Goal: Task Accomplishment & Management: Complete application form

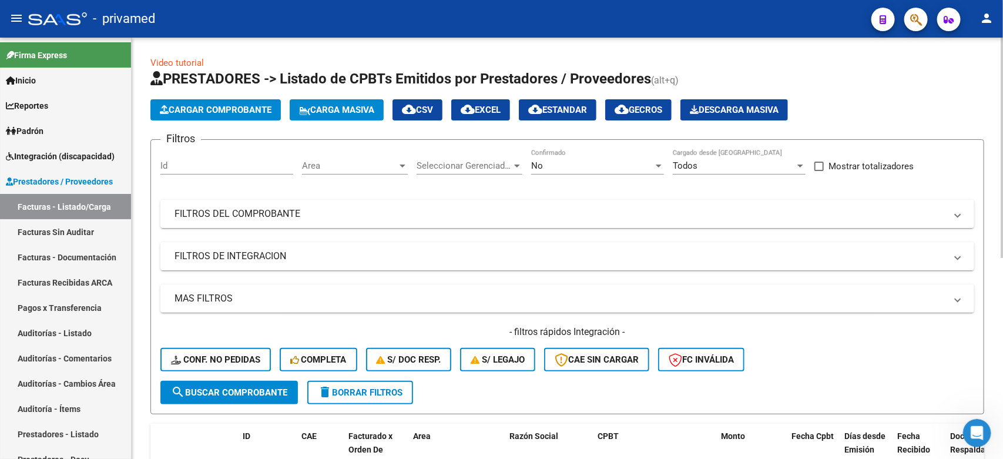
click at [864, 72] on h1 "PRESTADORES -> Listado de CPBTs Emitidos por Prestadores / Proveedores (alt+q)" at bounding box center [567, 79] width 834 height 21
click at [908, 65] on div "Video tutorial PRESTADORES -> Listado de CPBTs Emitidos por Prestadores / Prove…" at bounding box center [567, 424] width 834 height 737
click at [896, 84] on h1 "PRESTADORES -> Listado de CPBTs Emitidos por Prestadores / Proveedores (alt+q)" at bounding box center [567, 79] width 834 height 21
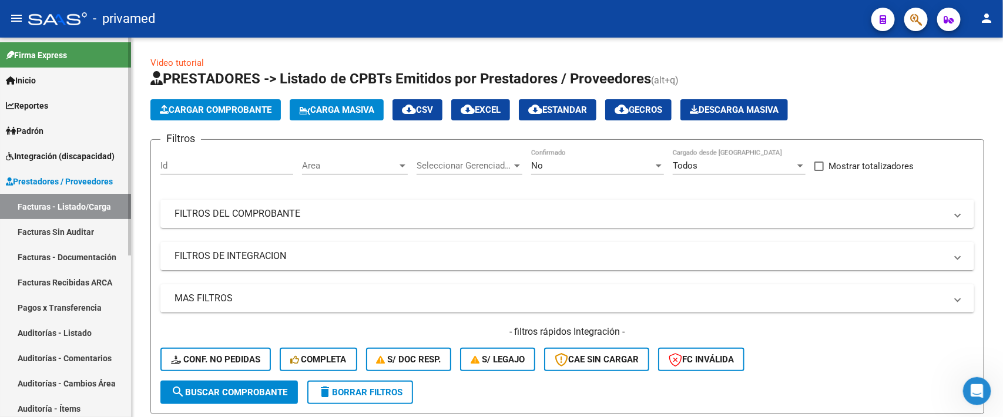
click at [74, 147] on link "Integración (discapacidad)" at bounding box center [65, 155] width 131 height 25
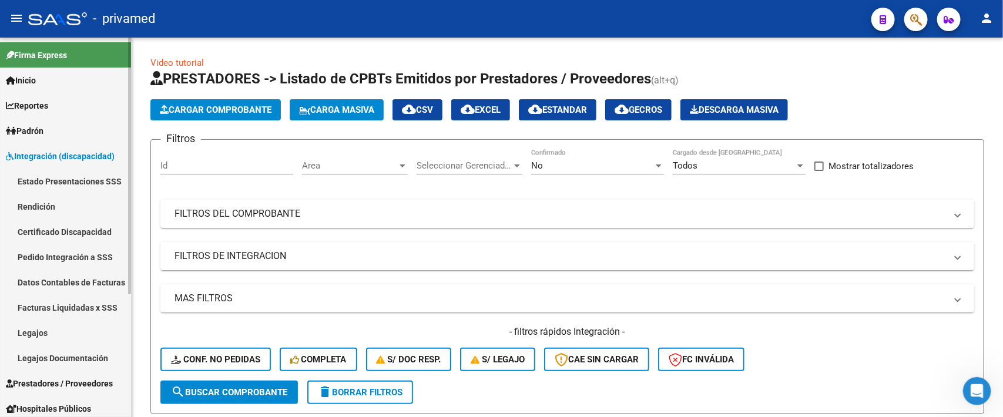
click at [60, 327] on link "Legajos" at bounding box center [65, 332] width 131 height 25
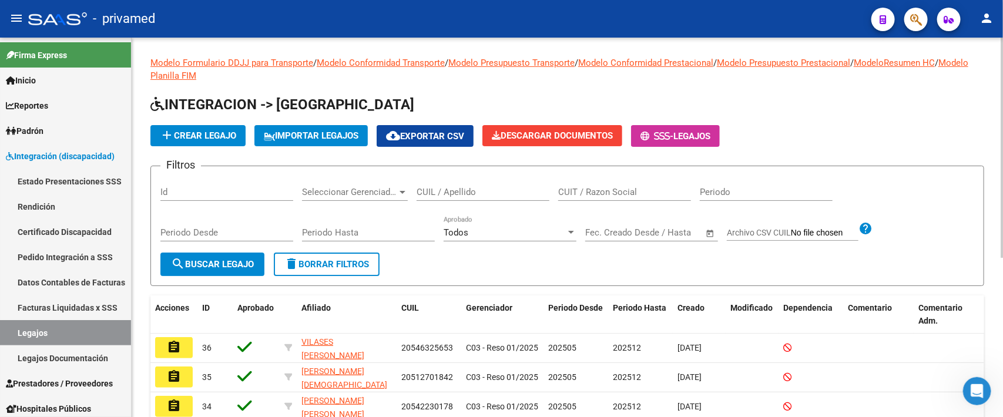
click at [463, 188] on input "CUIL / Apellido" at bounding box center [483, 192] width 133 height 11
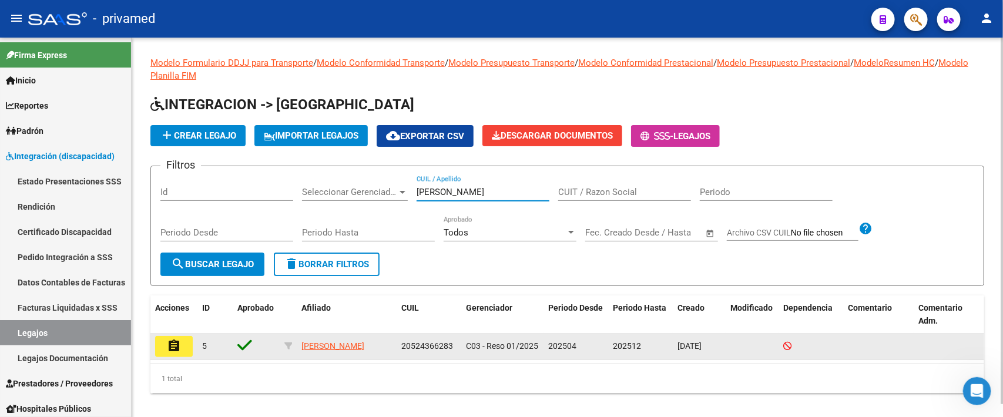
type input "GARCIA"
click at [174, 345] on mat-icon "assignment" at bounding box center [174, 346] width 14 height 14
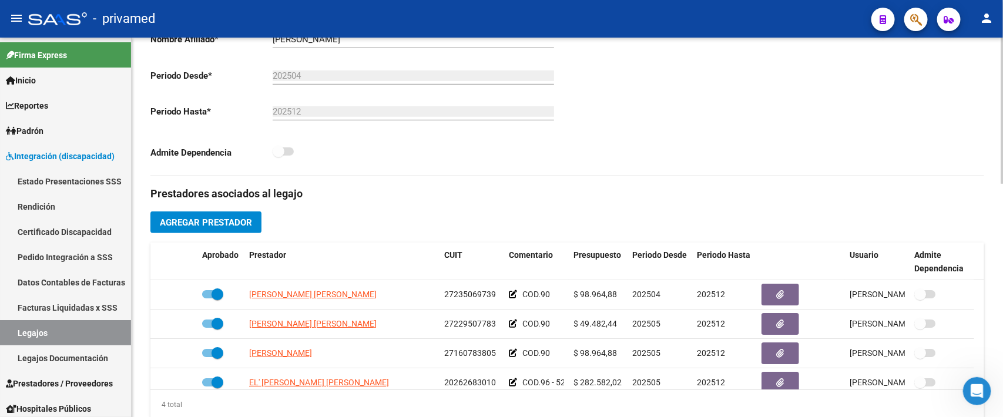
scroll to position [25, 0]
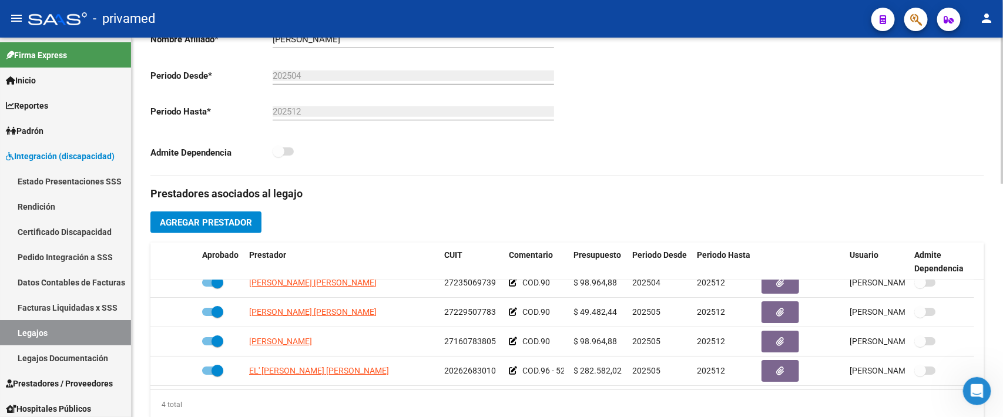
drag, startPoint x: 979, startPoint y: 339, endPoint x: 15, endPoint y: 8, distance: 1018.9
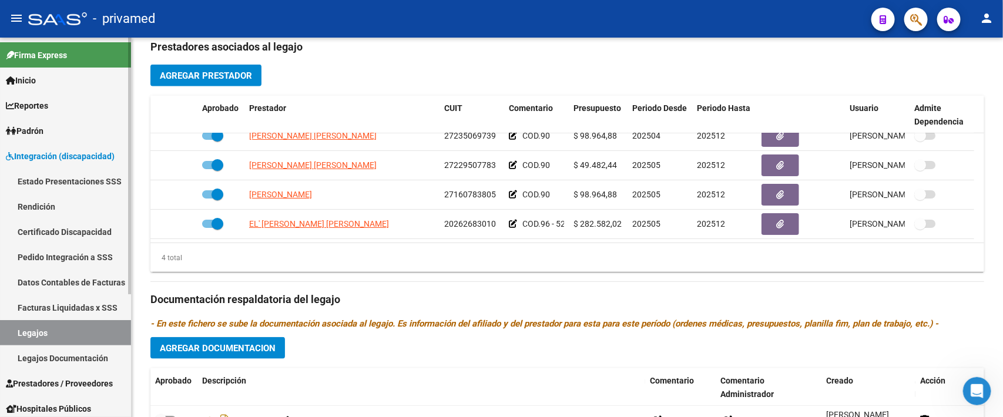
click at [78, 380] on span "Prestadores / Proveedores" at bounding box center [59, 383] width 107 height 13
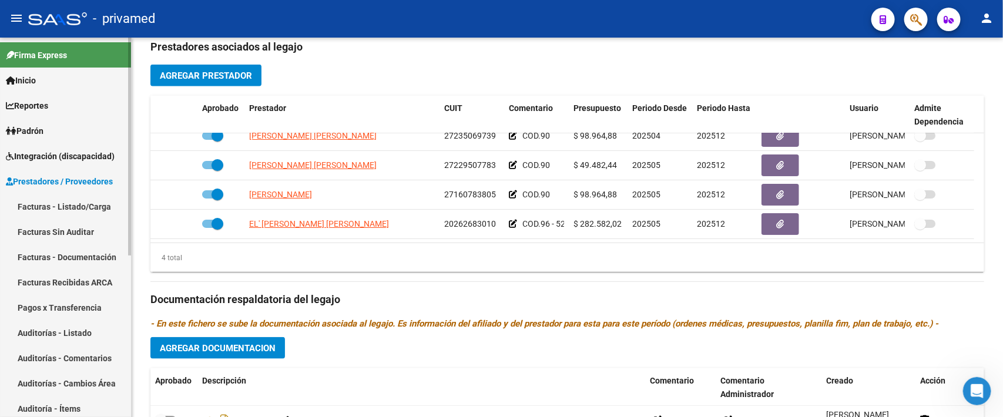
click at [72, 207] on link "Facturas - Listado/Carga" at bounding box center [65, 206] width 131 height 25
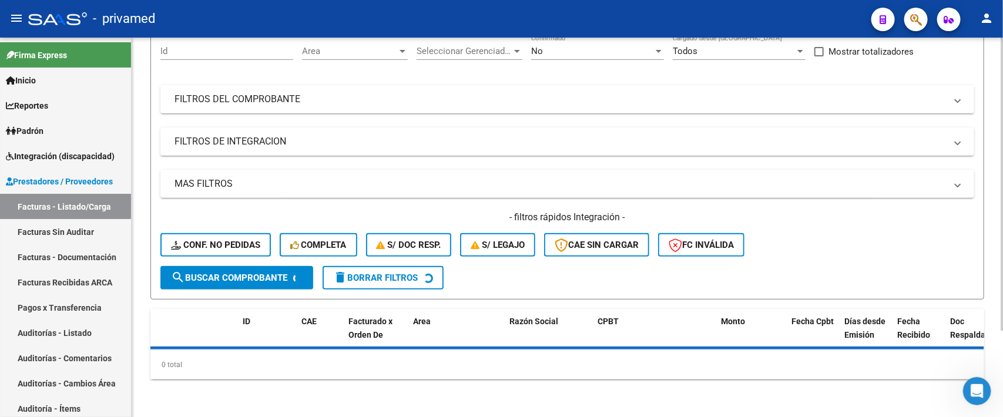
click at [902, 309] on div "ID CAE Facturado x Orden De Area Razón Social CPBT Monto Fecha Cpbt Días desde …" at bounding box center [567, 344] width 834 height 70
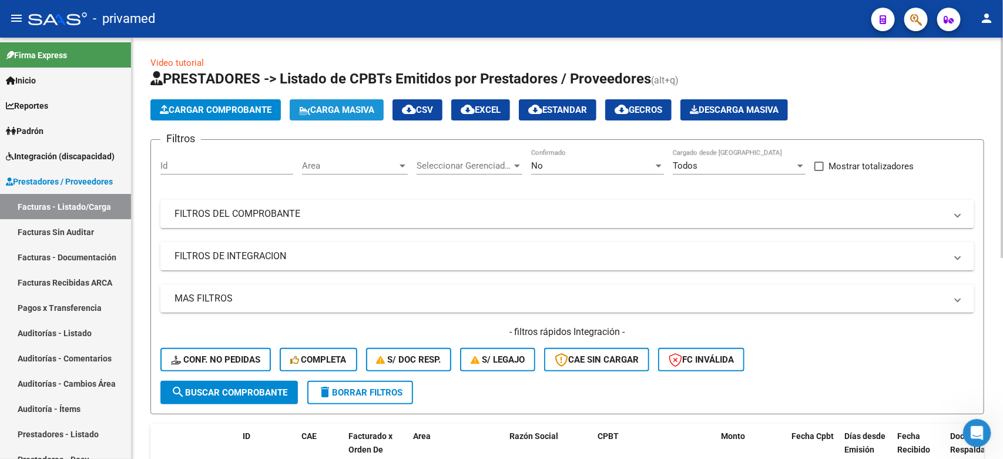
click at [332, 108] on span "Carga Masiva" at bounding box center [336, 110] width 75 height 11
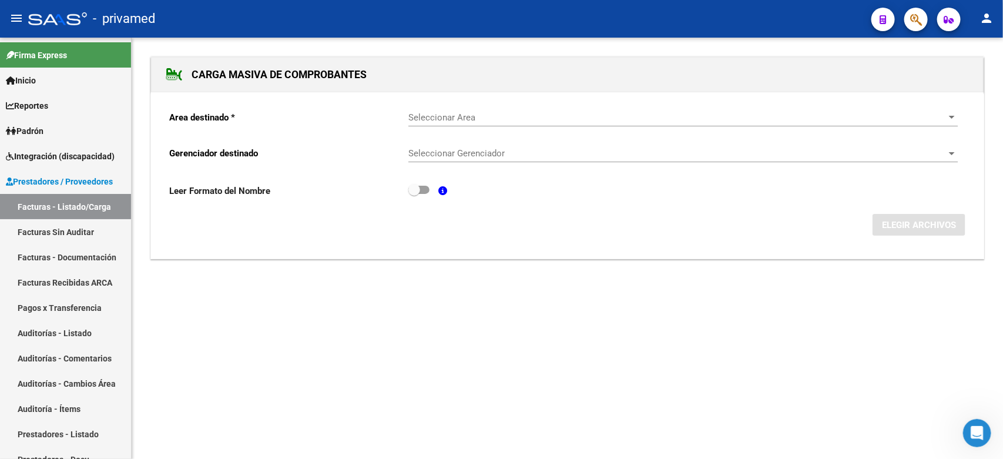
click at [482, 118] on span "Seleccionar Area" at bounding box center [677, 117] width 539 height 11
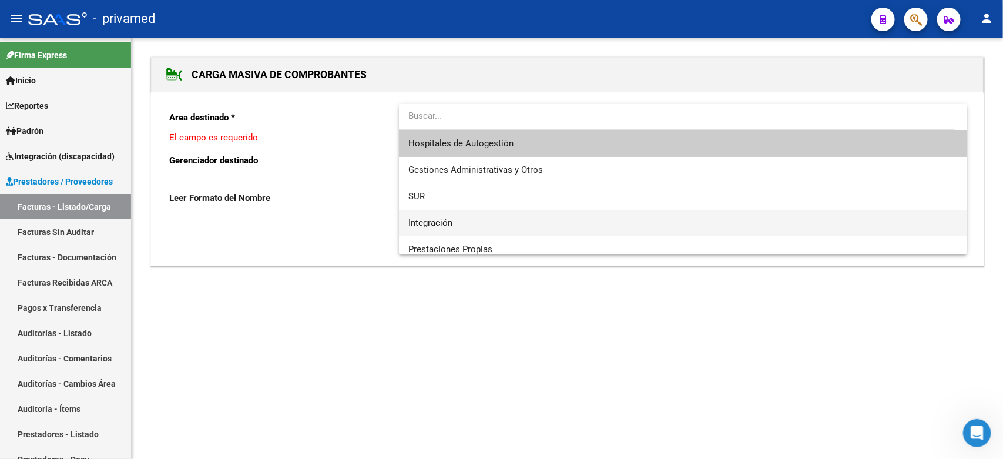
click at [485, 221] on span "Integración" at bounding box center [682, 223] width 549 height 26
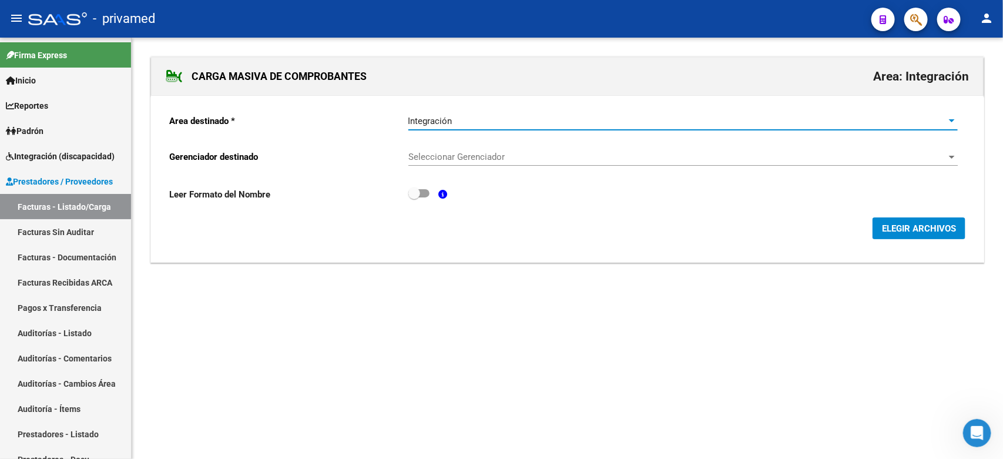
click at [515, 162] on span "Seleccionar Gerenciador" at bounding box center [677, 157] width 539 height 11
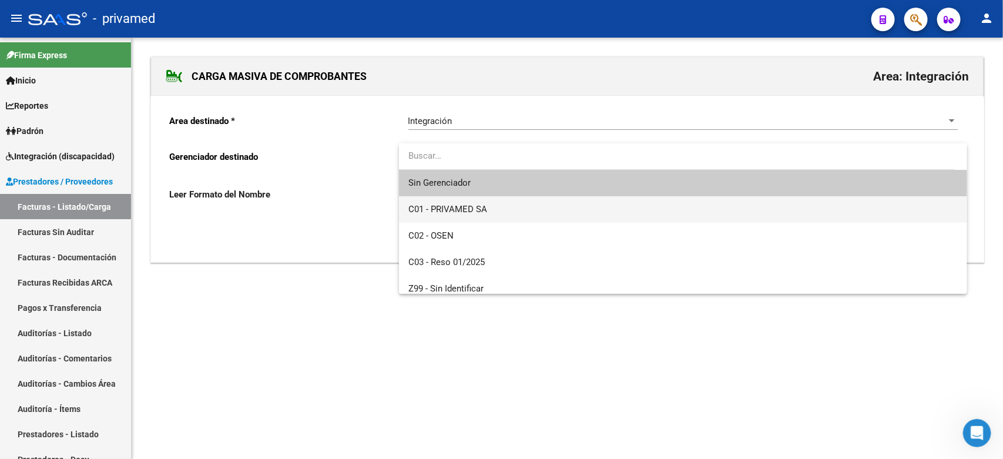
click at [495, 204] on span "C01 - PRIVAMED SA" at bounding box center [682, 209] width 549 height 26
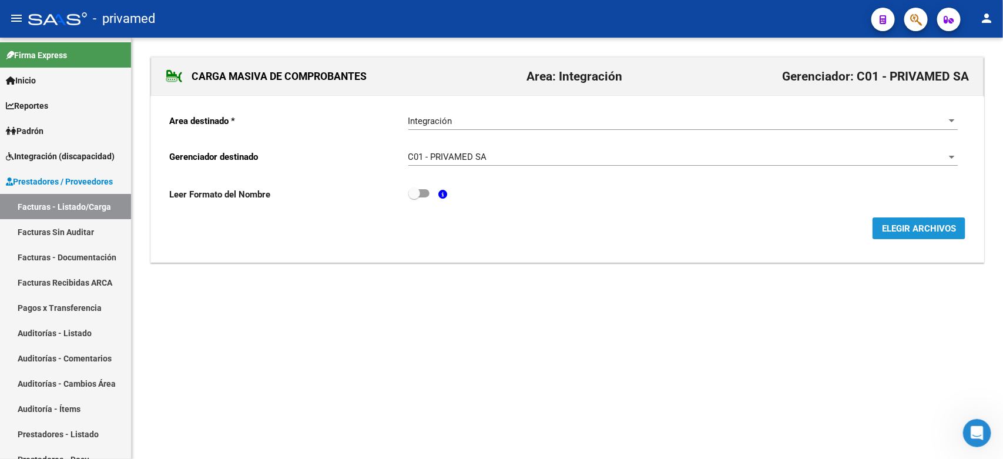
click at [943, 227] on span "ELEGIR ARCHIVOS" at bounding box center [919, 228] width 74 height 11
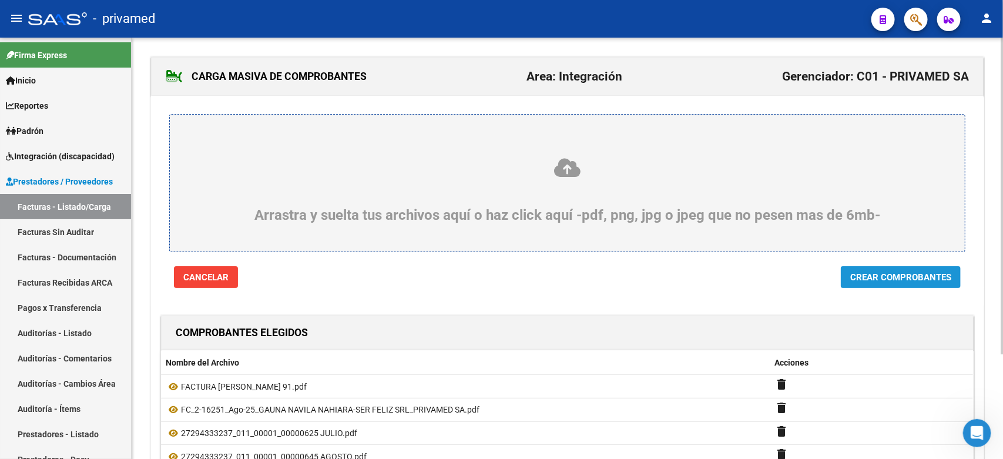
click at [908, 280] on span "Crear Comprobantes" at bounding box center [900, 277] width 101 height 11
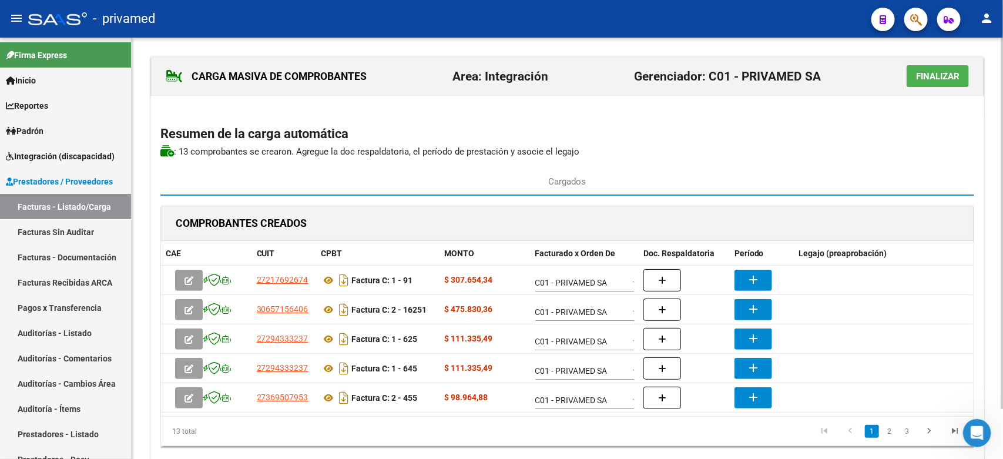
click at [968, 225] on div "COMPROBANTES CREADOS" at bounding box center [567, 223] width 812 height 35
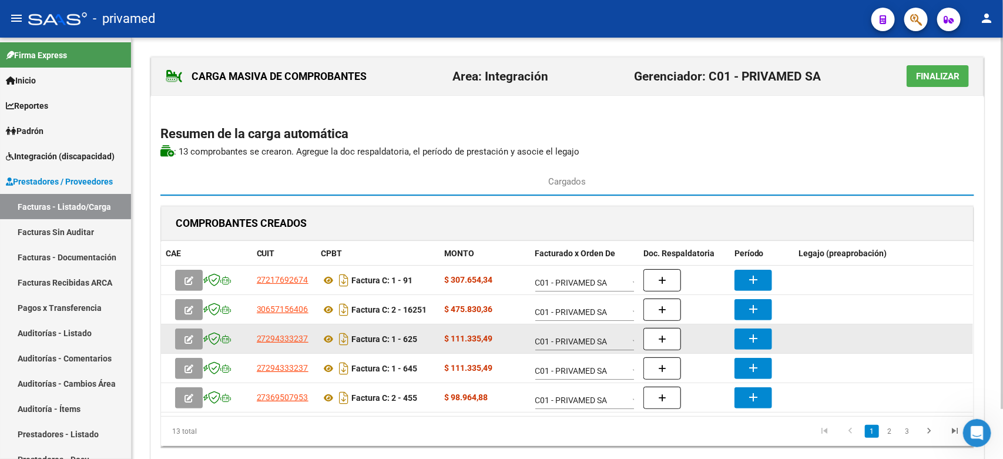
click at [753, 343] on mat-icon "add" at bounding box center [753, 338] width 14 height 14
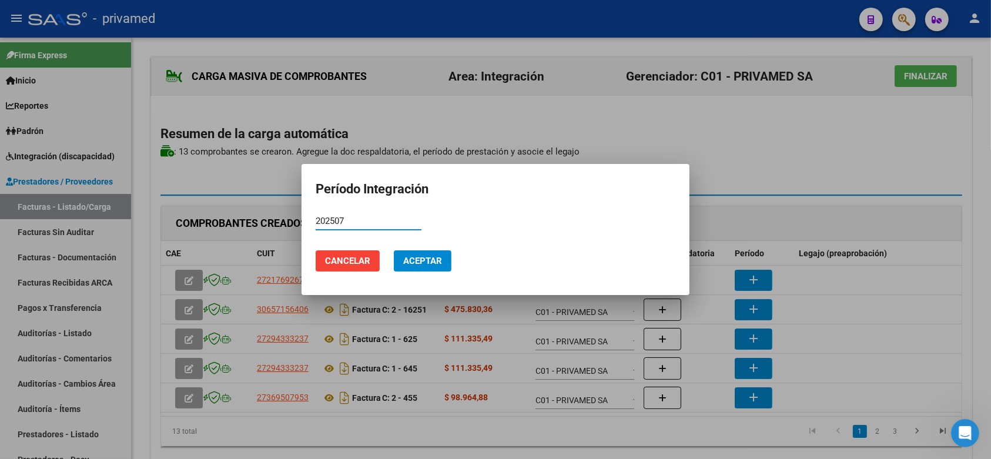
type input "202507"
click at [436, 260] on span "Aceptar" at bounding box center [422, 261] width 39 height 11
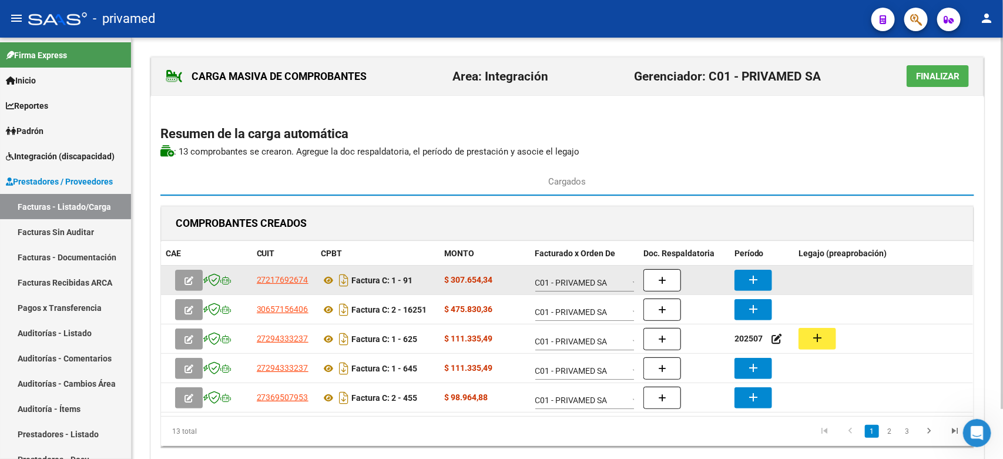
click at [750, 280] on mat-icon "add" at bounding box center [753, 280] width 14 height 14
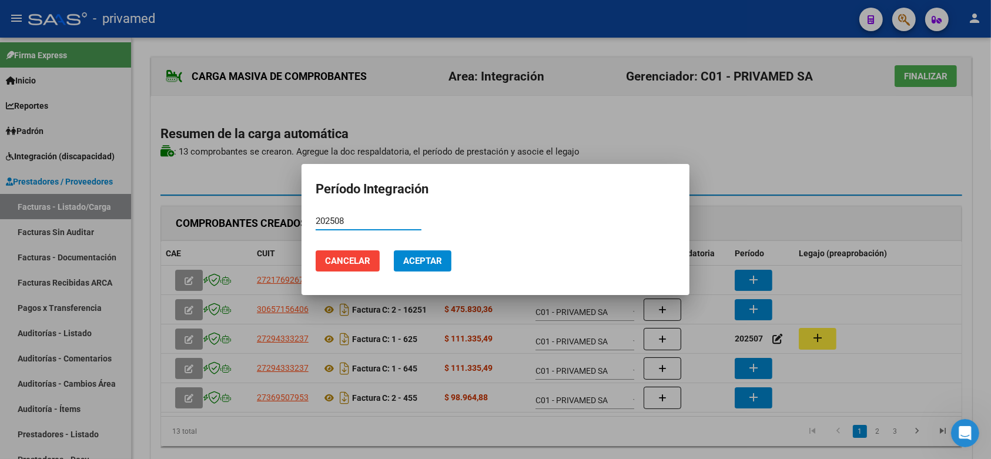
drag, startPoint x: 355, startPoint y: 224, endPoint x: 295, endPoint y: 224, distance: 60.5
click at [295, 224] on div "Período Integración 202508 Período (AAAAMM) Cancelar Aceptar" at bounding box center [495, 229] width 991 height 459
type input "202508"
click at [415, 257] on span "Aceptar" at bounding box center [422, 261] width 39 height 11
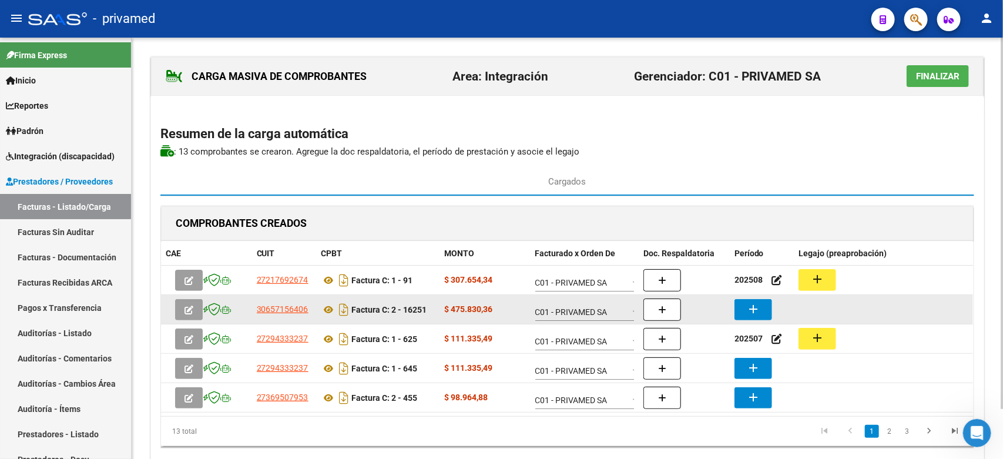
click at [747, 308] on mat-icon "add" at bounding box center [753, 309] width 14 height 14
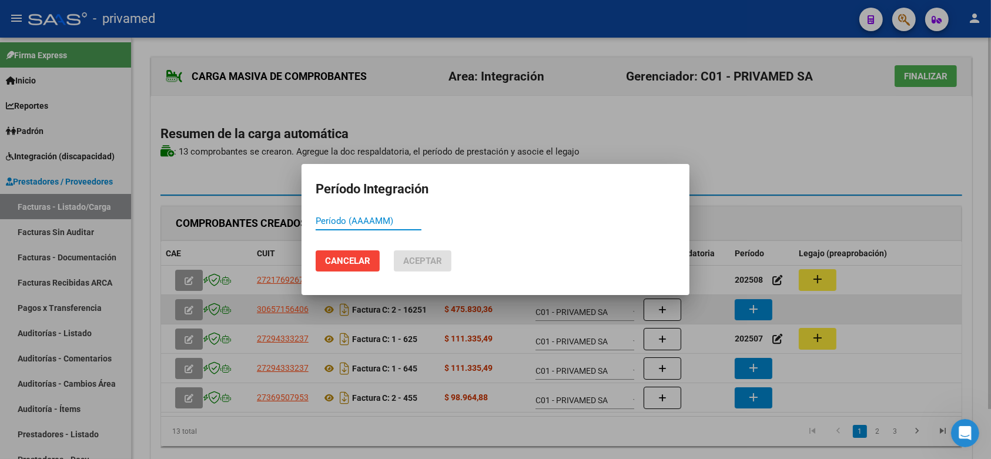
paste input "202508"
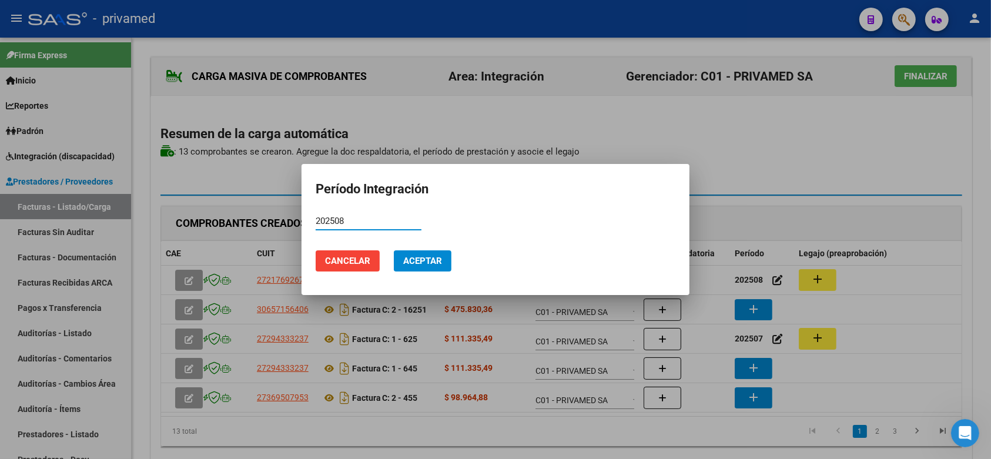
type input "202508"
click at [417, 260] on span "Aceptar" at bounding box center [422, 261] width 39 height 11
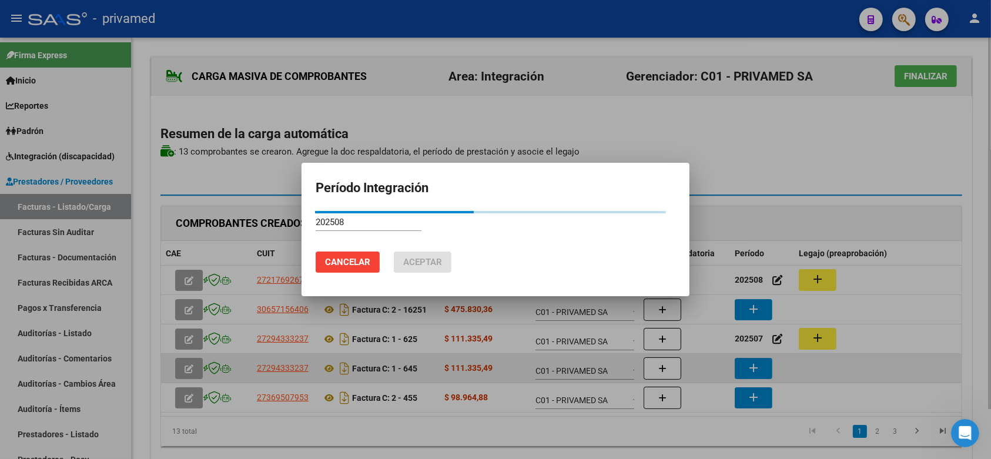
click at [759, 368] on mat-icon "add" at bounding box center [753, 368] width 14 height 14
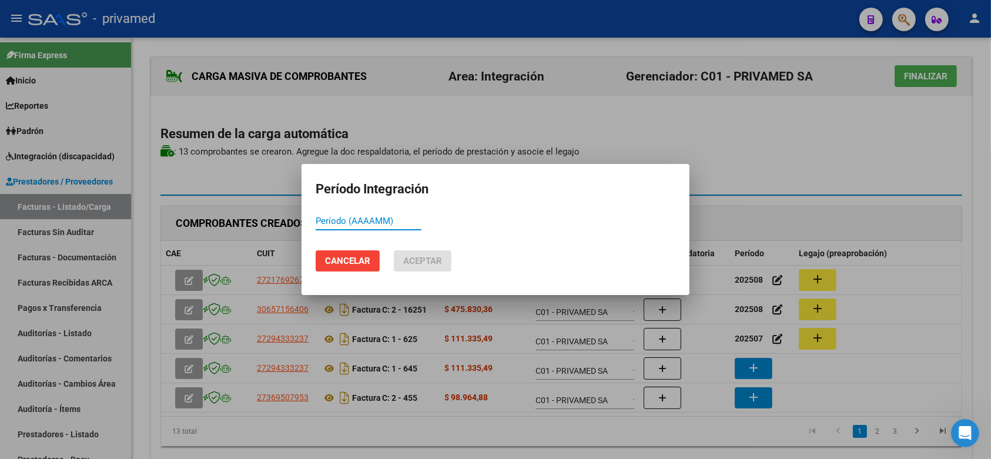
paste input "202508"
type input "202508"
click at [431, 263] on span "Aceptar" at bounding box center [422, 261] width 39 height 11
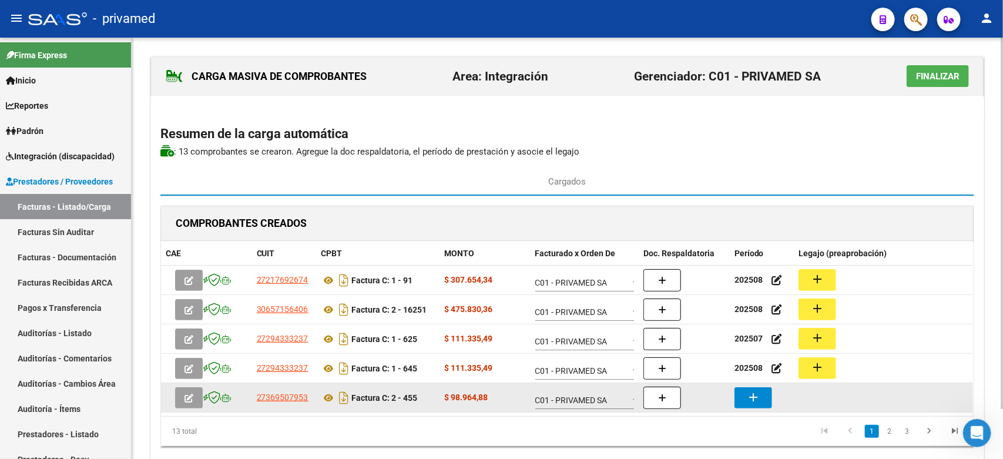
click at [758, 401] on mat-icon "add" at bounding box center [753, 397] width 14 height 14
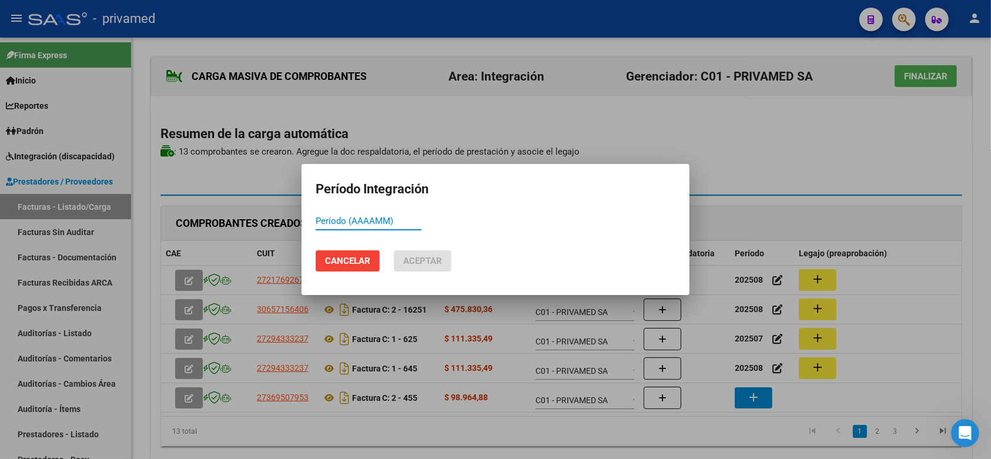
paste input "202508"
type input "202508"
click at [428, 262] on span "Aceptar" at bounding box center [422, 261] width 39 height 11
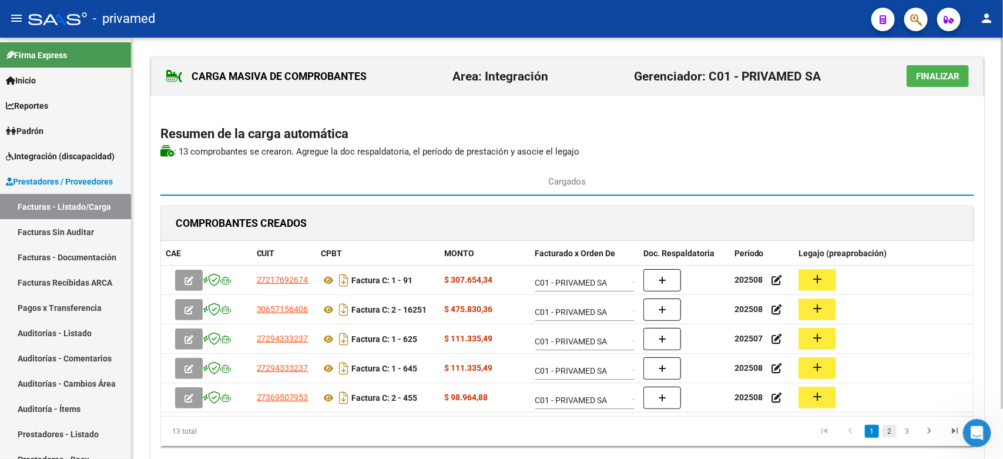
click at [889, 437] on link "2" at bounding box center [889, 431] width 14 height 13
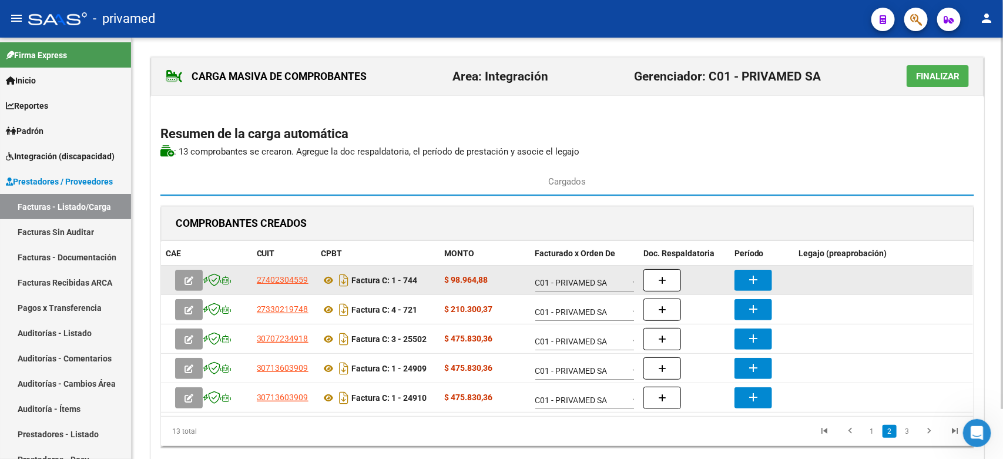
click at [753, 285] on mat-icon "add" at bounding box center [753, 280] width 14 height 14
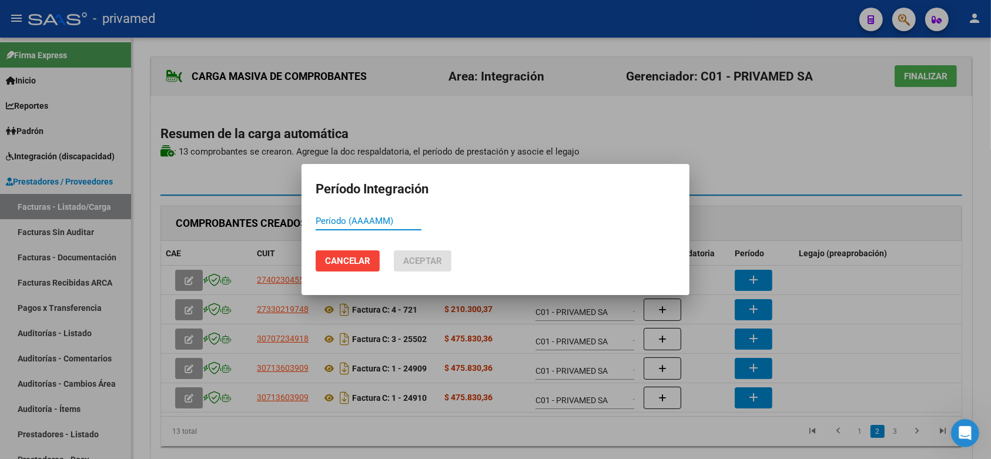
paste input "202508"
type input "202508"
click at [430, 258] on span "Aceptar" at bounding box center [422, 261] width 39 height 11
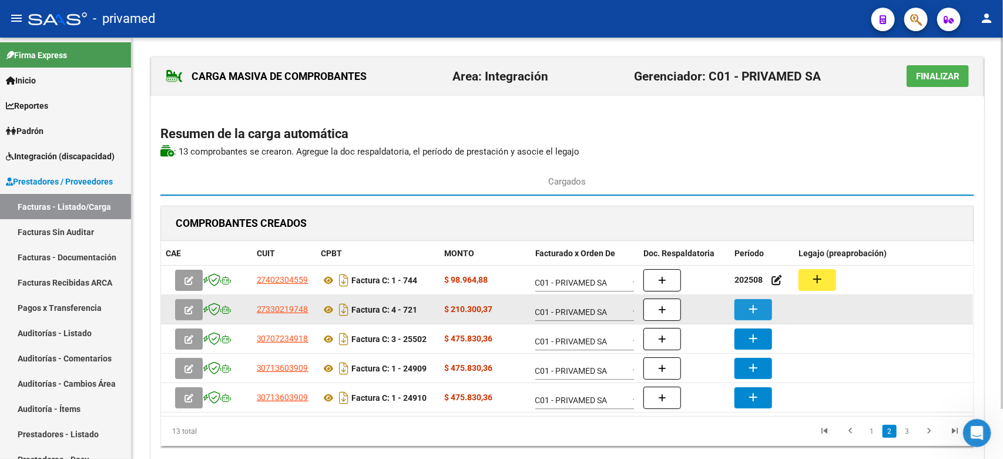
click at [756, 313] on mat-icon "add" at bounding box center [753, 309] width 14 height 14
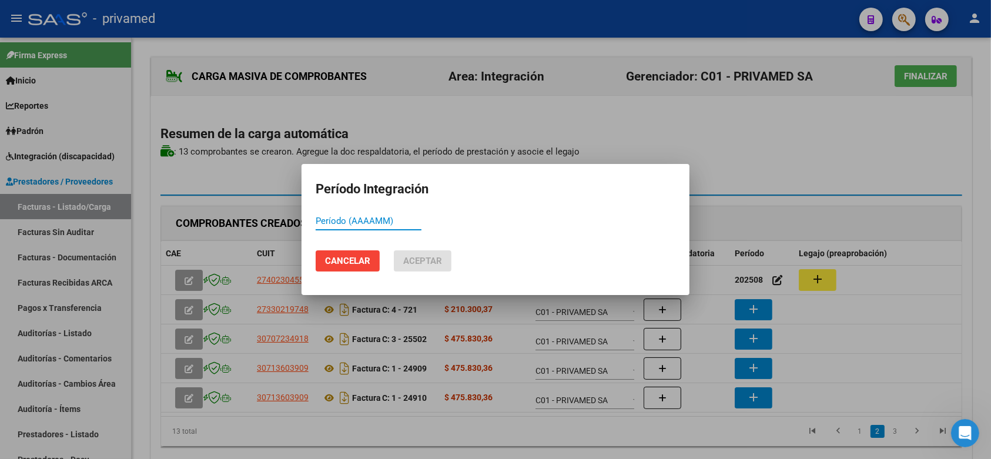
paste input "202508"
type input "202508"
click at [439, 248] on mat-dialog-actions "Cancelar Aceptar" at bounding box center [495, 261] width 360 height 40
click at [439, 256] on span "Aceptar" at bounding box center [422, 261] width 39 height 11
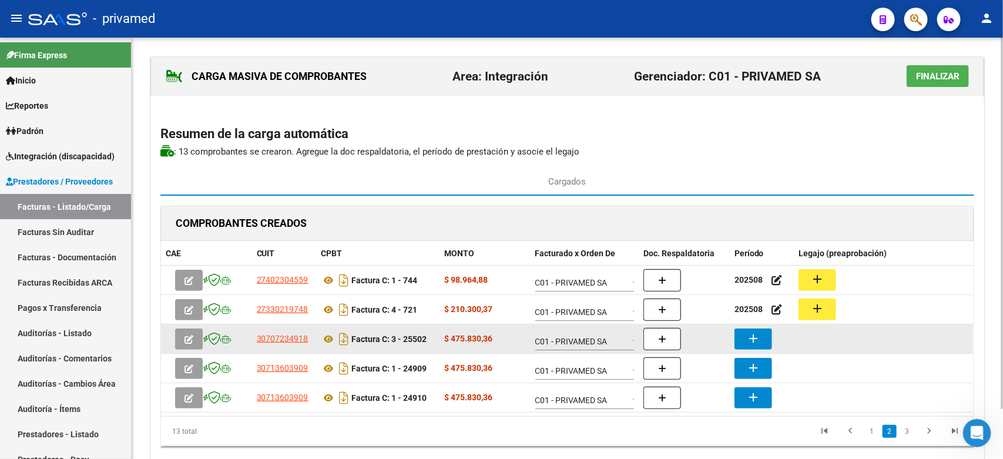
click at [756, 338] on mat-icon "add" at bounding box center [753, 338] width 14 height 14
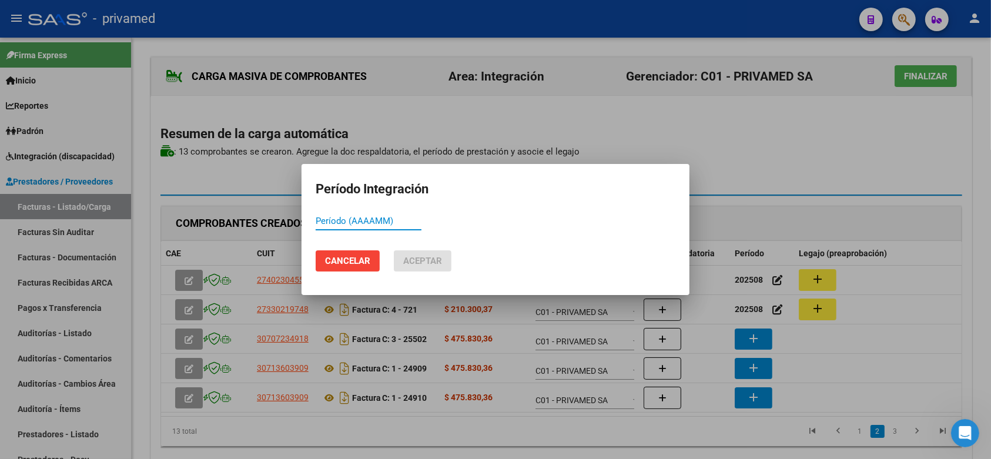
paste input "202508"
type input "202508"
click at [421, 256] on span "Aceptar" at bounding box center [422, 261] width 39 height 11
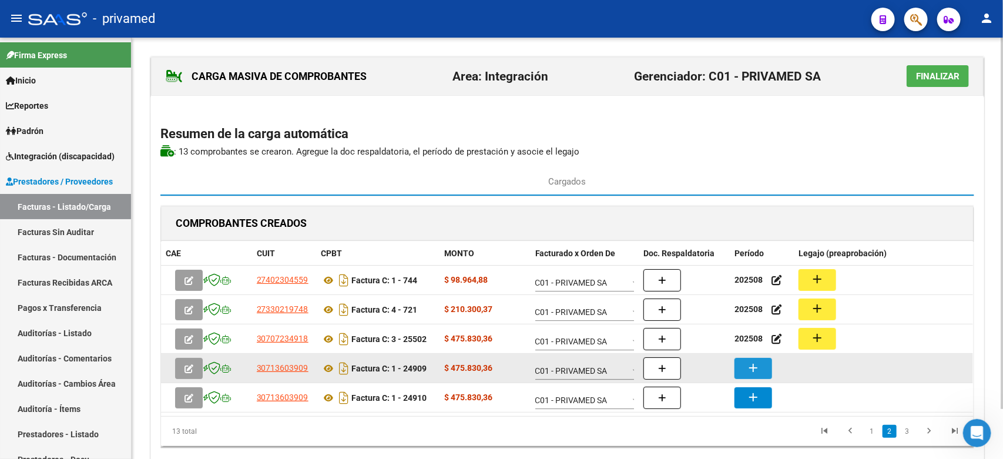
click at [759, 367] on mat-icon "add" at bounding box center [753, 368] width 14 height 14
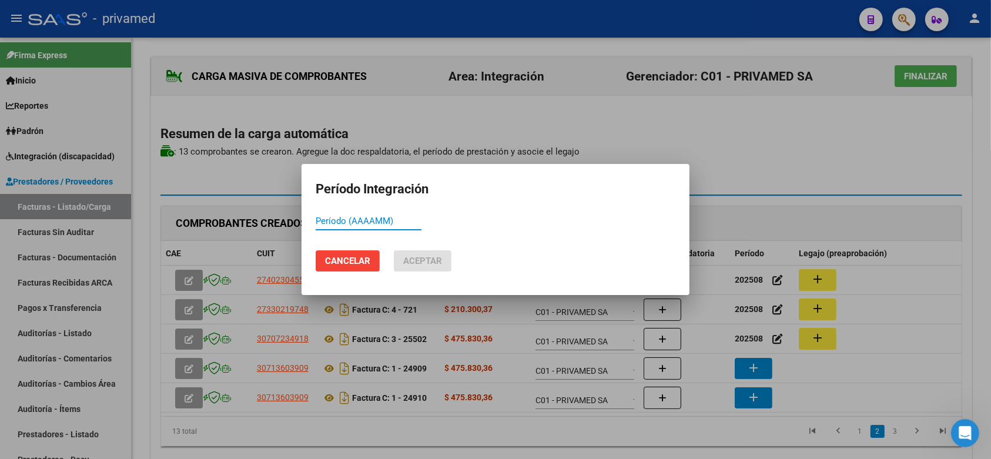
paste input "202508"
type input "202508"
click at [439, 265] on span "Aceptar" at bounding box center [422, 261] width 39 height 11
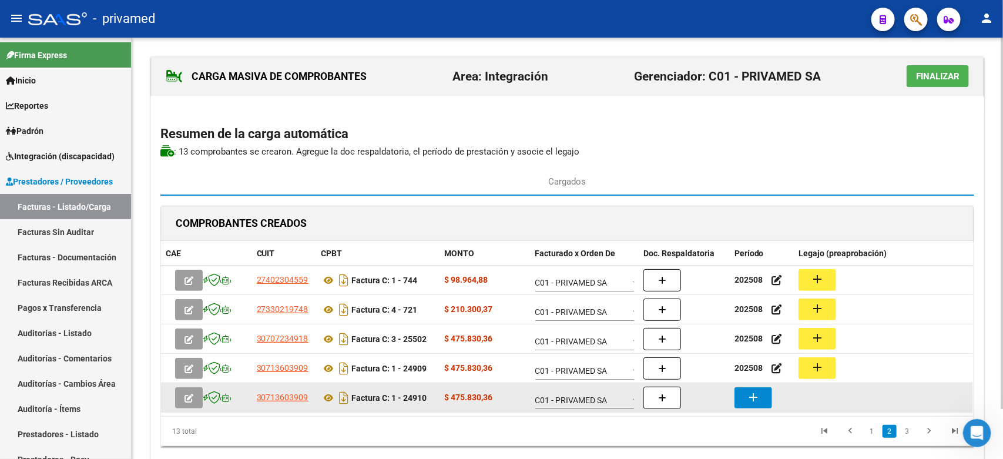
click at [756, 395] on mat-icon "add" at bounding box center [753, 397] width 14 height 14
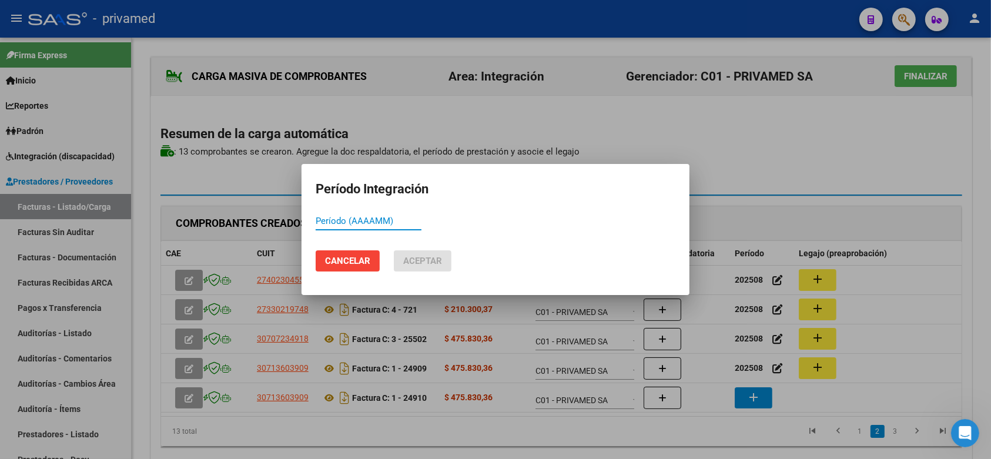
paste input "202508"
type input "202508"
click at [415, 260] on span "Aceptar" at bounding box center [422, 261] width 39 height 11
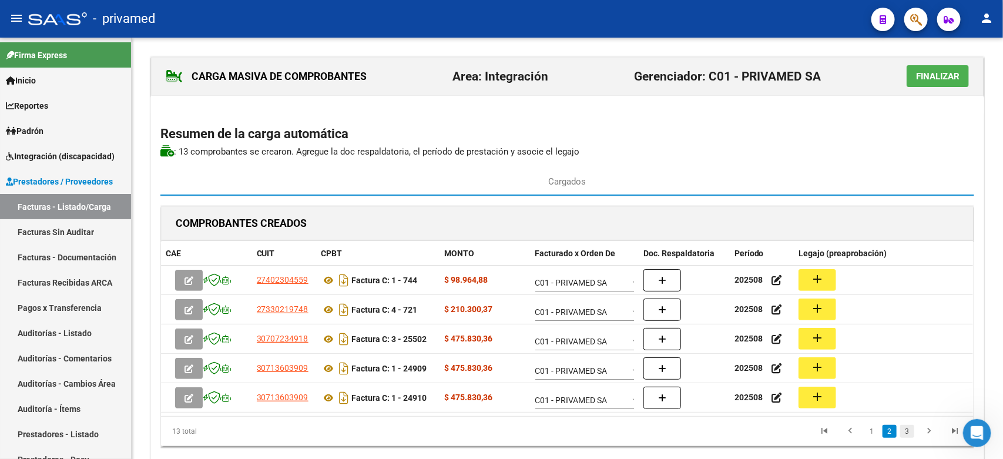
click at [906, 429] on link "3" at bounding box center [907, 431] width 14 height 13
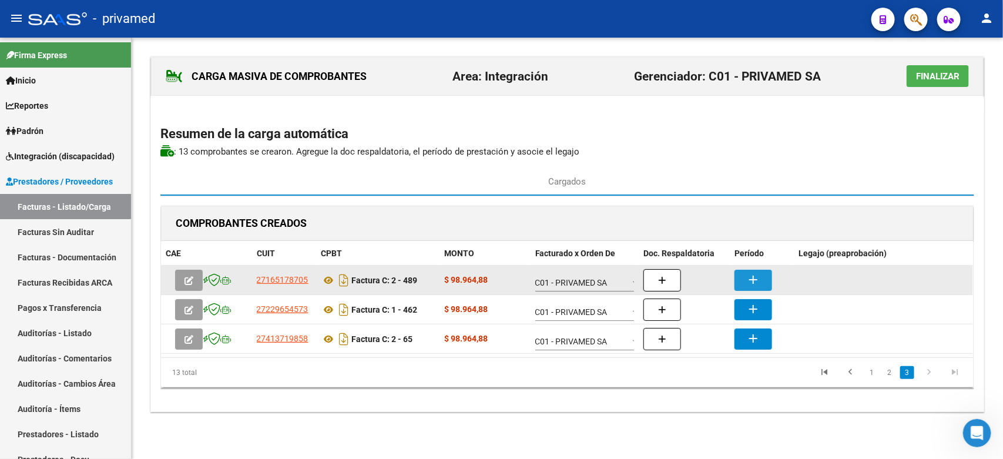
click at [754, 271] on button "add" at bounding box center [753, 280] width 38 height 21
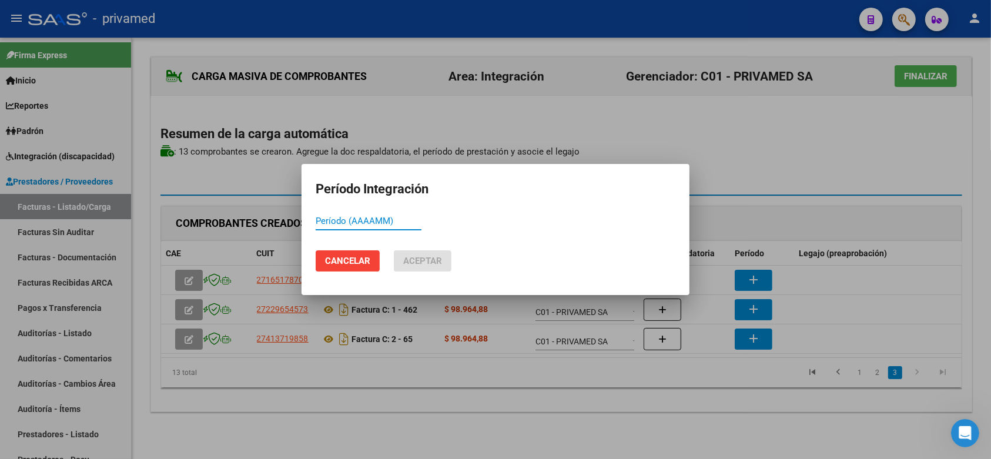
paste input "202508"
type input "202508"
click at [423, 256] on span "Aceptar" at bounding box center [422, 261] width 39 height 11
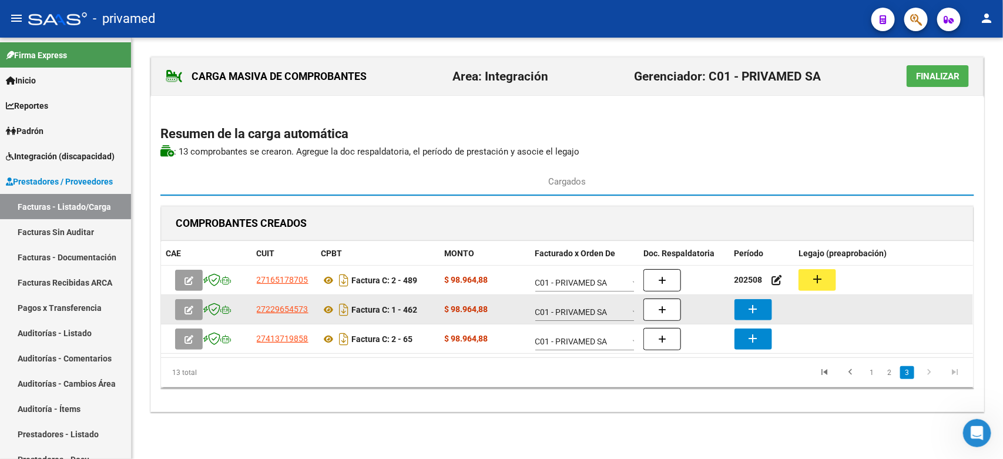
click at [744, 310] on button "add" at bounding box center [753, 309] width 38 height 21
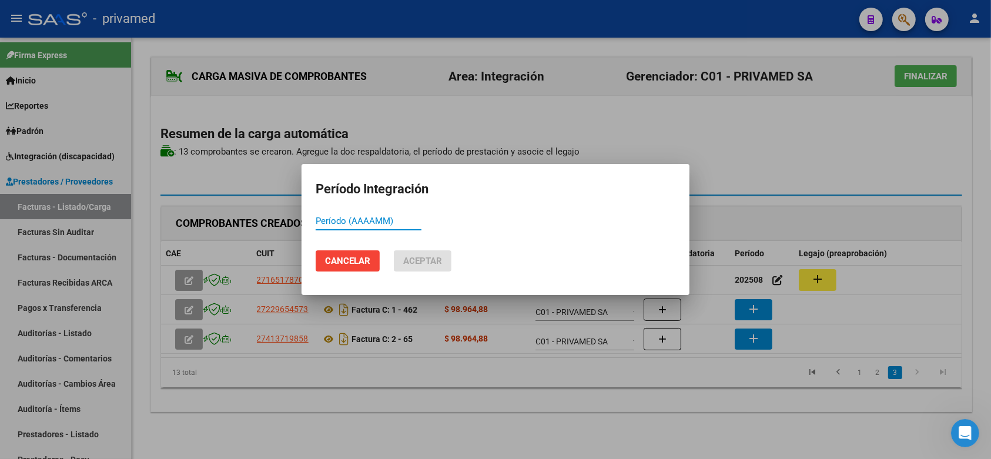
paste input "202508"
type input "202508"
click at [425, 257] on span "Aceptar" at bounding box center [422, 261] width 39 height 11
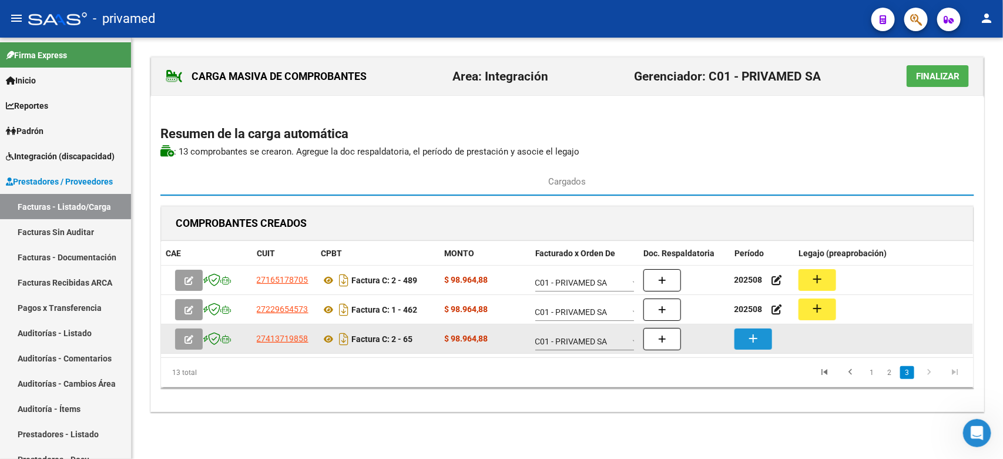
click at [756, 341] on mat-icon "add" at bounding box center [753, 338] width 14 height 14
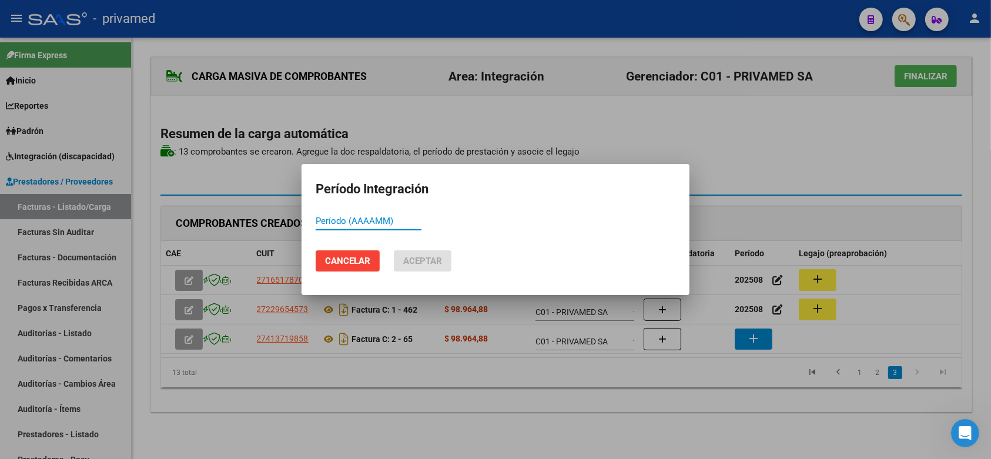
paste input "202508"
type input "202508"
click at [448, 259] on button "Aceptar" at bounding box center [423, 260] width 58 height 21
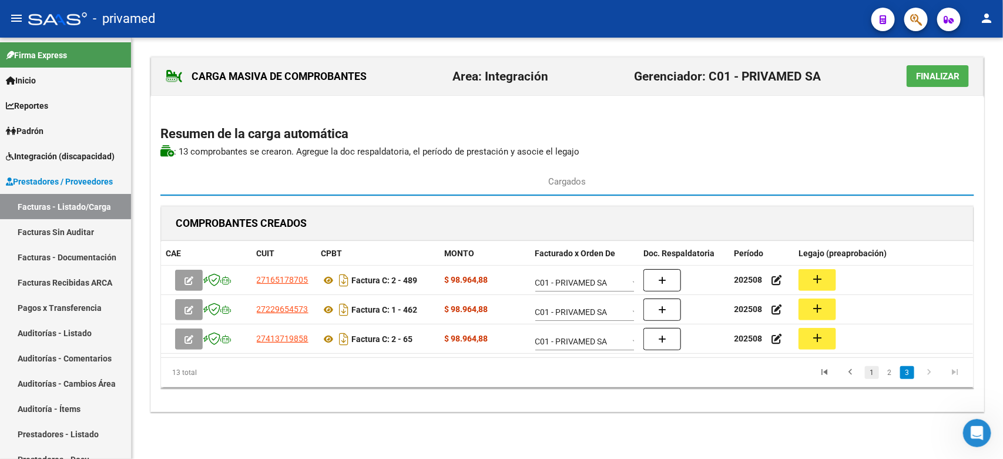
click at [870, 374] on link "1" at bounding box center [872, 372] width 14 height 13
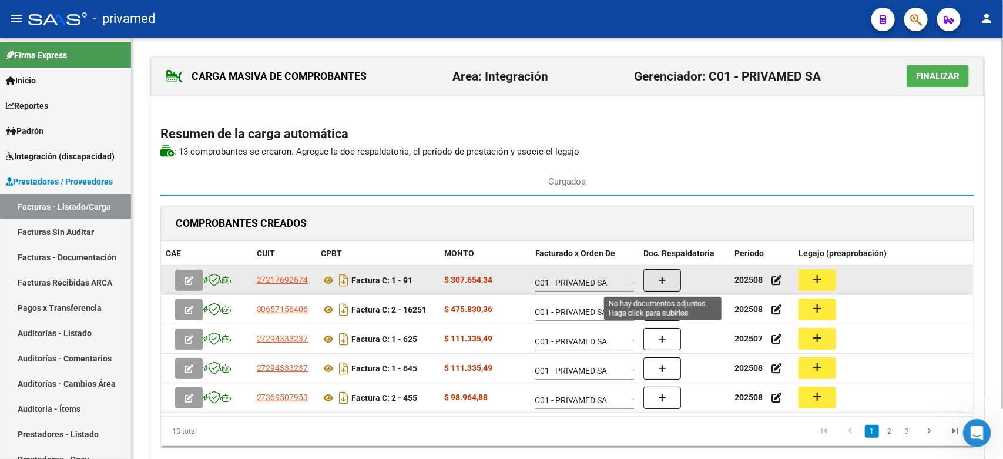
click at [666, 281] on icon "button" at bounding box center [662, 280] width 8 height 9
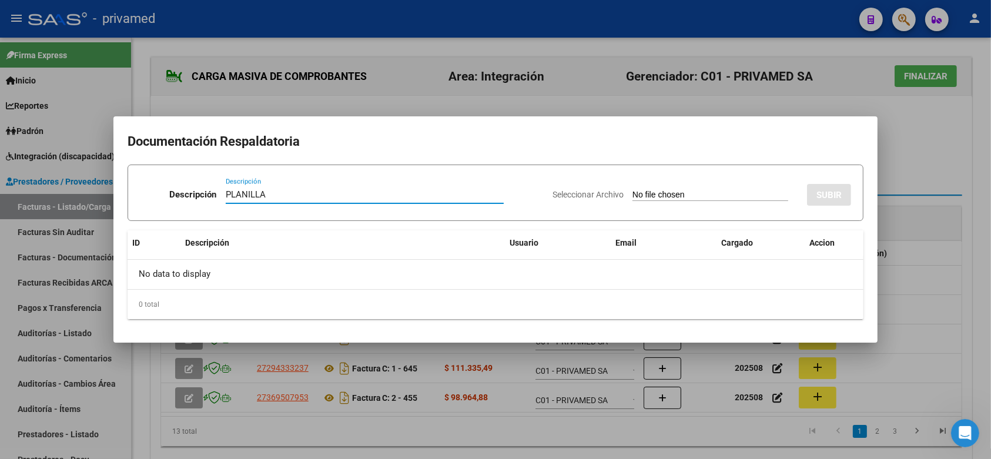
drag, startPoint x: 351, startPoint y: 195, endPoint x: 189, endPoint y: 204, distance: 163.0
click at [189, 204] on div "Descripción PLANILLA Descripción" at bounding box center [341, 196] width 403 height 35
type input "PLANILLA"
click at [914, 148] on div at bounding box center [495, 229] width 991 height 459
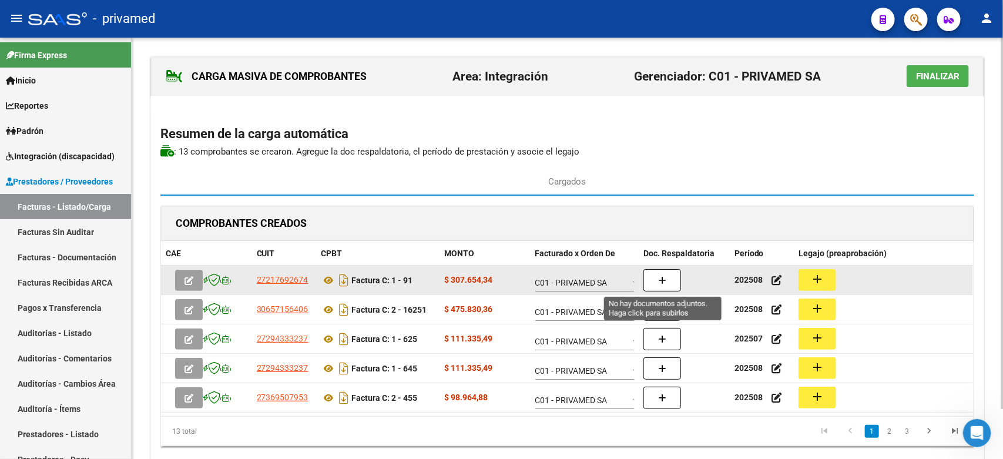
click at [659, 286] on button "button" at bounding box center [662, 280] width 38 height 22
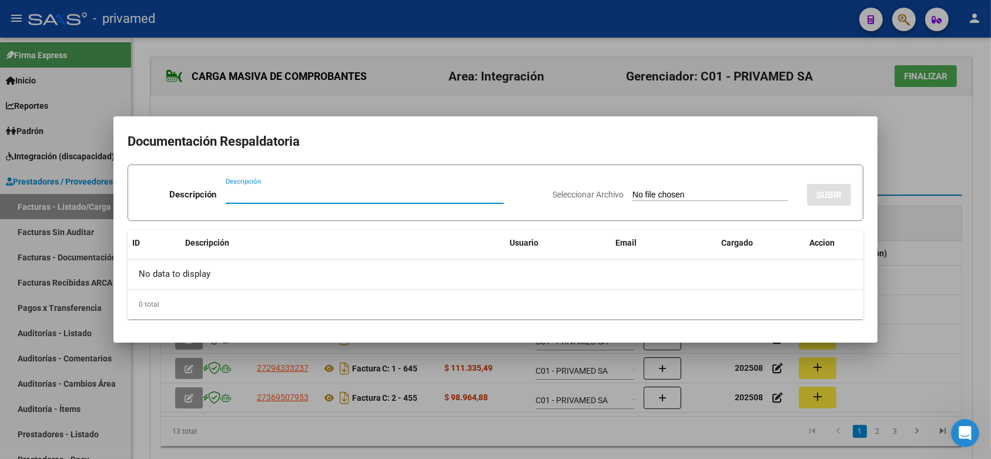
paste input "PLANILLA"
type input "PLANILLA"
type input "C:\fakepath\PLANILLA AGOSTO FIRMADA 91.pdf"
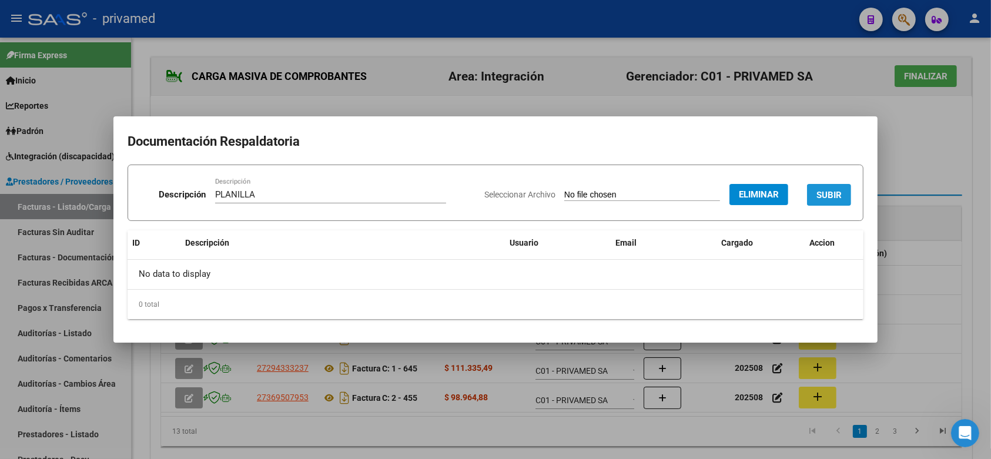
click at [822, 190] on span "SUBIR" at bounding box center [828, 195] width 25 height 11
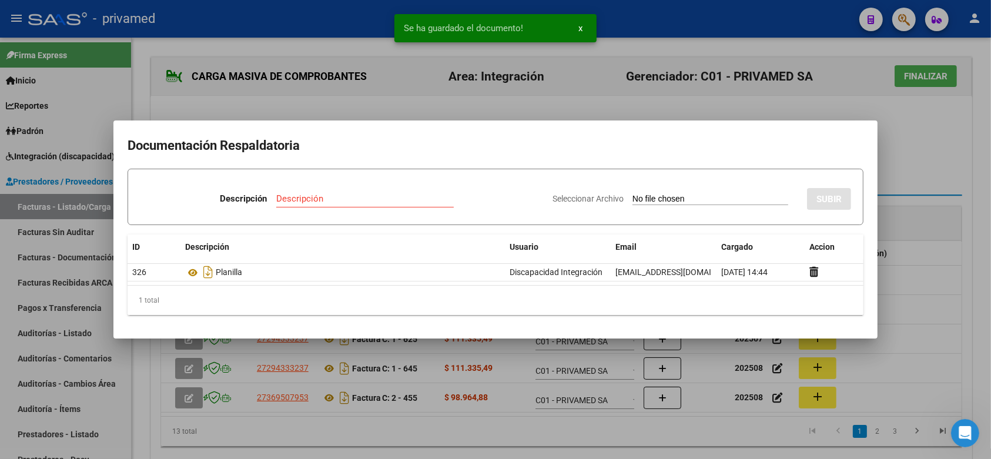
click at [934, 195] on div at bounding box center [495, 229] width 991 height 459
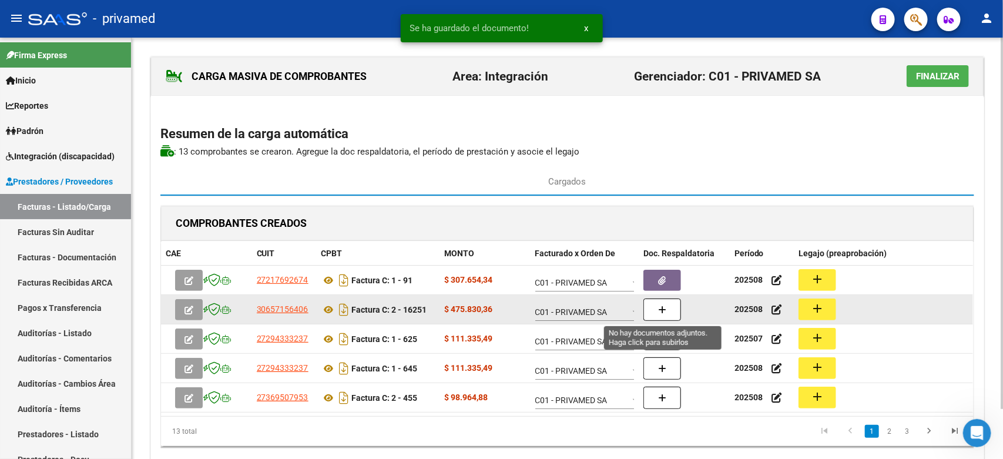
click at [661, 307] on icon "button" at bounding box center [662, 309] width 8 height 9
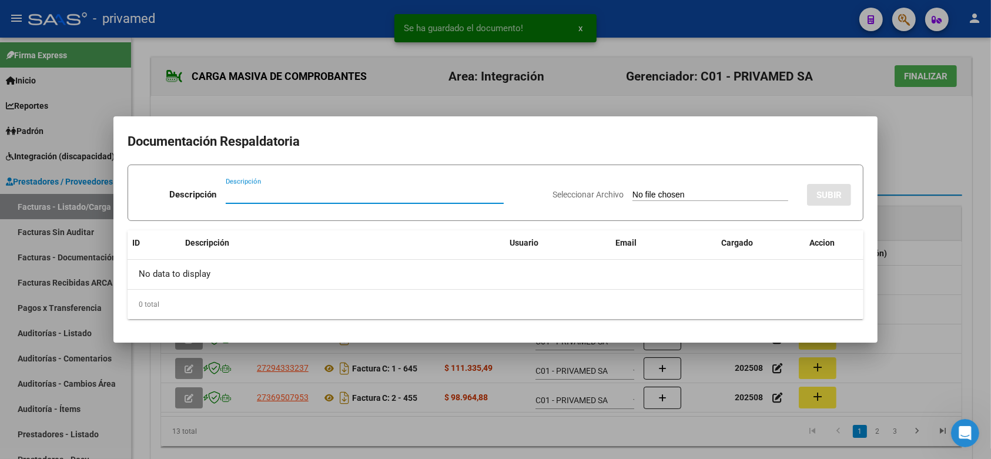
paste input "PLANILLA"
type input "PLANILLA"
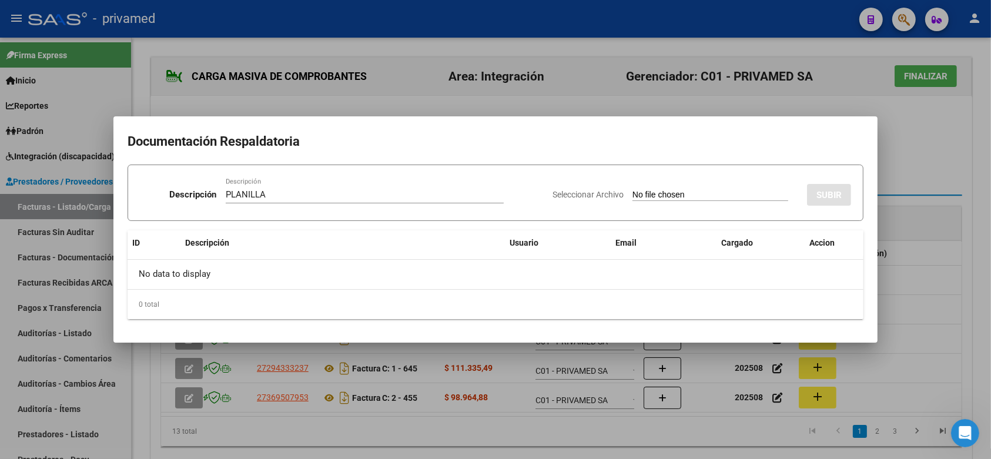
type input "C:\fakepath\GAUNA NAVILA CONCU AGO 16251.pdf"
click at [824, 190] on span "SUBIR" at bounding box center [828, 195] width 25 height 11
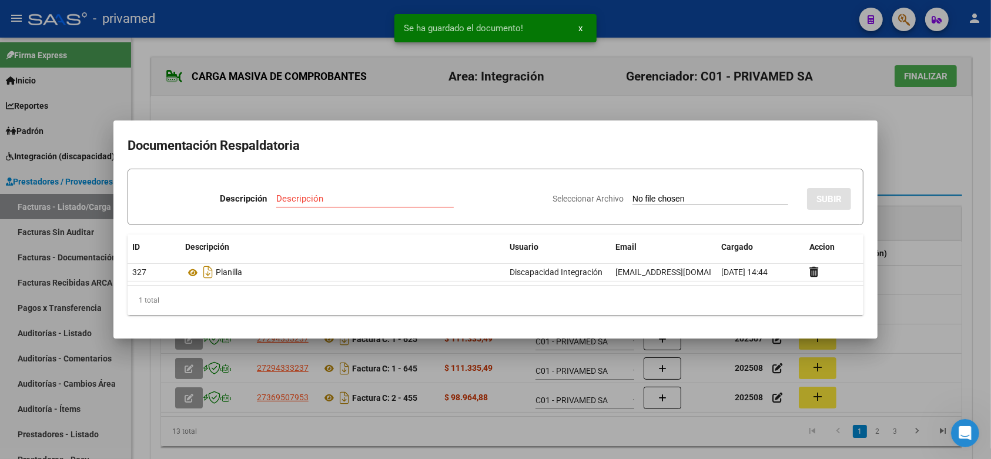
click at [955, 189] on div at bounding box center [495, 229] width 991 height 459
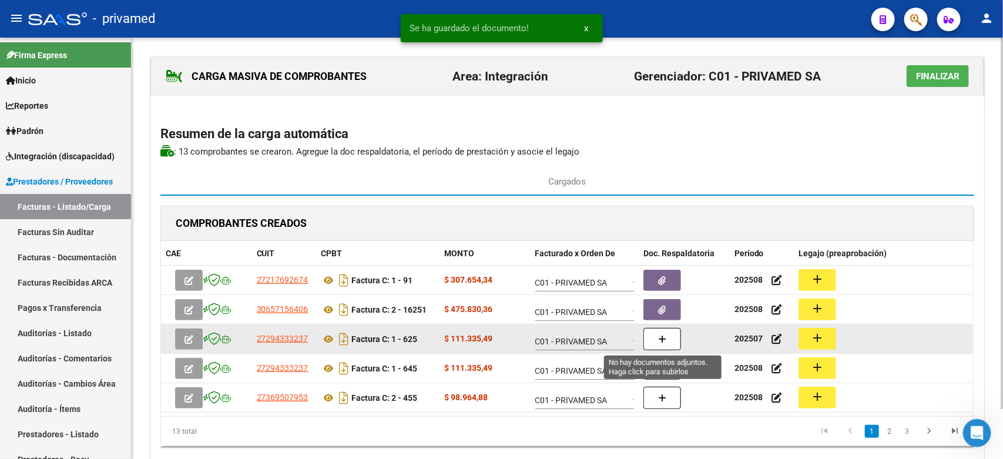
click at [659, 340] on icon "button" at bounding box center [662, 339] width 8 height 9
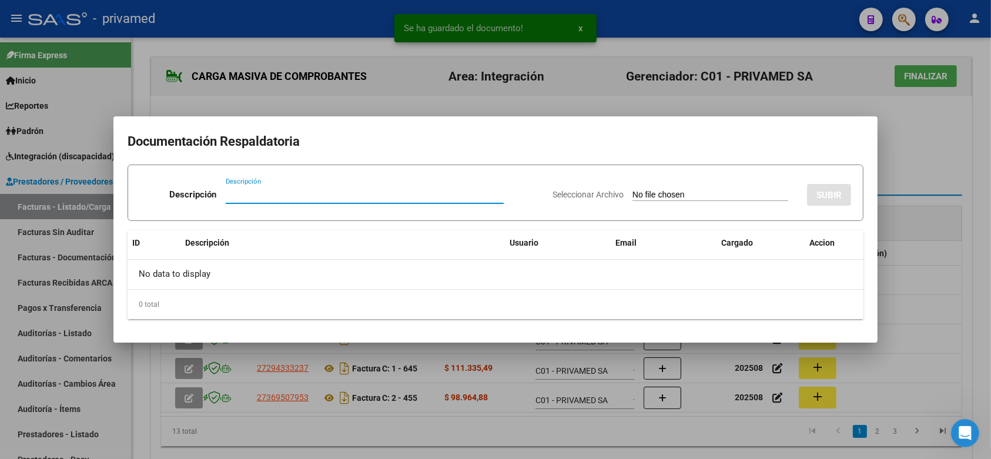
paste input "PLANILLA"
type input "PLANILLA"
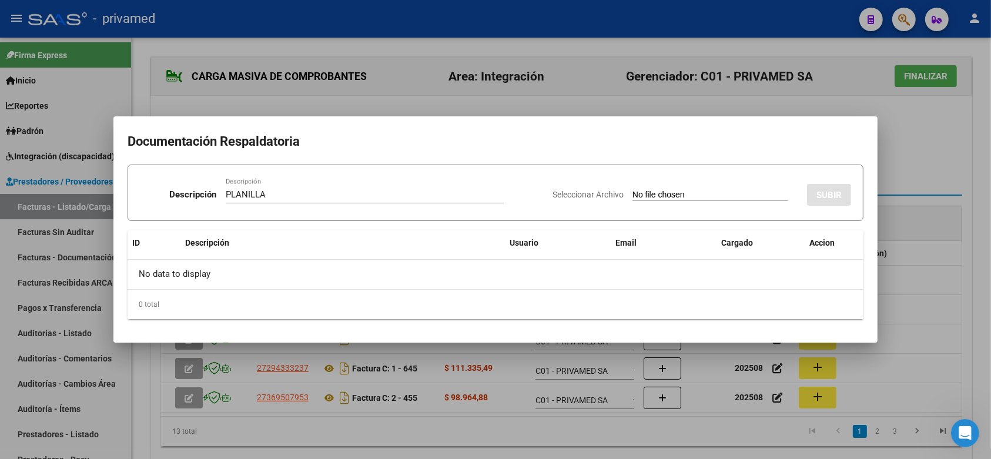
type input "C:\fakepath\pl asist jul 625 Salomon Vargas Tatiana.pdf"
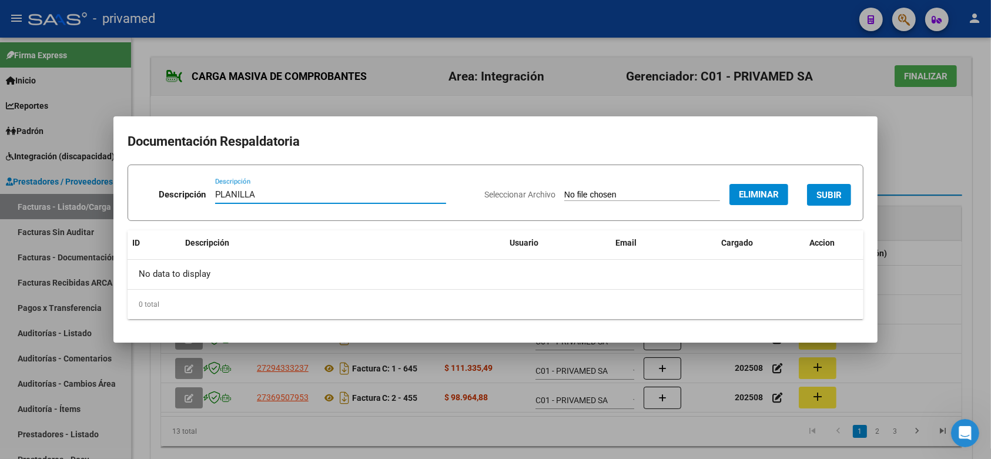
click at [832, 192] on span "SUBIR" at bounding box center [828, 195] width 25 height 11
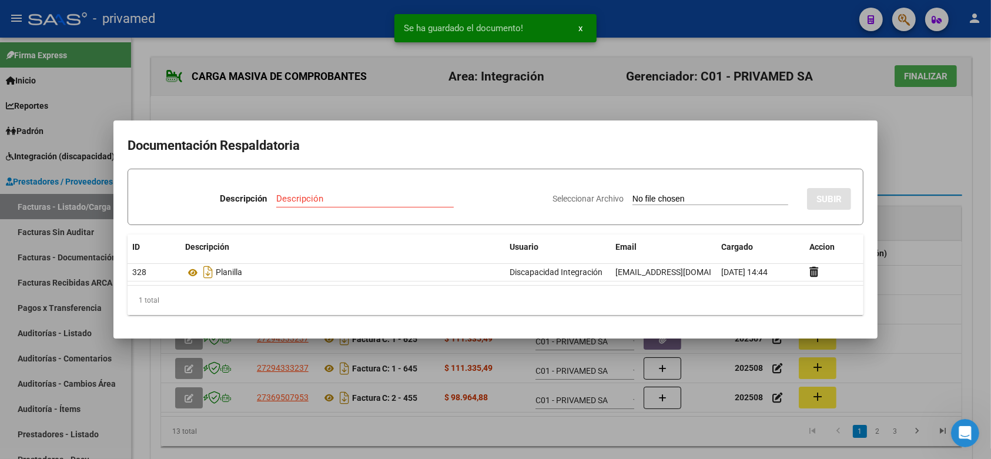
click at [944, 210] on div at bounding box center [495, 229] width 991 height 459
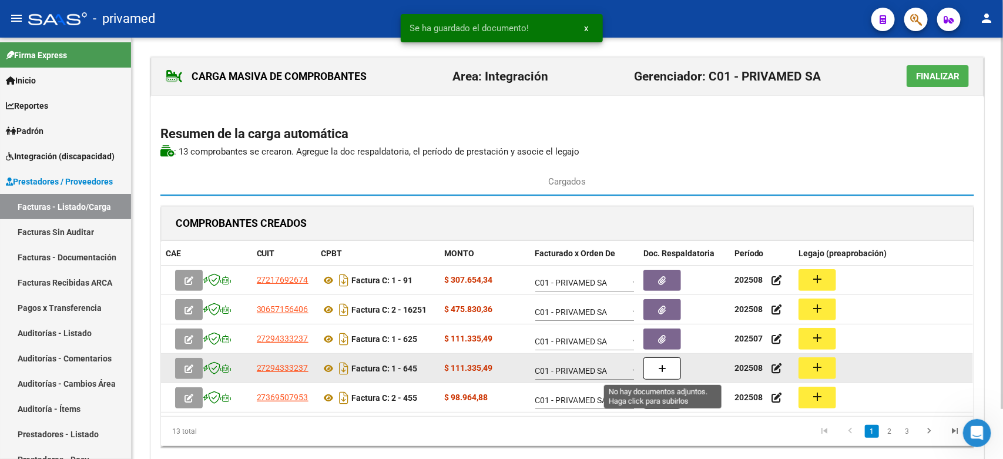
click at [656, 371] on button "button" at bounding box center [662, 368] width 38 height 22
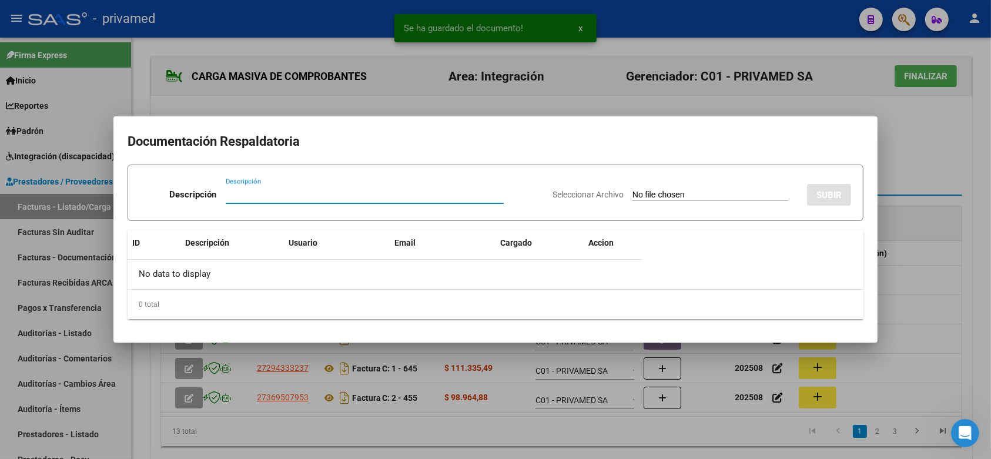
paste input "PLANILLA"
type input "PLANILLA"
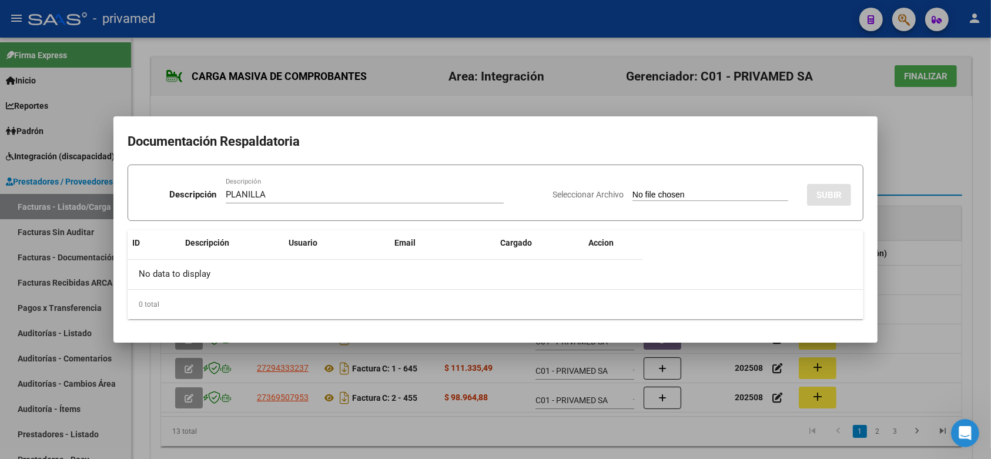
type input "C:\fakepath\pl asist agosto 645 Tatiana Salomon Vargas.pdf"
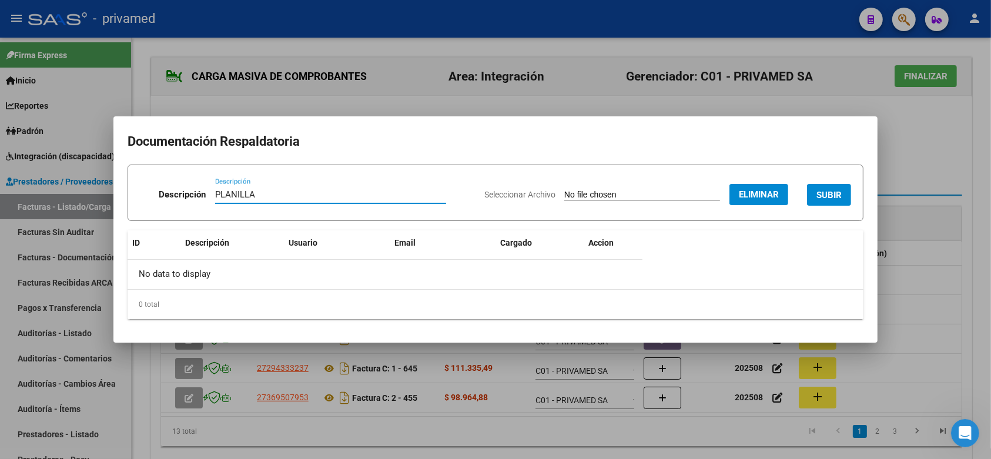
click at [818, 194] on span "SUBIR" at bounding box center [828, 195] width 25 height 11
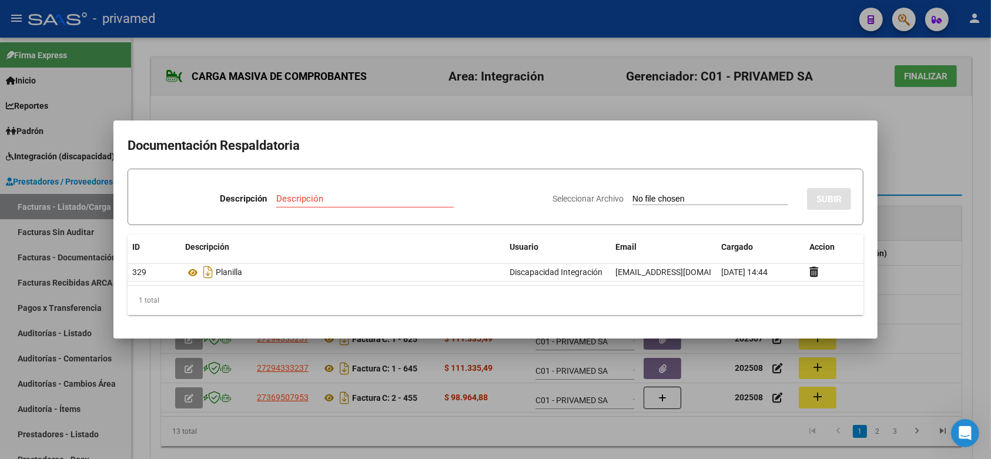
click at [970, 204] on div at bounding box center [495, 229] width 991 height 459
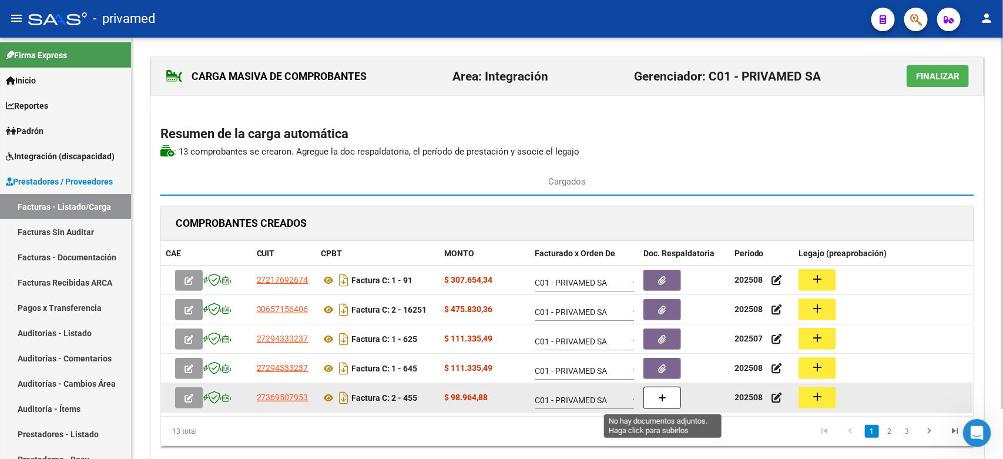
click at [664, 404] on button "button" at bounding box center [662, 398] width 38 height 22
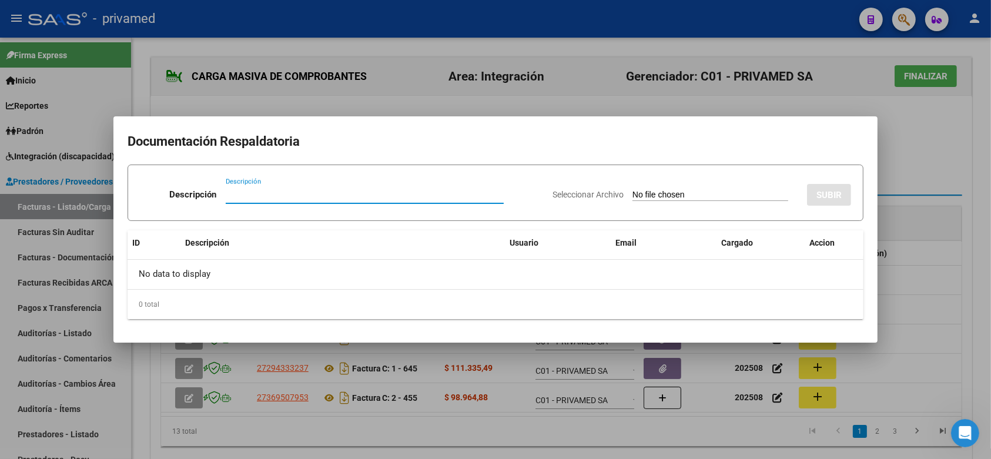
paste input "PLANILLA"
type input "PLANILLA"
type input "C:\fakepath\asistencia Ponce agosto 455.pdf"
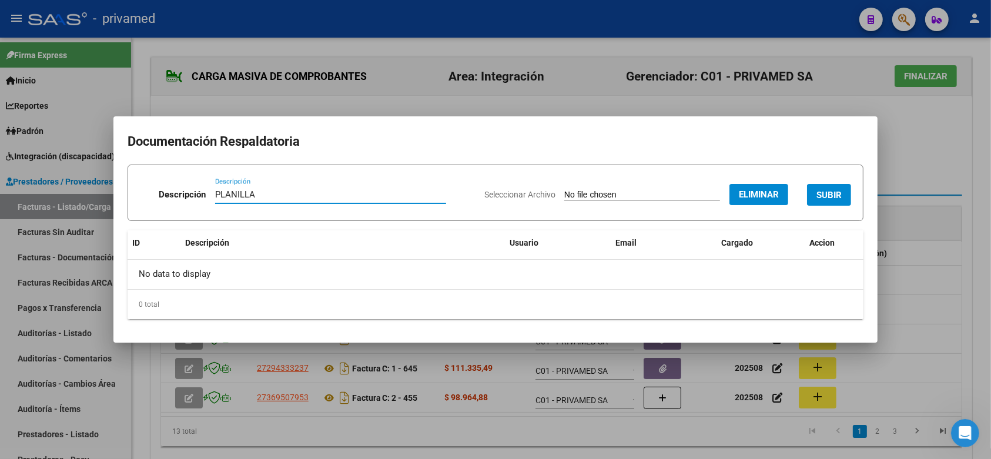
click at [828, 190] on span "SUBIR" at bounding box center [828, 195] width 25 height 11
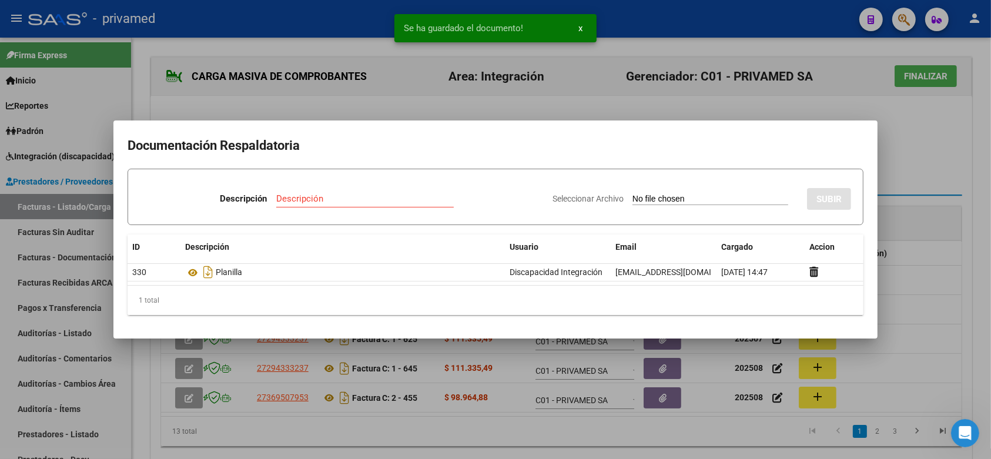
click at [979, 256] on div at bounding box center [495, 229] width 991 height 459
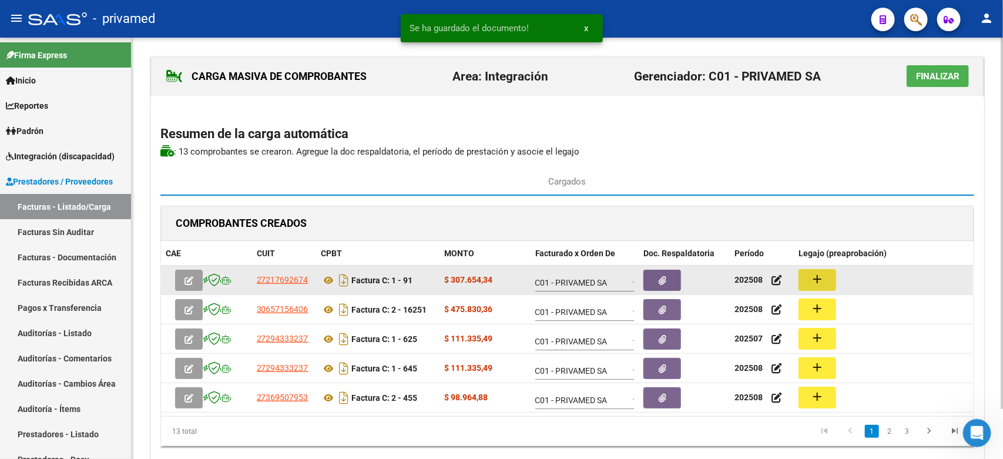
click at [828, 281] on button "add" at bounding box center [817, 280] width 38 height 22
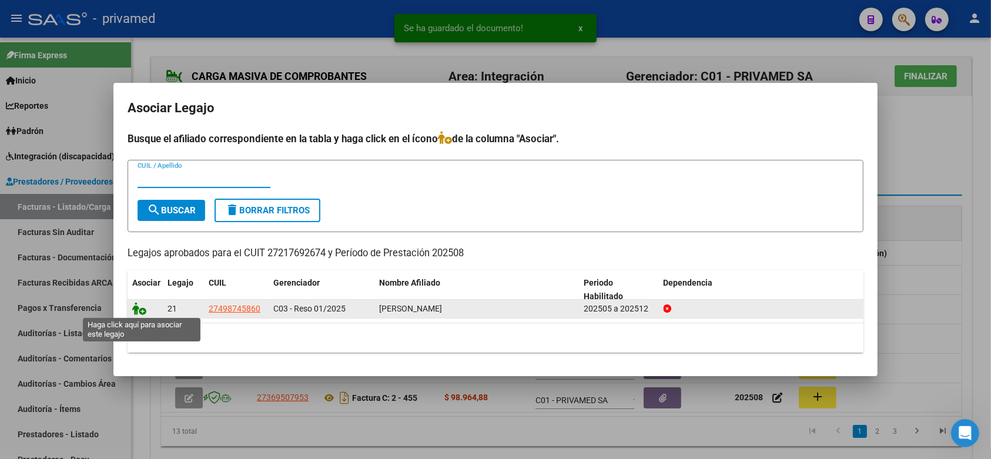
click at [137, 307] on icon at bounding box center [139, 308] width 14 height 13
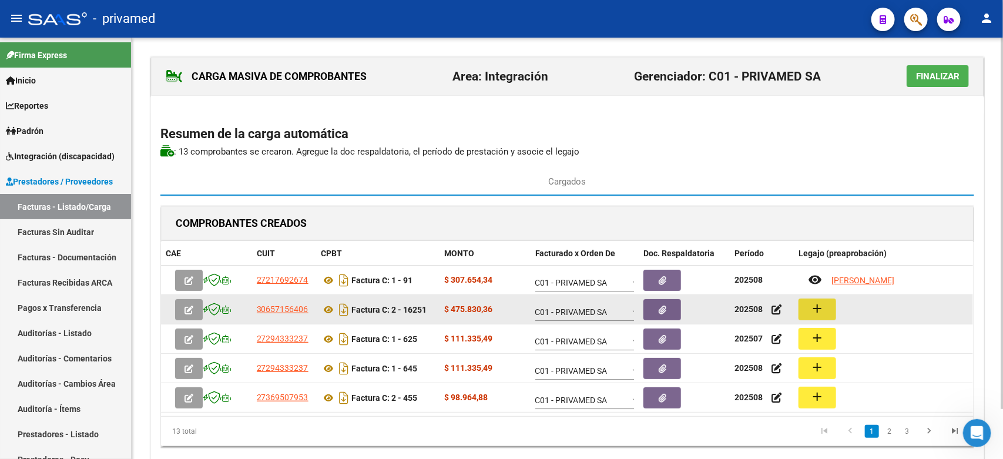
click at [829, 308] on button "add" at bounding box center [817, 309] width 38 height 22
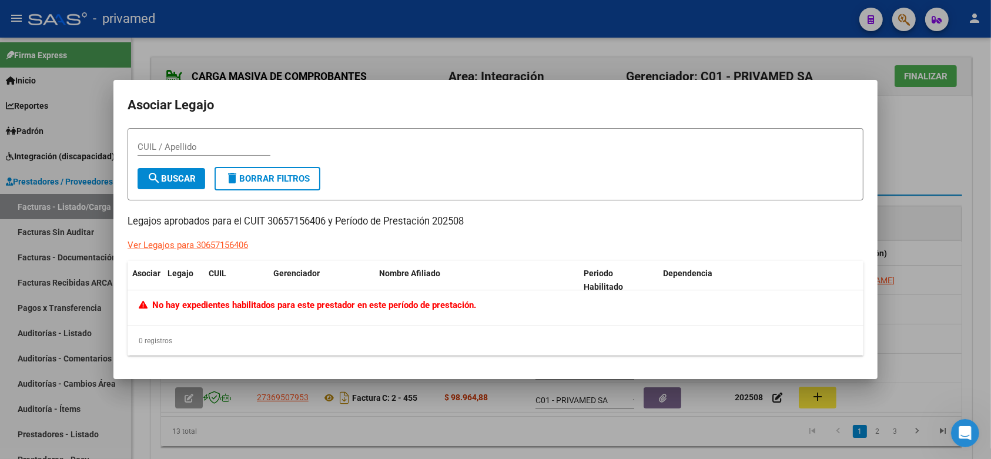
click at [984, 213] on div at bounding box center [495, 229] width 991 height 459
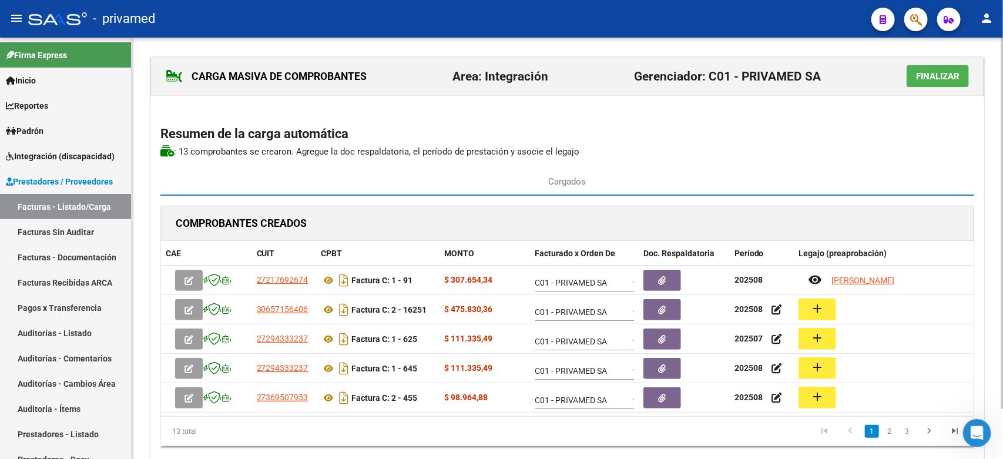
click at [842, 212] on div "COMPROBANTES CREADOS" at bounding box center [567, 223] width 812 height 35
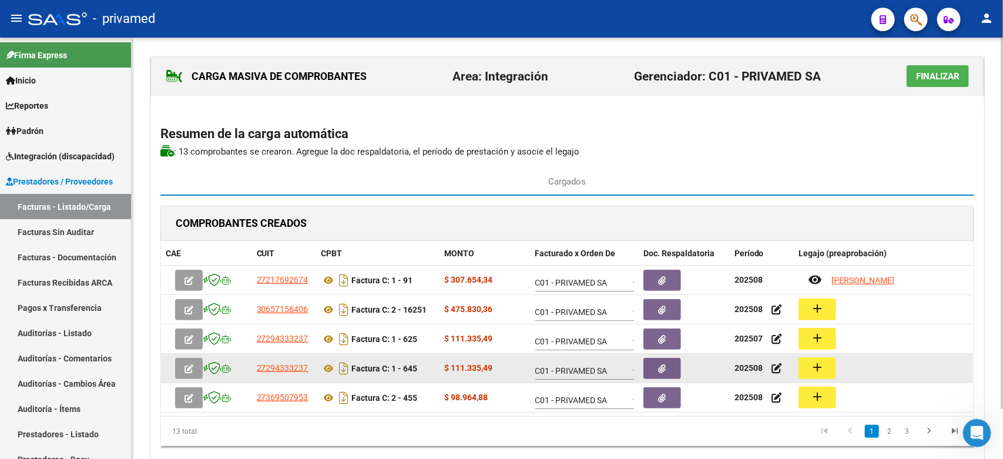
click at [807, 371] on button "add" at bounding box center [817, 368] width 38 height 22
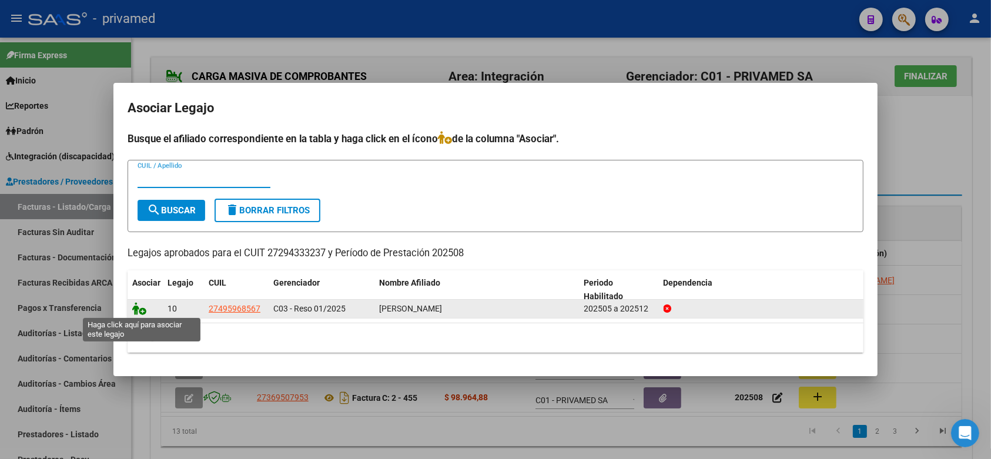
click at [139, 309] on icon at bounding box center [139, 308] width 14 height 13
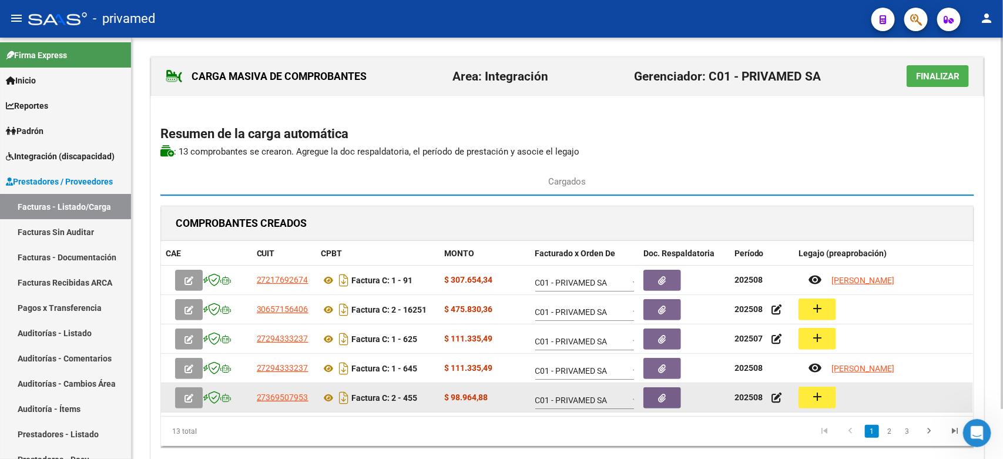
click at [824, 400] on button "add" at bounding box center [817, 398] width 38 height 22
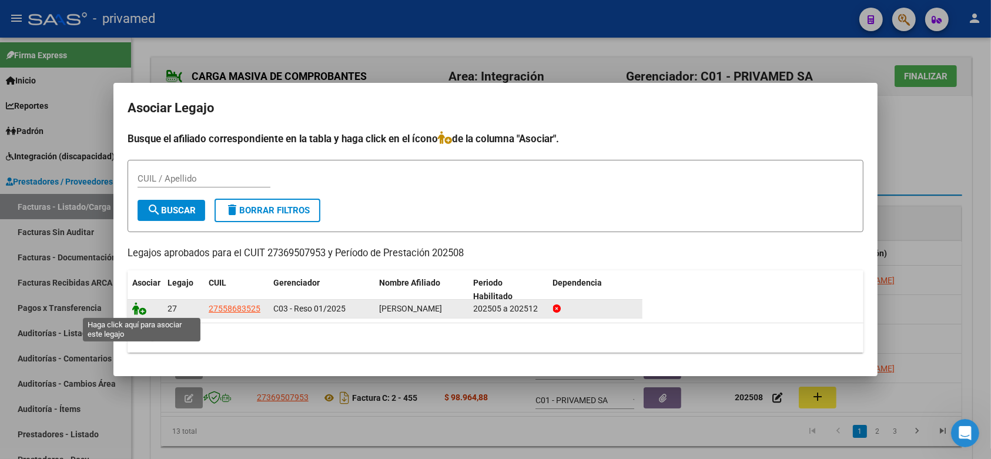
click at [133, 307] on icon at bounding box center [139, 308] width 14 height 13
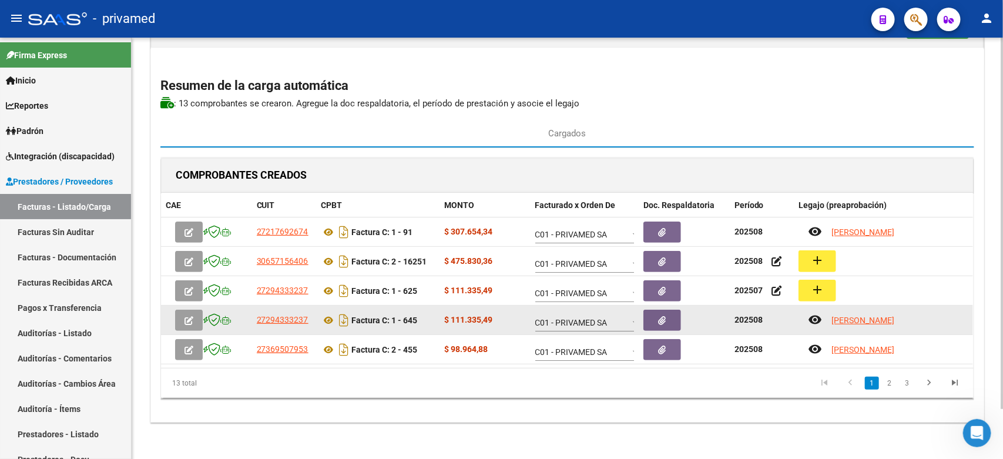
scroll to position [56, 0]
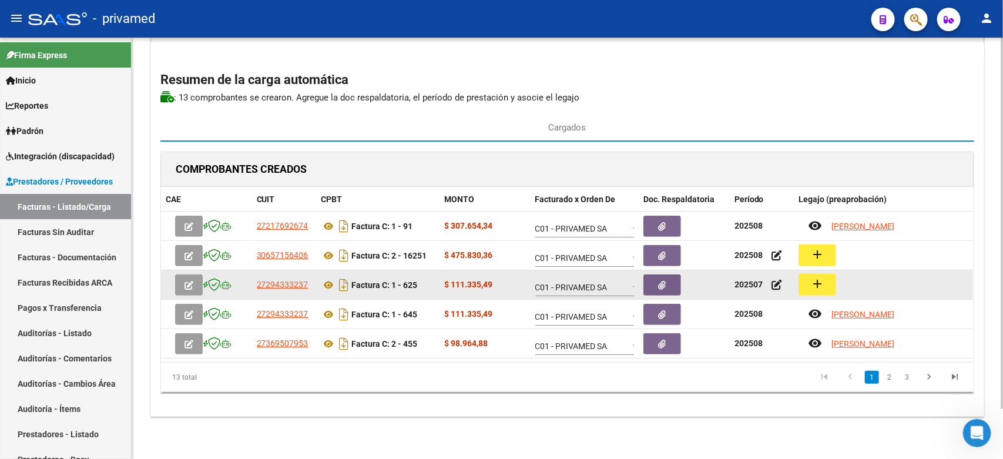
click at [818, 285] on mat-icon "add" at bounding box center [817, 284] width 14 height 14
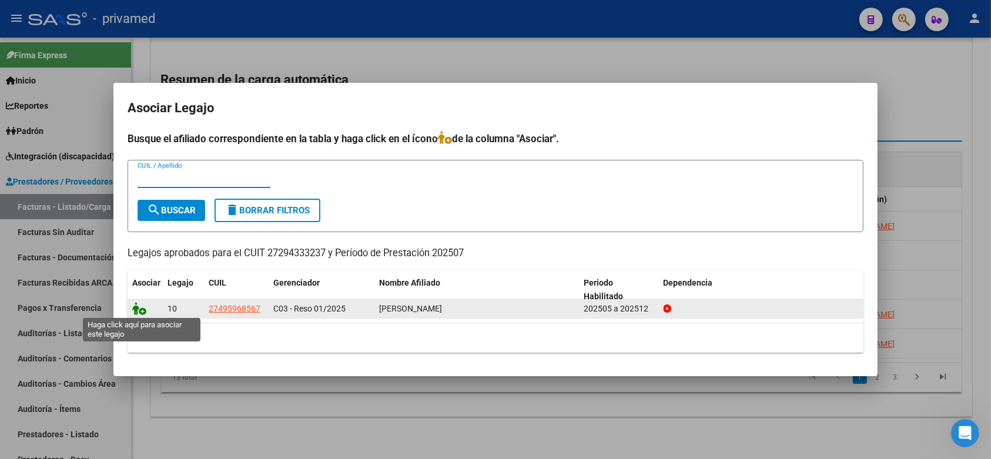
click at [143, 306] on icon at bounding box center [139, 308] width 14 height 13
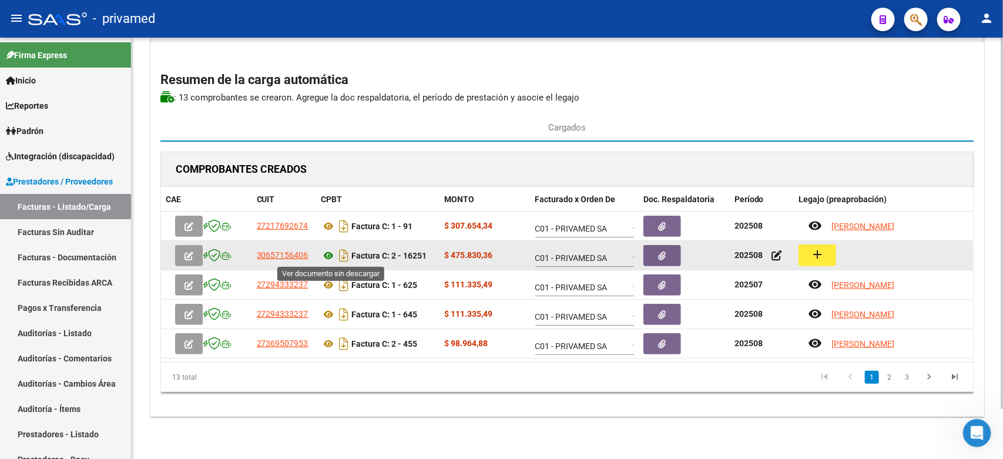
click at [325, 256] on icon at bounding box center [328, 256] width 15 height 14
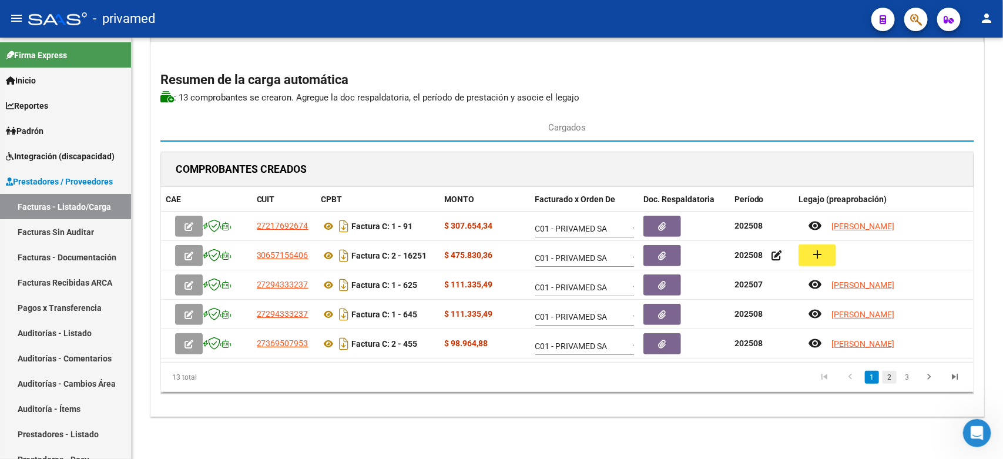
click at [888, 380] on link "2" at bounding box center [889, 377] width 14 height 13
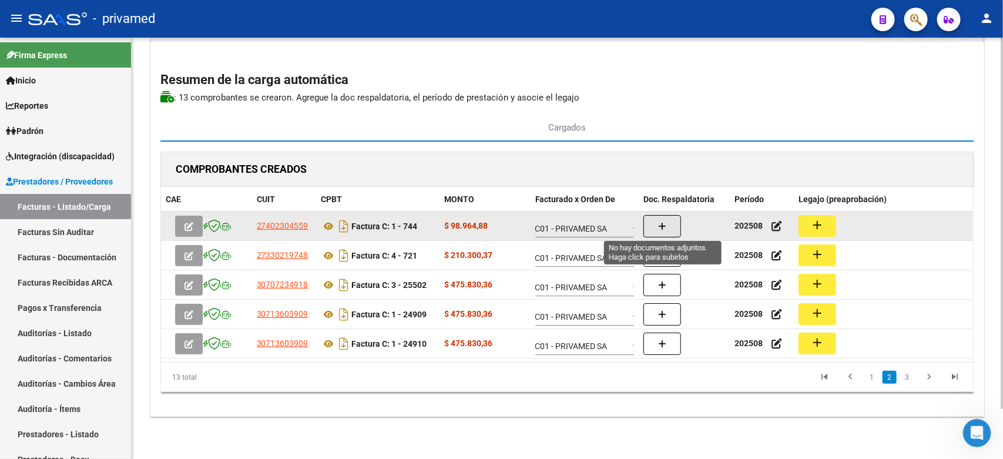
click at [666, 228] on icon "button" at bounding box center [662, 226] width 8 height 9
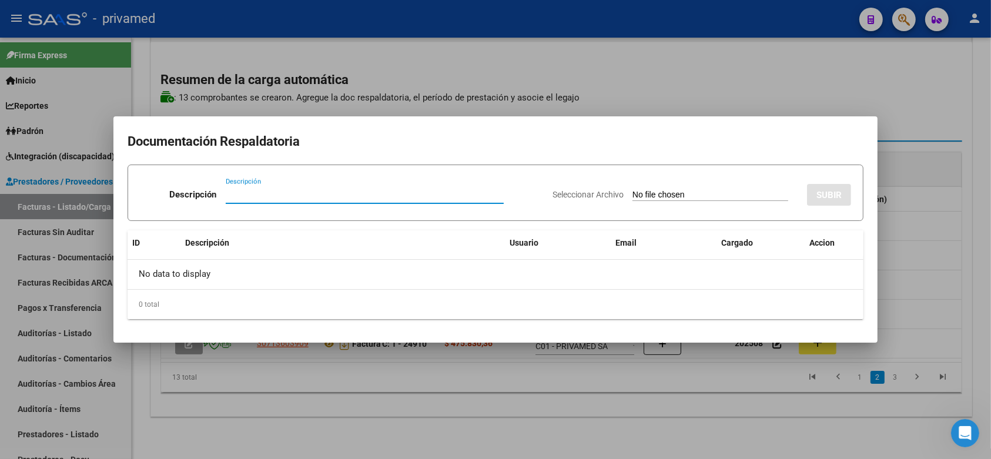
paste input "PLANILLA"
type input "PLANILLA"
type input "C:\fakepath\Balducci agosto asistencia 744.pdf"
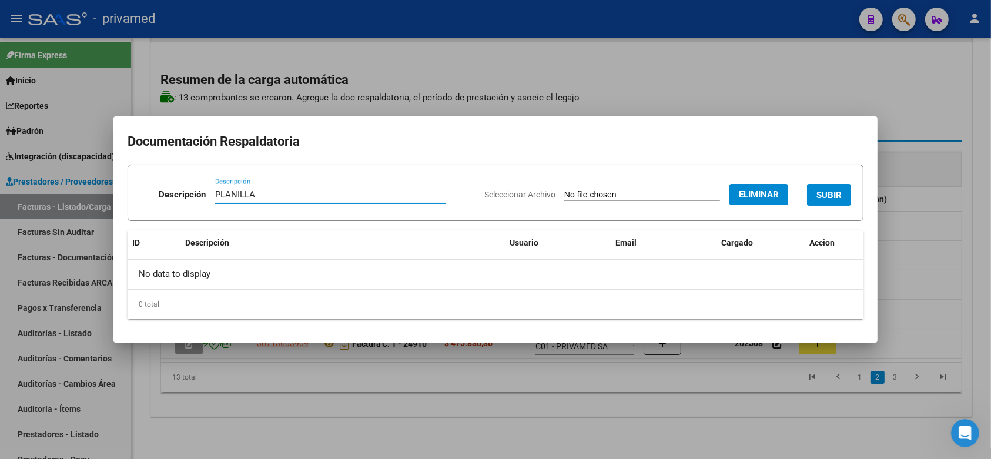
click at [821, 190] on span "SUBIR" at bounding box center [828, 195] width 25 height 11
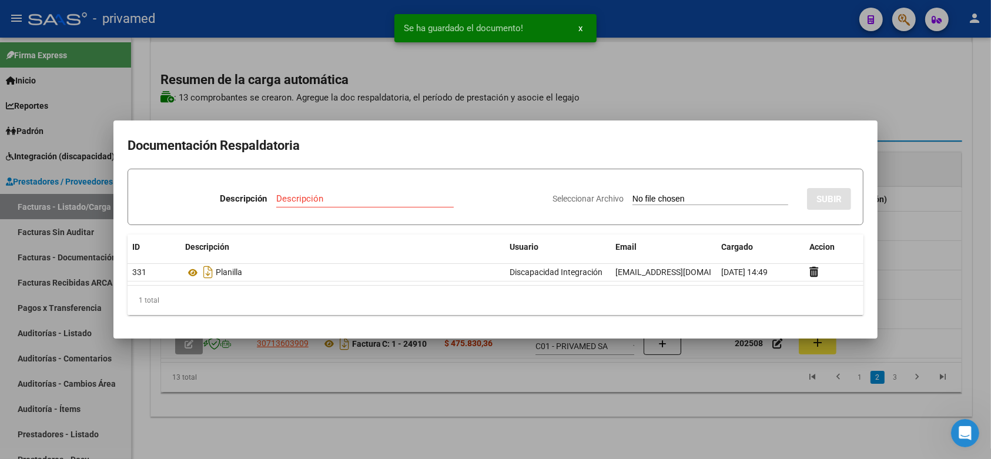
click at [972, 169] on div at bounding box center [495, 229] width 991 height 459
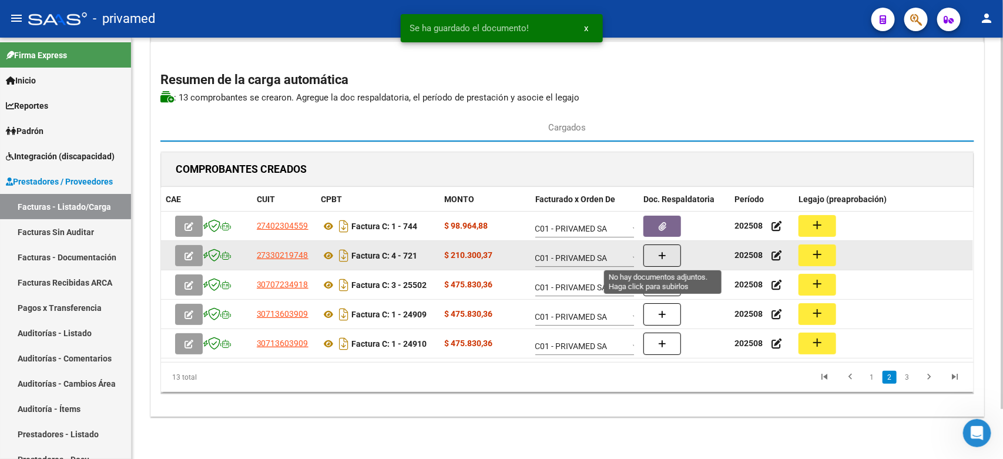
click at [662, 251] on icon "button" at bounding box center [662, 255] width 8 height 9
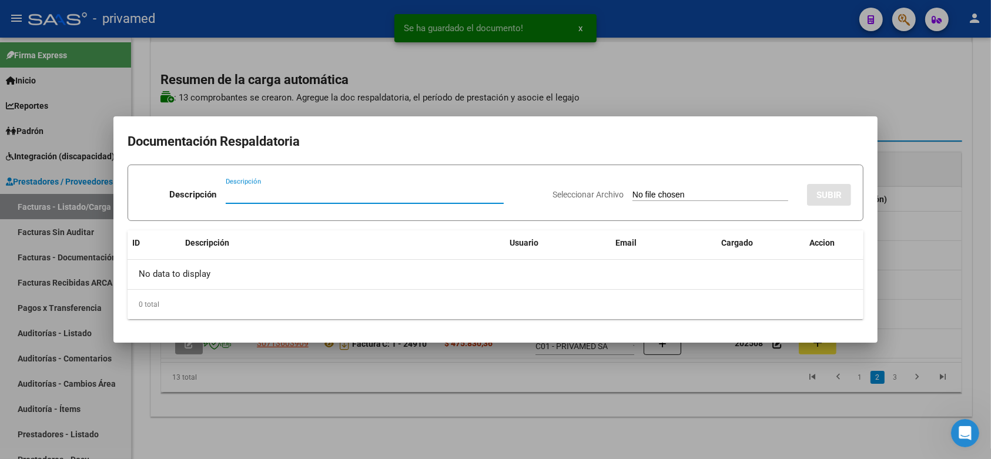
paste input "PLANILLA"
type input "PLANILLA"
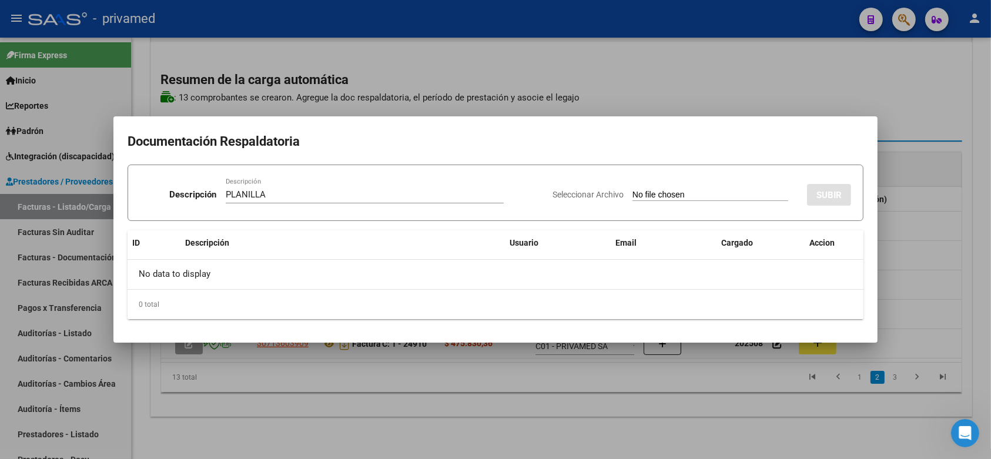
type input "C:\fakepath\ASIST 721 AGOSTO.jpg"
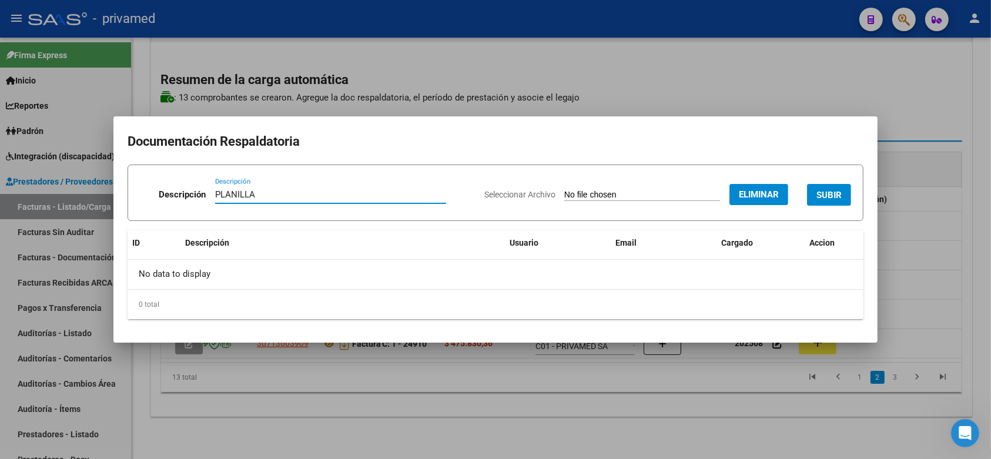
click at [821, 190] on span "SUBIR" at bounding box center [828, 195] width 25 height 11
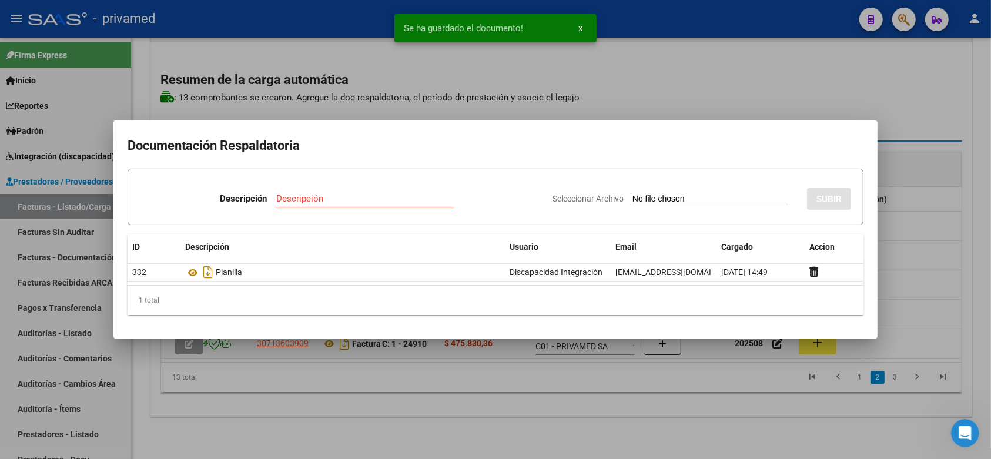
click at [967, 174] on div at bounding box center [495, 229] width 991 height 459
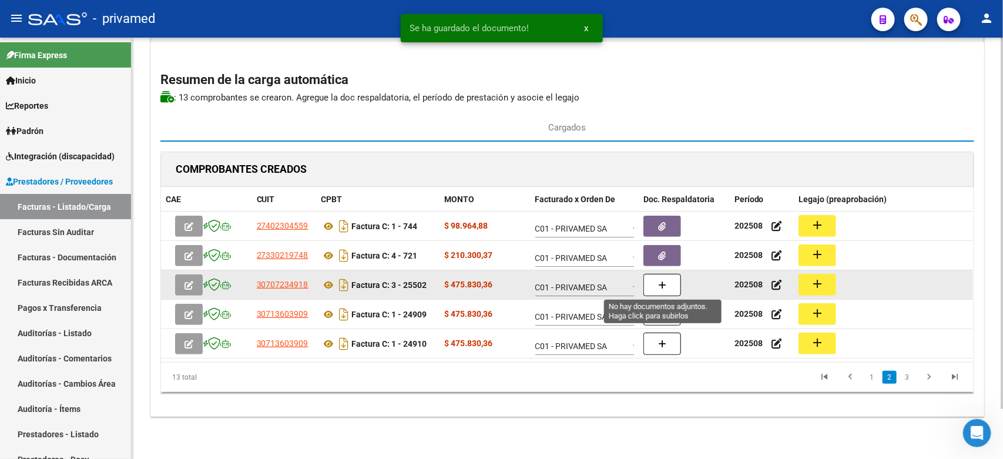
click at [659, 288] on icon "button" at bounding box center [662, 285] width 8 height 9
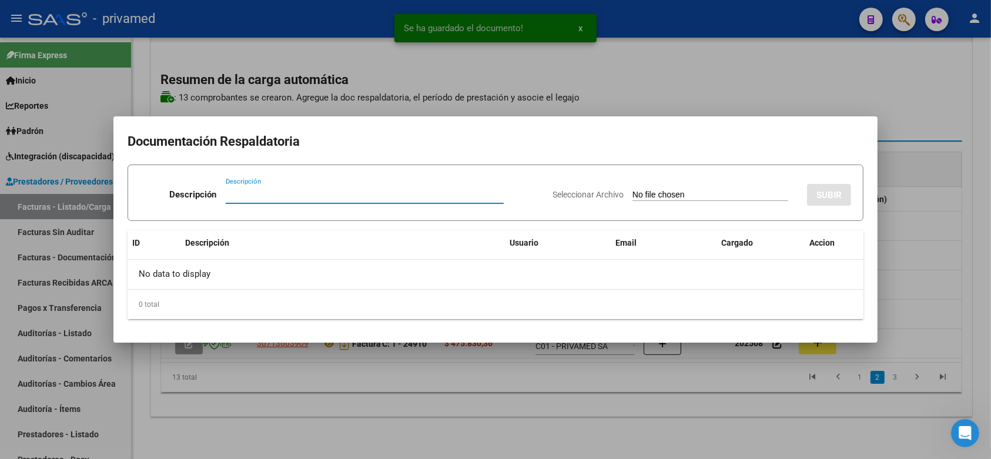
paste input "PLANILLA"
type input "PLANILLA"
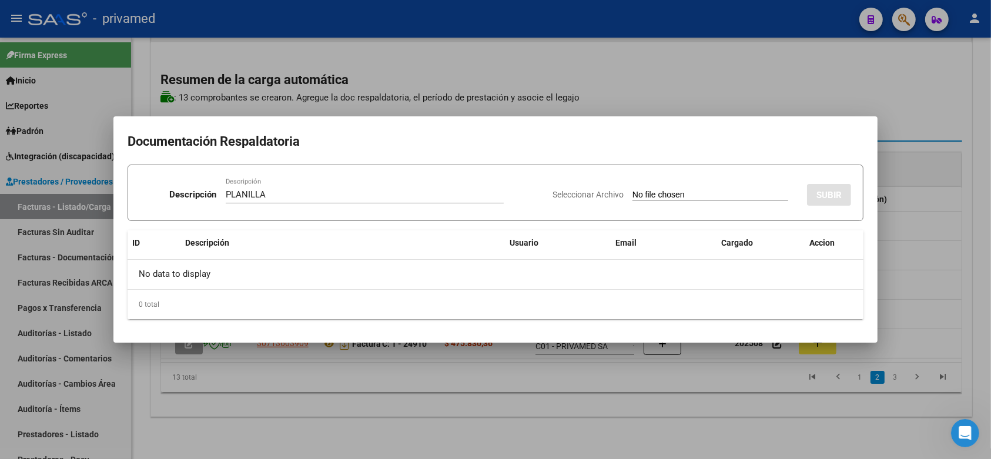
type input "C:\fakepath\CACERES NAYLA ASIS AGOSTO 25502.pdf"
click at [827, 193] on span "SUBIR" at bounding box center [828, 195] width 25 height 11
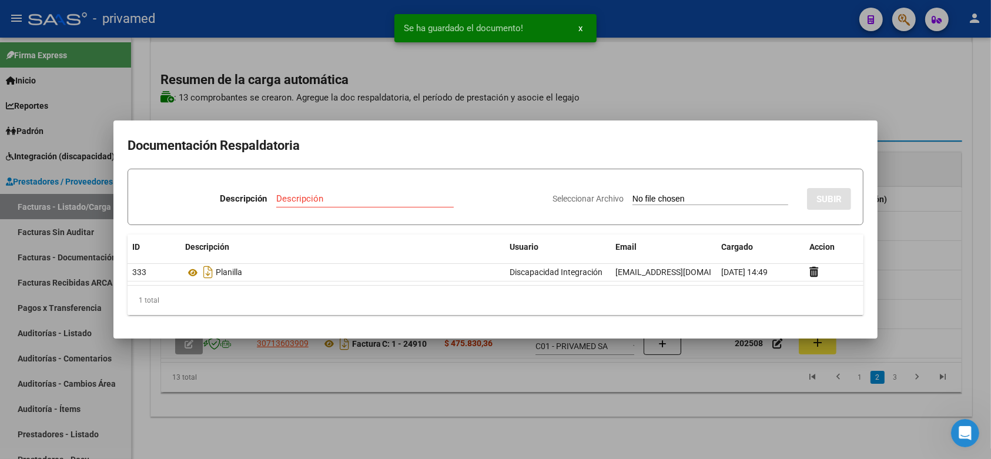
click at [984, 194] on div at bounding box center [495, 229] width 991 height 459
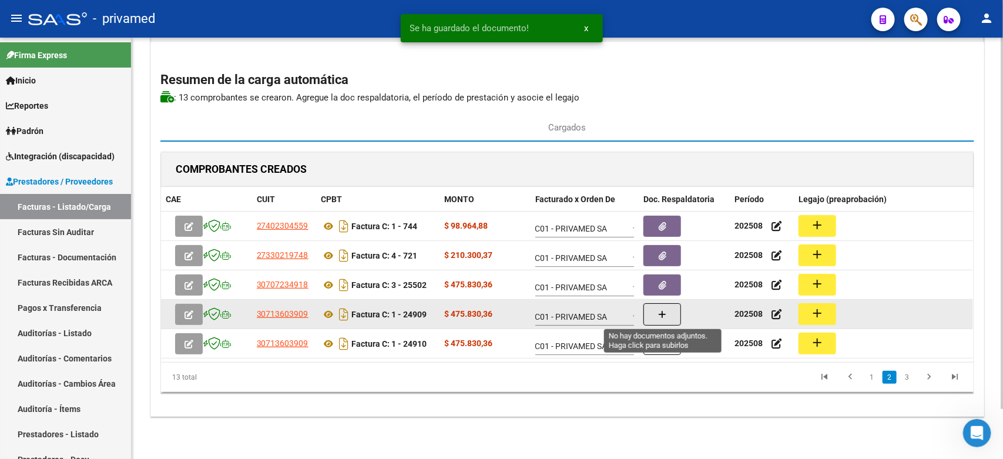
click at [667, 310] on button "button" at bounding box center [662, 314] width 38 height 22
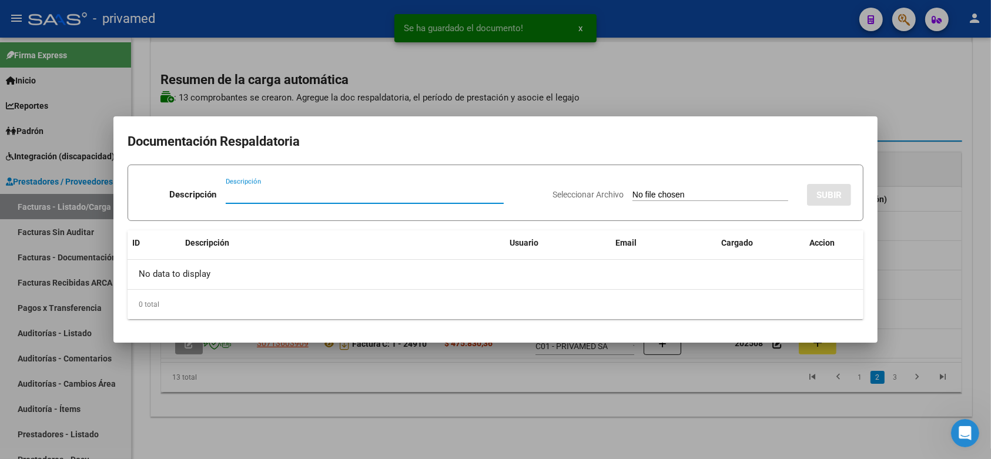
paste input "PLANILLA"
type input "PLANILLA"
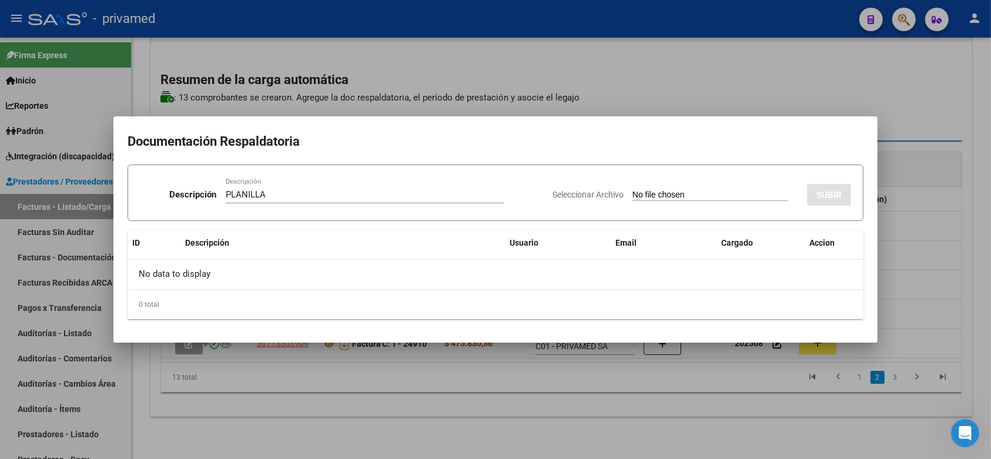
type input "C:\fakepath\NICOTRA AGOSTO 24909 PLANILLA.jpeg"
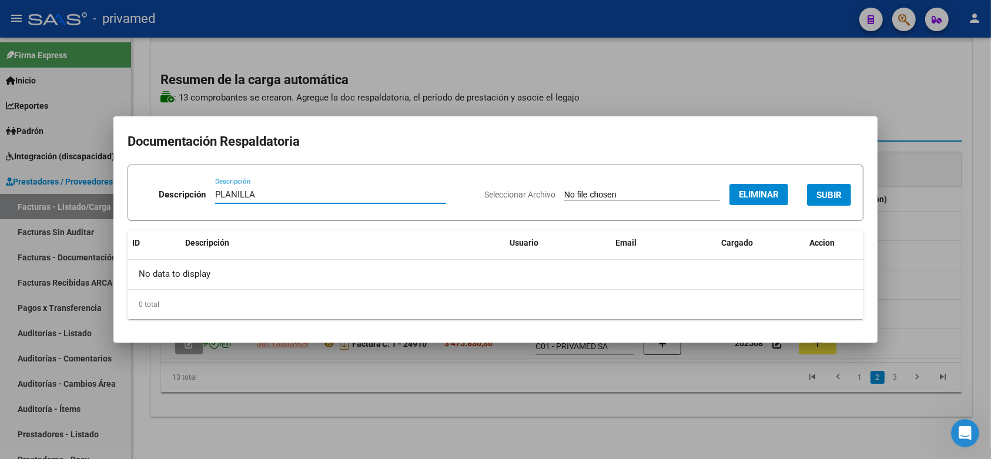
click at [835, 192] on span "SUBIR" at bounding box center [828, 195] width 25 height 11
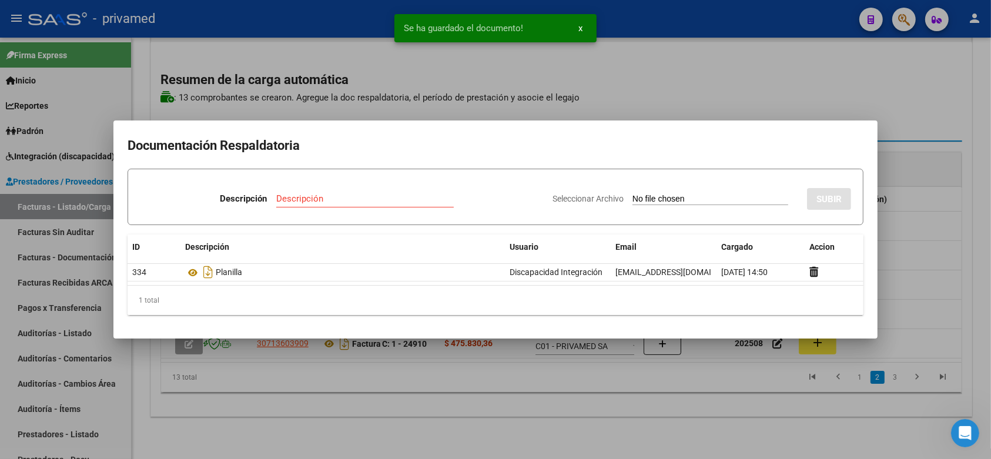
click at [968, 188] on div at bounding box center [495, 229] width 991 height 459
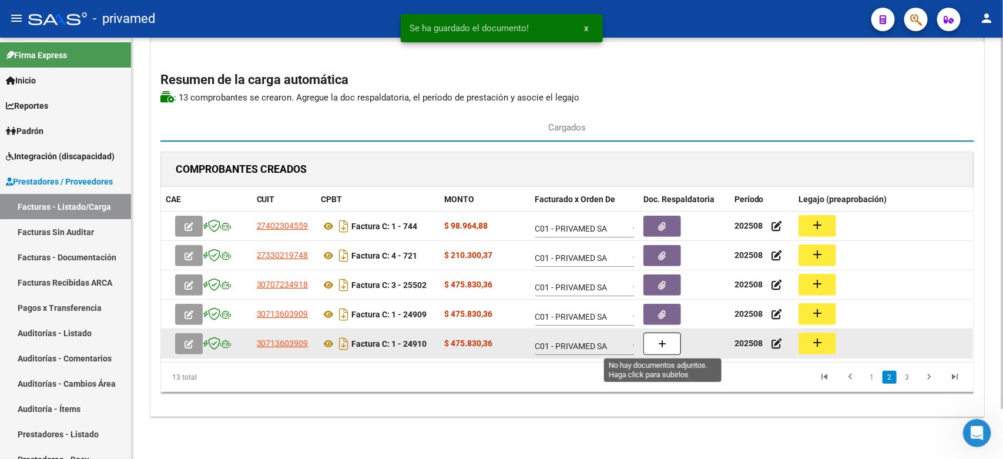
click at [661, 340] on icon "button" at bounding box center [662, 344] width 8 height 9
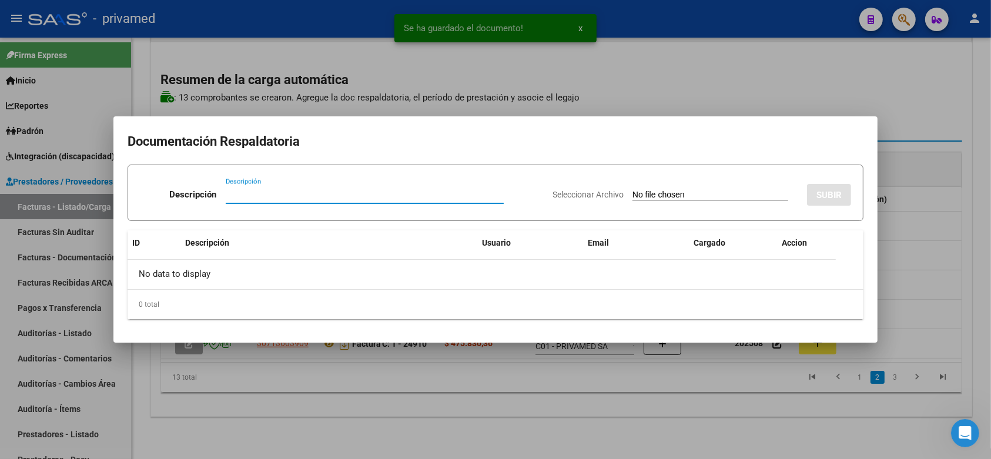
paste input "PLANILLA"
type input "PLANILLA"
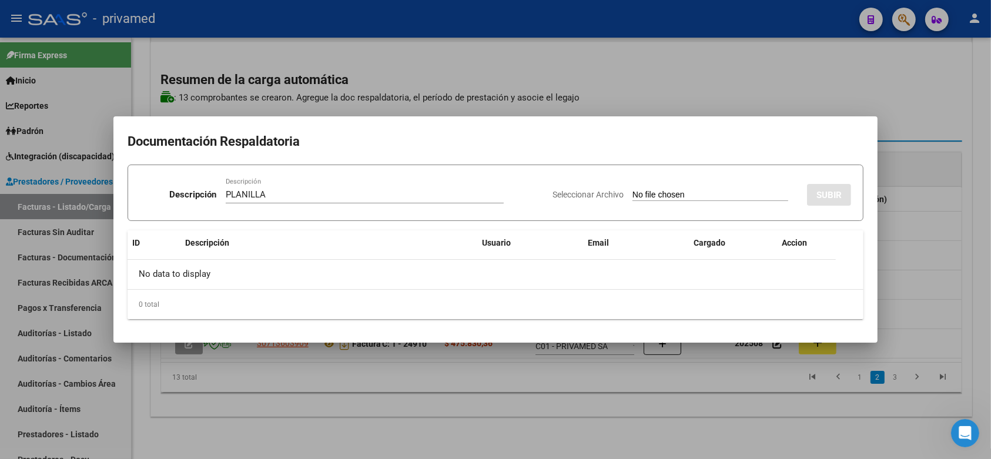
type input "C:\fakepath\RORIGUEZ PAPALLO -24910 AGOSTO.pdf"
click at [832, 194] on span "SUBIR" at bounding box center [828, 195] width 25 height 11
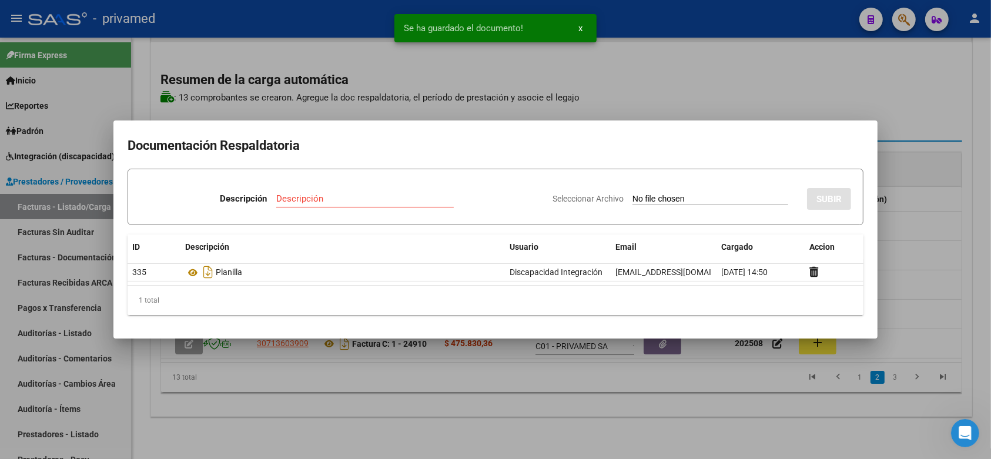
click at [977, 230] on div at bounding box center [495, 229] width 991 height 459
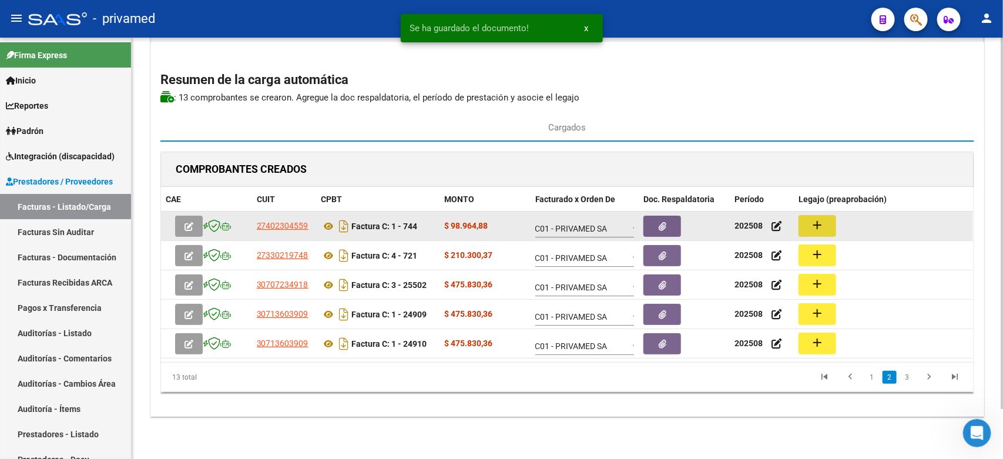
click at [832, 224] on button "add" at bounding box center [817, 226] width 38 height 22
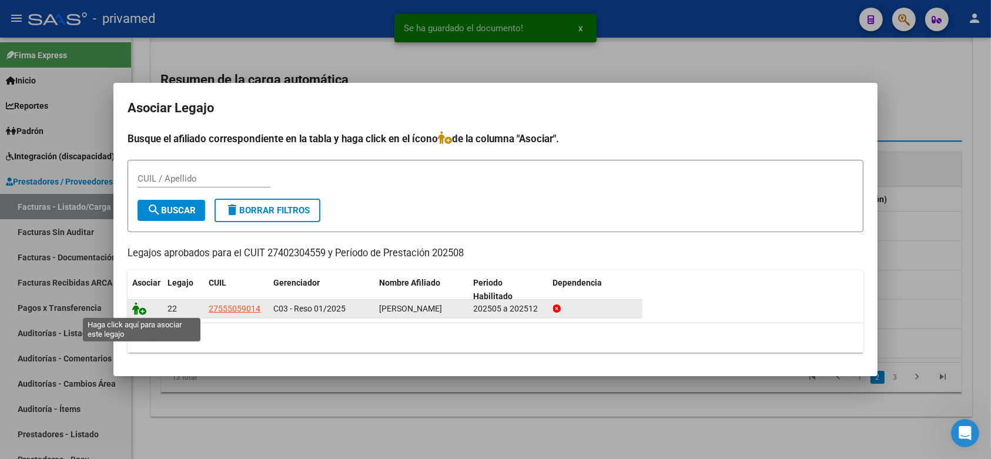
click at [139, 310] on icon at bounding box center [139, 308] width 14 height 13
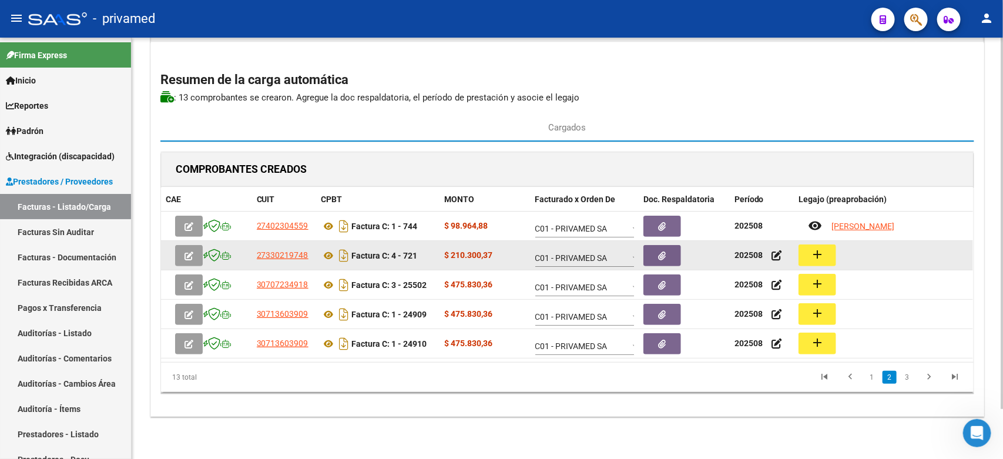
click at [824, 254] on button "add" at bounding box center [817, 255] width 38 height 22
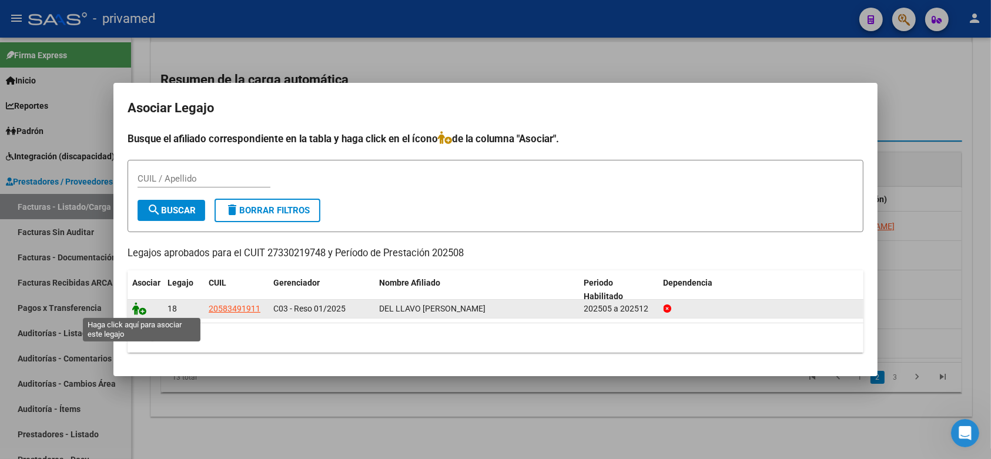
click at [142, 306] on icon at bounding box center [139, 308] width 14 height 13
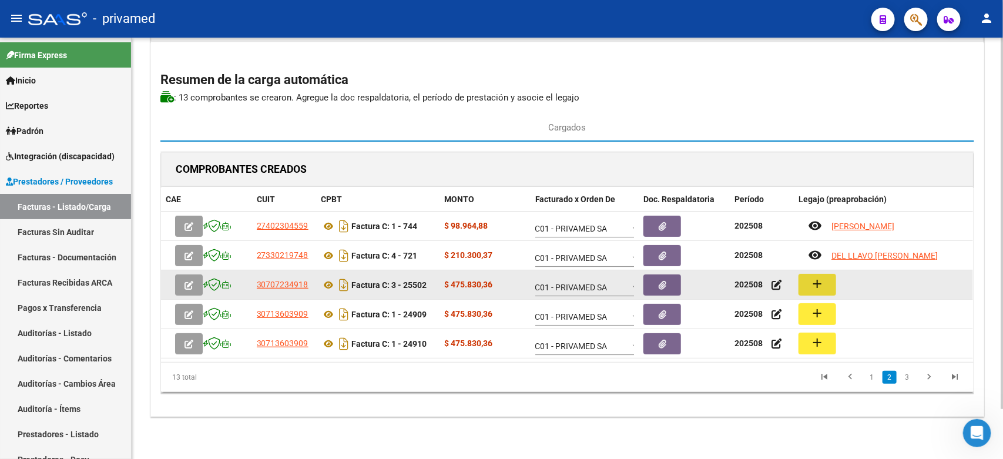
click at [818, 287] on mat-icon "add" at bounding box center [817, 284] width 14 height 14
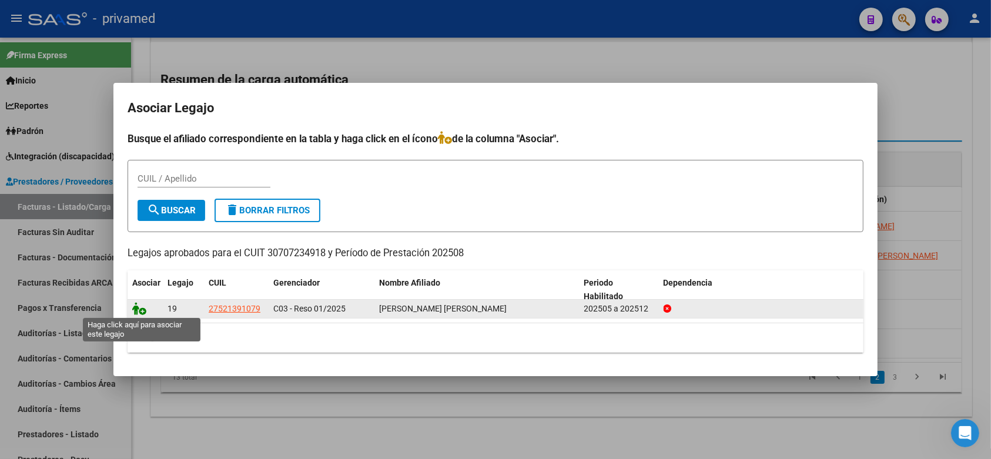
click at [136, 309] on icon at bounding box center [139, 308] width 14 height 13
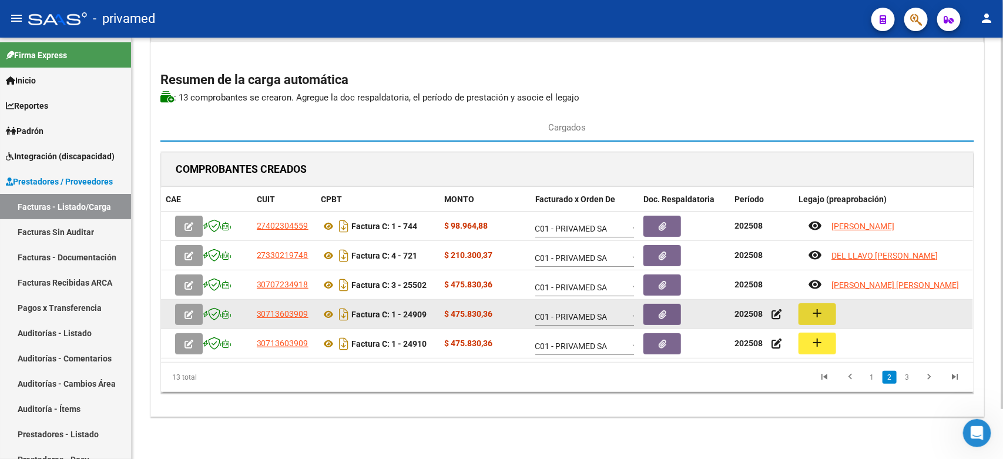
click at [827, 316] on button "add" at bounding box center [817, 314] width 38 height 22
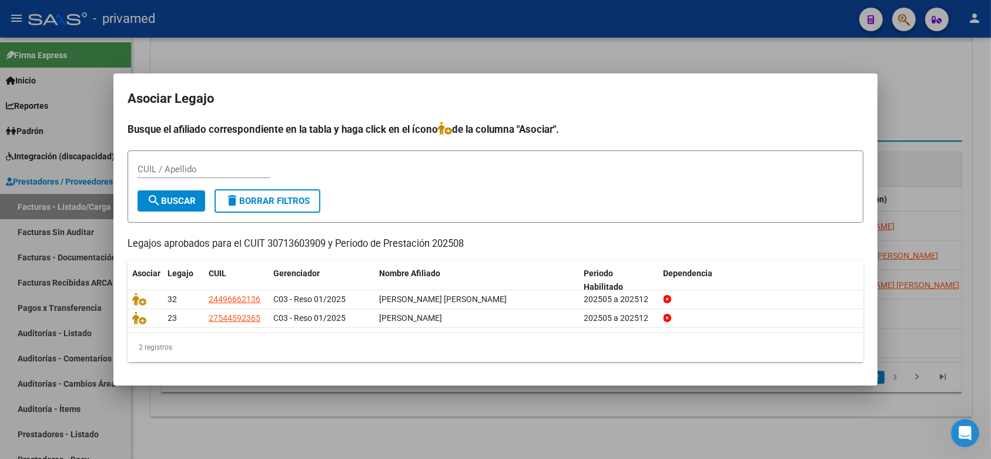
click at [982, 262] on div at bounding box center [495, 229] width 991 height 459
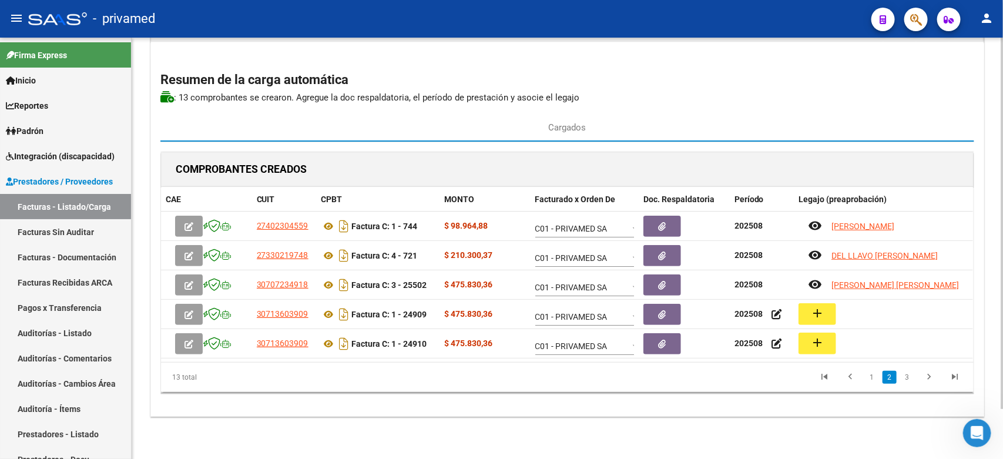
click at [984, 199] on div "CARGA MASIVA DE COMPROBANTES Area: Integración Gerenciador: C01 - PRIVAMED SA F…" at bounding box center [567, 209] width 834 height 414
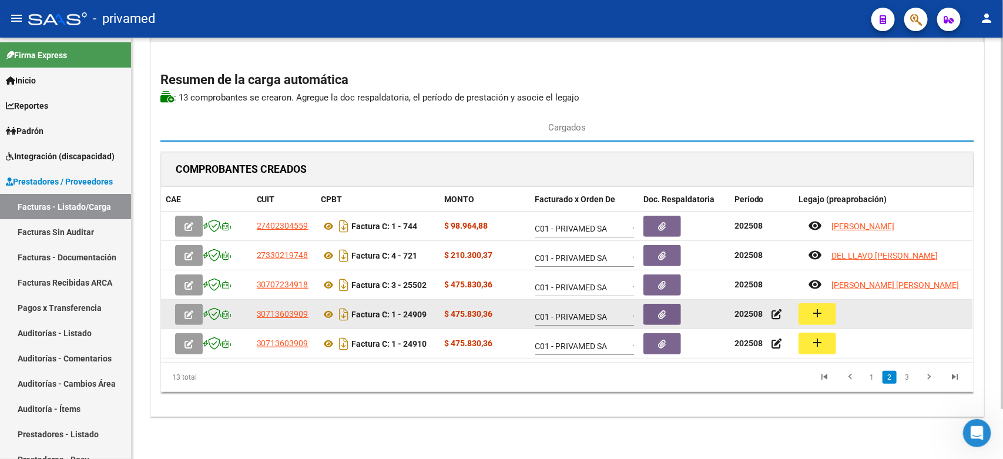
click at [822, 316] on mat-icon "add" at bounding box center [817, 313] width 14 height 14
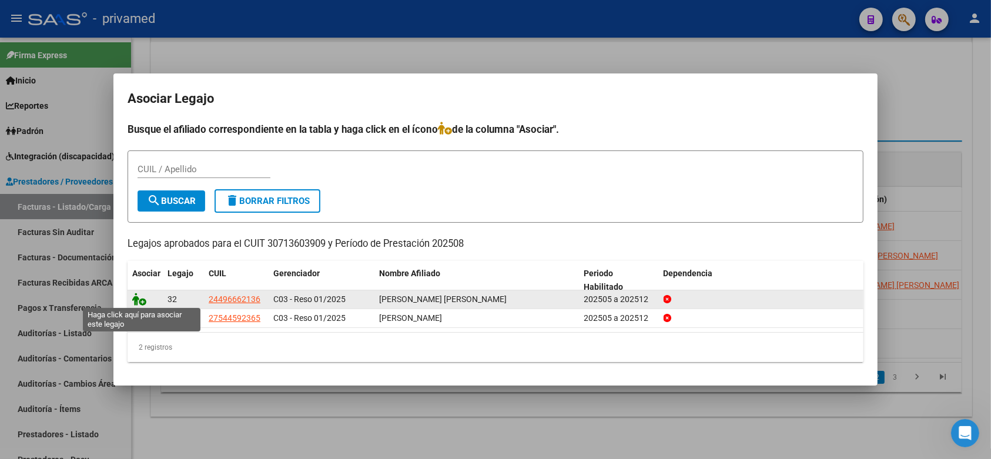
click at [143, 297] on icon at bounding box center [139, 299] width 14 height 13
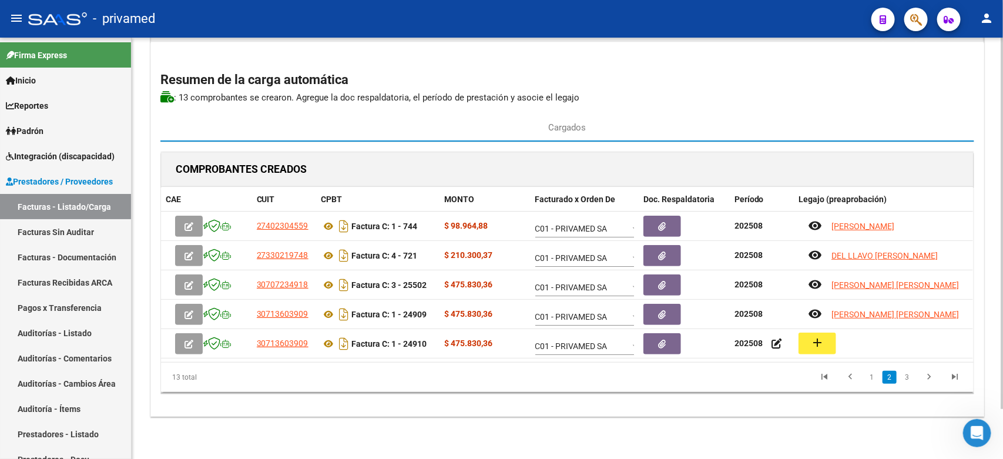
click at [988, 152] on div "CARGA MASIVA DE COMPROBANTES Area: Integración Gerenciador: C01 - PRIVAMED SA F…" at bounding box center [567, 221] width 871 height 475
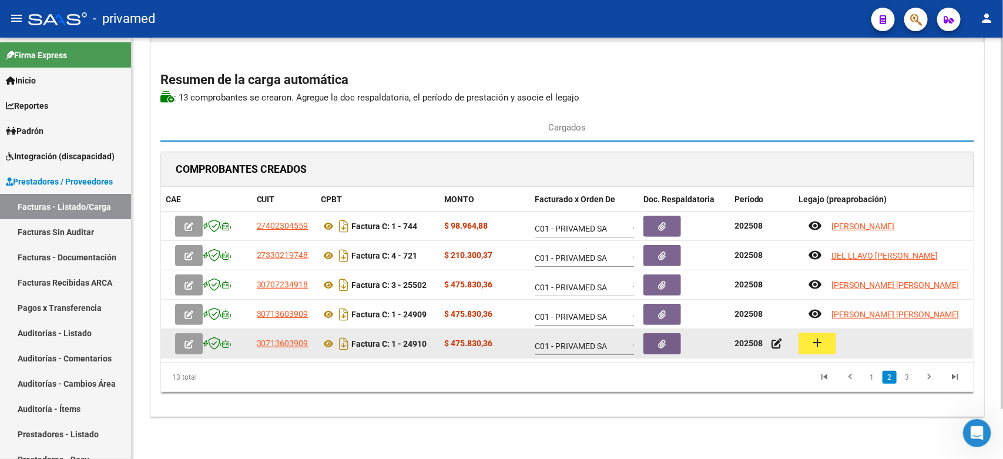
click at [814, 342] on mat-icon "add" at bounding box center [817, 342] width 14 height 14
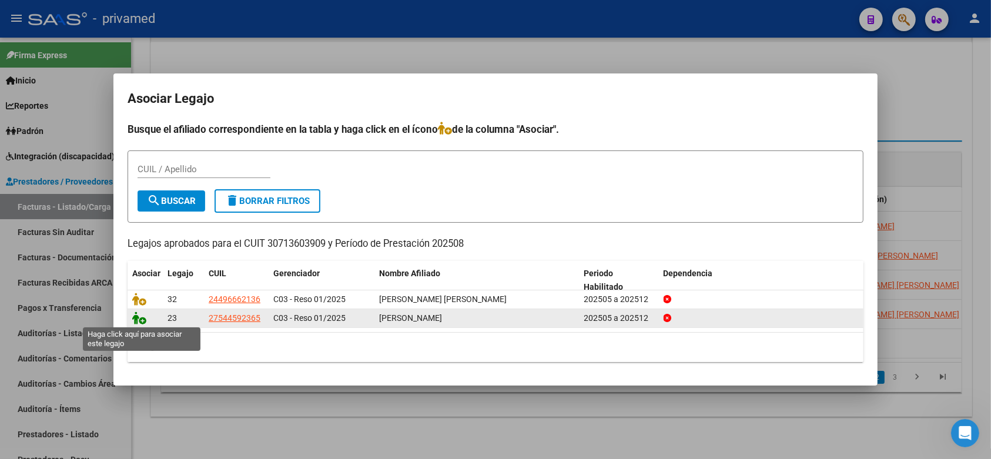
click at [142, 320] on icon at bounding box center [139, 317] width 14 height 13
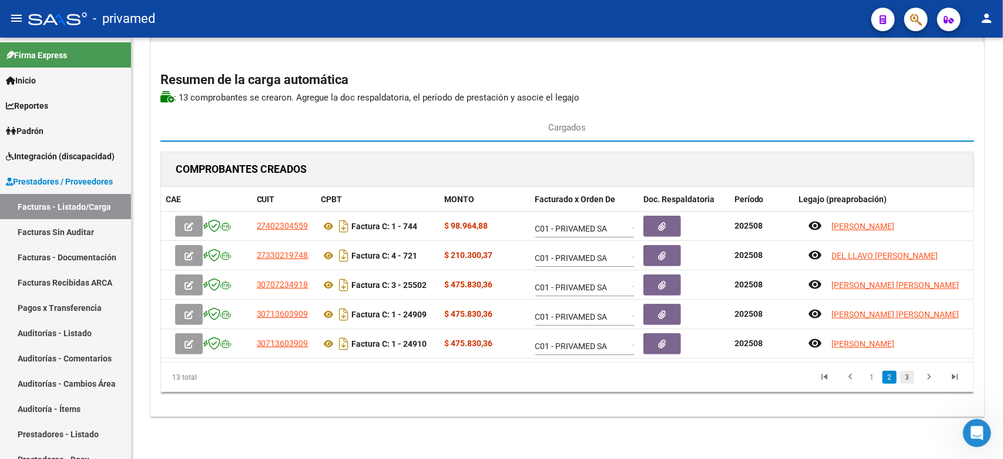
click at [906, 378] on link "3" at bounding box center [907, 377] width 14 height 13
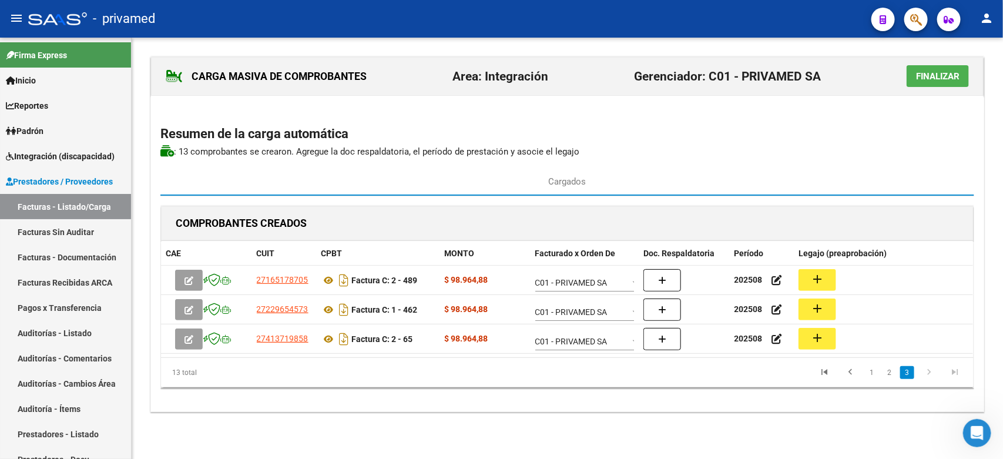
scroll to position [0, 0]
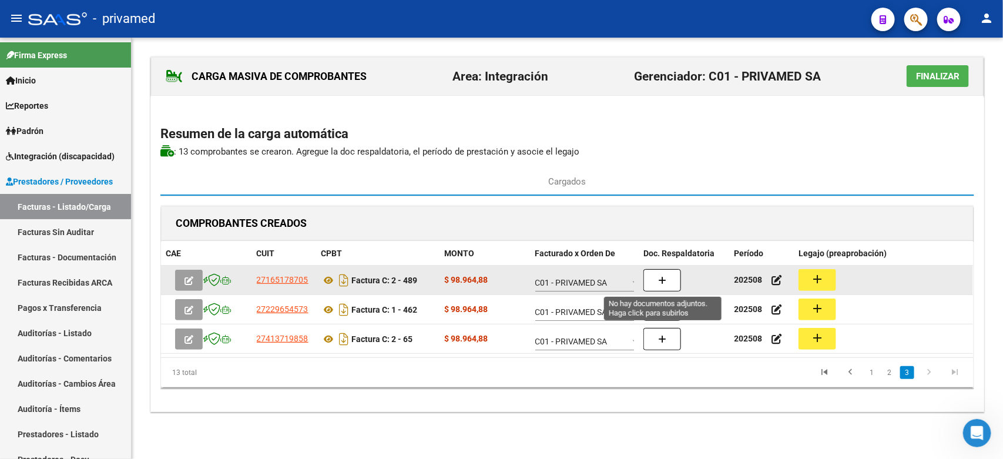
click at [666, 277] on icon "button" at bounding box center [662, 280] width 8 height 9
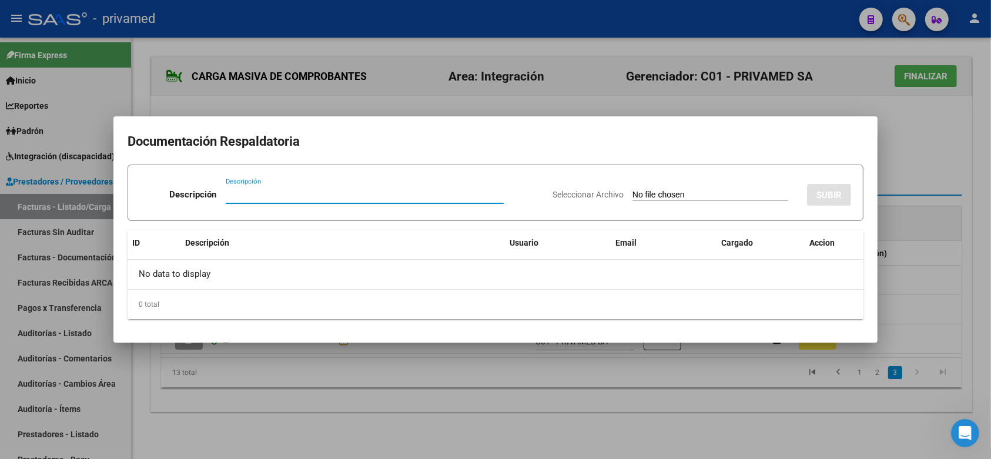
paste input "PLANILLA"
type input "PLANILLA"
type input "C:\fakepath\Planilla Agosto 498.pdf"
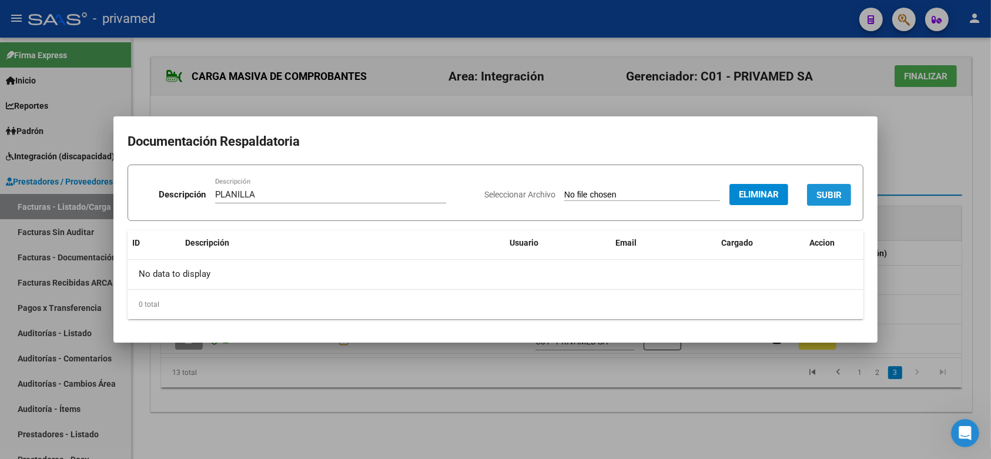
click at [824, 190] on span "SUBIR" at bounding box center [828, 195] width 25 height 11
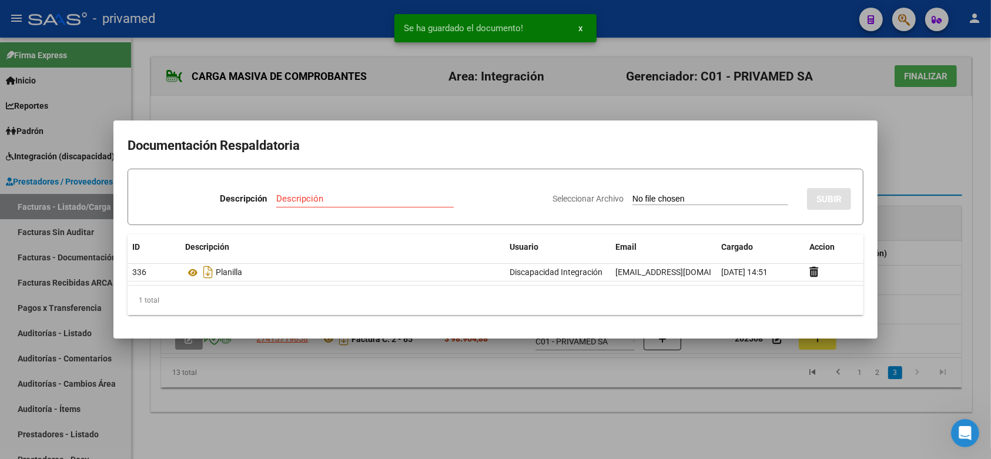
click at [980, 219] on div at bounding box center [495, 229] width 991 height 459
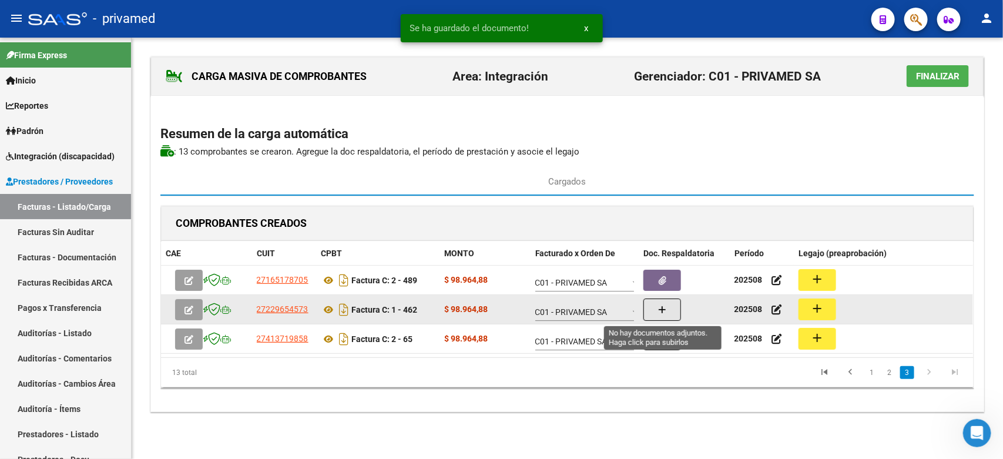
click at [659, 310] on icon "button" at bounding box center [662, 309] width 8 height 9
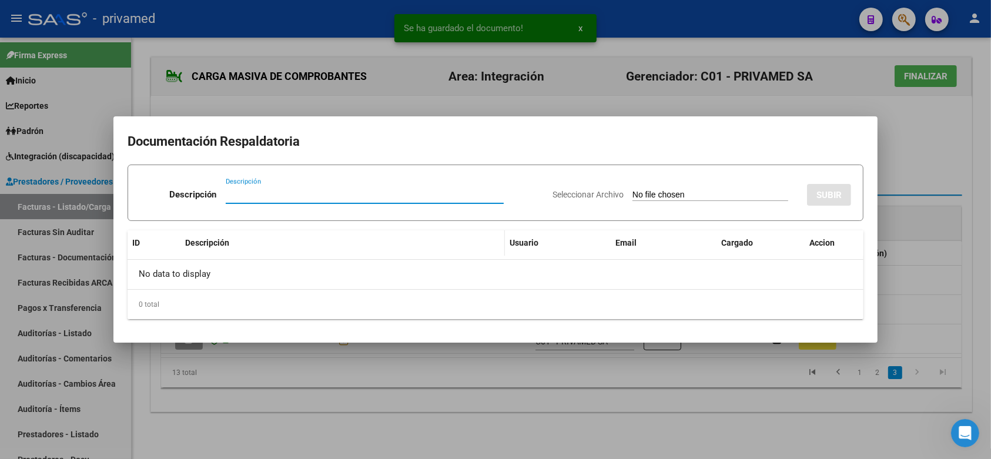
paste input "PLANILLA"
type input "PLANILLA"
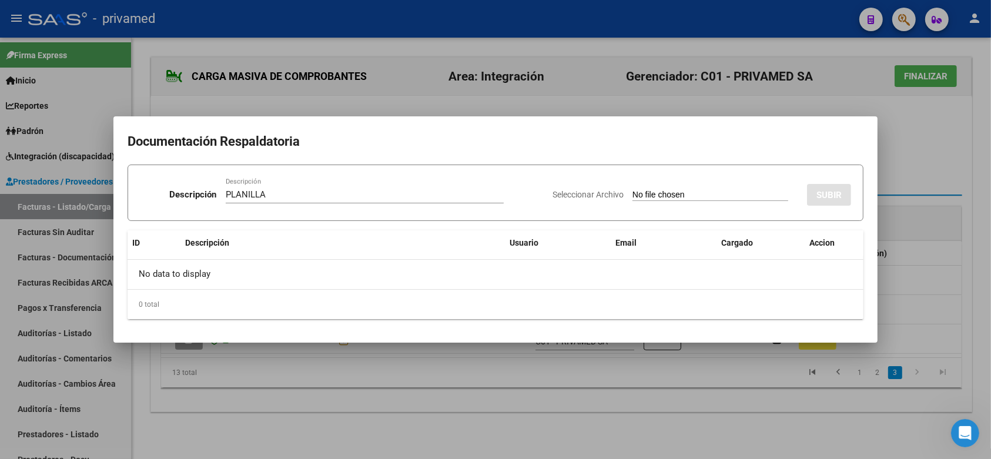
type input "C:\fakepath\asist Cazajous agos 462.jpeg"
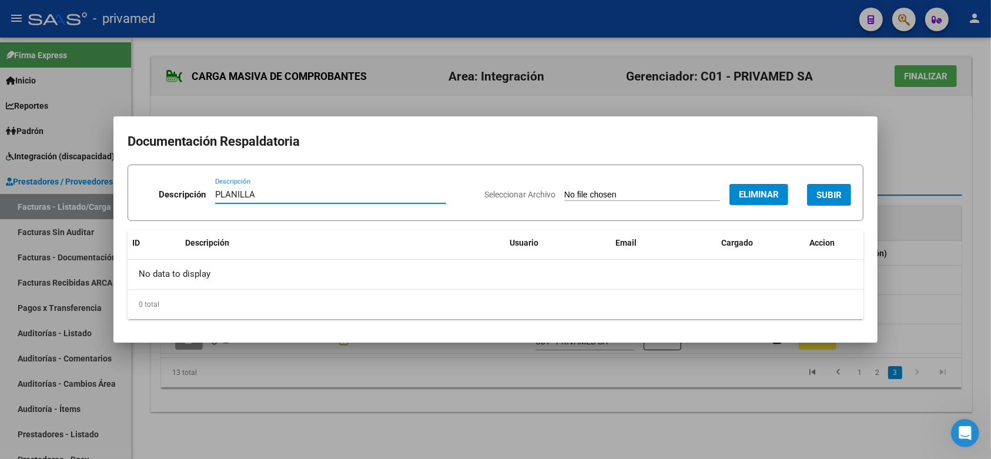
click at [832, 190] on span "SUBIR" at bounding box center [828, 195] width 25 height 11
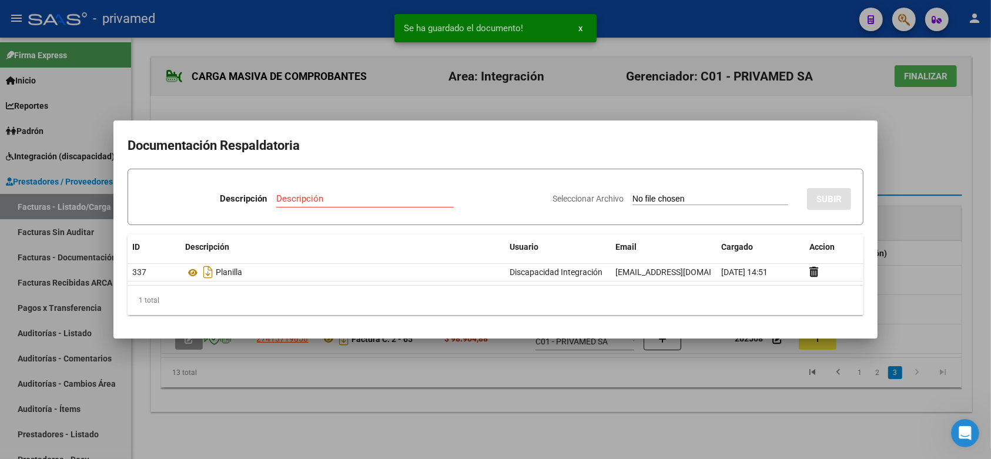
click at [968, 227] on div at bounding box center [495, 229] width 991 height 459
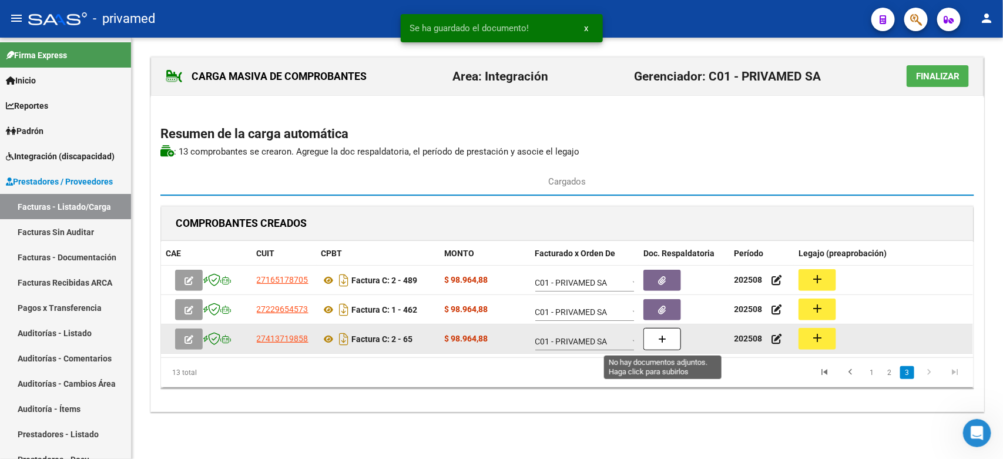
click at [673, 337] on button "button" at bounding box center [662, 339] width 38 height 22
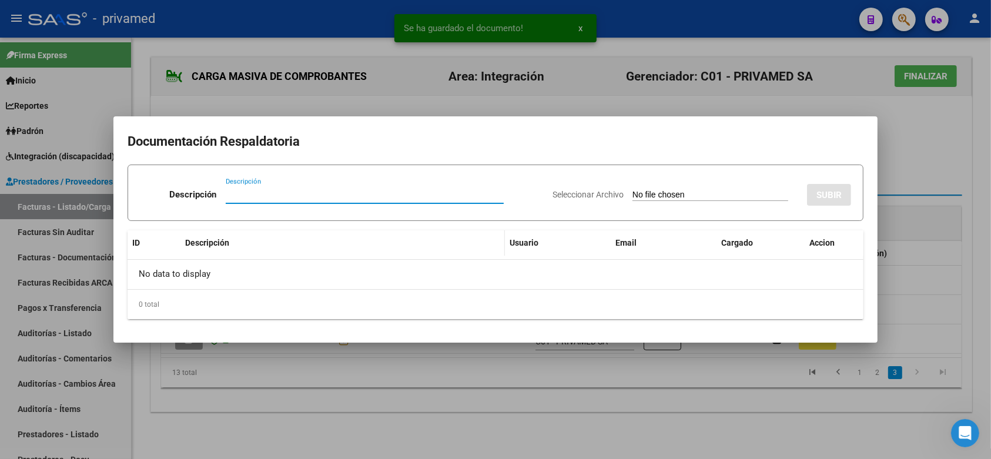
paste input "PLANILLA"
type input "PLANILLA"
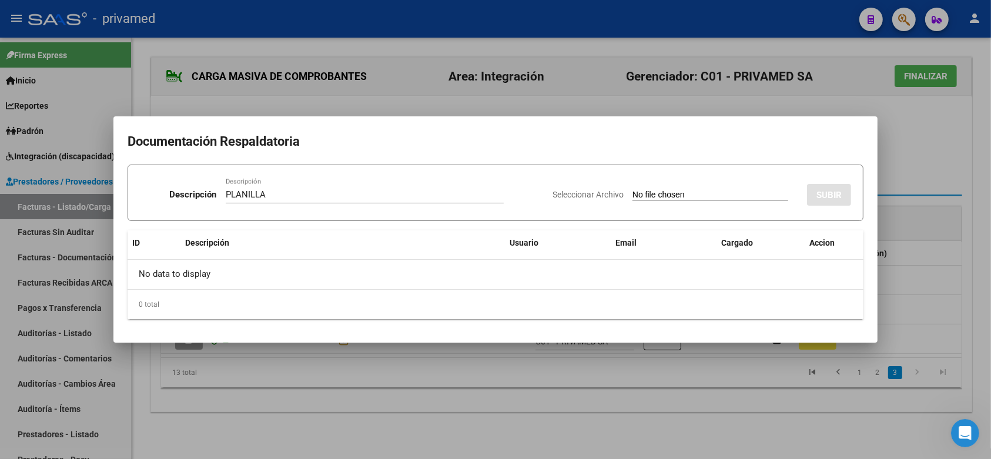
type input "C:\fakepath\Planilla TO Agosto Rodriguez 65.pdf"
click at [833, 196] on span "SUBIR" at bounding box center [828, 195] width 25 height 11
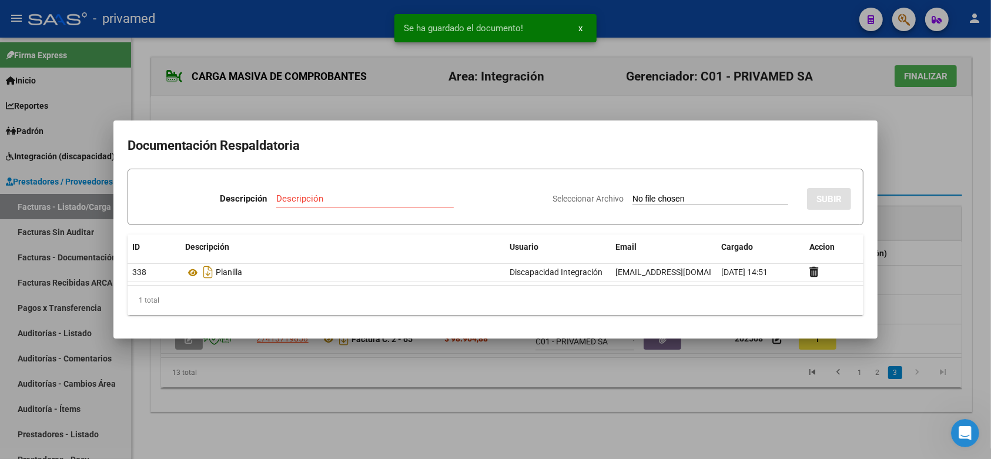
click at [972, 189] on div at bounding box center [495, 229] width 991 height 459
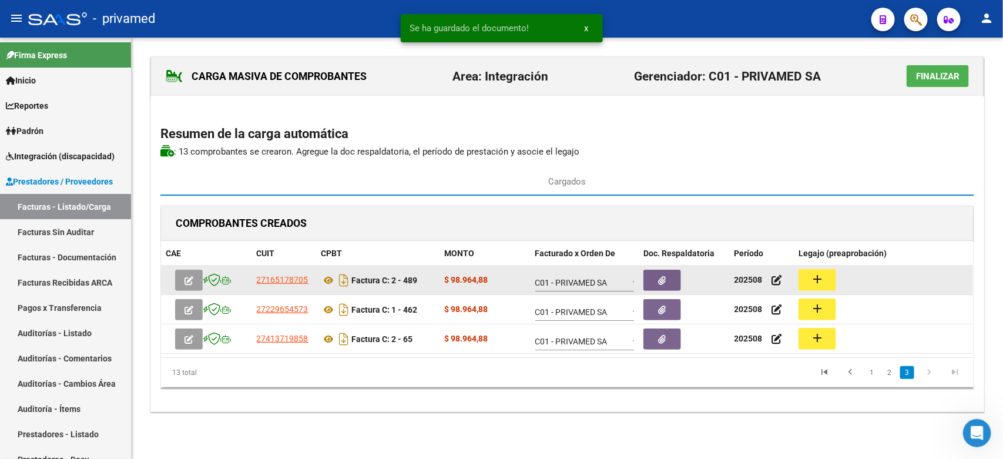
click at [810, 280] on mat-icon "add" at bounding box center [817, 279] width 14 height 14
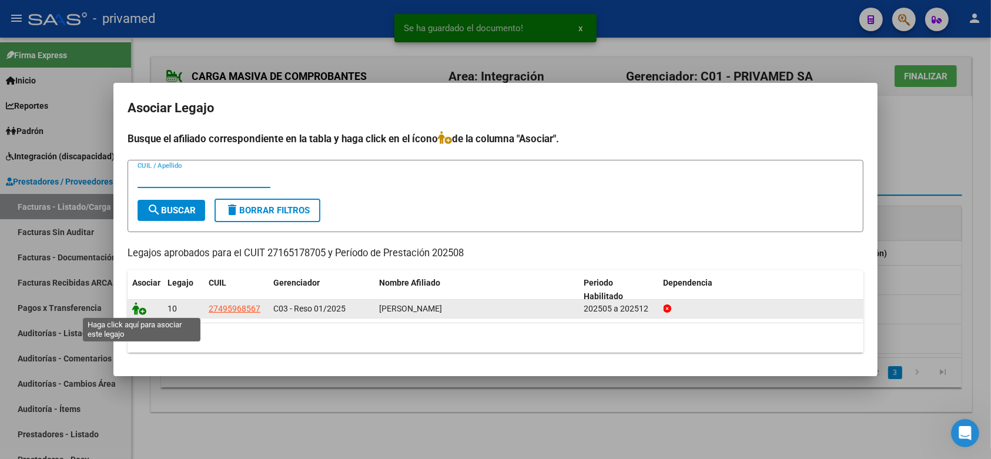
click at [133, 307] on icon at bounding box center [139, 308] width 14 height 13
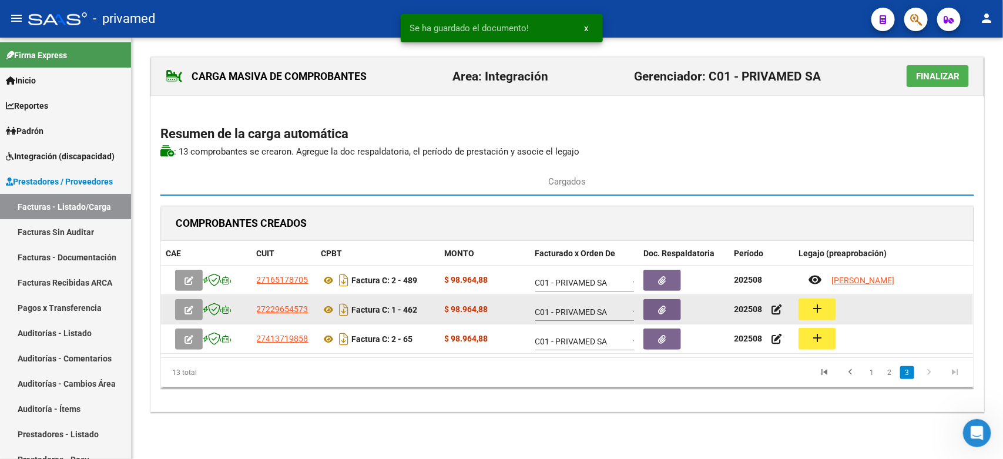
click at [820, 312] on mat-icon "add" at bounding box center [817, 308] width 14 height 14
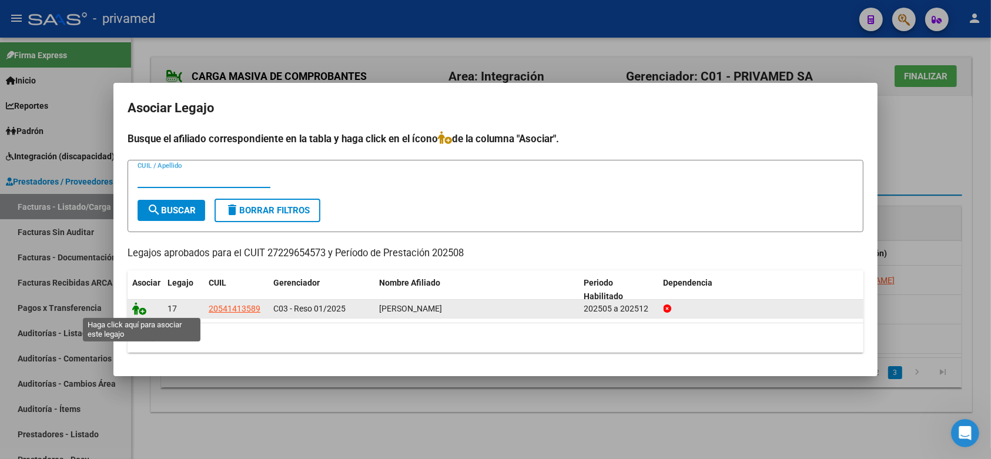
click at [140, 309] on icon at bounding box center [139, 308] width 14 height 13
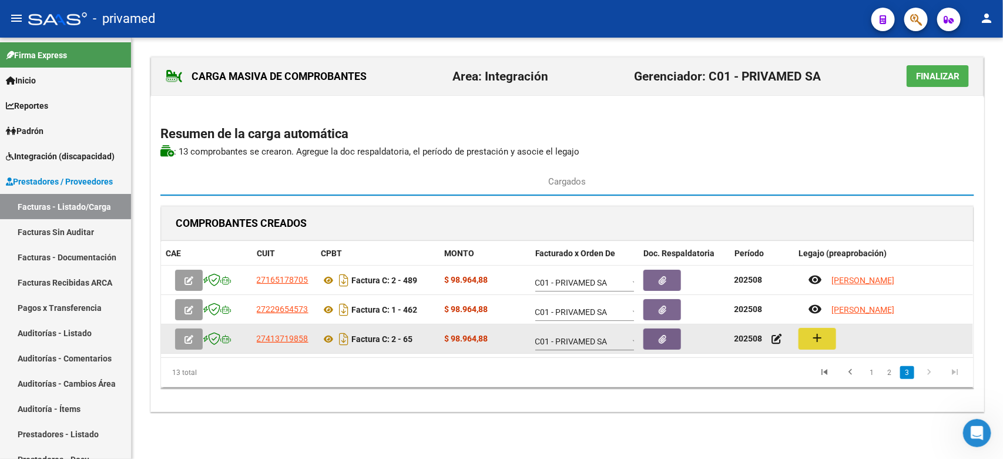
click at [820, 334] on mat-icon "add" at bounding box center [817, 338] width 14 height 14
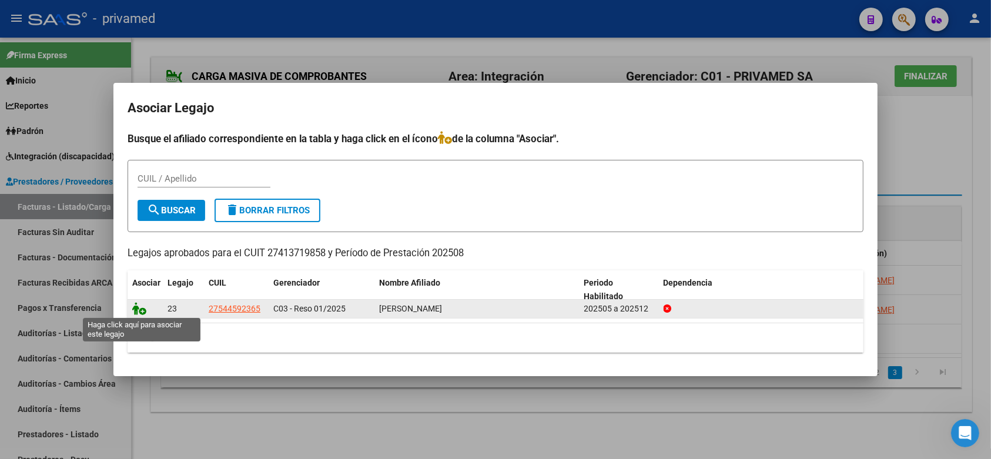
click at [136, 307] on icon at bounding box center [139, 308] width 14 height 13
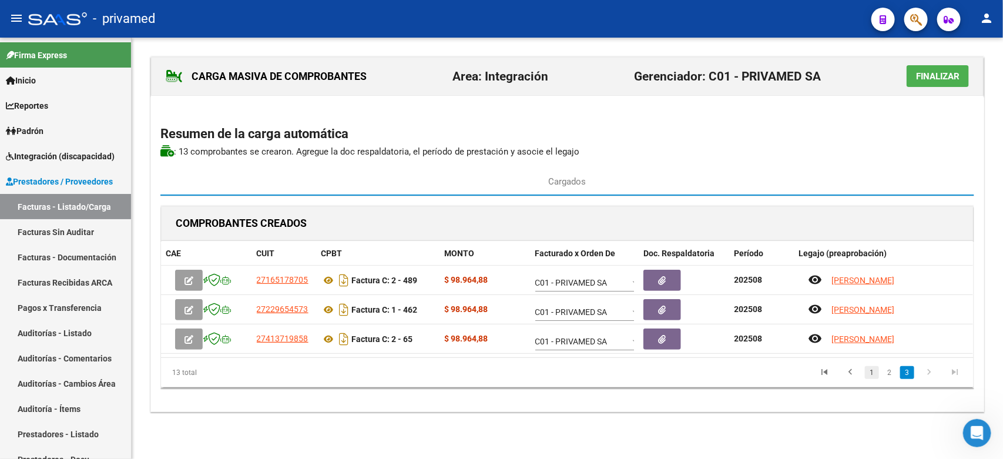
click at [870, 374] on link "1" at bounding box center [872, 372] width 14 height 13
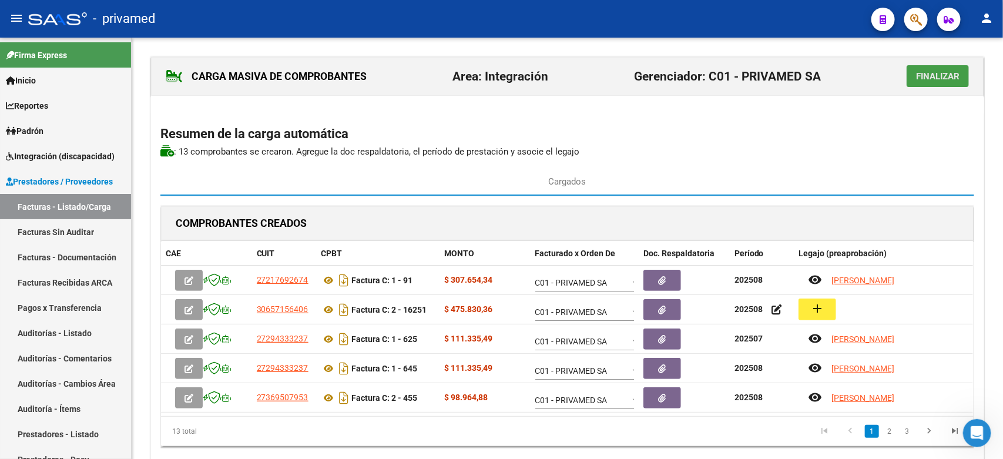
click at [931, 76] on span "Finalizar" at bounding box center [937, 76] width 43 height 11
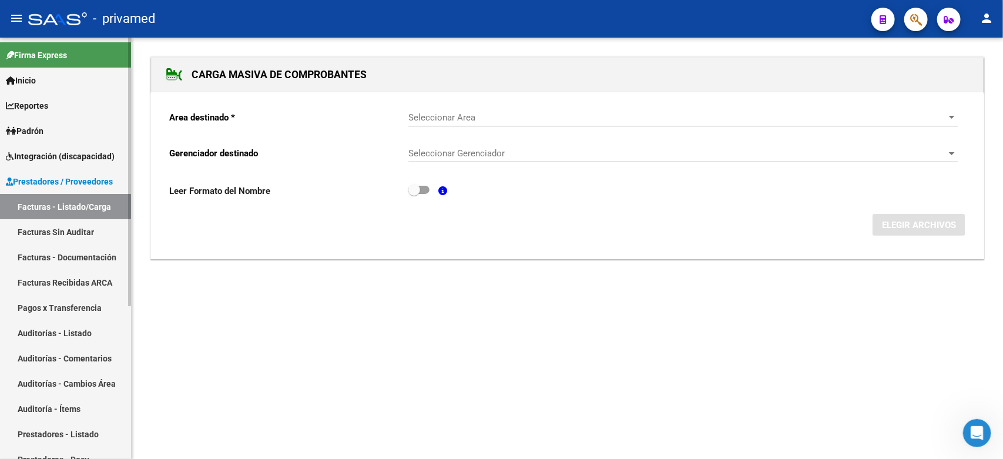
click at [44, 202] on link "Facturas - Listado/Carga" at bounding box center [65, 206] width 131 height 25
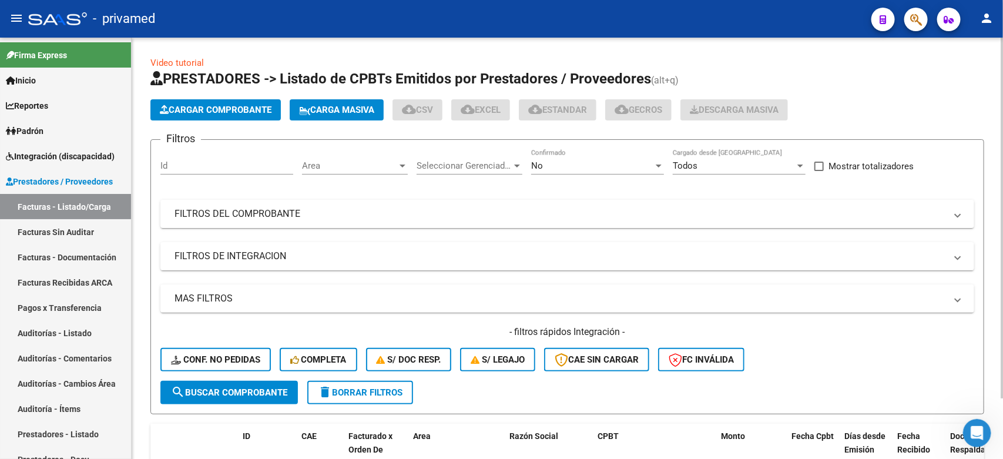
click at [592, 166] on div "No" at bounding box center [592, 165] width 122 height 11
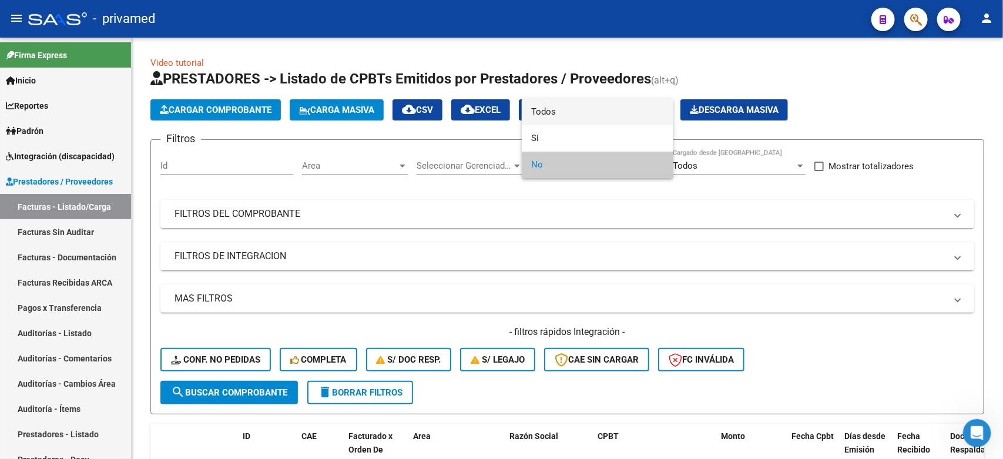
click at [578, 117] on span "Todos" at bounding box center [597, 112] width 133 height 26
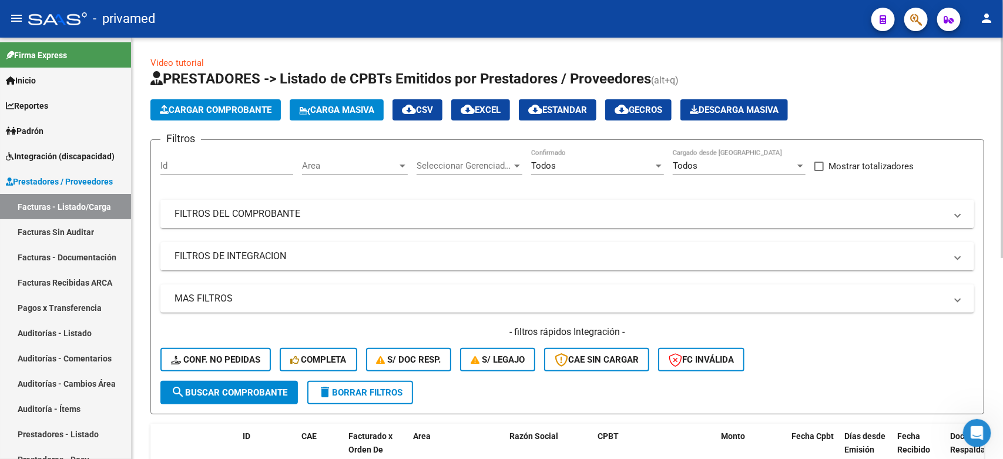
click at [418, 213] on mat-panel-title "FILTROS DEL COMPROBANTE" at bounding box center [559, 213] width 771 height 13
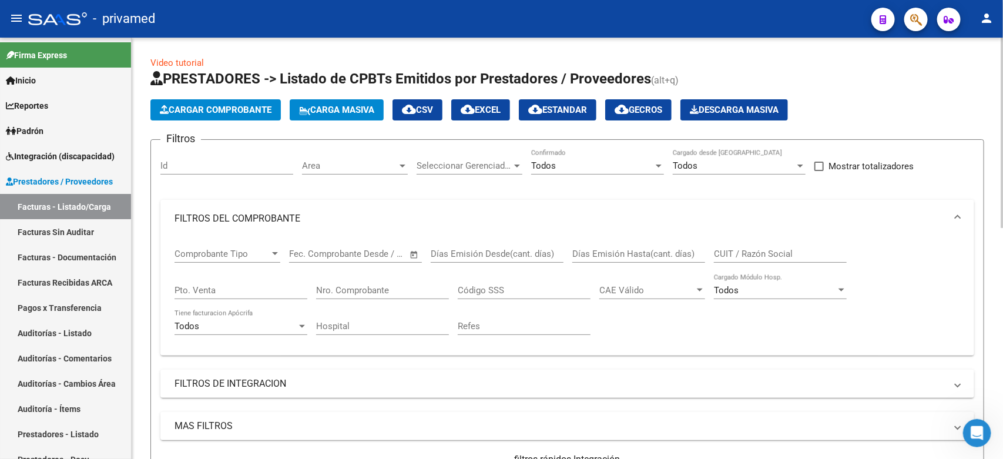
click at [397, 294] on input "Nro. Comprobante" at bounding box center [382, 290] width 133 height 11
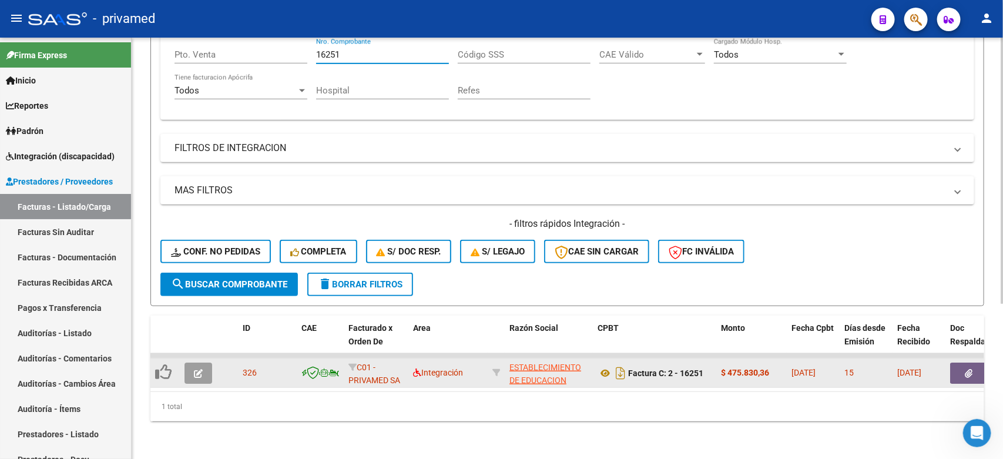
type input "16251"
click at [194, 369] on icon "button" at bounding box center [198, 373] width 9 height 9
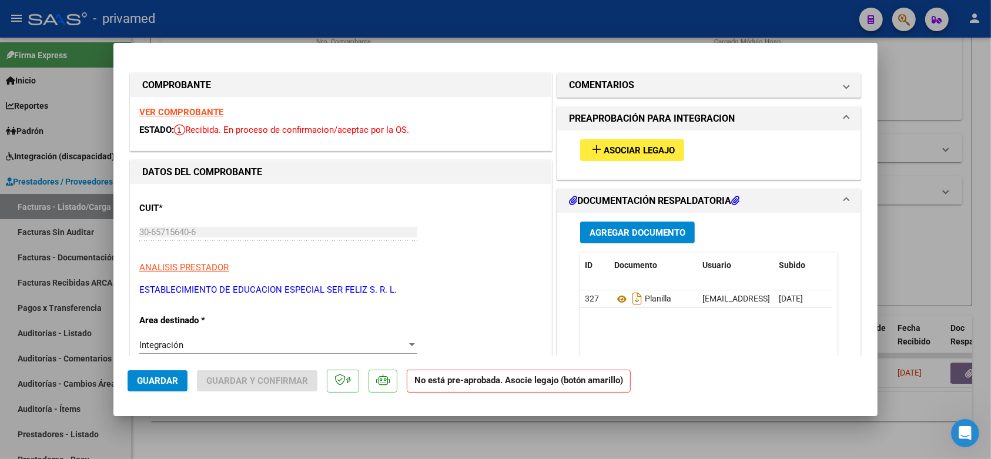
click at [955, 227] on div at bounding box center [495, 229] width 991 height 459
type input "$ 0,00"
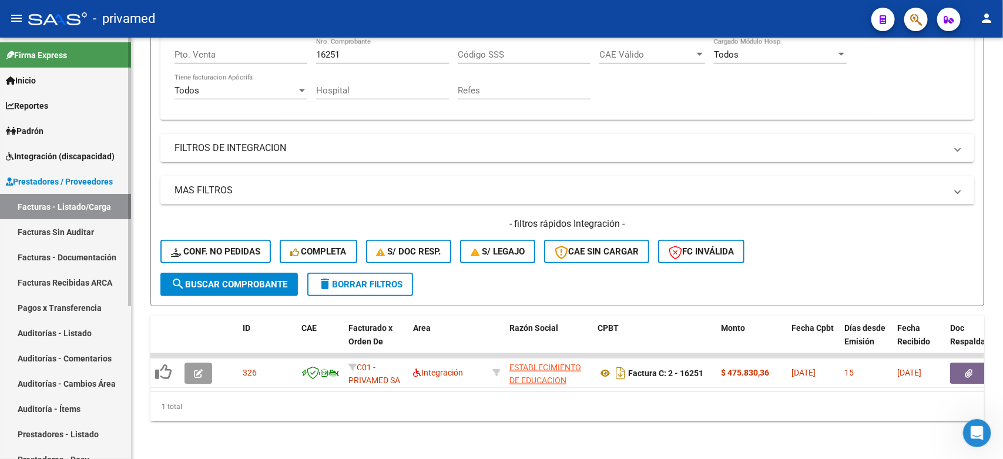
click at [63, 203] on link "Facturas - Listado/Carga" at bounding box center [65, 206] width 131 height 25
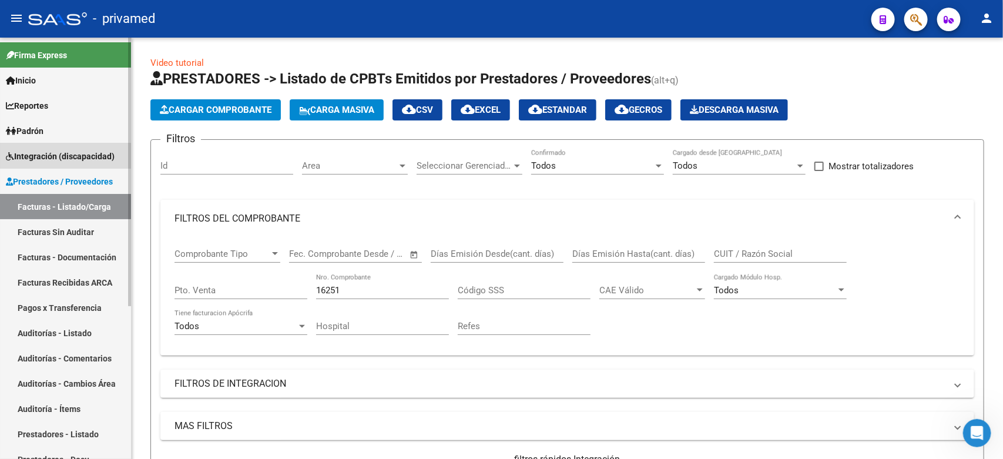
click at [52, 157] on span "Integración (discapacidad)" at bounding box center [60, 156] width 109 height 13
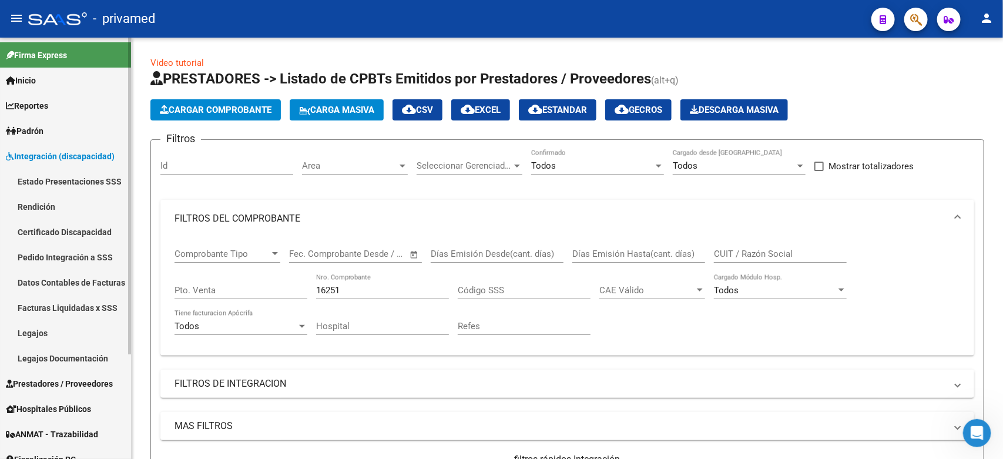
click at [42, 334] on link "Legajos" at bounding box center [65, 332] width 131 height 25
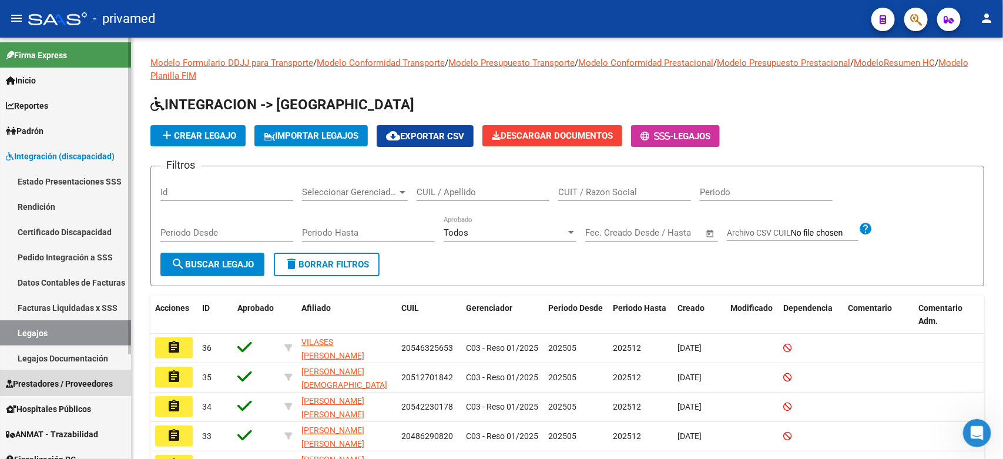
click at [56, 379] on span "Prestadores / Proveedores" at bounding box center [59, 383] width 107 height 13
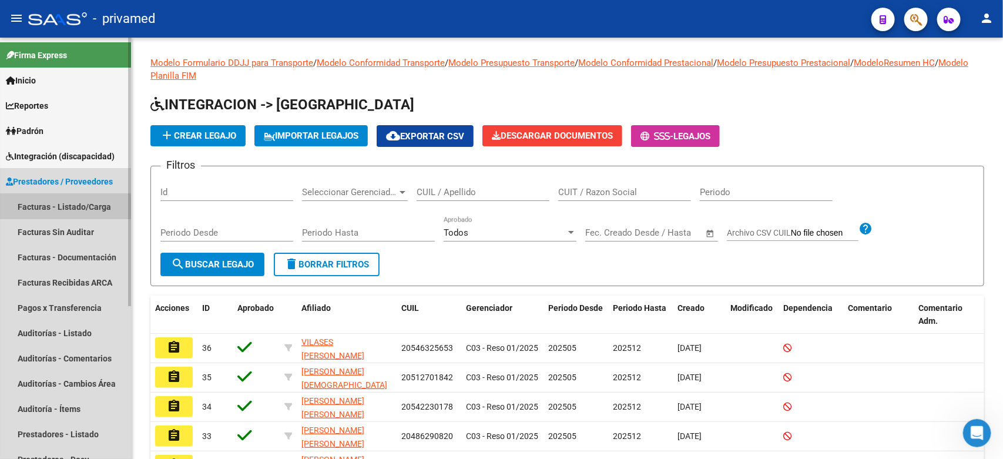
click at [61, 207] on link "Facturas - Listado/Carga" at bounding box center [65, 206] width 131 height 25
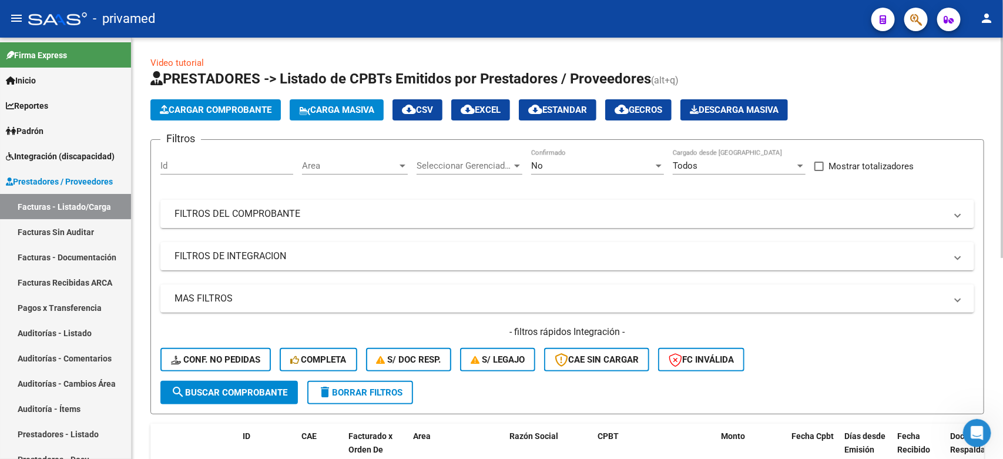
click at [352, 105] on span "Carga Masiva" at bounding box center [336, 110] width 75 height 11
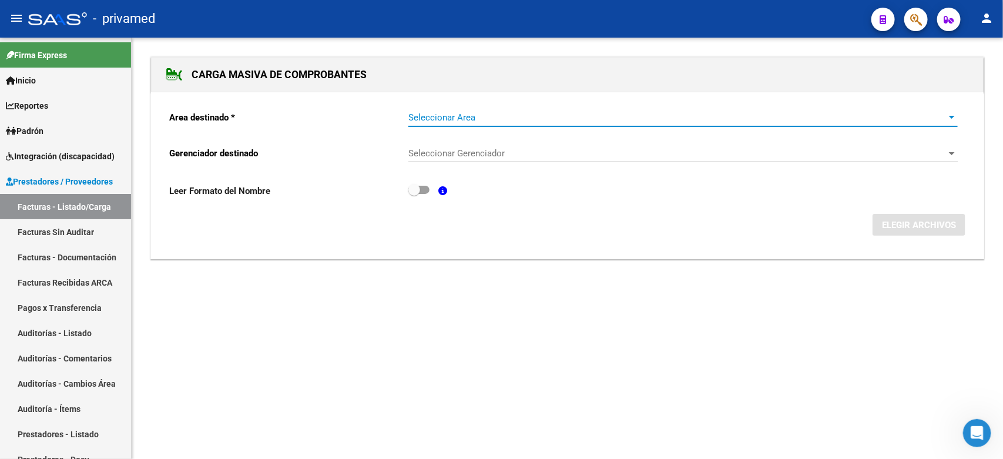
click at [477, 116] on span "Seleccionar Area" at bounding box center [677, 117] width 539 height 11
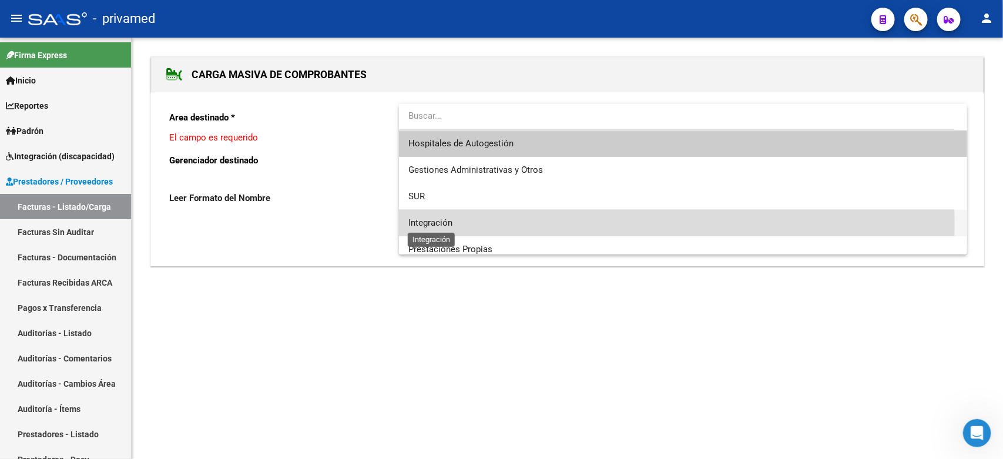
click at [445, 224] on span "Integración" at bounding box center [430, 222] width 44 height 11
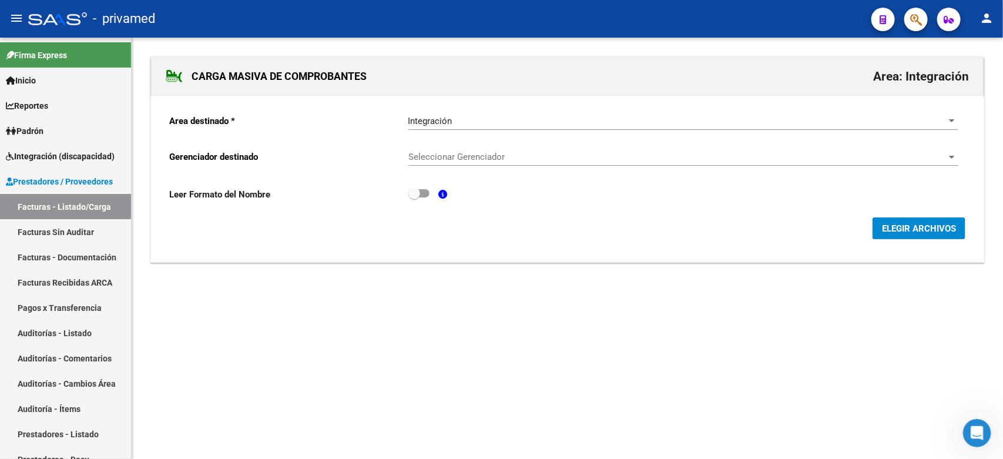
click at [454, 164] on div "Seleccionar Gerenciador Seleccionar Gerenciador" at bounding box center [682, 152] width 549 height 25
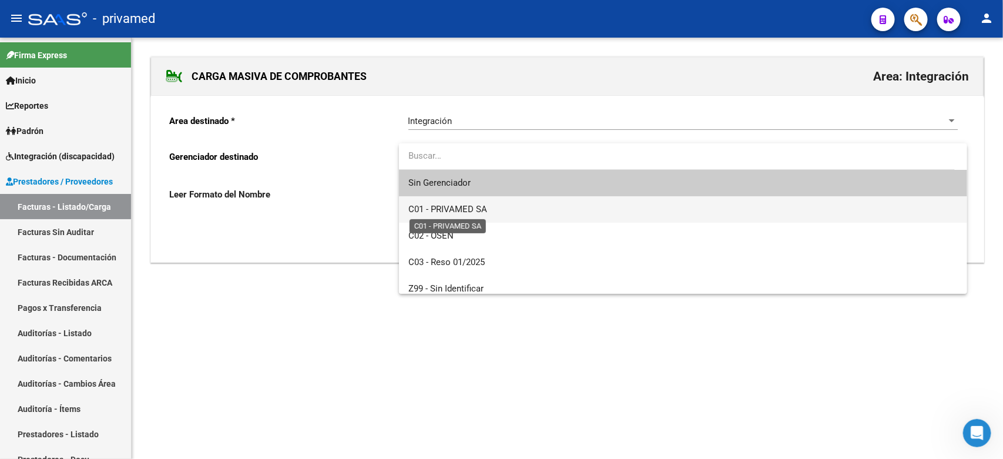
click at [465, 204] on span "C01 - PRIVAMED SA" at bounding box center [447, 209] width 79 height 11
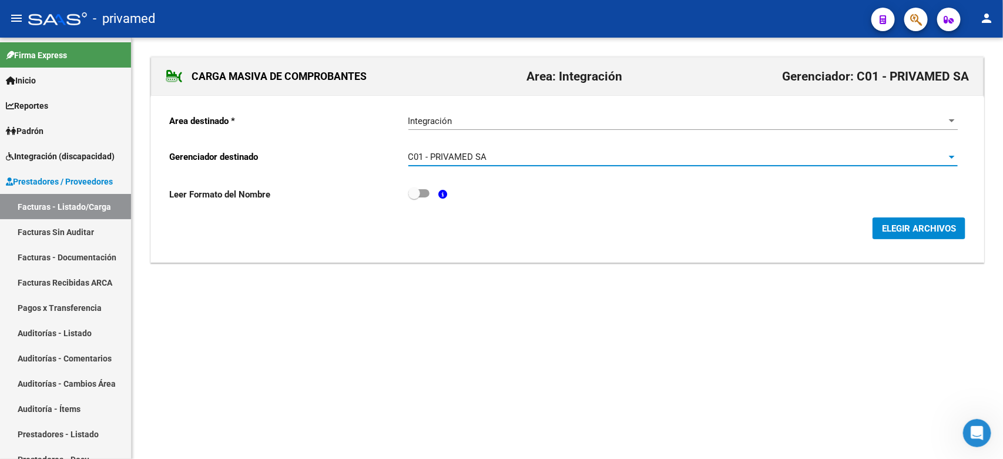
click at [935, 234] on button "ELEGIR ARCHIVOS" at bounding box center [918, 228] width 93 height 22
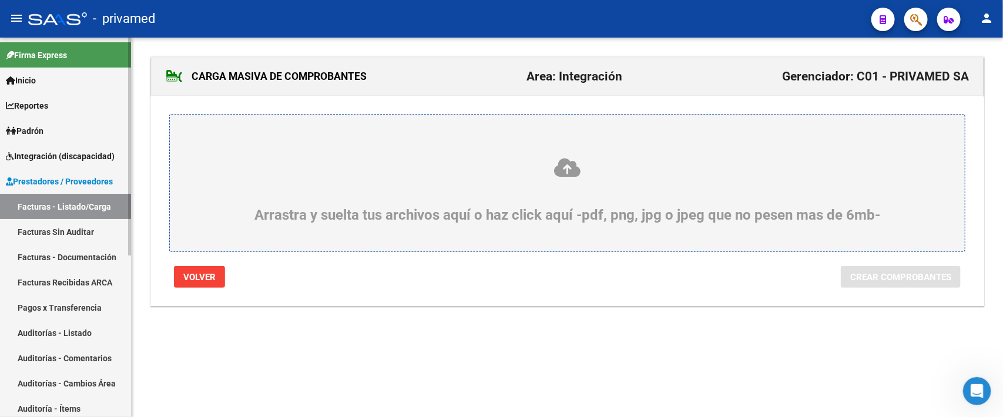
click at [51, 155] on span "Integración (discapacidad)" at bounding box center [60, 156] width 109 height 13
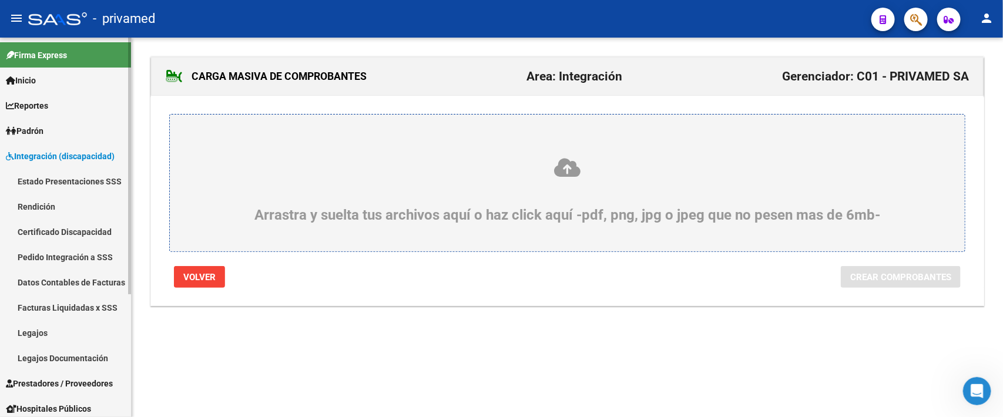
click at [37, 331] on link "Legajos" at bounding box center [65, 332] width 131 height 25
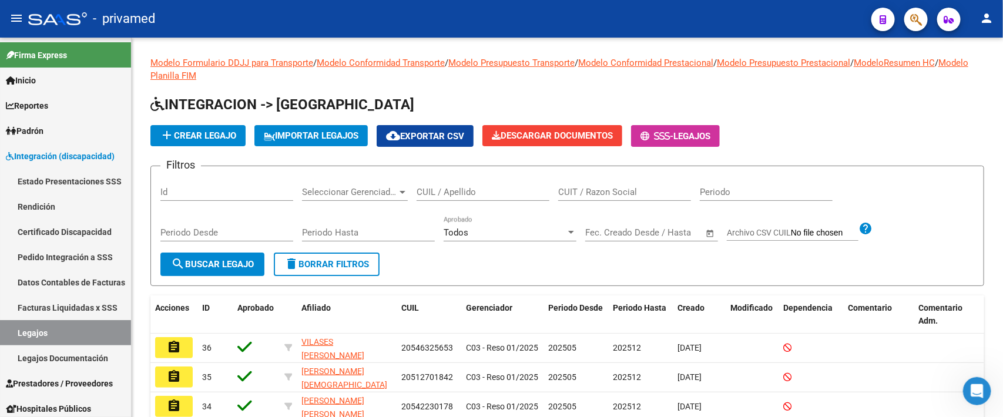
click at [468, 197] on div "CUIL / Apellido" at bounding box center [483, 188] width 133 height 25
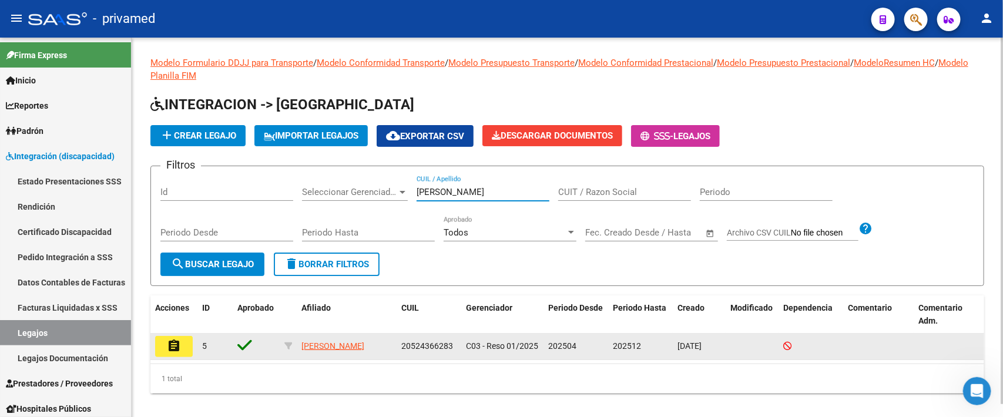
type input "GARCIA"
click at [172, 348] on mat-icon "assignment" at bounding box center [174, 346] width 14 height 14
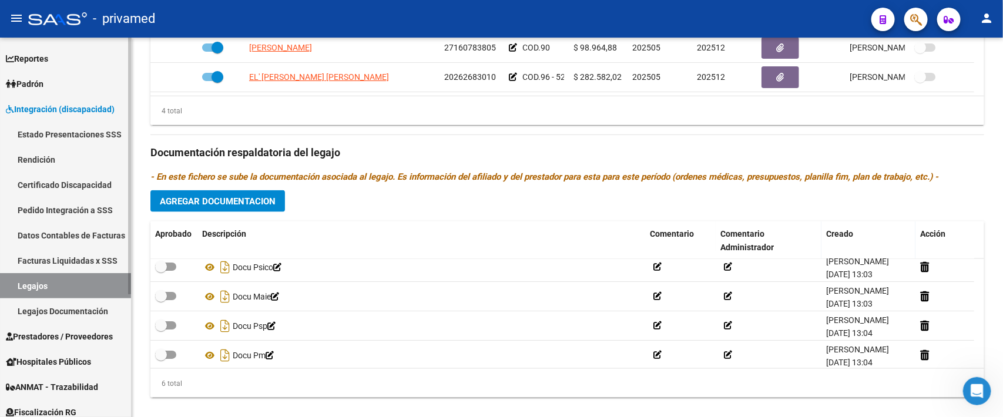
scroll to position [73, 0]
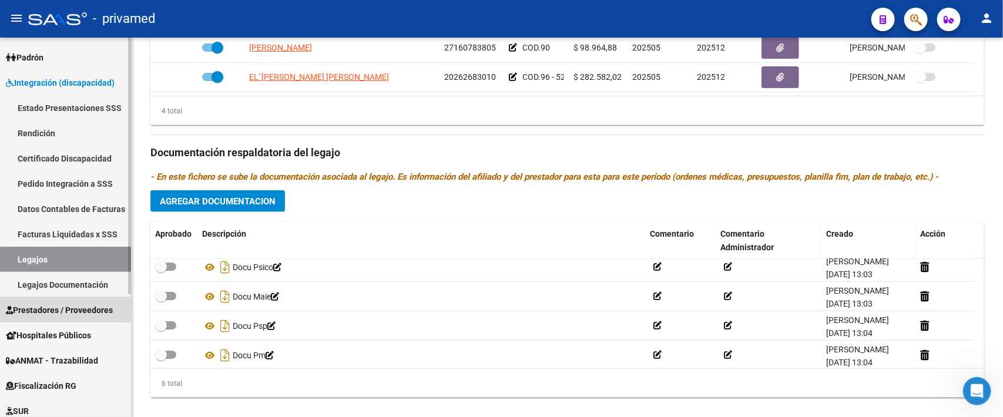
click at [58, 308] on span "Prestadores / Proveedores" at bounding box center [59, 310] width 107 height 13
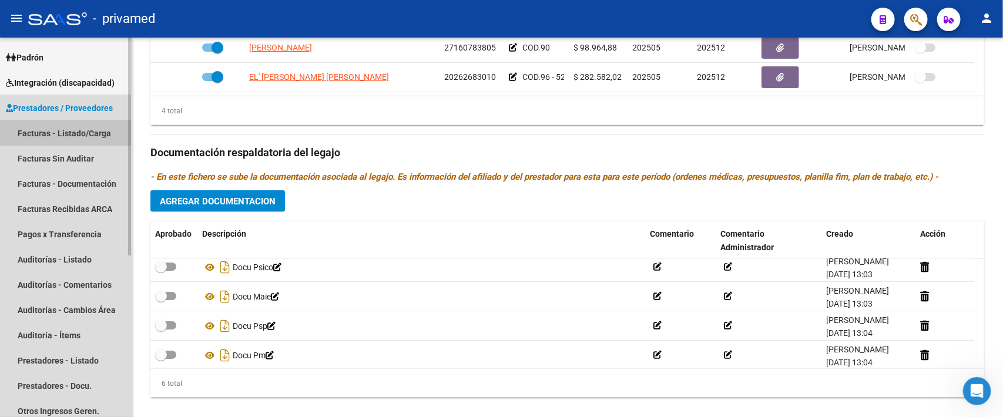
click at [58, 134] on link "Facturas - Listado/Carga" at bounding box center [65, 132] width 131 height 25
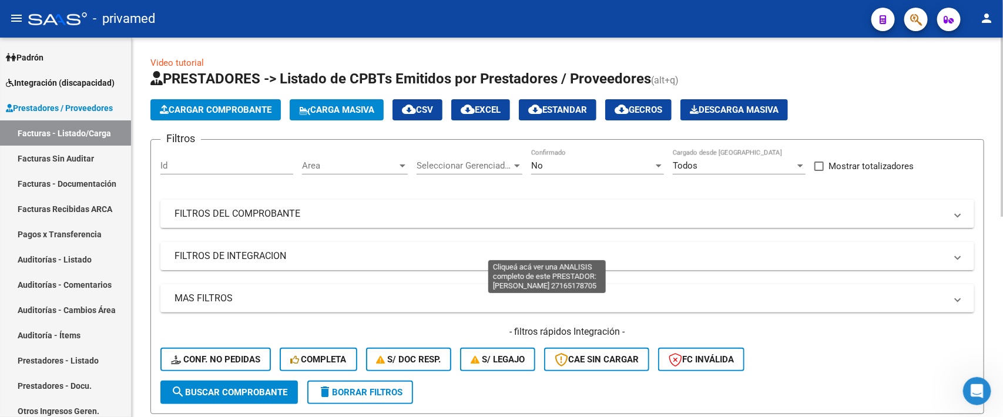
scroll to position [294, 0]
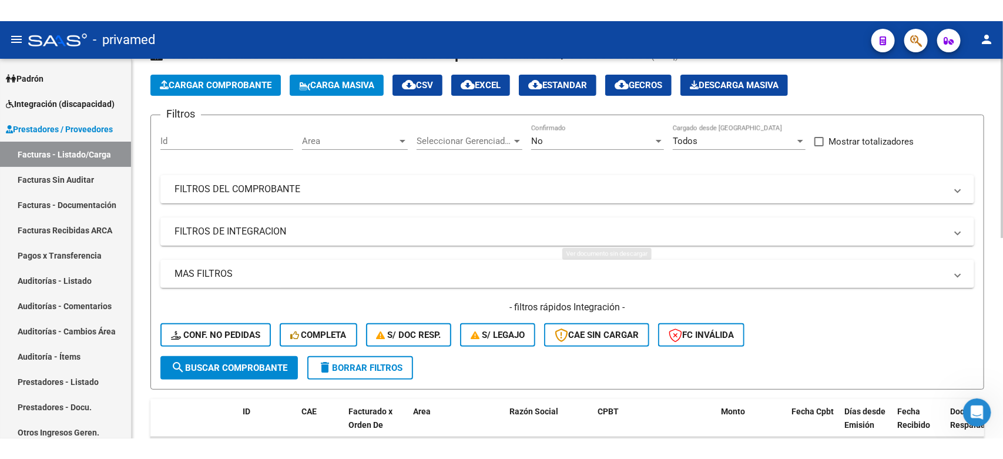
scroll to position [0, 0]
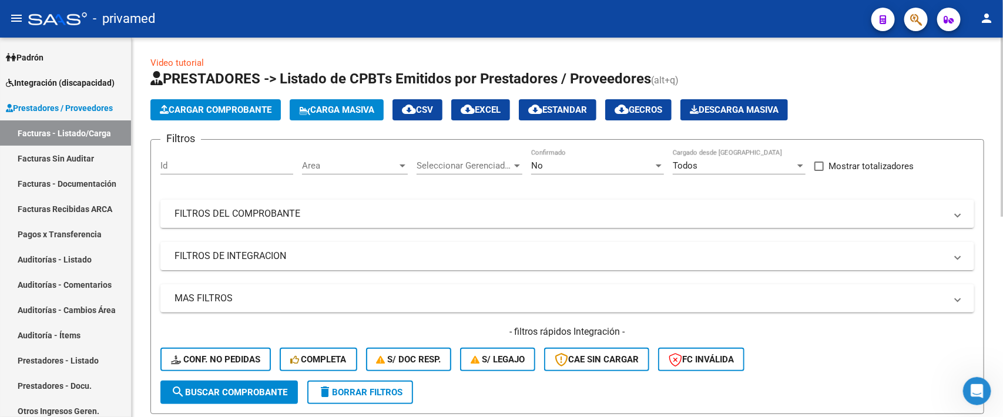
click at [348, 109] on span "Carga Masiva" at bounding box center [336, 110] width 75 height 11
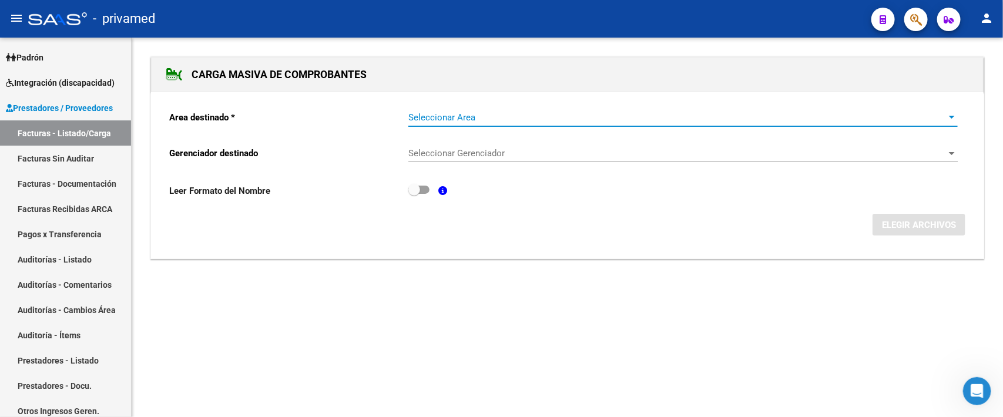
click at [509, 116] on span "Seleccionar Area" at bounding box center [677, 117] width 539 height 11
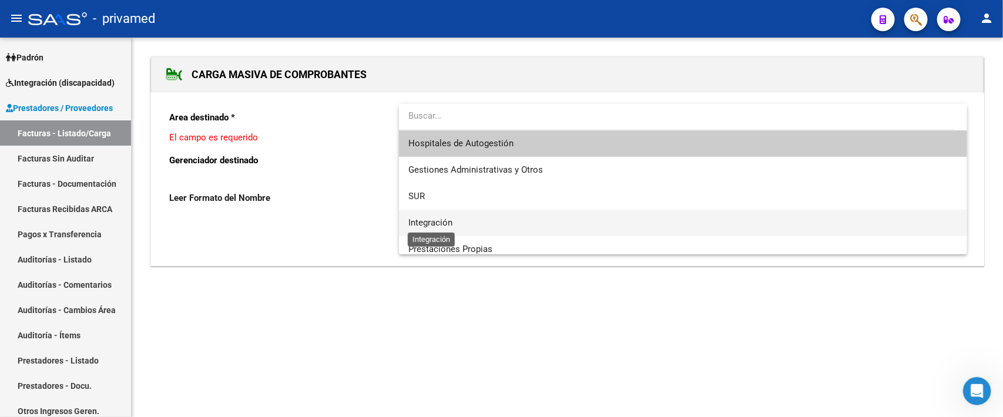
click at [444, 219] on span "Integración" at bounding box center [430, 222] width 44 height 11
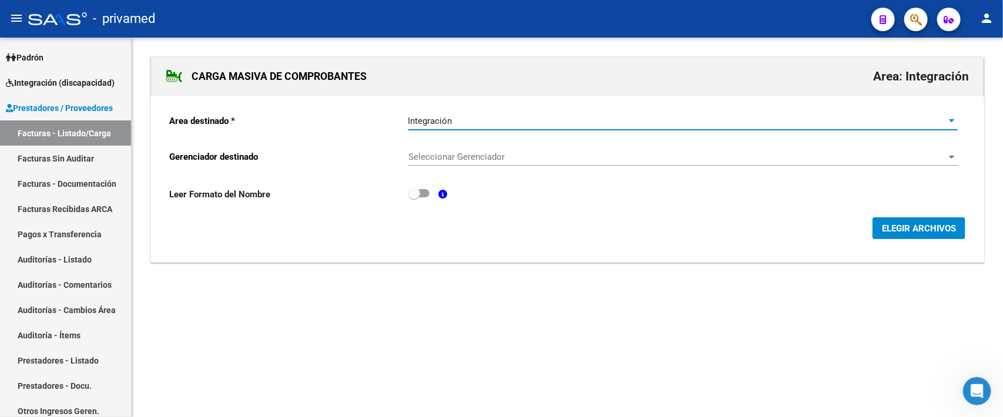
click at [471, 160] on span "Seleccionar Gerenciador" at bounding box center [677, 157] width 539 height 11
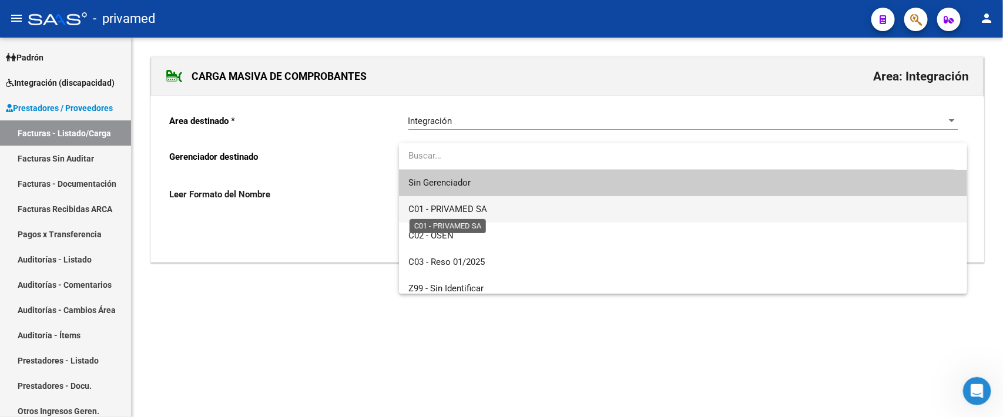
click at [467, 212] on span "C01 - PRIVAMED SA" at bounding box center [447, 209] width 79 height 11
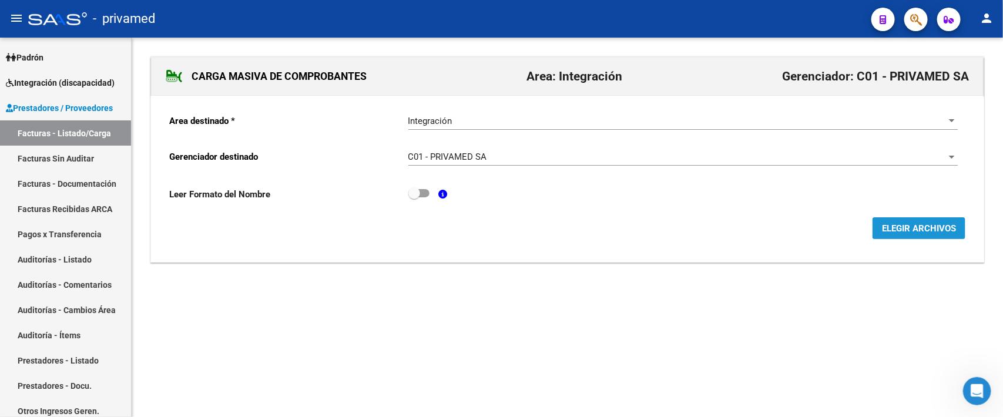
click at [885, 224] on span "ELEGIR ARCHIVOS" at bounding box center [919, 228] width 74 height 11
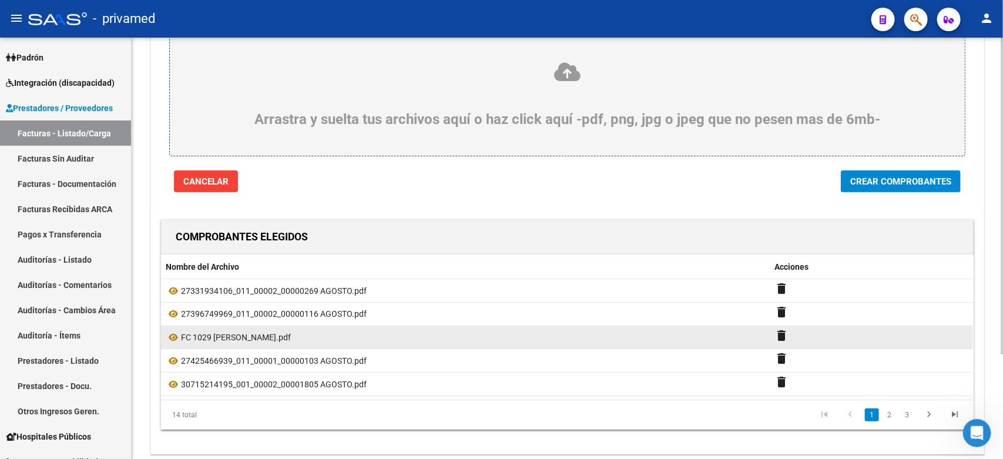
scroll to position [139, 0]
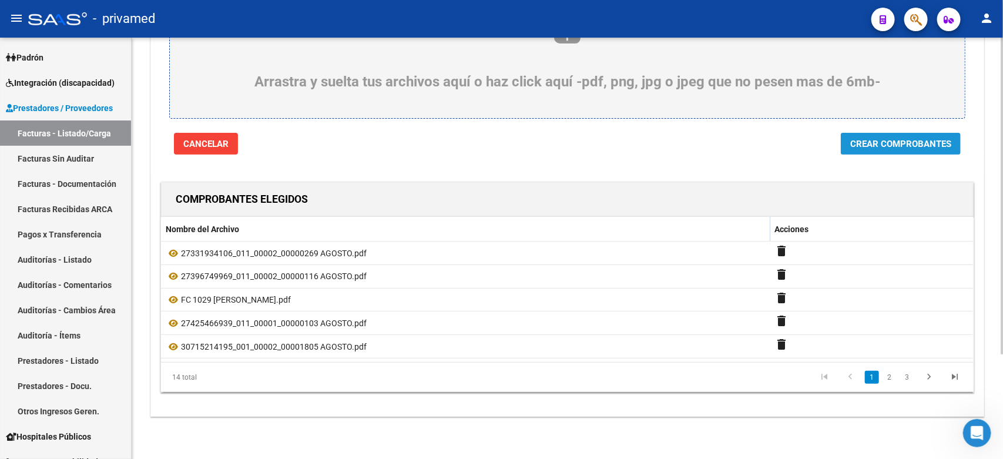
click at [924, 139] on span "Crear Comprobantes" at bounding box center [900, 144] width 101 height 11
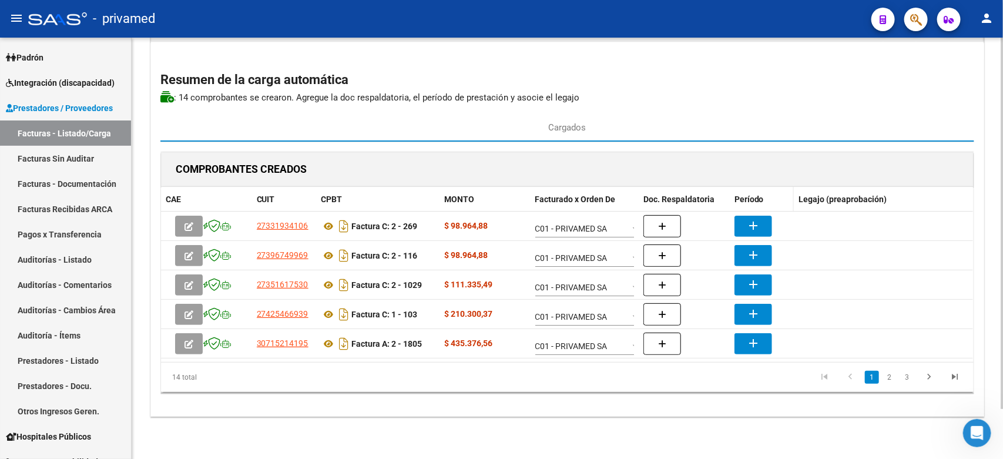
scroll to position [56, 0]
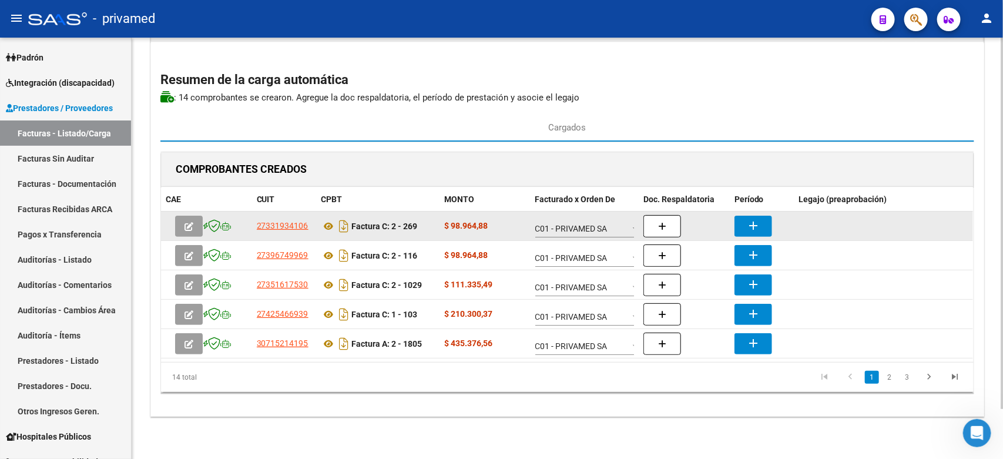
click at [750, 216] on button "add" at bounding box center [753, 226] width 38 height 21
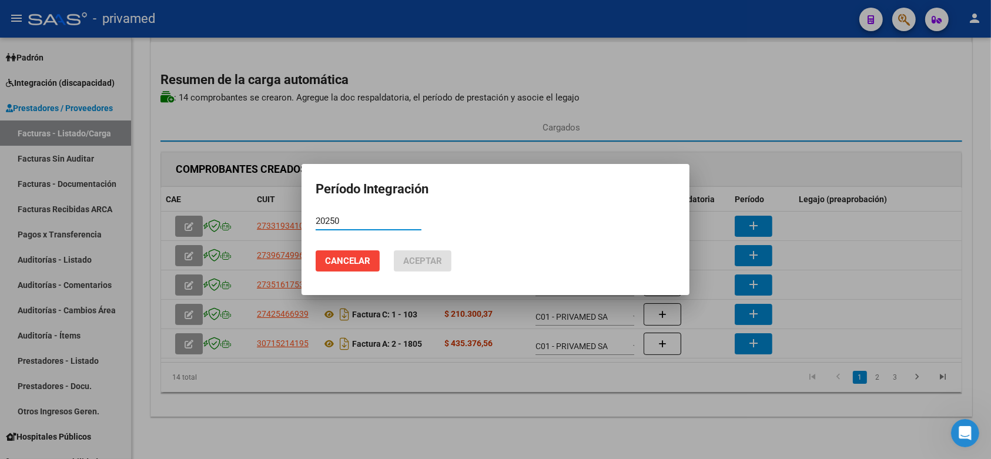
type input "202508"
click at [394, 221] on input "202508" at bounding box center [368, 221] width 106 height 11
type input "202508"
click at [442, 263] on span "Aceptar" at bounding box center [422, 261] width 39 height 11
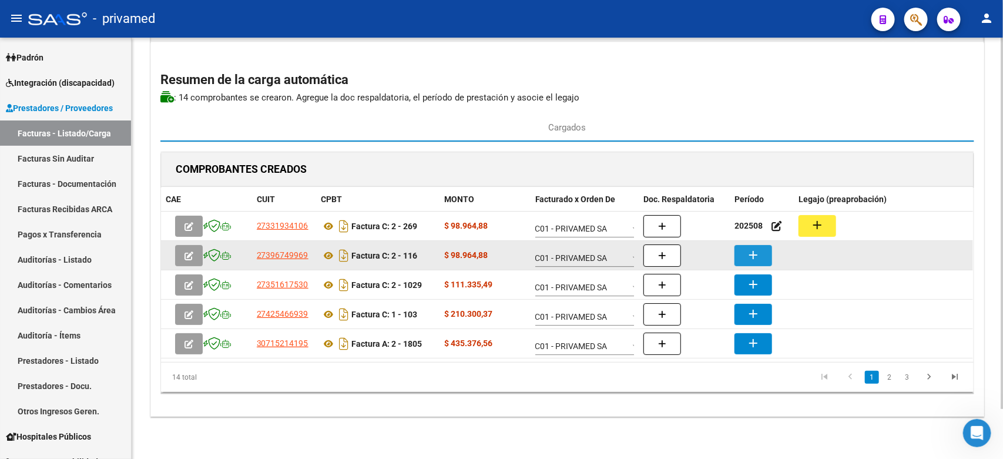
click at [748, 254] on mat-icon "add" at bounding box center [753, 255] width 14 height 14
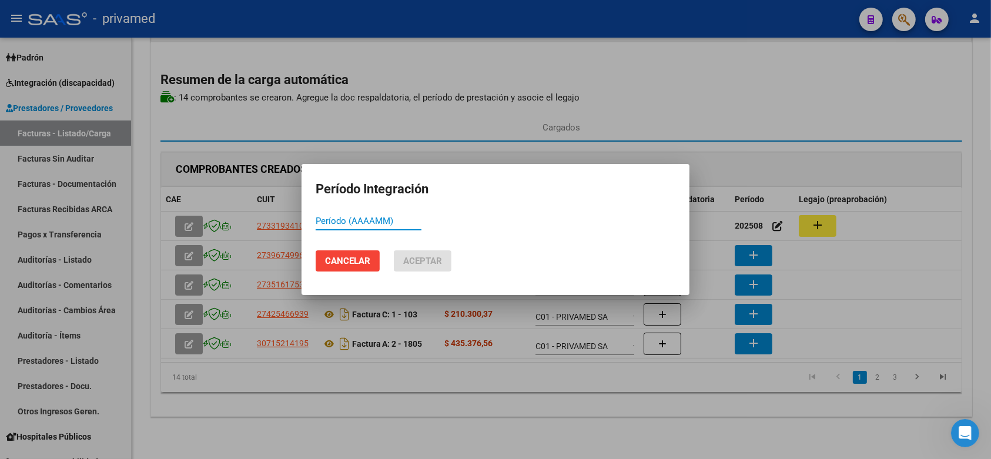
paste input "202508"
type input "202508"
click at [426, 263] on span "Aceptar" at bounding box center [422, 261] width 39 height 11
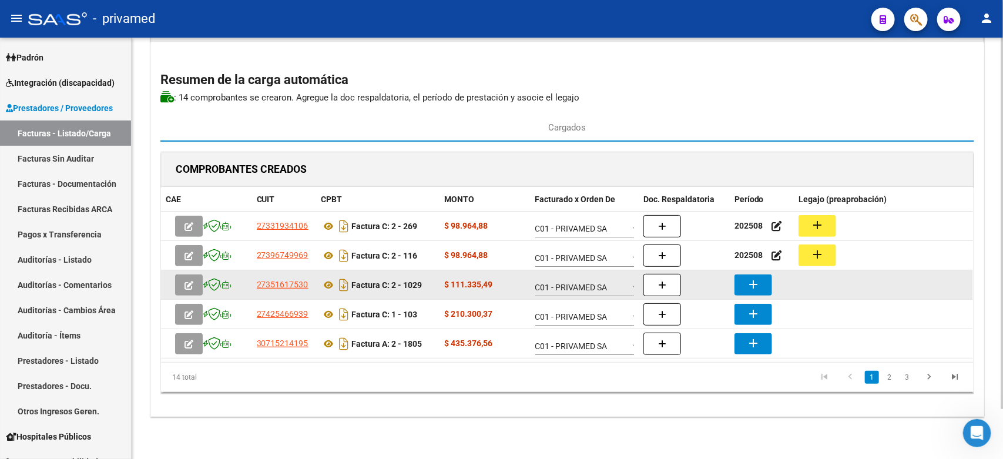
click at [744, 283] on button "add" at bounding box center [753, 284] width 38 height 21
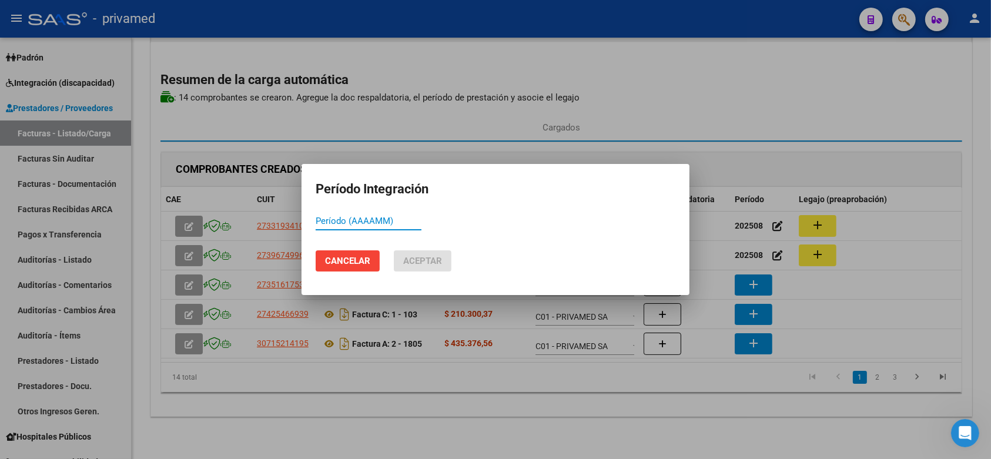
paste input "202508"
type input "202508"
click at [412, 263] on span "Aceptar" at bounding box center [422, 261] width 39 height 11
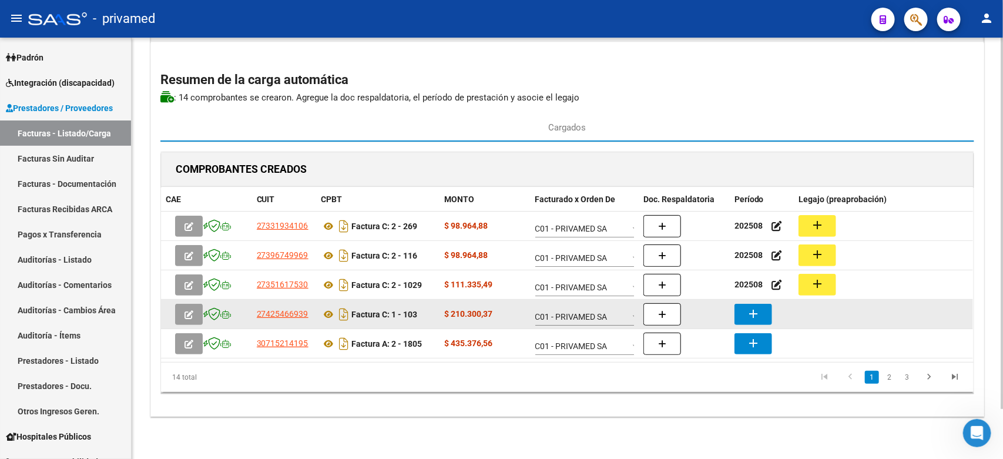
click at [756, 314] on mat-icon "add" at bounding box center [753, 314] width 14 height 14
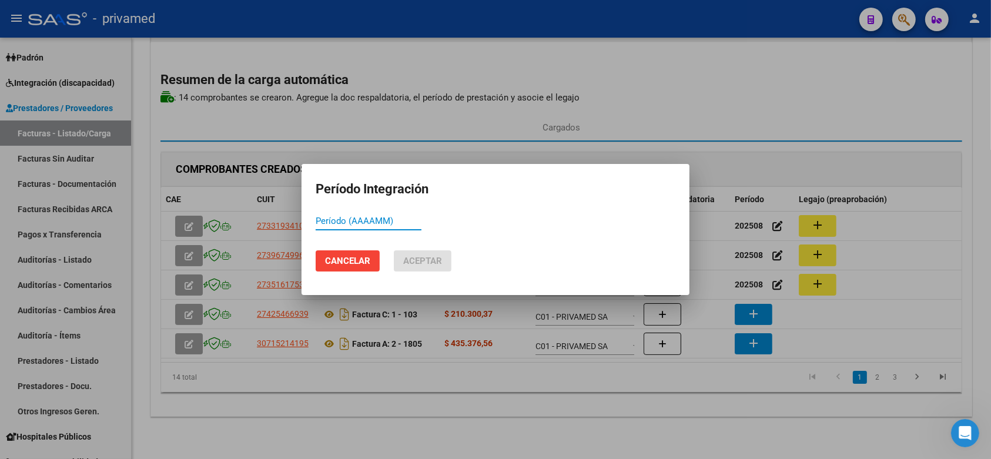
paste input "202508"
type input "202508"
click at [421, 260] on span "Aceptar" at bounding box center [422, 261] width 39 height 11
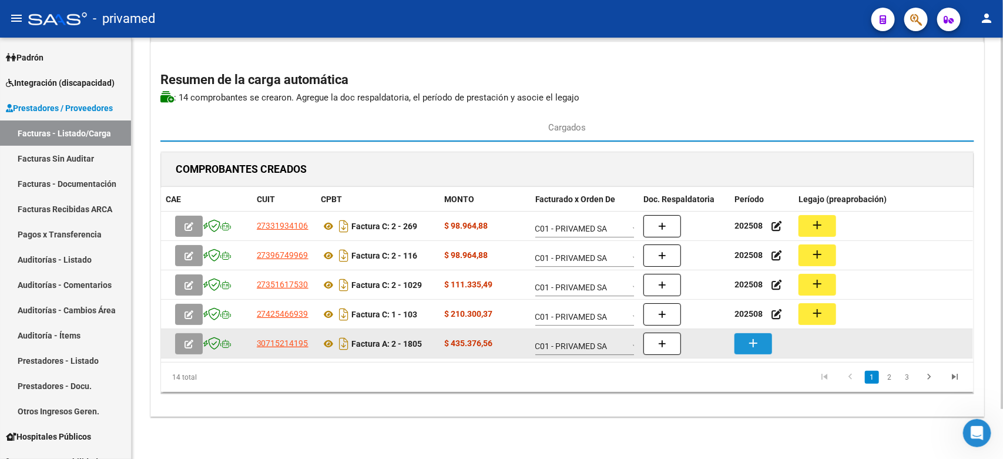
click at [761, 338] on button "add" at bounding box center [753, 343] width 38 height 21
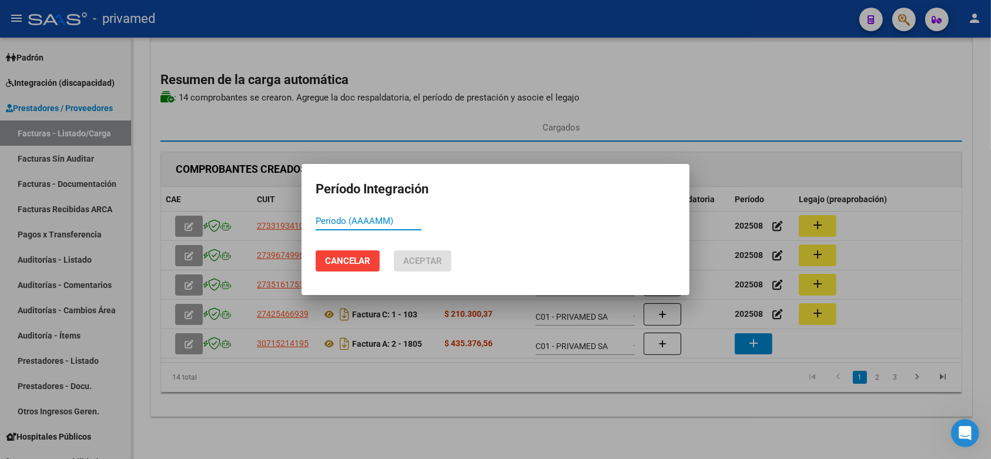
paste input "202508"
type input "202508"
click at [417, 257] on span "Aceptar" at bounding box center [422, 261] width 39 height 11
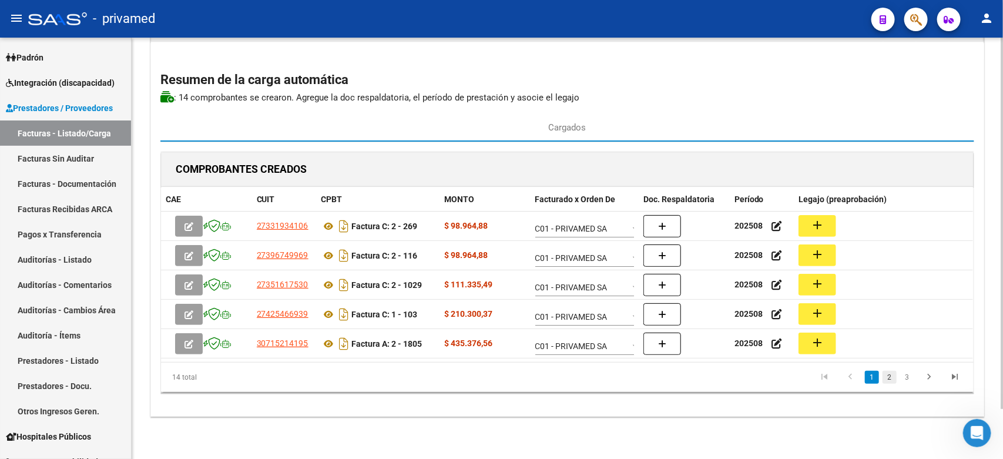
click at [892, 380] on link "2" at bounding box center [889, 377] width 14 height 13
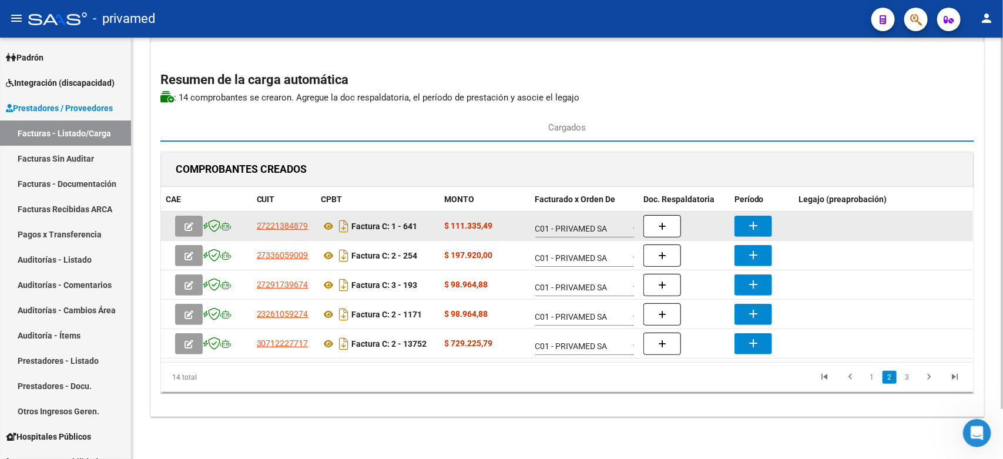
click at [756, 230] on mat-icon "add" at bounding box center [753, 226] width 14 height 14
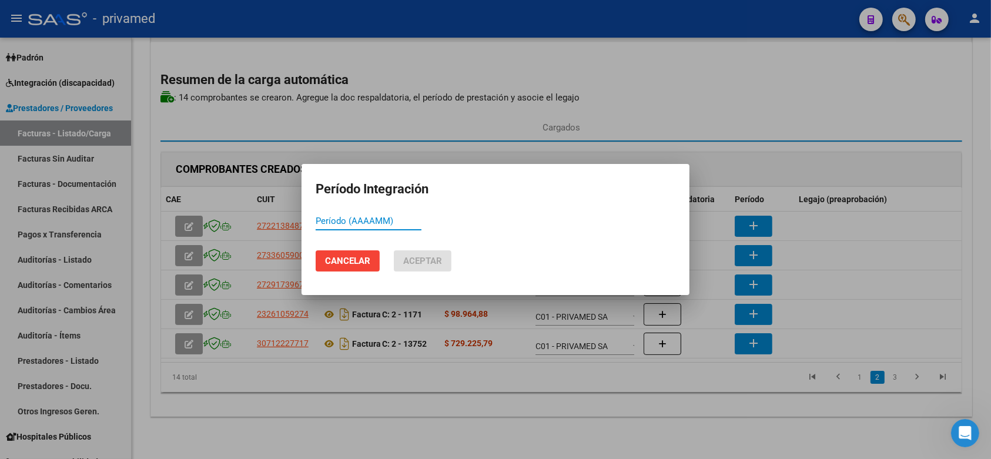
paste input "202508"
type input "202508"
click at [434, 258] on span "Aceptar" at bounding box center [422, 261] width 39 height 11
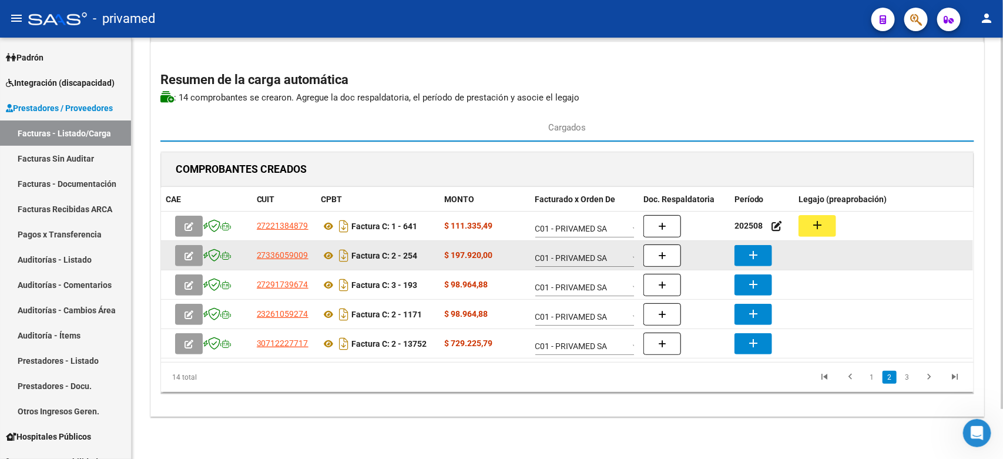
click at [758, 254] on mat-icon "add" at bounding box center [753, 255] width 14 height 14
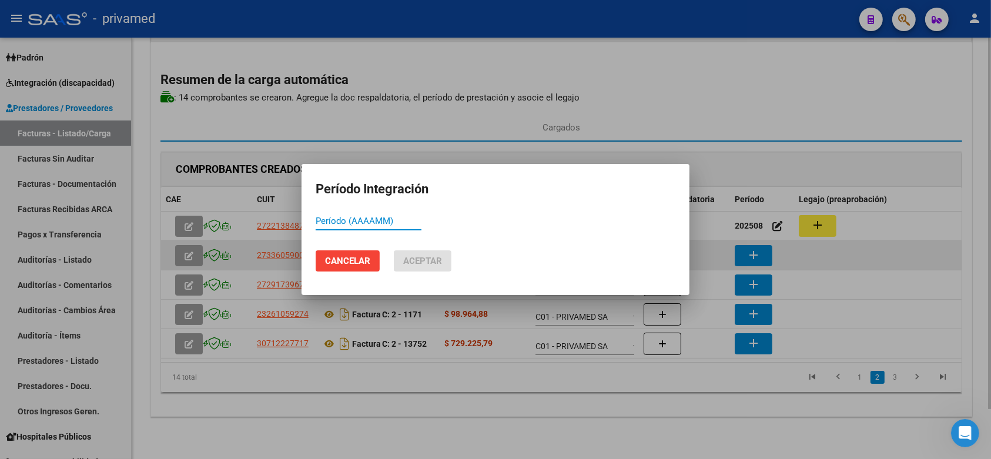
paste input "202508"
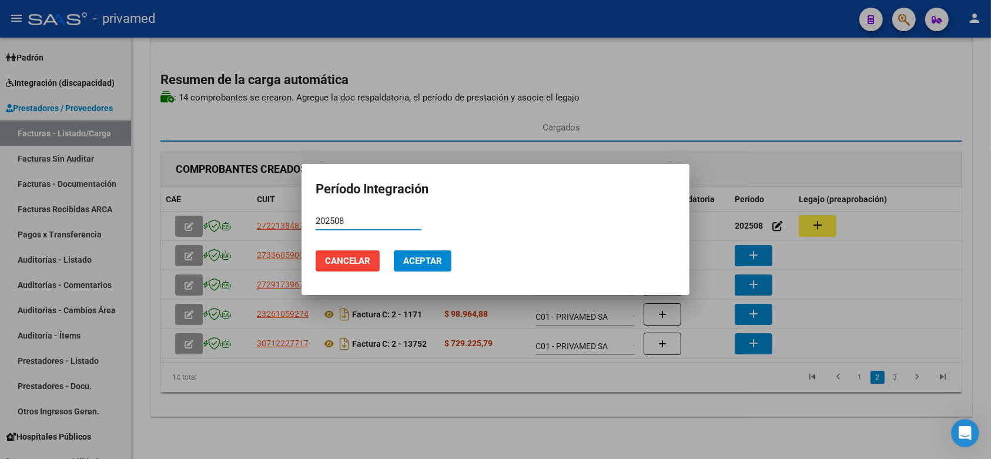
type input "202508"
click at [439, 260] on span "Aceptar" at bounding box center [422, 261] width 39 height 11
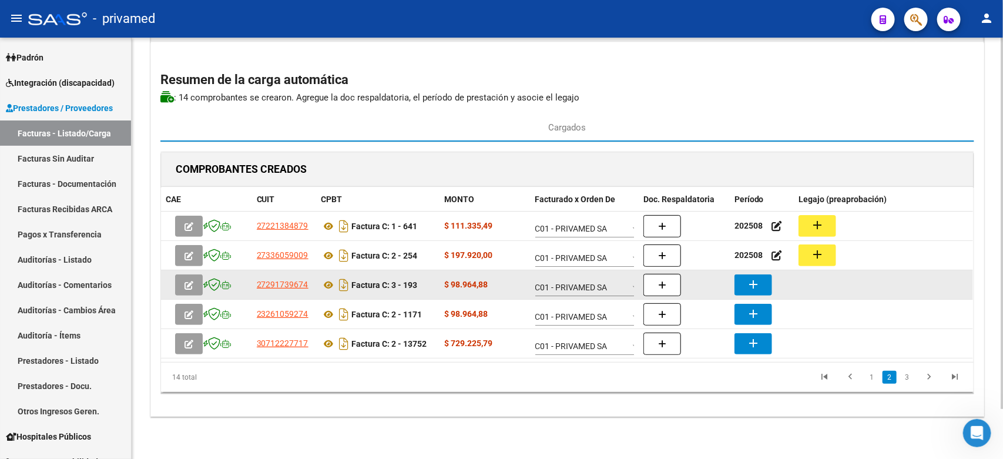
click at [750, 285] on mat-icon "add" at bounding box center [753, 284] width 14 height 14
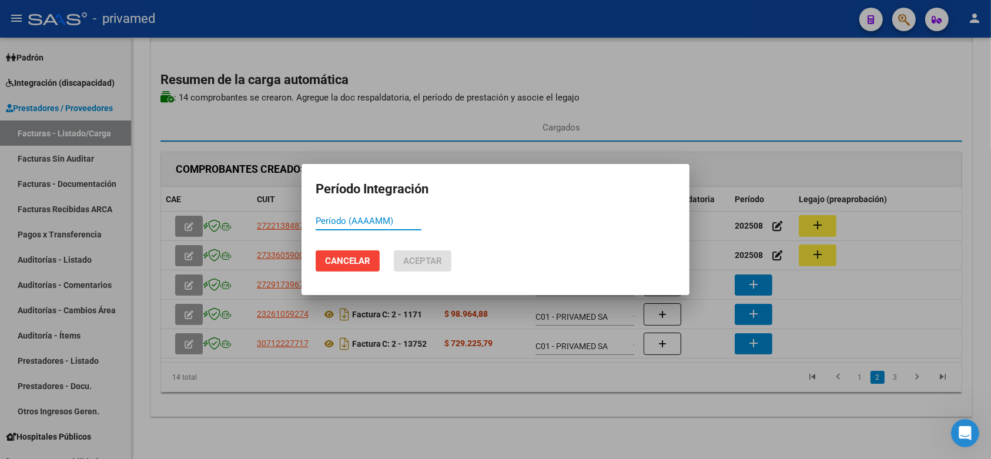
paste input "202508"
type input "202508"
click at [426, 258] on span "Aceptar" at bounding box center [422, 261] width 39 height 11
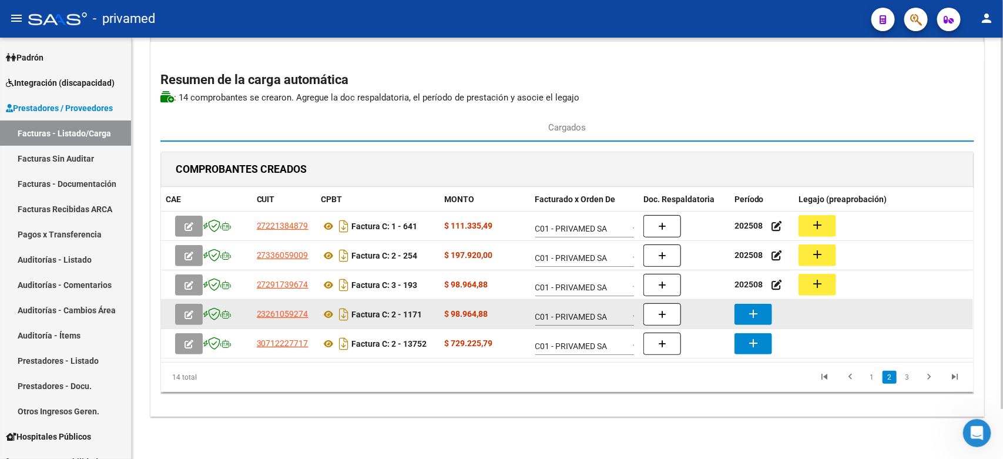
click at [753, 317] on mat-icon "add" at bounding box center [753, 314] width 14 height 14
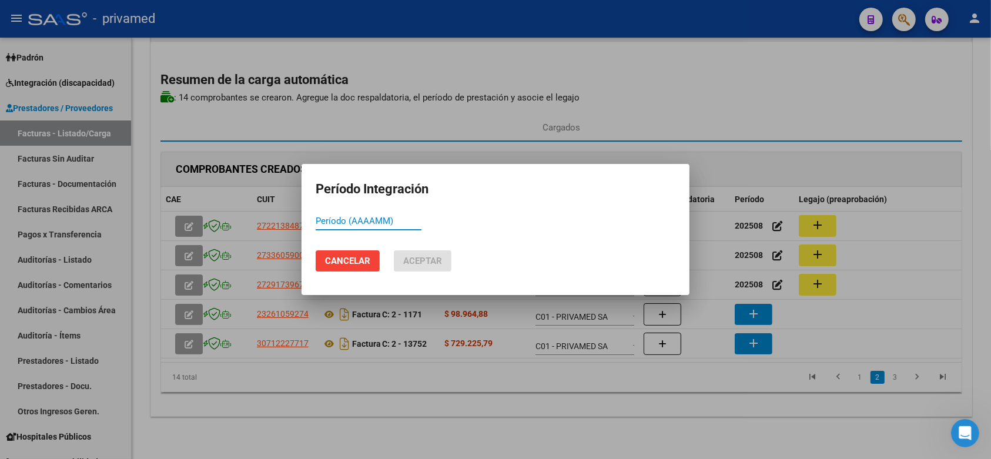
paste input "202508"
type input "202508"
click at [421, 257] on span "Aceptar" at bounding box center [422, 261] width 39 height 11
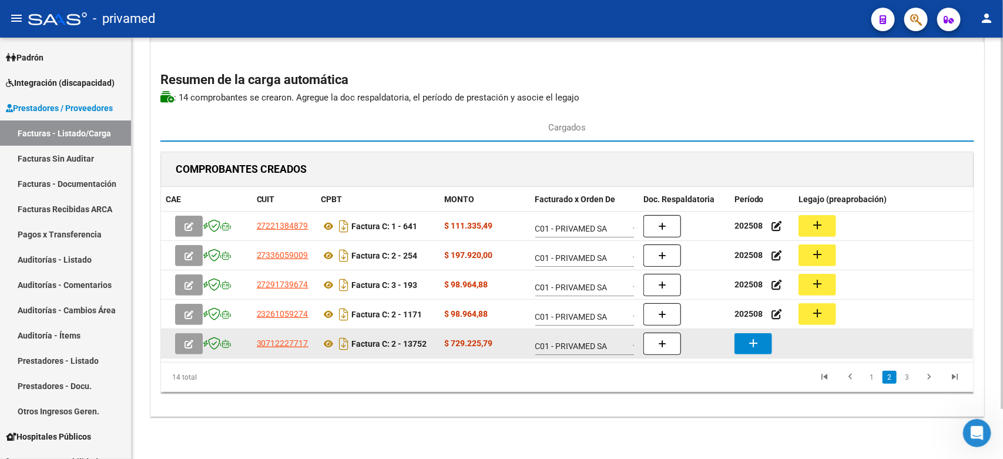
click at [758, 341] on mat-icon "add" at bounding box center [753, 343] width 14 height 14
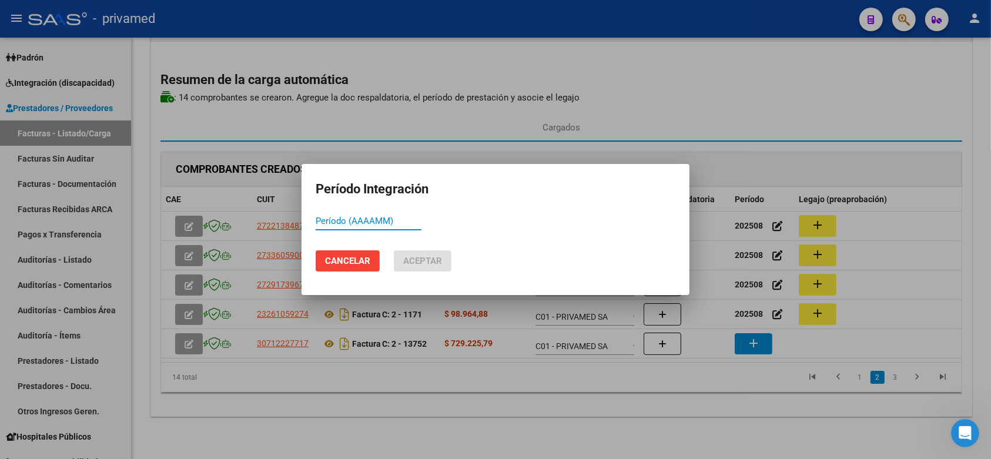
paste input "202508"
type input "202508"
click at [441, 261] on span "Aceptar" at bounding box center [422, 261] width 39 height 11
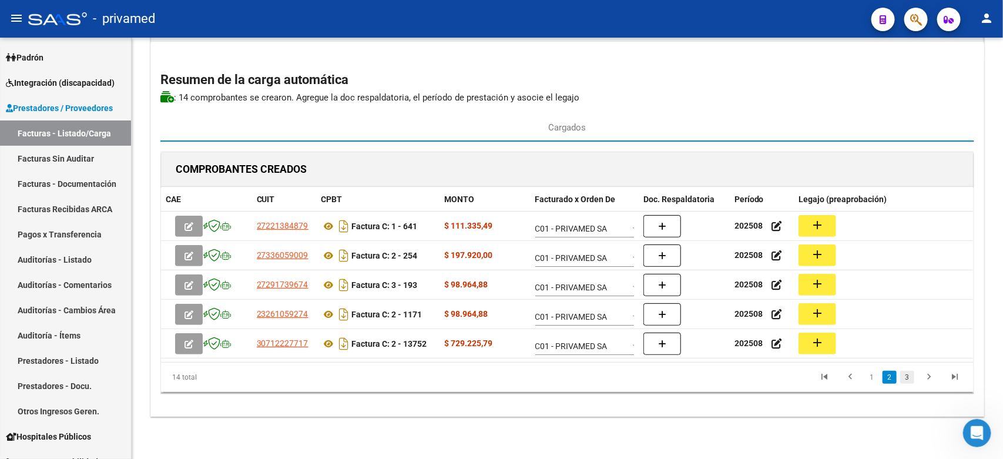
click at [906, 382] on link "3" at bounding box center [907, 377] width 14 height 13
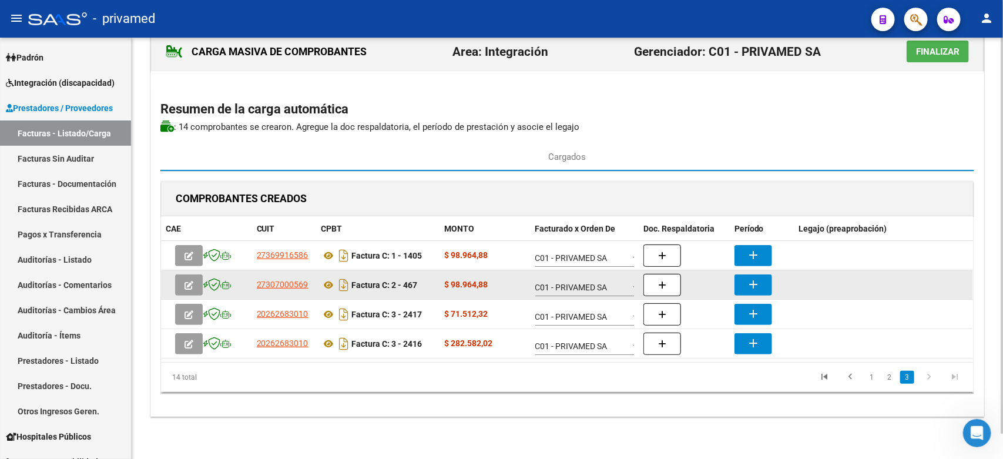
scroll to position [26, 0]
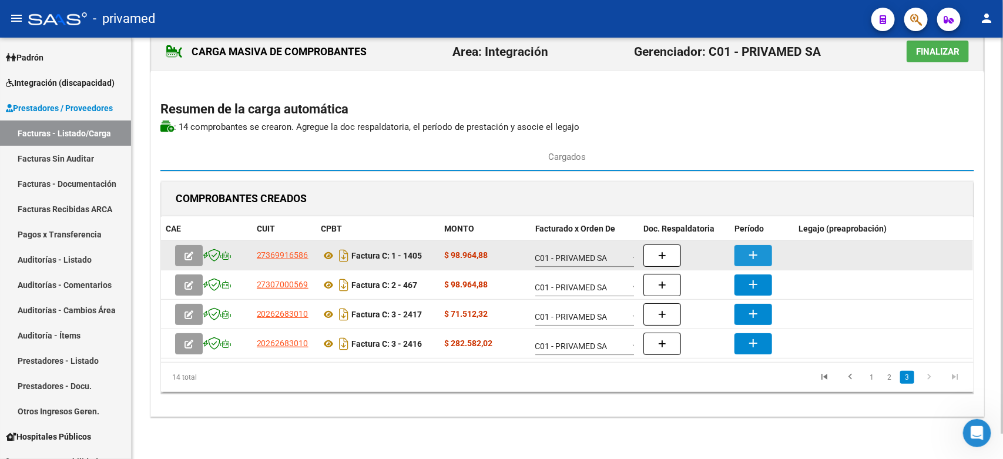
click at [762, 257] on button "add" at bounding box center [753, 255] width 38 height 21
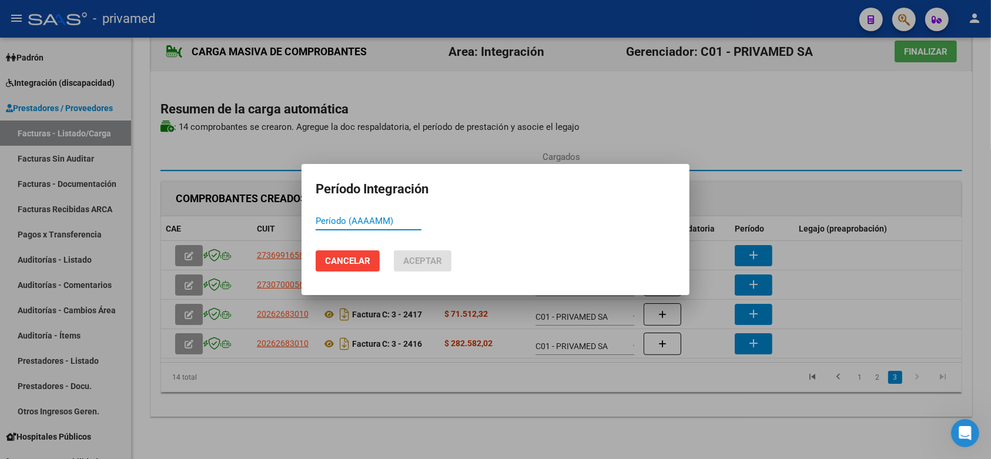
paste input "202508"
type input "202508"
click at [427, 257] on span "Aceptar" at bounding box center [422, 261] width 39 height 11
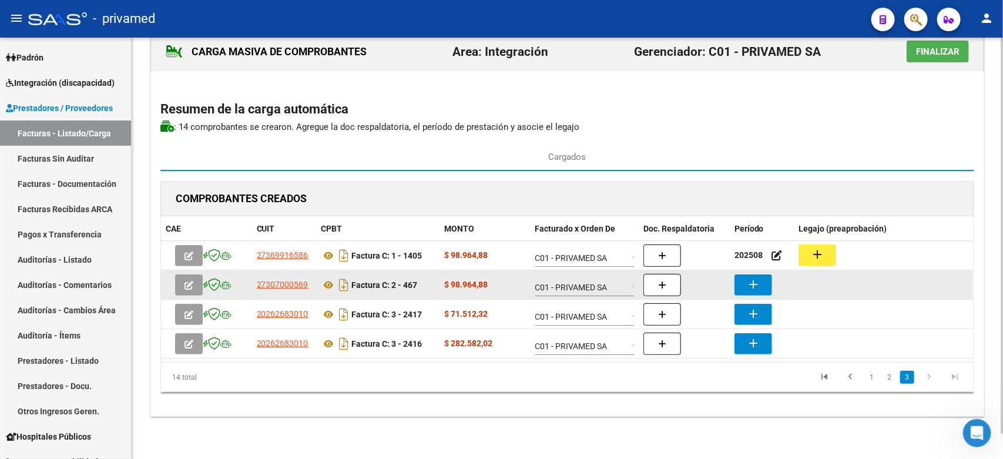
click at [748, 284] on mat-icon "add" at bounding box center [753, 284] width 14 height 14
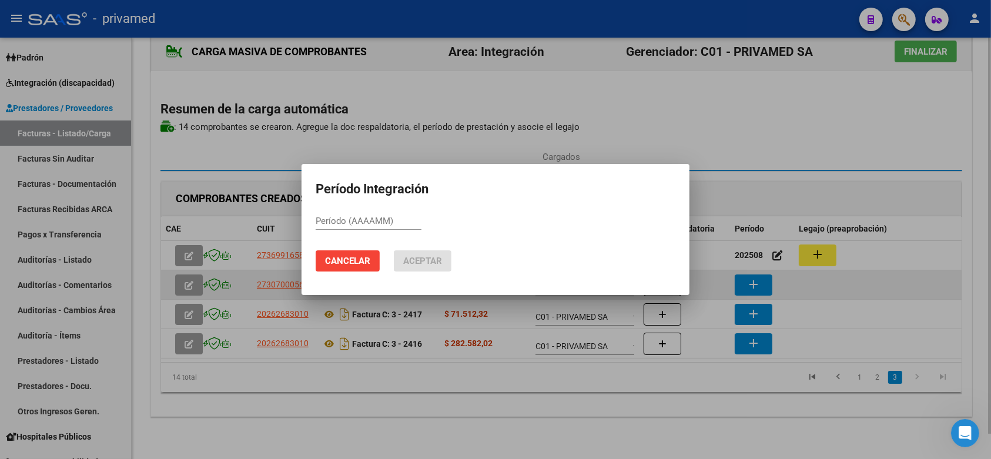
paste input "202508"
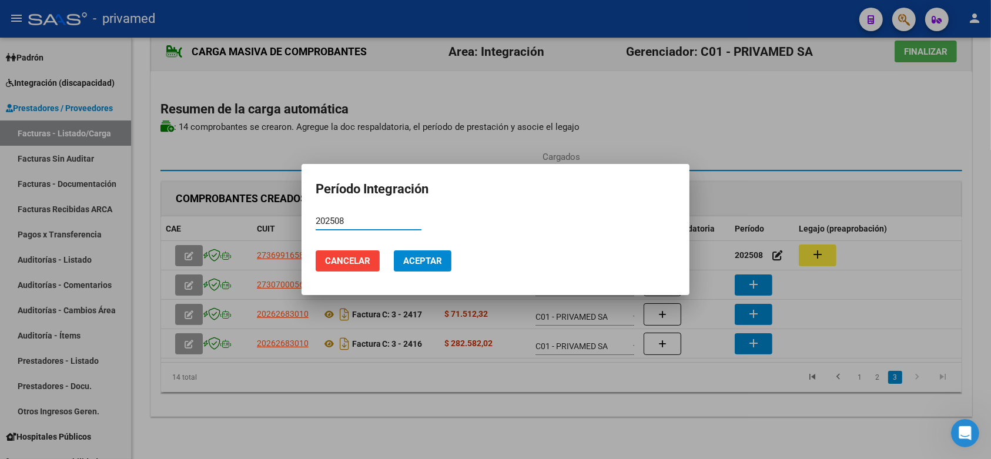
type input "202508"
click at [436, 259] on span "Aceptar" at bounding box center [422, 261] width 39 height 11
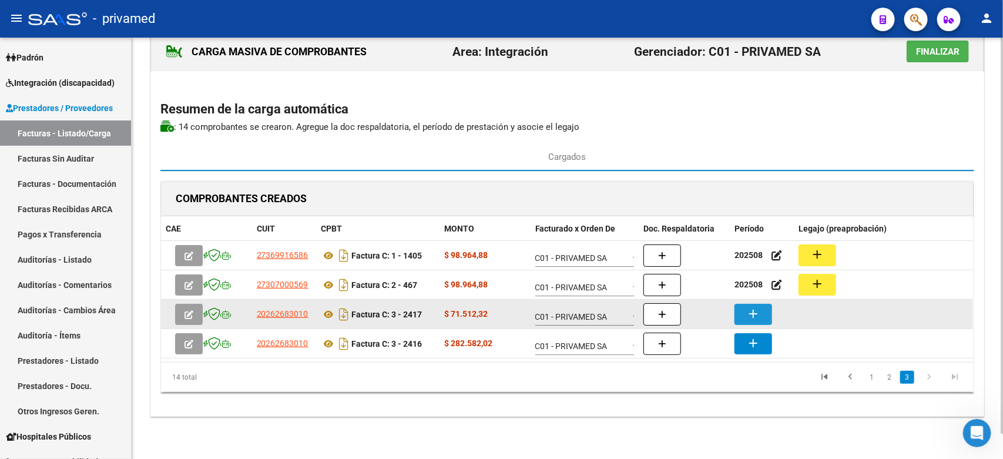
click at [752, 313] on mat-icon "add" at bounding box center [753, 314] width 14 height 14
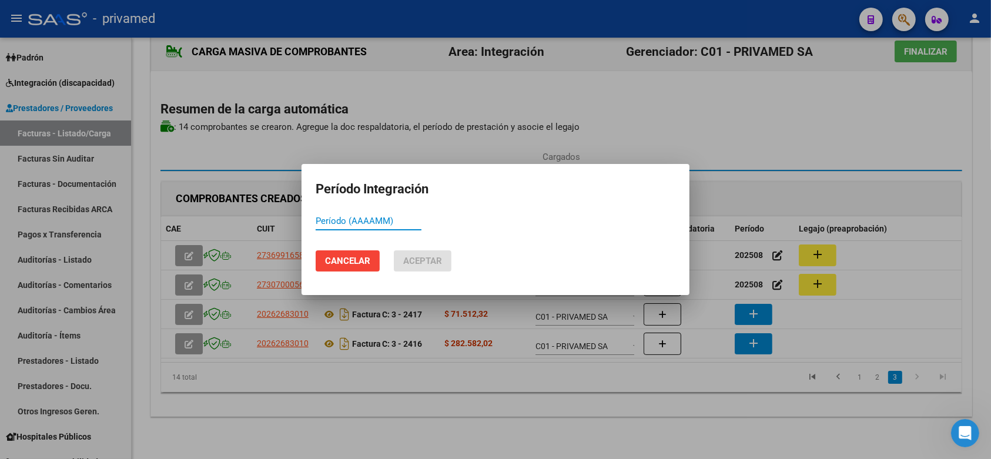
paste input "202508"
type input "202508"
click at [418, 260] on span "Aceptar" at bounding box center [422, 261] width 39 height 11
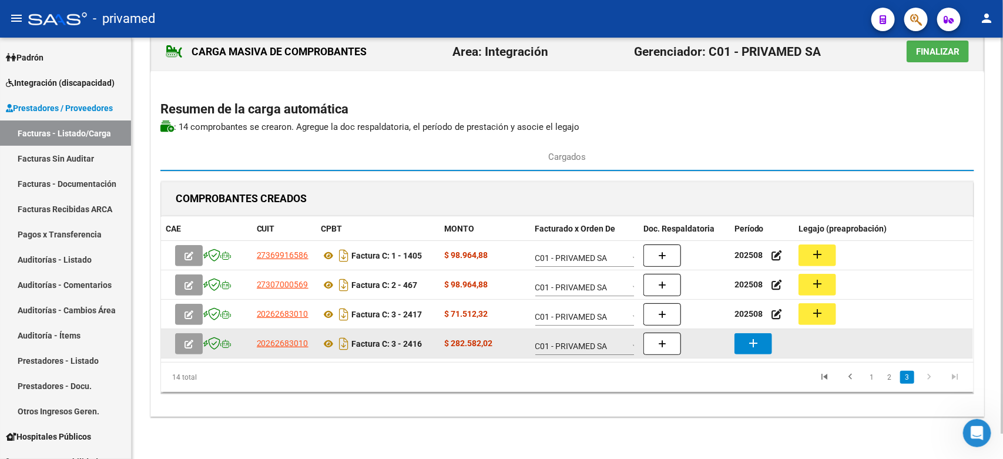
click at [758, 338] on mat-icon "add" at bounding box center [753, 343] width 14 height 14
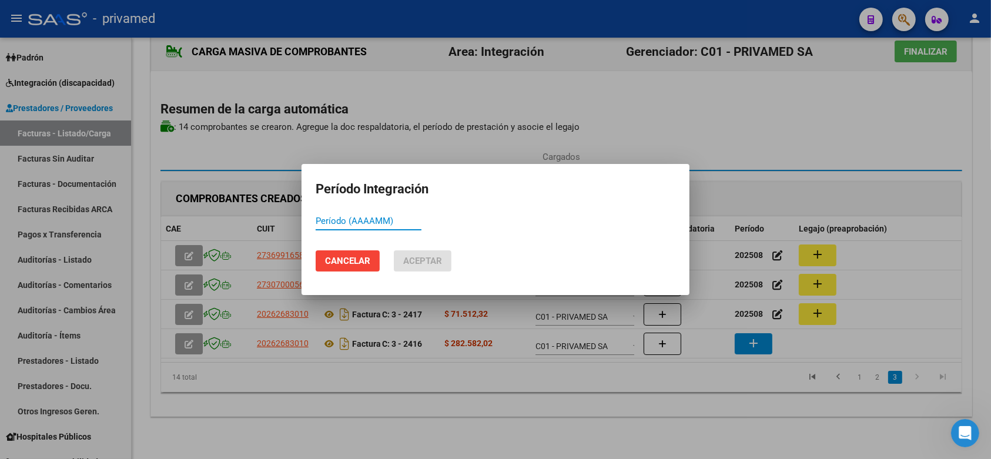
paste input "202508"
type input "202508"
click at [409, 257] on span "Aceptar" at bounding box center [422, 261] width 39 height 11
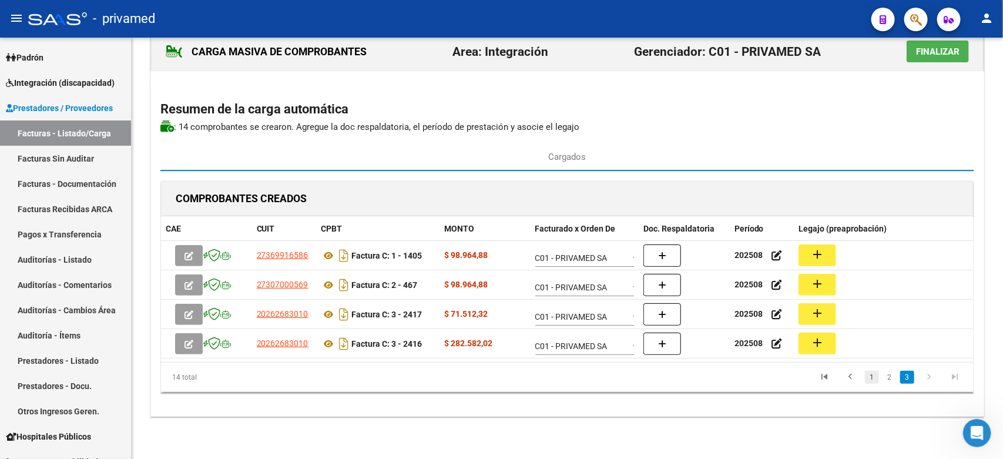
click at [868, 382] on link "1" at bounding box center [872, 377] width 14 height 13
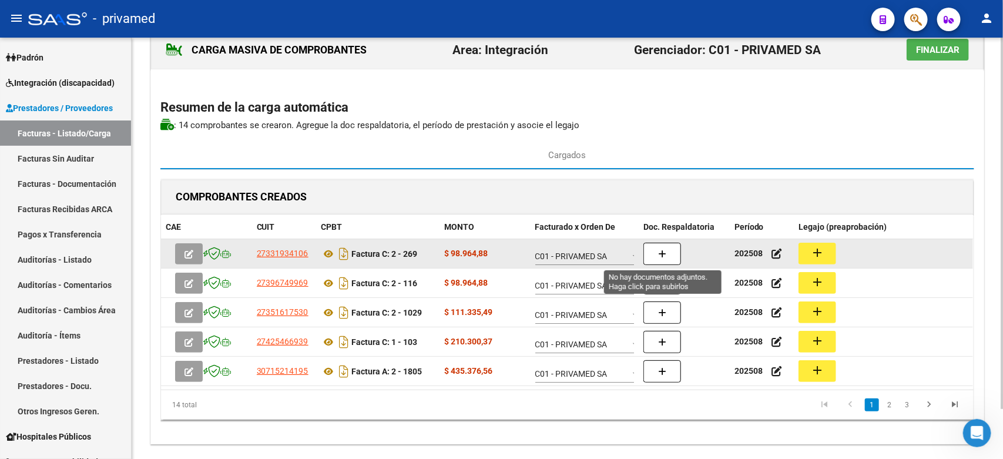
click at [659, 254] on icon "button" at bounding box center [662, 254] width 8 height 9
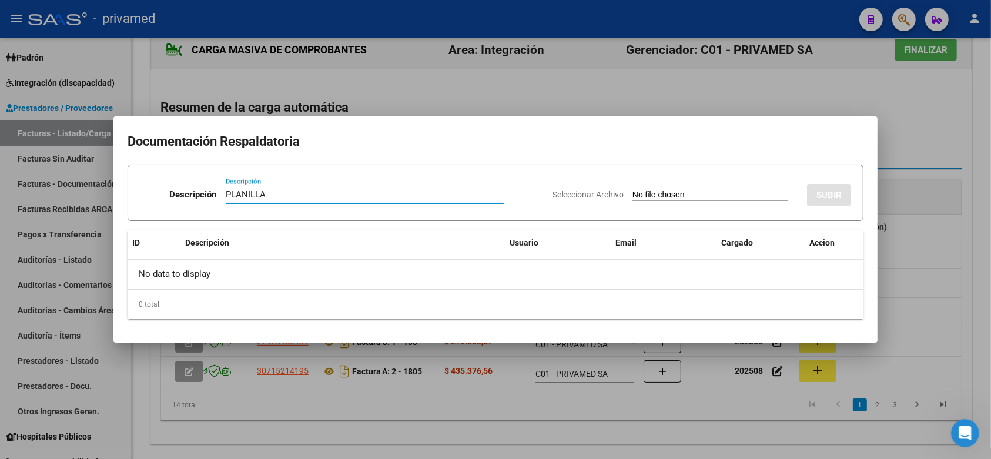
type input "PLANILLA"
click at [880, 100] on div at bounding box center [495, 229] width 991 height 459
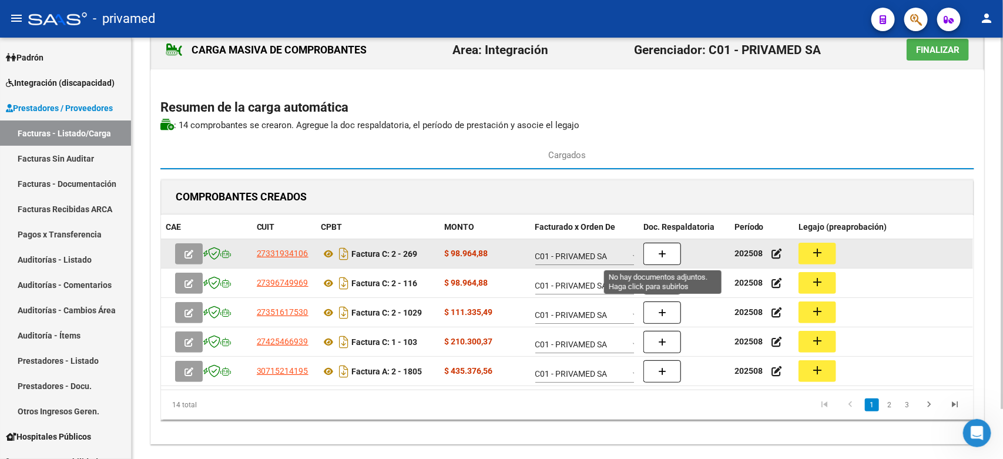
click at [663, 253] on icon "button" at bounding box center [662, 254] width 8 height 9
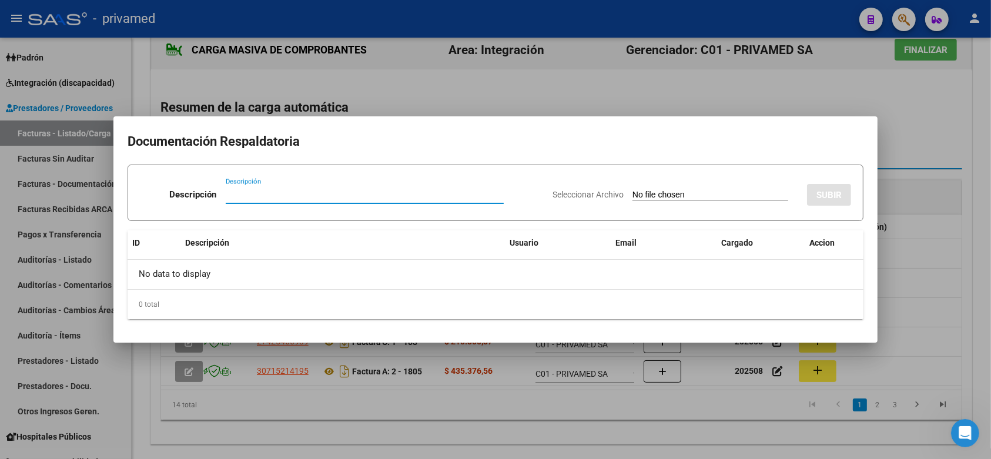
paste input "PLANILLA"
type input "PLANILLA"
type input "C:\fakepath\PLANILLA 269 AGOSTO.jpg"
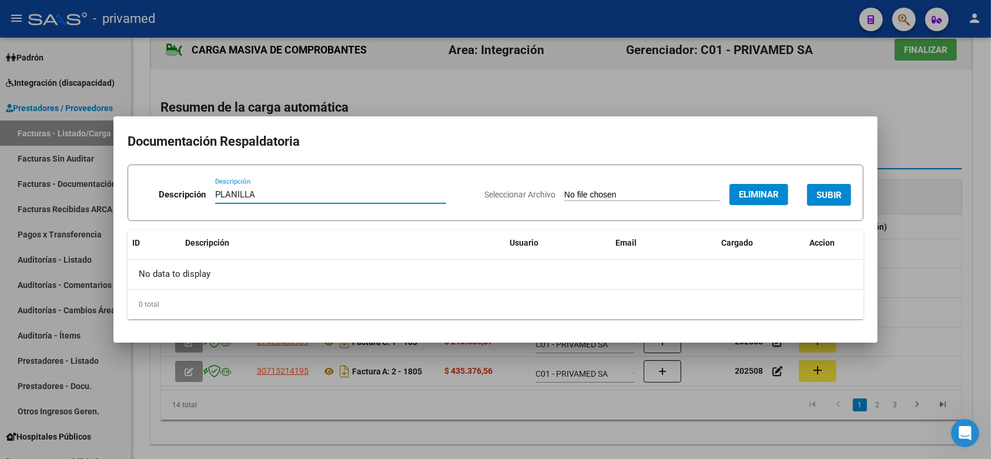
click at [833, 187] on button "SUBIR" at bounding box center [829, 195] width 44 height 22
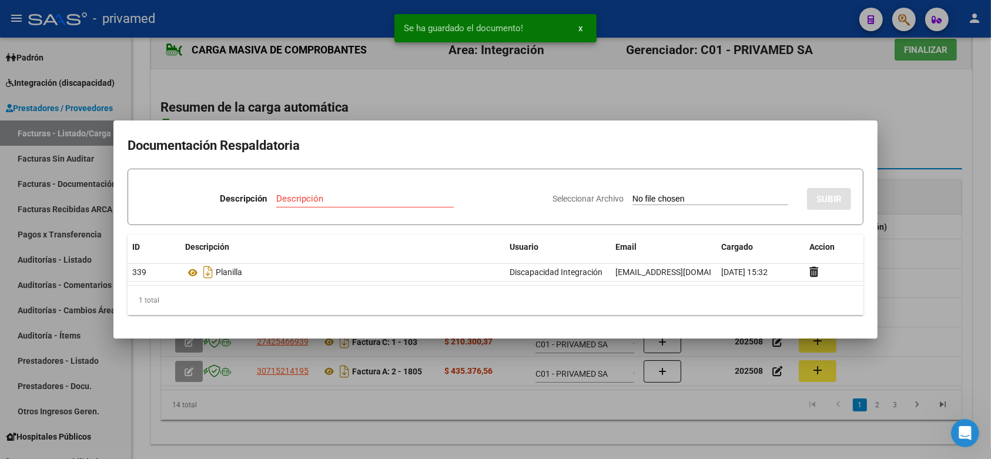
click at [952, 153] on div at bounding box center [495, 229] width 991 height 459
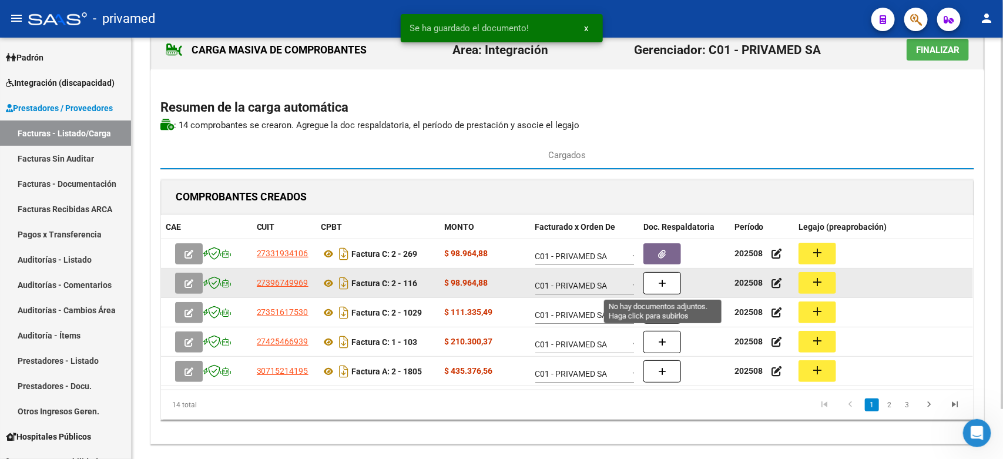
click at [664, 286] on icon "button" at bounding box center [662, 283] width 8 height 9
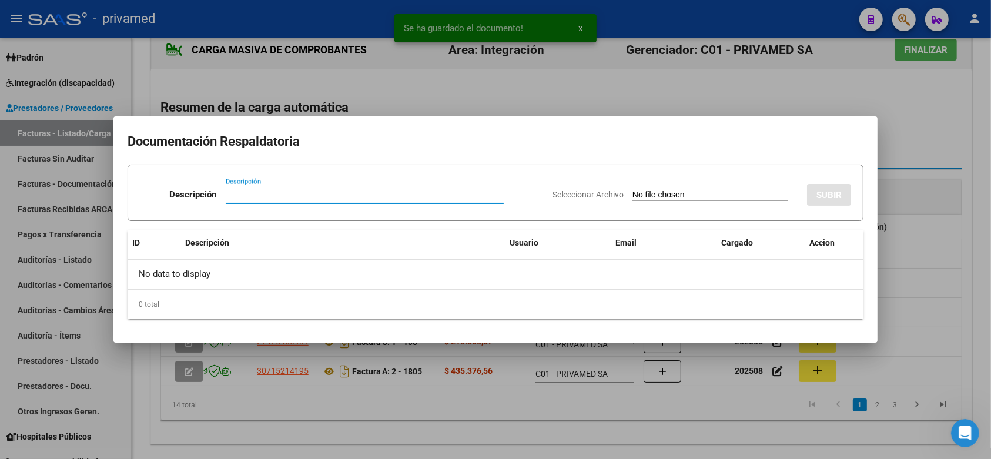
paste input "PLANILLA"
type input "PLANILLA"
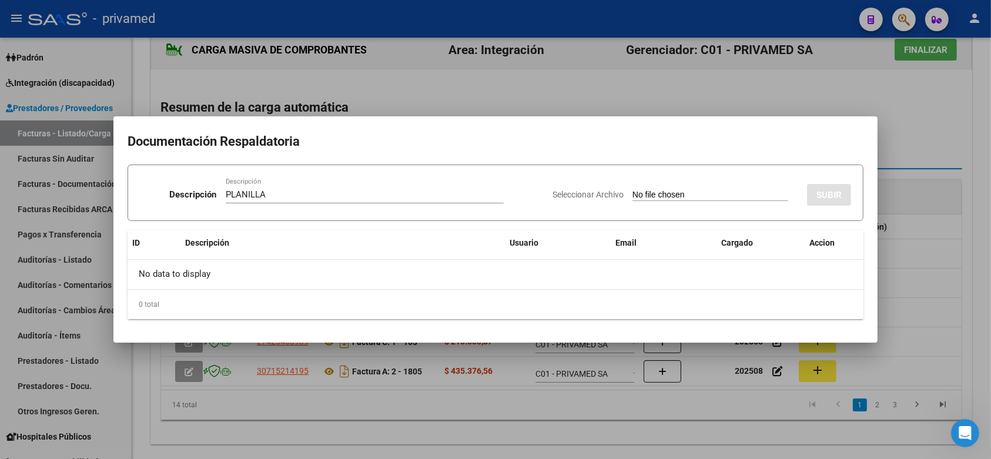
type input "C:\fakepath\PLANILLA 116 AGOSTO.pdf"
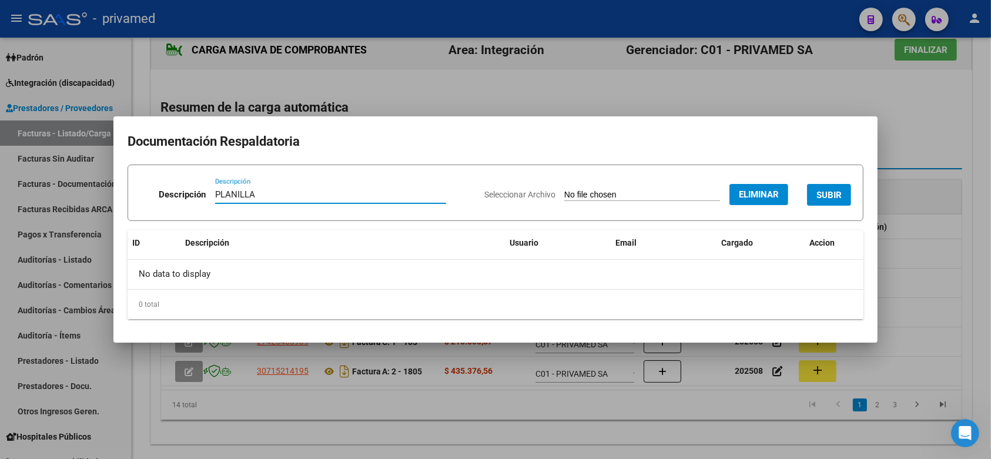
click at [831, 188] on button "SUBIR" at bounding box center [829, 195] width 44 height 22
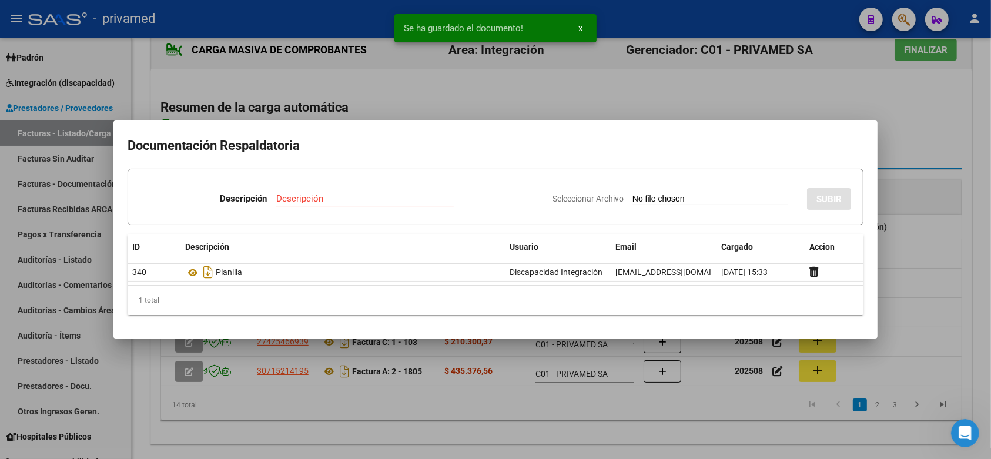
click at [973, 172] on div at bounding box center [495, 229] width 991 height 459
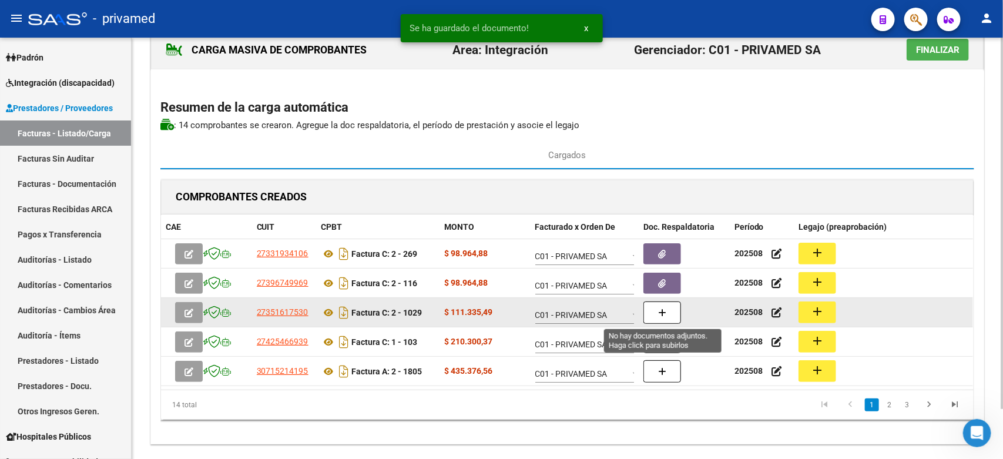
click at [661, 317] on icon "button" at bounding box center [662, 312] width 8 height 9
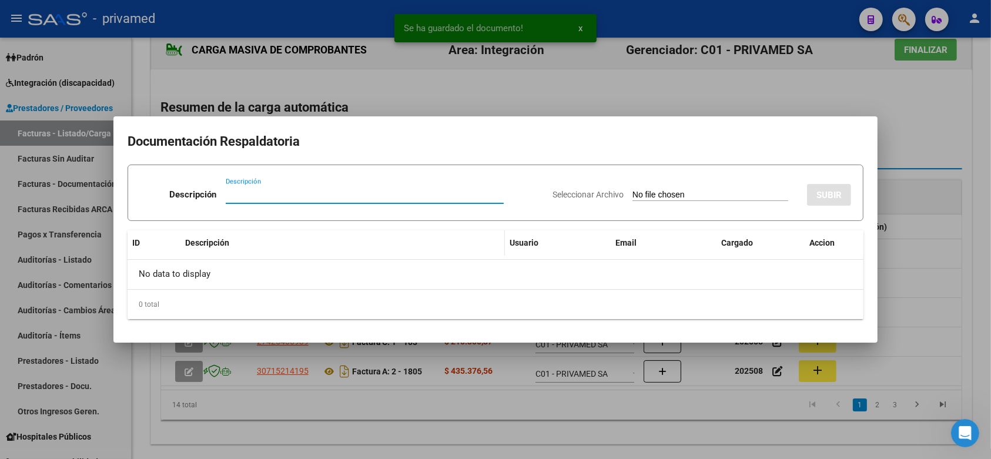
paste input "PLANILLA"
type input "PLANILLA"
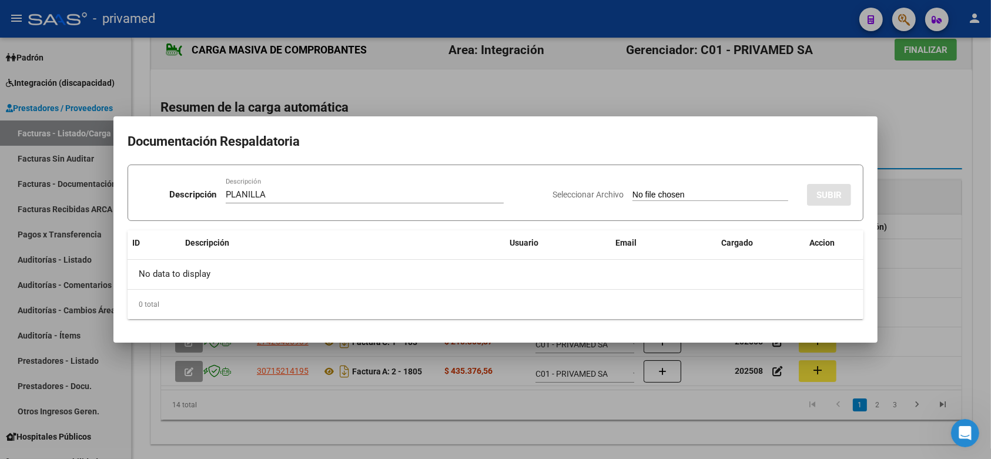
type input "C:\fakepath\asistencia lara agosto 1029.pdf"
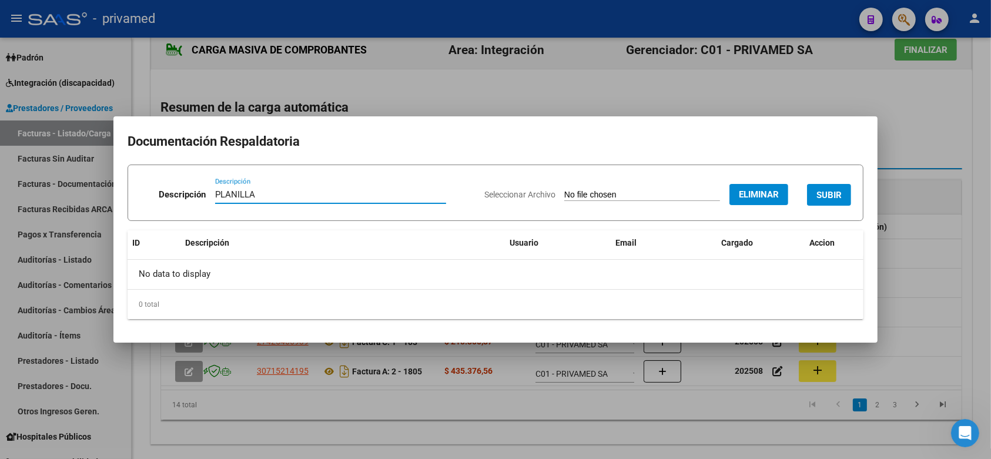
click at [838, 192] on span "SUBIR" at bounding box center [828, 195] width 25 height 11
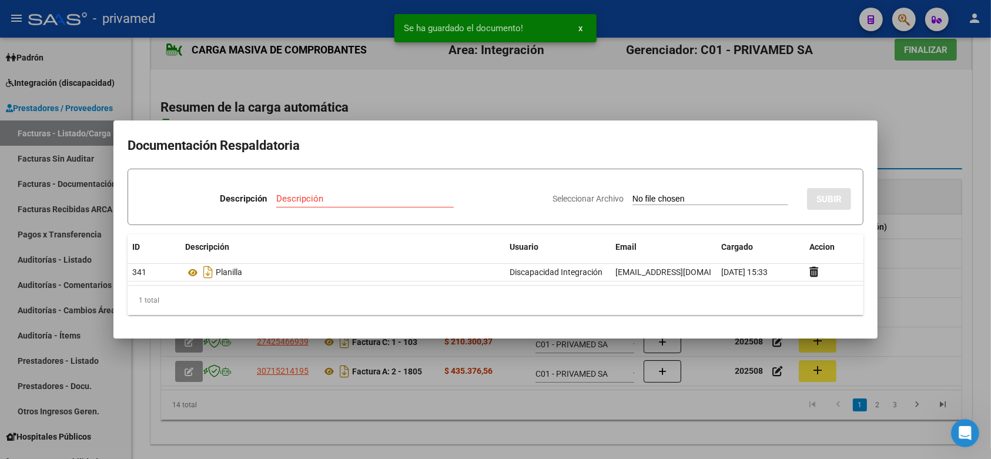
click at [981, 221] on div at bounding box center [495, 229] width 991 height 459
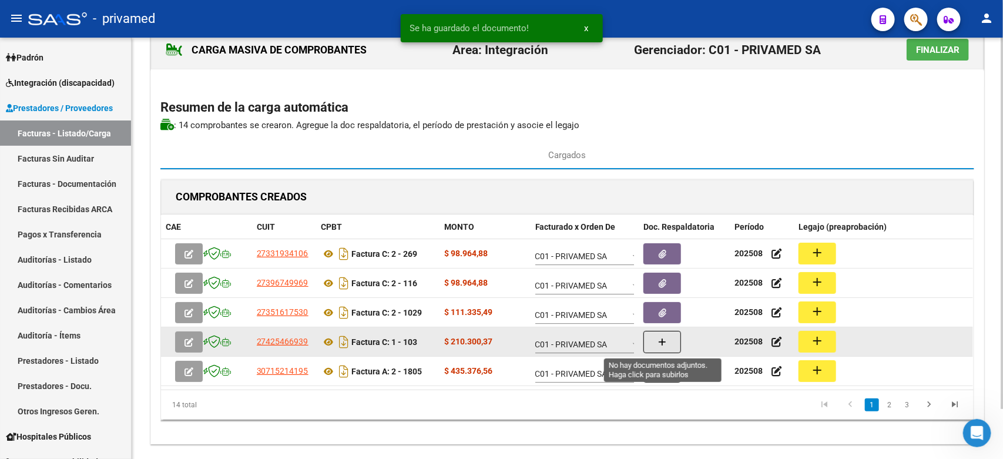
click at [665, 344] on icon "button" at bounding box center [662, 342] width 8 height 9
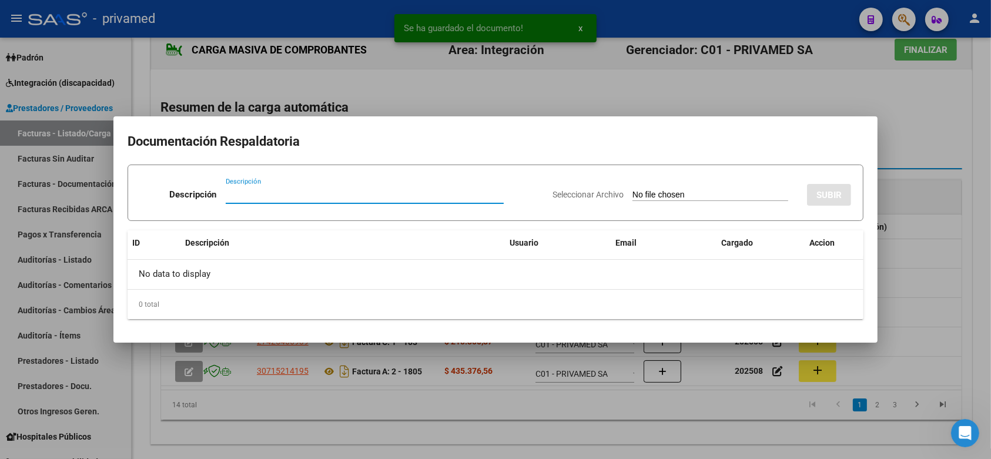
paste input "PLANILLA"
type input "PLANILLA"
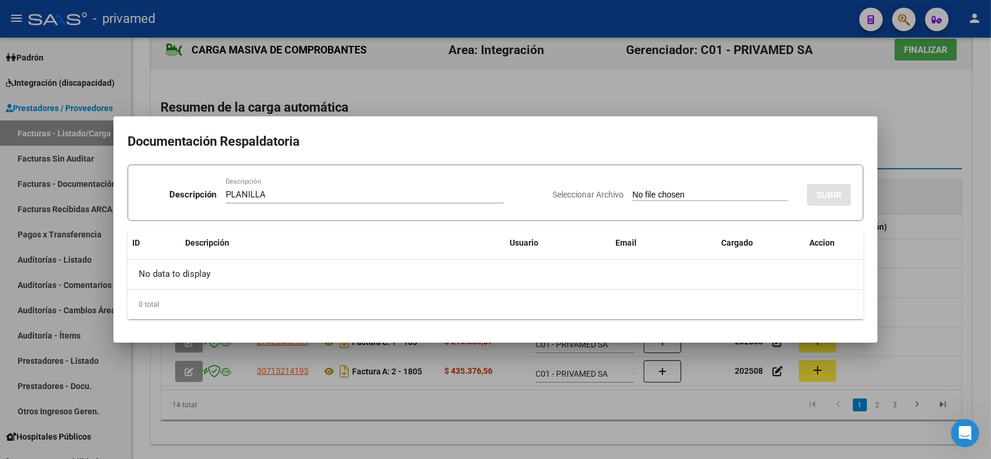
type input "C:\fakepath\Planilla sol 103 AGOSTO.pdf"
click at [834, 192] on span "SUBIR" at bounding box center [828, 195] width 25 height 11
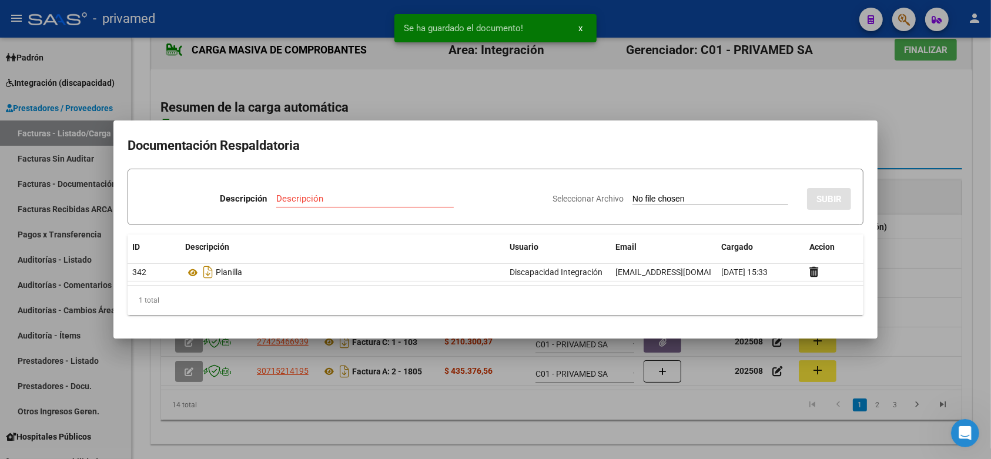
click at [977, 147] on div at bounding box center [495, 229] width 991 height 459
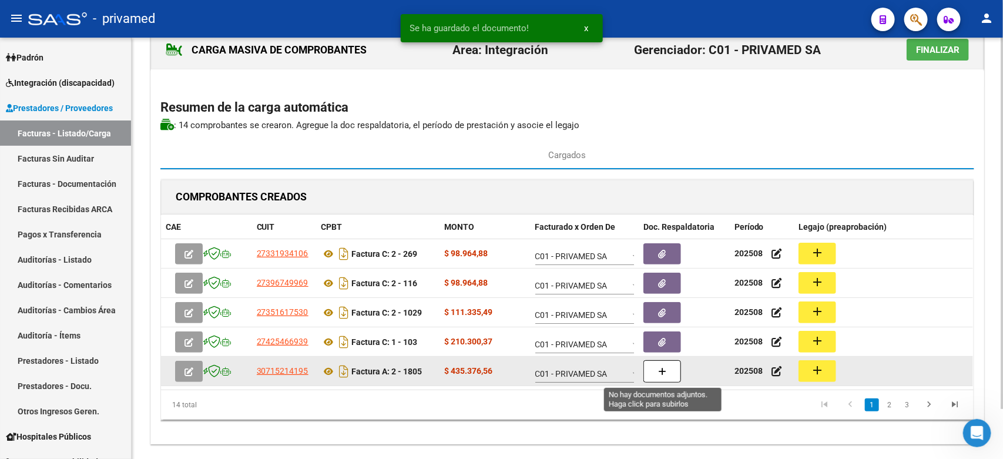
click at [652, 374] on button "button" at bounding box center [662, 371] width 38 height 22
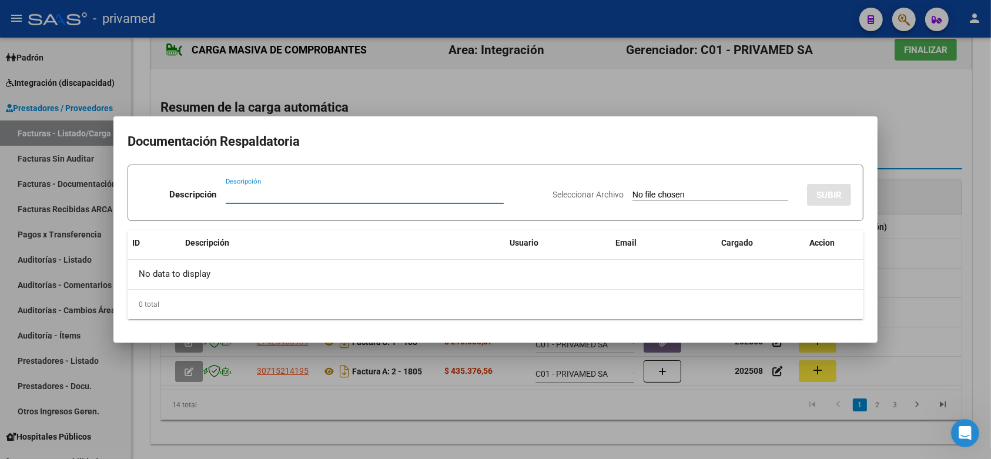
paste input "PLANILLA"
type input "PLANILLA"
type input "C:\fakepath\planilla1805 AGOSTO.pdf"
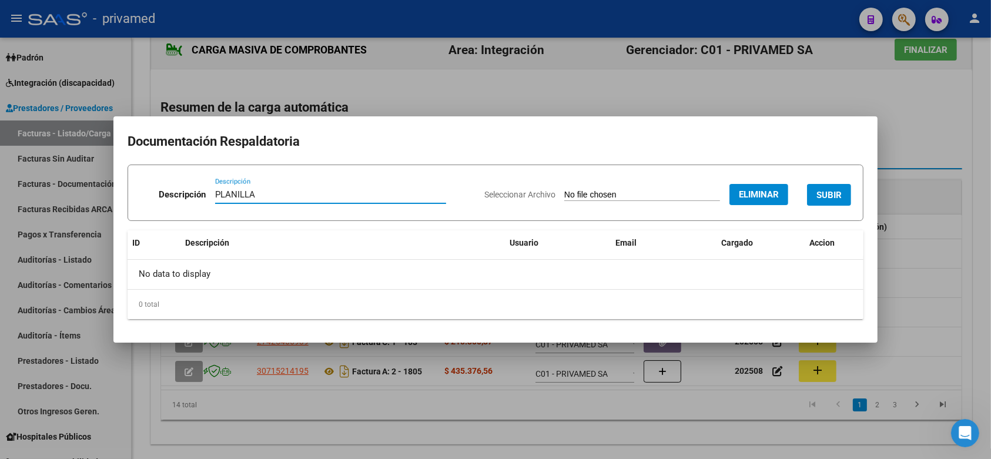
click at [834, 192] on span "SUBIR" at bounding box center [828, 195] width 25 height 11
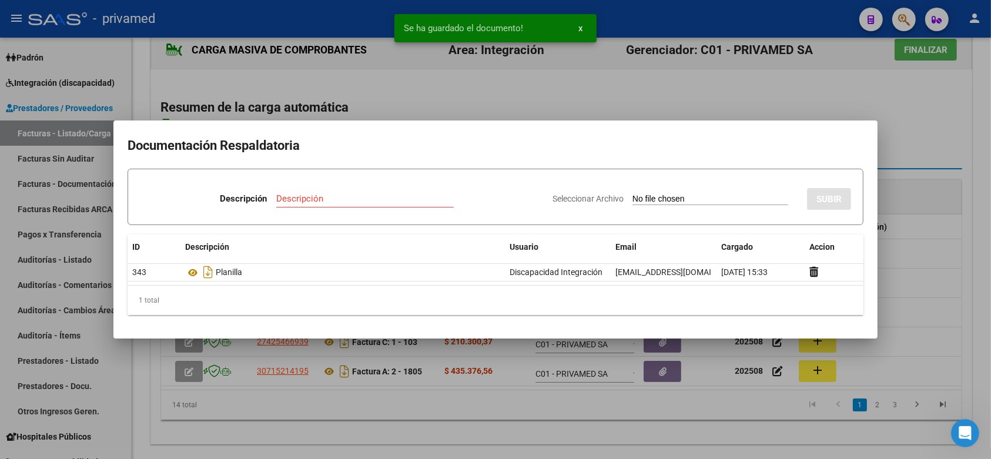
click at [976, 232] on div at bounding box center [495, 229] width 991 height 459
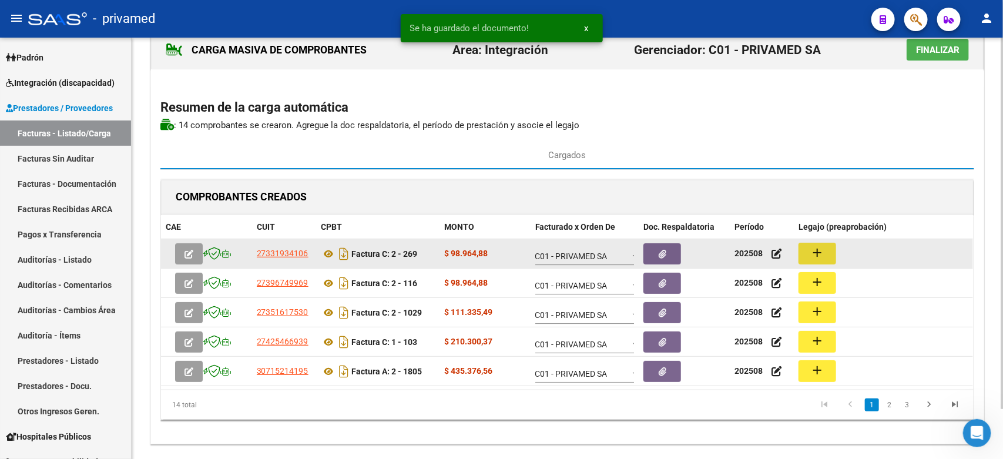
click at [824, 251] on mat-icon "add" at bounding box center [817, 253] width 14 height 14
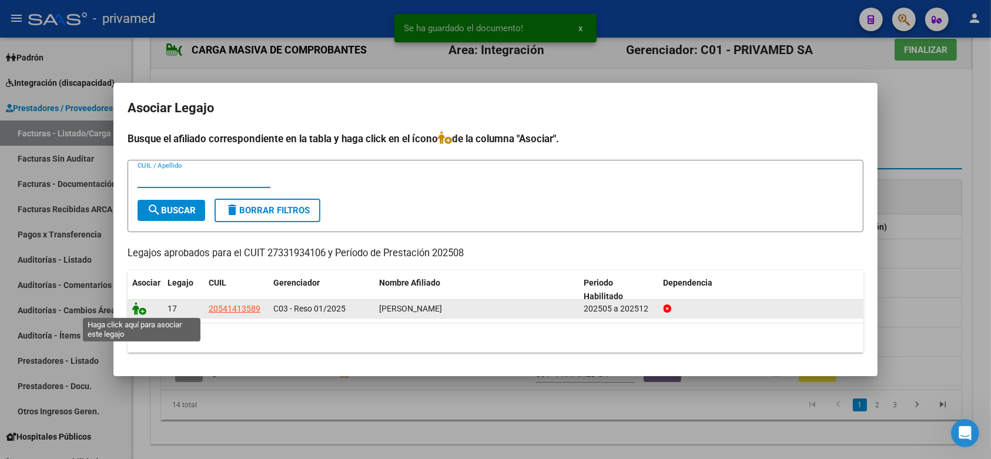
click at [138, 307] on icon at bounding box center [139, 308] width 14 height 13
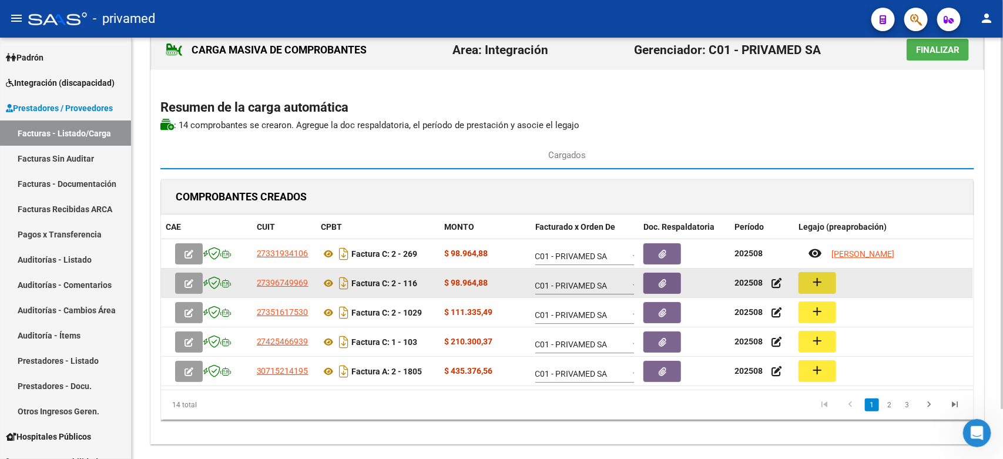
click at [817, 283] on mat-icon "add" at bounding box center [817, 282] width 14 height 14
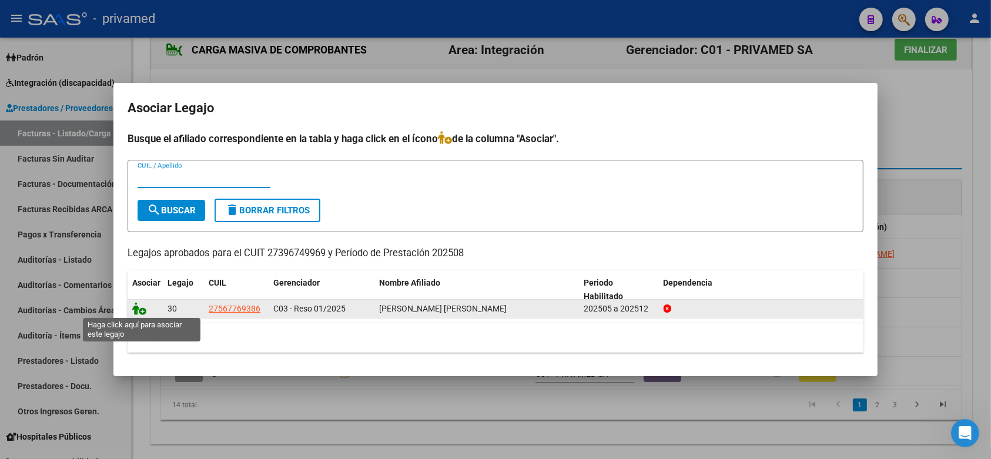
click at [140, 305] on icon at bounding box center [139, 308] width 14 height 13
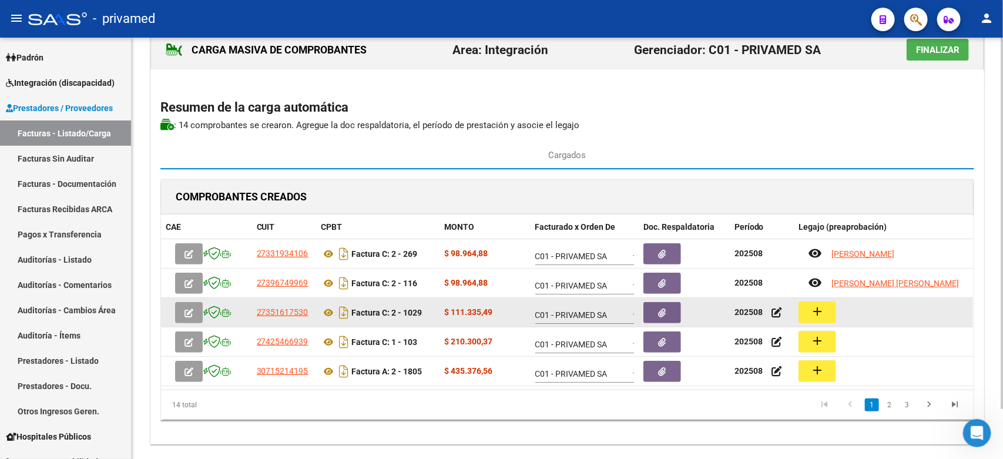
click at [822, 316] on mat-icon "add" at bounding box center [817, 311] width 14 height 14
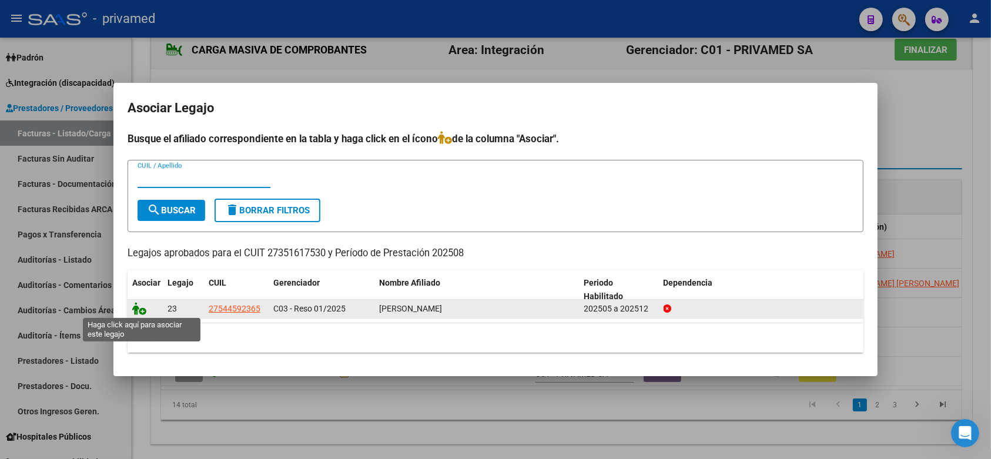
click at [137, 311] on icon at bounding box center [139, 308] width 14 height 13
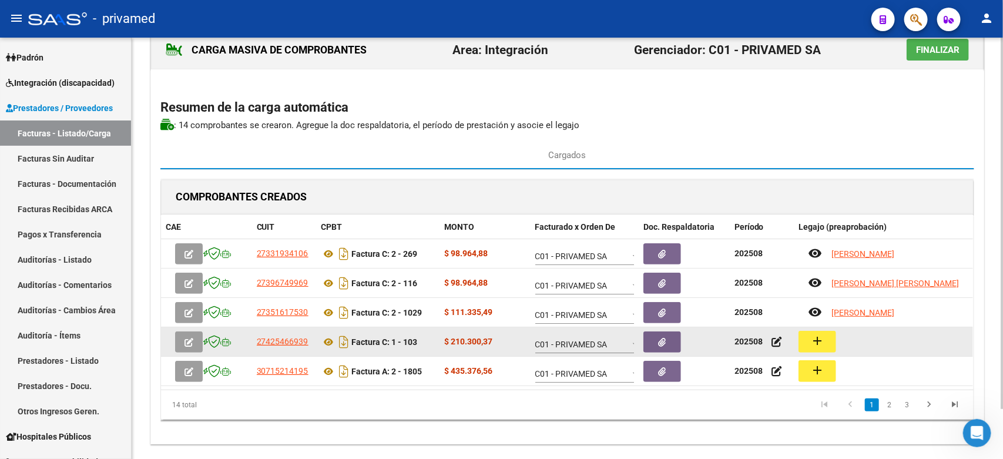
click at [824, 344] on mat-icon "add" at bounding box center [817, 341] width 14 height 14
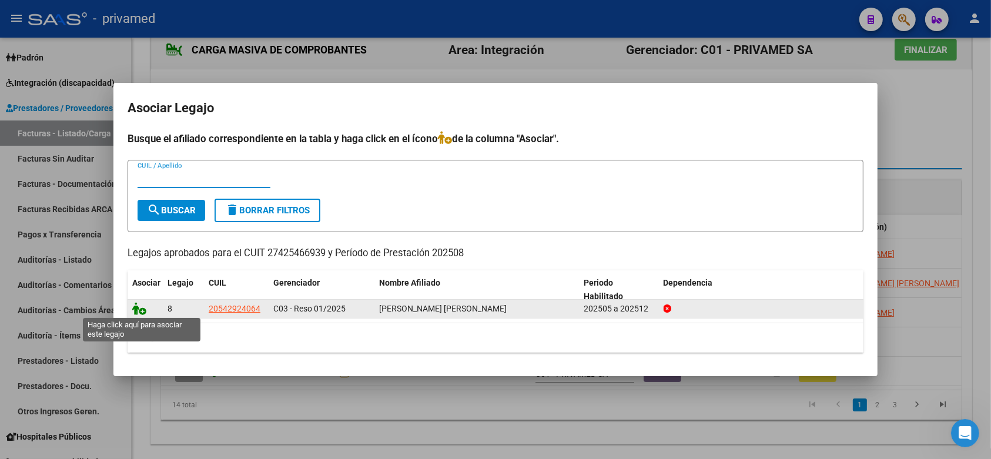
click at [134, 310] on icon at bounding box center [139, 308] width 14 height 13
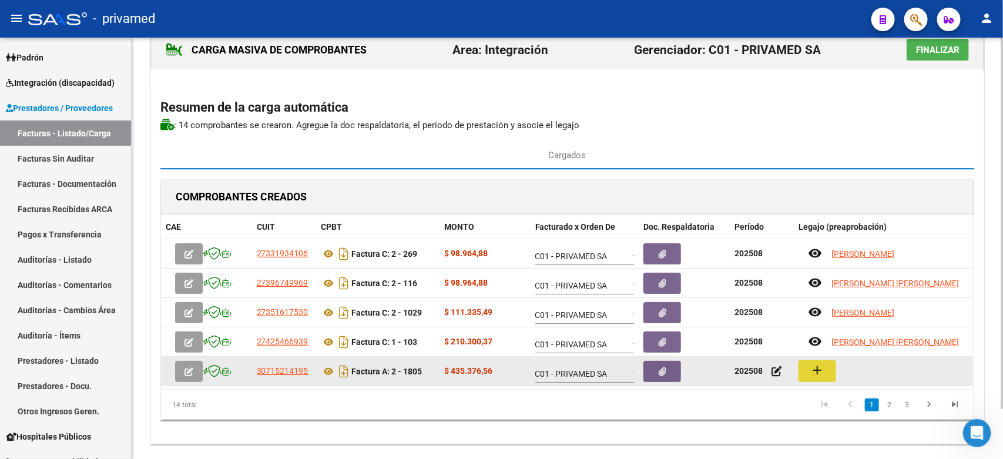
click at [820, 371] on mat-icon "add" at bounding box center [817, 370] width 14 height 14
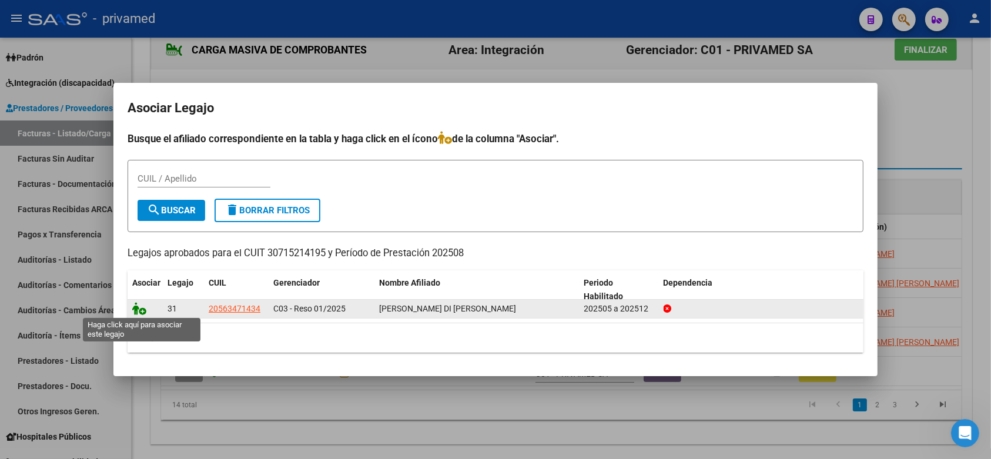
click at [137, 310] on icon at bounding box center [139, 308] width 14 height 13
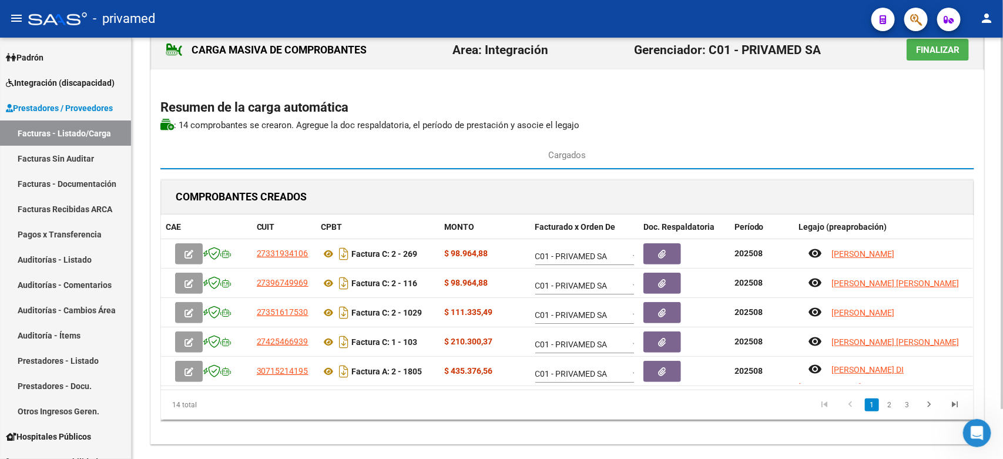
click at [983, 181] on div "CARGA MASIVA DE COMPROBANTES Area: Integración Gerenciador: C01 - PRIVAMED SA F…" at bounding box center [567, 237] width 834 height 414
click at [894, 407] on link "2" at bounding box center [889, 404] width 14 height 13
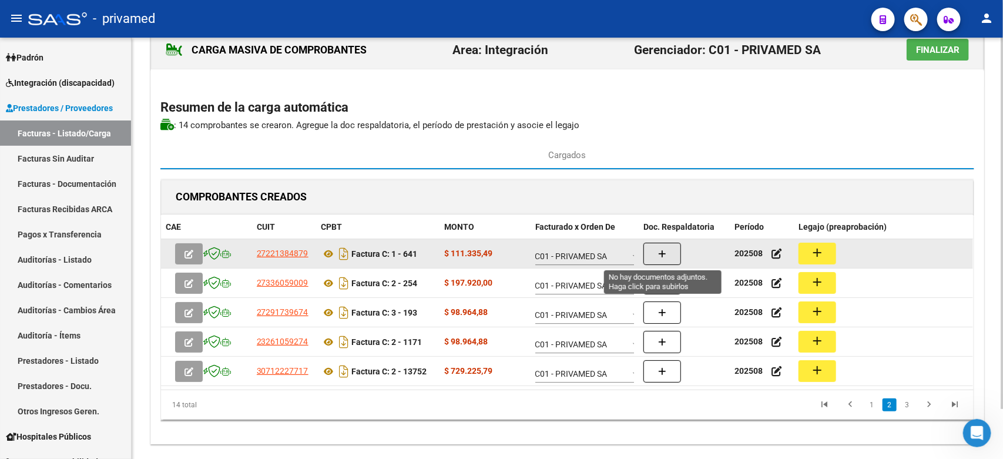
click at [673, 256] on button "button" at bounding box center [662, 254] width 38 height 22
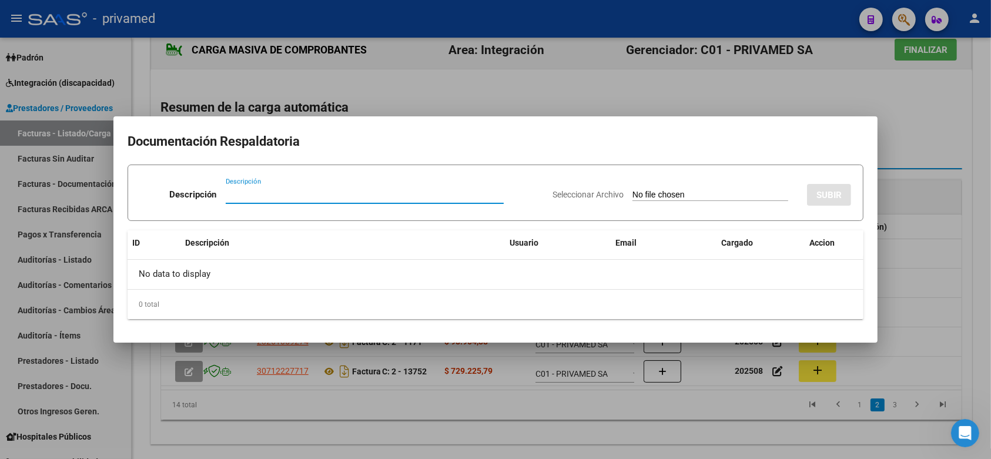
paste input "PLANILLA"
type input "PLANILLA"
type input "C:\fakepath\641 Planilla asistencia_ornella Ramos AGOSTO.pdf"
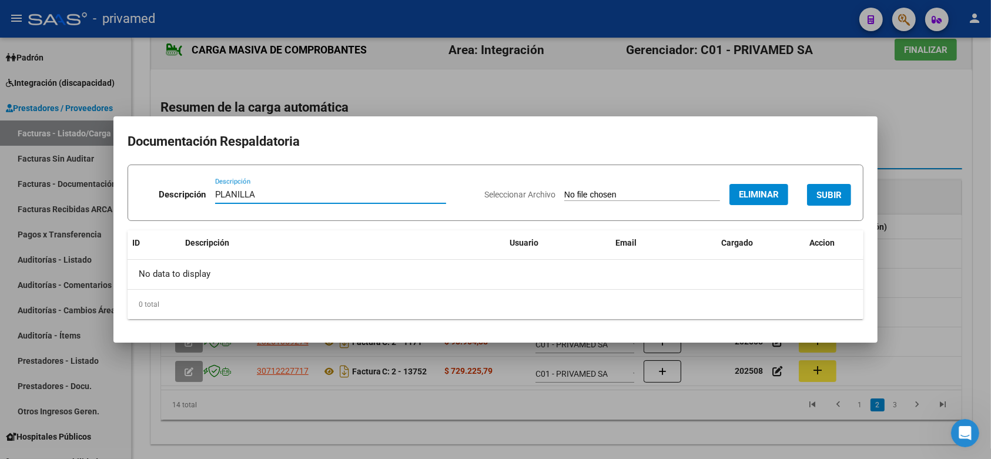
click at [827, 190] on span "SUBIR" at bounding box center [828, 195] width 25 height 11
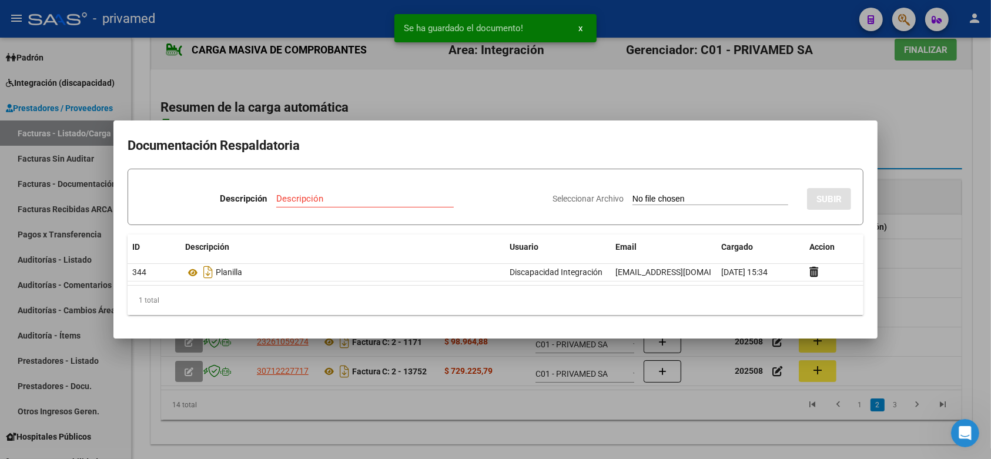
click at [940, 186] on div at bounding box center [495, 229] width 991 height 459
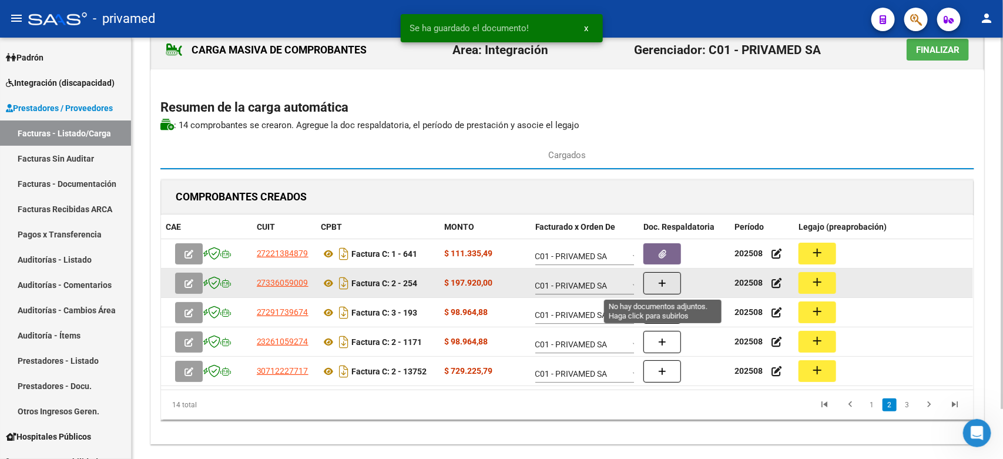
click at [664, 284] on icon "button" at bounding box center [662, 283] width 8 height 9
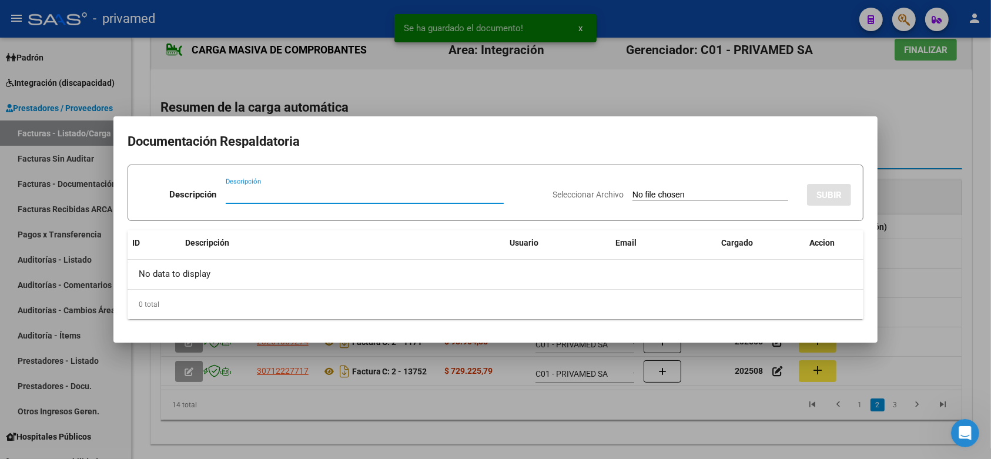
paste input "PLANILLA"
type input "PLANILLA"
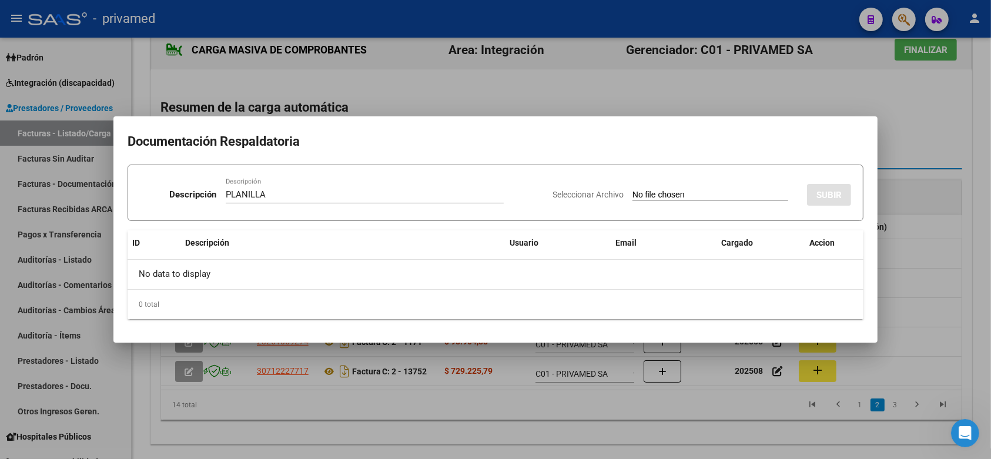
type input "C:\fakepath\Mateo L plani ago 254.pdf"
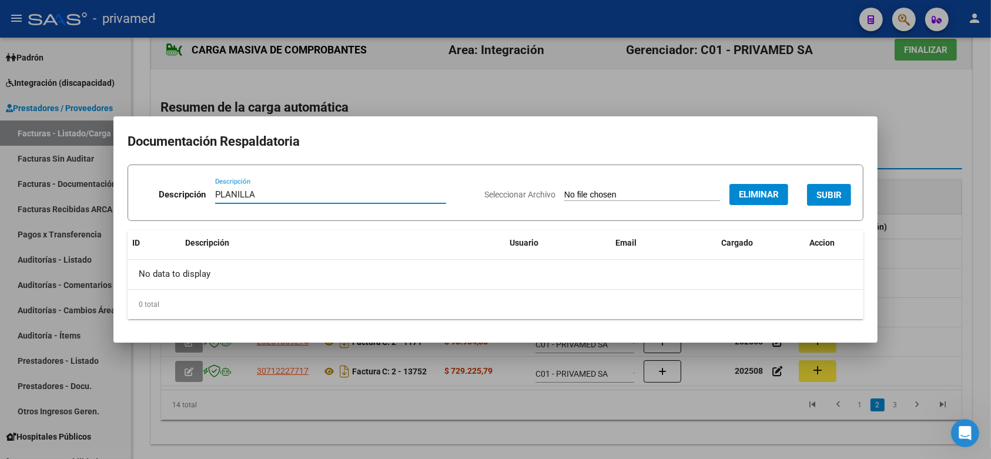
click at [832, 190] on span "SUBIR" at bounding box center [828, 195] width 25 height 11
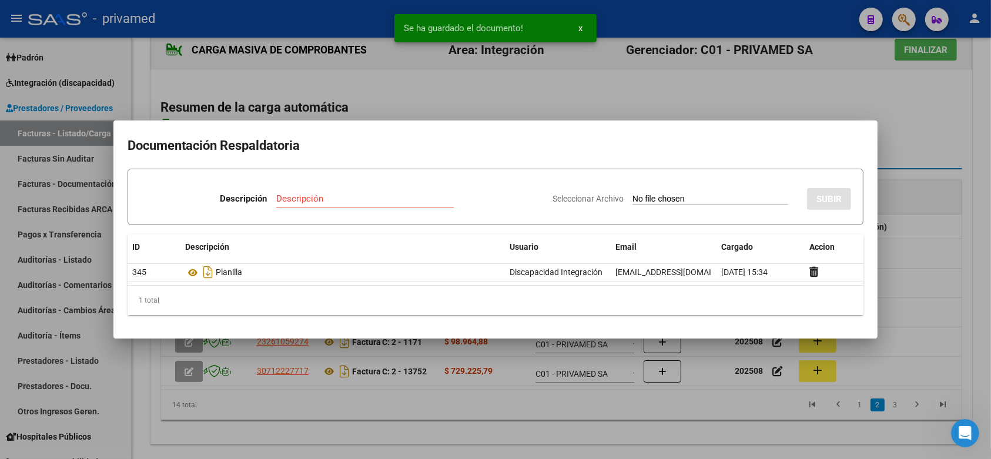
click at [942, 184] on div at bounding box center [495, 229] width 991 height 459
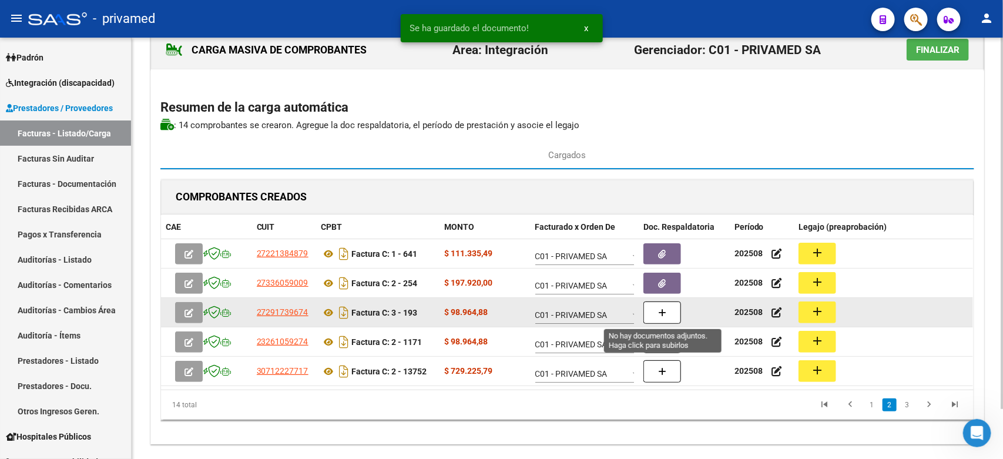
click at [653, 315] on button "button" at bounding box center [662, 312] width 38 height 22
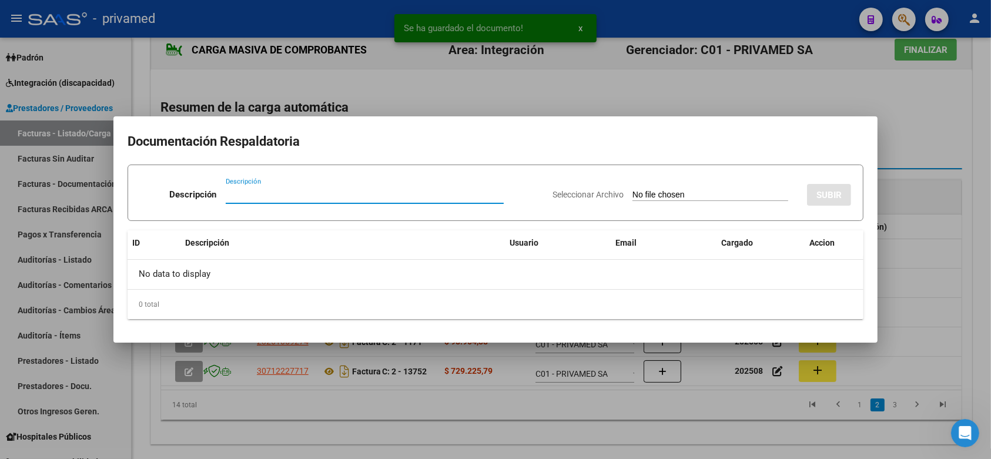
paste input "PLANILLA"
type input "PLANILLA"
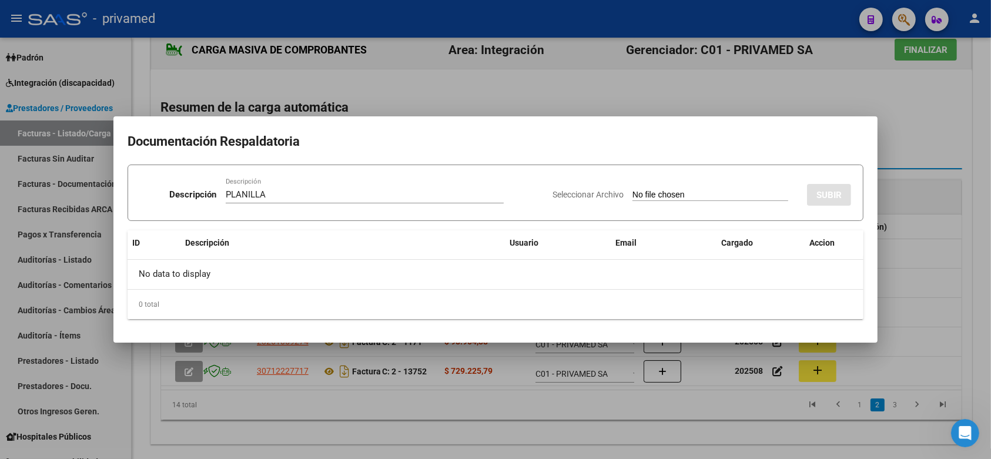
type input "C:\fakepath\plani Diazbastian 193 AGOSTO.pdf"
click at [839, 194] on span "SUBIR" at bounding box center [828, 195] width 25 height 11
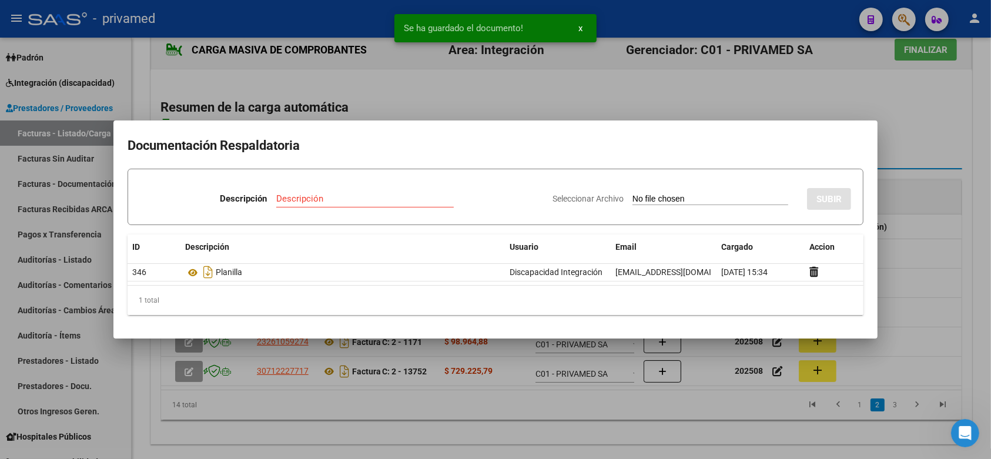
click at [956, 191] on div at bounding box center [495, 229] width 991 height 459
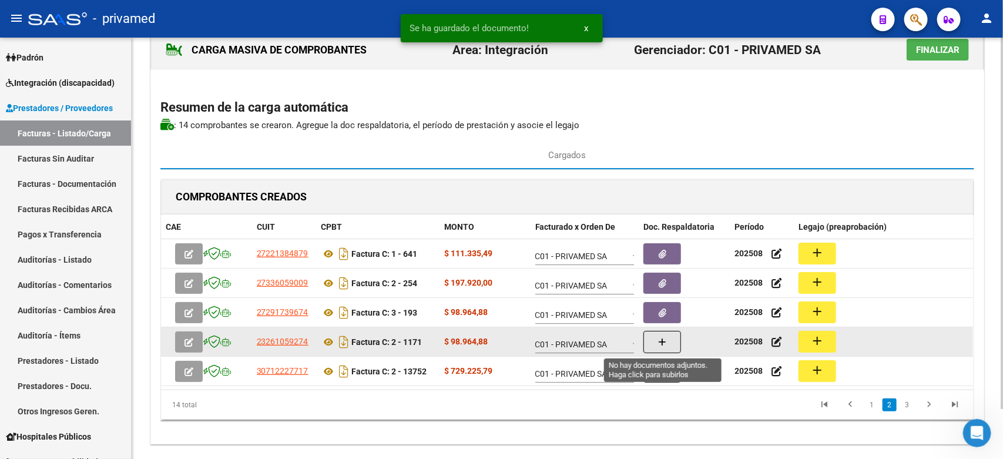
click at [656, 341] on button "button" at bounding box center [662, 342] width 38 height 22
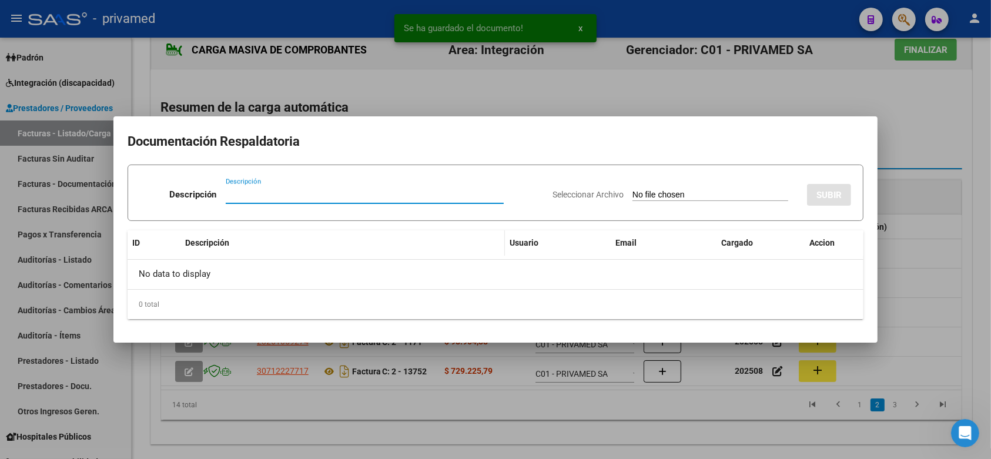
paste input "PLANILLA"
type input "PLANILLA"
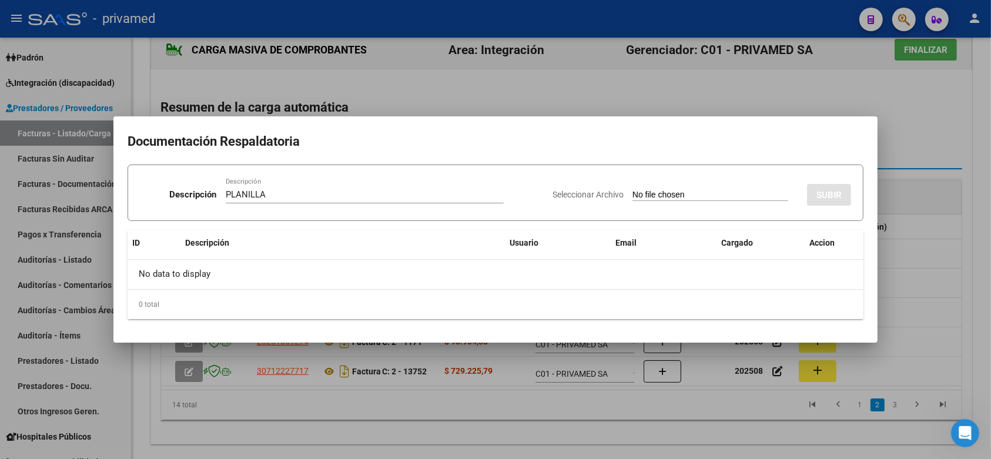
type input "C:\fakepath\sofia D elia agosto 1171 PLANILLA.pdf"
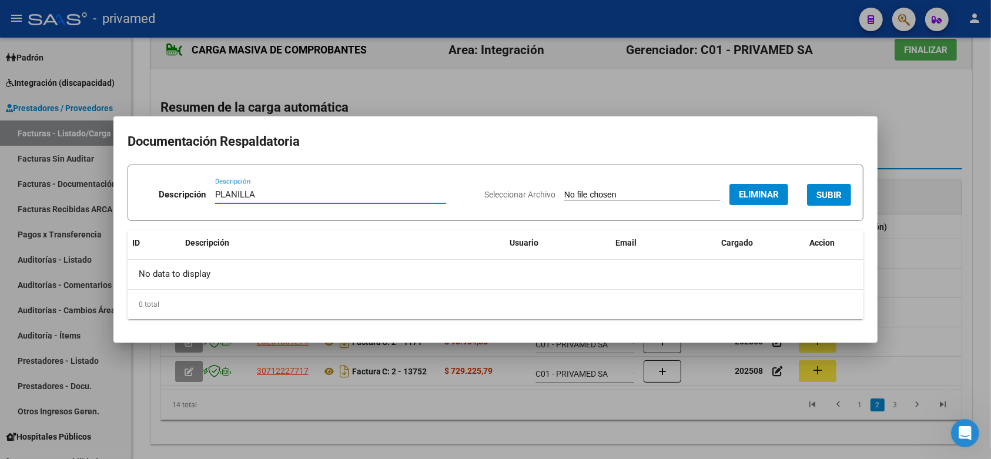
click at [832, 193] on span "SUBIR" at bounding box center [828, 195] width 25 height 11
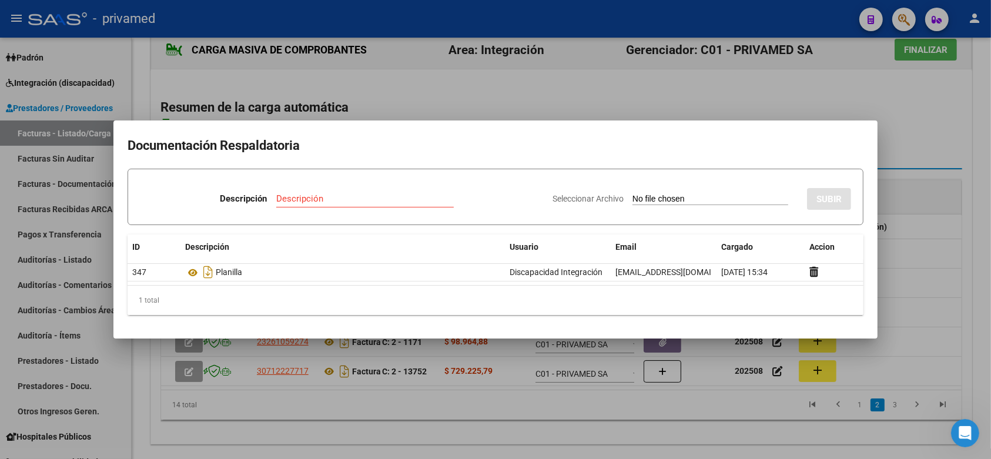
click at [956, 163] on div at bounding box center [495, 229] width 991 height 459
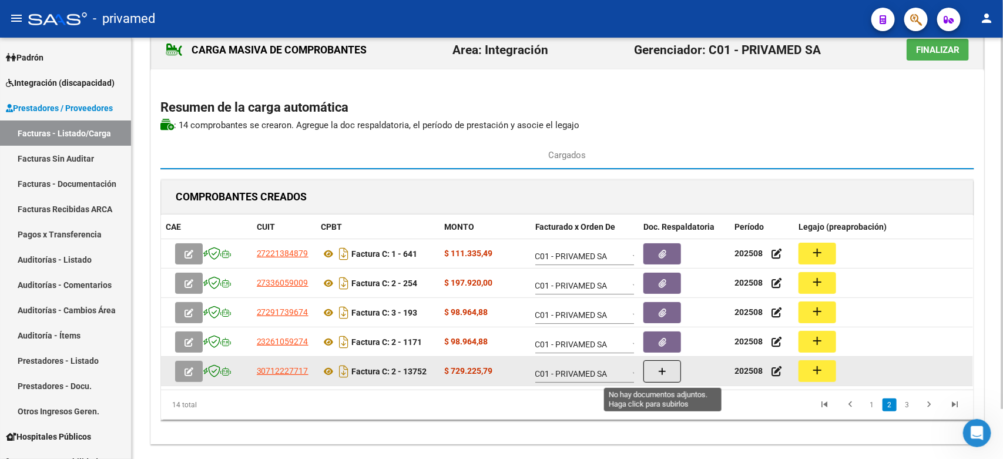
click at [663, 372] on icon "button" at bounding box center [662, 371] width 8 height 9
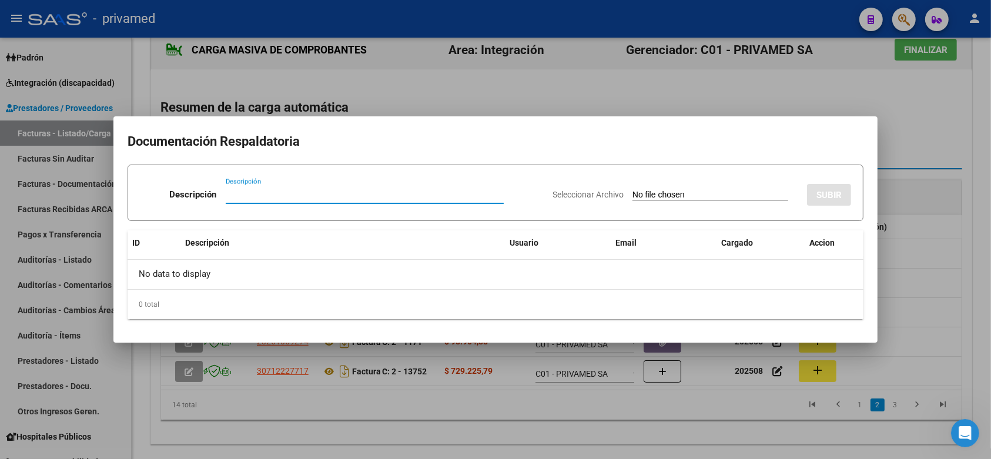
paste input "PLANILLA"
type input "PLANILLA"
type input "C:\fakepath\QUINTELLA ISABELLA ASISTENCIA AGOSTO 13752.pdf"
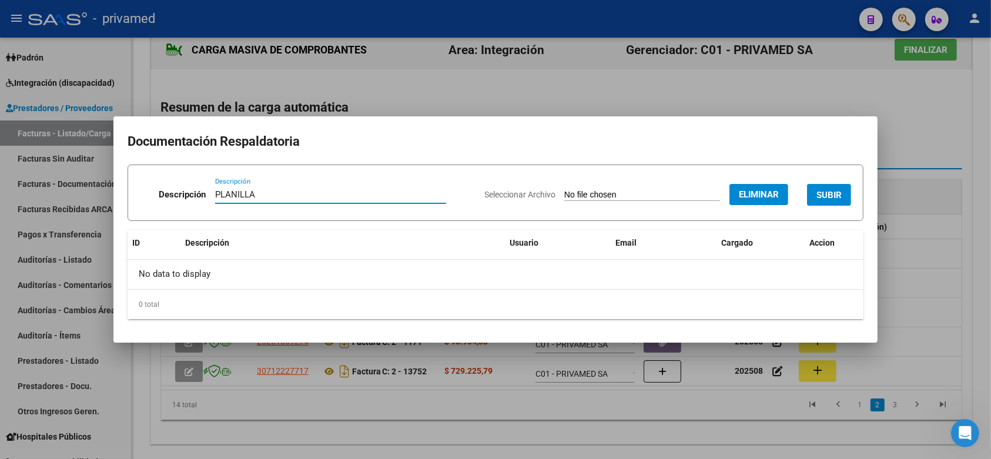
click at [835, 191] on span "SUBIR" at bounding box center [828, 195] width 25 height 11
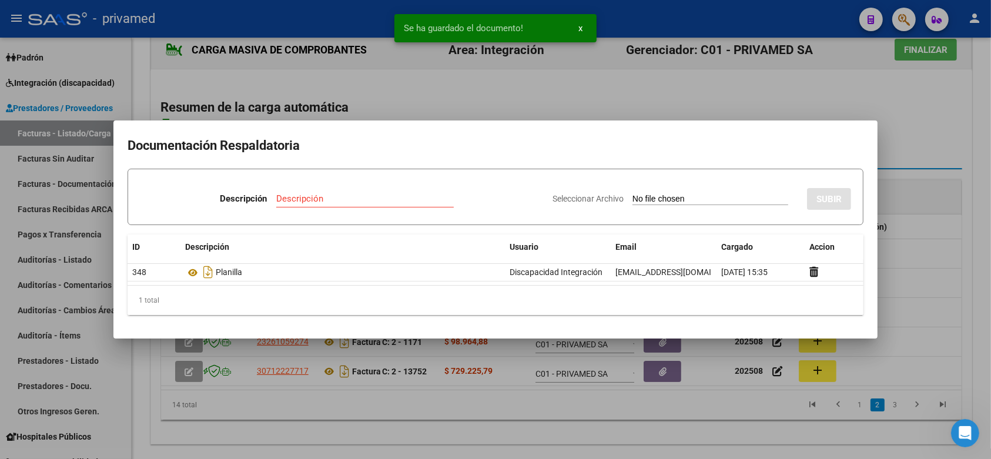
click at [956, 196] on div at bounding box center [495, 229] width 991 height 459
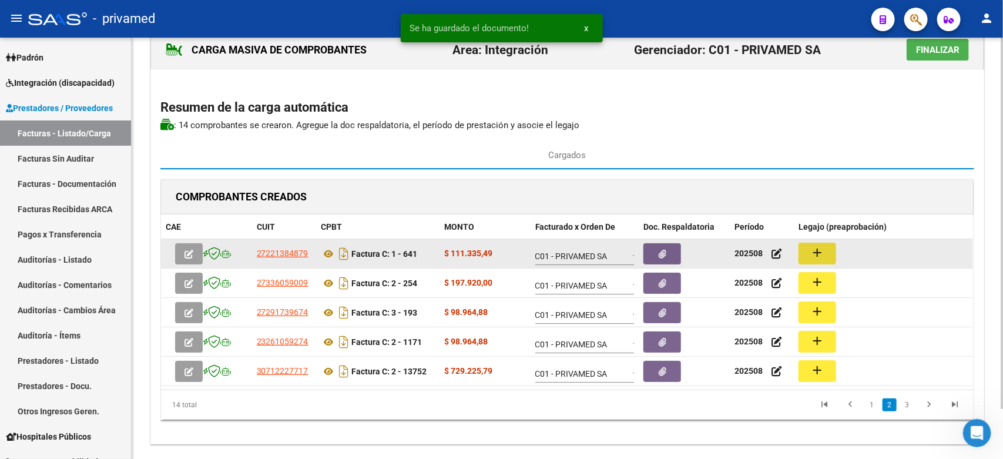
click at [830, 256] on button "add" at bounding box center [817, 254] width 38 height 22
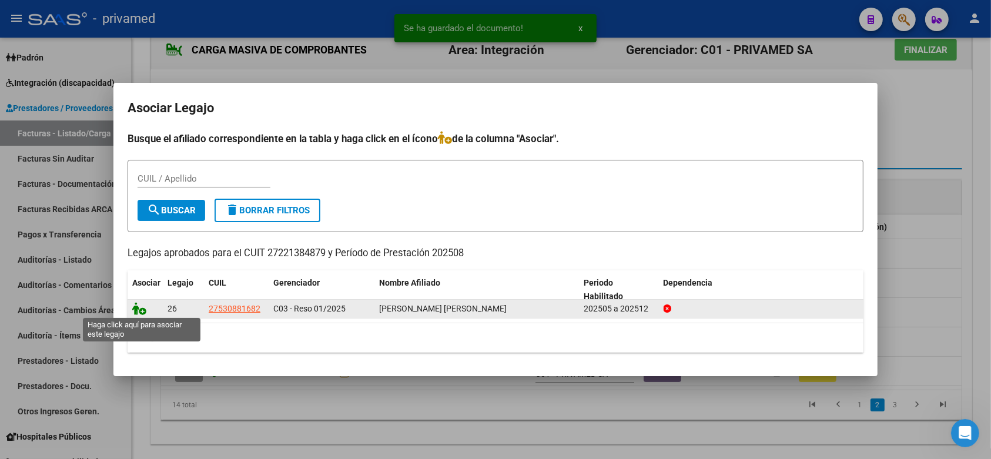
click at [142, 308] on icon at bounding box center [139, 308] width 14 height 13
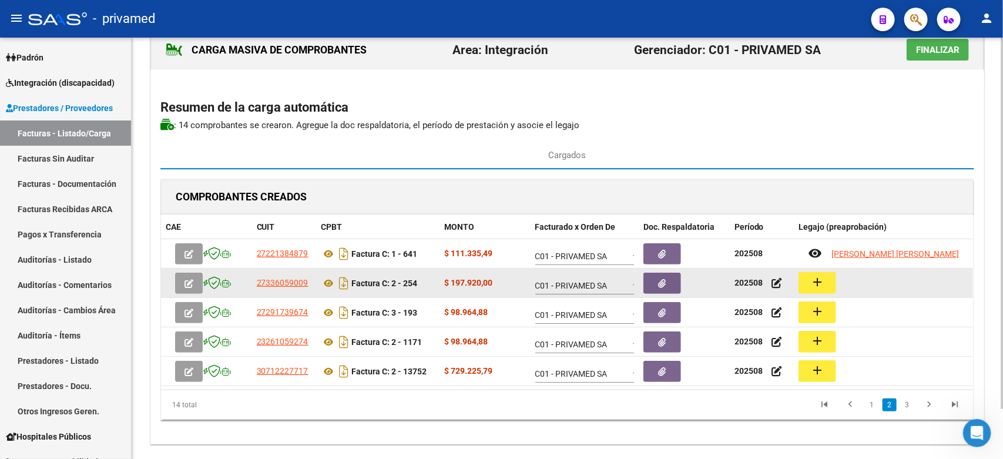
click at [822, 284] on mat-icon "add" at bounding box center [817, 282] width 14 height 14
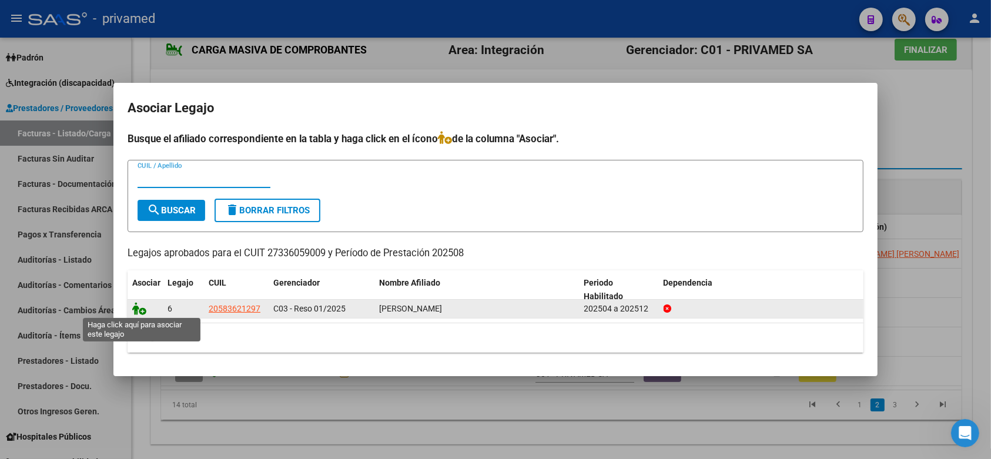
click at [140, 310] on icon at bounding box center [139, 308] width 14 height 13
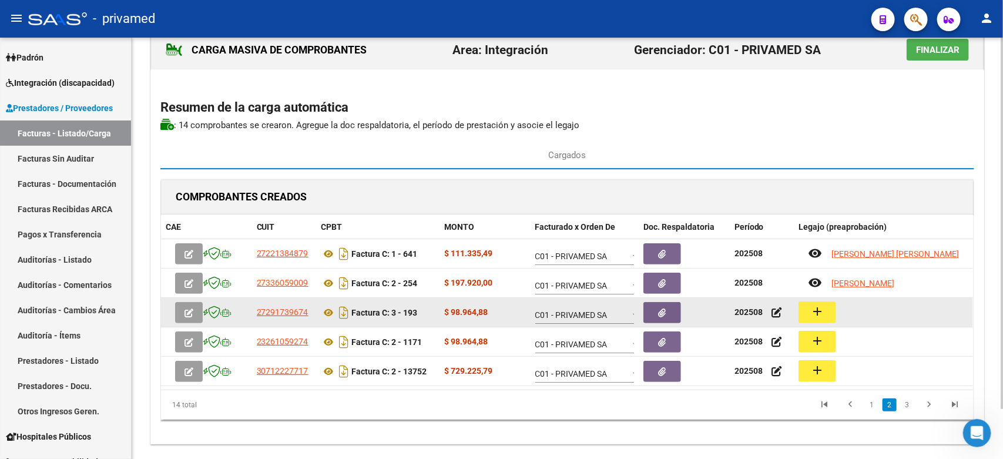
click at [827, 317] on button "add" at bounding box center [817, 312] width 38 height 22
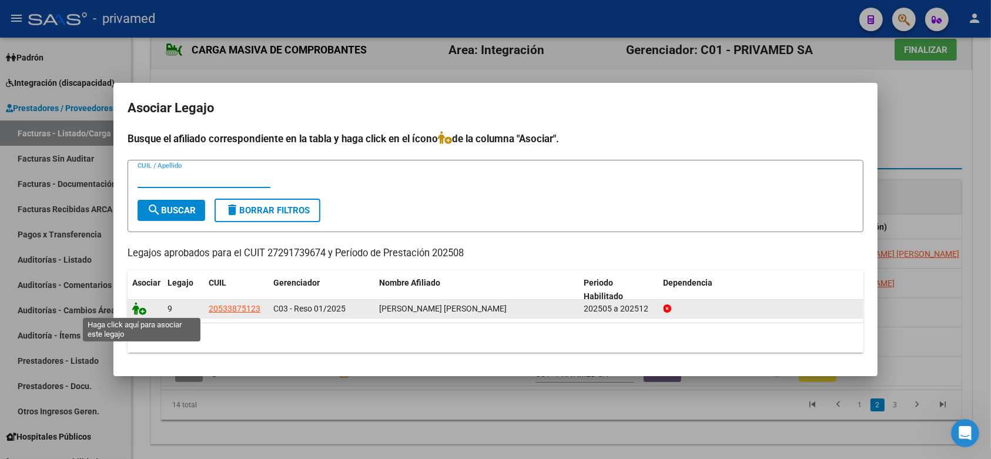
click at [133, 310] on icon at bounding box center [139, 308] width 14 height 13
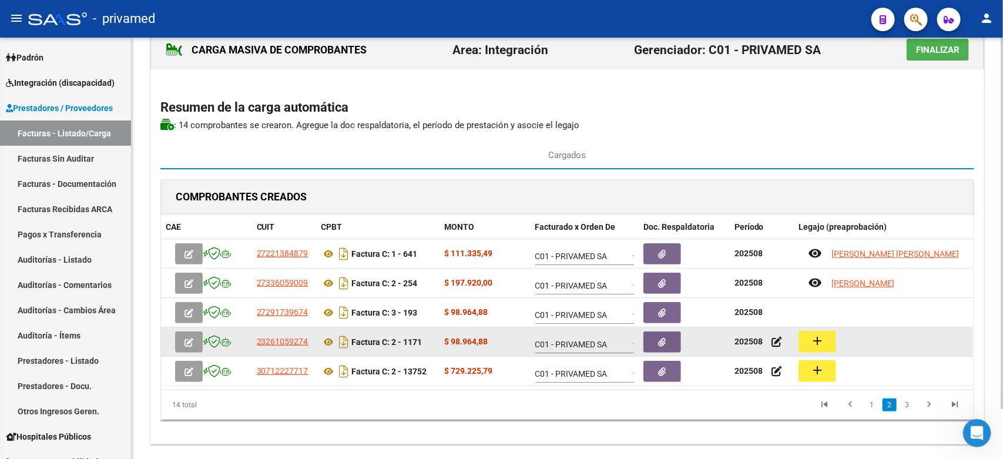
click at [826, 350] on button "add" at bounding box center [817, 342] width 38 height 22
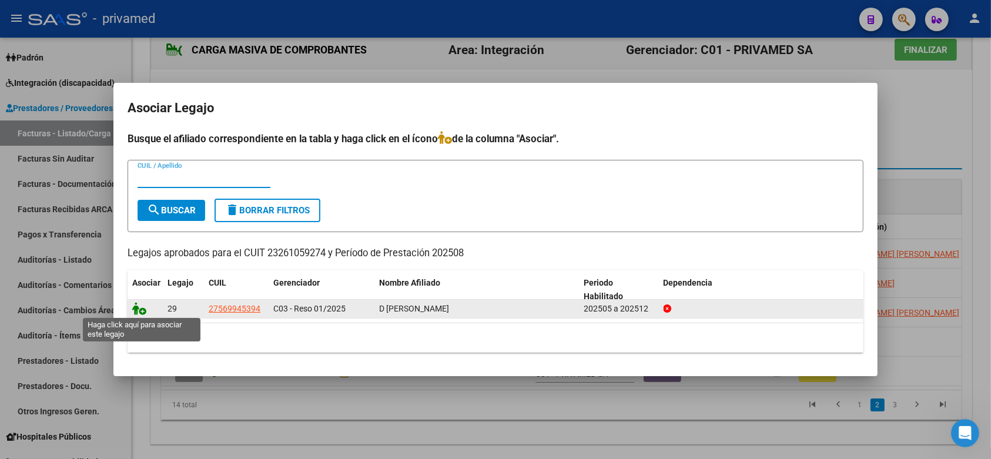
click at [143, 307] on icon at bounding box center [139, 308] width 14 height 13
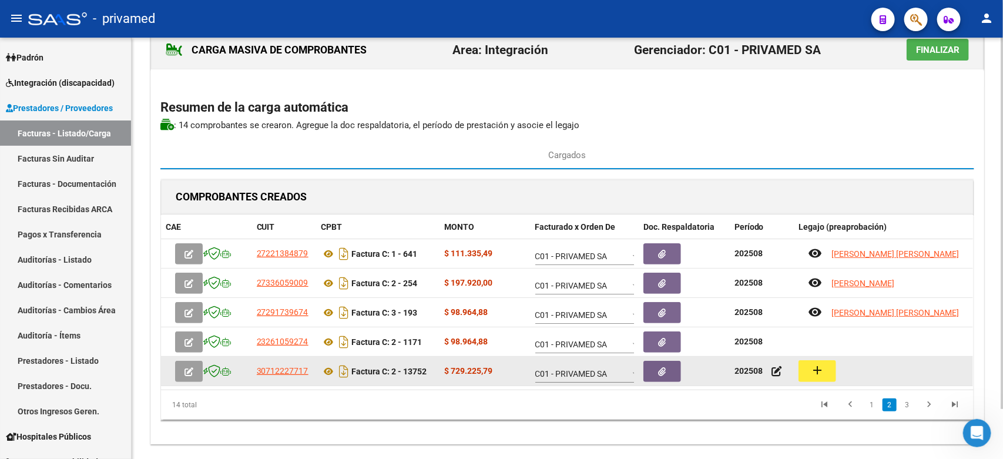
click at [820, 371] on mat-icon "add" at bounding box center [817, 370] width 14 height 14
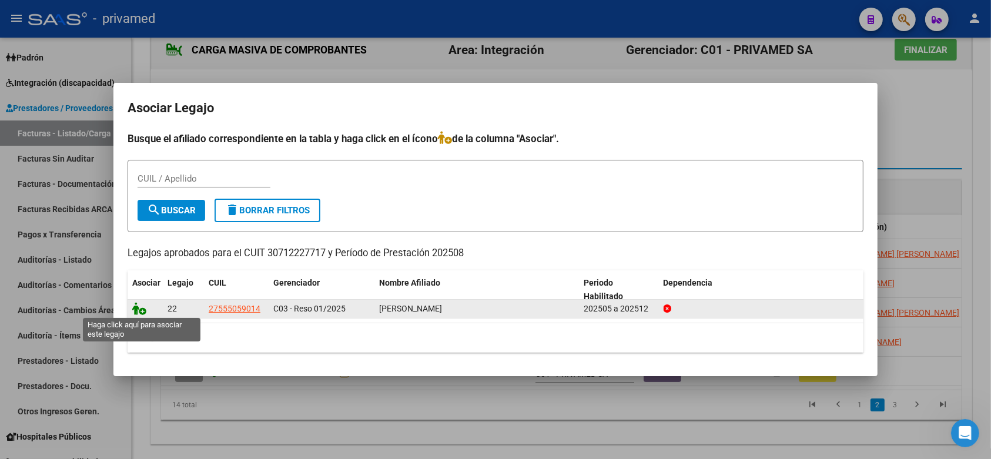
click at [140, 313] on icon at bounding box center [139, 308] width 14 height 13
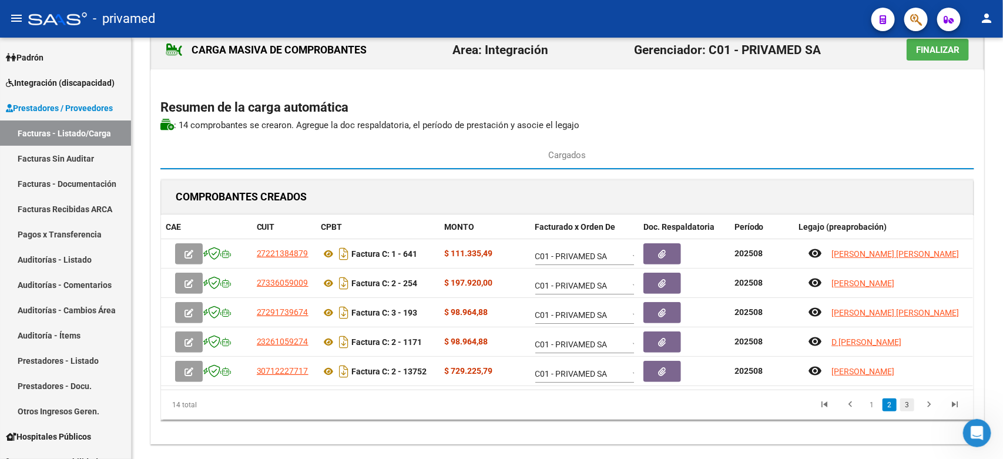
click at [908, 409] on link "3" at bounding box center [907, 404] width 14 height 13
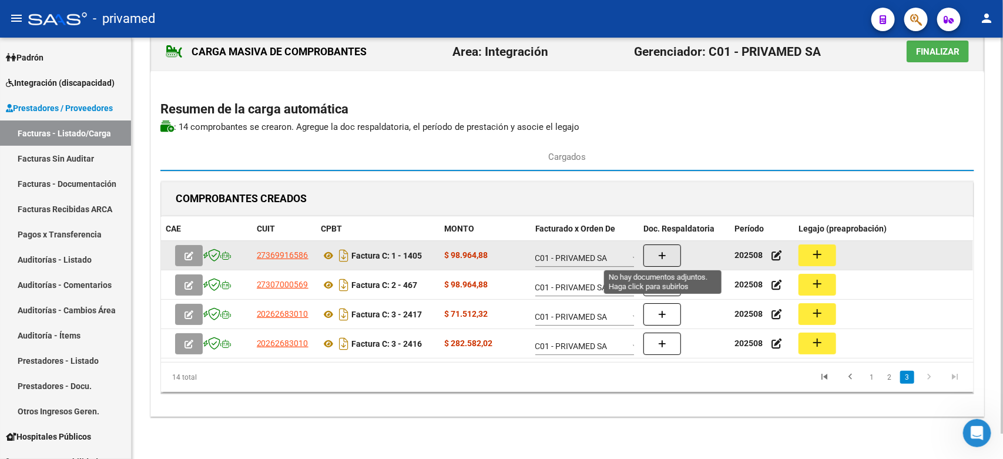
click at [664, 253] on icon "button" at bounding box center [662, 255] width 8 height 9
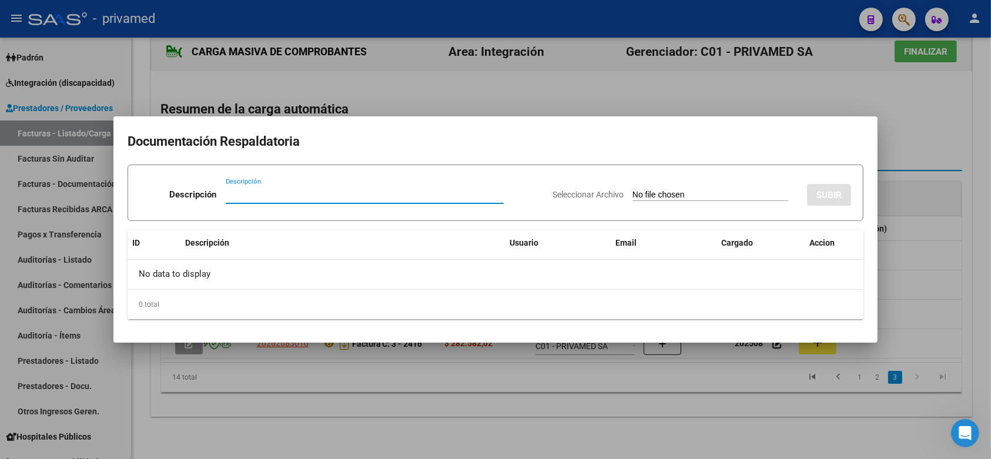
paste input "PLANILLA"
type input "PLANILLA"
type input "C:\fakepath\PLANILLA Imanol agosto 1405.pdf"
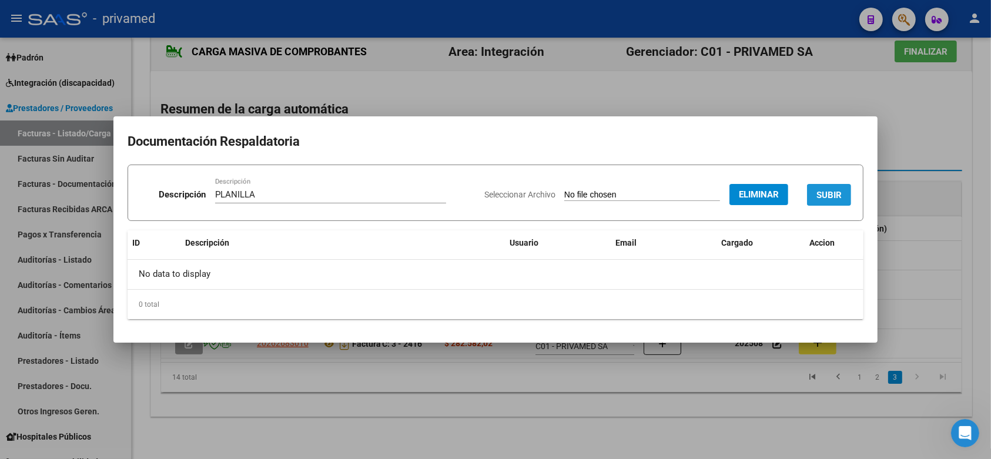
click at [834, 196] on span "SUBIR" at bounding box center [828, 195] width 25 height 11
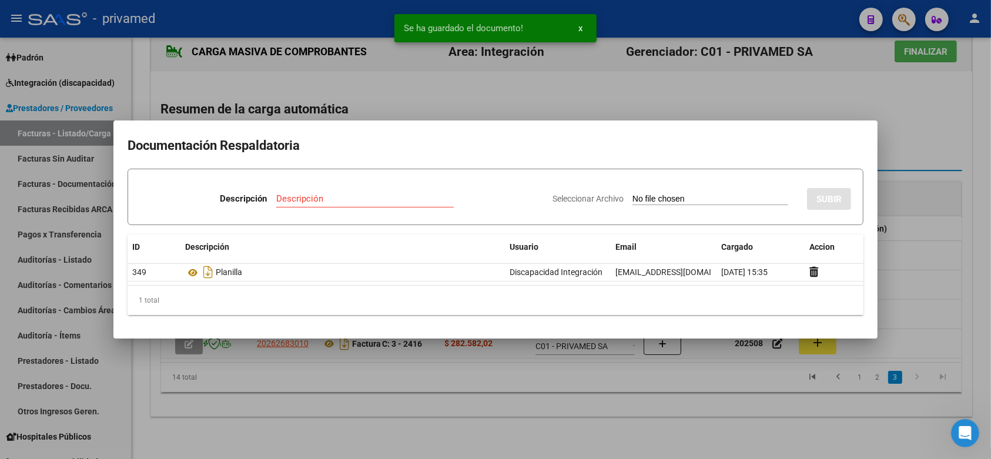
click at [944, 194] on div at bounding box center [495, 229] width 991 height 459
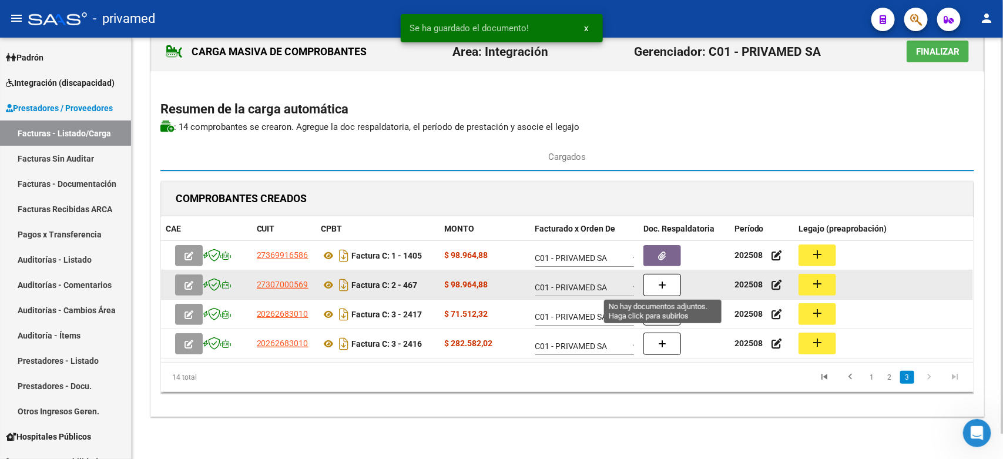
click at [662, 288] on button "button" at bounding box center [662, 285] width 38 height 22
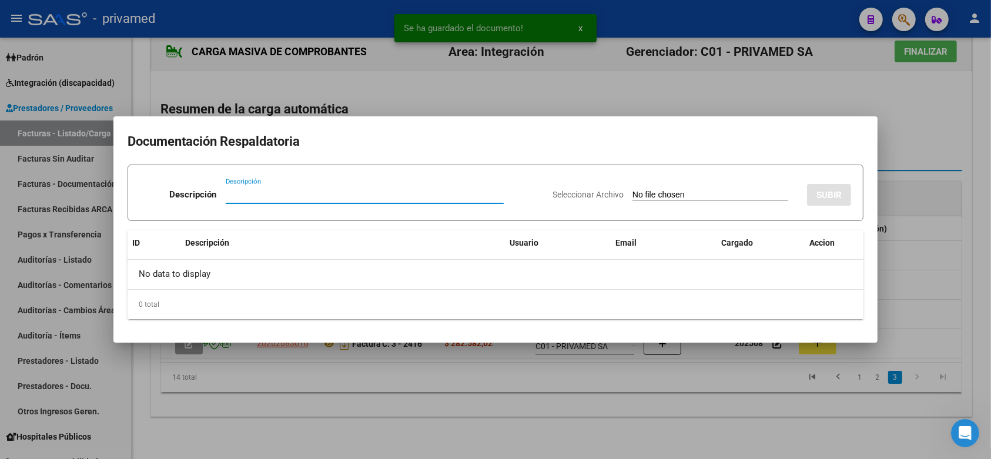
paste input "PLANILLA"
type input "PLANILLA"
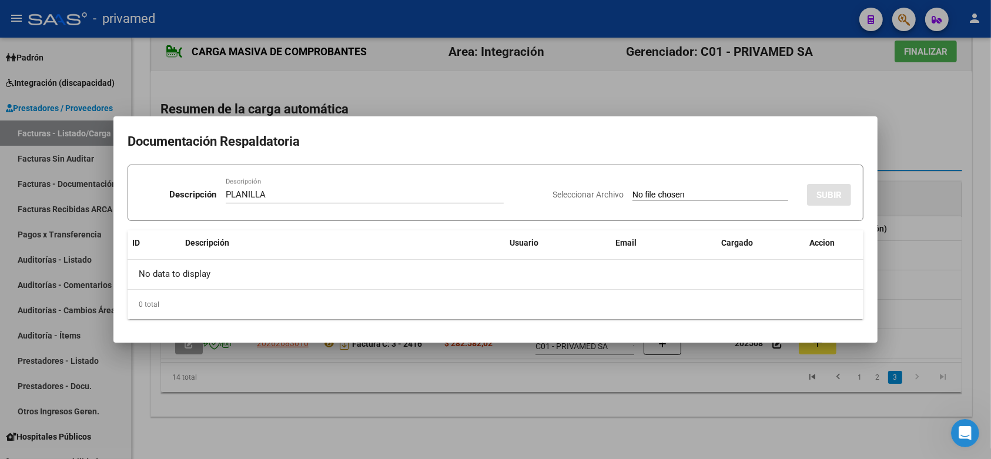
type input "C:\fakepath\Planilla de Asistencia Gonzalo D'elia- Agosto 467.pdf"
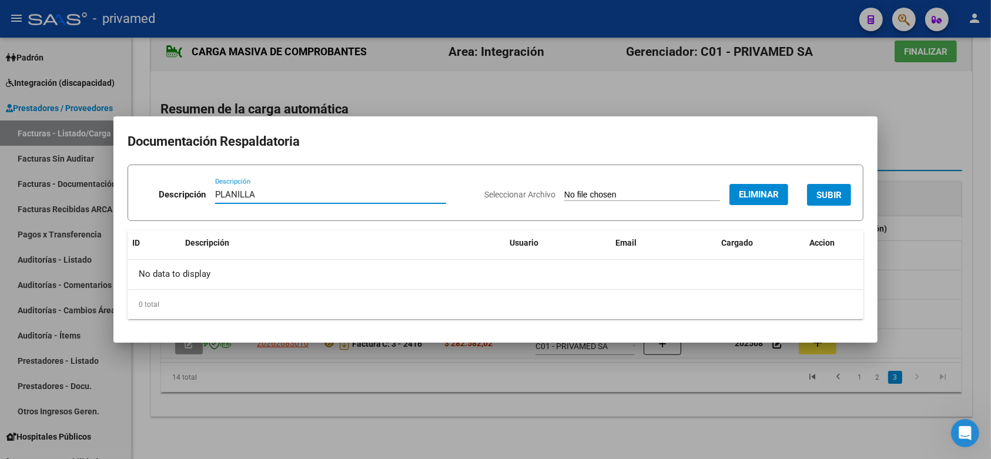
click at [830, 190] on span "SUBIR" at bounding box center [828, 195] width 25 height 11
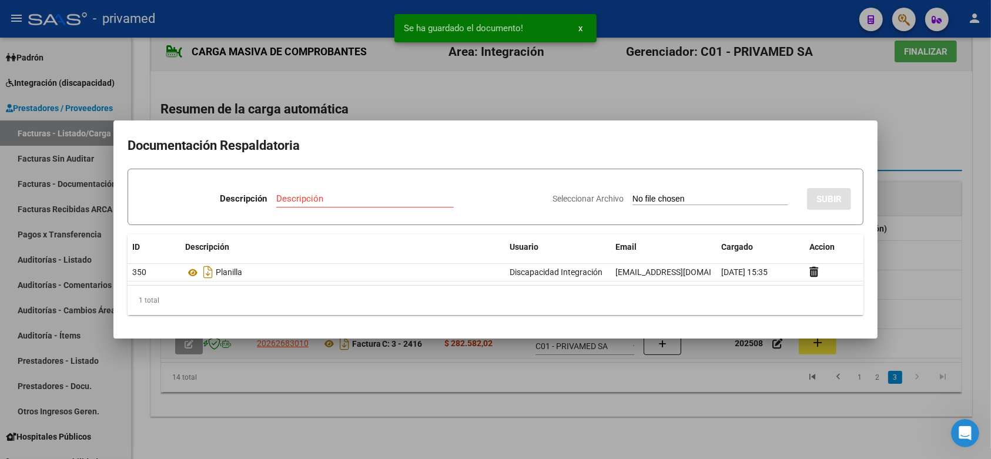
click at [925, 189] on div at bounding box center [495, 229] width 991 height 459
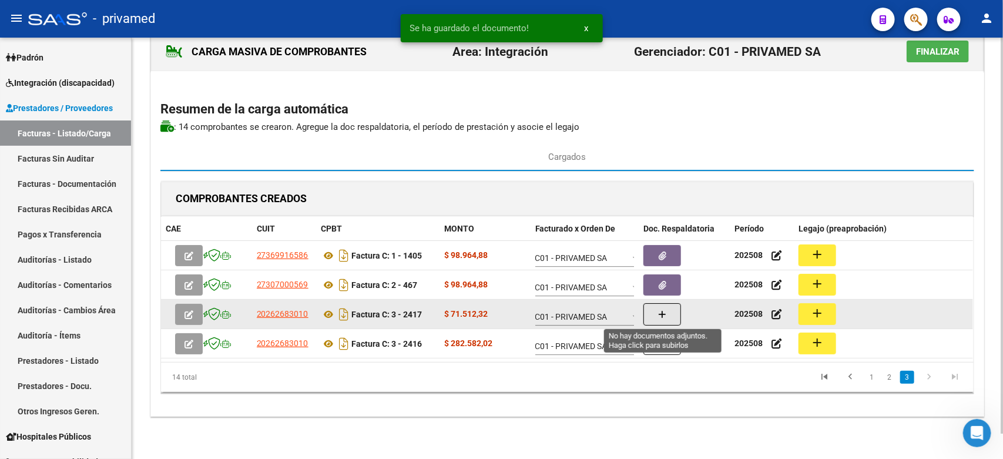
click at [659, 312] on icon "button" at bounding box center [662, 314] width 8 height 9
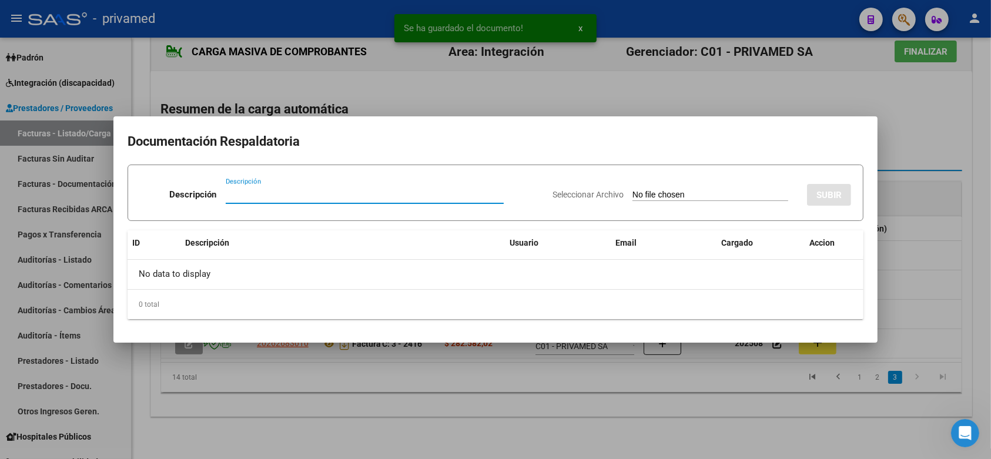
paste input "PLANILLA"
type input "PLANILLA"
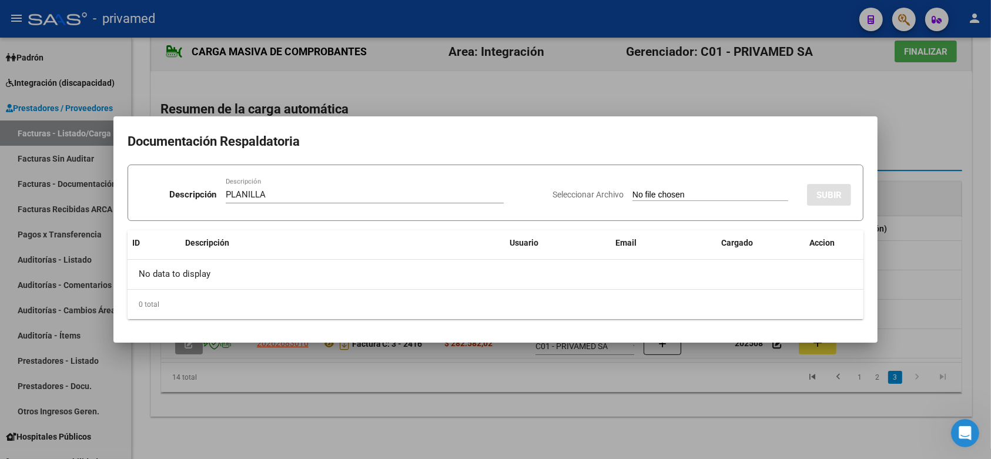
type input "C:\fakepath\GARCIA IAN ASIST AGOSTO 2025 2417.pdf"
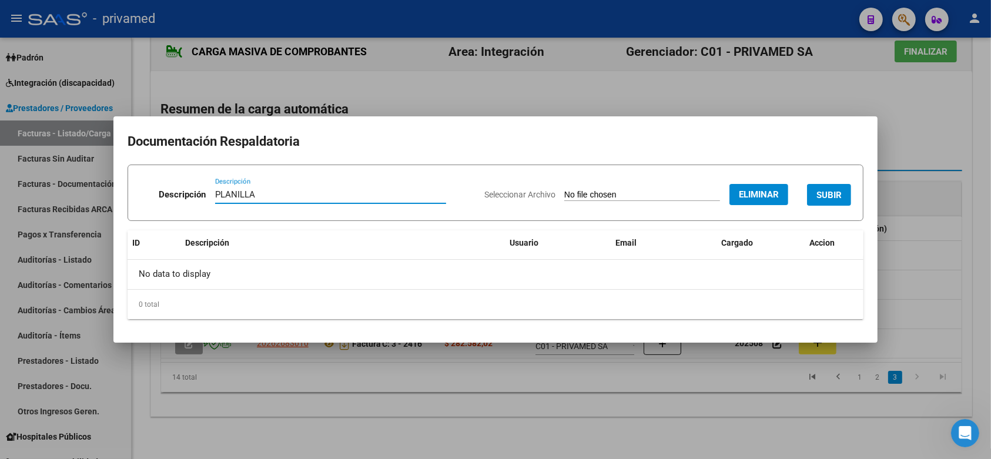
click at [817, 192] on span "SUBIR" at bounding box center [828, 195] width 25 height 11
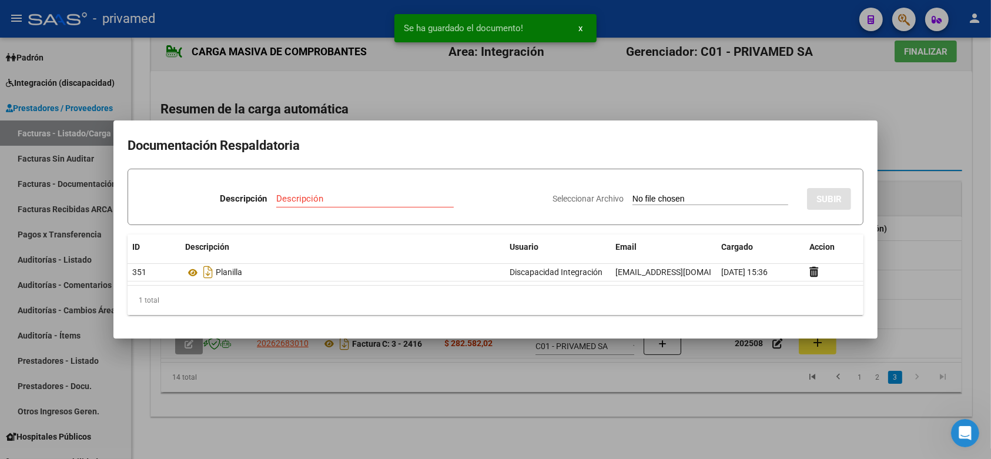
click at [972, 198] on div at bounding box center [495, 229] width 991 height 459
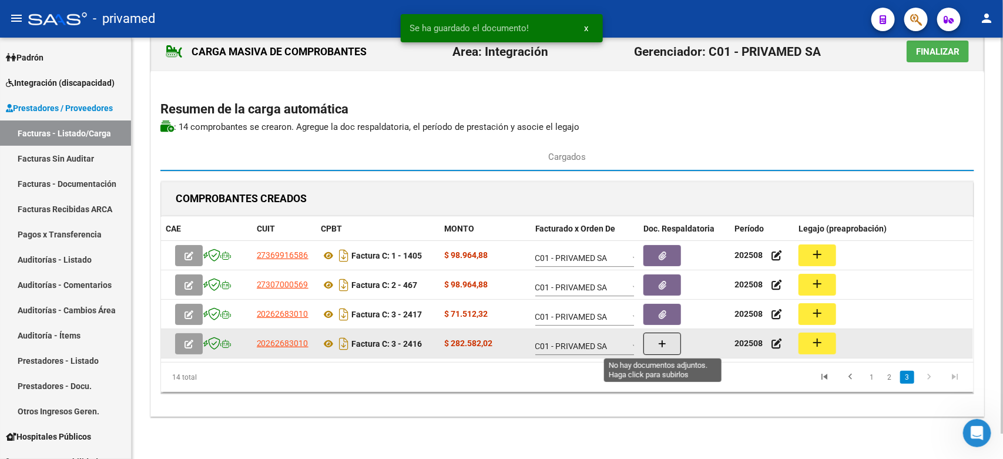
click at [666, 345] on icon "button" at bounding box center [662, 344] width 8 height 9
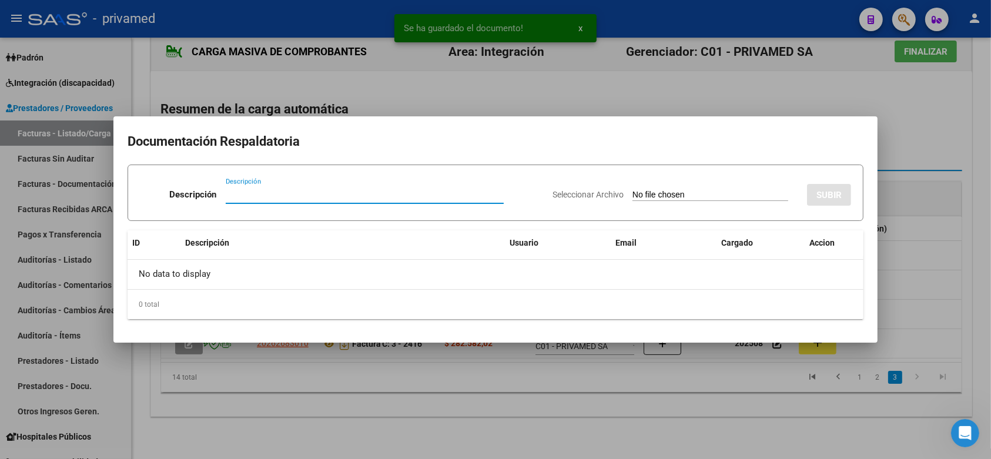
paste input "PLANILLA"
type input "PLANILLA"
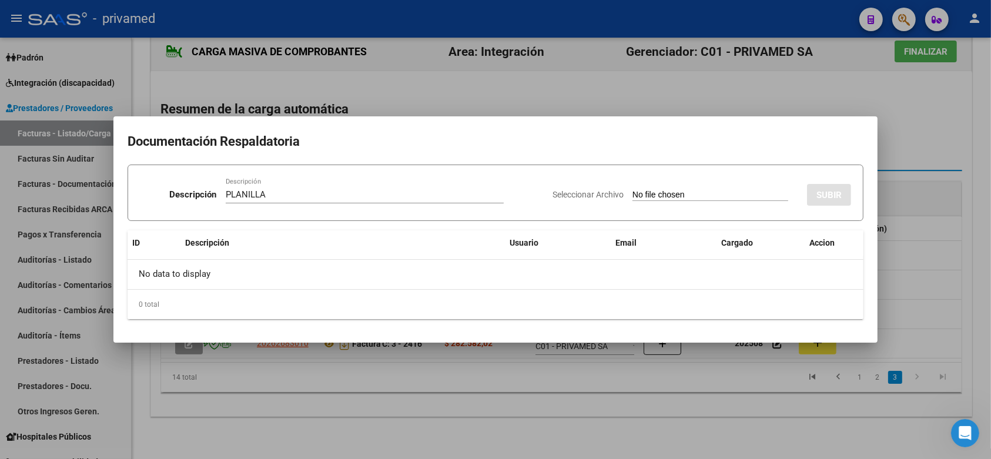
type input "C:\fakepath\GARCIA IAN ASIST AGOSTO2416.pdf"
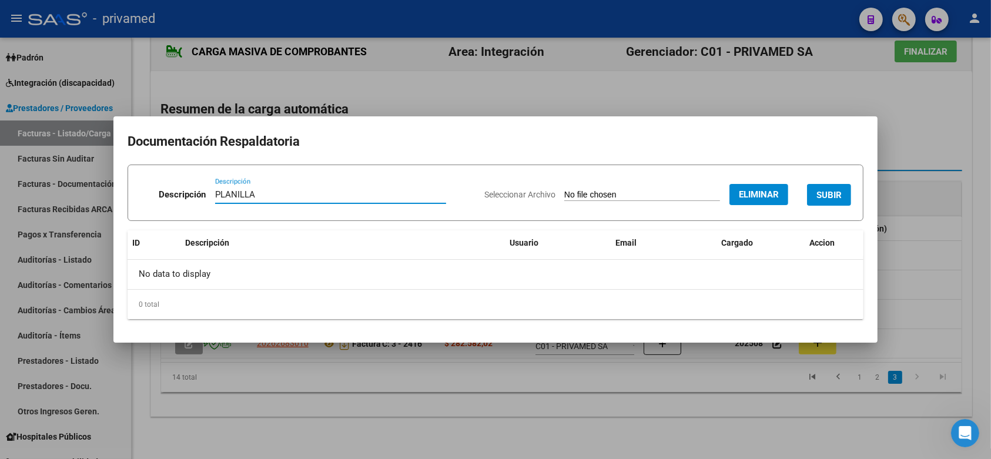
click at [827, 197] on span "SUBIR" at bounding box center [828, 195] width 25 height 11
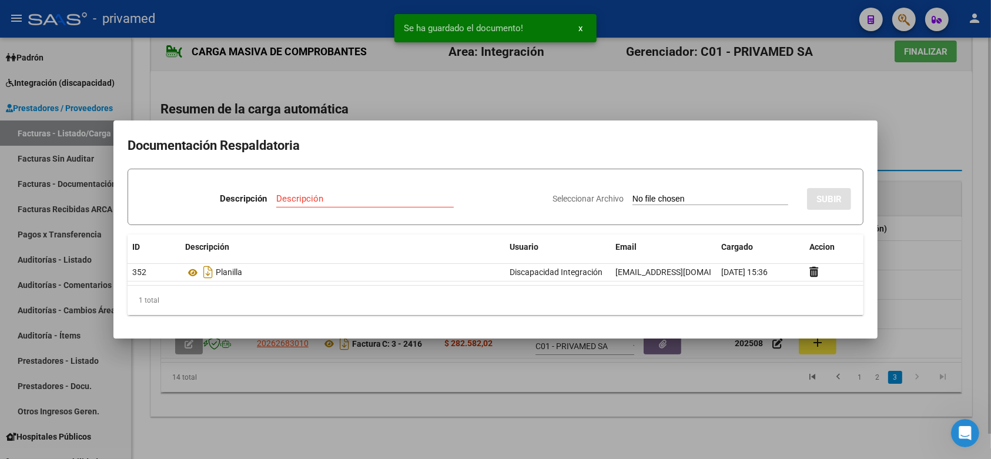
click at [945, 187] on div at bounding box center [495, 229] width 991 height 459
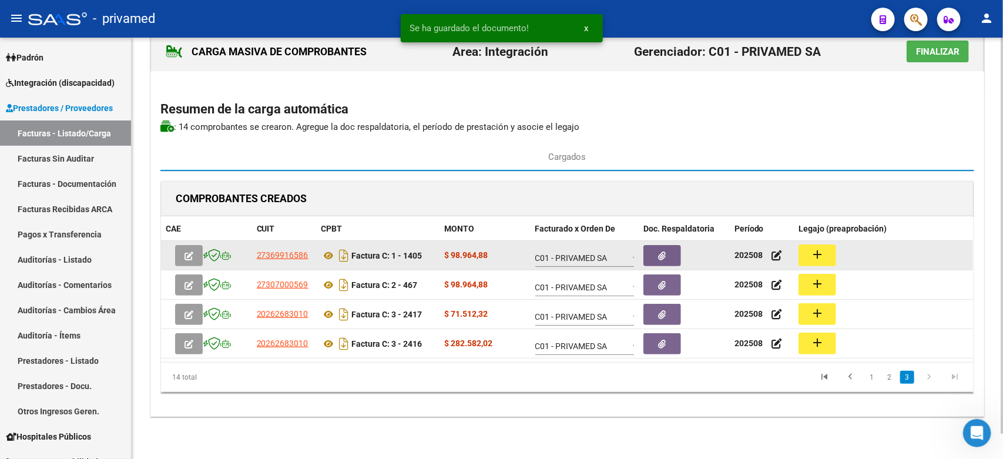
click at [812, 254] on mat-icon "add" at bounding box center [817, 254] width 14 height 14
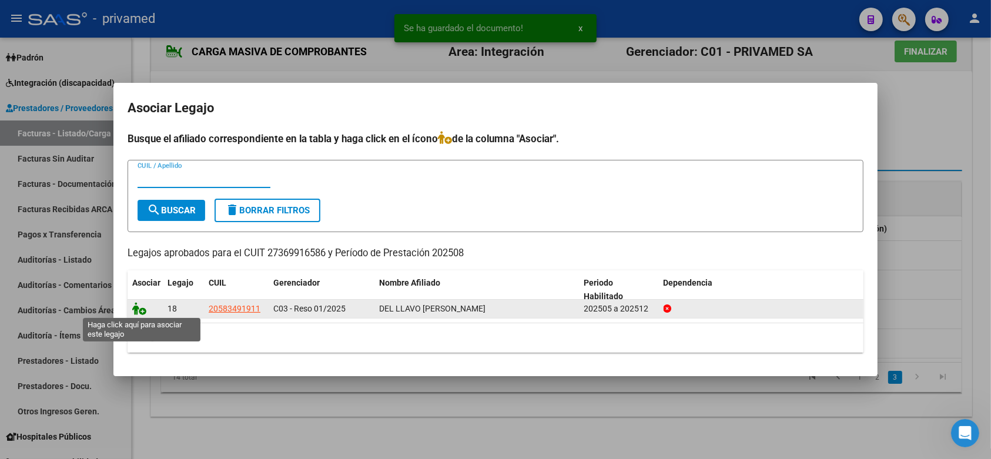
click at [137, 309] on icon at bounding box center [139, 308] width 14 height 13
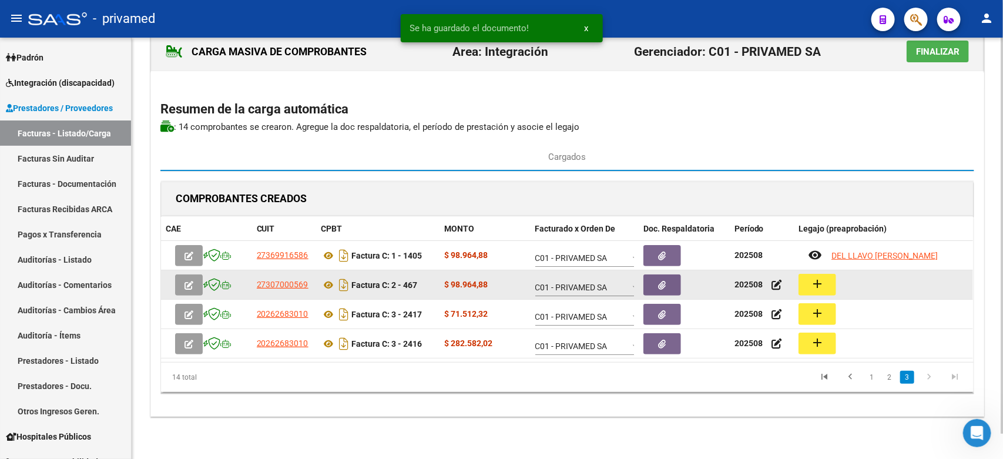
click at [827, 286] on button "add" at bounding box center [817, 285] width 38 height 22
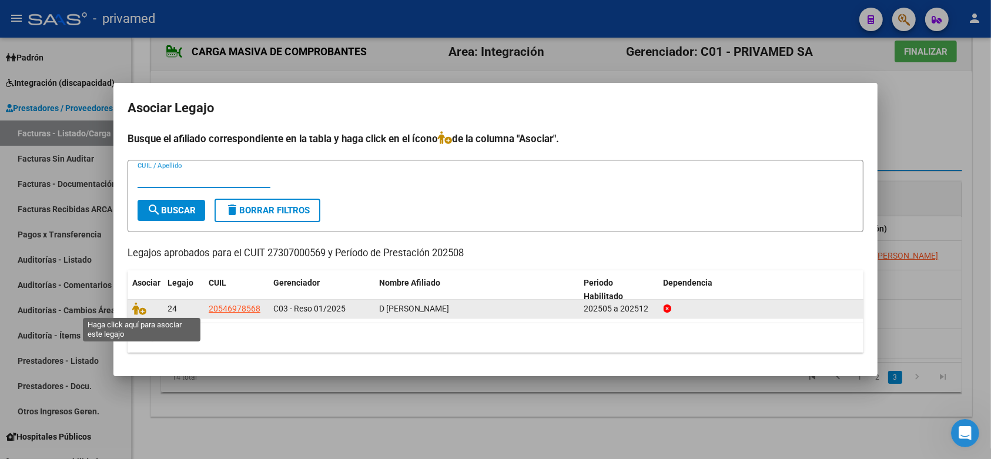
drag, startPoint x: 139, startPoint y: 310, endPoint x: 168, endPoint y: 310, distance: 28.8
click at [139, 311] on icon at bounding box center [139, 308] width 14 height 13
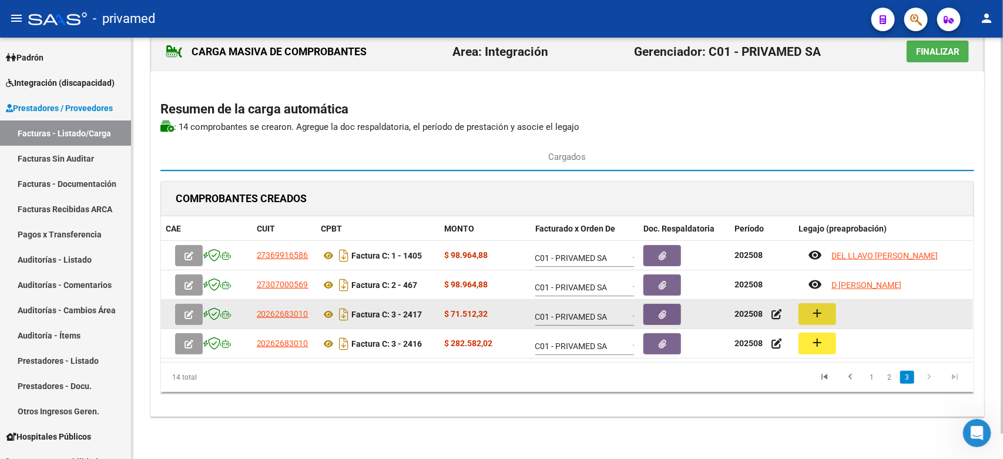
click at [818, 315] on mat-icon "add" at bounding box center [817, 313] width 14 height 14
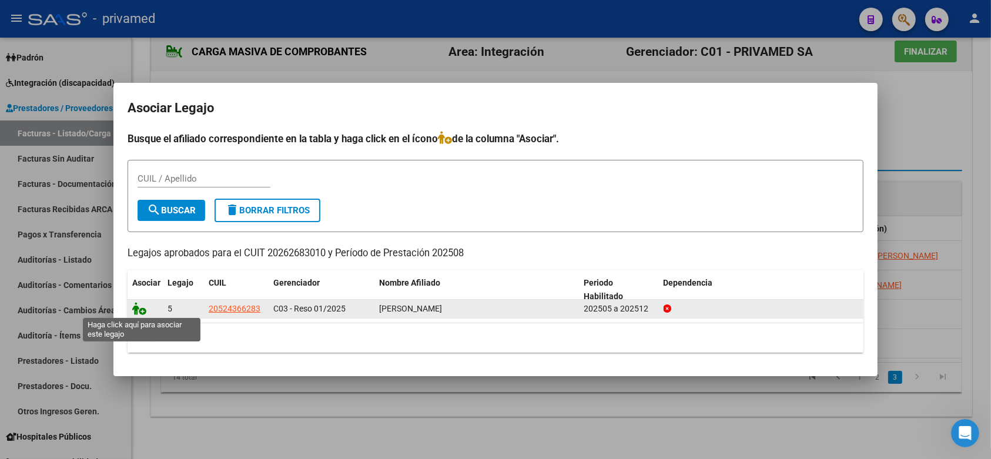
click at [139, 309] on icon at bounding box center [139, 308] width 14 height 13
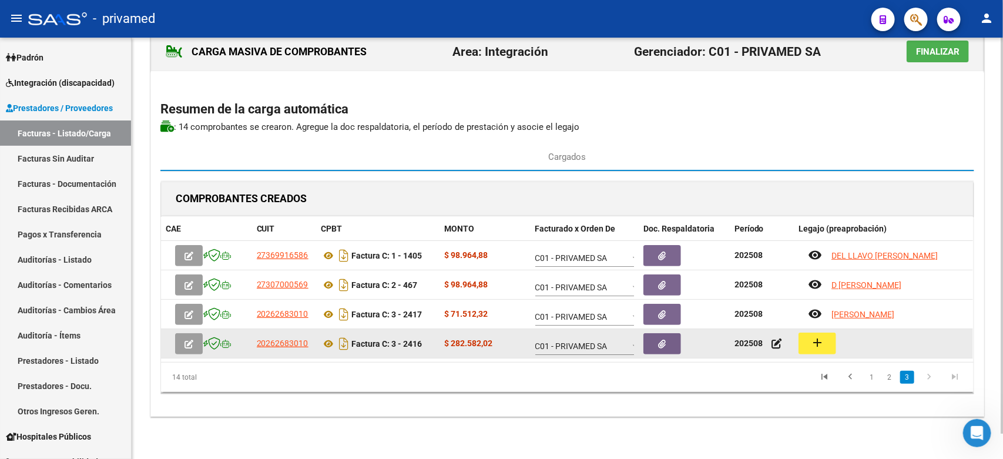
click at [812, 339] on mat-icon "add" at bounding box center [817, 342] width 14 height 14
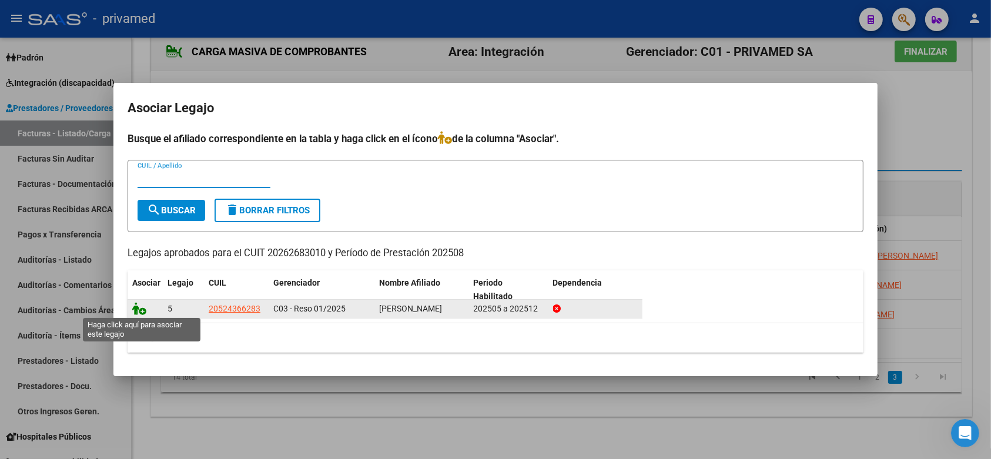
click at [136, 303] on icon at bounding box center [139, 308] width 14 height 13
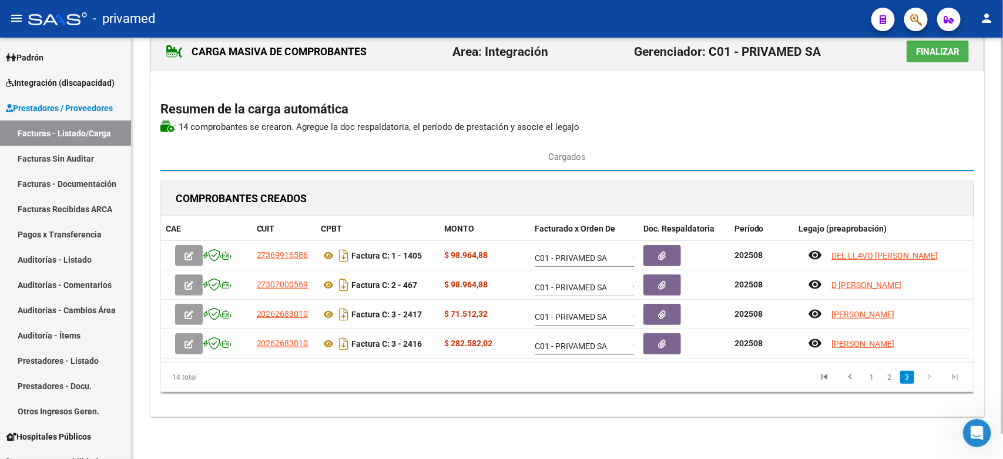
click at [979, 193] on div "CARGA MASIVA DE COMPROBANTES Area: Integración Gerenciador: C01 - PRIVAMED SA F…" at bounding box center [567, 224] width 834 height 385
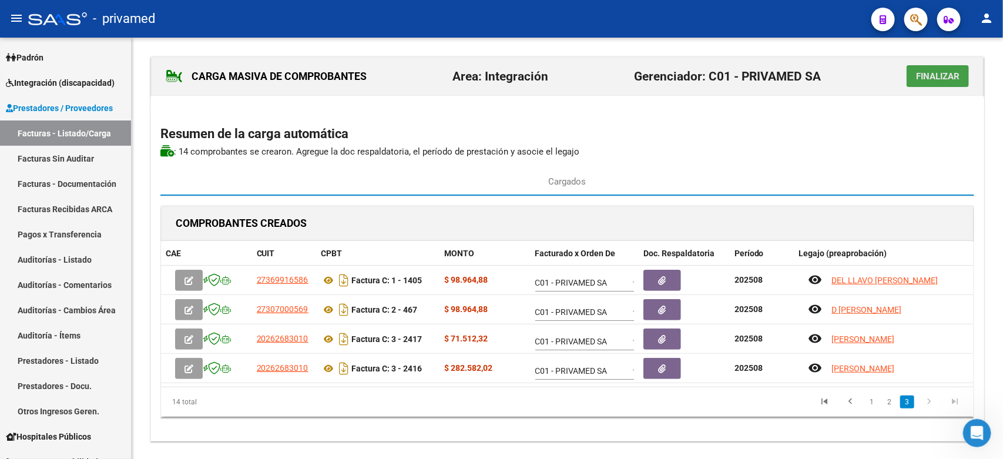
click at [941, 73] on span "Finalizar" at bounding box center [937, 76] width 43 height 11
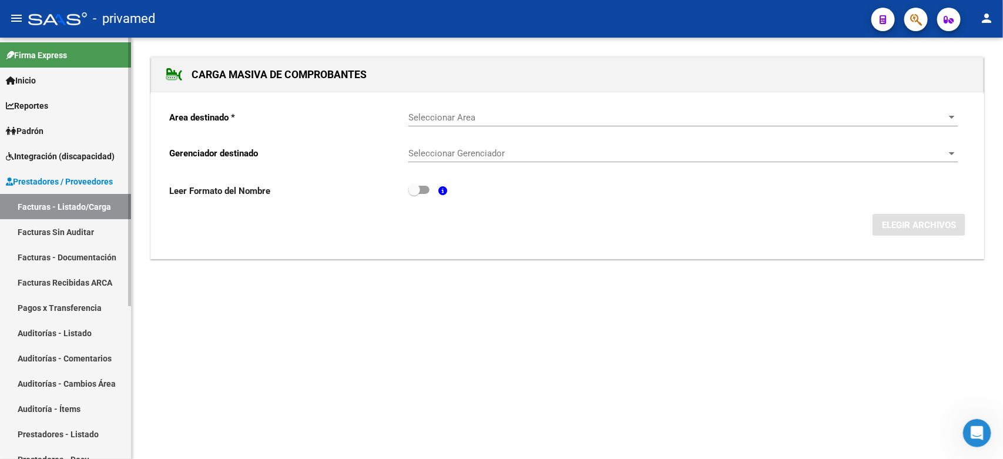
click at [60, 230] on link "Facturas Sin Auditar" at bounding box center [65, 231] width 131 height 25
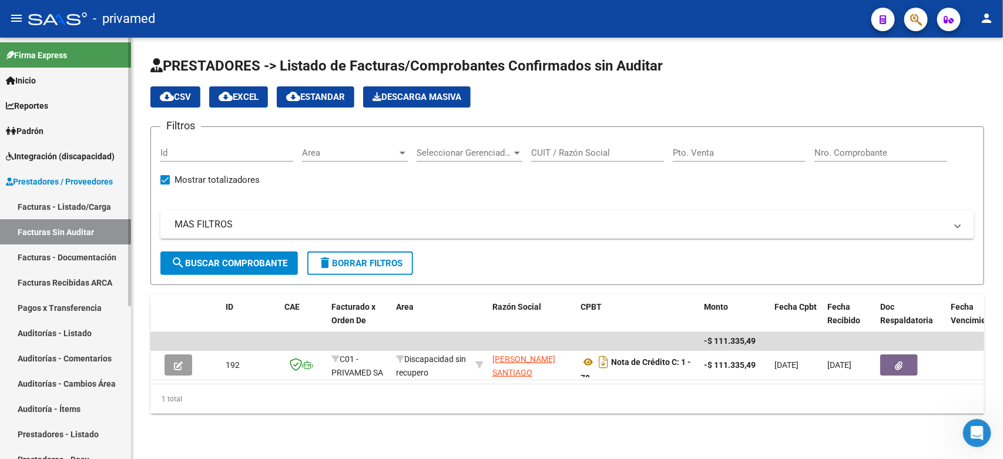
click at [62, 198] on link "Facturas - Listado/Carga" at bounding box center [65, 206] width 131 height 25
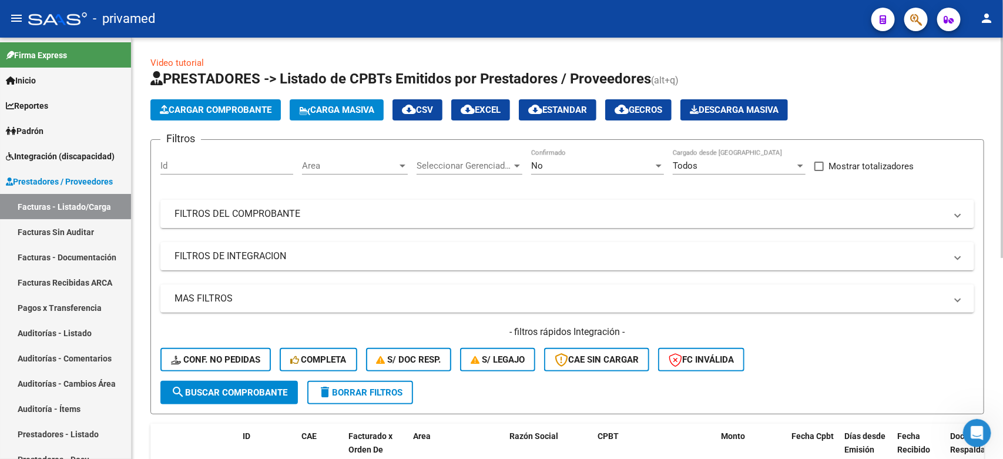
click at [911, 100] on div "Cargar Comprobante Carga Masiva cloud_download CSV cloud_download EXCEL cloud_d…" at bounding box center [567, 109] width 834 height 21
click at [575, 166] on div "No" at bounding box center [592, 165] width 122 height 11
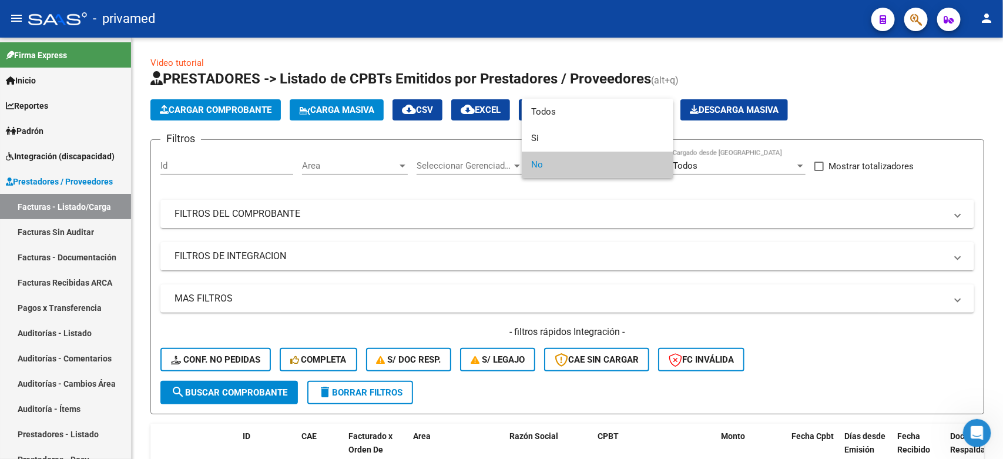
click at [737, 196] on div at bounding box center [501, 229] width 1003 height 459
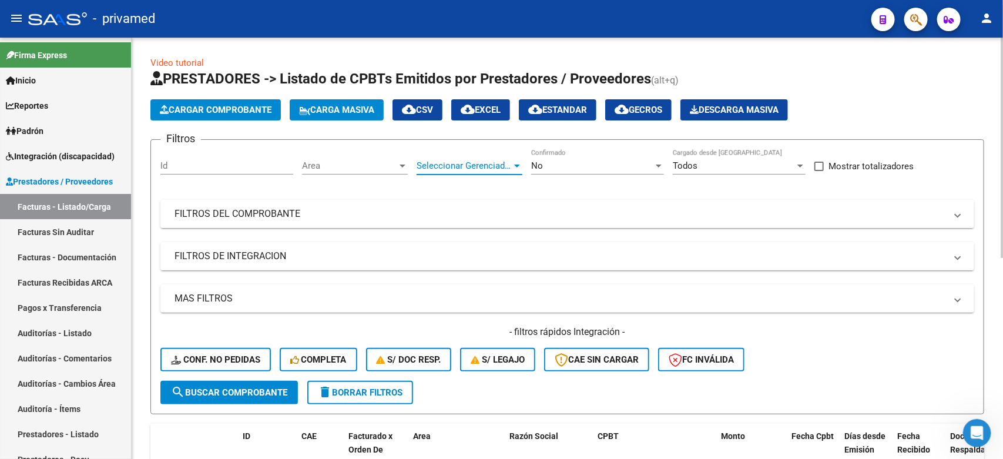
click at [479, 162] on span "Seleccionar Gerenciador" at bounding box center [464, 165] width 95 height 11
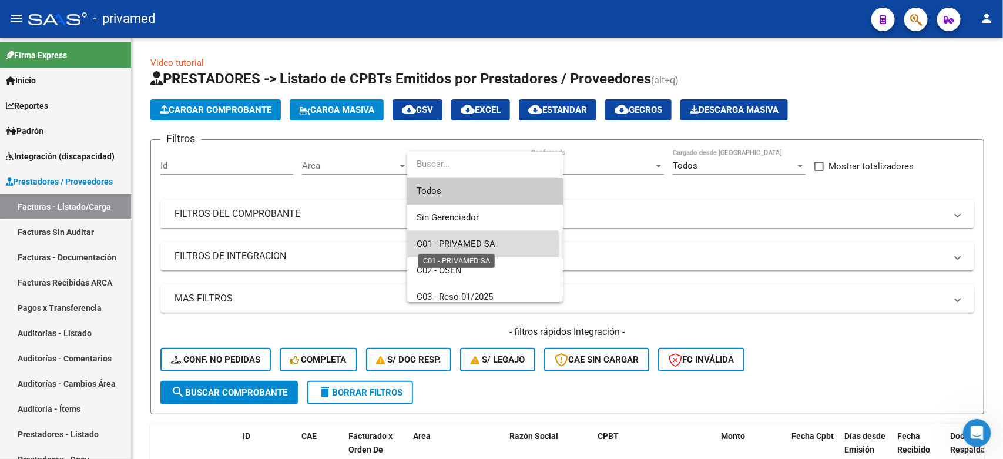
click at [465, 245] on span "C01 - PRIVAMED SA" at bounding box center [456, 244] width 79 height 11
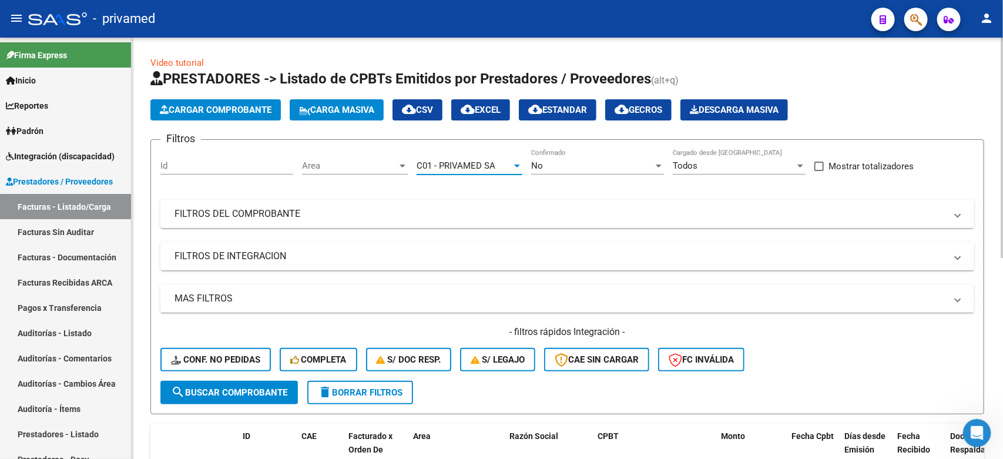
click at [389, 160] on span "Area" at bounding box center [349, 165] width 95 height 11
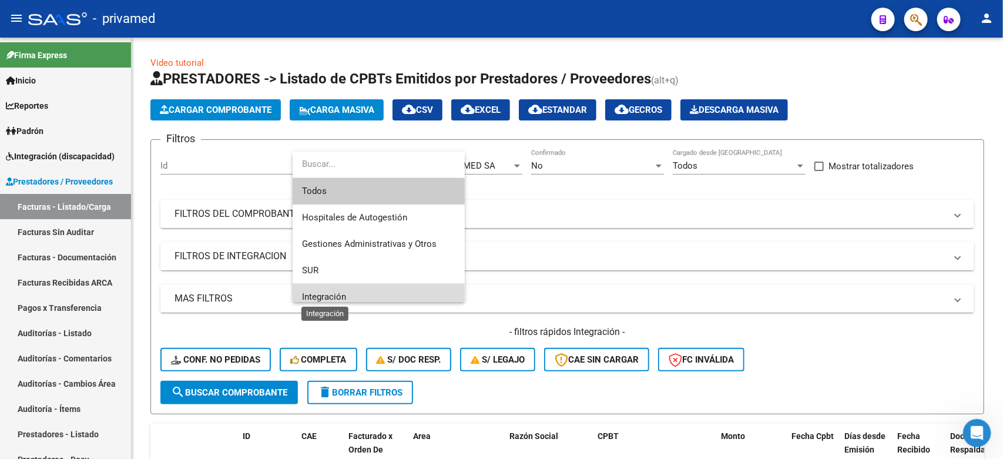
click at [316, 294] on span "Integración" at bounding box center [324, 296] width 44 height 11
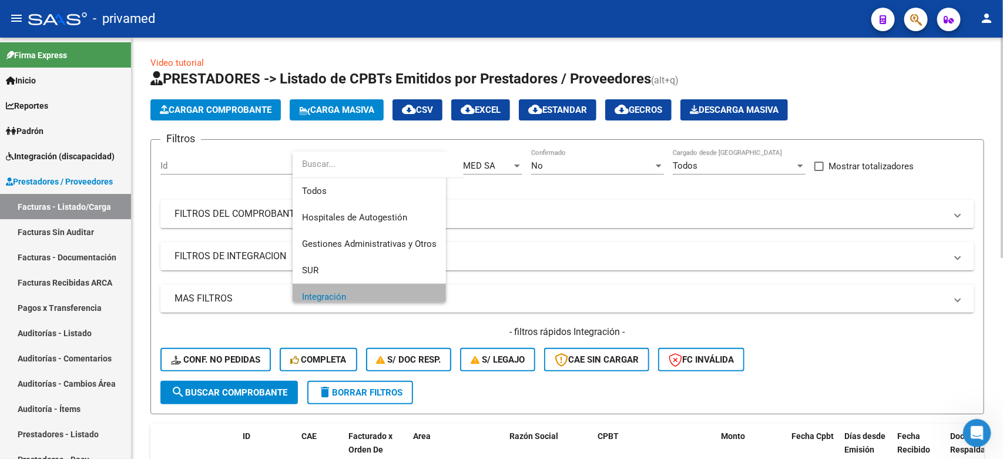
scroll to position [8, 0]
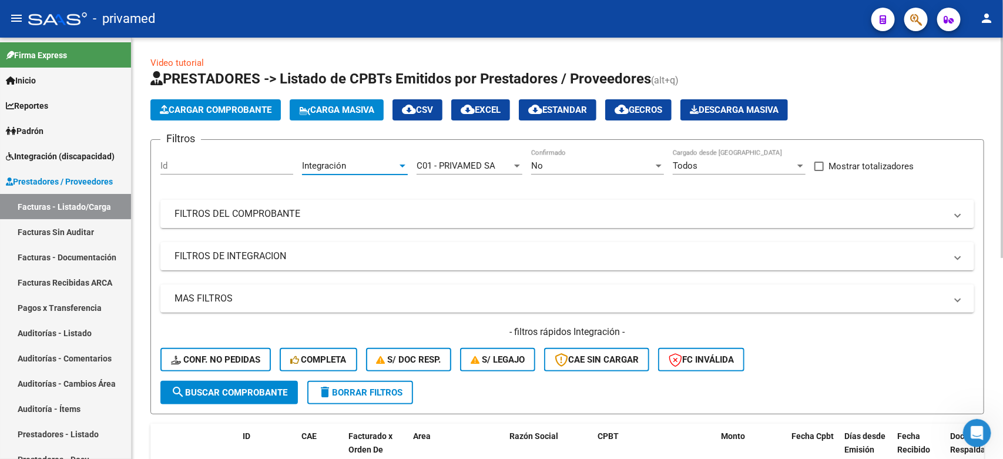
click at [244, 390] on span "search Buscar Comprobante" at bounding box center [229, 392] width 116 height 11
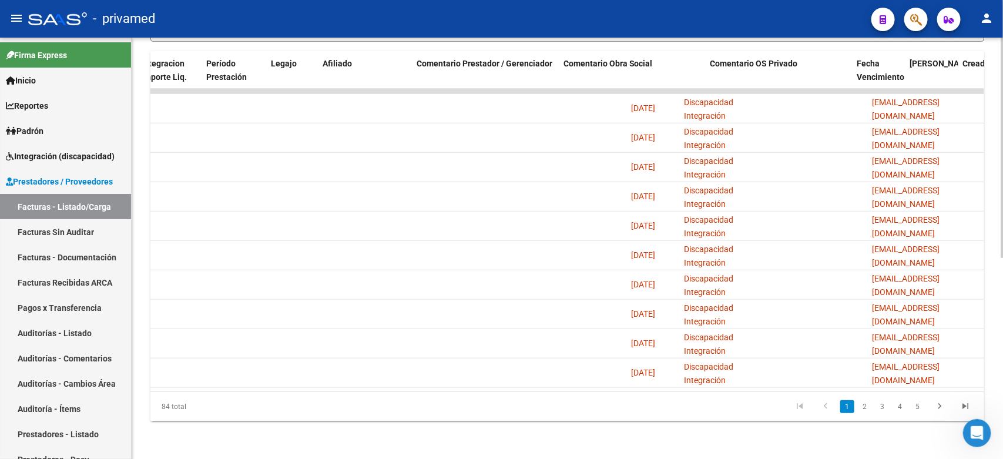
scroll to position [0, 0]
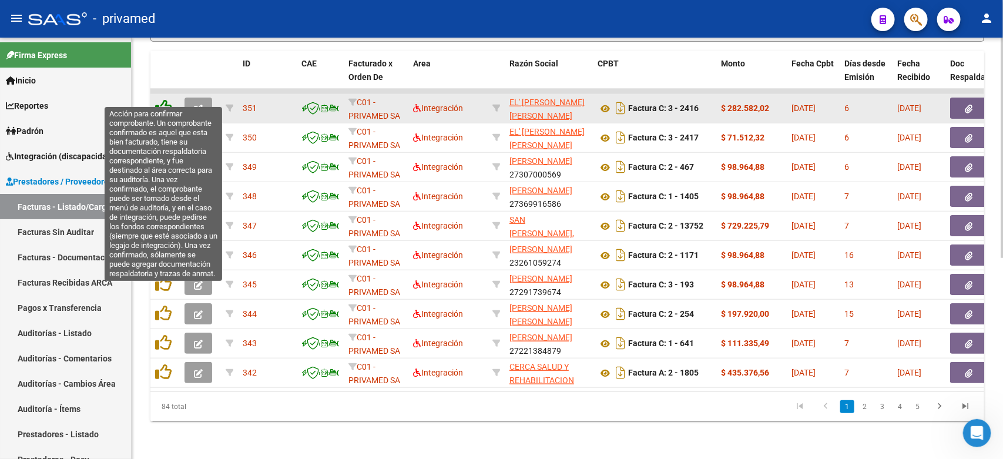
click at [165, 99] on icon at bounding box center [163, 107] width 16 height 16
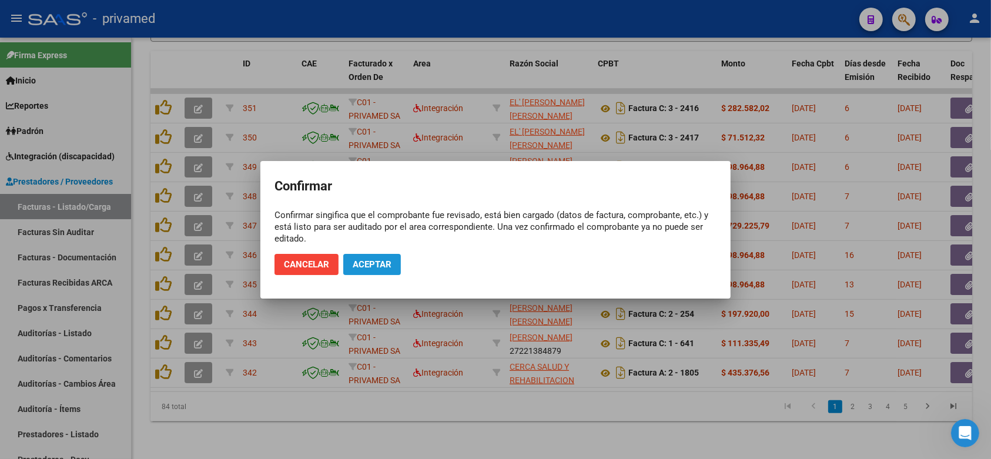
click at [360, 263] on span "Aceptar" at bounding box center [371, 264] width 39 height 11
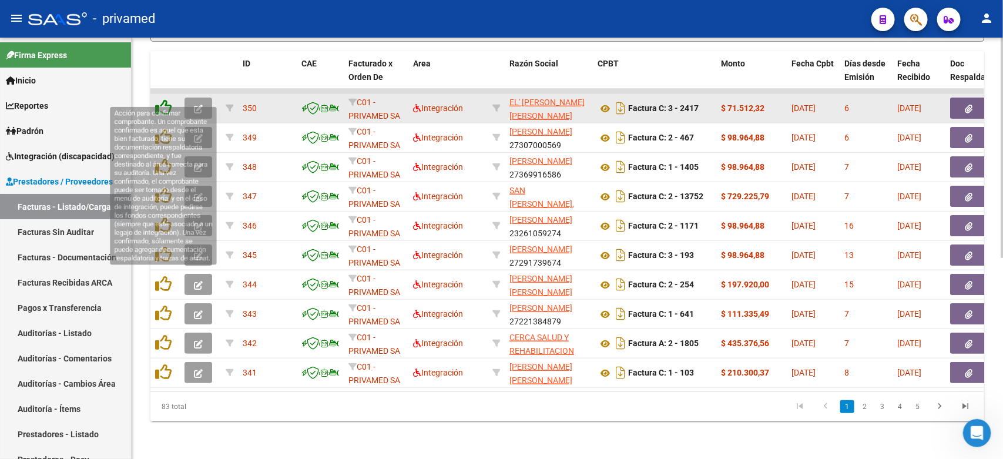
click at [162, 99] on icon at bounding box center [163, 107] width 16 height 16
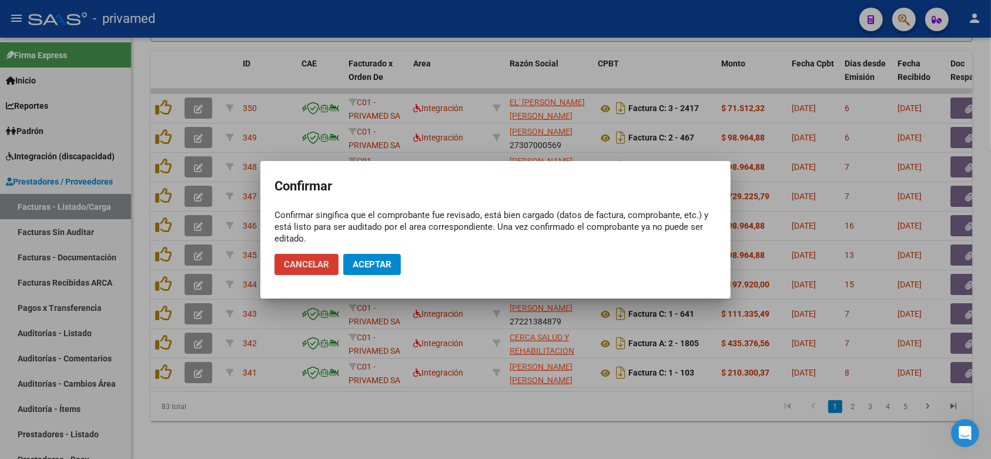
click at [367, 260] on span "Aceptar" at bounding box center [371, 264] width 39 height 11
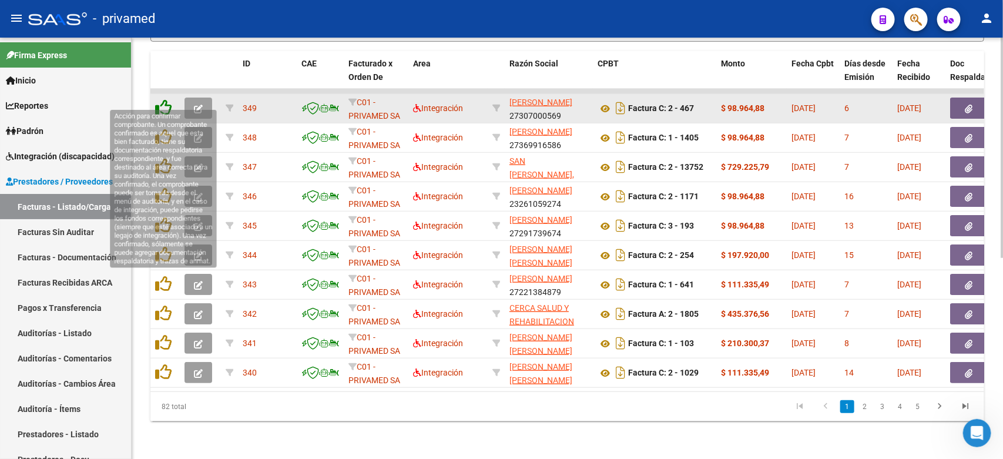
click at [163, 99] on icon at bounding box center [163, 107] width 16 height 16
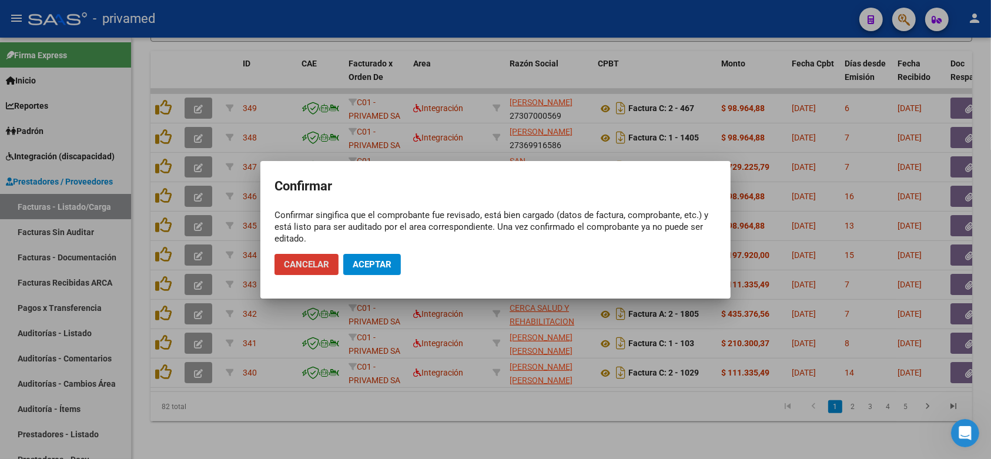
click at [380, 256] on button "Aceptar" at bounding box center [372, 264] width 58 height 21
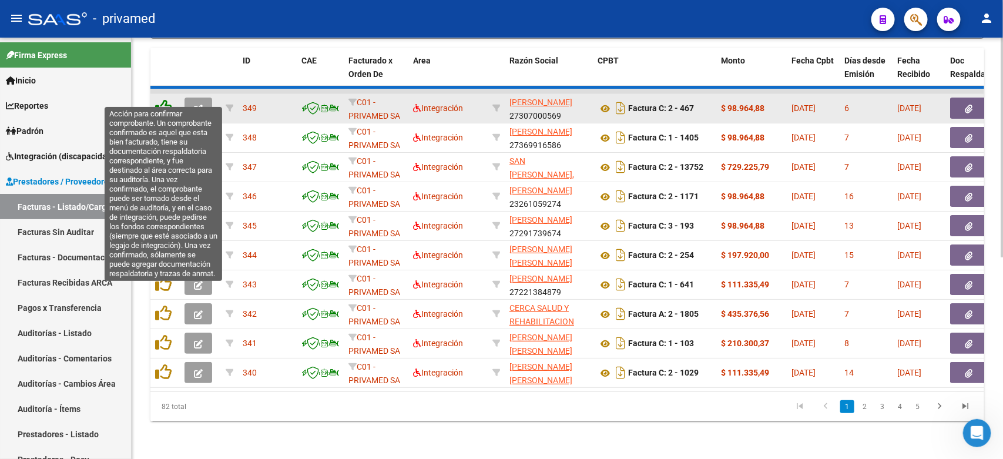
click at [163, 99] on icon at bounding box center [163, 107] width 16 height 16
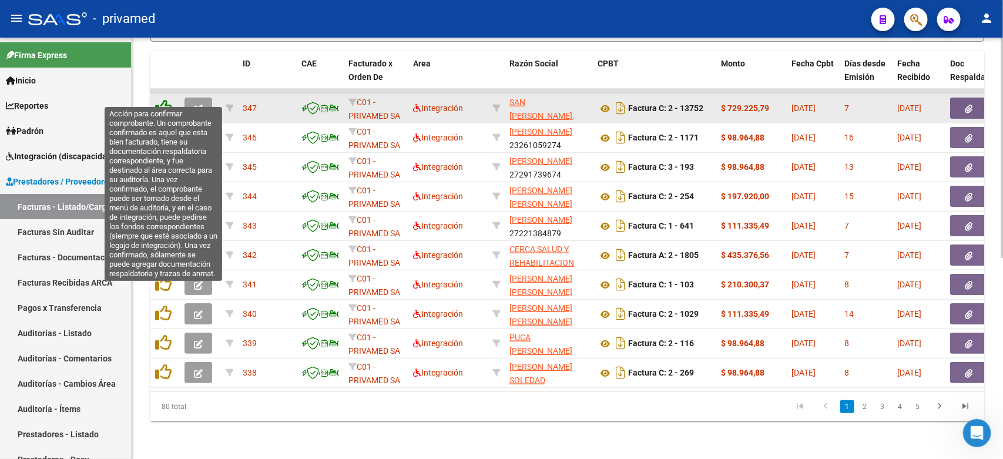
click at [166, 99] on icon at bounding box center [163, 107] width 16 height 16
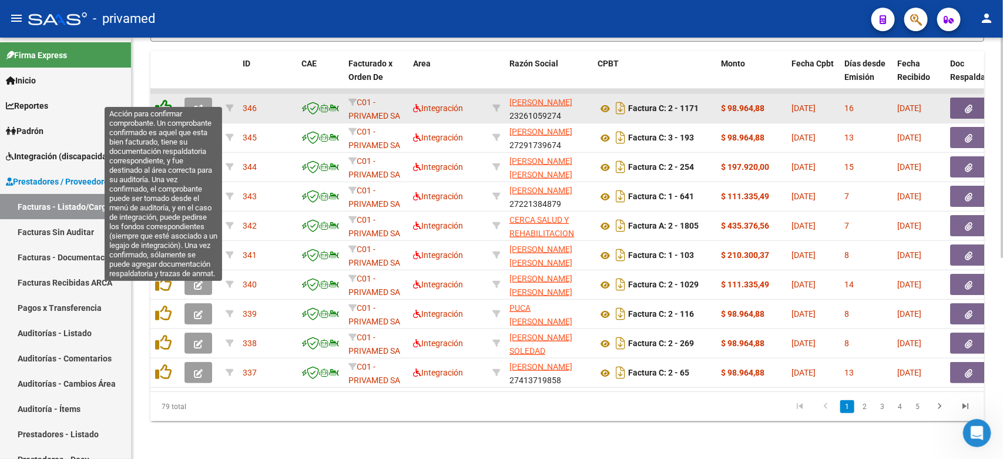
click at [162, 99] on icon at bounding box center [163, 107] width 16 height 16
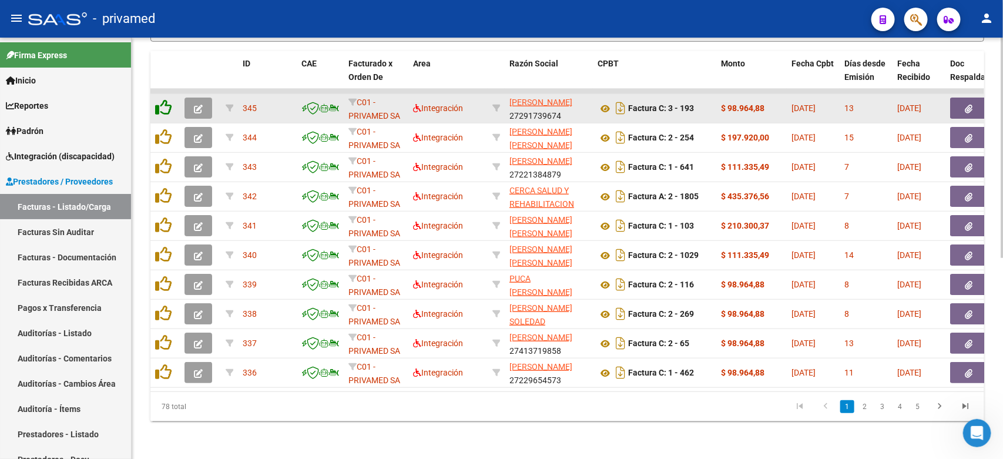
click at [163, 99] on icon at bounding box center [163, 107] width 16 height 16
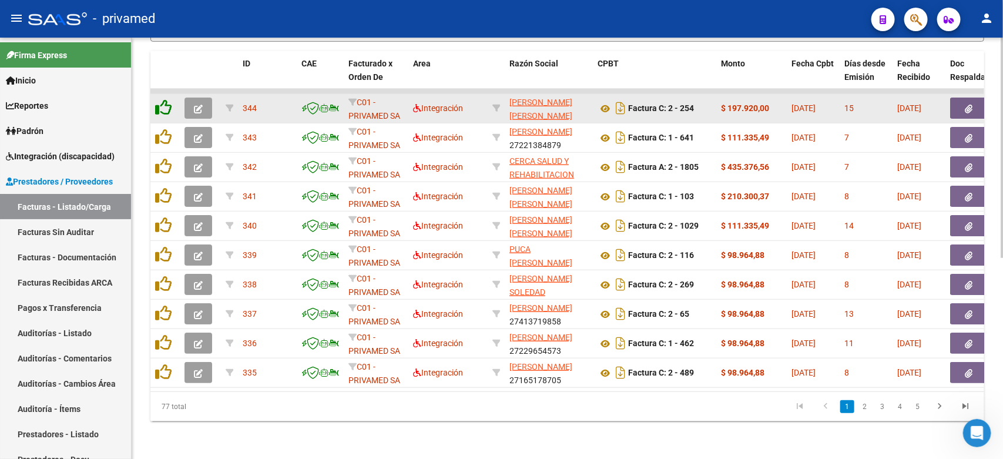
click at [163, 99] on icon at bounding box center [163, 107] width 16 height 16
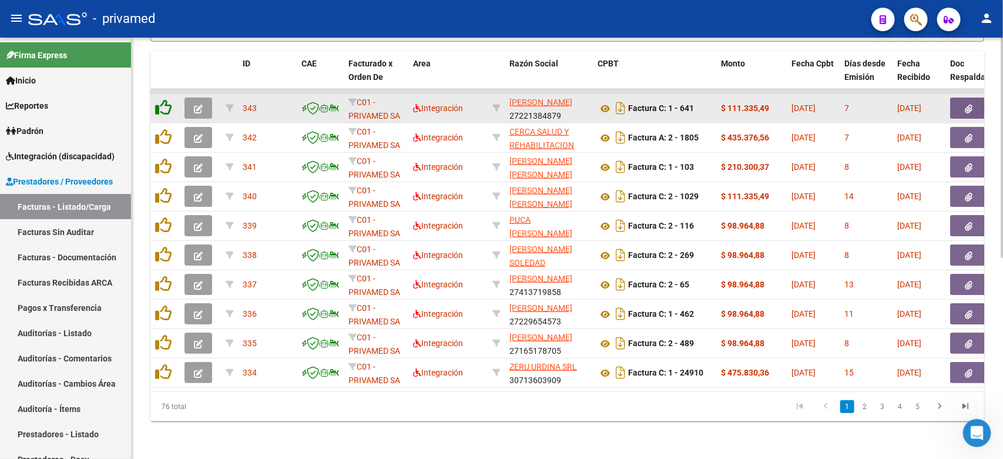
click at [163, 99] on icon at bounding box center [163, 107] width 16 height 16
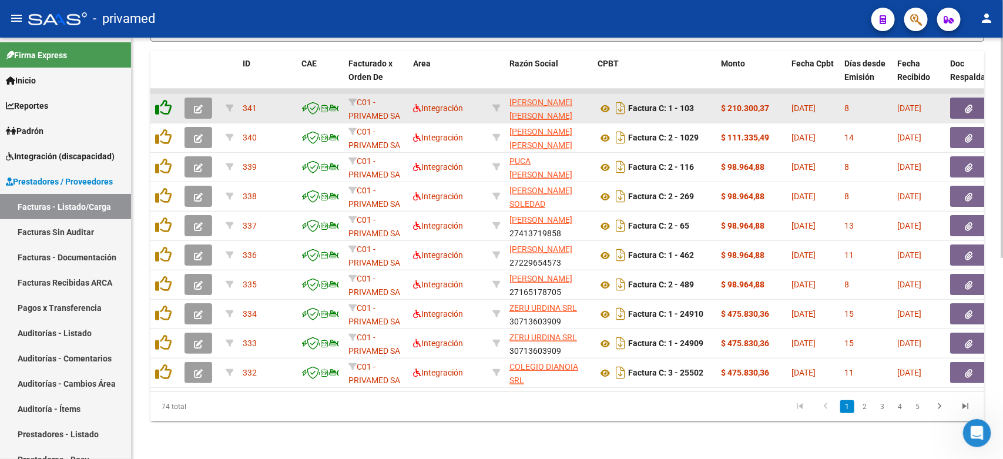
click at [163, 99] on icon at bounding box center [163, 107] width 16 height 16
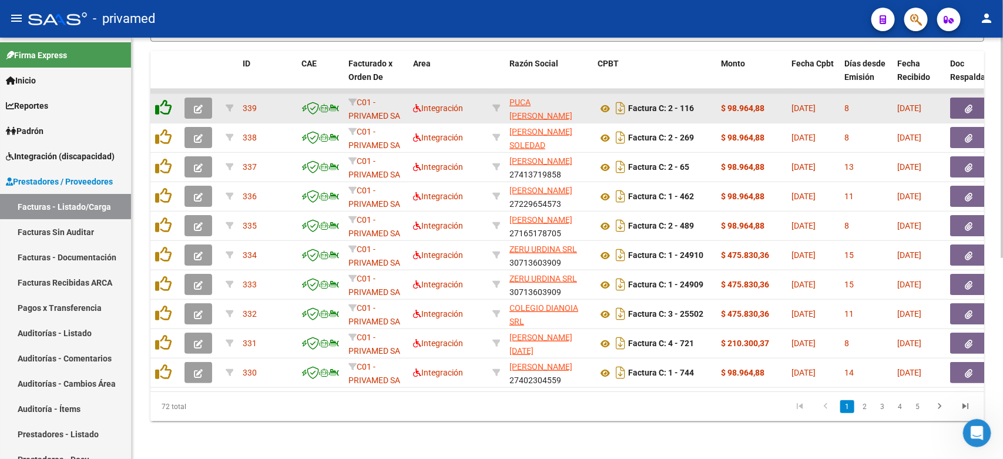
click at [163, 99] on icon at bounding box center [163, 107] width 16 height 16
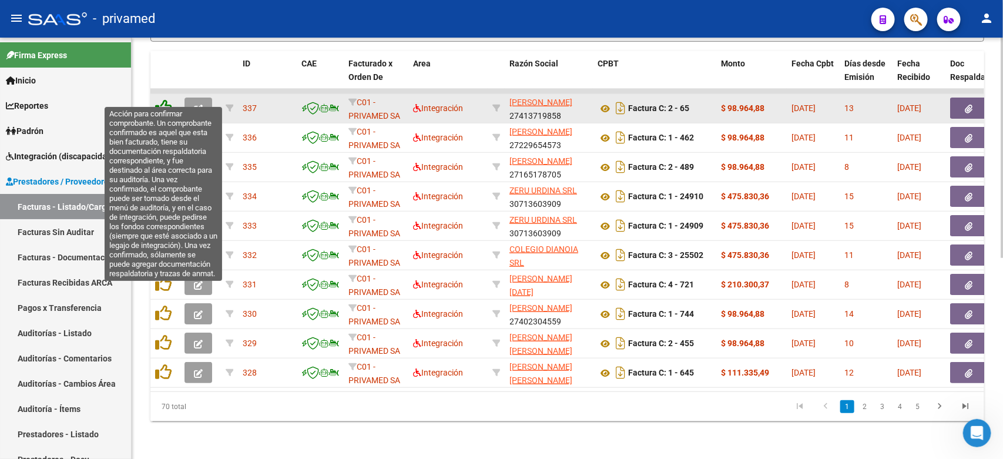
click at [163, 99] on icon at bounding box center [163, 107] width 16 height 16
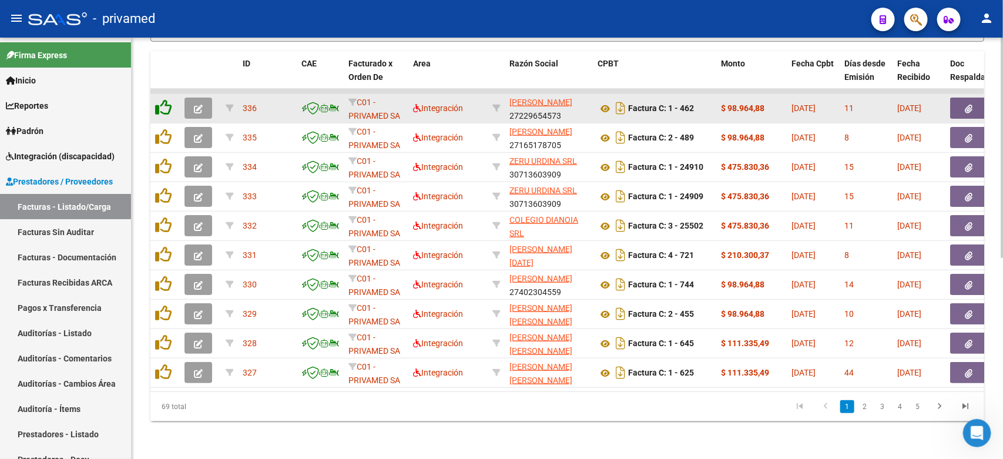
click at [163, 99] on icon at bounding box center [163, 107] width 16 height 16
click at [167, 99] on icon at bounding box center [163, 107] width 16 height 16
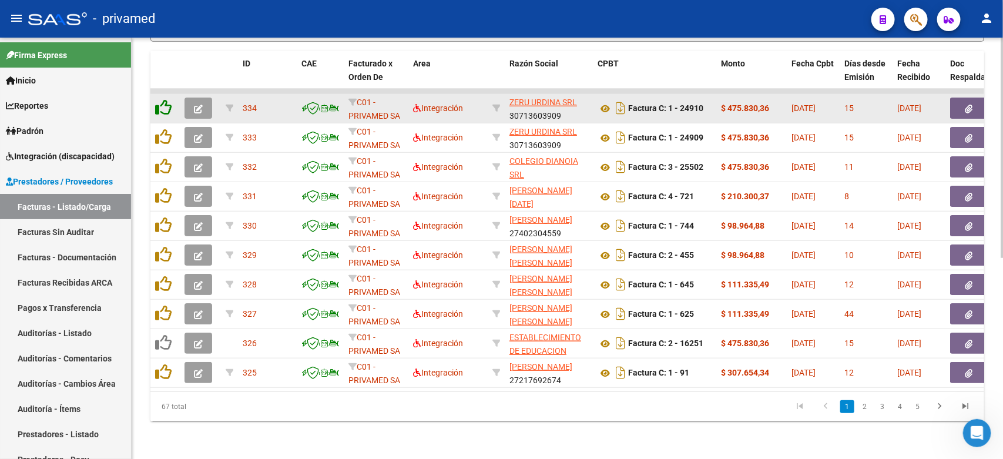
click at [167, 99] on icon at bounding box center [163, 107] width 16 height 16
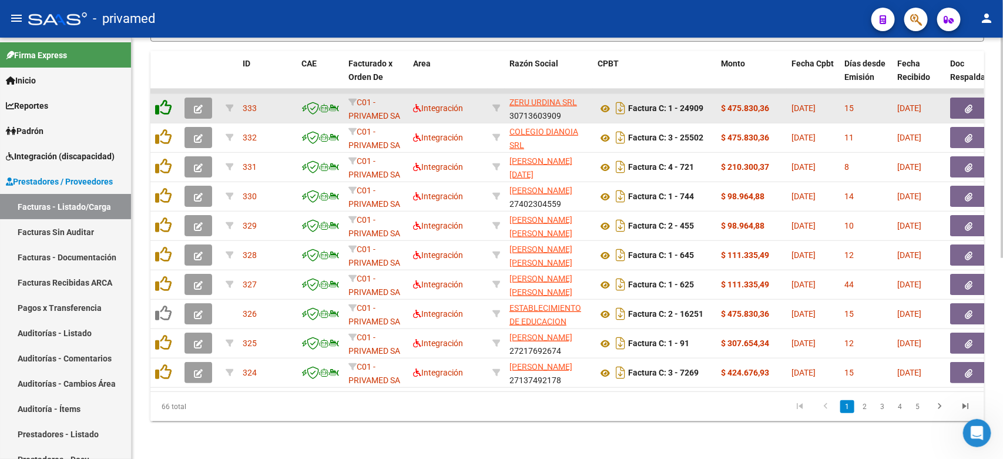
click at [167, 99] on icon at bounding box center [163, 107] width 16 height 16
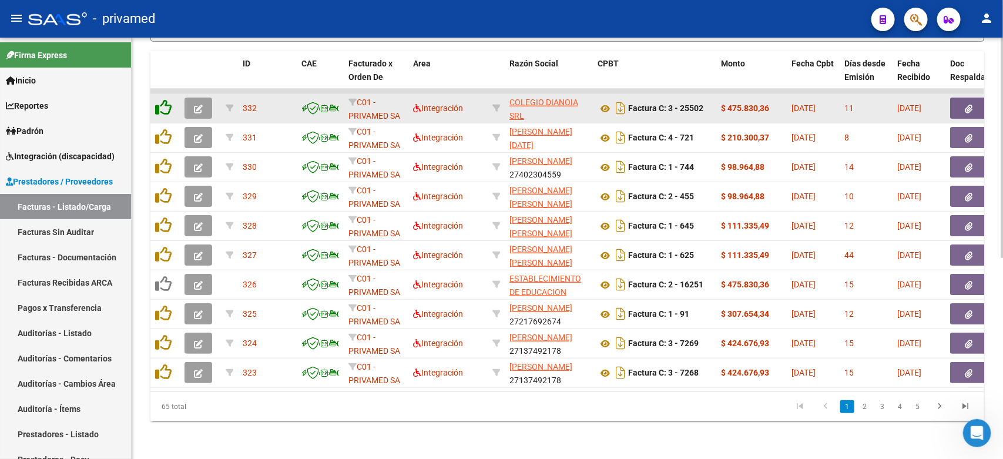
click at [162, 99] on icon at bounding box center [163, 107] width 16 height 16
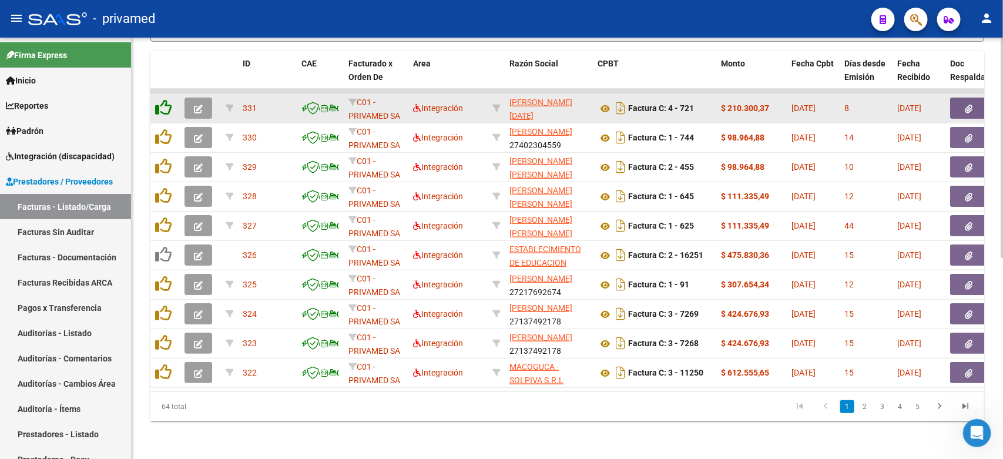
click at [162, 99] on icon at bounding box center [163, 107] width 16 height 16
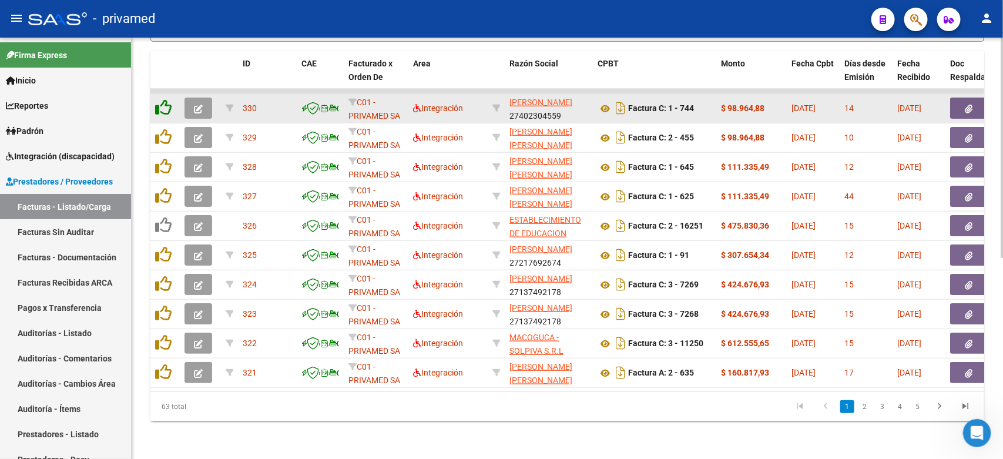
click at [162, 99] on icon at bounding box center [163, 107] width 16 height 16
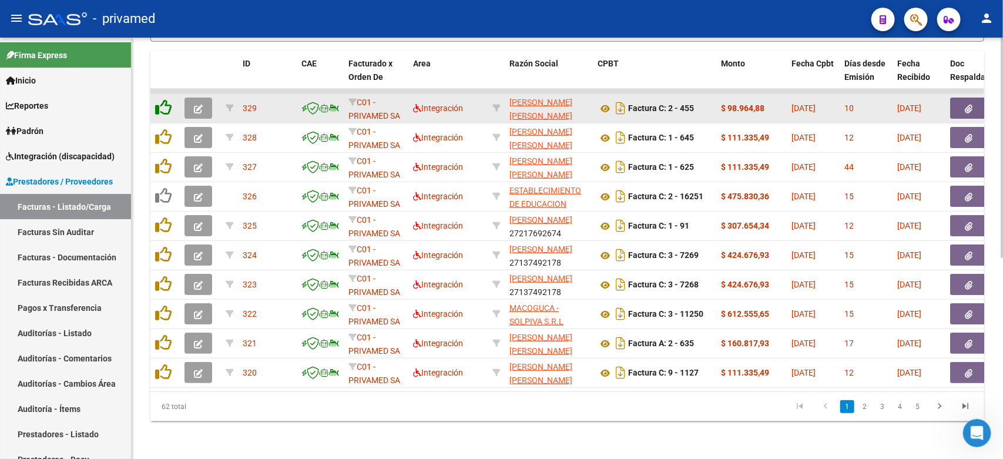
click at [162, 99] on icon at bounding box center [163, 107] width 16 height 16
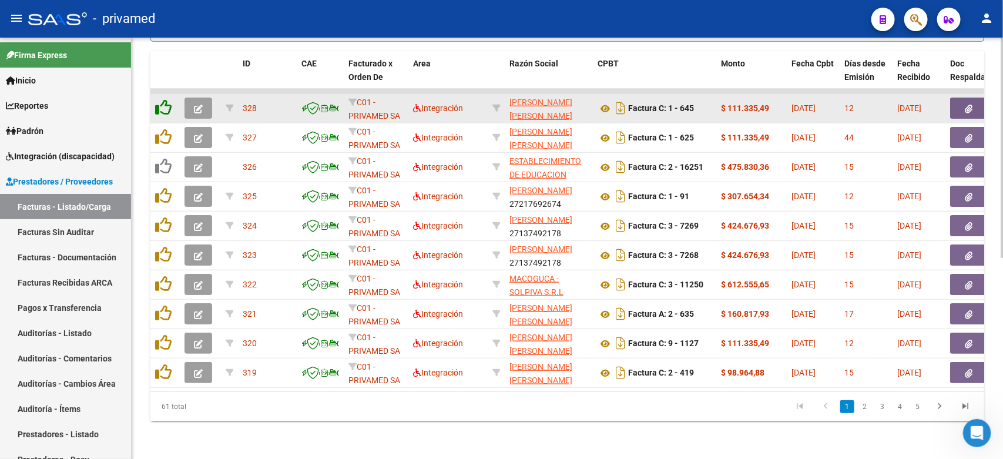
click at [162, 99] on icon at bounding box center [163, 107] width 16 height 16
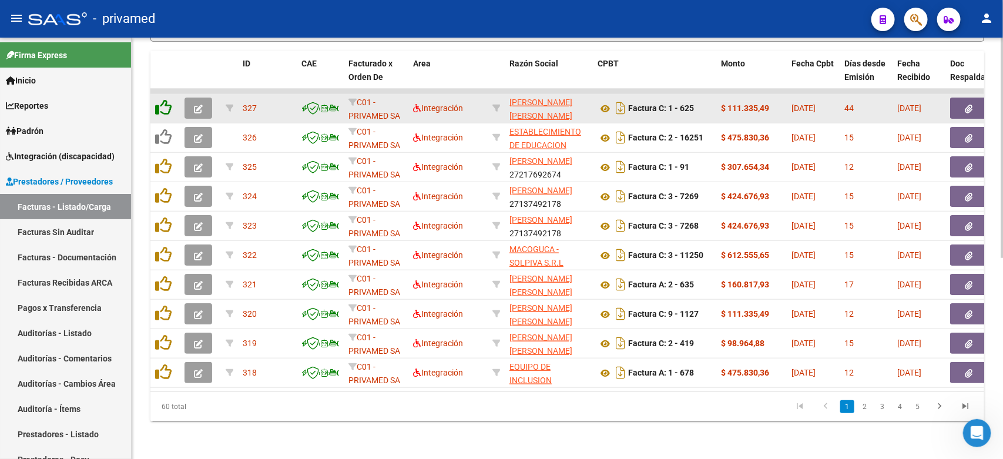
click at [162, 99] on icon at bounding box center [163, 107] width 16 height 16
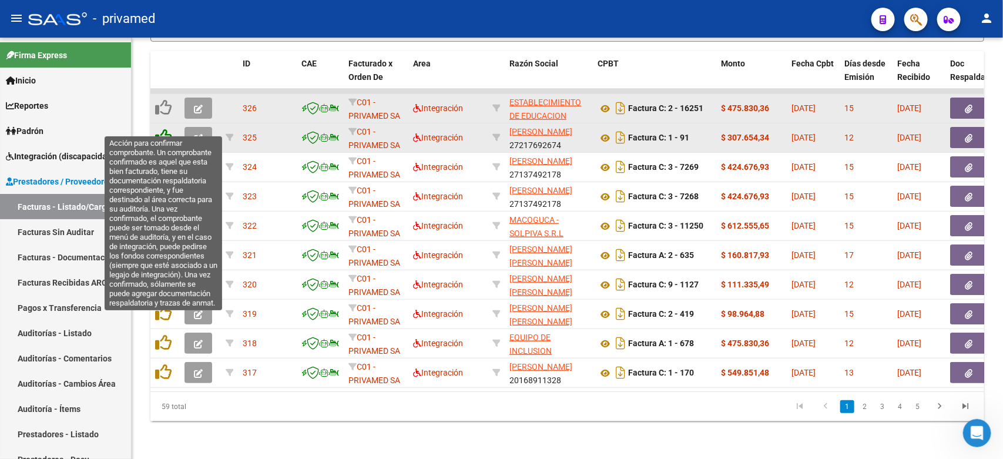
click at [162, 129] on icon at bounding box center [163, 137] width 16 height 16
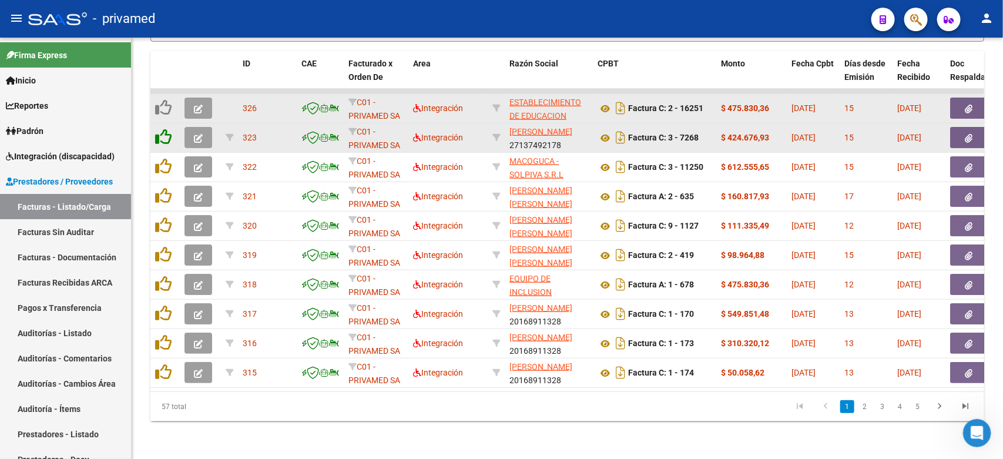
click at [162, 129] on icon at bounding box center [163, 137] width 16 height 16
click at [163, 129] on icon at bounding box center [163, 137] width 16 height 16
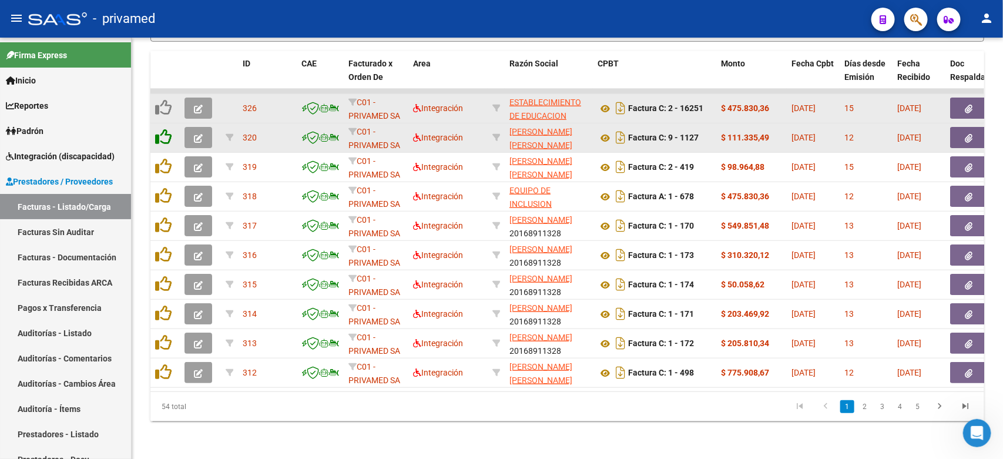
click at [163, 129] on icon at bounding box center [163, 137] width 16 height 16
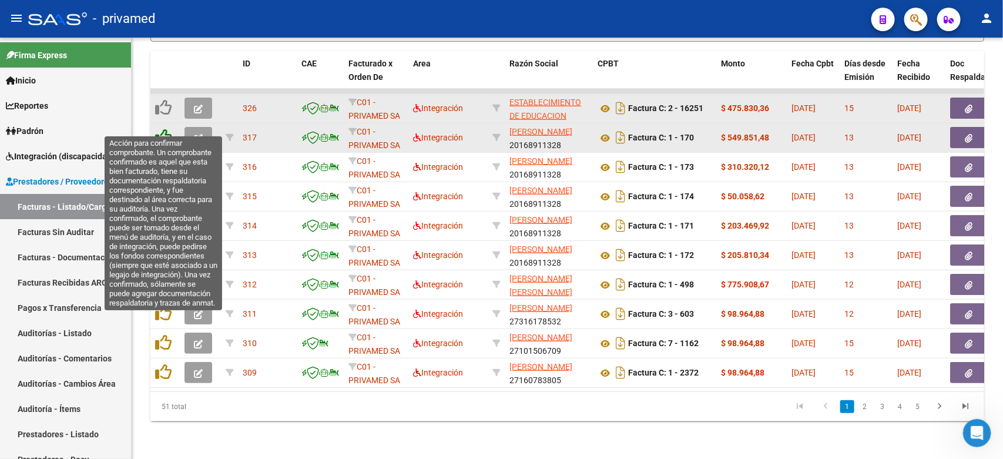
click at [169, 129] on icon at bounding box center [163, 137] width 16 height 16
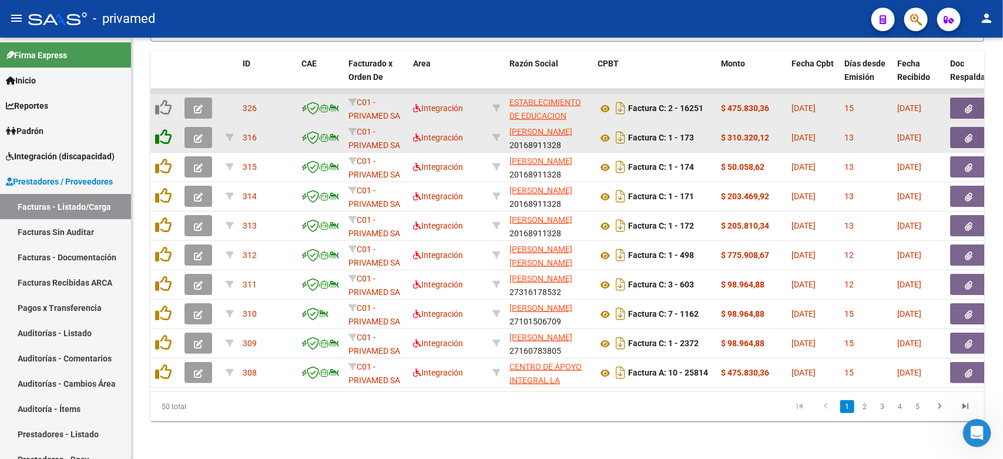
click at [163, 129] on icon at bounding box center [163, 137] width 16 height 16
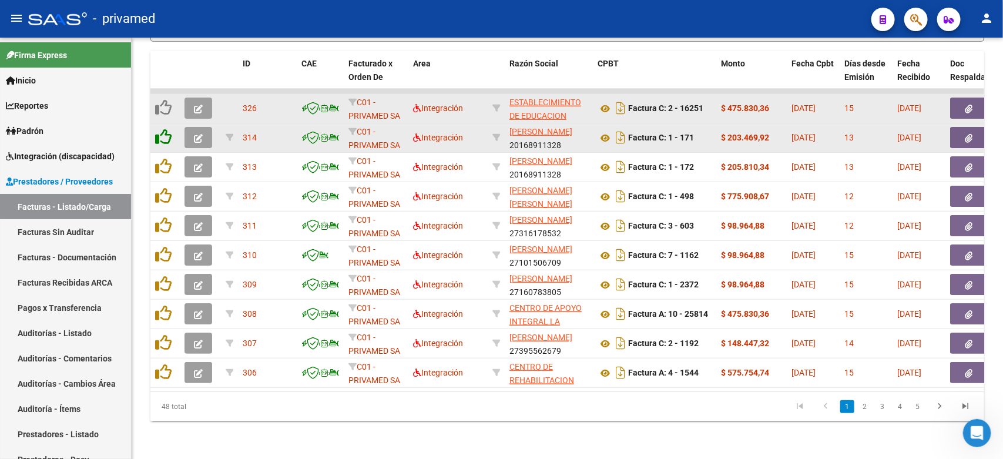
click at [163, 129] on icon at bounding box center [163, 137] width 16 height 16
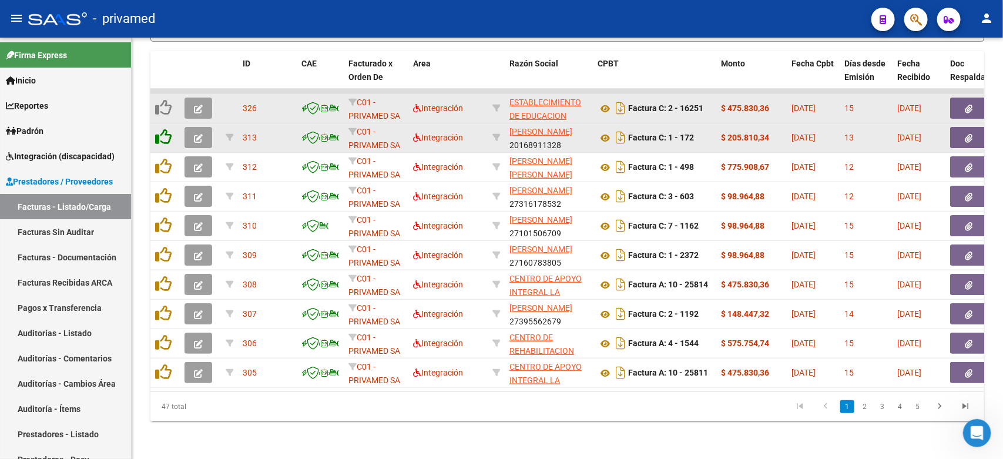
click at [163, 129] on icon at bounding box center [163, 137] width 16 height 16
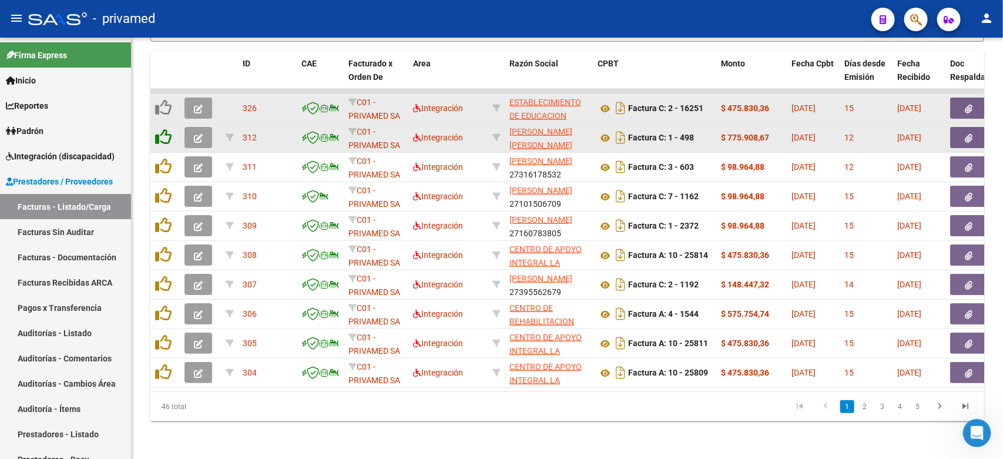
click at [163, 129] on icon at bounding box center [163, 137] width 16 height 16
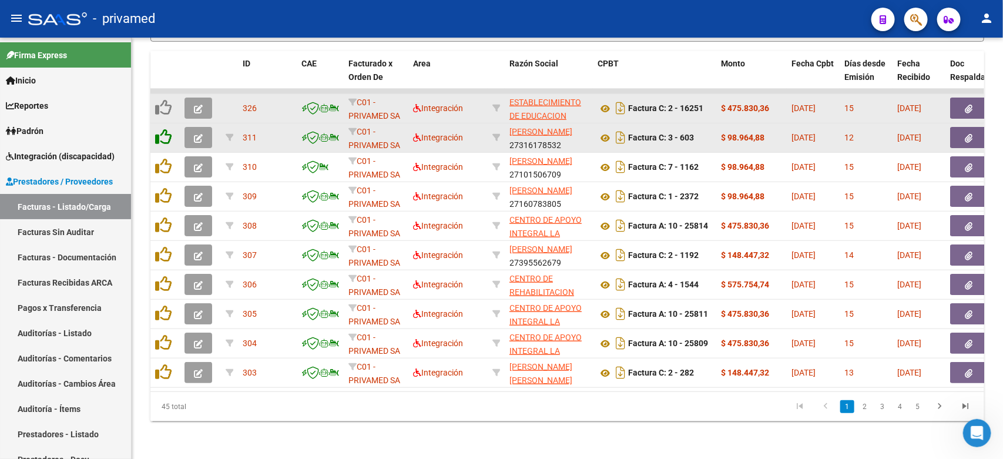
click at [163, 129] on icon at bounding box center [163, 137] width 16 height 16
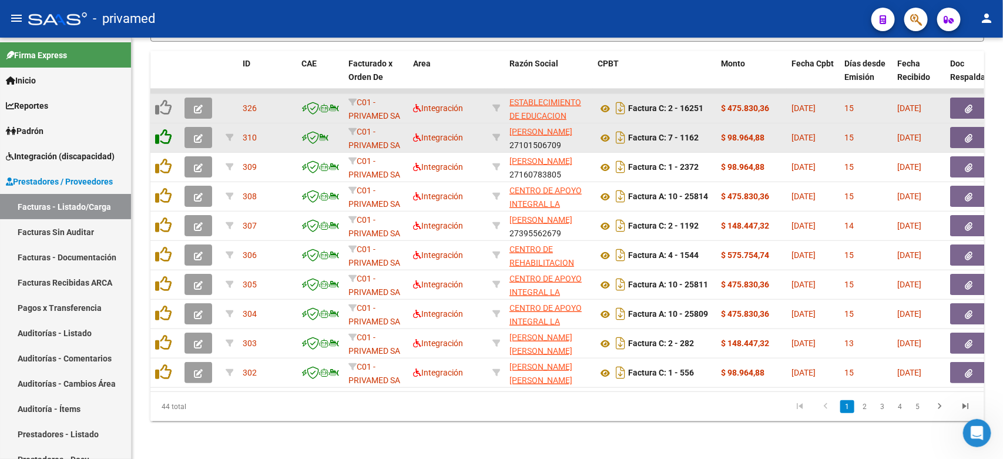
click at [163, 129] on icon at bounding box center [163, 137] width 16 height 16
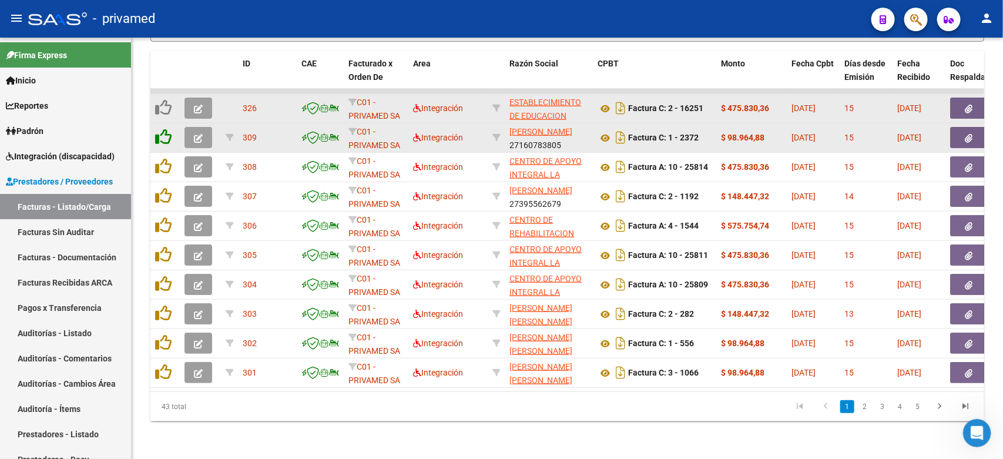
click at [163, 129] on icon at bounding box center [163, 137] width 16 height 16
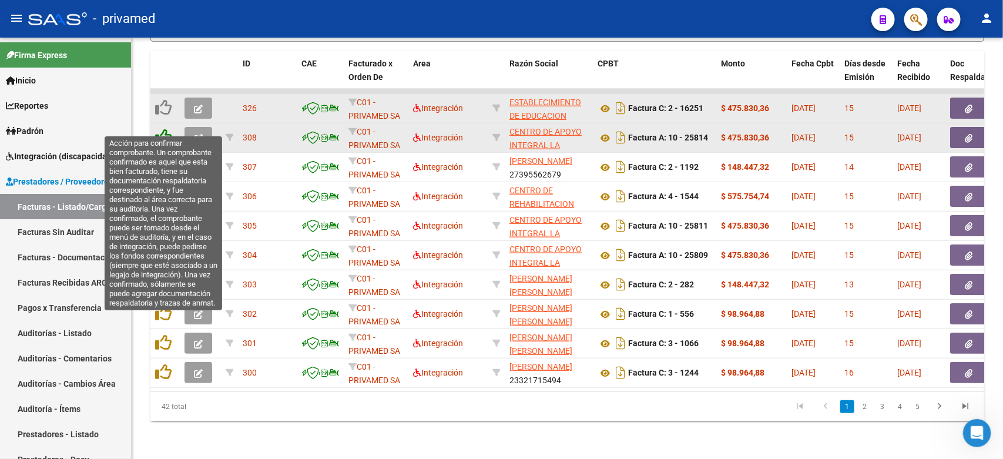
click at [159, 130] on icon at bounding box center [163, 137] width 16 height 16
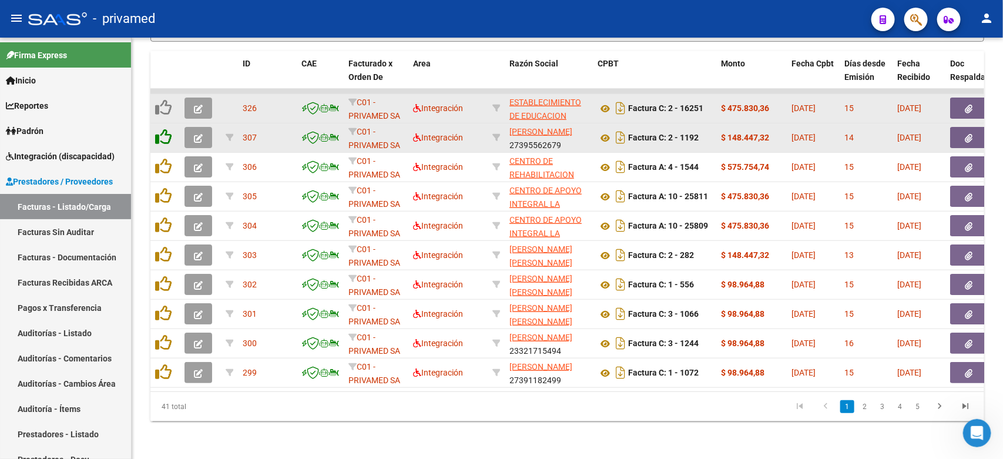
click at [165, 129] on icon at bounding box center [163, 137] width 16 height 16
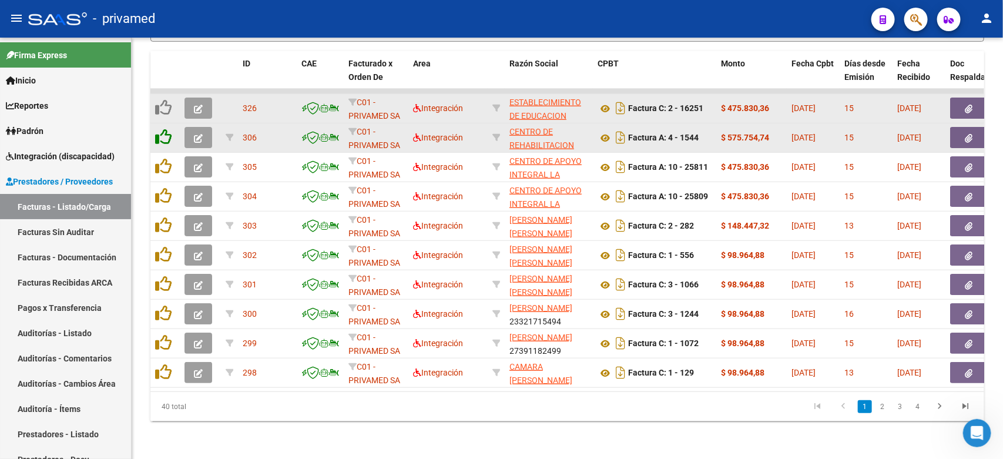
click at [166, 129] on icon at bounding box center [163, 137] width 16 height 16
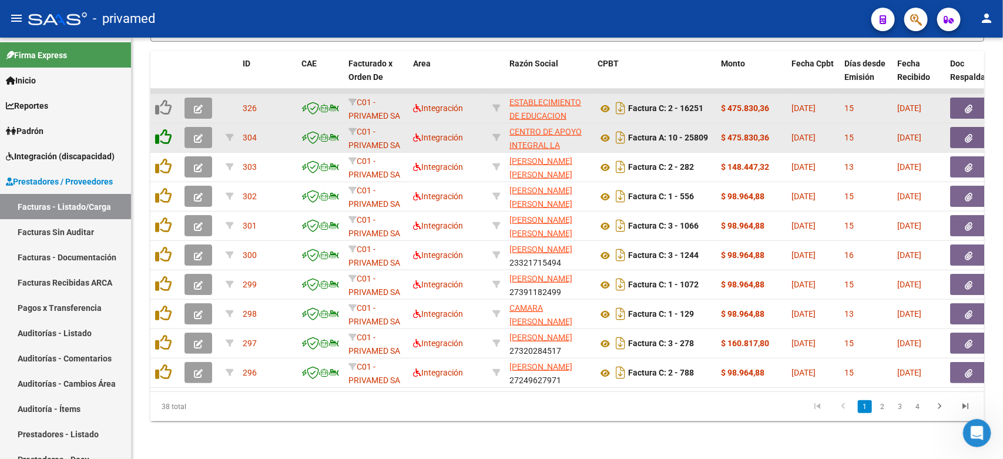
click at [166, 129] on icon at bounding box center [163, 137] width 16 height 16
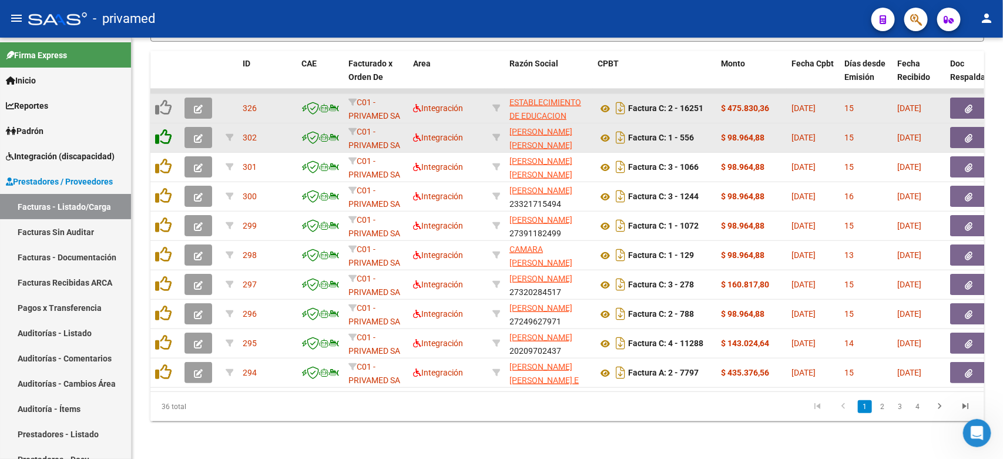
click at [166, 129] on icon at bounding box center [163, 137] width 16 height 16
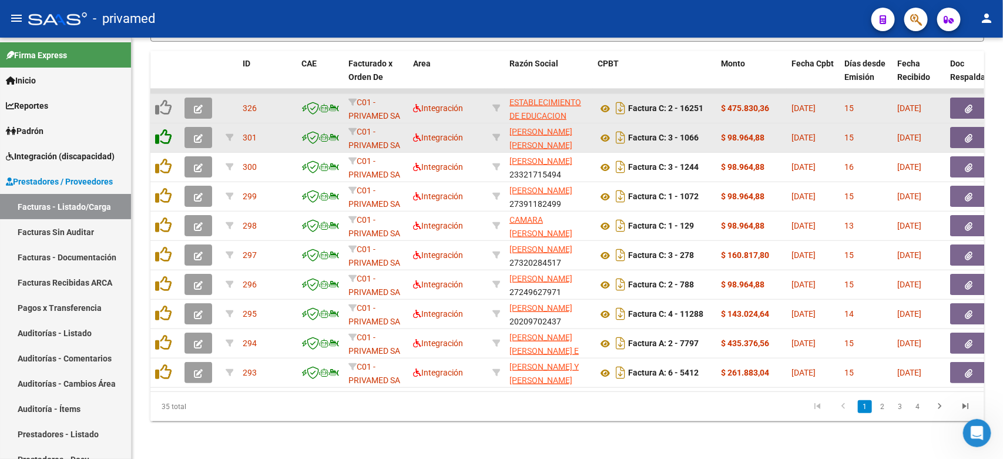
click at [166, 129] on icon at bounding box center [163, 137] width 16 height 16
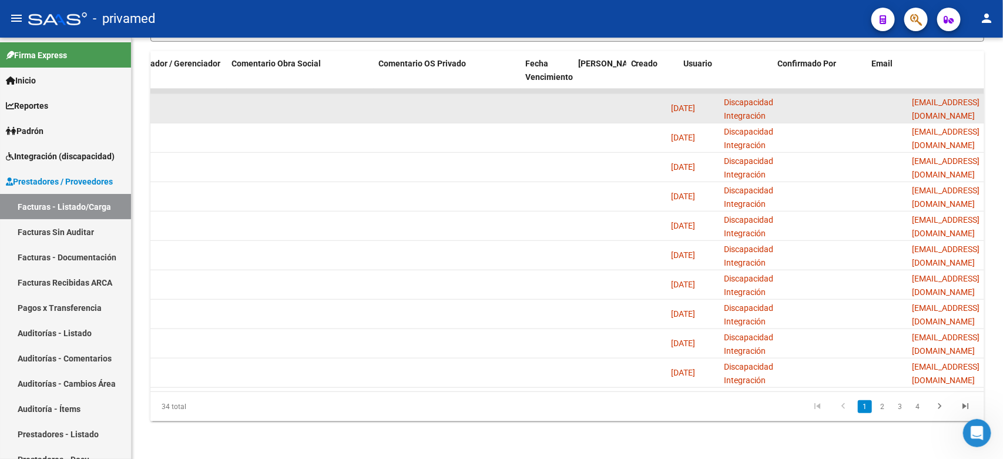
scroll to position [0, 1901]
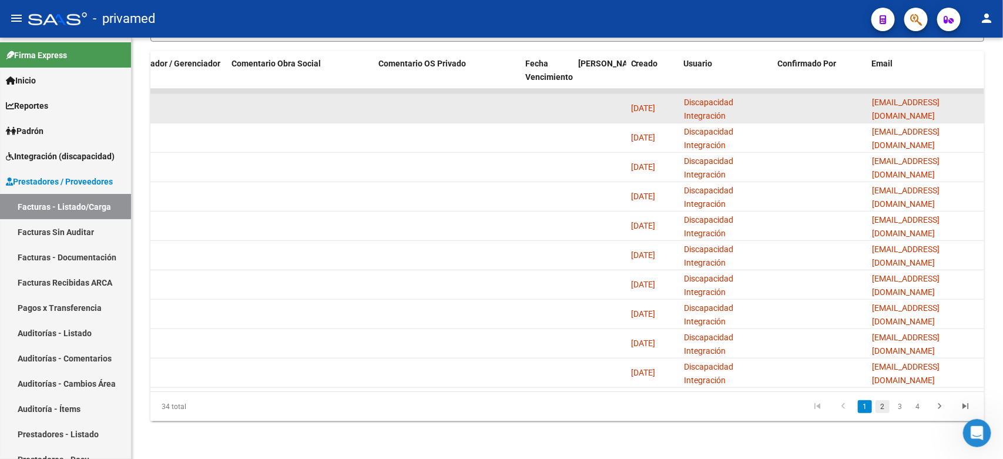
click at [877, 407] on link "2" at bounding box center [882, 406] width 14 height 13
click at [899, 405] on link "3" at bounding box center [900, 406] width 14 height 13
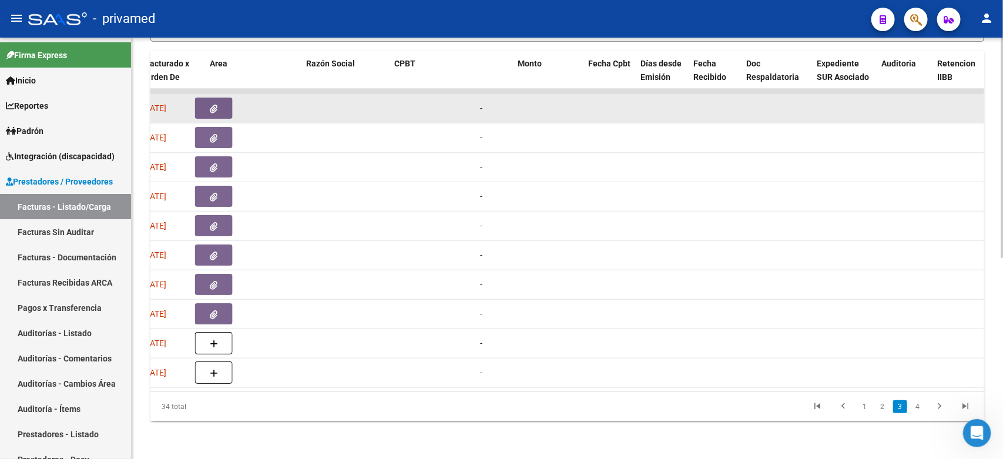
scroll to position [0, 0]
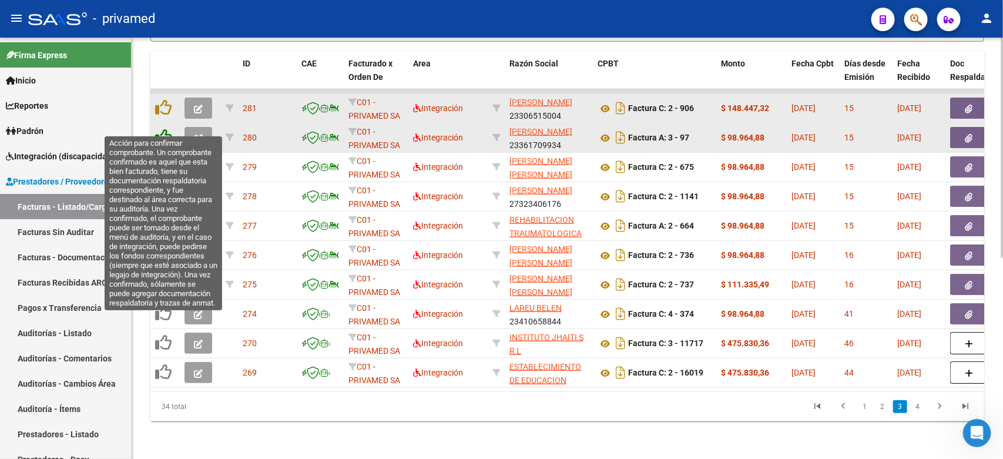
click at [159, 129] on icon at bounding box center [163, 137] width 16 height 16
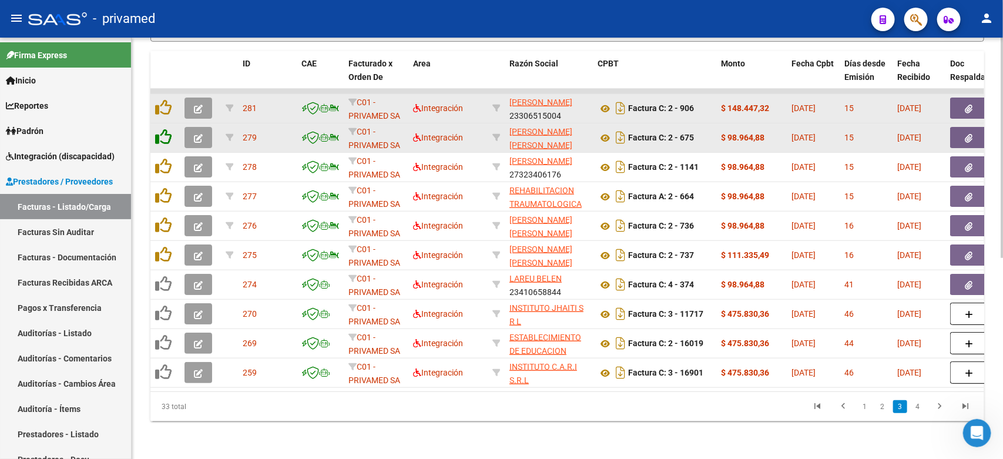
click at [163, 129] on icon at bounding box center [163, 137] width 16 height 16
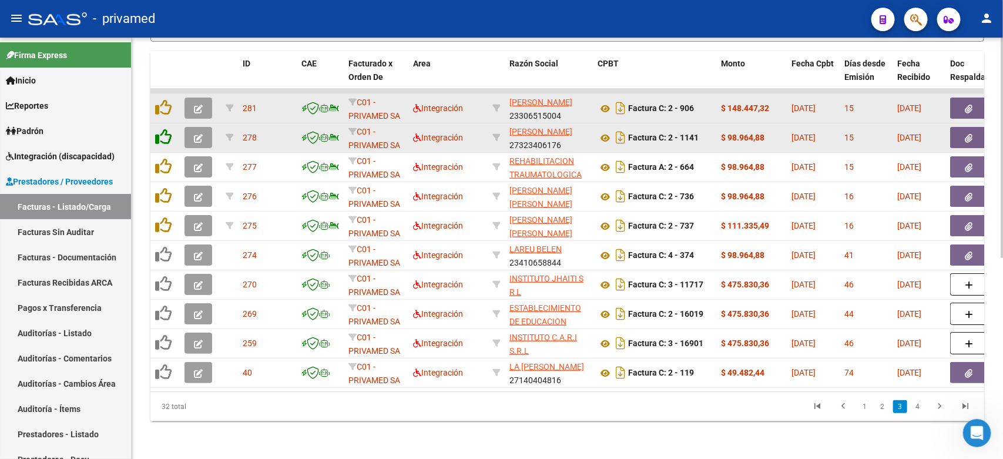
click at [163, 129] on icon at bounding box center [163, 137] width 16 height 16
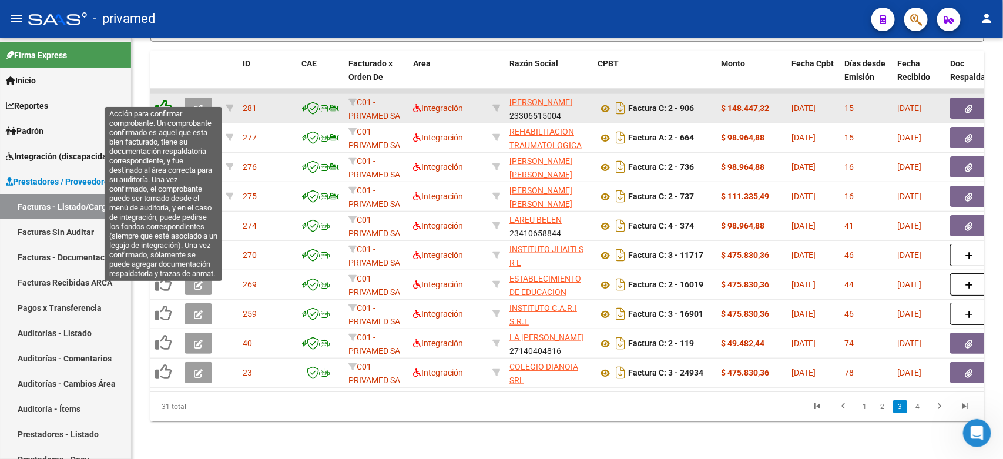
click at [167, 99] on icon at bounding box center [163, 107] width 16 height 16
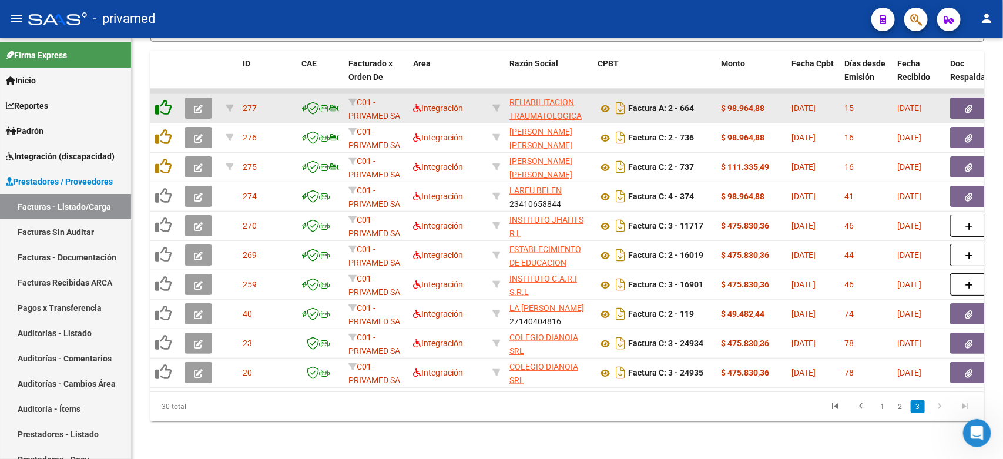
click at [163, 99] on icon at bounding box center [163, 107] width 16 height 16
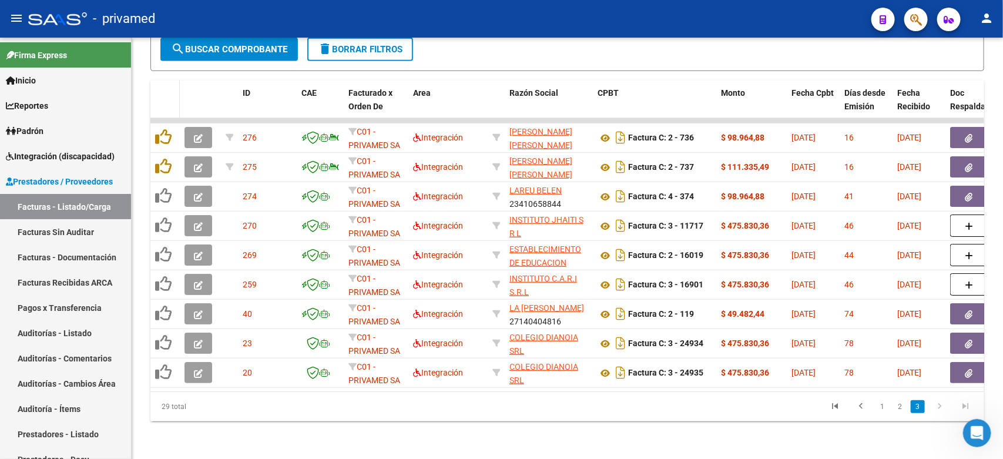
scroll to position [354, 0]
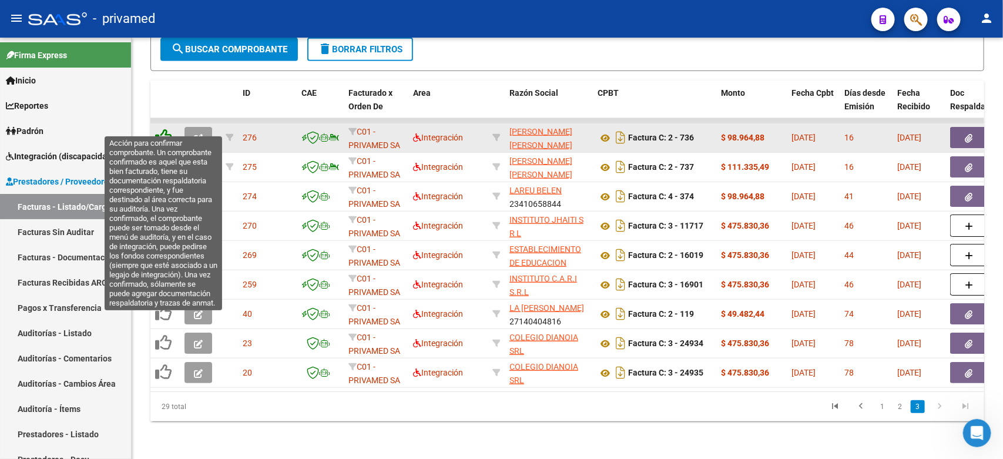
click at [163, 129] on icon at bounding box center [163, 137] width 16 height 16
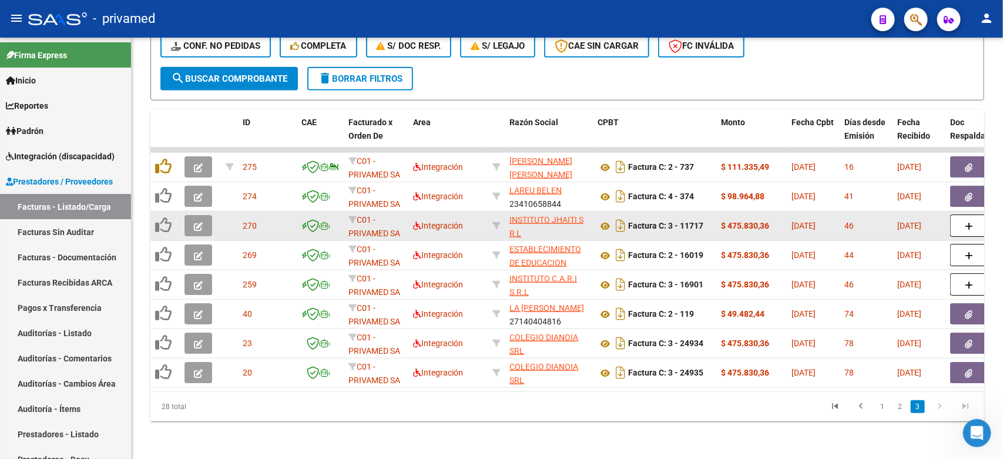
scroll to position [324, 0]
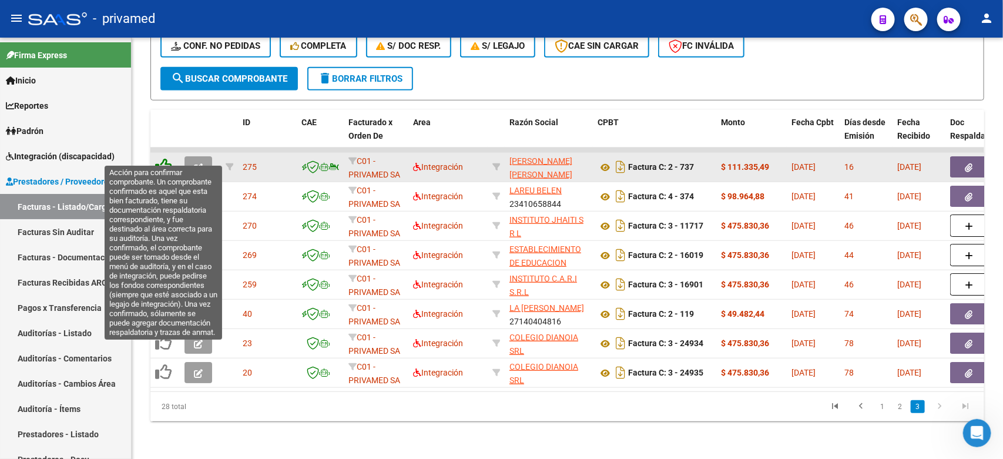
click at [160, 158] on icon at bounding box center [163, 166] width 16 height 16
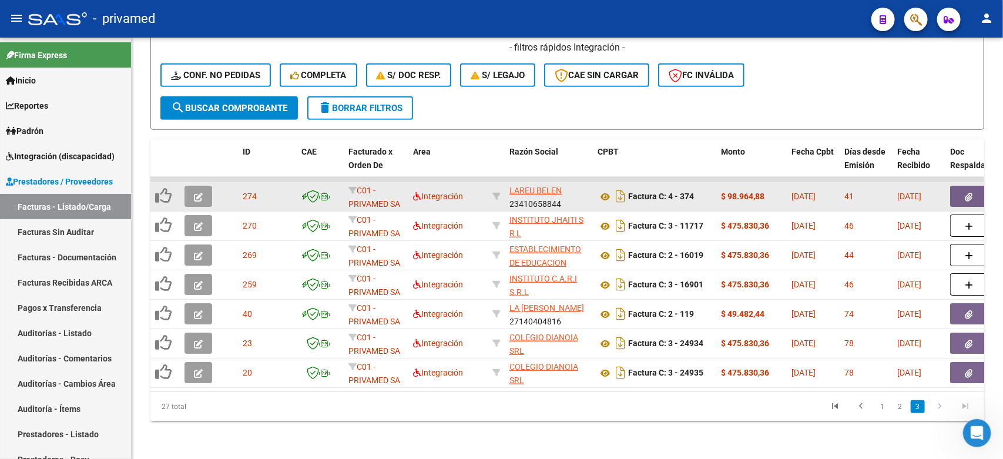
scroll to position [295, 0]
click at [899, 409] on link "2" at bounding box center [900, 406] width 14 height 13
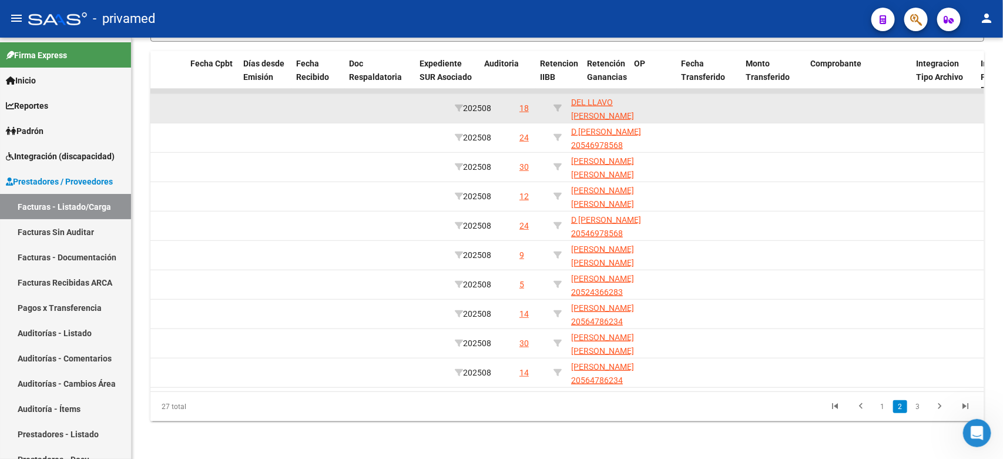
scroll to position [0, 0]
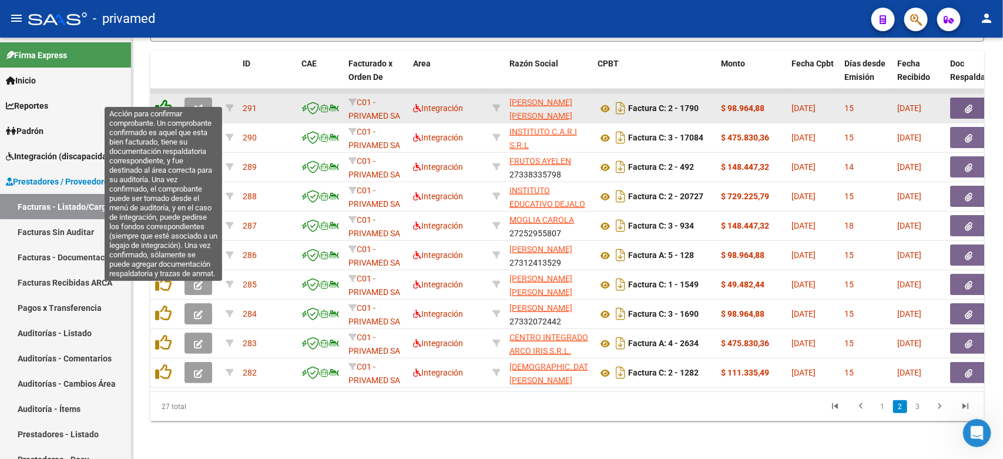
click at [164, 99] on icon at bounding box center [163, 107] width 16 height 16
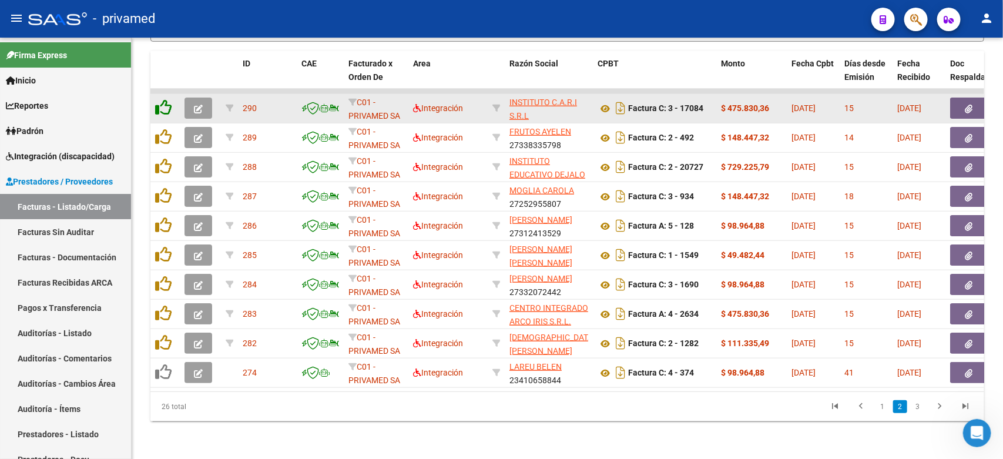
click at [163, 99] on icon at bounding box center [163, 107] width 16 height 16
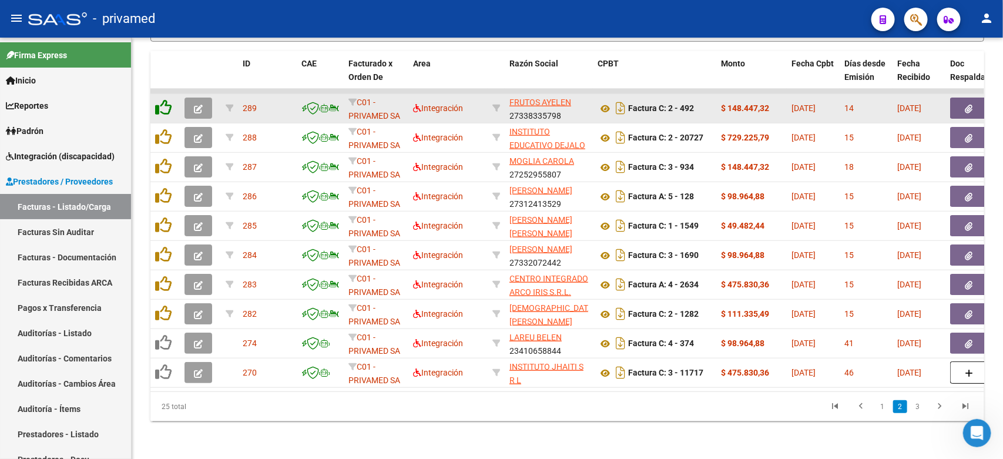
click at [163, 99] on icon at bounding box center [163, 107] width 16 height 16
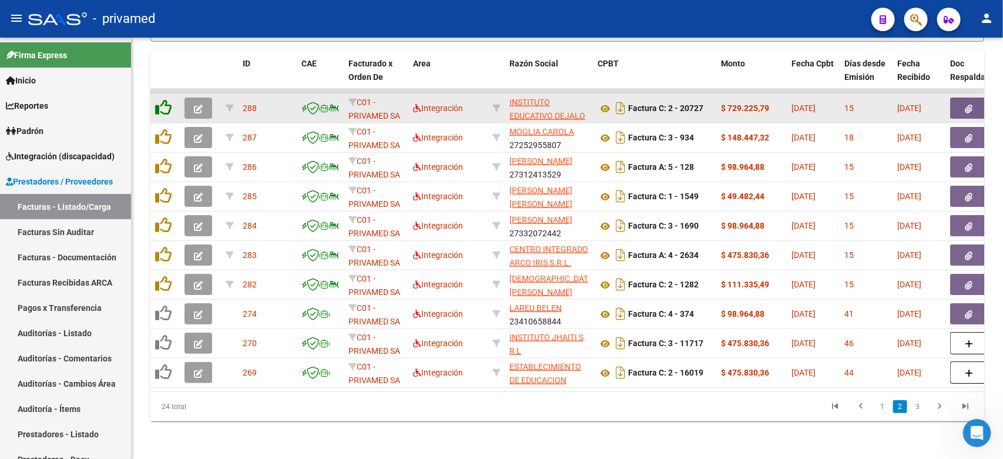
click at [163, 99] on icon at bounding box center [163, 107] width 16 height 16
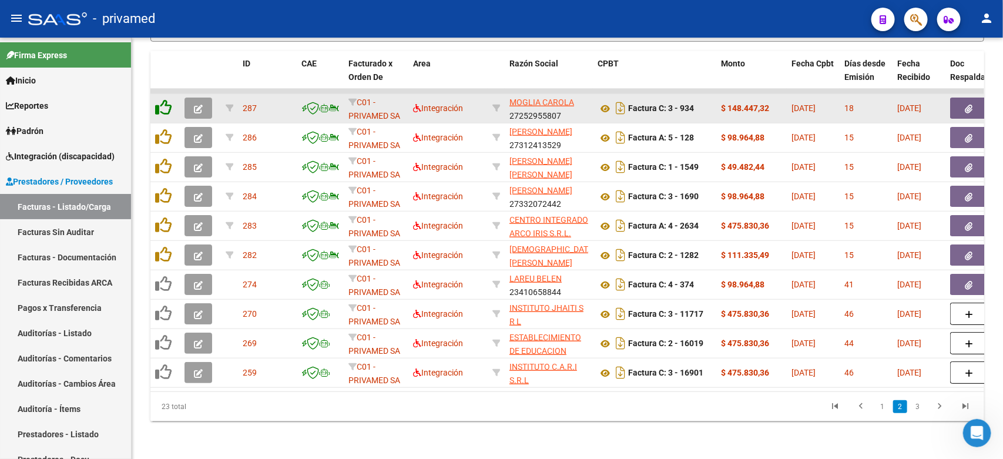
click at [163, 99] on icon at bounding box center [163, 107] width 16 height 16
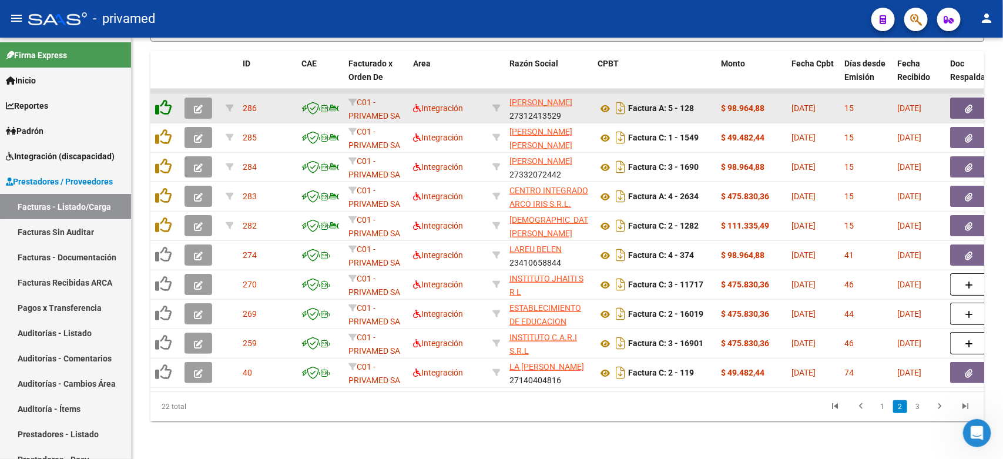
click at [163, 99] on icon at bounding box center [163, 107] width 16 height 16
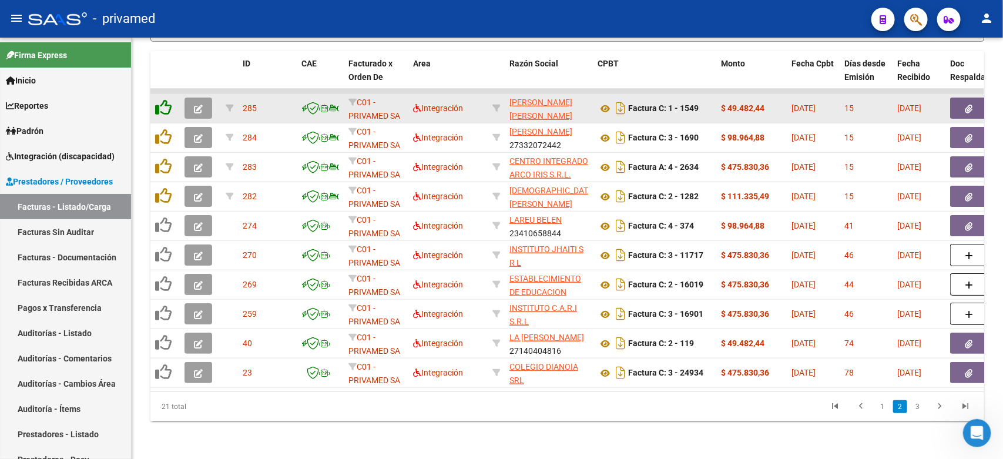
click at [163, 99] on icon at bounding box center [163, 107] width 16 height 16
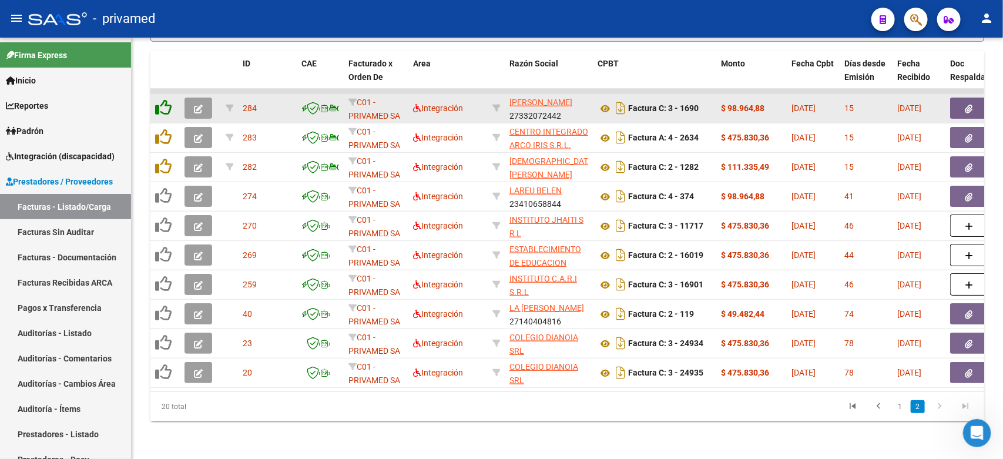
click at [163, 99] on icon at bounding box center [163, 107] width 16 height 16
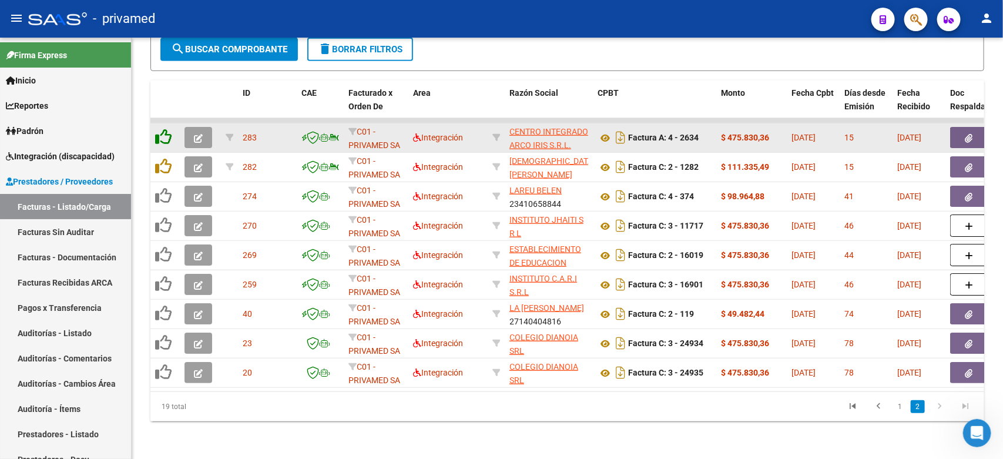
scroll to position [354, 0]
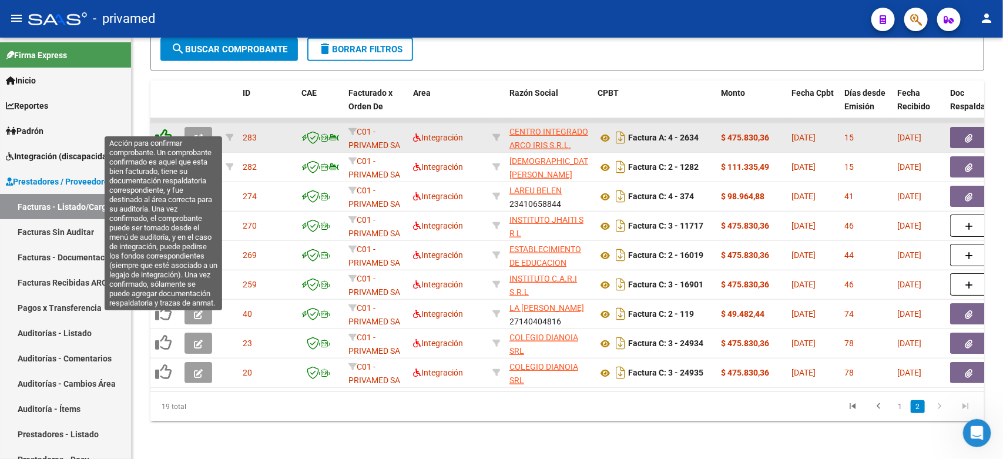
click at [157, 129] on icon at bounding box center [163, 137] width 16 height 16
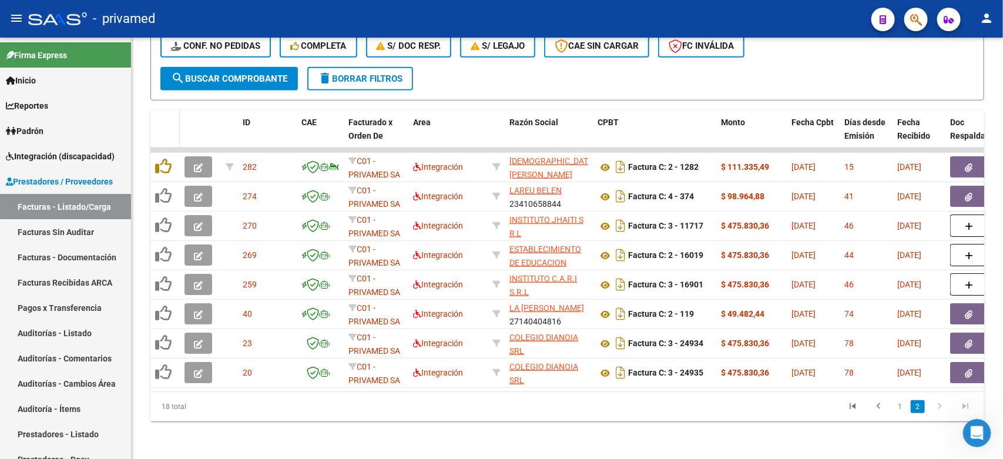
scroll to position [324, 0]
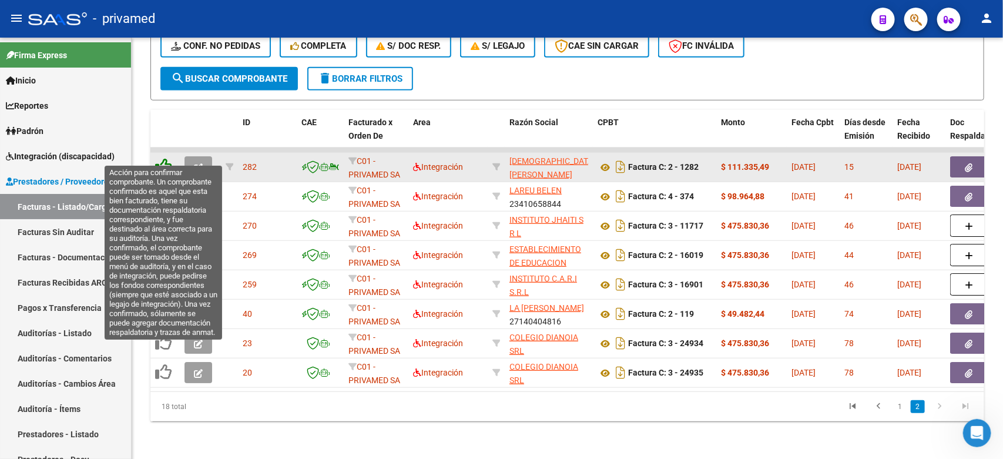
click at [163, 158] on icon at bounding box center [163, 166] width 16 height 16
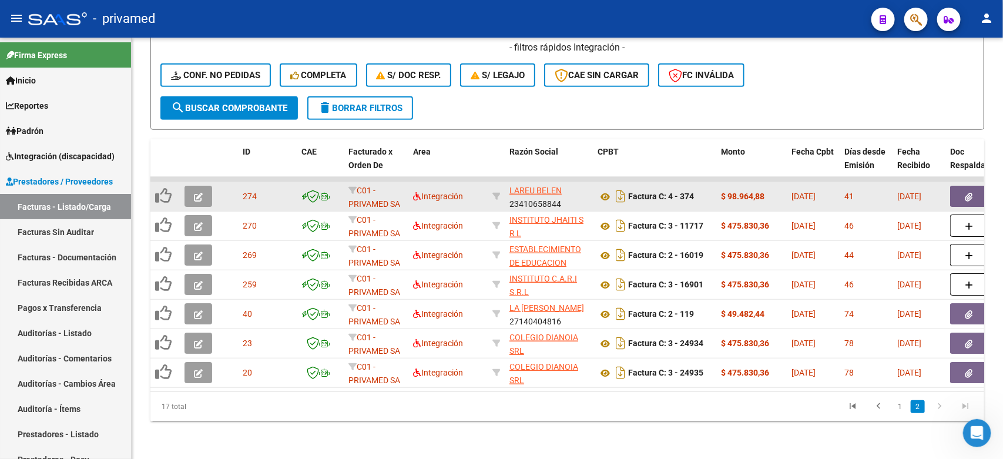
scroll to position [295, 0]
click at [902, 408] on link "1" at bounding box center [900, 406] width 14 height 13
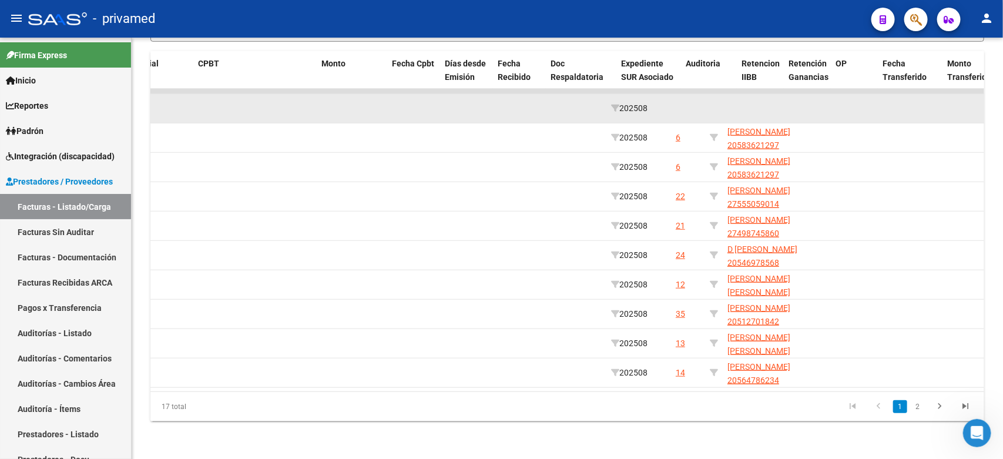
scroll to position [0, 0]
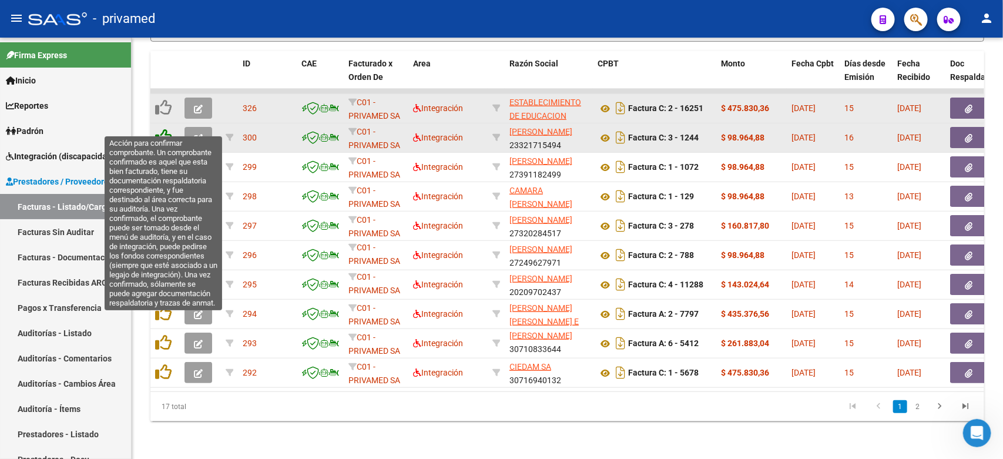
click at [164, 129] on icon at bounding box center [163, 137] width 16 height 16
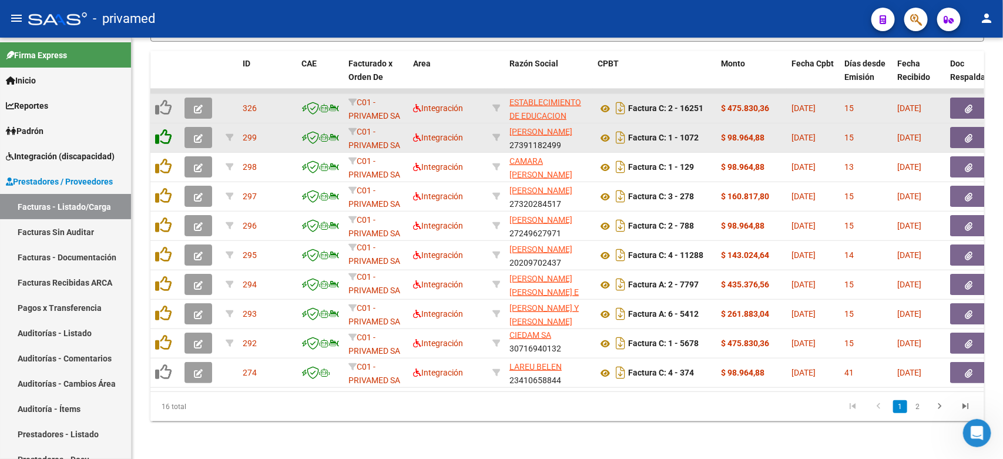
scroll to position [2, 0]
click at [165, 129] on icon at bounding box center [163, 137] width 16 height 16
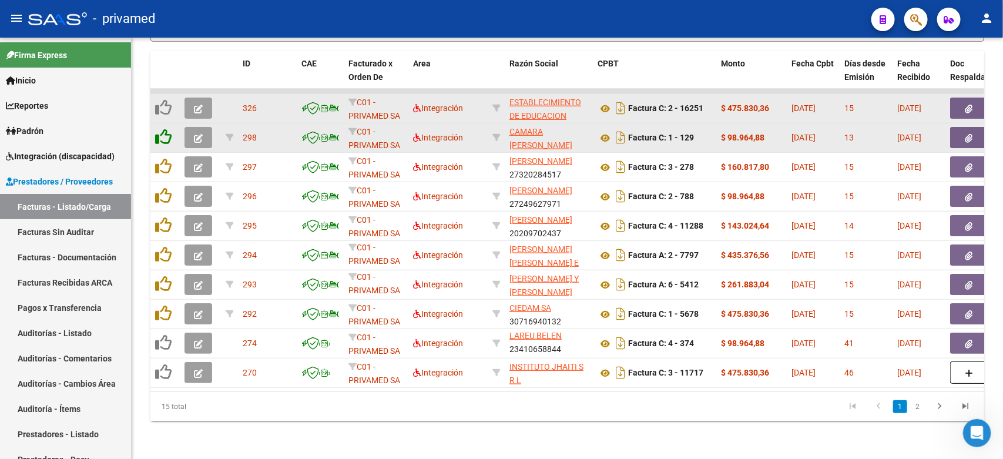
click at [165, 129] on icon at bounding box center [163, 137] width 16 height 16
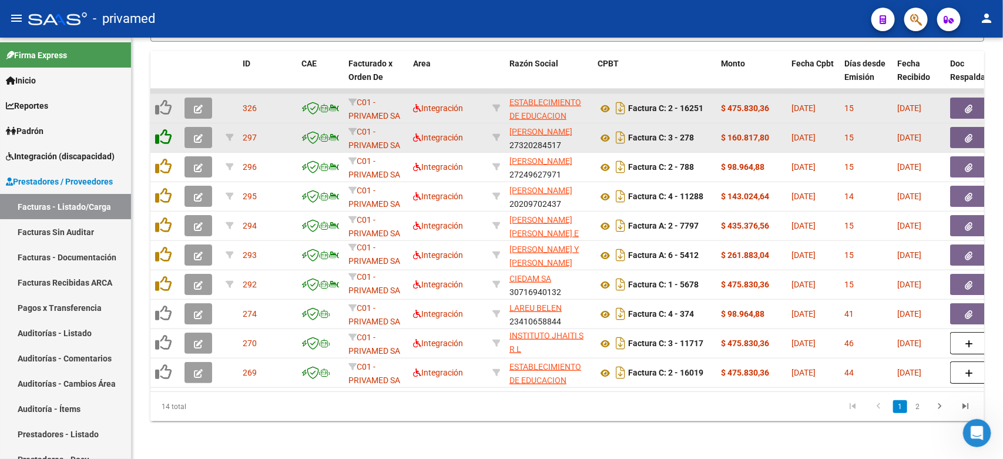
scroll to position [15, 0]
click at [165, 129] on icon at bounding box center [163, 137] width 16 height 16
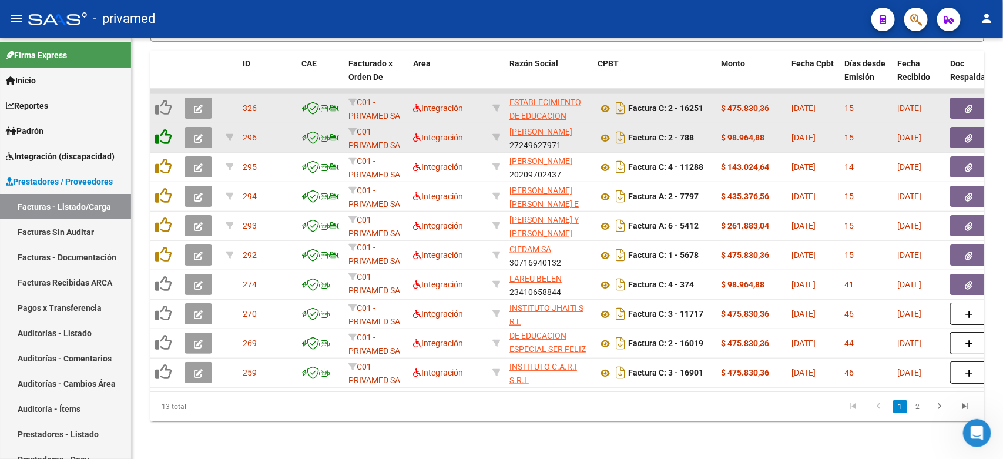
scroll to position [42, 0]
click at [165, 129] on icon at bounding box center [163, 137] width 16 height 16
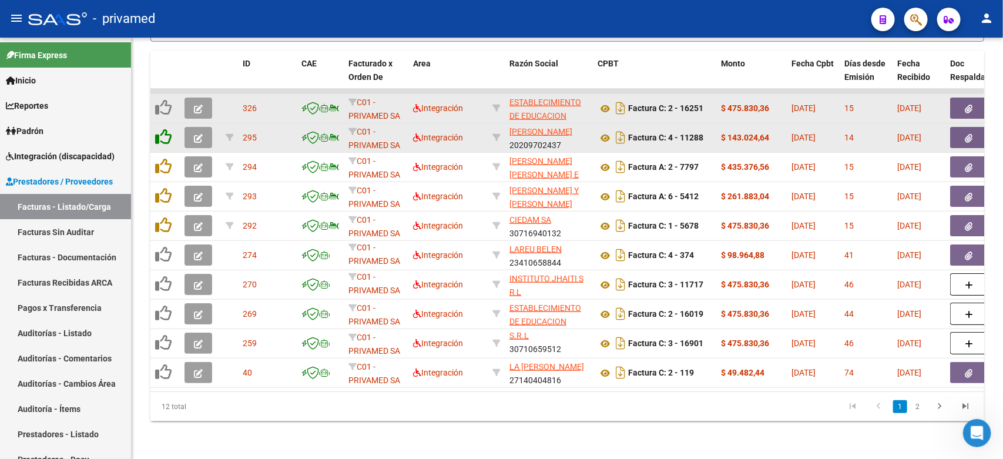
scroll to position [15, 0]
click at [165, 129] on icon at bounding box center [163, 137] width 16 height 16
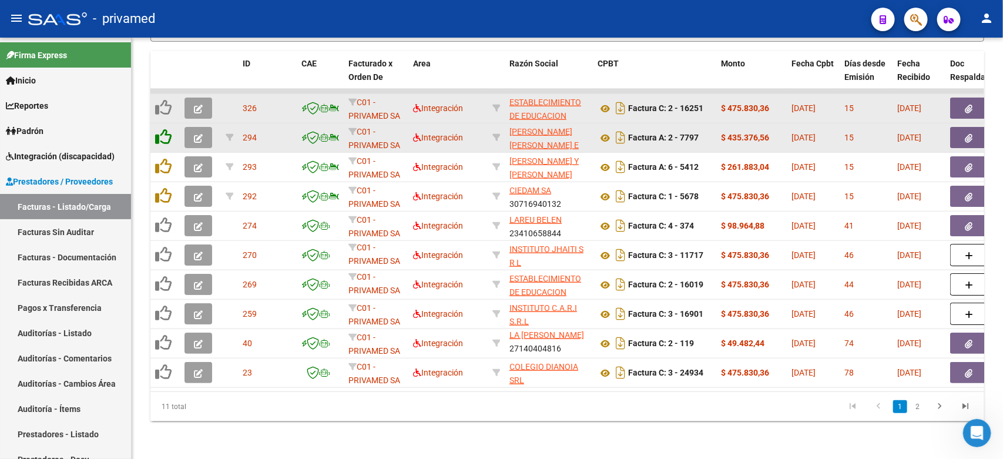
click at [165, 129] on icon at bounding box center [163, 137] width 16 height 16
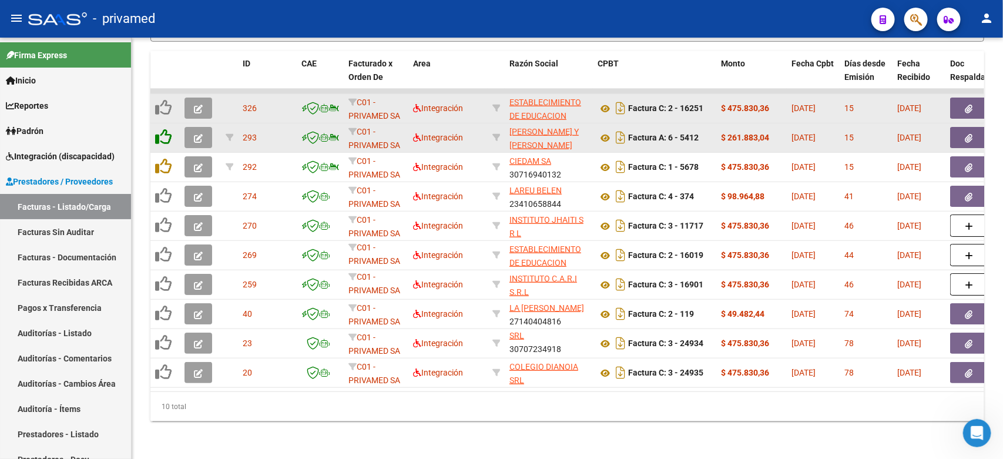
click at [165, 129] on icon at bounding box center [163, 137] width 16 height 16
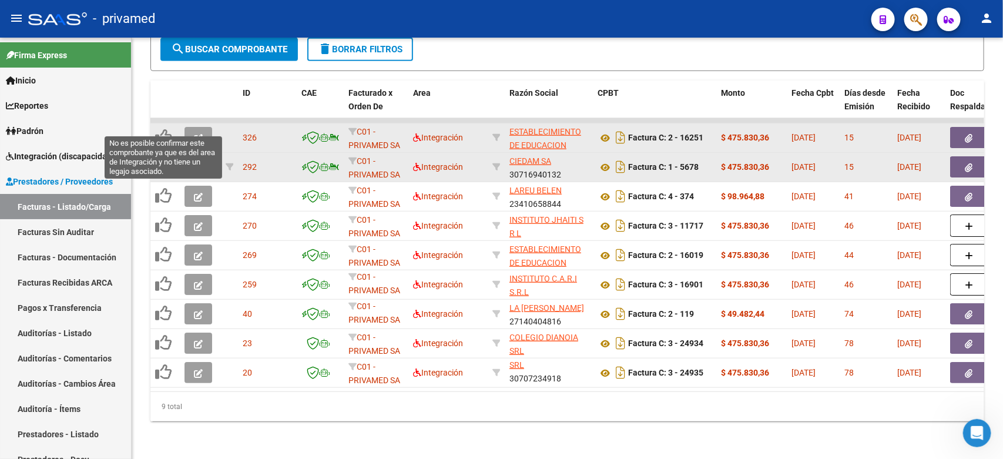
scroll to position [354, 0]
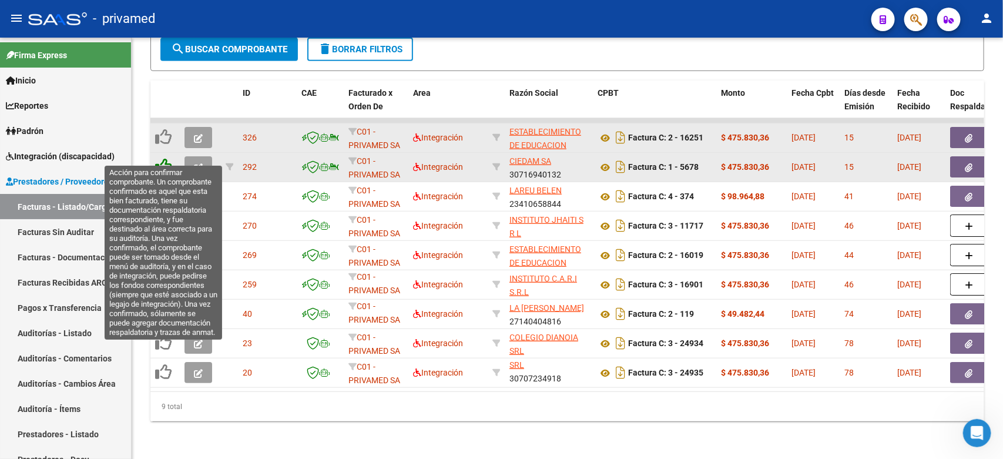
click at [162, 158] on icon at bounding box center [163, 166] width 16 height 16
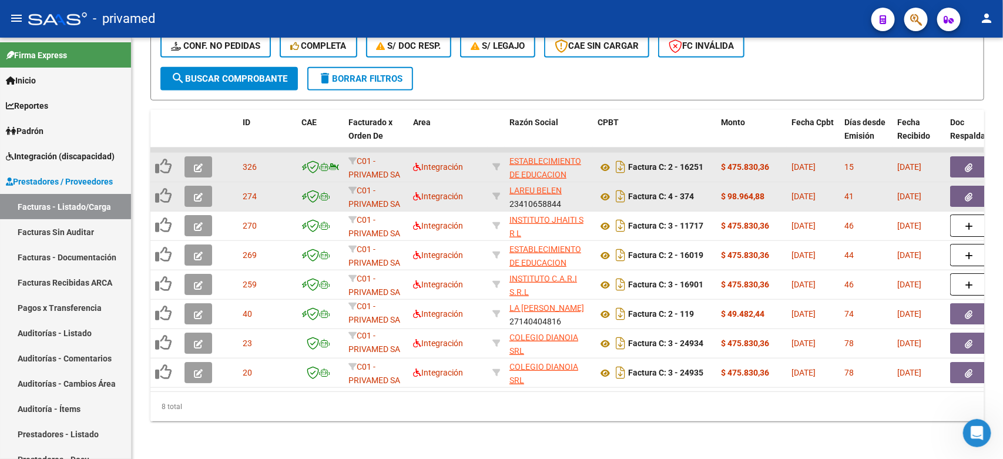
scroll to position [324, 0]
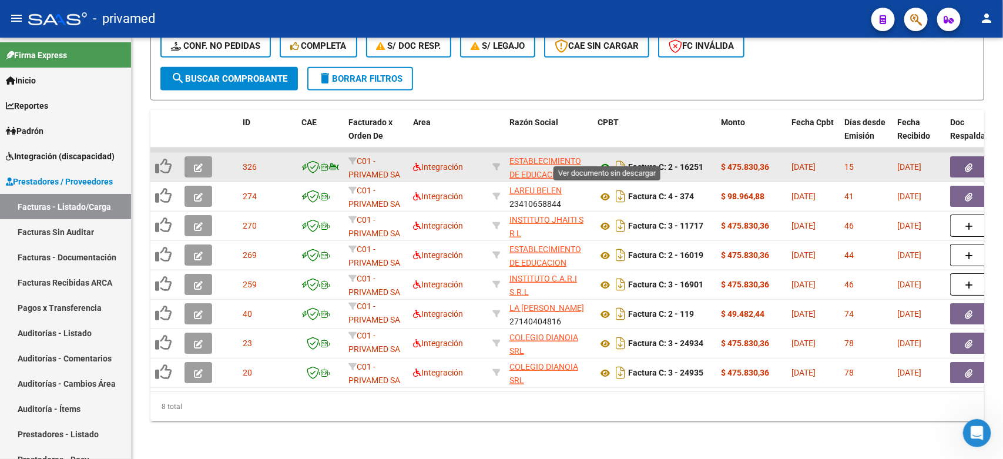
click at [599, 160] on icon at bounding box center [604, 167] width 15 height 14
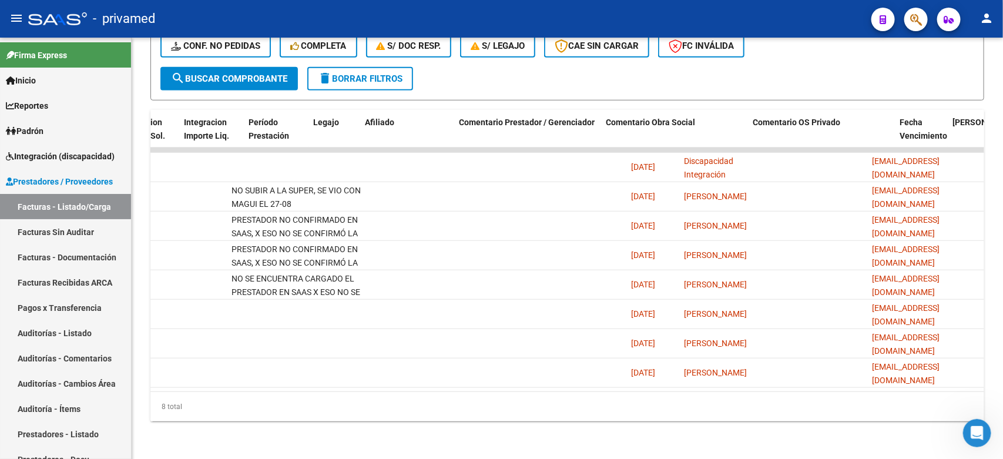
scroll to position [0, 0]
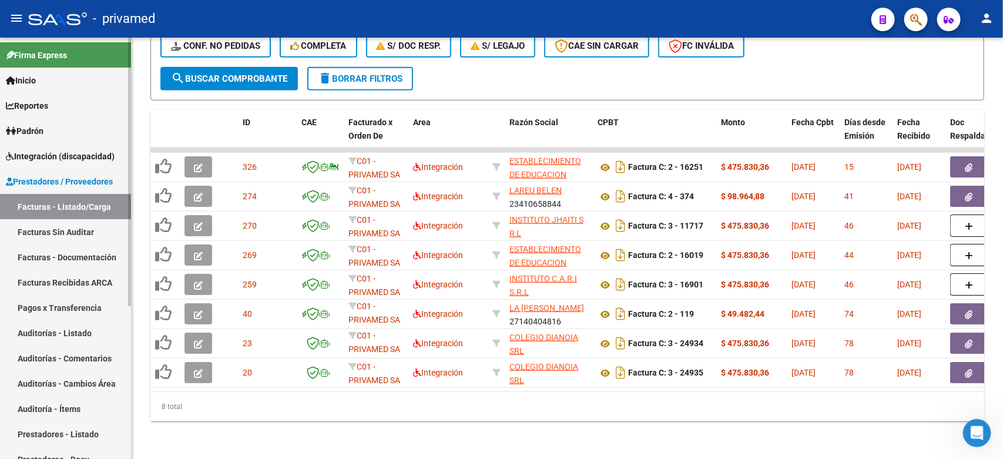
click at [68, 156] on span "Integración (discapacidad)" at bounding box center [60, 156] width 109 height 13
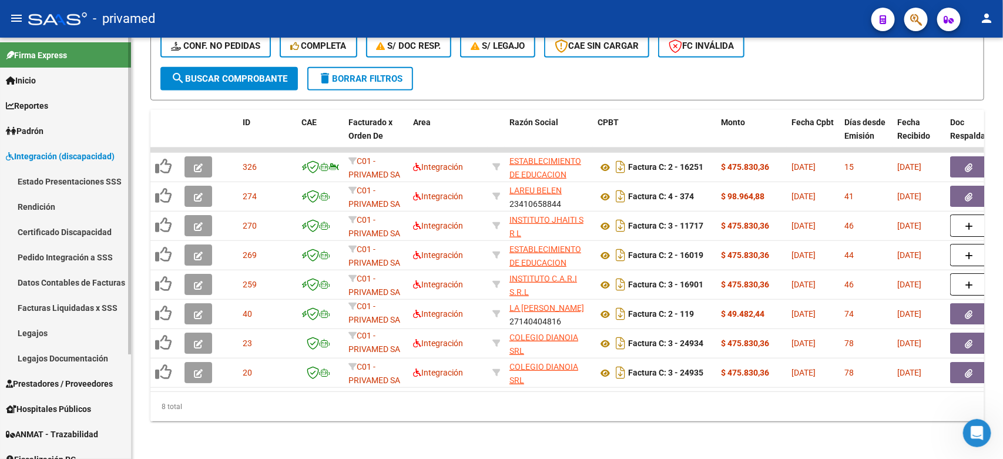
click at [57, 330] on link "Legajos" at bounding box center [65, 332] width 131 height 25
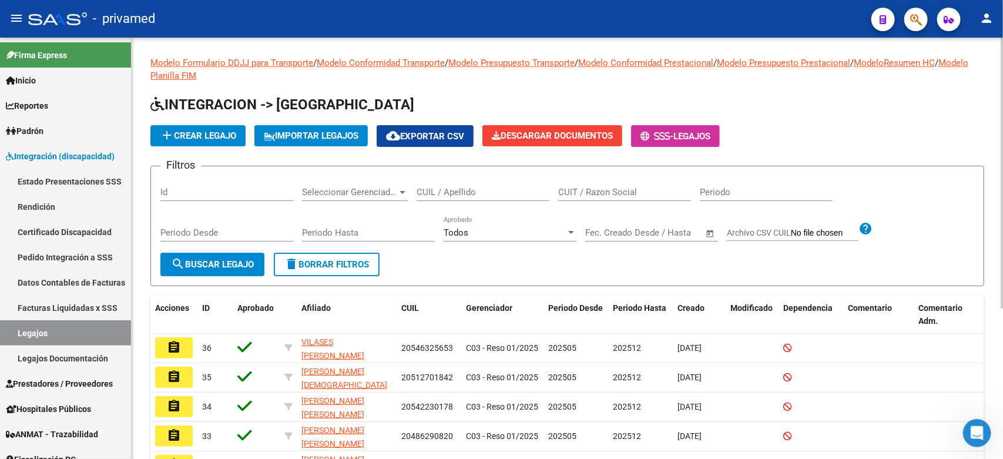
click at [472, 191] on input "CUIL / Apellido" at bounding box center [483, 192] width 133 height 11
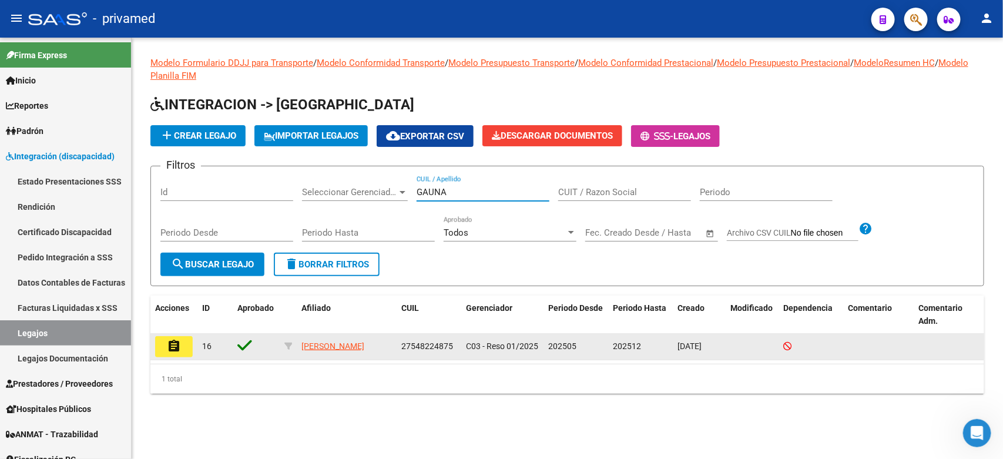
type input "GAUNA"
click at [180, 350] on mat-icon "assignment" at bounding box center [174, 346] width 14 height 14
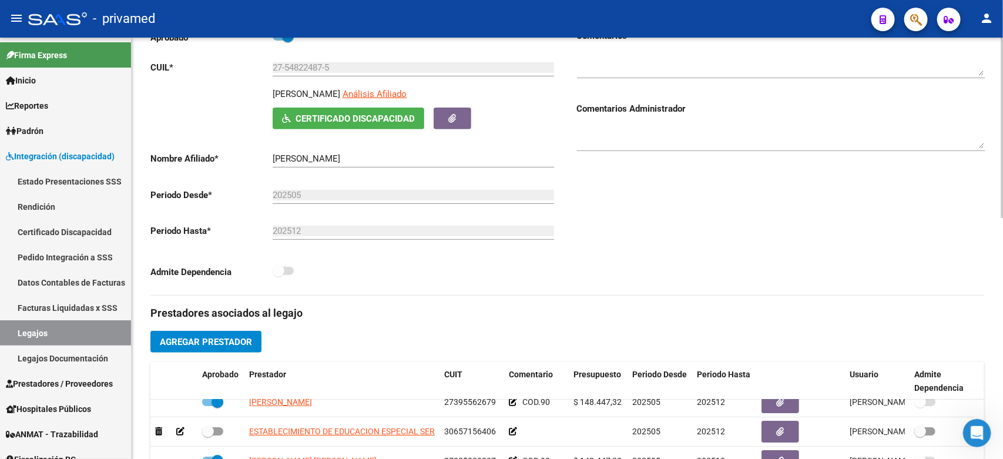
scroll to position [343, 0]
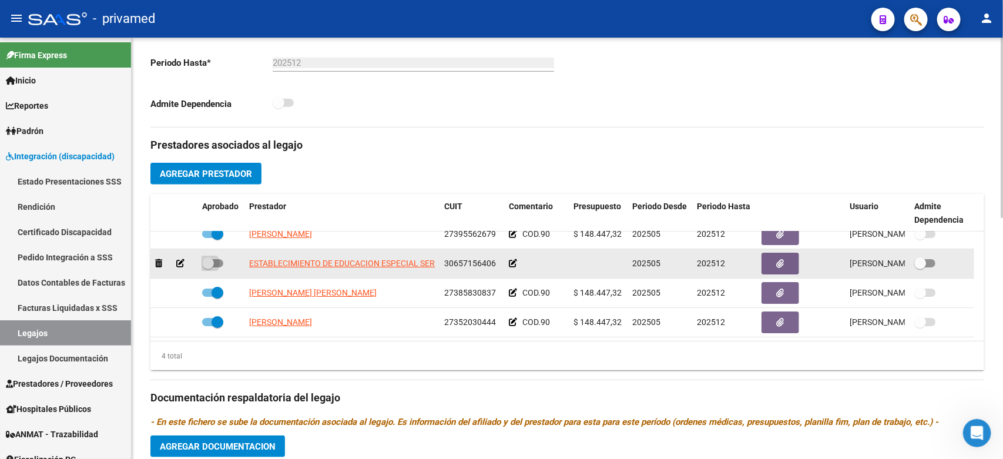
click at [218, 259] on span at bounding box center [212, 263] width 21 height 8
click at [208, 267] on input "checkbox" at bounding box center [207, 267] width 1 height 1
checkbox input "true"
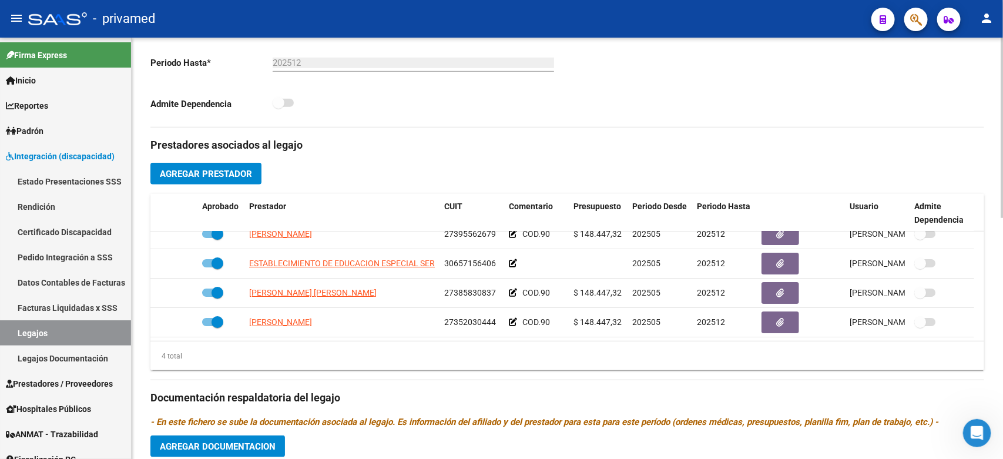
click at [826, 135] on div "Prestadores asociados al legajo Agregar Prestador Aprobado Prestador CUIT Comen…" at bounding box center [567, 389] width 834 height 525
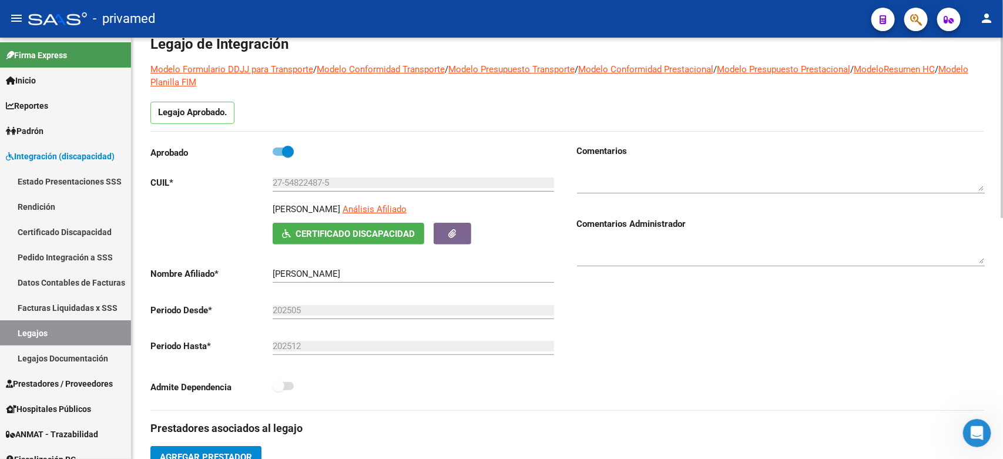
scroll to position [0, 0]
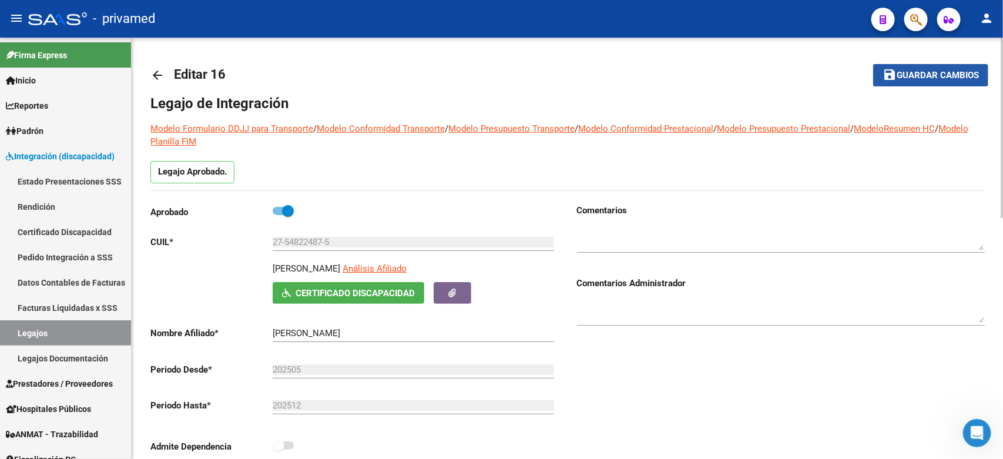
click at [929, 77] on span "Guardar cambios" at bounding box center [938, 75] width 82 height 11
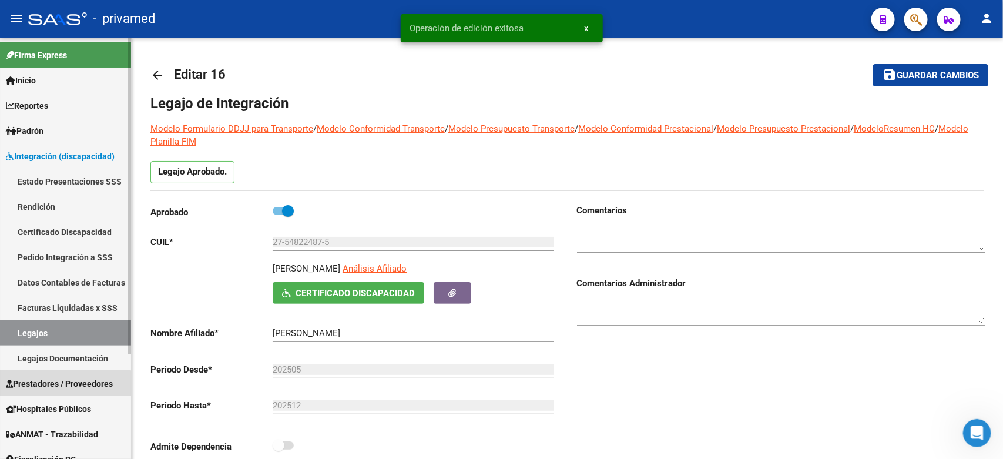
click at [51, 384] on span "Prestadores / Proveedores" at bounding box center [59, 383] width 107 height 13
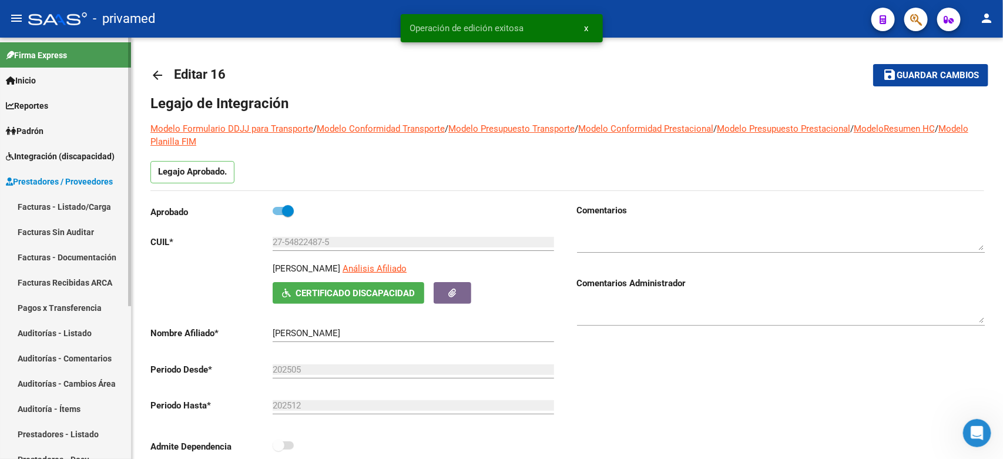
click at [65, 206] on link "Facturas - Listado/Carga" at bounding box center [65, 206] width 131 height 25
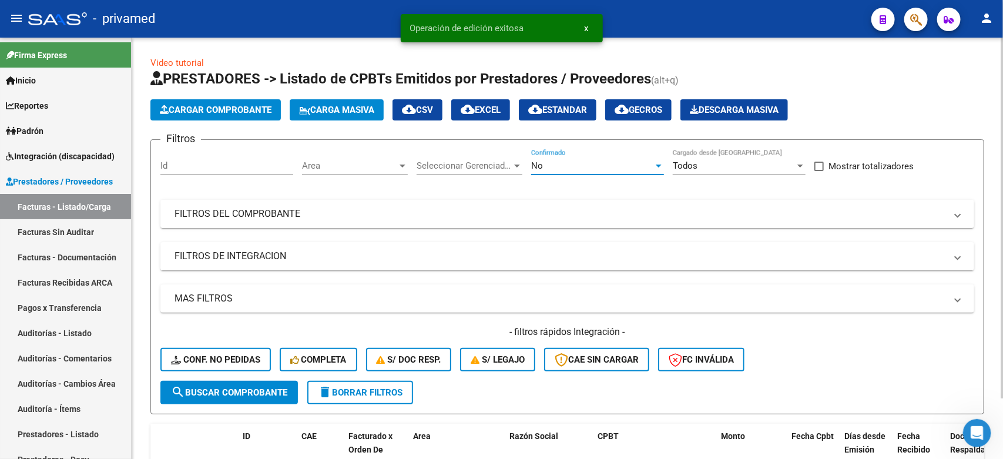
click at [604, 165] on div "No" at bounding box center [592, 165] width 122 height 11
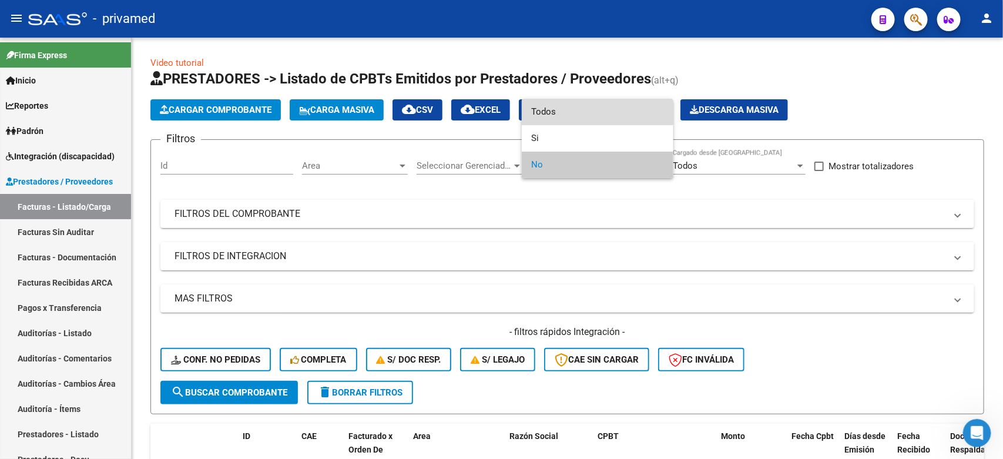
click at [568, 115] on span "Todos" at bounding box center [597, 112] width 133 height 26
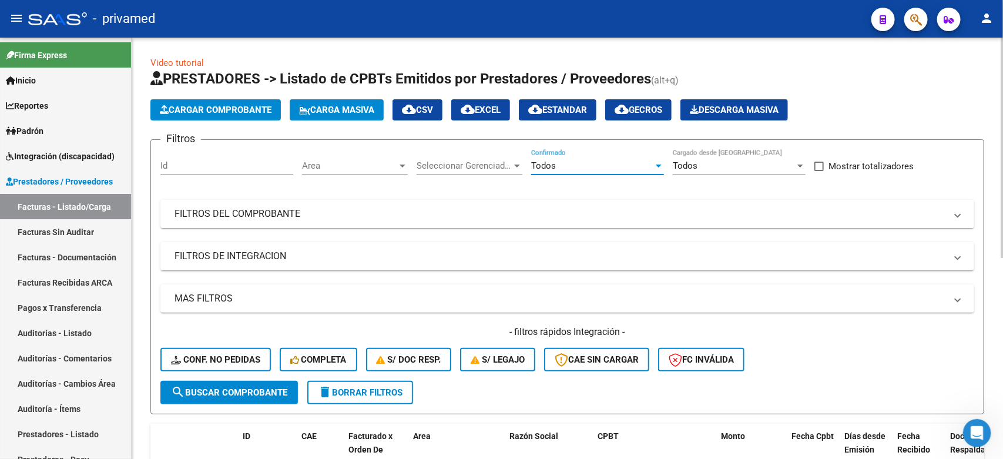
click at [567, 165] on div "Todos" at bounding box center [592, 165] width 122 height 11
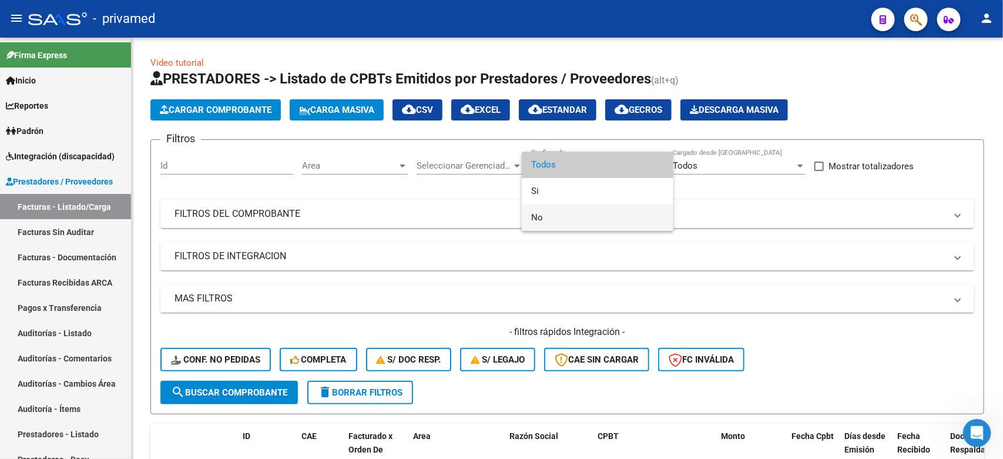
click at [546, 219] on span "No" at bounding box center [597, 217] width 133 height 26
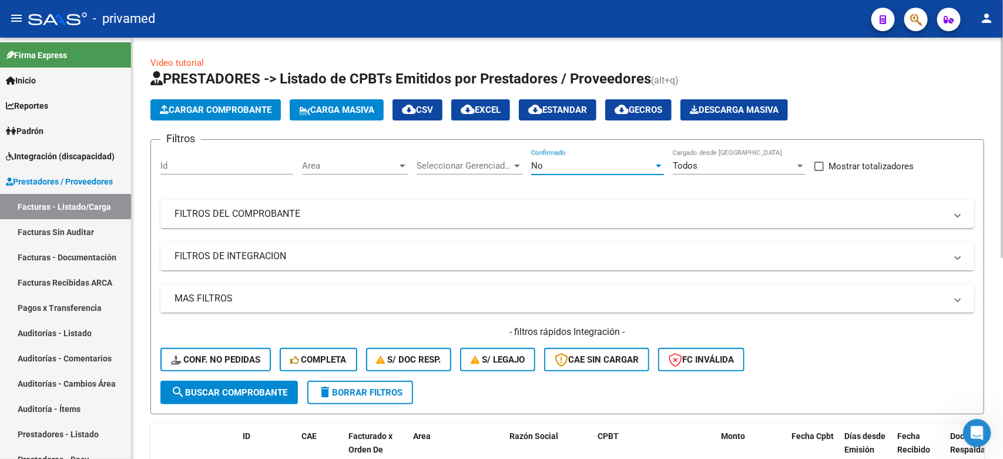
click at [476, 163] on span "Seleccionar Gerenciador" at bounding box center [464, 165] width 95 height 11
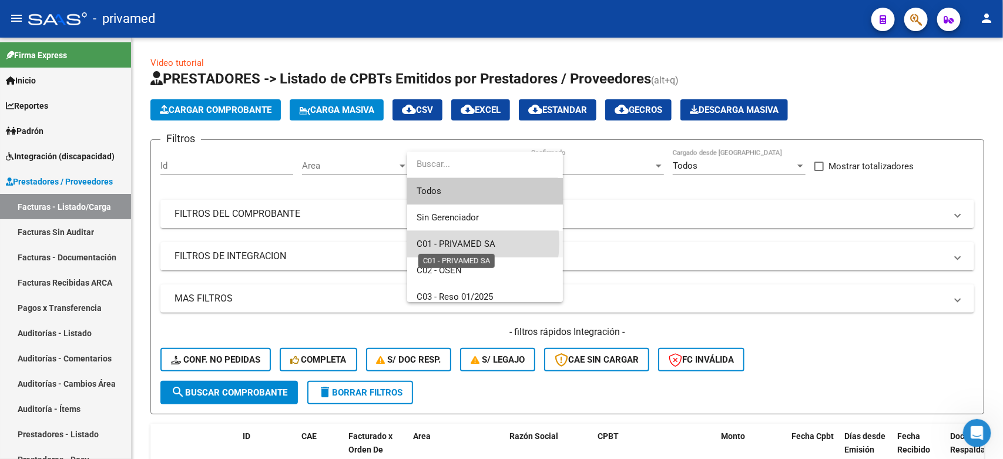
click at [452, 243] on span "C01 - PRIVAMED SA" at bounding box center [456, 244] width 79 height 11
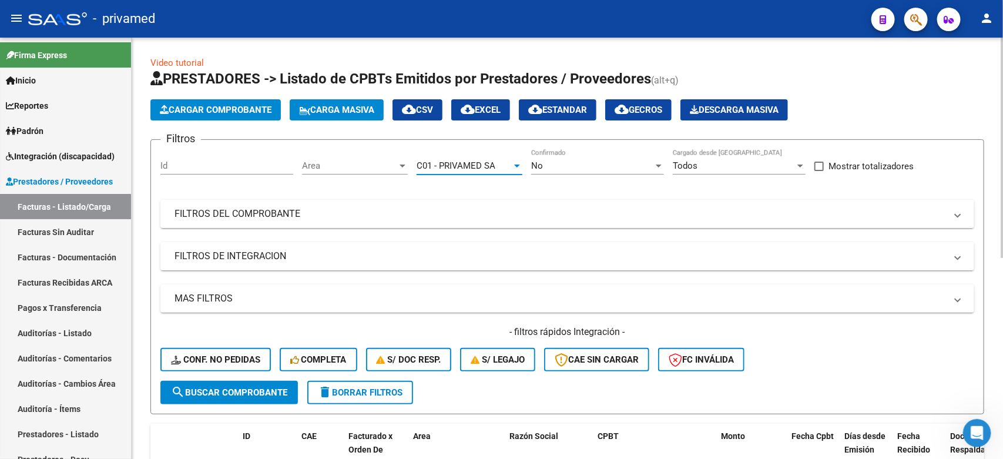
click at [344, 162] on span "Area" at bounding box center [349, 165] width 95 height 11
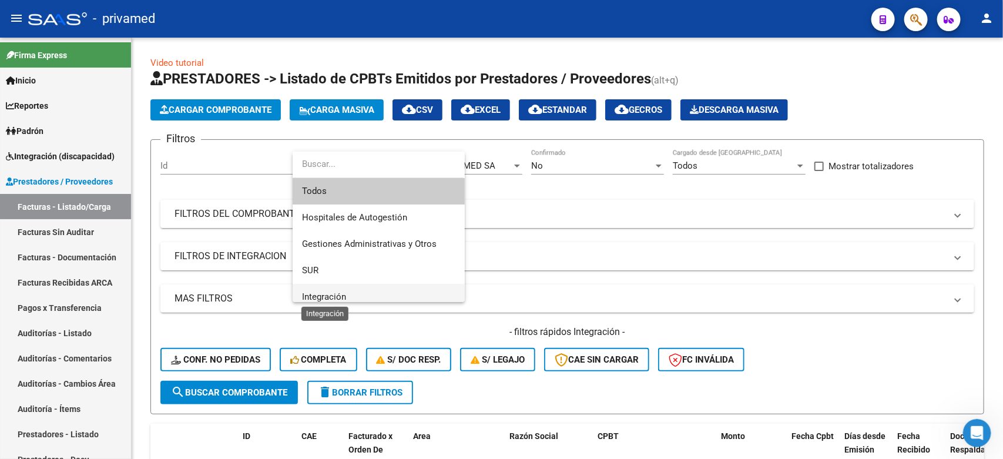
click at [321, 294] on span "Integración" at bounding box center [324, 296] width 44 height 11
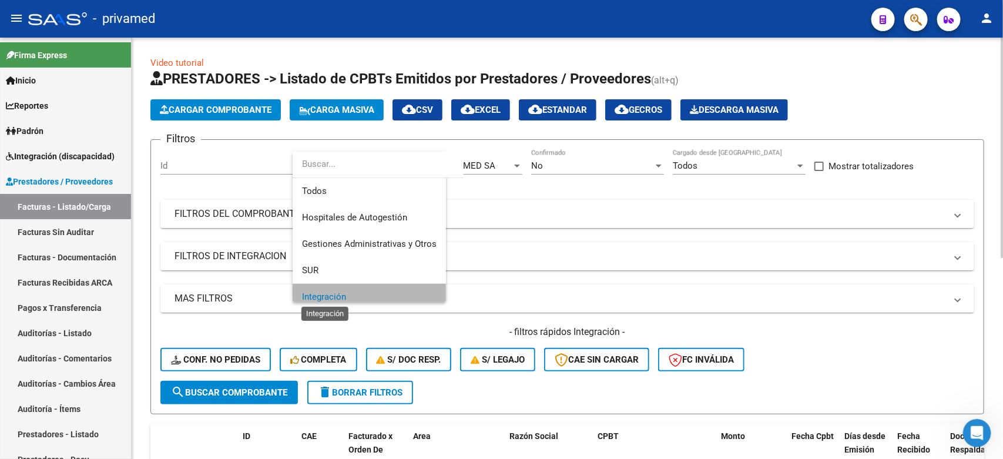
scroll to position [8, 0]
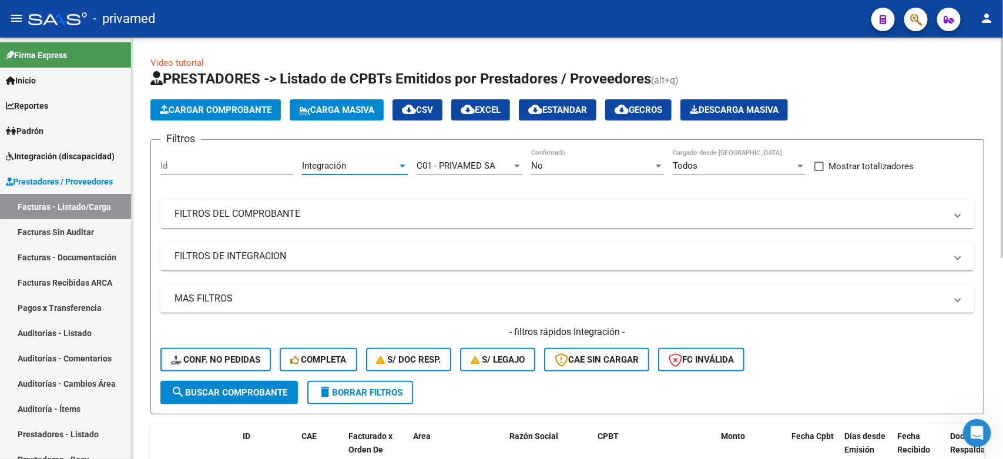
click at [224, 389] on span "search Buscar Comprobante" at bounding box center [229, 392] width 116 height 11
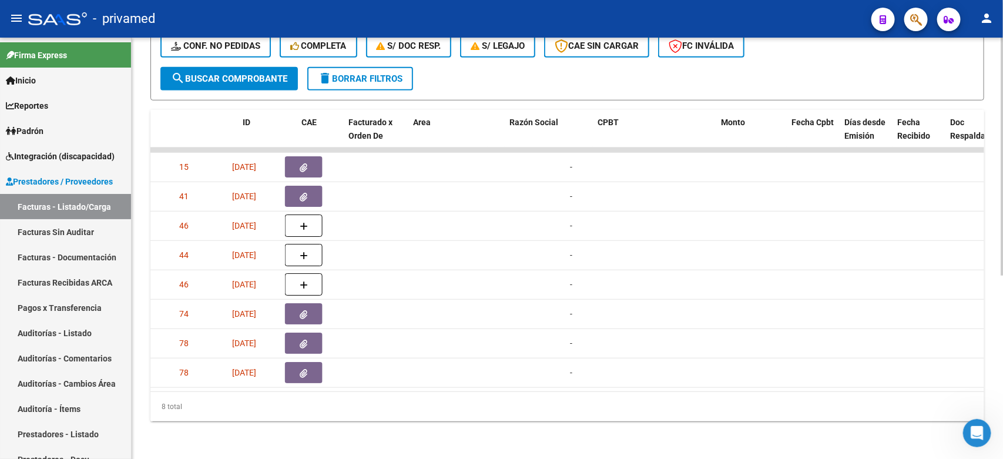
scroll to position [0, 0]
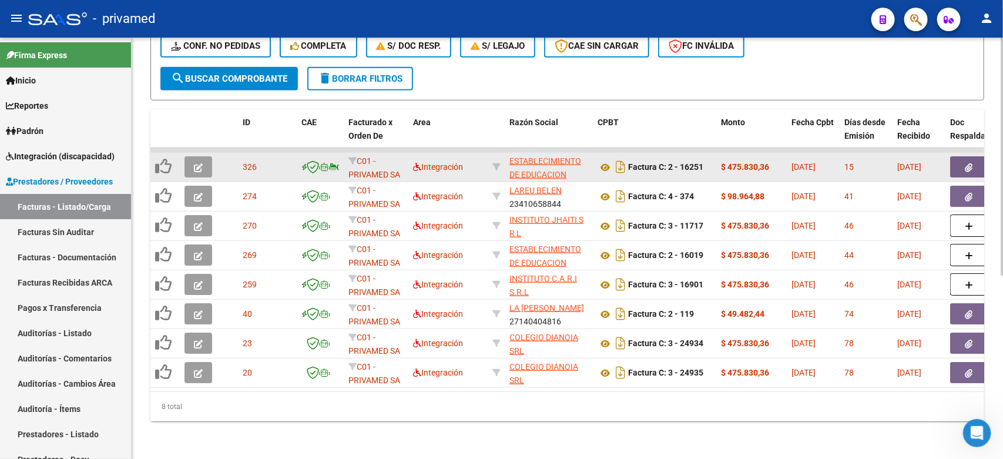
click at [201, 163] on icon "button" at bounding box center [198, 167] width 9 height 9
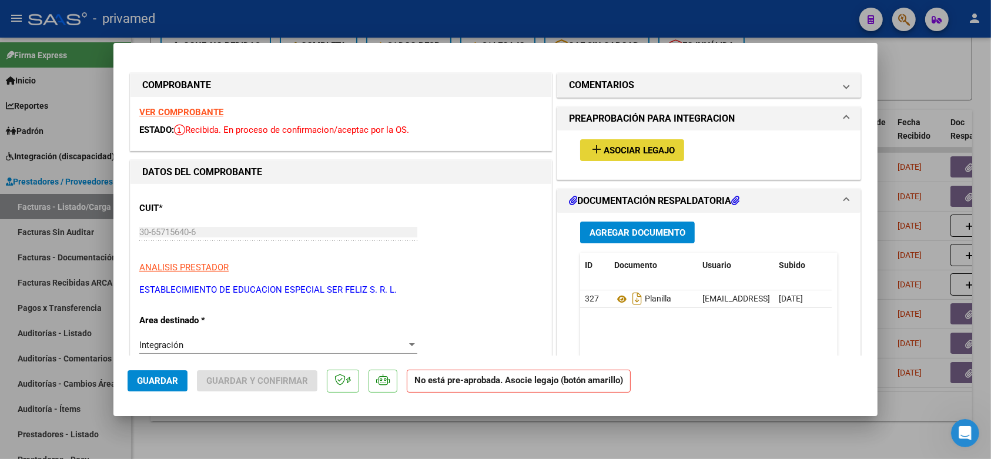
click at [644, 147] on span "Asociar Legajo" at bounding box center [638, 150] width 71 height 11
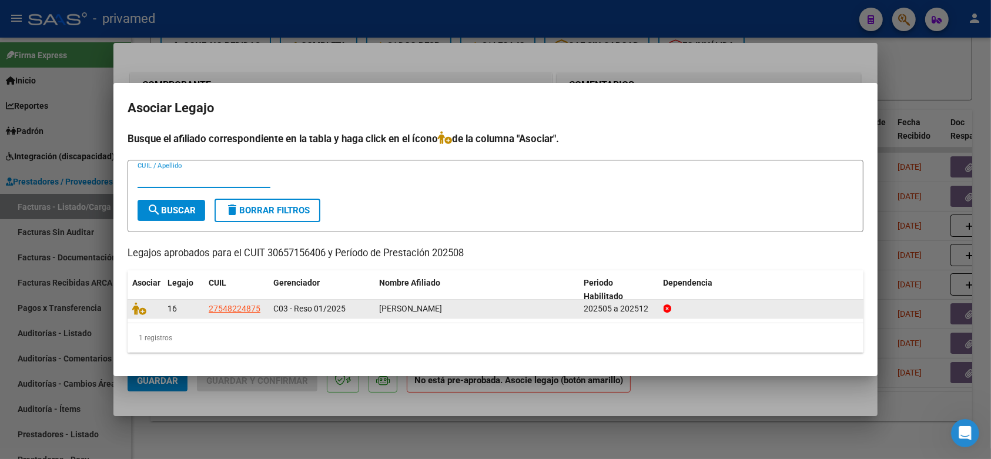
click at [131, 307] on datatable-body-cell at bounding box center [144, 309] width 35 height 18
click at [139, 307] on icon at bounding box center [139, 308] width 14 height 13
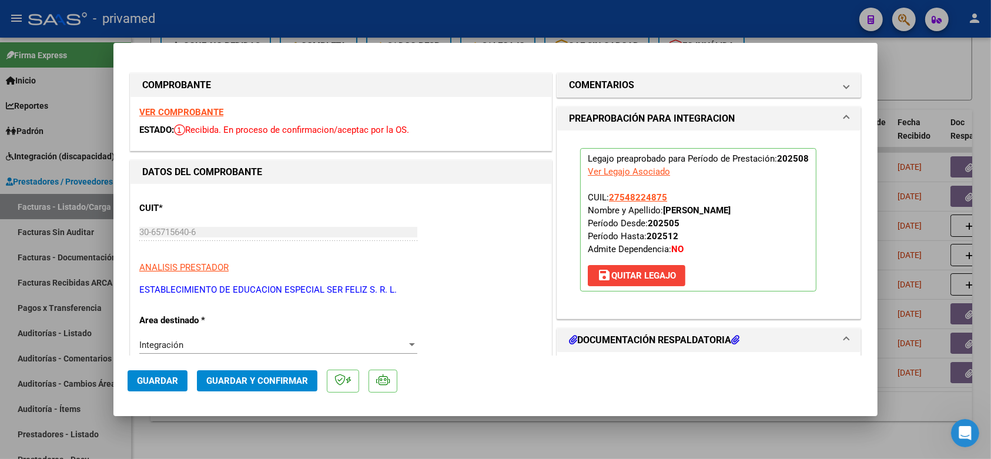
click at [250, 380] on span "Guardar y Confirmar" at bounding box center [257, 380] width 102 height 11
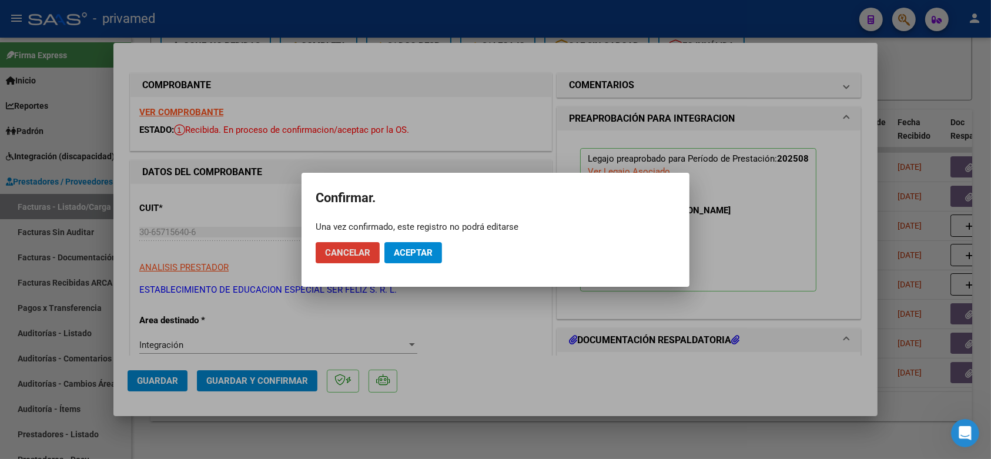
click at [401, 247] on span "Aceptar" at bounding box center [413, 252] width 39 height 11
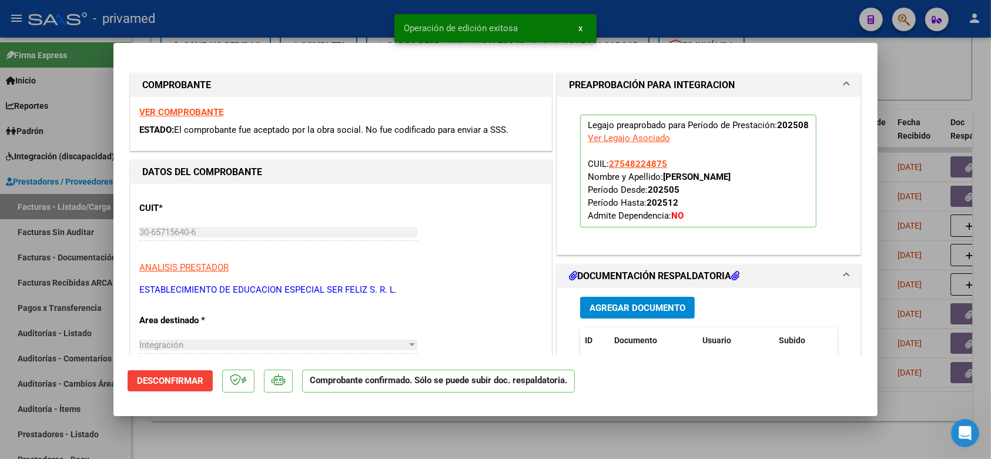
click at [949, 77] on div at bounding box center [495, 229] width 991 height 459
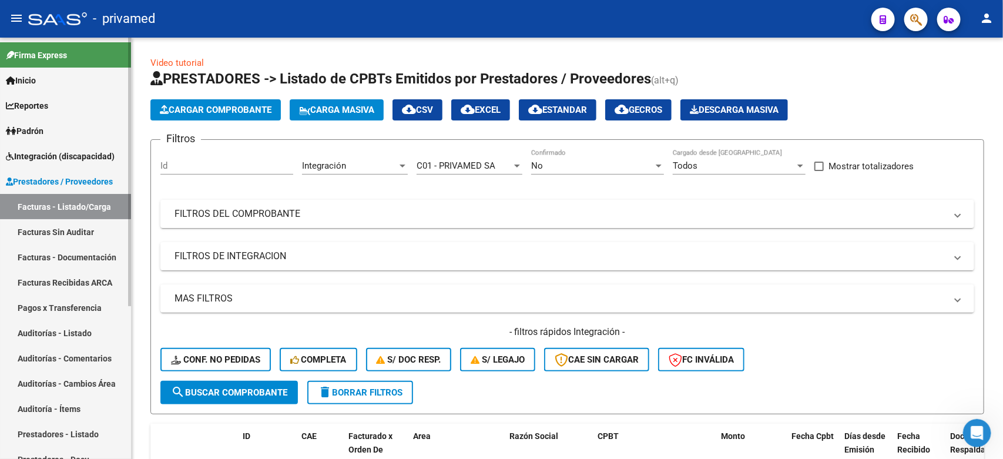
click at [63, 159] on span "Integración (discapacidad)" at bounding box center [60, 156] width 109 height 13
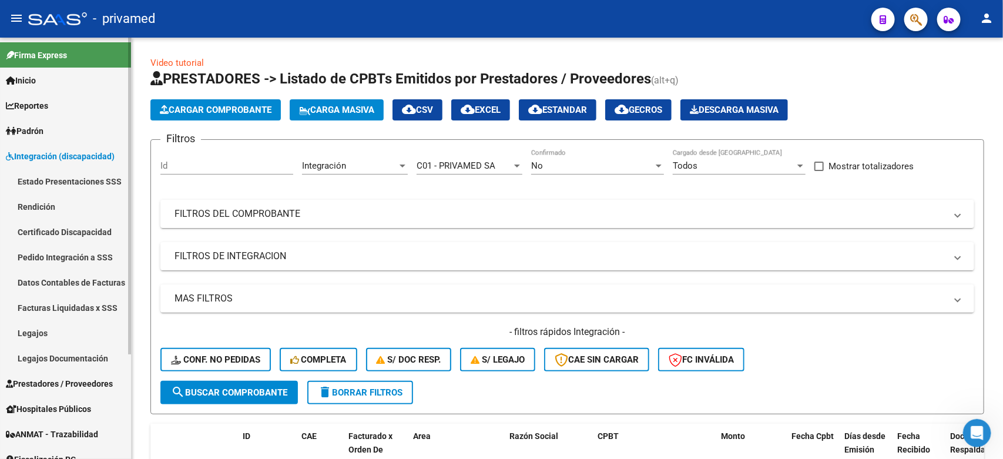
click at [48, 330] on link "Legajos" at bounding box center [65, 332] width 131 height 25
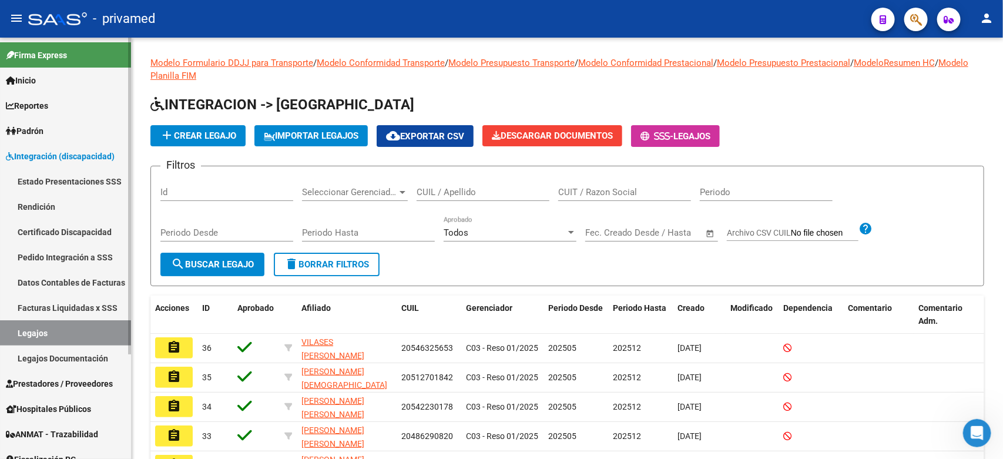
click at [58, 251] on link "Pedido Integración a SSS" at bounding box center [65, 256] width 131 height 25
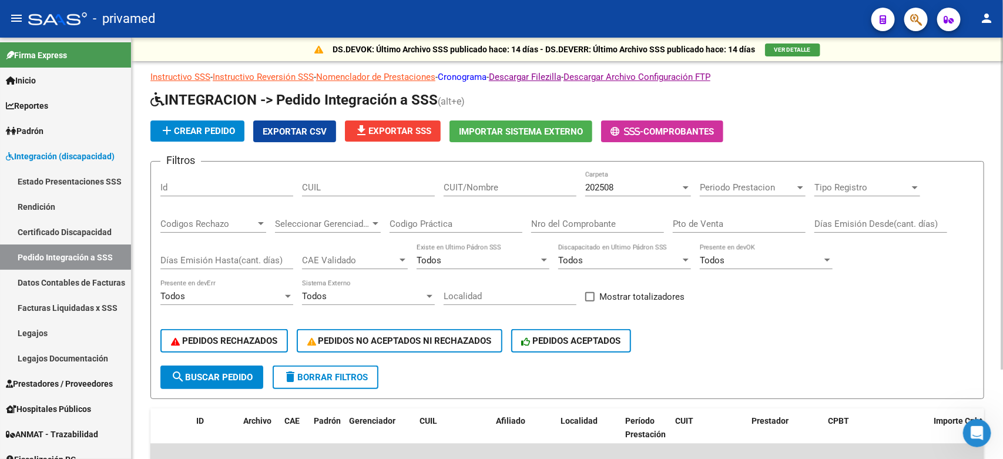
click at [471, 74] on link "Cronograma" at bounding box center [462, 77] width 49 height 11
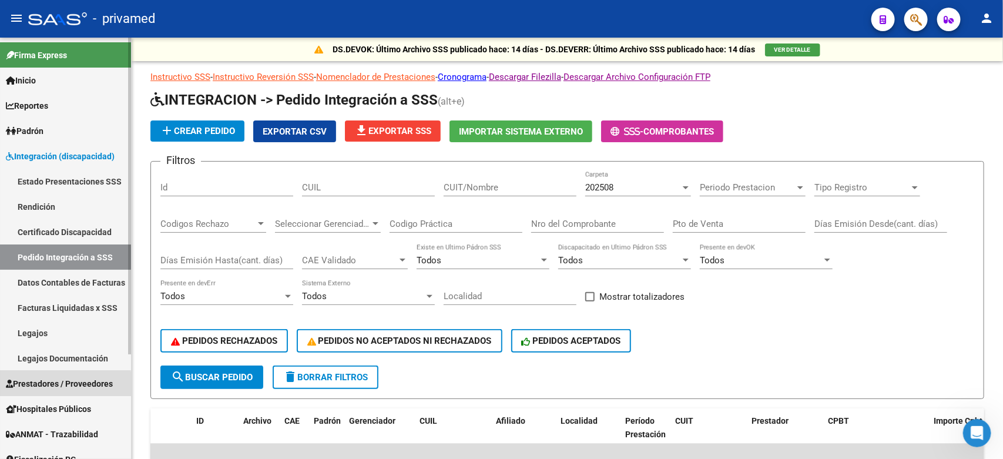
click at [45, 385] on span "Prestadores / Proveedores" at bounding box center [59, 383] width 107 height 13
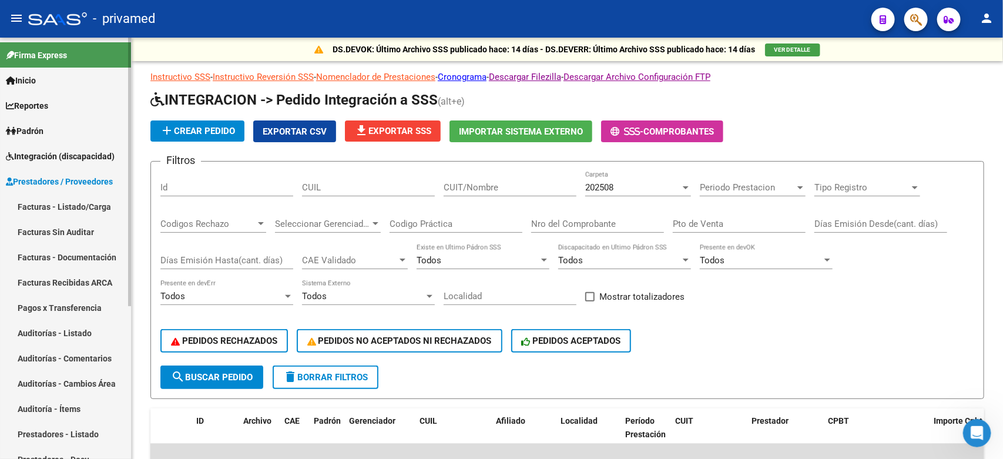
click at [71, 199] on link "Facturas - Listado/Carga" at bounding box center [65, 206] width 131 height 25
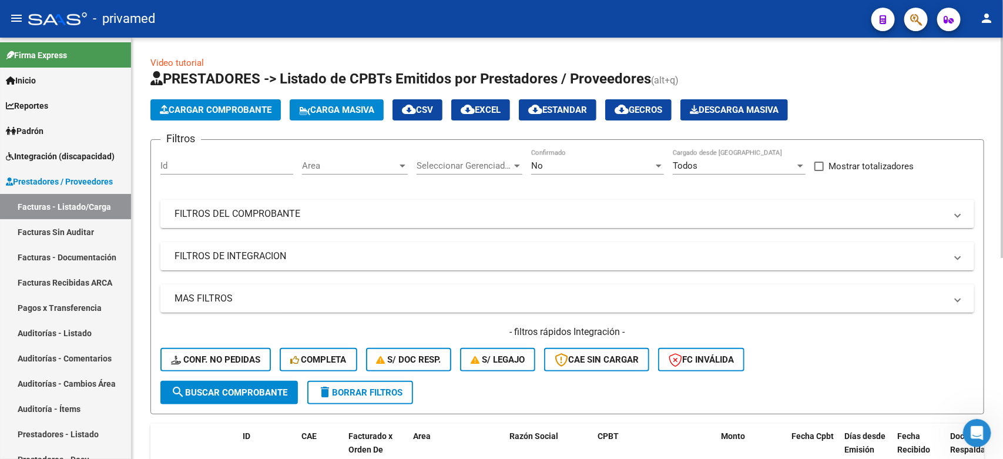
click at [488, 163] on span "Seleccionar Gerenciador" at bounding box center [464, 165] width 95 height 11
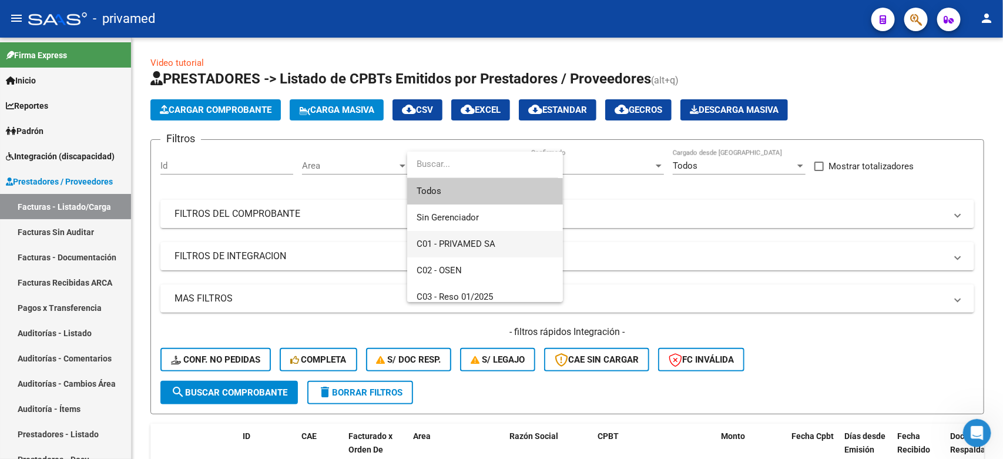
click at [471, 247] on span "C01 - PRIVAMED SA" at bounding box center [456, 244] width 79 height 11
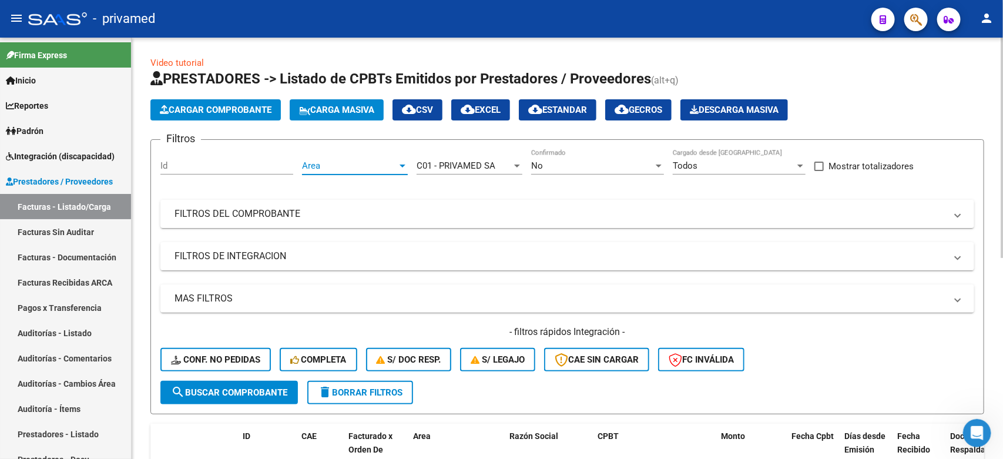
click at [361, 168] on span "Area" at bounding box center [349, 165] width 95 height 11
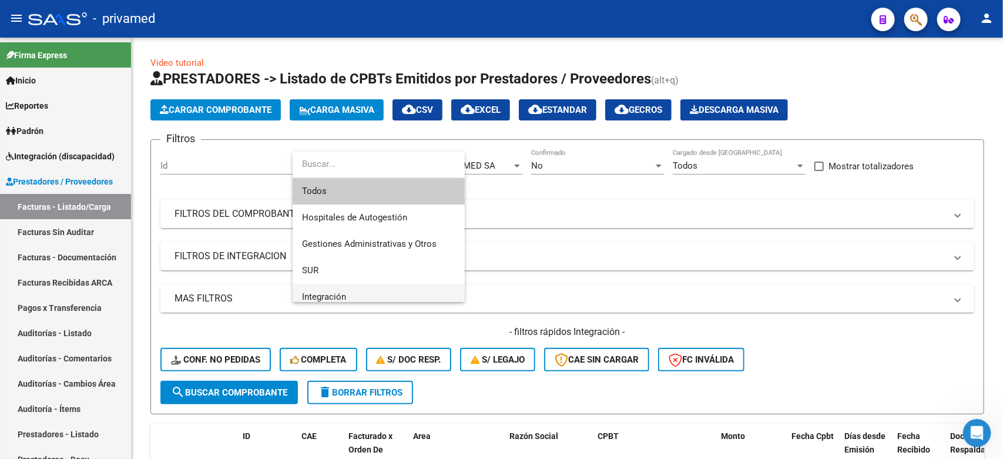
click at [361, 294] on span "Integración" at bounding box center [378, 297] width 153 height 26
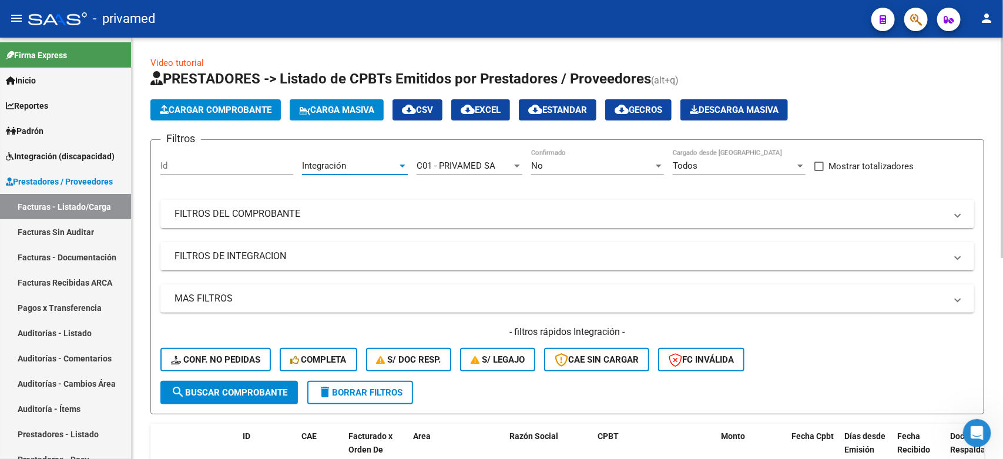
scroll to position [8, 0]
click at [220, 394] on span "search Buscar Comprobante" at bounding box center [229, 392] width 116 height 11
click at [921, 104] on div "Cargar Comprobante Carga Masiva cloud_download CSV cloud_download EXCEL cloud_d…" at bounding box center [567, 109] width 834 height 21
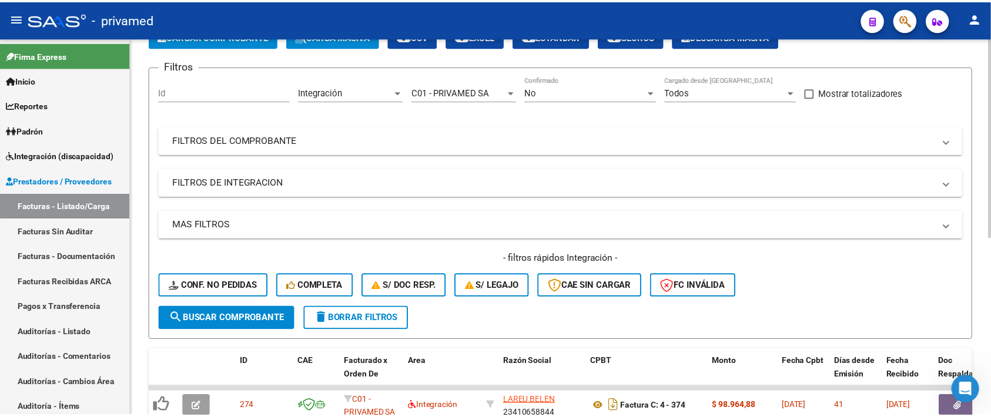
scroll to position [0, 0]
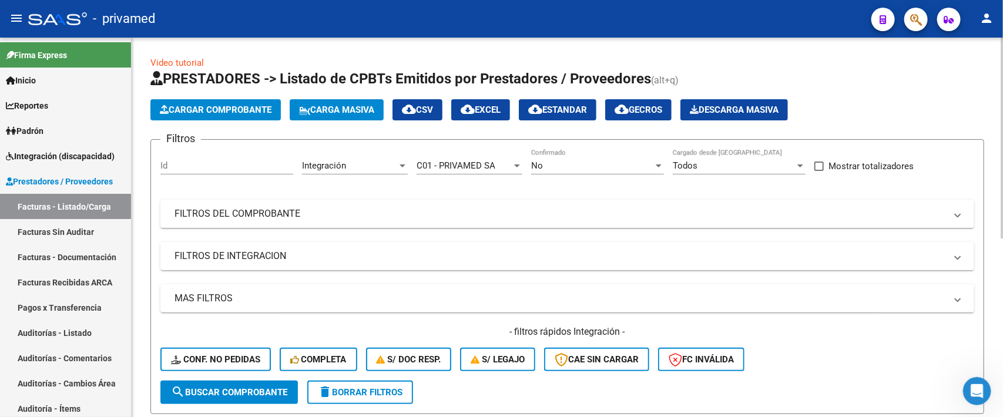
click at [249, 108] on span "Cargar Comprobante" at bounding box center [216, 110] width 112 height 11
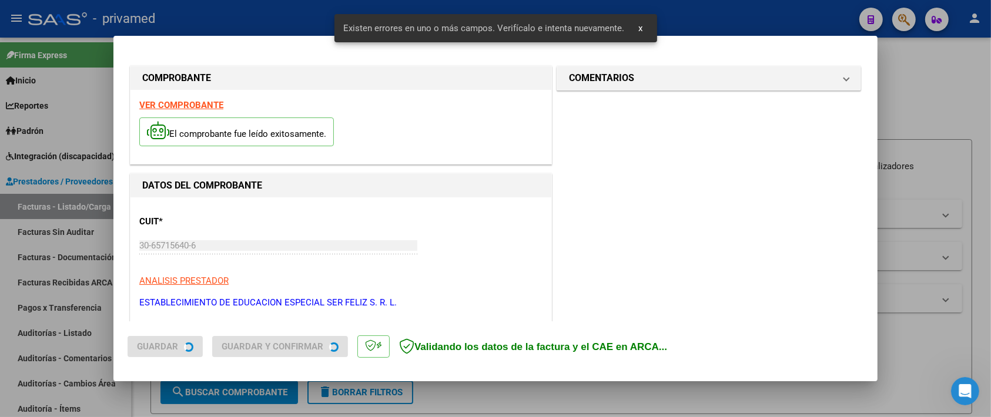
scroll to position [312, 0]
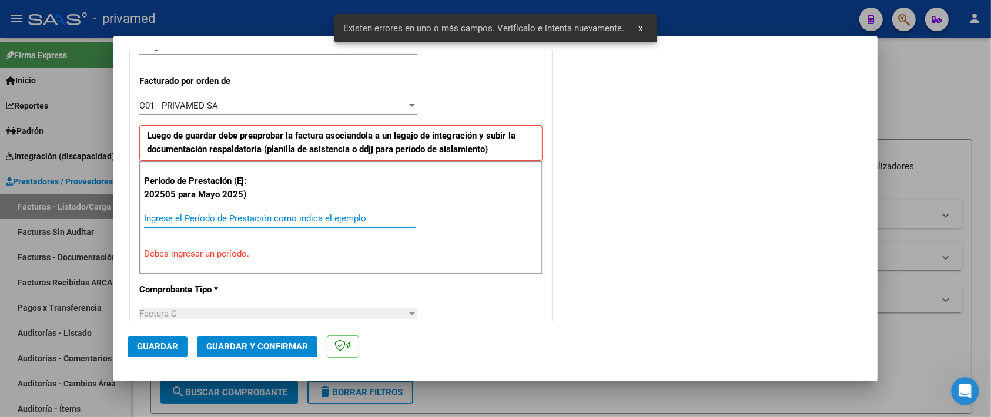
click at [316, 220] on input "Ingrese el Período de Prestación como indica el ejemplo" at bounding box center [279, 218] width 271 height 11
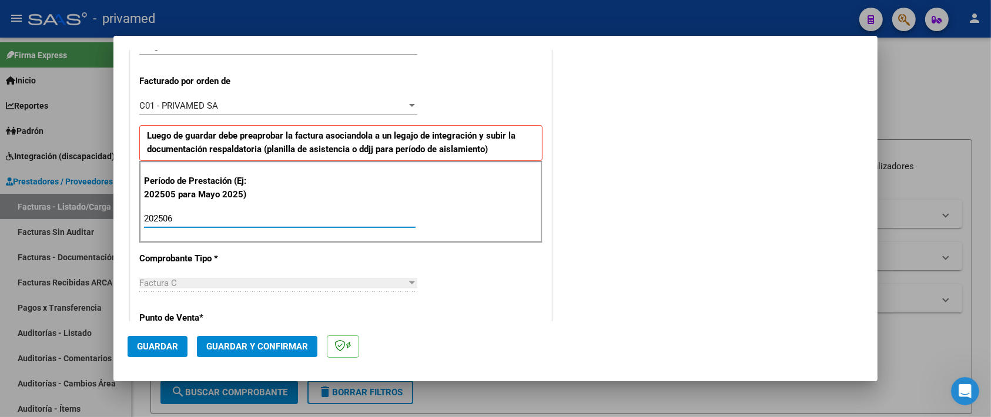
type input "202506"
click at [453, 268] on div "CUIT * 30-65715640-6 Ingresar CUIT ANALISIS PRESTADOR ESTABLECIMIENTO DE EDUCAC…" at bounding box center [340, 390] width 421 height 1010
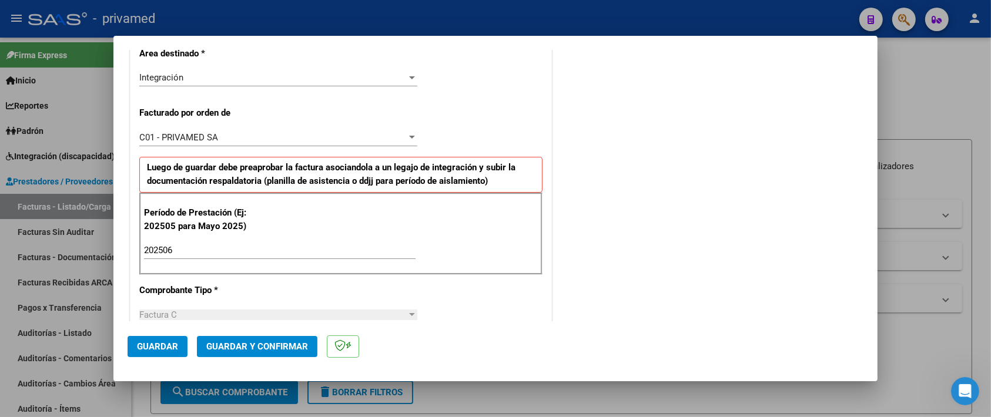
scroll to position [0, 0]
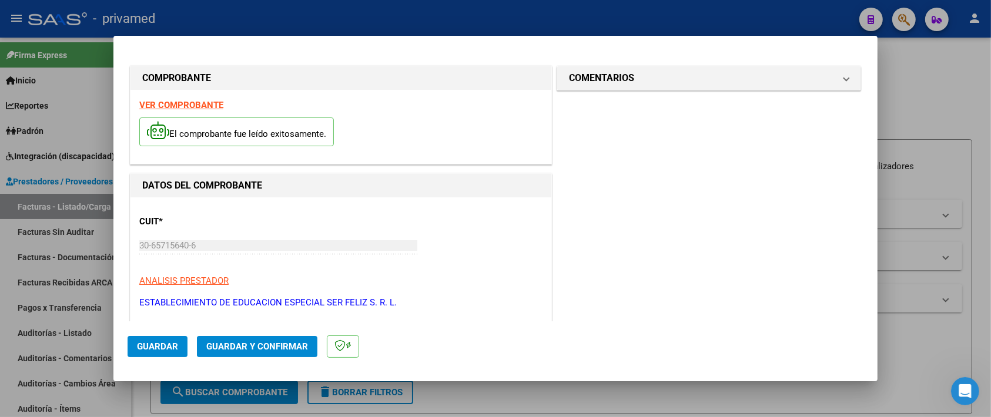
click at [162, 350] on span "Guardar" at bounding box center [157, 346] width 41 height 11
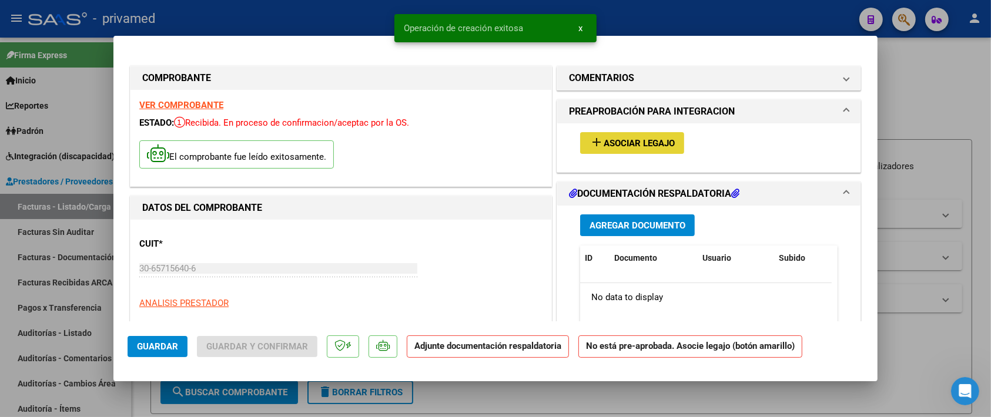
click at [632, 145] on span "Asociar Legajo" at bounding box center [638, 143] width 71 height 11
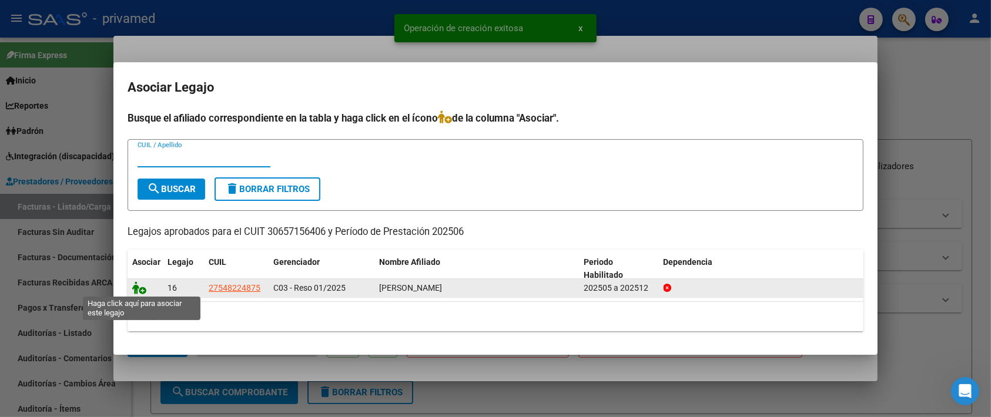
click at [136, 291] on icon at bounding box center [139, 287] width 14 height 13
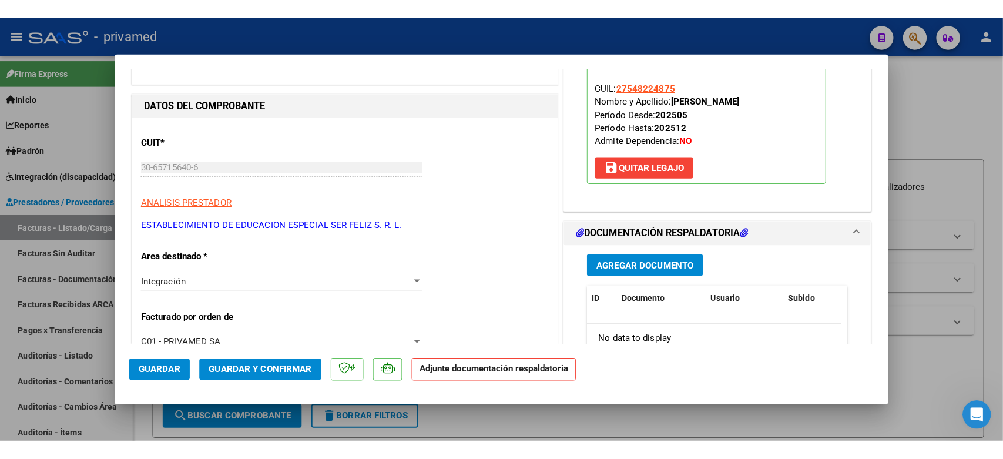
scroll to position [220, 0]
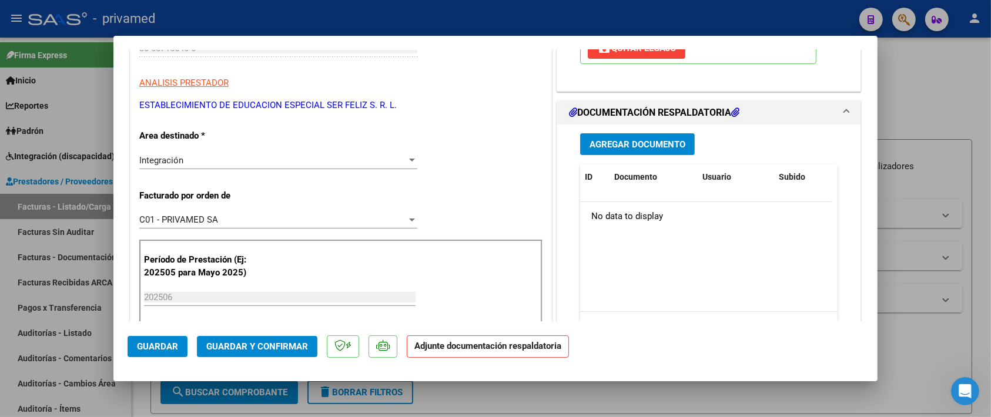
click at [662, 147] on span "Agregar Documento" at bounding box center [637, 144] width 96 height 11
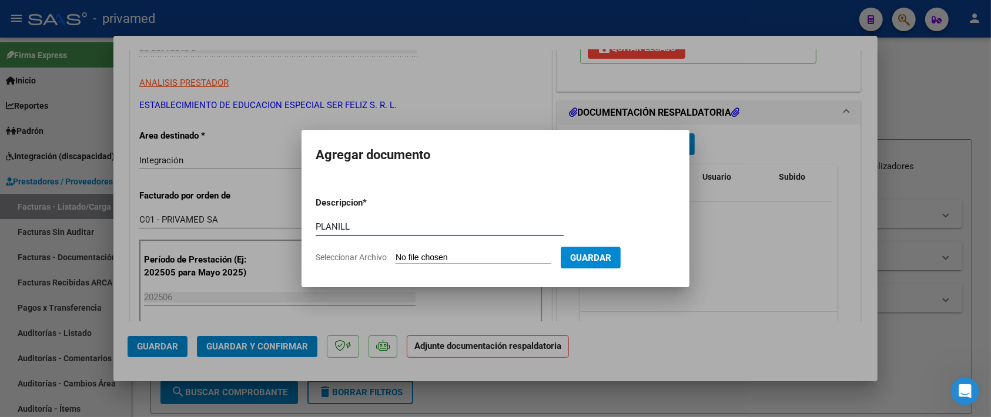
type input "PLANILLA"
type input "C:\fakepath\GAUNA NAVILA- CONCU- junio 2025.pdf"
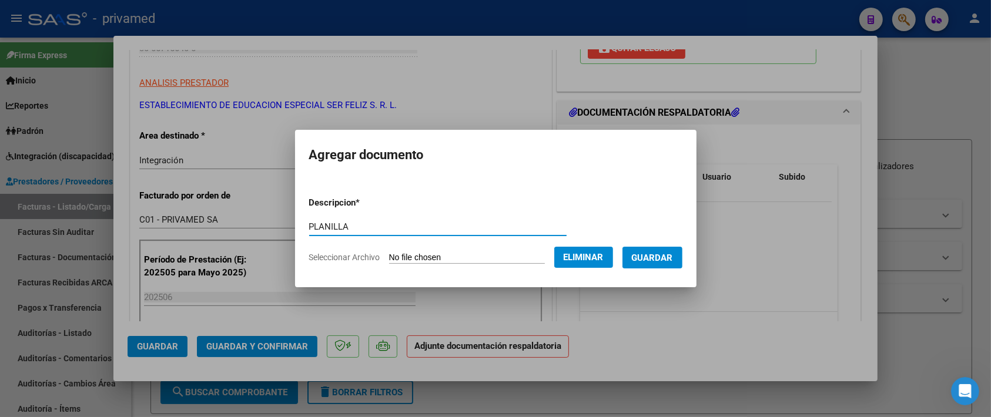
type input "PLANILLA"
click at [663, 263] on button "Guardar" at bounding box center [652, 258] width 60 height 22
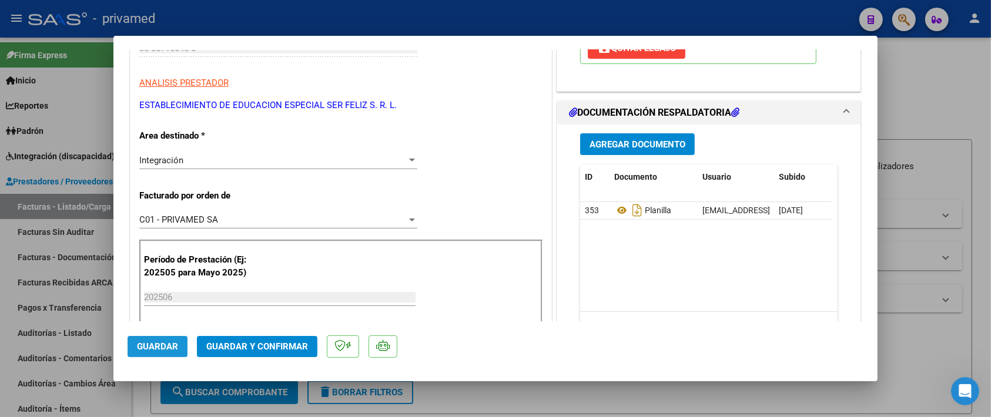
click at [152, 351] on span "Guardar" at bounding box center [157, 346] width 41 height 11
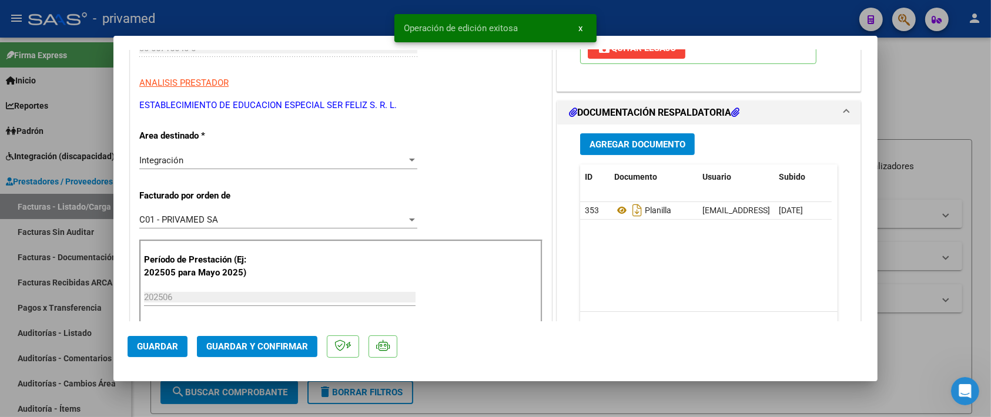
click at [279, 345] on span "Guardar y Confirmar" at bounding box center [257, 346] width 102 height 11
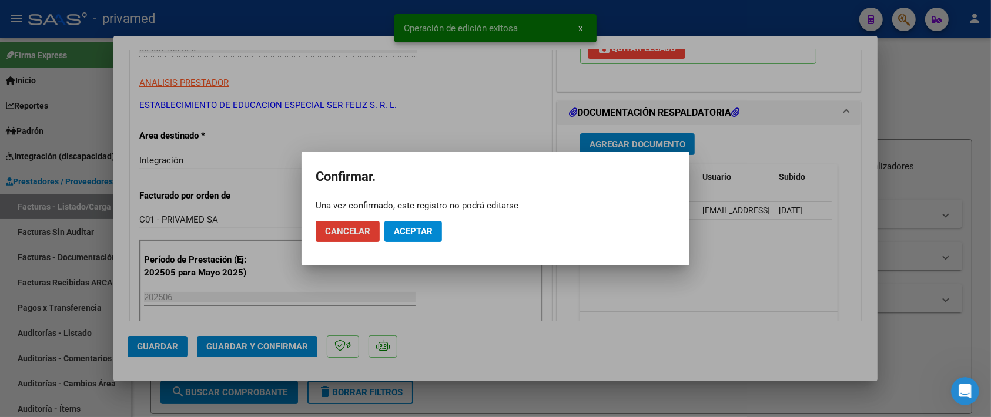
click at [418, 233] on span "Aceptar" at bounding box center [413, 231] width 39 height 11
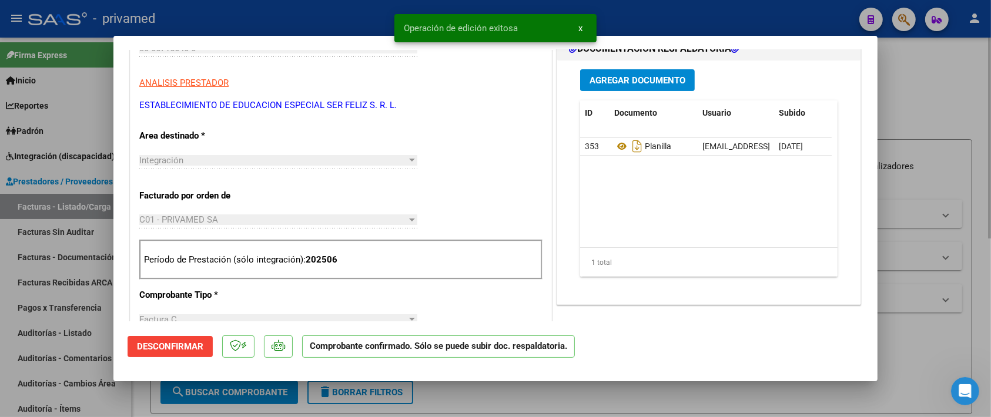
click at [956, 115] on div at bounding box center [495, 208] width 991 height 417
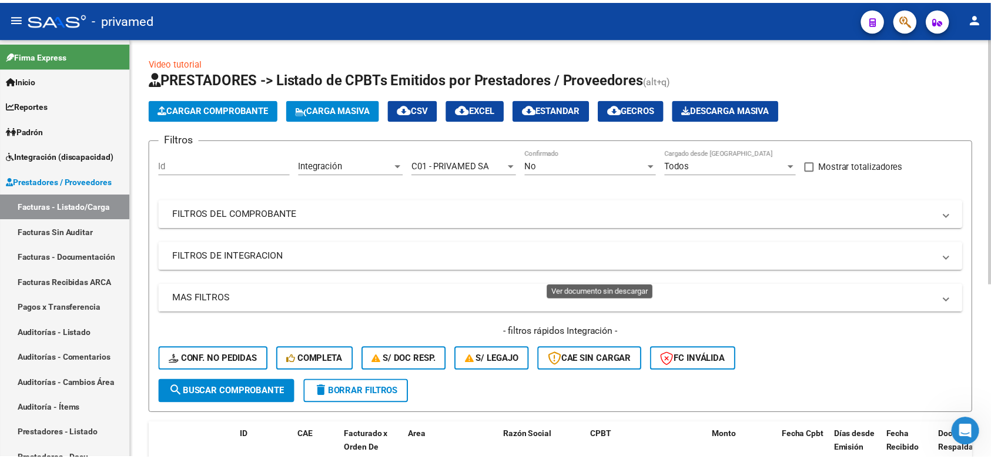
scroll to position [294, 0]
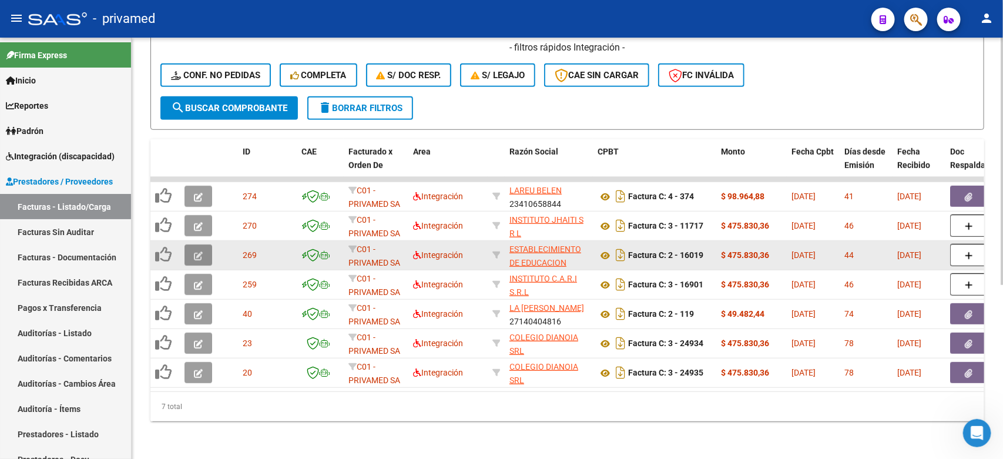
click at [198, 251] on icon "button" at bounding box center [198, 255] width 9 height 9
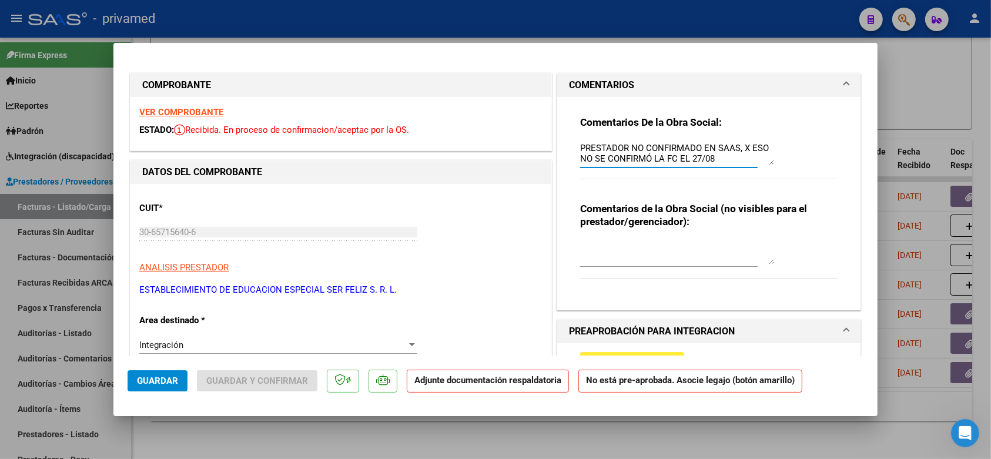
drag, startPoint x: 723, startPoint y: 153, endPoint x: 502, endPoint y: 137, distance: 221.5
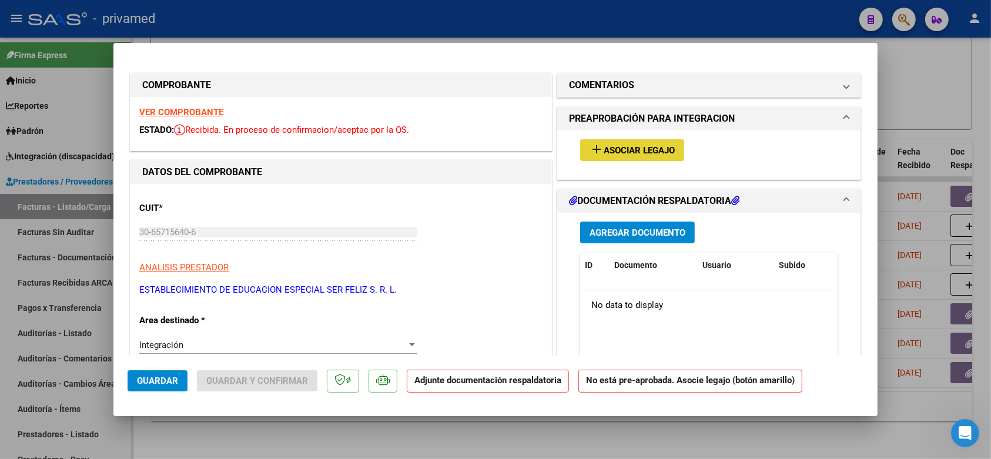
click at [656, 150] on span "Asociar Legajo" at bounding box center [638, 150] width 71 height 11
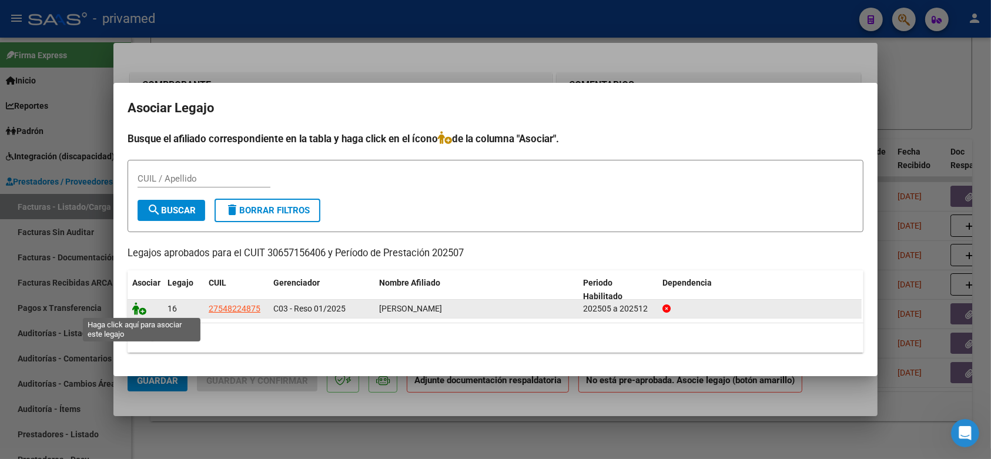
click at [136, 313] on icon at bounding box center [139, 308] width 14 height 13
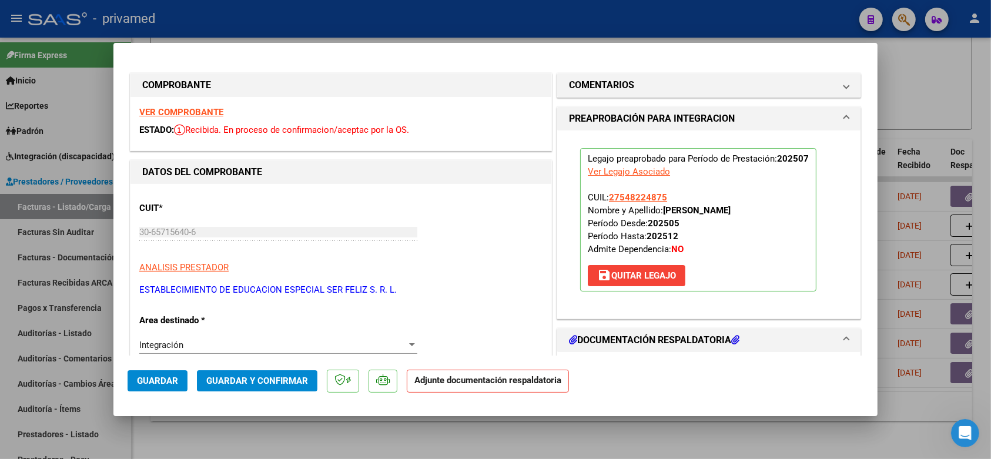
click at [841, 257] on div "Legajo preaprobado para Período de Prestación: 202507 Ver Legajo Asociado CUIL:…" at bounding box center [708, 224] width 303 height 188
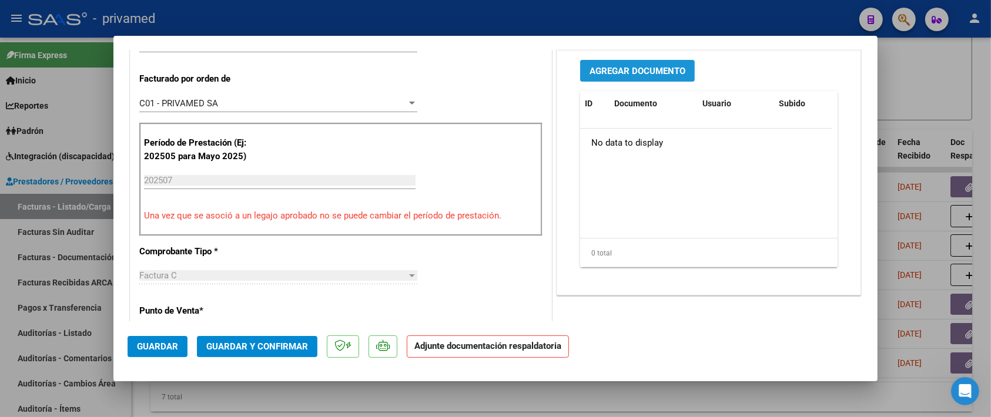
click at [659, 69] on span "Agregar Documento" at bounding box center [637, 71] width 96 height 11
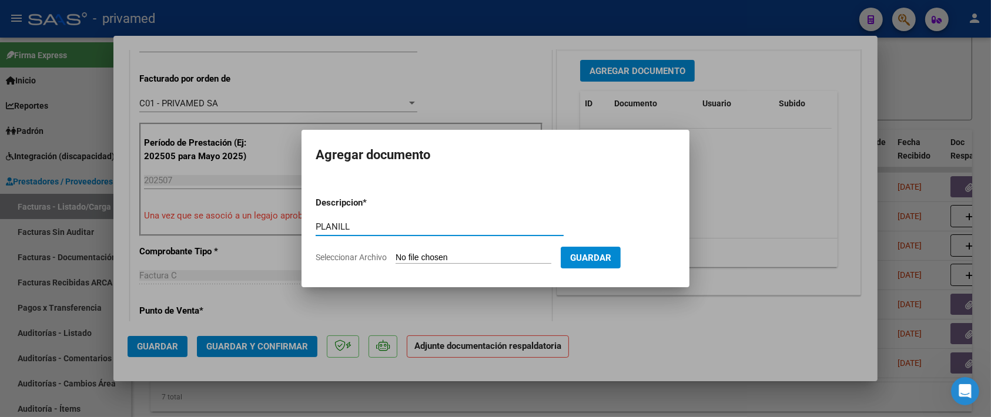
type input "PLANILLA"
type input "C:\fakepath\GAUNA NAVILA NAHIARA- CONCU- JULIO .pdf"
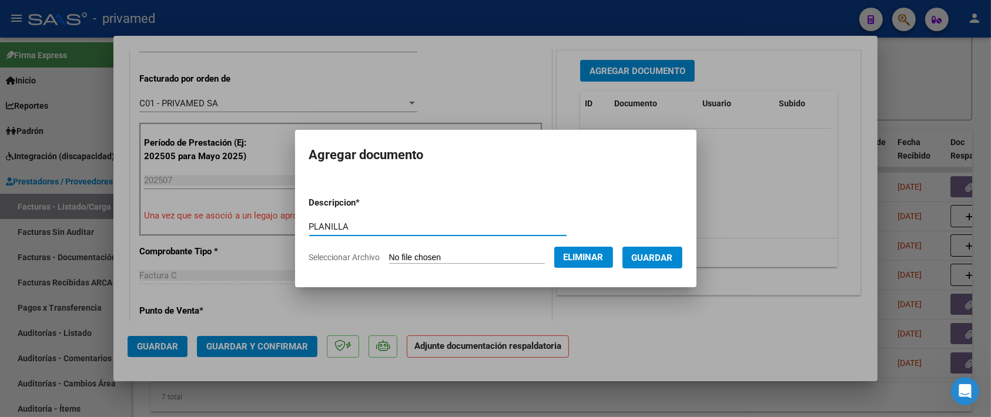
type input "PLANILLA"
click at [670, 260] on span "Guardar" at bounding box center [652, 258] width 41 height 11
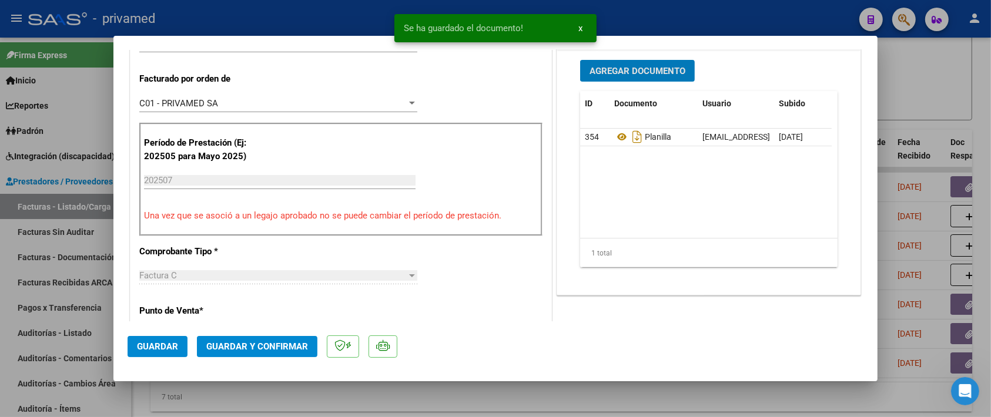
click at [526, 287] on div "CUIT * 30-65715640-6 Ingresar CUIT ANALISIS PRESTADOR ESTABLECIMIENTO DE EDUCAC…" at bounding box center [340, 385] width 421 height 1005
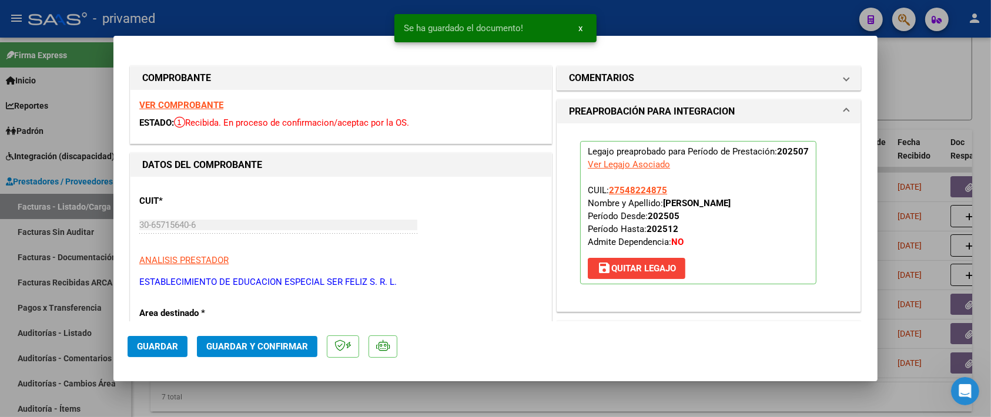
scroll to position [367, 0]
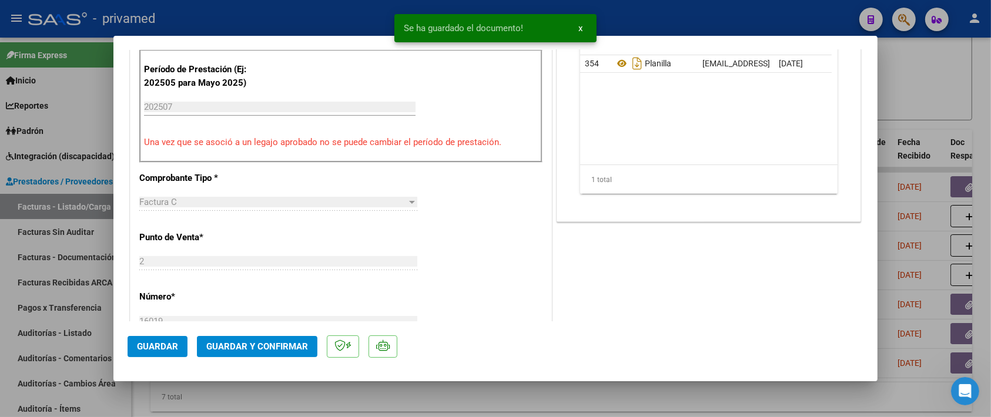
click at [250, 345] on span "Guardar y Confirmar" at bounding box center [257, 346] width 102 height 11
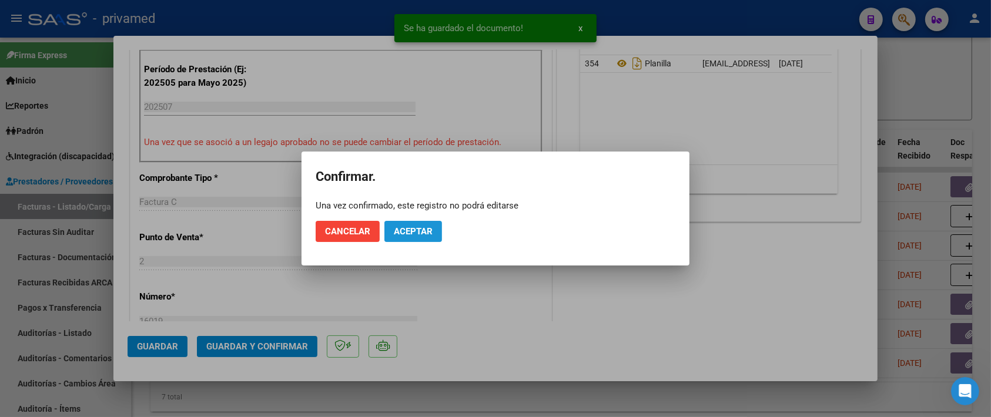
click at [406, 231] on span "Aceptar" at bounding box center [413, 231] width 39 height 11
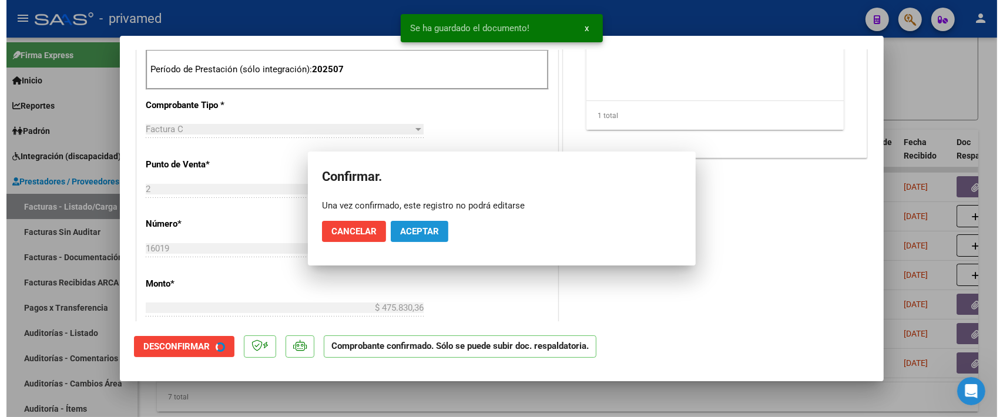
scroll to position [648, 0]
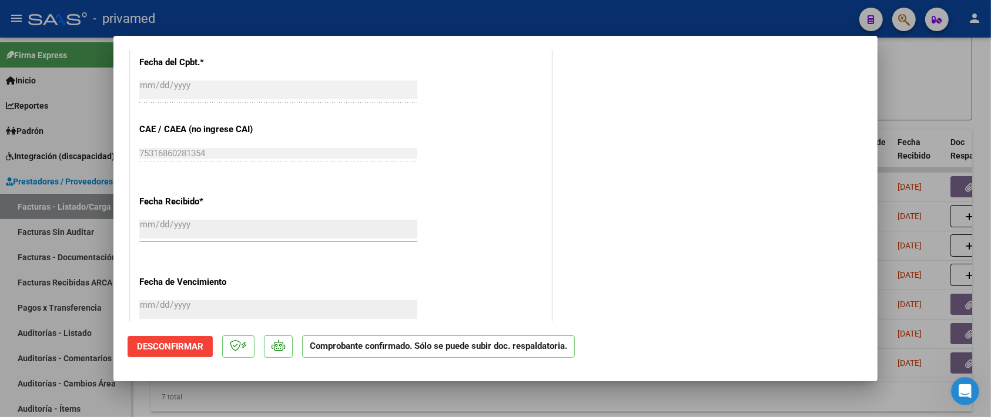
click at [955, 101] on div at bounding box center [495, 208] width 991 height 417
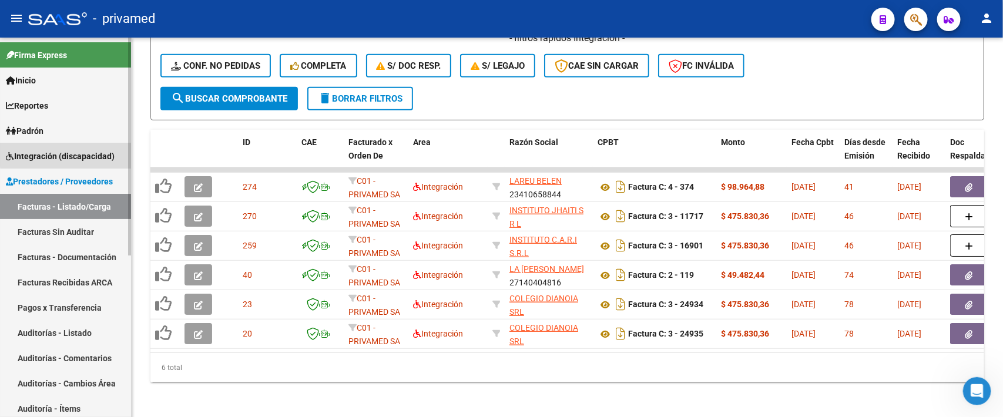
click at [72, 155] on span "Integración (discapacidad)" at bounding box center [60, 156] width 109 height 13
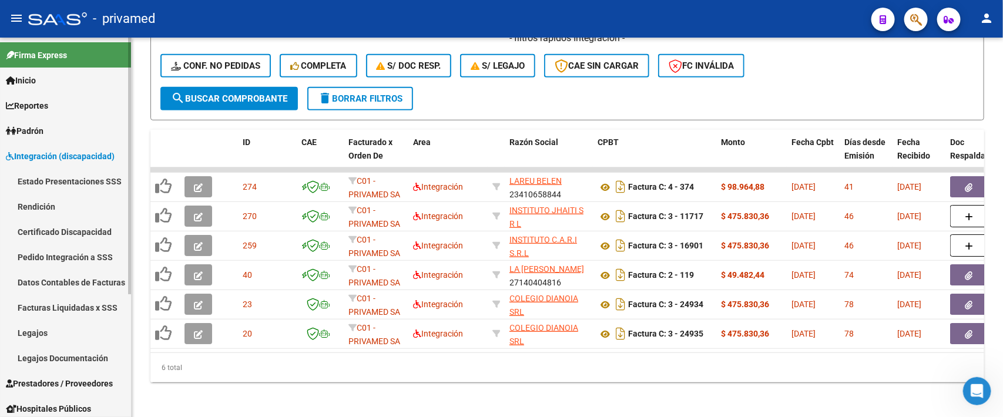
click at [33, 334] on link "Legajos" at bounding box center [65, 332] width 131 height 25
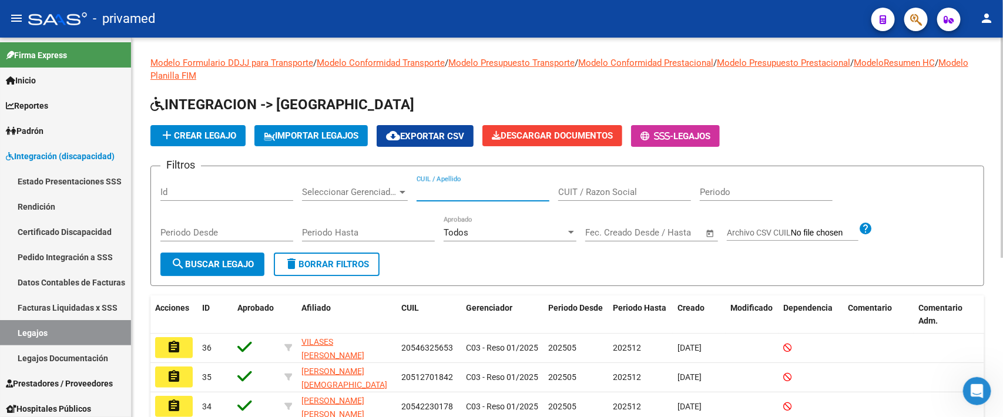
click at [459, 191] on input "CUIL / Apellido" at bounding box center [483, 192] width 133 height 11
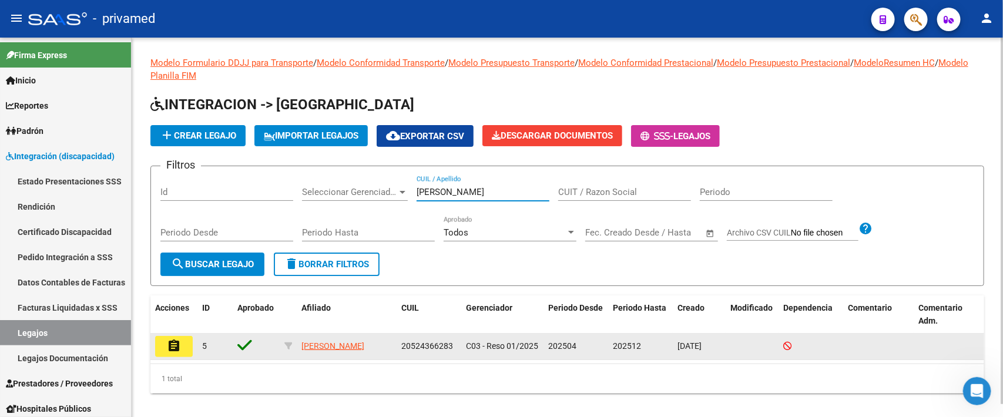
type input "GARCIA"
click at [174, 339] on mat-icon "assignment" at bounding box center [174, 346] width 14 height 14
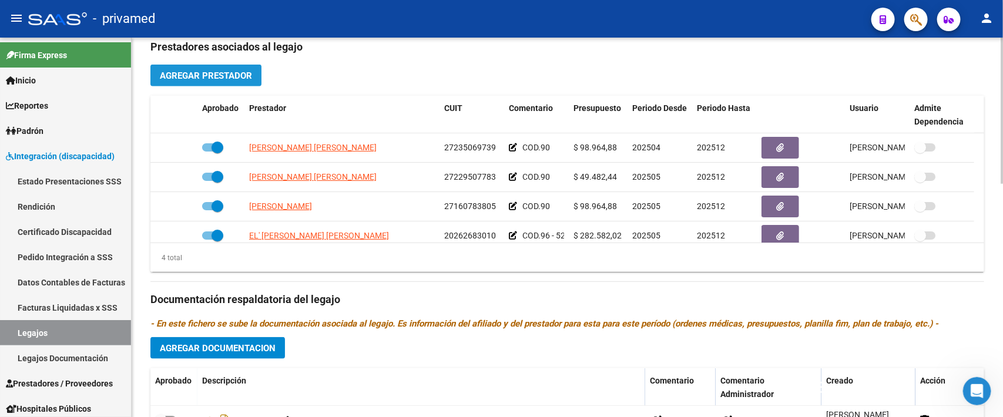
click at [197, 75] on span "Agregar Prestador" at bounding box center [206, 75] width 92 height 11
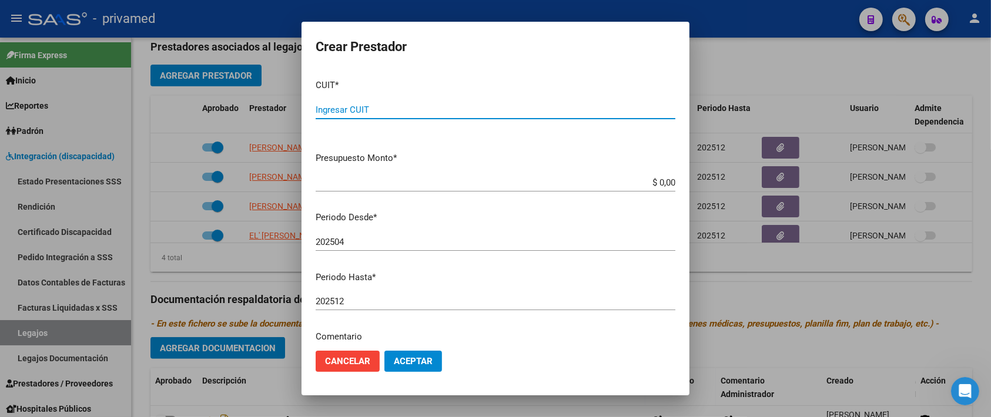
paste input "30-66172705-1"
type input "30-66172705-1"
click at [662, 179] on input "$ 0,00" at bounding box center [495, 182] width 360 height 11
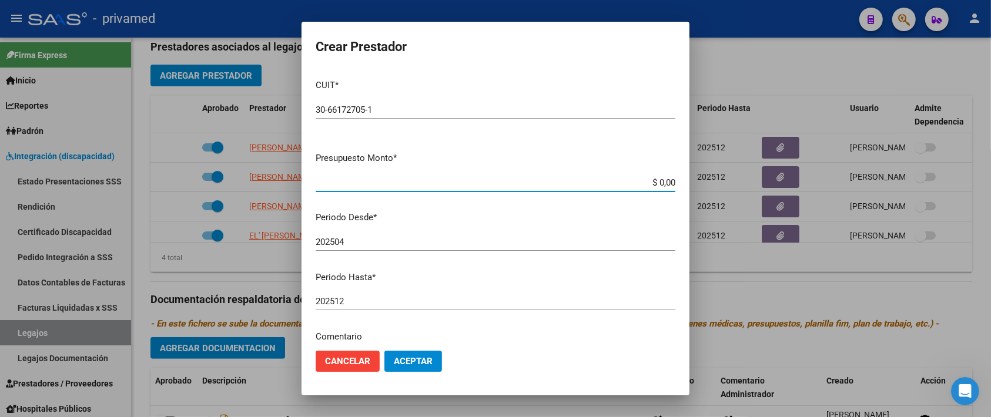
paste input "$473,463.04"
type input "$ 473.463,04"
click at [412, 241] on input "202504" at bounding box center [495, 242] width 360 height 11
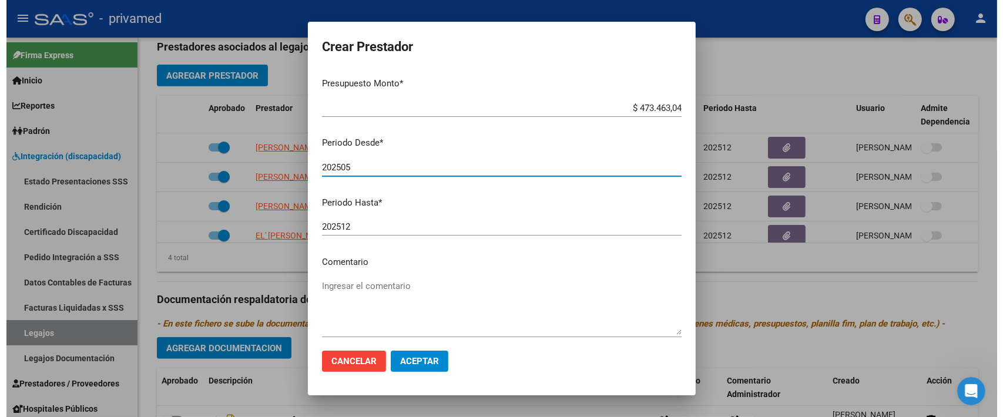
scroll to position [130, 0]
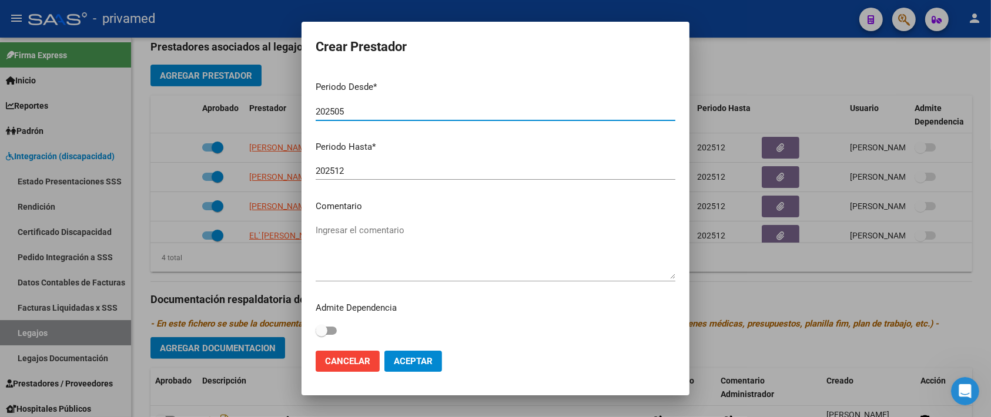
type input "202505"
click at [456, 248] on textarea "Ingresar el comentario" at bounding box center [495, 251] width 360 height 55
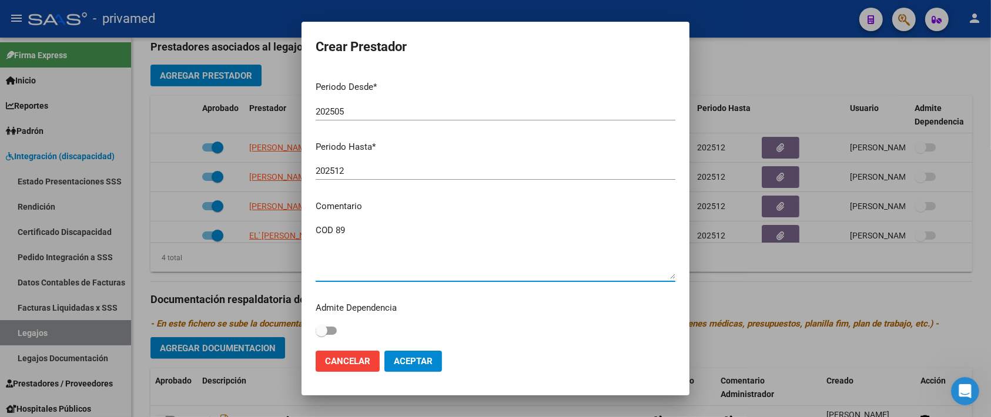
type textarea "COD 89"
click at [419, 362] on span "Aceptar" at bounding box center [413, 361] width 39 height 11
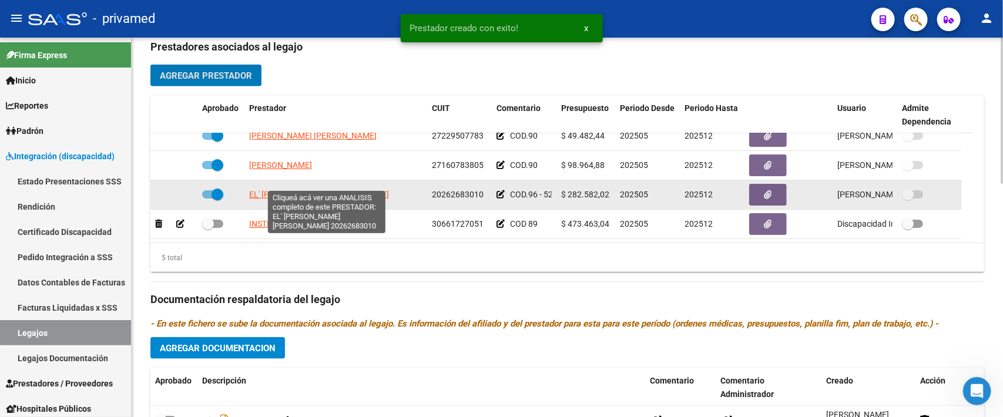
scroll to position [54, 0]
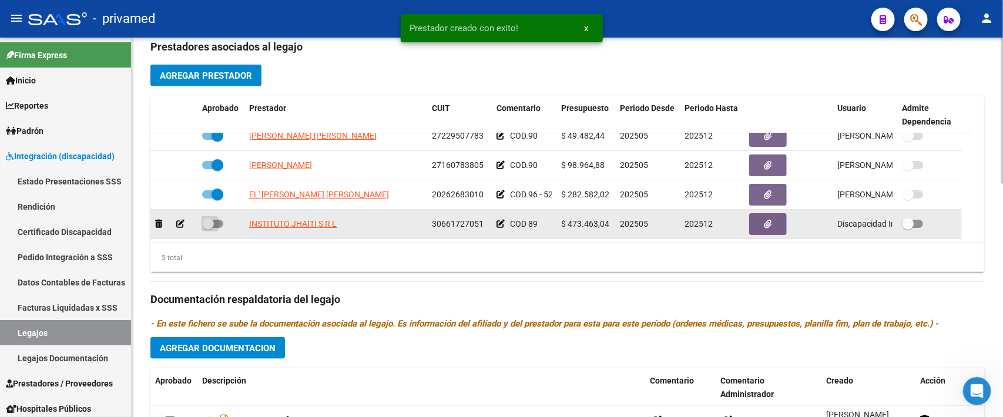
click at [214, 220] on span at bounding box center [212, 224] width 21 height 8
click at [208, 228] on input "checkbox" at bounding box center [207, 228] width 1 height 1
checkbox input "true"
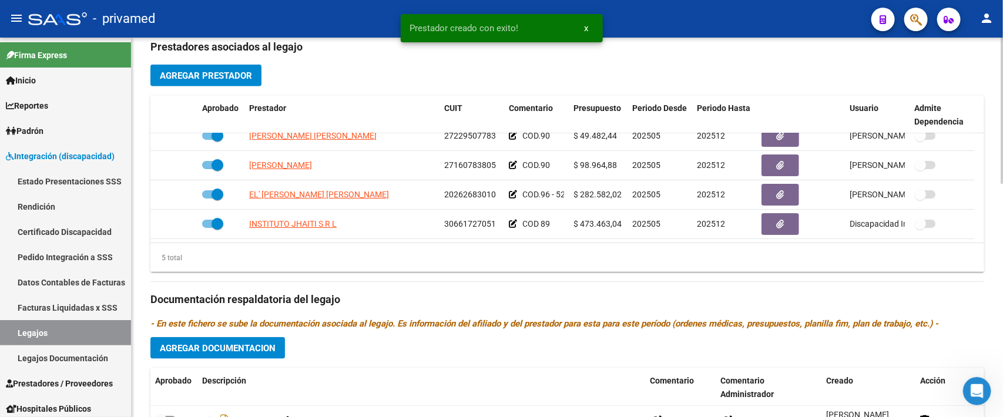
click at [842, 297] on h3 "Documentación respaldatoria del legajo" at bounding box center [567, 299] width 834 height 16
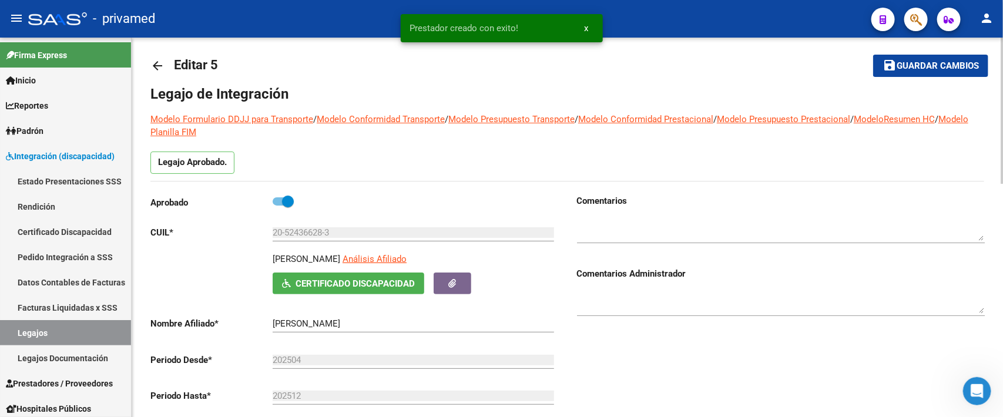
scroll to position [0, 0]
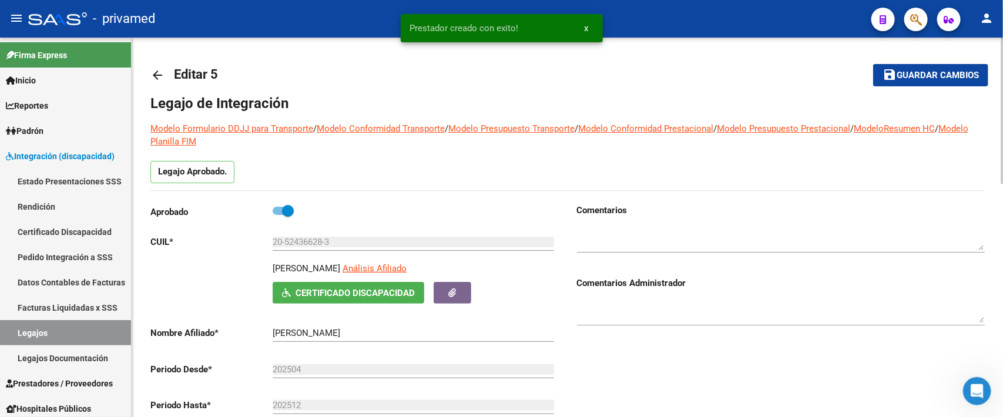
click at [931, 78] on span "Guardar cambios" at bounding box center [938, 75] width 82 height 11
click at [66, 383] on span "Prestadores / Proveedores" at bounding box center [59, 383] width 107 height 13
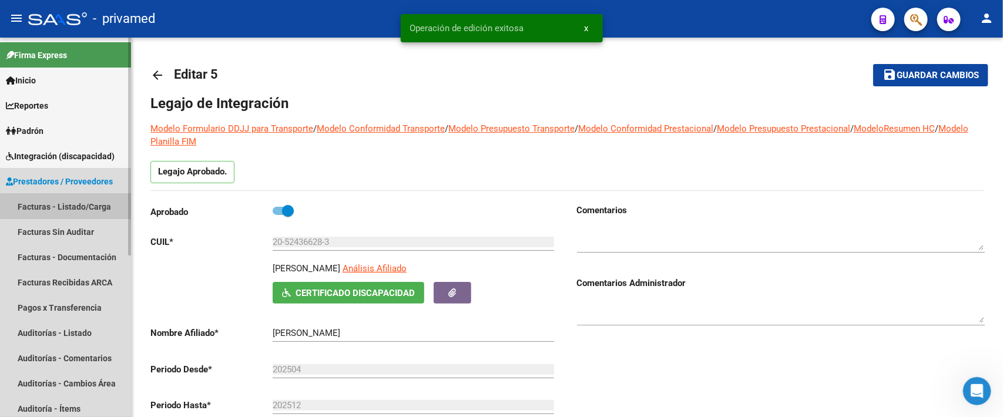
click at [74, 206] on link "Facturas - Listado/Carga" at bounding box center [65, 206] width 131 height 25
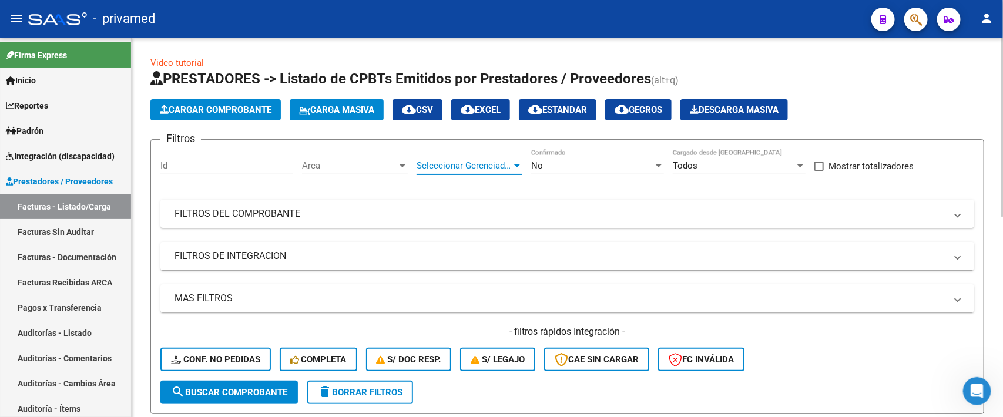
click at [488, 164] on span "Seleccionar Gerenciador" at bounding box center [464, 165] width 95 height 11
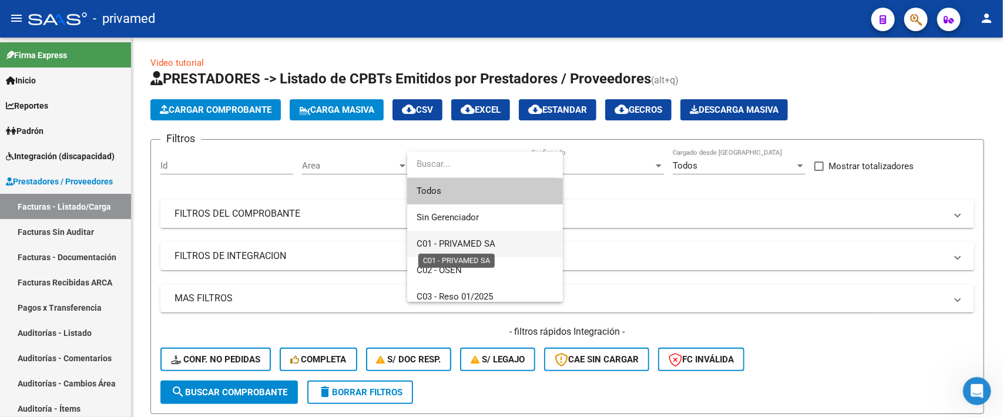
click at [473, 244] on span "C01 - PRIVAMED SA" at bounding box center [456, 244] width 79 height 11
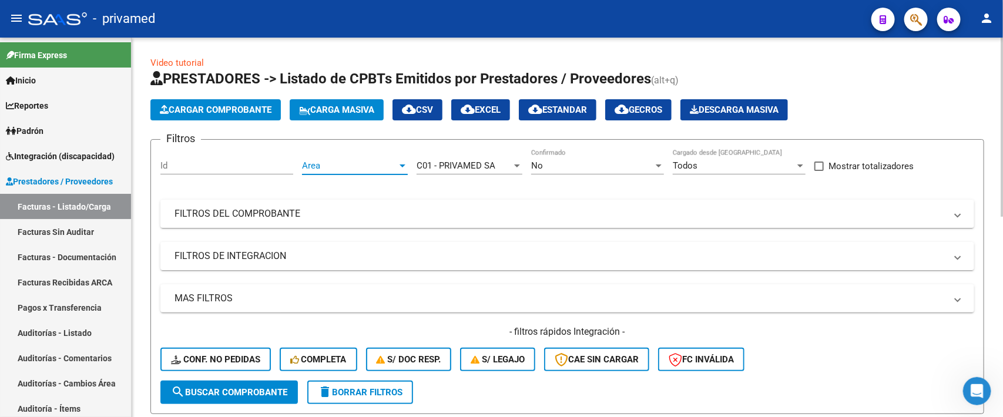
click at [368, 166] on span "Area" at bounding box center [349, 165] width 95 height 11
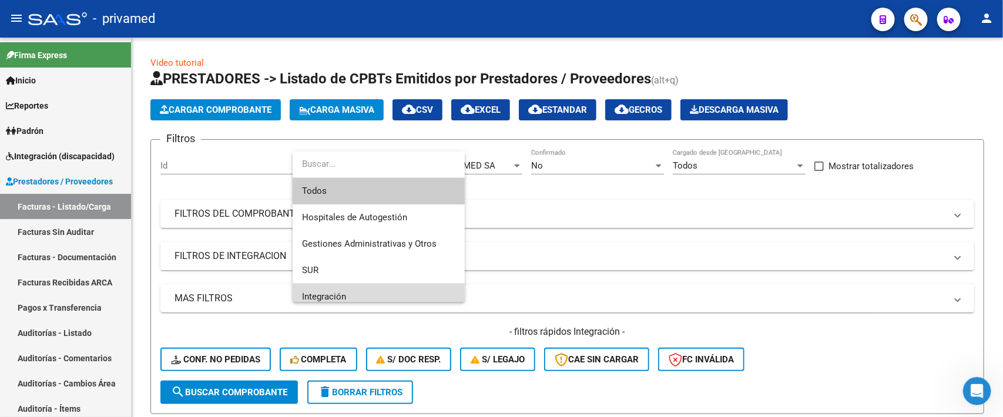
click at [351, 289] on span "Integración" at bounding box center [378, 297] width 153 height 26
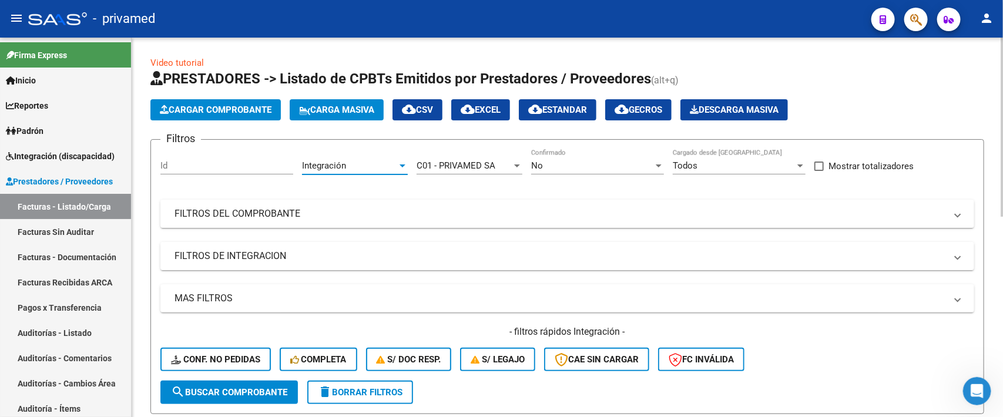
click at [218, 387] on span "search Buscar Comprobante" at bounding box center [229, 392] width 116 height 11
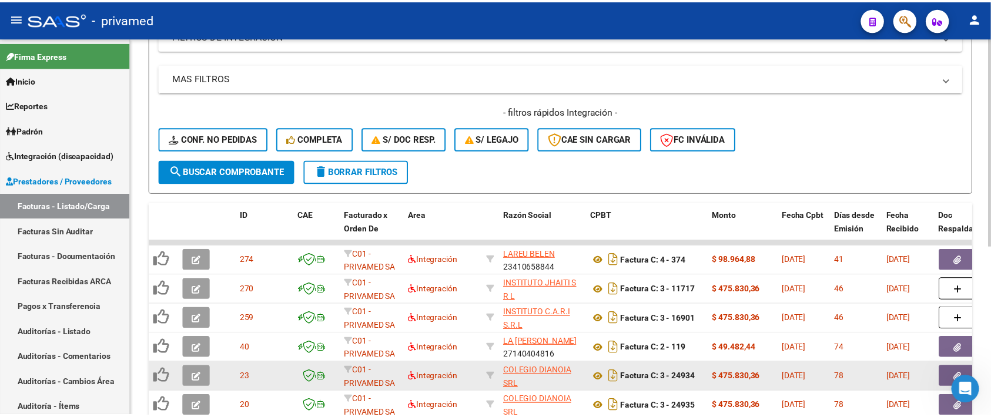
scroll to position [307, 0]
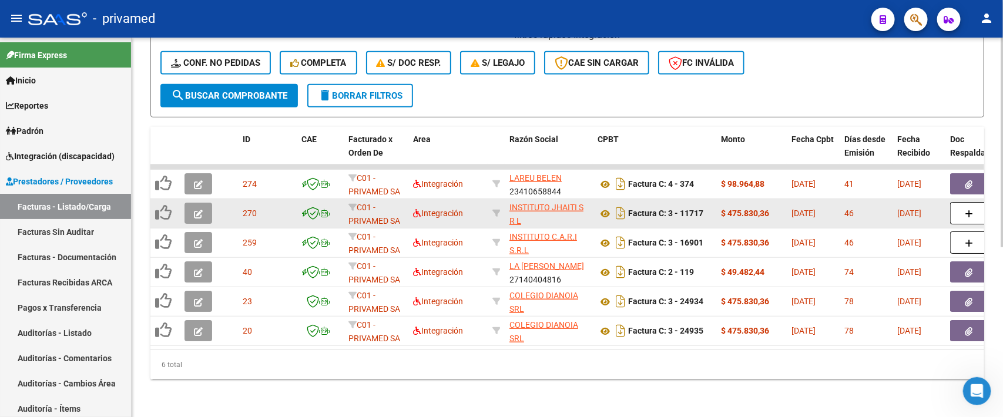
click at [189, 203] on button "button" at bounding box center [198, 213] width 28 height 21
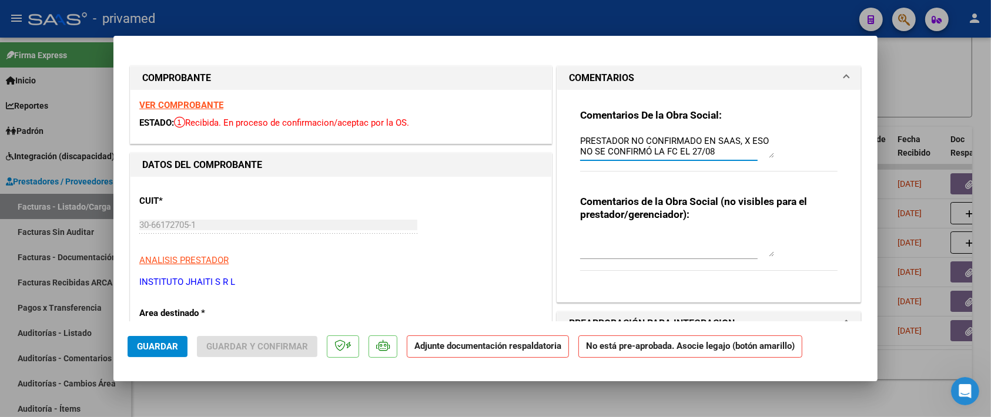
drag, startPoint x: 735, startPoint y: 156, endPoint x: 472, endPoint y: 105, distance: 268.1
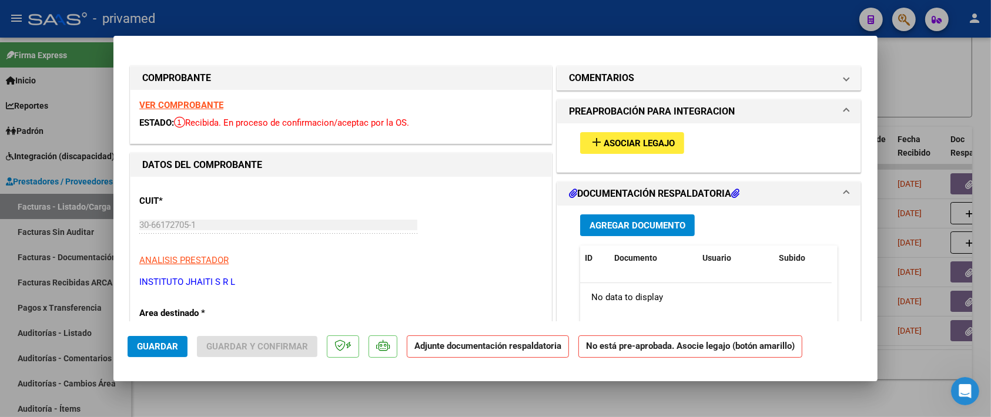
click at [646, 144] on span "Asociar Legajo" at bounding box center [638, 143] width 71 height 11
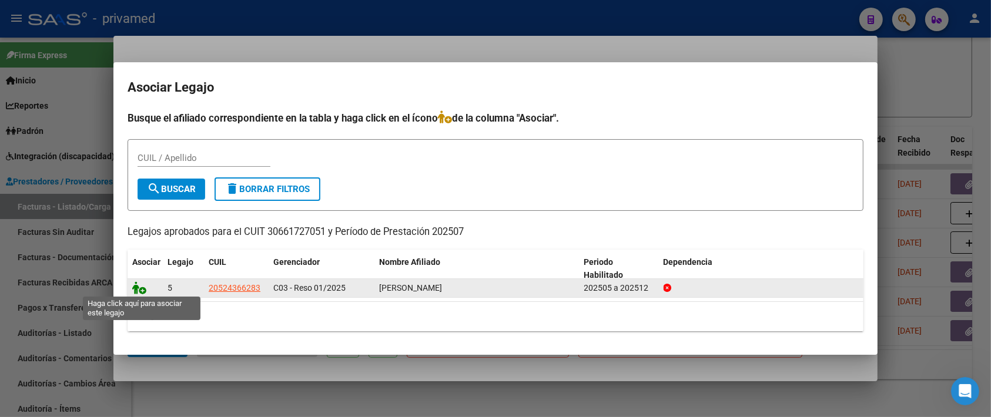
click at [139, 288] on icon at bounding box center [139, 287] width 14 height 13
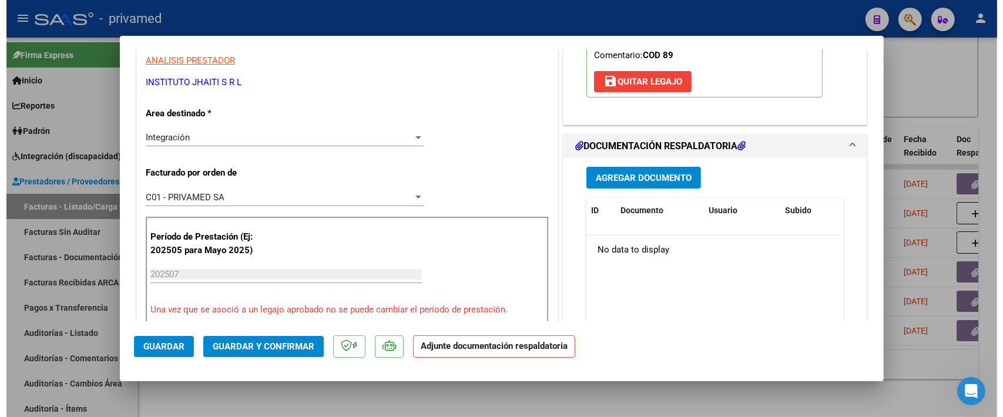
scroll to position [220, 0]
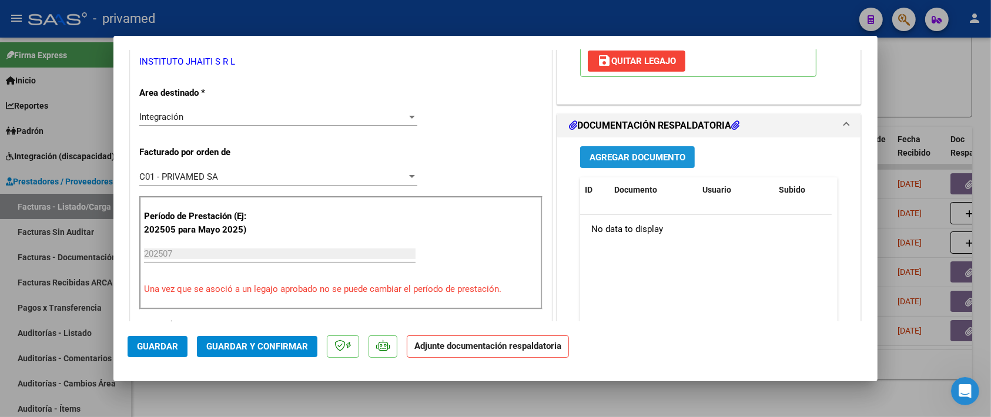
click at [659, 153] on span "Agregar Documento" at bounding box center [637, 157] width 96 height 11
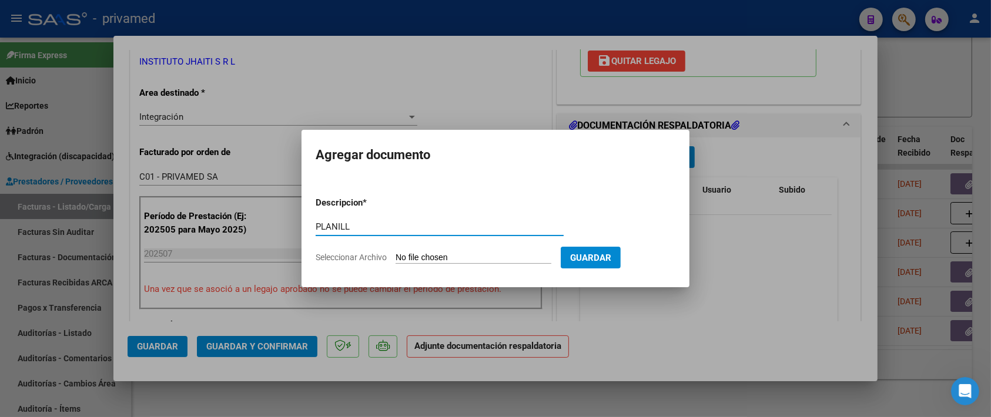
type input "PLANILLA"
type input "C:\fakepath\GARCIA julio.PDF"
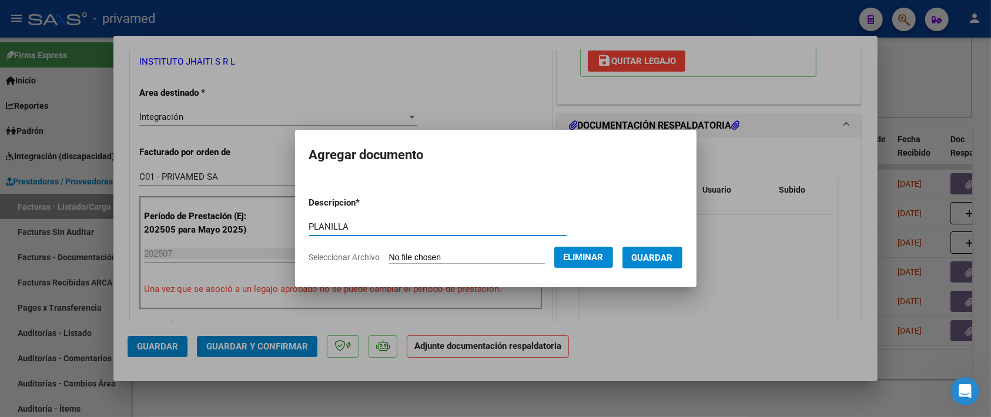
type input "PLANILLA"
click at [656, 256] on span "Guardar" at bounding box center [652, 258] width 41 height 11
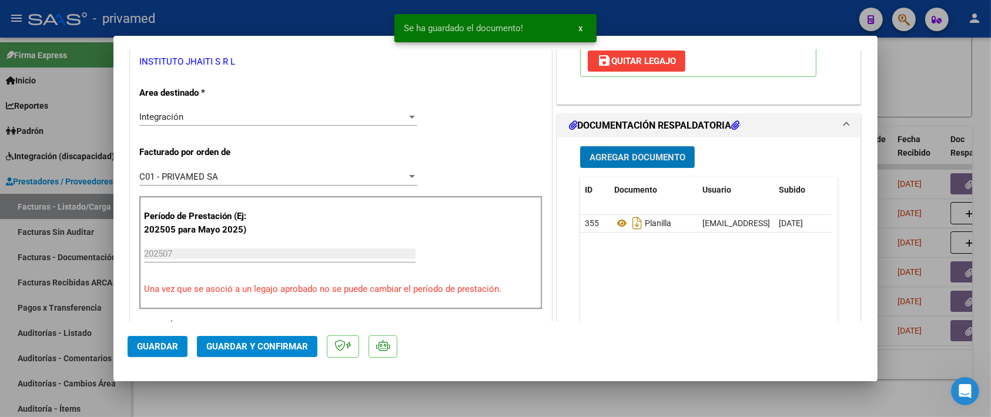
click at [159, 347] on span "Guardar" at bounding box center [157, 346] width 41 height 11
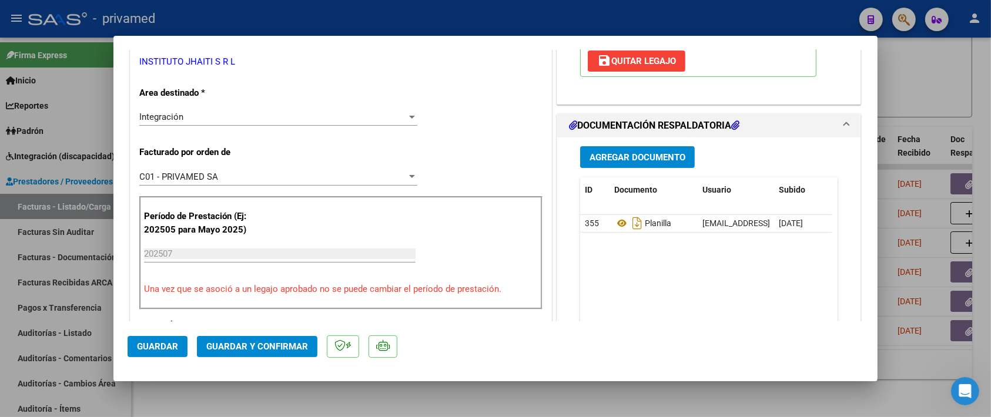
click at [244, 350] on span "Guardar y Confirmar" at bounding box center [257, 346] width 102 height 11
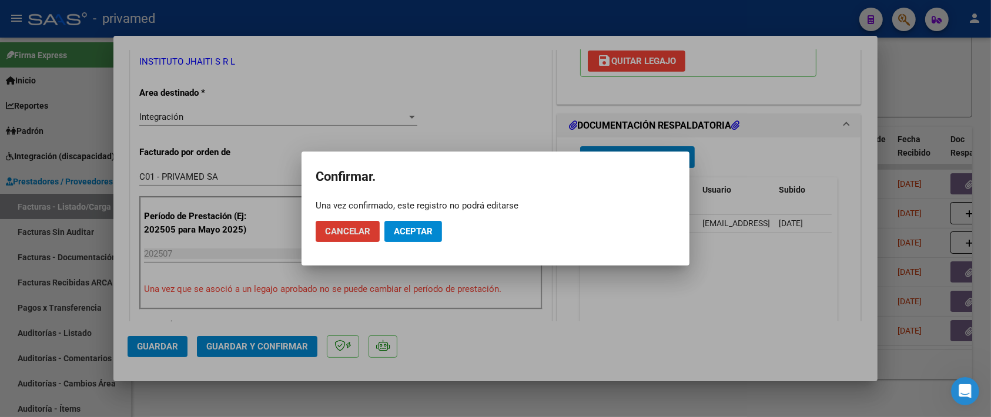
click at [430, 230] on span "Aceptar" at bounding box center [413, 231] width 39 height 11
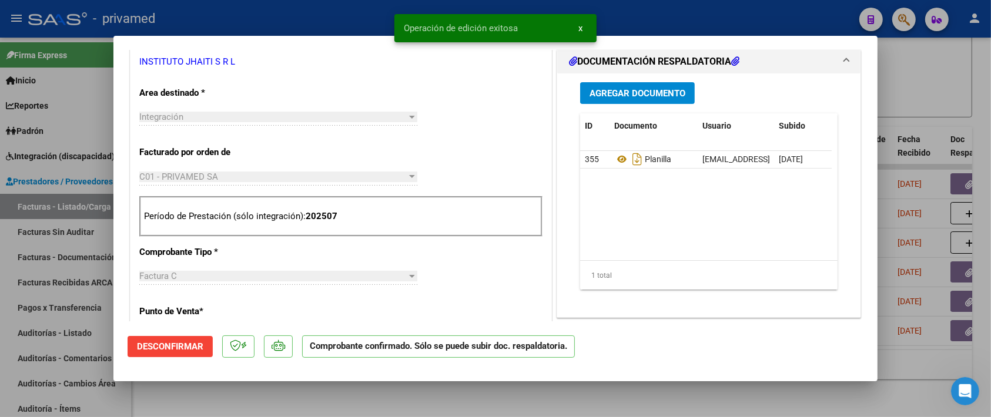
click at [958, 83] on div at bounding box center [495, 208] width 991 height 417
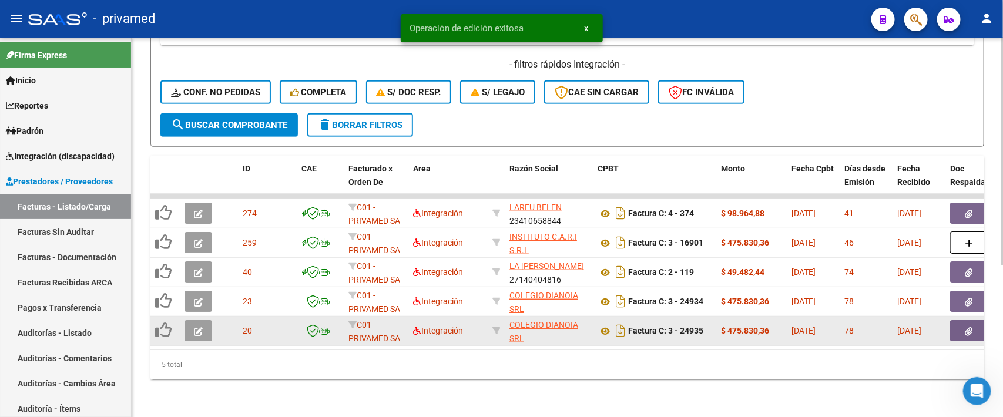
scroll to position [236, 0]
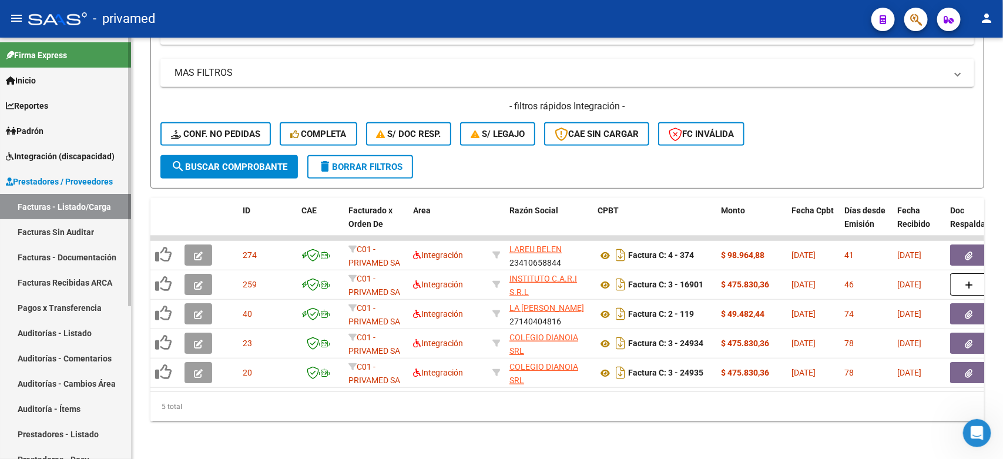
click at [68, 207] on link "Facturas - Listado/Carga" at bounding box center [65, 206] width 131 height 25
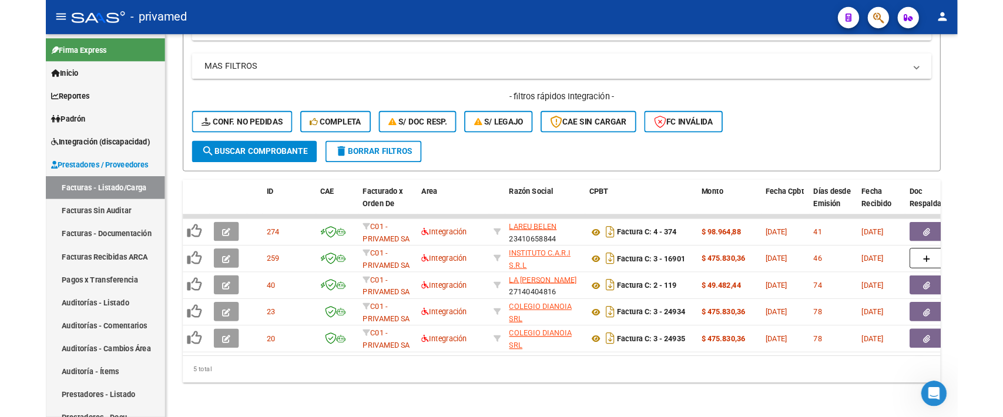
scroll to position [278, 0]
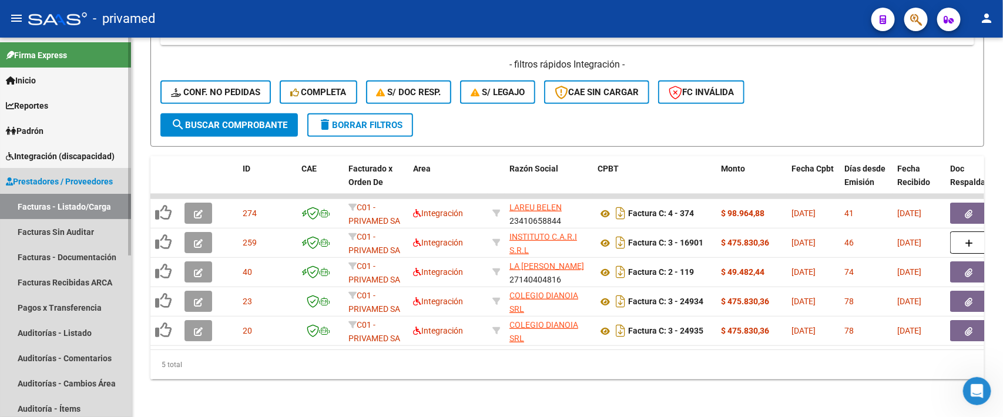
click at [61, 180] on span "Prestadores / Proveedores" at bounding box center [59, 181] width 107 height 13
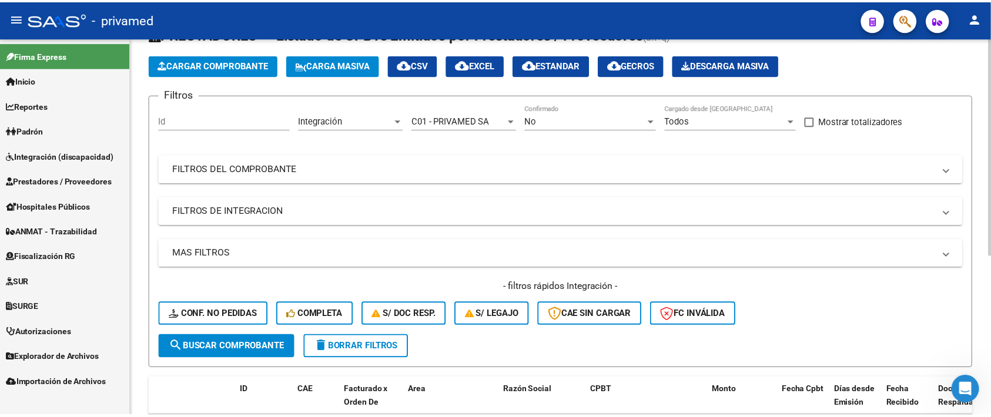
scroll to position [0, 0]
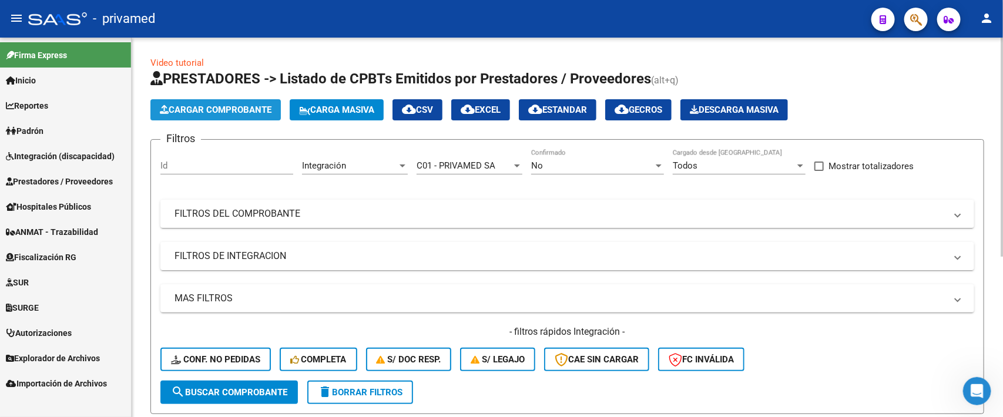
click at [223, 105] on span "Cargar Comprobante" at bounding box center [216, 110] width 112 height 11
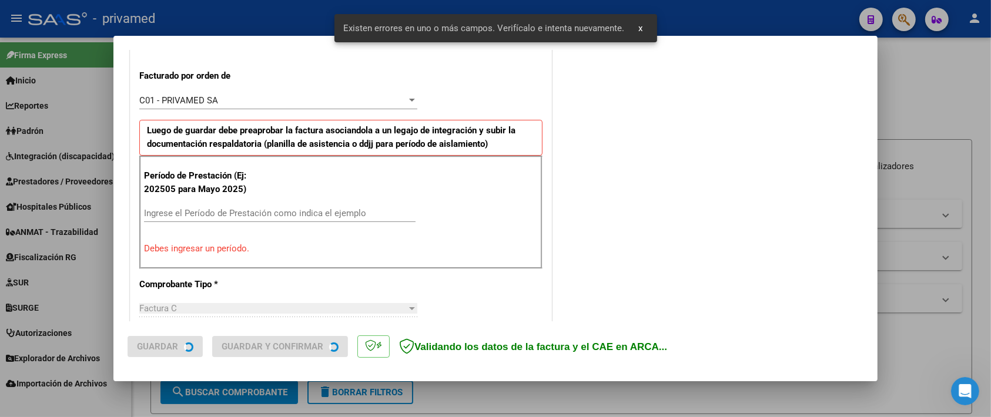
click at [501, 241] on div "CUIT * 30-66172705-1 Ingresar CUIT ANALISIS PRESTADOR INSTITUTO JHAITI S R L AR…" at bounding box center [340, 400] width 421 height 1041
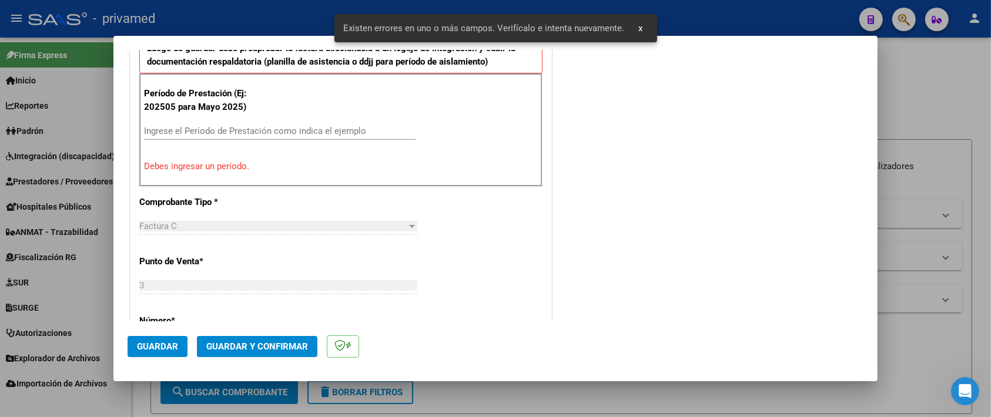
scroll to position [407, 0]
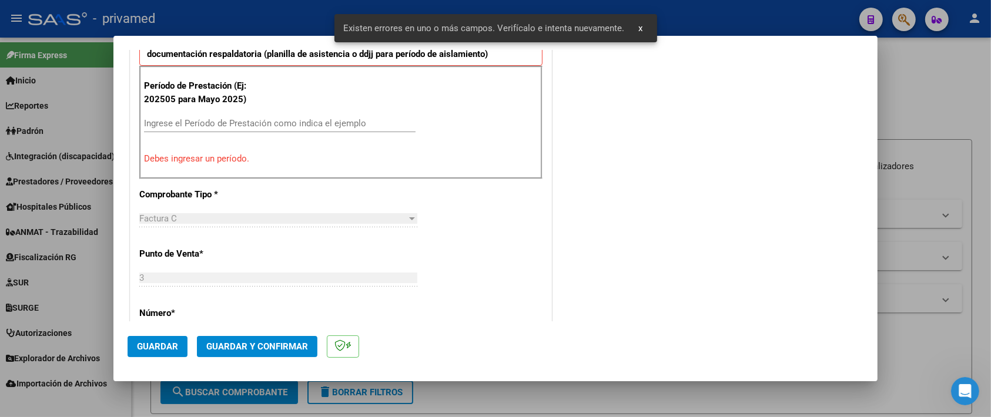
click at [347, 125] on input "Ingrese el Período de Prestación como indica el ejemplo" at bounding box center [279, 123] width 271 height 11
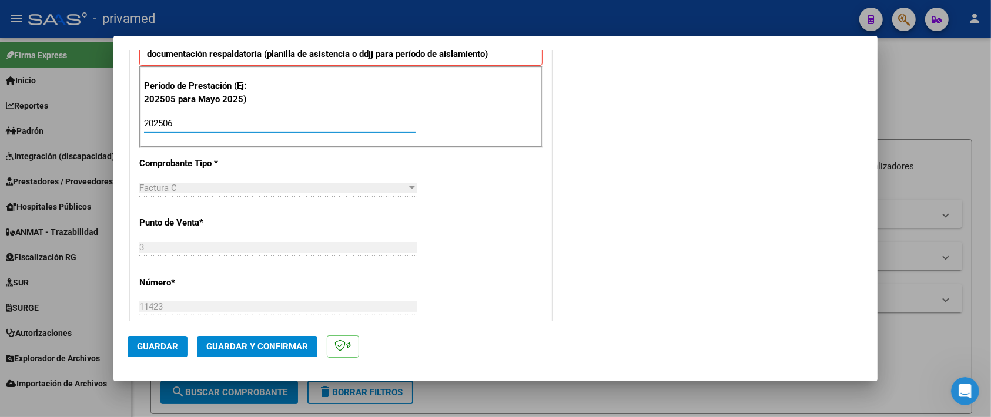
type input "202506"
click at [483, 197] on div "CUIT * 30-66172705-1 Ingresar CUIT ANALISIS PRESTADOR INSTITUTO JHAITI S R L AR…" at bounding box center [340, 295] width 421 height 1010
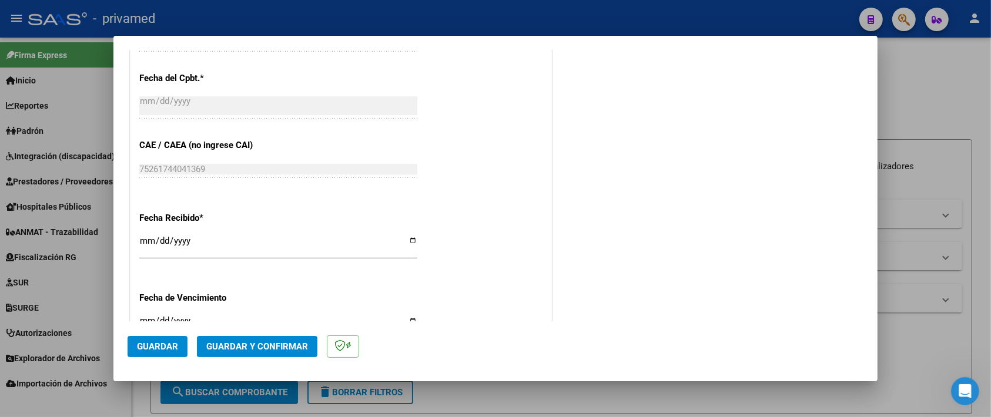
scroll to position [734, 0]
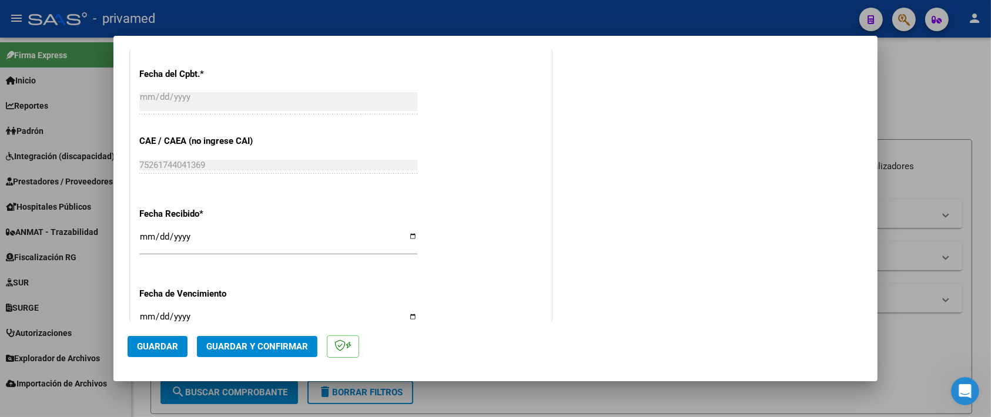
click at [172, 345] on span "Guardar" at bounding box center [157, 346] width 41 height 11
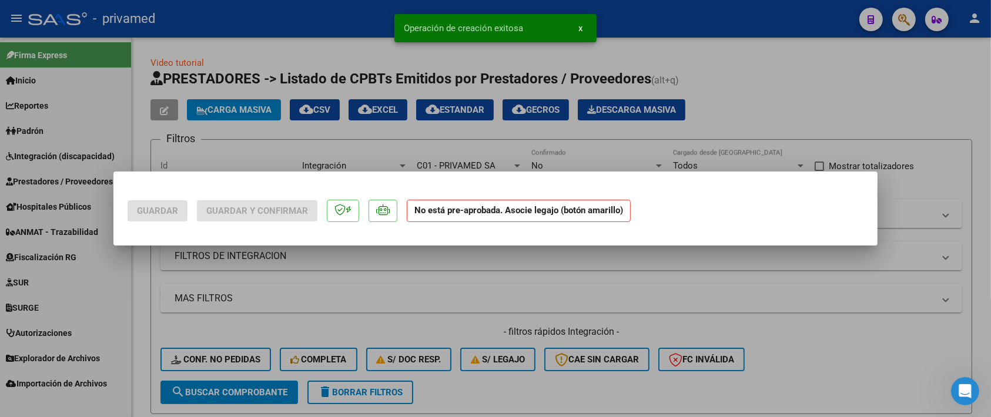
scroll to position [0, 0]
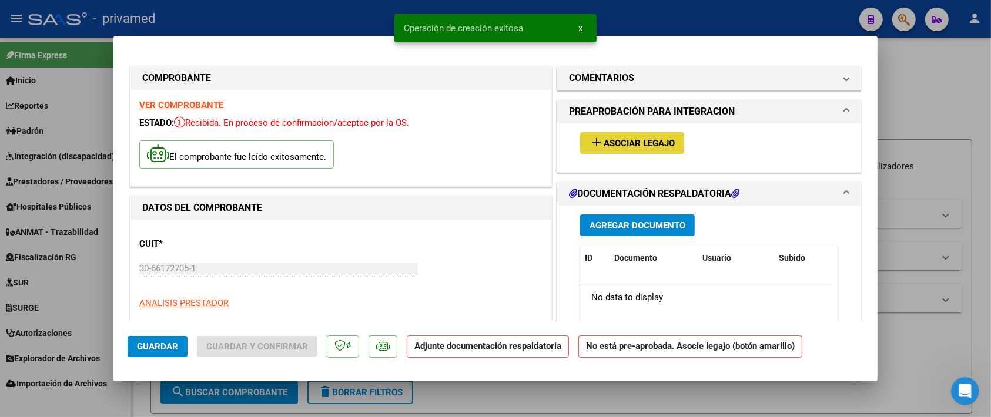
click at [633, 141] on span "Asociar Legajo" at bounding box center [638, 143] width 71 height 11
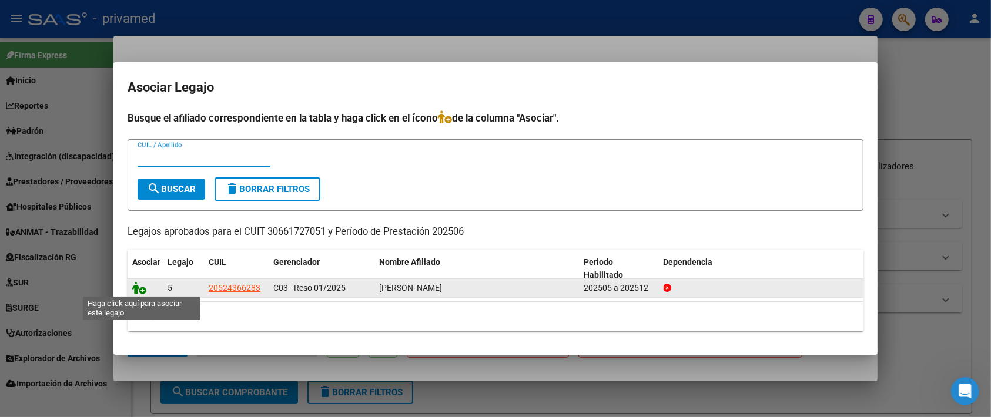
click at [142, 288] on icon at bounding box center [139, 287] width 14 height 13
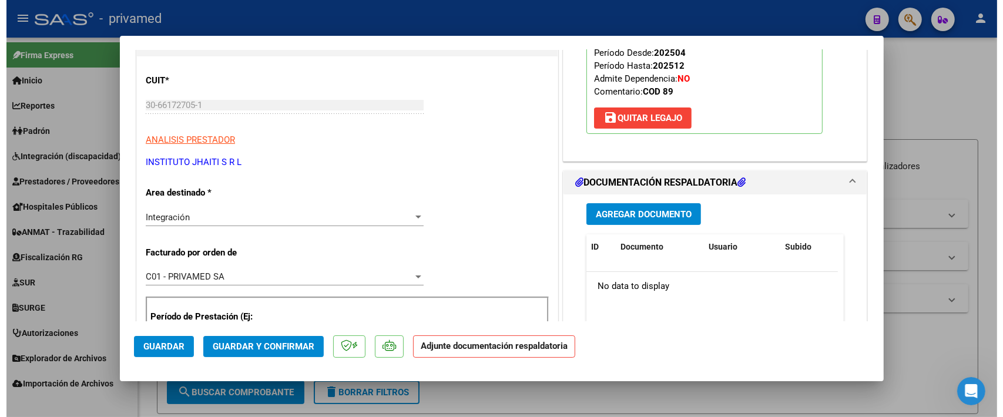
scroll to position [220, 0]
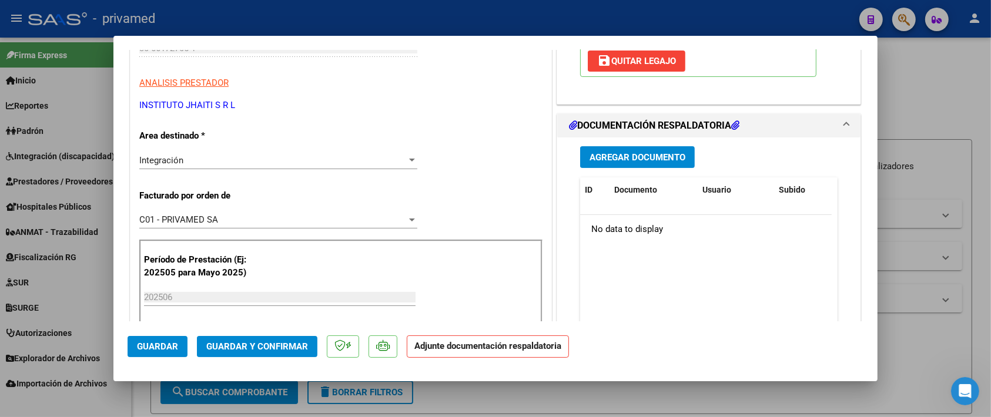
click at [650, 160] on span "Agregar Documento" at bounding box center [637, 157] width 96 height 11
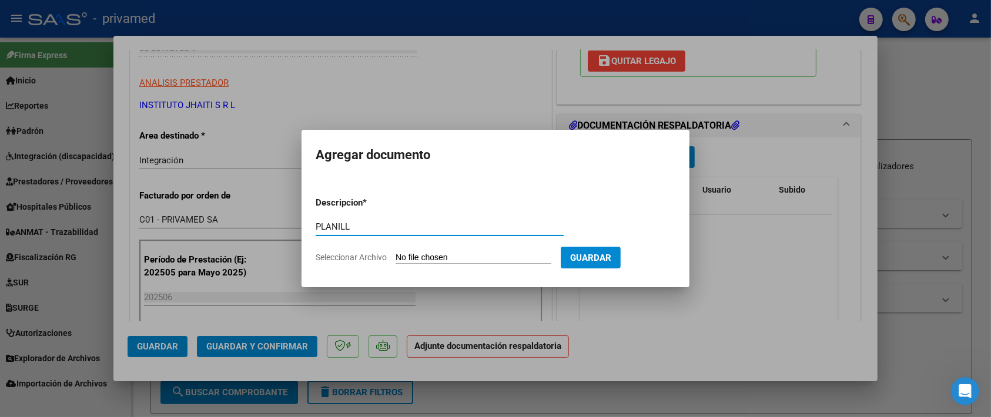
type input "PLANILLA"
type input "C:\fakepath\GARCIA.PDF"
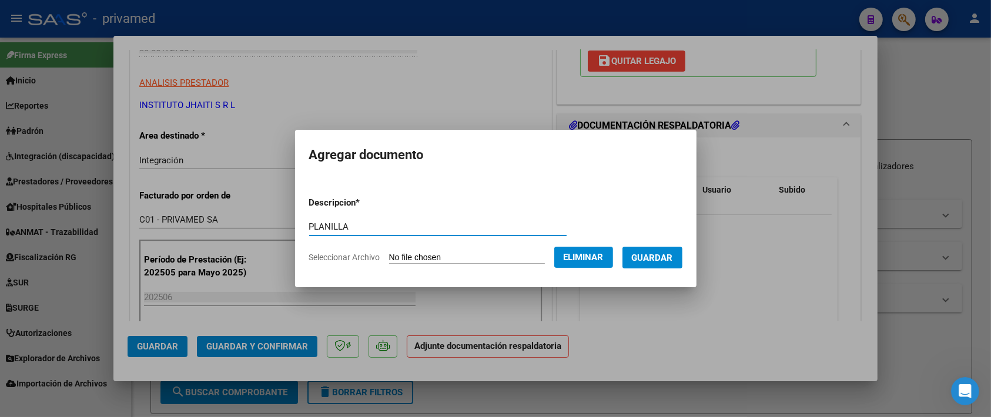
type input "PLANILLA"
click at [673, 257] on span "Guardar" at bounding box center [652, 258] width 41 height 11
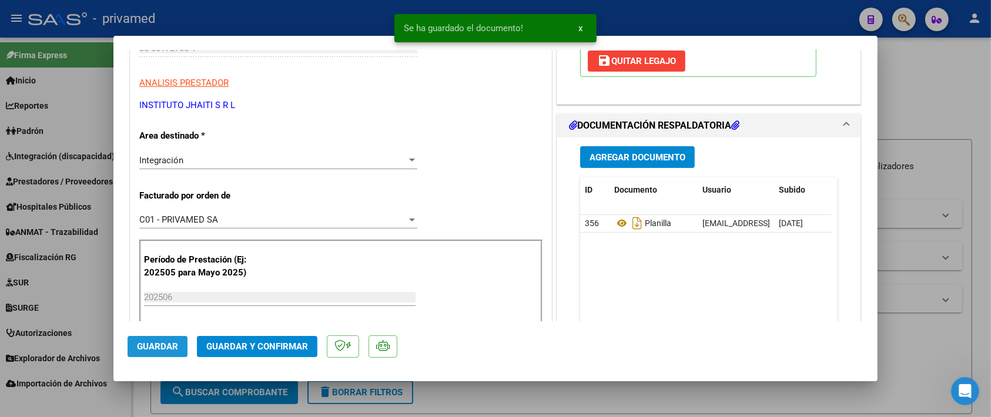
click at [150, 347] on span "Guardar" at bounding box center [157, 346] width 41 height 11
click at [270, 350] on span "Guardar y Confirmar" at bounding box center [257, 346] width 102 height 11
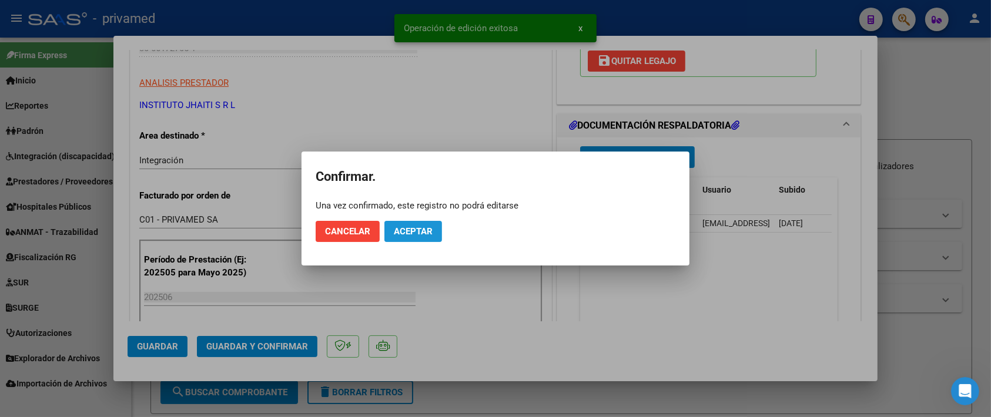
click at [413, 230] on span "Aceptar" at bounding box center [413, 231] width 39 height 11
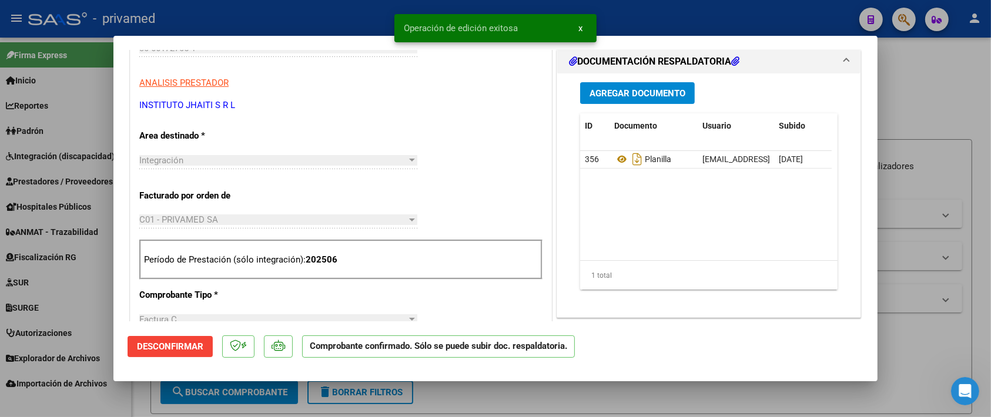
click at [953, 93] on div at bounding box center [495, 208] width 991 height 417
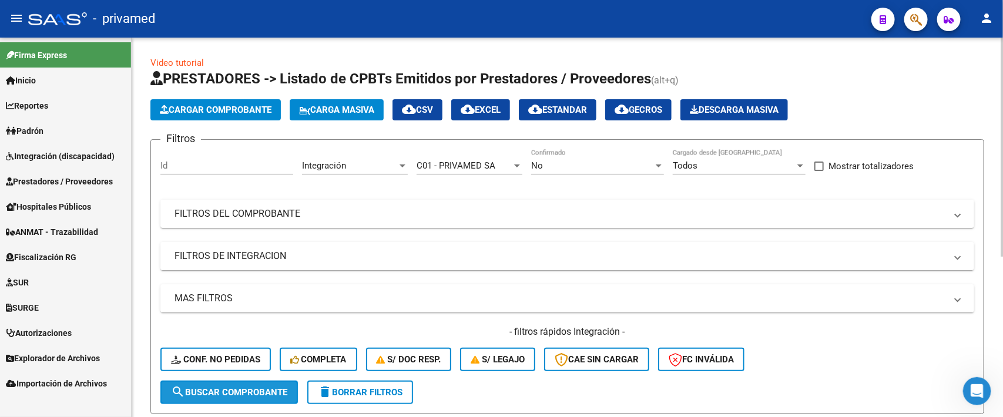
click at [234, 391] on span "search Buscar Comprobante" at bounding box center [229, 392] width 116 height 11
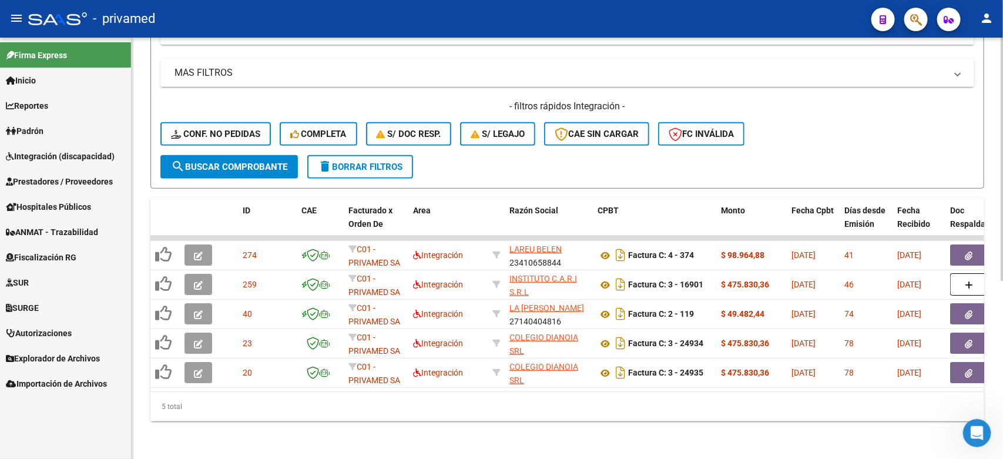
scroll to position [236, 0]
click at [69, 176] on span "Prestadores / Proveedores" at bounding box center [59, 181] width 107 height 13
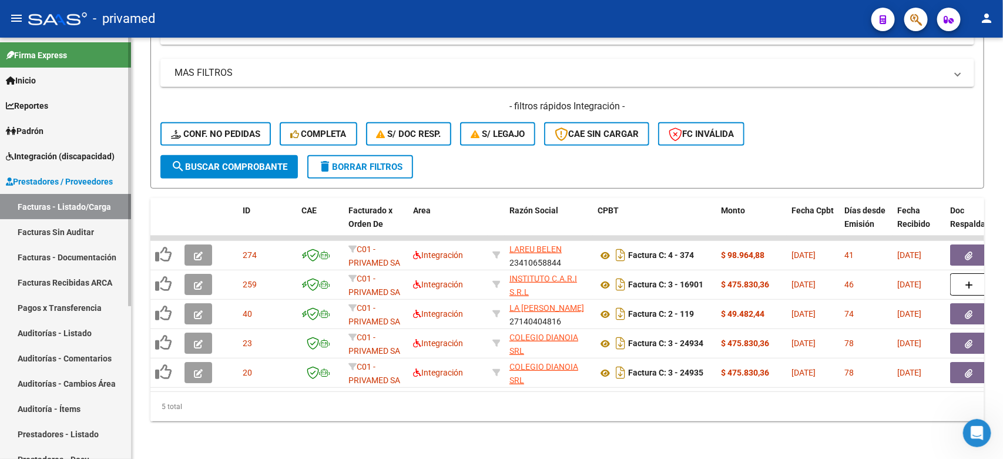
click at [58, 144] on link "Integración (discapacidad)" at bounding box center [65, 155] width 131 height 25
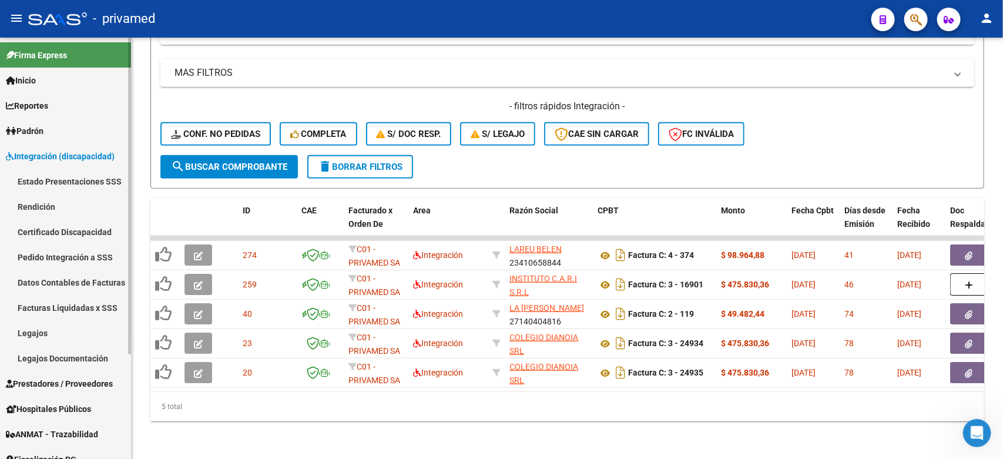
click at [42, 333] on link "Legajos" at bounding box center [65, 332] width 131 height 25
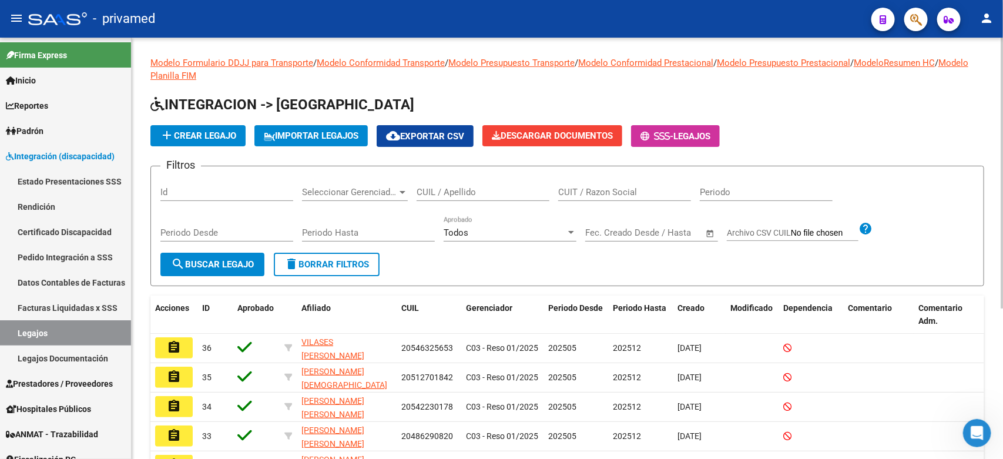
click at [506, 192] on input "CUIL / Apellido" at bounding box center [483, 192] width 133 height 11
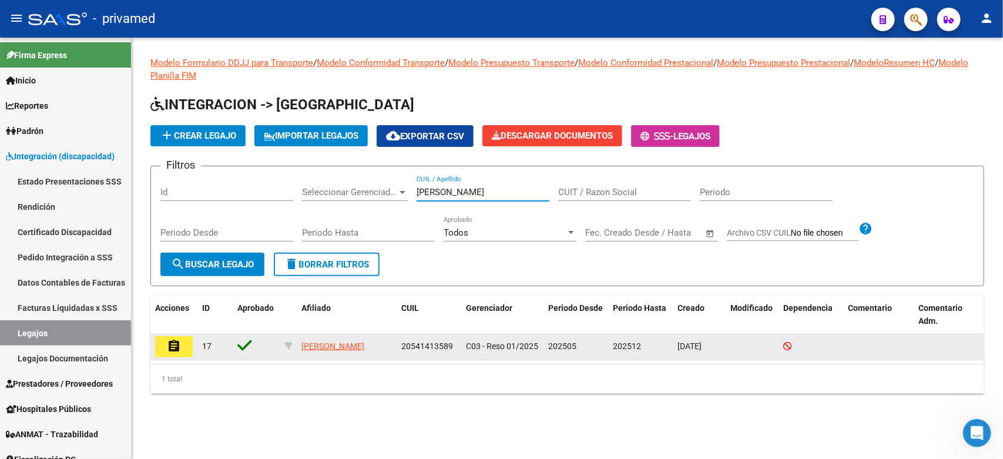
type input "CAZAJOUS"
click at [177, 344] on mat-icon "assignment" at bounding box center [174, 346] width 14 height 14
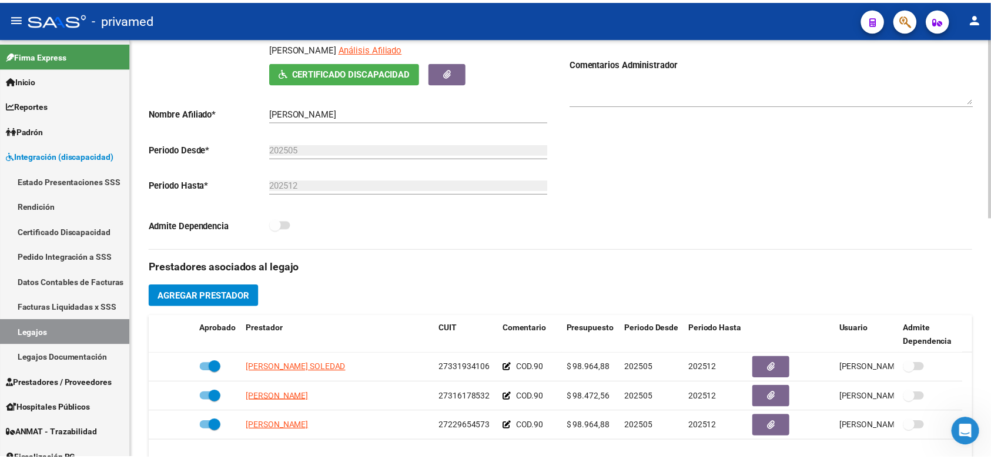
scroll to position [294, 0]
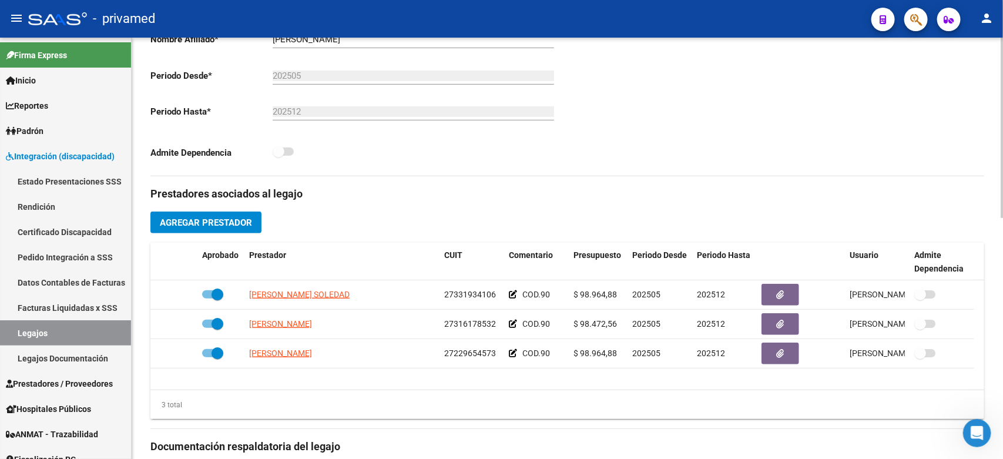
click at [203, 224] on span "Agregar Prestador" at bounding box center [206, 222] width 92 height 11
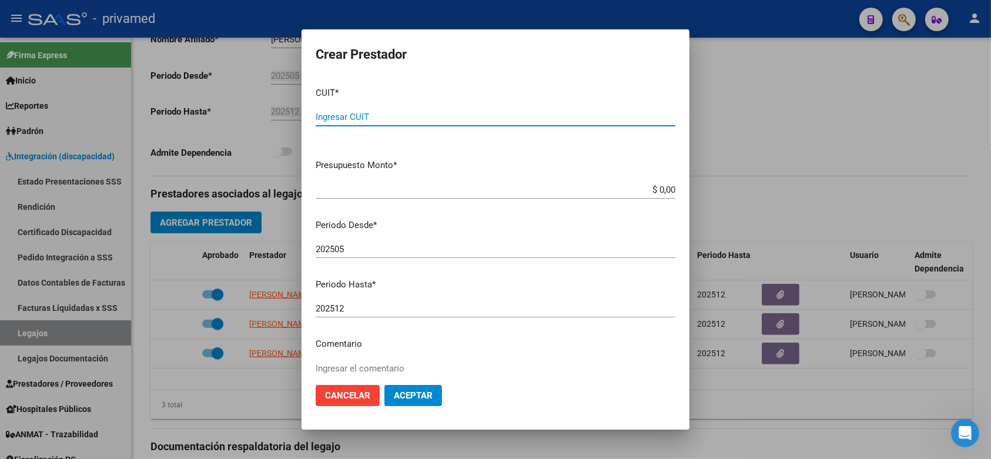
paste input "30-71065951-2"
type input "30-71065951-2"
click at [662, 186] on input "$ 0,00" at bounding box center [495, 189] width 360 height 11
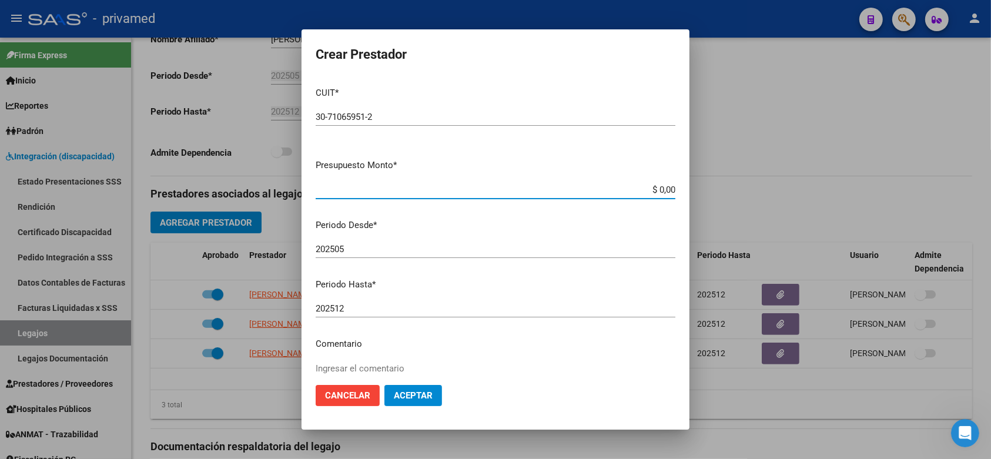
paste input "$473,463.04"
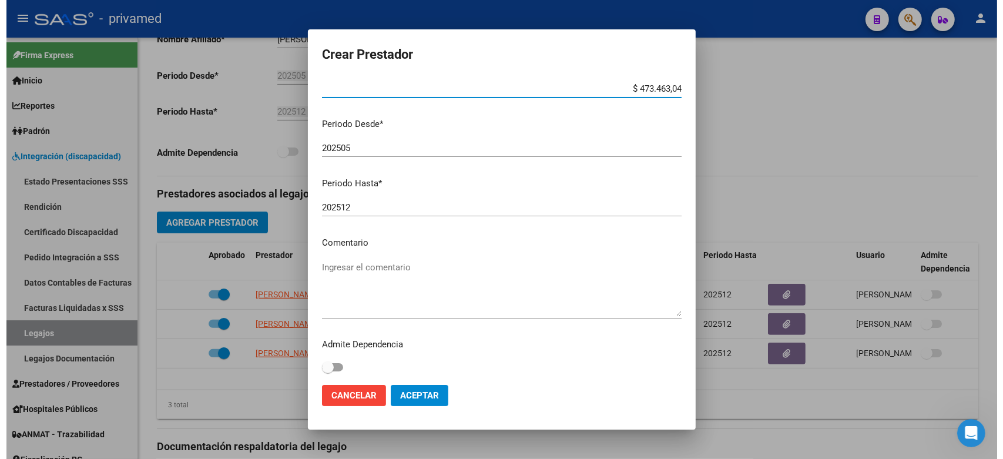
scroll to position [103, 0]
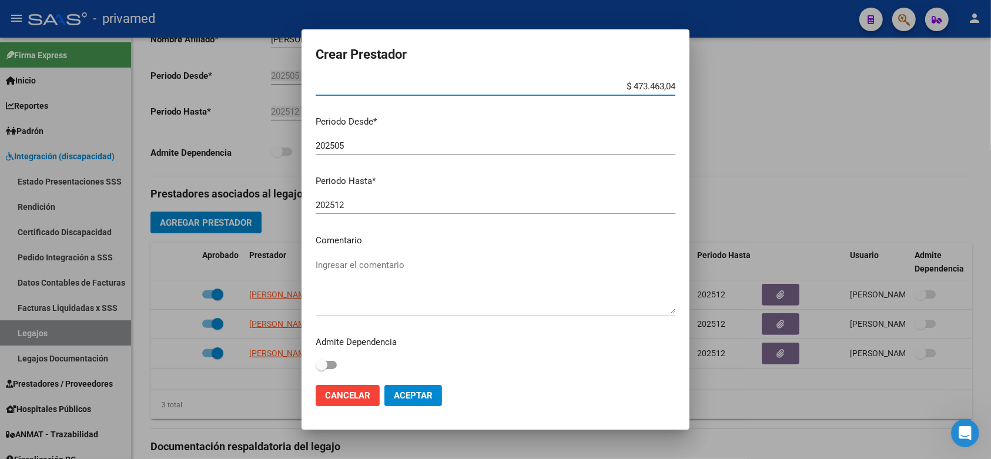
type input "$ 473.463,04"
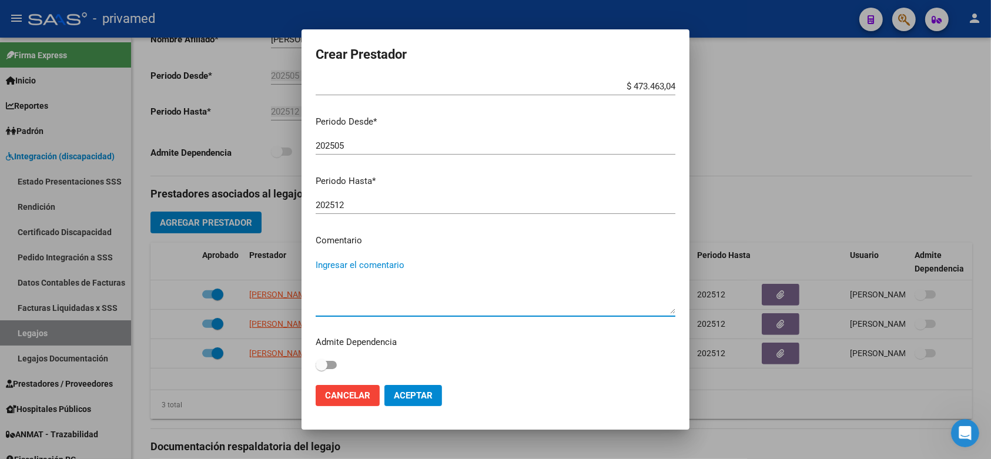
click at [433, 280] on textarea "Ingresar el comentario" at bounding box center [495, 285] width 360 height 55
type textarea "89"
click at [415, 401] on button "Aceptar" at bounding box center [413, 395] width 58 height 21
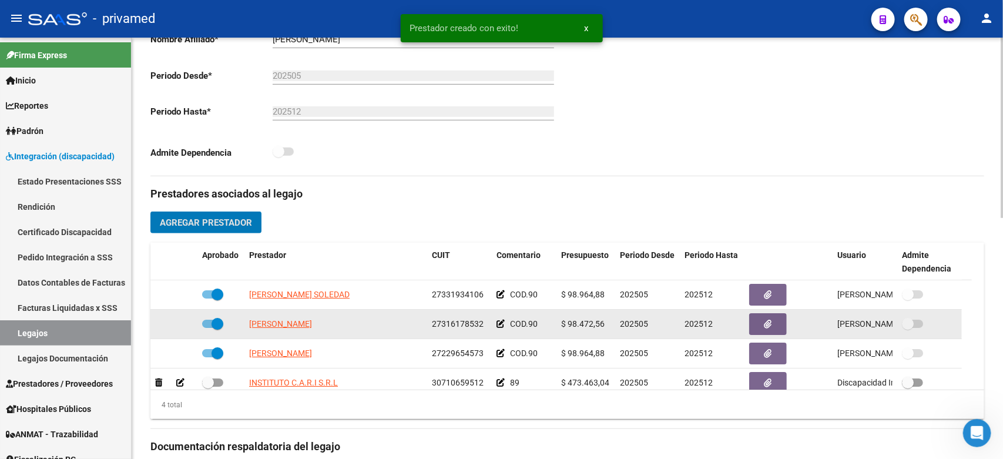
scroll to position [25, 0]
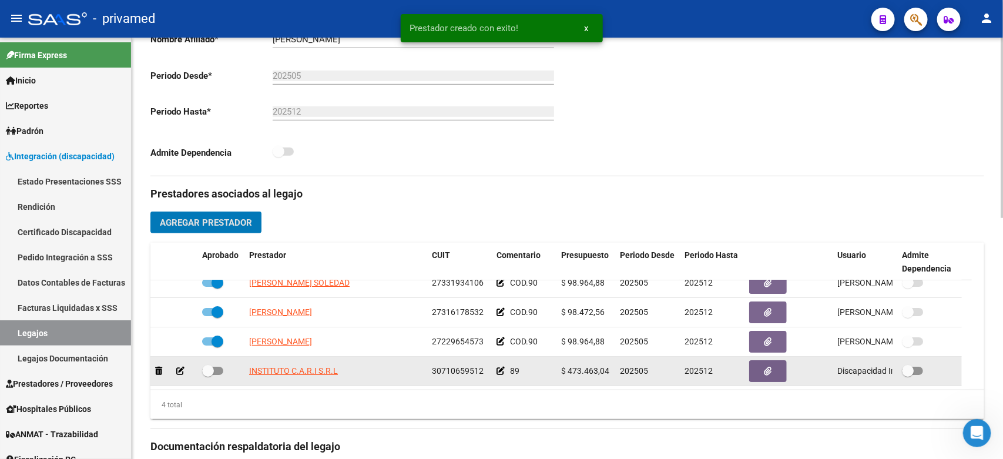
click at [219, 367] on span at bounding box center [212, 371] width 21 height 8
click at [208, 375] on input "checkbox" at bounding box center [207, 375] width 1 height 1
checkbox input "true"
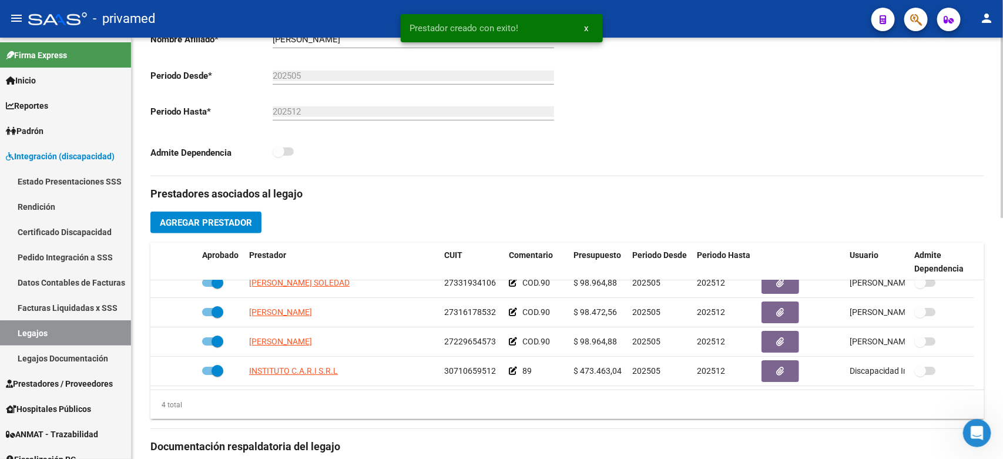
click at [759, 156] on div "Comentarios Comentarios Administrador" at bounding box center [776, 43] width 417 height 266
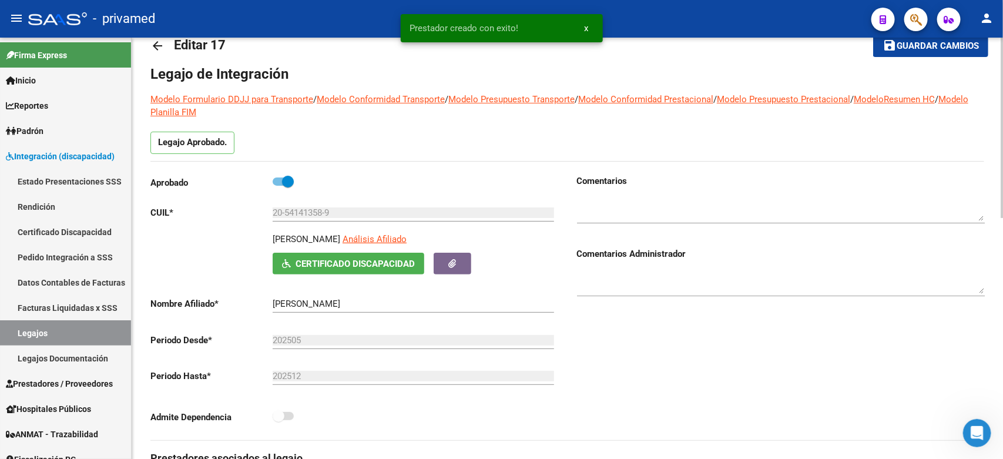
scroll to position [0, 0]
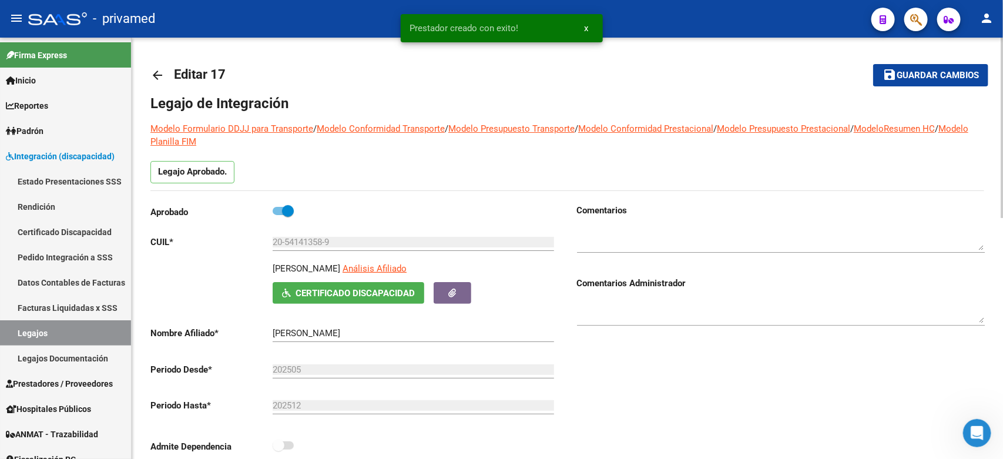
click at [936, 76] on span "Guardar cambios" at bounding box center [938, 75] width 82 height 11
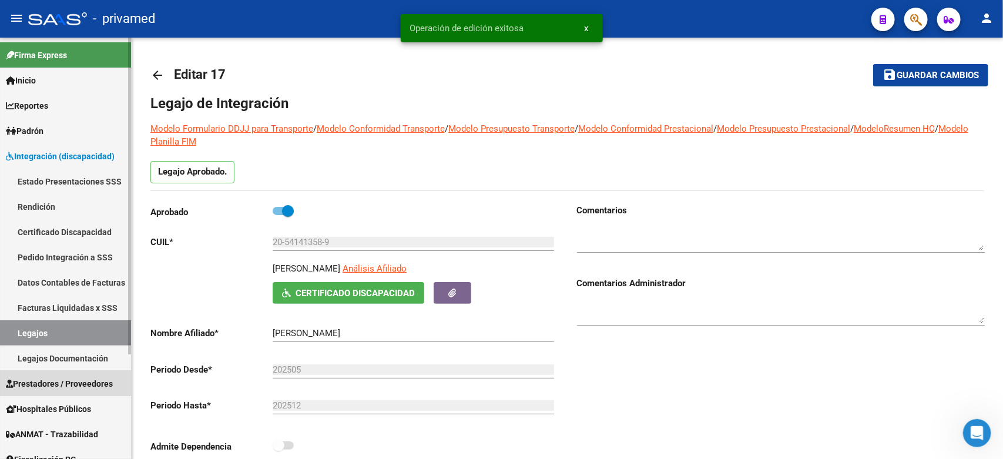
click at [62, 382] on span "Prestadores / Proveedores" at bounding box center [59, 383] width 107 height 13
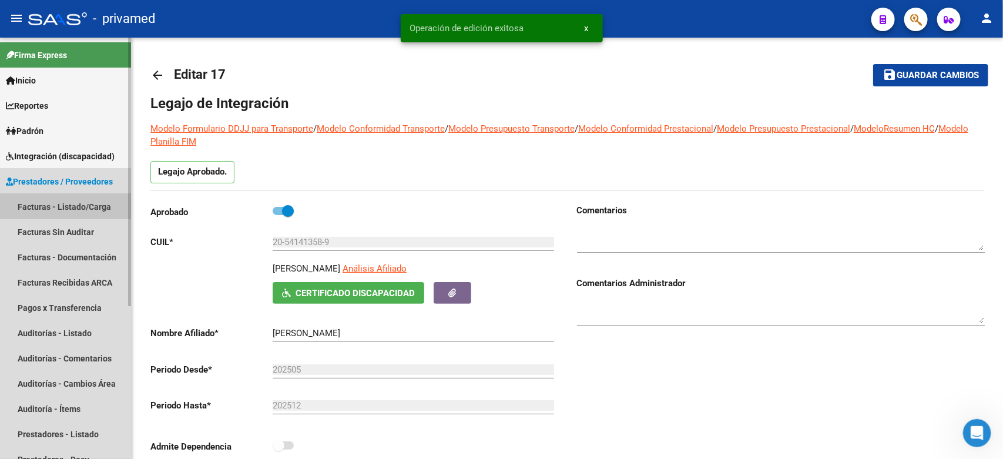
click at [74, 201] on link "Facturas - Listado/Carga" at bounding box center [65, 206] width 131 height 25
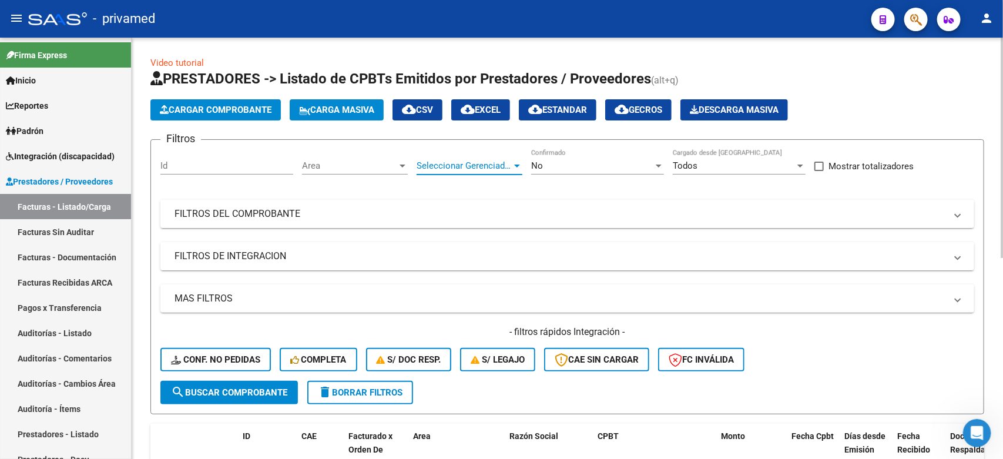
click at [495, 164] on span "Seleccionar Gerenciador" at bounding box center [464, 165] width 95 height 11
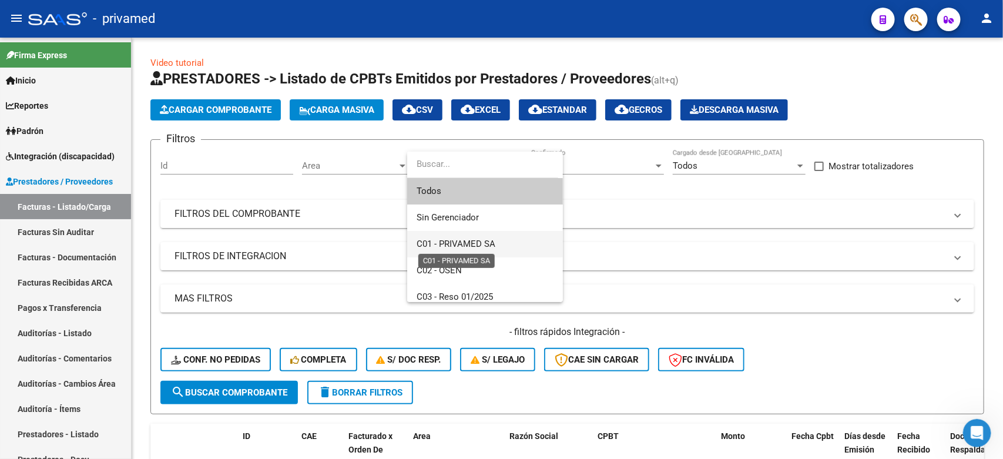
click at [486, 242] on span "C01 - PRIVAMED SA" at bounding box center [456, 244] width 79 height 11
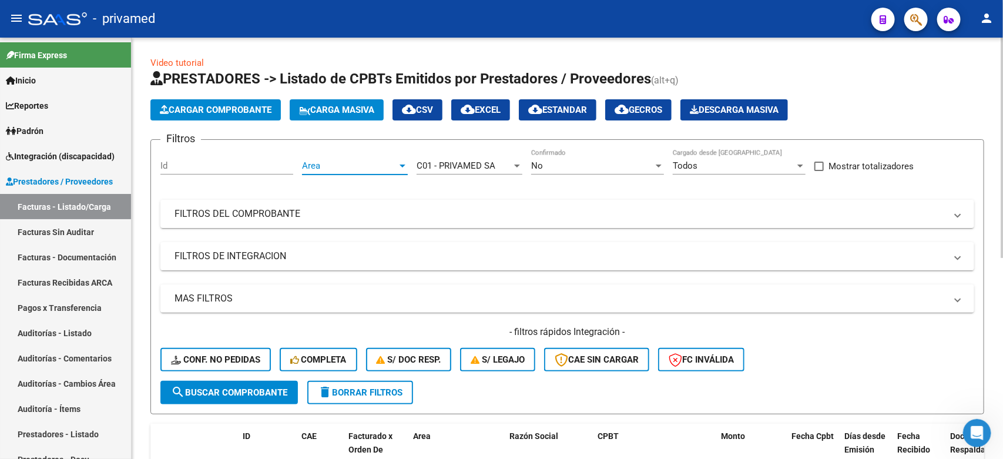
click at [367, 168] on span "Area" at bounding box center [349, 165] width 95 height 11
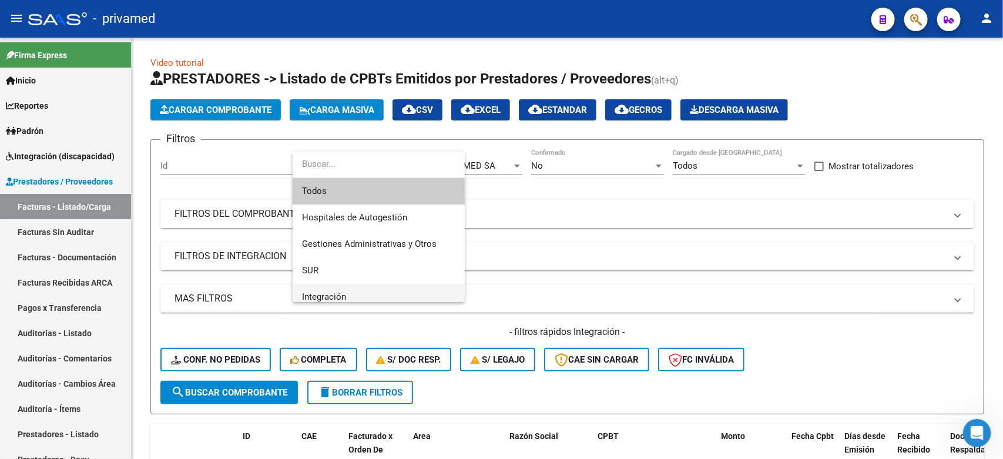
click at [350, 290] on span "Integración" at bounding box center [378, 297] width 153 height 26
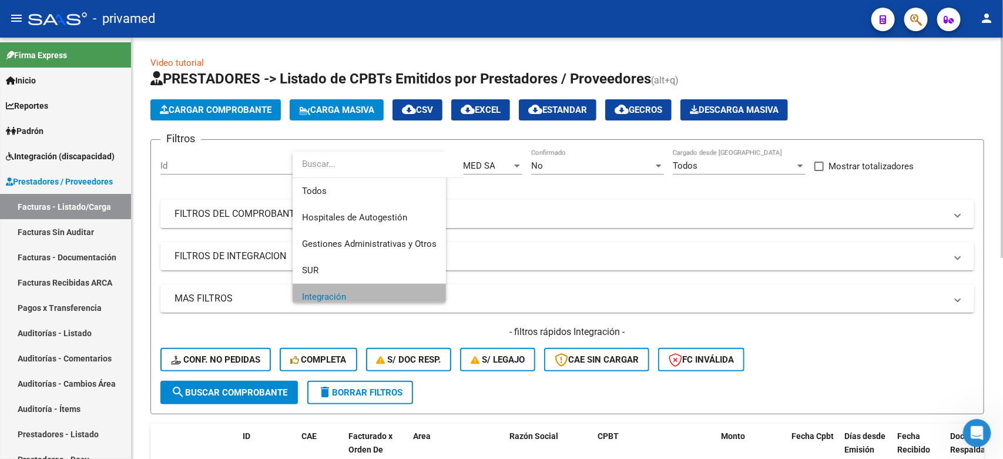
scroll to position [8, 0]
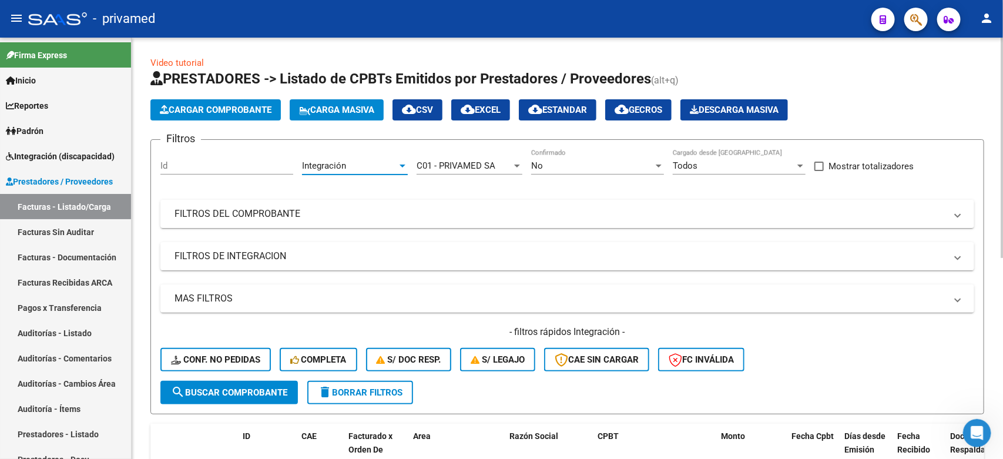
click at [245, 391] on span "search Buscar Comprobante" at bounding box center [229, 392] width 116 height 11
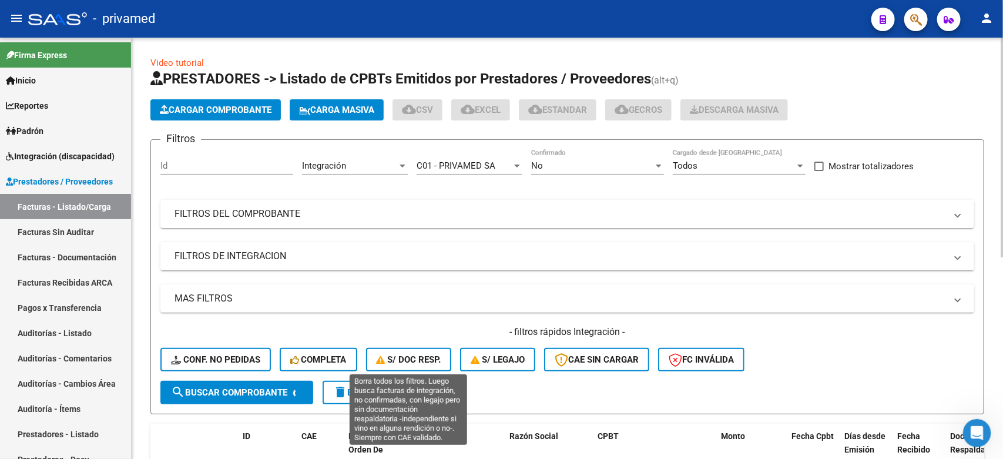
click at [885, 116] on div "Cargar Comprobante Carga Masiva cloud_download CSV cloud_download EXCEL cloud_d…" at bounding box center [567, 109] width 834 height 21
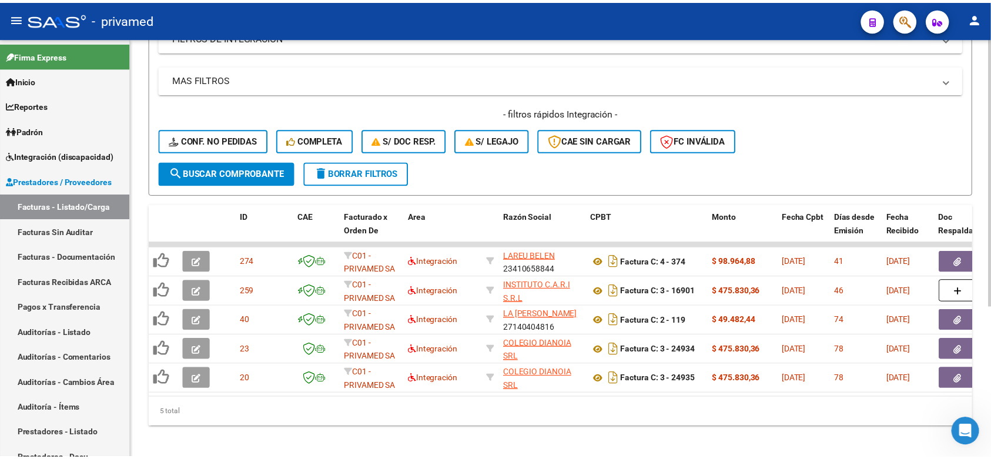
scroll to position [236, 0]
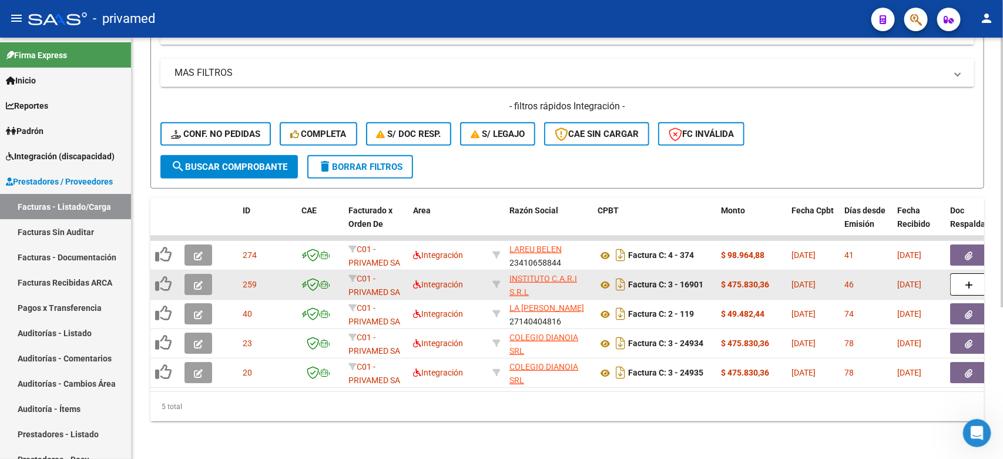
click at [192, 274] on button "button" at bounding box center [198, 284] width 28 height 21
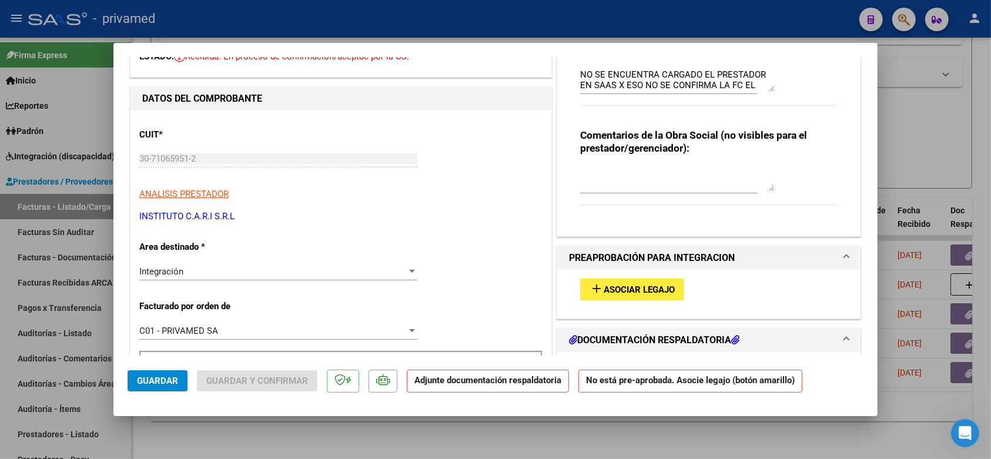
scroll to position [0, 0]
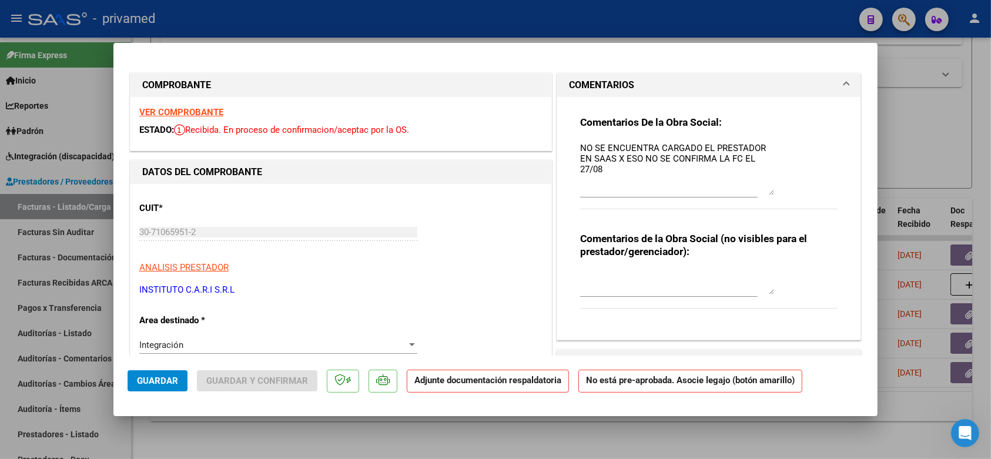
drag, startPoint x: 763, startPoint y: 160, endPoint x: 764, endPoint y: 191, distance: 30.6
click at [764, 191] on textarea "NO SE ENCUENTRA CARGADO EL PRESTADOR EN SAAS X ESO NO SE CONFIRMA LA FC EL 27/08" at bounding box center [677, 168] width 194 height 53
drag, startPoint x: 694, startPoint y: 177, endPoint x: 518, endPoint y: 102, distance: 191.9
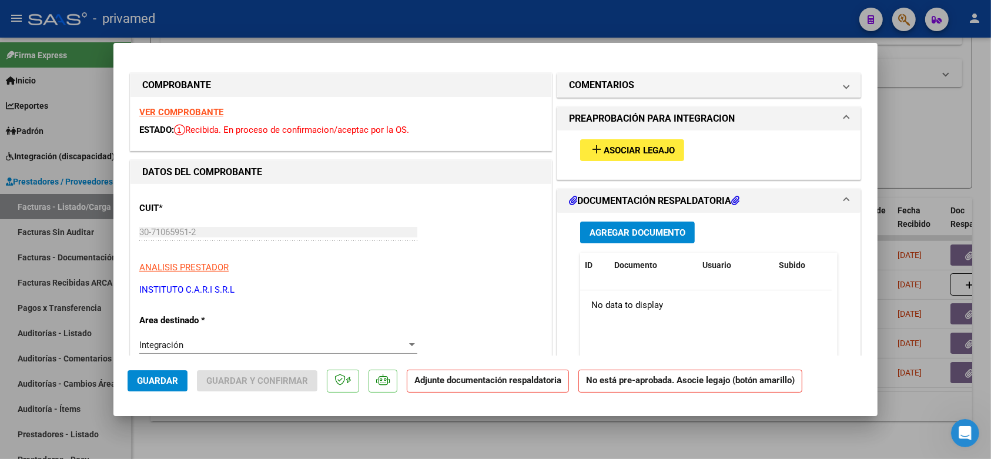
click at [529, 206] on div "CUIT * 30-71065951-2 Ingresar CUIT ANALISIS PRESTADOR INSTITUTO C.A.R.I S.R.L A…" at bounding box center [340, 244] width 403 height 103
click at [664, 236] on button "Agregar Documento" at bounding box center [637, 232] width 115 height 22
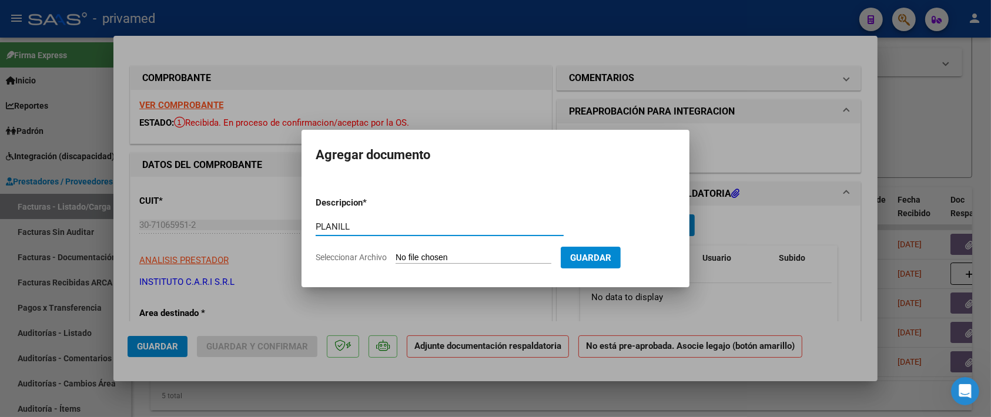
type input "PLANILLA"
type input "C:\fakepath\CAZAJOUS jULIO.pdf"
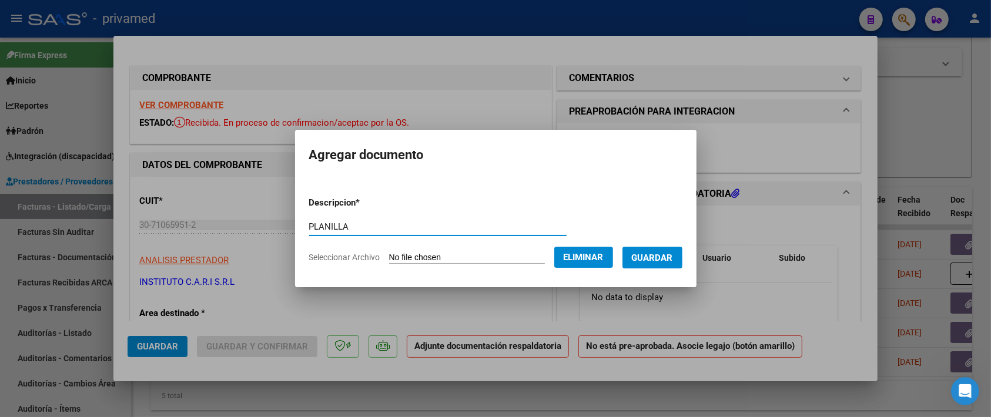
type input "PLANILLA"
click at [664, 261] on span "Guardar" at bounding box center [652, 258] width 41 height 11
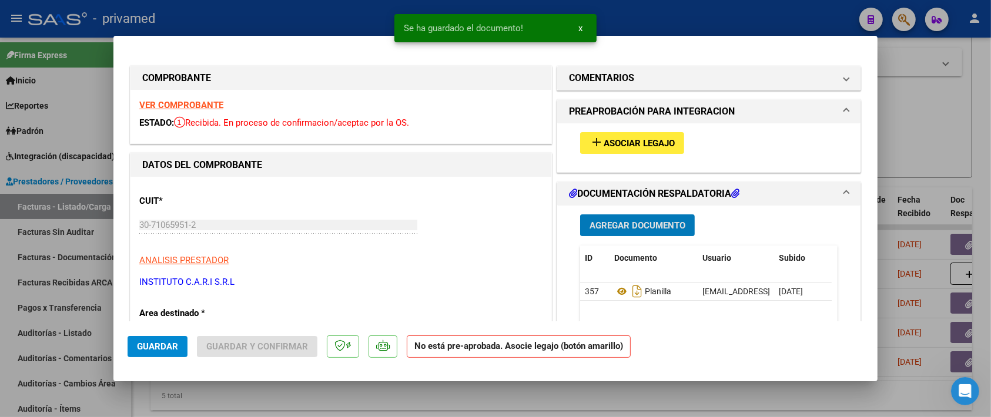
click at [632, 141] on span "Asociar Legajo" at bounding box center [638, 143] width 71 height 11
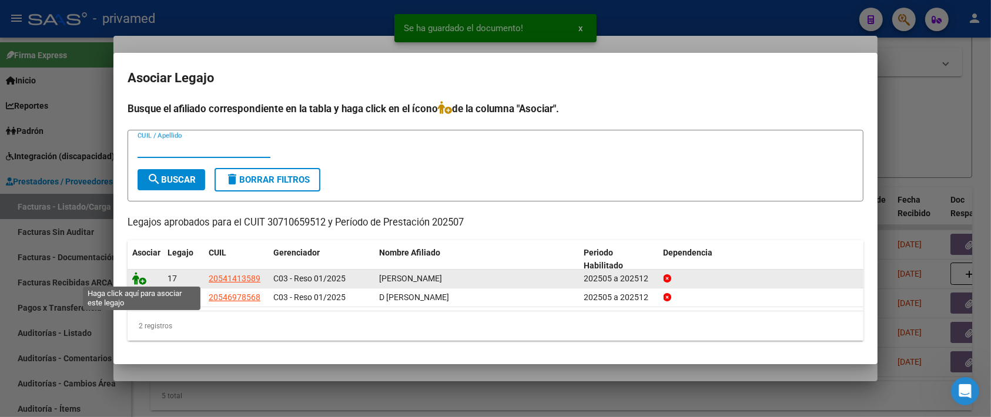
click at [140, 280] on icon at bounding box center [139, 278] width 14 height 13
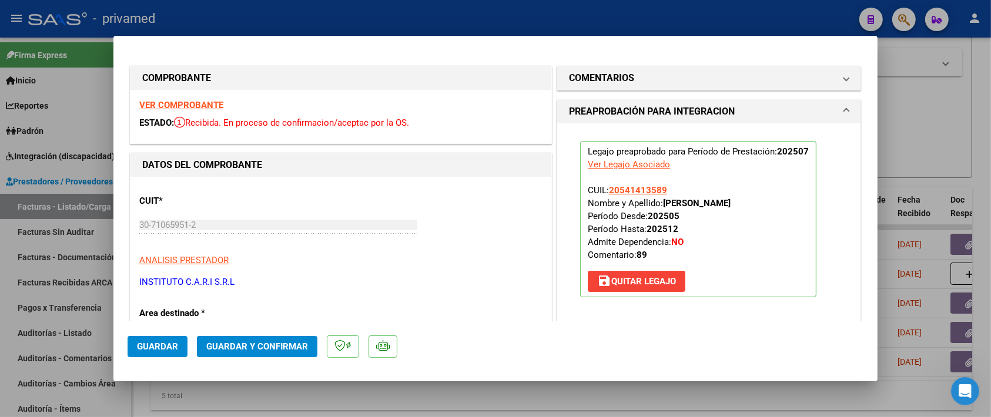
click at [236, 350] on span "Guardar y Confirmar" at bounding box center [257, 346] width 102 height 11
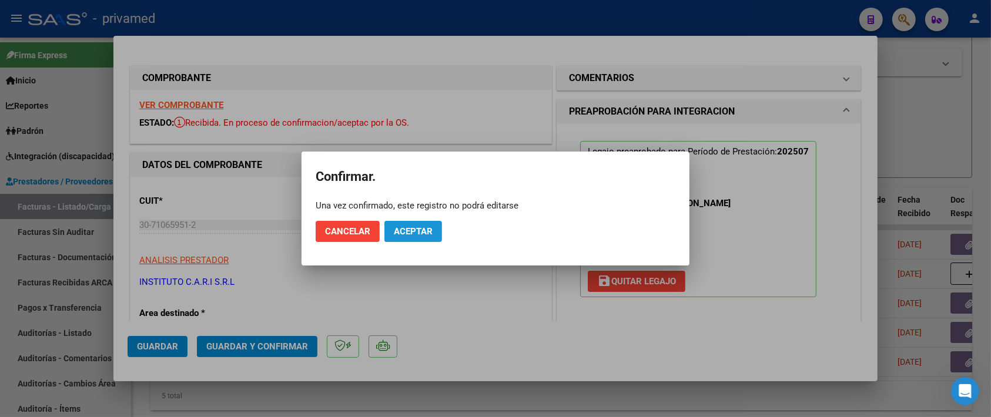
click at [429, 231] on span "Aceptar" at bounding box center [413, 231] width 39 height 11
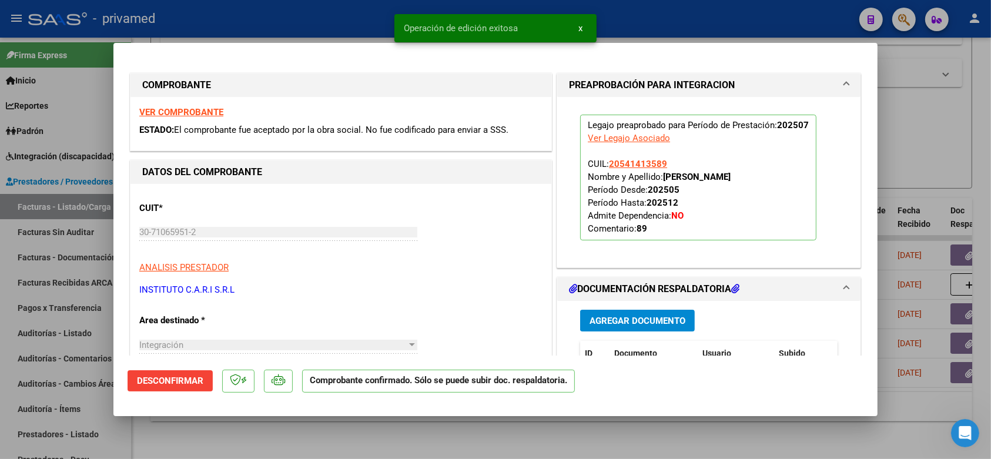
click at [919, 118] on div at bounding box center [495, 229] width 991 height 459
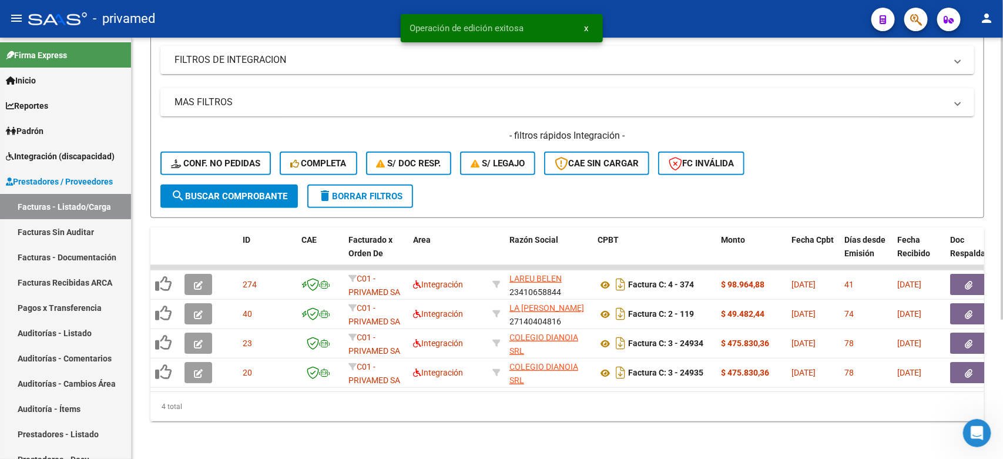
scroll to position [207, 0]
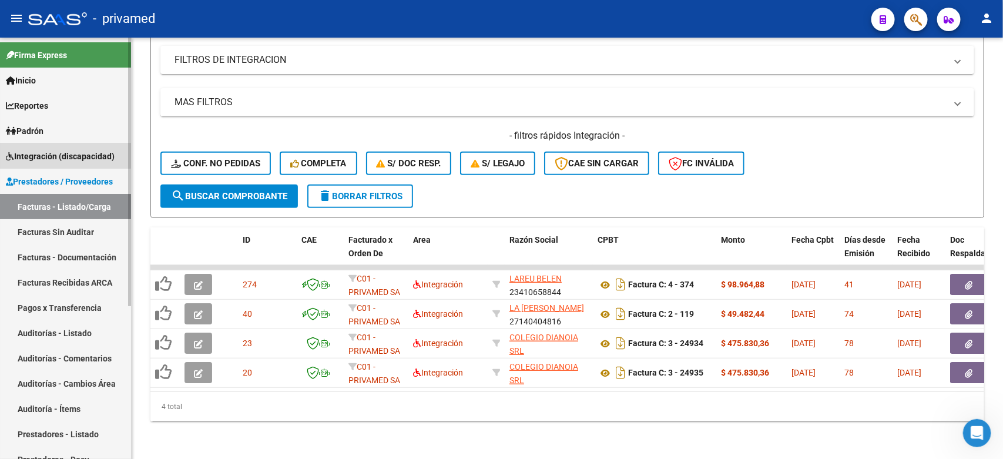
click at [40, 147] on link "Integración (discapacidad)" at bounding box center [65, 155] width 131 height 25
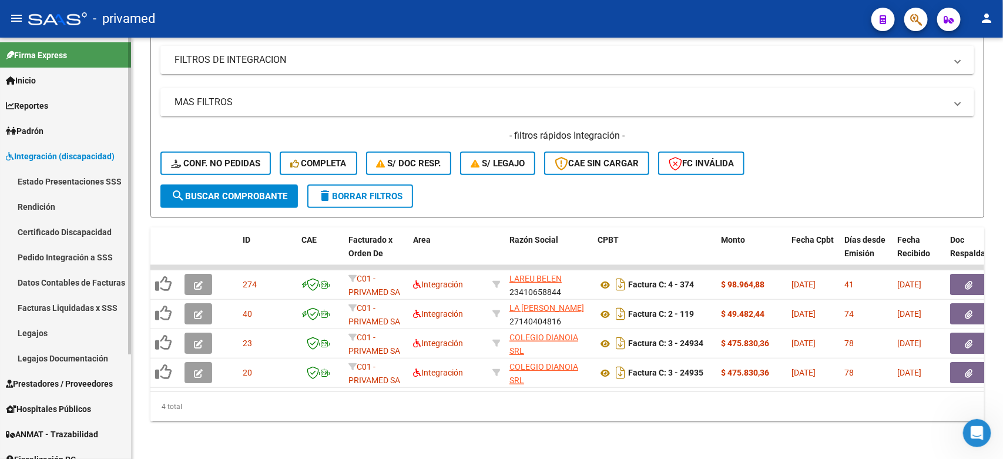
click at [52, 331] on link "Legajos" at bounding box center [65, 332] width 131 height 25
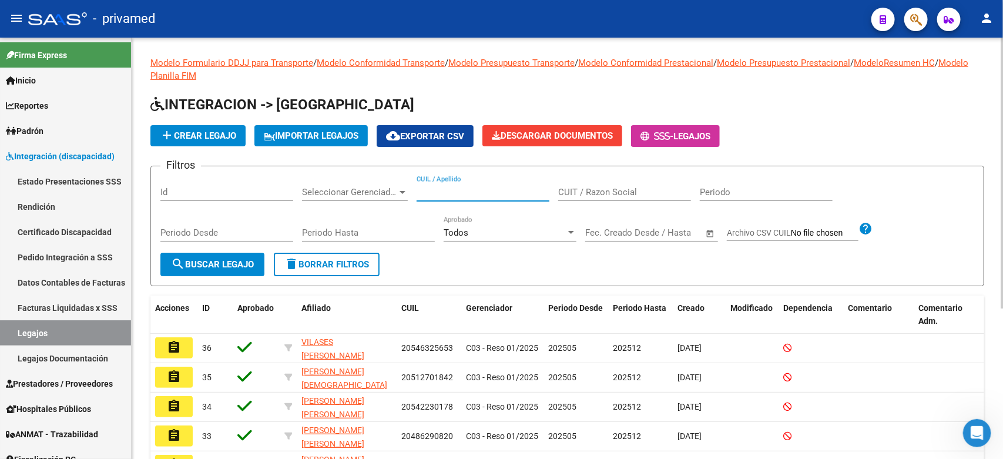
click at [471, 187] on input "CUIL / Apellido" at bounding box center [483, 192] width 133 height 11
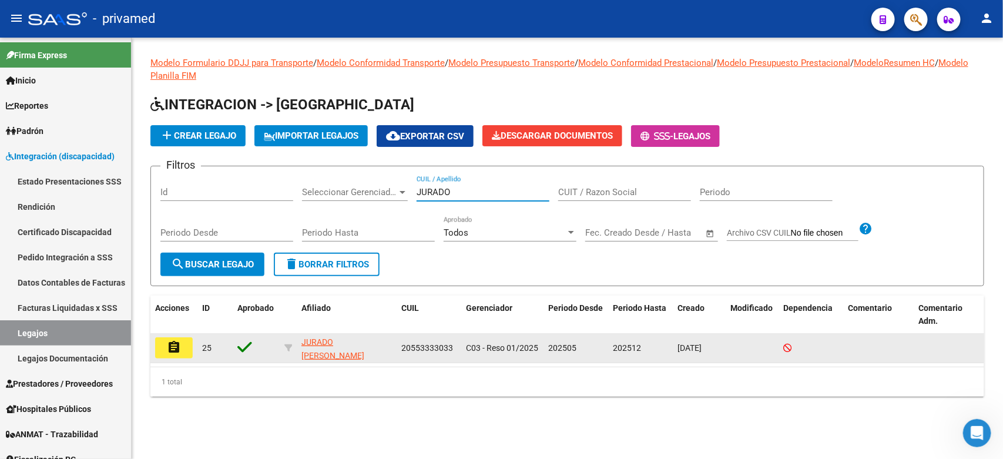
type input "JURADO"
click at [181, 344] on button "assignment" at bounding box center [174, 347] width 38 height 21
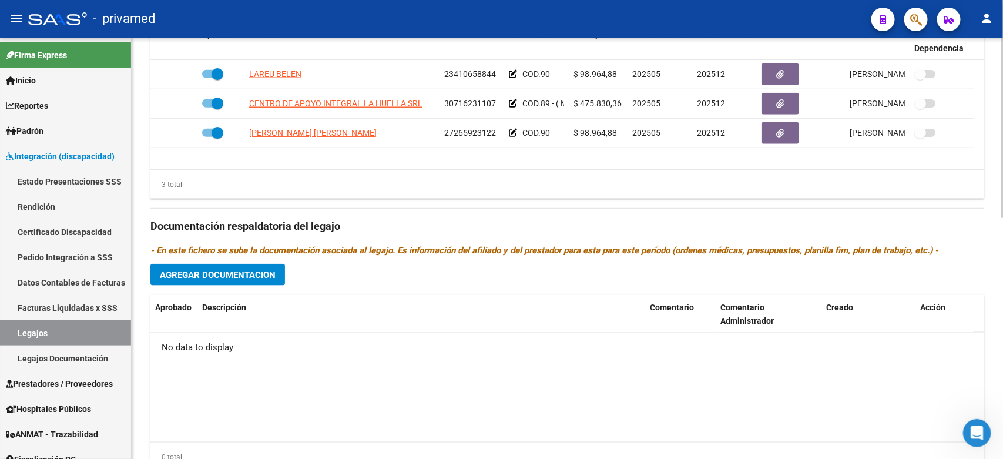
scroll to position [367, 0]
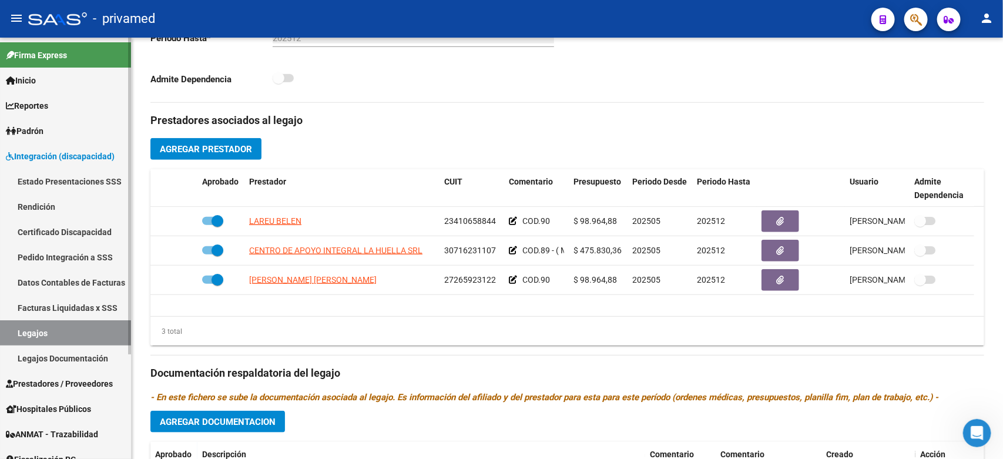
click at [50, 380] on span "Prestadores / Proveedores" at bounding box center [59, 383] width 107 height 13
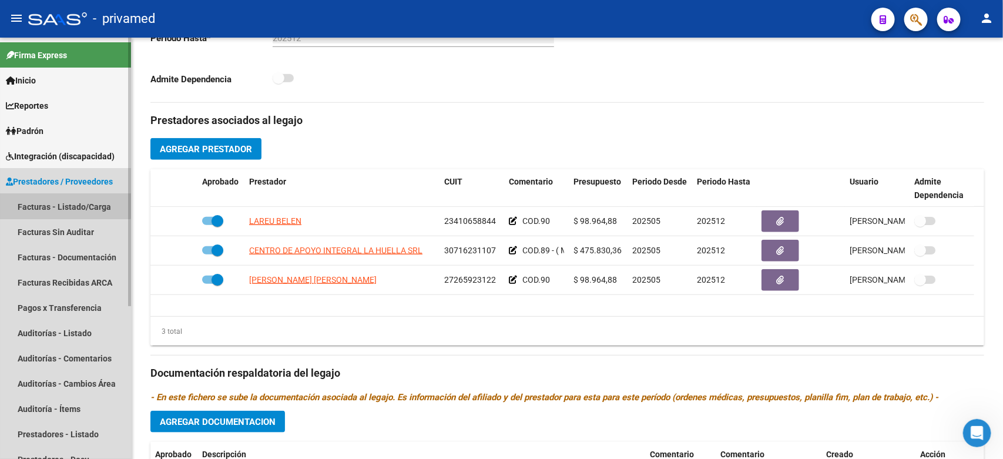
click at [59, 200] on link "Facturas - Listado/Carga" at bounding box center [65, 206] width 131 height 25
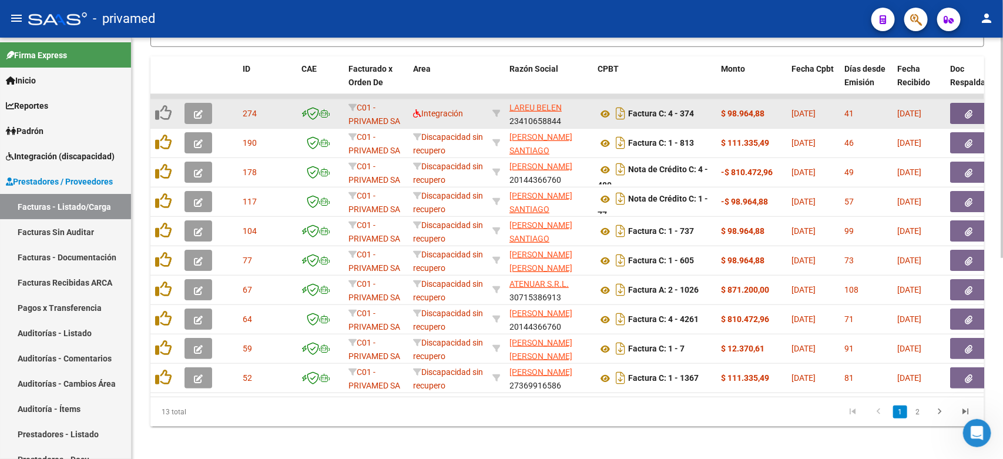
click at [204, 115] on button "button" at bounding box center [198, 113] width 28 height 21
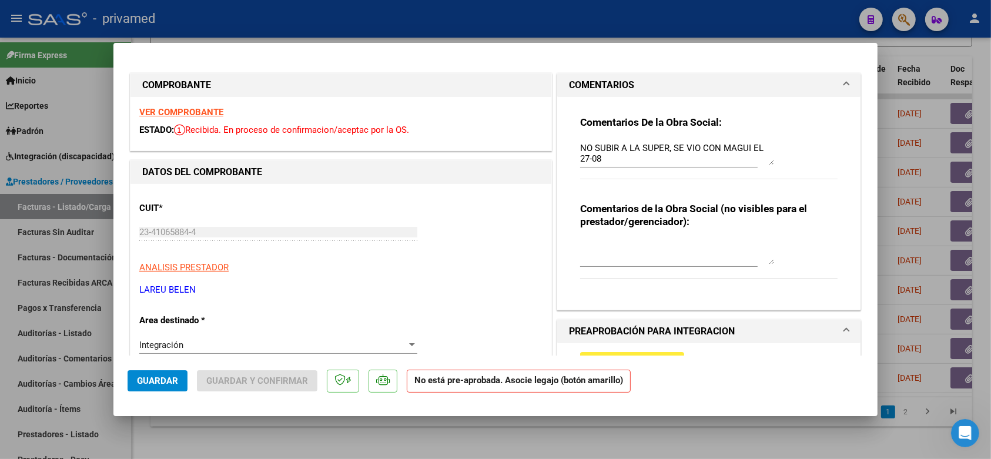
click at [794, 8] on div at bounding box center [495, 229] width 991 height 459
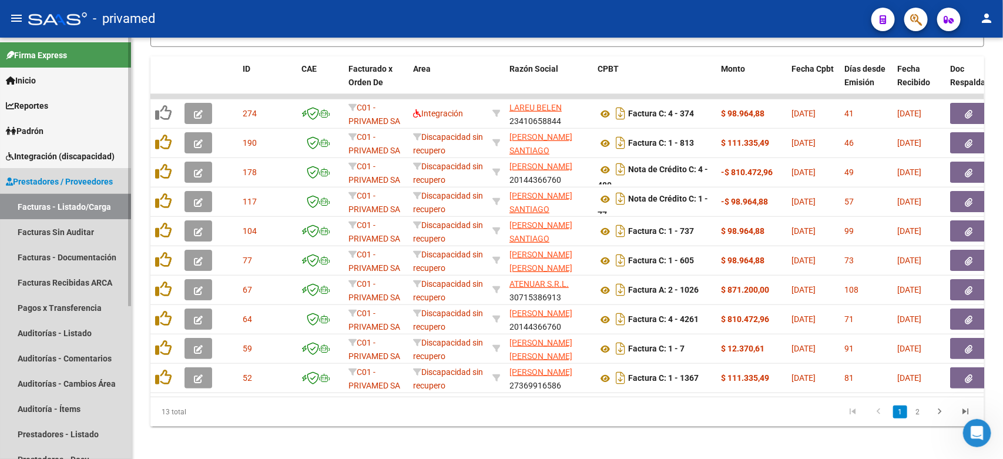
click at [85, 207] on link "Facturas - Listado/Carga" at bounding box center [65, 206] width 131 height 25
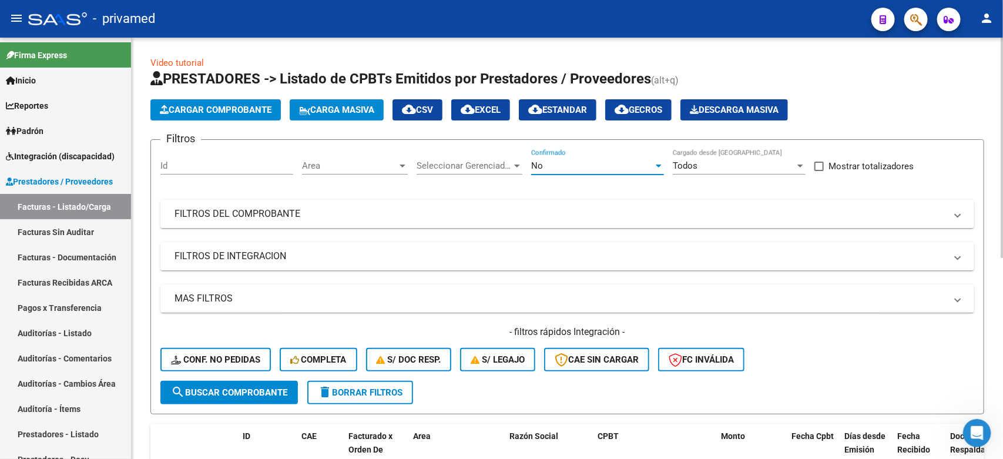
click at [595, 162] on div "No" at bounding box center [592, 165] width 122 height 11
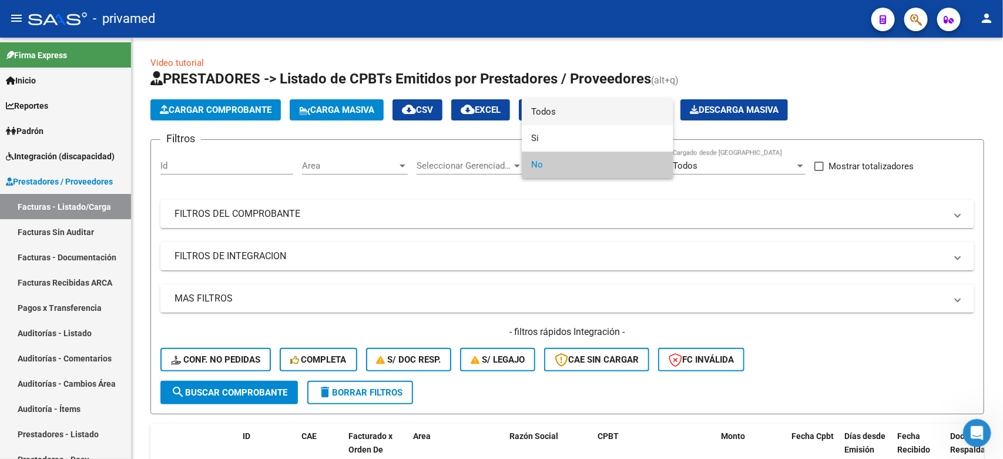
click at [579, 116] on span "Todos" at bounding box center [597, 112] width 133 height 26
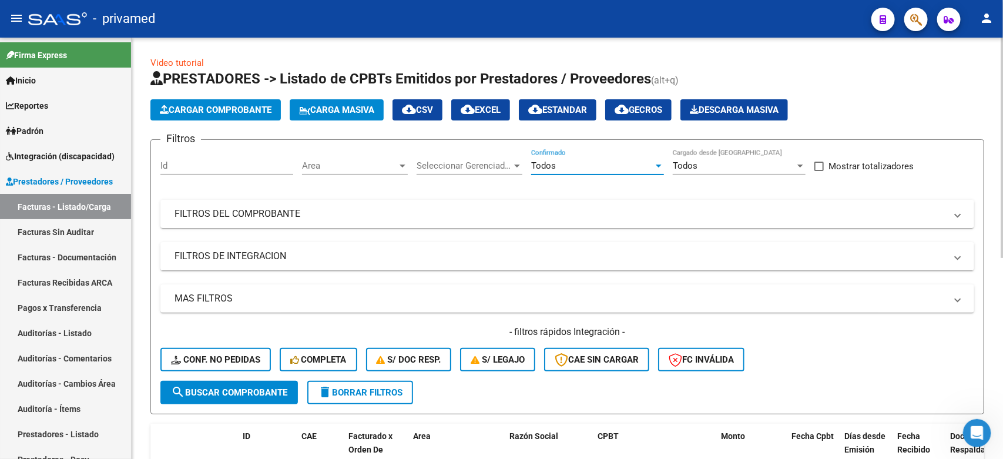
click at [451, 162] on span "Seleccionar Gerenciador" at bounding box center [464, 165] width 95 height 11
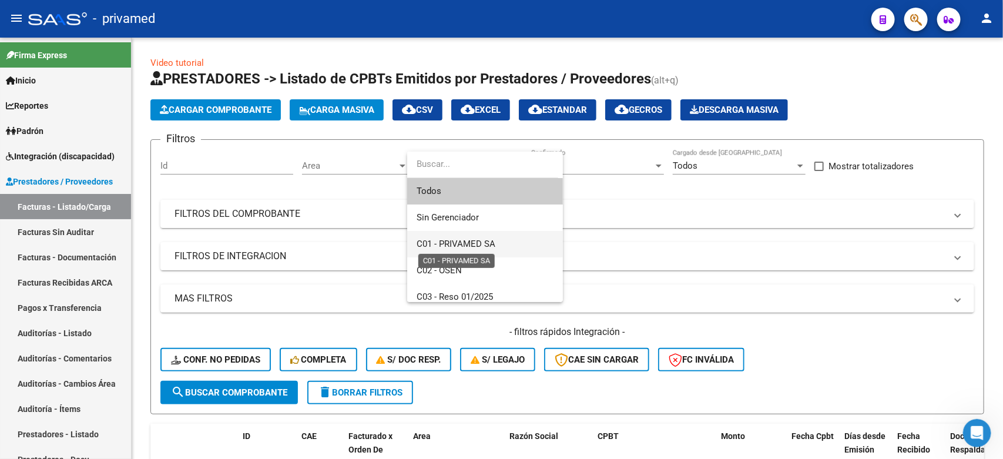
click at [482, 242] on span "C01 - PRIVAMED SA" at bounding box center [456, 244] width 79 height 11
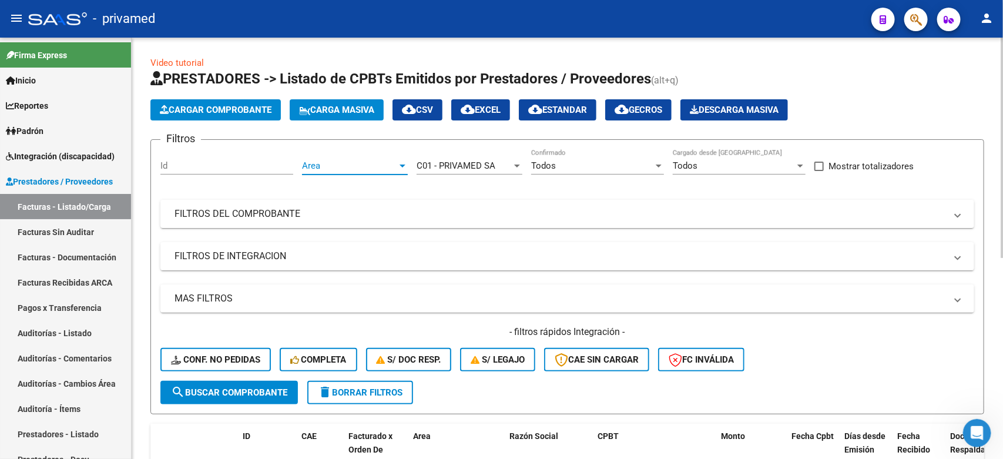
click at [382, 169] on span "Area" at bounding box center [349, 165] width 95 height 11
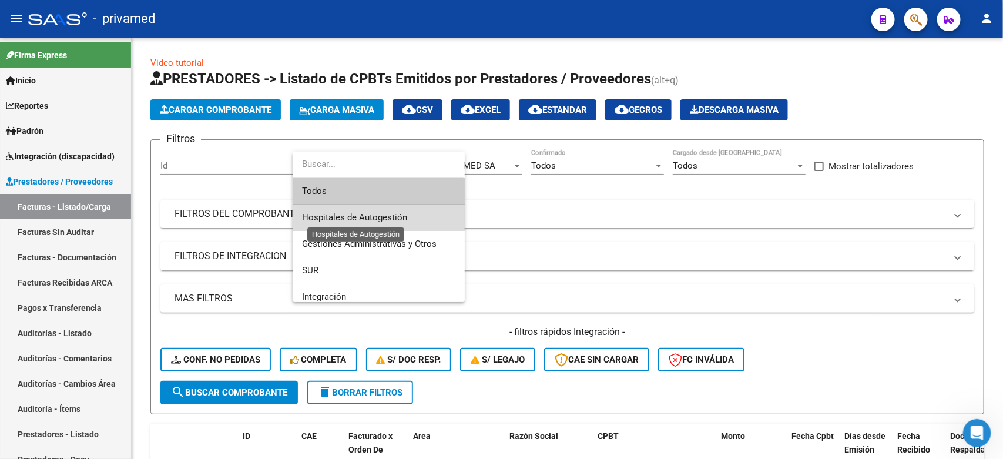
click at [384, 219] on span "Hospitales de Autogestión" at bounding box center [354, 217] width 105 height 11
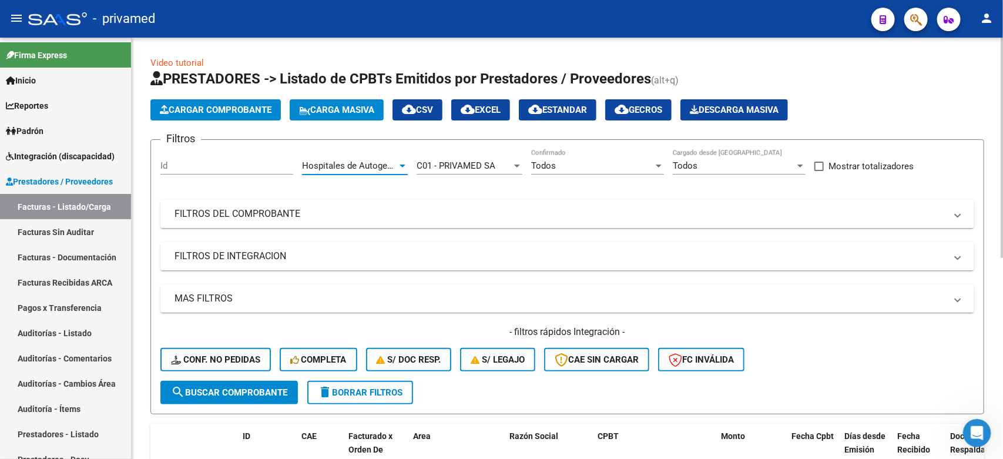
click at [370, 166] on span "Hospitales de Autogestión" at bounding box center [354, 165] width 105 height 11
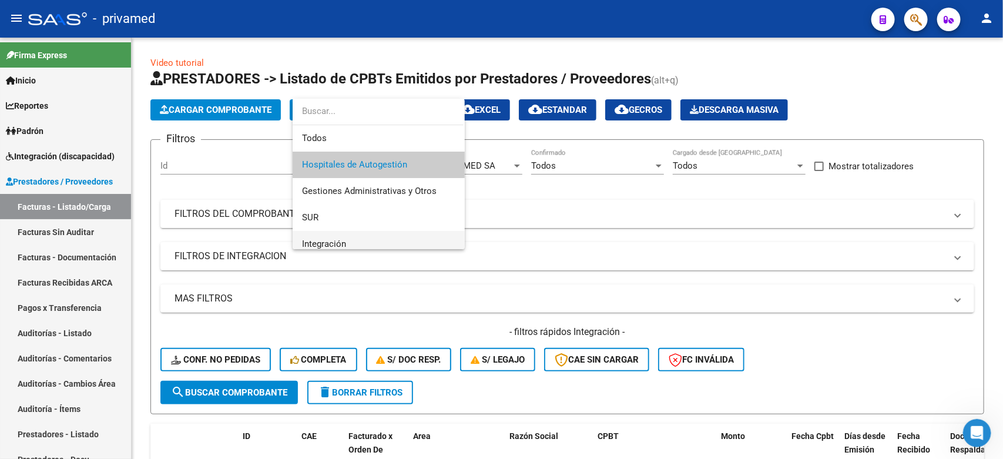
click at [370, 244] on span "Integración" at bounding box center [378, 244] width 153 height 26
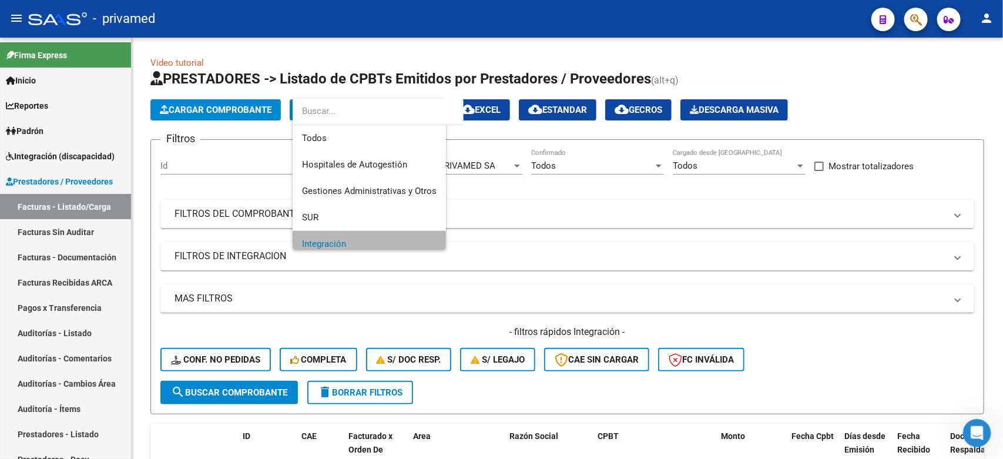
scroll to position [8, 0]
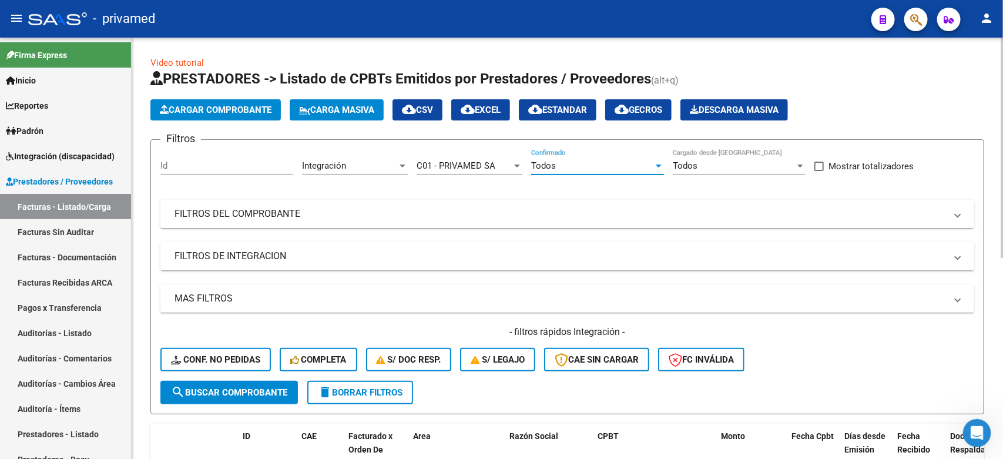
click at [548, 167] on span "Todos" at bounding box center [543, 165] width 25 height 11
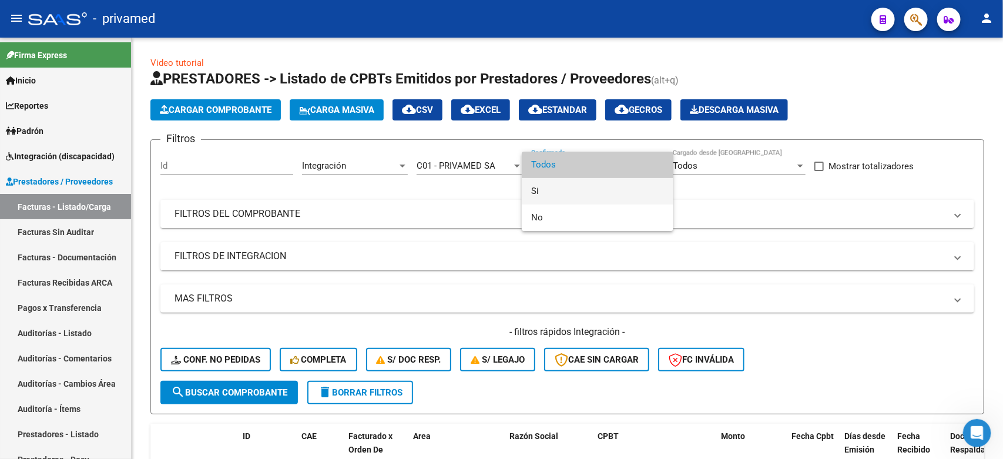
click at [548, 189] on span "Si" at bounding box center [597, 191] width 133 height 26
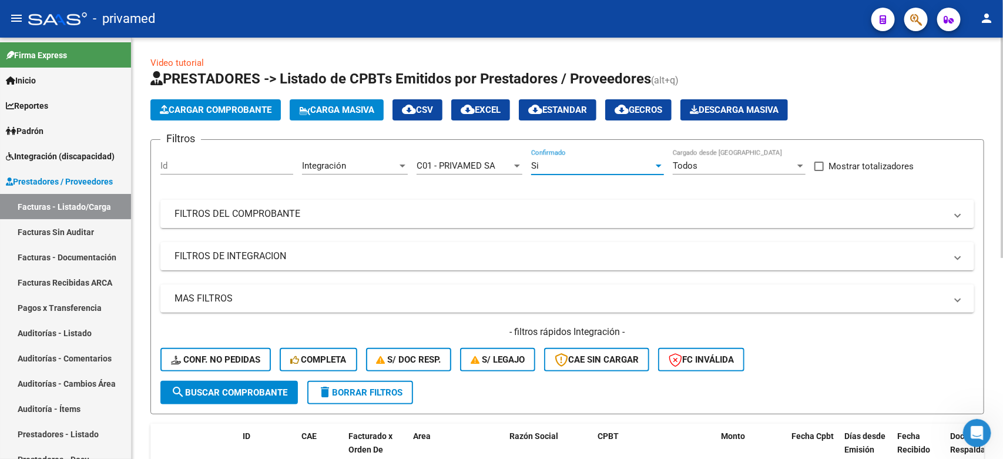
click at [756, 162] on div "Todos" at bounding box center [734, 165] width 122 height 11
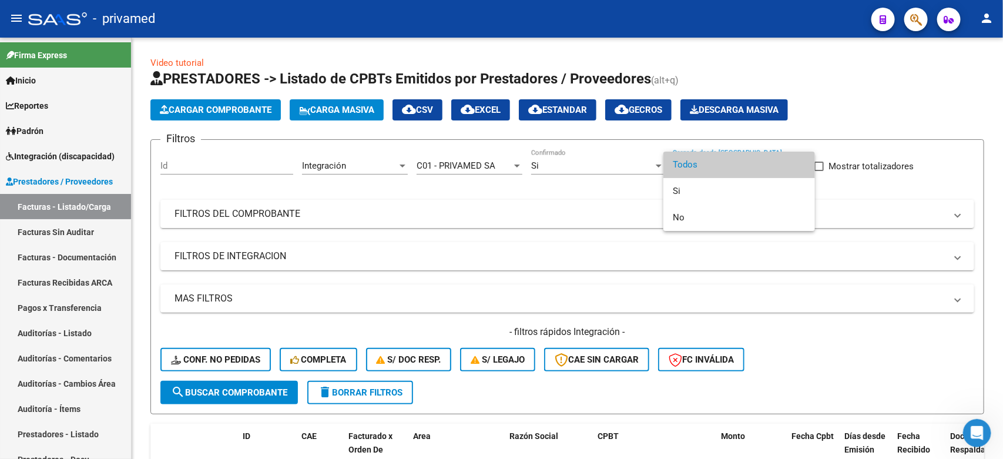
click at [873, 127] on div at bounding box center [501, 229] width 1003 height 459
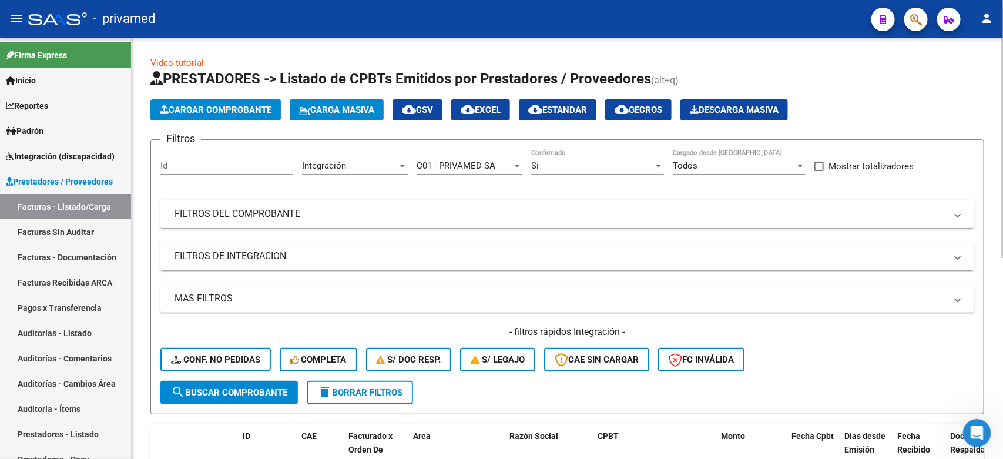
click at [711, 165] on div "Todos" at bounding box center [734, 165] width 122 height 11
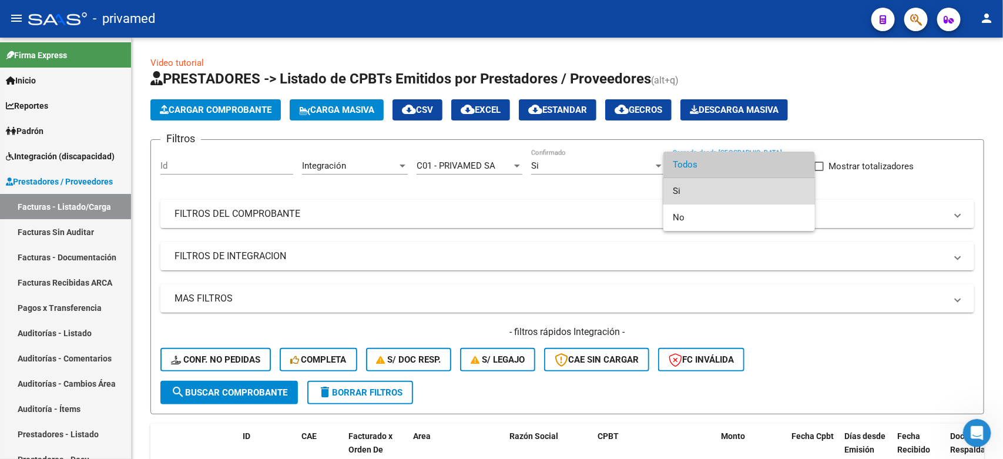
click at [703, 188] on span "Si" at bounding box center [739, 191] width 133 height 26
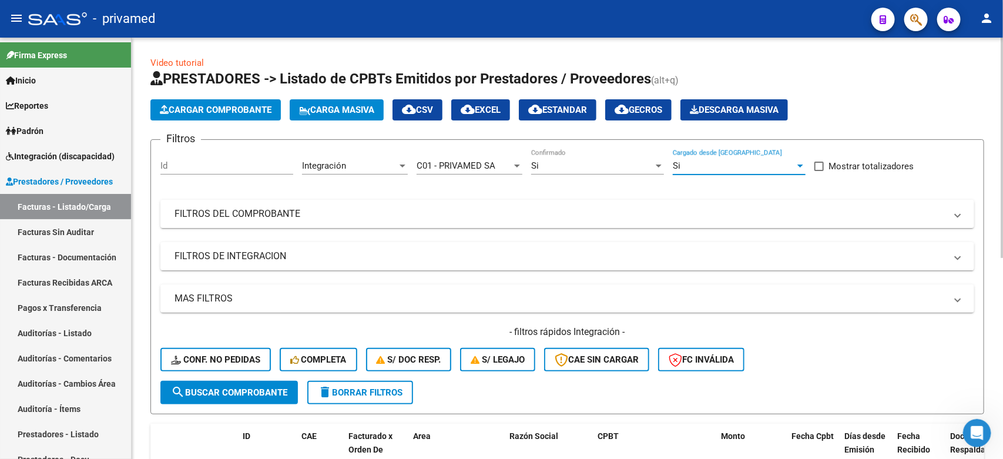
click at [885, 125] on app-list-header "PRESTADORES -> Listado de CPBTs Emitidos por Prestadores / Proveedores (alt+q) …" at bounding box center [567, 241] width 834 height 345
click at [315, 213] on mat-panel-title "FILTROS DEL COMPROBANTE" at bounding box center [559, 213] width 771 height 13
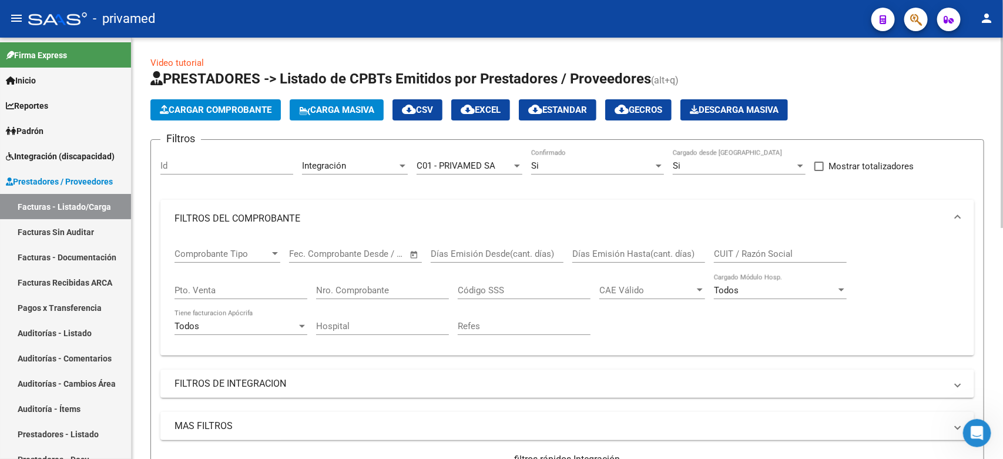
click at [340, 254] on span "–" at bounding box center [342, 254] width 6 height 11
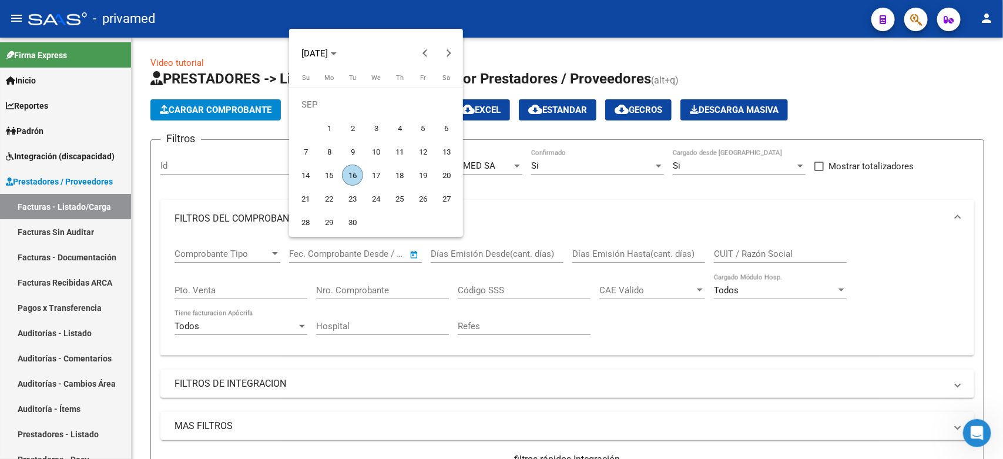
click at [354, 174] on span "16" at bounding box center [352, 174] width 21 height 21
type input "[DATE]"
click at [466, 254] on div at bounding box center [501, 229] width 1003 height 459
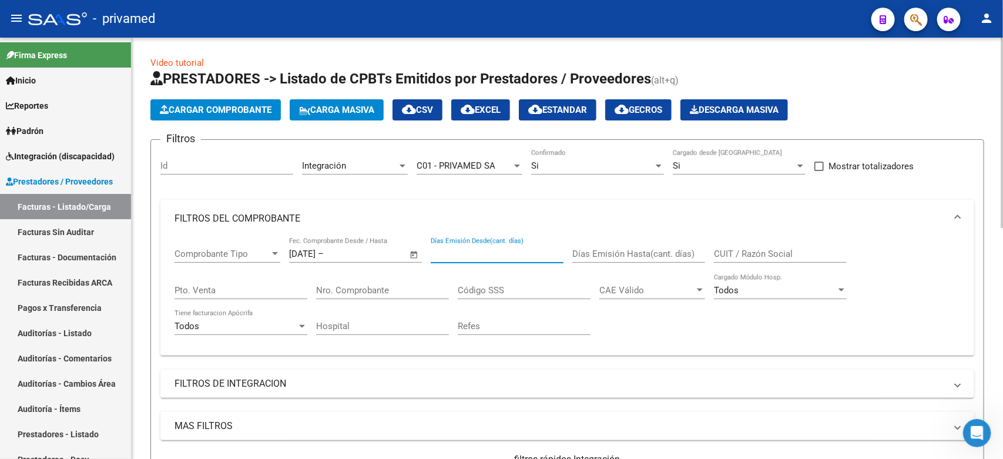
click at [466, 254] on input "Días Emisión Desde(cant. días)" at bounding box center [497, 254] width 133 height 11
click at [368, 254] on input "text" at bounding box center [354, 254] width 57 height 11
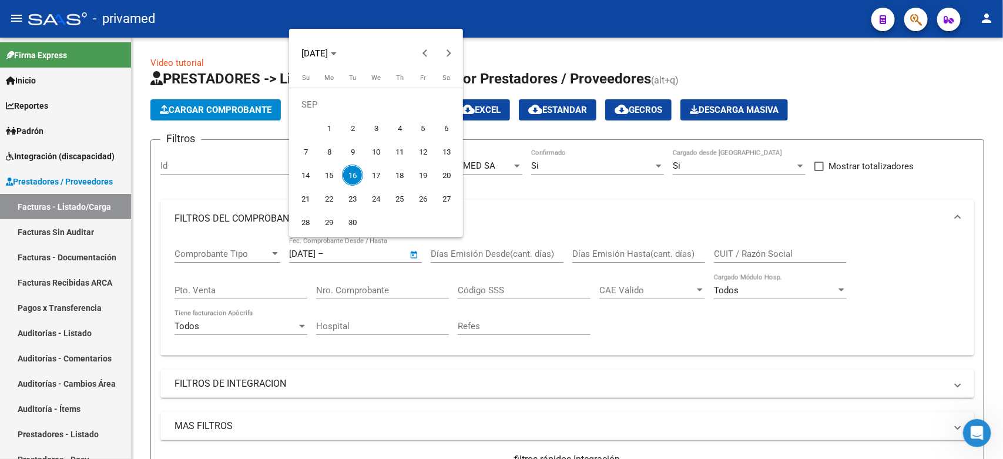
click at [286, 246] on div at bounding box center [501, 229] width 1003 height 459
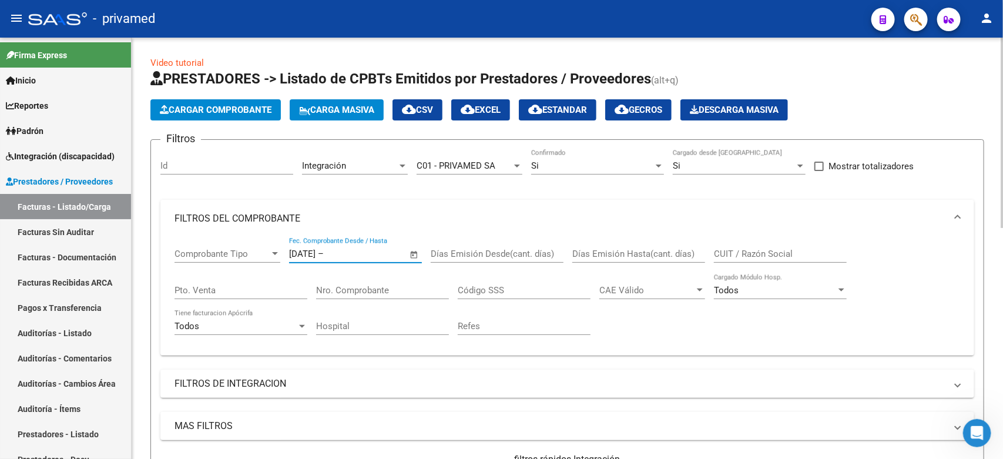
drag, startPoint x: 355, startPoint y: 254, endPoint x: 239, endPoint y: 253, distance: 116.3
click at [239, 256] on div "Comprobante Tipo Comprobante Tipo 16/09/2025 16/09/2025 – Fecha fin Fec. Compro…" at bounding box center [566, 291] width 785 height 109
click at [956, 212] on span at bounding box center [957, 218] width 5 height 13
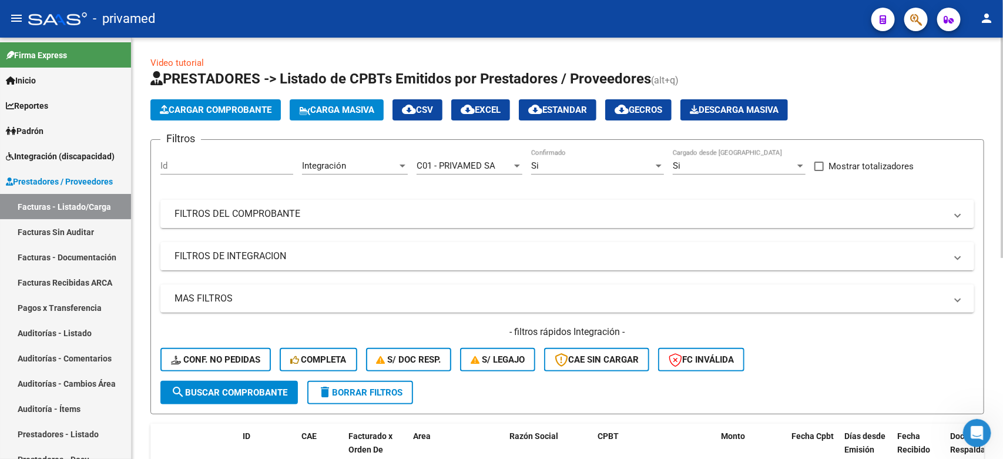
click at [288, 254] on mat-panel-title "FILTROS DE INTEGRACION" at bounding box center [559, 256] width 771 height 13
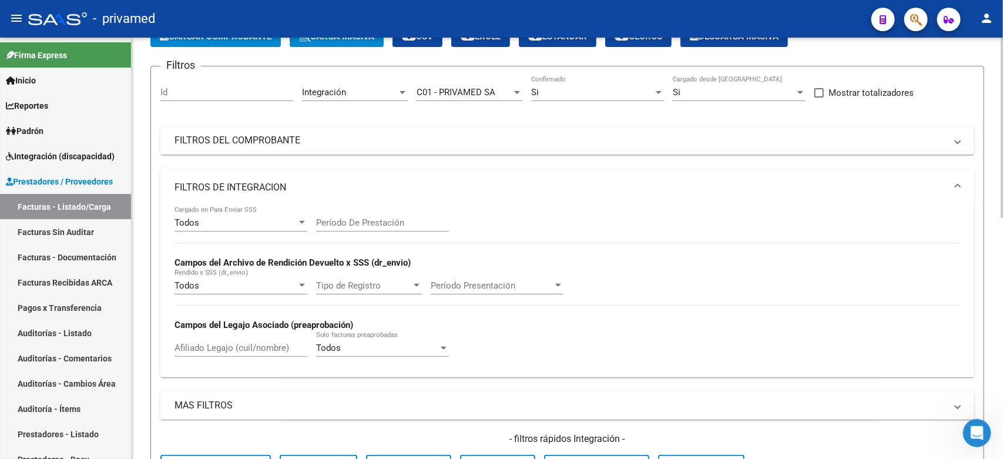
scroll to position [147, 0]
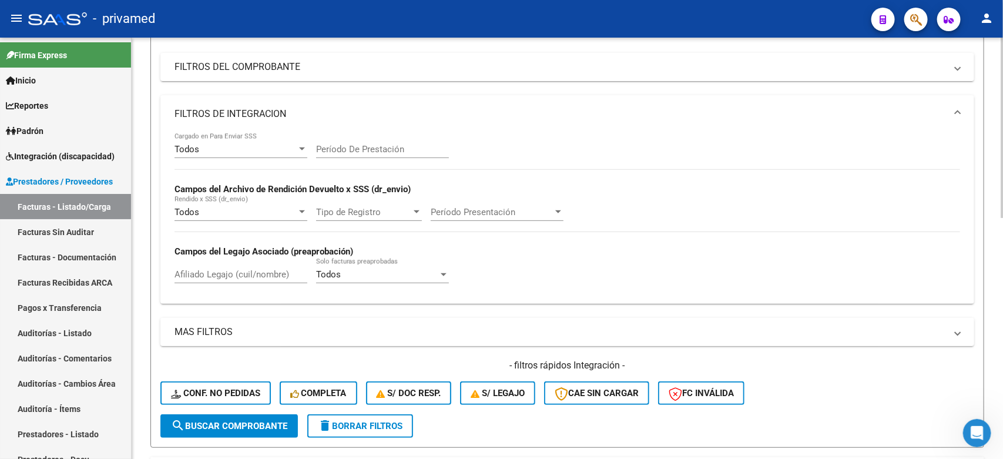
click at [264, 326] on mat-panel-title "MAS FILTROS" at bounding box center [559, 331] width 771 height 13
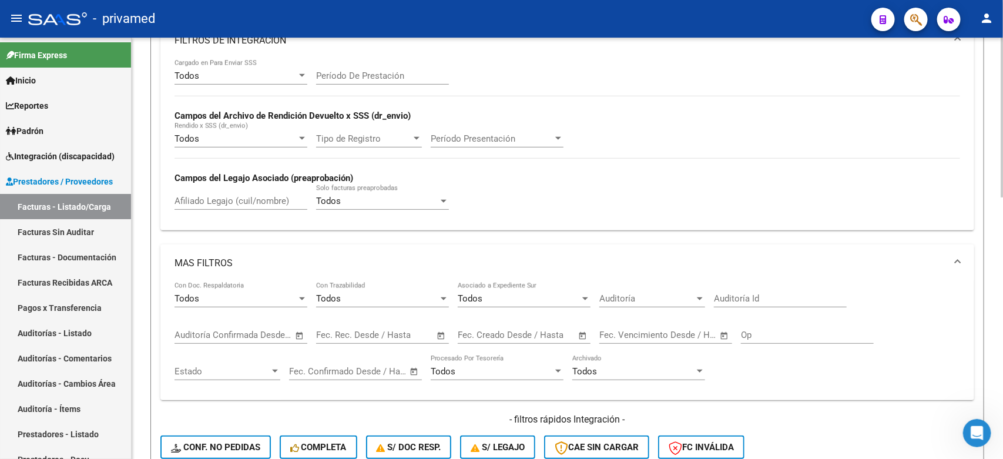
scroll to position [294, 0]
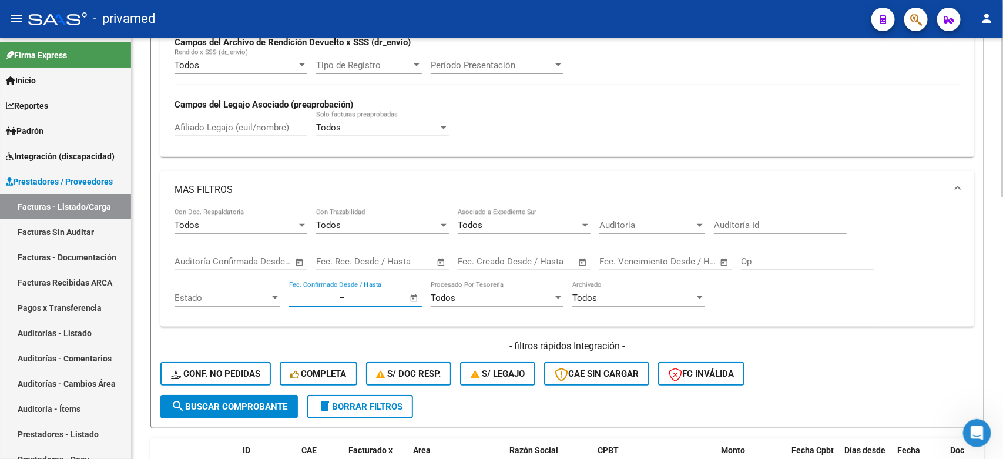
click at [368, 293] on input "text" at bounding box center [375, 298] width 57 height 11
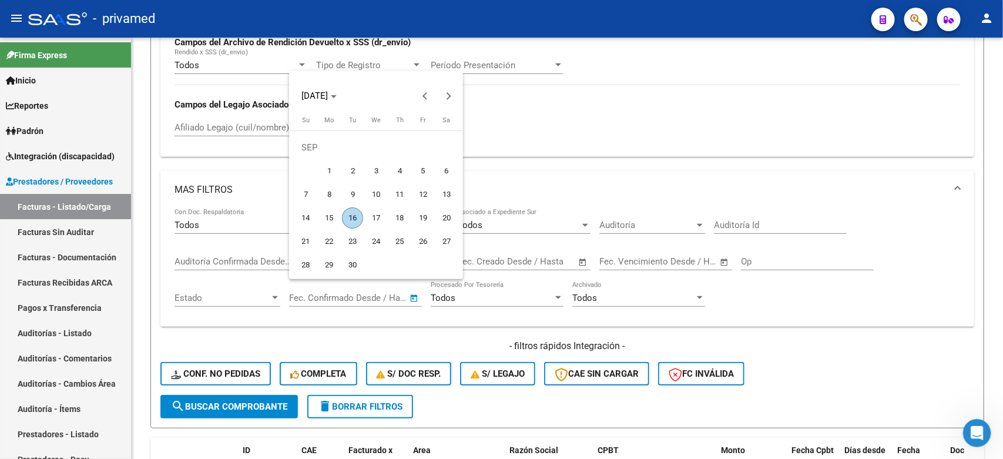
click at [351, 220] on span "16" at bounding box center [352, 217] width 21 height 21
type input "[DATE]"
click at [515, 257] on div at bounding box center [501, 229] width 1003 height 459
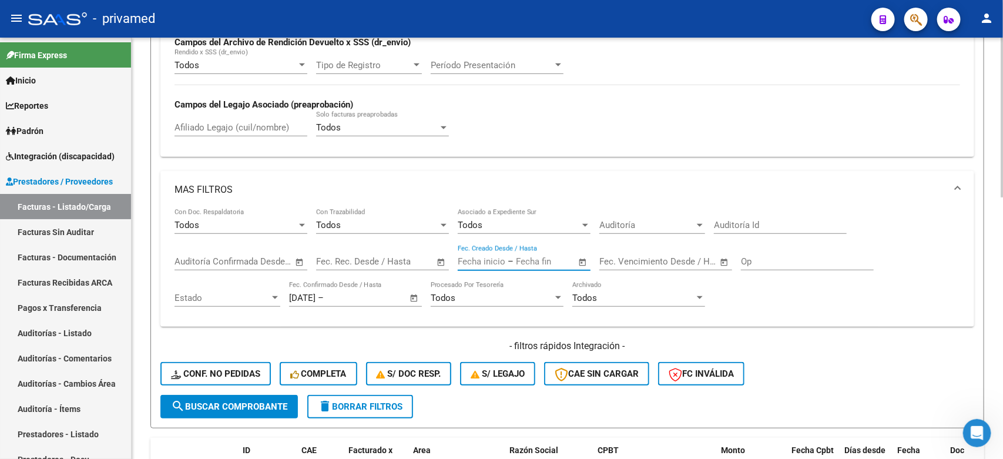
click at [518, 257] on input "text" at bounding box center [544, 261] width 57 height 11
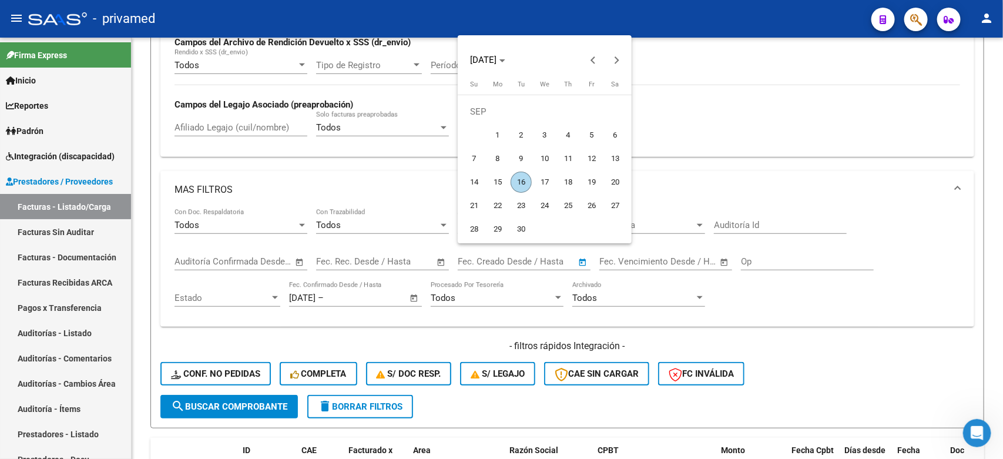
click at [519, 185] on span "16" at bounding box center [521, 182] width 21 height 21
type input "[DATE]"
click at [217, 407] on div at bounding box center [501, 229] width 1003 height 459
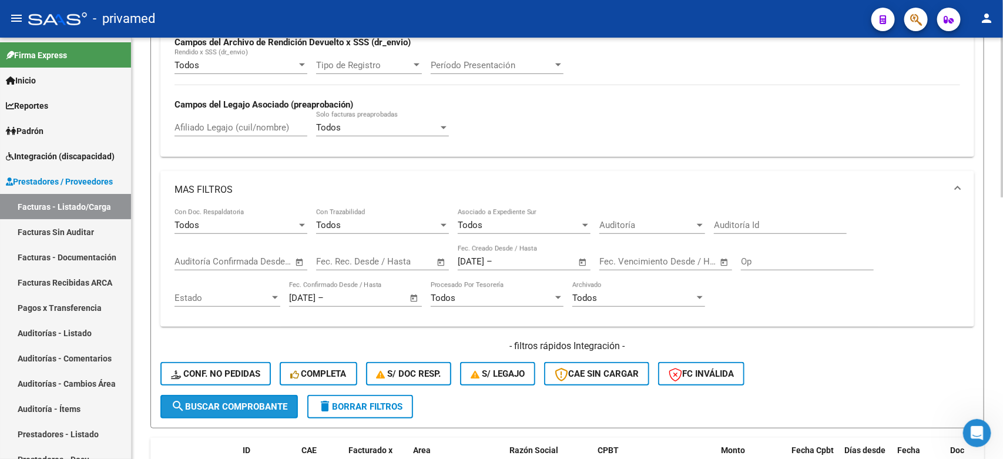
click at [230, 402] on span "search Buscar Comprobante" at bounding box center [229, 406] width 116 height 11
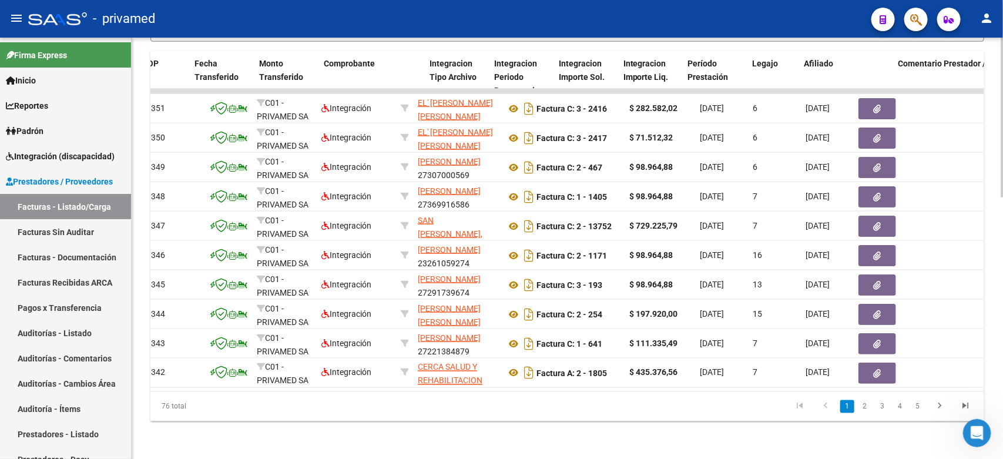
scroll to position [0, 1901]
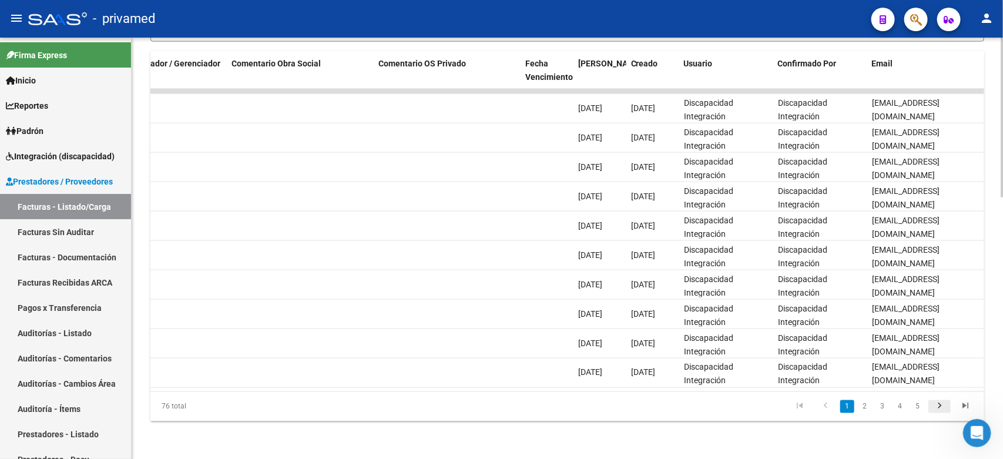
click at [936, 408] on icon "go to next page" at bounding box center [939, 408] width 15 height 14
click at [938, 409] on icon "go to next page" at bounding box center [939, 408] width 15 height 14
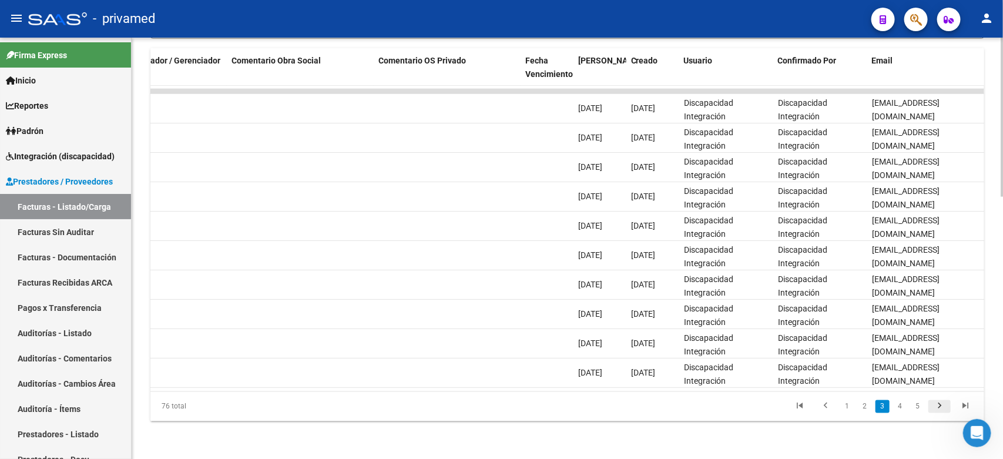
click at [938, 409] on div "76 total 1 2 3 4 5" at bounding box center [567, 406] width 834 height 29
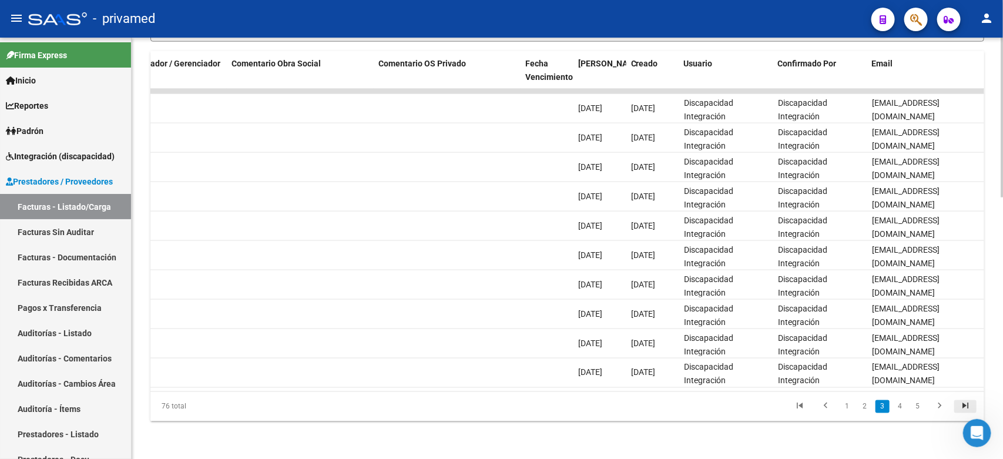
click at [961, 407] on icon "go to last page" at bounding box center [965, 408] width 15 height 14
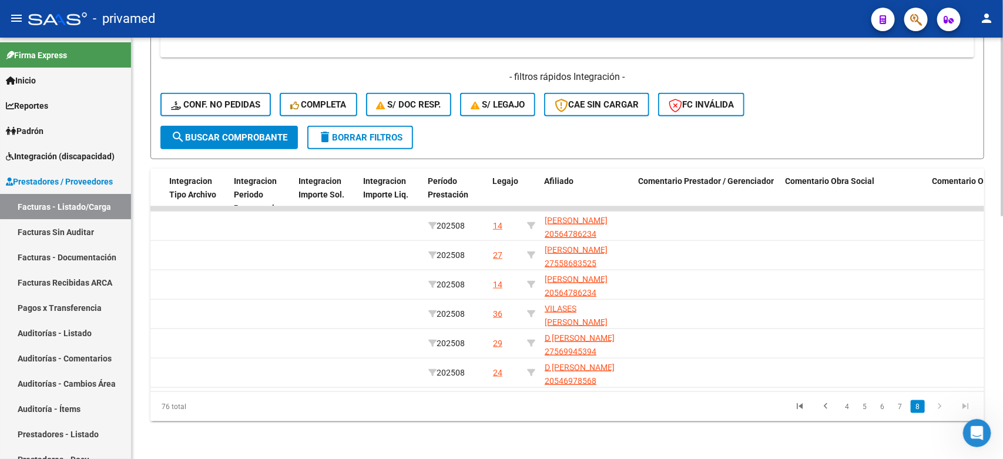
scroll to position [0, 1351]
click at [896, 411] on link "7" at bounding box center [900, 406] width 14 height 13
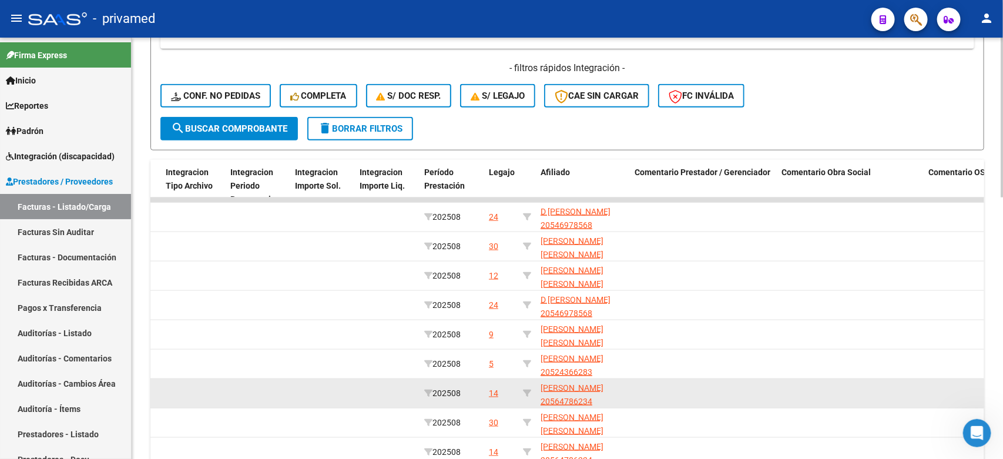
scroll to position [689, 0]
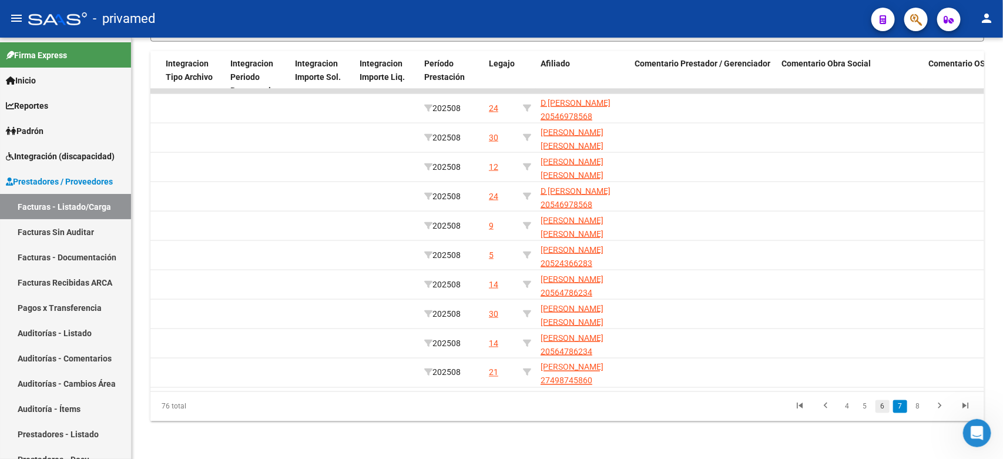
click at [880, 405] on link "6" at bounding box center [882, 406] width 14 height 13
click at [862, 409] on link "5" at bounding box center [865, 406] width 14 height 13
click at [865, 407] on link "4" at bounding box center [865, 406] width 14 height 13
click at [862, 405] on link "3" at bounding box center [865, 406] width 14 height 13
click at [867, 407] on link "2" at bounding box center [865, 406] width 14 height 13
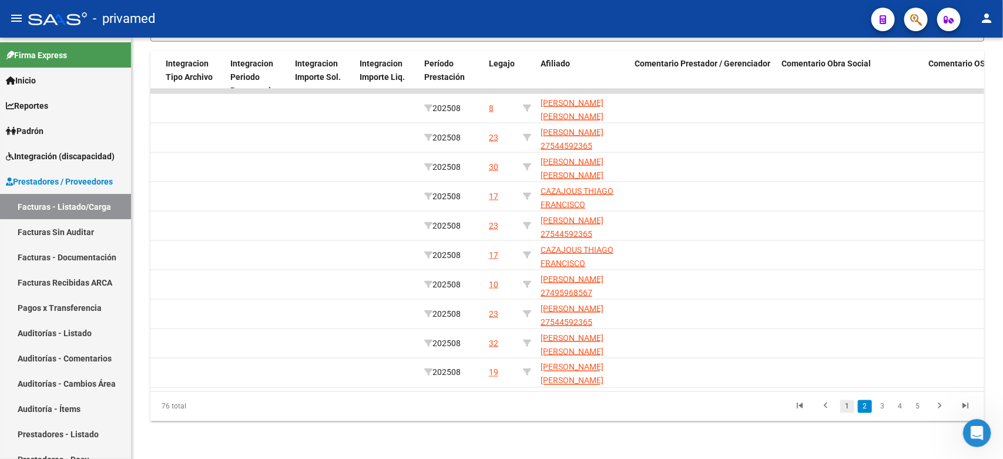
click at [847, 408] on link "1" at bounding box center [847, 406] width 14 height 13
click at [965, 404] on icon "go to last page" at bounding box center [965, 408] width 15 height 14
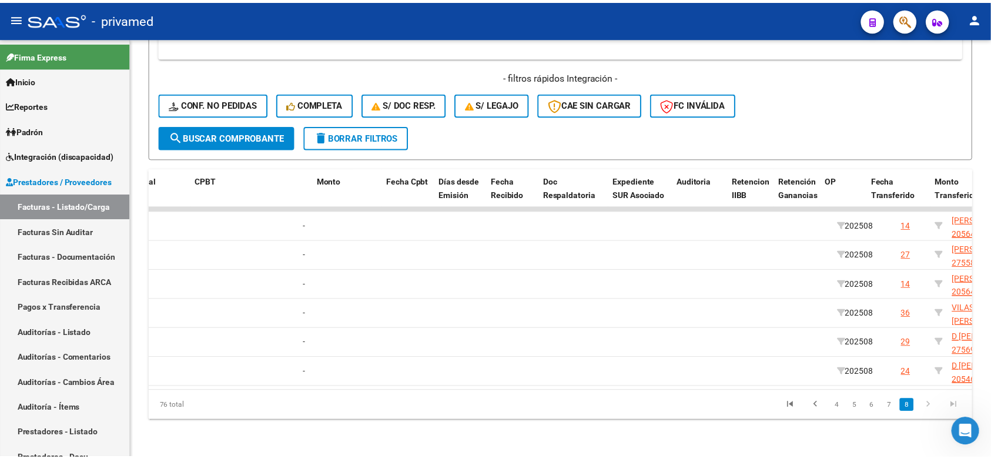
scroll to position [0, 0]
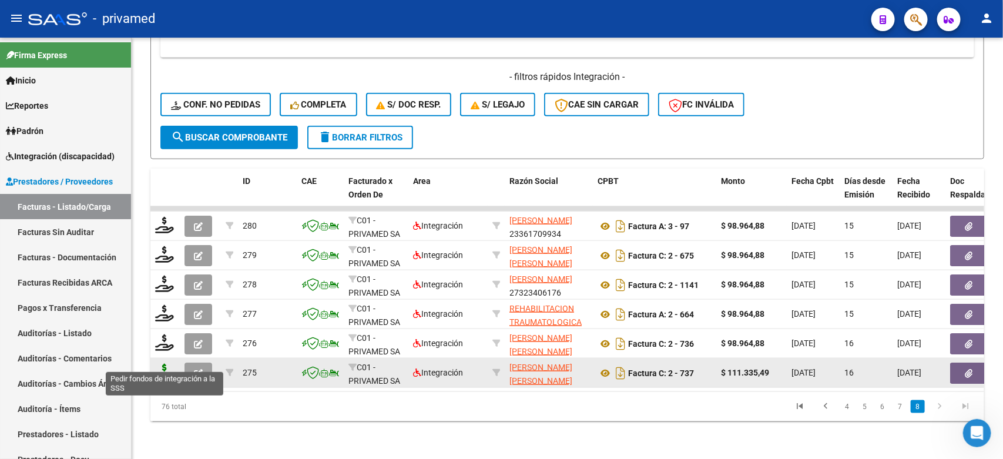
click at [166, 364] on icon at bounding box center [164, 372] width 19 height 16
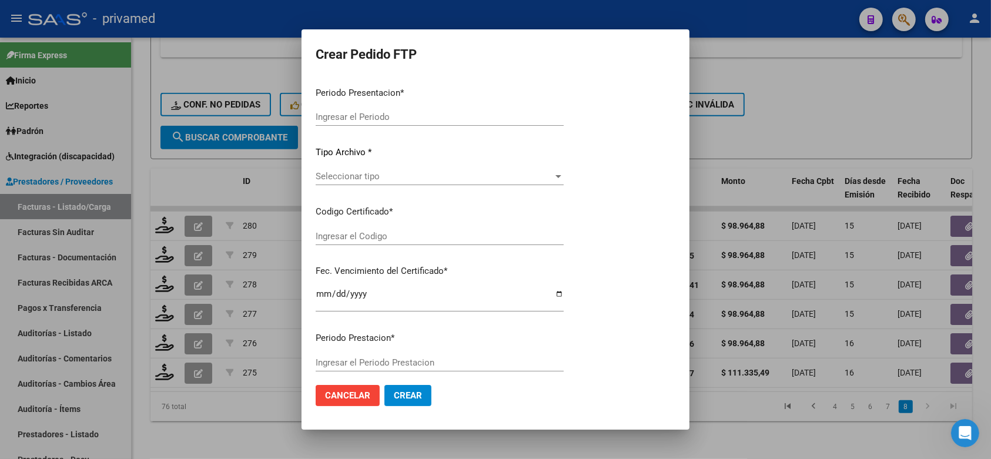
type input "202508"
type input "$ 111.335,49"
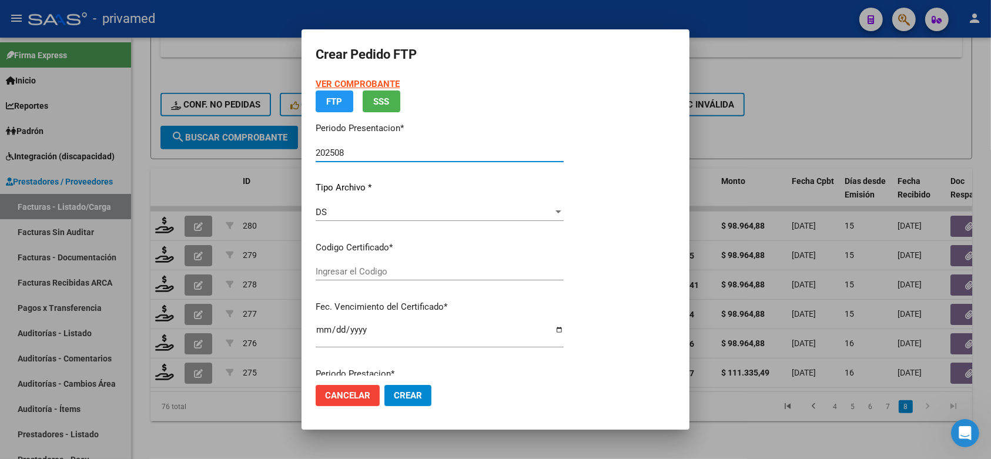
type input "ARG02000546978562019102920251029CBA536"
type input "[DATE]"
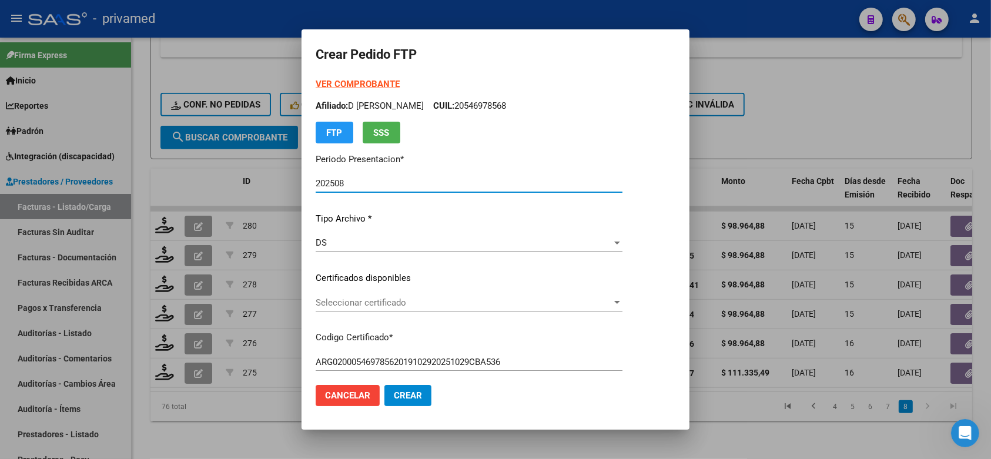
click at [422, 298] on span "Seleccionar certificado" at bounding box center [463, 302] width 296 height 11
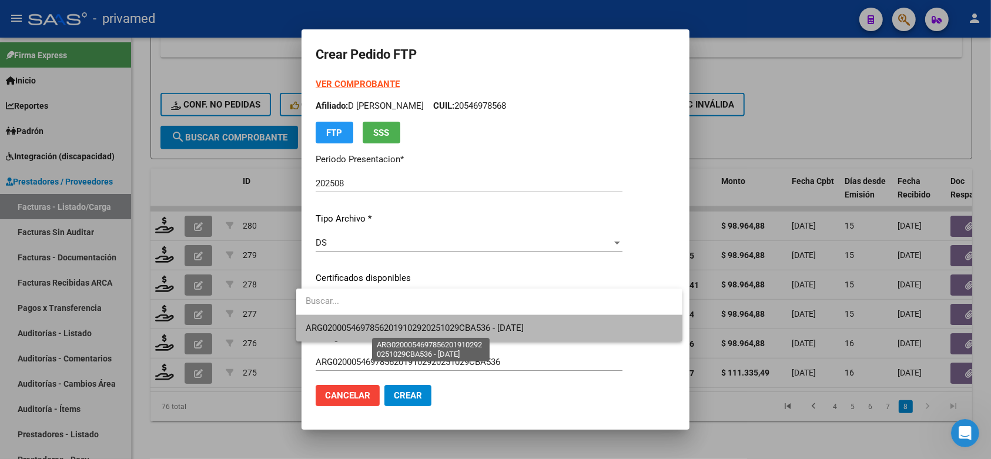
click at [452, 324] on span "ARG02000546978562019102920251029CBA536 - [DATE]" at bounding box center [414, 328] width 218 height 11
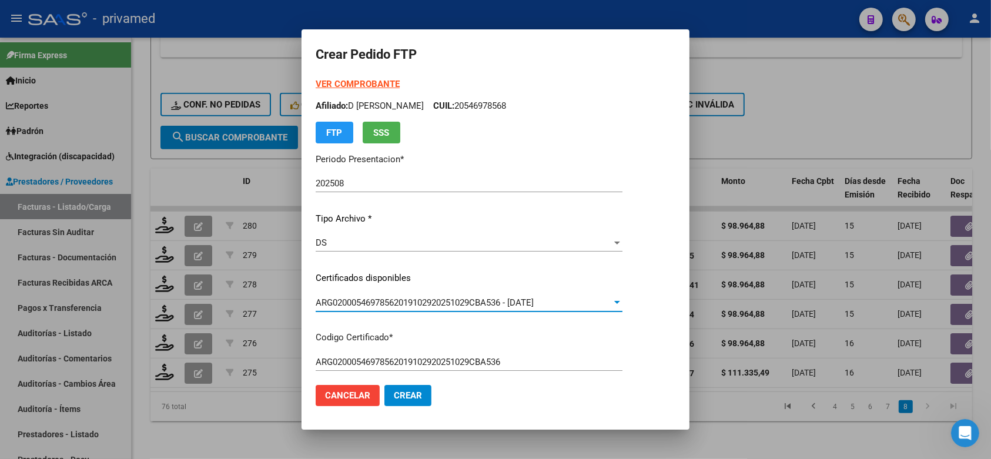
click at [680, 279] on mat-dialog-content "VER COMPROBANTE ARCA Padrón Afiliado: D ELIA GONZALO VALENTINO CUIL: 2054697856…" at bounding box center [495, 227] width 388 height 298
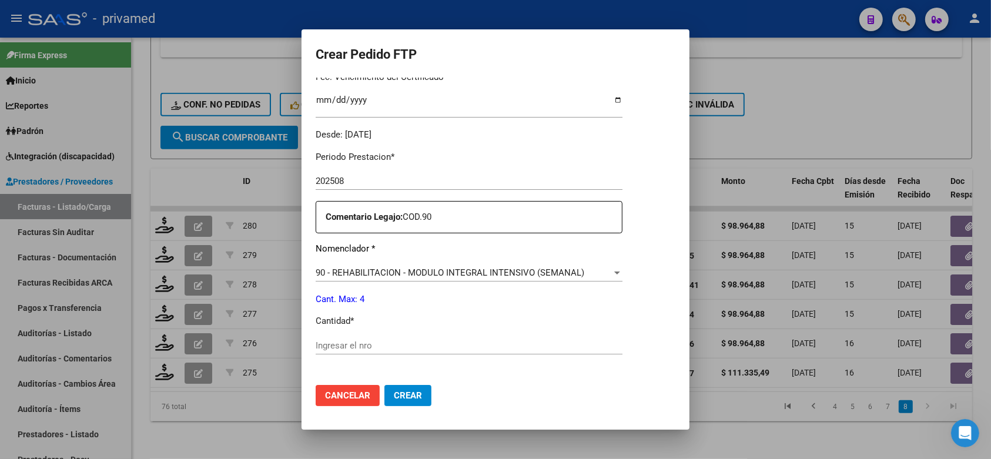
scroll to position [367, 0]
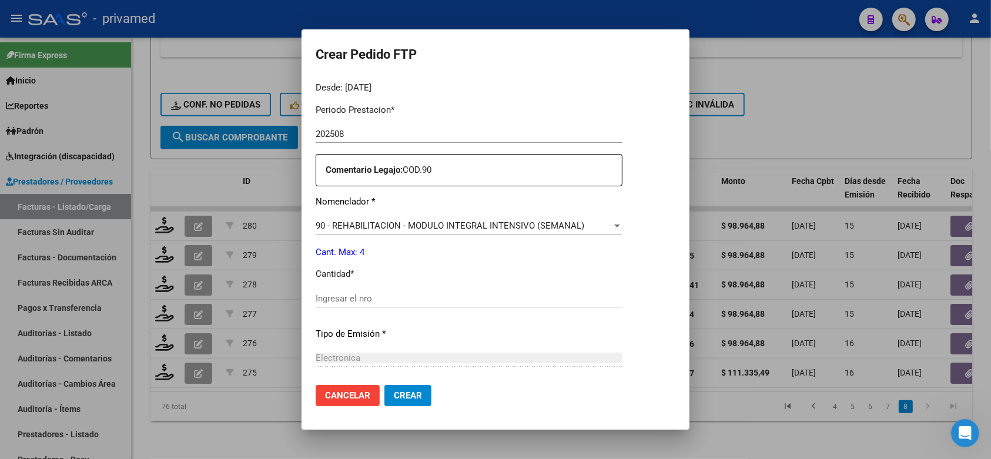
click at [551, 293] on input "Ingresar el nro" at bounding box center [468, 298] width 307 height 11
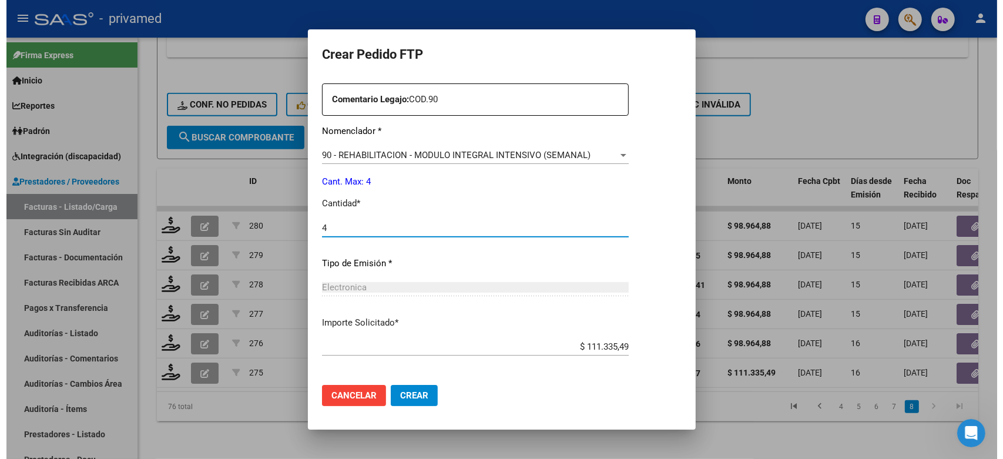
scroll to position [480, 0]
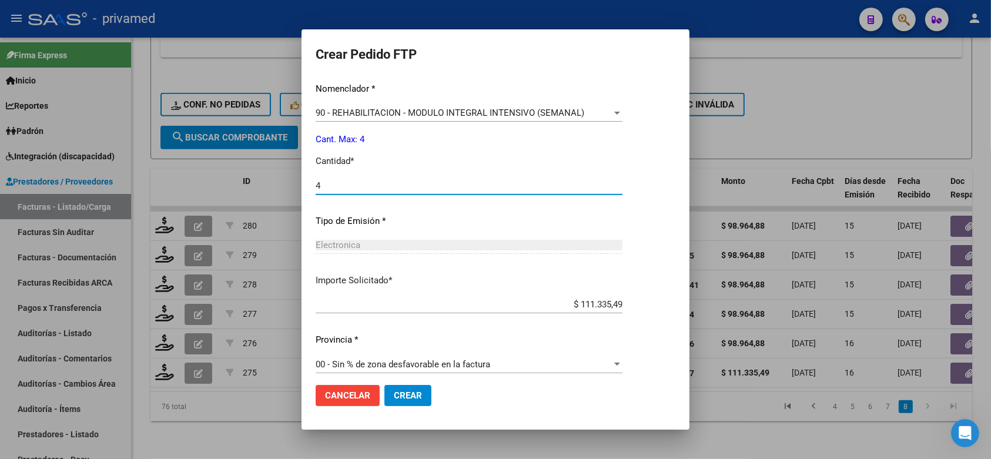
type input "4"
click at [409, 394] on span "Crear" at bounding box center [408, 395] width 28 height 11
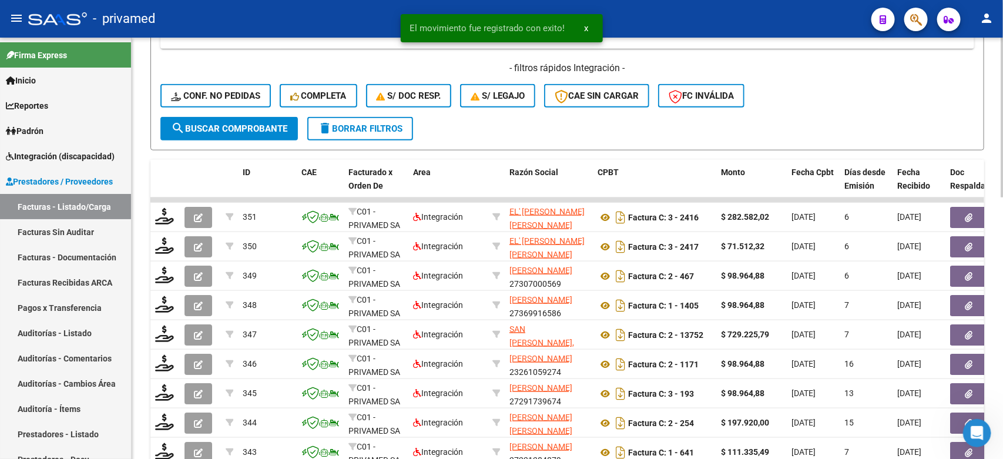
scroll to position [689, 0]
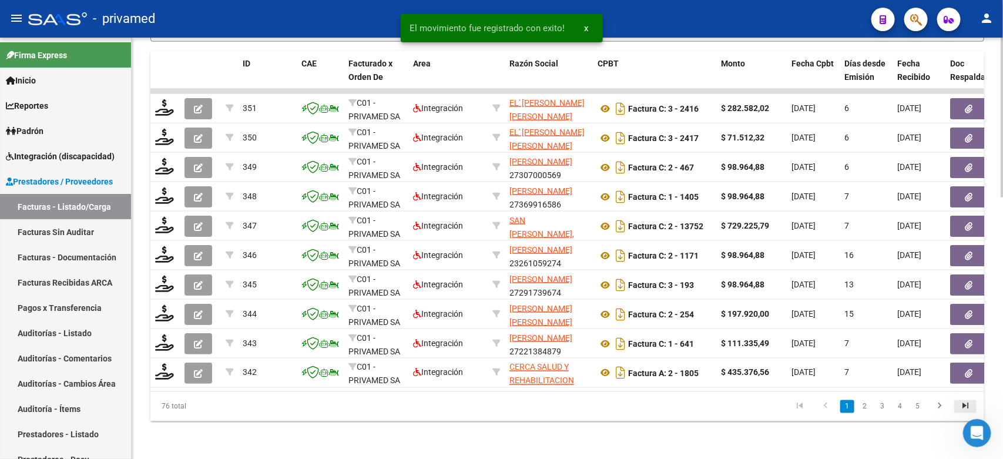
click at [968, 406] on icon "go to last page" at bounding box center [965, 408] width 15 height 14
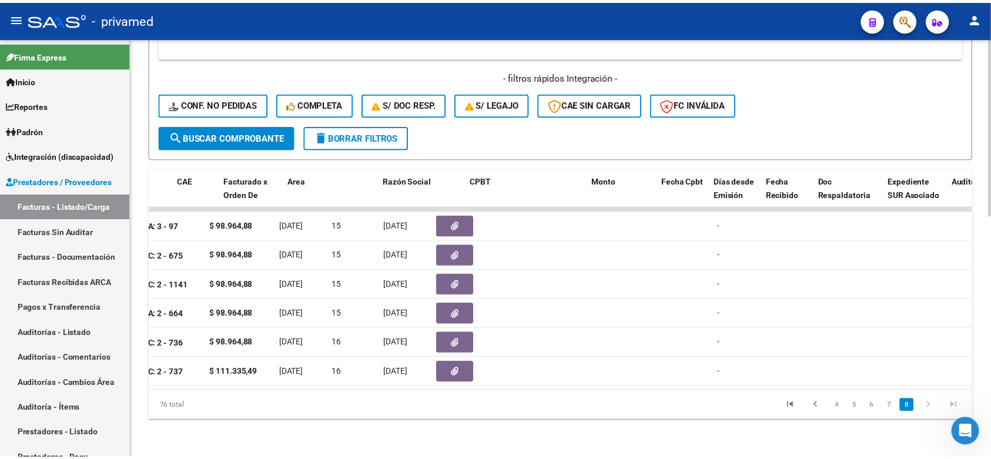
scroll to position [0, 0]
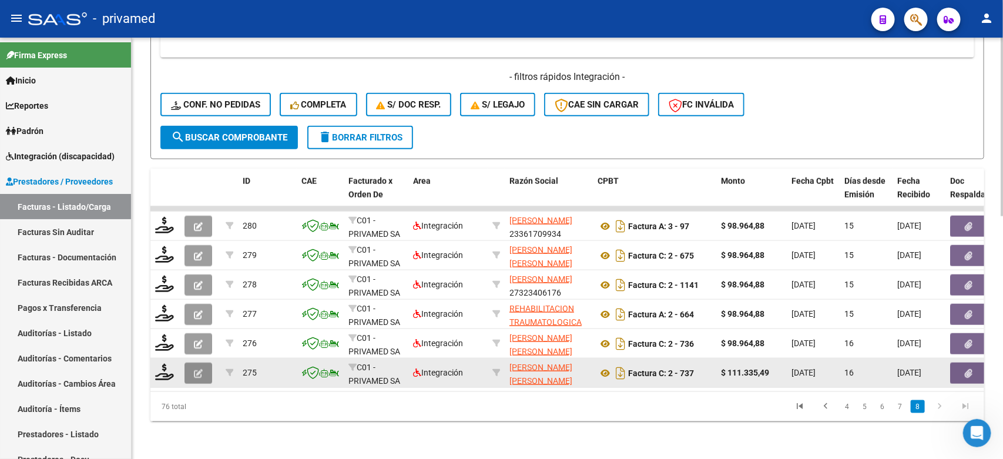
click at [194, 369] on icon "button" at bounding box center [198, 373] width 9 height 9
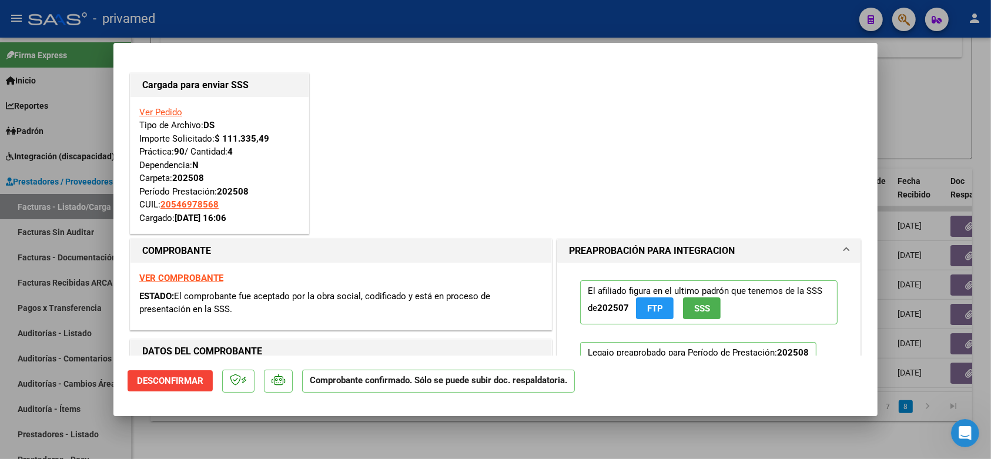
click at [928, 128] on div at bounding box center [495, 229] width 991 height 459
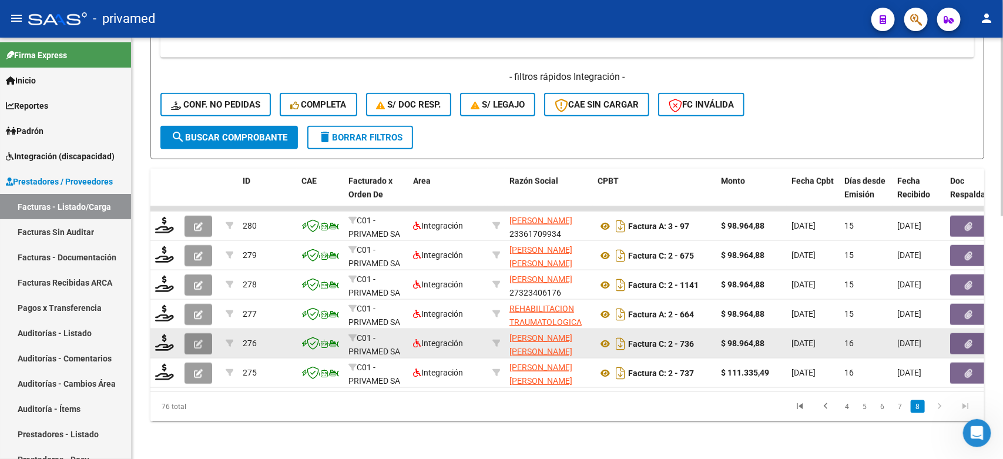
click at [196, 340] on icon "button" at bounding box center [198, 344] width 9 height 9
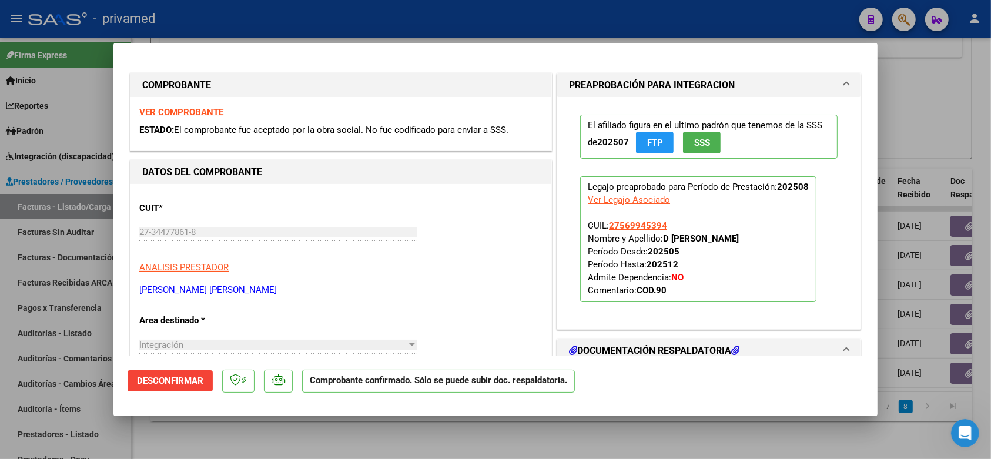
click at [919, 100] on div at bounding box center [495, 229] width 991 height 459
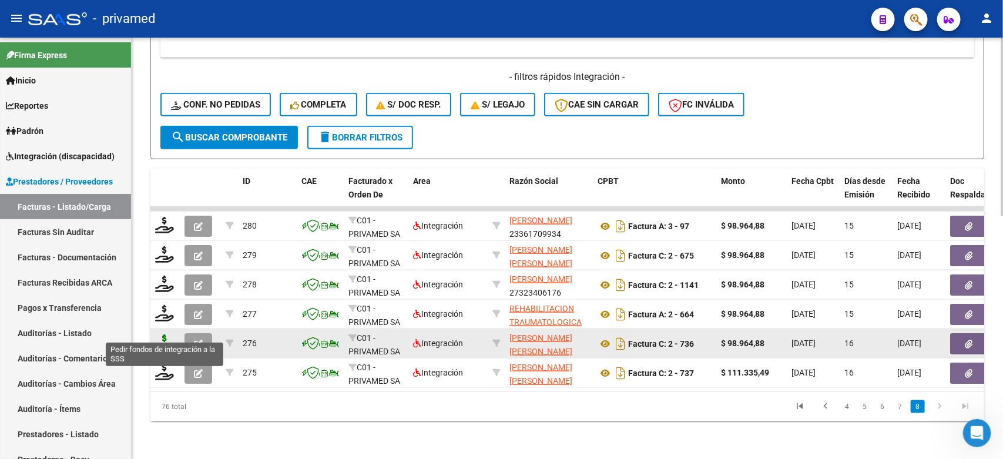
click at [166, 334] on icon at bounding box center [164, 342] width 19 height 16
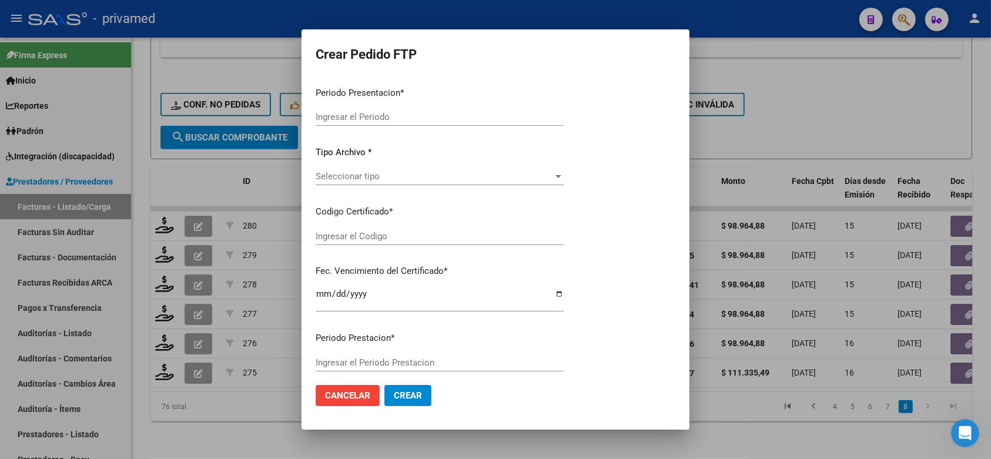
type input "202508"
type input "$ 98.964,88"
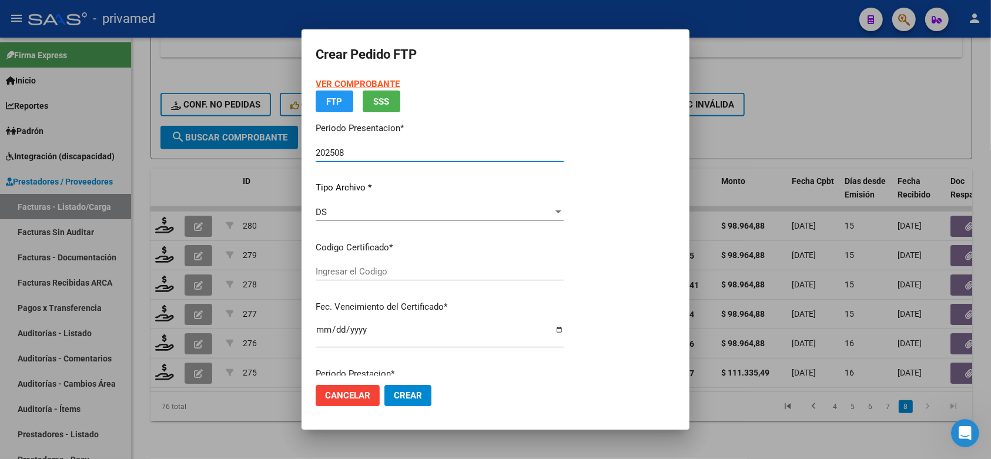
type input "ARG01000569945392025022420280224CIU13650"
type input "[DATE]"
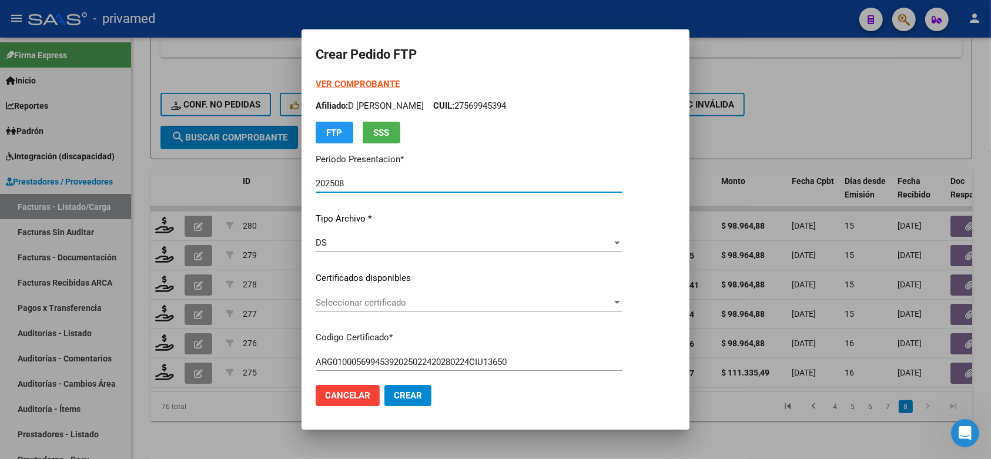
click at [470, 303] on span "Seleccionar certificado" at bounding box center [463, 302] width 296 height 11
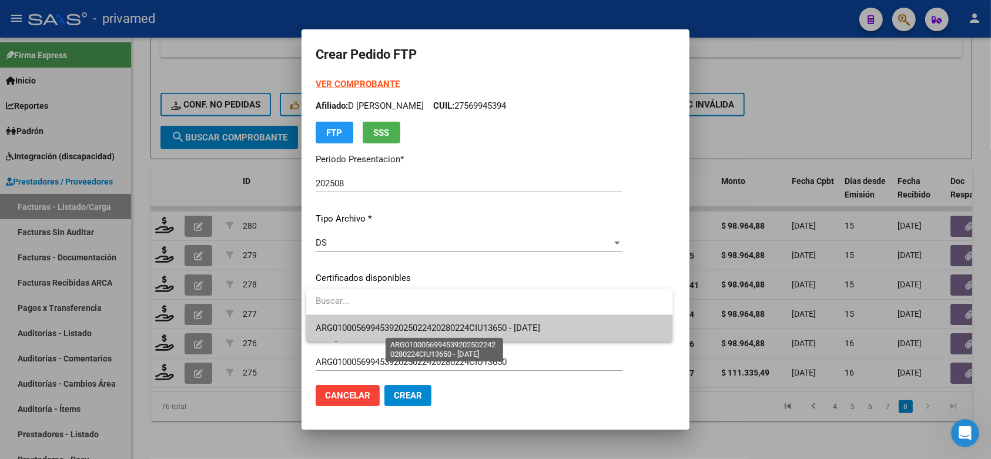
click at [492, 331] on span "ARG01000569945392025022420280224CIU13650 - [DATE]" at bounding box center [427, 328] width 224 height 11
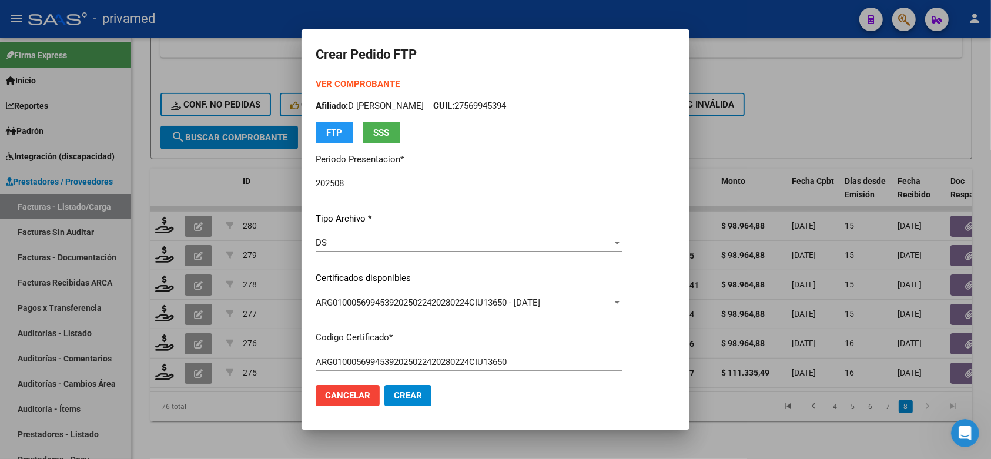
click at [667, 280] on mat-dialog-content "VER COMPROBANTE ARCA Padrón Afiliado: D ELIA SOFIA AGUSTINA CUIL: 27569945394 F…" at bounding box center [495, 227] width 388 height 298
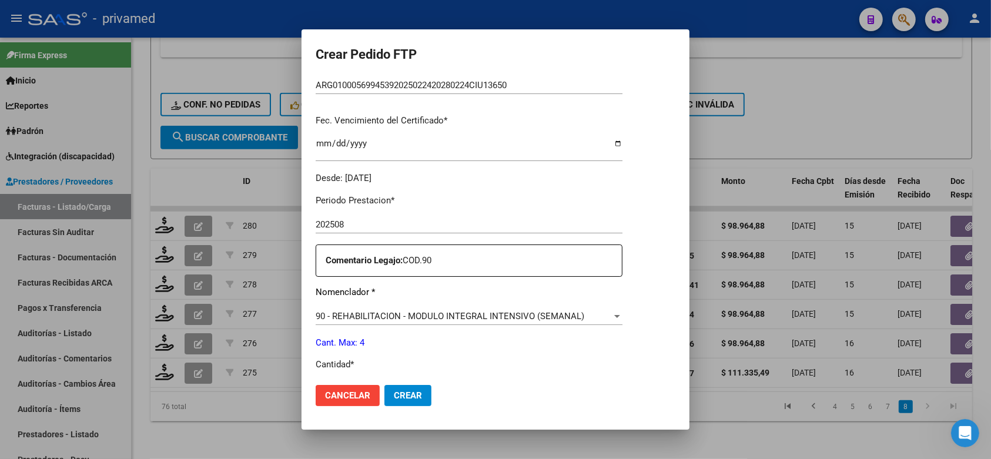
scroll to position [294, 0]
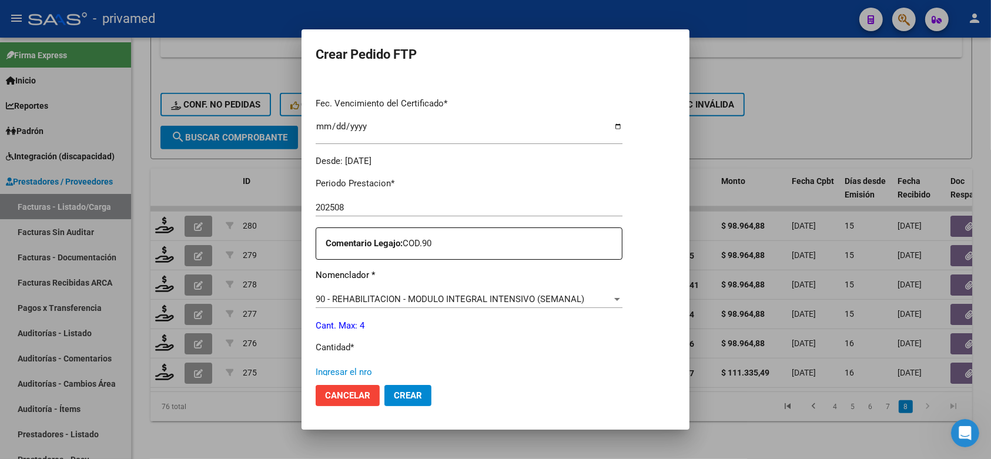
click at [405, 367] on input "Ingresar el nro" at bounding box center [468, 372] width 307 height 11
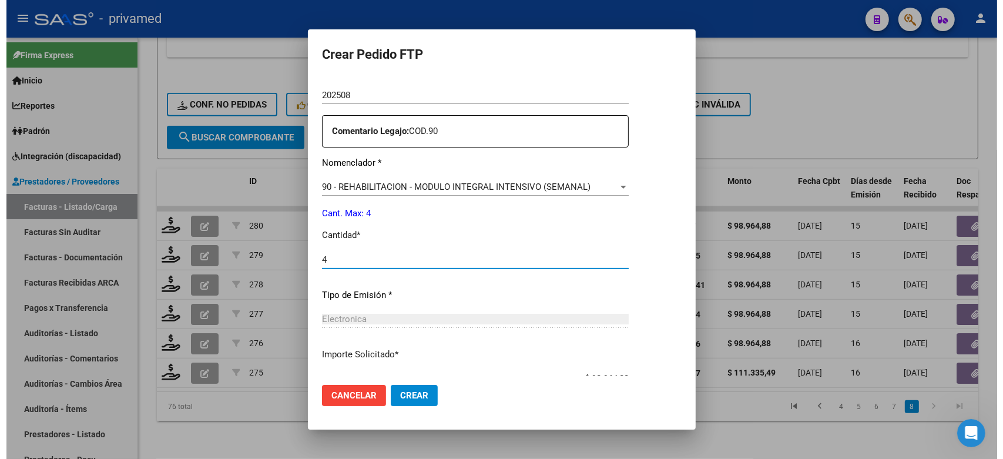
scroll to position [480, 0]
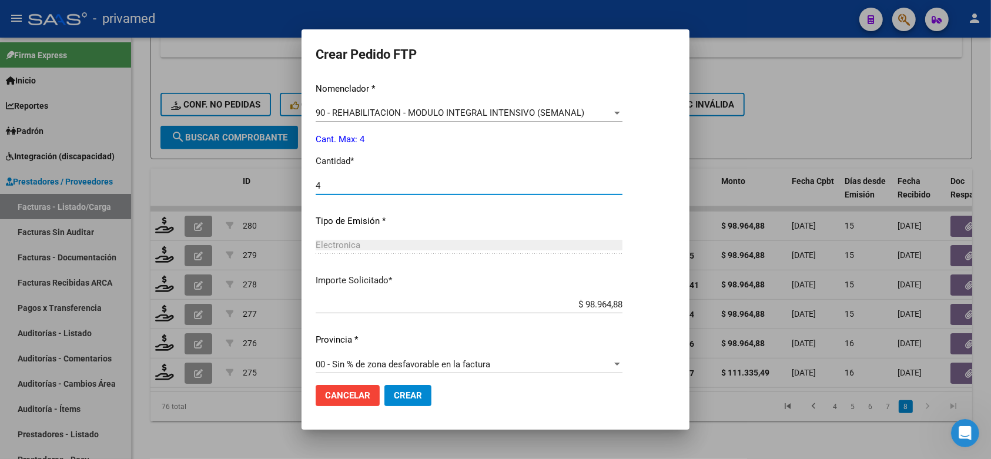
type input "4"
click at [405, 398] on span "Crear" at bounding box center [408, 395] width 28 height 11
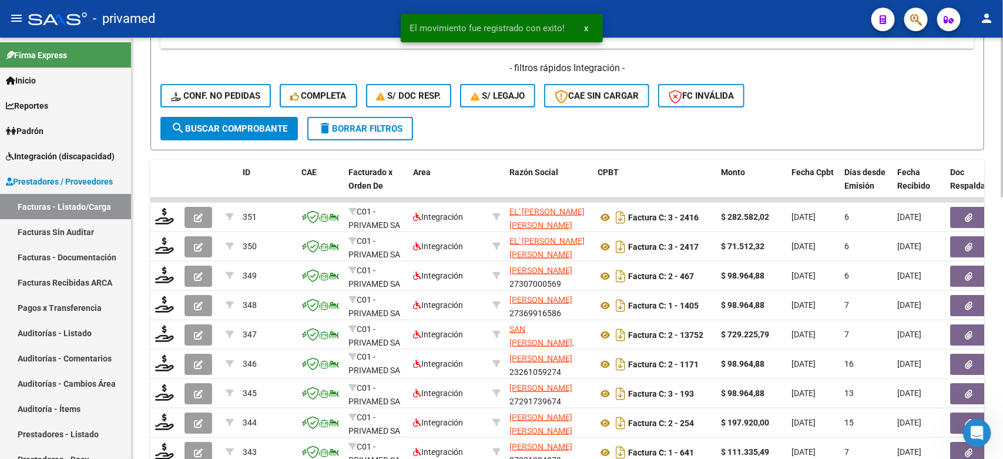
scroll to position [689, 0]
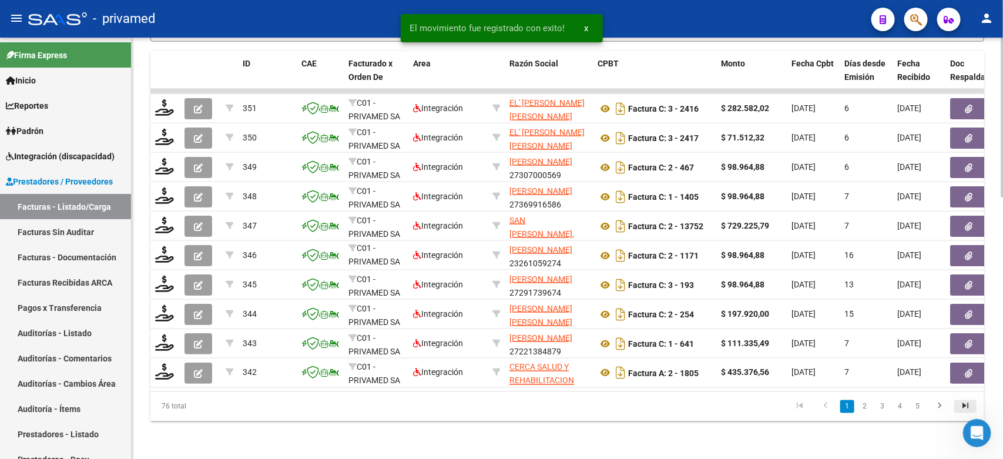
click at [962, 406] on icon "go to last page" at bounding box center [965, 408] width 15 height 14
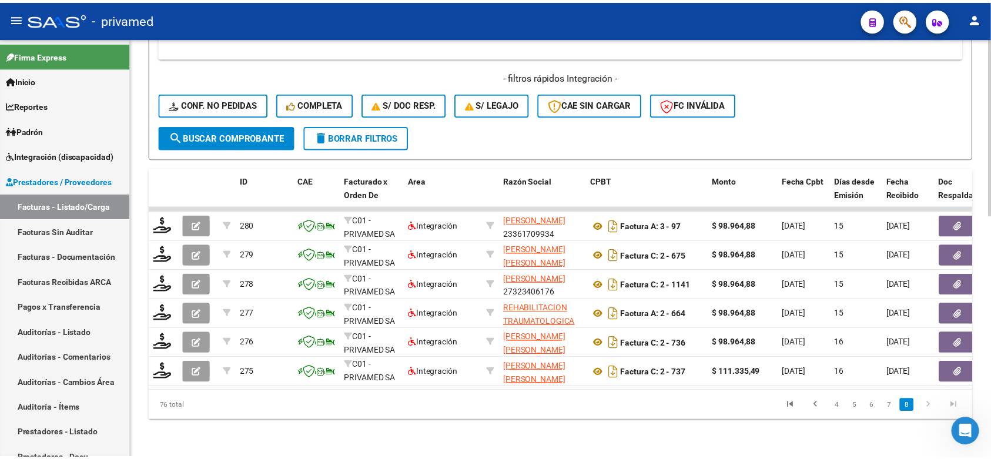
scroll to position [572, 0]
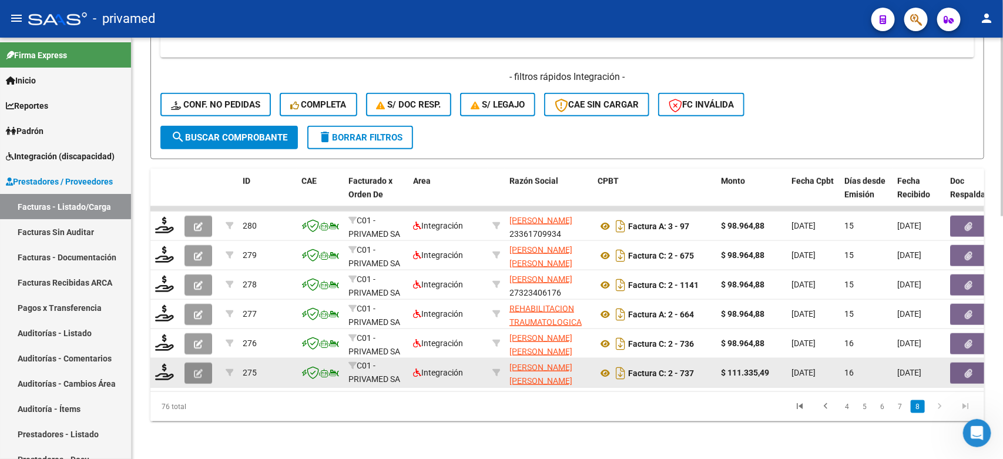
click at [198, 369] on icon "button" at bounding box center [198, 373] width 9 height 9
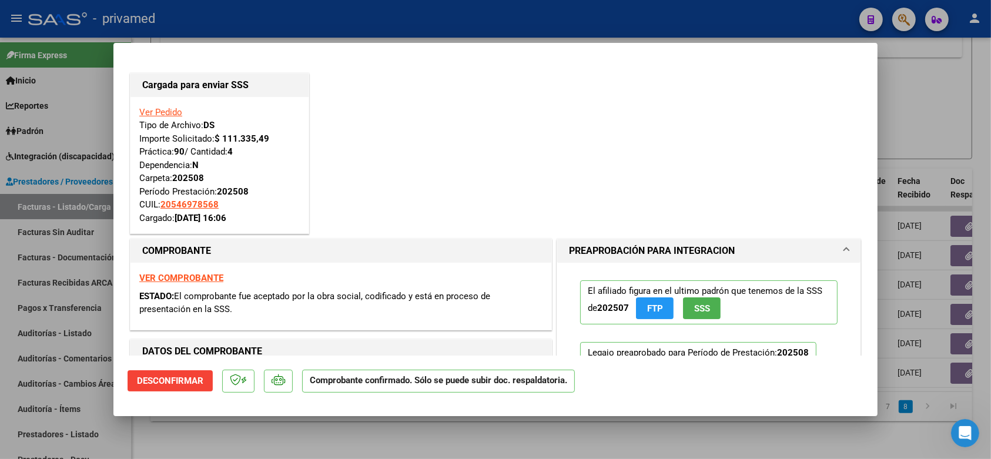
click at [946, 103] on div at bounding box center [495, 229] width 991 height 459
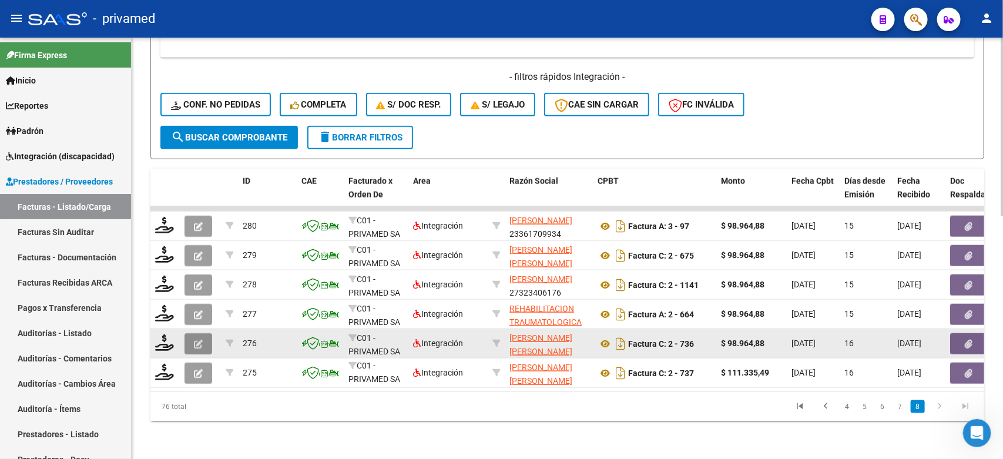
click at [196, 340] on icon "button" at bounding box center [198, 344] width 9 height 9
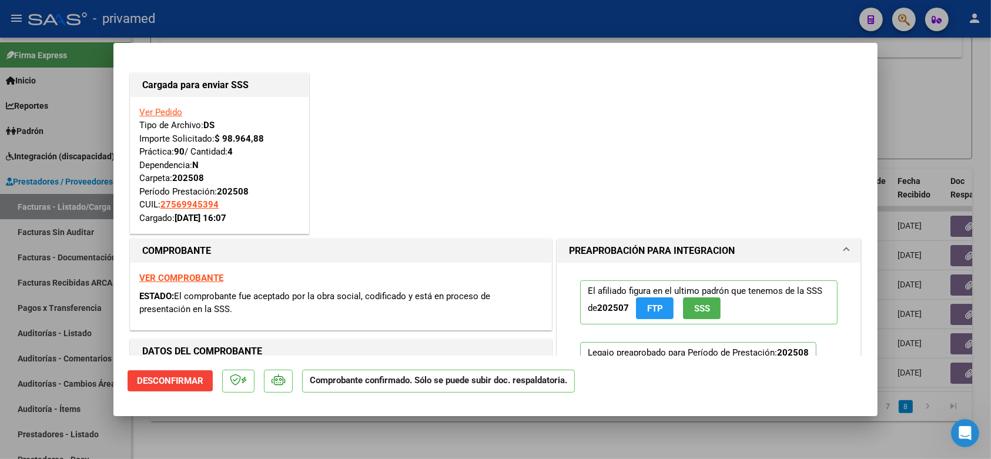
click at [933, 130] on div at bounding box center [495, 229] width 991 height 459
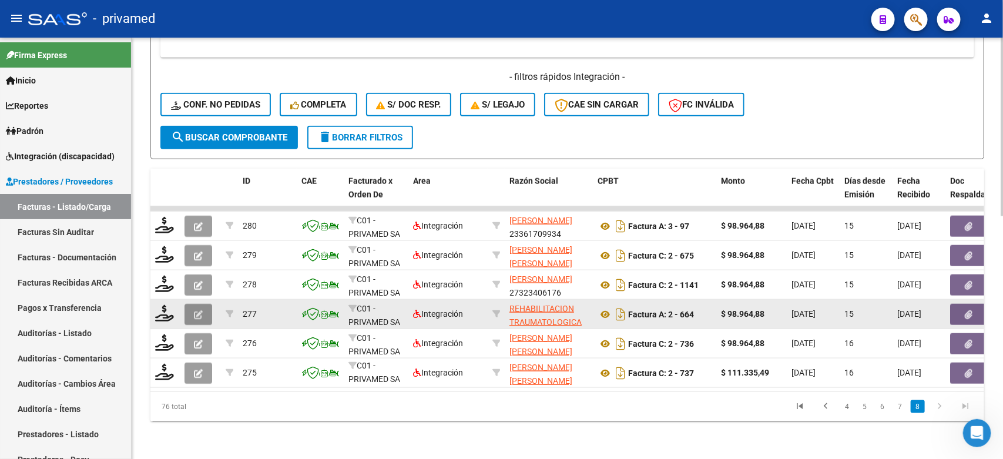
click at [206, 304] on button "button" at bounding box center [198, 314] width 28 height 21
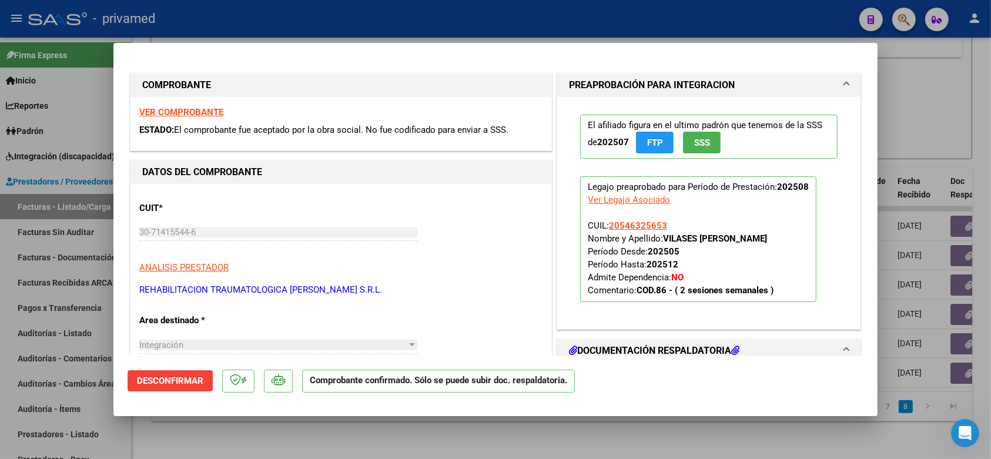
click at [959, 98] on div at bounding box center [495, 229] width 991 height 459
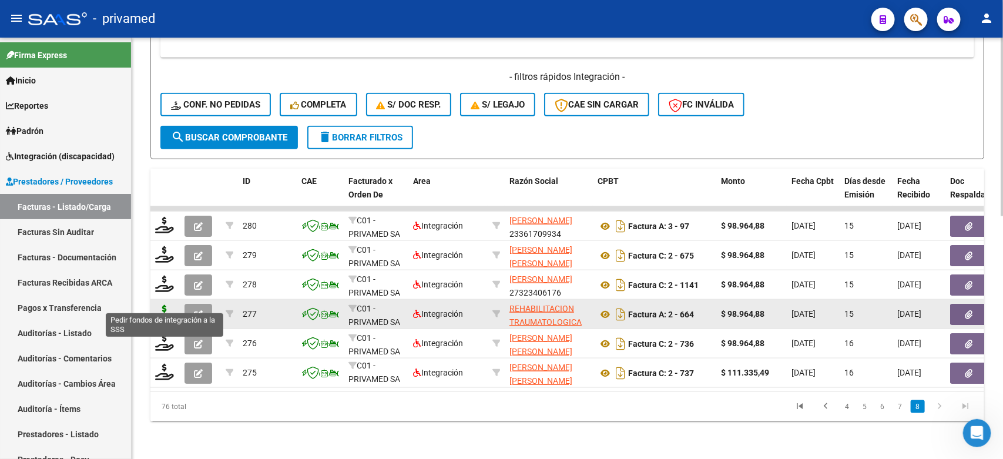
click at [160, 305] on icon at bounding box center [164, 313] width 19 height 16
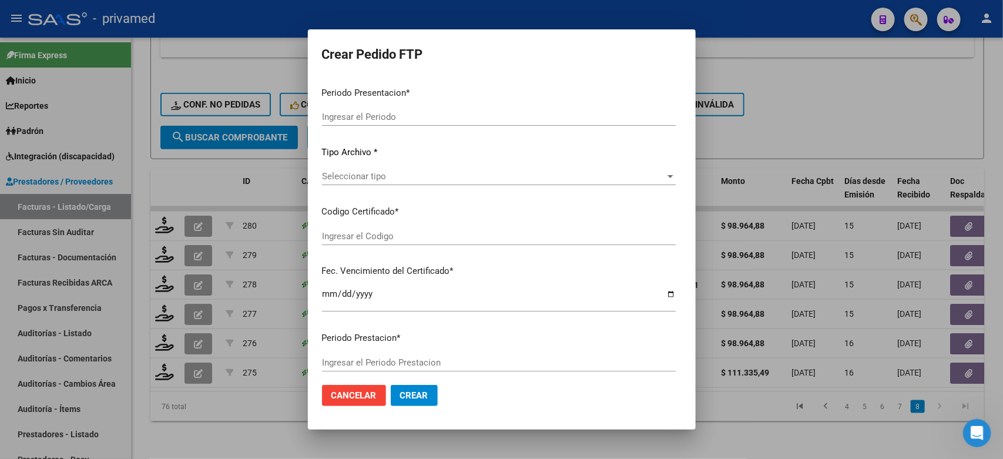
type input "202508"
type input "$ 98.964,88"
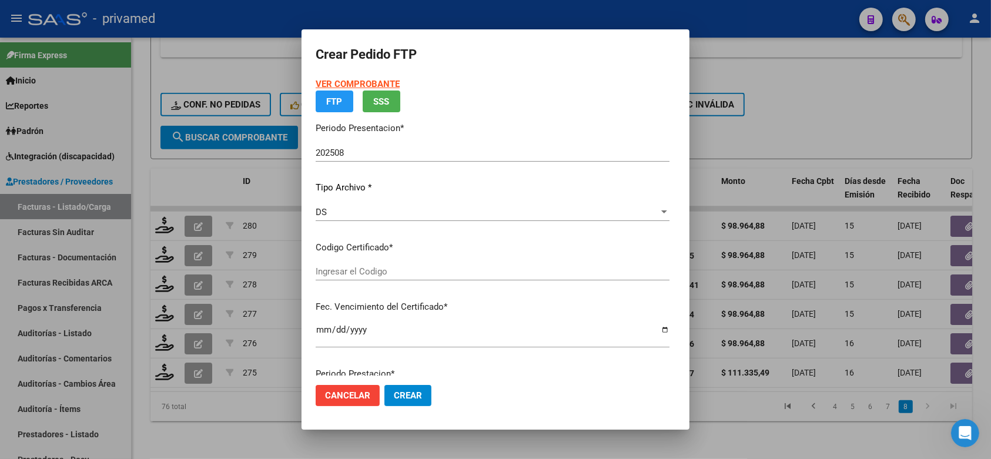
type input "ARG02000546325652022091420280914BS315"
type input "2028-09-14"
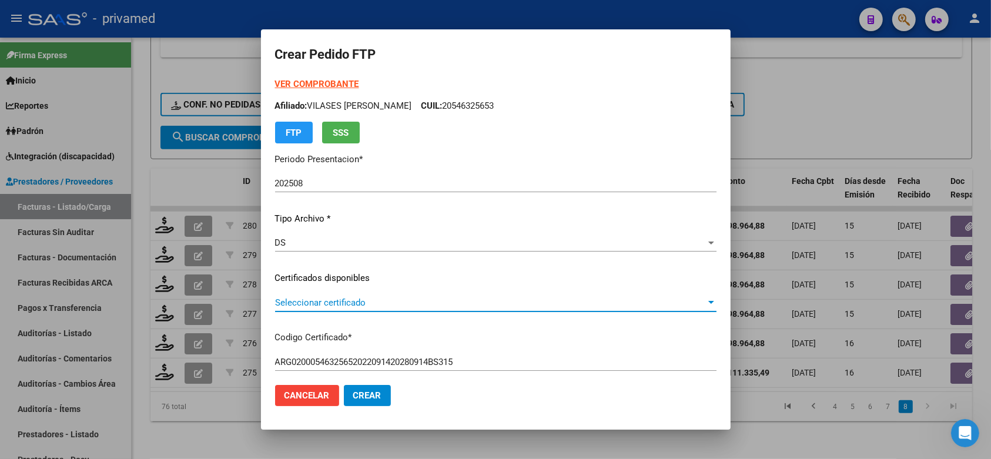
click at [410, 303] on span "Seleccionar certificado" at bounding box center [490, 302] width 431 height 11
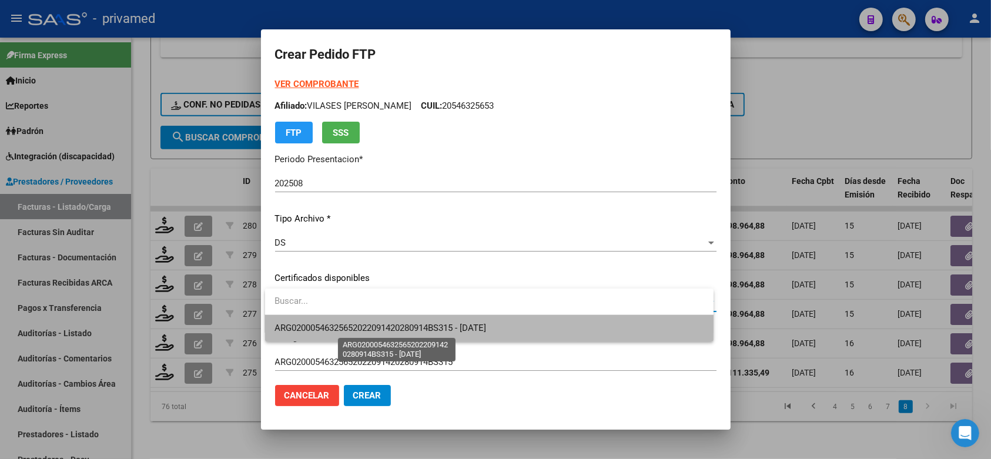
click at [421, 326] on span "ARG02000546325652022091420280914BS315 - 2028-09-14" at bounding box center [379, 328] width 211 height 11
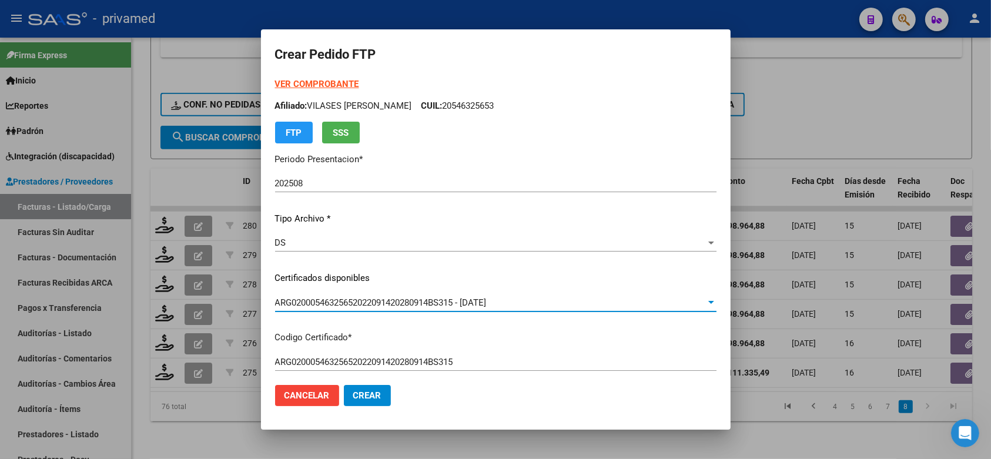
click at [711, 280] on mat-dialog-content "VER COMPROBANTE ARCA Padrón Afiliado: VILASES BRUNO EMMANUEL CUIL: 20546325653 …" at bounding box center [495, 227] width 469 height 298
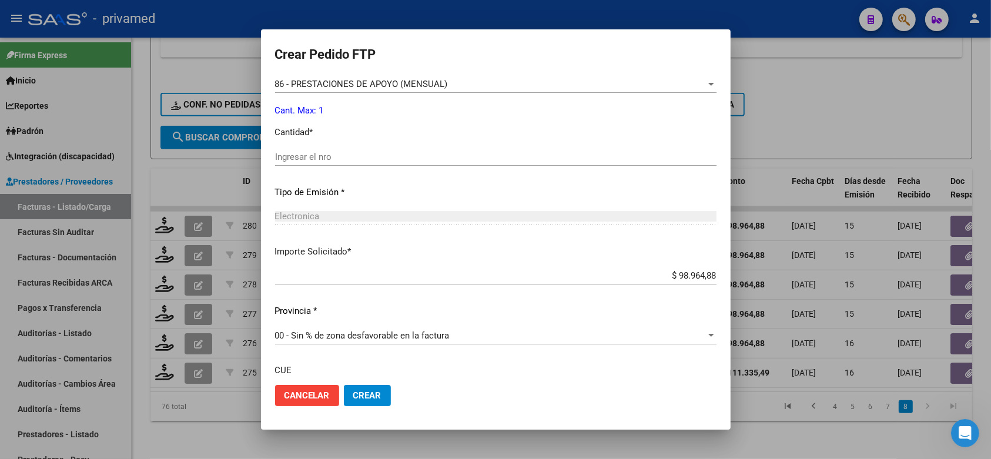
scroll to position [514, 0]
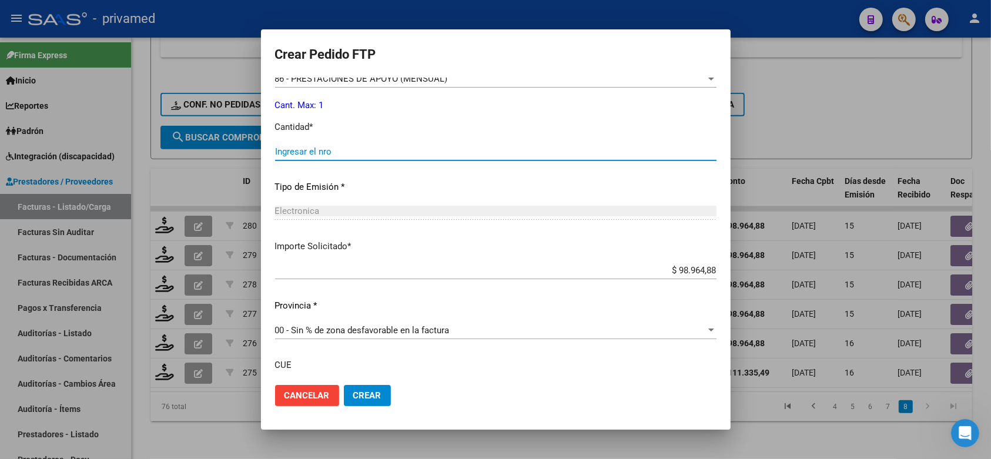
click at [409, 148] on input "Ingresar el nro" at bounding box center [495, 151] width 441 height 11
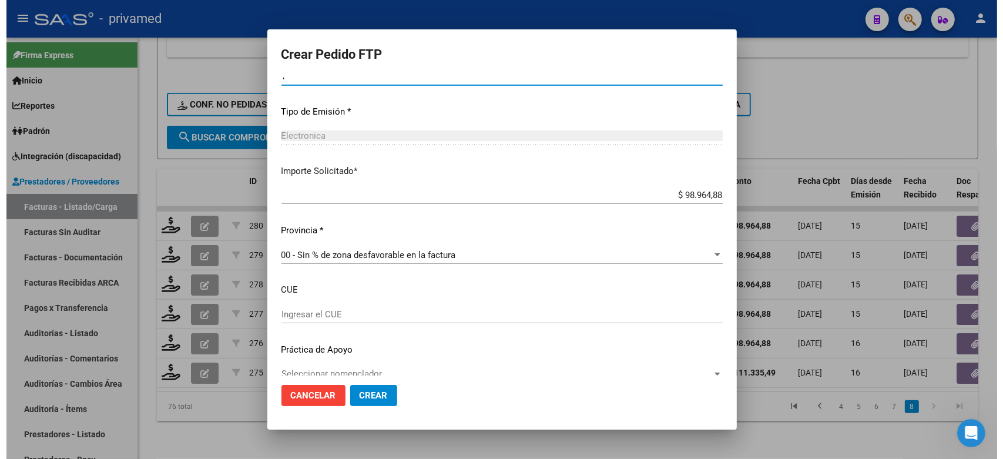
scroll to position [599, 0]
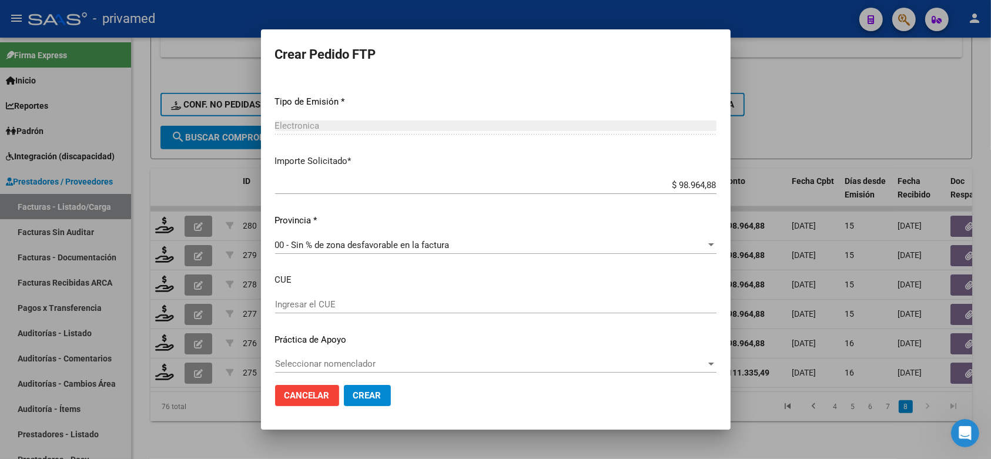
type input "1"
click at [374, 392] on span "Crear" at bounding box center [367, 395] width 28 height 11
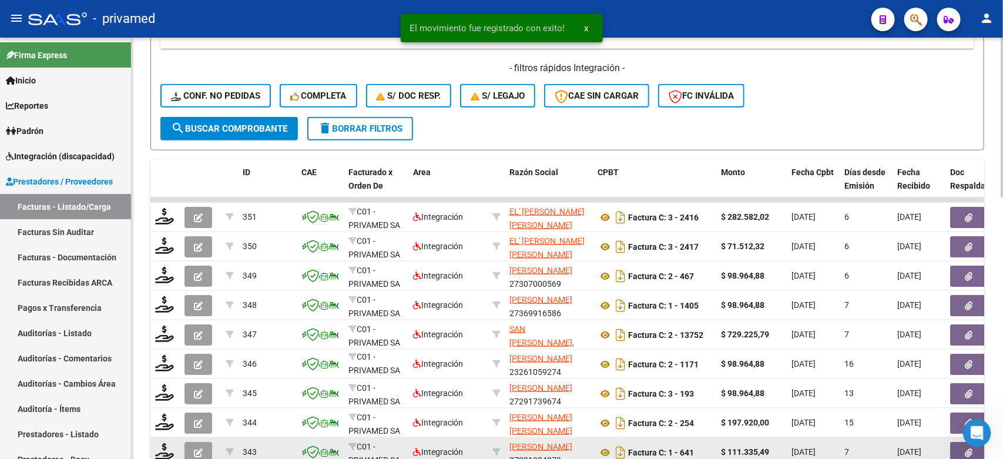
scroll to position [689, 0]
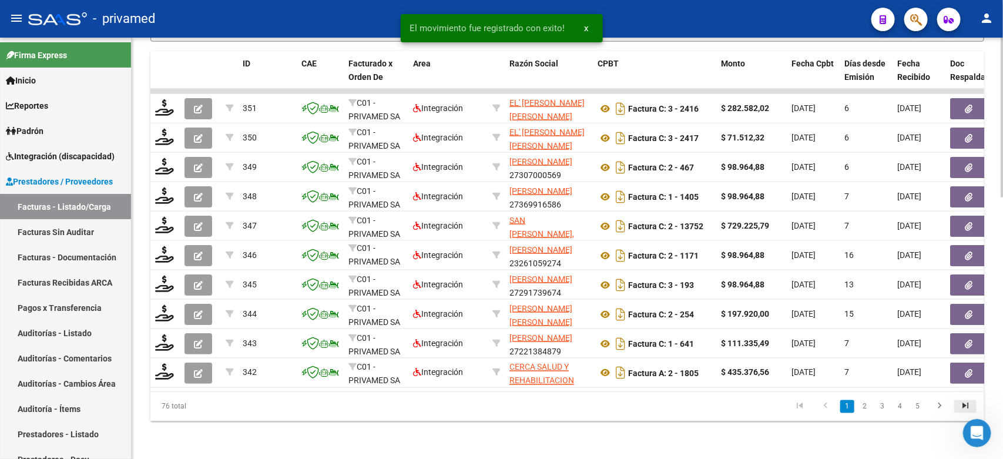
click at [969, 407] on icon "go to last page" at bounding box center [965, 408] width 15 height 14
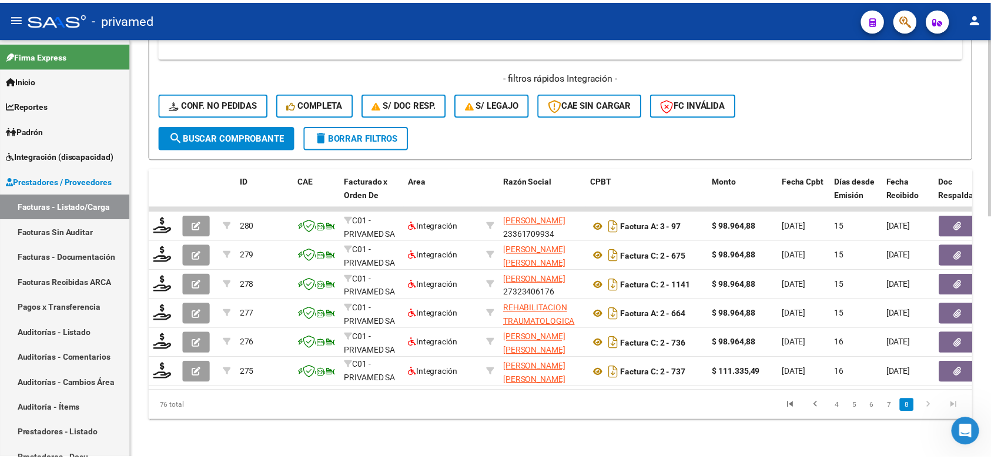
scroll to position [572, 0]
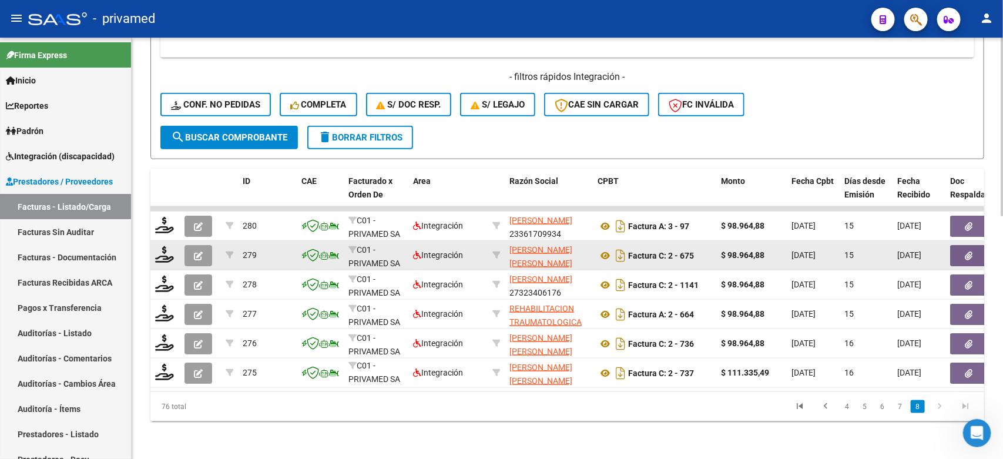
click at [203, 245] on button "button" at bounding box center [198, 255] width 28 height 21
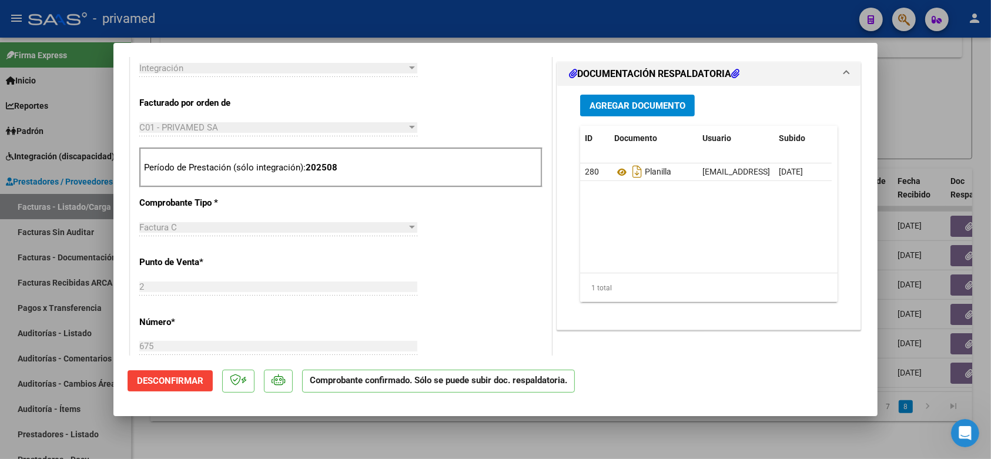
scroll to position [367, 0]
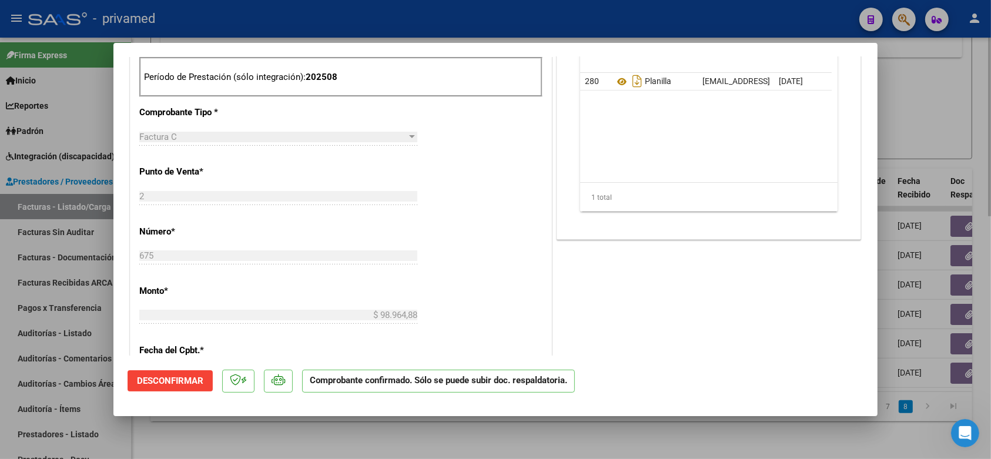
click at [935, 130] on div at bounding box center [495, 229] width 991 height 459
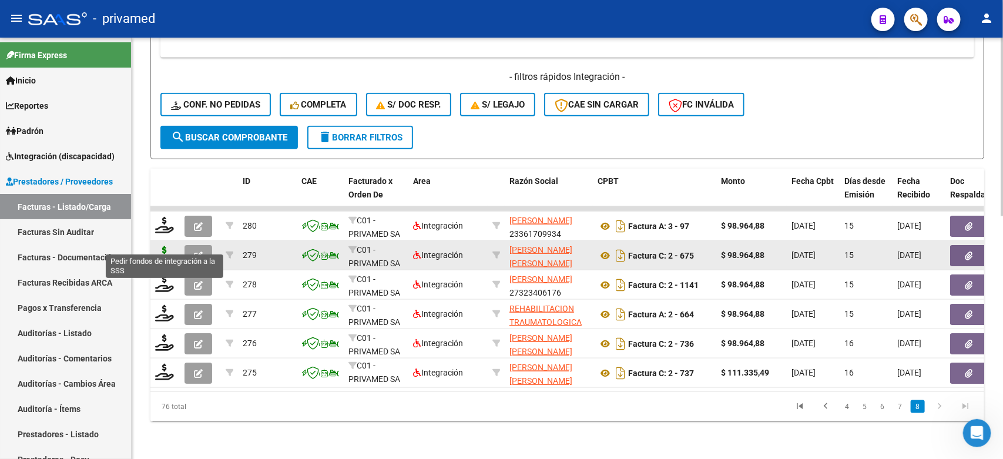
click at [165, 246] on icon at bounding box center [164, 254] width 19 height 16
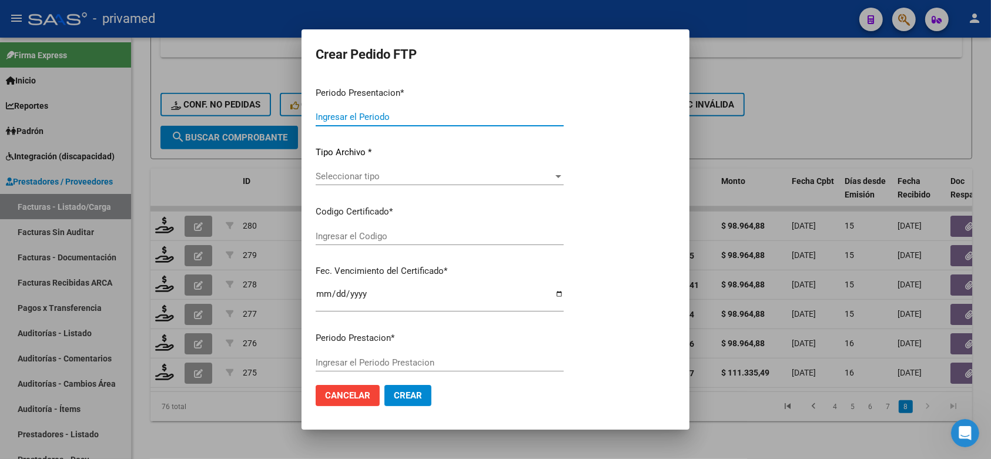
type input "202508"
type input "$ 98.964,88"
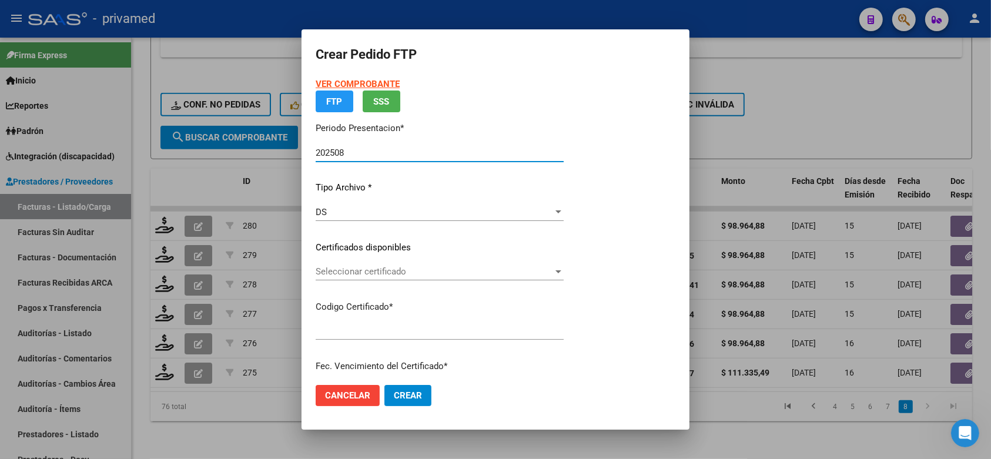
type input "ARG01000558683522019081520240815CBA536"
type input "2025-08-15"
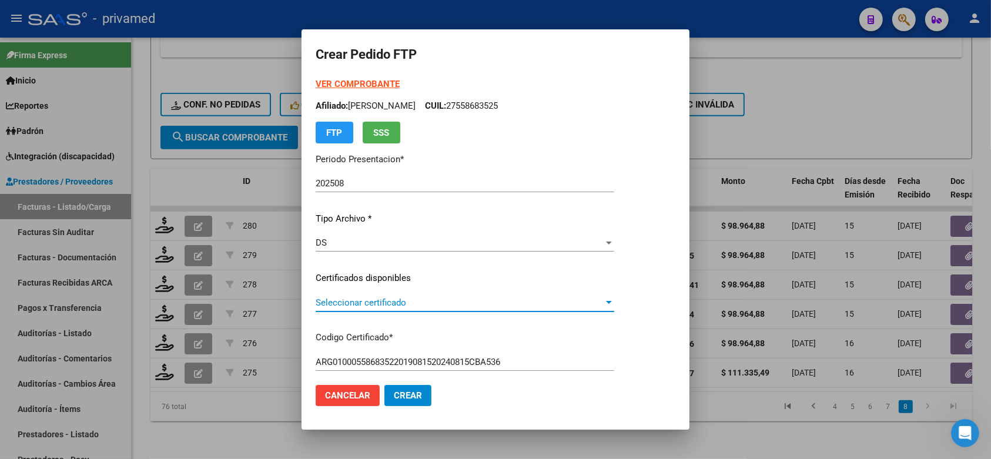
click at [465, 300] on span "Seleccionar certificado" at bounding box center [459, 302] width 288 height 11
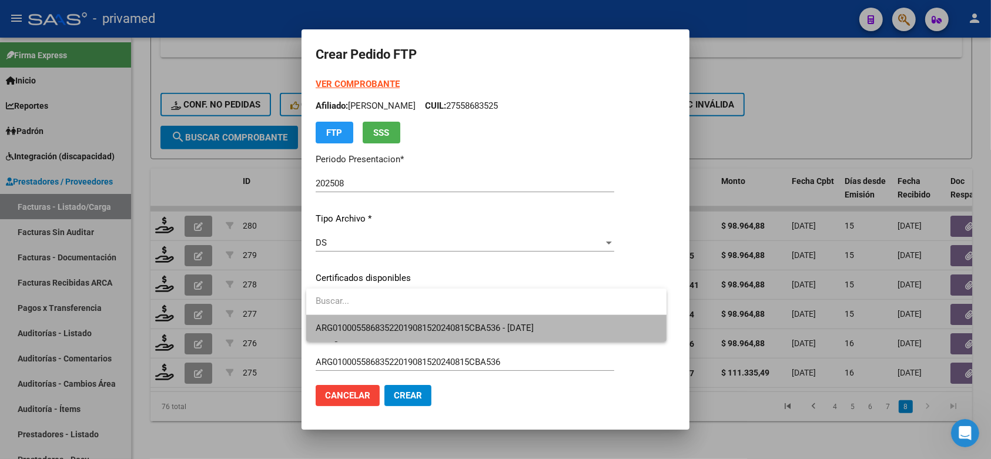
click at [465, 321] on span "ARG01000558683522019081520240815CBA536 - [DATE]" at bounding box center [485, 328] width 341 height 26
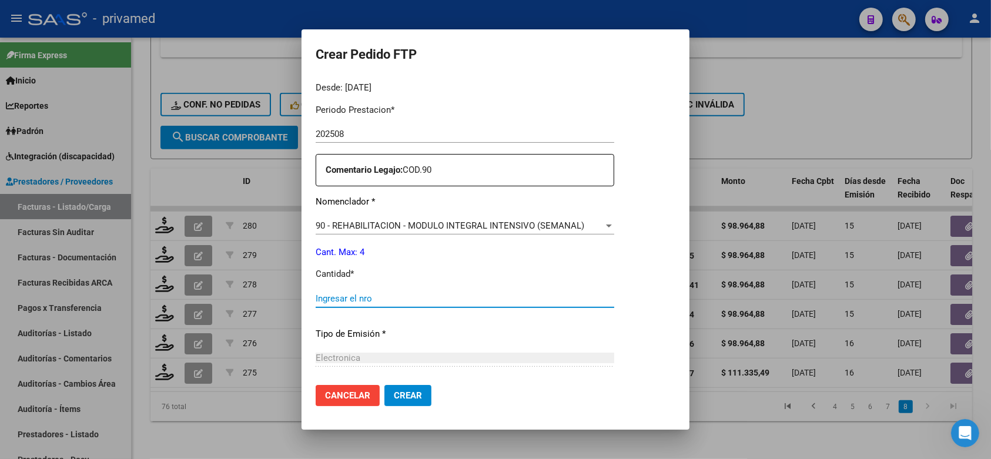
click at [416, 294] on input "Ingresar el nro" at bounding box center [464, 298] width 298 height 11
type input "4"
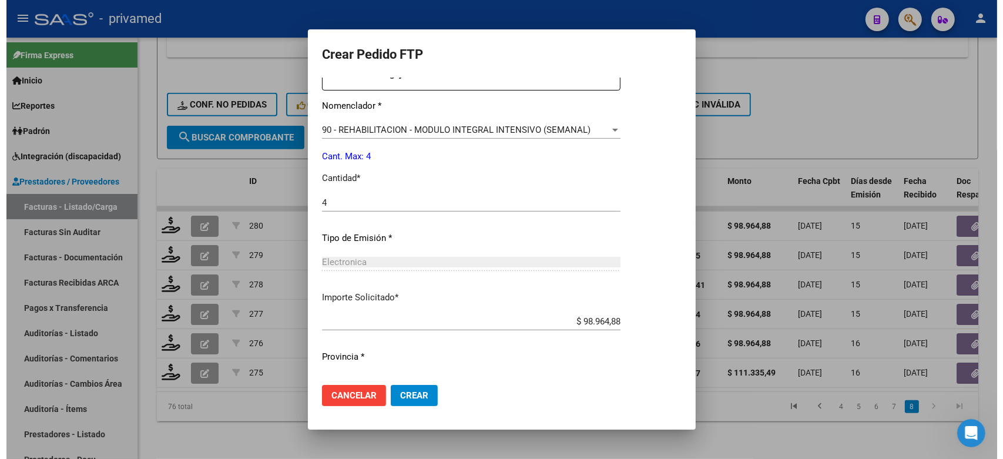
scroll to position [480, 0]
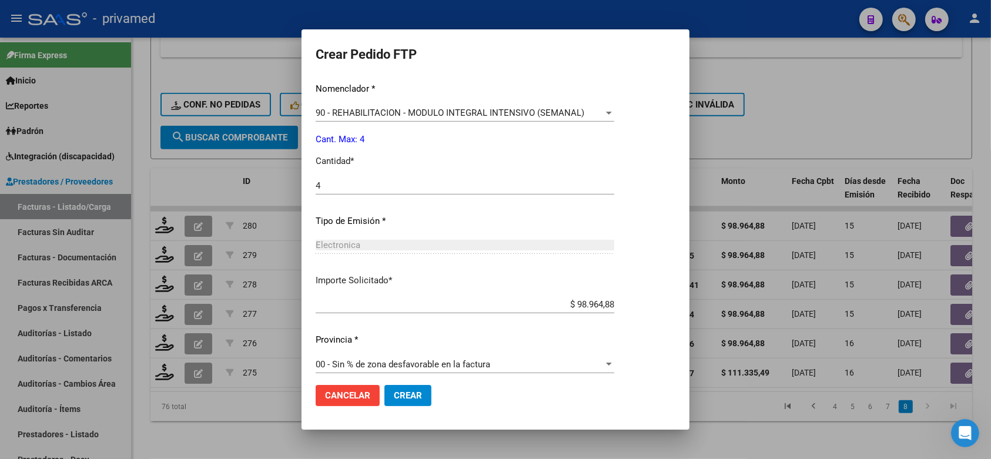
click at [403, 395] on span "Crear" at bounding box center [408, 395] width 28 height 11
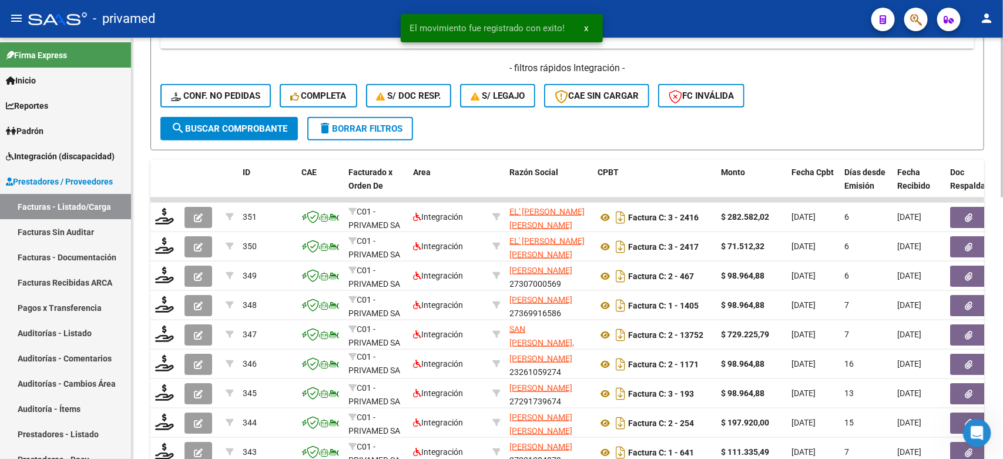
scroll to position [689, 0]
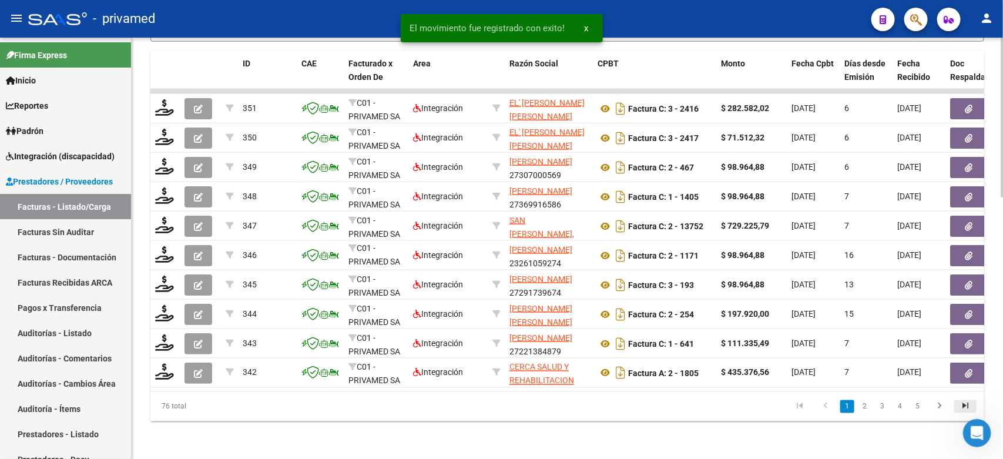
click at [969, 407] on icon "go to last page" at bounding box center [965, 408] width 15 height 14
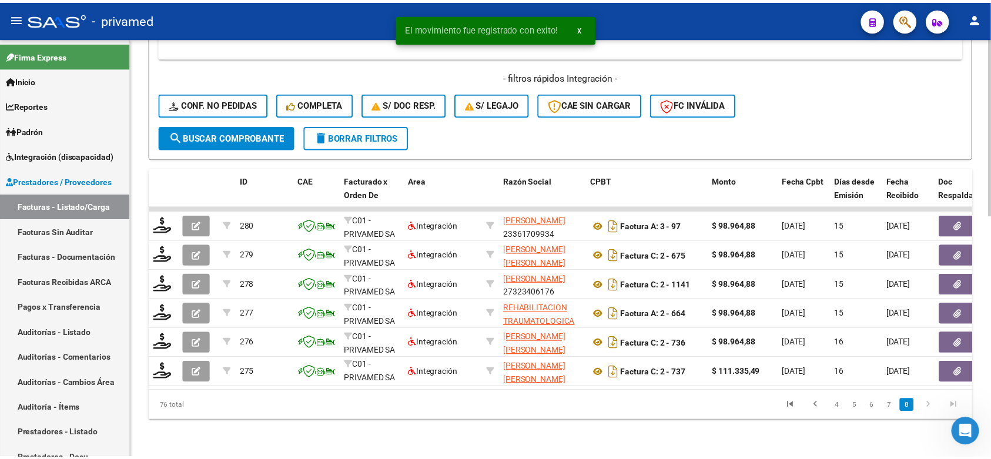
scroll to position [572, 0]
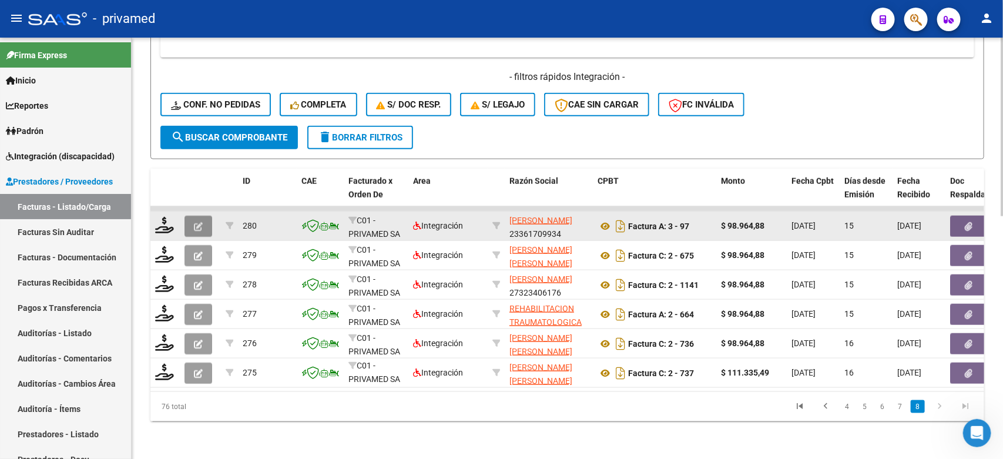
click at [194, 222] on icon "button" at bounding box center [198, 226] width 9 height 9
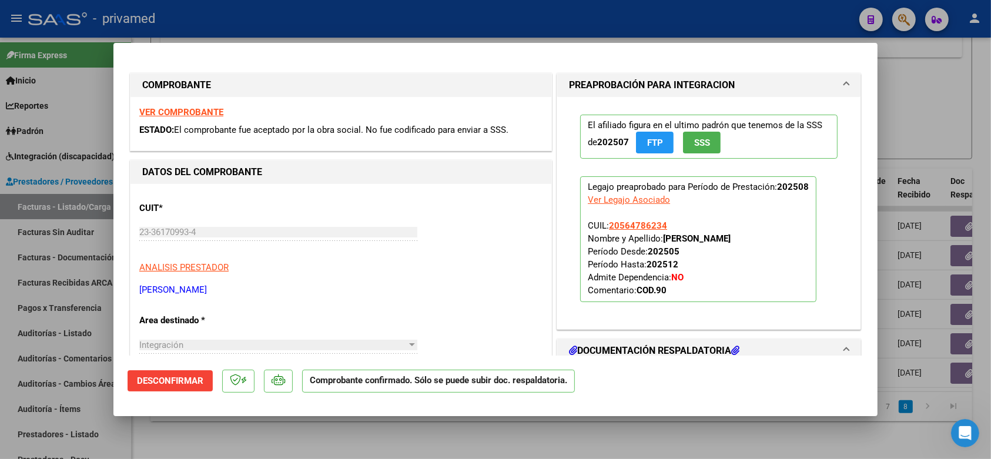
click at [941, 95] on div at bounding box center [495, 229] width 991 height 459
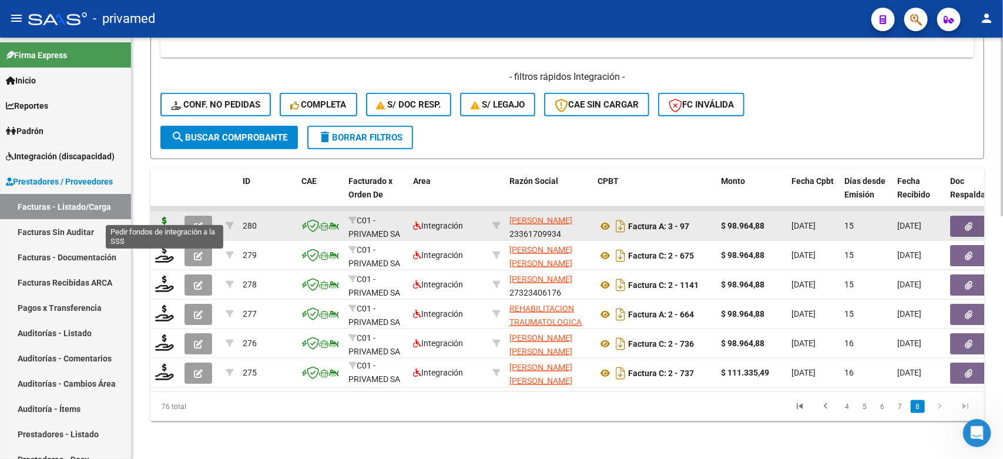
click at [160, 217] on icon at bounding box center [164, 225] width 19 height 16
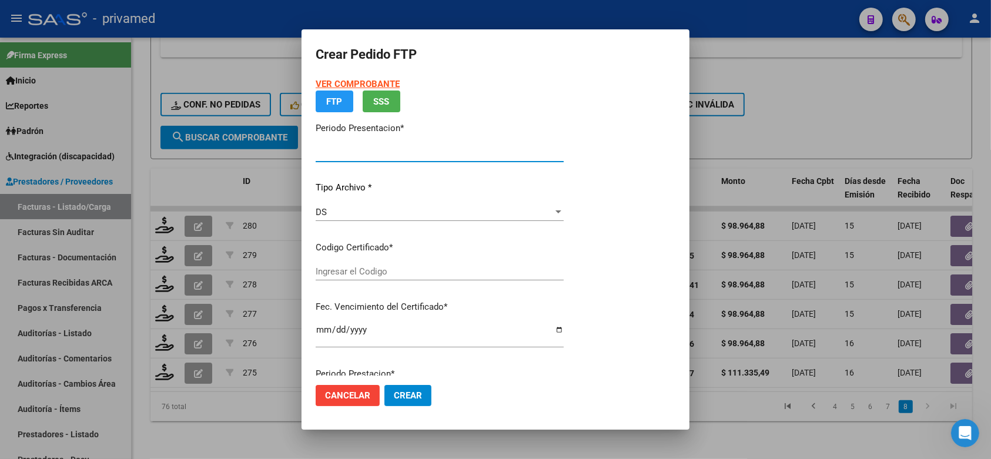
type input "202508"
type input "$ 98.964,88"
type input "ARG02000564786232023032820280328CBA536"
type input "2028-03-28"
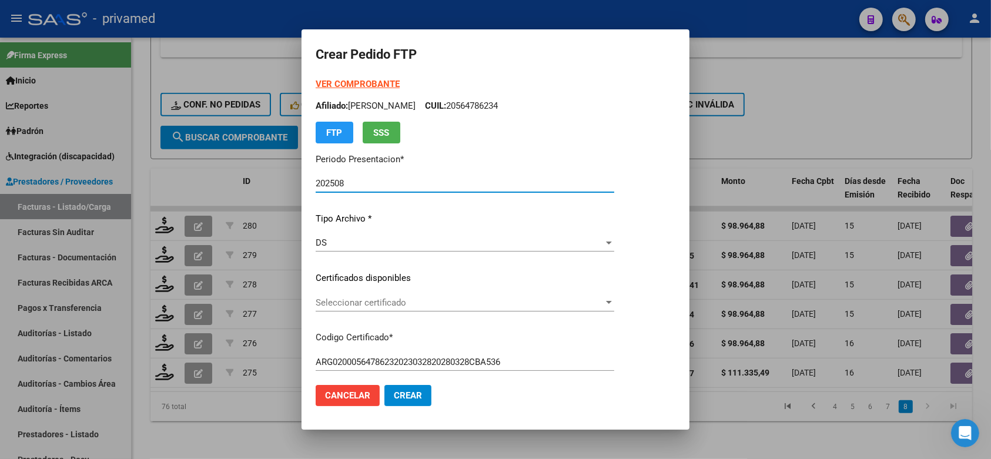
click at [484, 304] on span "Seleccionar certificado" at bounding box center [459, 302] width 288 height 11
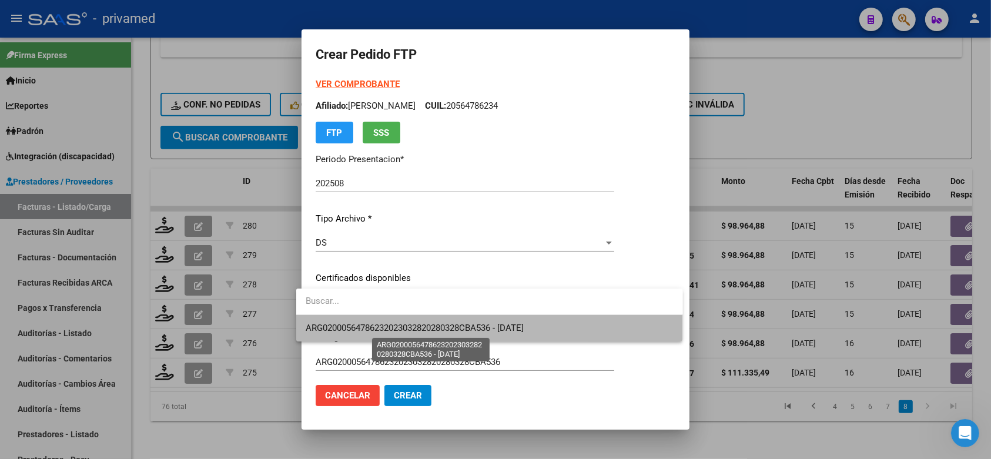
click at [486, 329] on span "ARG02000564786232023032820280328CBA536 - 2028-03-28" at bounding box center [414, 328] width 218 height 11
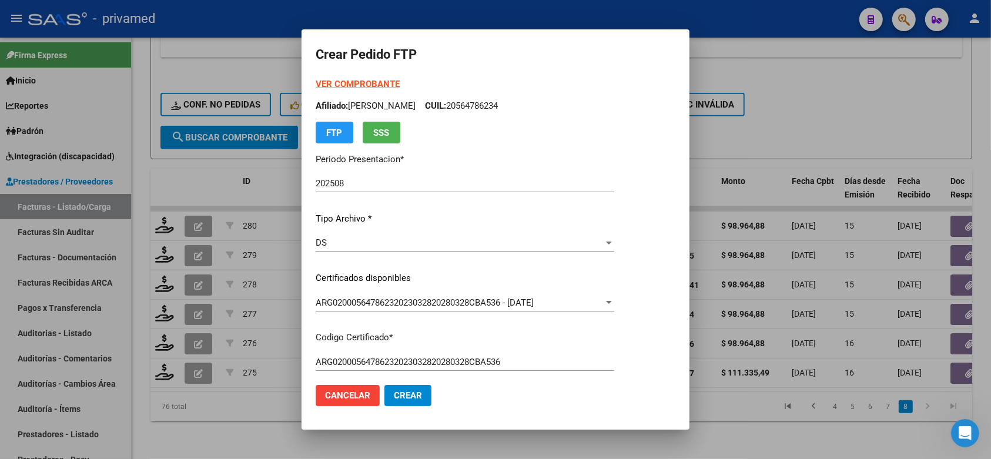
click at [677, 265] on mat-dialog-content "VER COMPROBANTE ARCA Padrón Afiliado: RODRIGUEZ CEBALLOS NOAH CUIL: 20564786234…" at bounding box center [495, 227] width 388 height 298
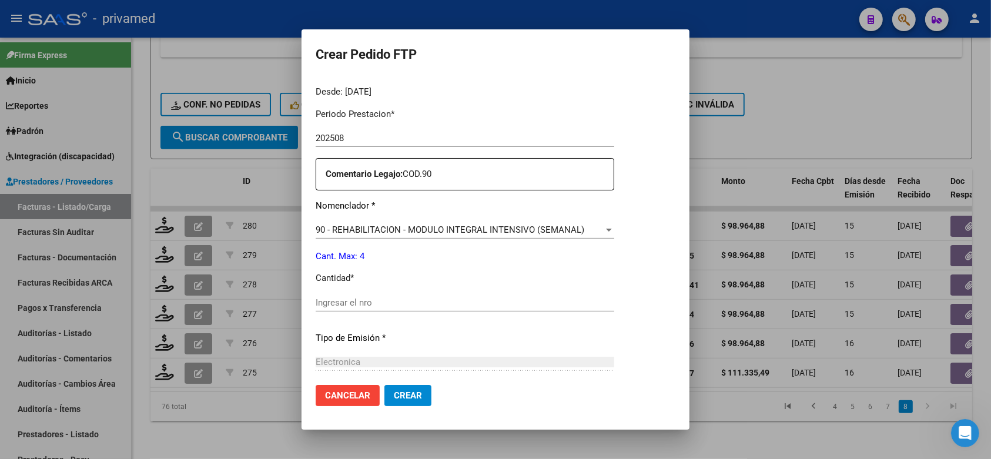
scroll to position [367, 0]
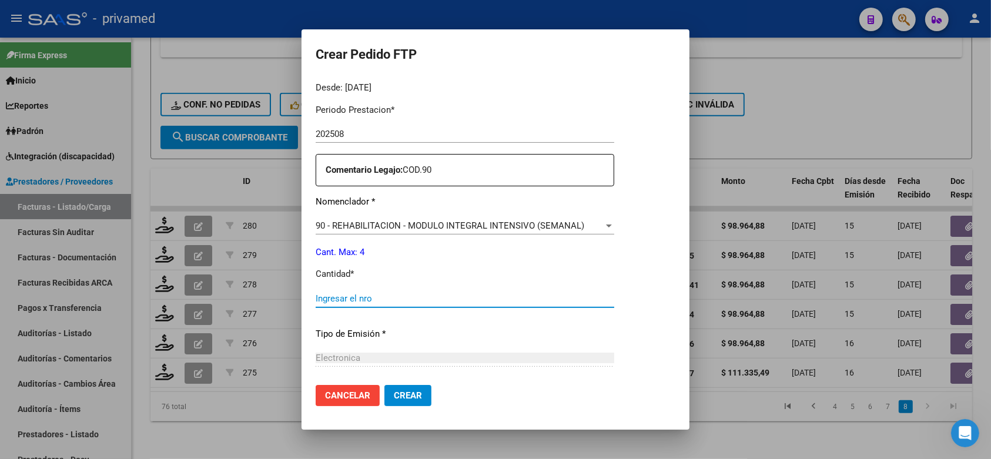
click at [527, 294] on input "Ingresar el nro" at bounding box center [464, 298] width 298 height 11
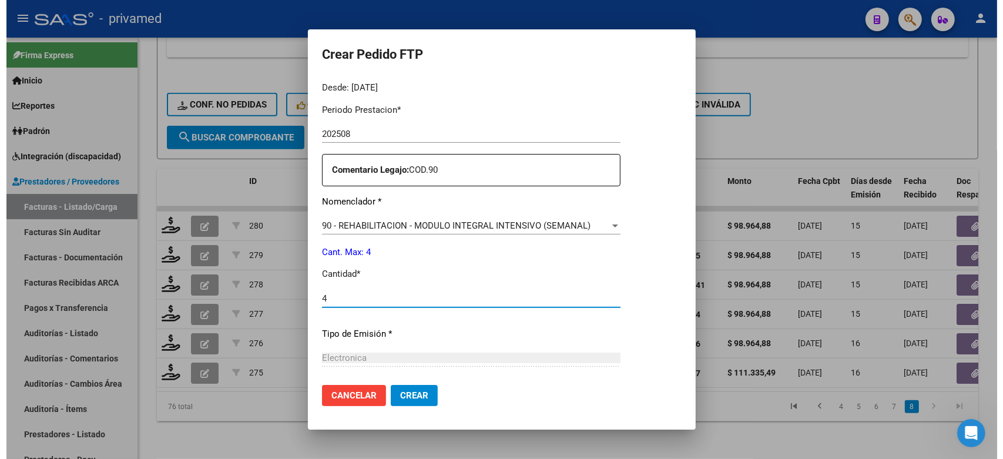
scroll to position [480, 0]
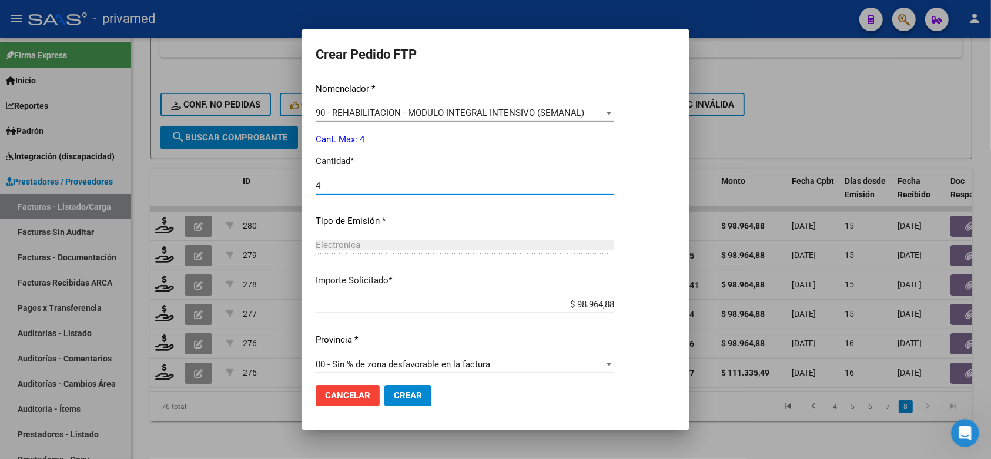
type input "4"
click at [399, 394] on span "Crear" at bounding box center [408, 395] width 28 height 11
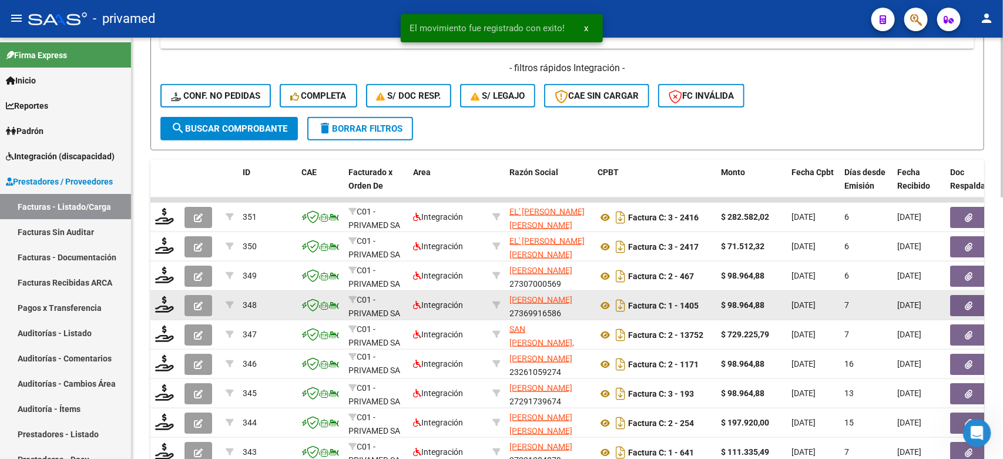
scroll to position [689, 0]
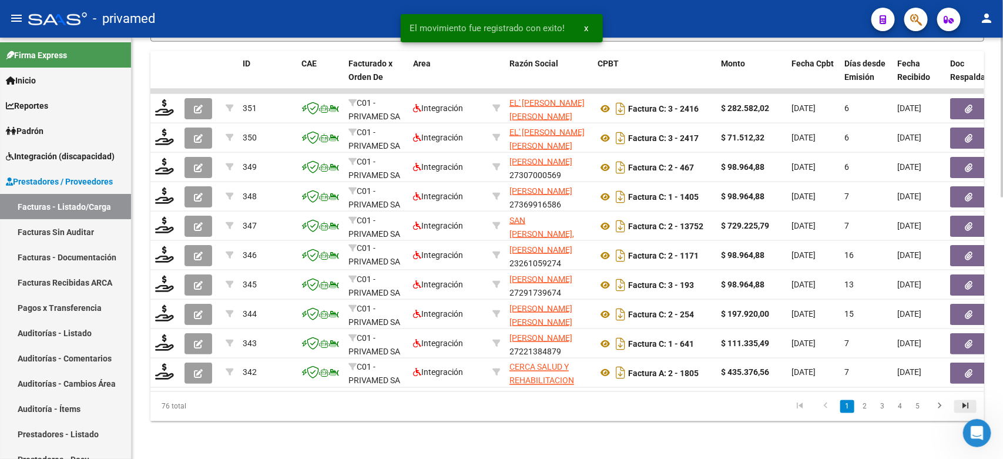
click at [967, 410] on icon "go to last page" at bounding box center [965, 408] width 15 height 14
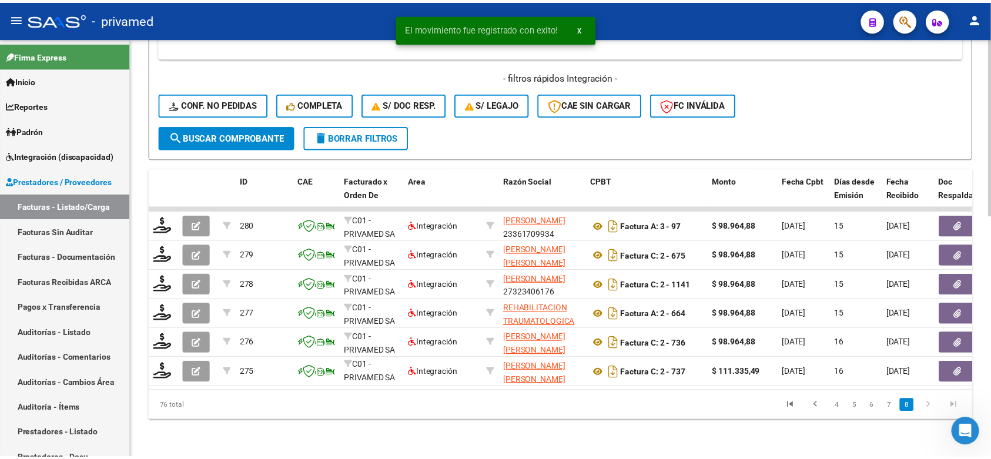
scroll to position [572, 0]
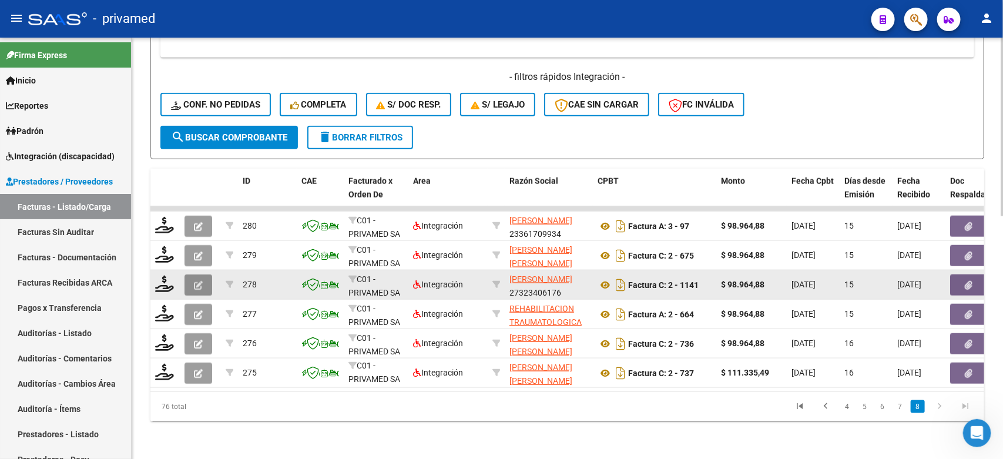
click at [194, 281] on icon "button" at bounding box center [198, 285] width 9 height 9
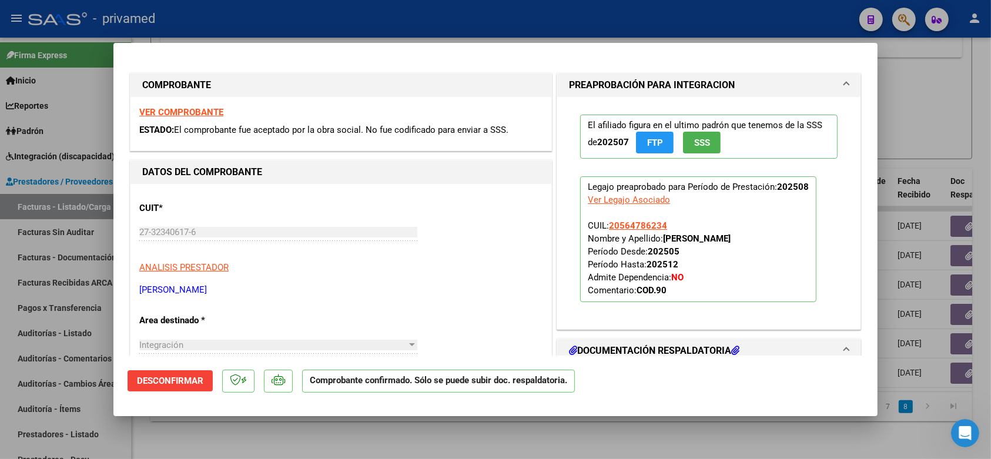
click at [937, 121] on div at bounding box center [495, 229] width 991 height 459
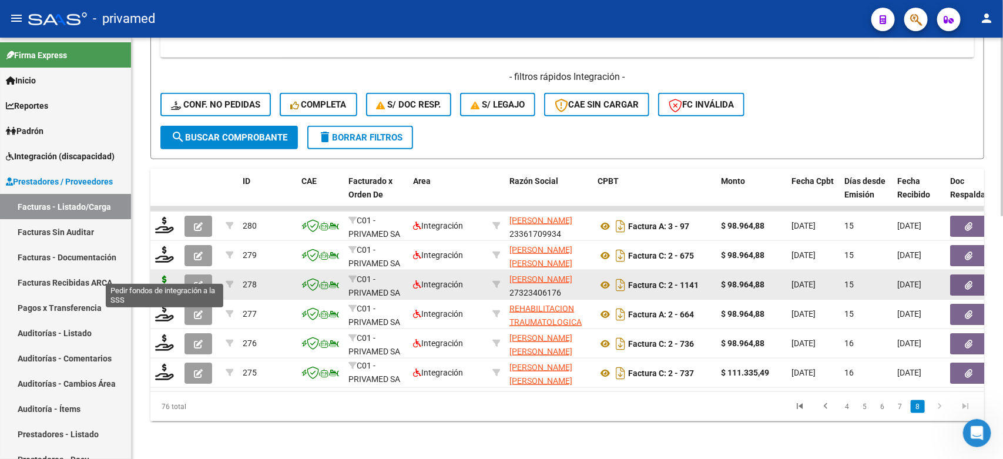
click at [164, 276] on icon at bounding box center [164, 284] width 19 height 16
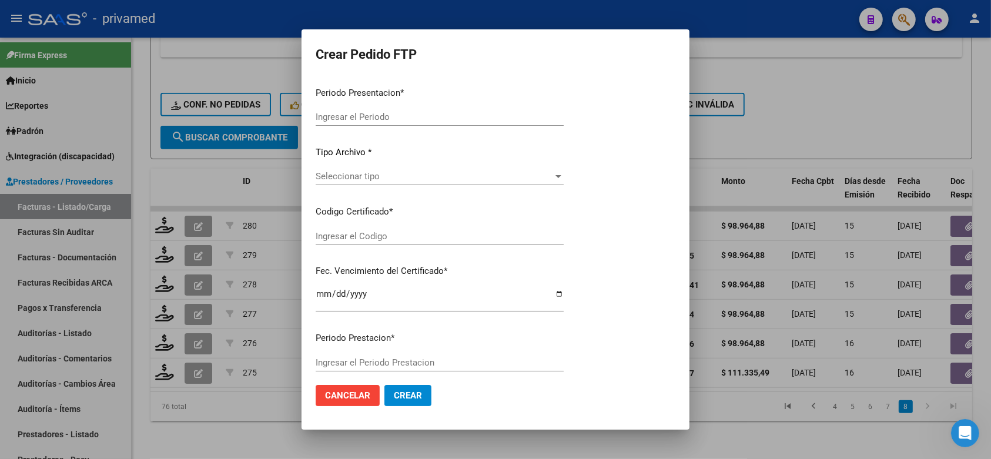
type input "202508"
type input "$ 98.964,88"
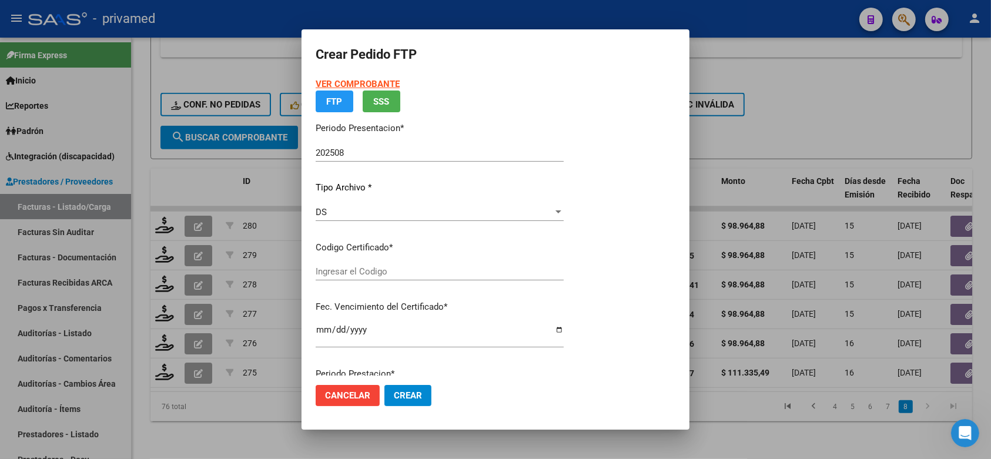
type input "ARG02000564786232023032820280328CBA536"
type input "2028-03-28"
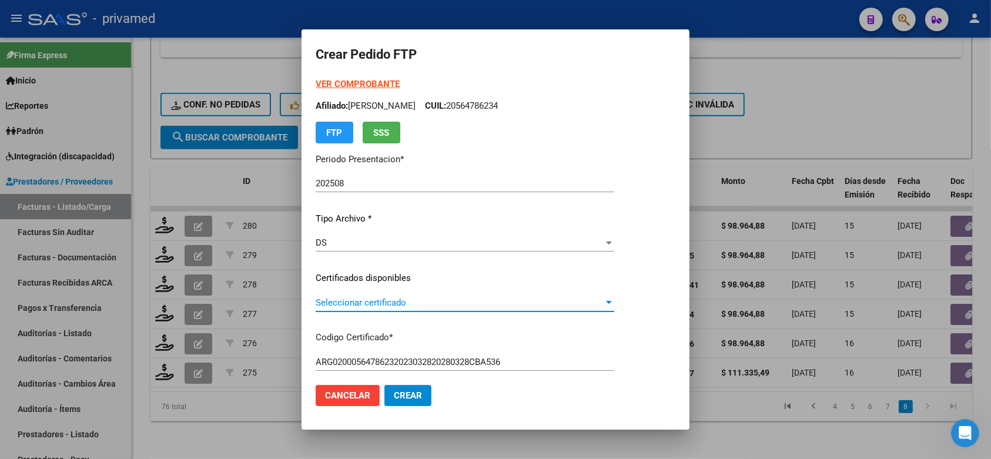
click at [454, 303] on span "Seleccionar certificado" at bounding box center [459, 302] width 288 height 11
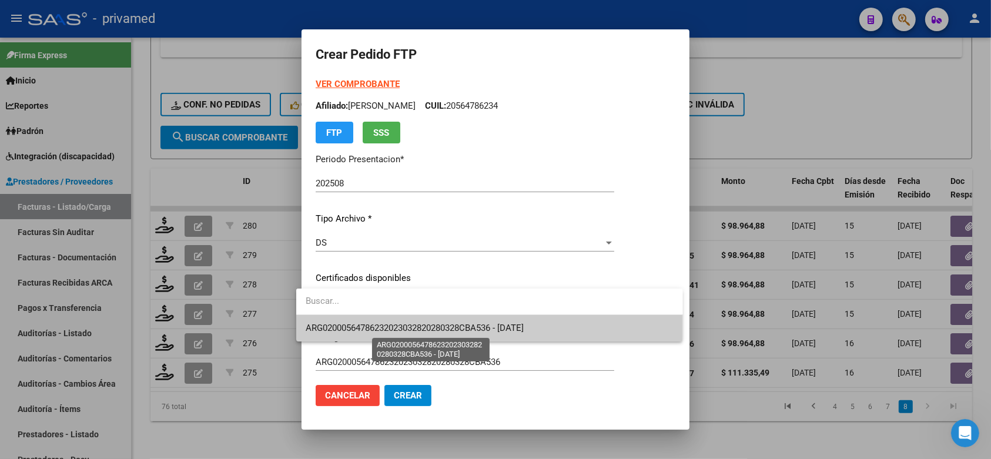
click at [448, 329] on span "ARG02000564786232023032820280328CBA536 - 2028-03-28" at bounding box center [414, 328] width 218 height 11
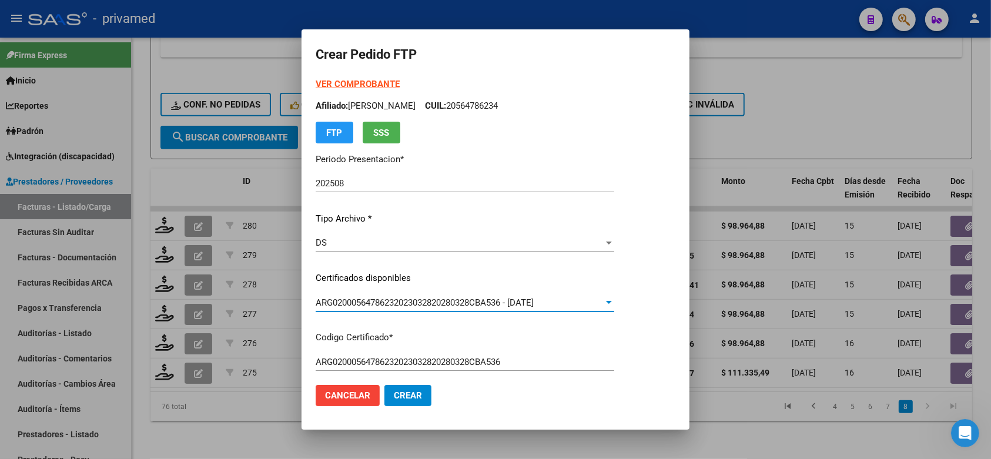
click at [676, 264] on mat-dialog-content "VER COMPROBANTE ARCA Padrón Afiliado: RODRIGUEZ CEBALLOS NOAH CUIL: 20564786234…" at bounding box center [495, 227] width 388 height 298
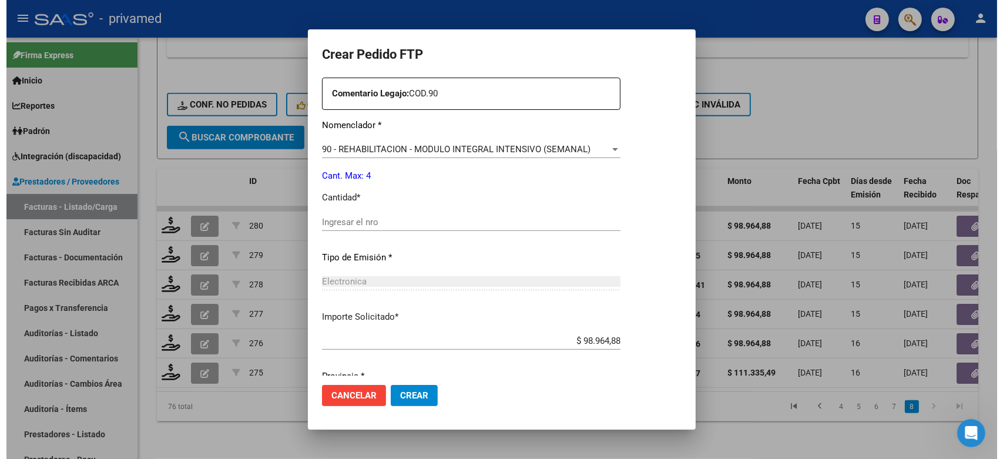
scroll to position [480, 0]
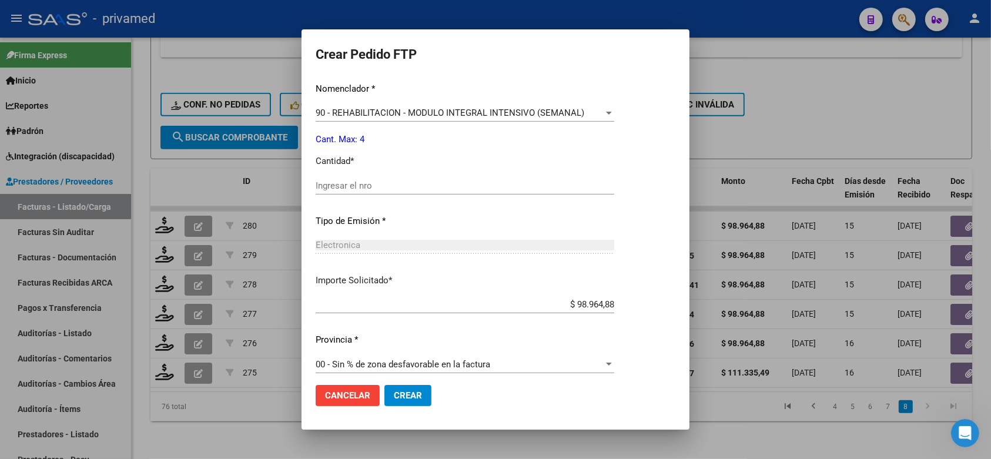
click at [410, 180] on input "Ingresar el nro" at bounding box center [464, 185] width 298 height 11
type input "4"
click at [406, 391] on span "Crear" at bounding box center [408, 395] width 28 height 11
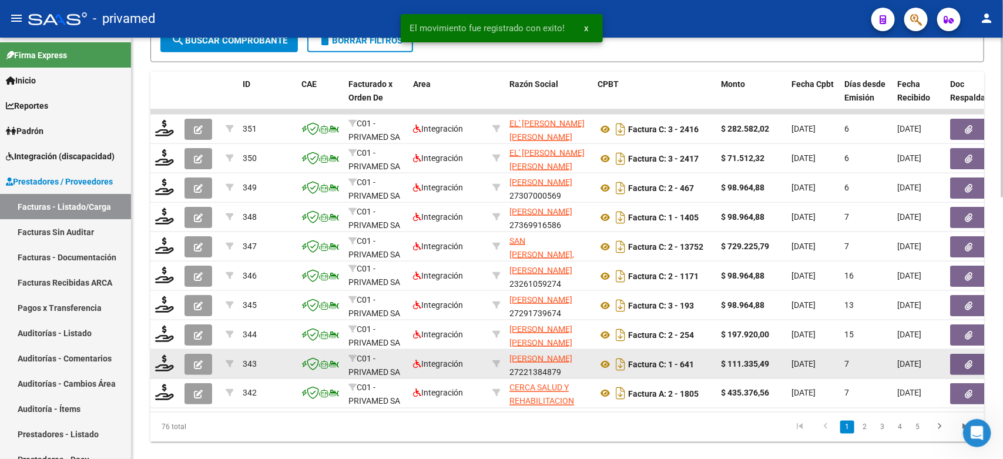
scroll to position [689, 0]
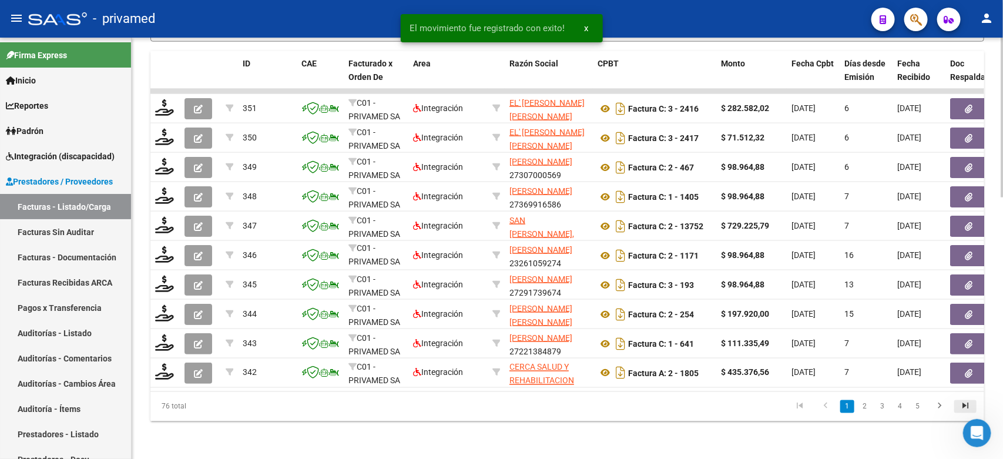
click at [959, 404] on icon "go to last page" at bounding box center [965, 408] width 15 height 14
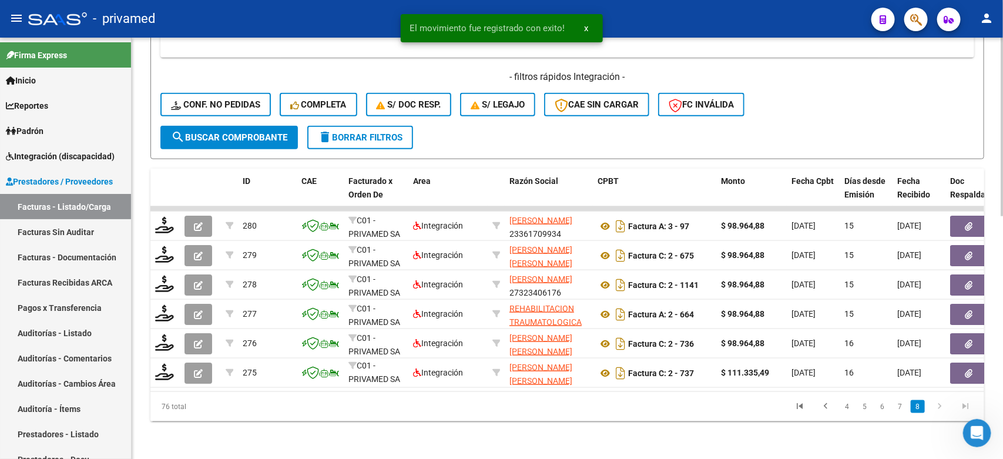
scroll to position [572, 0]
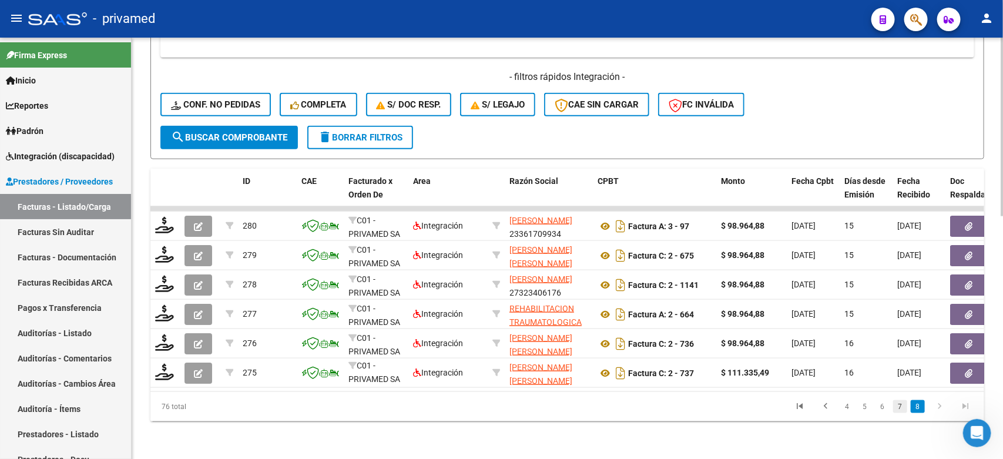
click at [896, 410] on link "7" at bounding box center [900, 406] width 14 height 13
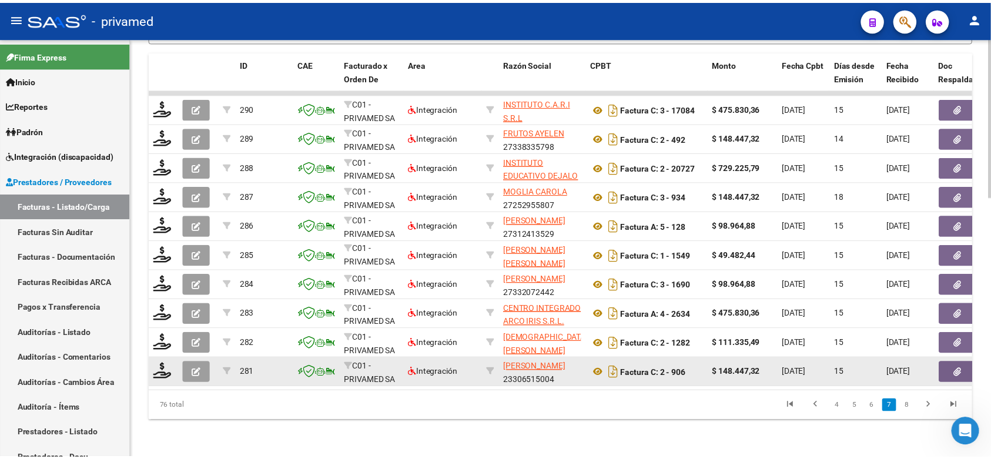
scroll to position [689, 0]
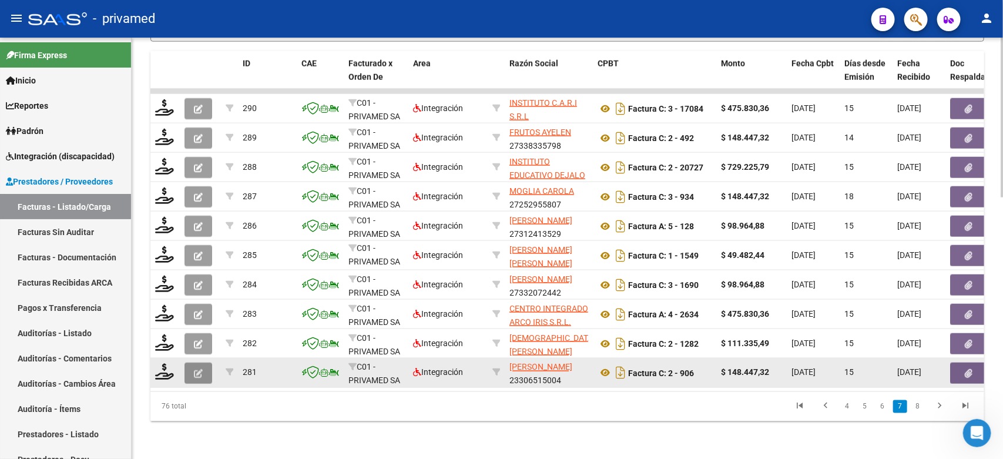
click at [200, 369] on icon "button" at bounding box center [198, 373] width 9 height 9
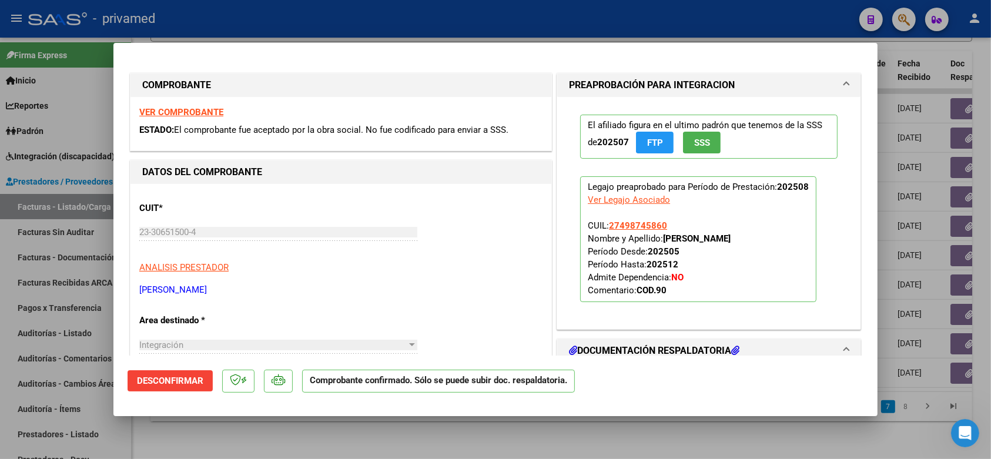
click at [531, 29] on div at bounding box center [495, 229] width 991 height 459
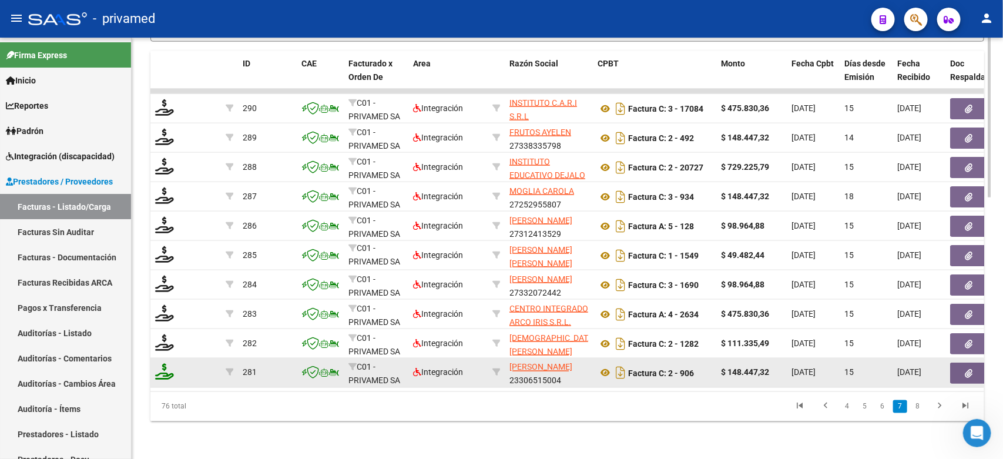
click at [160, 364] on icon at bounding box center [164, 372] width 19 height 16
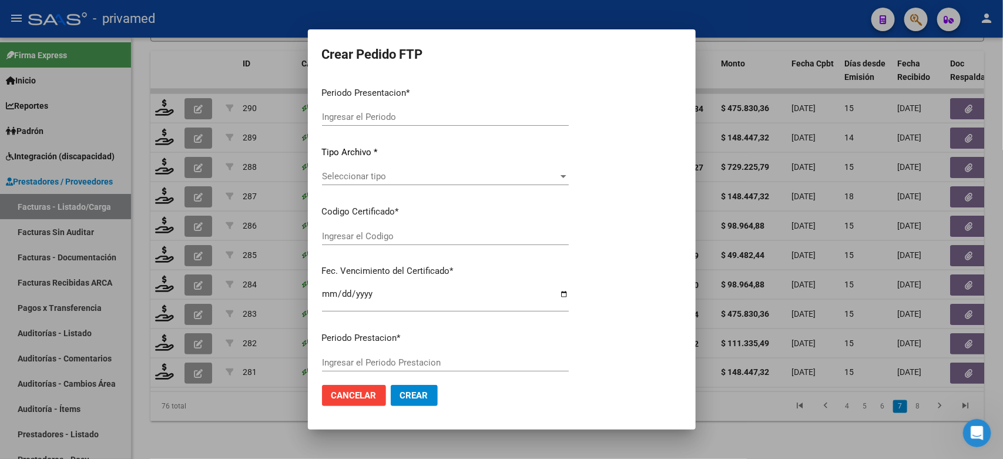
type input "202508"
type input "$ 148.447,32"
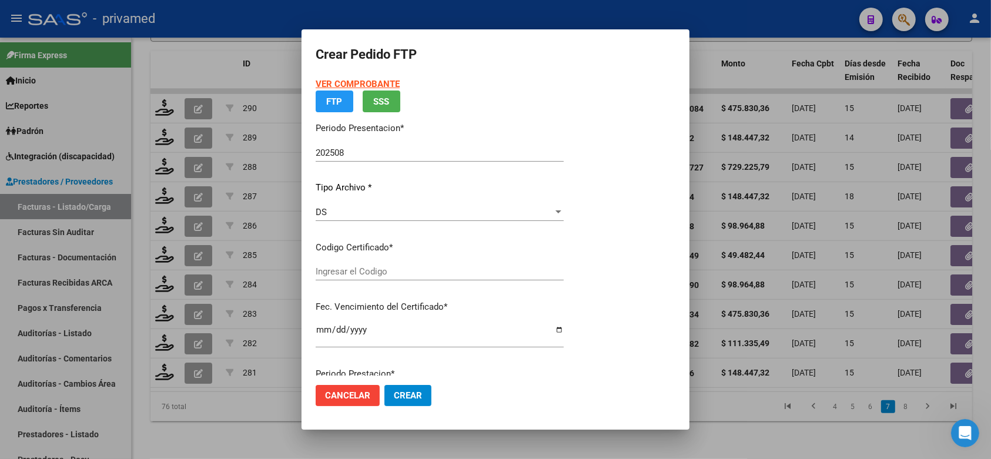
type input "ARG01000498745862023042120280421CBA536"
type input "2028-04-21"
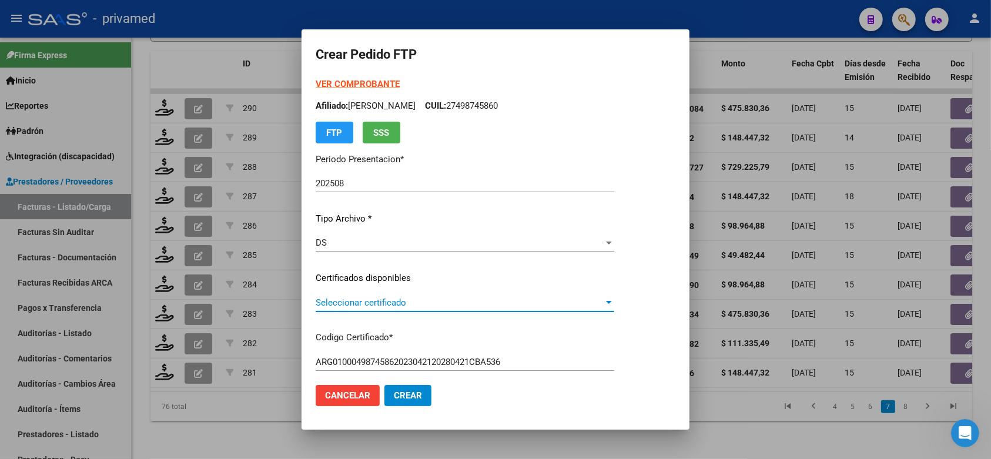
click at [416, 303] on span "Seleccionar certificado" at bounding box center [459, 302] width 288 height 11
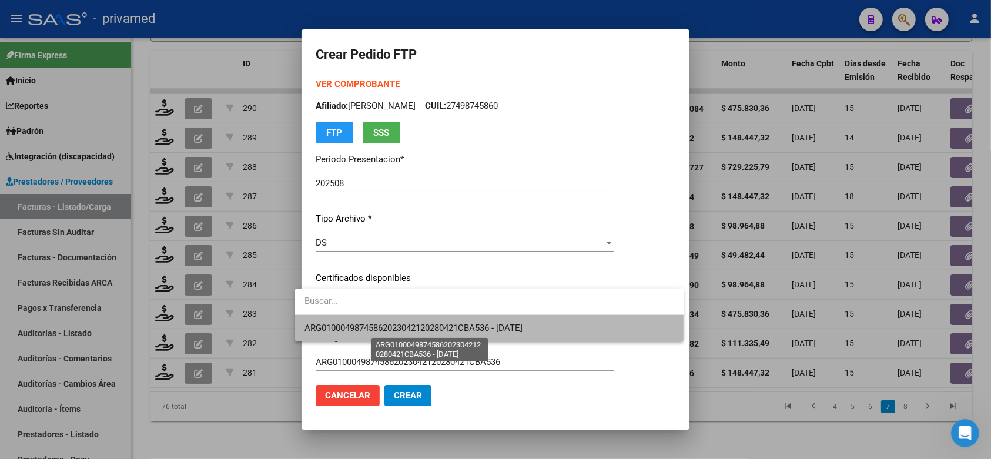
click at [417, 326] on span "ARG01000498745862023042120280421CBA536 - 2028-04-21" at bounding box center [413, 328] width 218 height 11
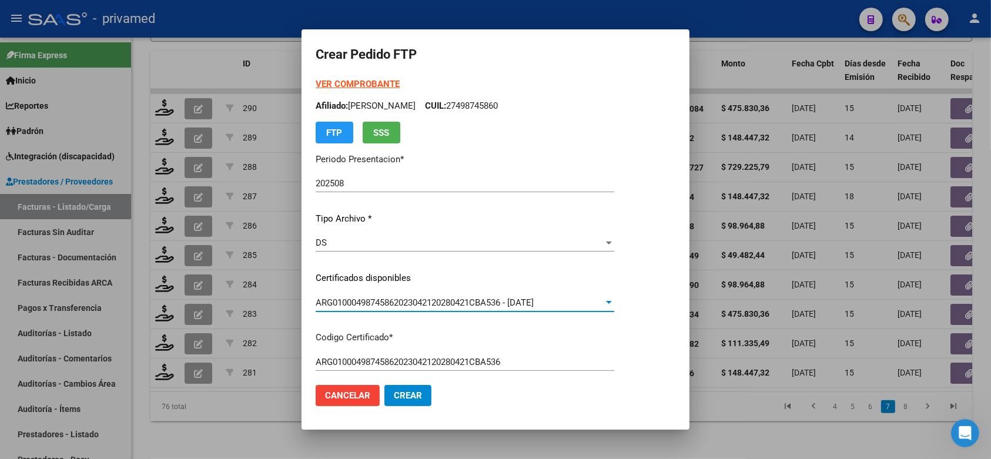
click at [677, 273] on mat-dialog-content "VER COMPROBANTE ARCA Padrón Afiliado: ACEVEDO MAITE ALEJANDRA CUIL: 27498745860…" at bounding box center [495, 227] width 388 height 298
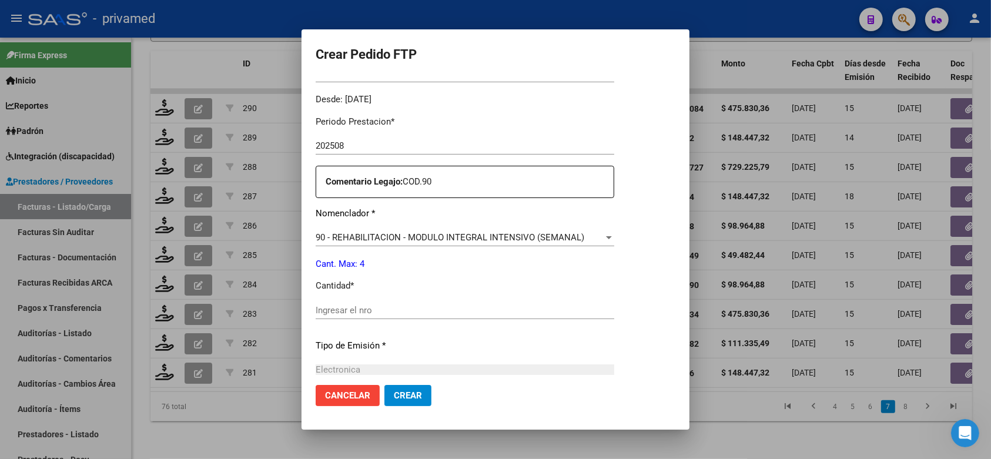
scroll to position [367, 0]
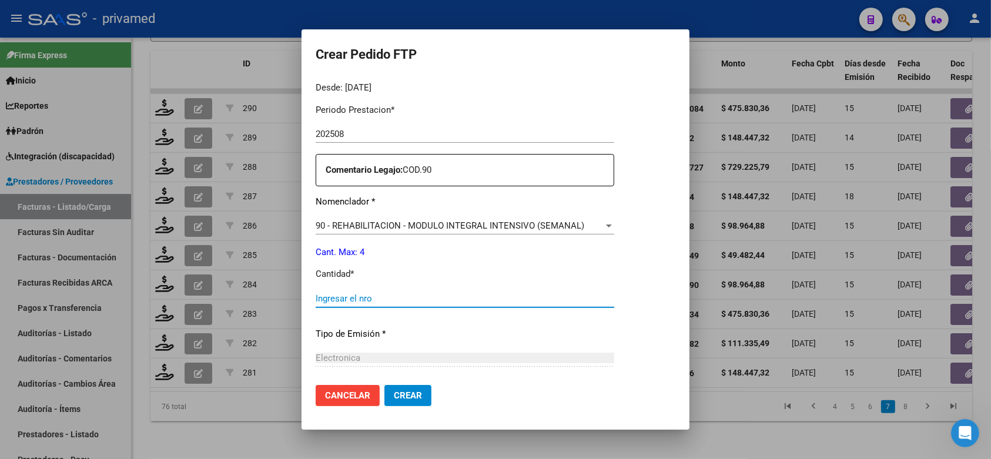
click at [498, 293] on input "Ingresar el nro" at bounding box center [464, 298] width 298 height 11
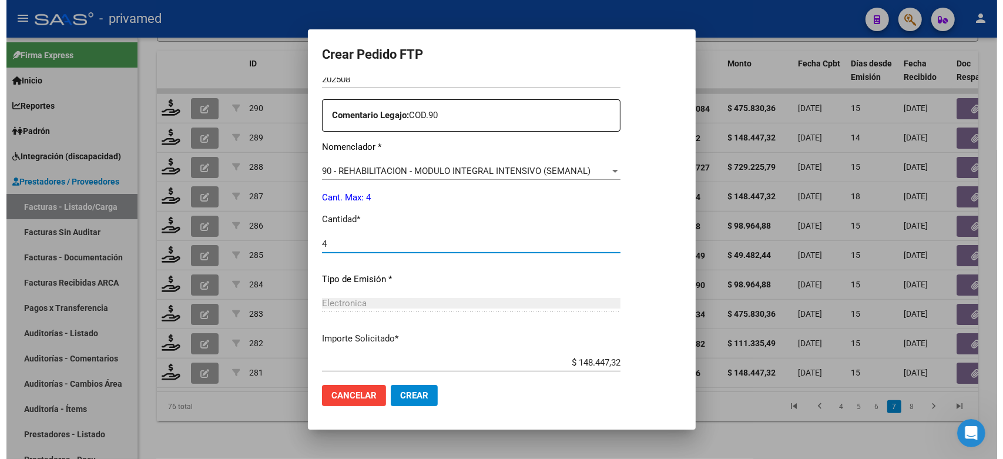
scroll to position [480, 0]
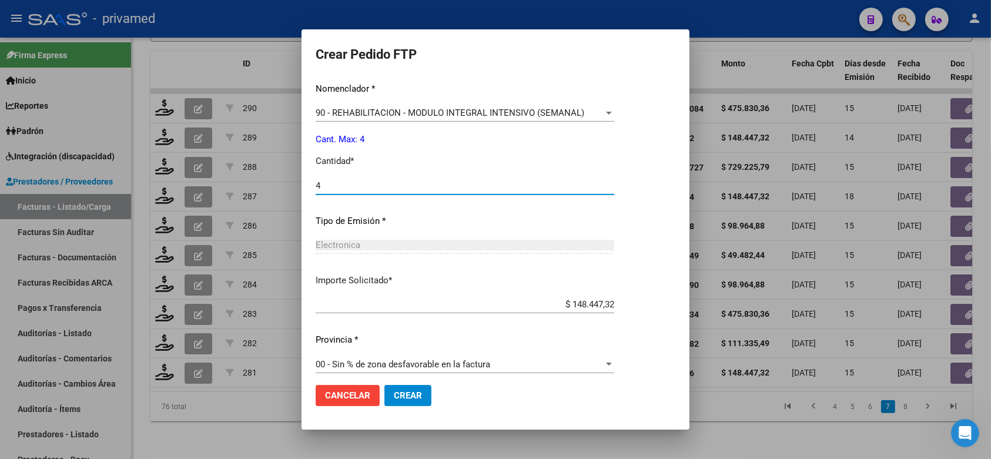
type input "4"
click at [409, 394] on span "Crear" at bounding box center [408, 395] width 28 height 11
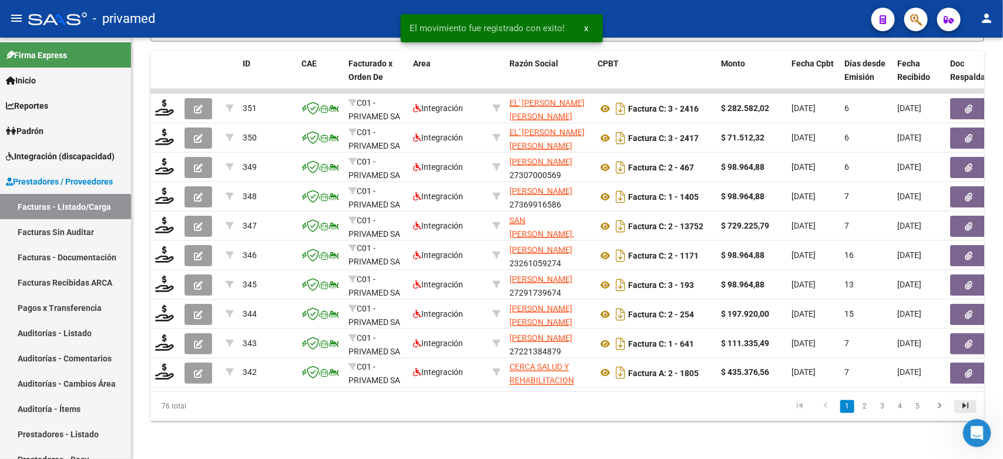
click at [961, 405] on icon "go to last page" at bounding box center [965, 408] width 15 height 14
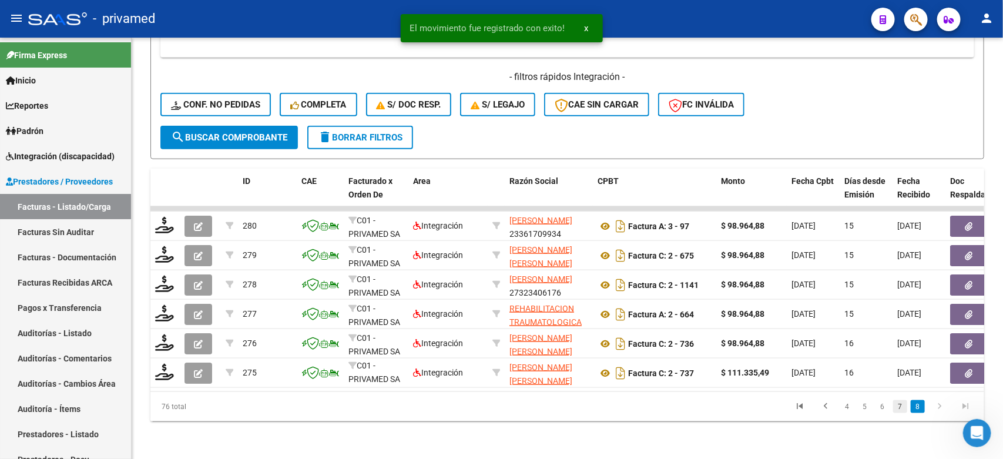
scroll to position [572, 0]
click at [900, 407] on link "7" at bounding box center [900, 406] width 14 height 13
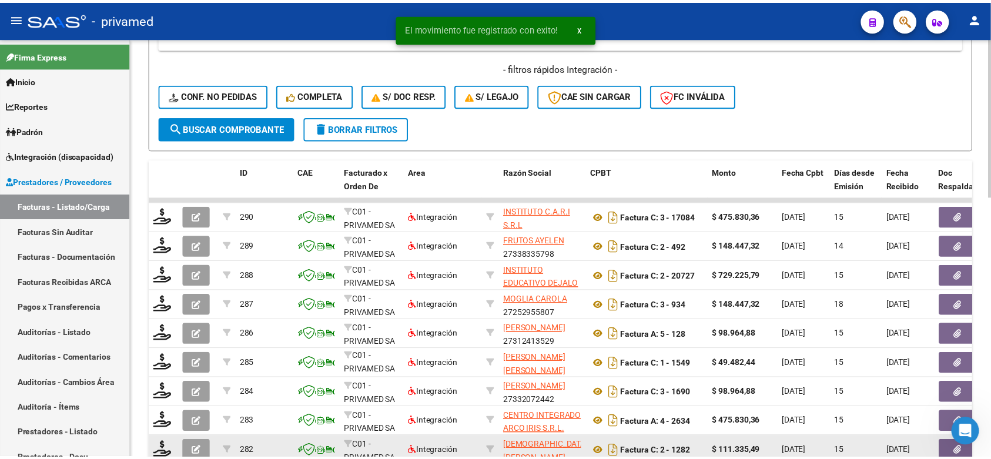
scroll to position [689, 0]
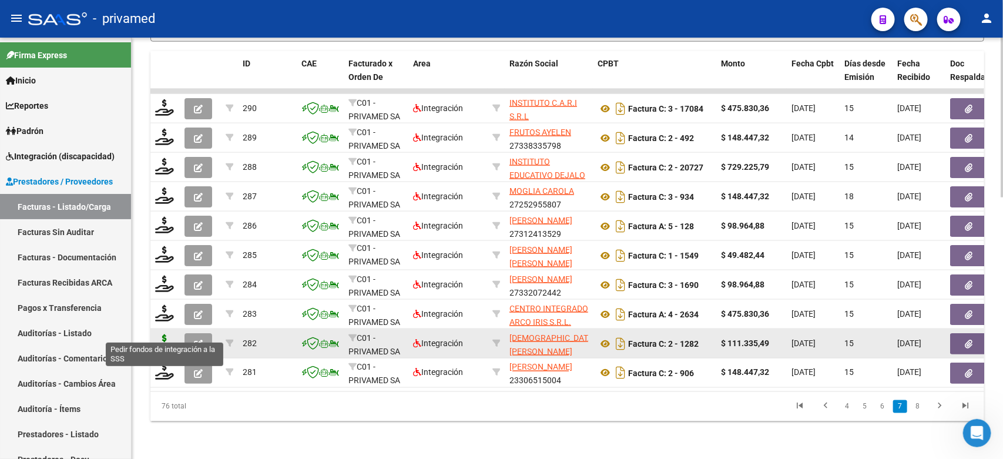
click at [162, 334] on icon at bounding box center [164, 342] width 19 height 16
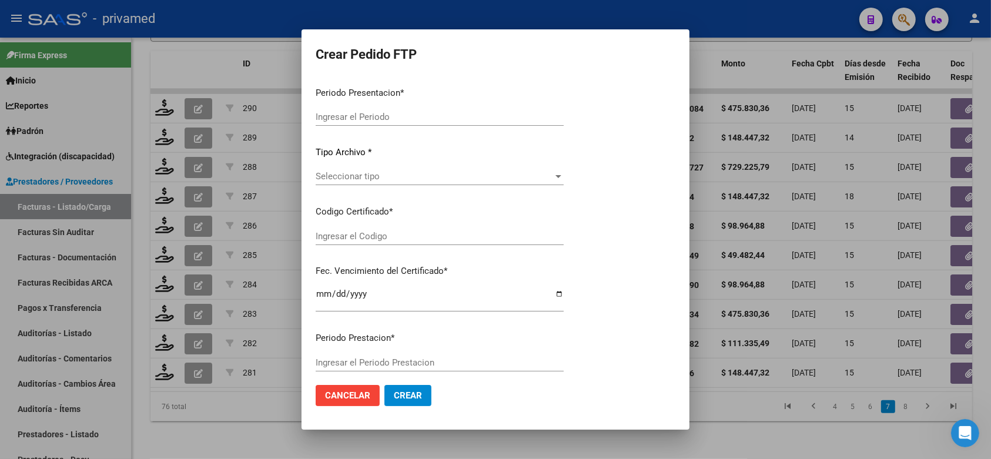
type input "202508"
type input "$ 111.335,49"
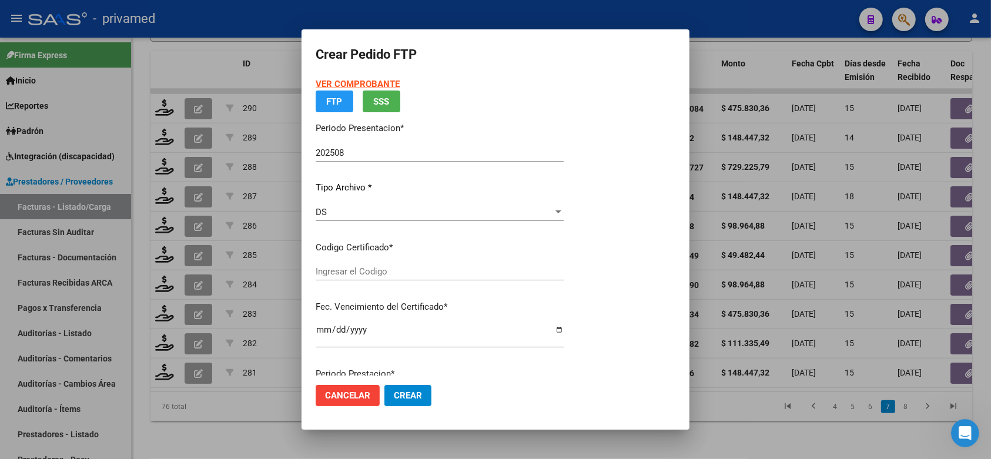
type input "ARG02000564786232023032820280328CBA536"
type input "2028-03-28"
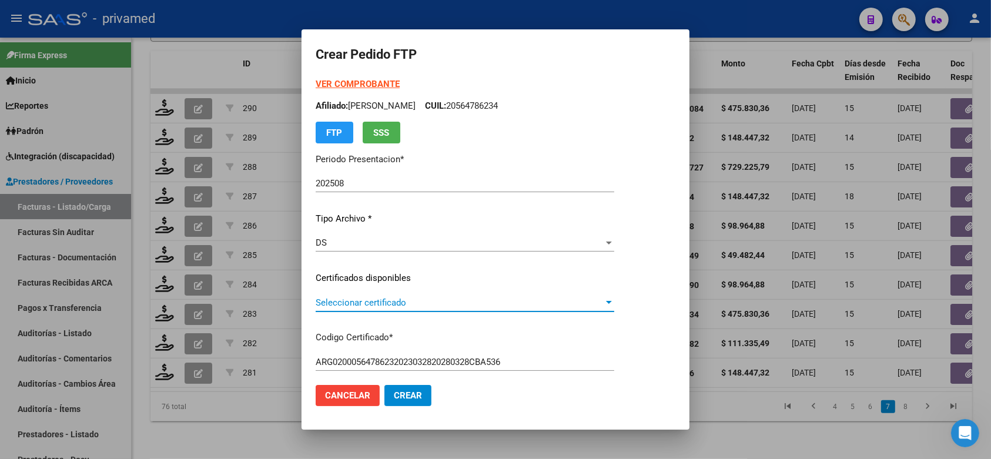
click at [457, 303] on span "Seleccionar certificado" at bounding box center [459, 302] width 288 height 11
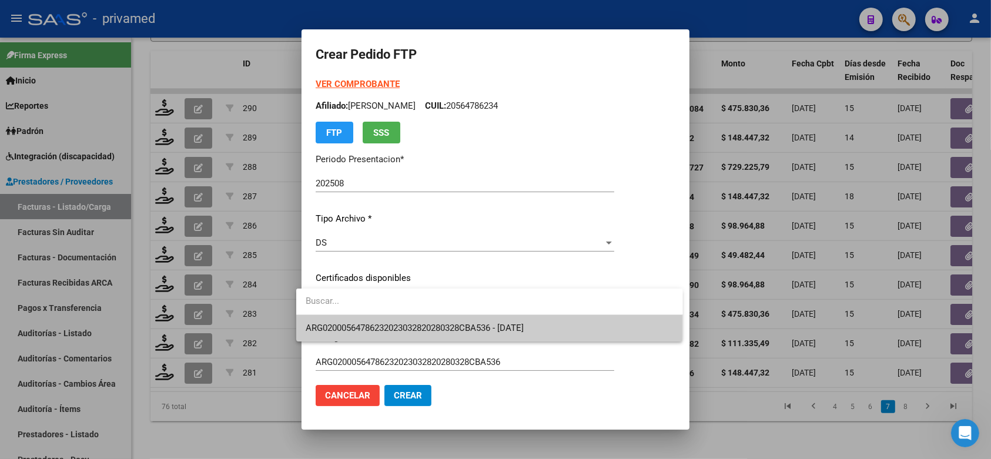
click at [462, 317] on span "ARG02000564786232023032820280328CBA536 - 2028-03-28" at bounding box center [489, 328] width 368 height 26
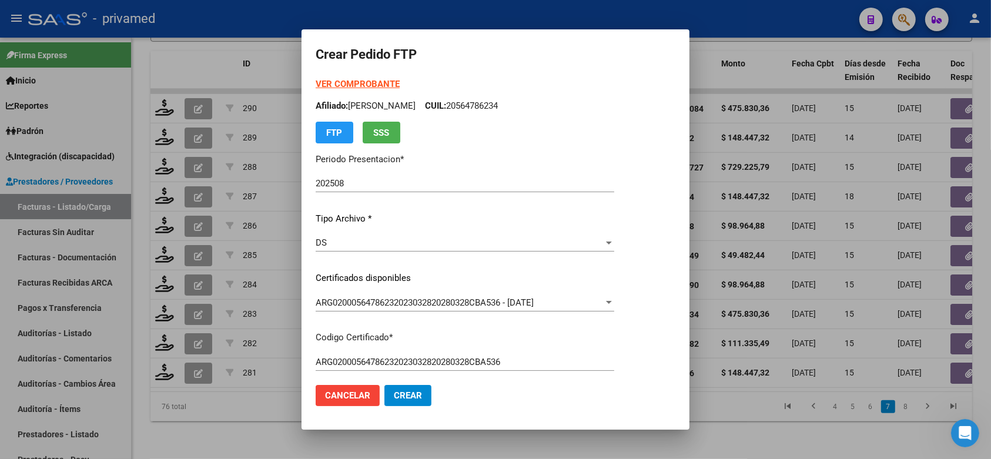
click at [673, 275] on mat-dialog-content "VER COMPROBANTE ARCA Padrón Afiliado: RODRIGUEZ CEBALLOS NOAH CUIL: 20564786234…" at bounding box center [495, 227] width 388 height 298
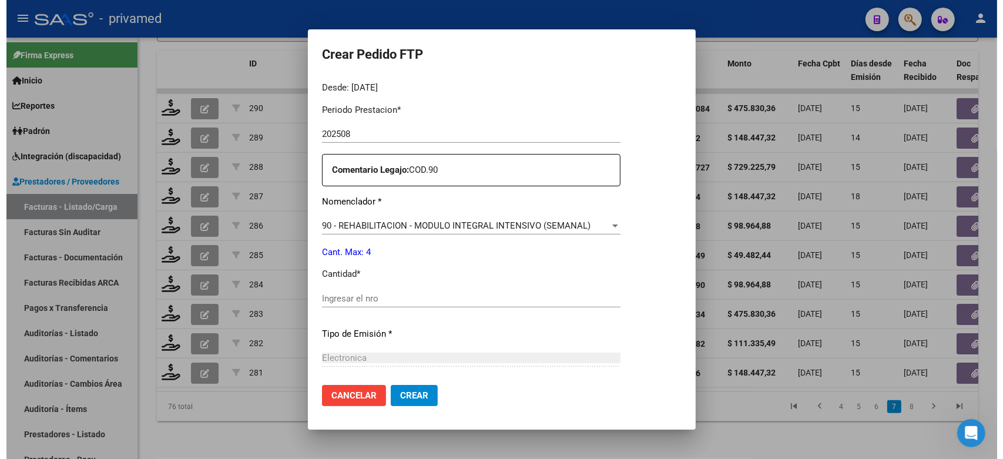
scroll to position [480, 0]
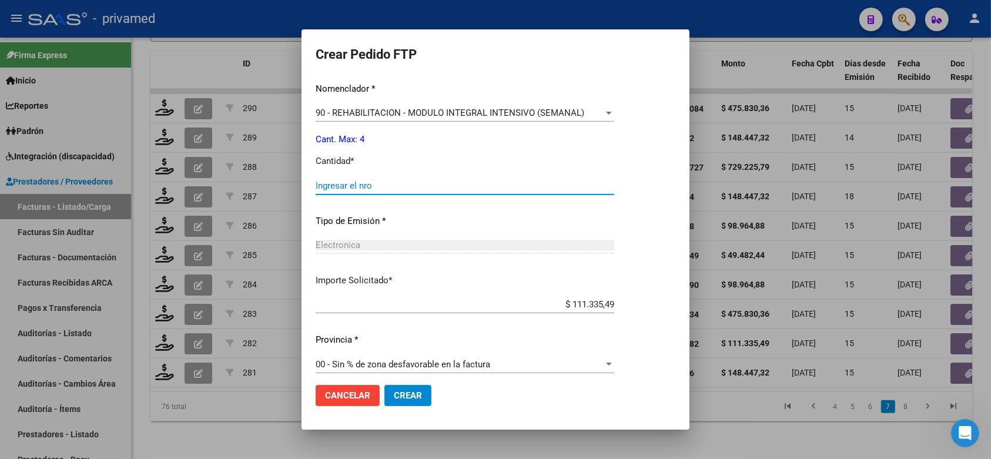
click at [489, 180] on input "Ingresar el nro" at bounding box center [464, 185] width 298 height 11
type input "4"
click at [399, 389] on button "Crear" at bounding box center [407, 395] width 47 height 21
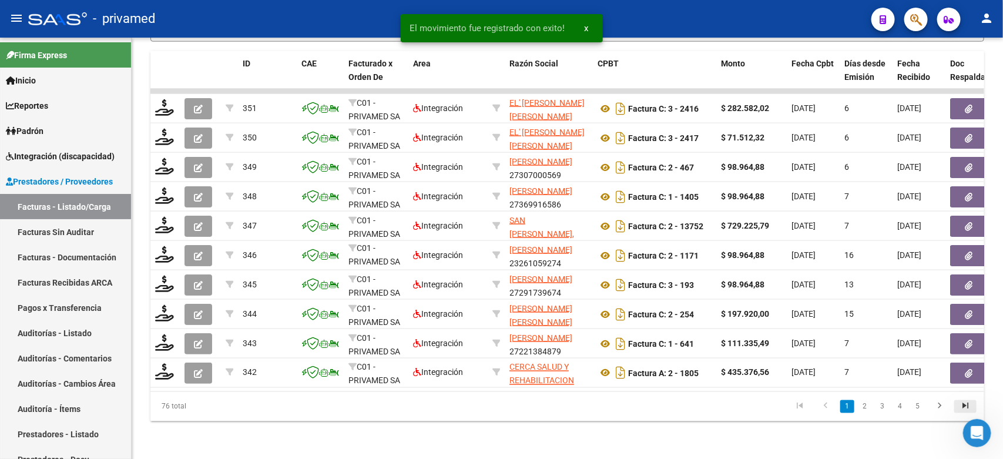
click at [963, 401] on icon "go to last page" at bounding box center [965, 408] width 15 height 14
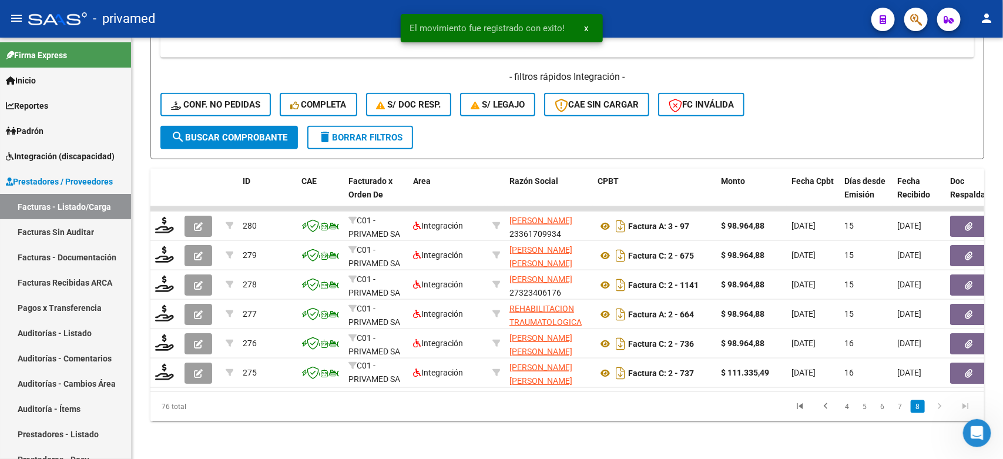
scroll to position [572, 0]
click at [899, 409] on link "7" at bounding box center [900, 406] width 14 height 13
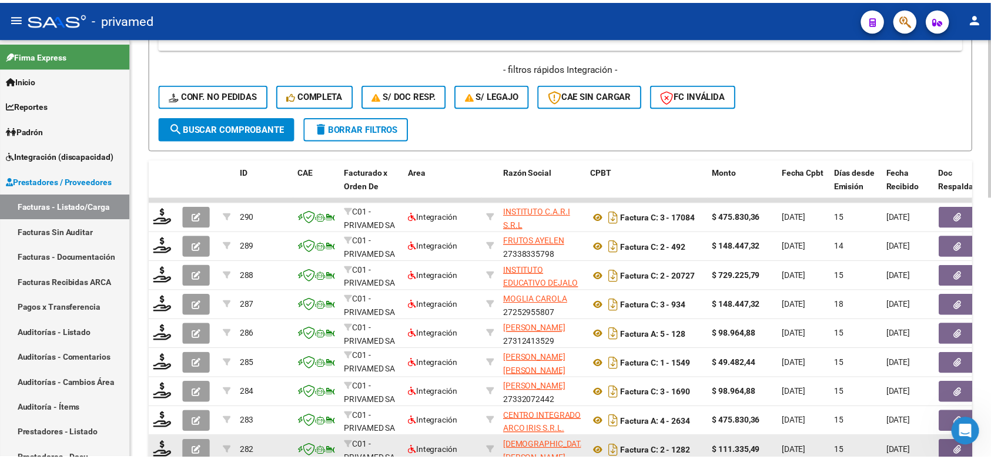
scroll to position [689, 0]
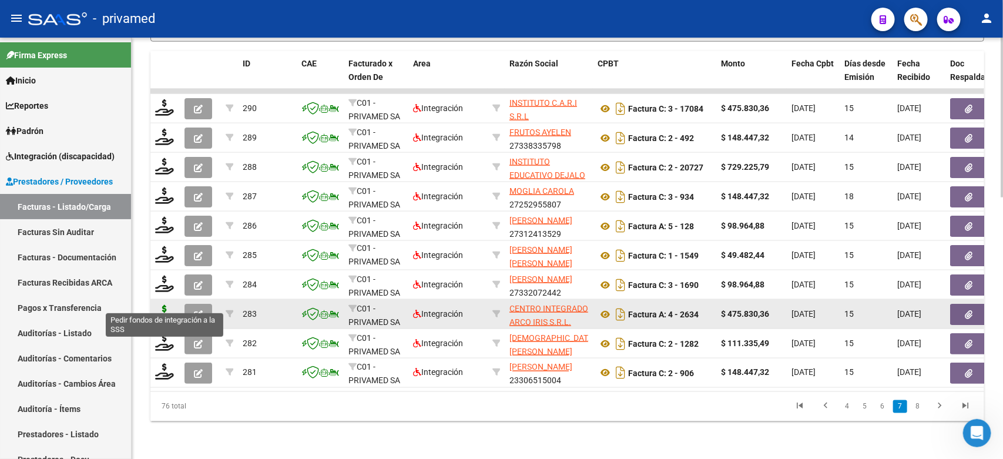
click at [162, 305] on icon at bounding box center [164, 313] width 19 height 16
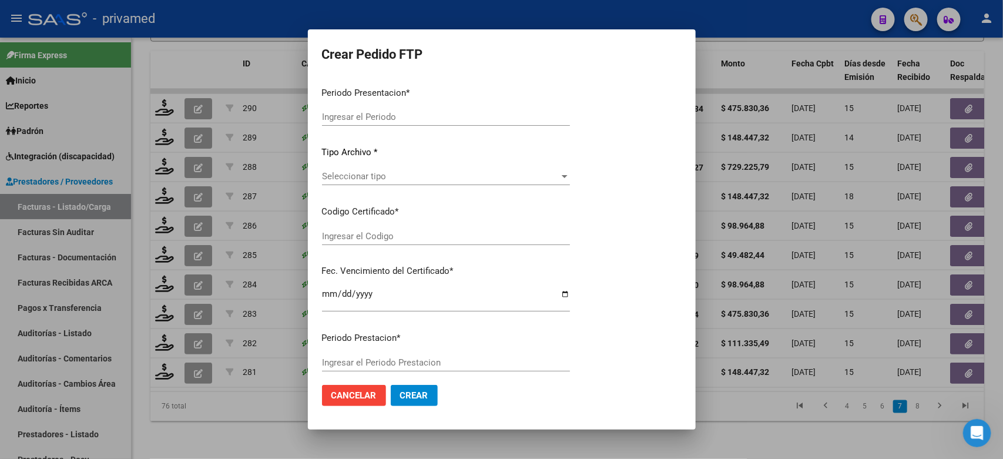
type input "202508"
type input "$ 475.830,36"
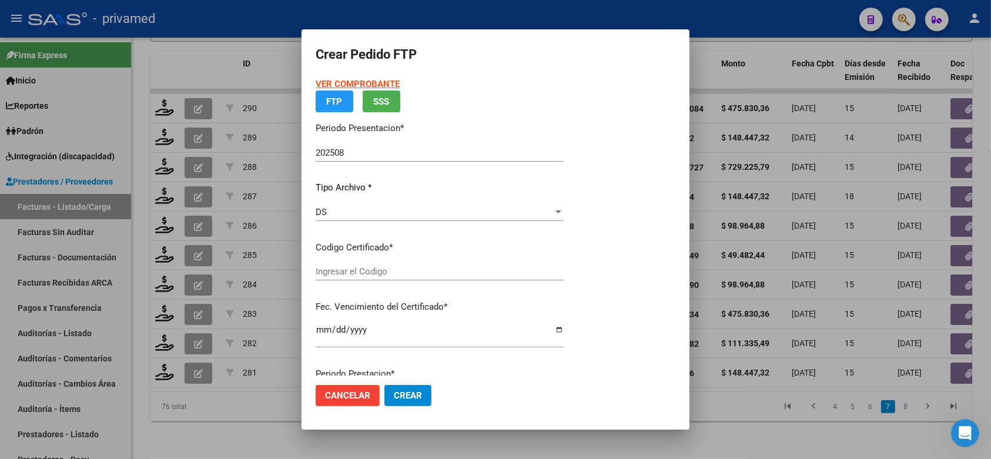
type input "ARG01000567769382023030720280307BS10725"
type input "[DATE]"
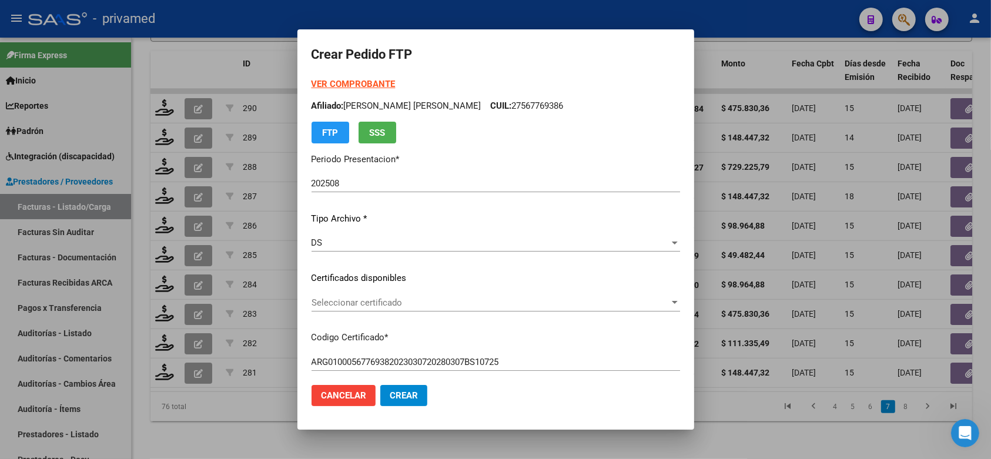
click at [476, 307] on div "Seleccionar certificado Seleccionar certificado" at bounding box center [495, 303] width 368 height 18
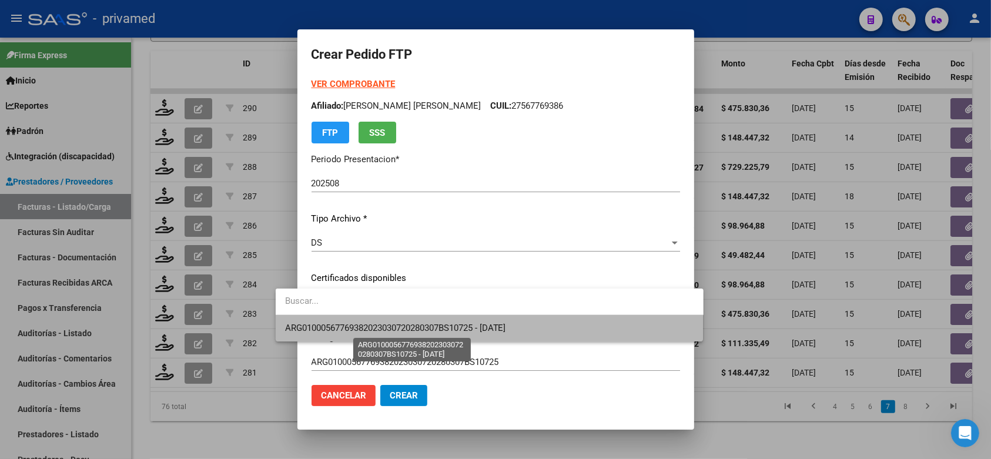
click at [461, 333] on span "ARG01000567769382023030720280307BS10725 - [DATE]" at bounding box center [395, 328] width 221 height 11
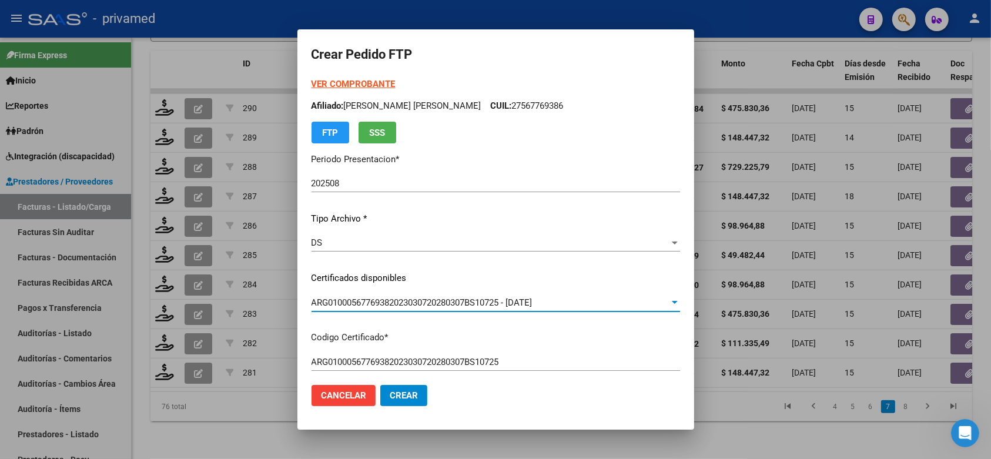
click at [680, 272] on p "Certificados disponibles" at bounding box center [495, 278] width 368 height 14
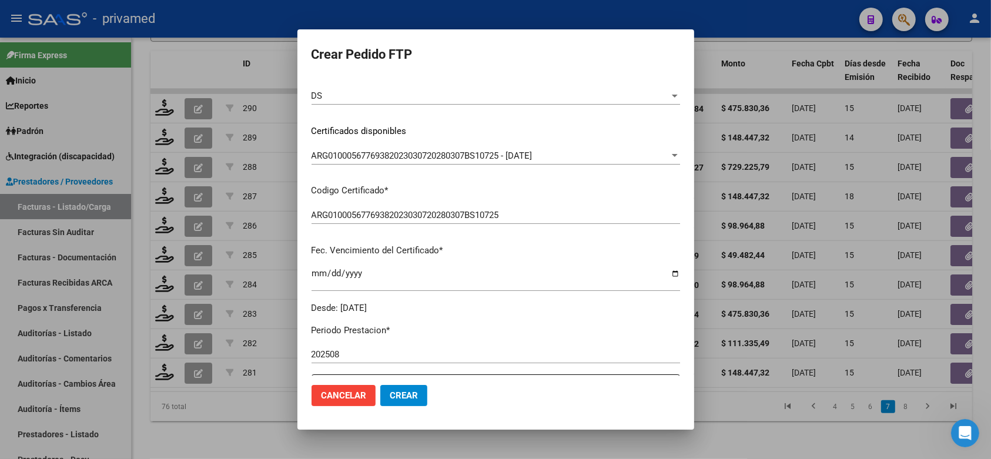
scroll to position [294, 0]
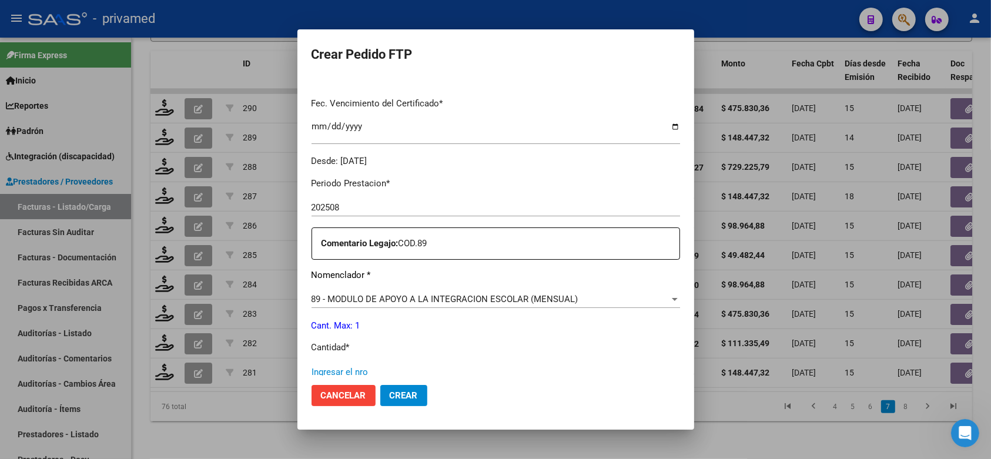
click at [357, 367] on input "Ingresar el nro" at bounding box center [495, 372] width 368 height 11
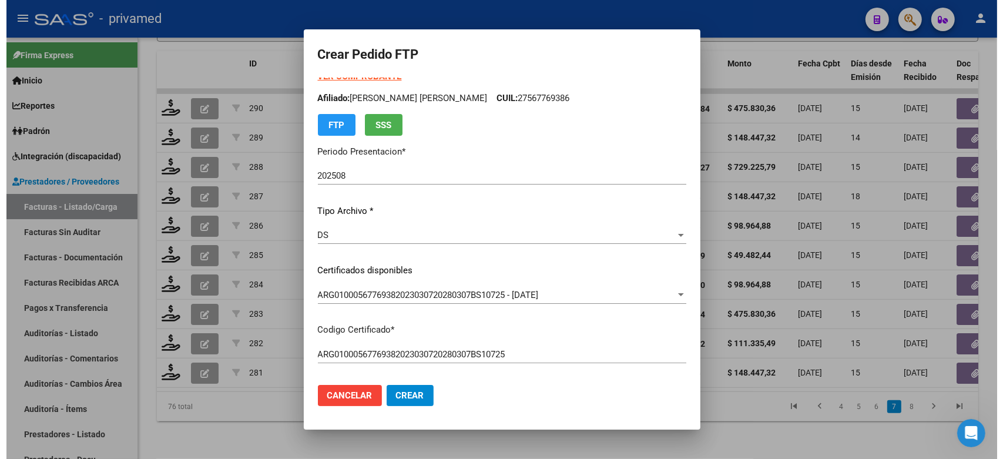
scroll to position [0, 0]
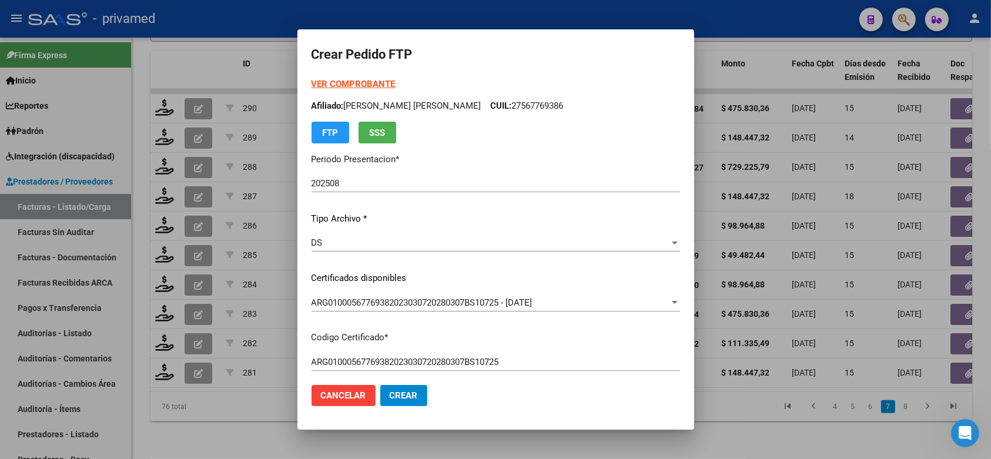
type input "1"
click at [388, 388] on button "Crear" at bounding box center [403, 395] width 47 height 21
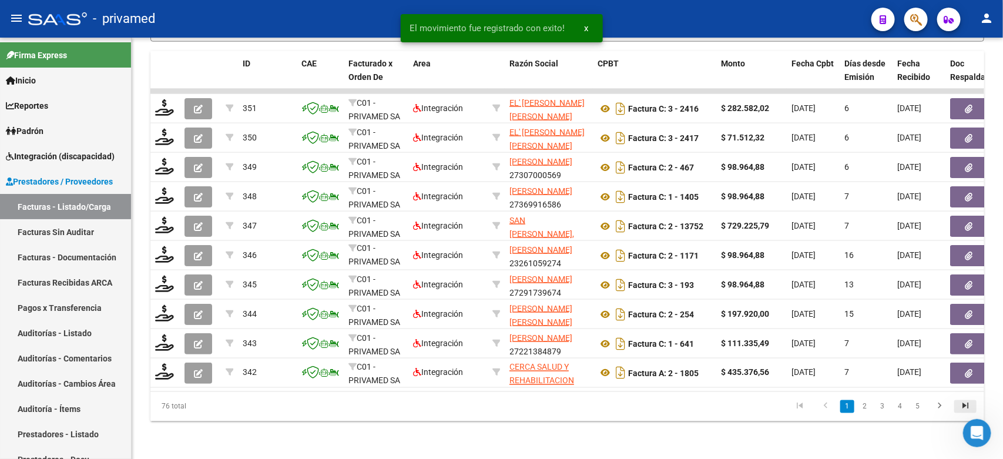
click at [963, 406] on icon "go to last page" at bounding box center [965, 408] width 15 height 14
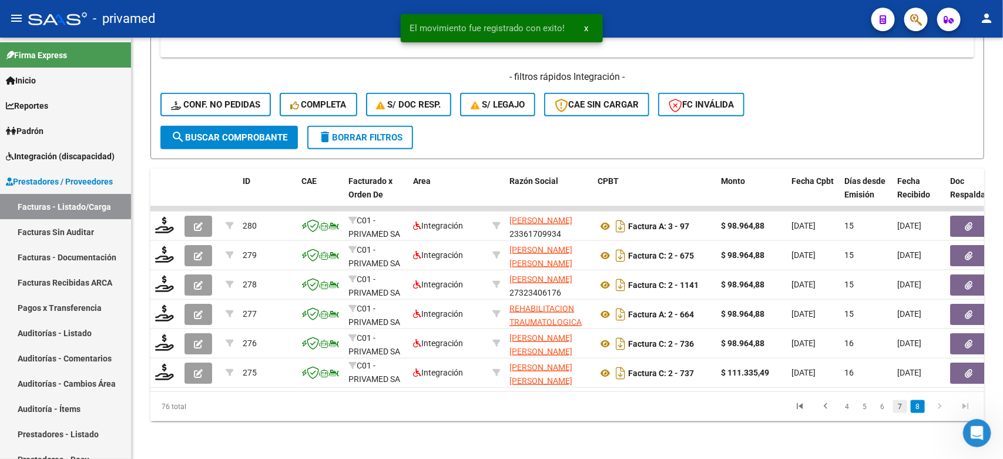
scroll to position [572, 0]
click at [900, 410] on link "7" at bounding box center [900, 406] width 14 height 13
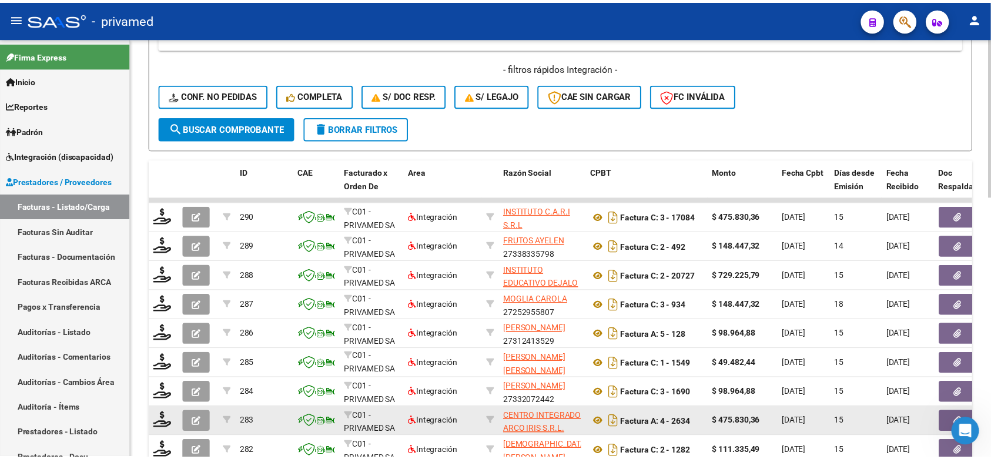
scroll to position [645, 0]
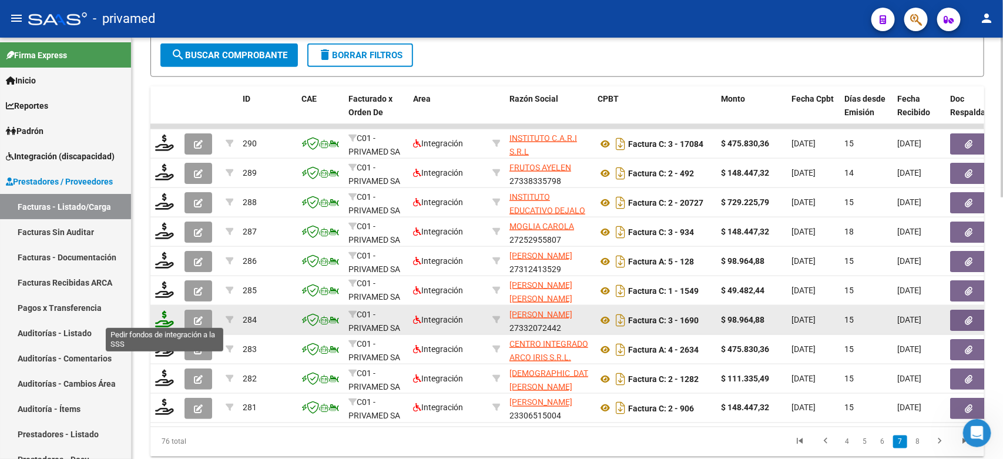
click at [163, 314] on icon at bounding box center [164, 319] width 19 height 16
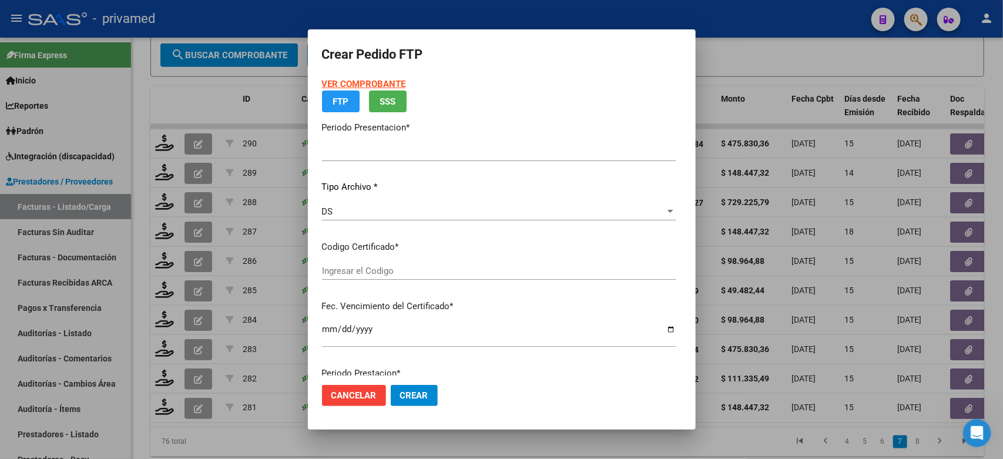
type input "202508"
type input "$ 98.964,88"
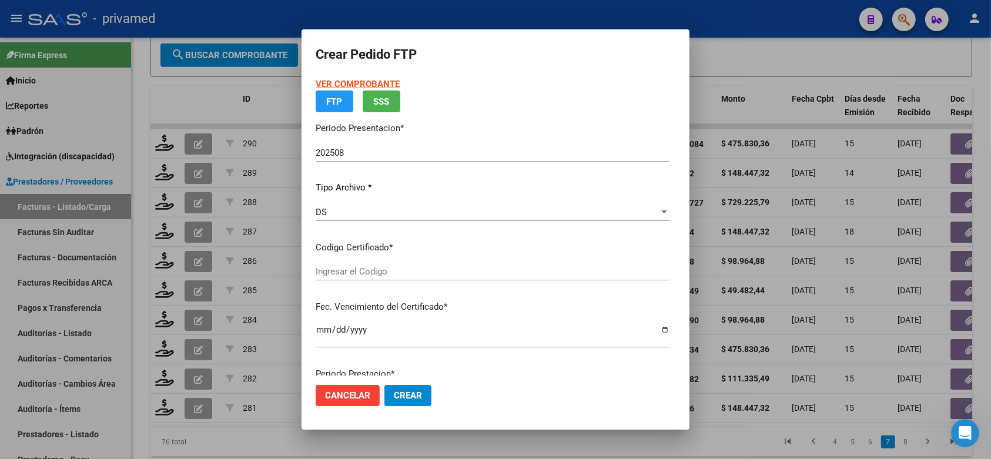
type input "ARG02000564786232023032820280328CBA536"
type input "2028-03-28"
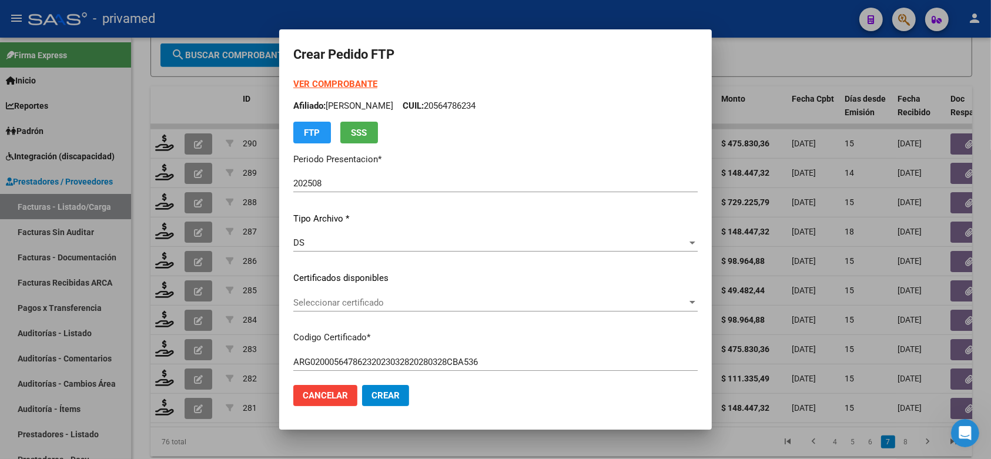
click at [448, 301] on span "Seleccionar certificado" at bounding box center [490, 302] width 394 height 11
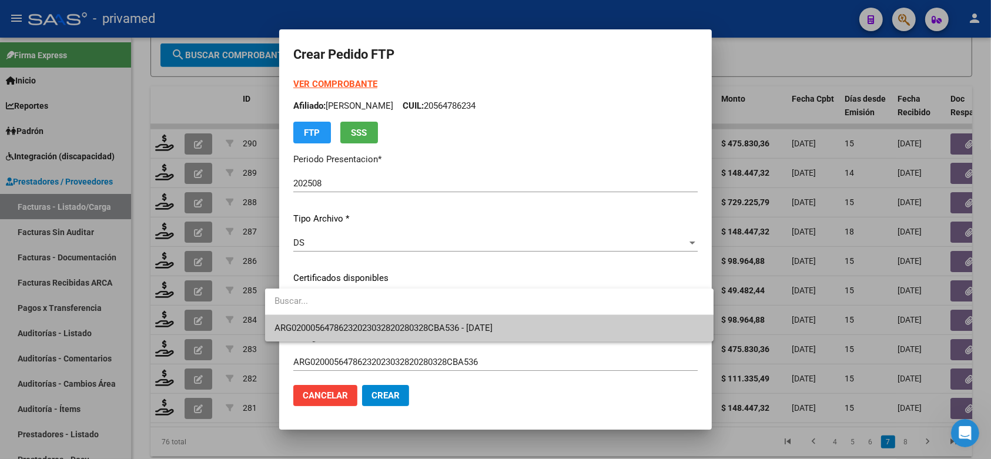
click at [448, 321] on span "ARG02000564786232023032820280328CBA536 - 2028-03-28" at bounding box center [488, 328] width 429 height 26
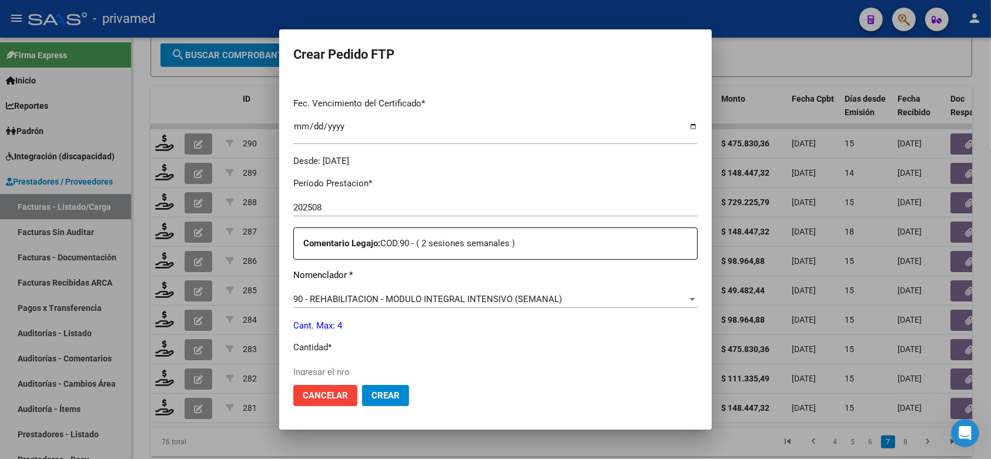
scroll to position [367, 0]
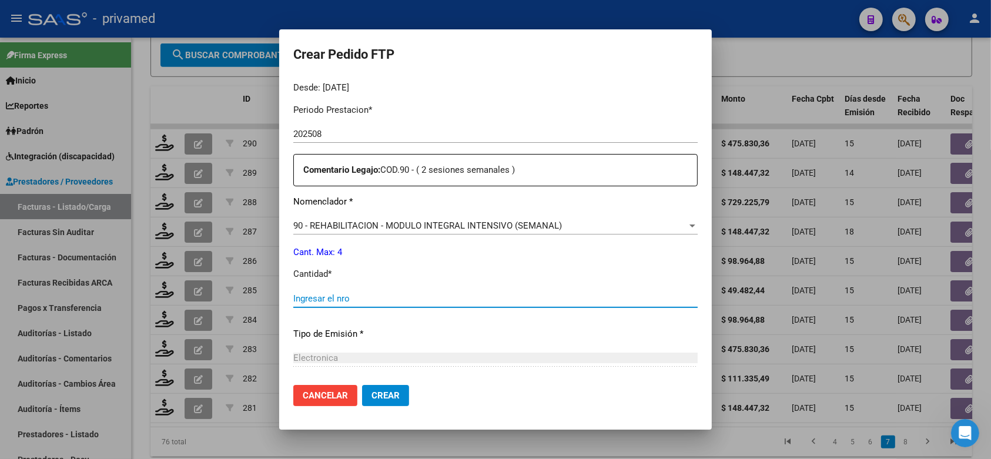
click at [404, 293] on input "Ingresar el nro" at bounding box center [495, 298] width 404 height 11
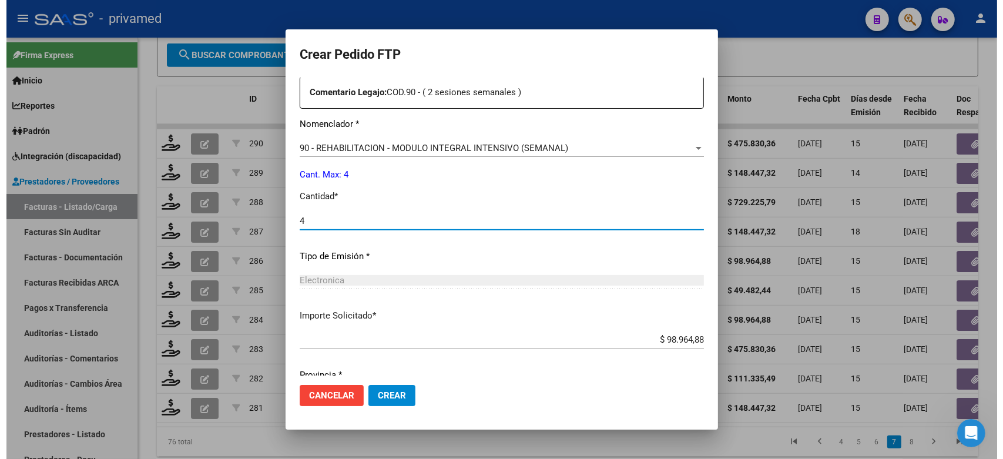
scroll to position [480, 0]
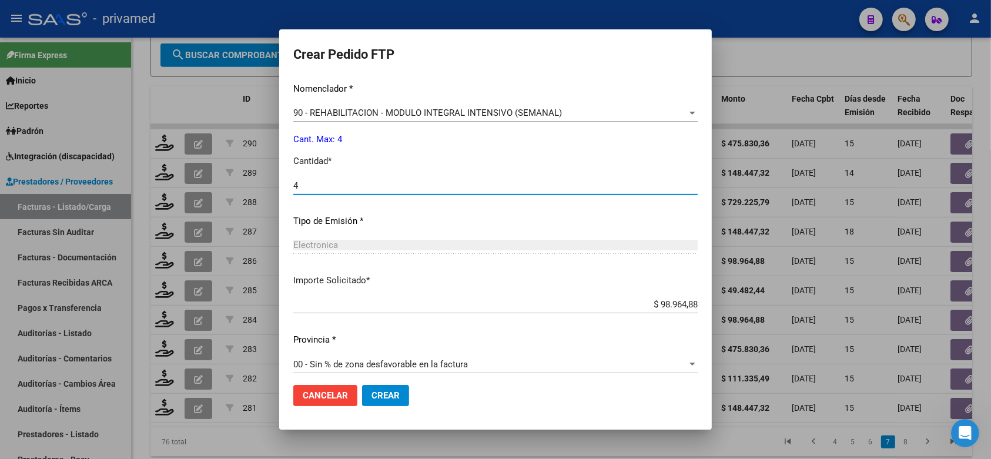
type input "4"
click at [374, 394] on span "Crear" at bounding box center [385, 395] width 28 height 11
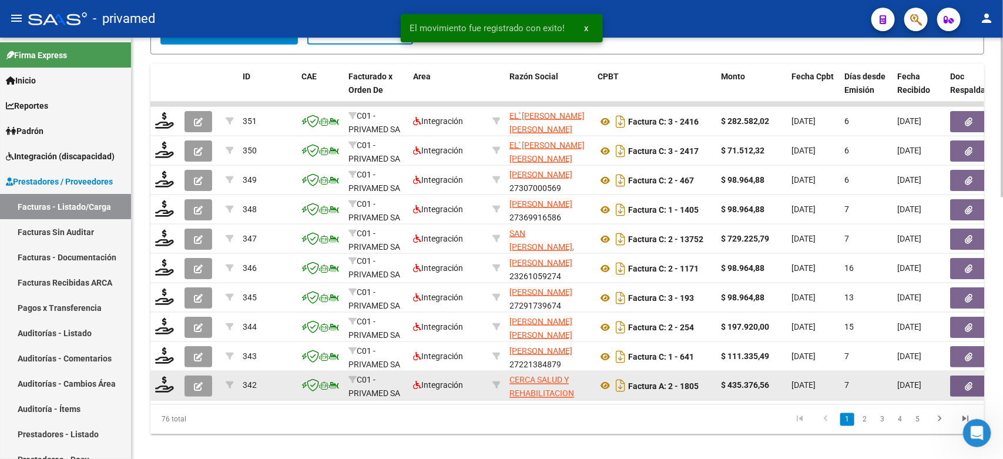
scroll to position [689, 0]
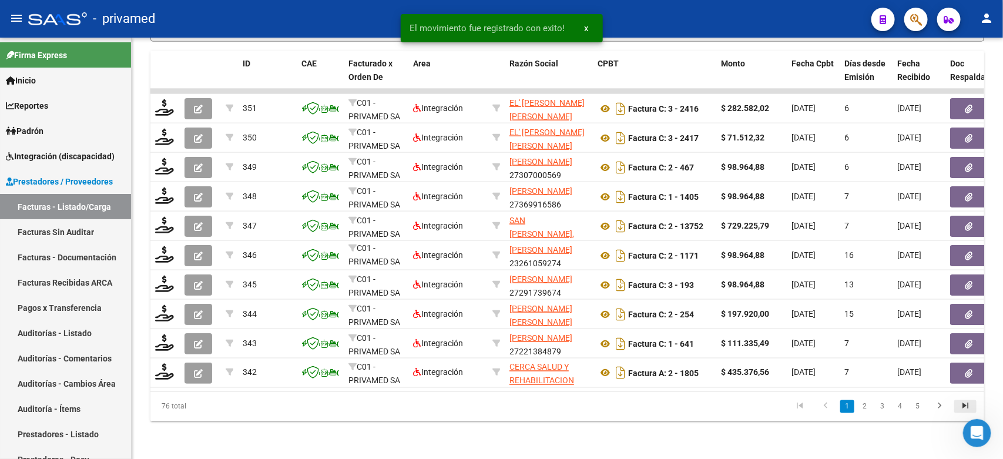
click at [967, 404] on icon "go to last page" at bounding box center [965, 408] width 15 height 14
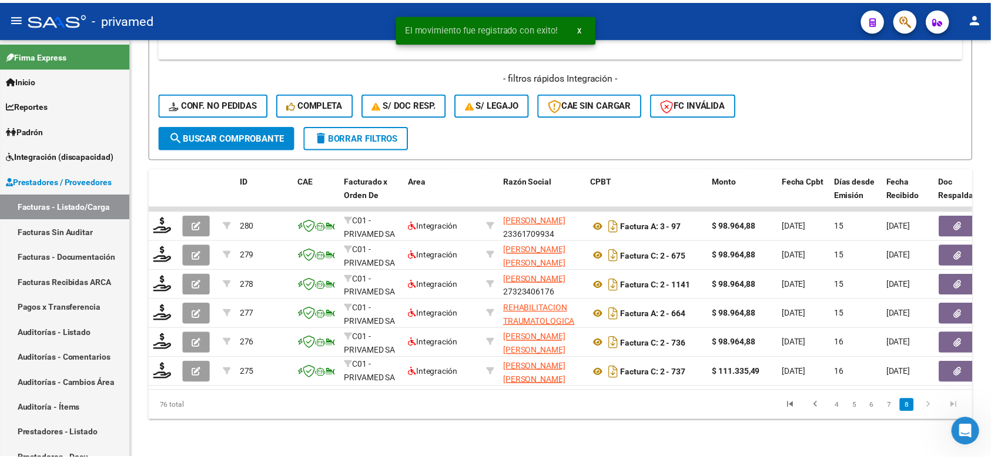
scroll to position [572, 0]
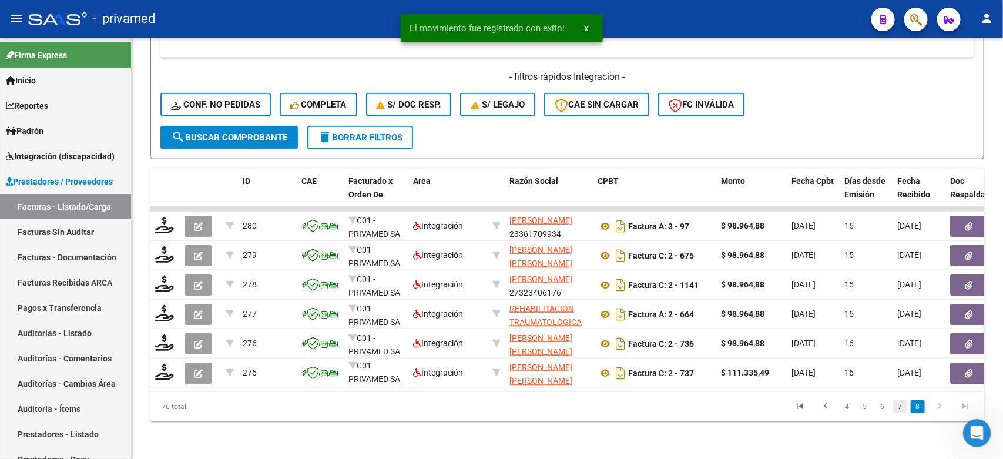
click at [900, 407] on link "7" at bounding box center [900, 406] width 14 height 13
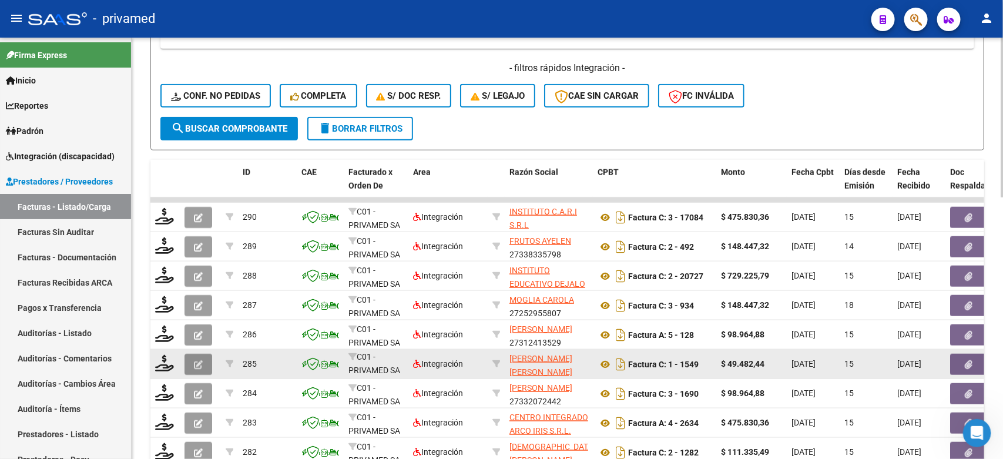
click at [196, 361] on icon "button" at bounding box center [198, 364] width 9 height 9
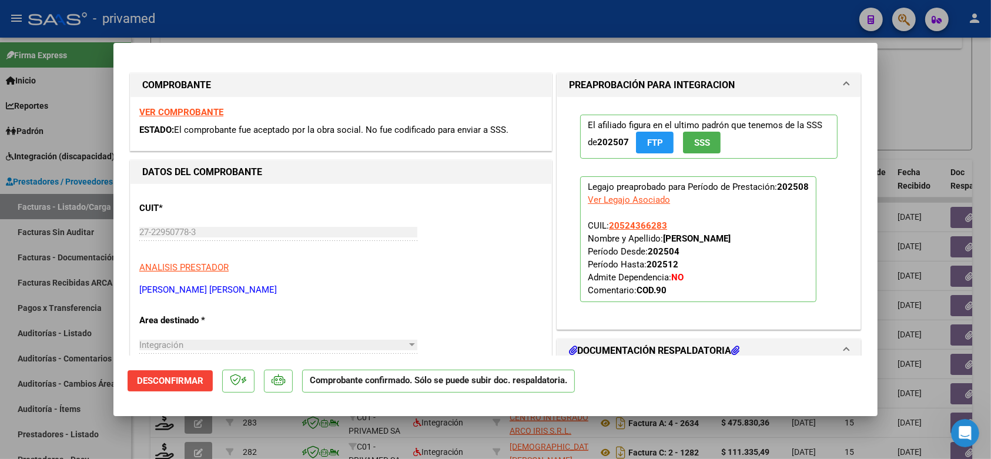
click at [926, 106] on div at bounding box center [495, 229] width 991 height 459
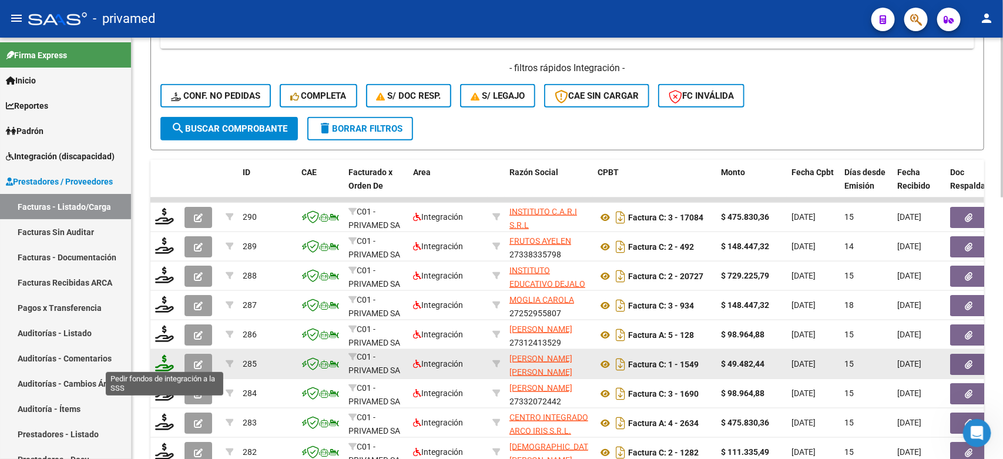
click at [162, 359] on icon at bounding box center [164, 363] width 19 height 16
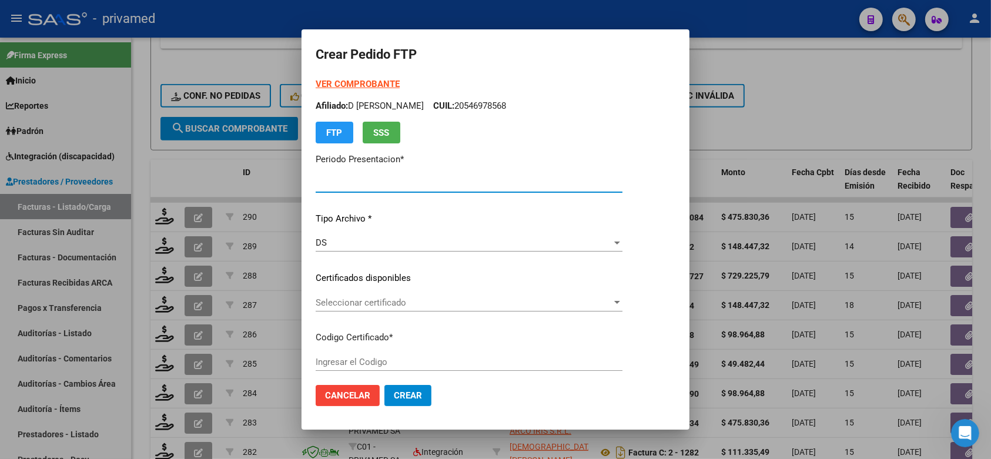
type input "202508"
type input "$ 49.482,44"
type input "ARG02000509628712025022620300226BUE348"
type input "[DATE]"
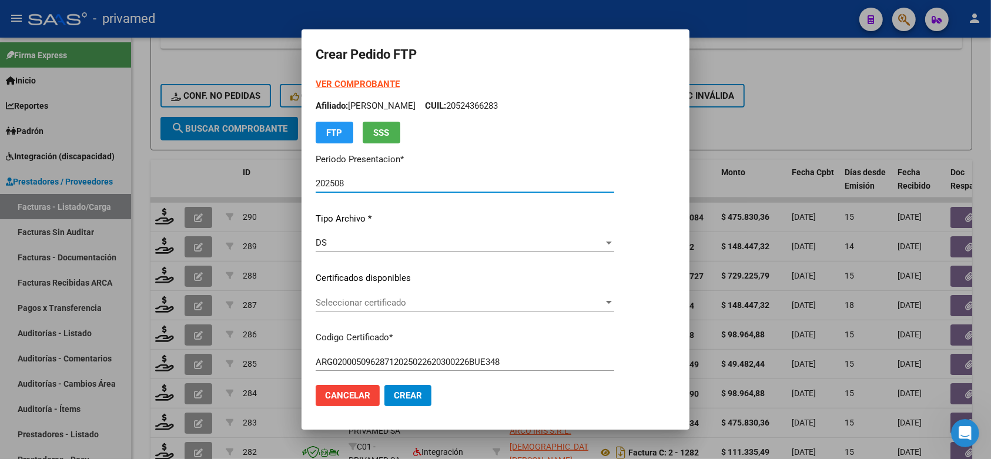
click at [459, 301] on span "Seleccionar certificado" at bounding box center [459, 302] width 288 height 11
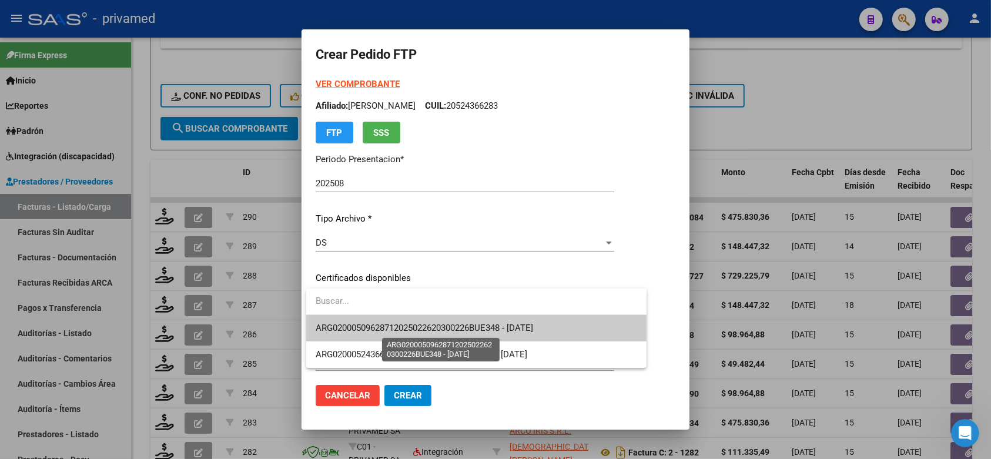
click at [492, 333] on span "ARG02000509628712025022620300226BUE348 - [DATE]" at bounding box center [423, 328] width 217 height 11
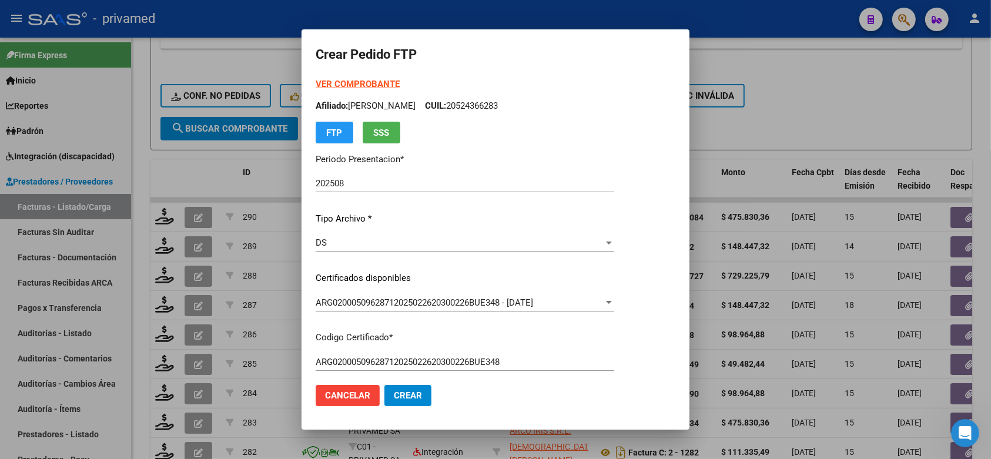
click at [665, 274] on mat-dialog-content "VER COMPROBANTE ARCA Padrón Afiliado: GARCIA IAN BLAS CUIL: 20524366283 FTP SSS…" at bounding box center [495, 227] width 388 height 298
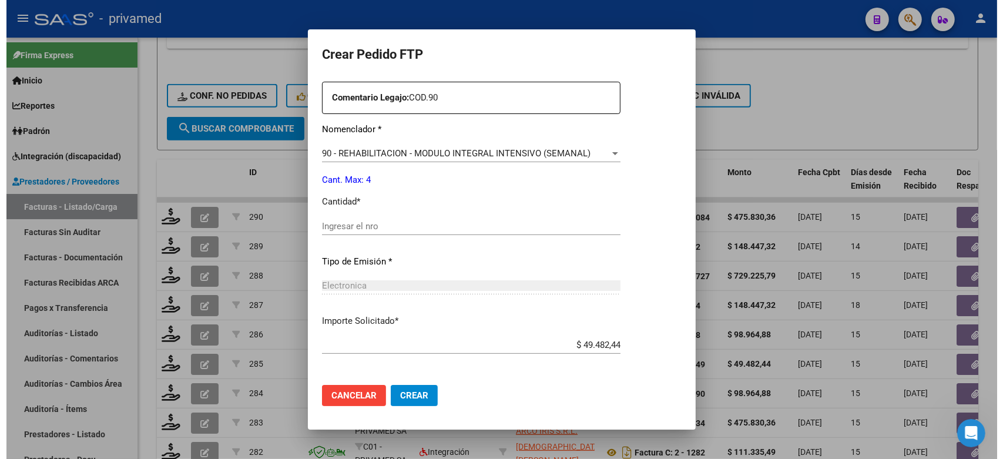
scroll to position [441, 0]
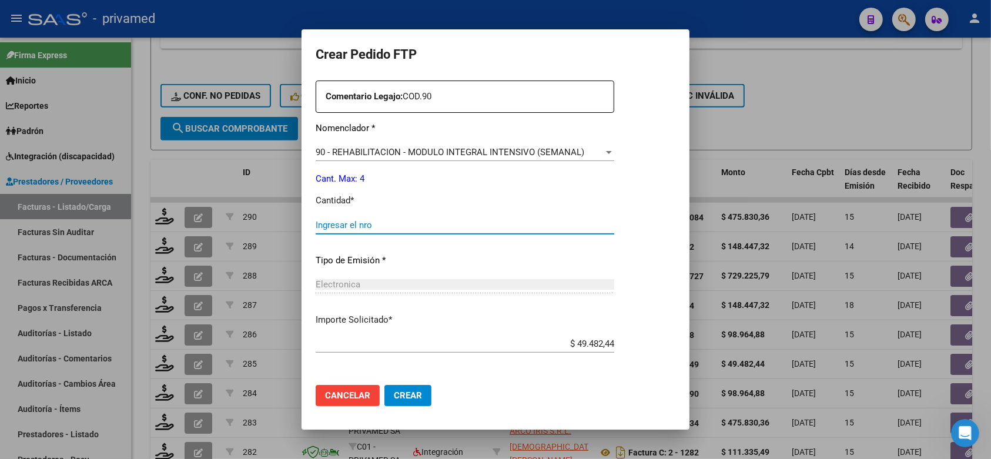
click at [419, 220] on input "Ingresar el nro" at bounding box center [464, 225] width 298 height 11
type input "4"
click at [401, 401] on button "Crear" at bounding box center [407, 395] width 47 height 21
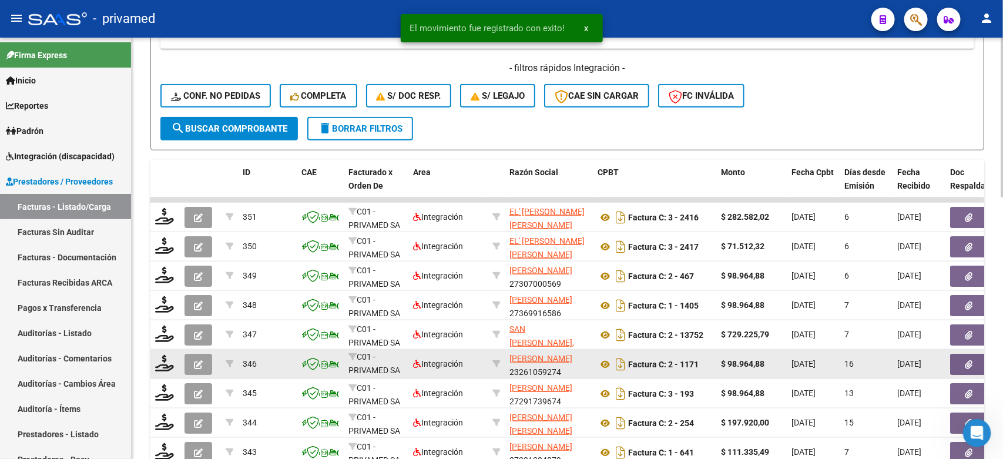
scroll to position [689, 0]
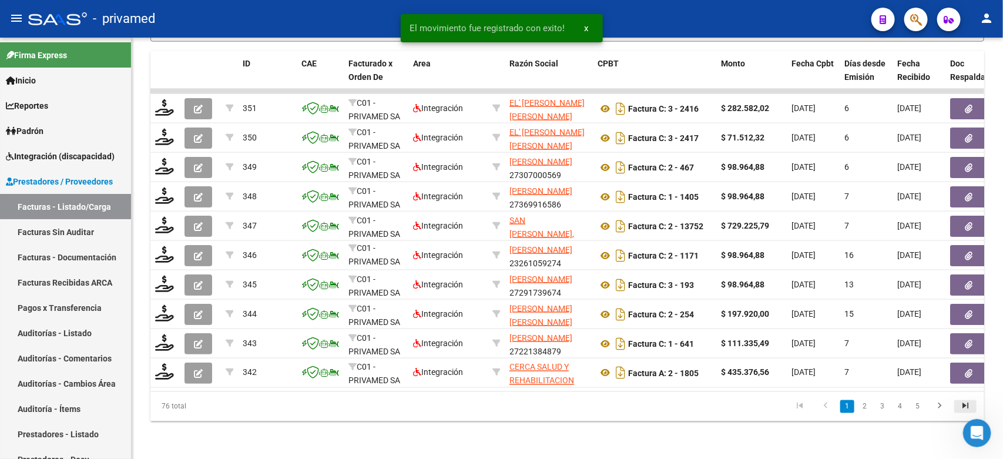
click at [965, 412] on icon "go to last page" at bounding box center [965, 408] width 15 height 14
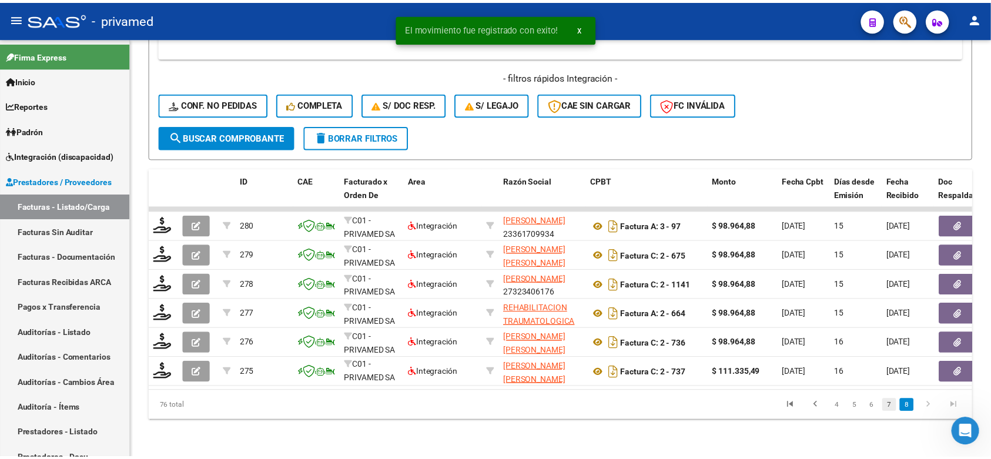
scroll to position [572, 0]
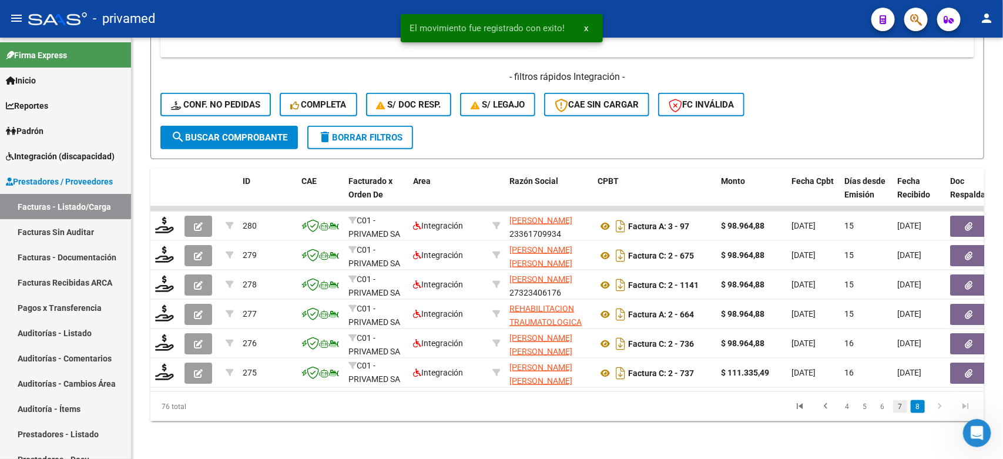
click at [899, 408] on link "7" at bounding box center [900, 406] width 14 height 13
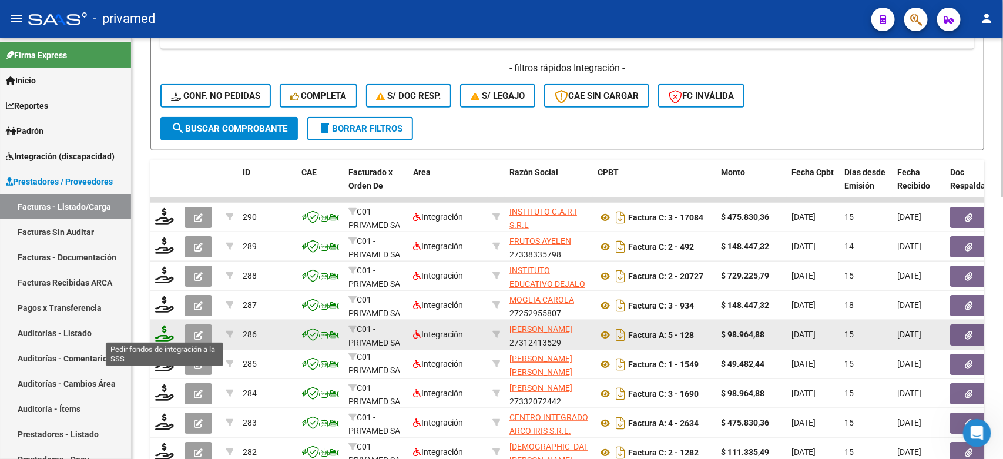
click at [162, 333] on icon at bounding box center [164, 333] width 19 height 16
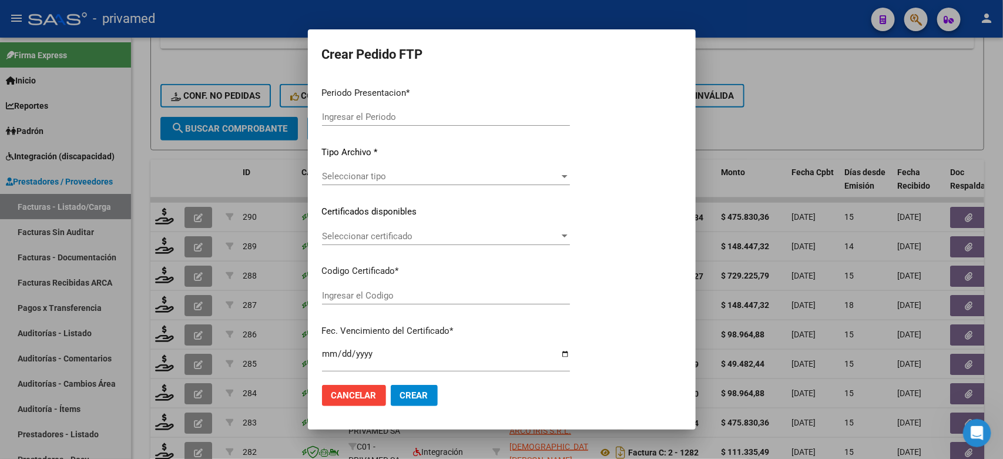
type input "202508"
type input "$ 98.964,88"
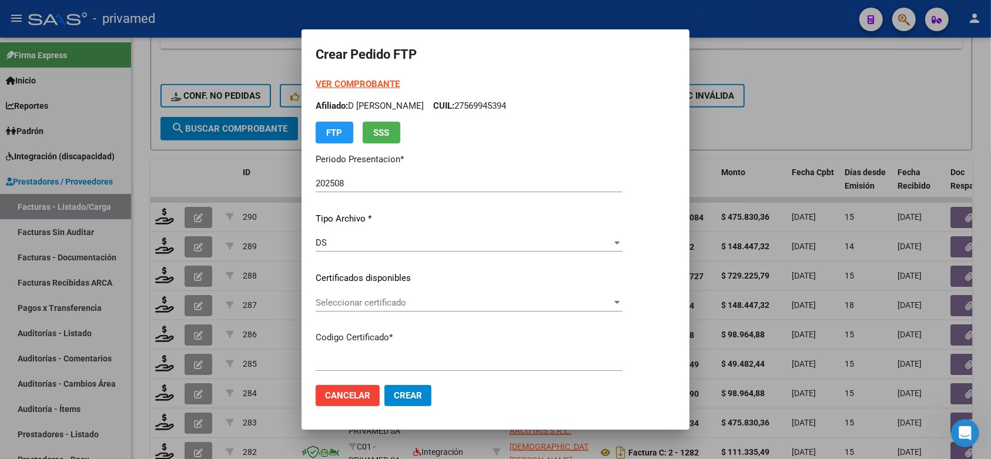
type input "ARG02000533875122022082920250829BSAS413"
type input "[DATE]"
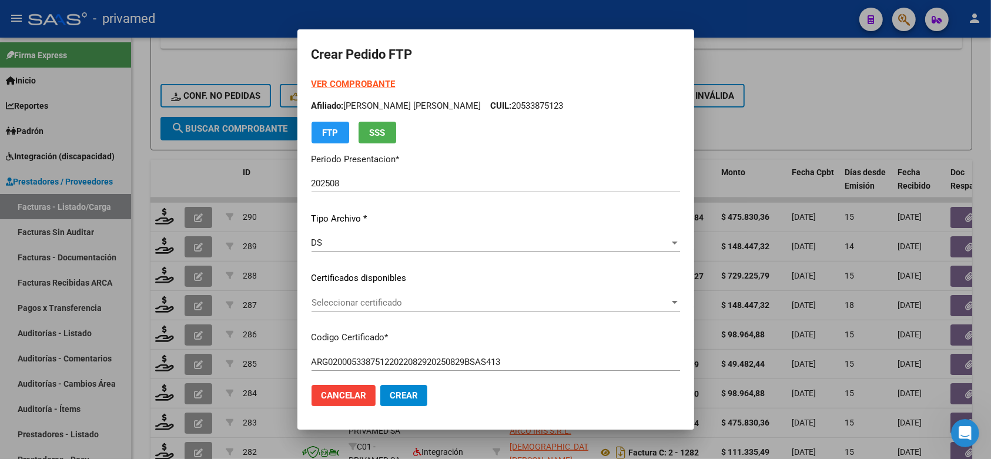
click at [463, 304] on span "Seleccionar certificado" at bounding box center [490, 302] width 358 height 11
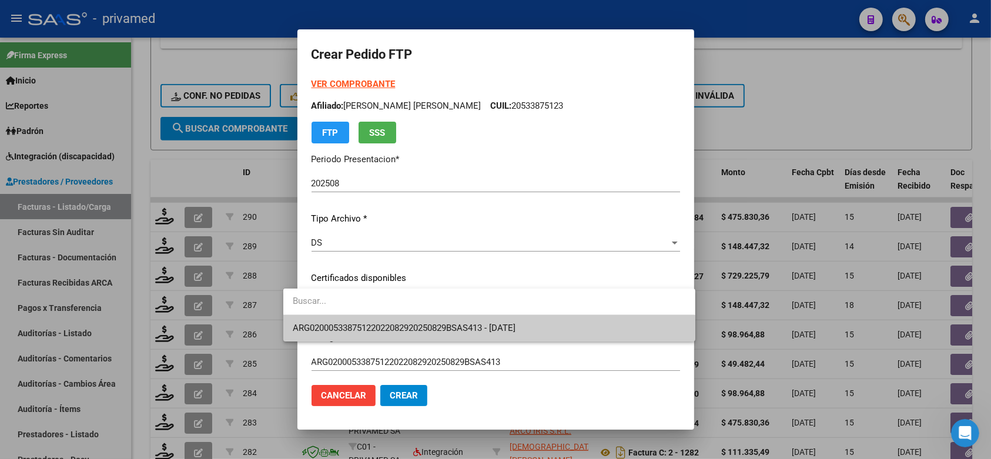
click at [450, 333] on span "ARG02000533875122022082920250829BSAS413 - [DATE]" at bounding box center [489, 328] width 392 height 26
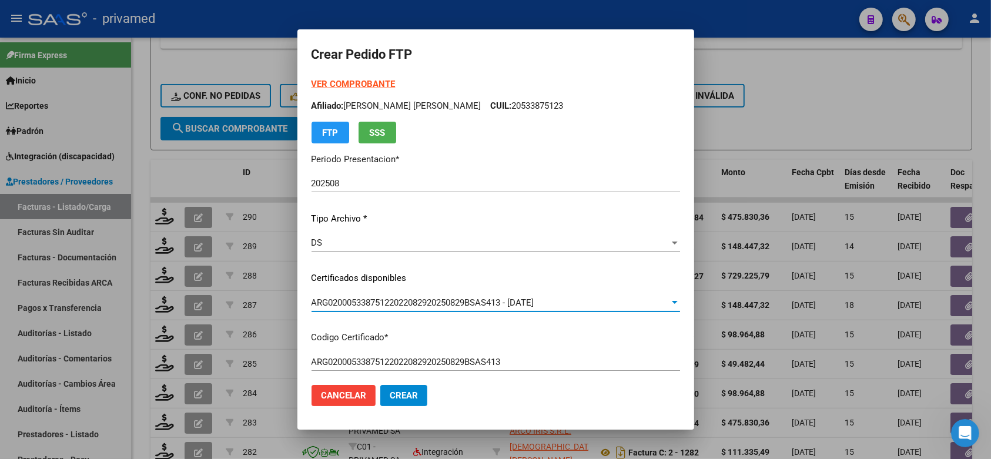
click at [680, 274] on p "Certificados disponibles" at bounding box center [495, 278] width 368 height 14
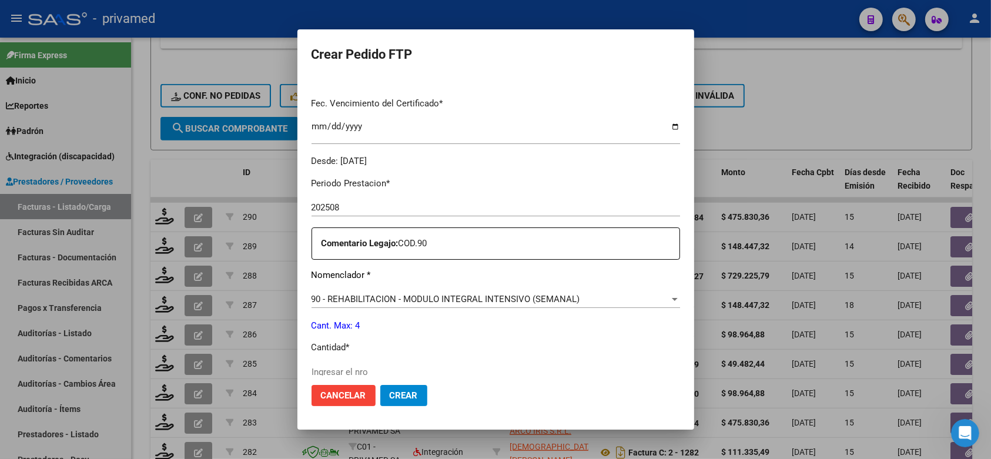
scroll to position [441, 0]
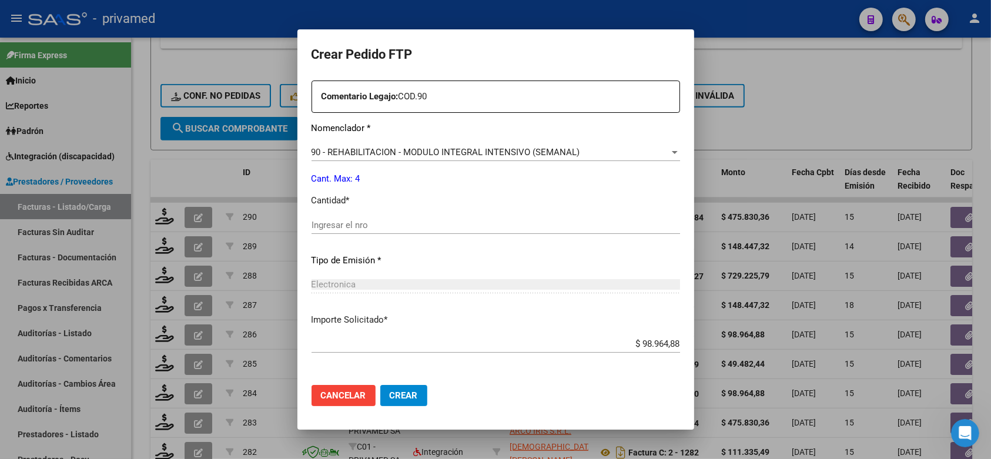
click at [408, 222] on input "Ingresar el nro" at bounding box center [495, 225] width 368 height 11
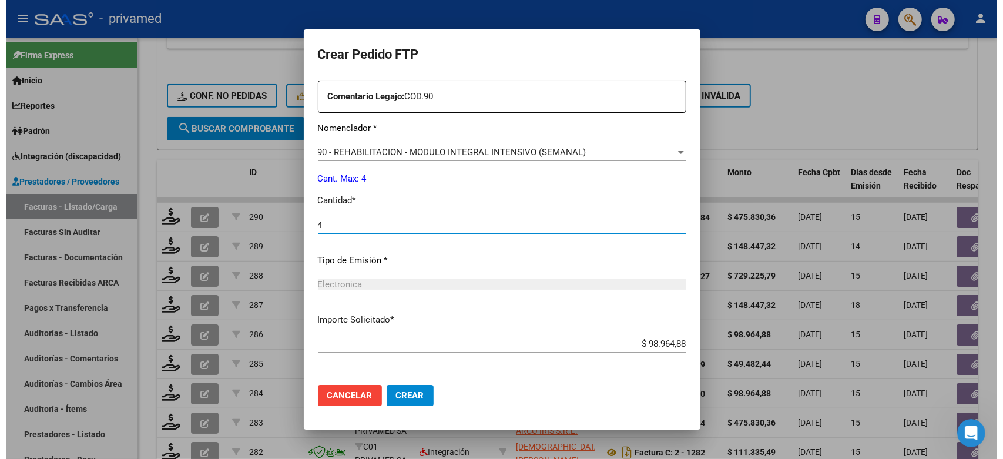
scroll to position [480, 0]
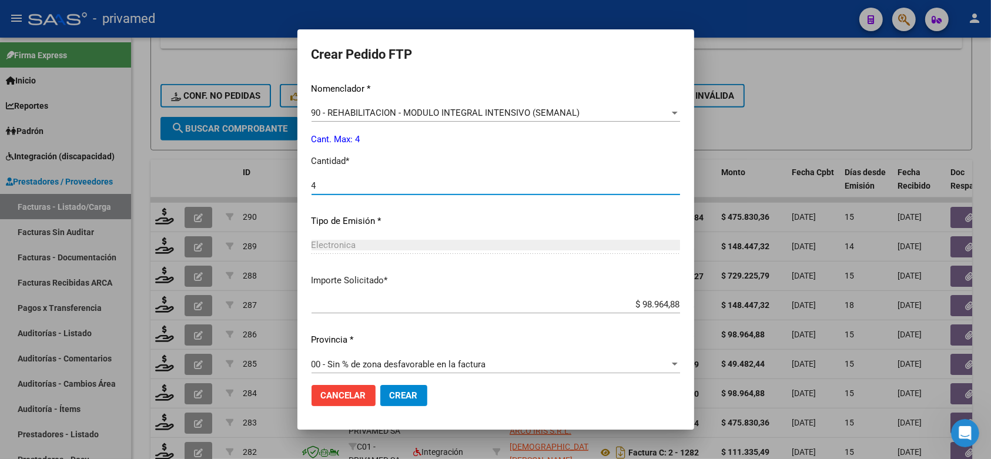
type input "4"
click at [390, 398] on span "Crear" at bounding box center [404, 395] width 28 height 11
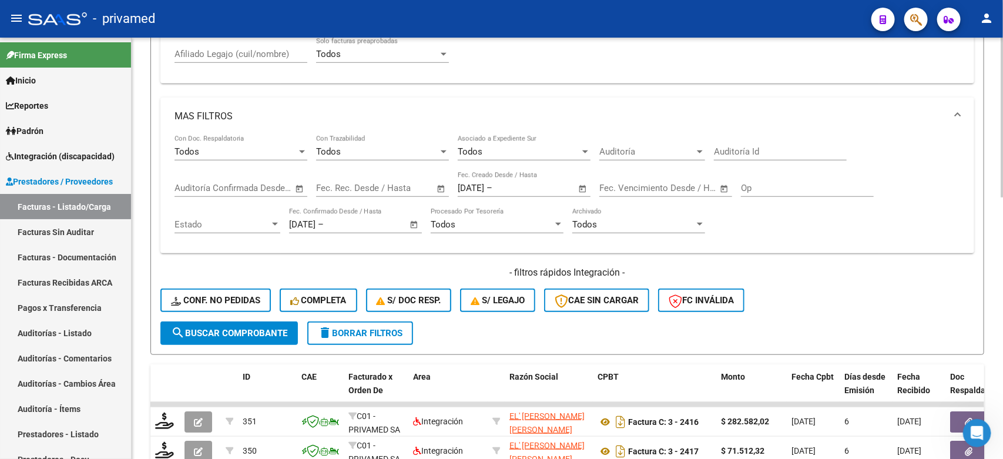
scroll to position [689, 0]
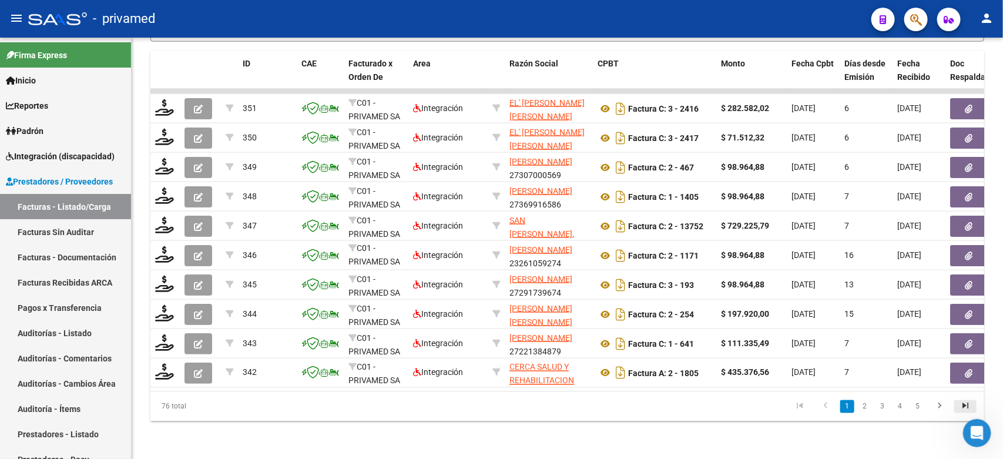
click at [964, 410] on icon "go to last page" at bounding box center [965, 408] width 15 height 14
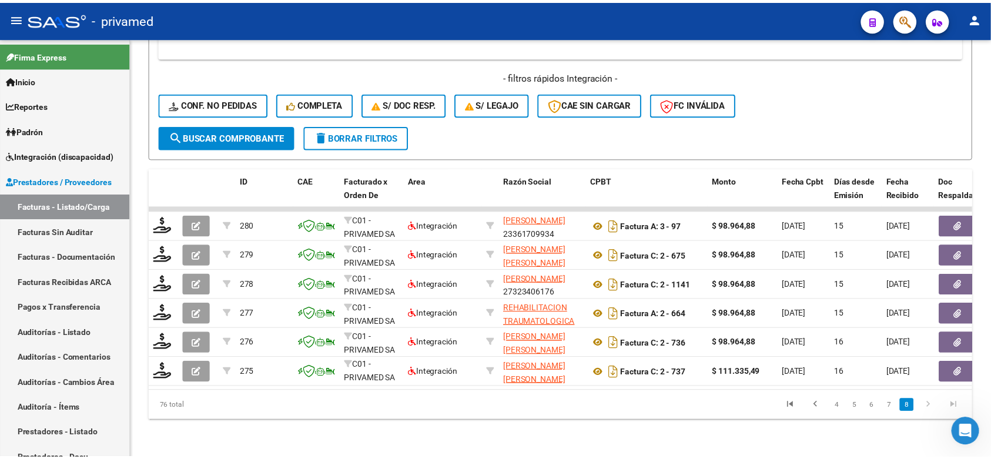
scroll to position [572, 0]
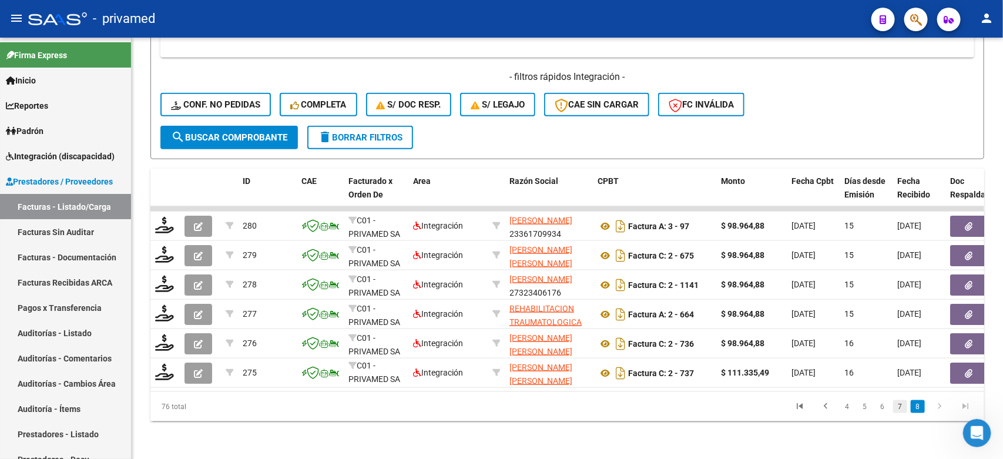
click at [899, 409] on link "7" at bounding box center [900, 406] width 14 height 13
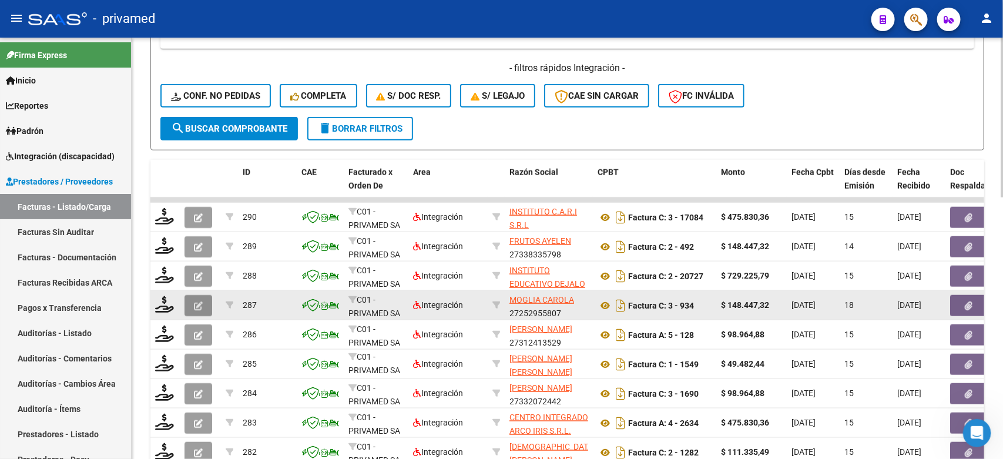
click at [204, 301] on button "button" at bounding box center [198, 305] width 28 height 21
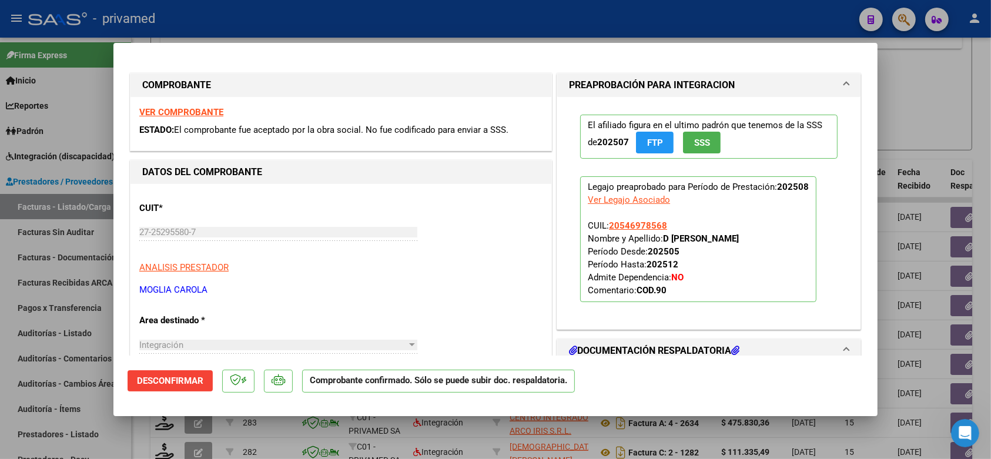
click at [915, 78] on div at bounding box center [495, 229] width 991 height 459
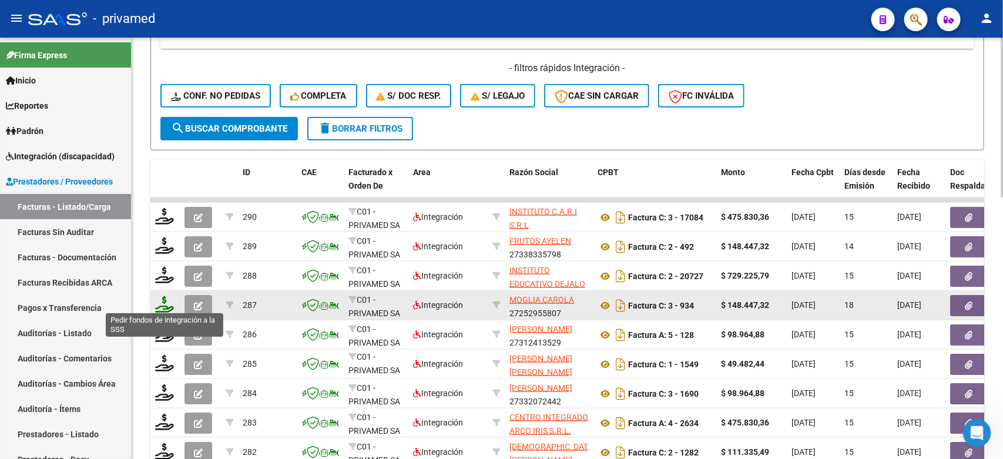
click at [157, 301] on icon at bounding box center [164, 304] width 19 height 16
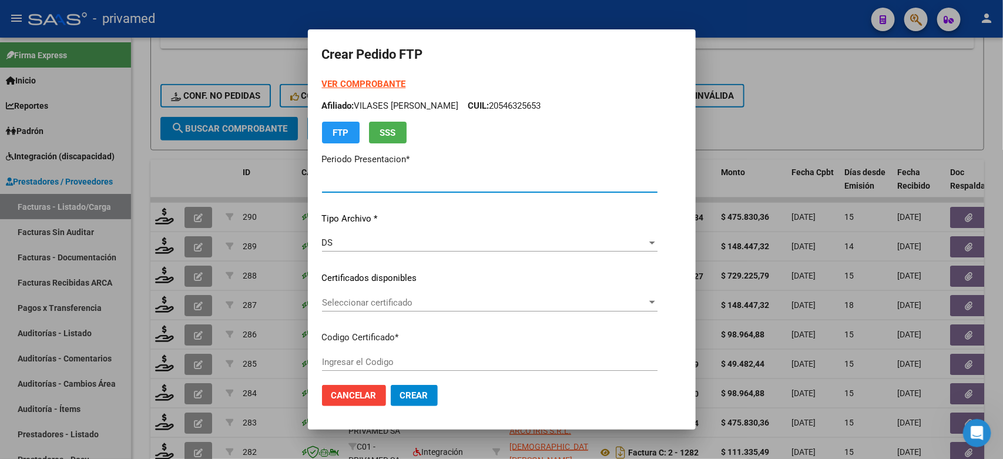
type input "202508"
type input "$ 148.447,32"
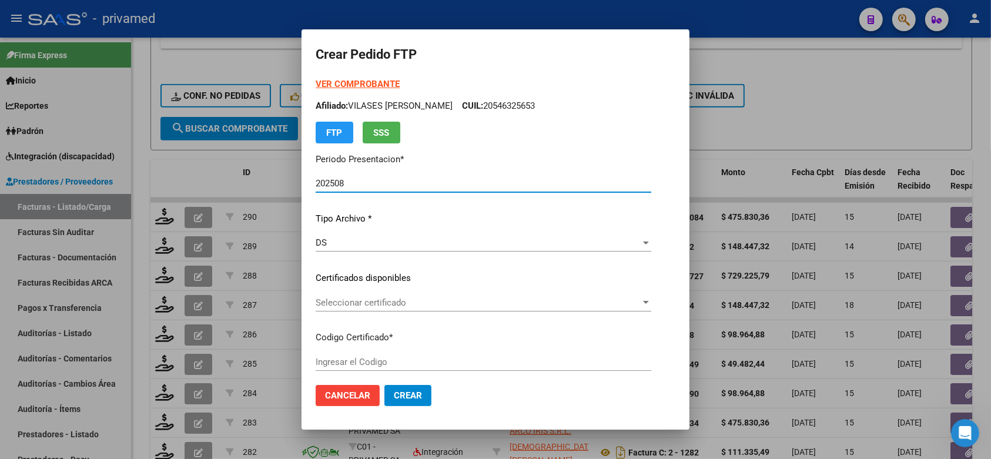
type input "ARG02000546978562019102920251029CBA536"
type input "[DATE]"
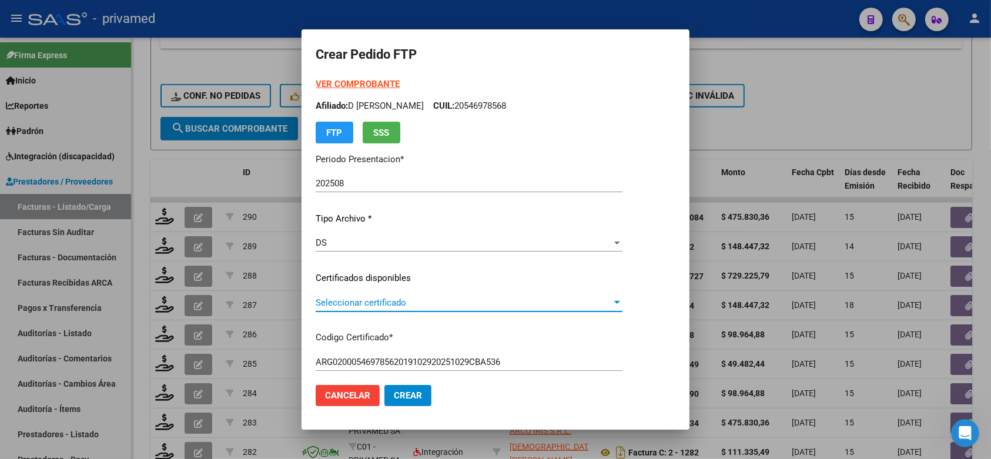
click at [419, 298] on span "Seleccionar certificado" at bounding box center [463, 302] width 296 height 11
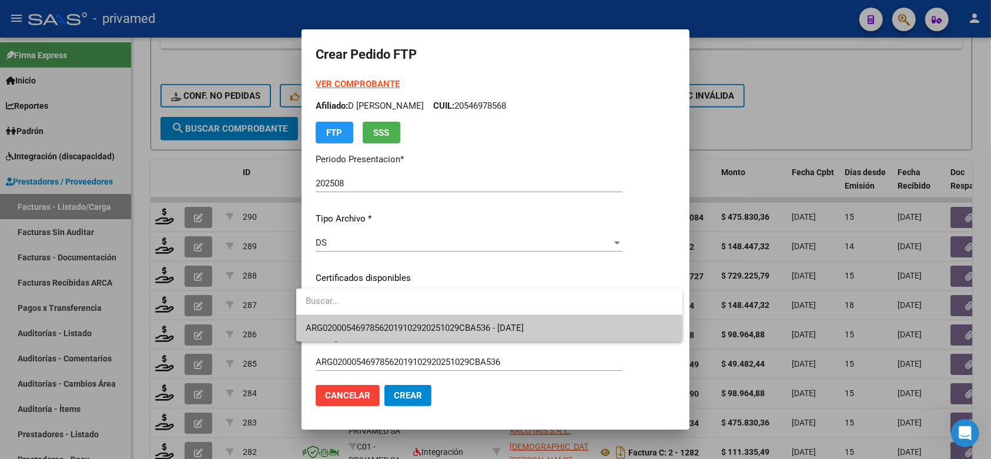
click at [426, 335] on span "ARG02000546978562019102920251029CBA536 - [DATE]" at bounding box center [488, 328] width 367 height 26
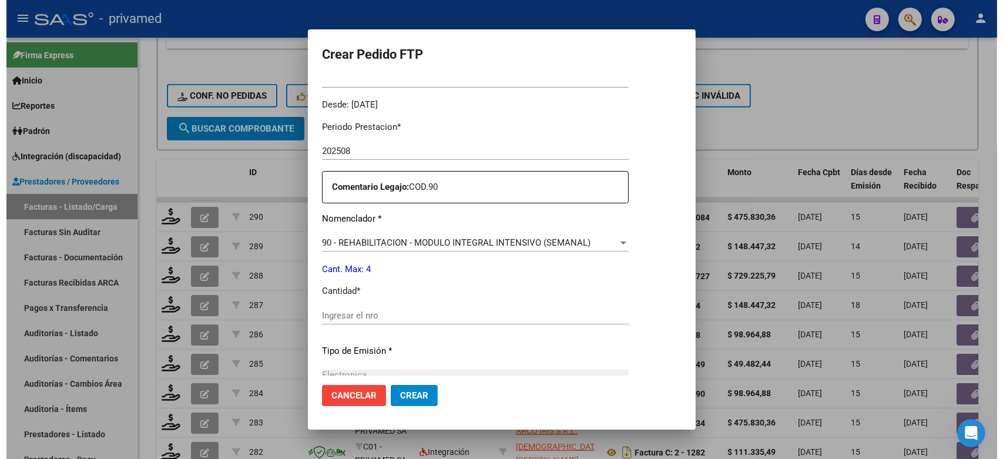
scroll to position [367, 0]
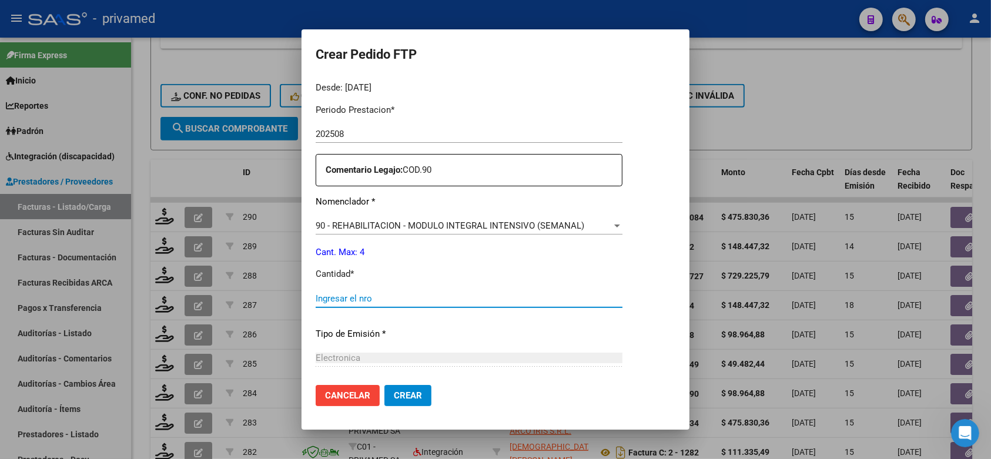
click at [384, 294] on input "Ingresar el nro" at bounding box center [468, 298] width 307 height 11
type input "4"
click at [405, 395] on span "Crear" at bounding box center [408, 395] width 28 height 11
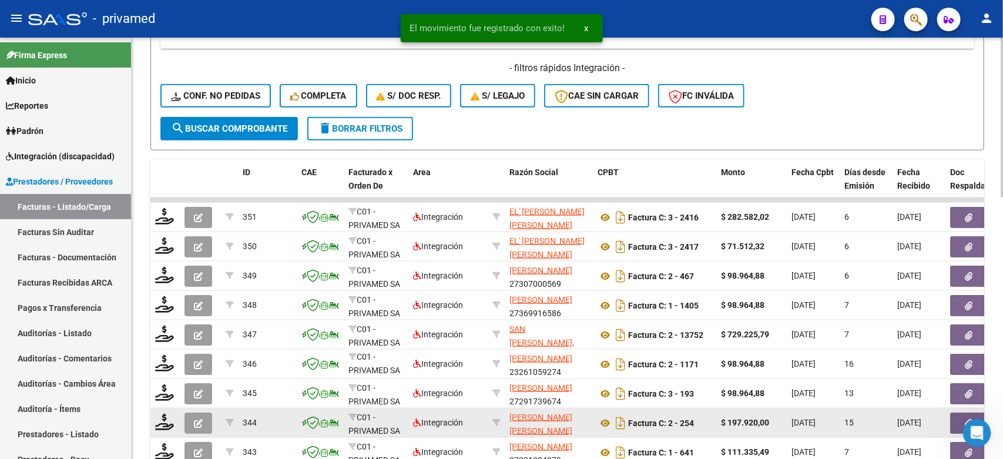
scroll to position [689, 0]
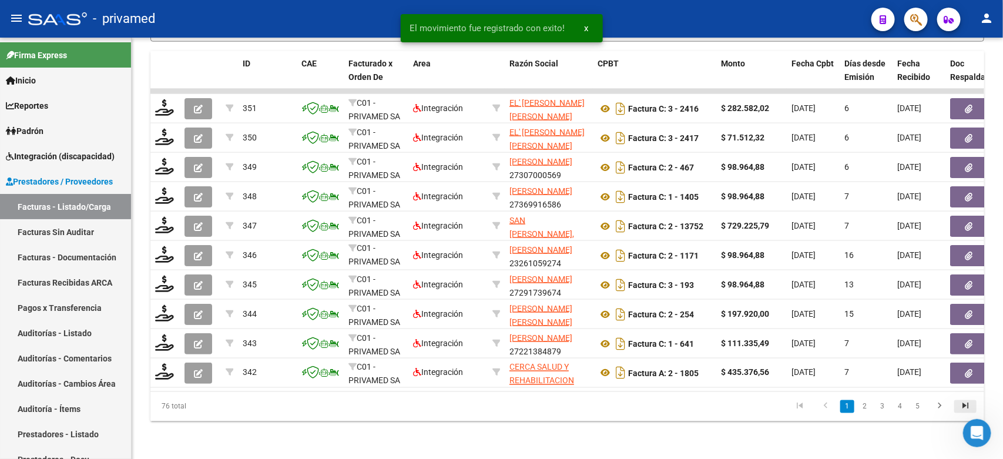
click at [962, 409] on icon "go to last page" at bounding box center [965, 408] width 15 height 14
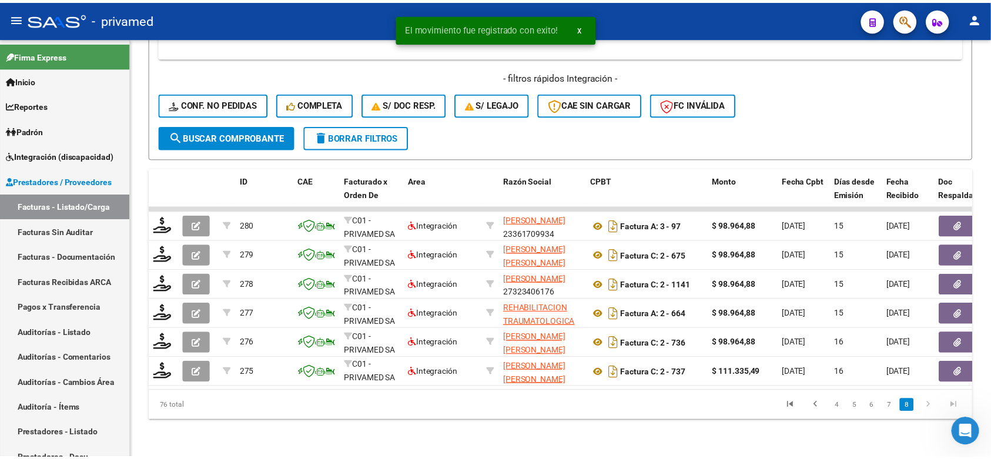
scroll to position [572, 0]
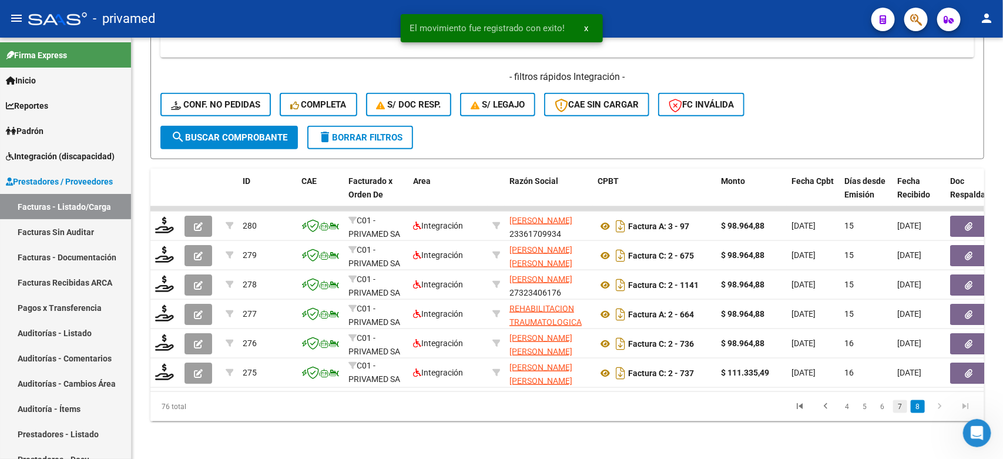
click at [897, 409] on link "7" at bounding box center [900, 406] width 14 height 13
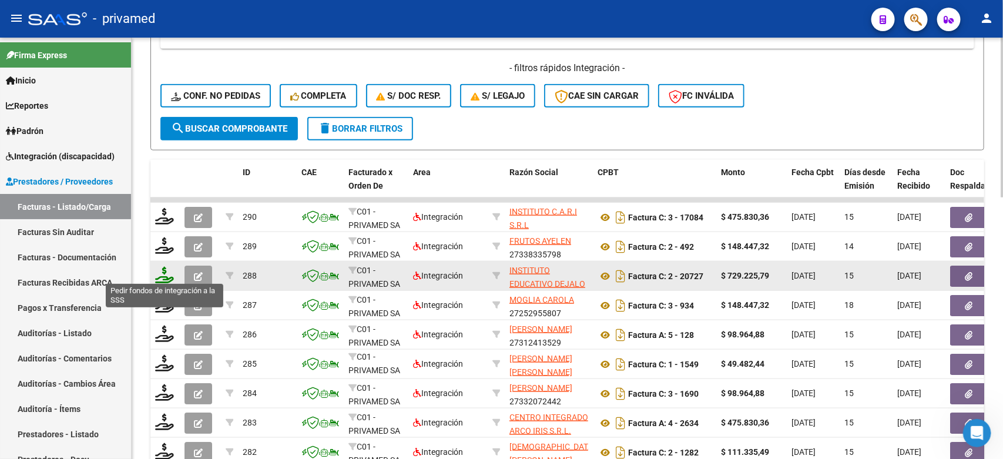
click at [165, 272] on icon at bounding box center [164, 275] width 19 height 16
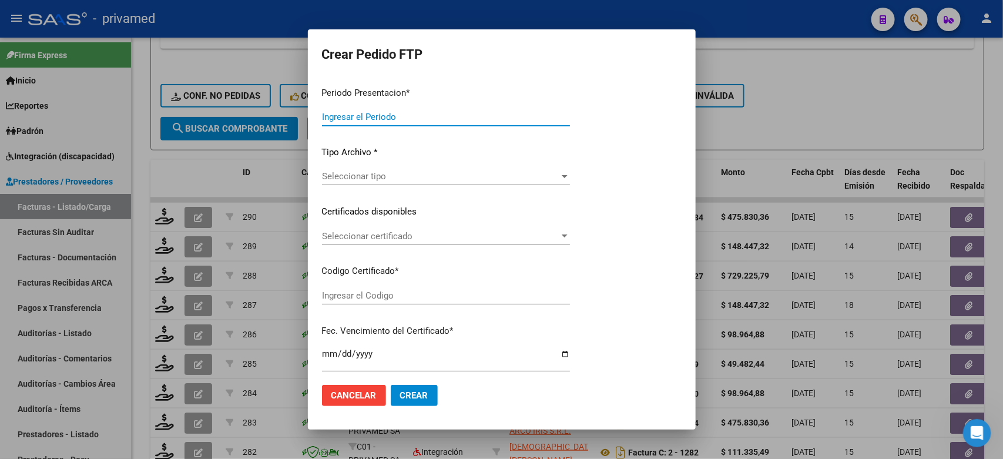
type input "202508"
type input "$ 729.225,79"
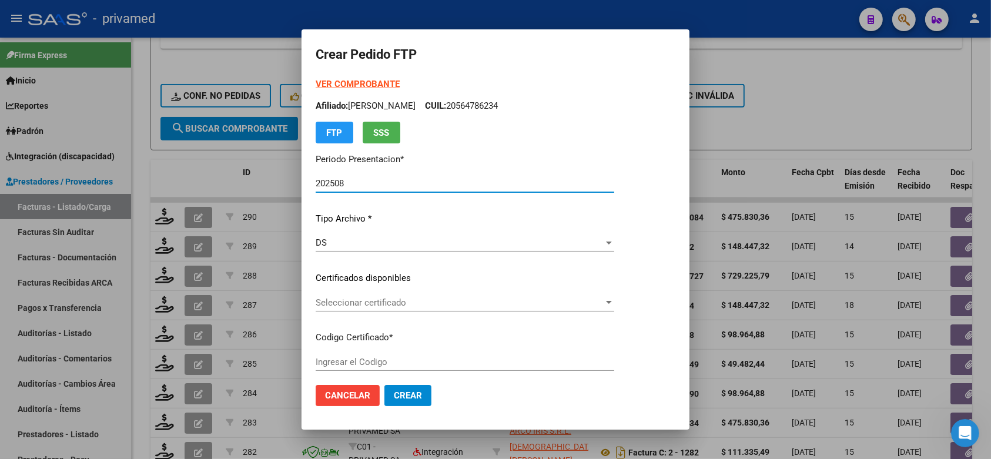
type input "ARG02503569112023101820331018AND184"
type input "2033-10-18"
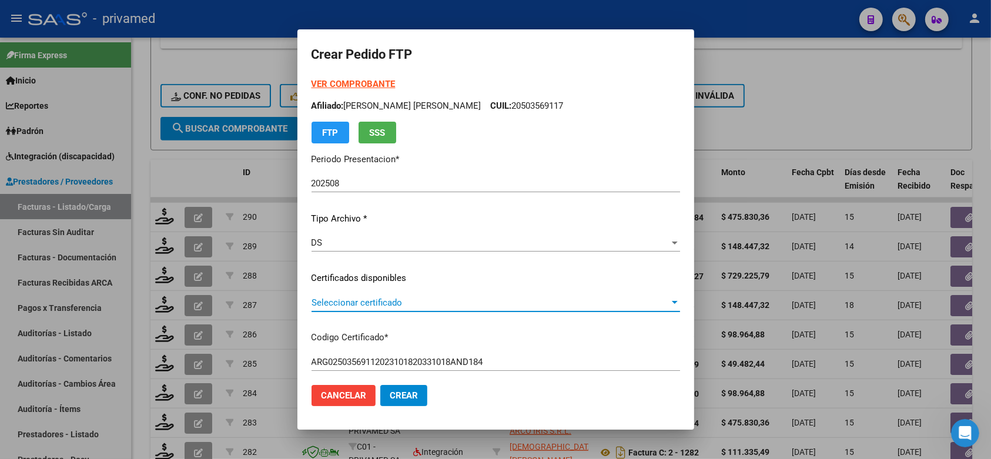
click at [399, 303] on span "Seleccionar certificado" at bounding box center [490, 302] width 358 height 11
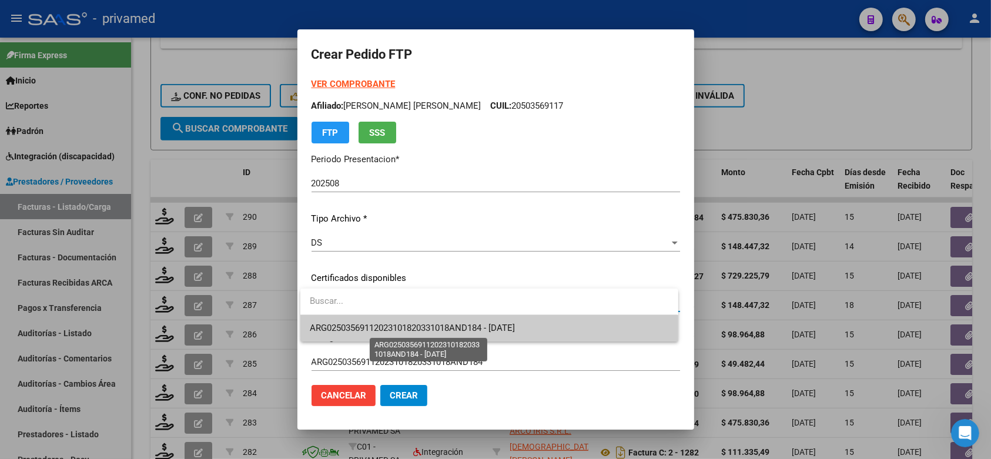
click at [413, 330] on span "ARG02503569112023101820331018AND184 - 2033-10-18" at bounding box center [412, 328] width 205 height 11
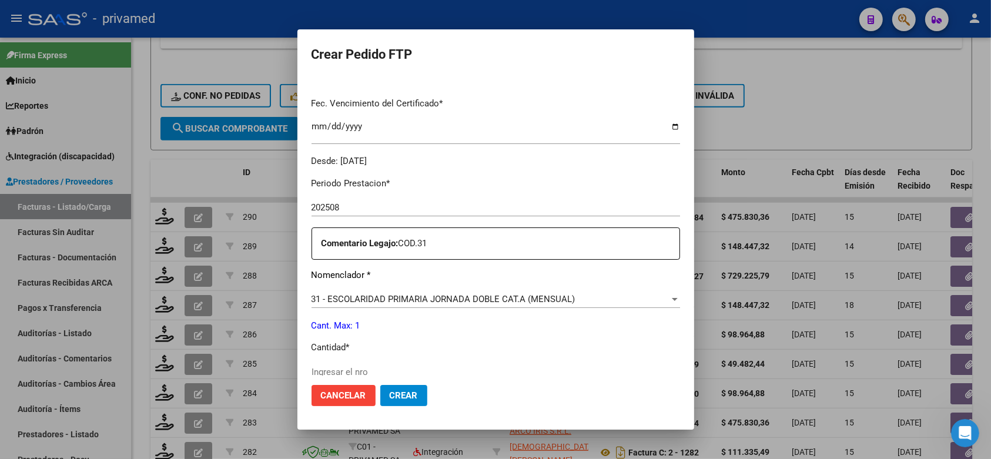
scroll to position [367, 0]
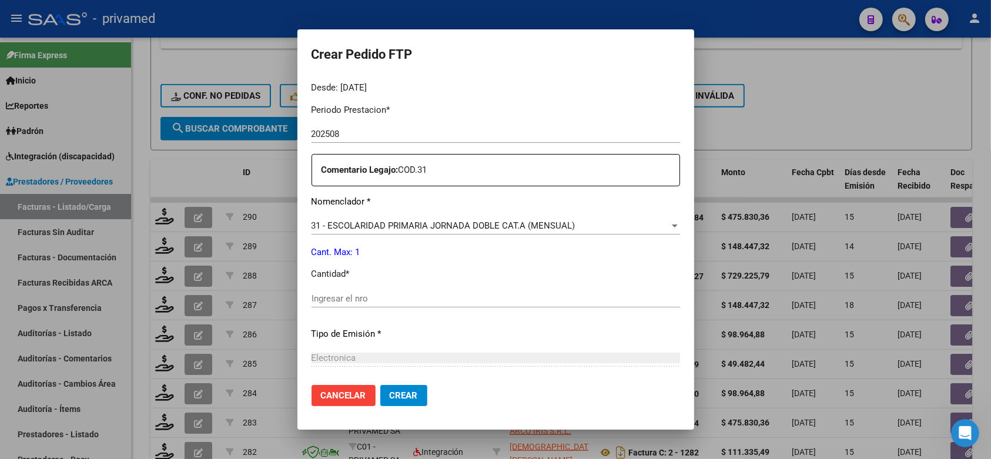
click at [392, 293] on input "Ingresar el nro" at bounding box center [495, 298] width 368 height 11
type input "1"
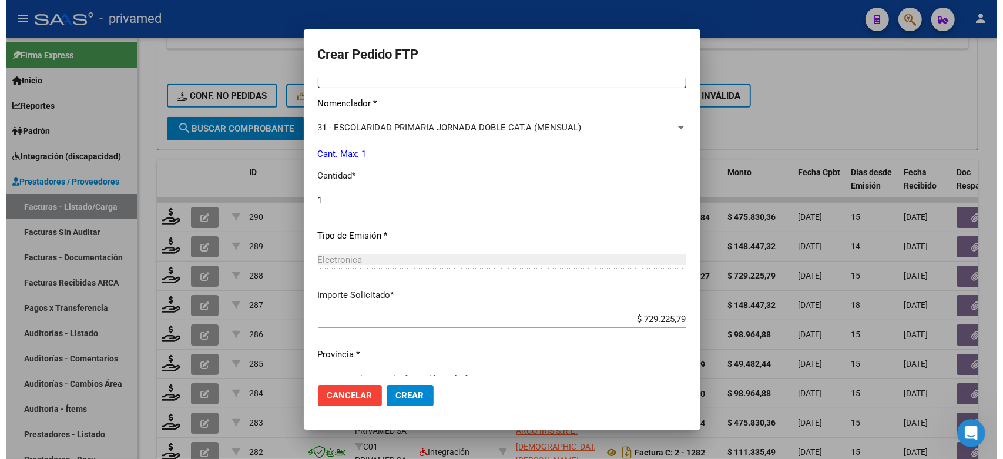
scroll to position [480, 0]
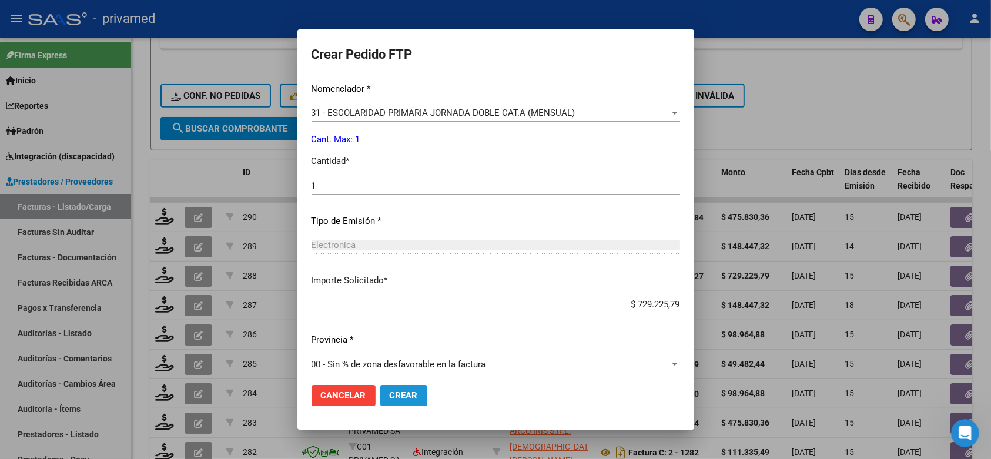
click at [403, 391] on span "Crear" at bounding box center [404, 395] width 28 height 11
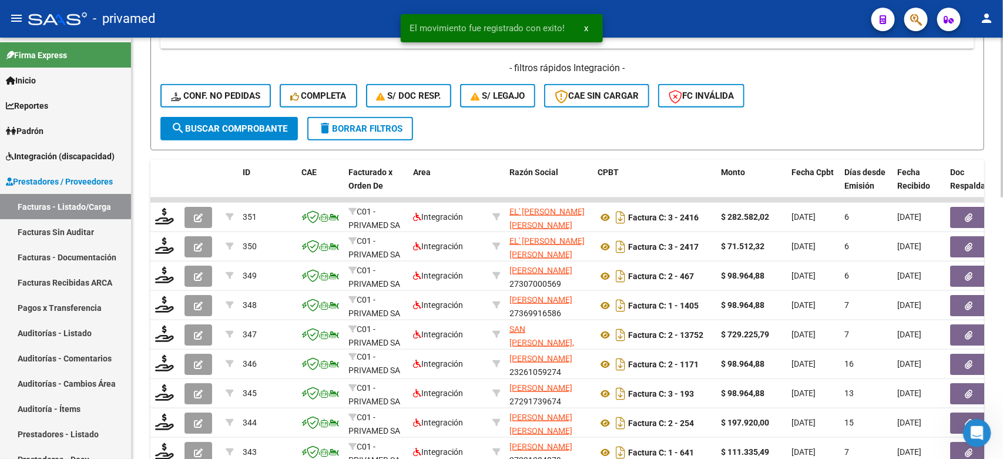
scroll to position [689, 0]
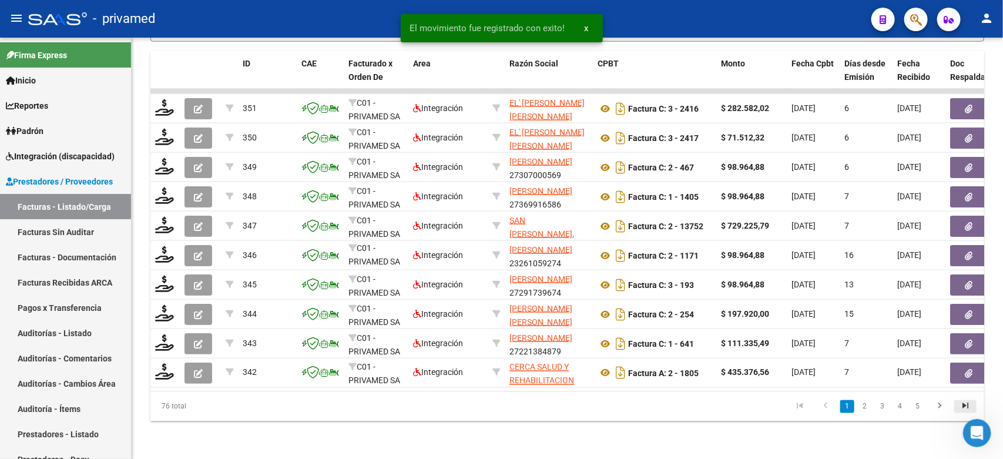
click at [959, 410] on icon "go to last page" at bounding box center [965, 408] width 15 height 14
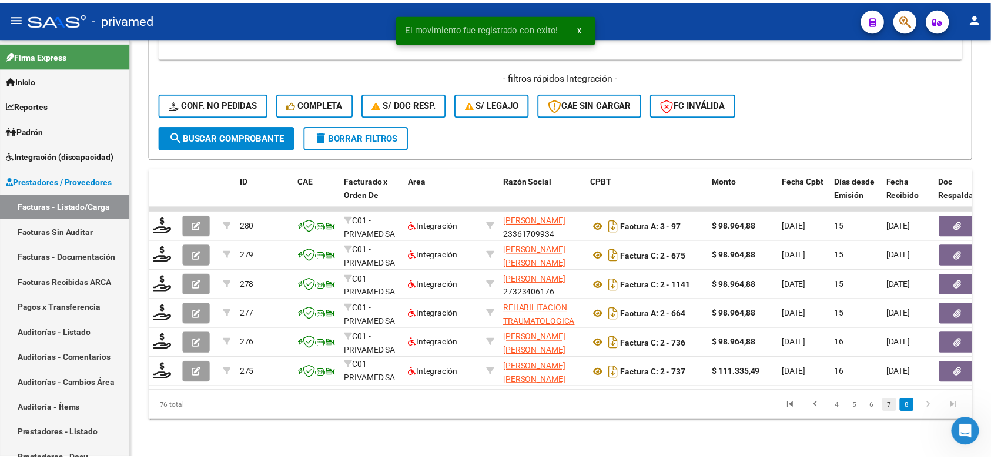
scroll to position [572, 0]
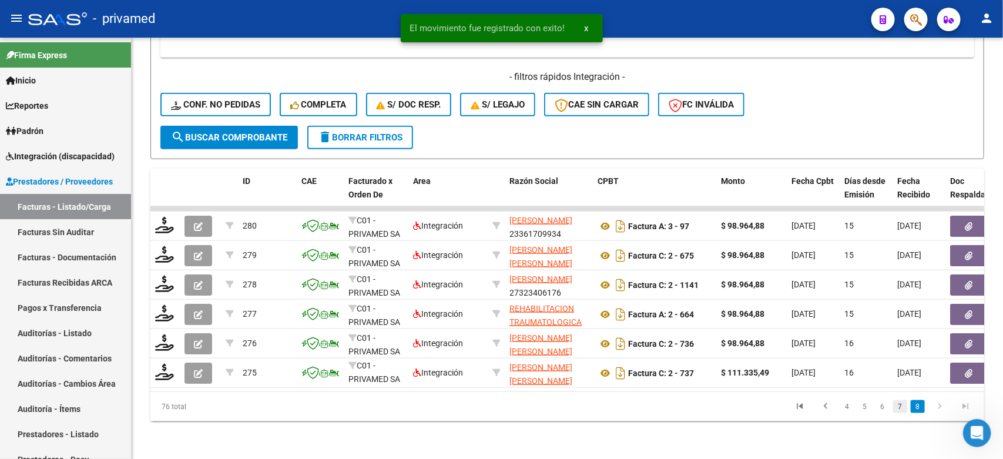
click at [899, 408] on link "7" at bounding box center [900, 406] width 14 height 13
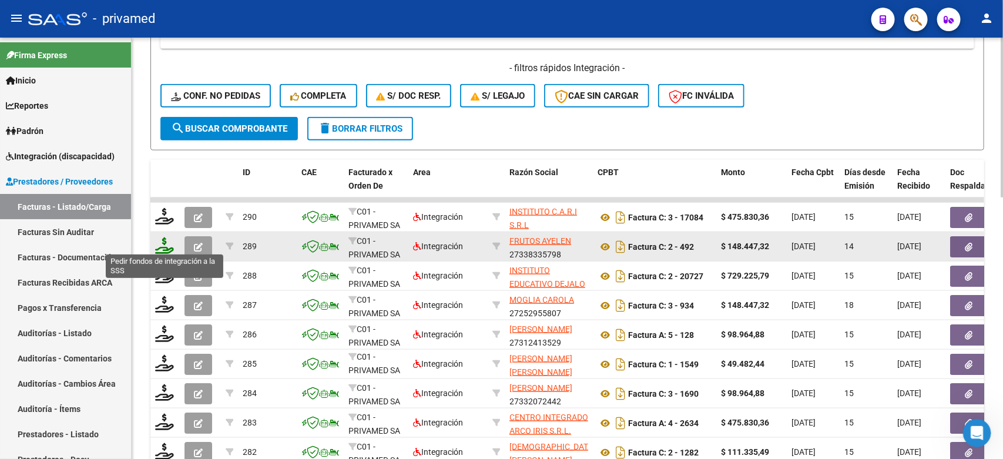
click at [162, 247] on icon at bounding box center [164, 245] width 19 height 16
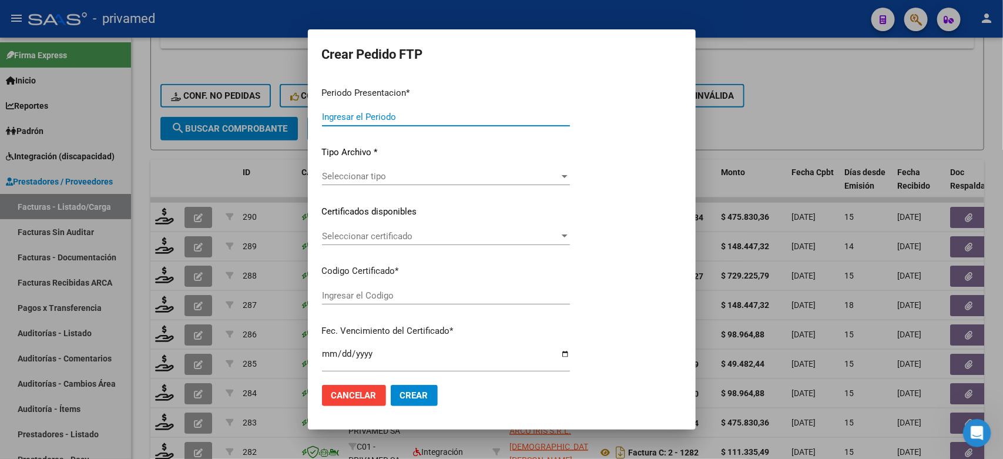
type input "202508"
type input "$ 148.447,32"
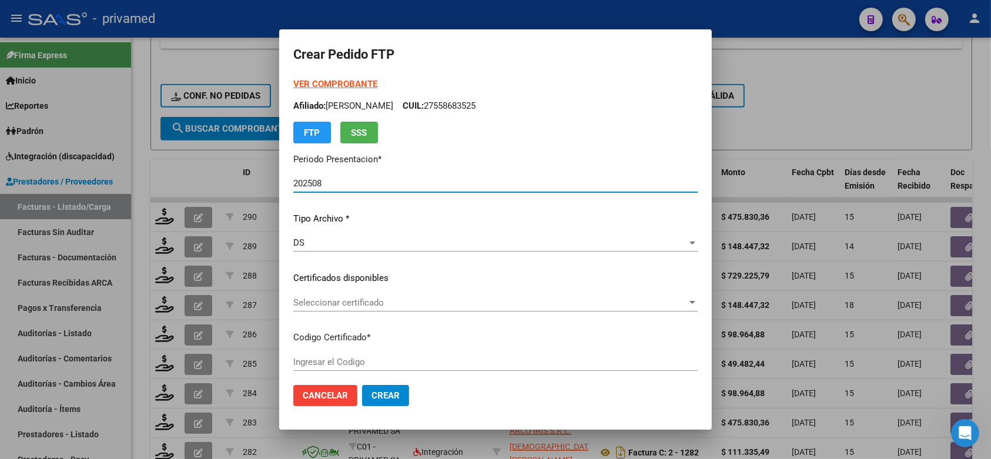
type input "ARG01000567769382023030720280307BS10725"
type input "[DATE]"
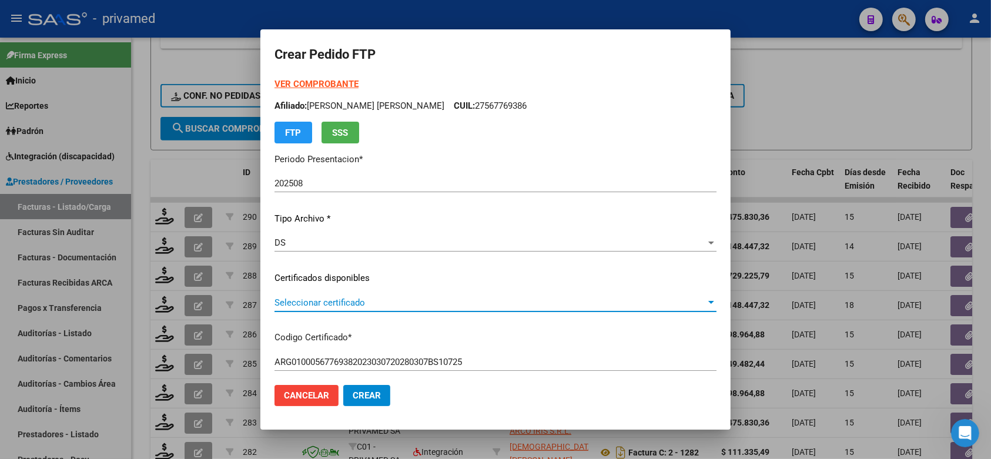
click at [429, 300] on span "Seleccionar certificado" at bounding box center [489, 302] width 431 height 11
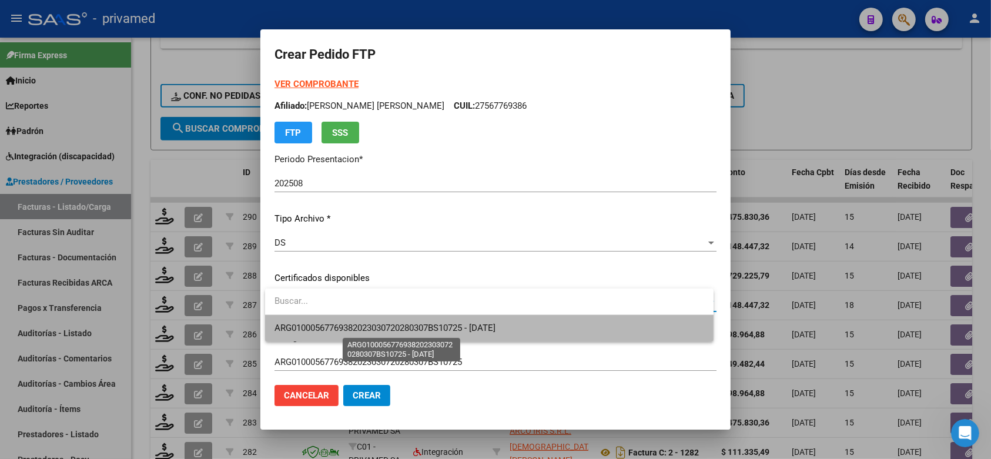
click at [433, 326] on span "ARG01000567769382023030720280307BS10725 - [DATE]" at bounding box center [384, 328] width 221 height 11
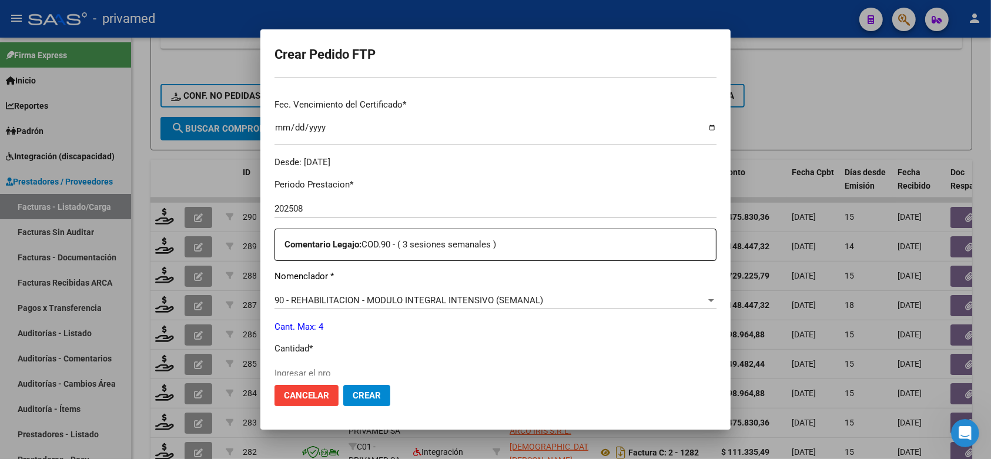
scroll to position [294, 0]
click at [386, 367] on input "Ingresar el nro" at bounding box center [495, 372] width 442 height 11
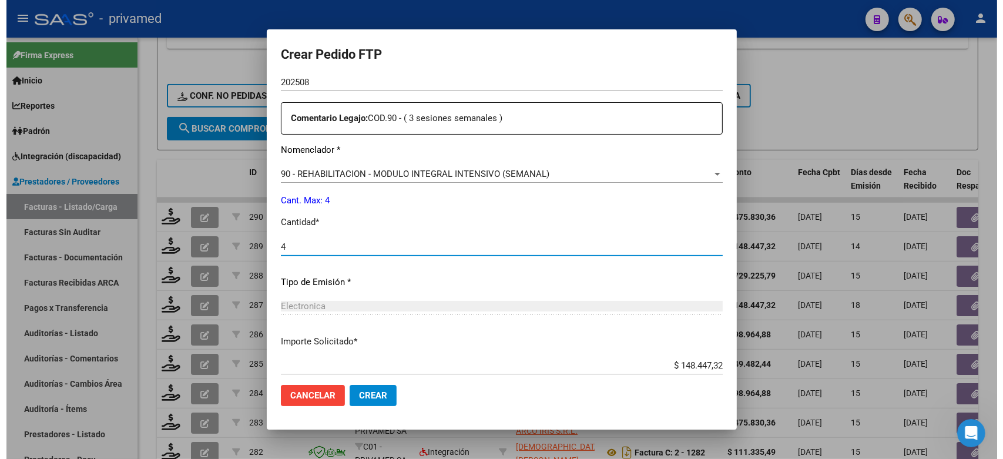
scroll to position [480, 0]
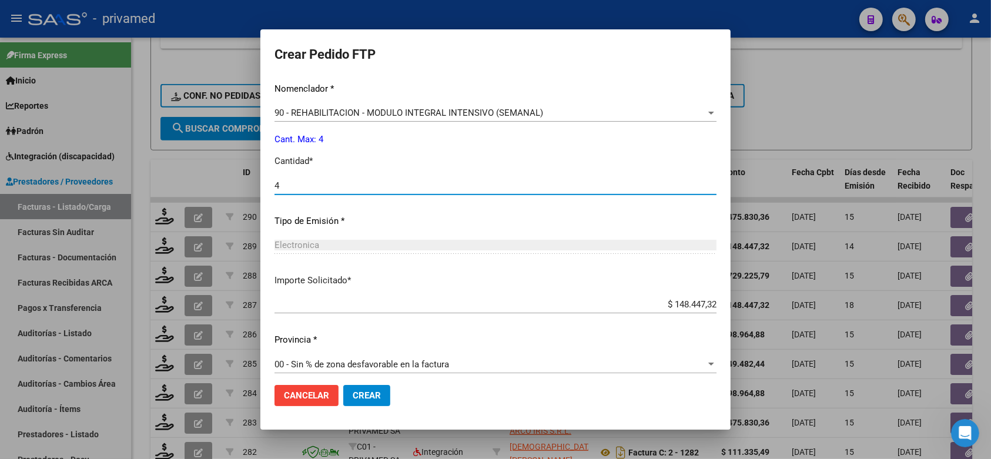
type input "4"
click at [369, 394] on span "Crear" at bounding box center [366, 395] width 28 height 11
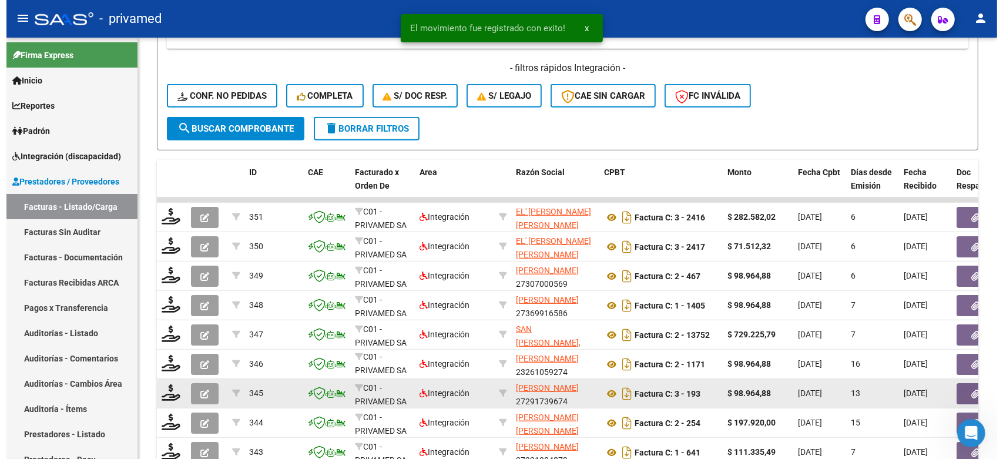
scroll to position [689, 0]
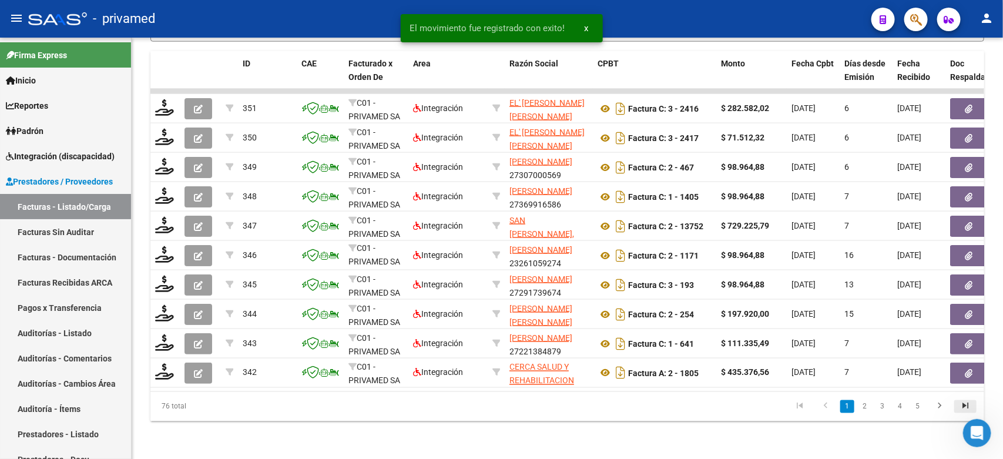
click at [962, 408] on icon "go to last page" at bounding box center [965, 408] width 15 height 14
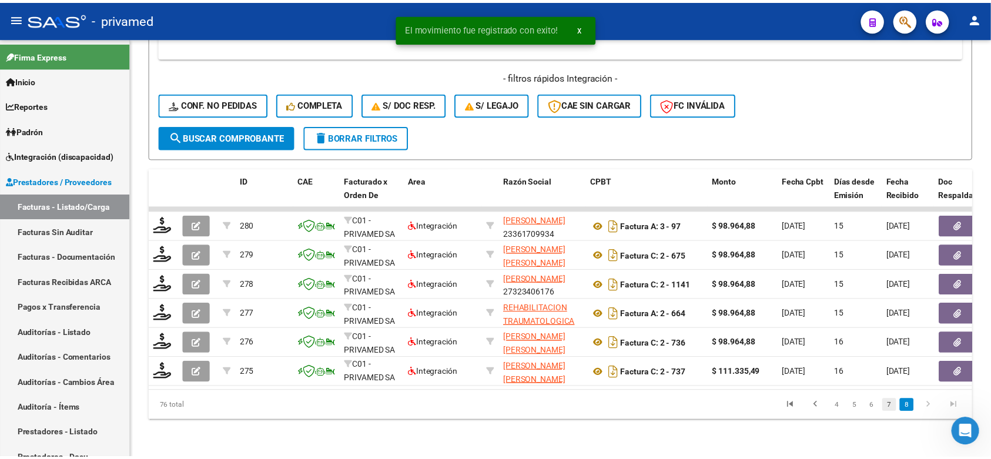
scroll to position [572, 0]
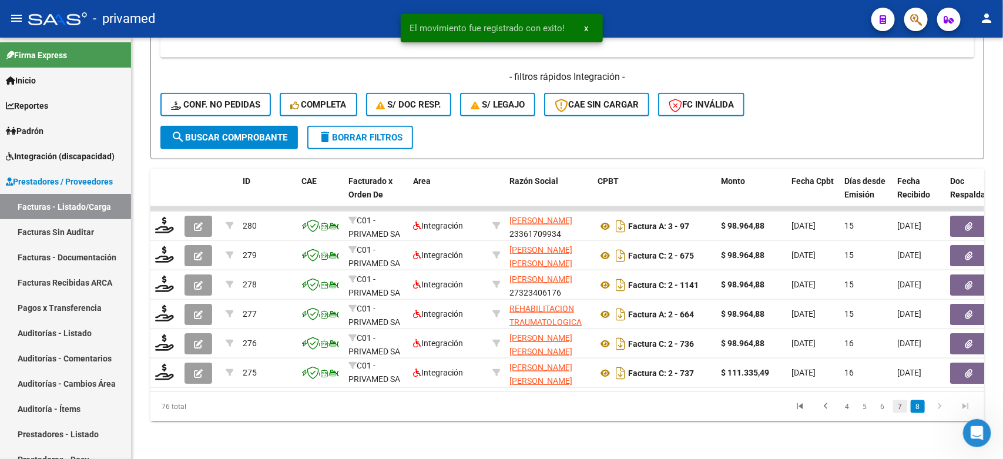
click at [899, 411] on link "7" at bounding box center [900, 406] width 14 height 13
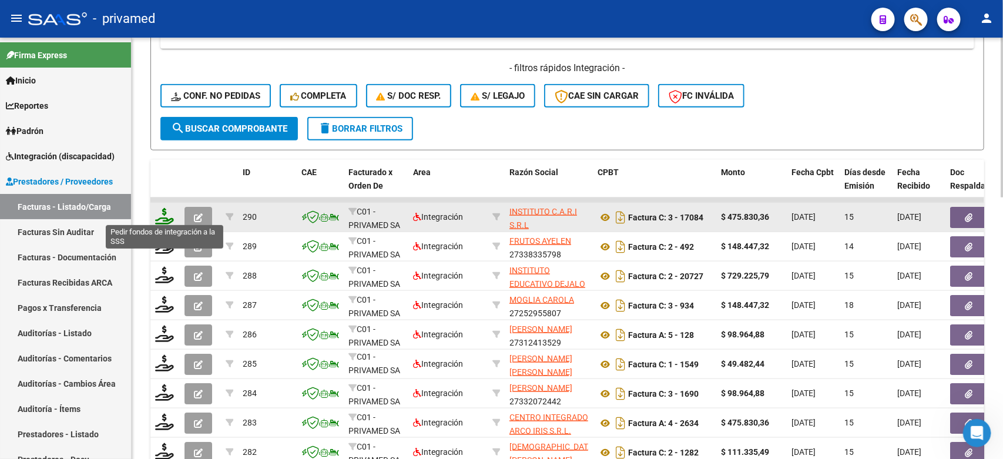
click at [159, 213] on icon at bounding box center [164, 216] width 19 height 16
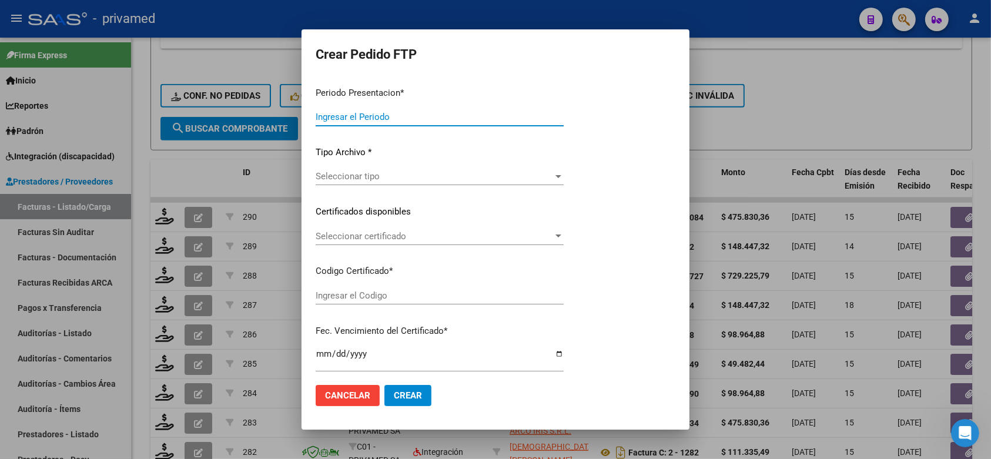
type input "202508"
type input "$ 475.830,36"
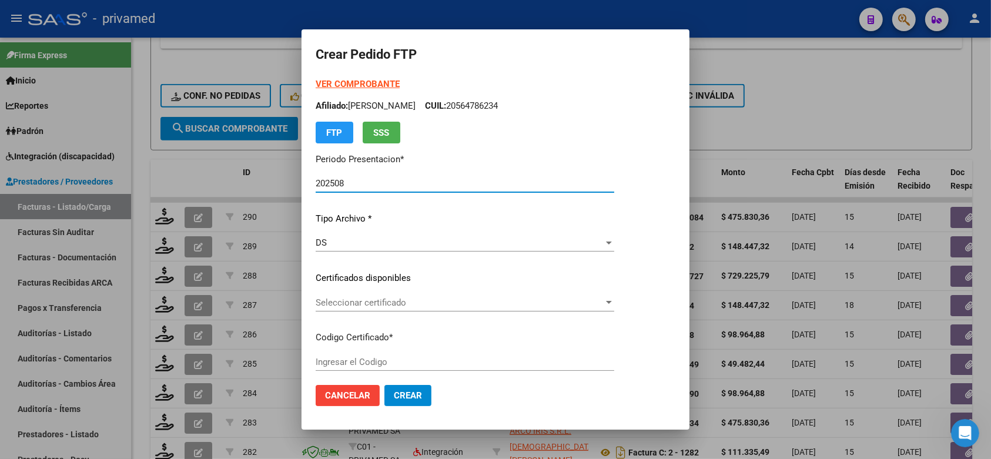
type input "ARG02000546978562019102920251029CBA536"
type input "[DATE]"
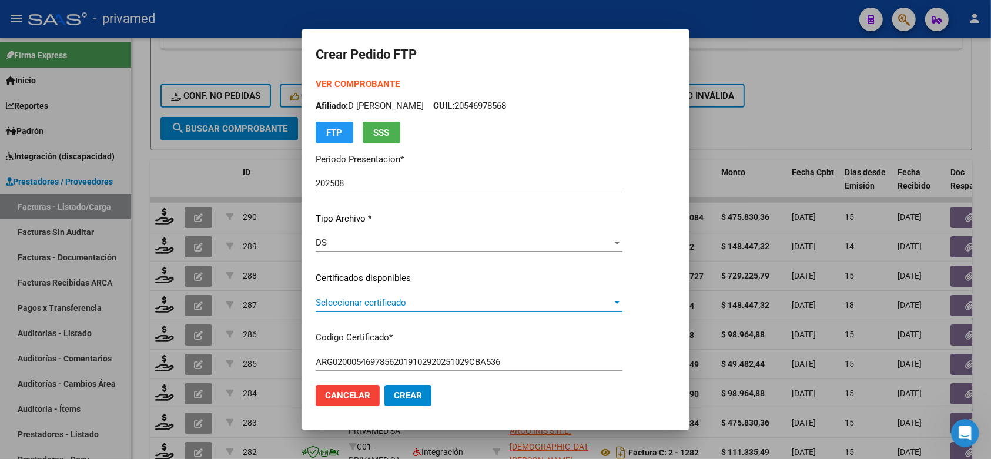
click at [439, 304] on span "Seleccionar certificado" at bounding box center [463, 302] width 296 height 11
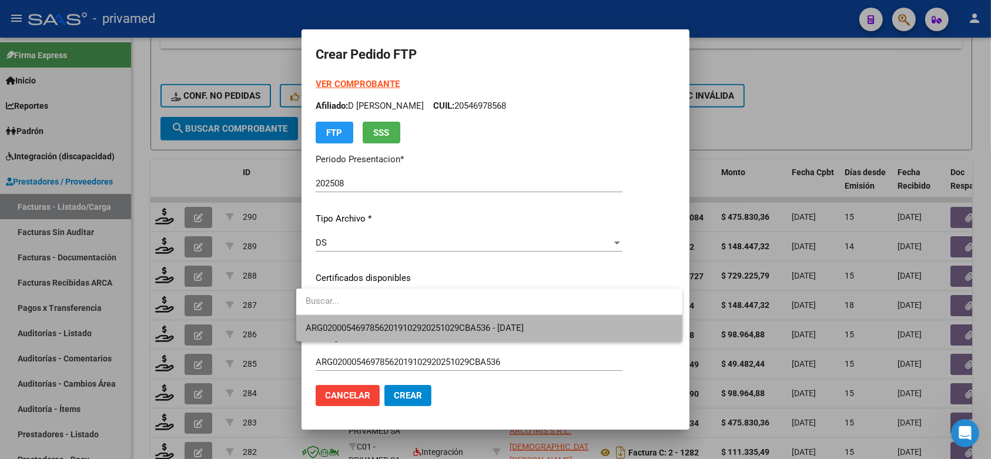
click at [452, 319] on span "ARG02000546978562019102920251029CBA536 - [DATE]" at bounding box center [488, 328] width 367 height 26
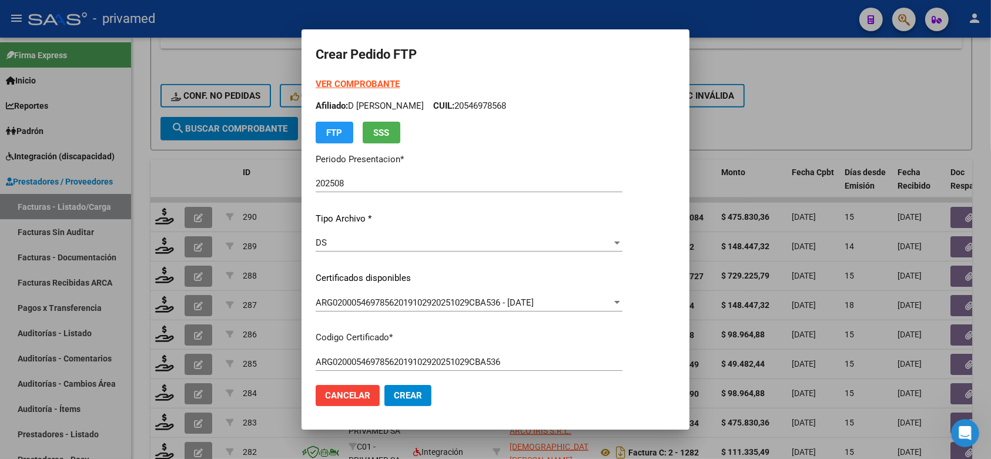
click at [674, 277] on mat-dialog-content "VER COMPROBANTE ARCA Padrón Afiliado: D ELIA GONZALO VALENTINO CUIL: 2054697856…" at bounding box center [495, 227] width 388 height 298
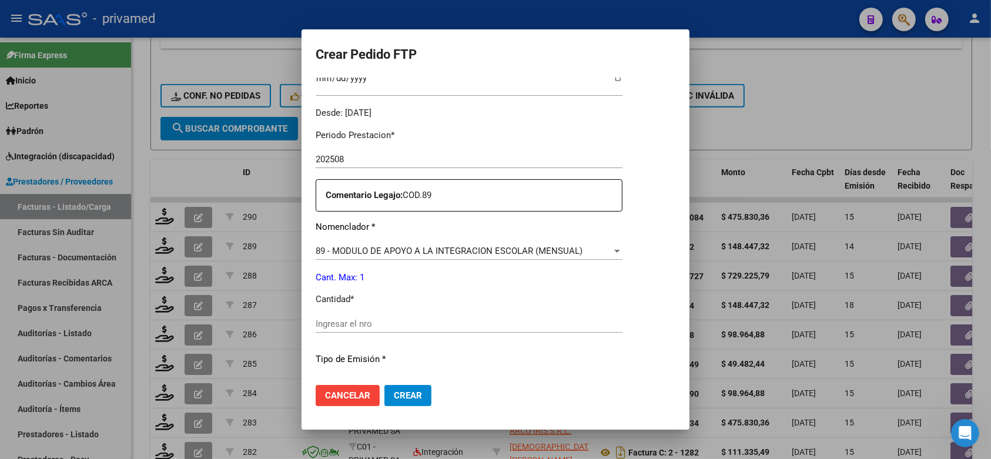
scroll to position [367, 0]
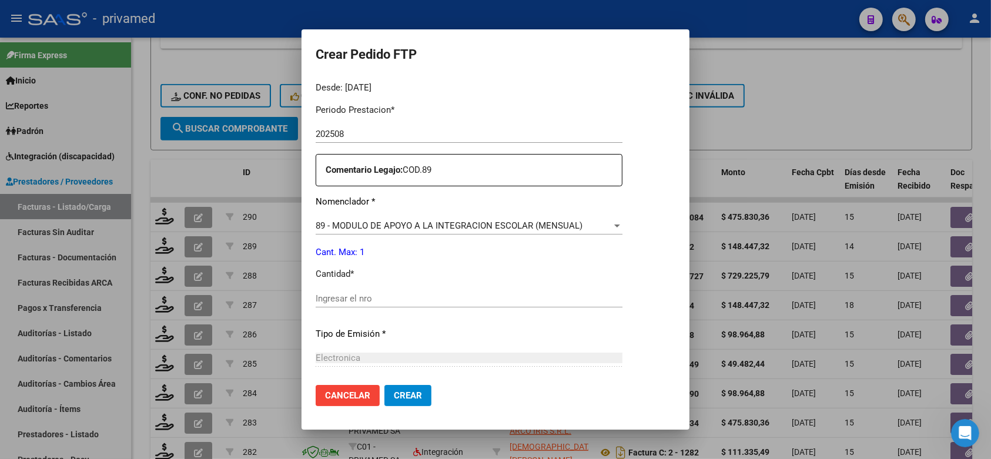
click at [453, 298] on div "Ingresar el nro" at bounding box center [468, 299] width 307 height 18
type input "1"
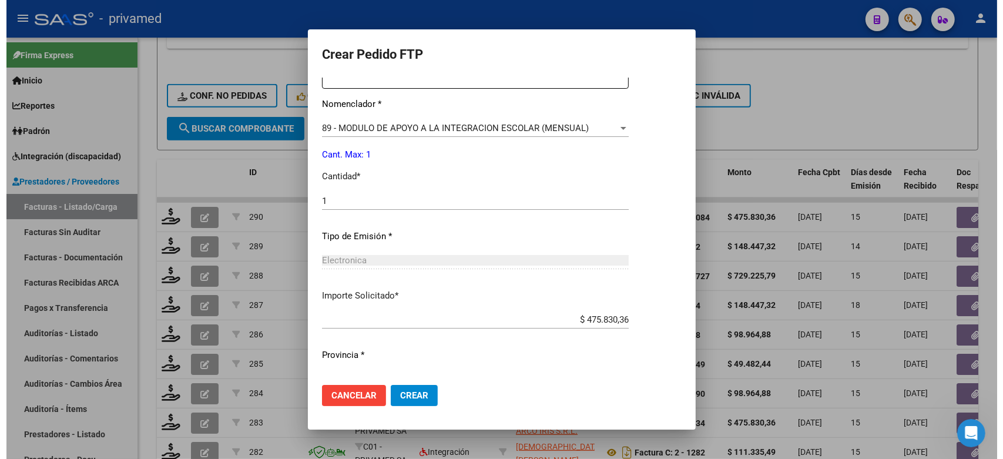
scroll to position [480, 0]
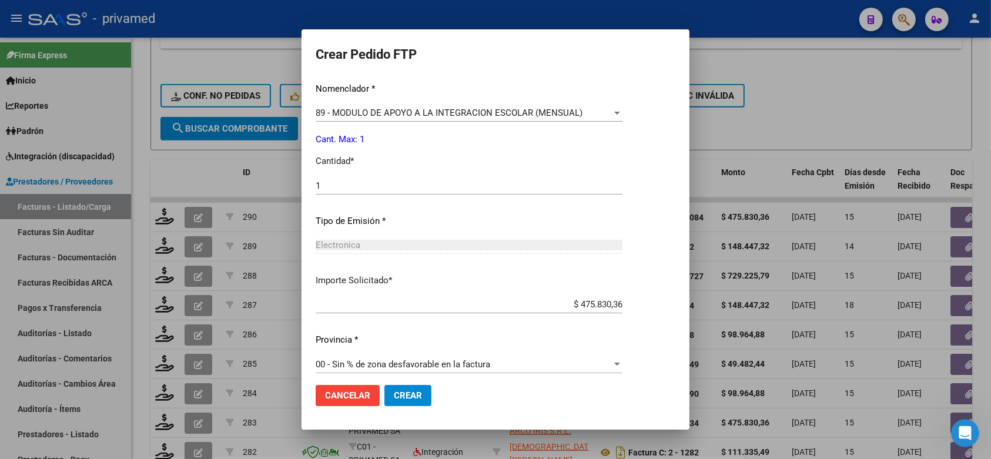
click at [412, 390] on span "Crear" at bounding box center [408, 395] width 28 height 11
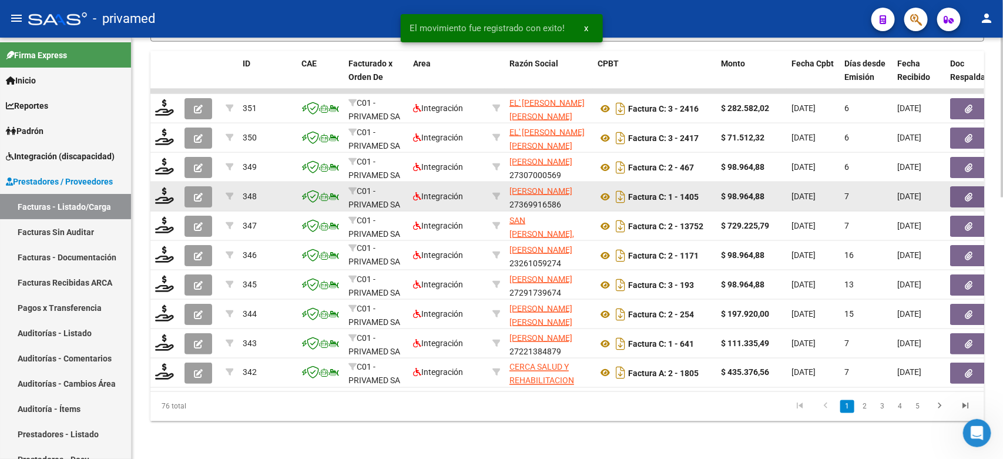
scroll to position [689, 0]
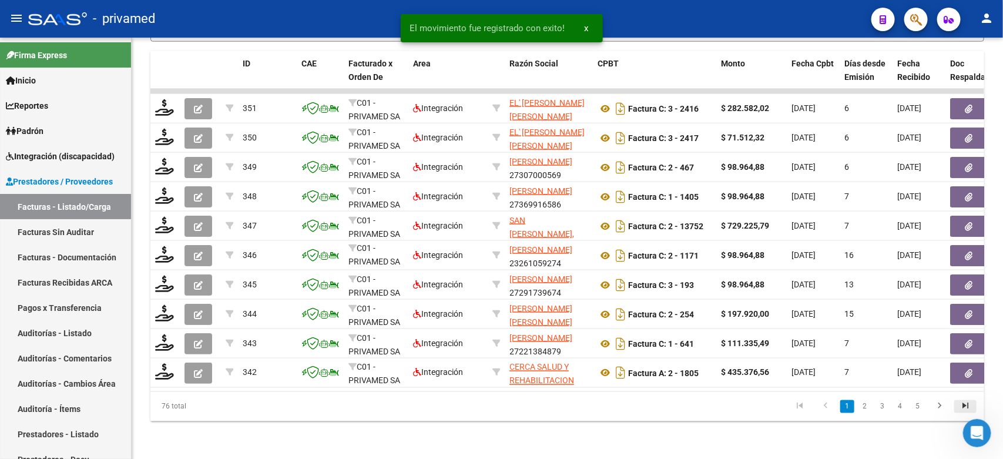
click at [958, 405] on icon "go to last page" at bounding box center [965, 408] width 15 height 14
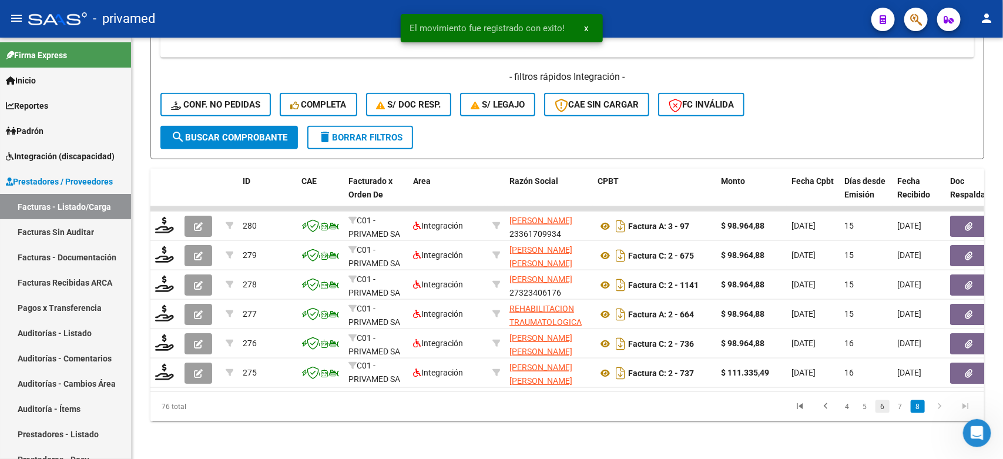
scroll to position [572, 0]
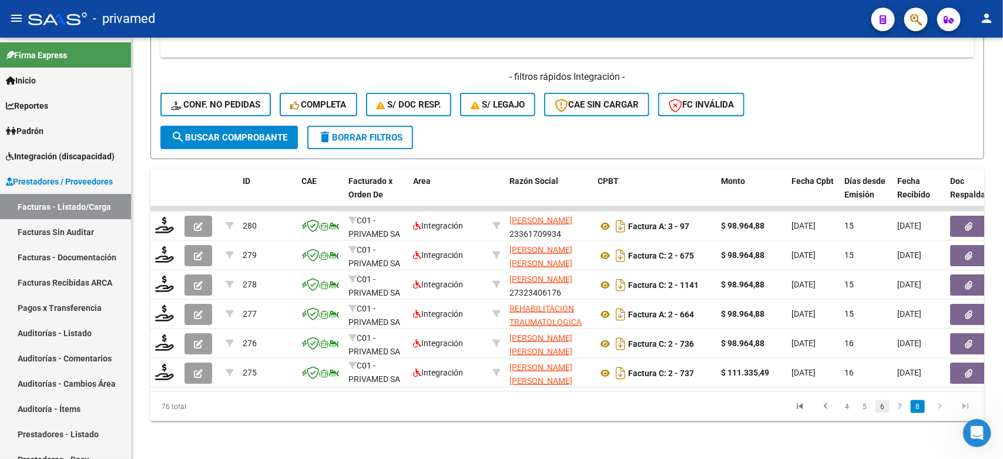
click at [877, 407] on link "6" at bounding box center [882, 406] width 14 height 13
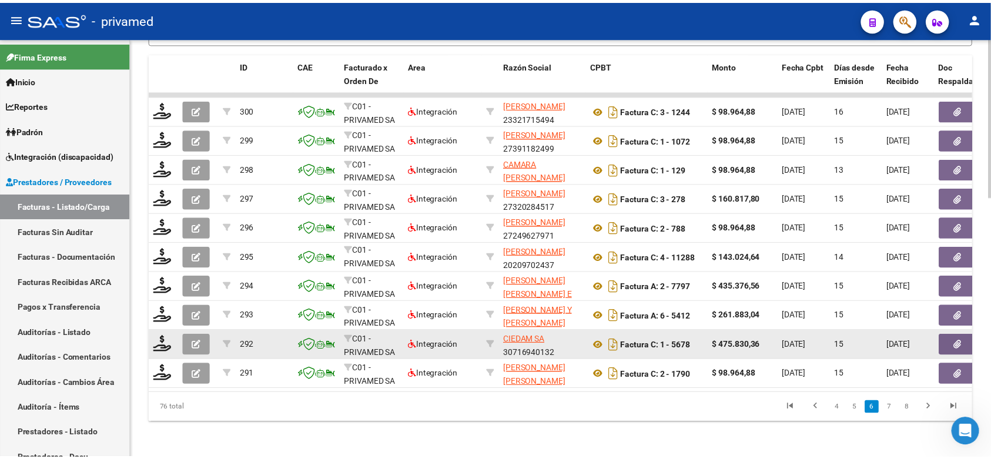
scroll to position [689, 0]
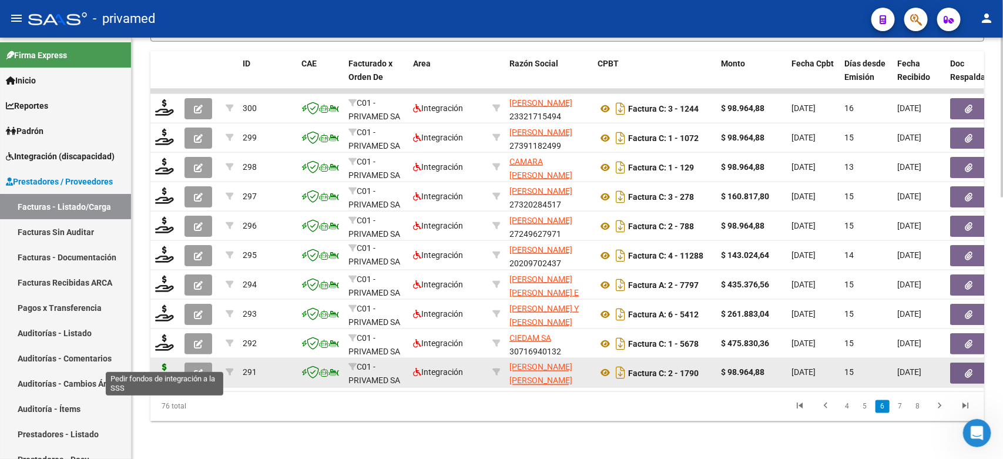
click at [166, 364] on icon at bounding box center [164, 372] width 19 height 16
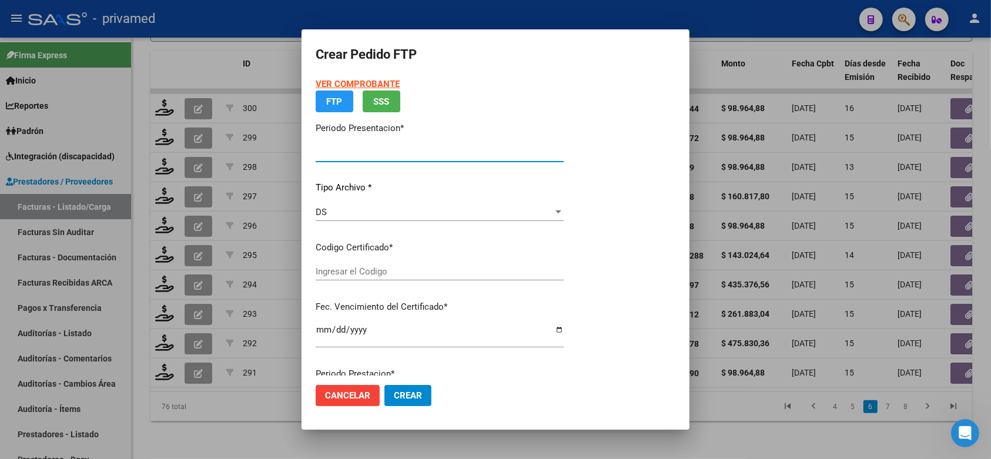
type input "202508"
type input "$ 98.964,88"
type input "ARG02000583491912020102320251023BS320"
type input "[DATE]"
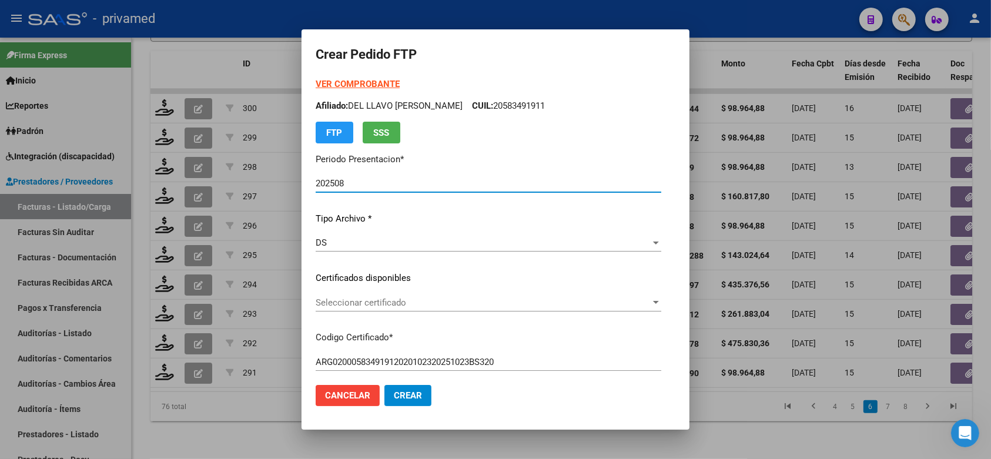
click at [424, 304] on span "Seleccionar certificado" at bounding box center [482, 302] width 335 height 11
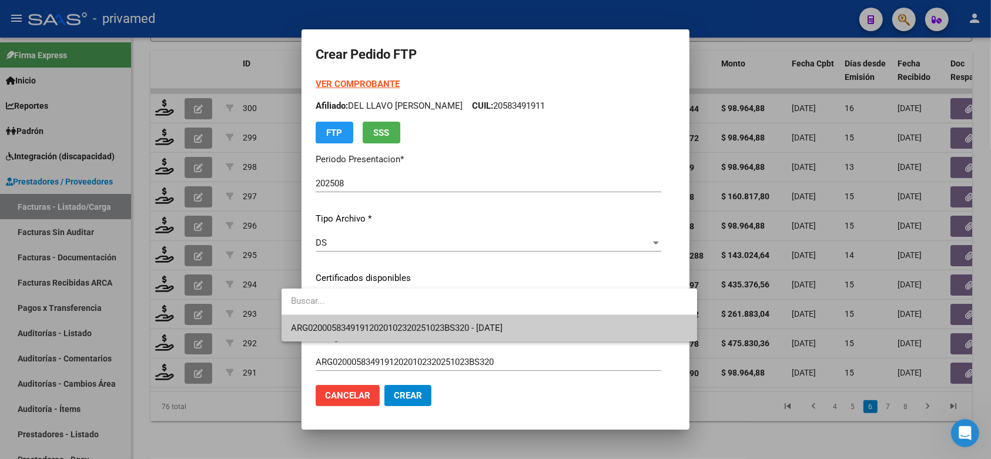
click at [424, 321] on span "ARG02000583491912020102320251023BS320 - [DATE]" at bounding box center [489, 328] width 397 height 26
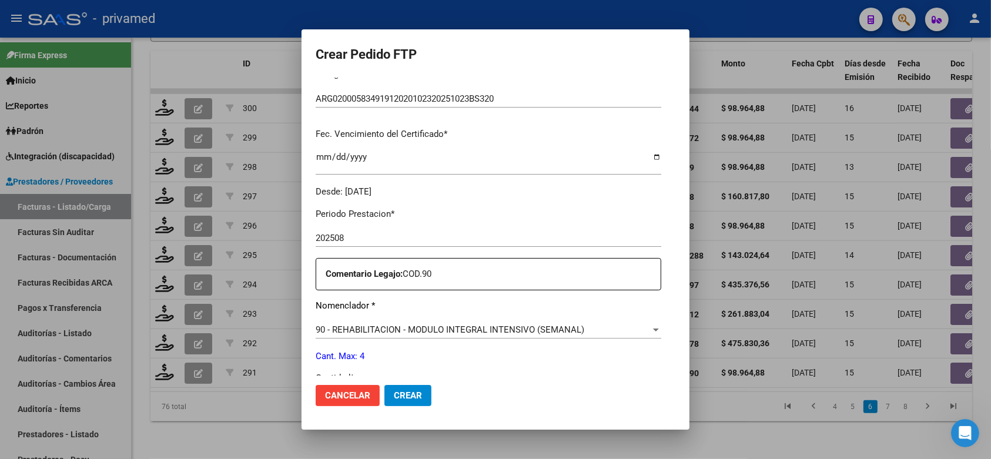
scroll to position [367, 0]
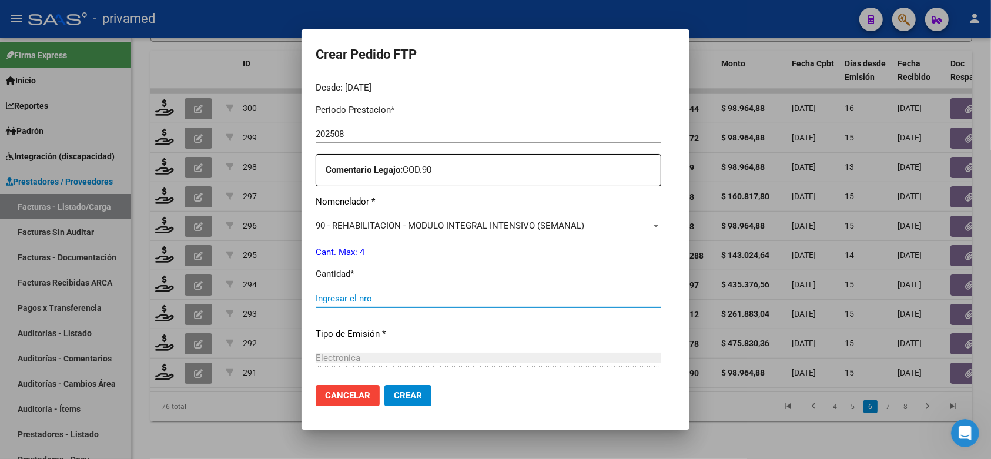
click at [380, 293] on input "Ingresar el nro" at bounding box center [487, 298] width 345 height 11
type input "4"
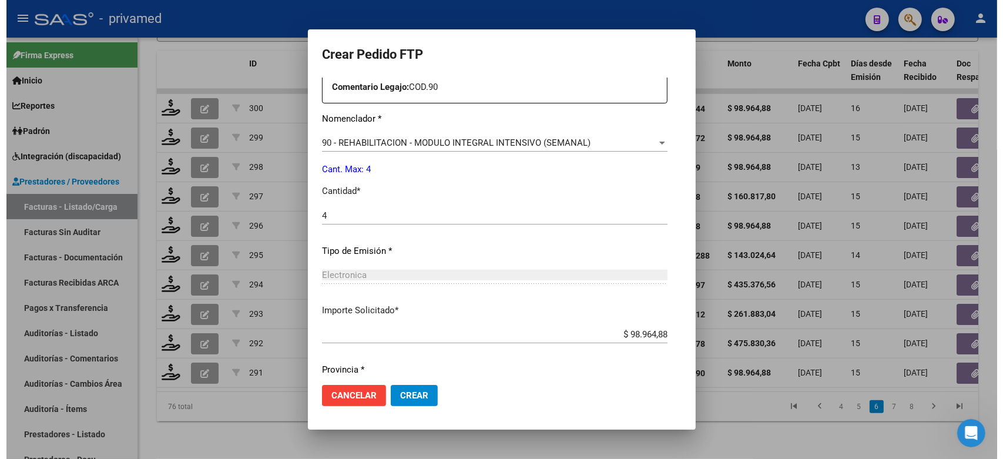
scroll to position [480, 0]
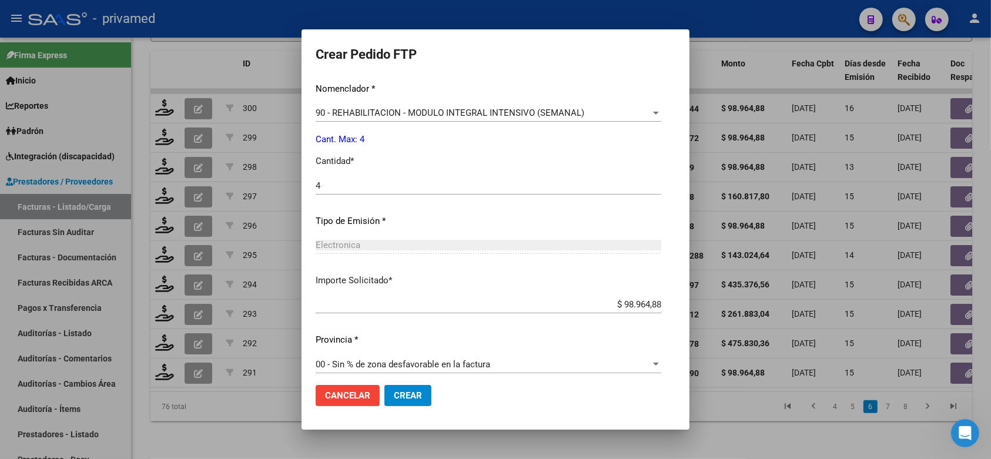
click at [394, 392] on span "Crear" at bounding box center [408, 395] width 28 height 11
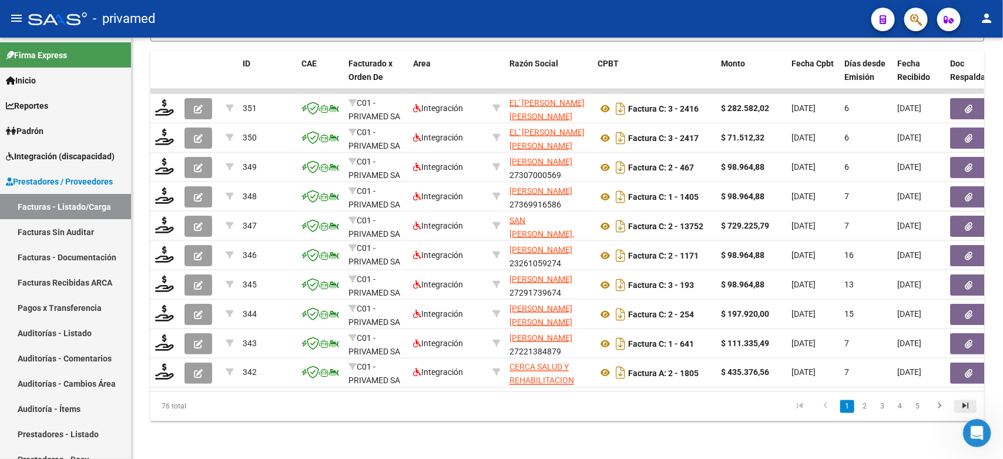
click at [962, 407] on icon "go to last page" at bounding box center [965, 408] width 15 height 14
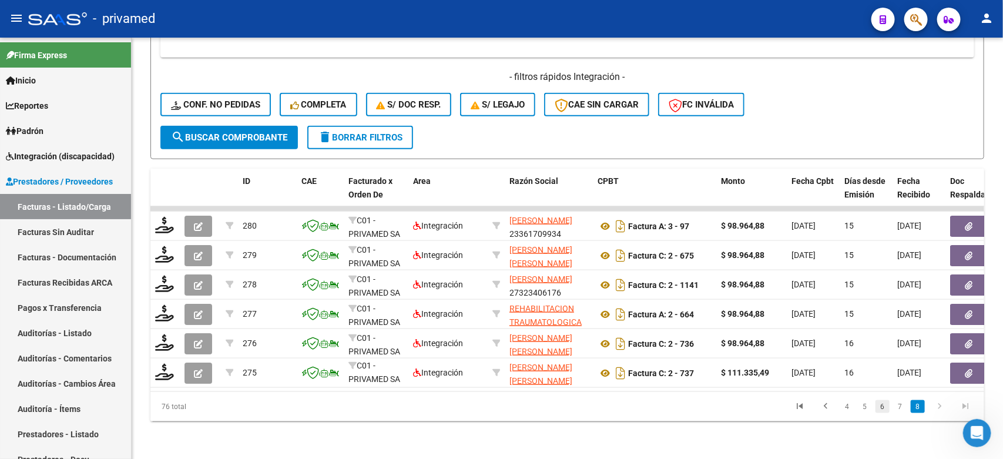
scroll to position [572, 0]
click at [884, 408] on link "6" at bounding box center [882, 406] width 14 height 13
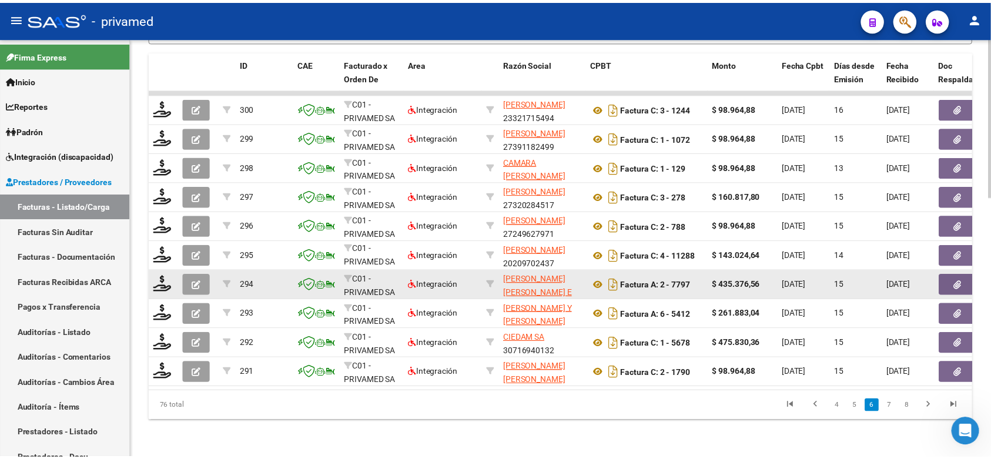
scroll to position [689, 0]
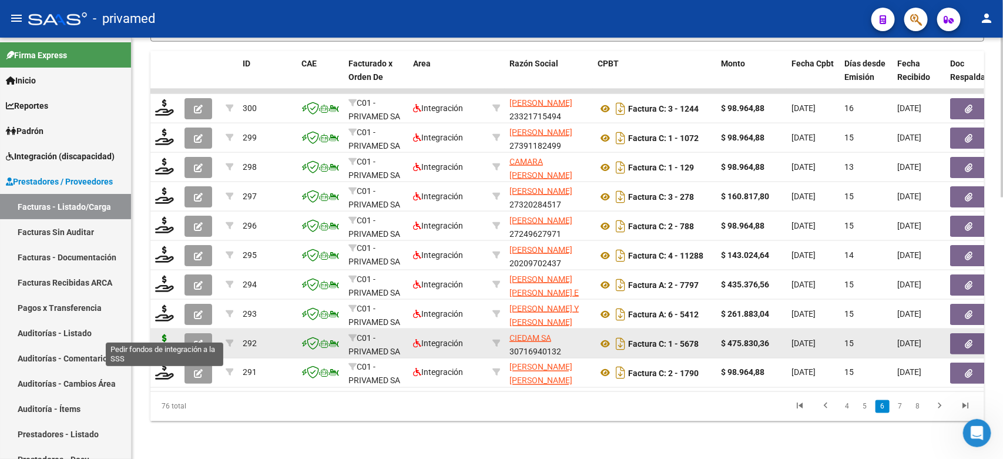
click at [166, 334] on icon at bounding box center [164, 342] width 19 height 16
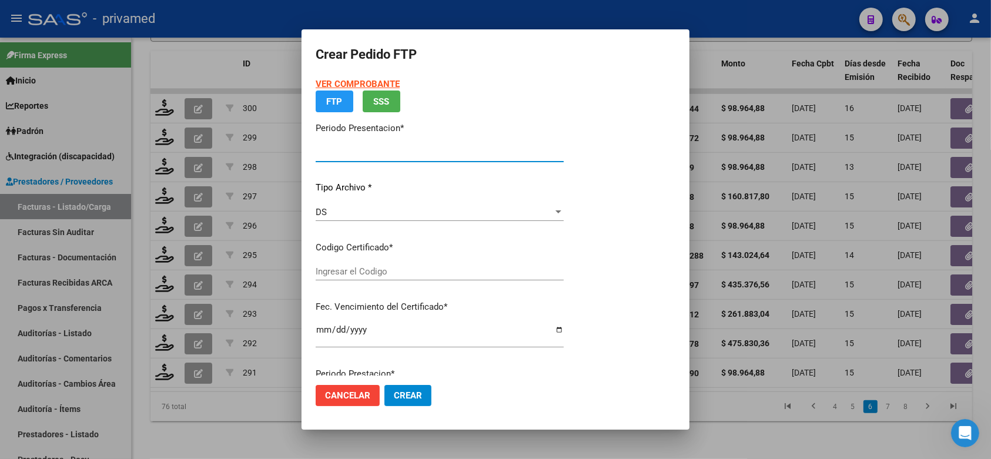
type input "202508"
type input "$ 475.830,36"
type input "ARG02000564786232023032820280328CBA536"
type input "2028-03-28"
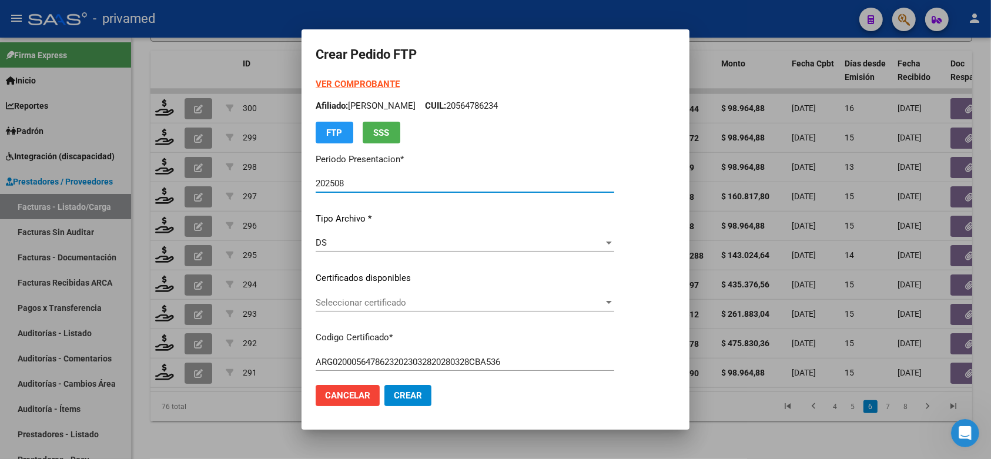
click at [412, 275] on p "Certificados disponibles" at bounding box center [464, 278] width 298 height 14
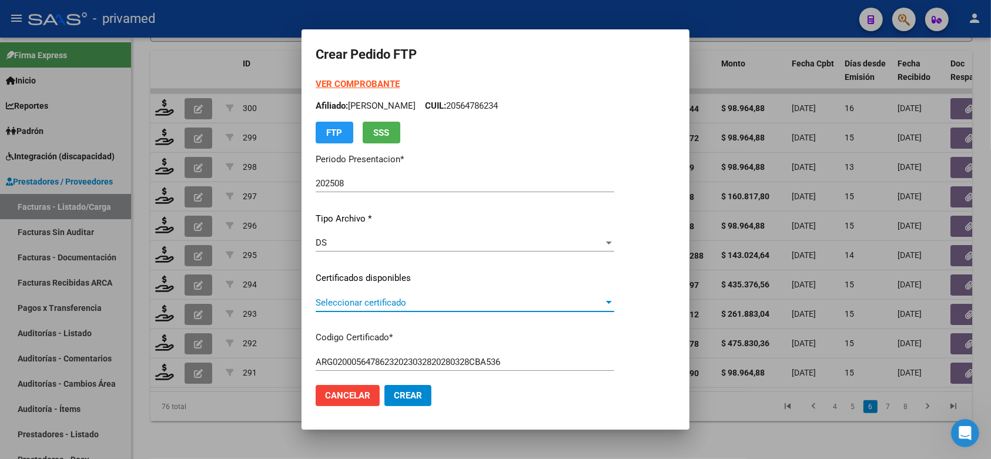
click at [412, 300] on span "Seleccionar certificado" at bounding box center [459, 302] width 288 height 11
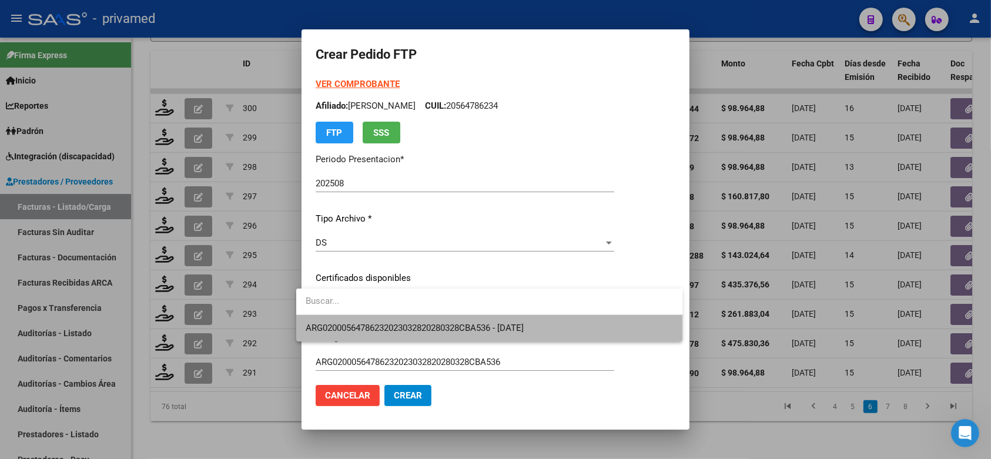
click at [419, 320] on span "ARG02000564786232023032820280328CBA536 - 2028-03-28" at bounding box center [489, 328] width 368 height 26
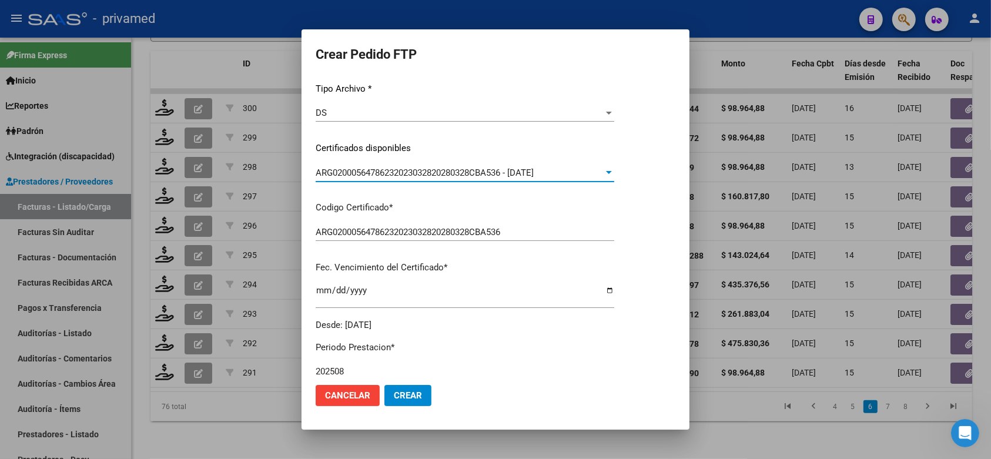
scroll to position [294, 0]
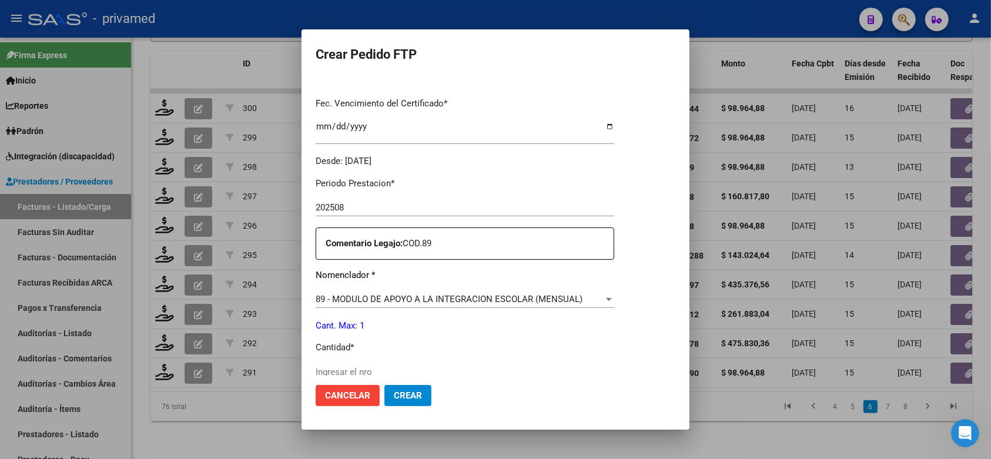
click at [361, 367] on input "Ingresar el nro" at bounding box center [464, 372] width 298 height 11
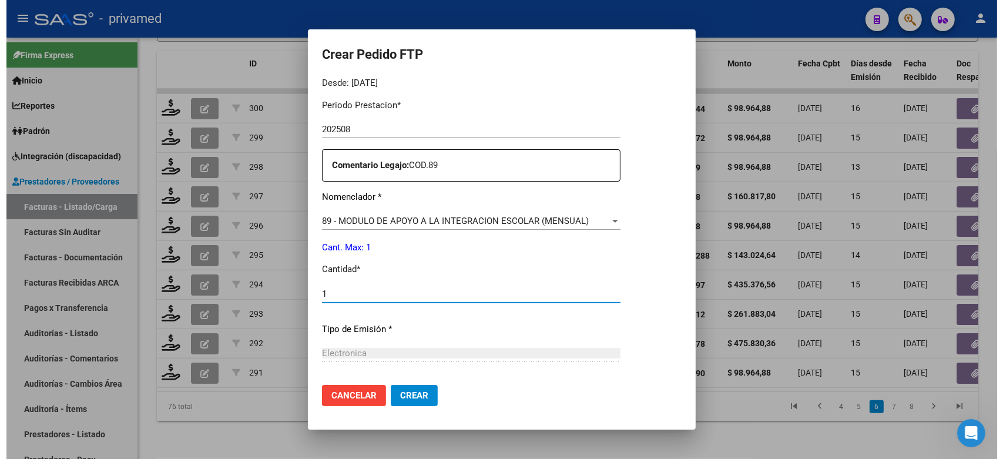
scroll to position [480, 0]
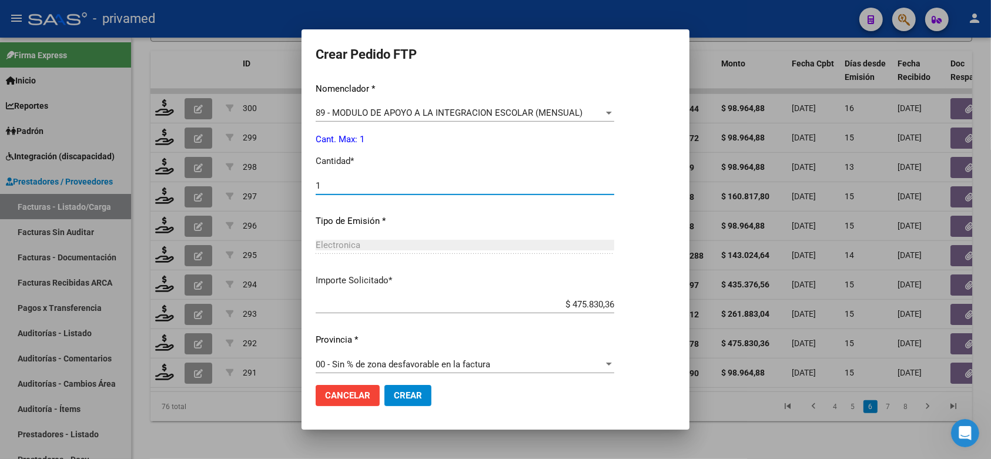
type input "1"
click at [409, 392] on span "Crear" at bounding box center [408, 395] width 28 height 11
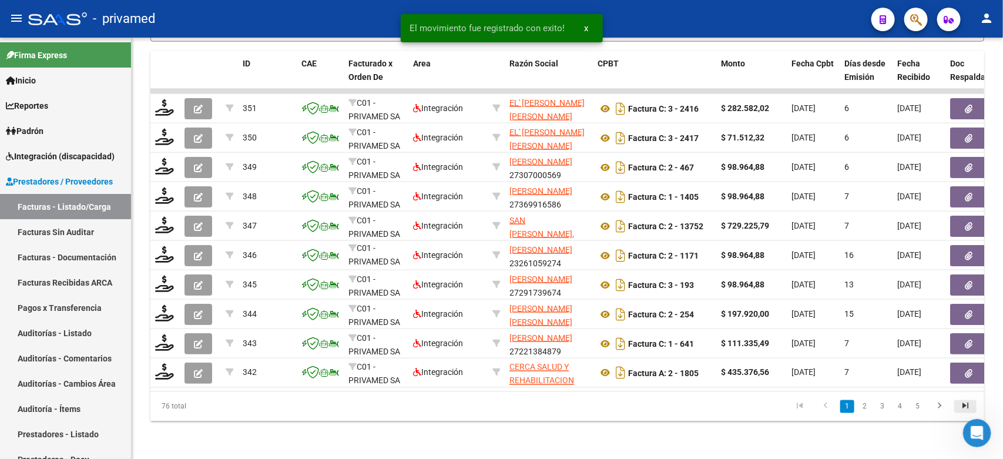
click at [962, 406] on icon "go to last page" at bounding box center [965, 408] width 15 height 14
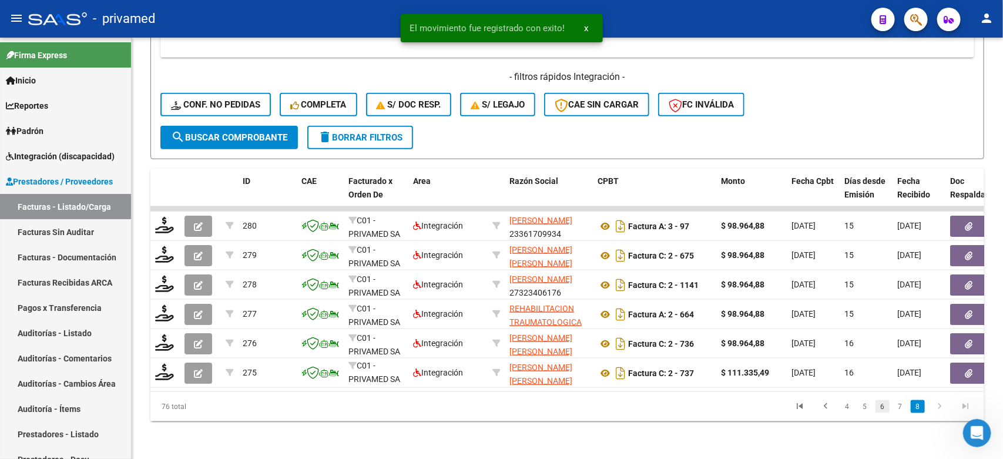
scroll to position [572, 0]
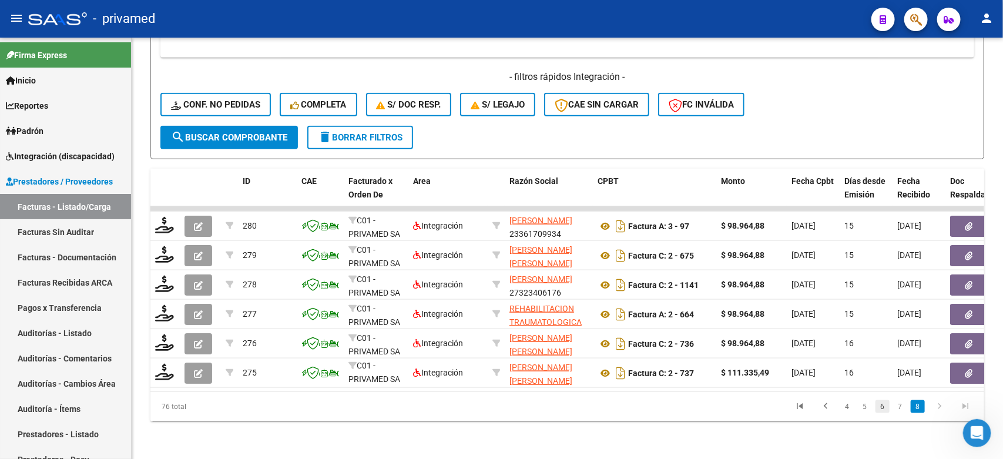
click at [882, 409] on link "6" at bounding box center [882, 406] width 14 height 13
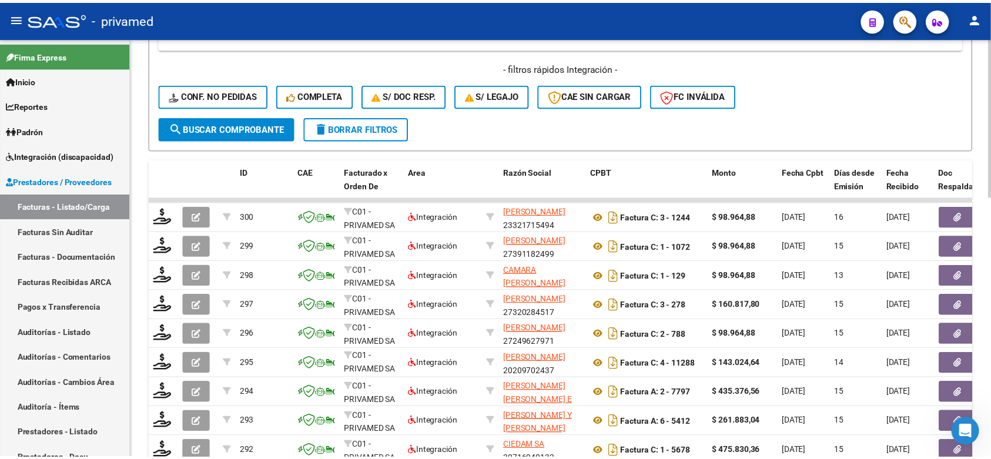
scroll to position [689, 0]
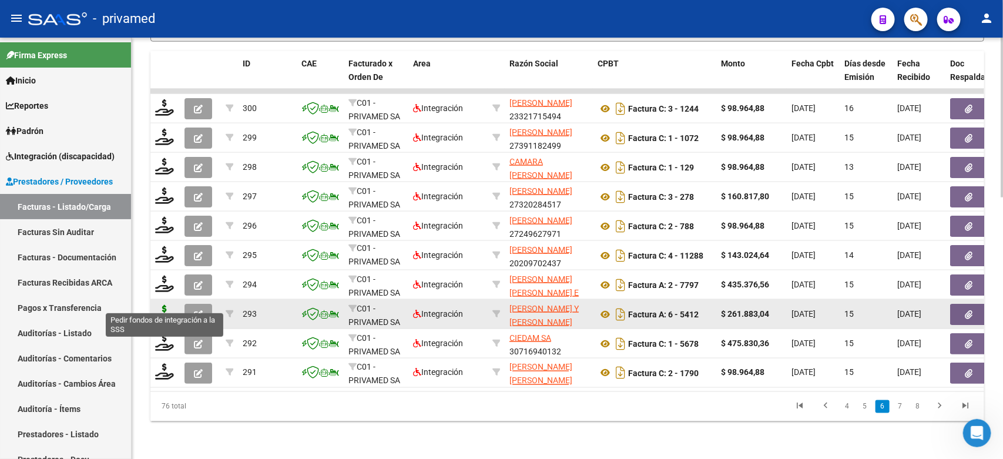
click at [166, 305] on icon at bounding box center [164, 313] width 19 height 16
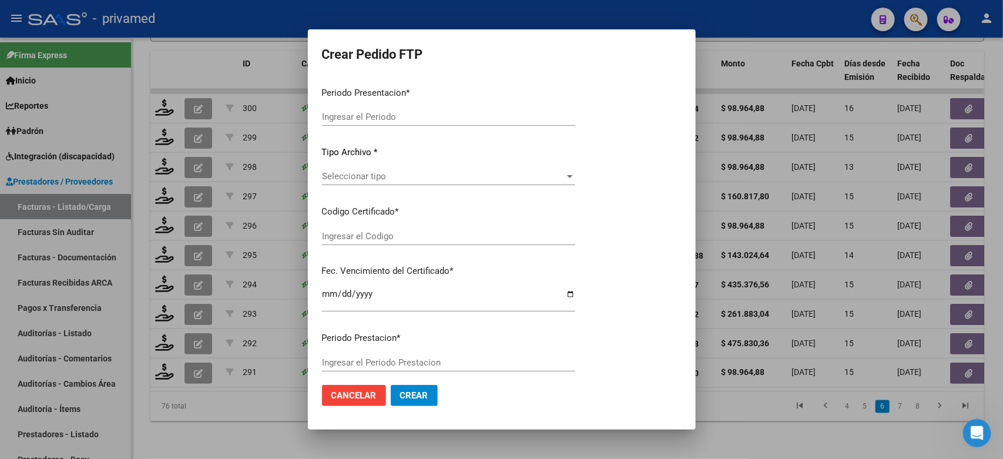
type input "202508"
type input "$ 261.883,04"
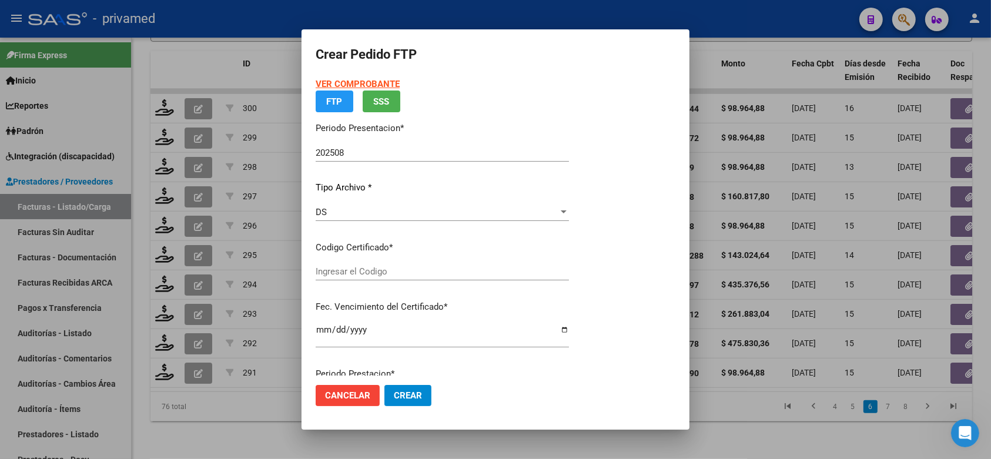
type input "ARG01000502504972023070720280707BSAS460"
type input "2028-07-07"
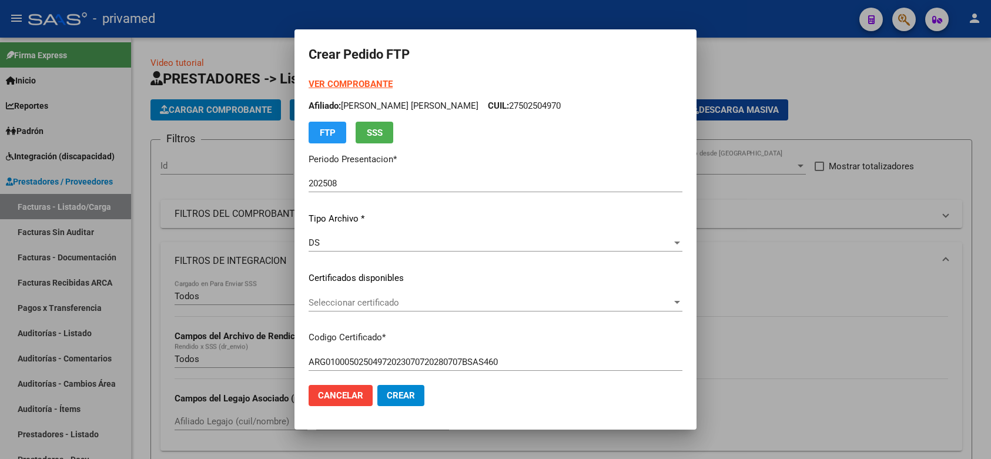
click at [471, 303] on span "Seleccionar certificado" at bounding box center [489, 302] width 363 height 11
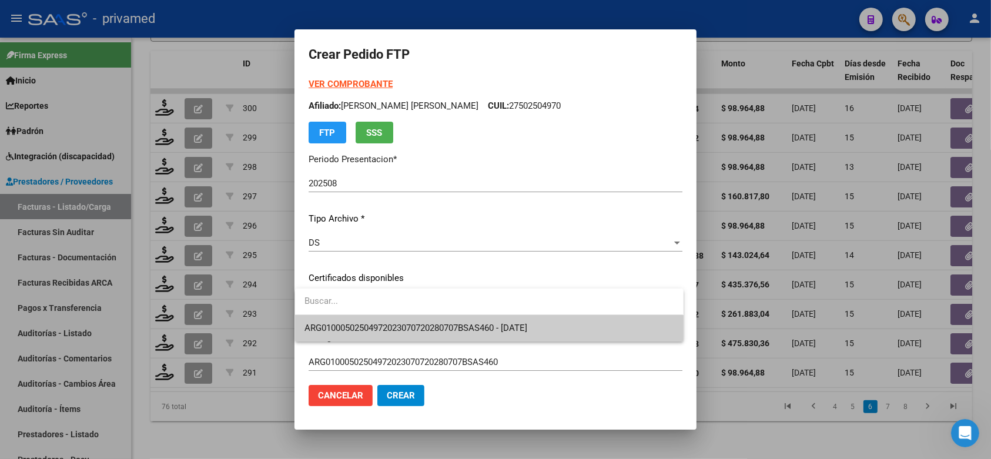
scroll to position [2, 0]
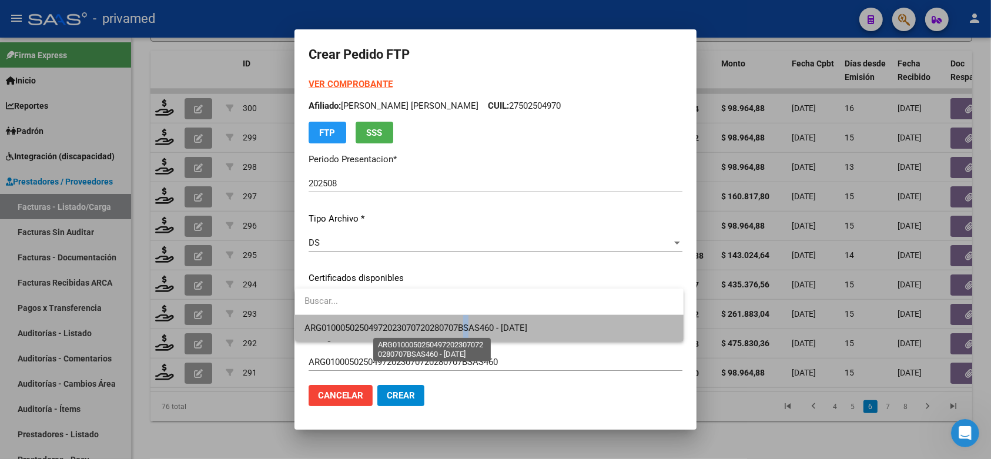
click at [479, 324] on span "ARG01000502504972023070720280707BSAS460 - 2028-07-07" at bounding box center [415, 328] width 223 height 11
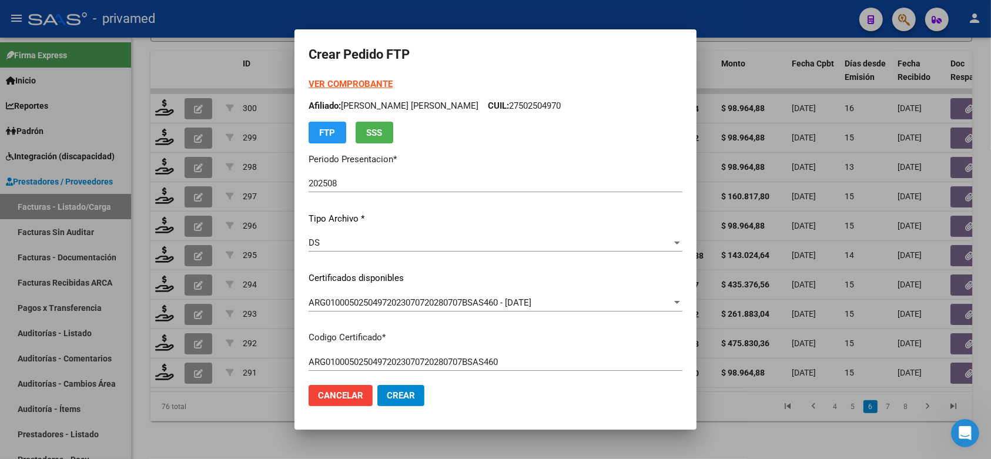
click at [681, 268] on mat-dialog-content "VER COMPROBANTE ARCA Padrón Afiliado: ACUÑA JULIETA NATIVIDAD CUIL: 27502504970…" at bounding box center [495, 227] width 402 height 298
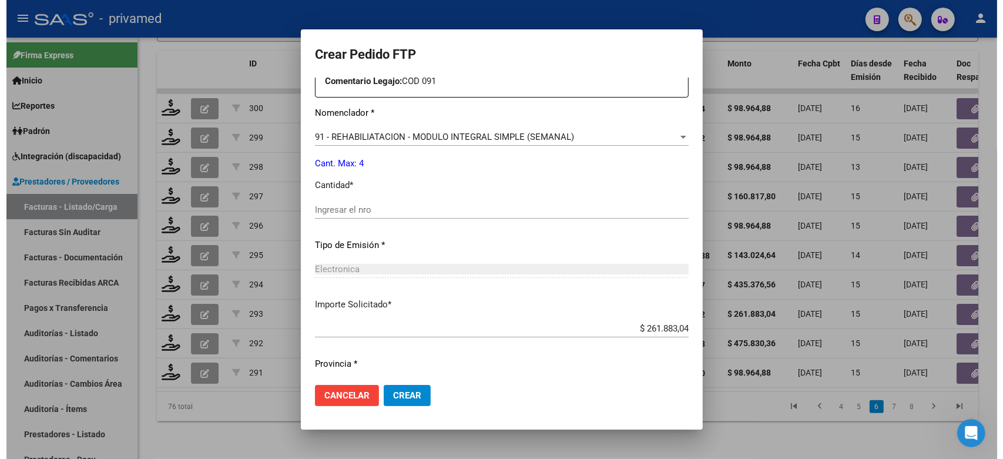
scroll to position [480, 0]
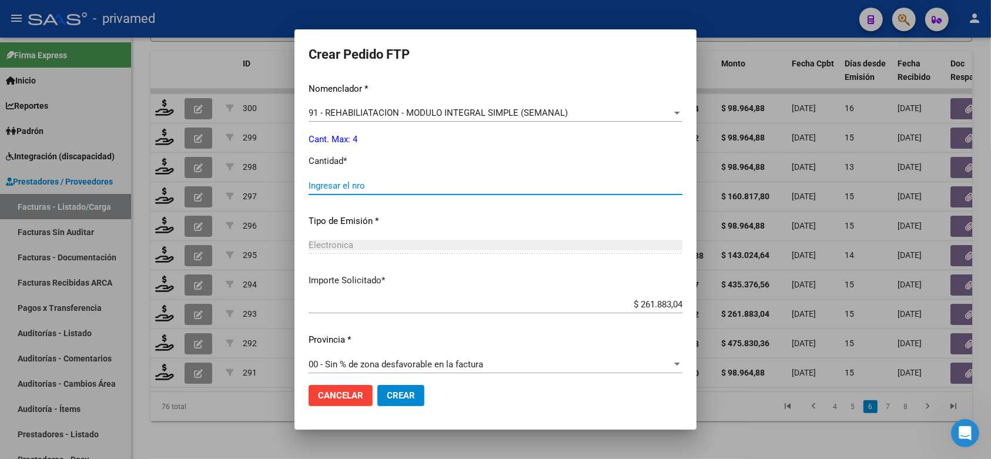
click at [382, 180] on input "Ingresar el nro" at bounding box center [495, 185] width 374 height 11
type input "4"
click at [395, 401] on button "Crear" at bounding box center [400, 395] width 47 height 21
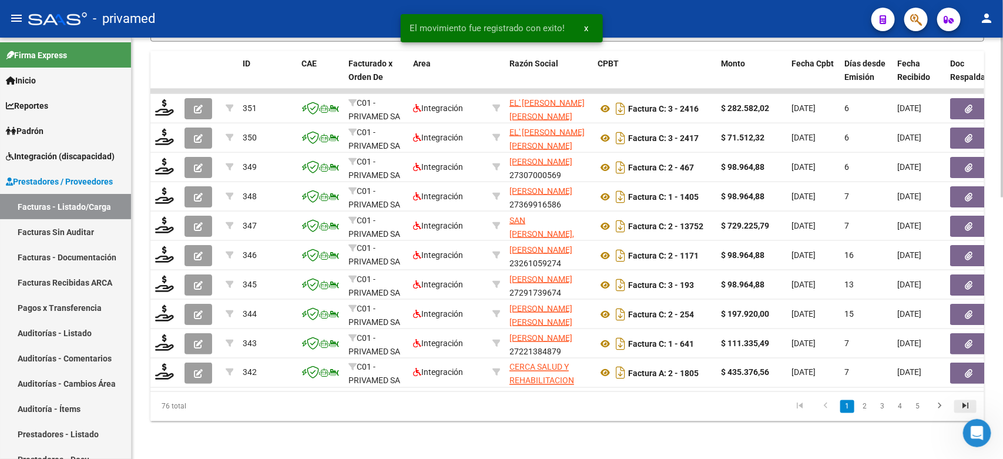
click at [962, 407] on icon "go to last page" at bounding box center [965, 408] width 15 height 14
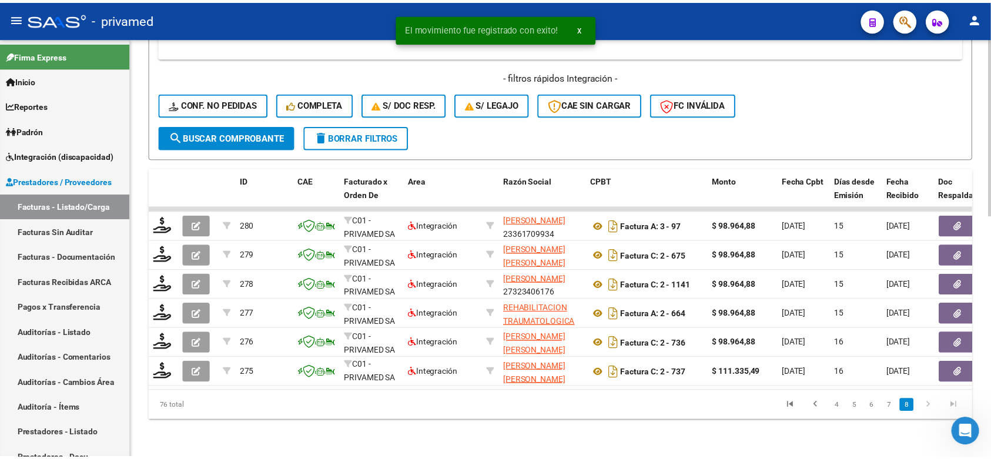
scroll to position [572, 0]
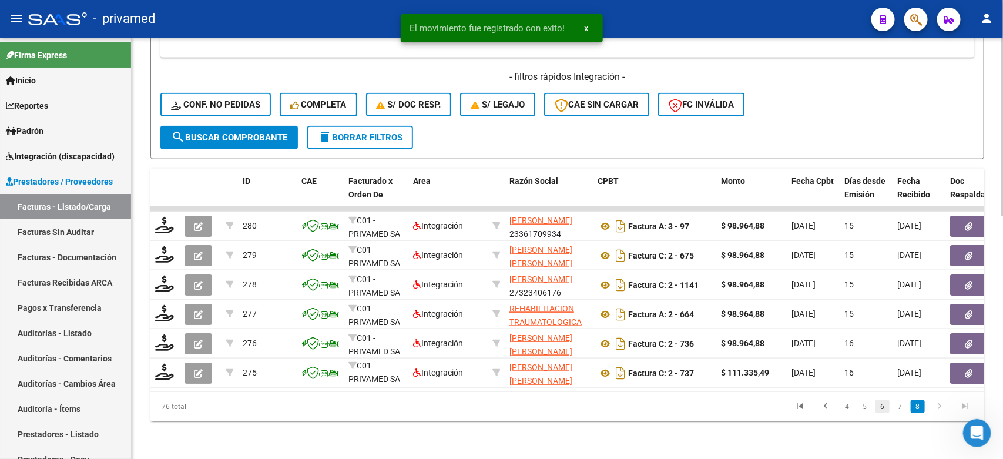
click at [879, 406] on link "6" at bounding box center [882, 406] width 14 height 13
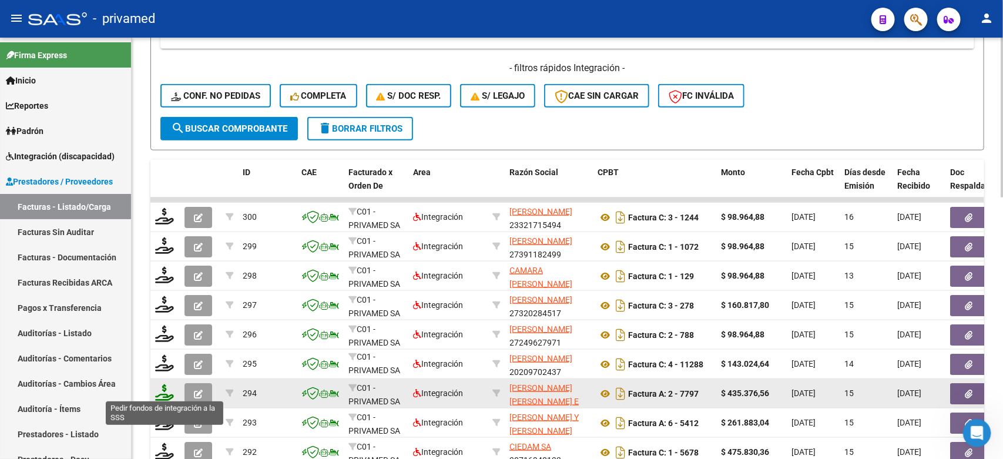
click at [164, 391] on icon at bounding box center [164, 392] width 19 height 16
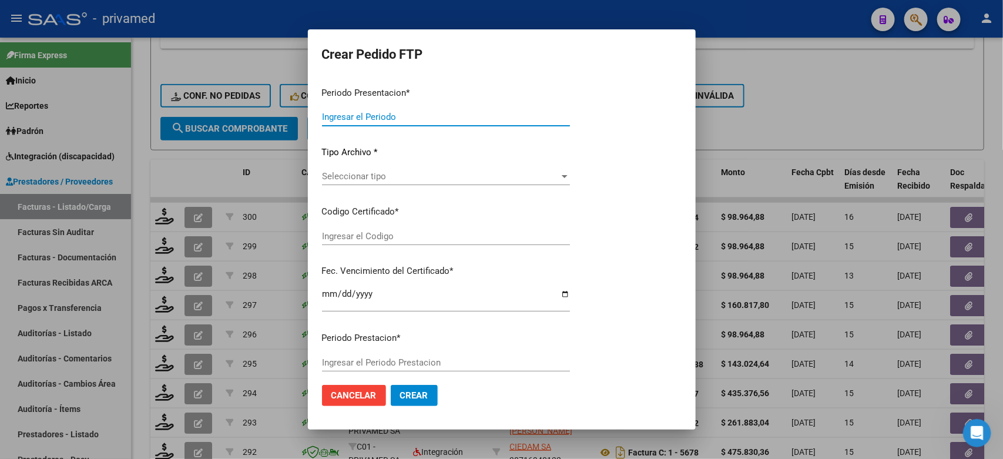
type input "202508"
type input "$ 435.376,56"
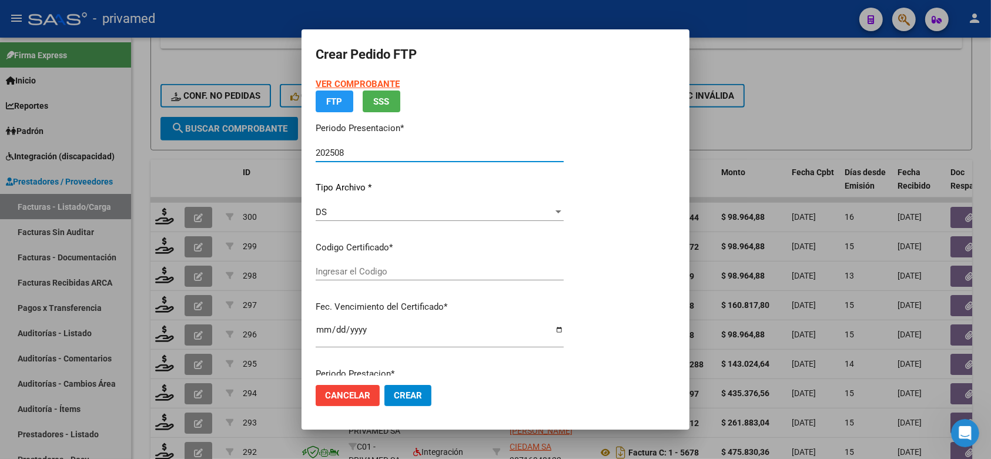
type input "ARG02000512701842025010920300109BUE315"
type input "2030-01-09"
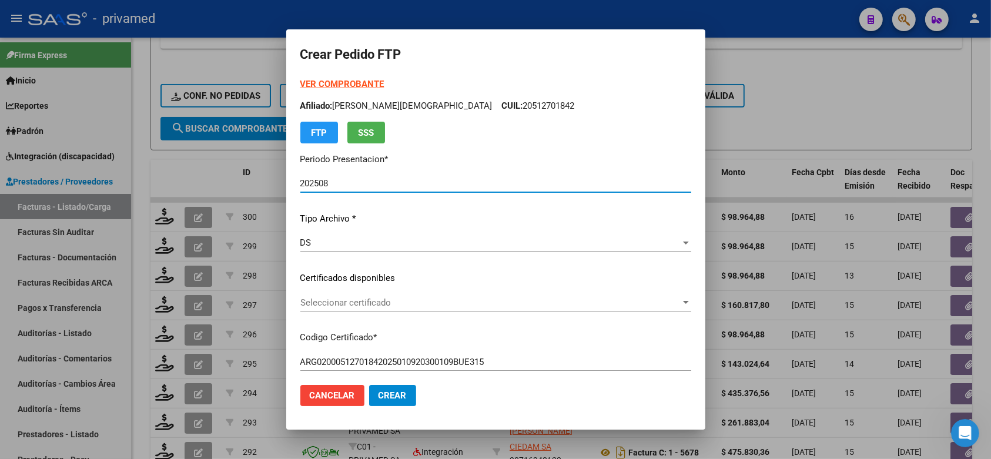
click at [404, 300] on span "Seleccionar certificado" at bounding box center [490, 302] width 380 height 11
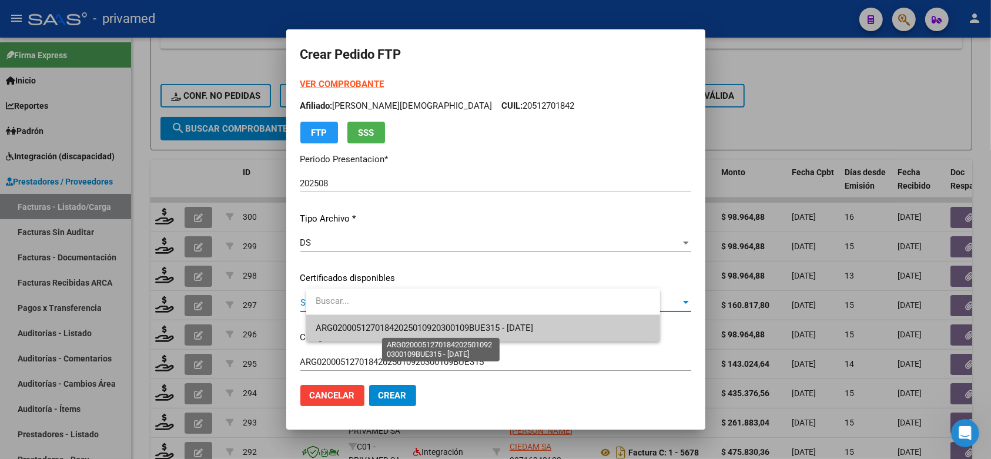
click at [413, 328] on span "ARG02000512701842025010920300109BUE315 - 2030-01-09" at bounding box center [423, 328] width 217 height 11
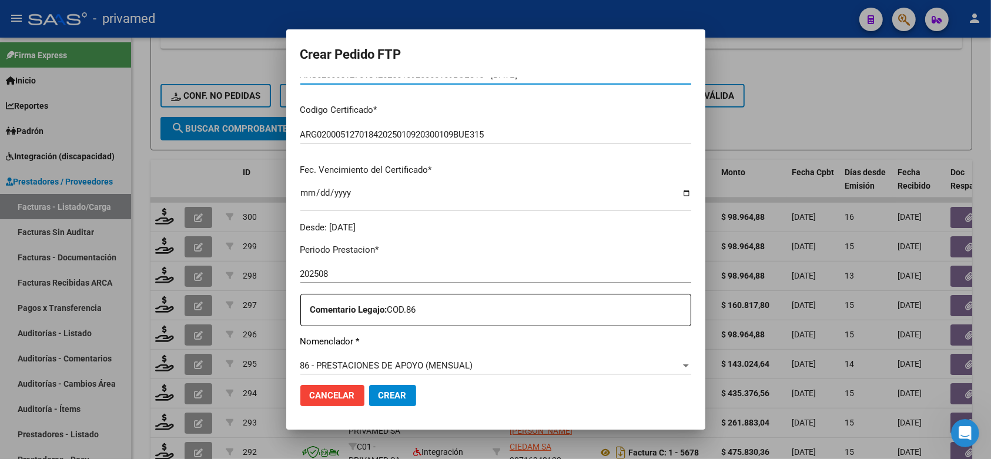
scroll to position [367, 0]
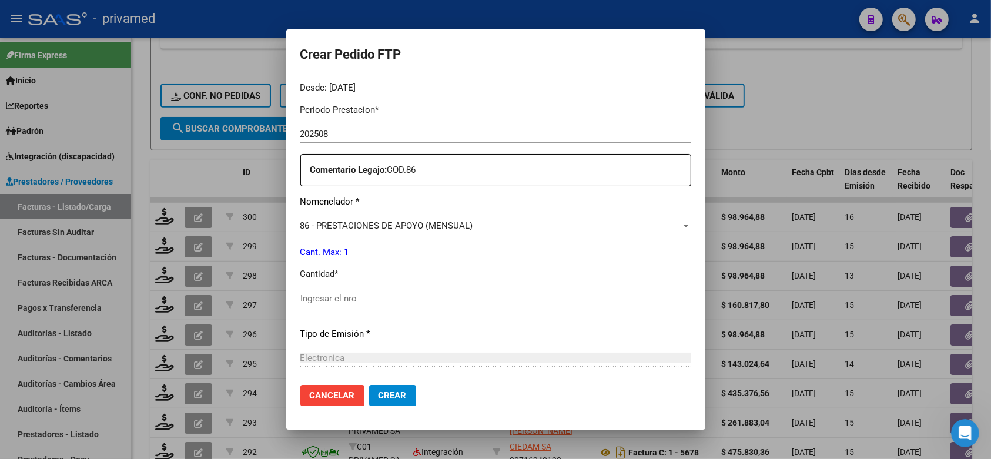
click at [404, 293] on input "Ingresar el nro" at bounding box center [495, 298] width 391 height 11
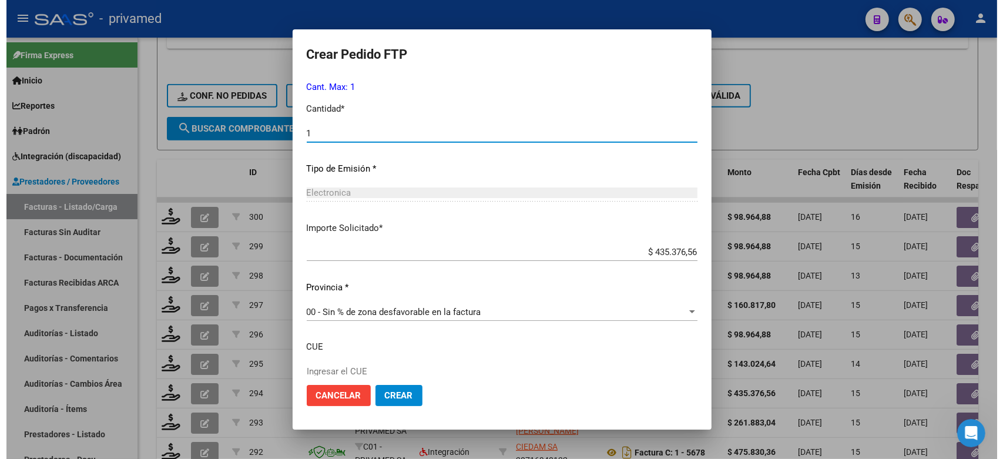
scroll to position [599, 0]
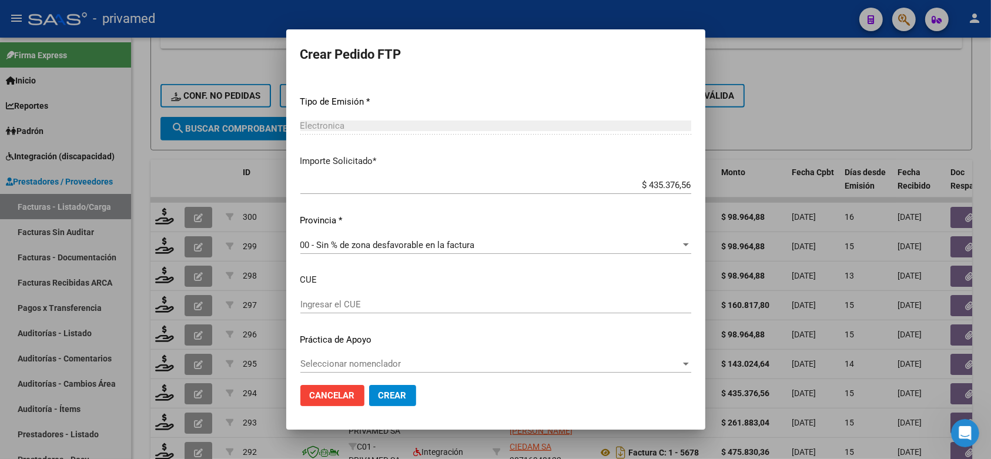
type input "1"
click at [402, 381] on mat-dialog-actions "Cancelar Crear" at bounding box center [495, 395] width 391 height 40
click at [402, 391] on span "Crear" at bounding box center [392, 395] width 28 height 11
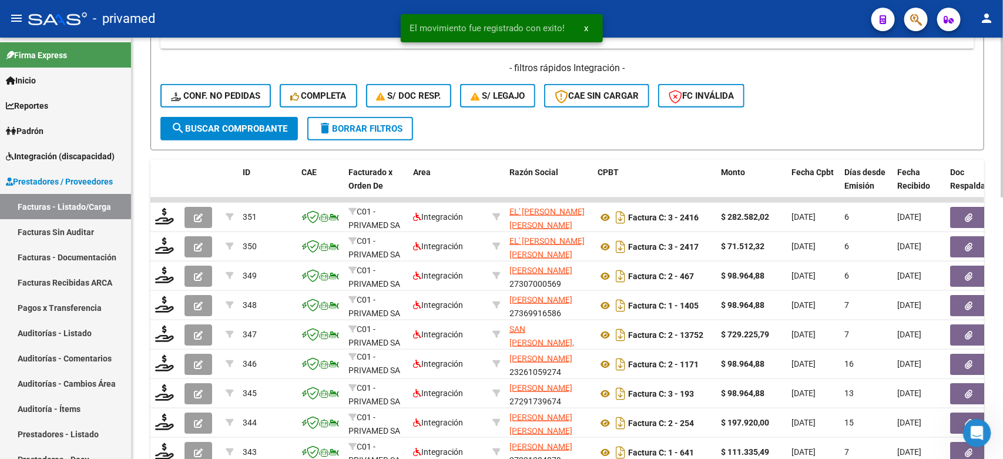
scroll to position [689, 0]
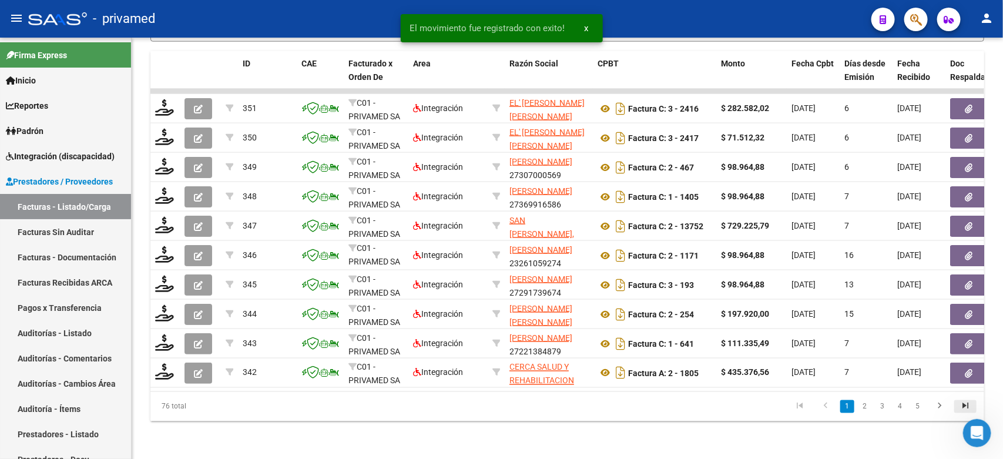
click at [962, 408] on icon "go to last page" at bounding box center [965, 408] width 15 height 14
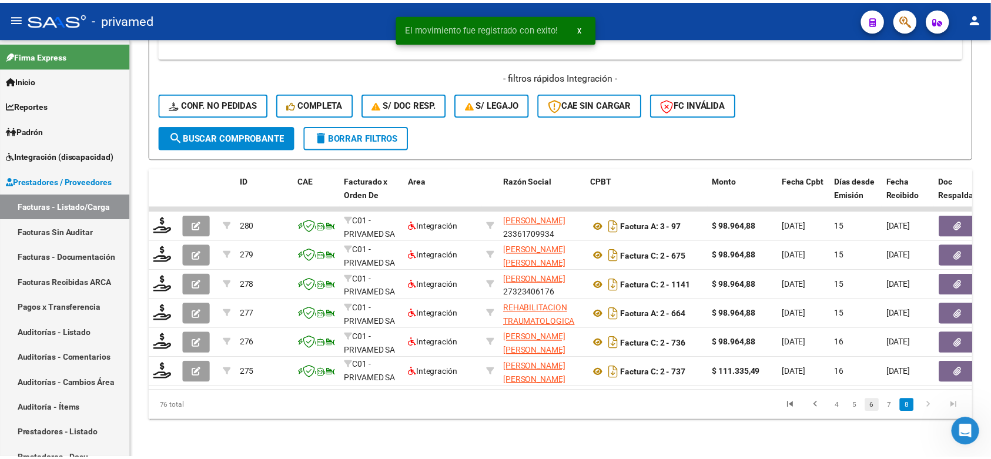
scroll to position [572, 0]
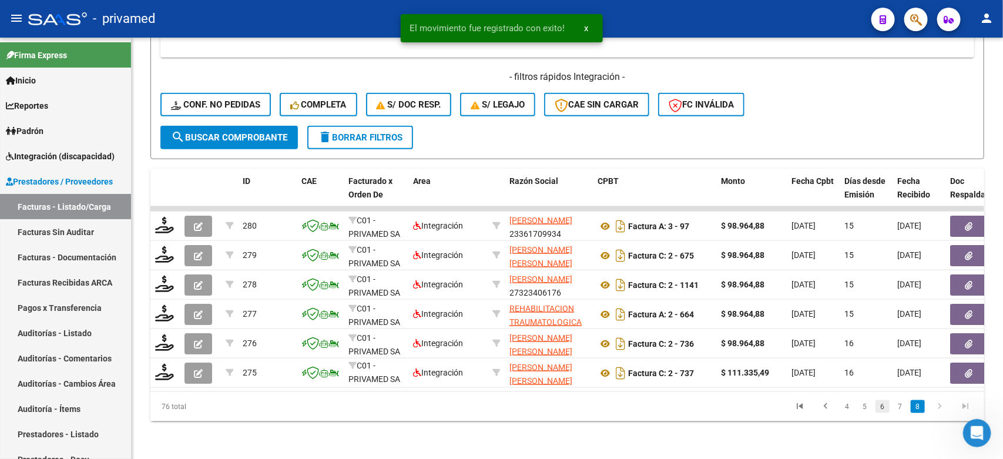
click at [883, 407] on link "6" at bounding box center [882, 406] width 14 height 13
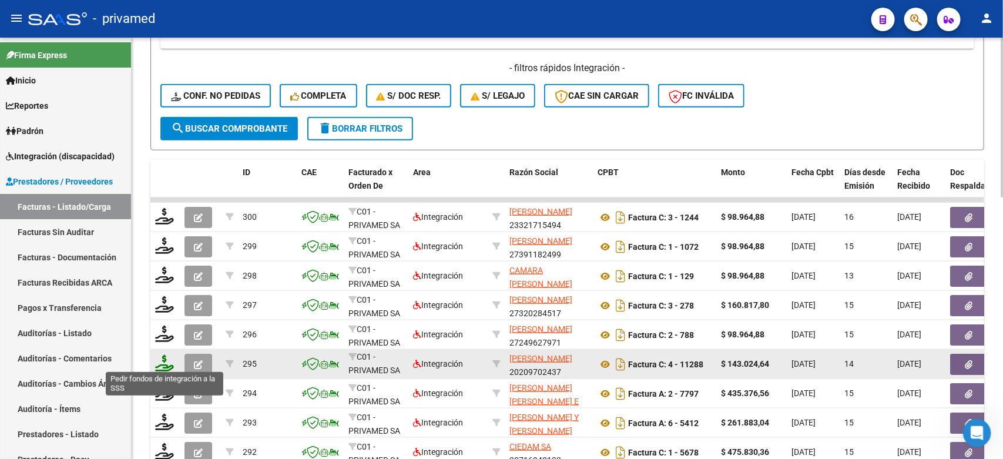
click at [169, 360] on icon at bounding box center [164, 363] width 19 height 16
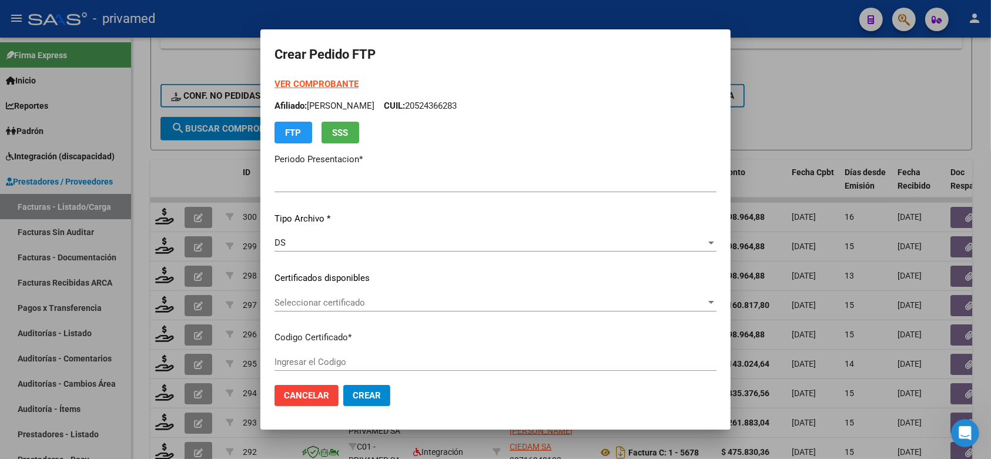
type input "202508"
type input "$ 143.024,64"
type input "ARG02503569112023101820331018AND184"
type input "2033-10-18"
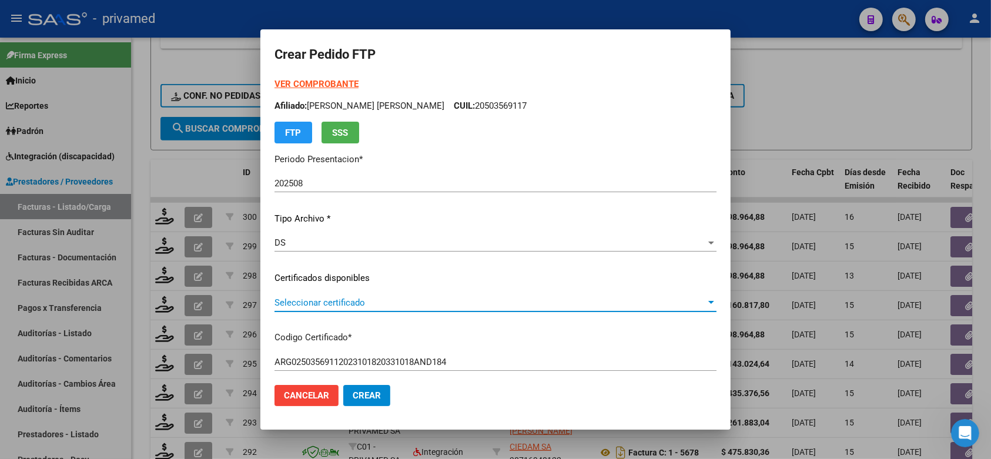
click at [444, 305] on span "Seleccionar certificado" at bounding box center [489, 302] width 431 height 11
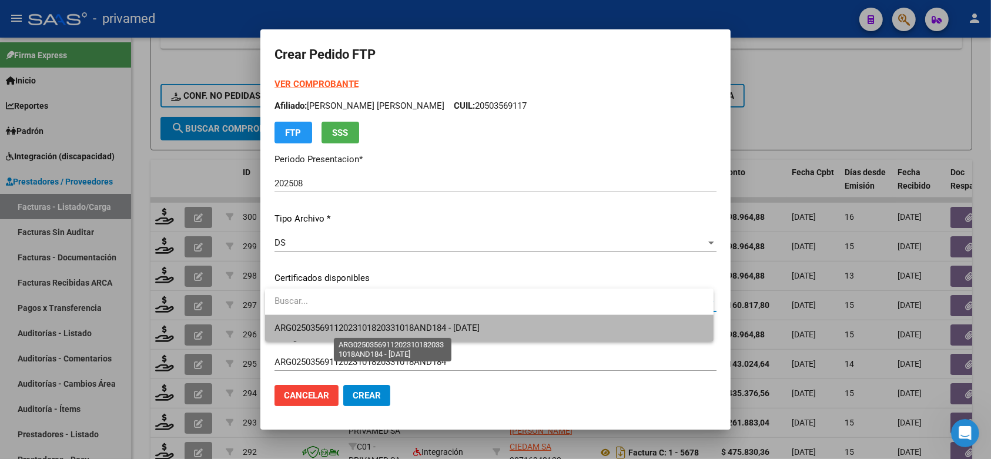
click at [431, 332] on span "ARG02503569112023101820331018AND184 - 2033-10-18" at bounding box center [376, 328] width 205 height 11
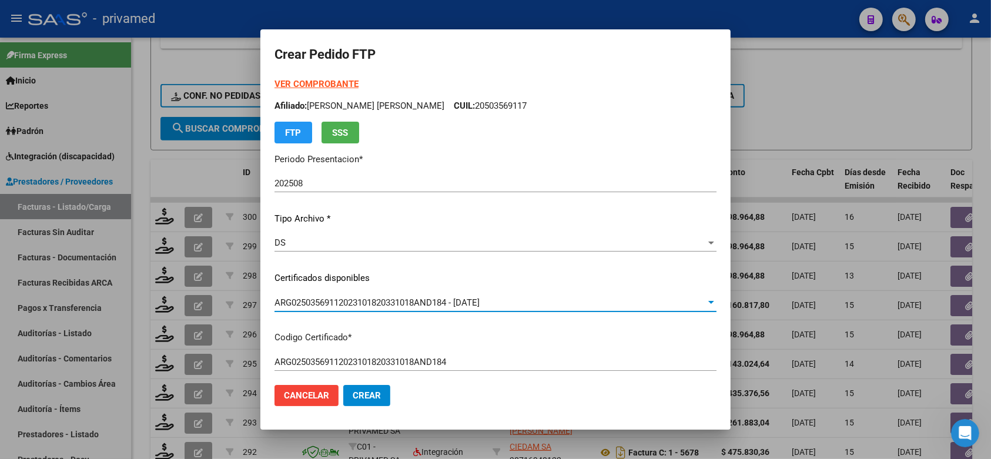
click at [711, 275] on mat-dialog-content "VER COMPROBANTE ARCA Padrón Afiliado: ACUÑA ANGELO BAUTISTA CUIL: 20503569117 F…" at bounding box center [495, 227] width 470 height 298
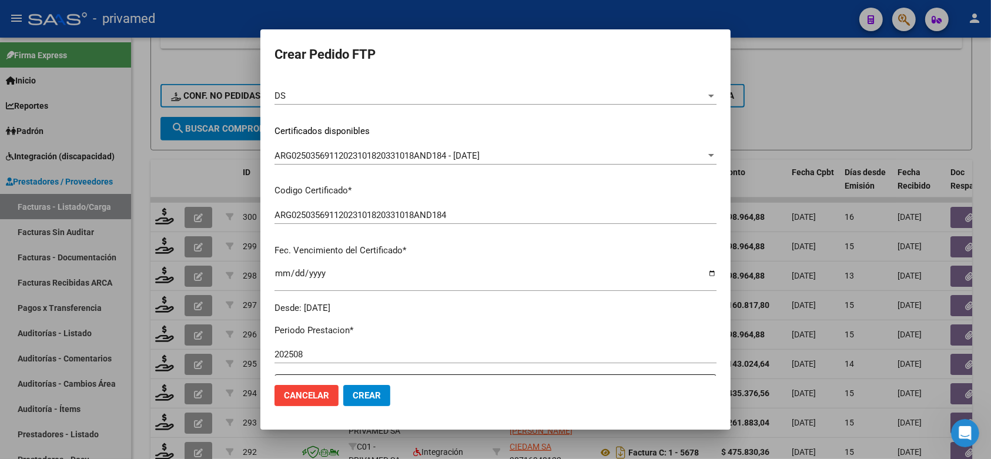
scroll to position [0, 0]
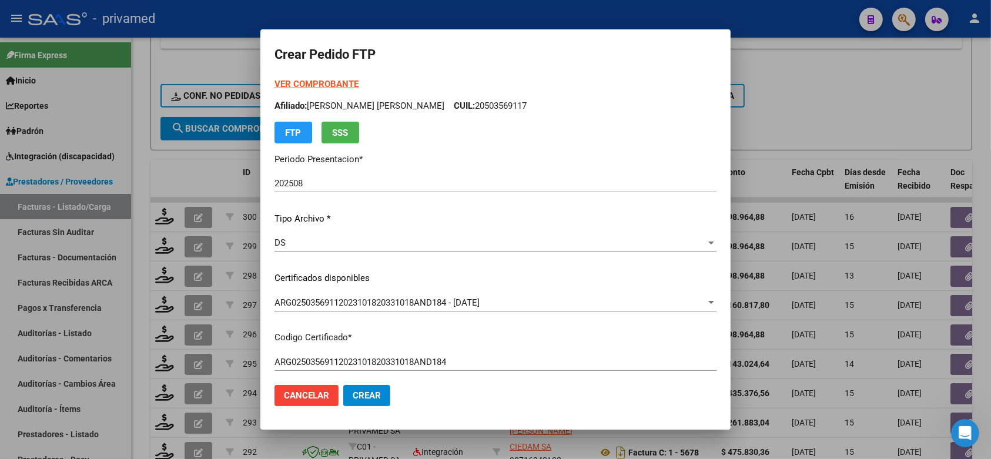
click at [327, 83] on strong "VER COMPROBANTE" at bounding box center [316, 84] width 84 height 11
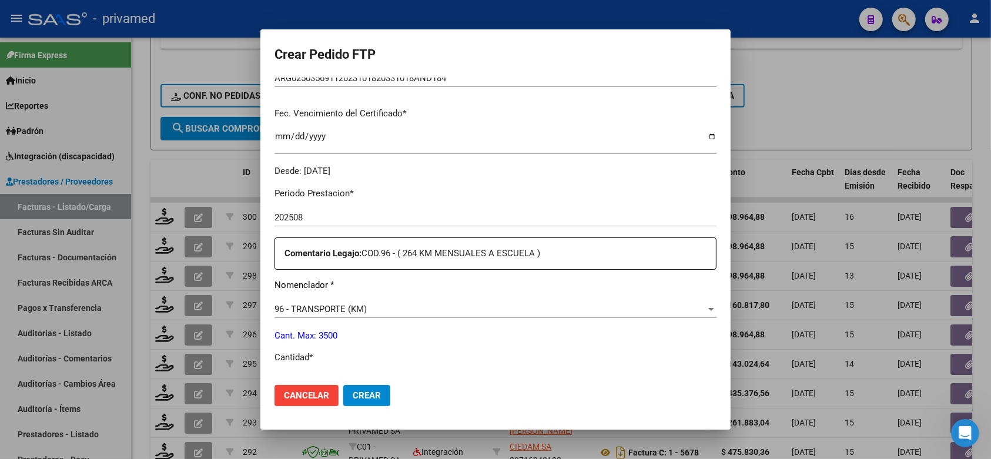
scroll to position [294, 0]
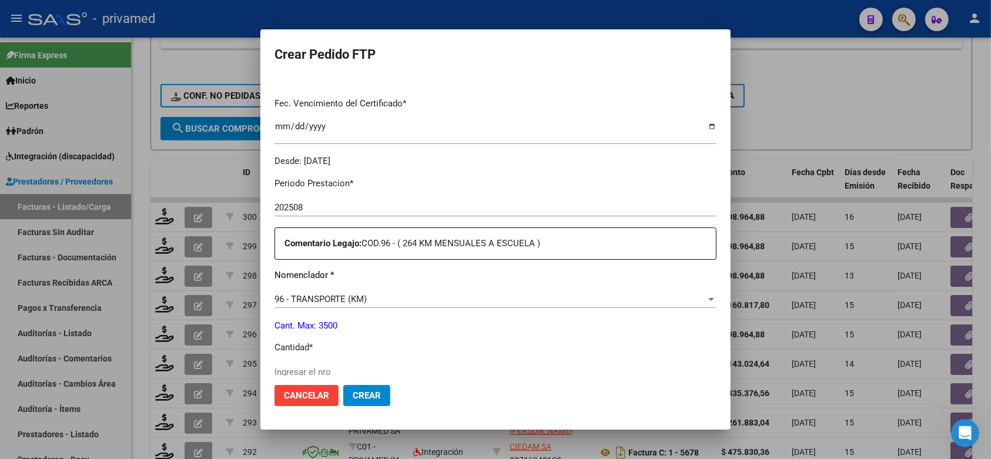
click at [324, 367] on input "Ingresar el nro" at bounding box center [495, 372] width 442 height 11
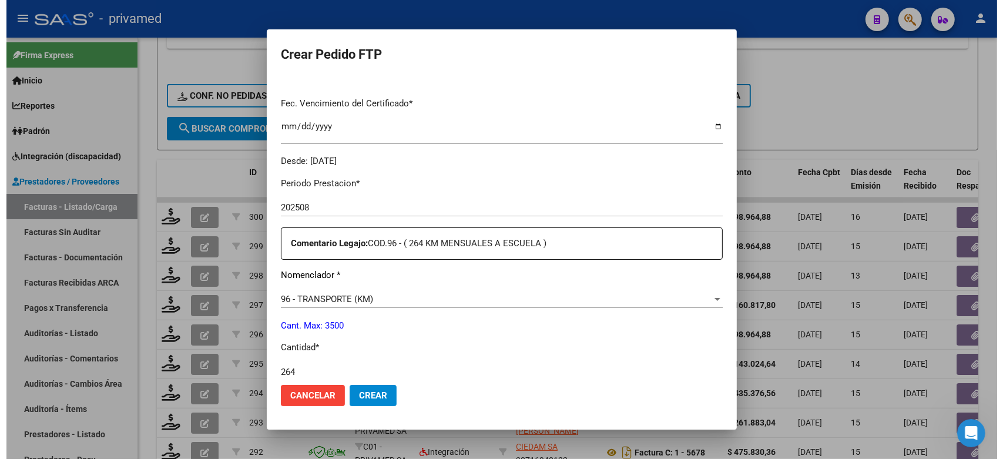
scroll to position [441, 0]
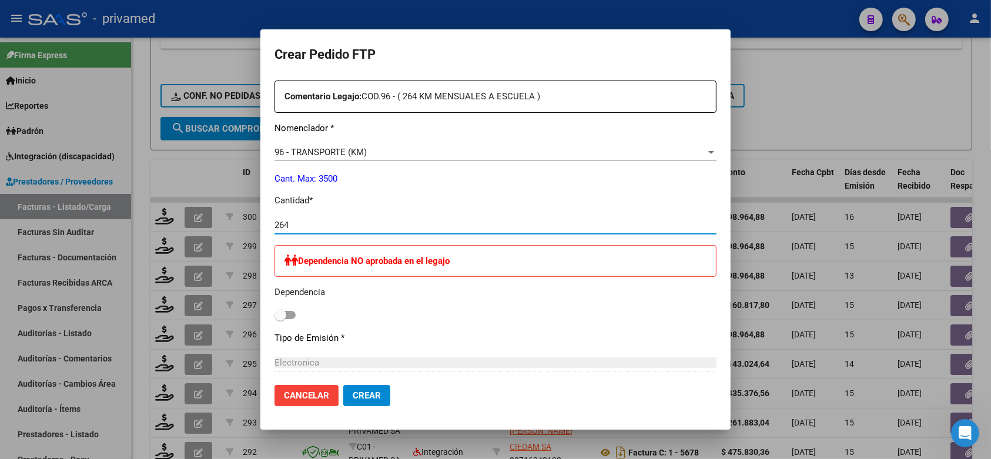
type input "264"
click at [367, 390] on span "Crear" at bounding box center [366, 395] width 28 height 11
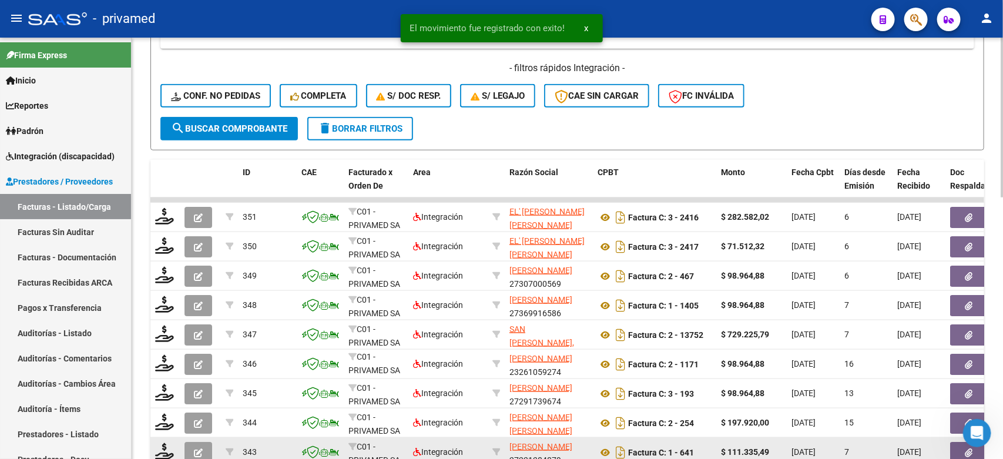
scroll to position [689, 0]
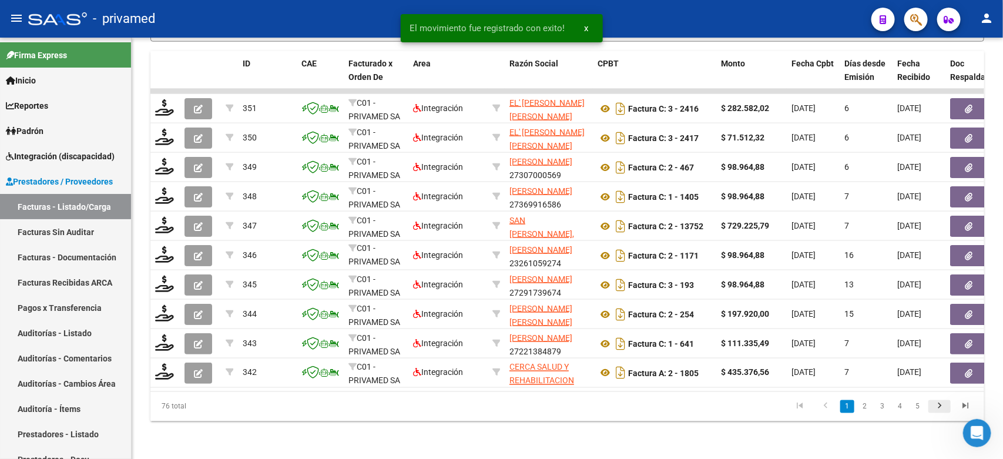
click at [939, 404] on icon "go to next page" at bounding box center [939, 408] width 15 height 14
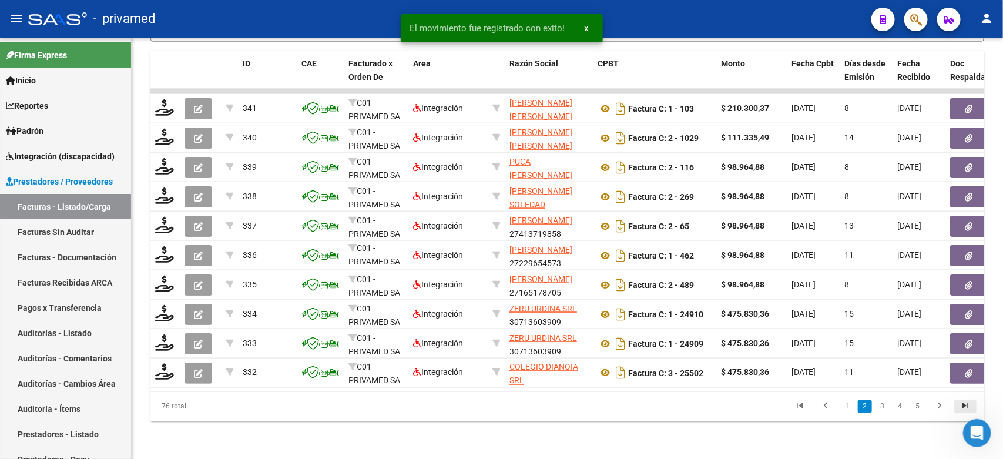
click at [968, 408] on icon "go to last page" at bounding box center [965, 408] width 15 height 14
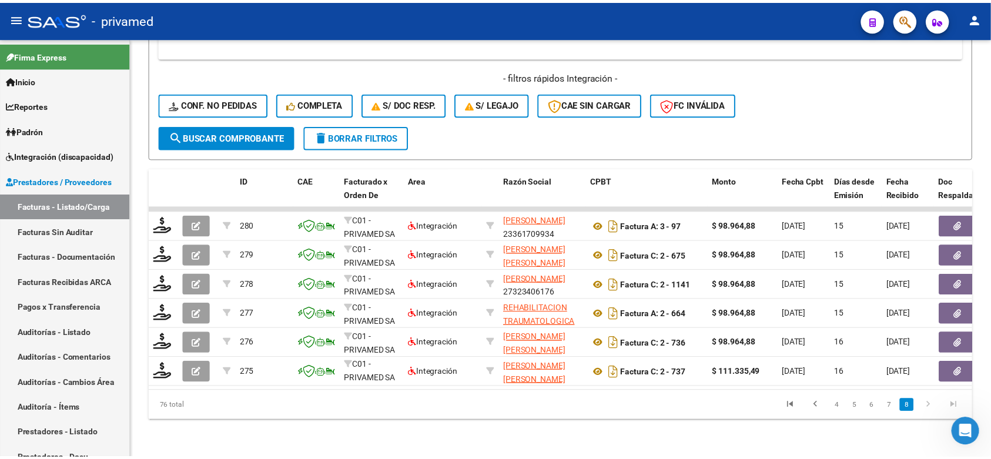
scroll to position [572, 0]
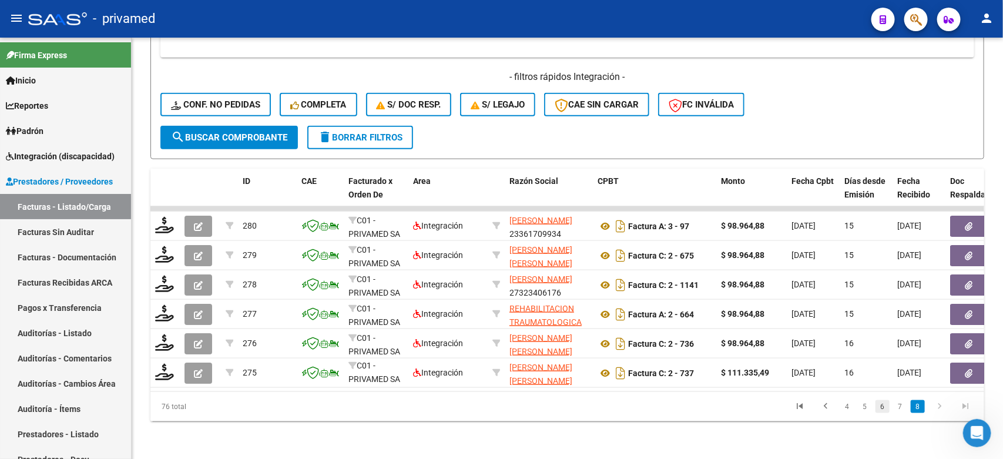
click at [882, 407] on link "6" at bounding box center [882, 406] width 14 height 13
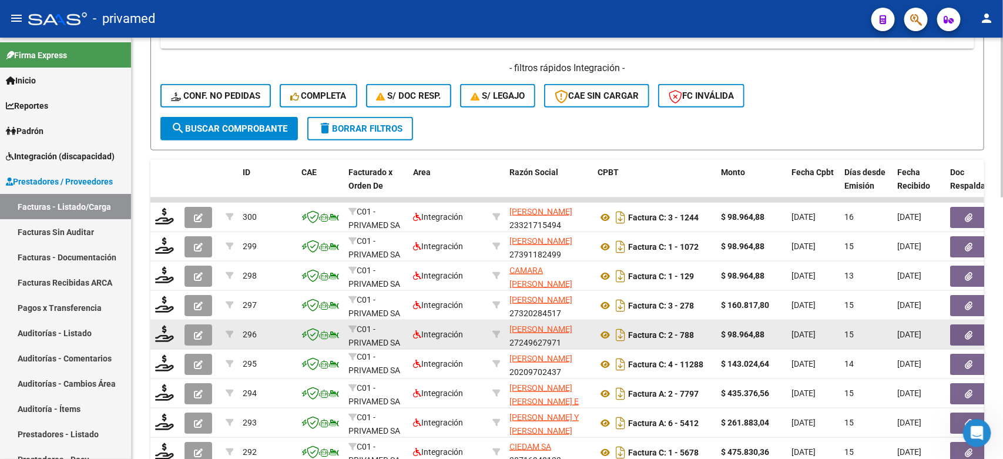
click at [198, 335] on button "button" at bounding box center [198, 334] width 28 height 21
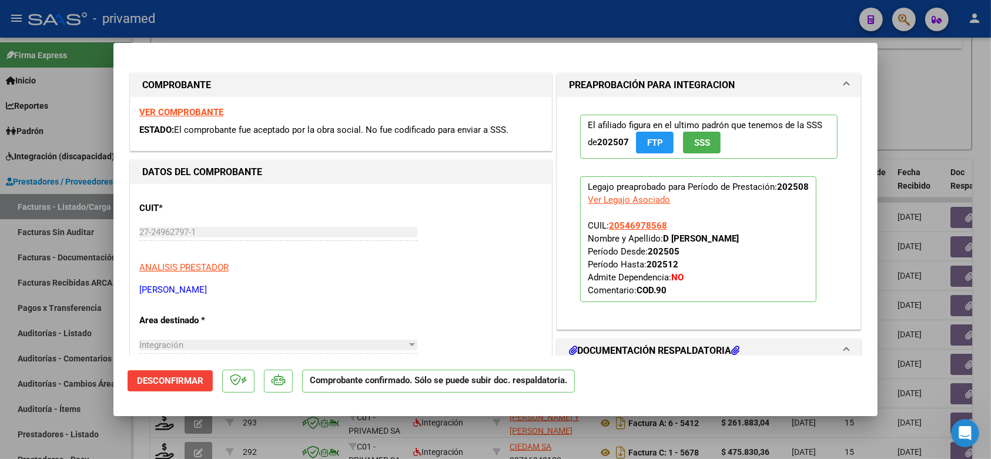
click at [961, 105] on div at bounding box center [495, 229] width 991 height 459
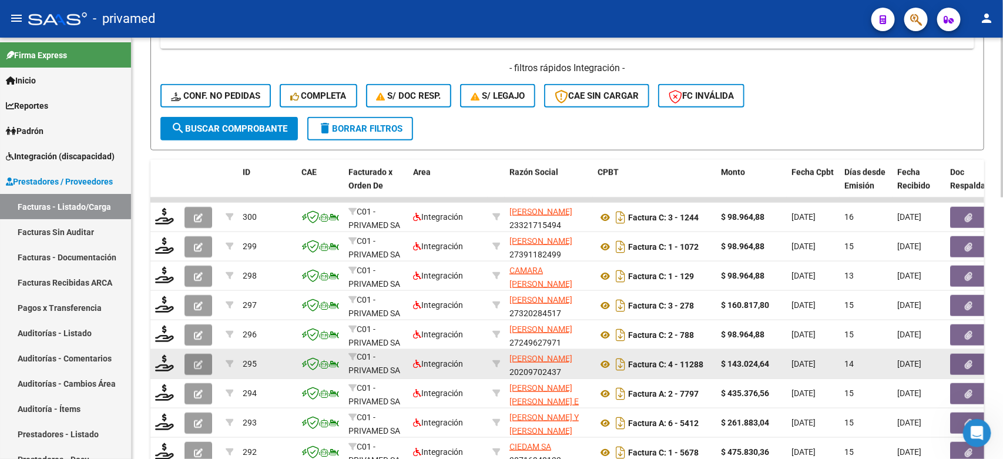
click at [200, 364] on icon "button" at bounding box center [198, 364] width 9 height 9
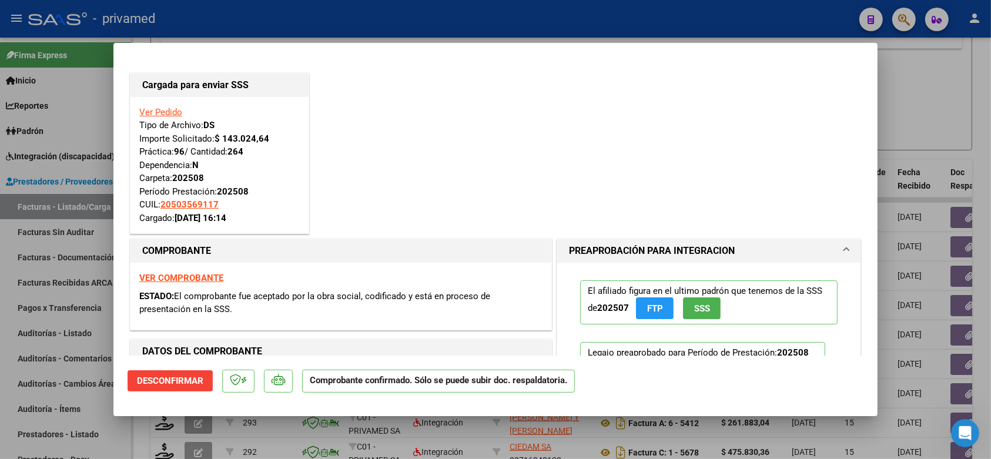
click at [911, 108] on div at bounding box center [495, 229] width 991 height 459
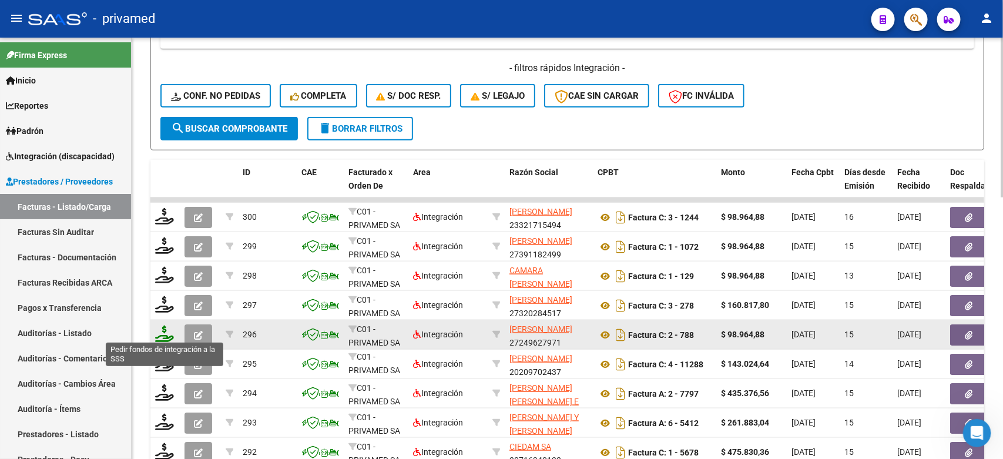
click at [162, 328] on icon at bounding box center [164, 333] width 19 height 16
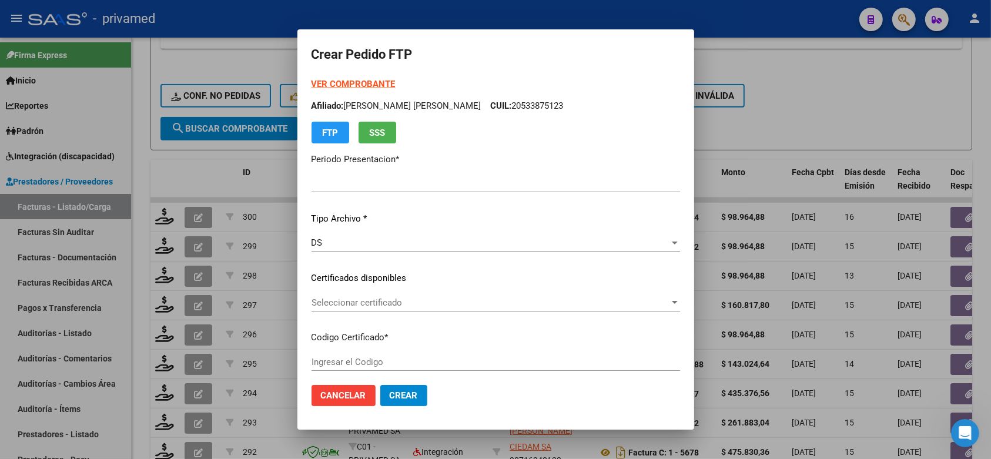
type input "202508"
type input "$ 98.964,88"
type input "ARG02000546978562019102920251029CBA536"
type input "[DATE]"
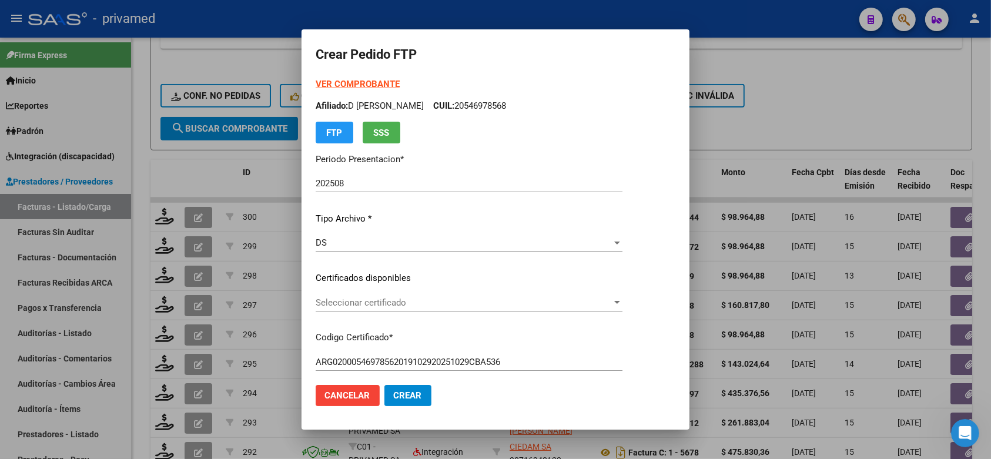
click at [455, 305] on span "Seleccionar certificado" at bounding box center [463, 302] width 296 height 11
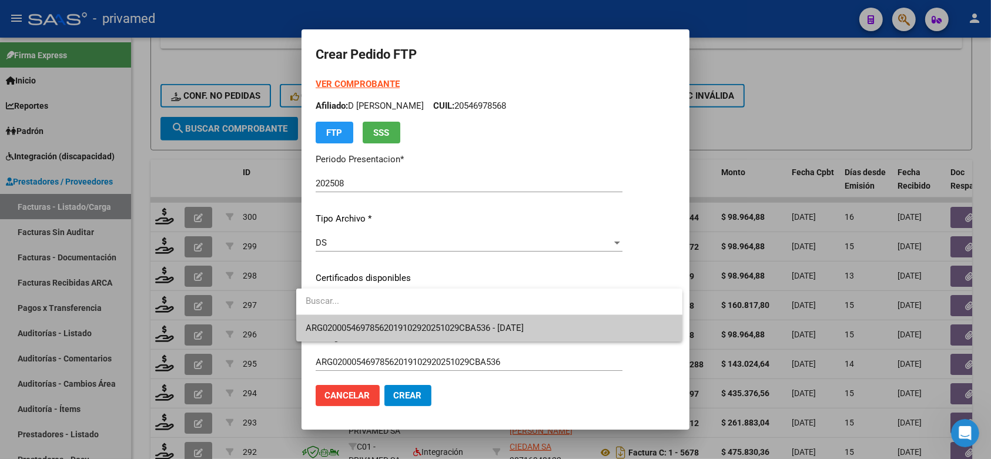
click at [460, 323] on span "ARG02000546978562019102920251029CBA536 - [DATE]" at bounding box center [414, 328] width 218 height 11
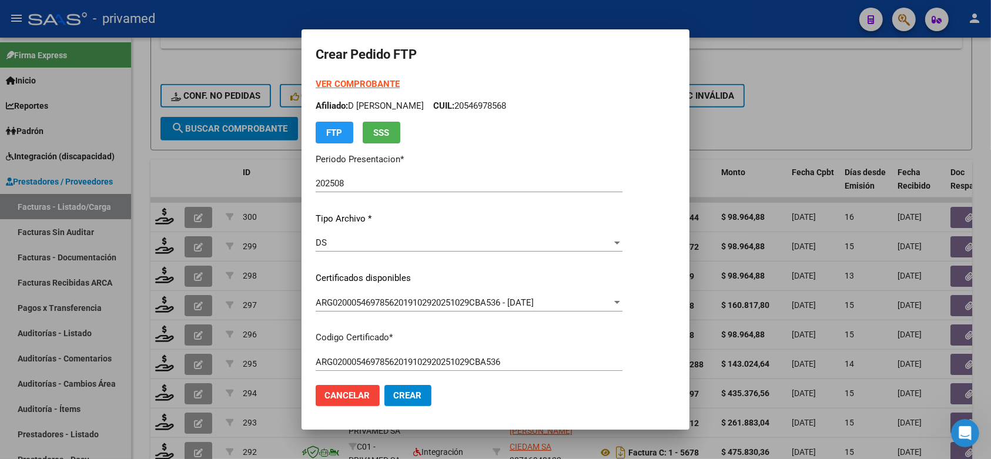
click at [677, 272] on mat-dialog-content "VER COMPROBANTE ARCA Padrón Afiliado: D ELIA GONZALO VALENTINO CUIL: 2054697856…" at bounding box center [495, 227] width 388 height 298
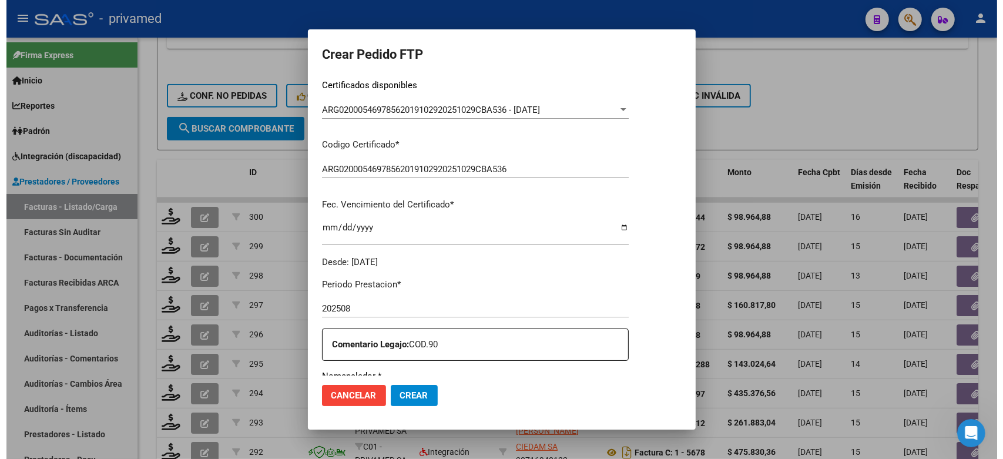
scroll to position [367, 0]
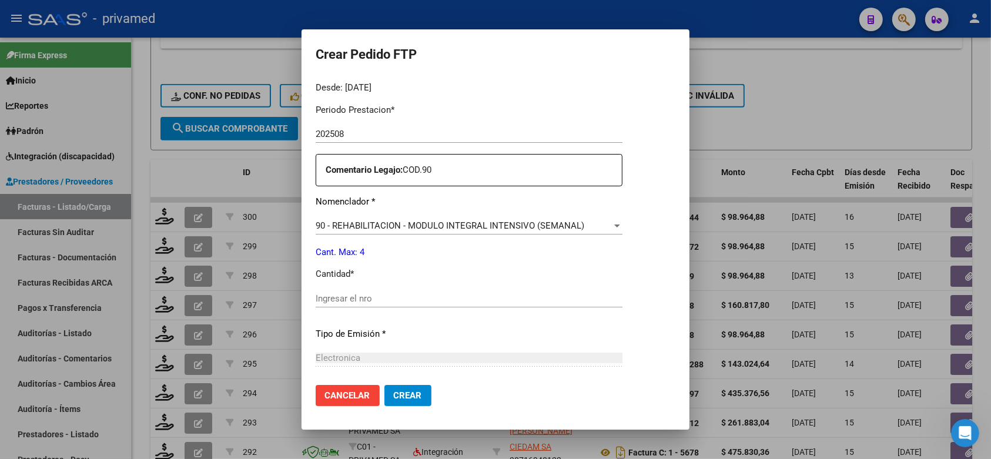
click at [433, 293] on input "Ingresar el nro" at bounding box center [468, 298] width 307 height 11
type input "4"
click at [402, 398] on span "Crear" at bounding box center [408, 395] width 28 height 11
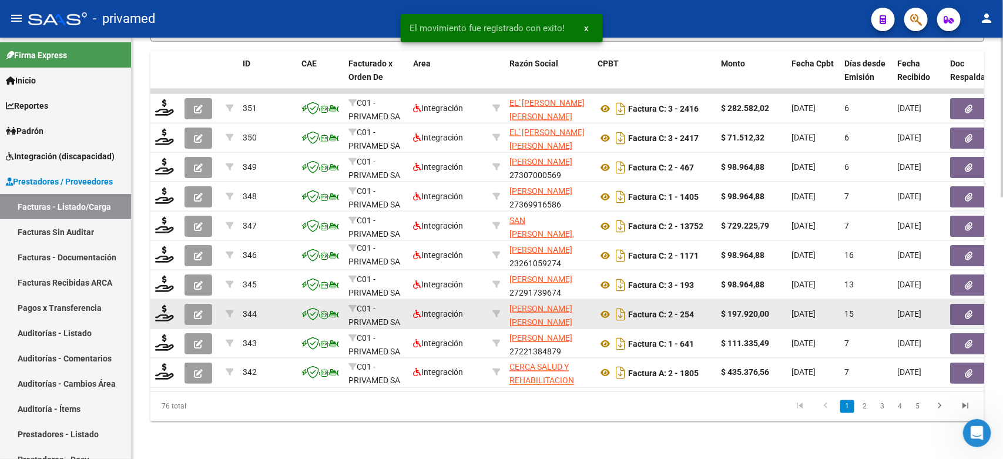
scroll to position [689, 0]
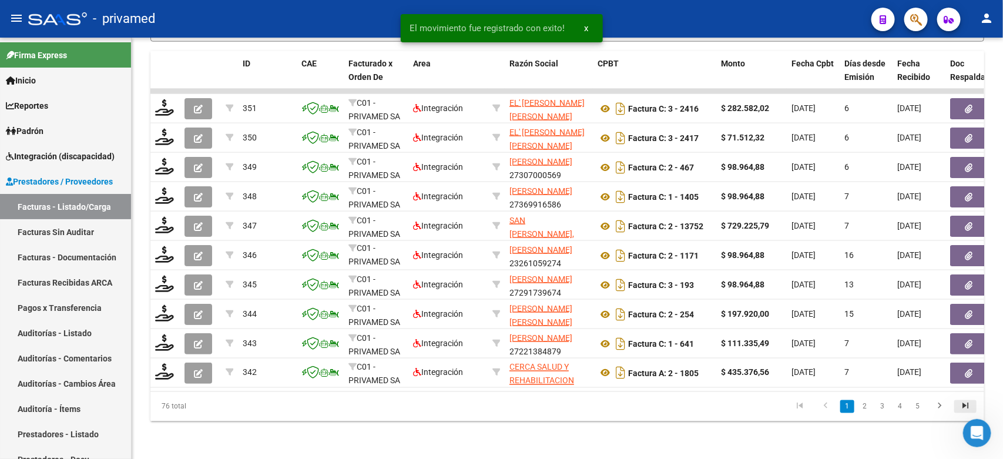
click at [967, 409] on icon "go to last page" at bounding box center [965, 408] width 15 height 14
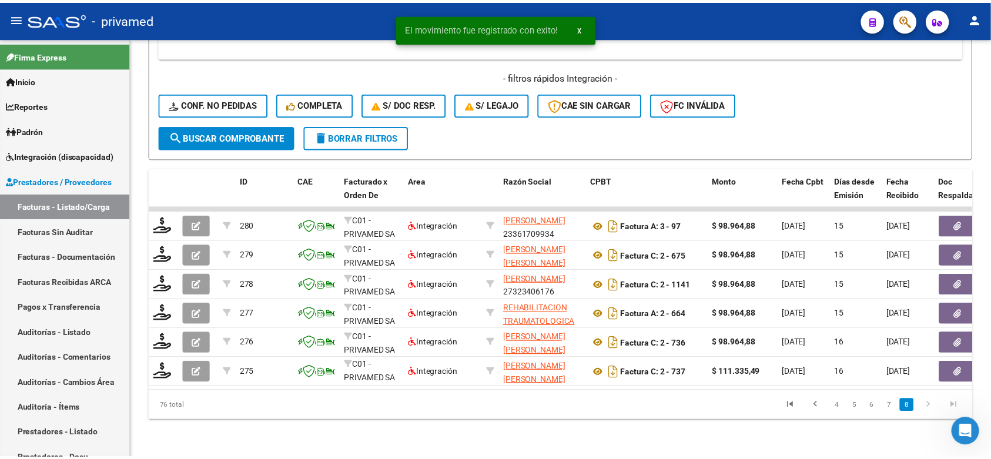
scroll to position [572, 0]
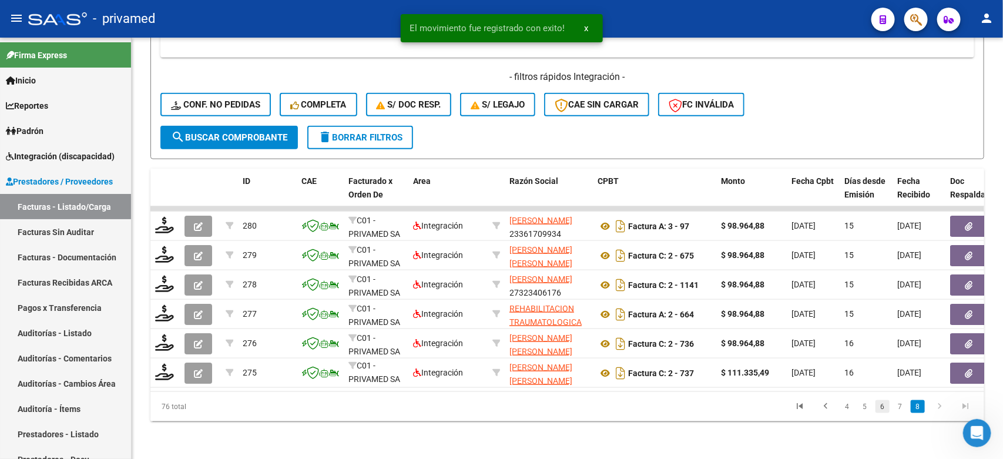
click at [881, 407] on link "6" at bounding box center [882, 406] width 14 height 13
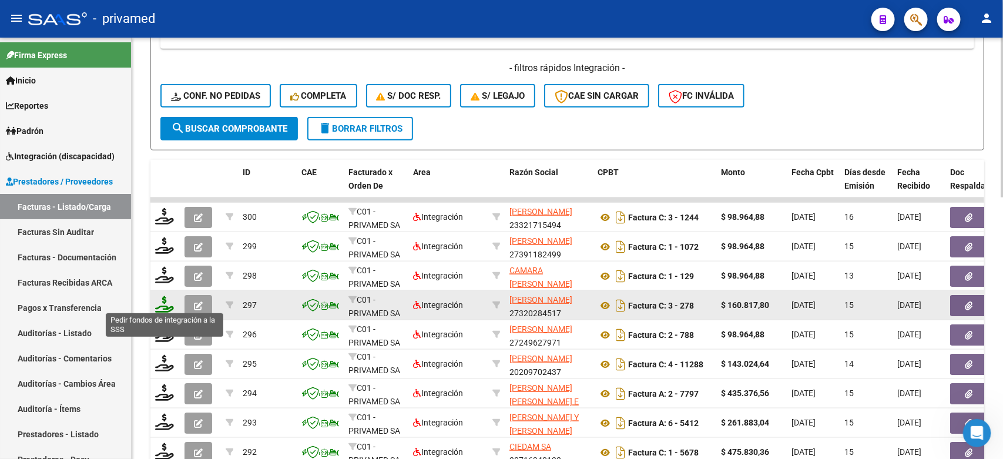
click at [163, 303] on icon at bounding box center [164, 304] width 19 height 16
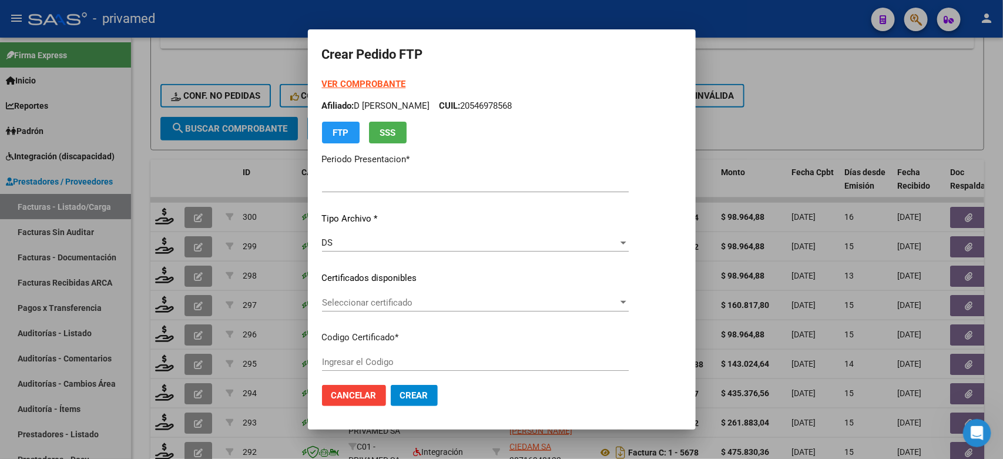
type input "202508"
type input "$ 160.817,80"
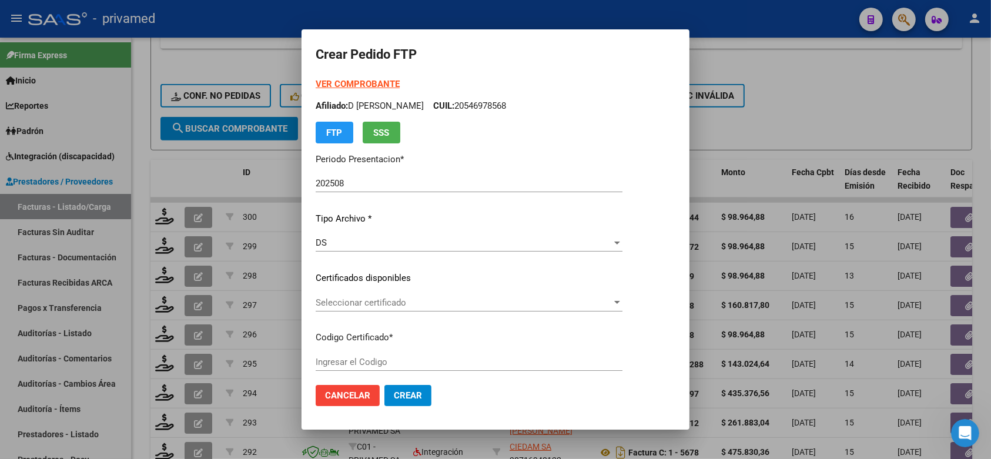
type input "ARG01000498745862023042120280421CBA536"
type input "2028-04-21"
click at [401, 309] on div "Seleccionar certificado Seleccionar certificado" at bounding box center [464, 303] width 298 height 18
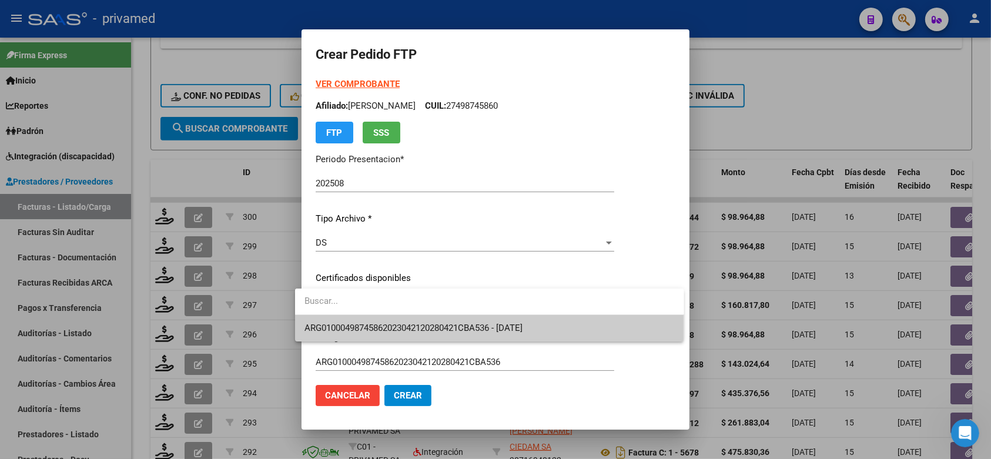
click at [406, 320] on span "ARG01000498745862023042120280421CBA536 - 2028-04-21" at bounding box center [489, 328] width 370 height 26
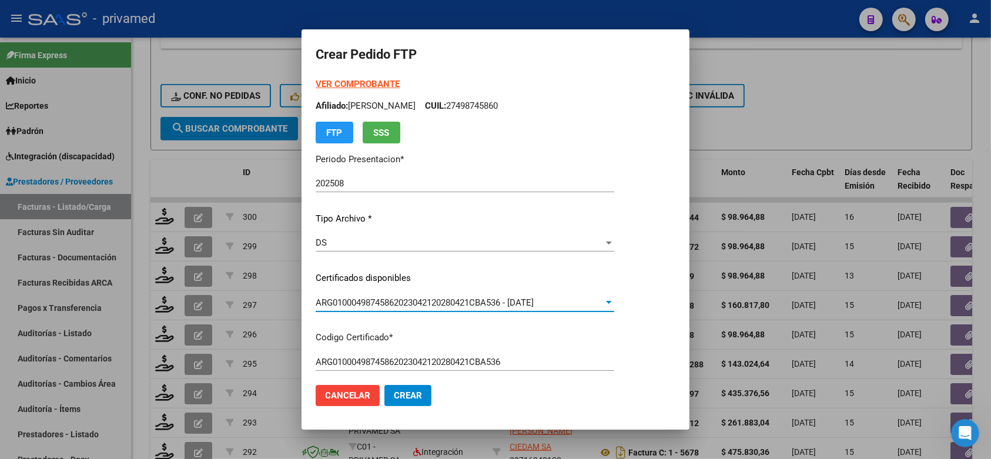
click at [677, 274] on mat-dialog-content "VER COMPROBANTE ARCA Padrón Afiliado: ACEVEDO MAITE ALEJANDRA CUIL: 27498745860…" at bounding box center [495, 227] width 388 height 298
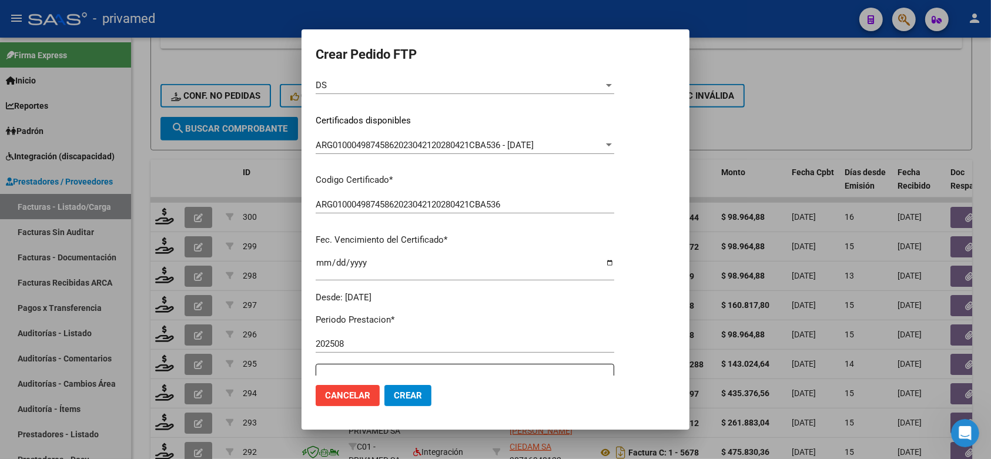
scroll to position [294, 0]
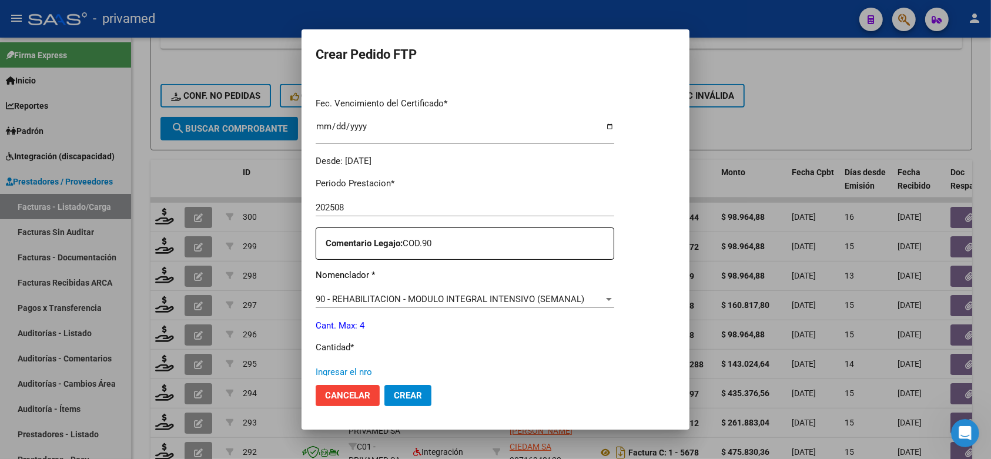
click at [363, 367] on input "Ingresar el nro" at bounding box center [464, 372] width 298 height 11
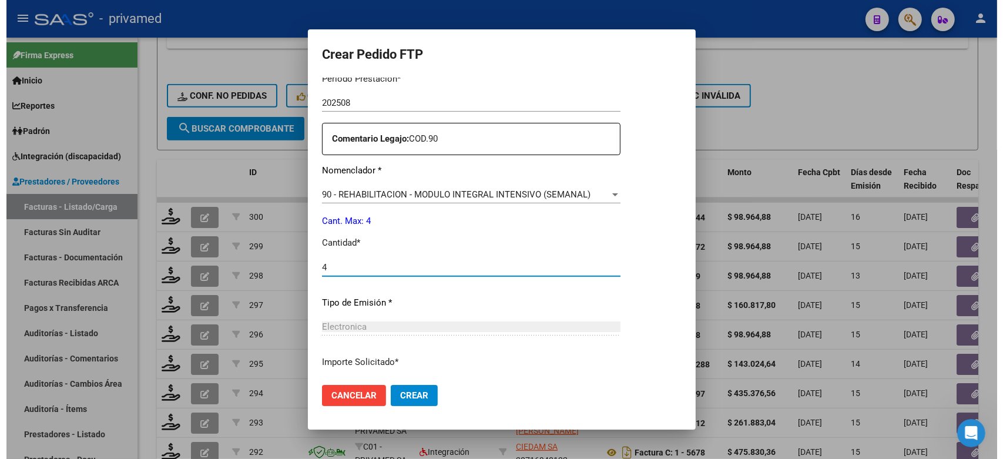
scroll to position [480, 0]
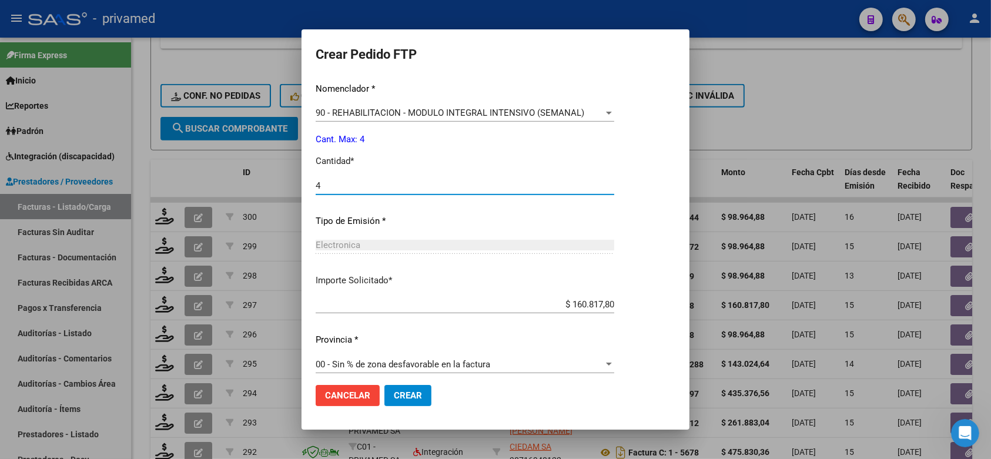
type input "4"
click at [407, 401] on button "Crear" at bounding box center [407, 395] width 47 height 21
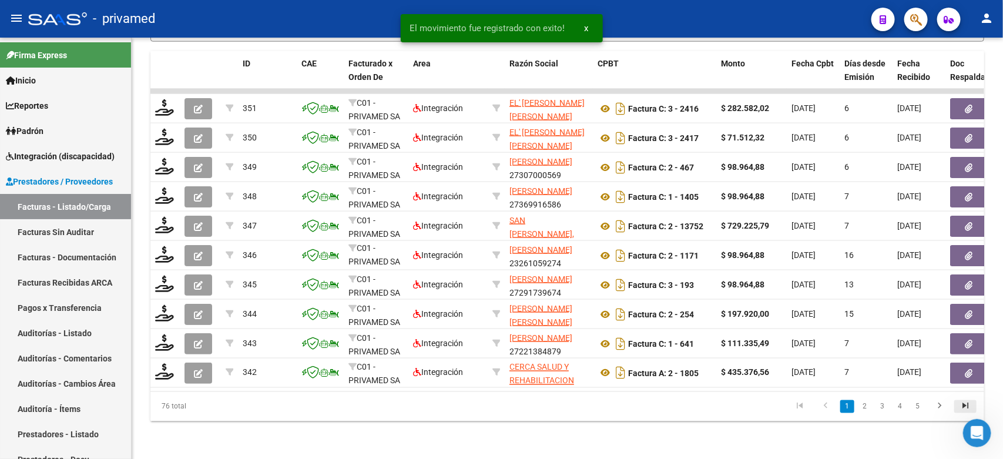
scroll to position [689, 0]
click at [966, 406] on icon "go to last page" at bounding box center [965, 408] width 15 height 14
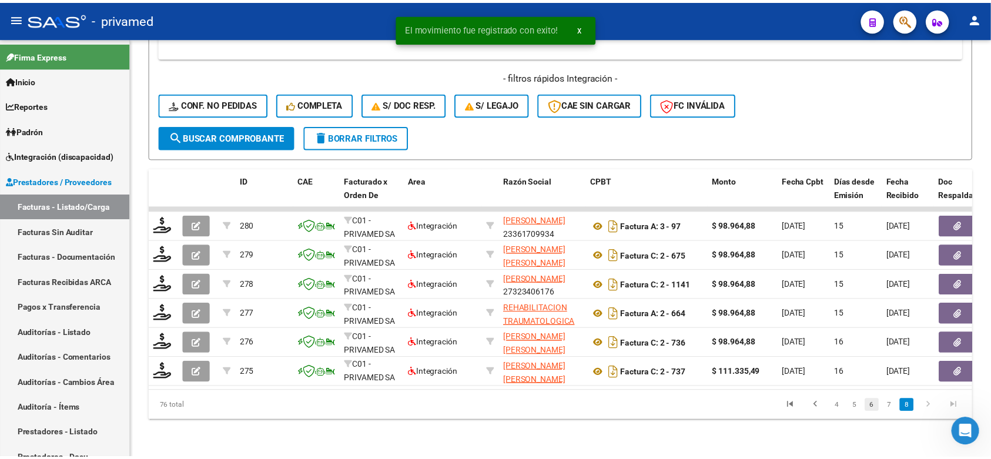
scroll to position [572, 0]
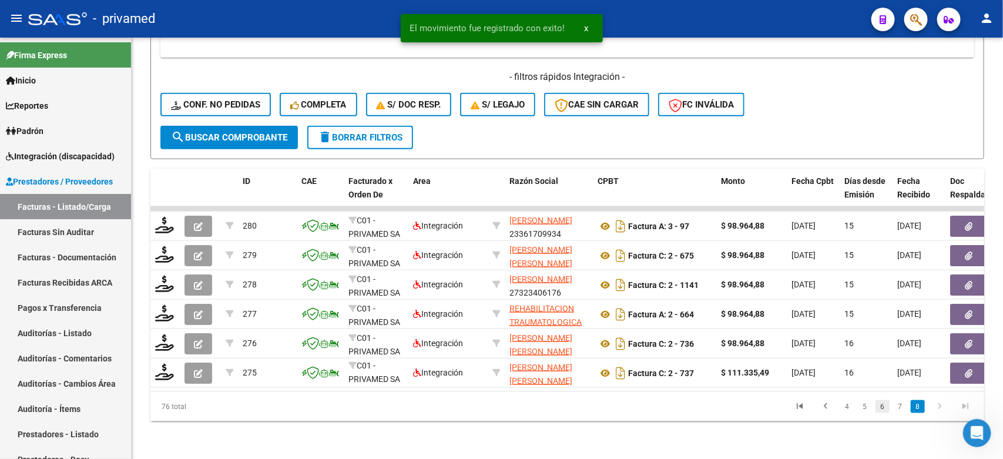
click at [882, 406] on link "6" at bounding box center [882, 406] width 14 height 13
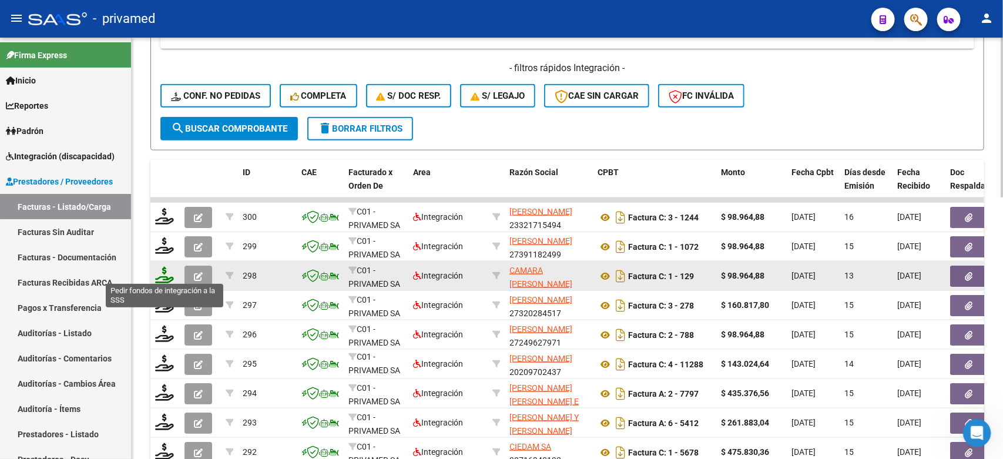
click at [159, 271] on icon at bounding box center [164, 275] width 19 height 16
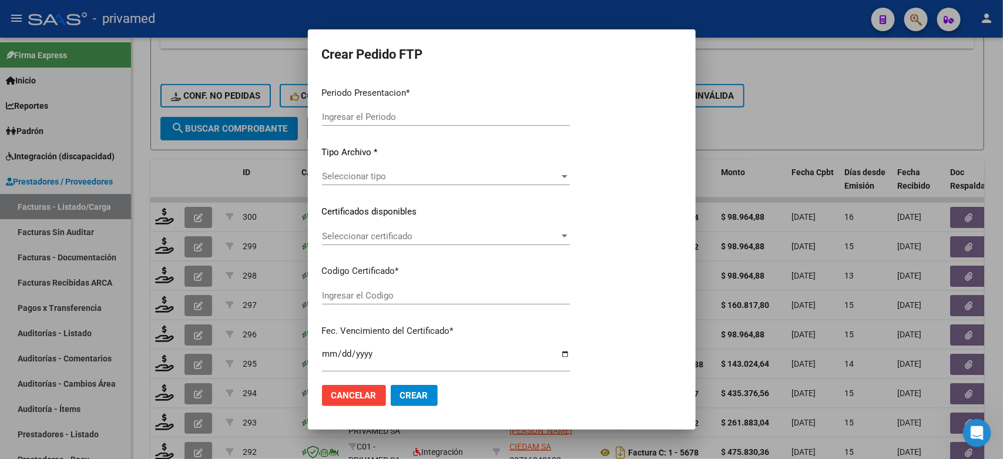
type input "202508"
type input "$ 98.964,88"
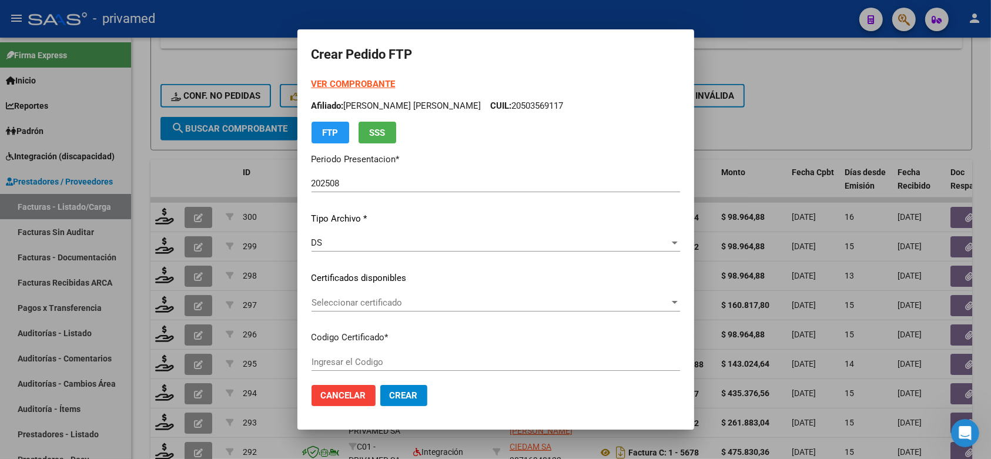
type input "ARG01000555059012025041520300415BUE423"
type input "[DATE]"
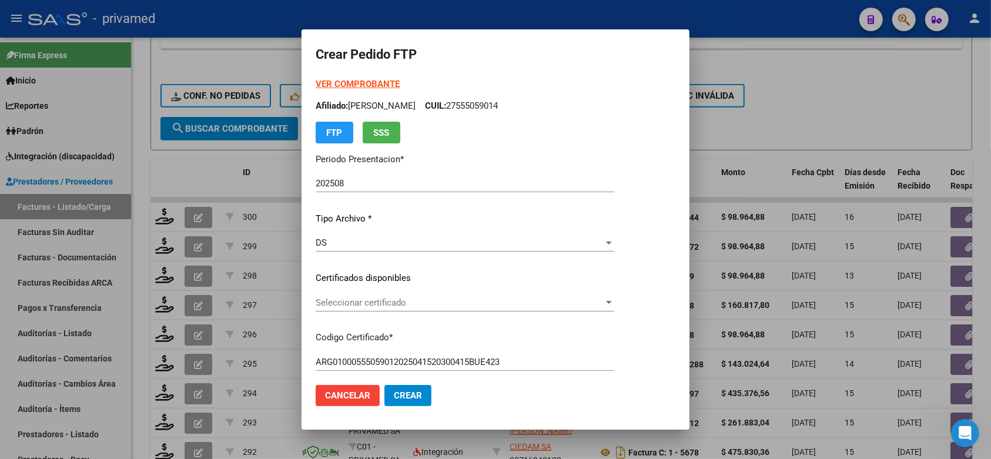
click at [411, 307] on div "Seleccionar certificado Seleccionar certificado" at bounding box center [464, 303] width 298 height 18
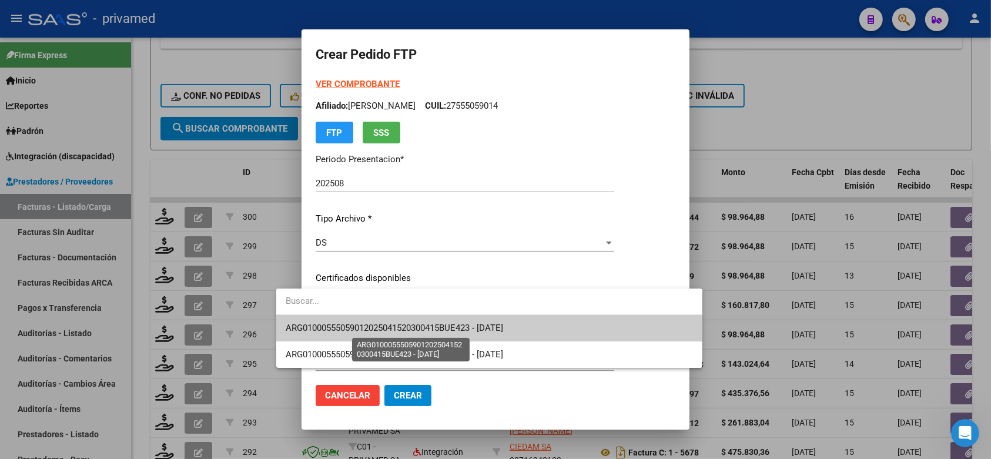
click at [445, 328] on span "ARG01000555059012025041520300415BUE423 - [DATE]" at bounding box center [394, 328] width 217 height 11
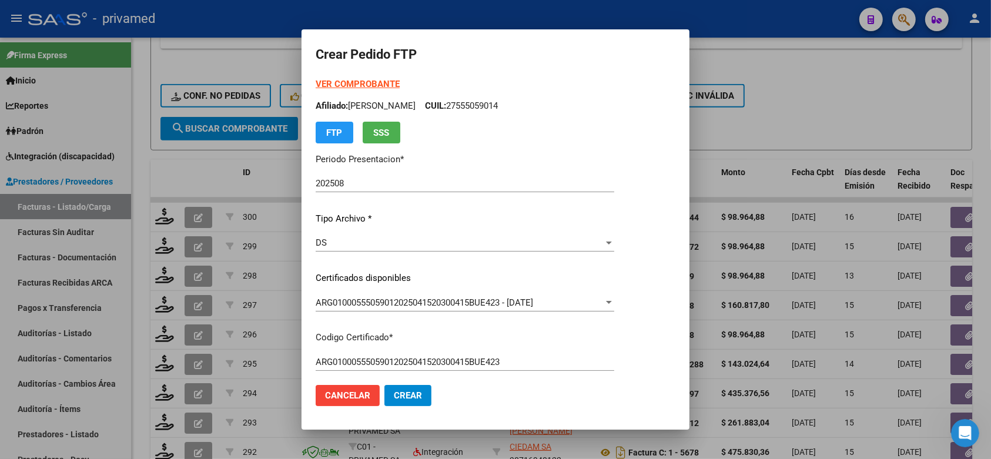
click at [614, 267] on div "VER COMPROBANTE ARCA Padrón Afiliado: QUINTELA BALDUCCI ISABELLA OTOÑO CUIL: 27…" at bounding box center [464, 270] width 298 height 384
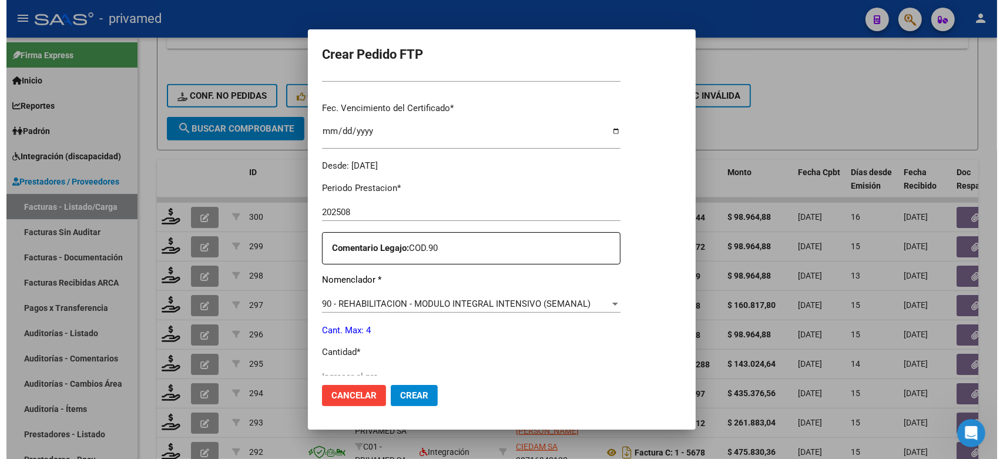
scroll to position [441, 0]
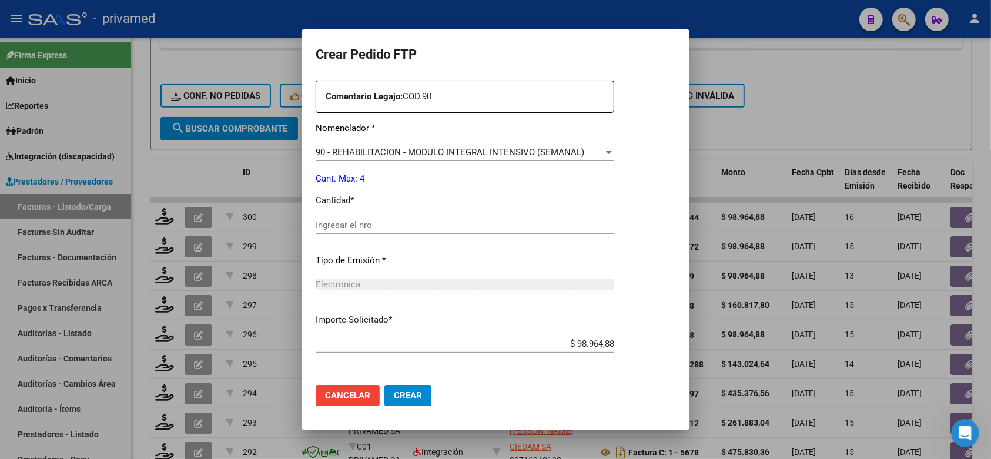
click at [357, 220] on input "Ingresar el nro" at bounding box center [464, 225] width 298 height 11
type input "4"
click at [394, 394] on span "Crear" at bounding box center [408, 395] width 28 height 11
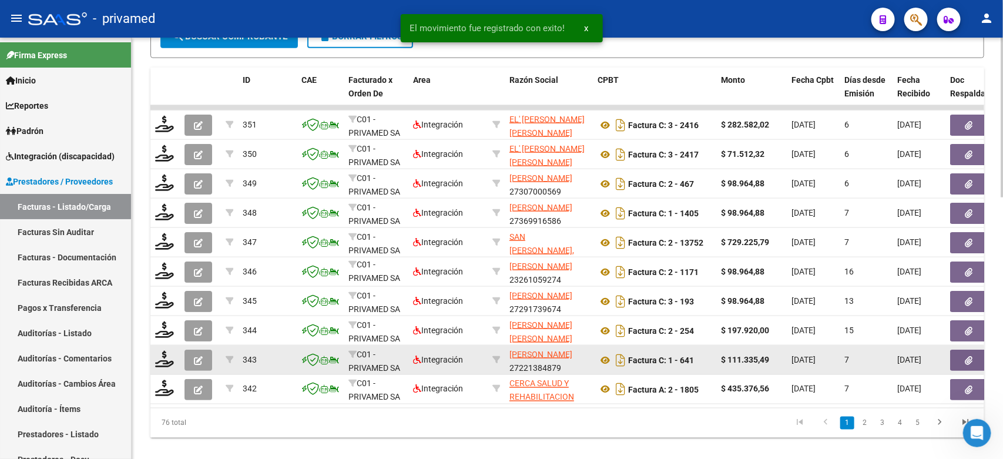
scroll to position [689, 0]
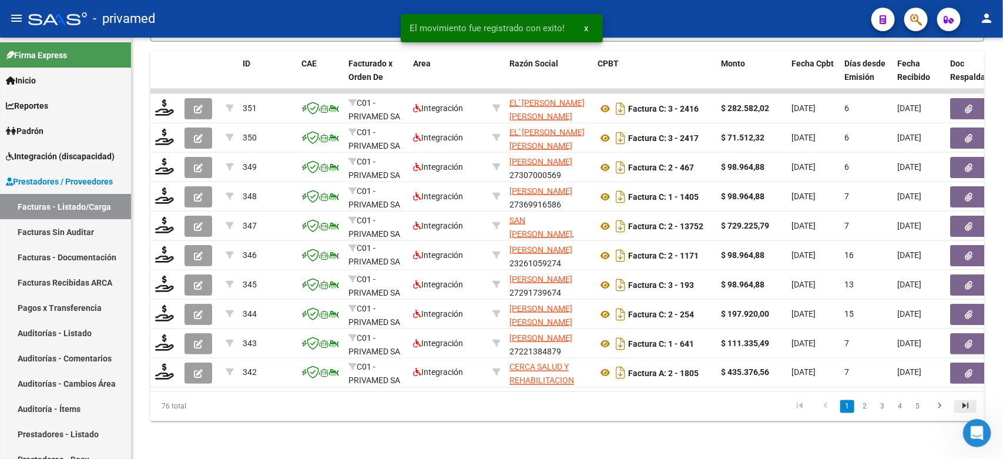
click at [970, 404] on icon "go to last page" at bounding box center [965, 408] width 15 height 14
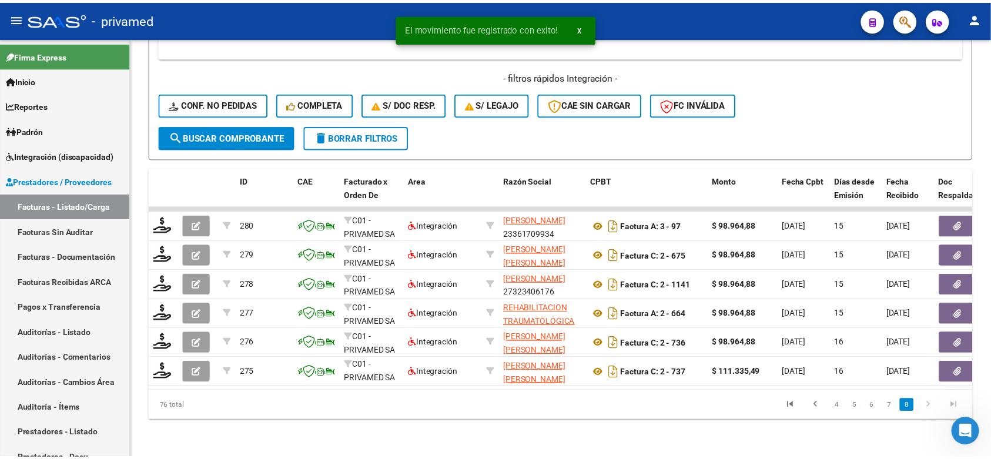
scroll to position [572, 0]
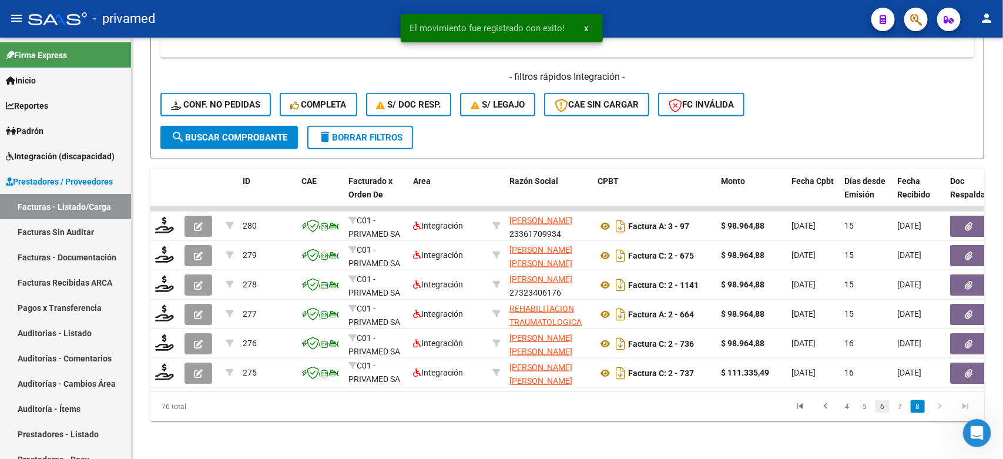
click at [880, 406] on link "6" at bounding box center [882, 406] width 14 height 13
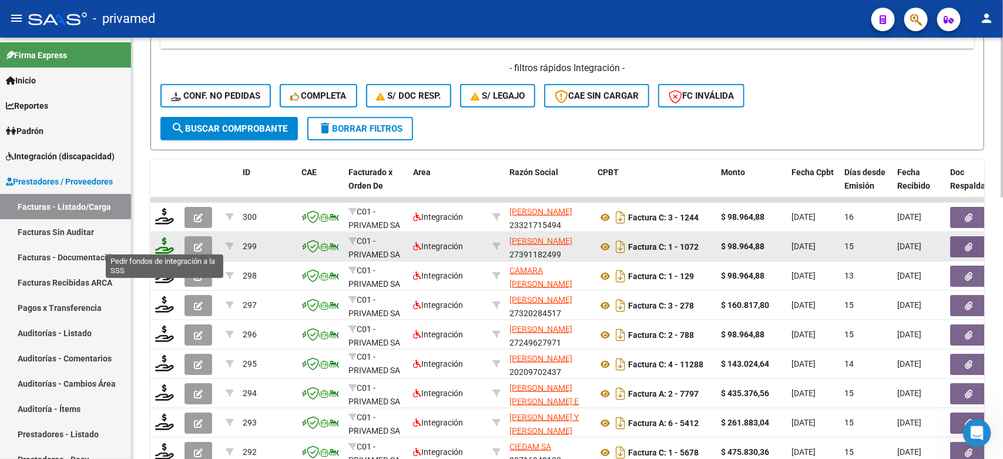
click at [166, 244] on icon at bounding box center [164, 245] width 19 height 16
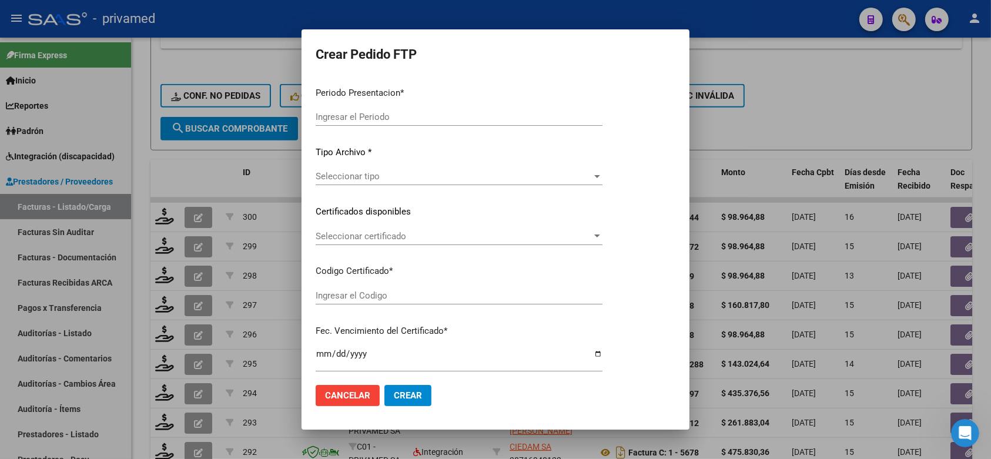
type input "202508"
type input "$ 98.964,88"
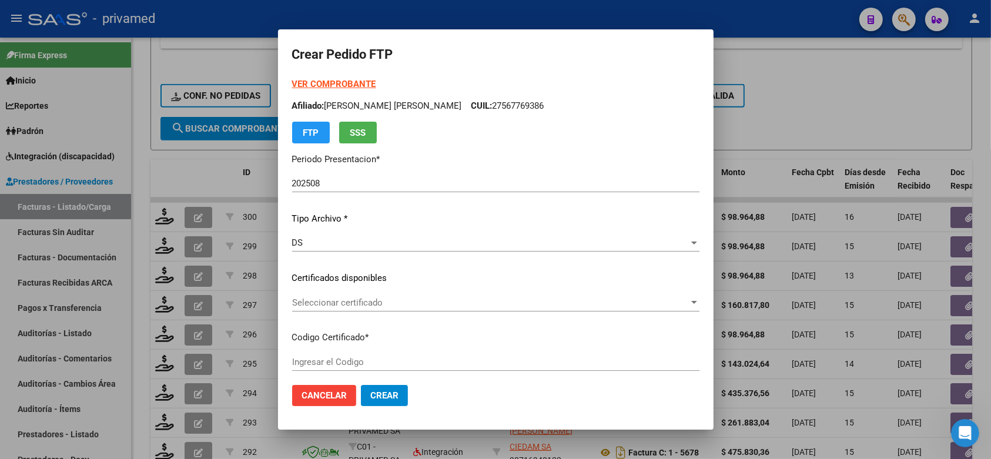
type input "ARG0200058362129202301120270111BS395"
type input "[DATE]"
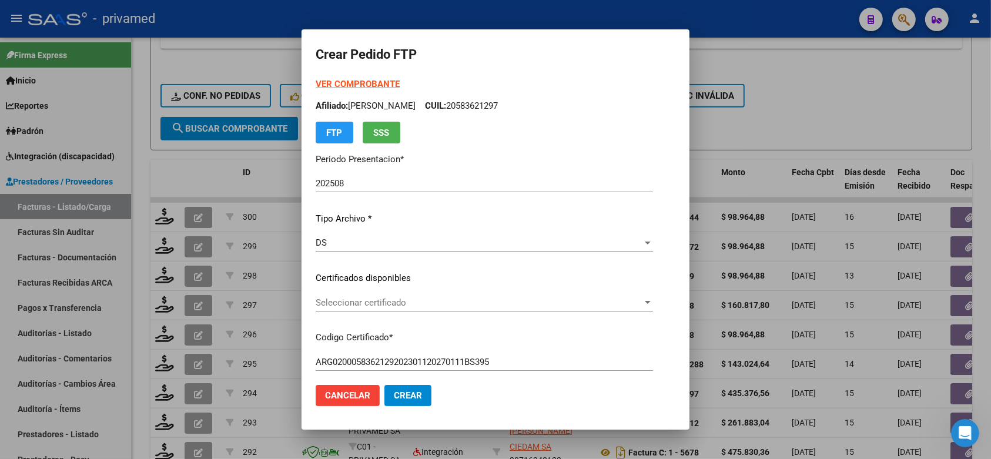
click at [419, 304] on span "Seleccionar certificado" at bounding box center [478, 302] width 327 height 11
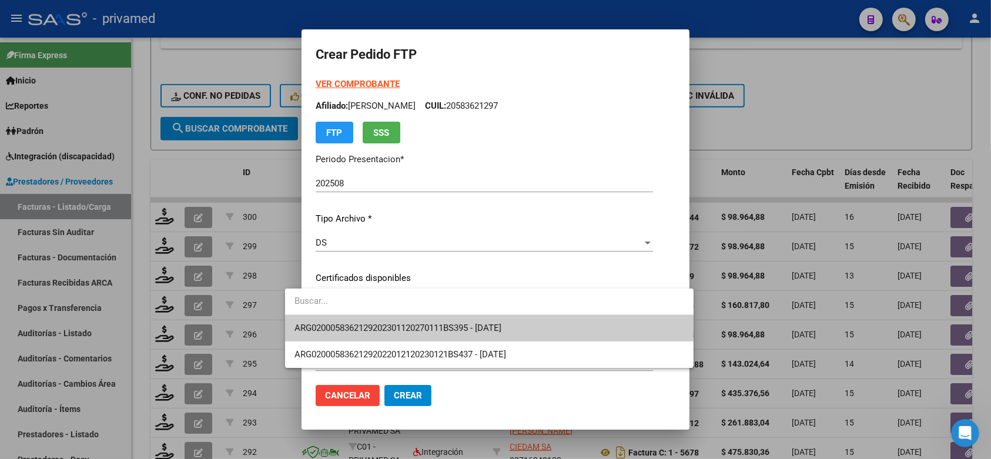
click at [439, 335] on span "ARG0200058362129202301120270111BS395 - [DATE]" at bounding box center [489, 328] width 390 height 26
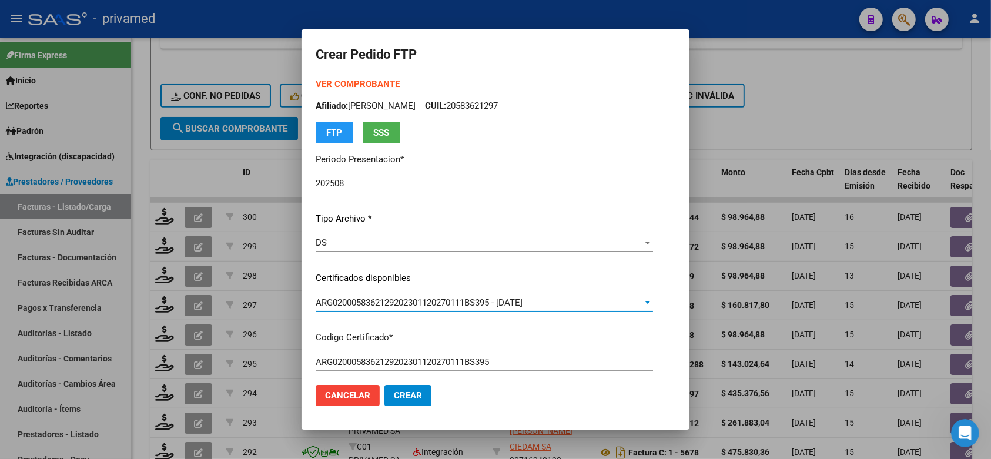
click at [685, 273] on mat-dialog-content "VER COMPROBANTE ARCA Padrón Afiliado: LOPEZ MATEO EMANUEL CUIL: 20583621297 FTP…" at bounding box center [495, 227] width 388 height 298
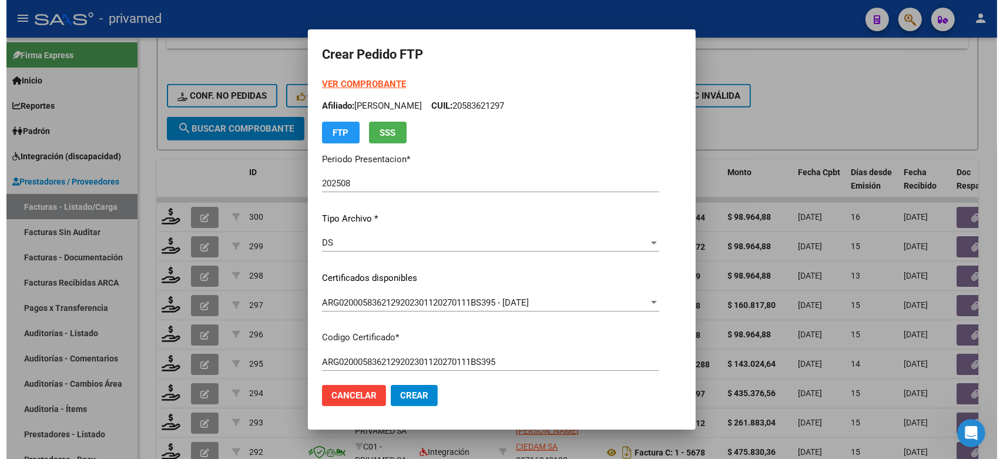
scroll to position [294, 0]
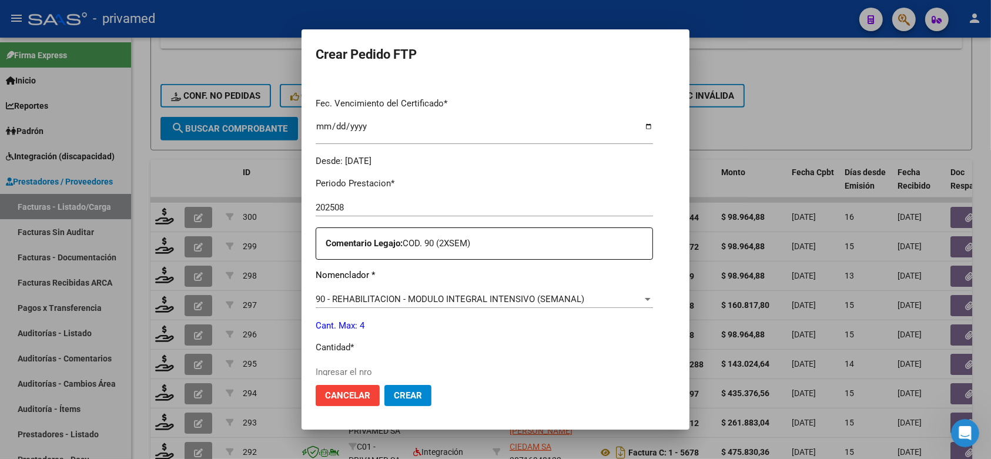
click at [406, 367] on input "Ingresar el nro" at bounding box center [483, 372] width 337 height 11
type input "4"
click at [394, 395] on span "Crear" at bounding box center [408, 395] width 28 height 11
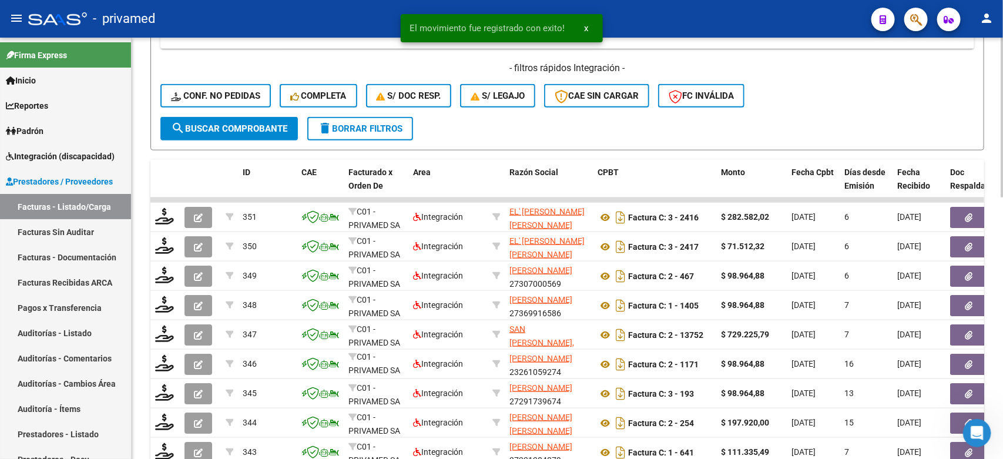
scroll to position [689, 0]
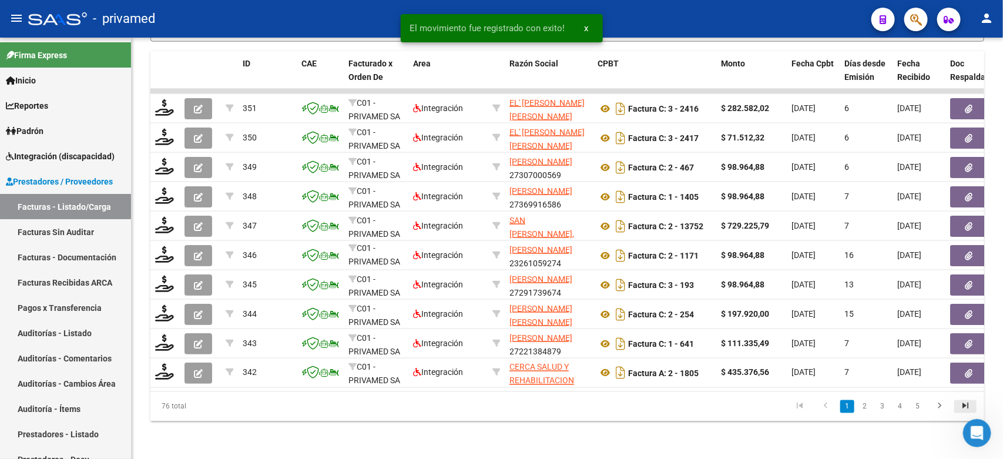
click at [962, 408] on icon "go to last page" at bounding box center [965, 408] width 15 height 14
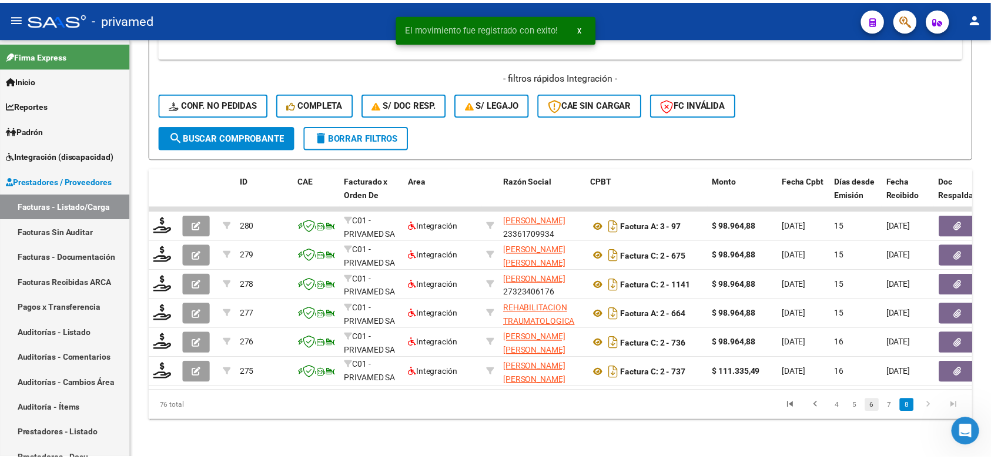
scroll to position [572, 0]
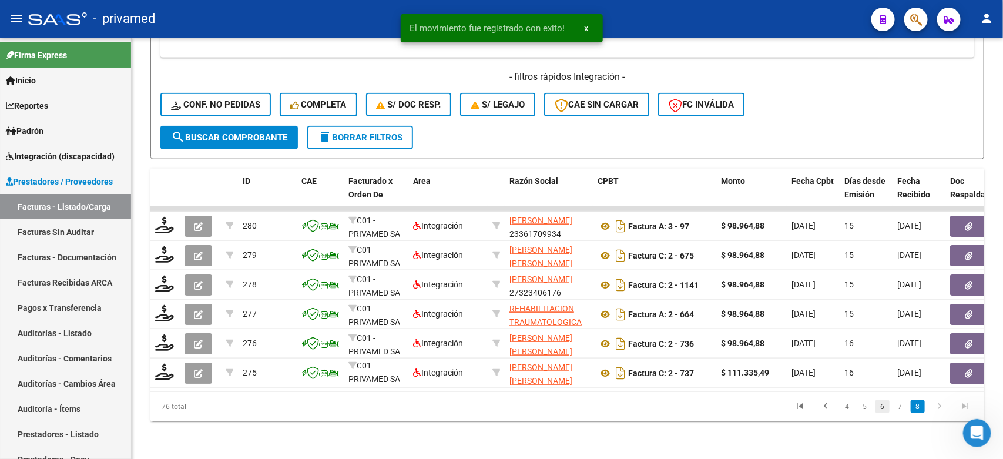
click at [883, 410] on link "6" at bounding box center [882, 406] width 14 height 13
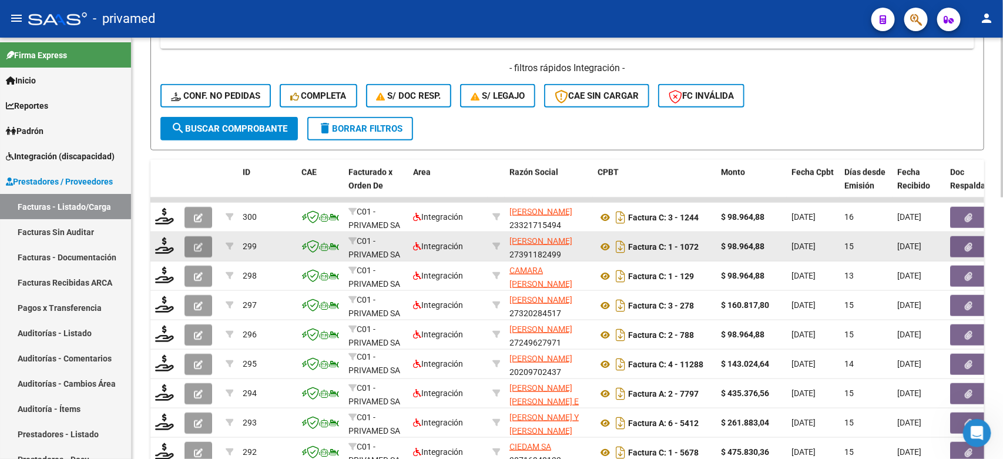
click at [192, 240] on button "button" at bounding box center [198, 246] width 28 height 21
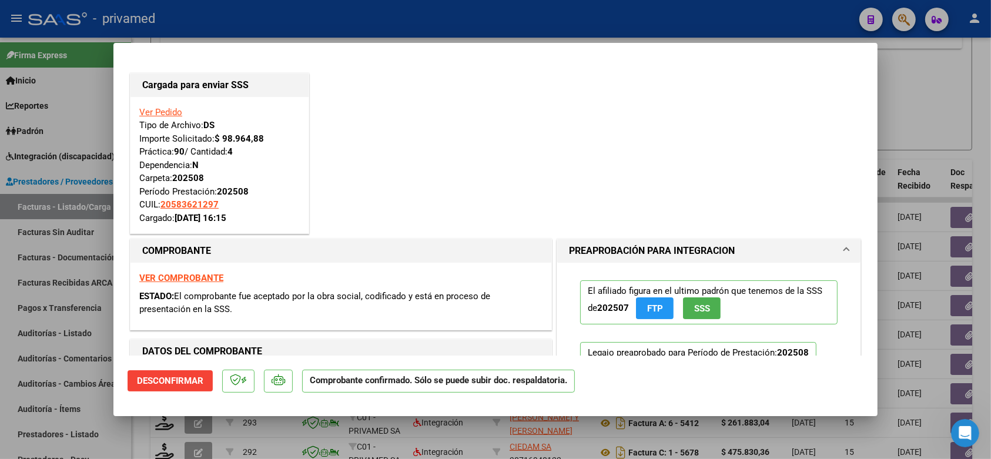
click at [904, 116] on div at bounding box center [495, 229] width 991 height 459
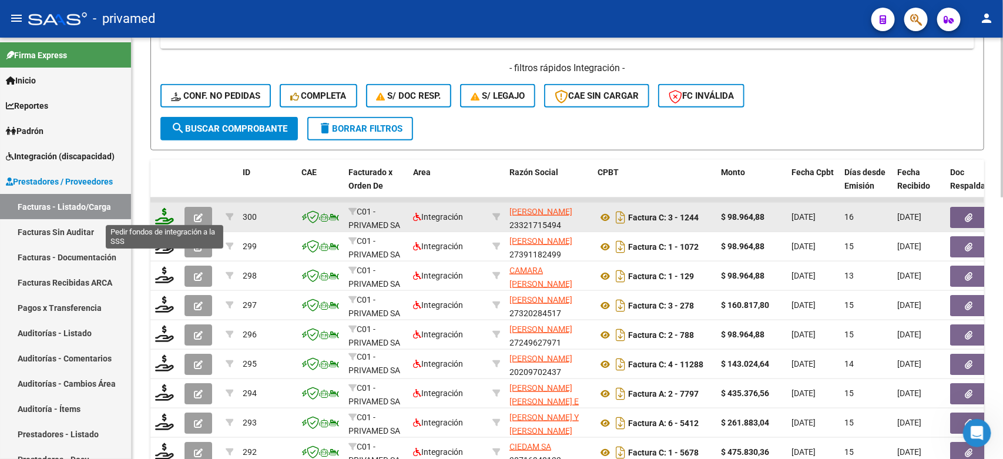
click at [164, 215] on icon at bounding box center [164, 216] width 19 height 16
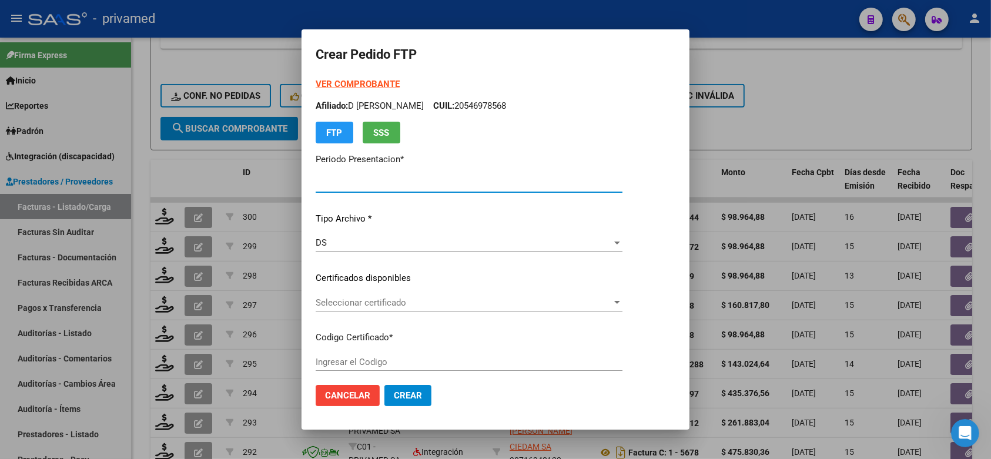
type input "202508"
type input "$ 98.964,88"
type input "ARG0200058362129202301120270111BS395"
type input "[DATE]"
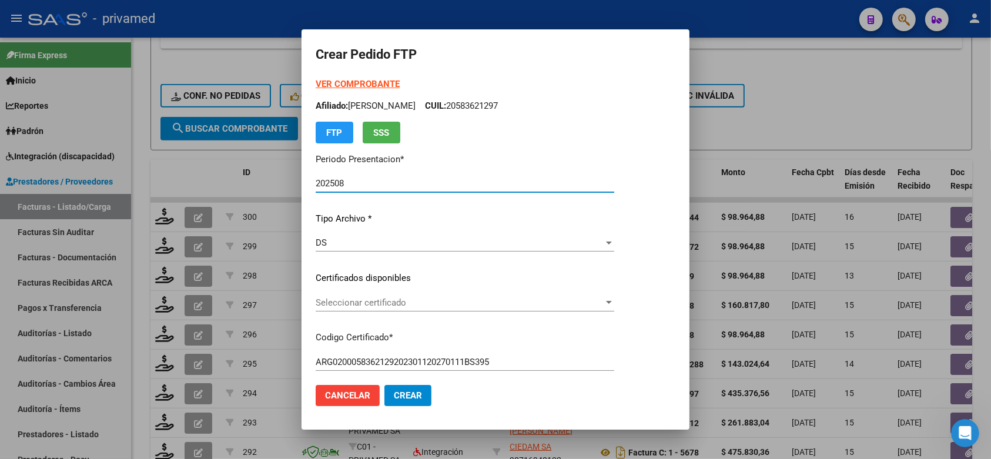
click at [475, 308] on div "Seleccionar certificado Seleccionar certificado" at bounding box center [464, 303] width 298 height 18
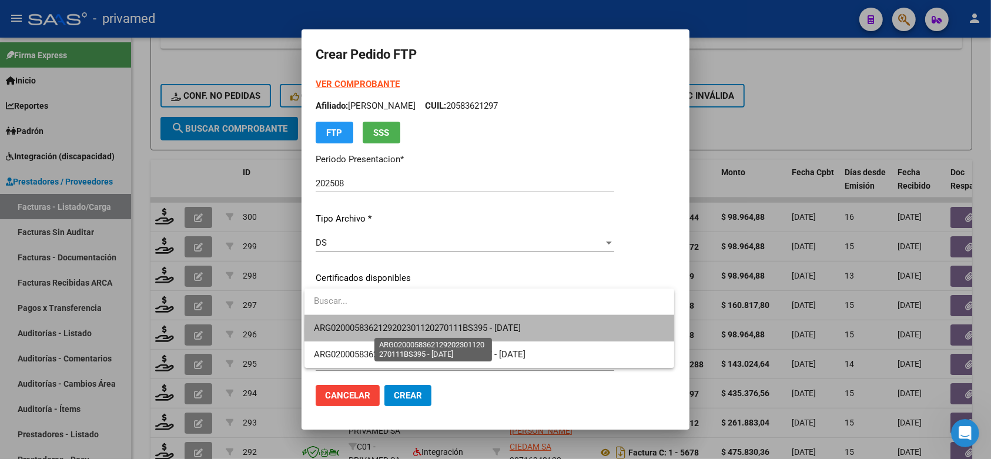
click at [515, 331] on span "ARG0200058362129202301120270111BS395 - [DATE]" at bounding box center [417, 328] width 207 height 11
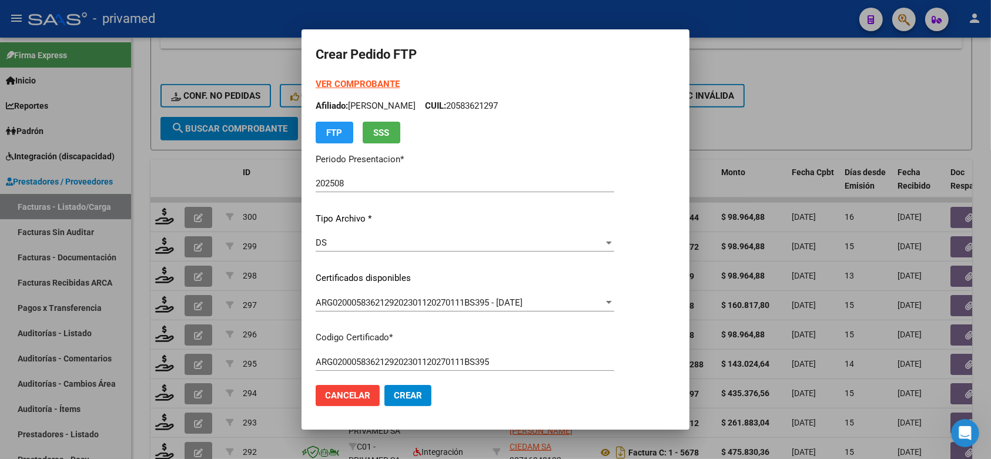
click at [669, 269] on mat-dialog-content "VER COMPROBANTE ARCA Padrón Afiliado: LOPEZ MATEO EMANUEL CUIL: 20583621297 FTP…" at bounding box center [495, 227] width 388 height 298
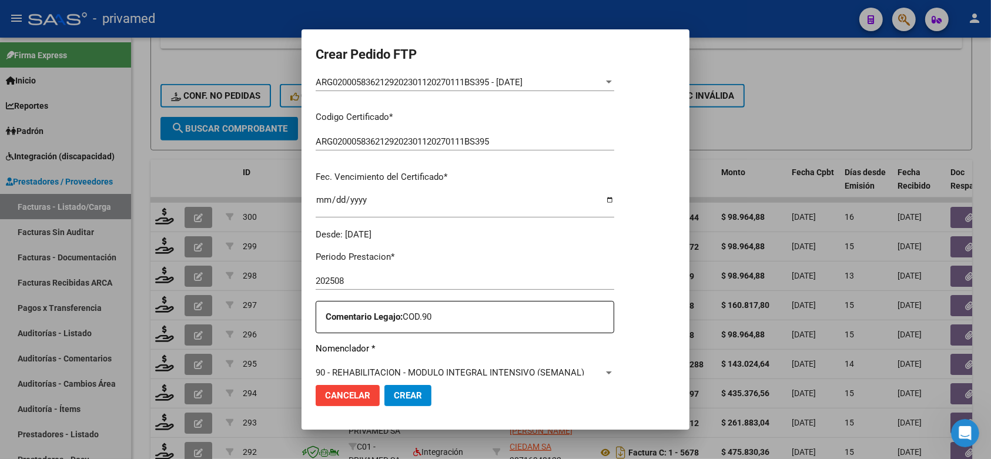
scroll to position [441, 0]
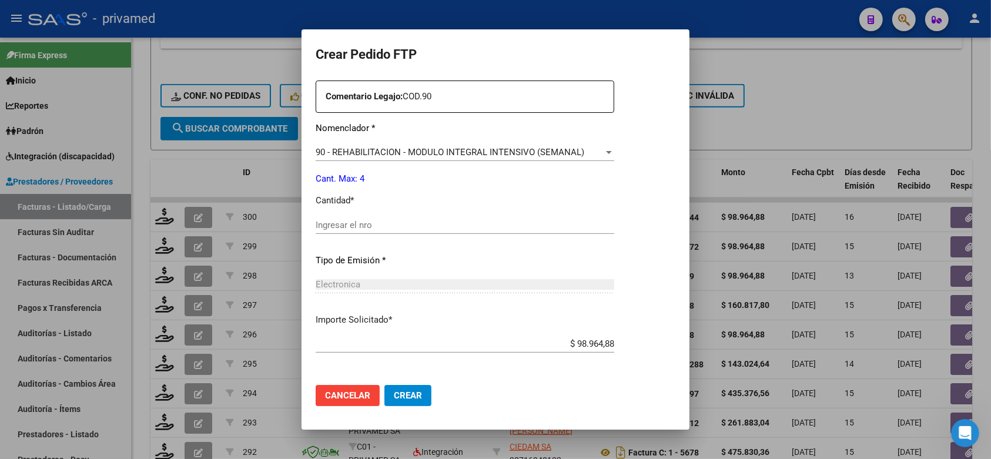
click at [384, 227] on div "Ingresar el nro" at bounding box center [464, 230] width 298 height 29
click at [385, 220] on input "Ingresar el nro" at bounding box center [464, 225] width 298 height 11
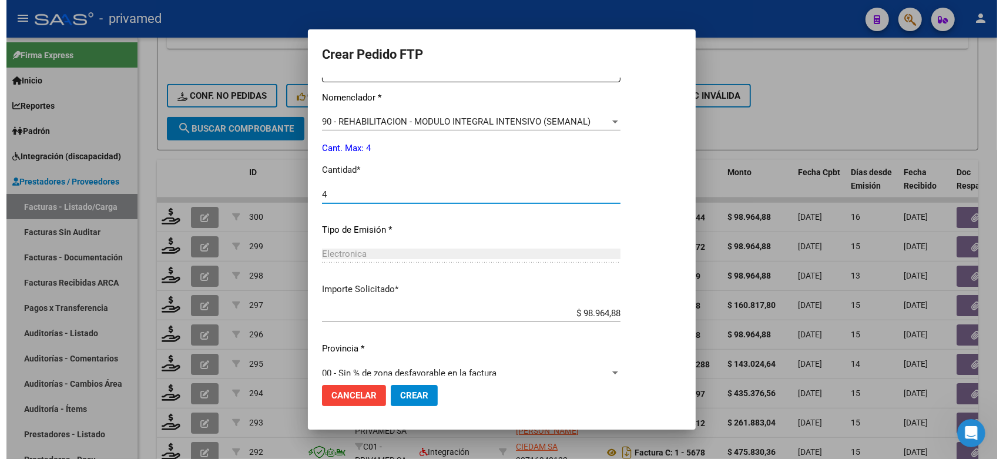
scroll to position [480, 0]
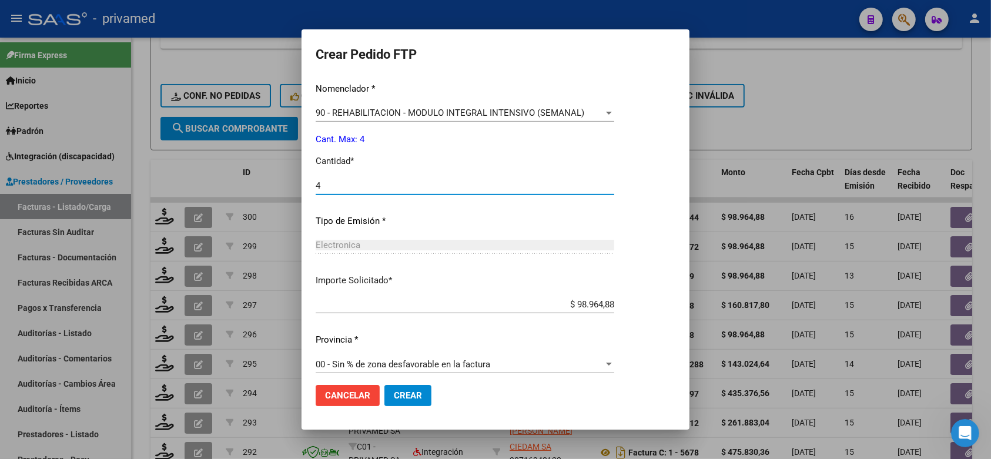
type input "4"
click at [392, 387] on button "Crear" at bounding box center [407, 395] width 47 height 21
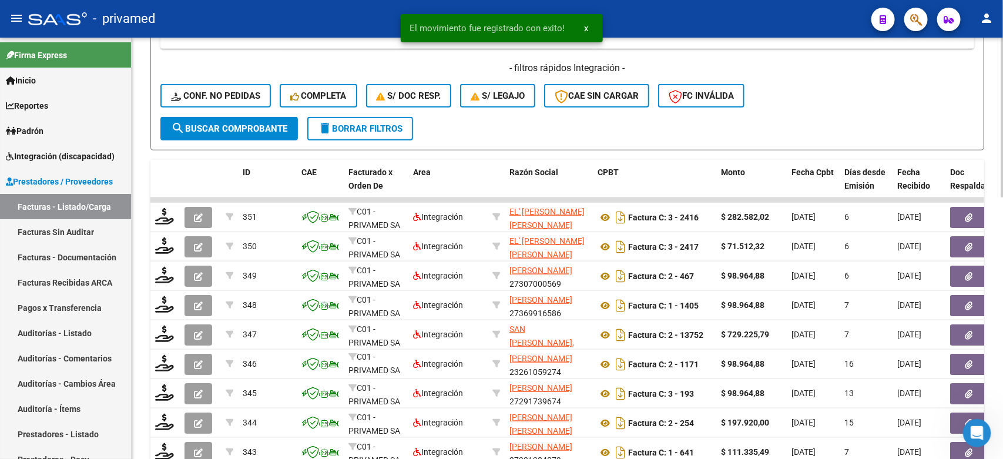
click at [920, 97] on div "- filtros rápidos Integración - Conf. no pedidas Completa S/ Doc Resp. S/ legaj…" at bounding box center [567, 89] width 814 height 55
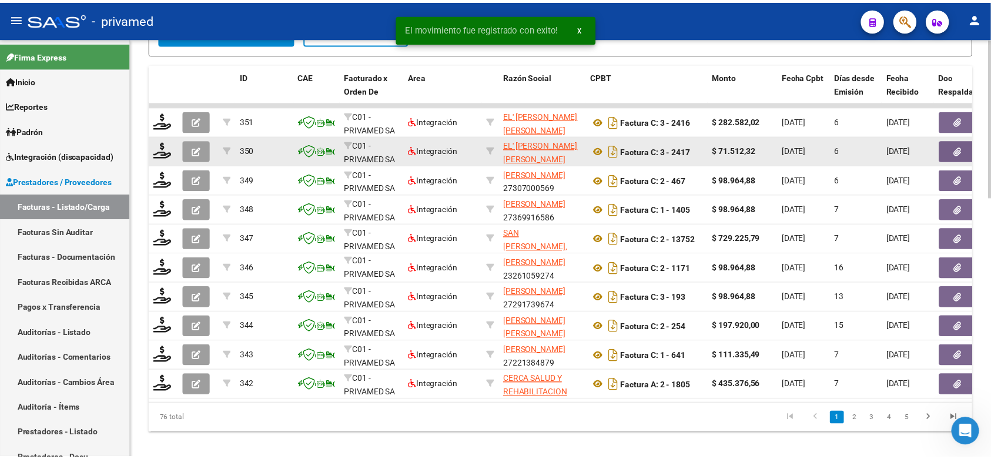
scroll to position [689, 0]
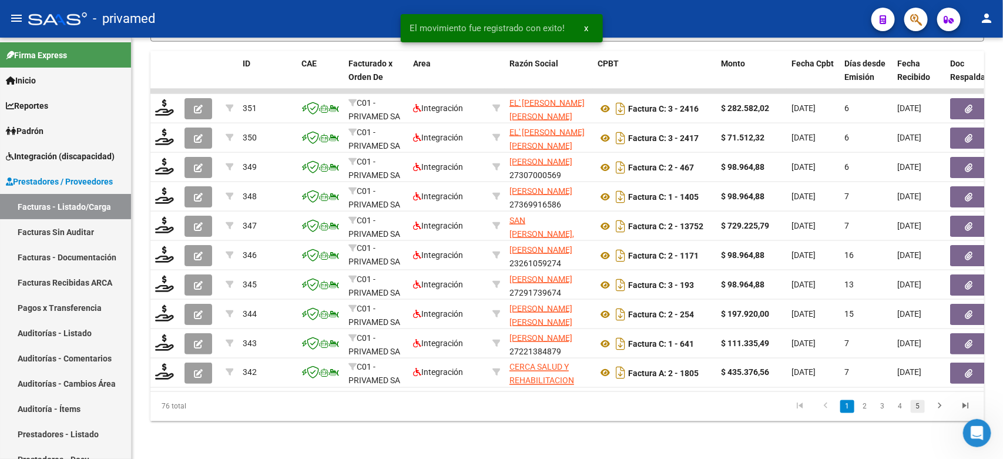
click at [919, 407] on link "5" at bounding box center [918, 406] width 14 height 13
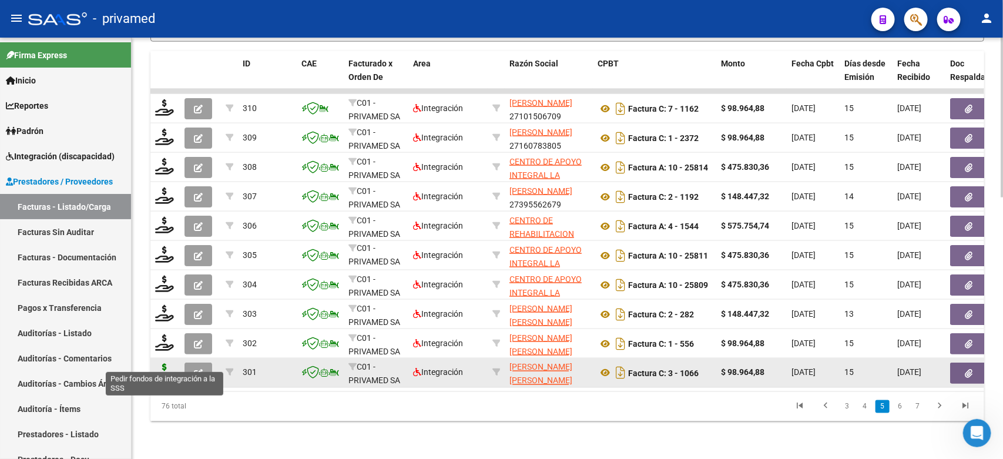
click at [166, 364] on icon at bounding box center [164, 372] width 19 height 16
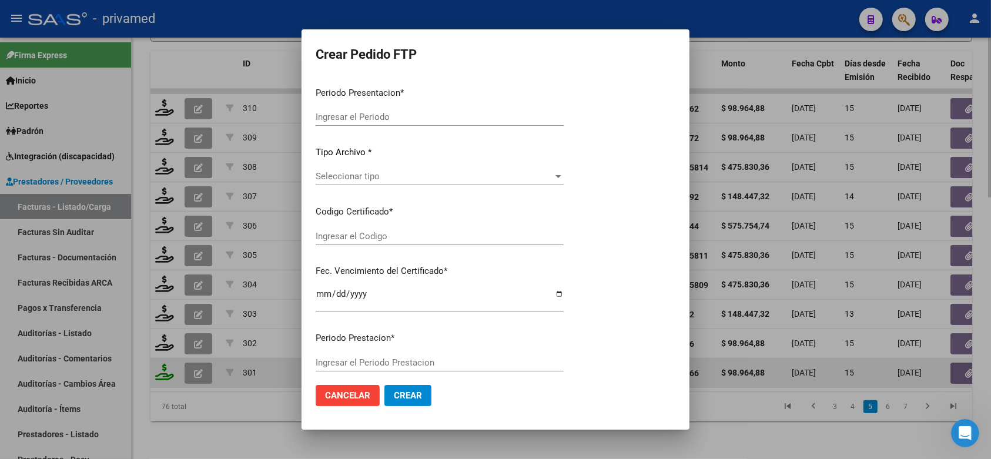
type input "202508"
type input "$ 98.964,88"
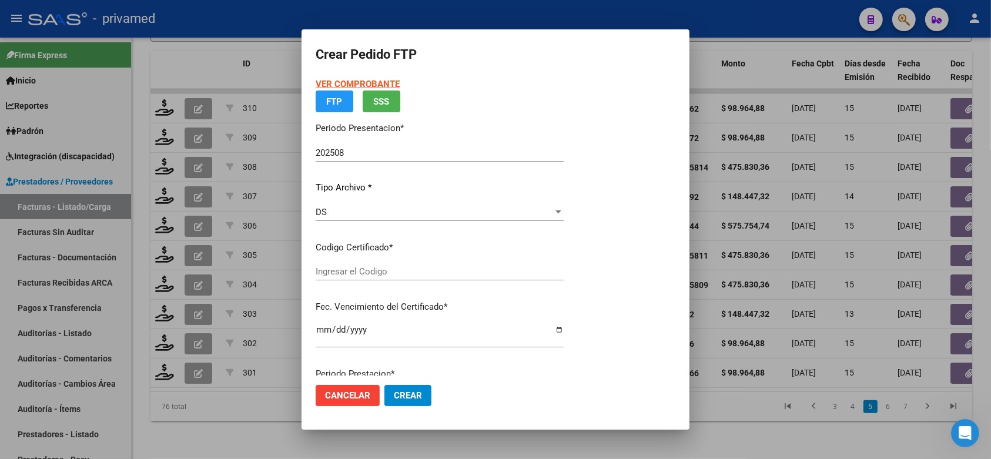
type input "ARG02000509628712025022620300226BUE348"
type input "[DATE]"
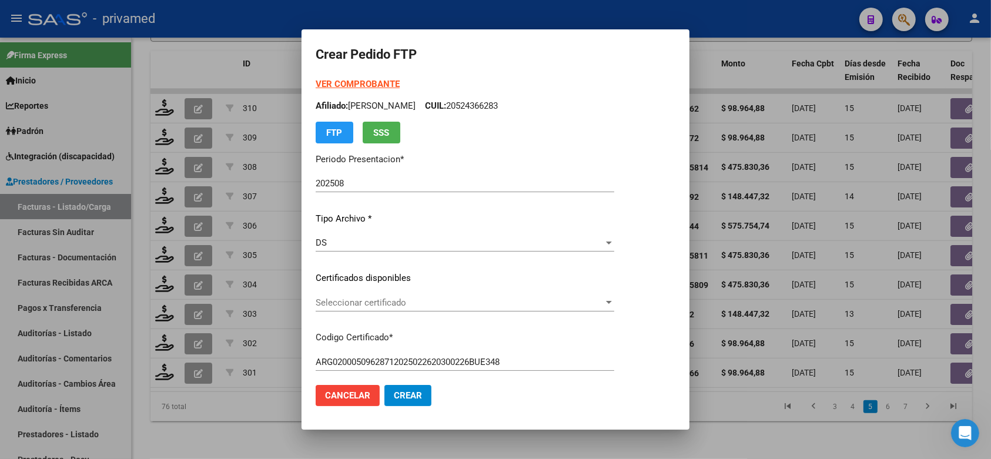
click at [436, 298] on span "Seleccionar certificado" at bounding box center [459, 302] width 288 height 11
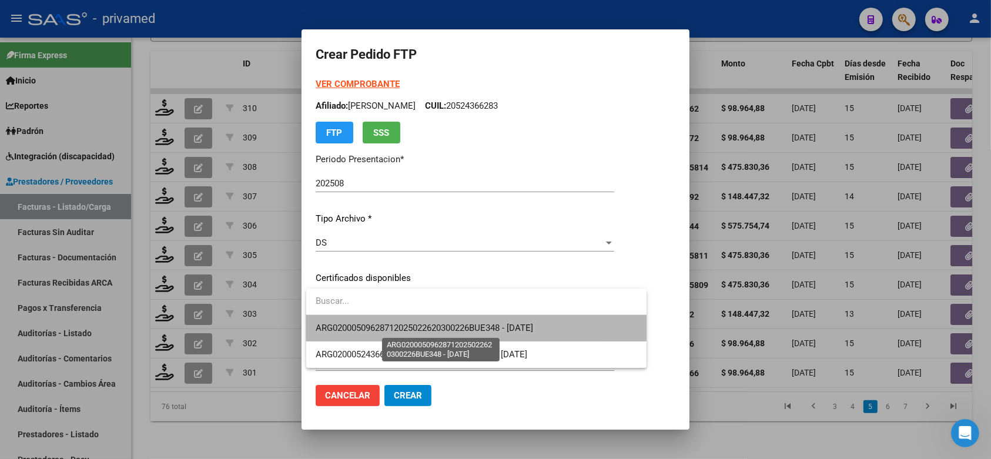
click at [399, 330] on span "ARG02000509628712025022620300226BUE348 - [DATE]" at bounding box center [423, 328] width 217 height 11
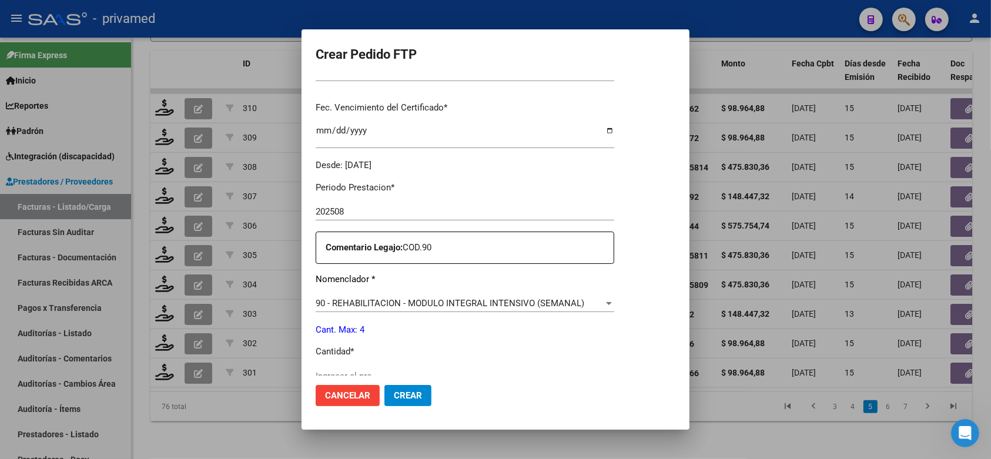
scroll to position [294, 0]
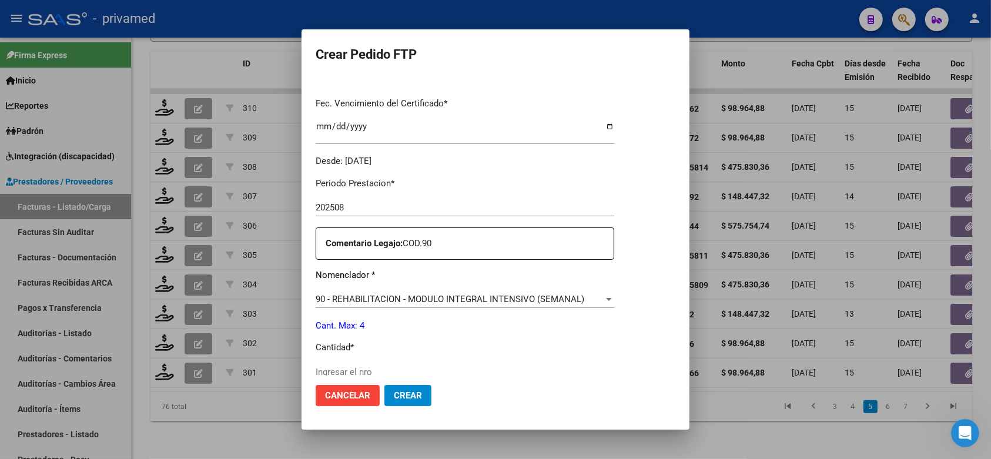
click at [468, 363] on div "Ingresar el nro" at bounding box center [464, 372] width 298 height 18
type input "4"
click at [413, 395] on span "Crear" at bounding box center [408, 395] width 28 height 11
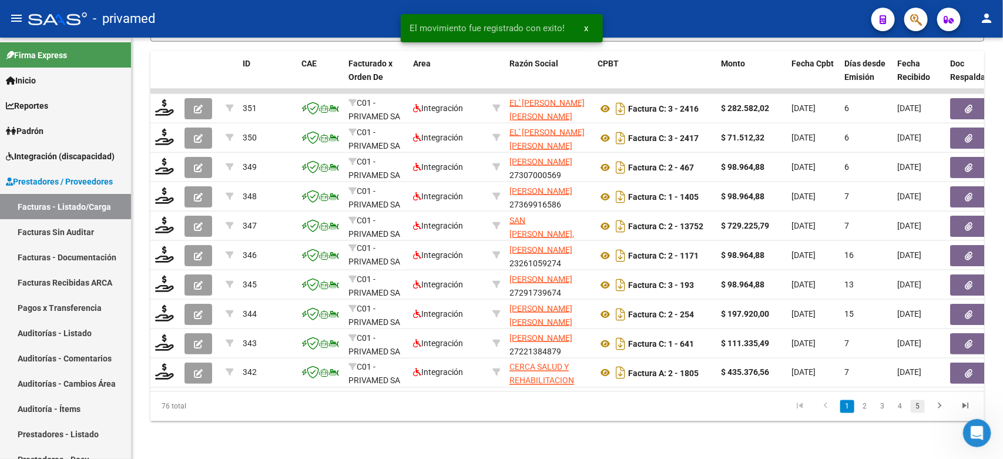
click at [915, 404] on link "5" at bounding box center [918, 406] width 14 height 13
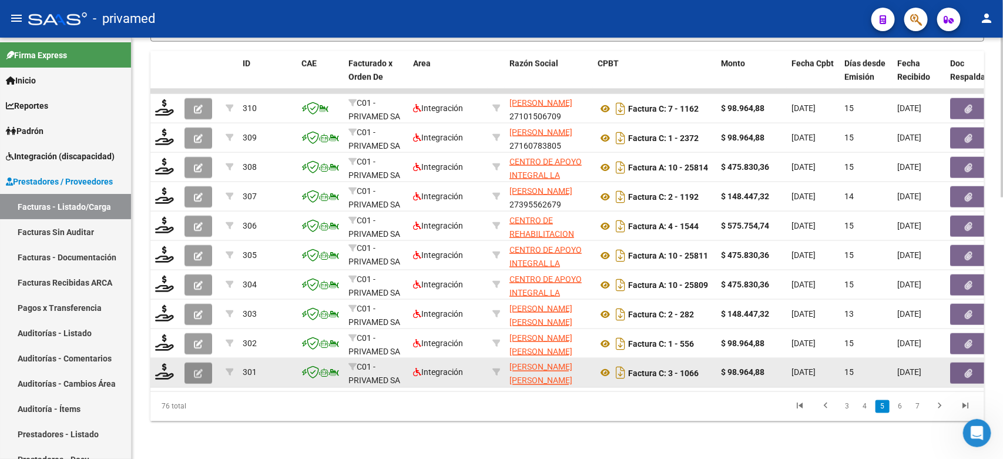
click at [200, 365] on button "button" at bounding box center [198, 372] width 28 height 21
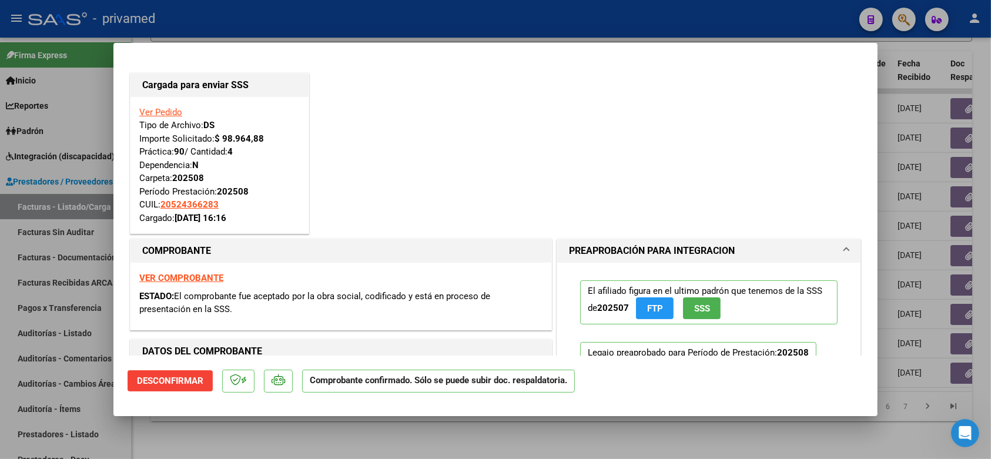
click at [901, 88] on div at bounding box center [495, 229] width 991 height 459
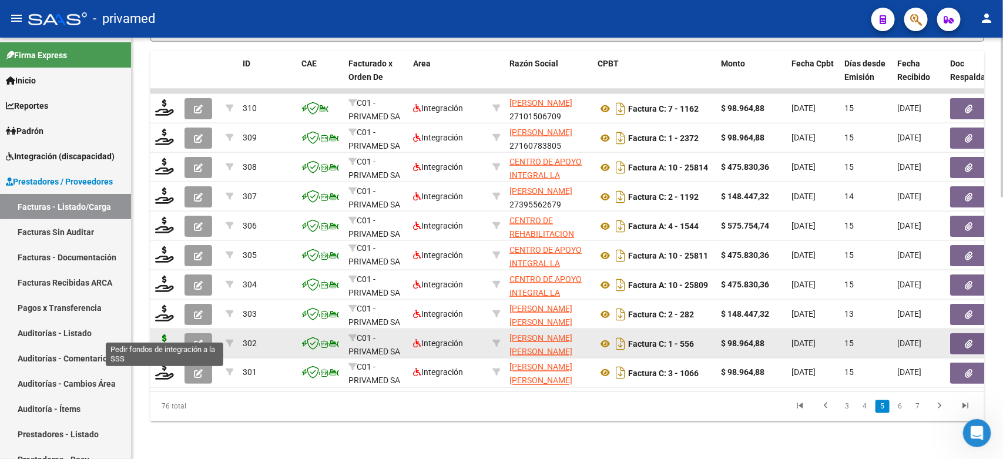
click at [163, 334] on icon at bounding box center [164, 342] width 19 height 16
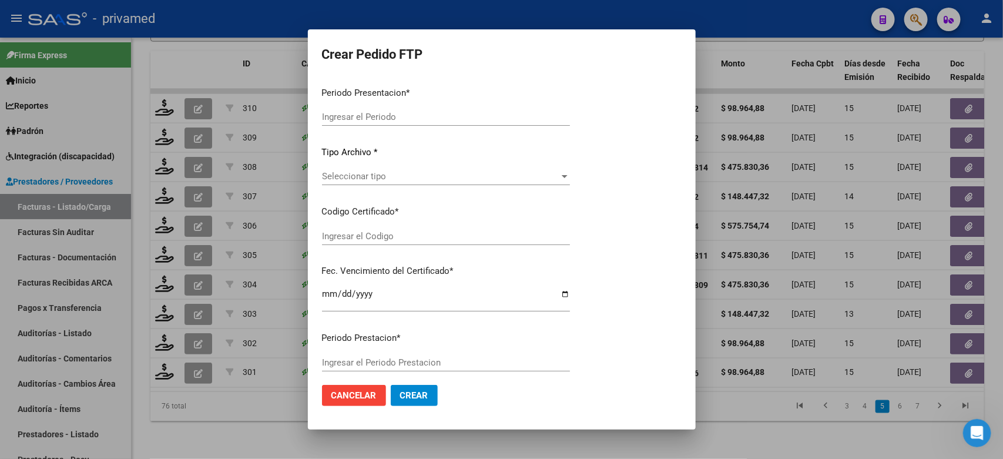
type input "202508"
type input "$ 98.964,88"
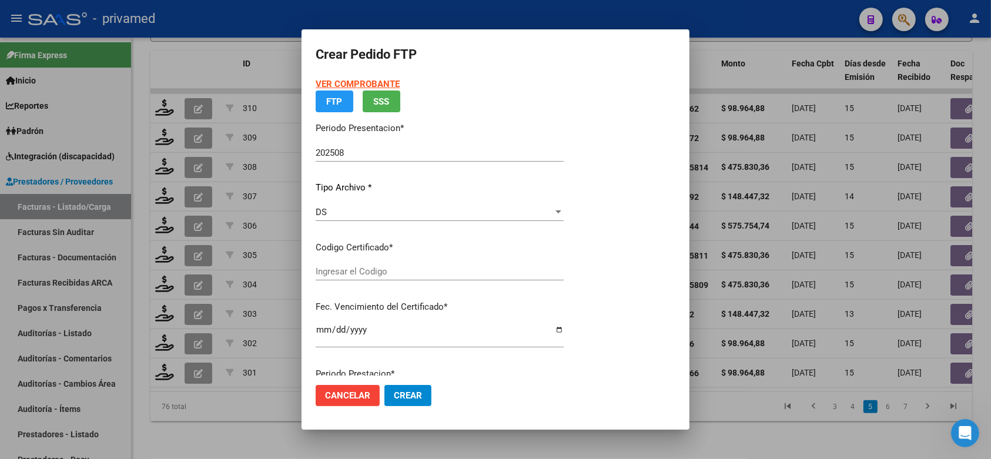
type input "ARG01000567769382023030720280307BS10725"
type input "[DATE]"
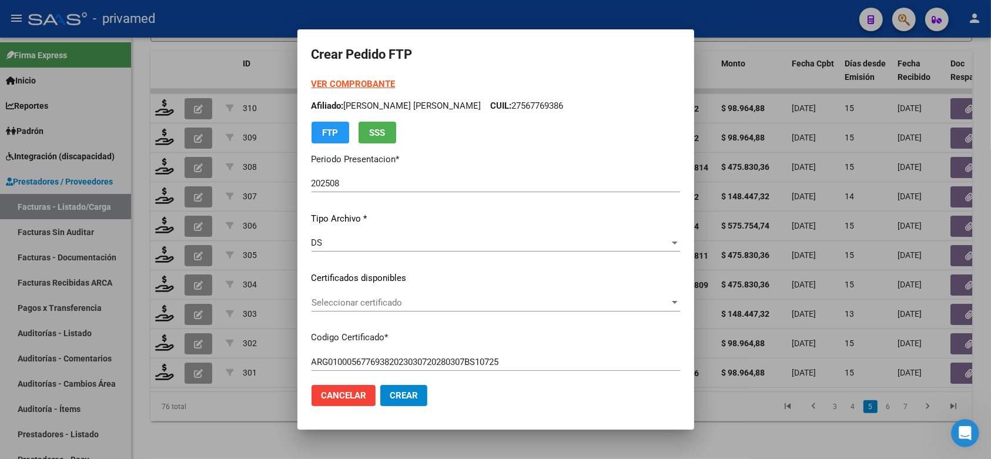
click at [418, 300] on span "Seleccionar certificado" at bounding box center [490, 302] width 358 height 11
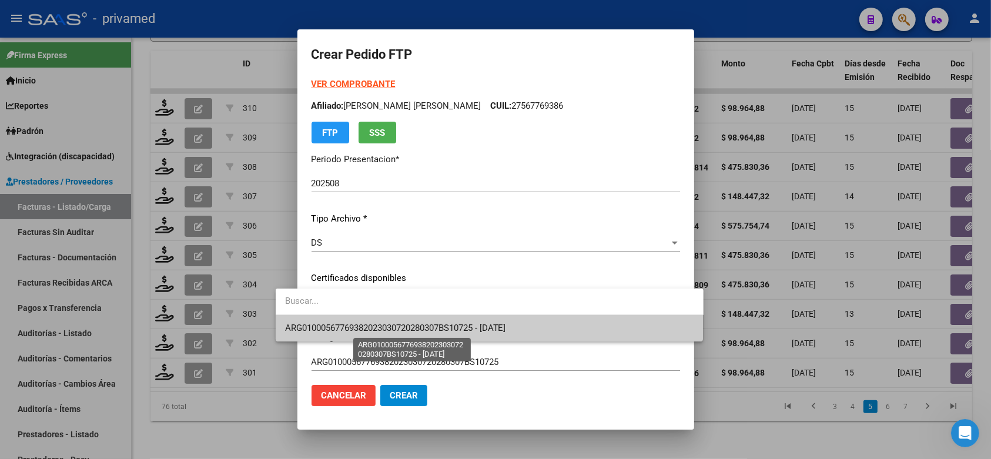
click at [418, 328] on span "ARG01000567769382023030720280307BS10725 - [DATE]" at bounding box center [395, 328] width 221 height 11
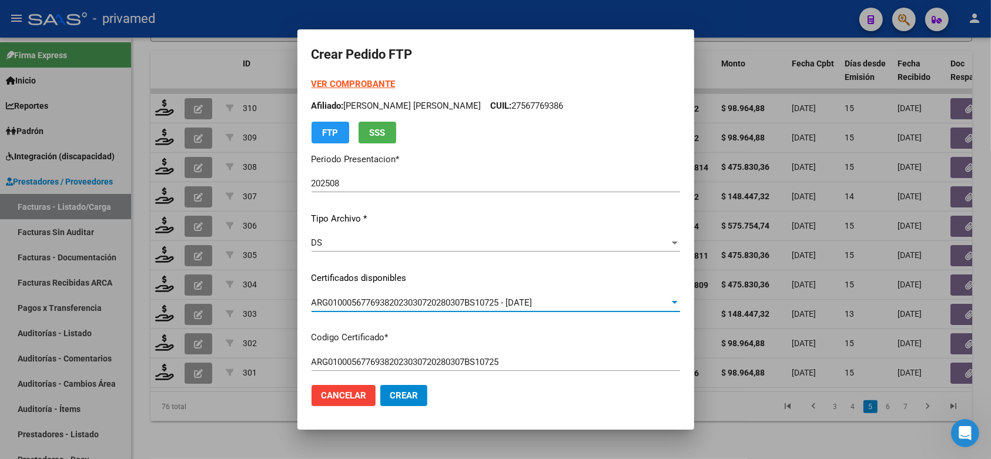
click at [694, 273] on mat-dialog-content "VER COMPROBANTE ARCA Padrón Afiliado: ORTIZ RODRIGUEZ AYMARA VALENTINA CUIL: 27…" at bounding box center [495, 227] width 397 height 298
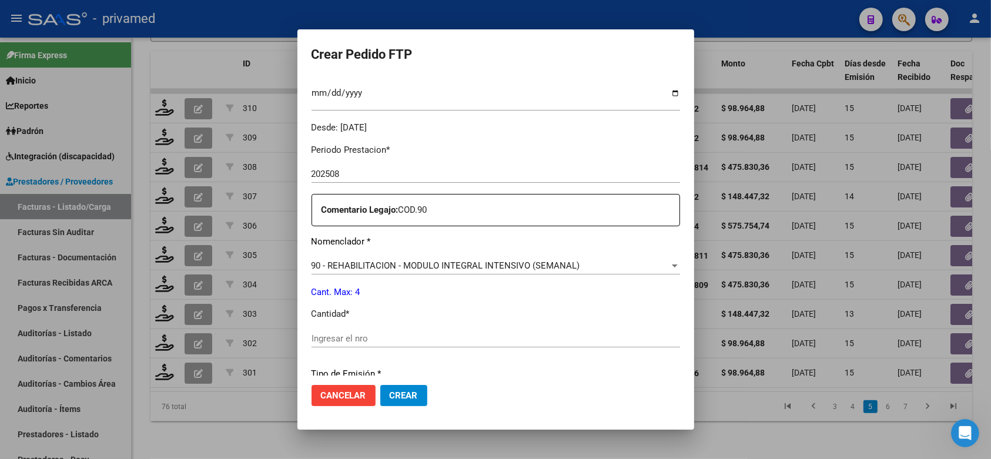
scroll to position [367, 0]
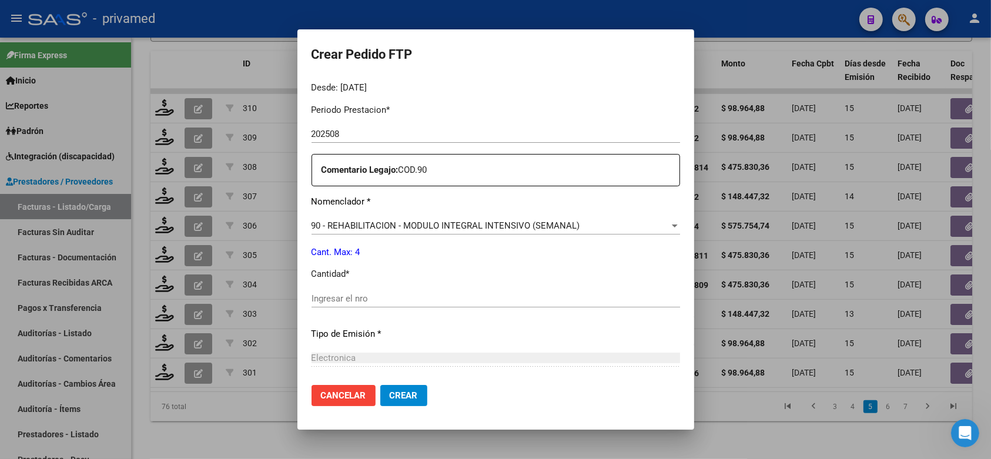
click at [367, 297] on div "Ingresar el nro" at bounding box center [495, 299] width 368 height 18
type input "4"
click at [390, 390] on span "Crear" at bounding box center [404, 395] width 28 height 11
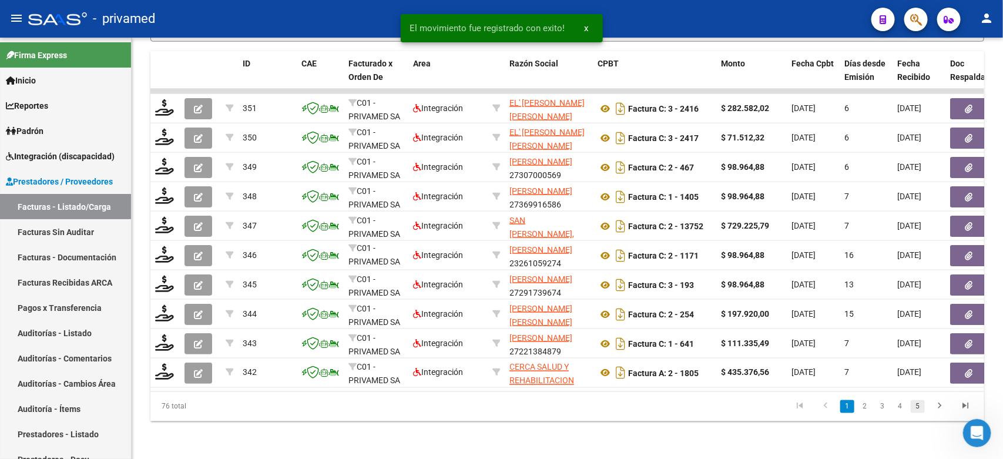
click at [920, 407] on link "5" at bounding box center [918, 406] width 14 height 13
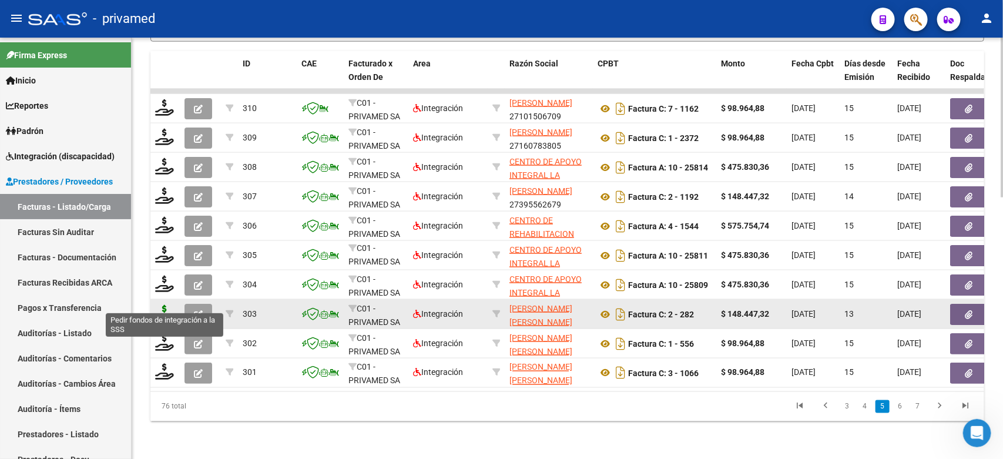
click at [166, 305] on icon at bounding box center [164, 313] width 19 height 16
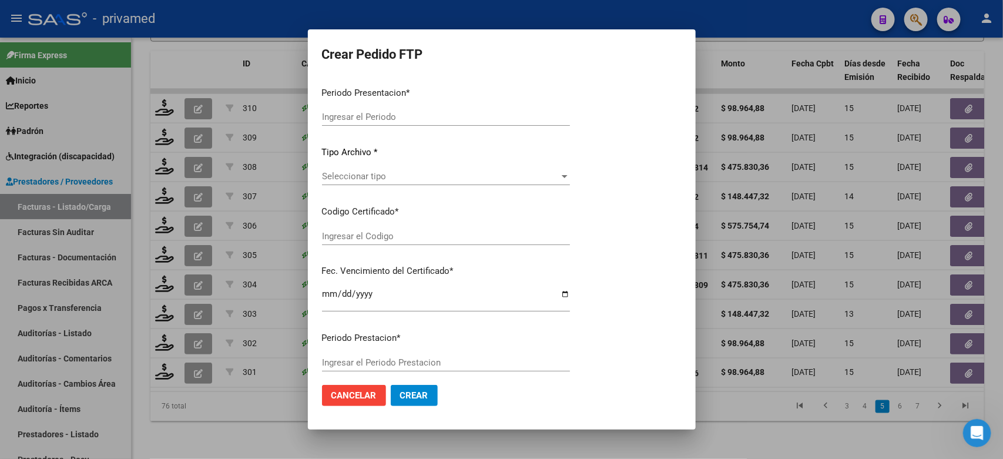
type input "202508"
type input "$ 148.447,32"
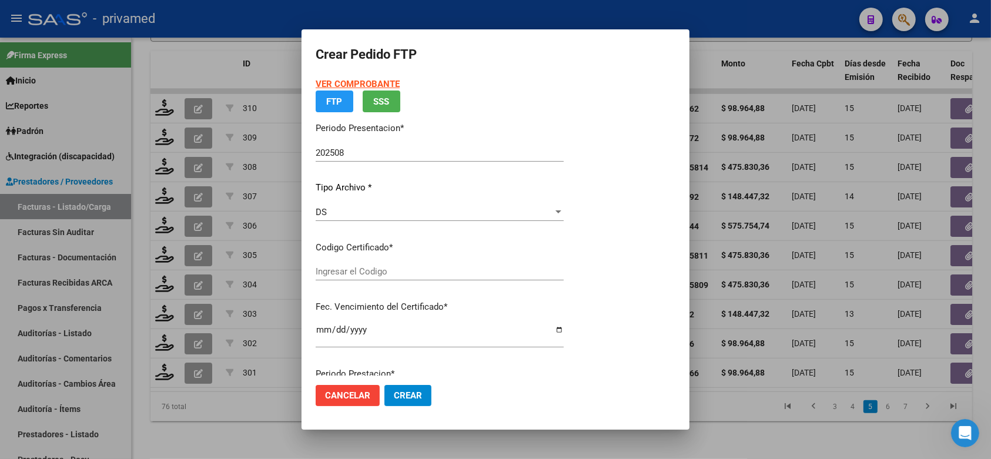
type input "ARG01000548224872021031520260315BS370"
type input "2026-03-15"
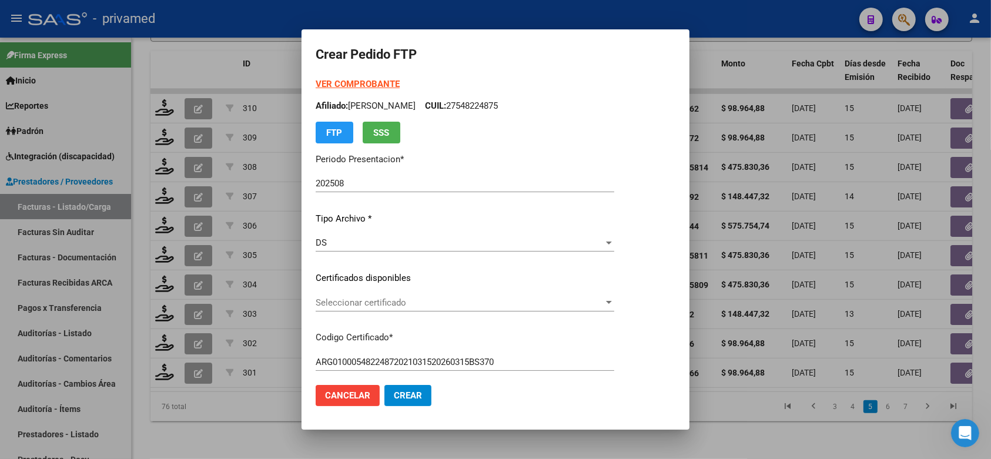
click at [465, 272] on p "Certificados disponibles" at bounding box center [464, 278] width 298 height 14
click at [464, 300] on span "Seleccionar certificado" at bounding box center [459, 302] width 288 height 11
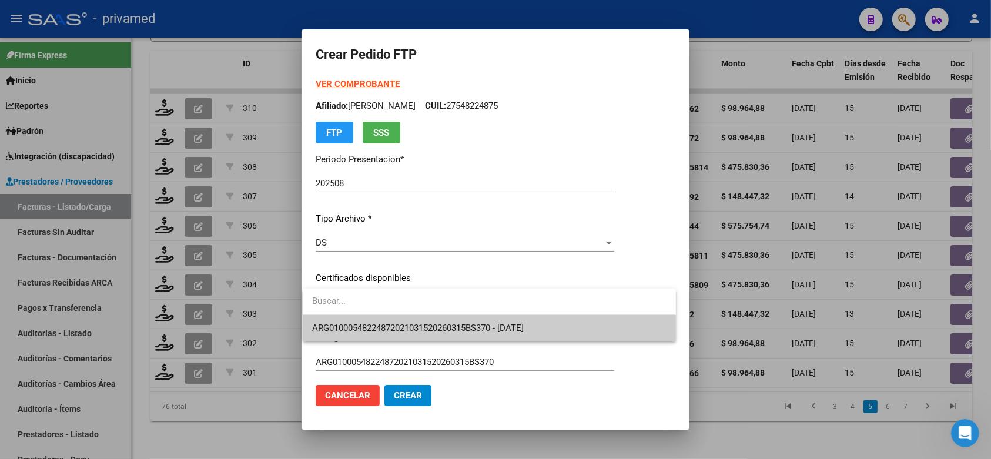
click at [473, 321] on span "ARG01000548224872021031520260315BS370 - 2026-03-15" at bounding box center [489, 328] width 354 height 26
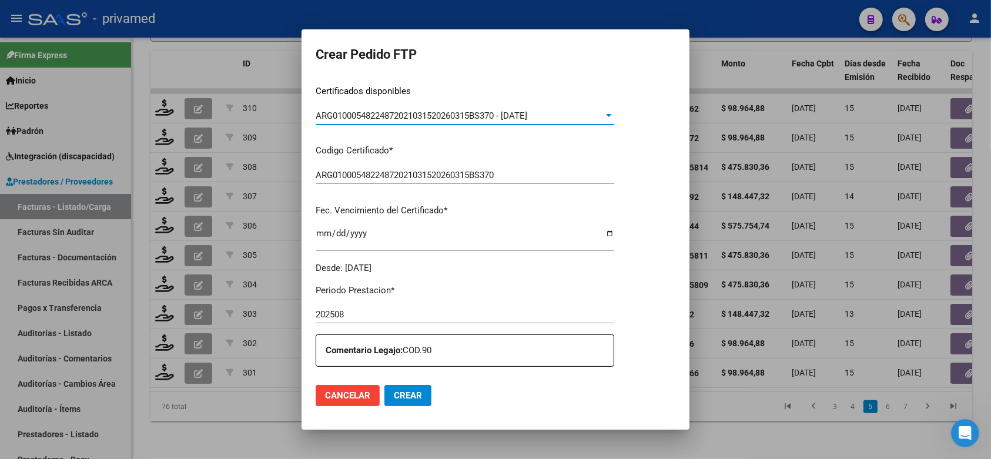
scroll to position [294, 0]
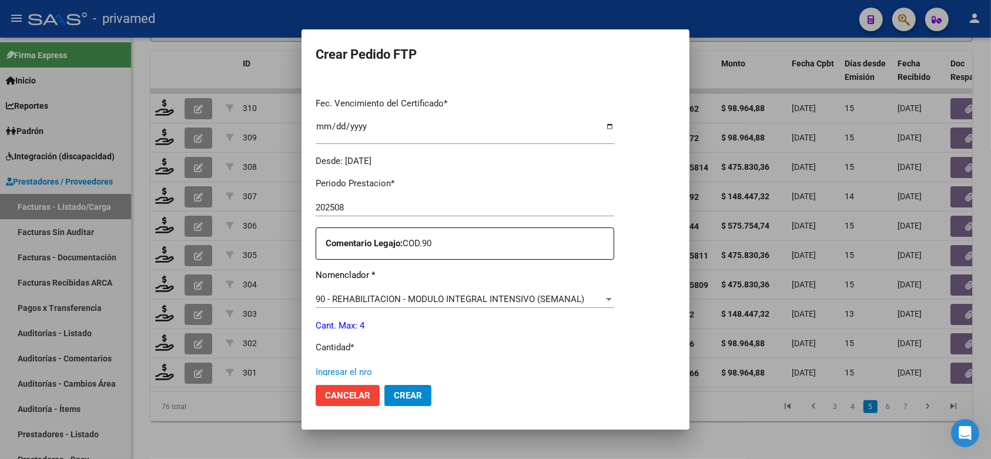
click at [379, 367] on input "Ingresar el nro" at bounding box center [464, 372] width 298 height 11
type input "4"
click at [408, 390] on span "Crear" at bounding box center [408, 395] width 28 height 11
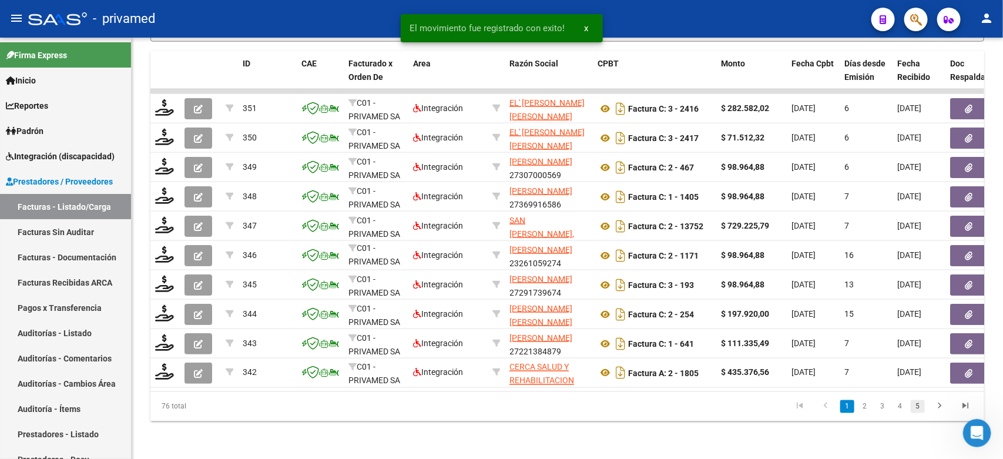
click at [916, 407] on link "5" at bounding box center [918, 406] width 14 height 13
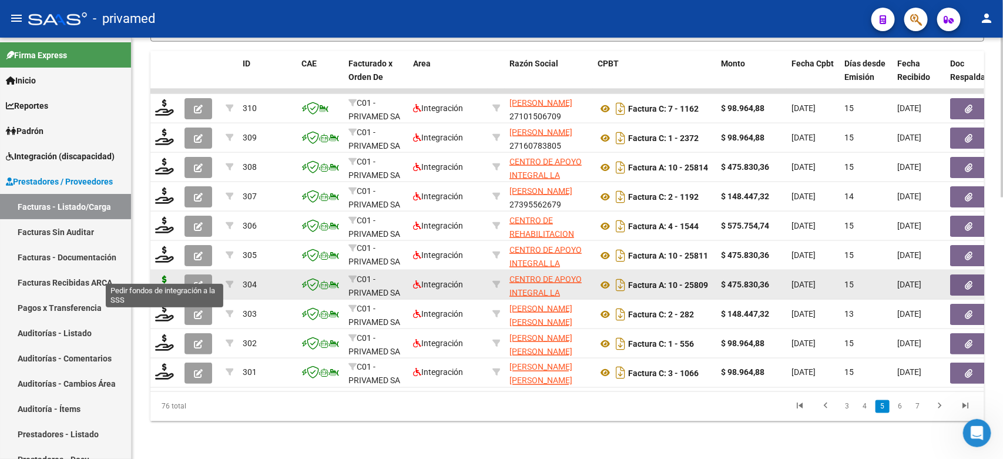
click at [165, 276] on icon at bounding box center [164, 284] width 19 height 16
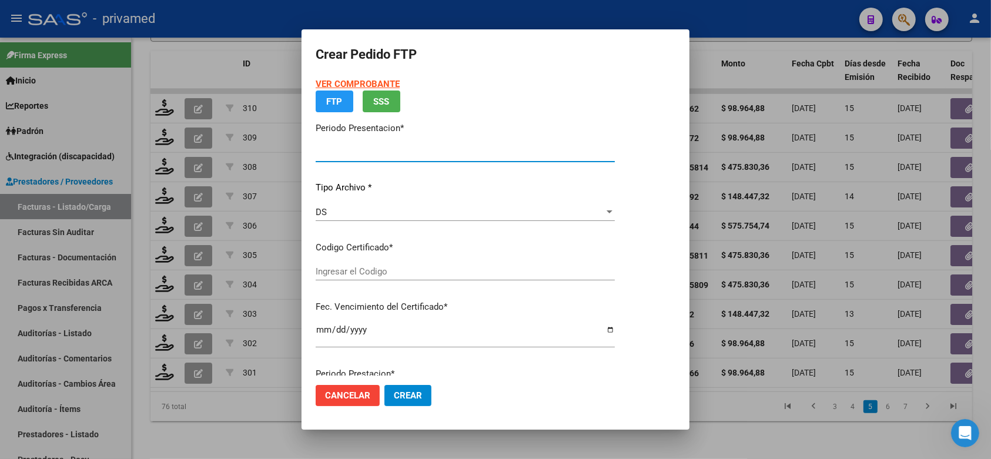
type input "202508"
type input "$ 475.830,36"
type input "ARG02000553333032022071220250712BS440"
type input "2026-07-12"
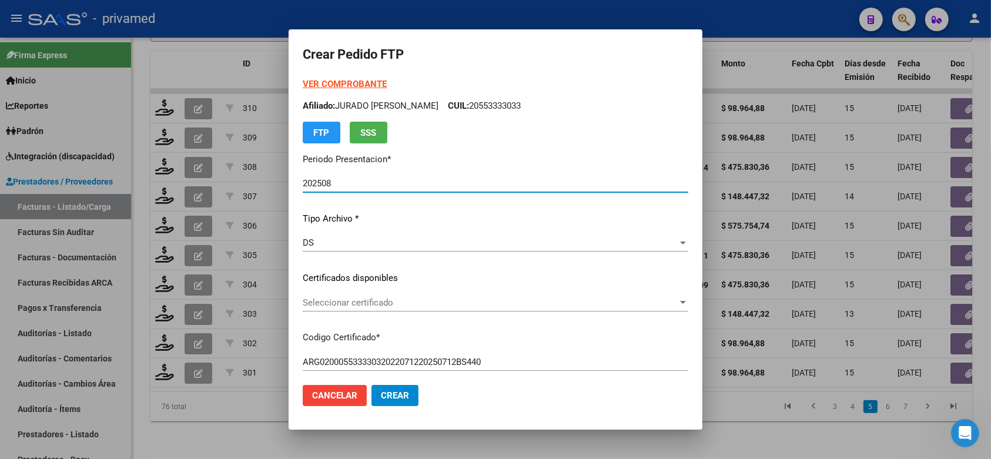
click at [459, 297] on span "Seleccionar certificado" at bounding box center [490, 302] width 375 height 11
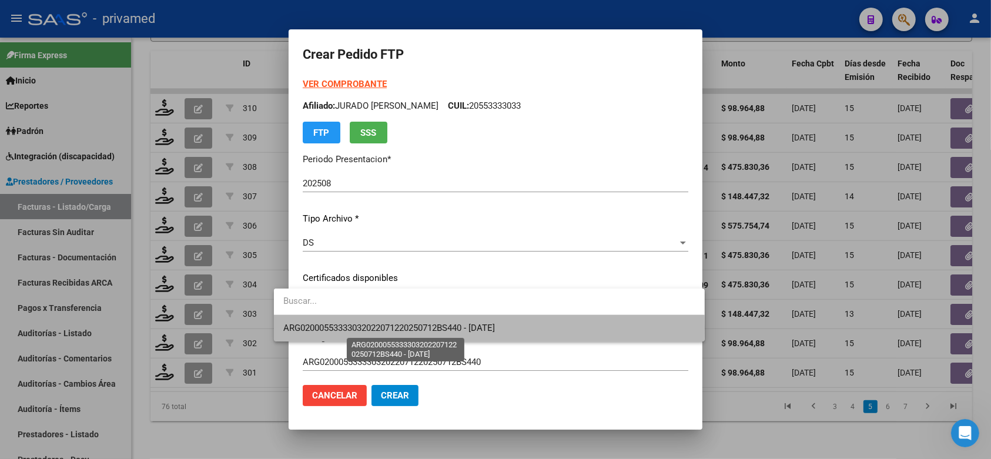
click at [459, 327] on span "ARG02000553333032022071220250712BS440 - 2026-07-12" at bounding box center [388, 328] width 211 height 11
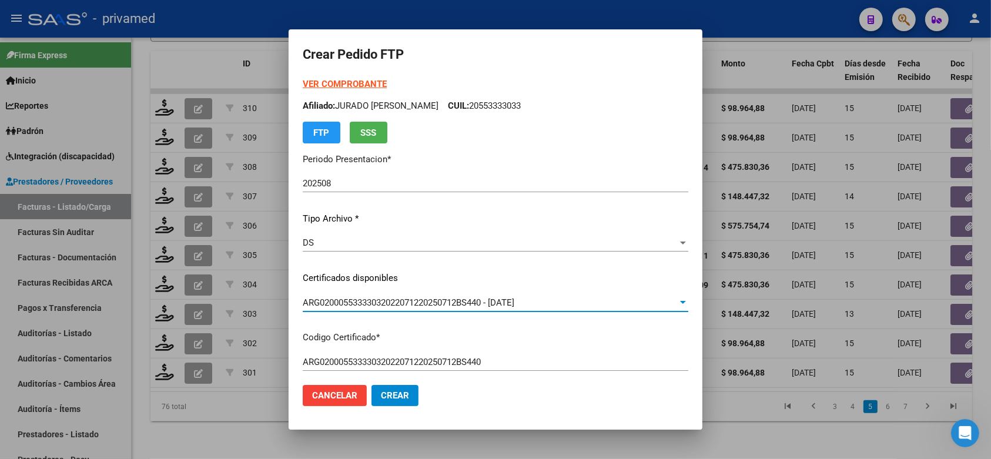
click at [688, 277] on p "Certificados disponibles" at bounding box center [495, 278] width 385 height 14
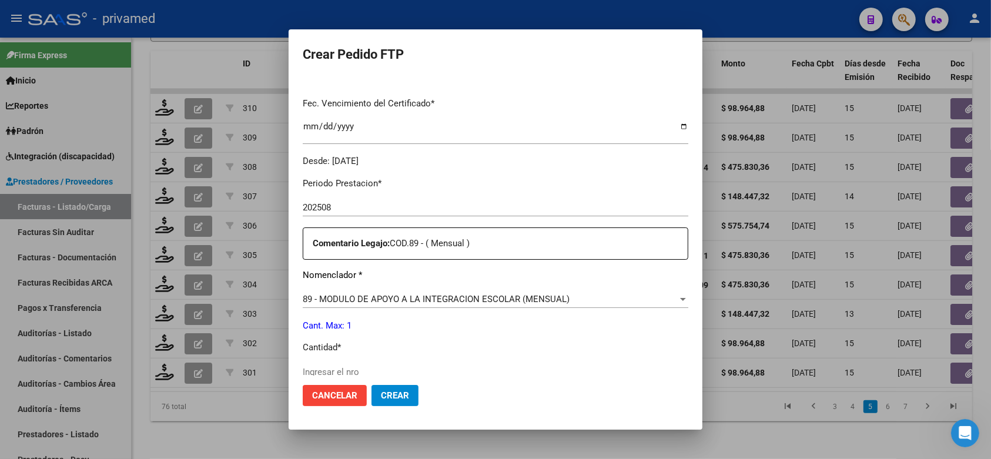
click at [335, 367] on input "Ingresar el nro" at bounding box center [495, 372] width 385 height 11
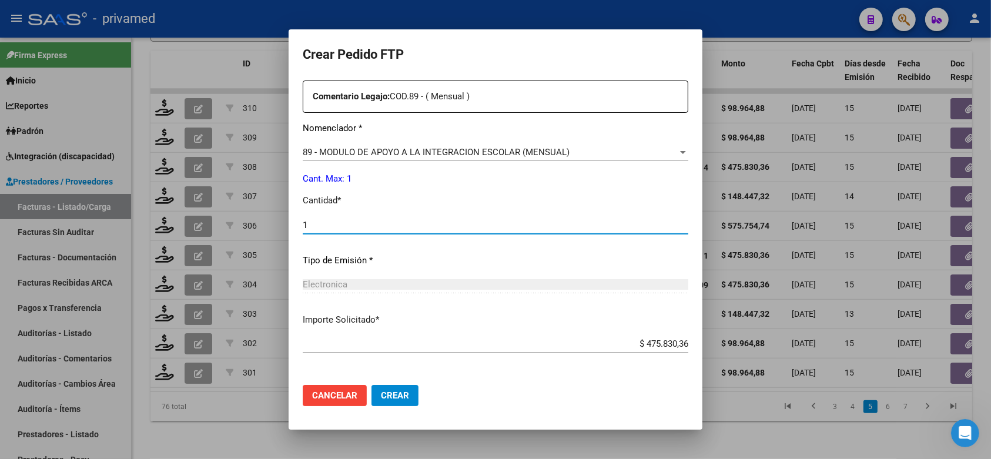
type input "1"
click at [381, 392] on span "Crear" at bounding box center [395, 395] width 28 height 11
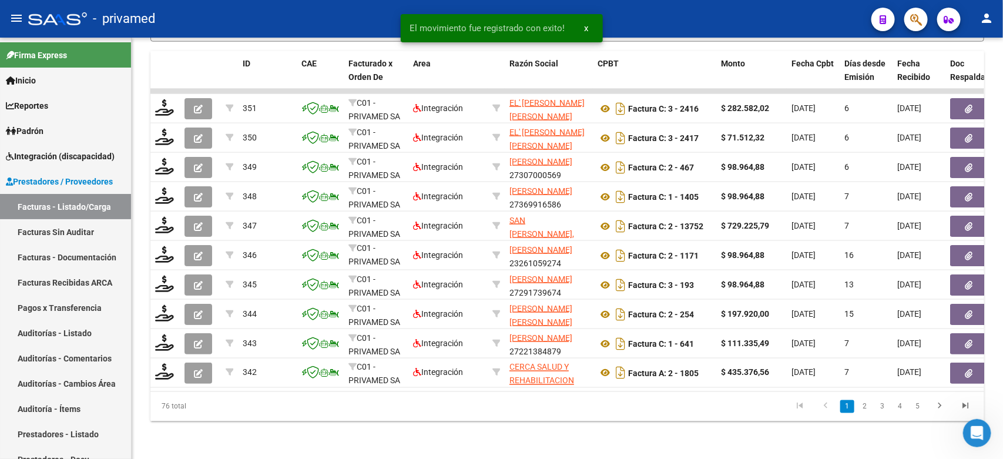
click at [915, 404] on link "5" at bounding box center [918, 406] width 14 height 13
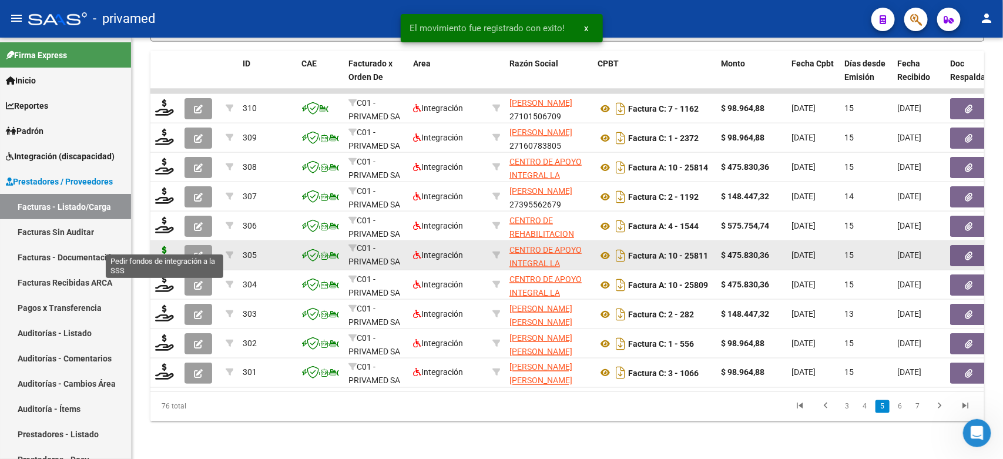
click at [168, 246] on icon at bounding box center [164, 254] width 19 height 16
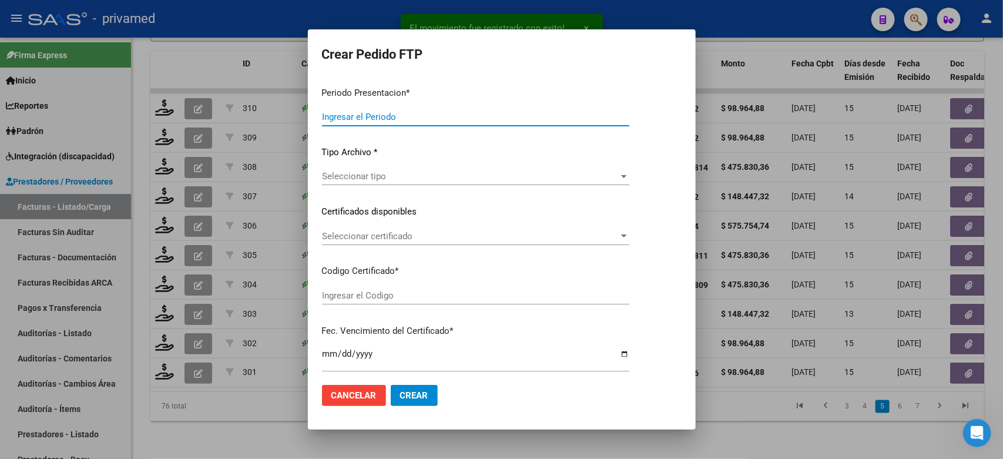
type input "202508"
type input "$ 475.830,36"
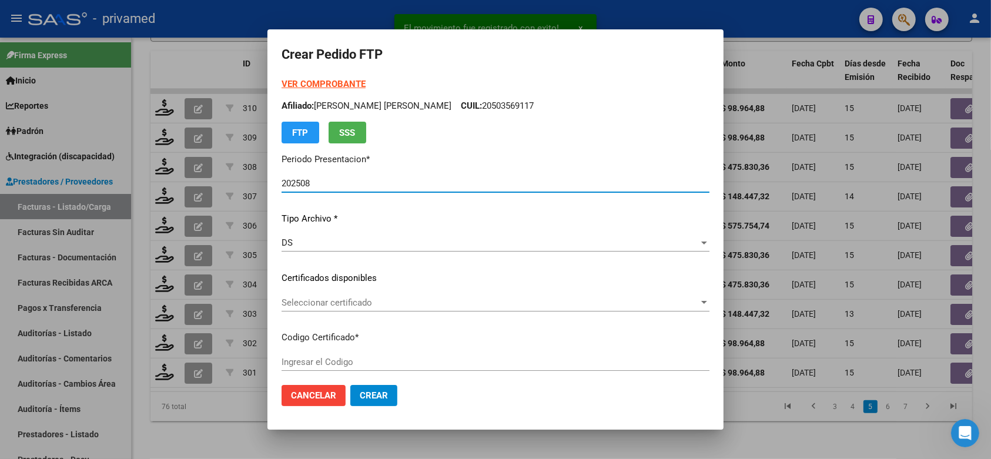
type input "ARG02000542924062022022320270223BS348"
type input "[DATE]"
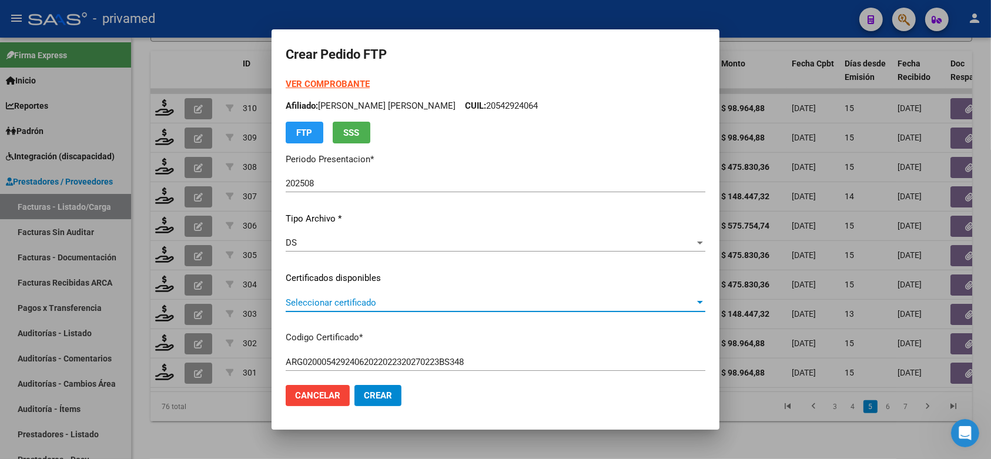
click at [464, 305] on span "Seleccionar certificado" at bounding box center [490, 302] width 409 height 11
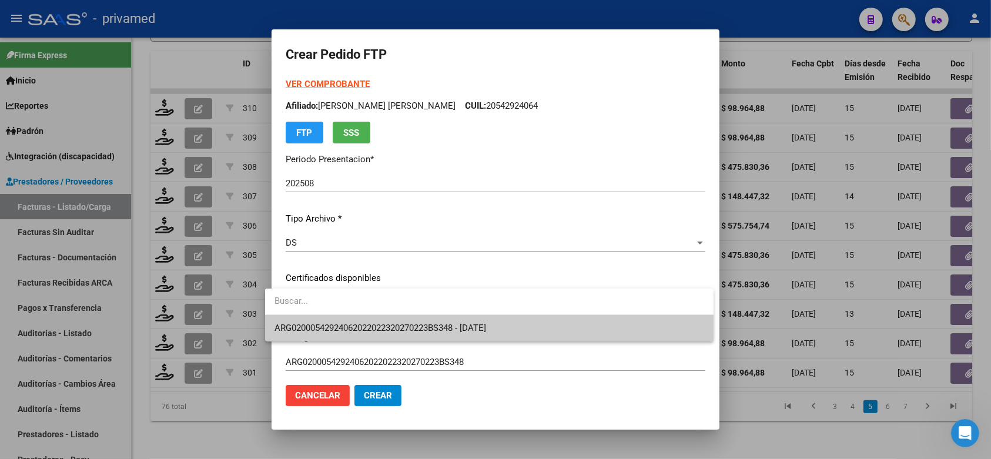
click at [471, 338] on span "ARG02000542924062022022320270223BS348 - [DATE]" at bounding box center [488, 328] width 429 height 26
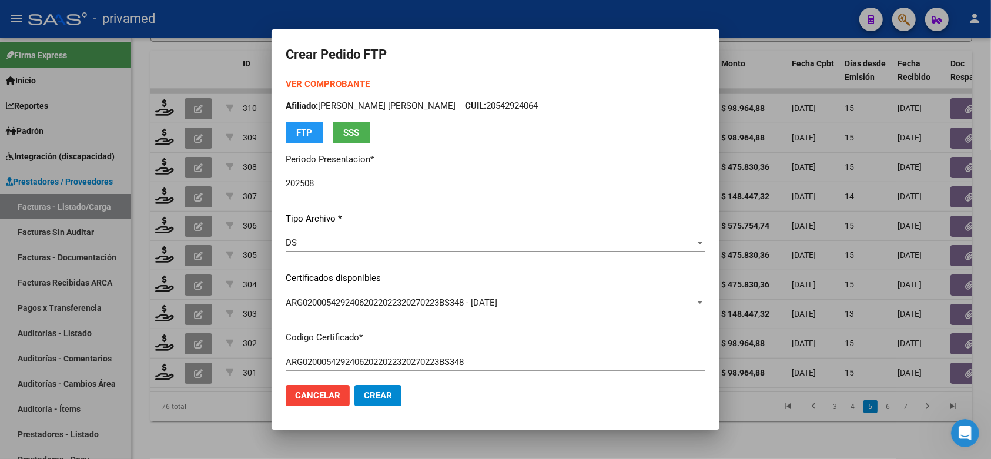
click at [701, 275] on p "Certificados disponibles" at bounding box center [495, 278] width 419 height 14
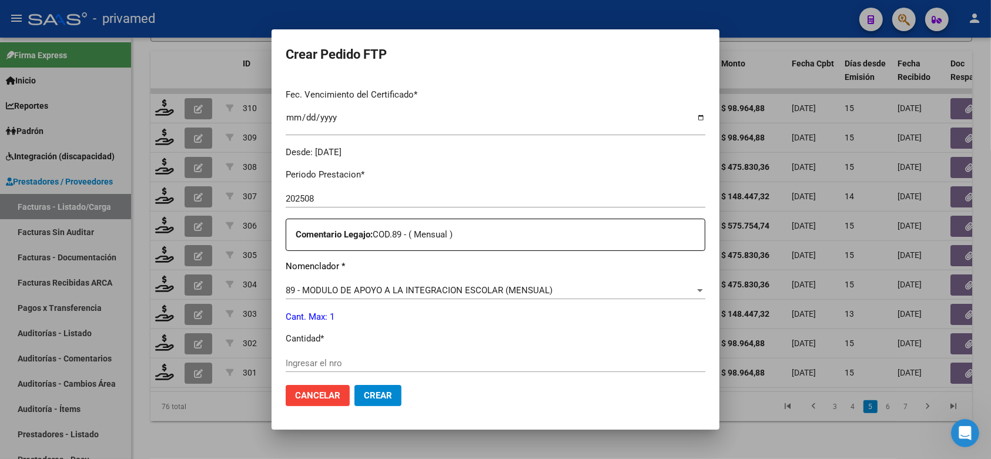
scroll to position [367, 0]
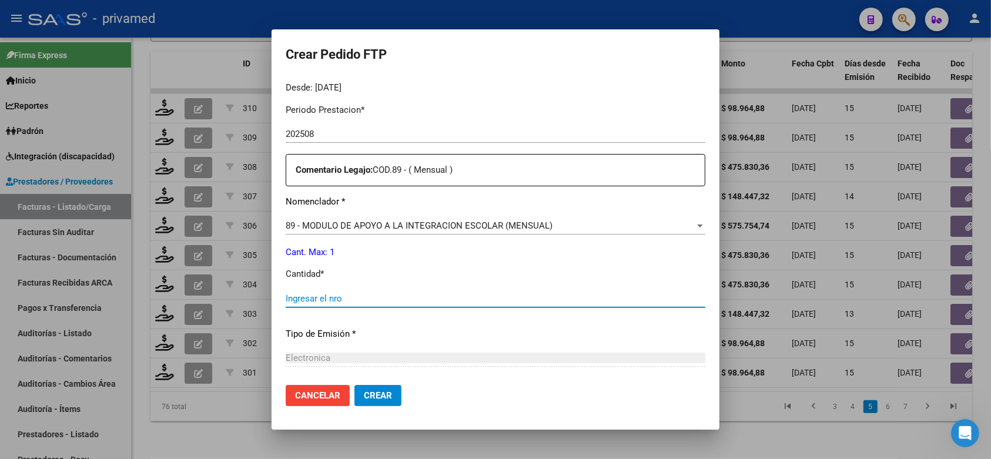
drag, startPoint x: 382, startPoint y: 290, endPoint x: 381, endPoint y: 284, distance: 6.0
click at [381, 293] on input "Ingresar el nro" at bounding box center [495, 298] width 419 height 11
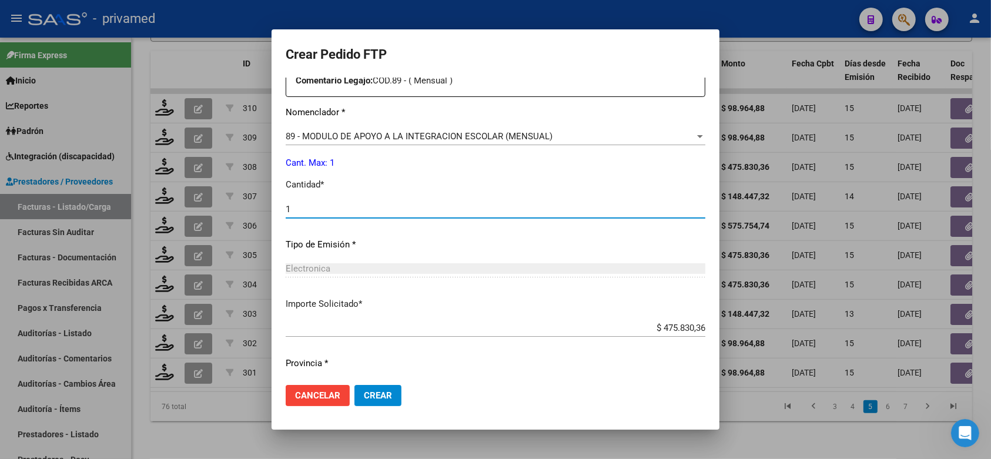
scroll to position [480, 0]
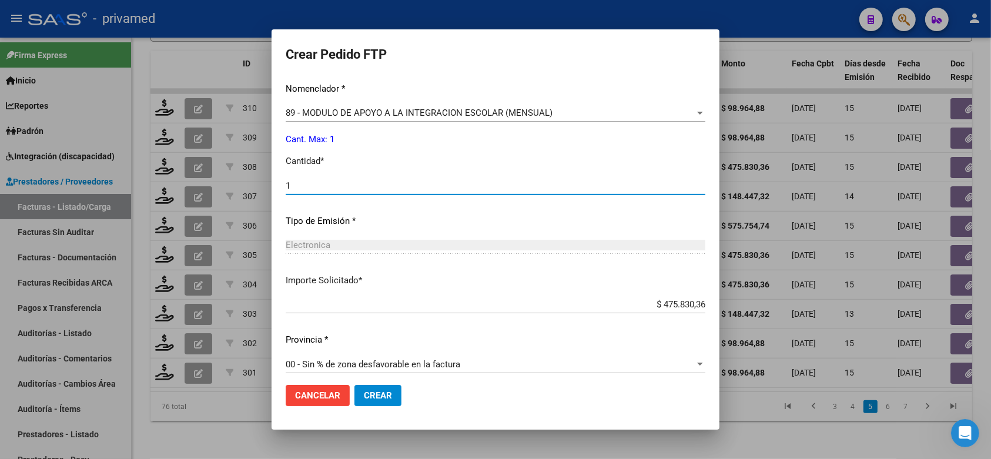
type input "1"
click at [374, 392] on span "Crear" at bounding box center [378, 395] width 28 height 11
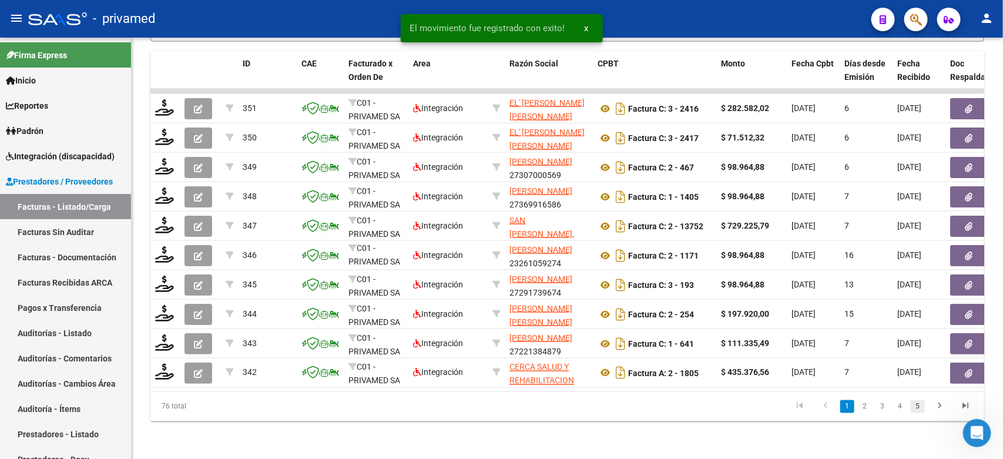
click at [911, 407] on link "5" at bounding box center [918, 406] width 14 height 13
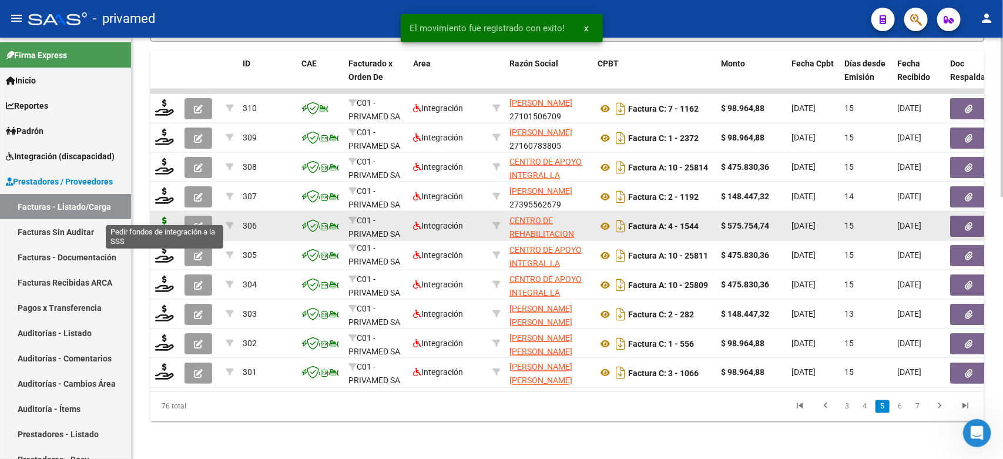
click at [166, 217] on icon at bounding box center [164, 225] width 19 height 16
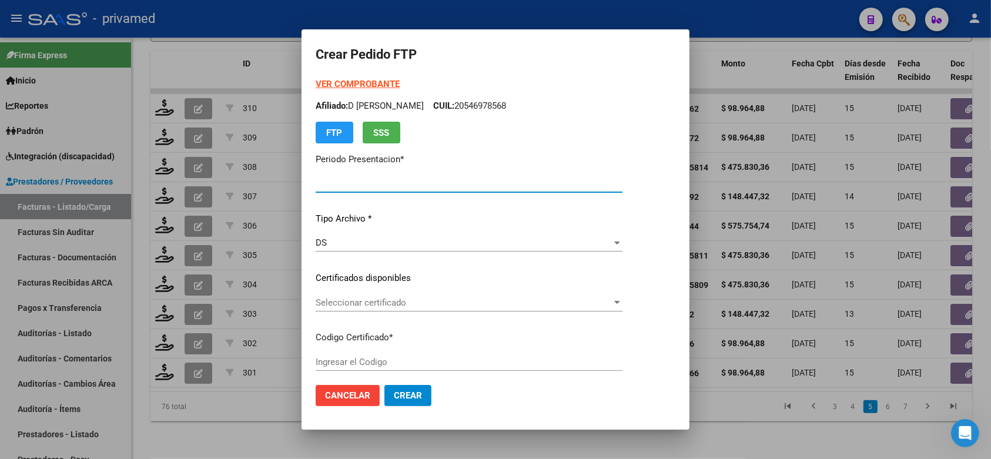
type input "202508"
type input "$ 575.754,74"
type input "ARG02000583491912020102320251023BS320"
type input "[DATE]"
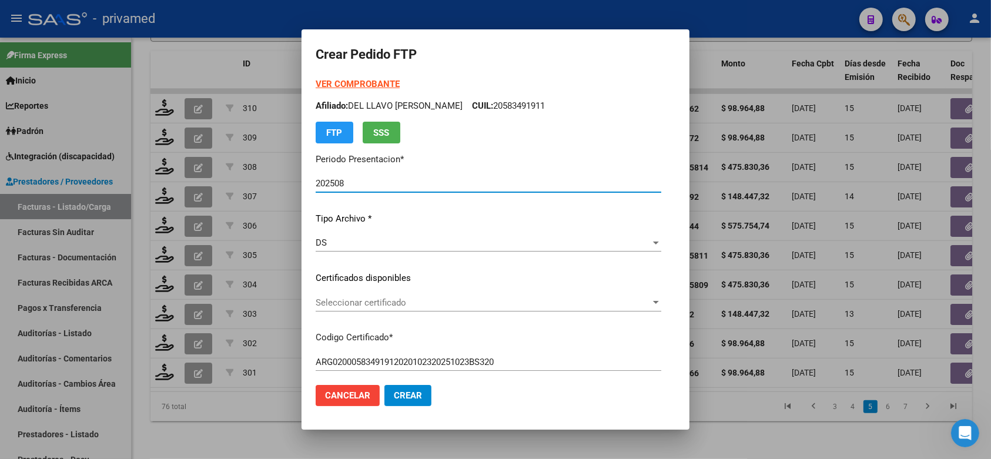
click at [414, 303] on span "Seleccionar certificado" at bounding box center [482, 302] width 335 height 11
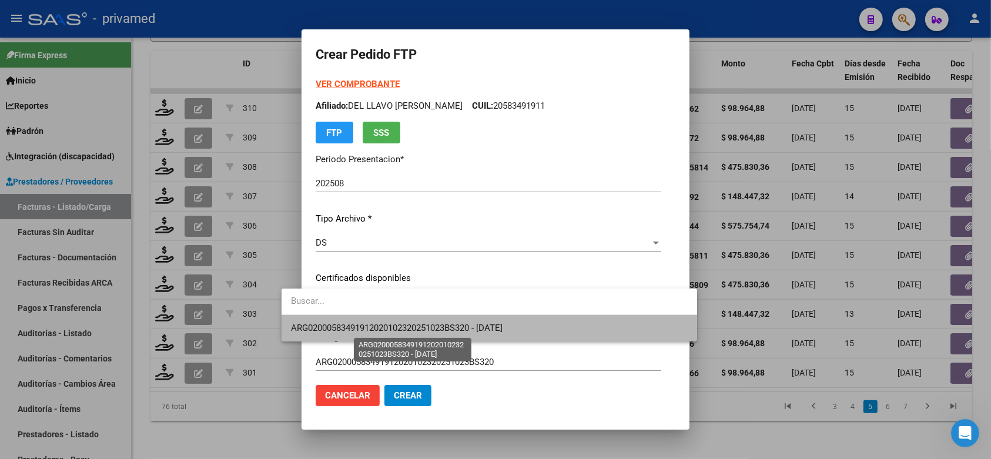
click at [430, 324] on span "ARG02000583491912020102320251023BS320 - [DATE]" at bounding box center [396, 328] width 211 height 11
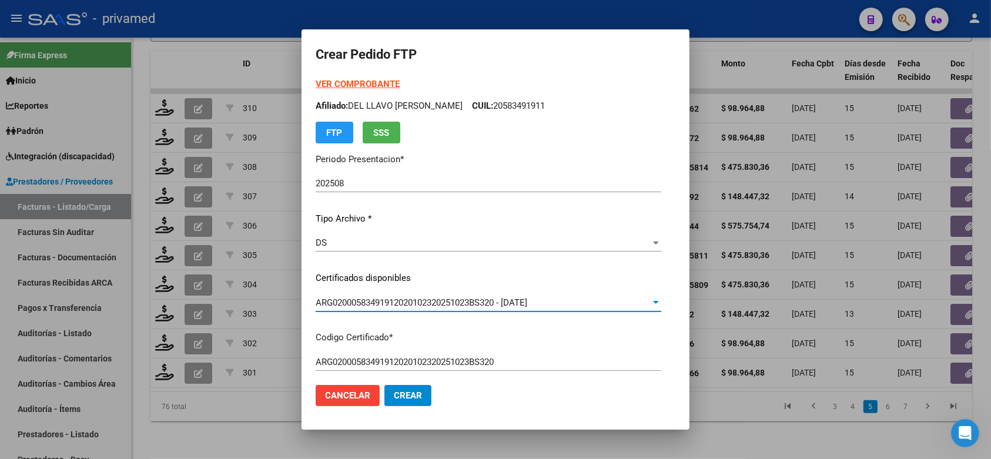
click at [394, 391] on span "Crear" at bounding box center [408, 395] width 28 height 11
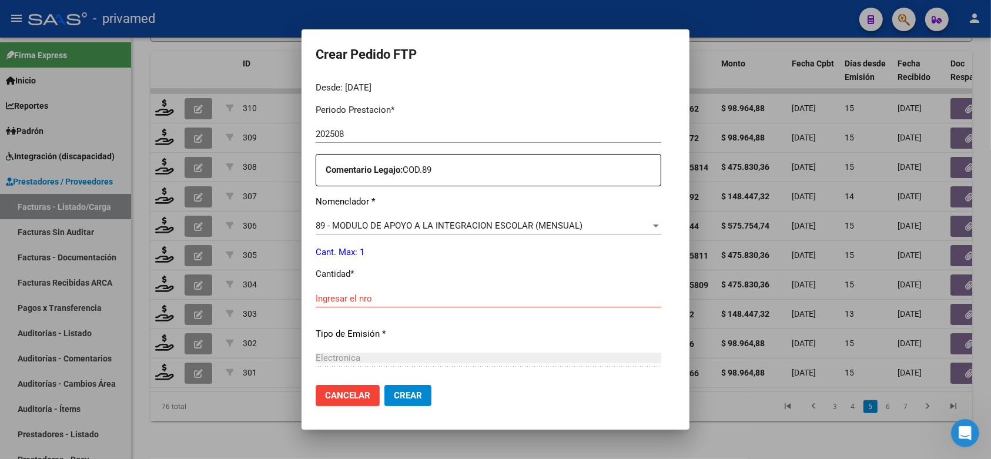
scroll to position [441, 0]
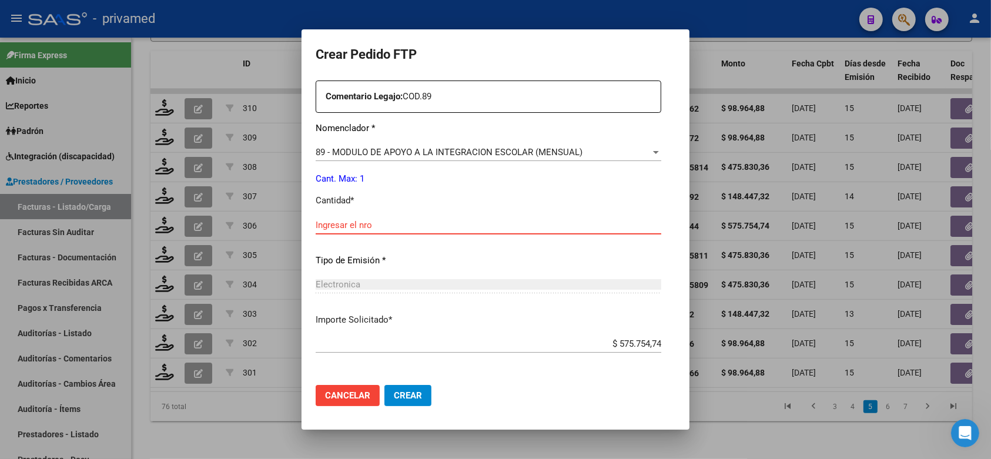
click at [398, 220] on input "Ingresar el nro" at bounding box center [487, 225] width 345 height 11
type input "1"
click at [394, 395] on span "Crear" at bounding box center [408, 395] width 28 height 11
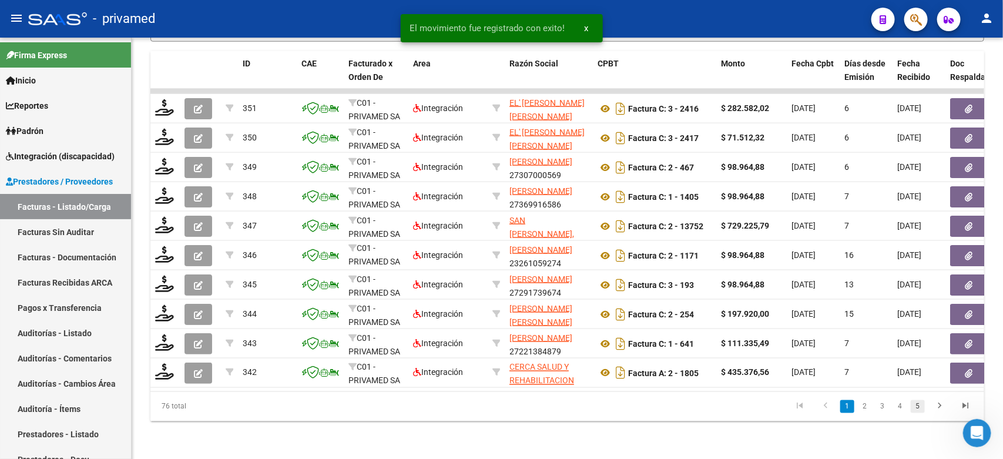
click at [921, 403] on link "5" at bounding box center [918, 406] width 14 height 13
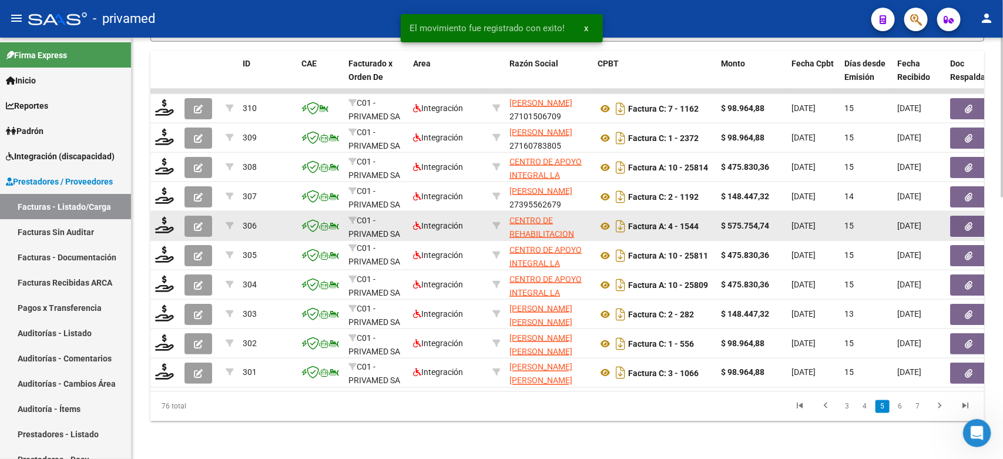
click at [196, 222] on icon "button" at bounding box center [198, 226] width 9 height 9
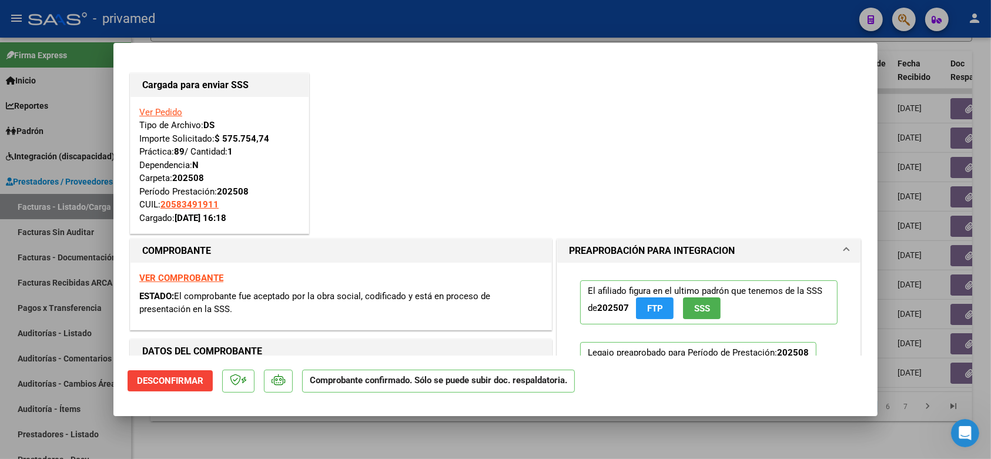
click at [945, 52] on div at bounding box center [495, 229] width 991 height 459
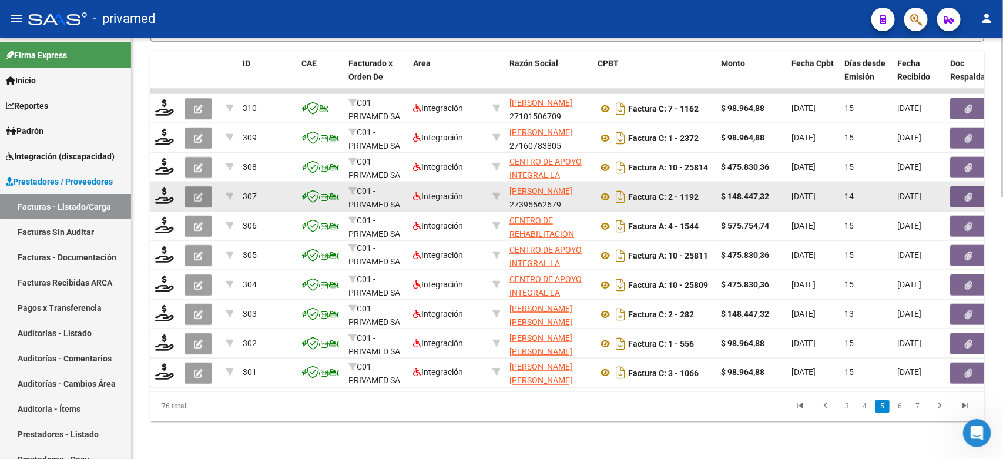
click at [194, 193] on icon "button" at bounding box center [198, 197] width 9 height 9
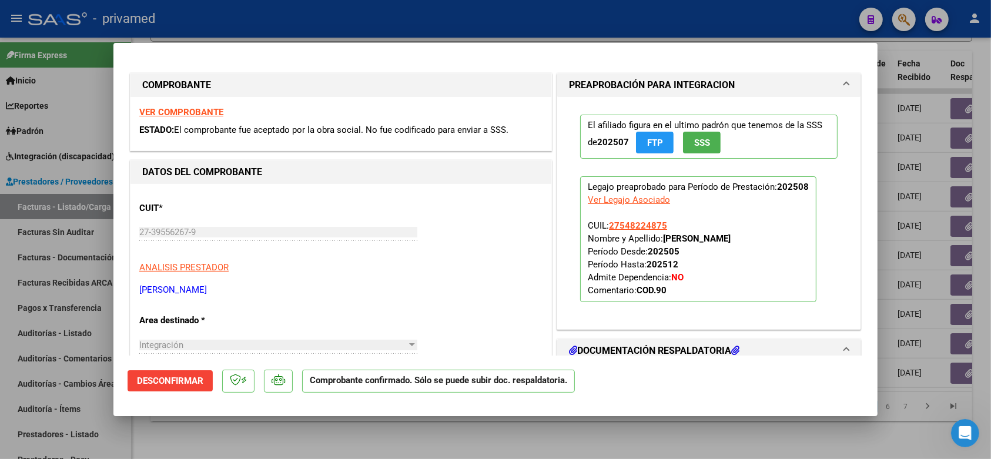
click at [925, 62] on div at bounding box center [495, 229] width 991 height 459
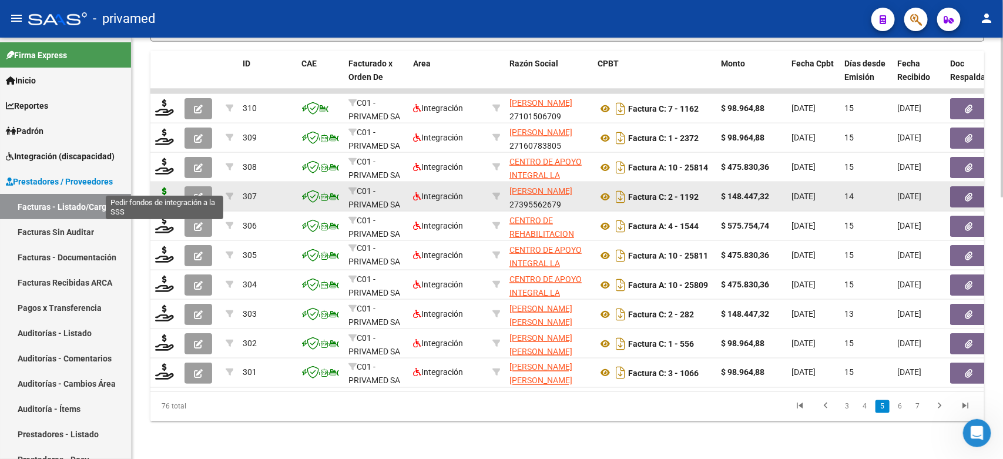
click at [160, 187] on icon at bounding box center [164, 195] width 19 height 16
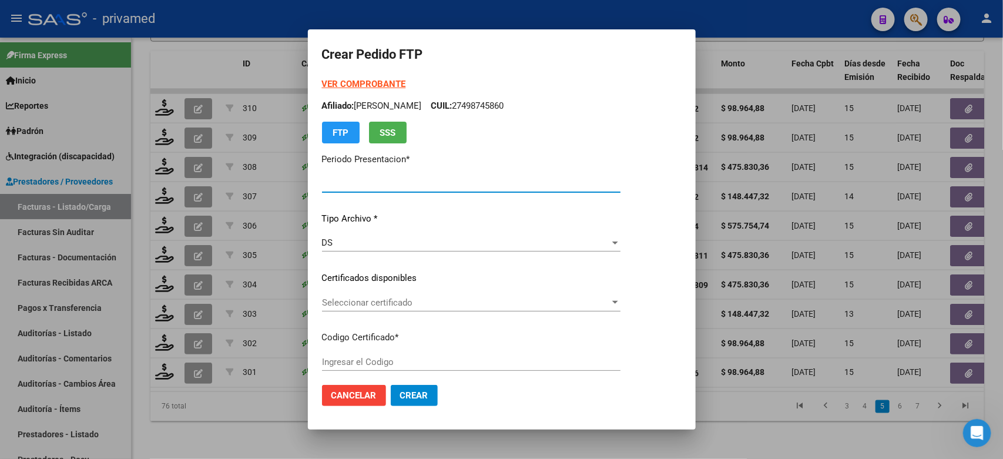
type input "202508"
type input "$ 148.447,32"
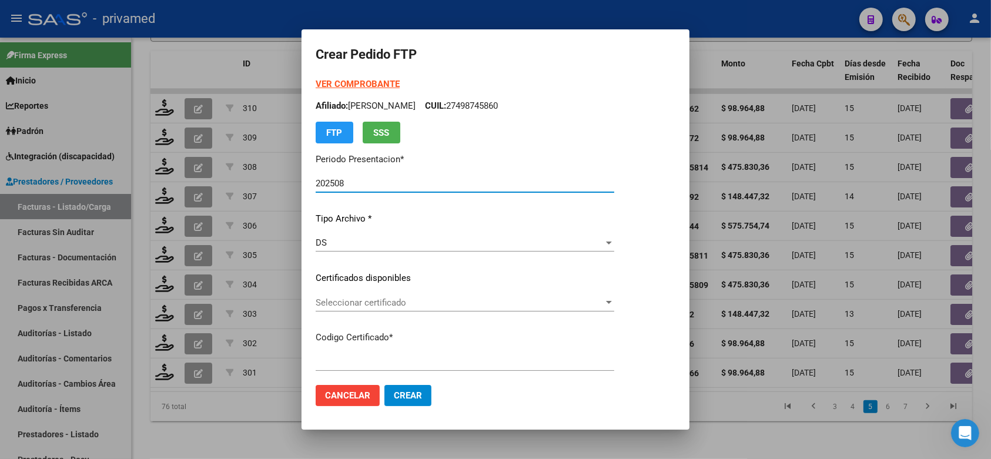
type input "ARG01000548224872021031520260315BS370"
type input "2026-03-15"
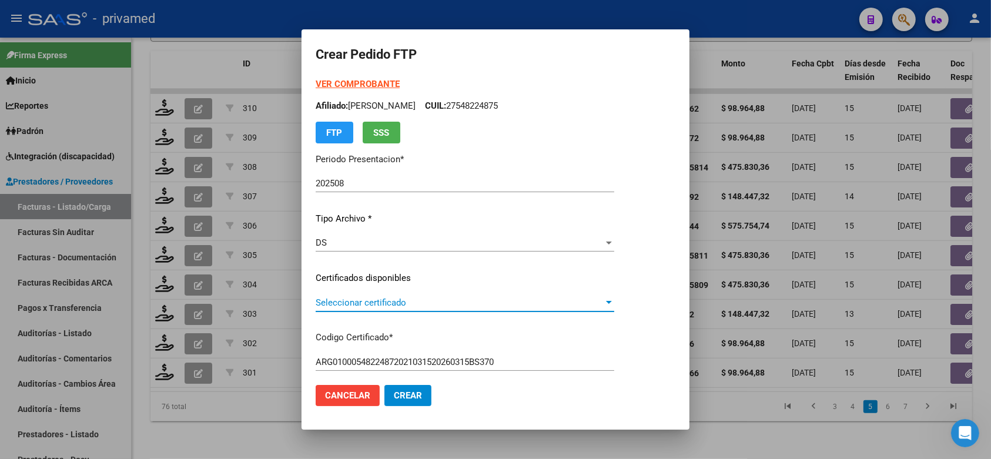
click at [461, 300] on span "Seleccionar certificado" at bounding box center [459, 302] width 288 height 11
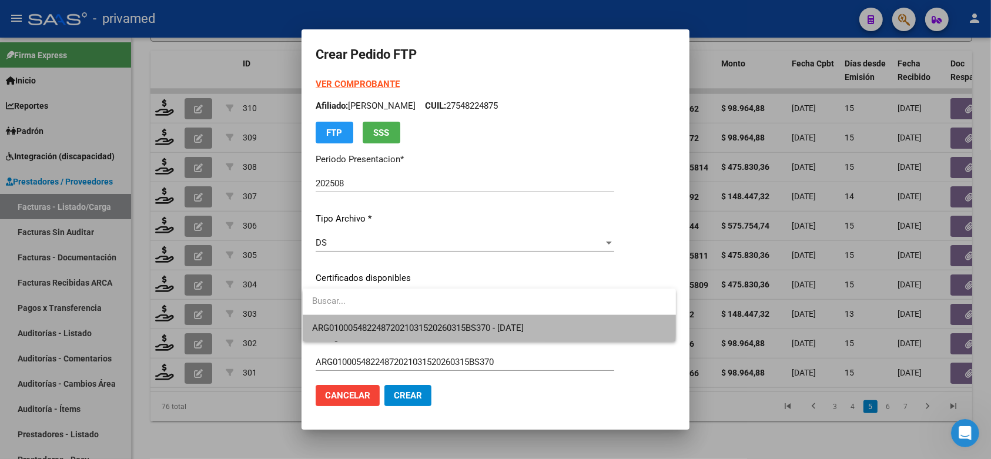
click at [461, 321] on span "ARG01000548224872021031520260315BS370 - 2026-03-15" at bounding box center [489, 328] width 354 height 26
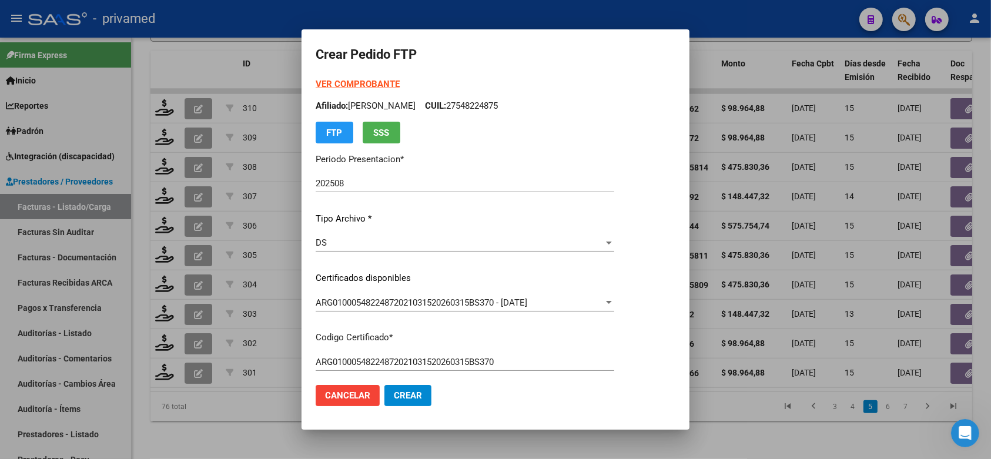
click at [668, 269] on mat-dialog-content "VER COMPROBANTE ARCA Padrón Afiliado: GAUNA NAVILA NAHIARA CUIL: 27548224875 FT…" at bounding box center [495, 227] width 388 height 298
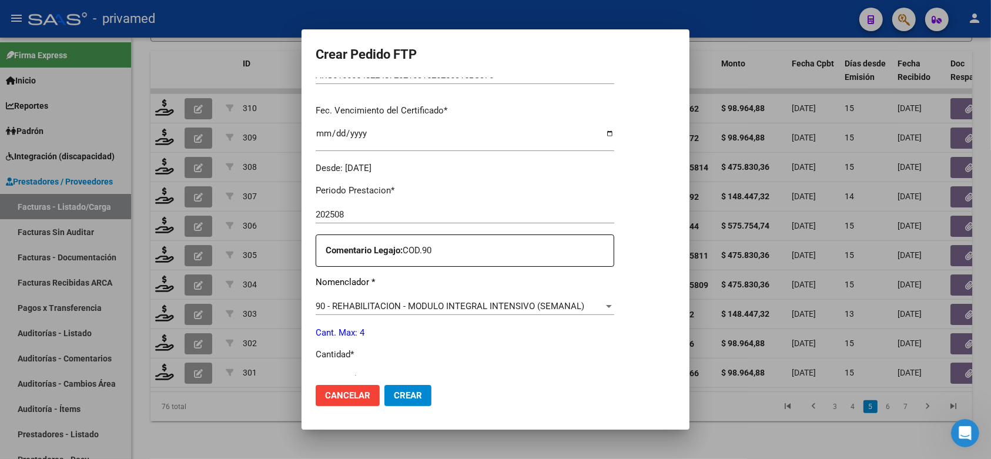
scroll to position [294, 0]
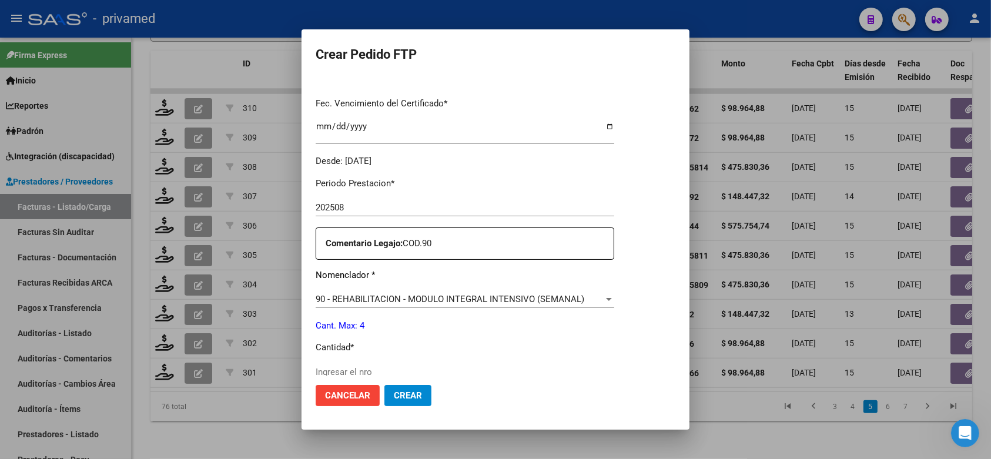
click at [377, 367] on input "Ingresar el nro" at bounding box center [464, 372] width 298 height 11
type input "4"
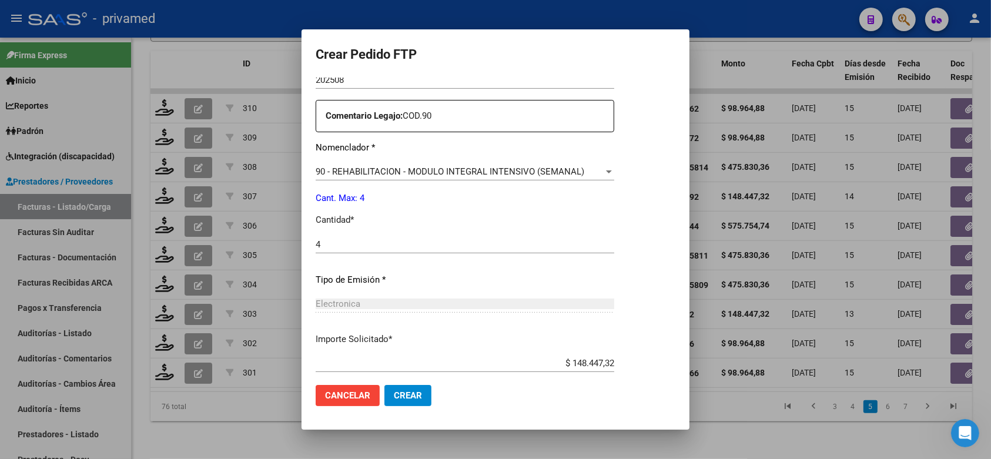
scroll to position [480, 0]
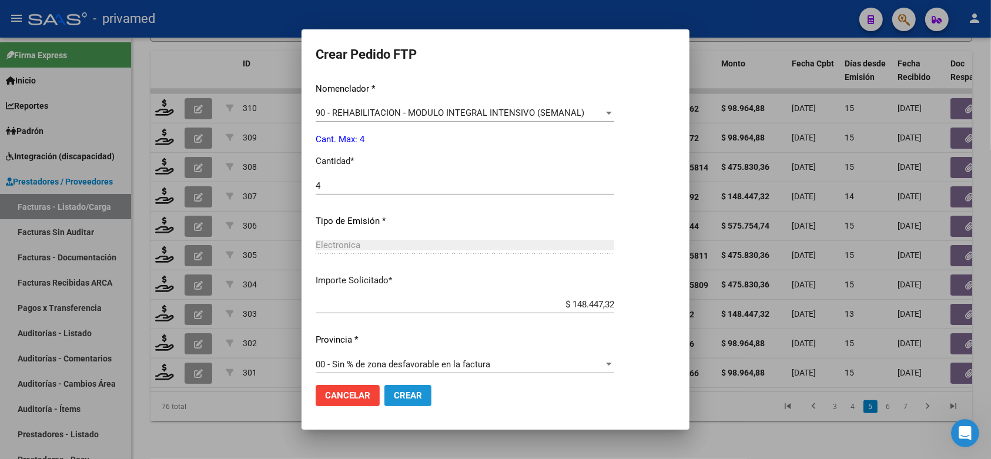
click at [409, 392] on span "Crear" at bounding box center [408, 395] width 28 height 11
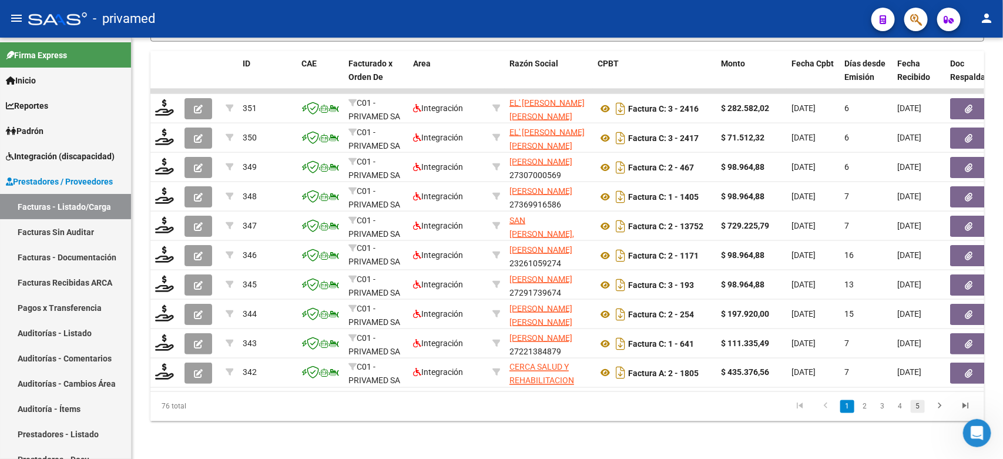
click at [918, 405] on link "5" at bounding box center [918, 406] width 14 height 13
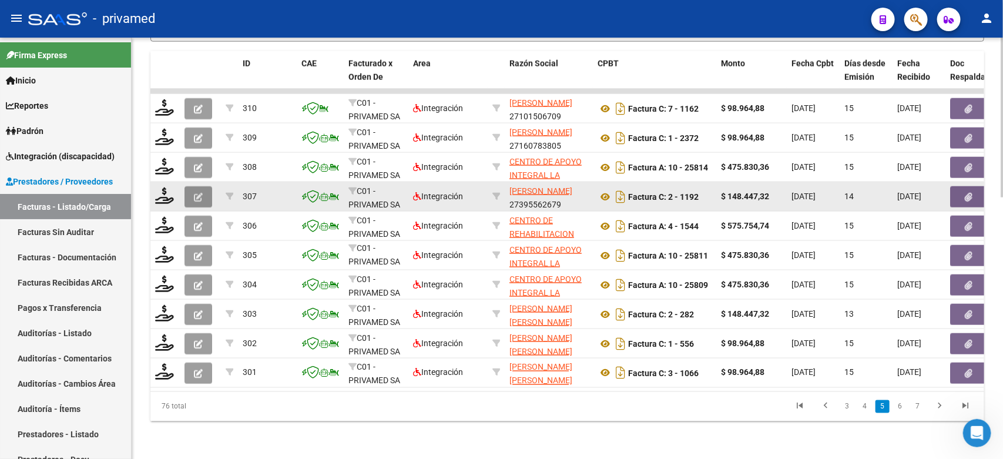
click at [201, 193] on icon "button" at bounding box center [198, 197] width 9 height 9
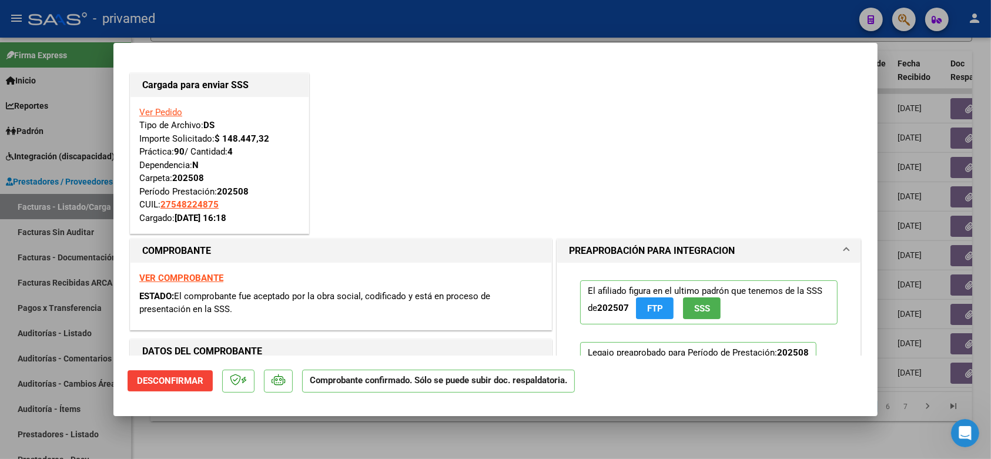
click at [347, 33] on div at bounding box center [495, 229] width 991 height 459
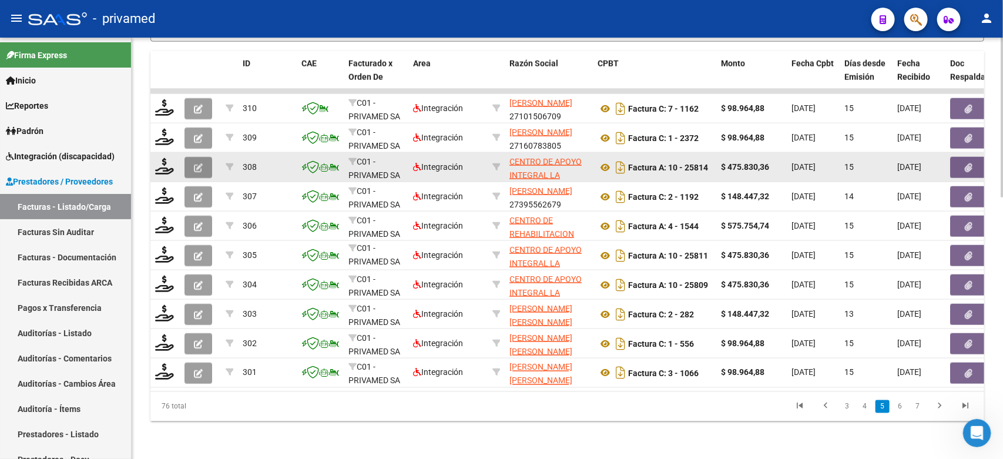
click at [197, 163] on icon "button" at bounding box center [198, 167] width 9 height 9
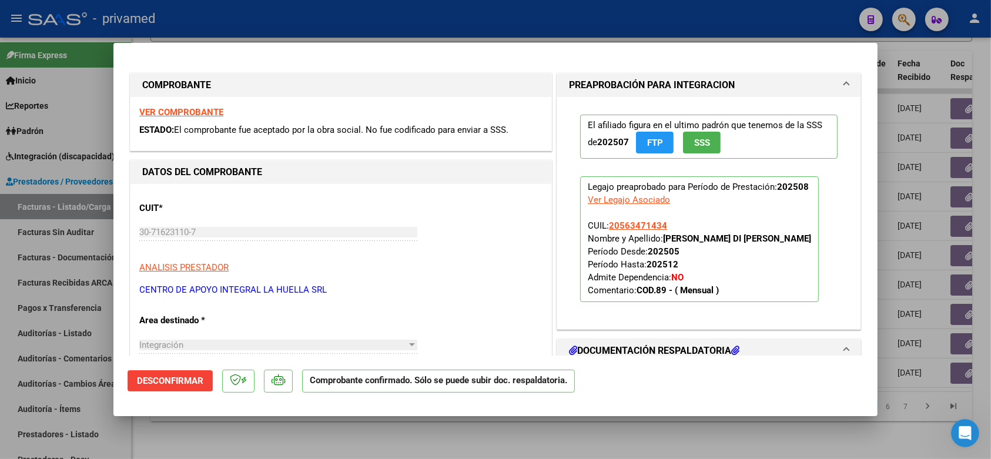
click at [385, 15] on div at bounding box center [495, 229] width 991 height 459
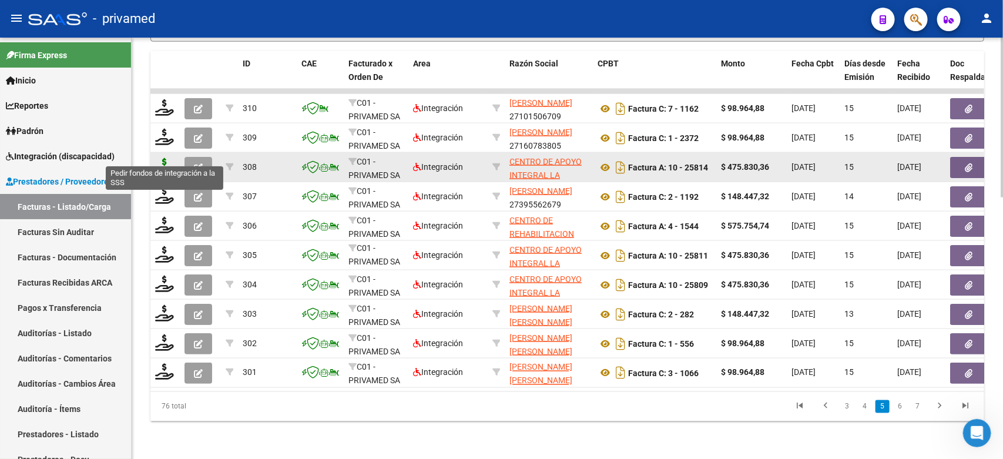
click at [166, 158] on icon at bounding box center [164, 166] width 19 height 16
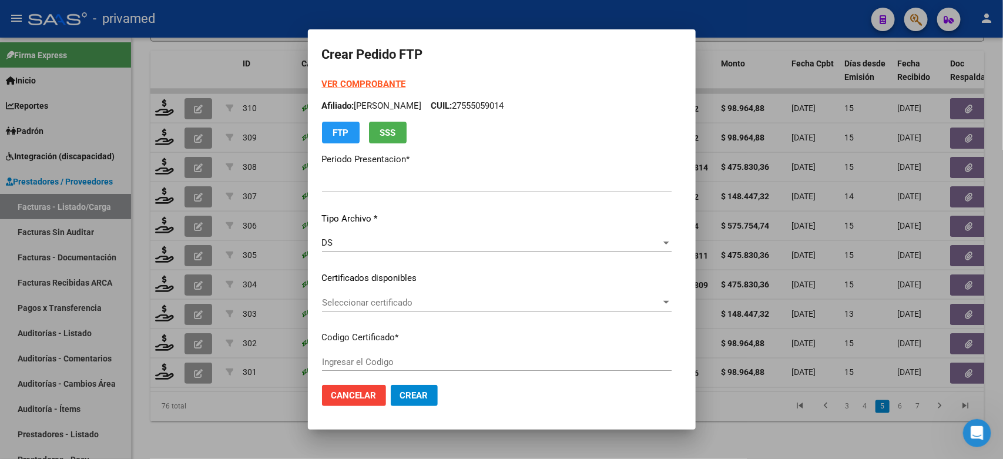
type input "202508"
type input "$ 475.830,36"
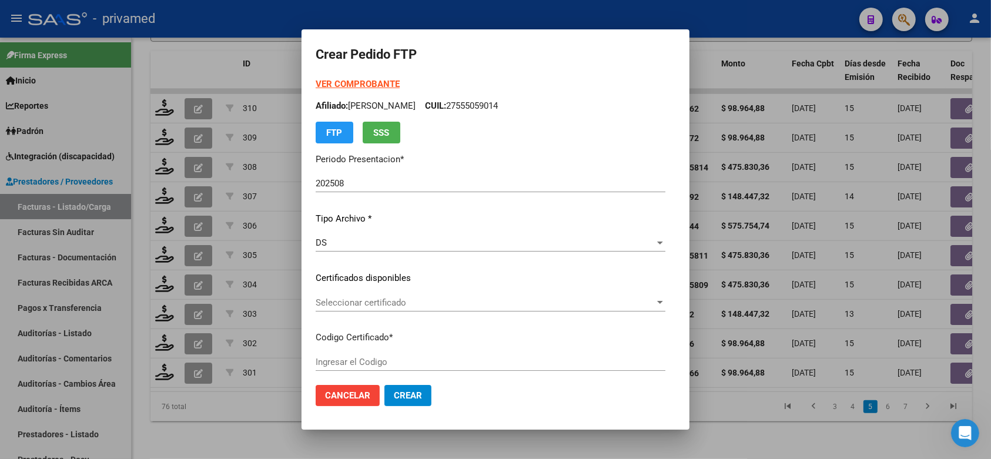
type input "ARG02000563471432020052820260528BS460"
type input "[DATE]"
click at [438, 298] on span "Seleccionar certificado" at bounding box center [484, 302] width 339 height 11
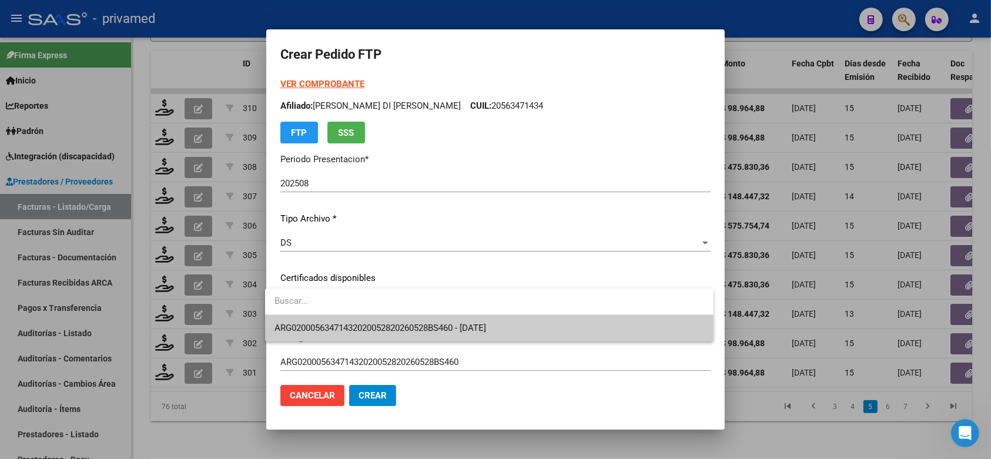
click at [439, 319] on span "ARG02000563471432020052820260528BS460 - [DATE]" at bounding box center [488, 328] width 429 height 26
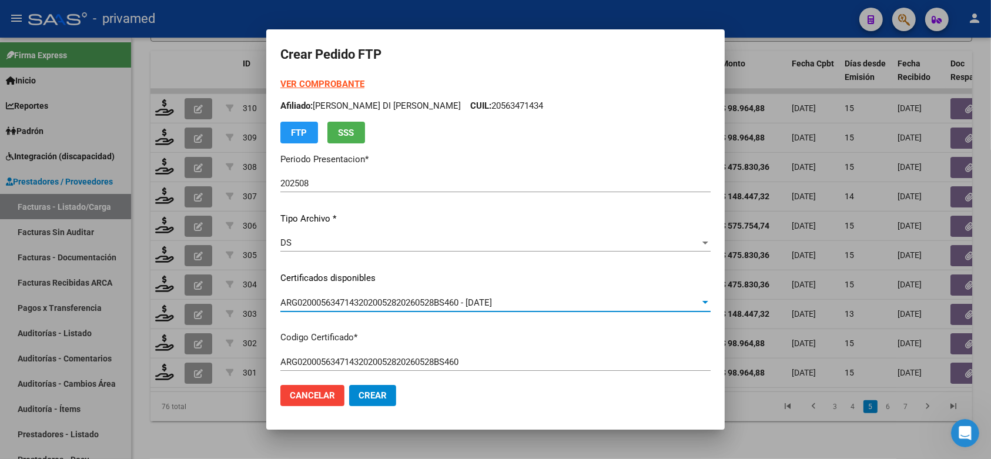
click at [703, 266] on div "VER COMPROBANTE ARCA Padrón Afiliado: MELIAN DI PRIETO DANTE JEREMIAS CUIL: 205…" at bounding box center [495, 270] width 430 height 384
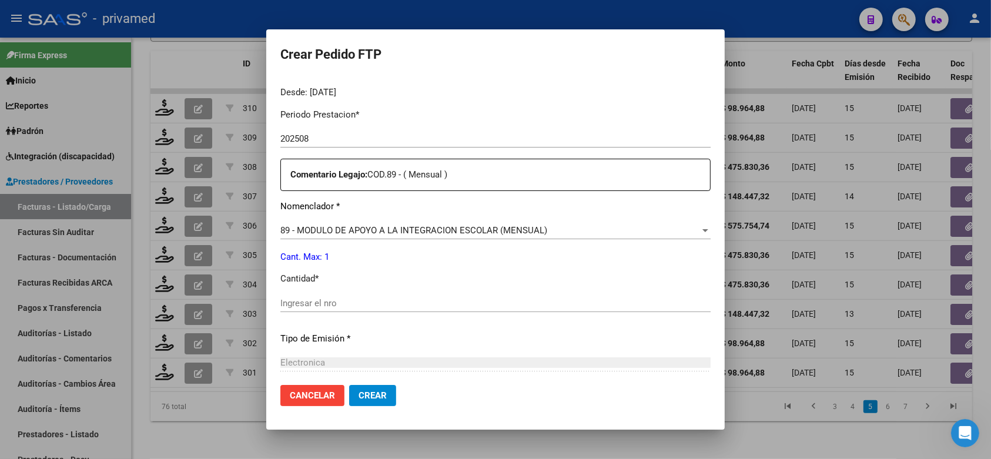
scroll to position [367, 0]
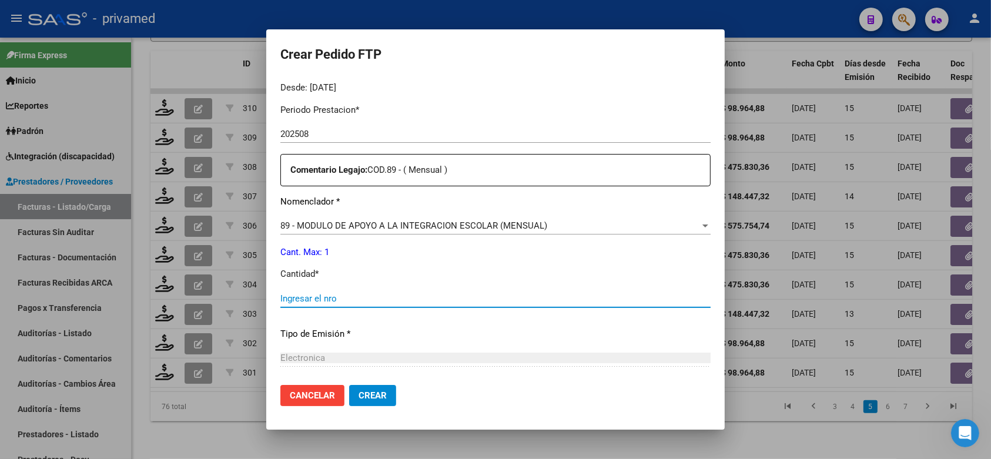
click at [435, 293] on input "Ingresar el nro" at bounding box center [495, 298] width 430 height 11
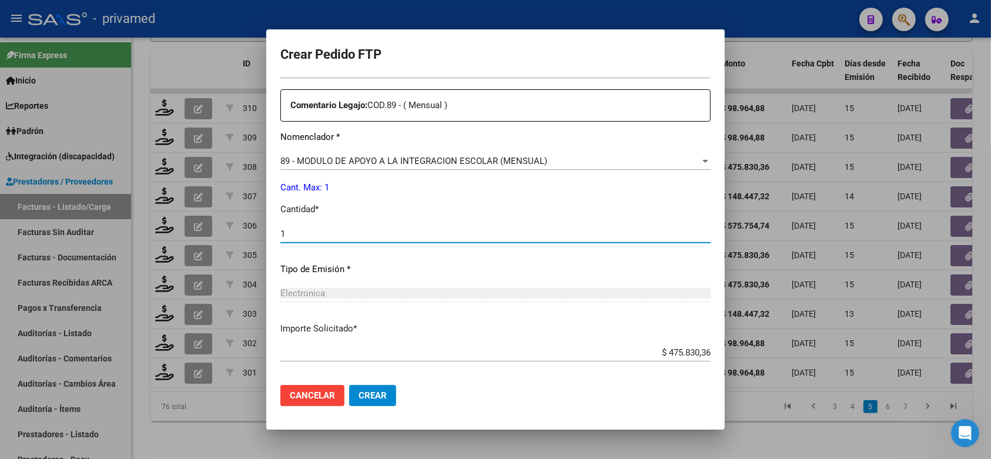
scroll to position [480, 0]
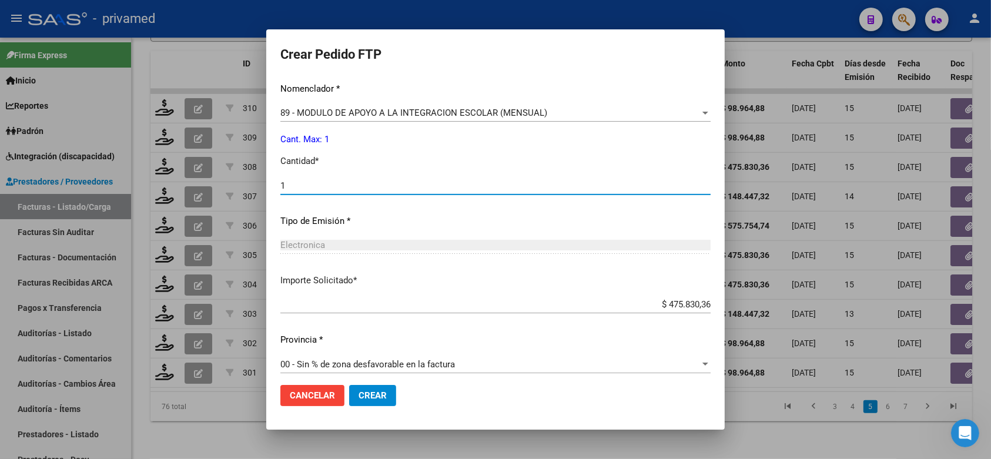
type input "1"
click at [368, 388] on button "Crear" at bounding box center [372, 395] width 47 height 21
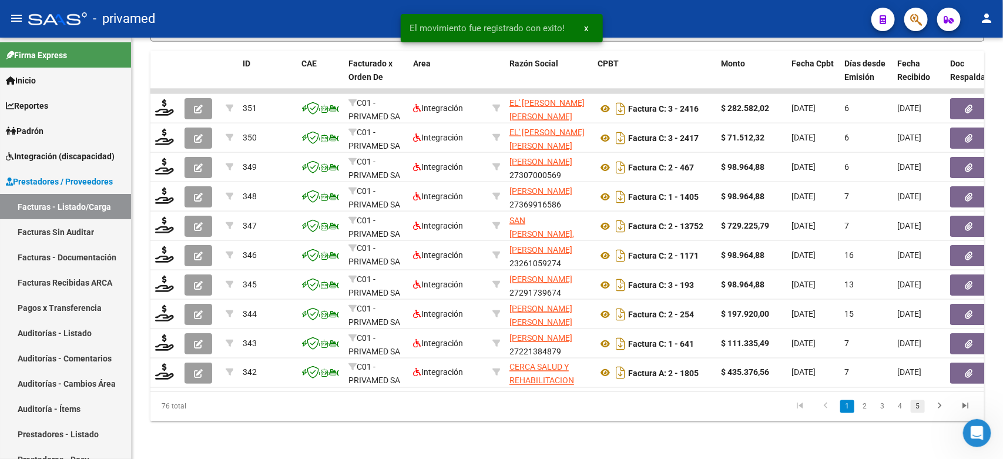
click at [920, 404] on link "5" at bounding box center [918, 406] width 14 height 13
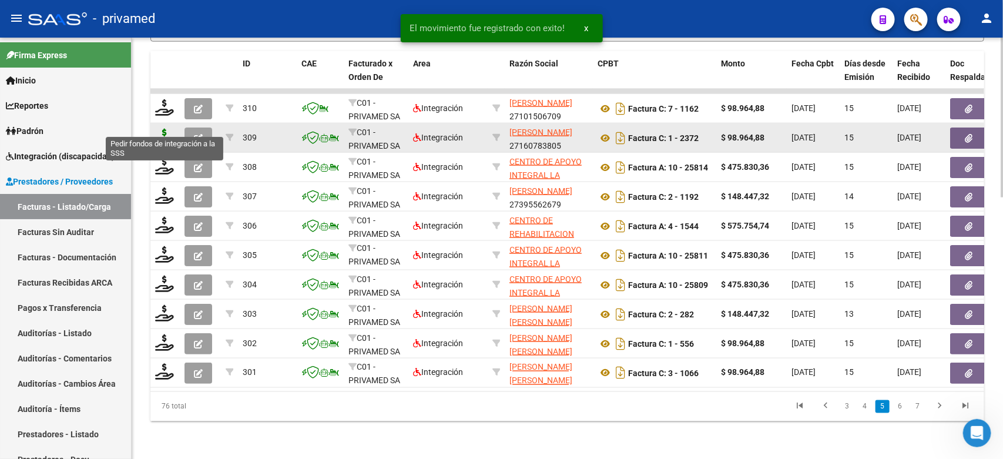
click at [159, 129] on icon at bounding box center [164, 137] width 19 height 16
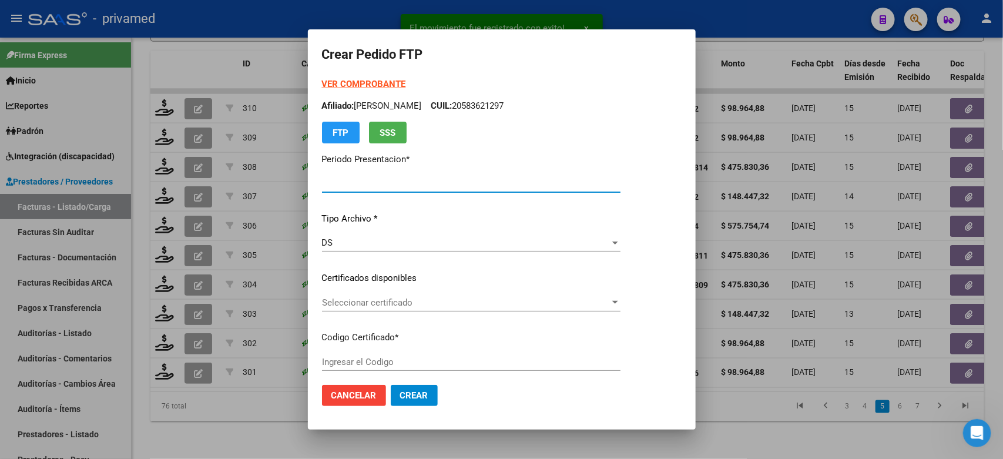
type input "202508"
type input "$ 98.964,88"
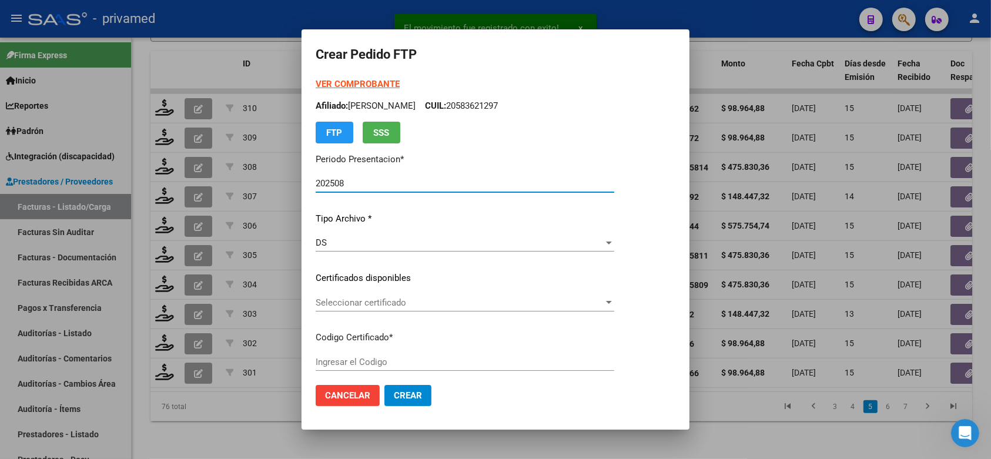
type input "ARG02000509628712025022620300226BUE348"
type input "[DATE]"
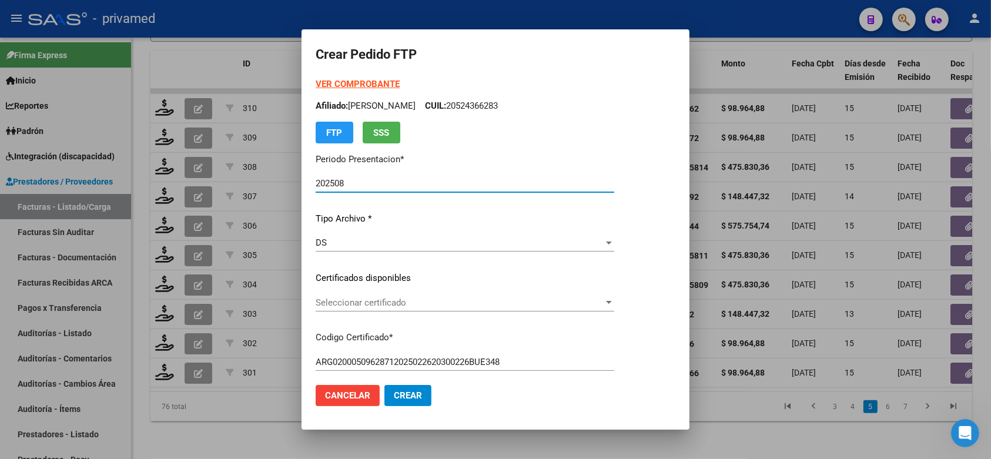
click at [482, 303] on span "Seleccionar certificado" at bounding box center [459, 302] width 288 height 11
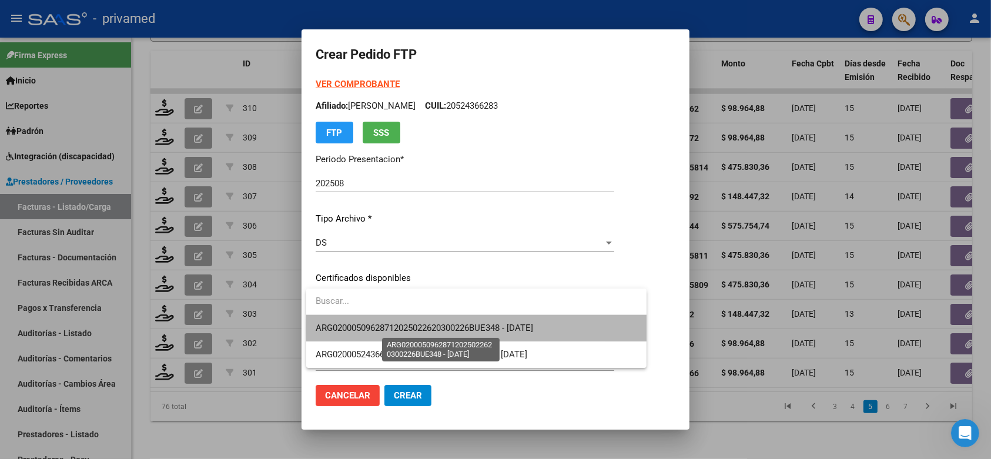
click at [488, 329] on span "ARG02000509628712025022620300226BUE348 - [DATE]" at bounding box center [423, 328] width 217 height 11
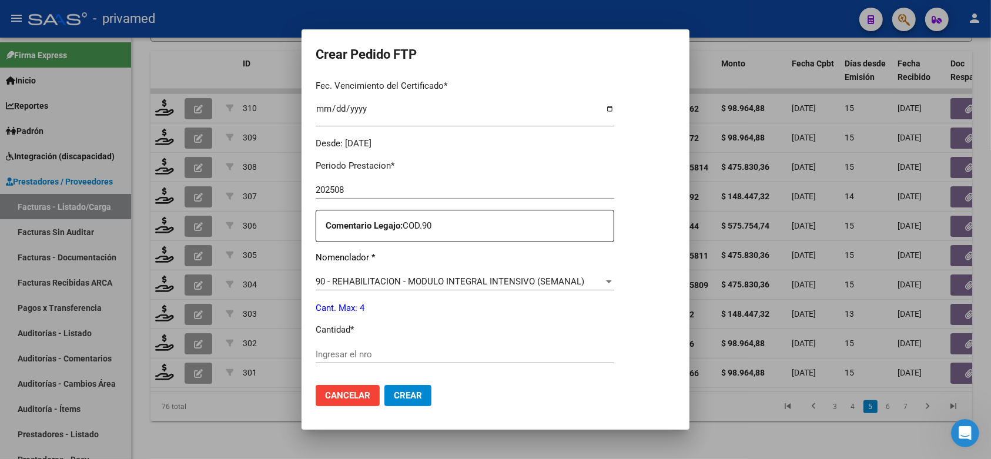
scroll to position [367, 0]
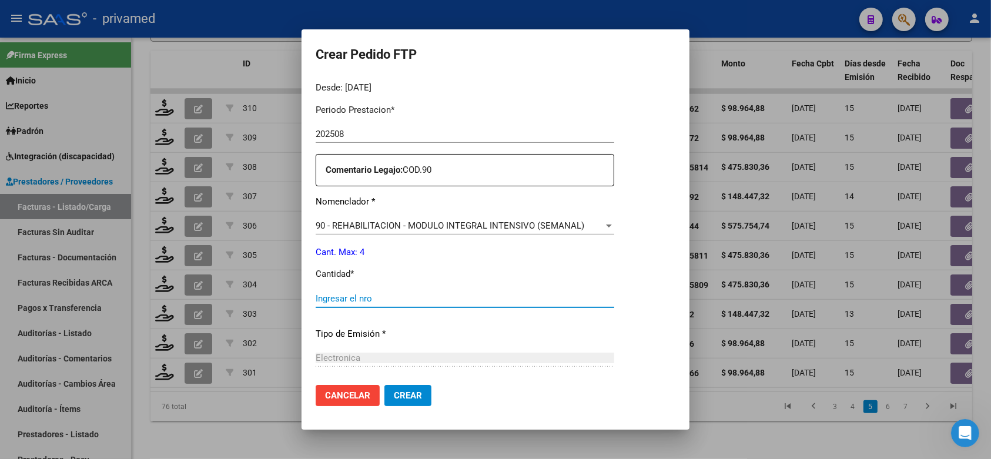
click at [408, 296] on input "Ingresar el nro" at bounding box center [464, 298] width 298 height 11
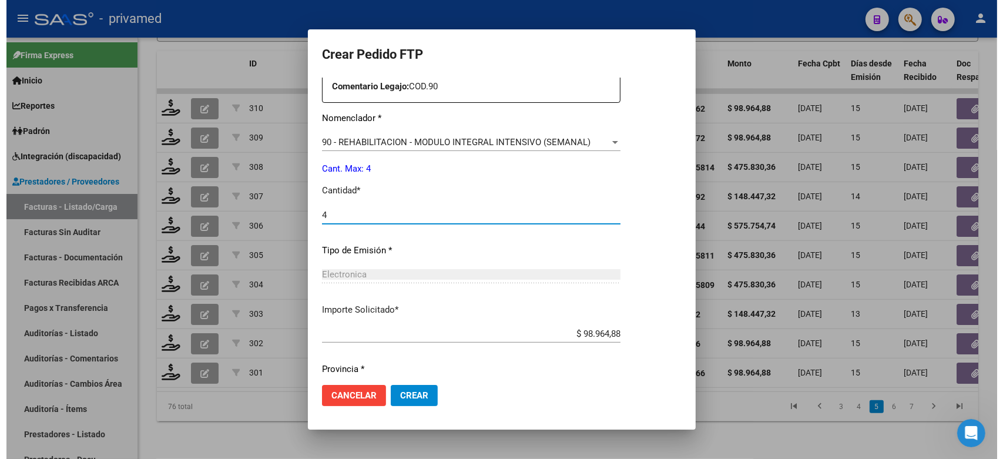
scroll to position [480, 0]
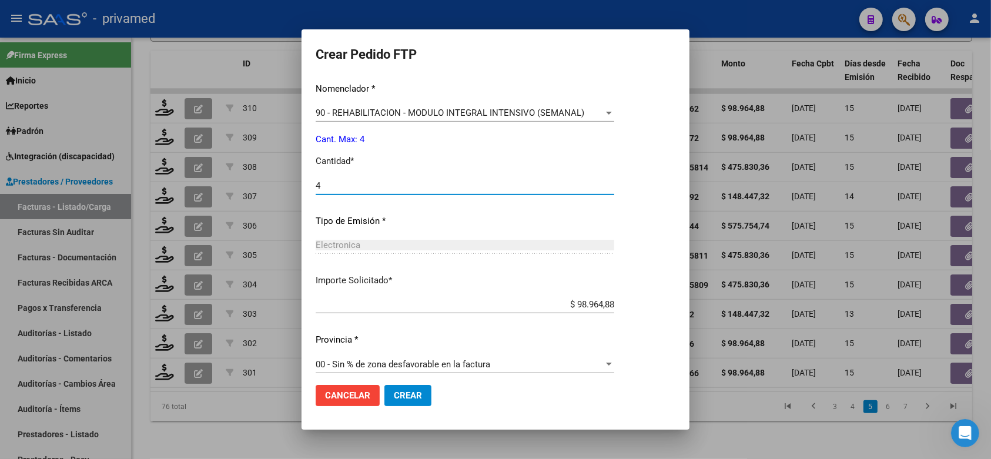
type input "4"
click at [411, 394] on span "Crear" at bounding box center [408, 395] width 28 height 11
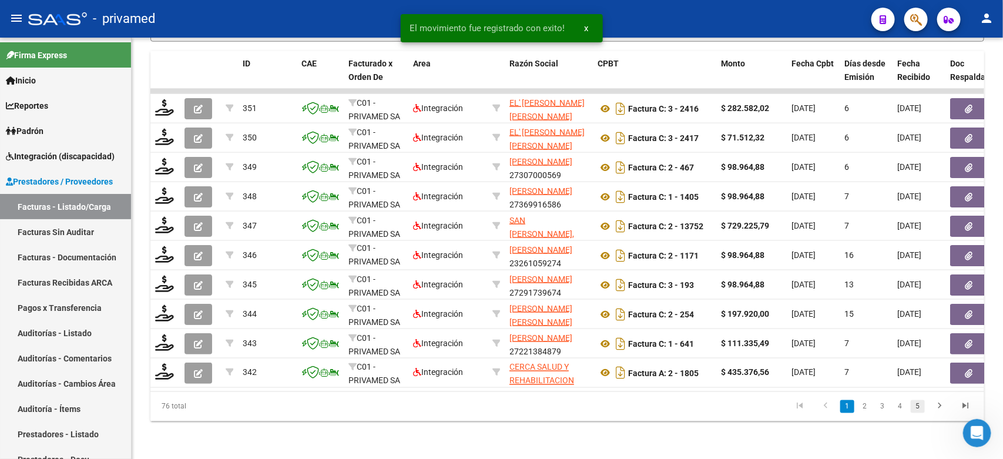
click at [918, 409] on link "5" at bounding box center [918, 406] width 14 height 13
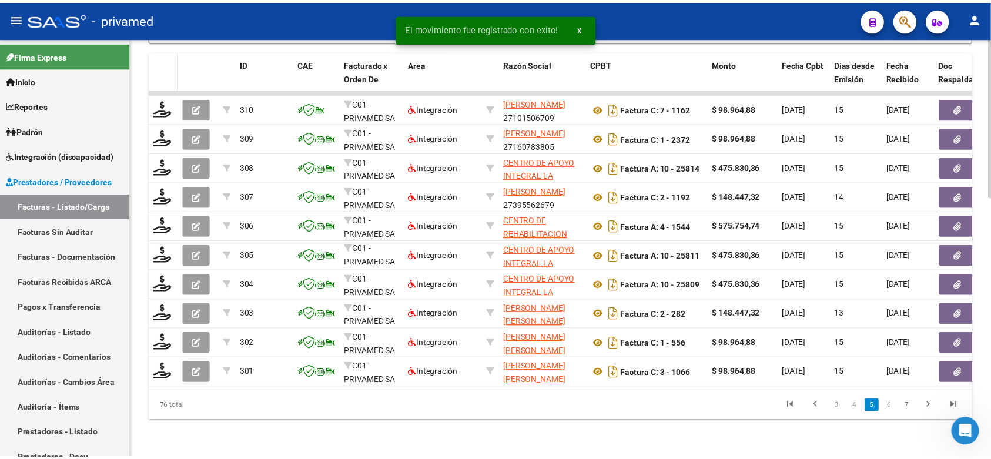
scroll to position [616, 0]
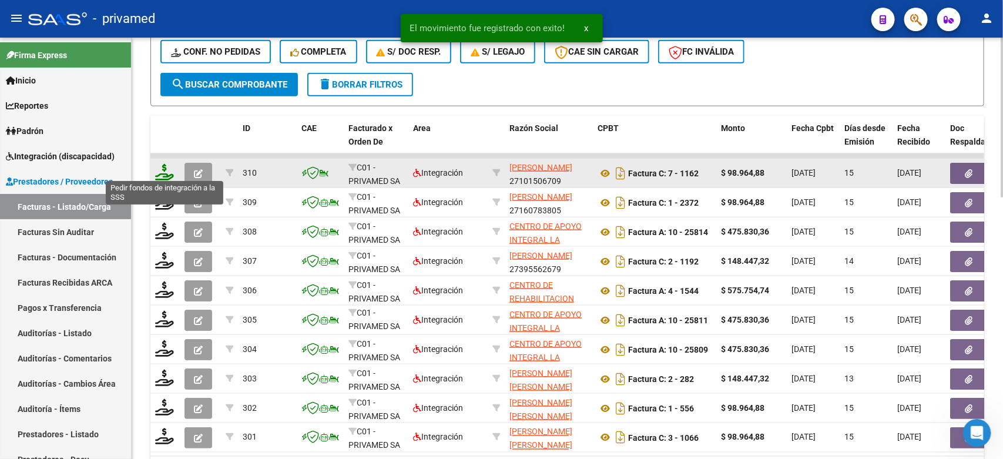
click at [164, 172] on icon at bounding box center [164, 172] width 19 height 16
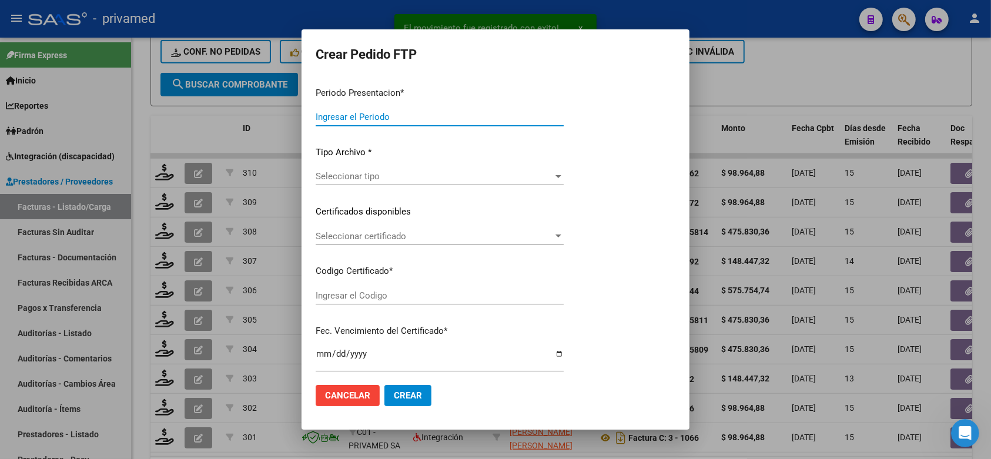
type input "202508"
type input "$ 98.964,88"
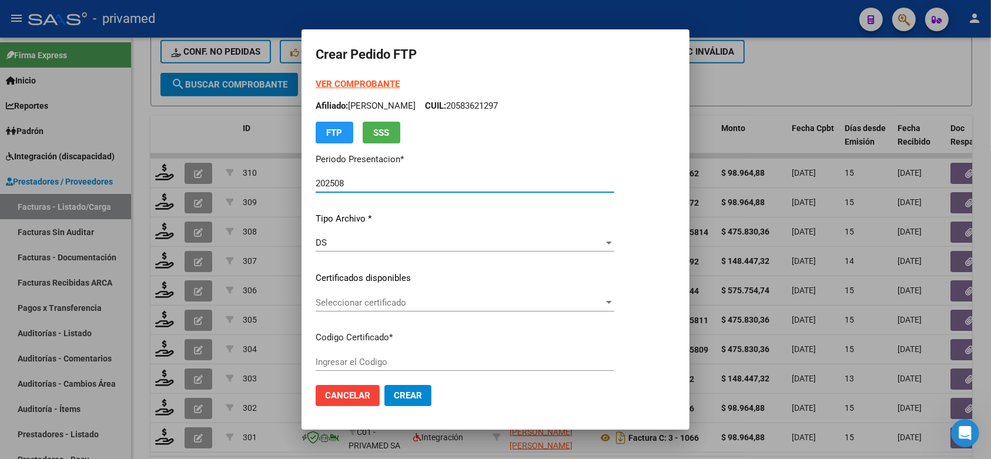
type input "ARG01000558683522019081520240815CBA536"
type input "2025-08-15"
click at [489, 304] on span "Seleccionar certificado" at bounding box center [459, 302] width 288 height 11
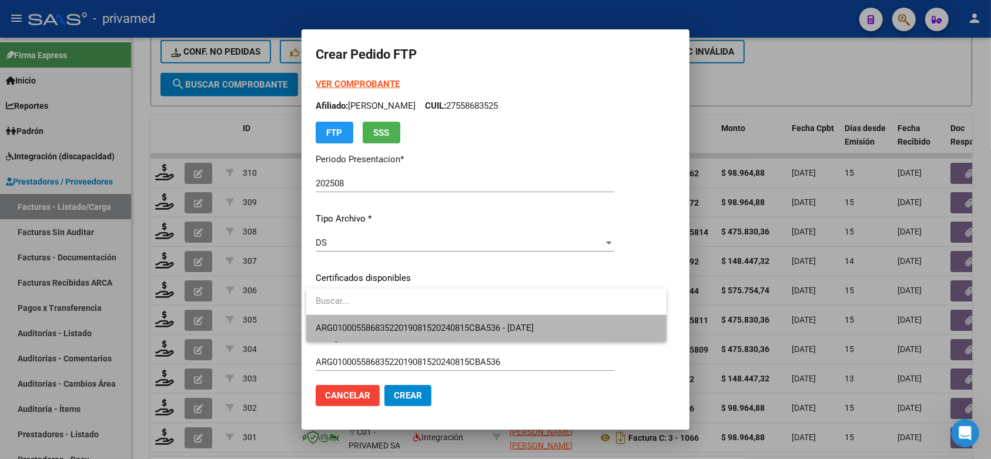
click at [489, 318] on span "ARG01000558683522019081520240815CBA536 - [DATE]" at bounding box center [485, 328] width 341 height 26
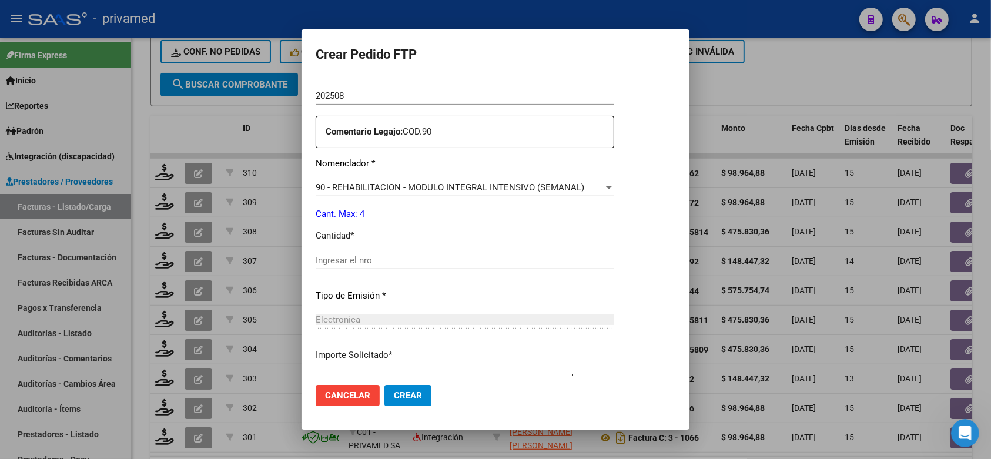
scroll to position [441, 0]
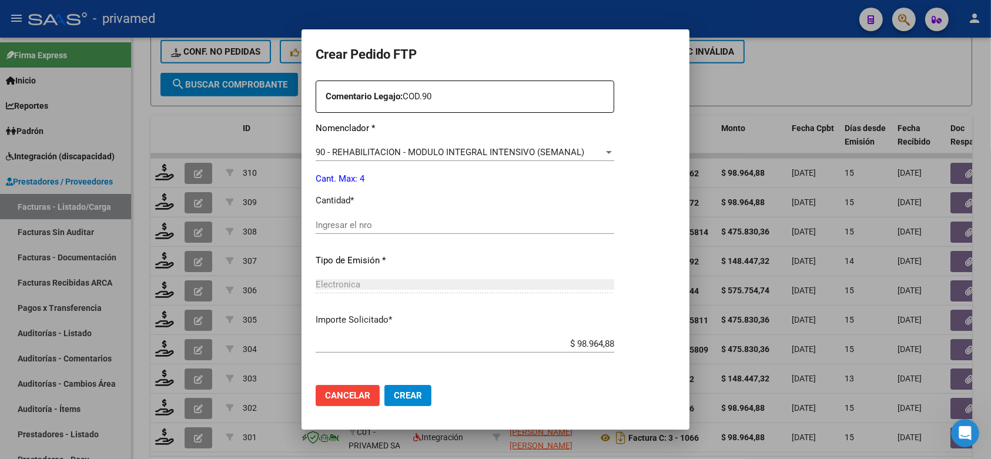
click at [412, 220] on input "Ingresar el nro" at bounding box center [464, 225] width 298 height 11
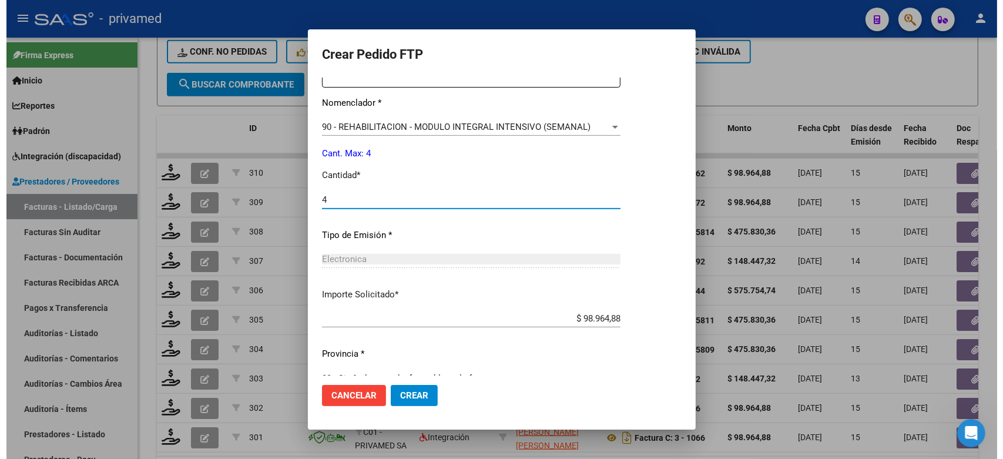
scroll to position [480, 0]
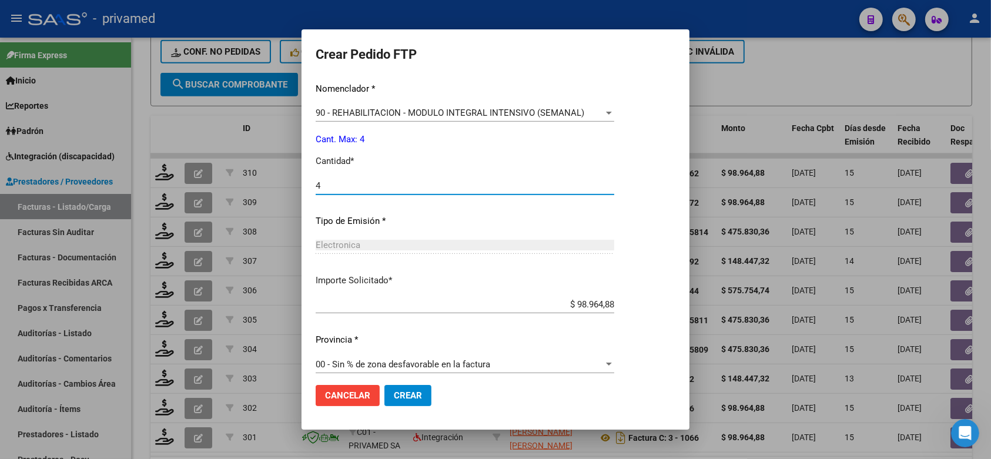
type input "4"
click at [411, 399] on span "Crear" at bounding box center [408, 395] width 28 height 11
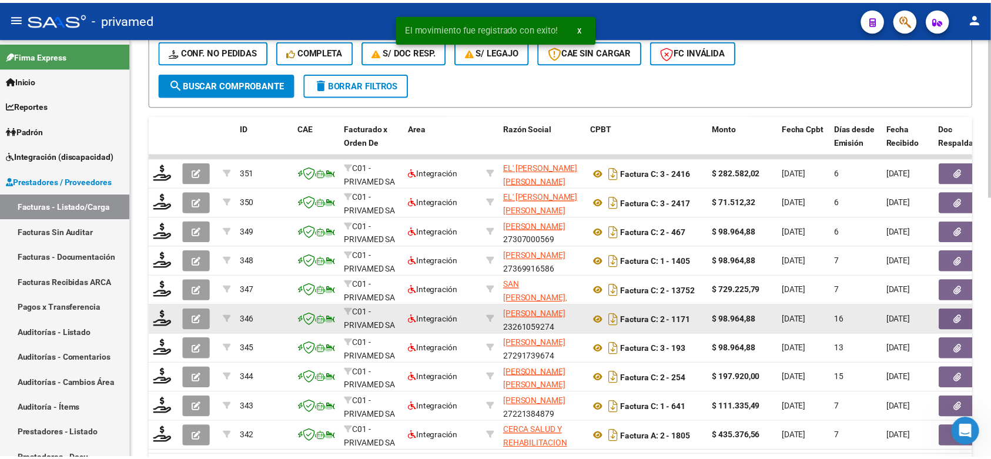
scroll to position [689, 0]
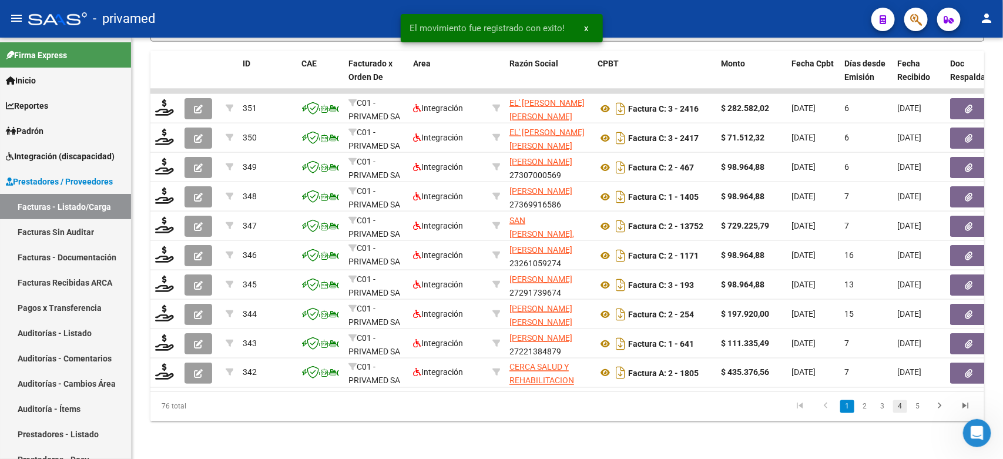
click at [899, 409] on link "4" at bounding box center [900, 406] width 14 height 13
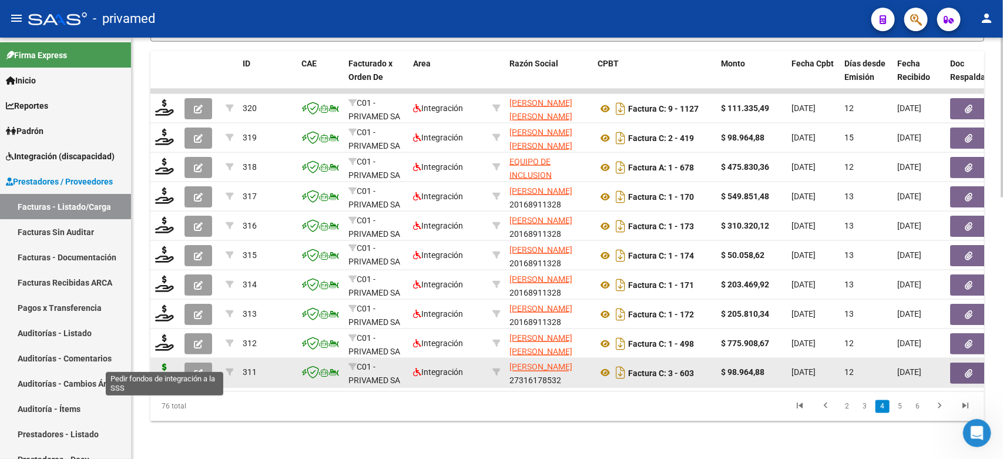
click at [169, 364] on icon at bounding box center [164, 372] width 19 height 16
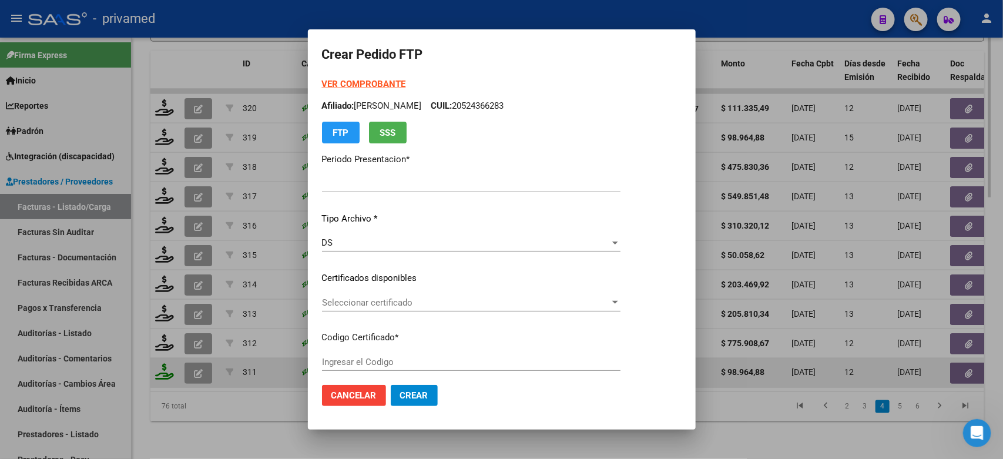
type input "202508"
type input "$ 98.964,88"
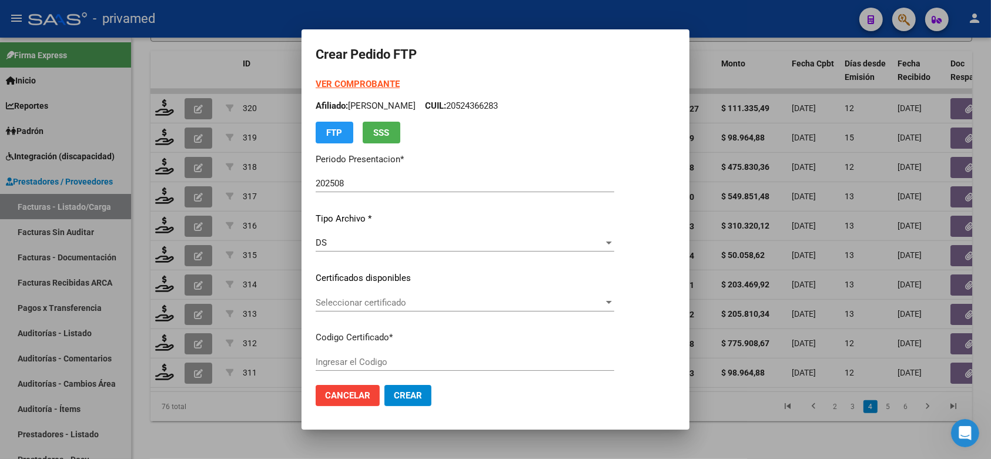
type input "ARG02000541413582024013120290131BUE413"
type input "[DATE]"
click at [401, 304] on span "Seleccionar certificado" at bounding box center [459, 302] width 288 height 11
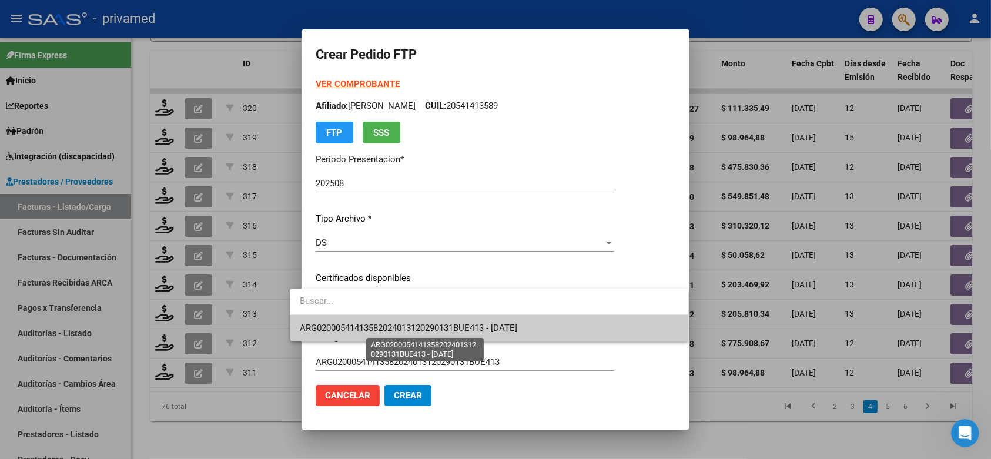
click at [398, 327] on span "ARG02000541413582024013120290131BUE413 - [DATE]" at bounding box center [408, 328] width 217 height 11
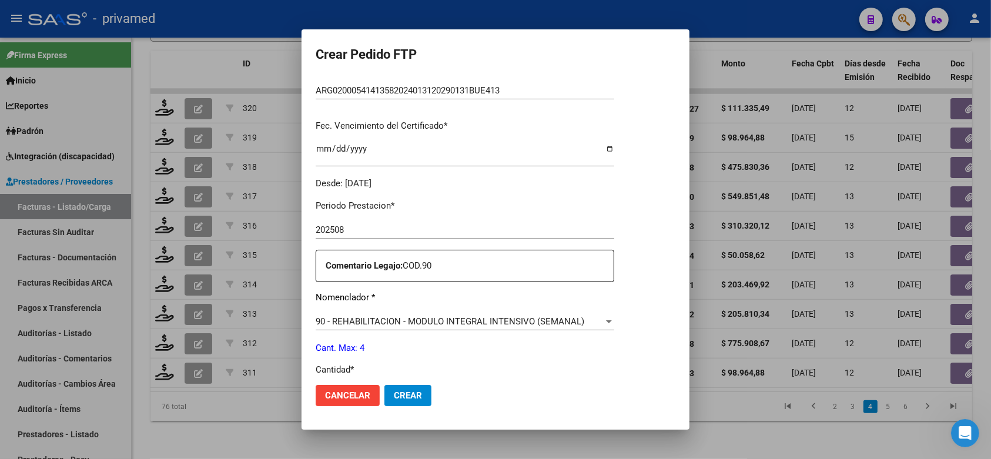
scroll to position [367, 0]
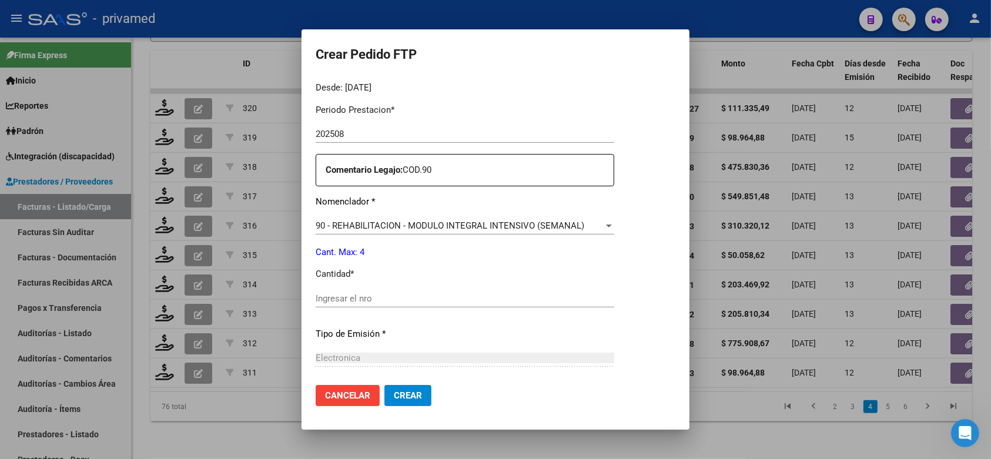
click at [360, 293] on input "Ingresar el nro" at bounding box center [464, 298] width 298 height 11
type input "4"
click at [399, 394] on span "Crear" at bounding box center [408, 395] width 28 height 11
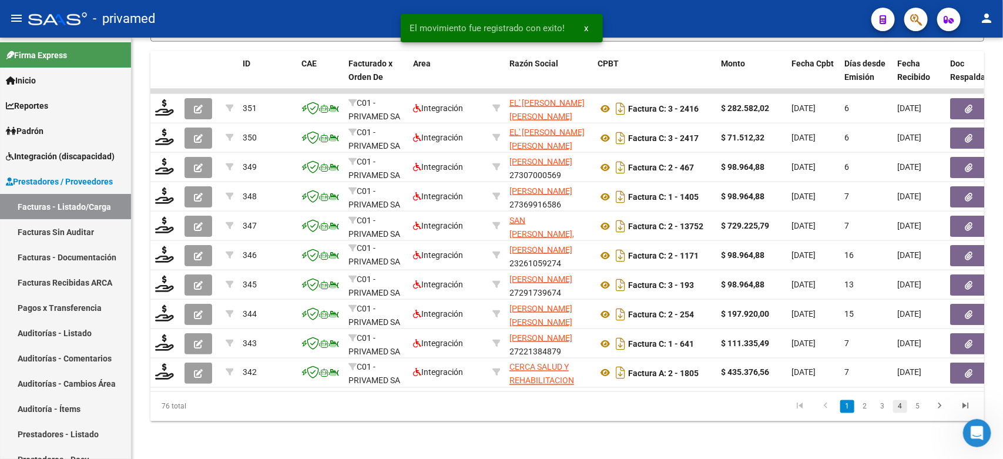
click at [899, 407] on link "4" at bounding box center [900, 406] width 14 height 13
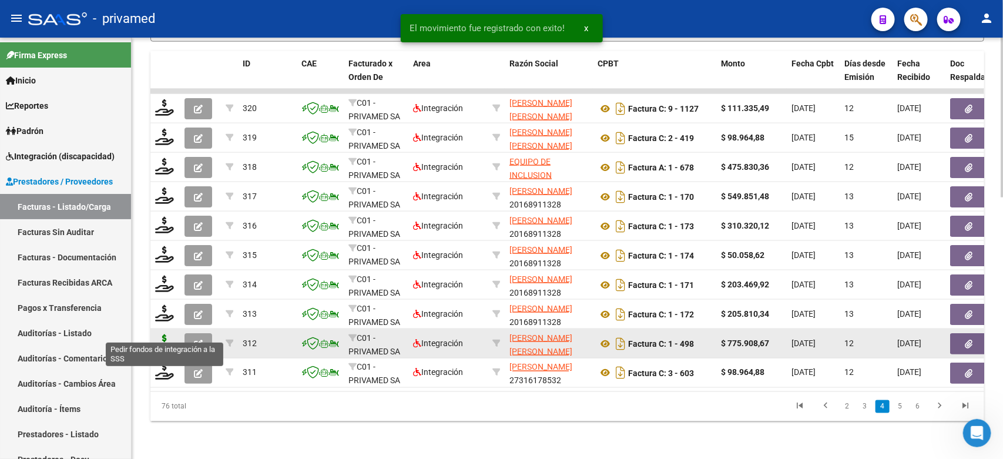
click at [162, 335] on icon at bounding box center [164, 342] width 19 height 16
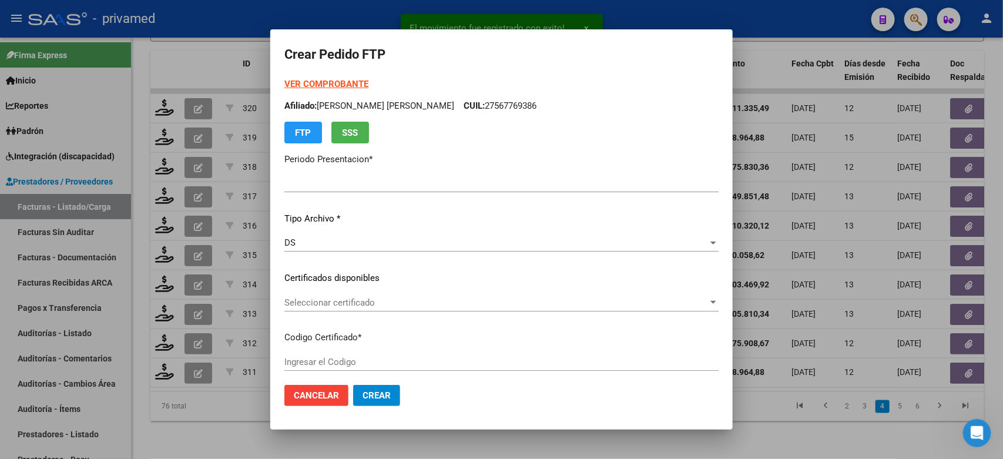
type input "202508"
type input "202509"
type input "$ 775.908,67"
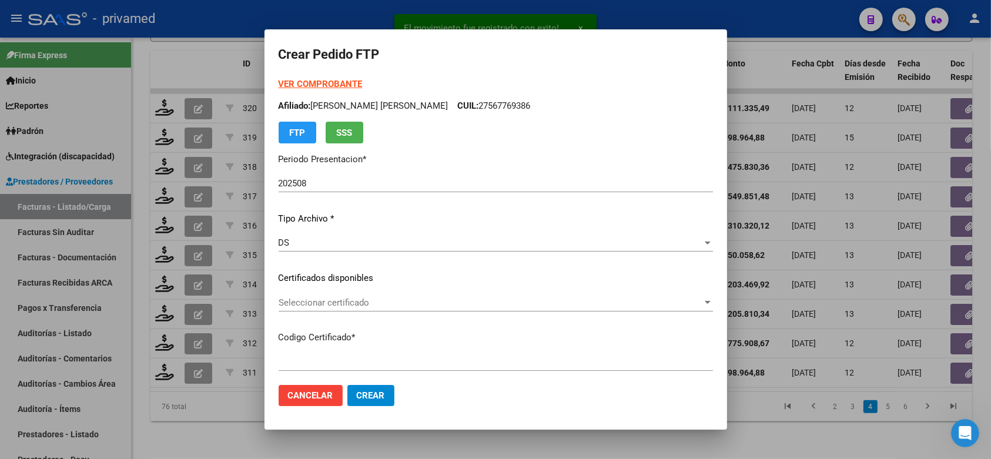
type input "ARG02000486290822018010520280105BS309"
type input "2028-01-05"
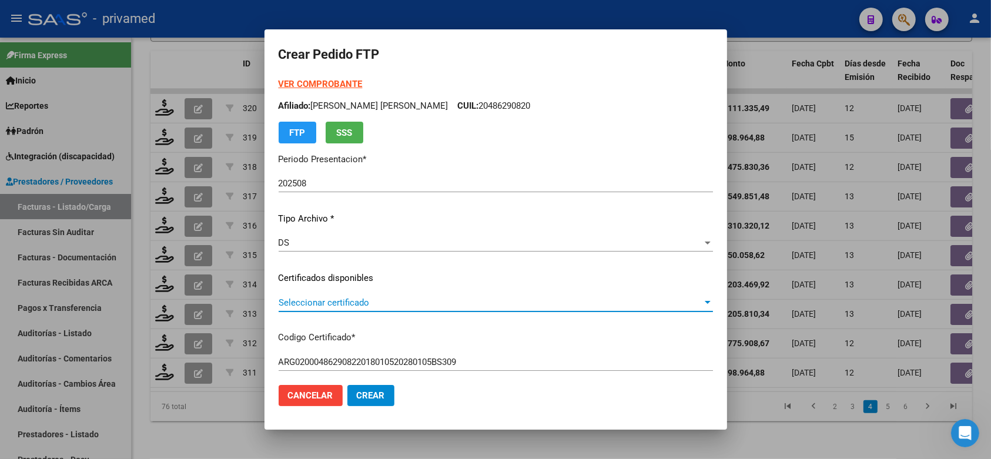
click at [509, 300] on span "Seleccionar certificado" at bounding box center [490, 302] width 424 height 11
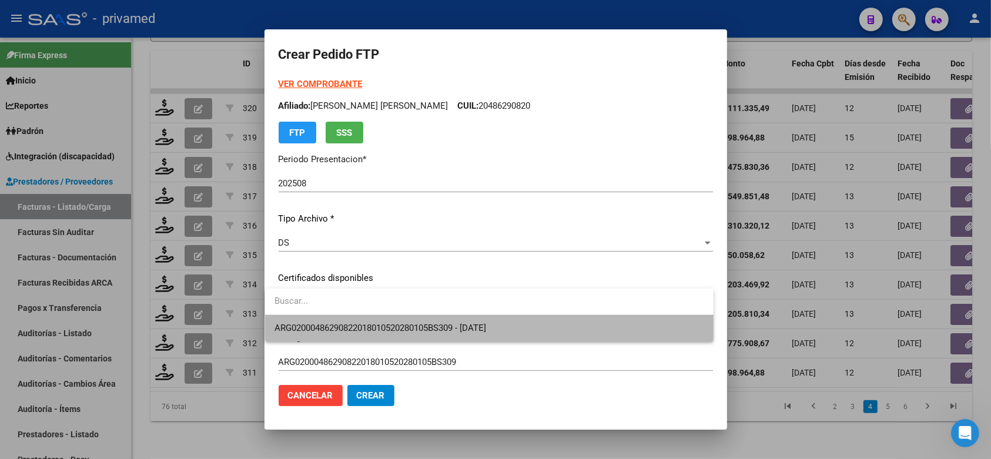
click at [522, 321] on span "ARG02000486290822018010520280105BS309 - 2028-01-05" at bounding box center [488, 328] width 429 height 26
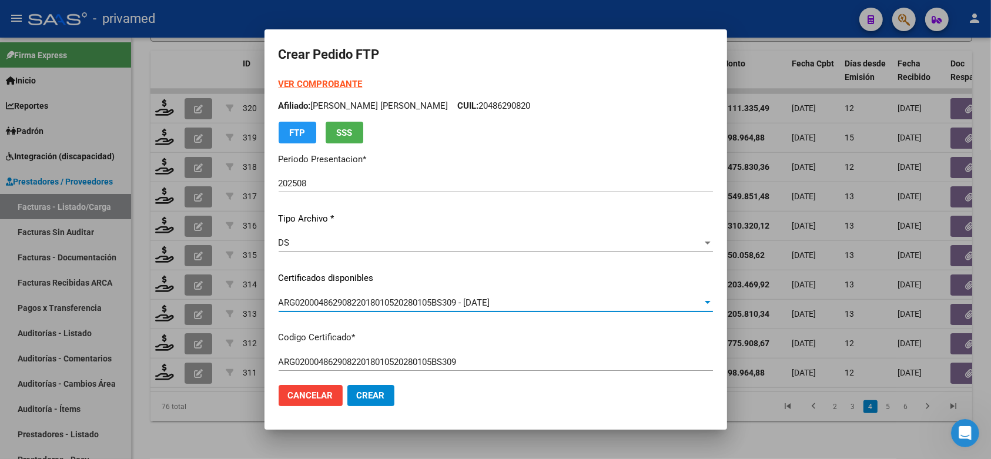
click at [708, 262] on mat-dialog-content "VER COMPROBANTE ARCA Padrón Afiliado: LOPEZ BARUA AXEL MIGUEL CUIL: 20486290820…" at bounding box center [495, 227] width 462 height 298
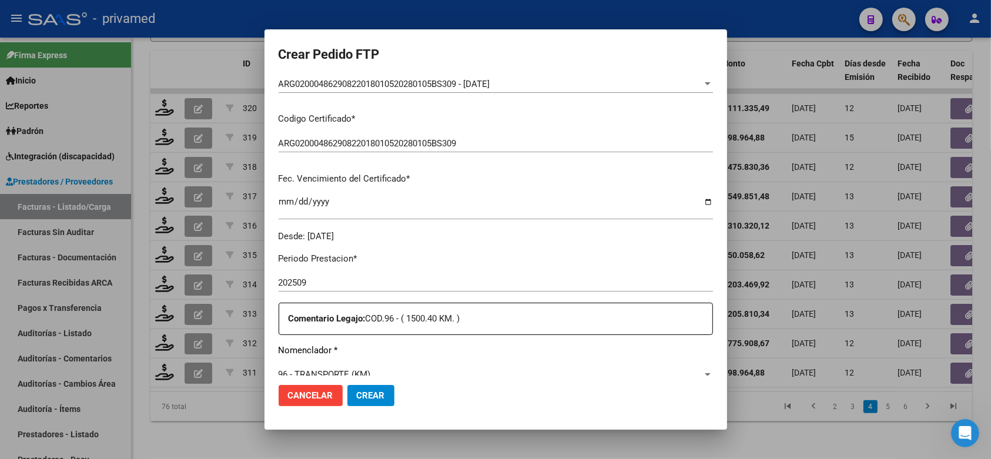
scroll to position [294, 0]
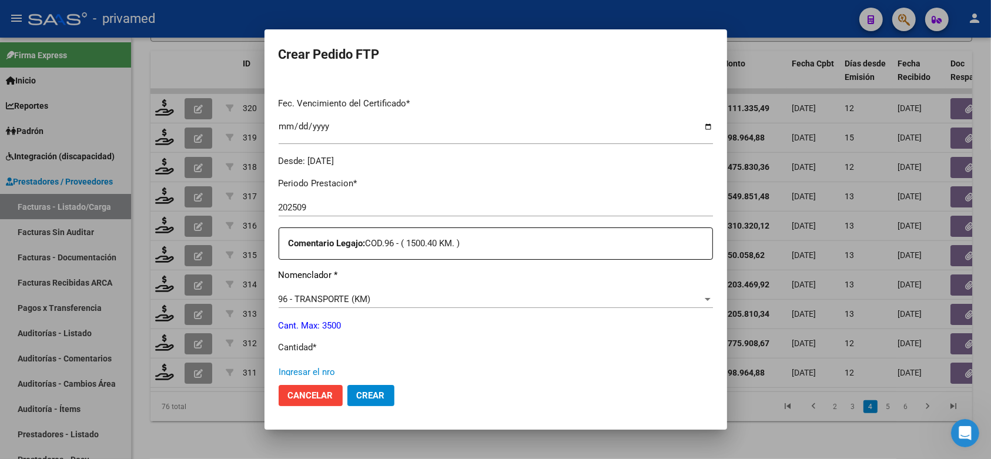
click at [347, 367] on input "Ingresar el nro" at bounding box center [495, 372] width 434 height 11
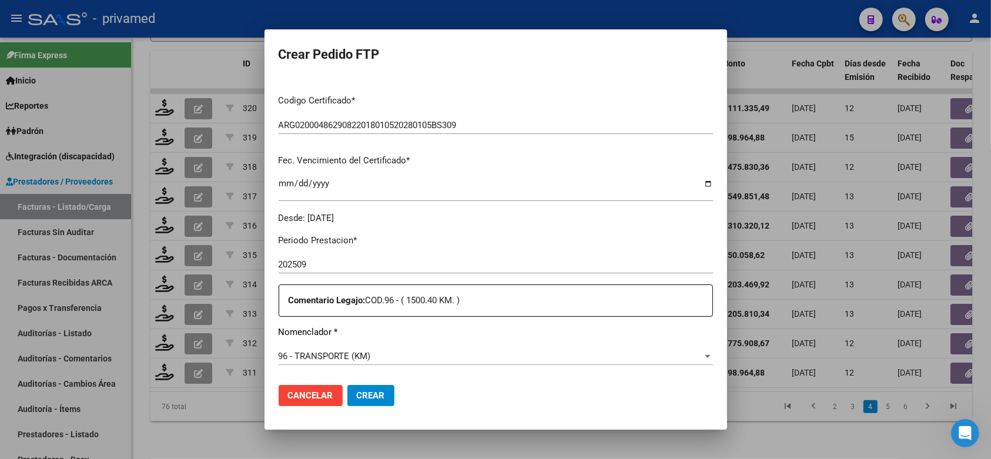
scroll to position [0, 0]
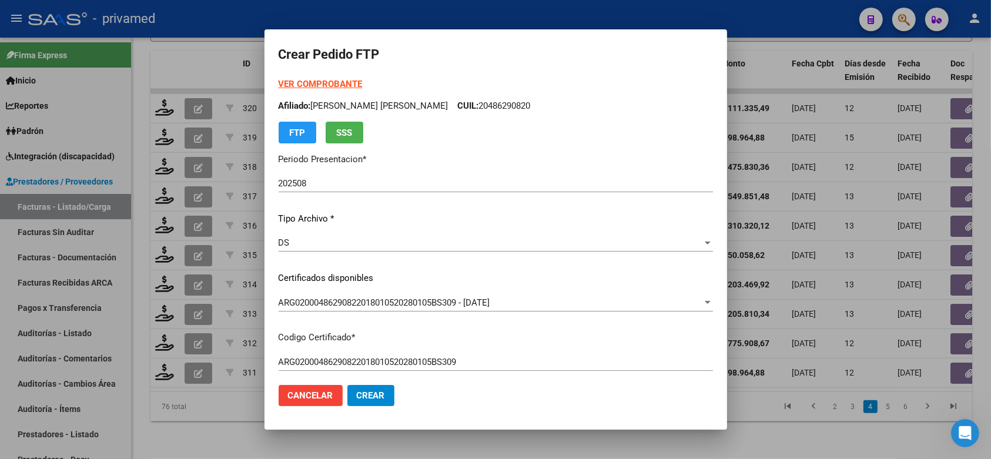
click at [307, 83] on strong "VER COMPROBANTE" at bounding box center [320, 84] width 84 height 11
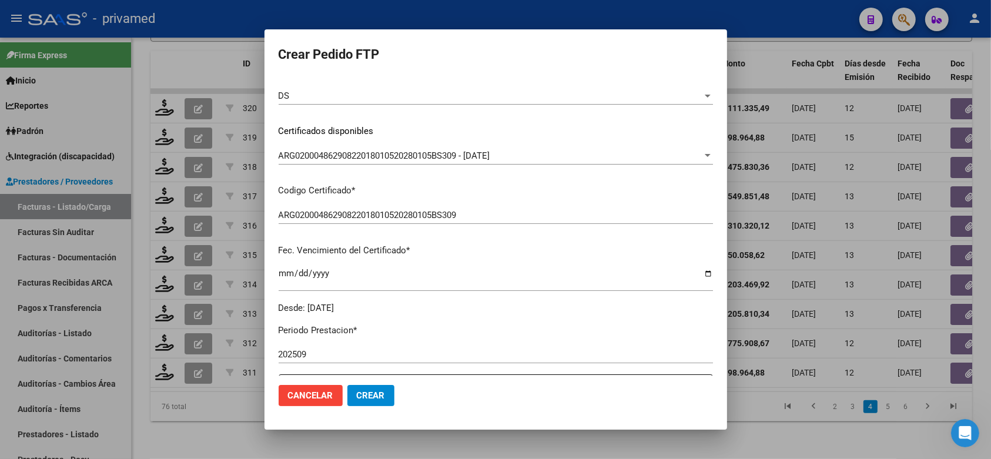
click at [754, 55] on div at bounding box center [495, 229] width 991 height 459
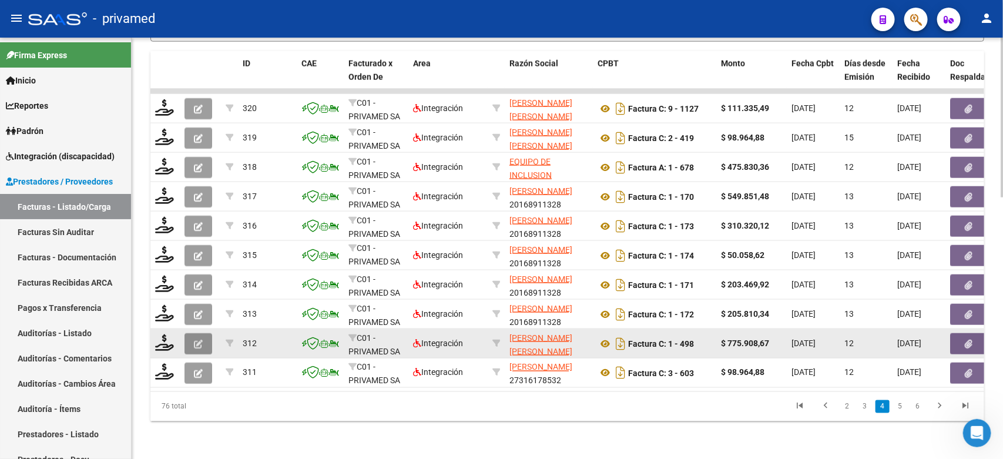
click at [202, 340] on icon "button" at bounding box center [198, 344] width 9 height 9
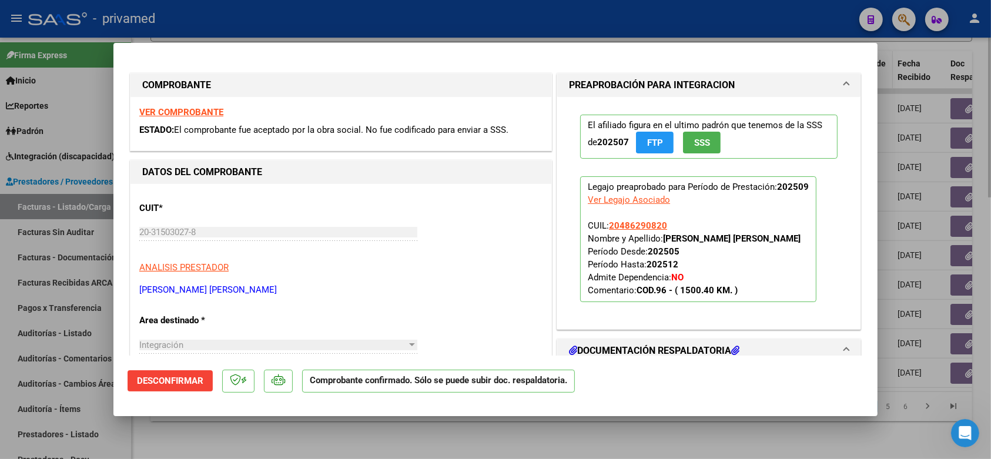
click at [892, 57] on div at bounding box center [495, 229] width 991 height 459
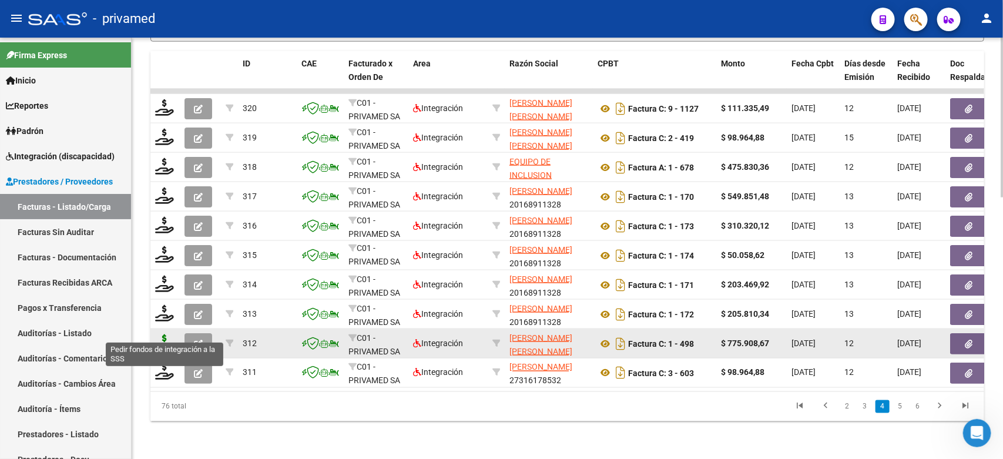
click at [164, 334] on icon at bounding box center [164, 342] width 19 height 16
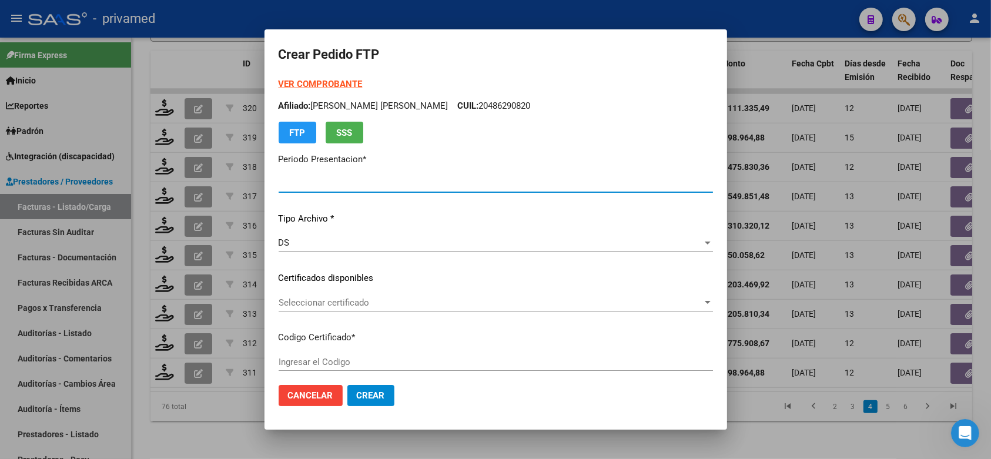
type input "202508"
type input "202509"
type input "$ 775.908,67"
type input "ARG02000486290822018010520280105BS309"
type input "2028-01-05"
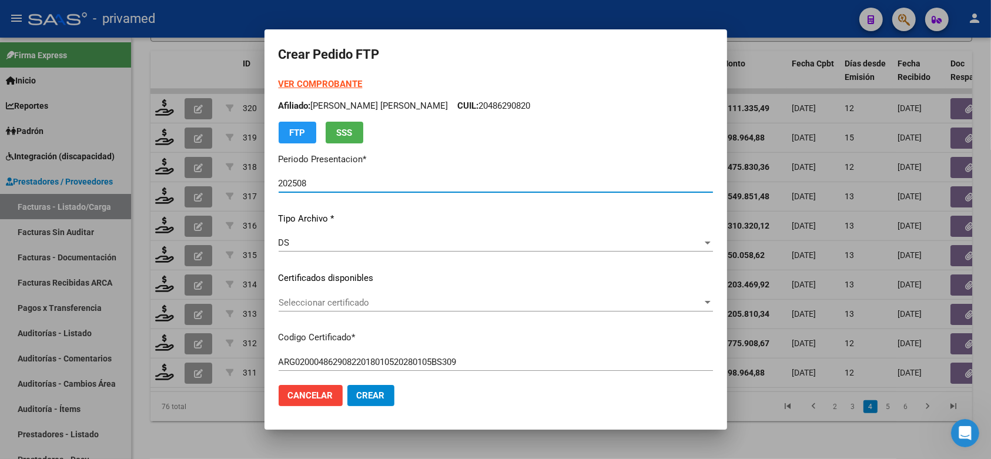
click at [431, 304] on span "Seleccionar certificado" at bounding box center [490, 302] width 424 height 11
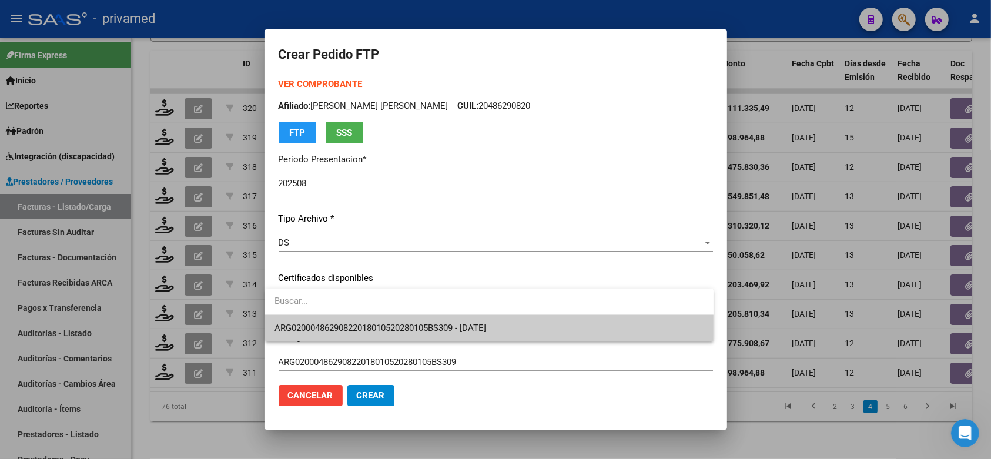
click at [431, 321] on span "ARG02000486290822018010520280105BS309 - 2028-01-05" at bounding box center [488, 328] width 429 height 26
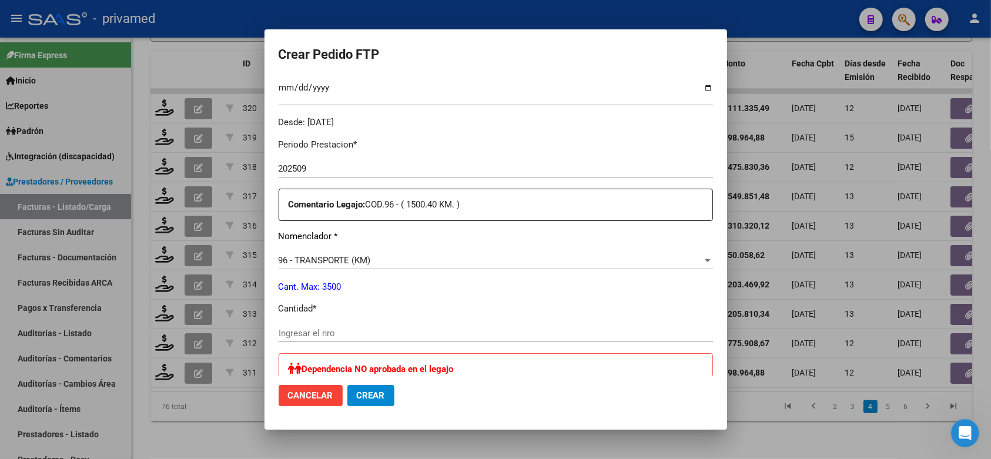
scroll to position [367, 0]
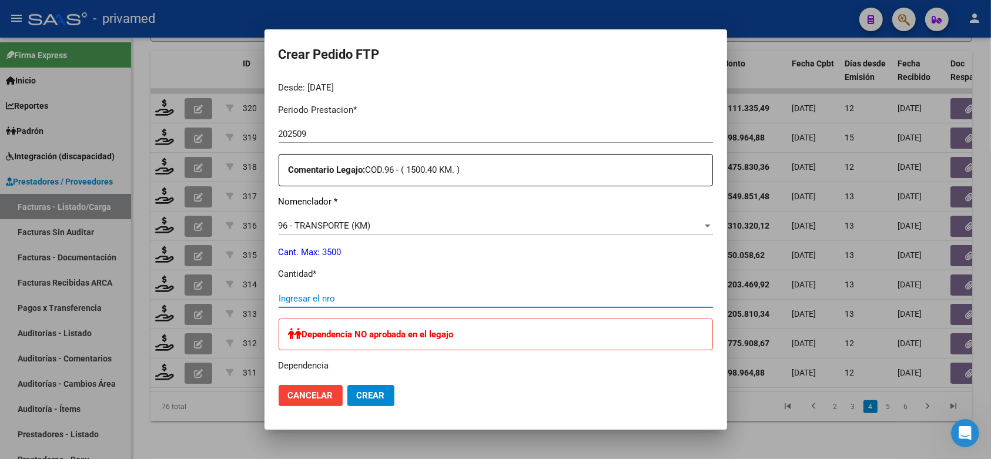
click at [479, 293] on input "Ingresar el nro" at bounding box center [495, 298] width 434 height 11
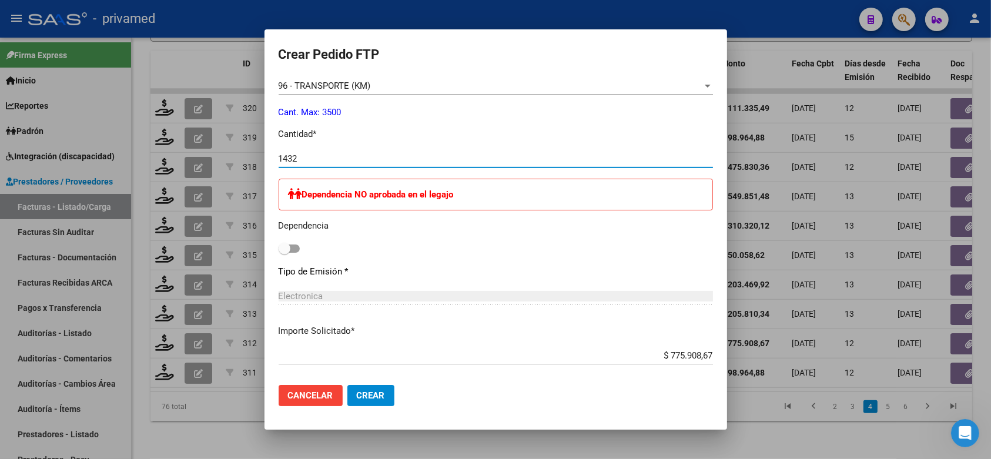
scroll to position [514, 0]
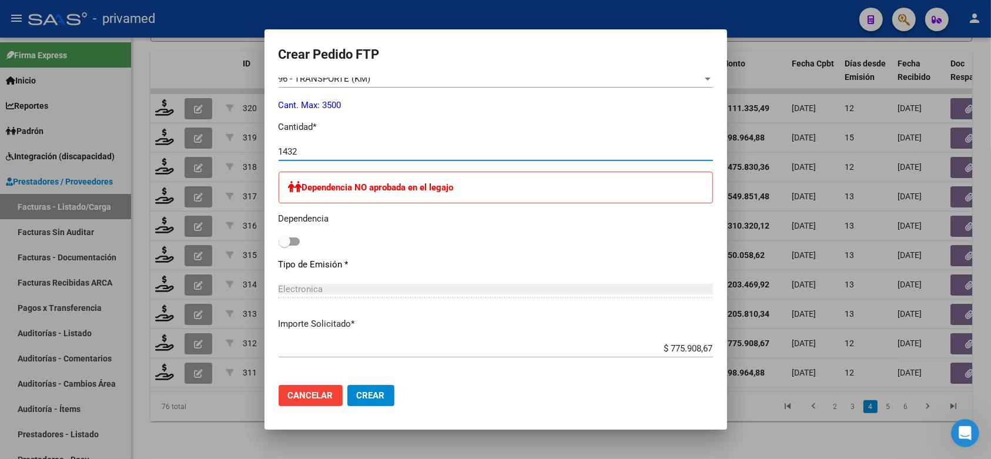
type input "1432"
click at [374, 398] on span "Crear" at bounding box center [371, 395] width 28 height 11
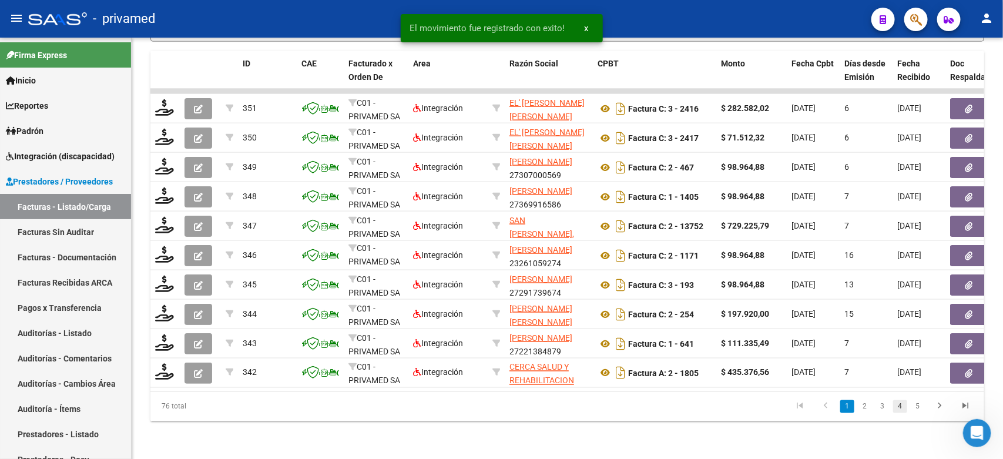
click at [900, 407] on link "4" at bounding box center [900, 406] width 14 height 13
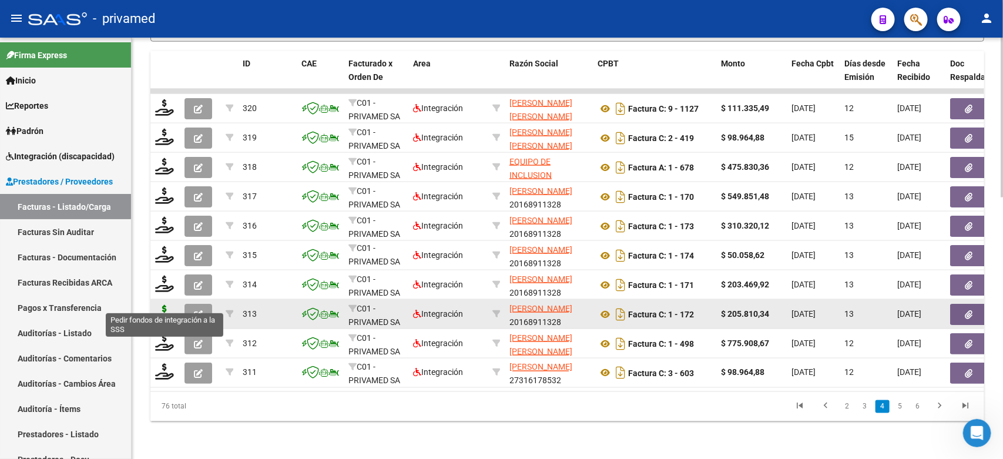
click at [162, 305] on icon at bounding box center [164, 313] width 19 height 16
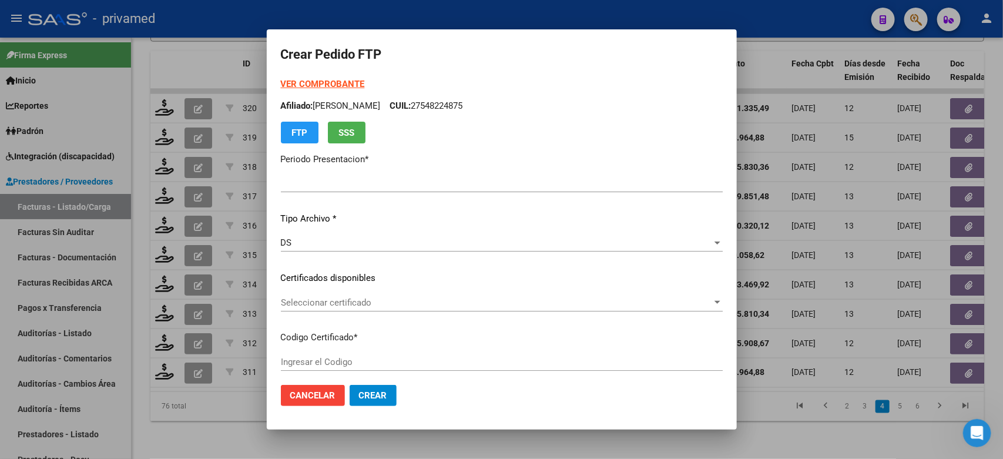
type input "202508"
type input "$ 205.810,34"
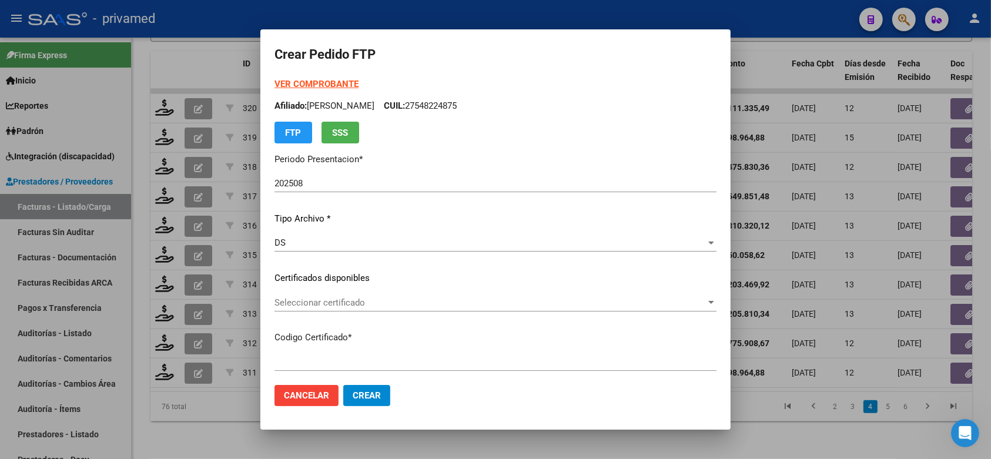
type input "ARG02000546978562019102920251029CBA536"
type input "[DATE]"
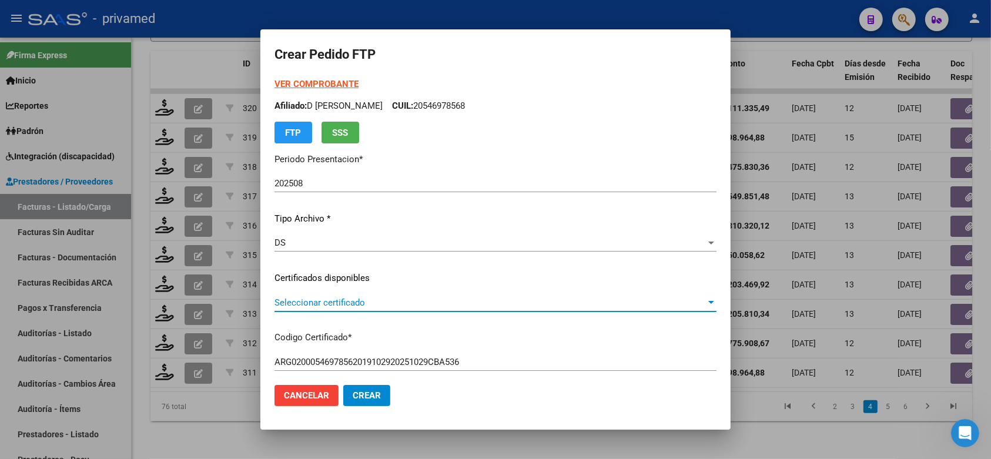
click at [508, 297] on span "Seleccionar certificado" at bounding box center [489, 302] width 431 height 11
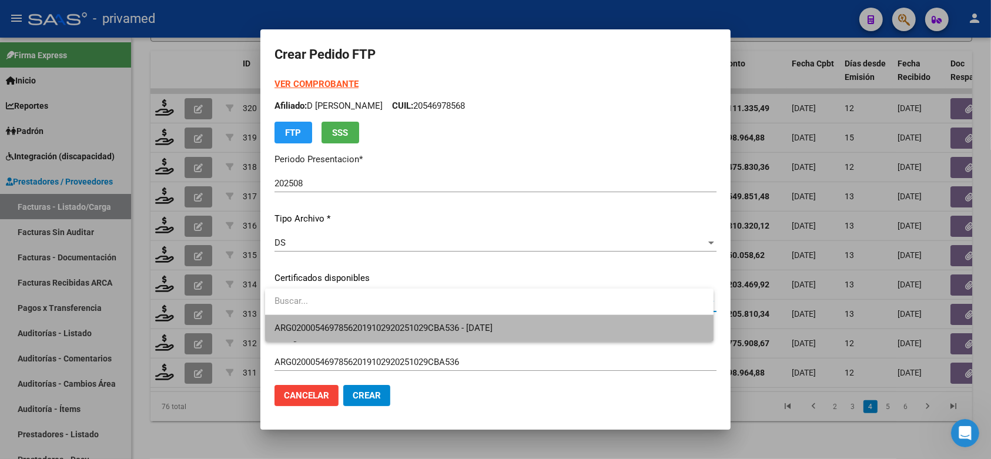
click at [508, 320] on span "ARG02000546978562019102920251029CBA536 - [DATE]" at bounding box center [488, 328] width 429 height 26
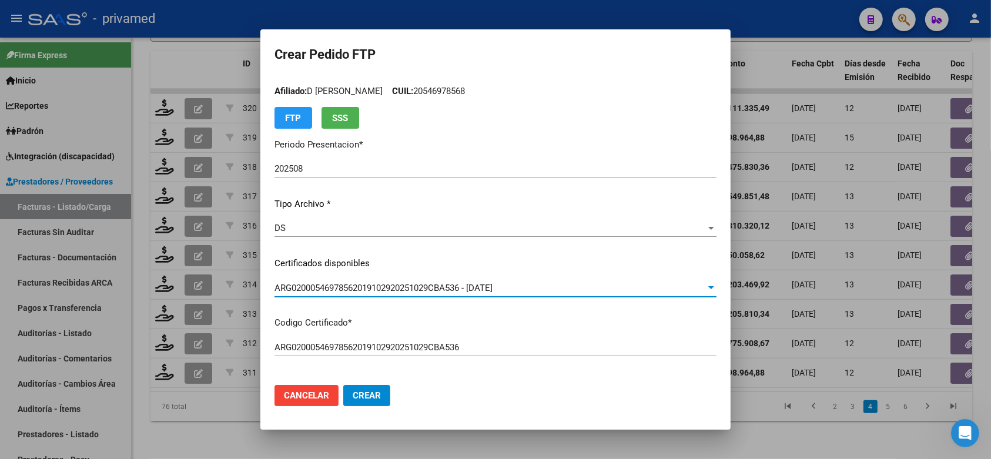
scroll to position [0, 0]
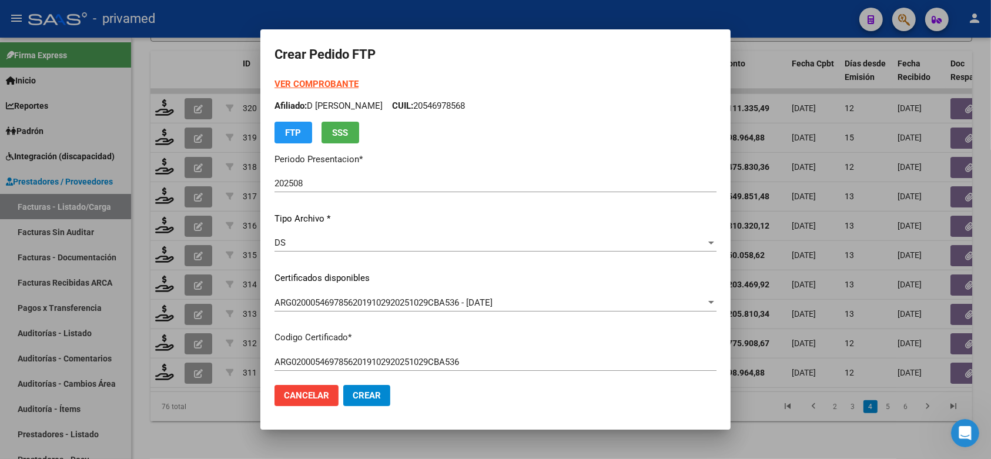
click at [330, 80] on strong "VER COMPROBANTE" at bounding box center [316, 84] width 84 height 11
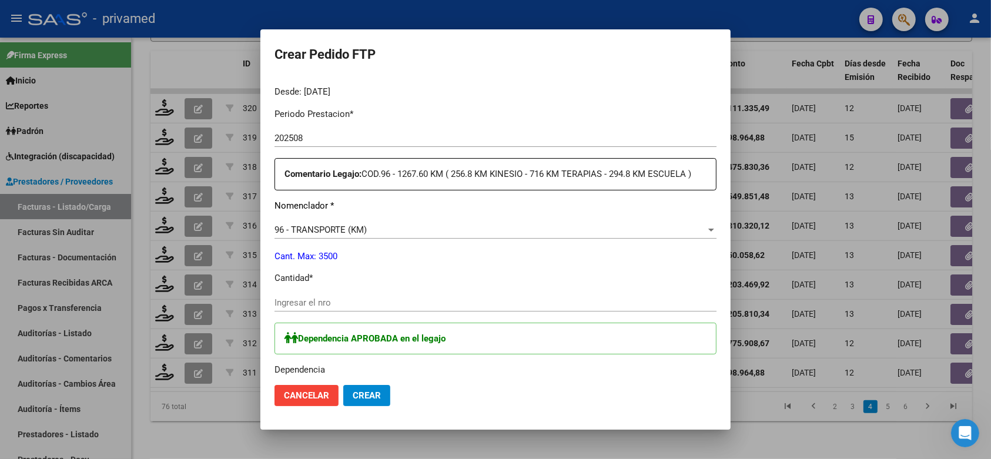
scroll to position [367, 0]
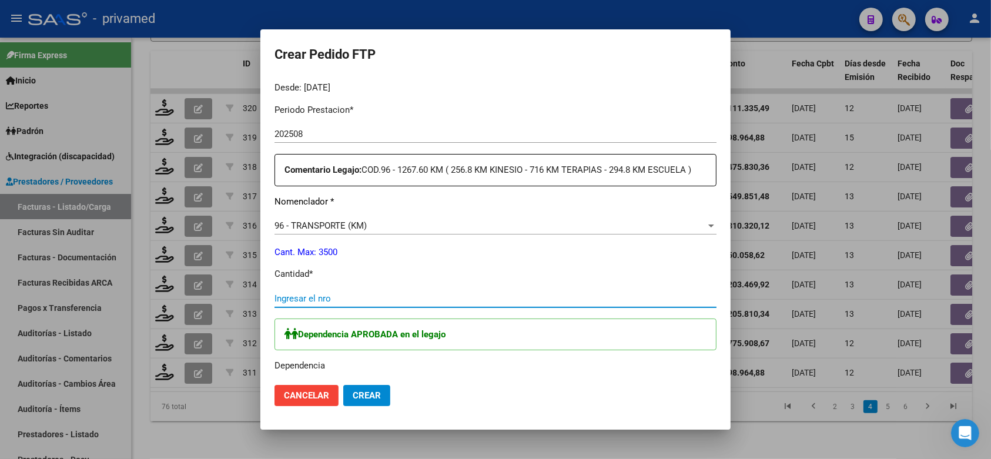
click at [359, 293] on input "Ingresar el nro" at bounding box center [495, 298] width 442 height 11
type input "281"
click at [715, 266] on mat-dialog-content "VER COMPROBANTE ARCA Padrón Afiliado: D ELIA GONZALO VALENTINO CUIL: 2054697856…" at bounding box center [495, 227] width 470 height 298
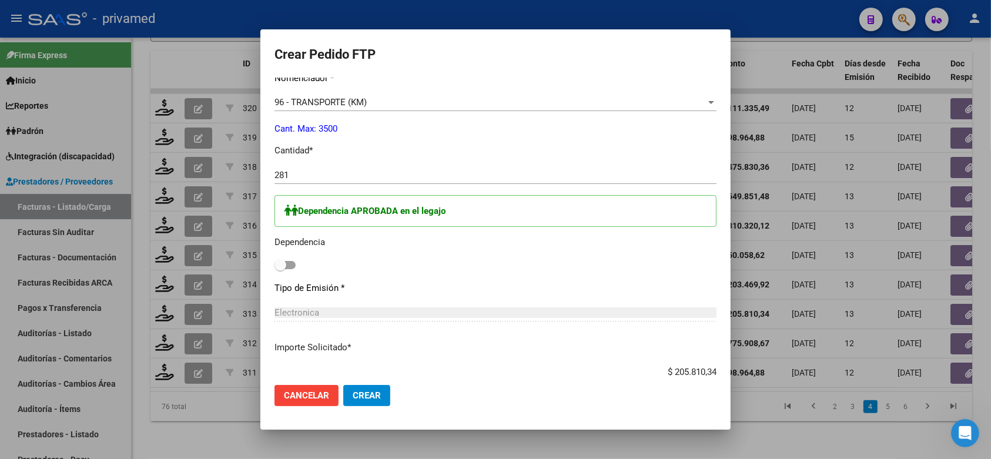
scroll to position [587, 0]
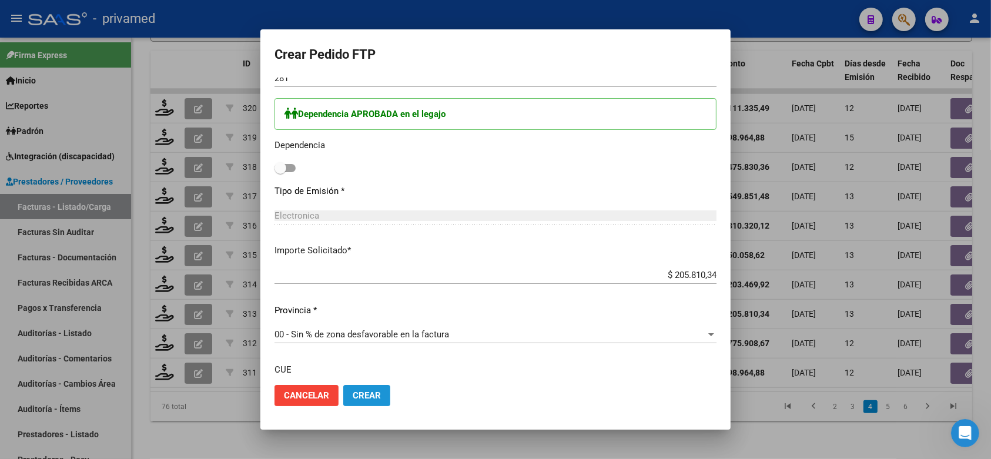
click at [368, 395] on span "Crear" at bounding box center [366, 395] width 28 height 11
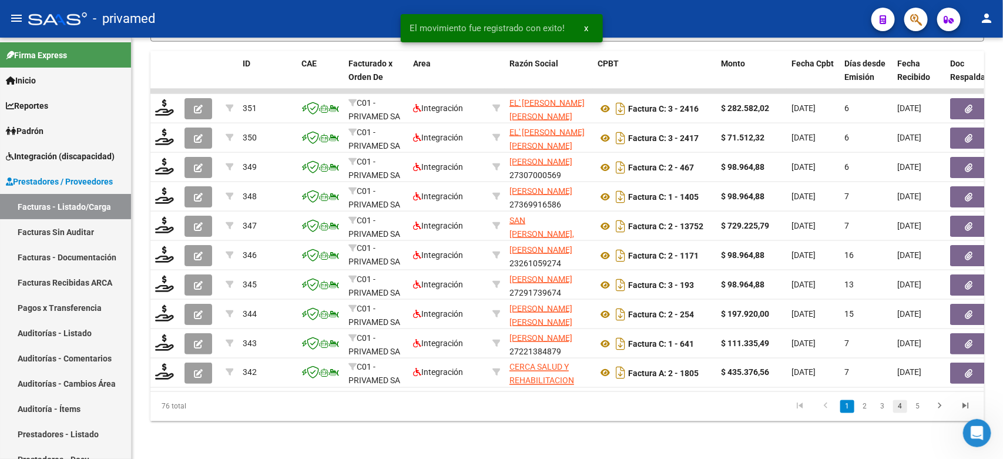
click at [896, 407] on link "4" at bounding box center [900, 406] width 14 height 13
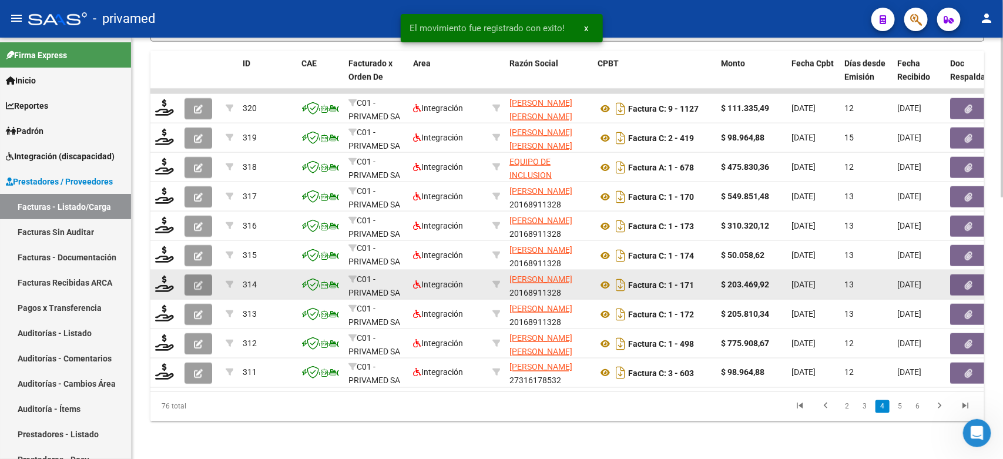
click at [196, 281] on icon "button" at bounding box center [198, 285] width 9 height 9
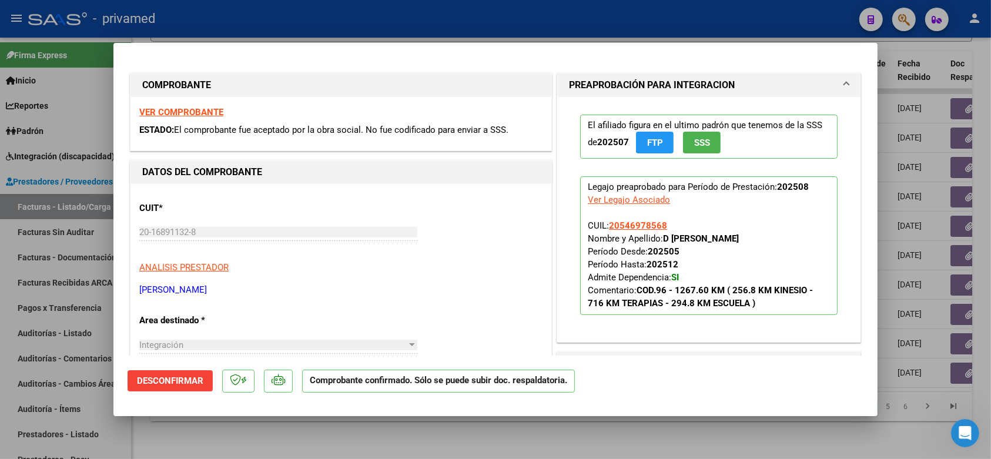
click at [606, 18] on div at bounding box center [495, 229] width 991 height 459
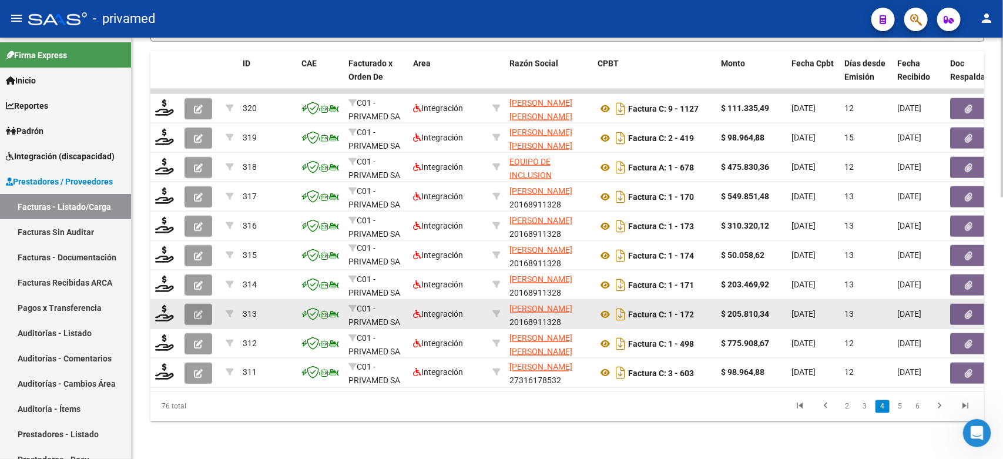
click at [192, 304] on button "button" at bounding box center [198, 314] width 28 height 21
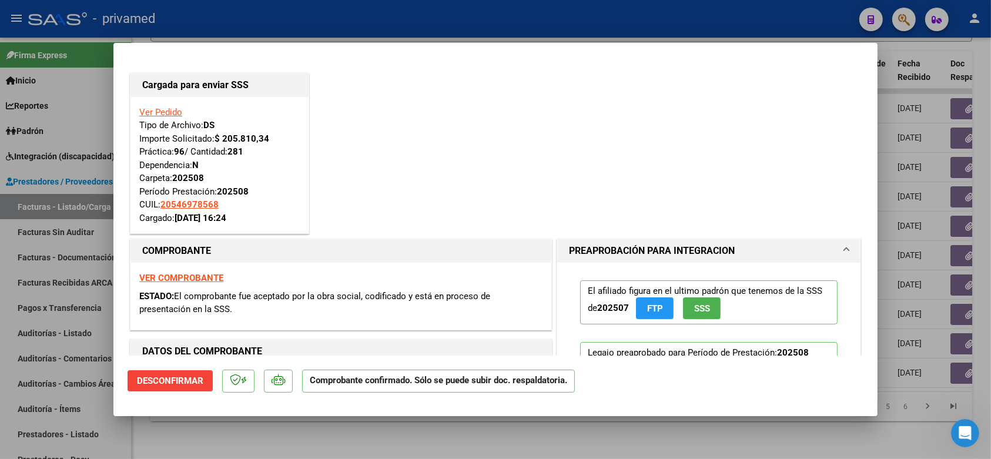
click at [362, 21] on div at bounding box center [495, 229] width 991 height 459
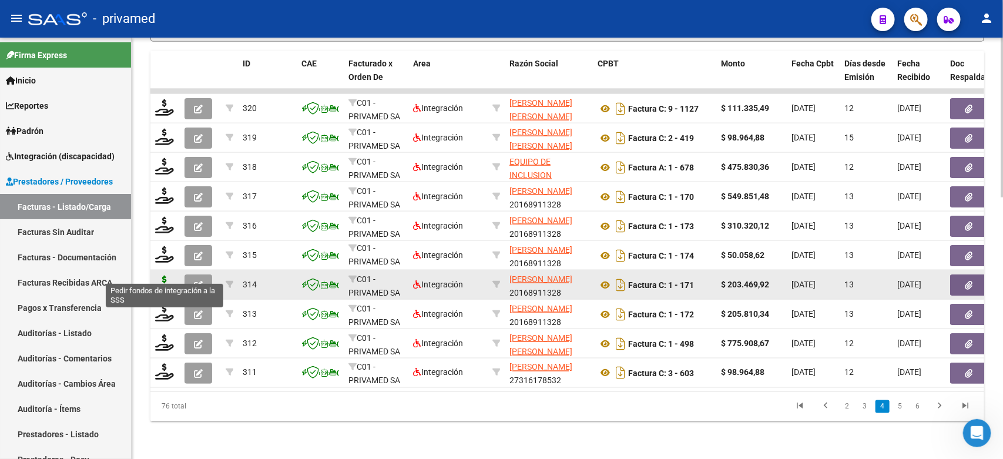
click at [162, 276] on icon at bounding box center [164, 284] width 19 height 16
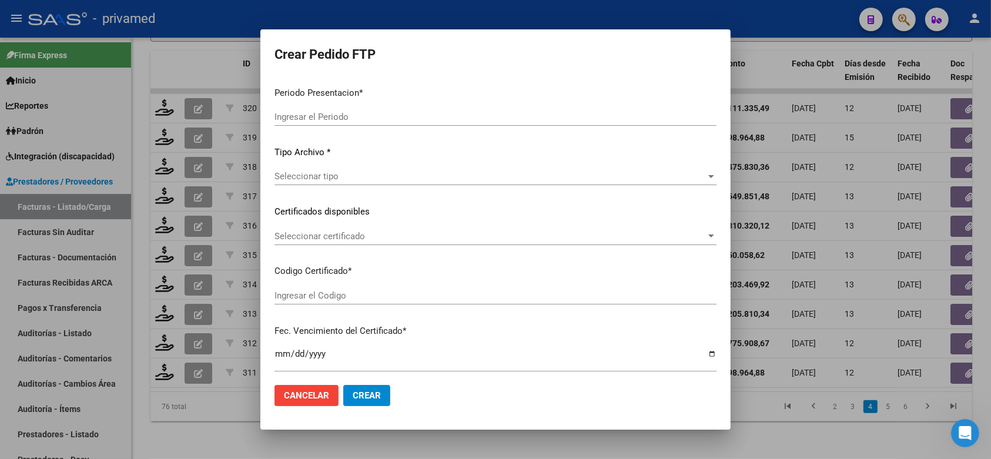
type input "202508"
type input "$ 203.469,92"
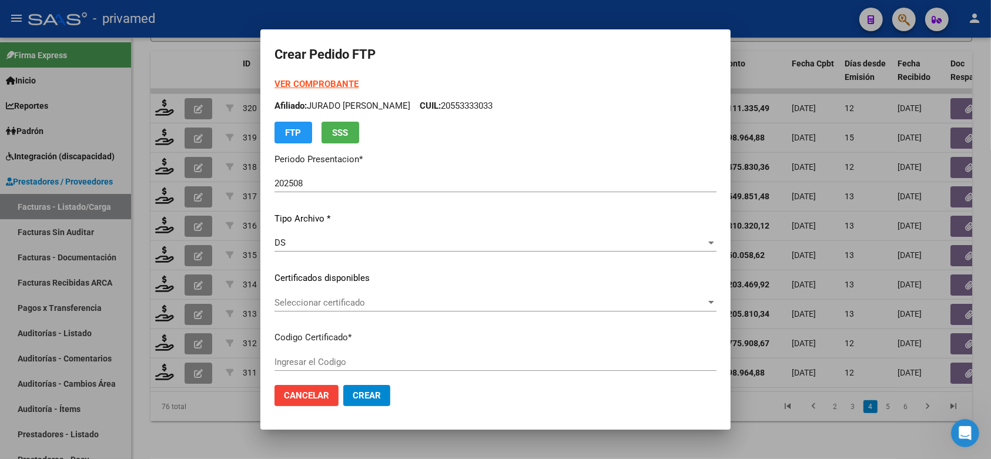
type input "ARG02000546978562019102920251029CBA536"
type input "[DATE]"
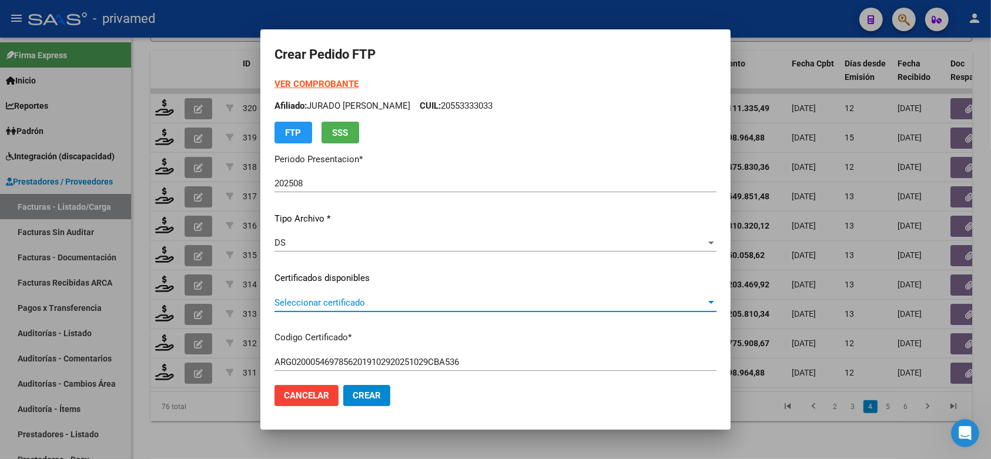
click at [405, 298] on span "Seleccionar certificado" at bounding box center [489, 302] width 431 height 11
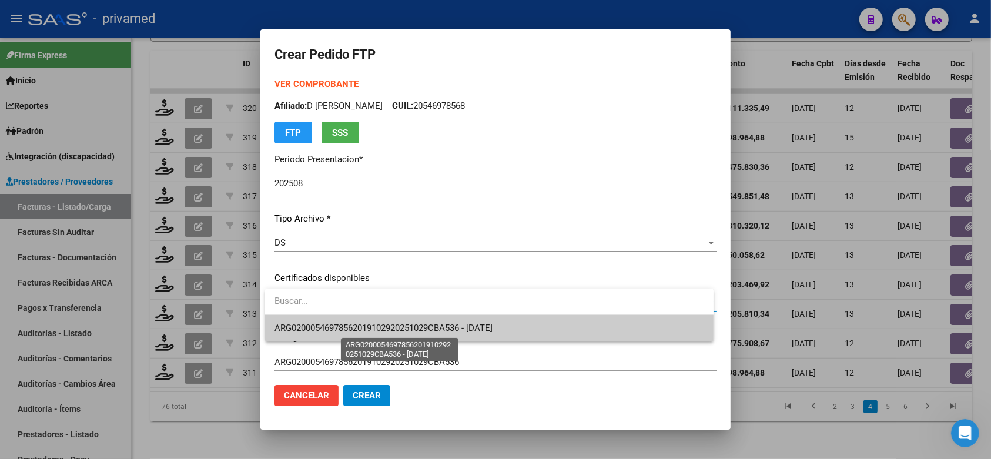
click at [402, 325] on span "ARG02000546978562019102920251029CBA536 - [DATE]" at bounding box center [383, 328] width 218 height 11
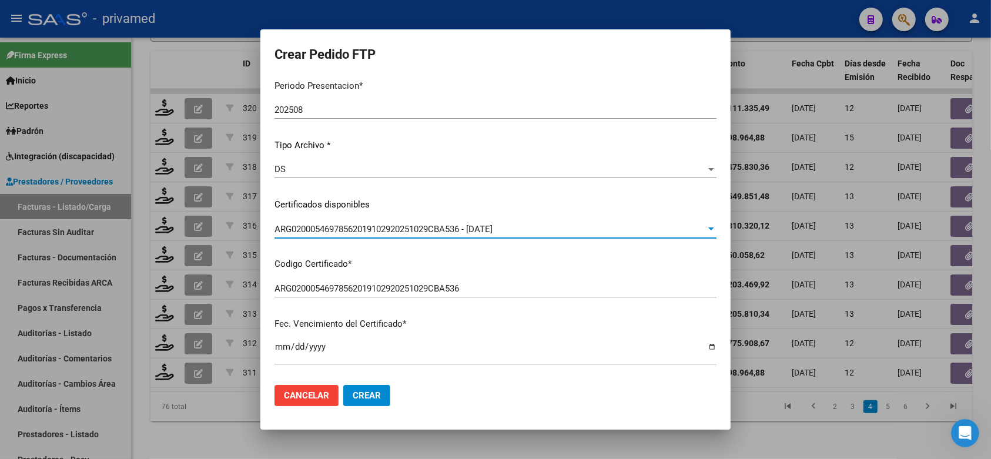
scroll to position [0, 0]
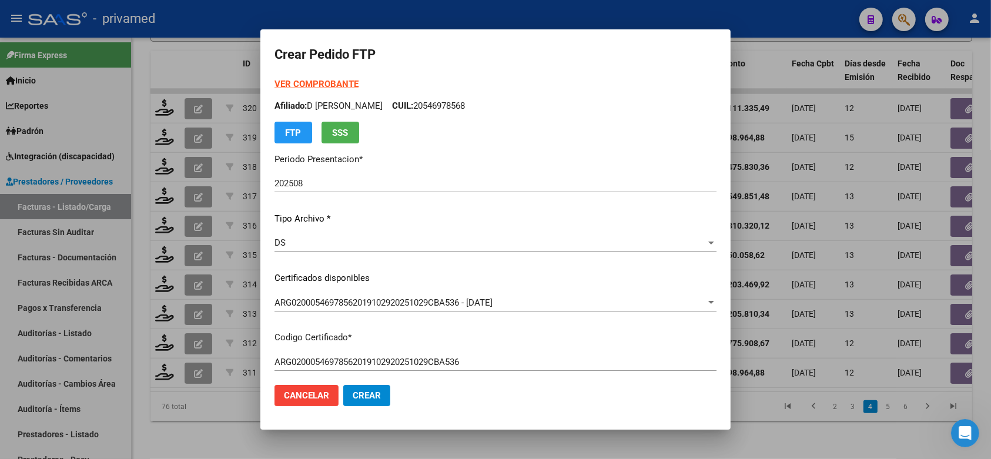
click at [300, 83] on strong "VER COMPROBANTE" at bounding box center [316, 84] width 84 height 11
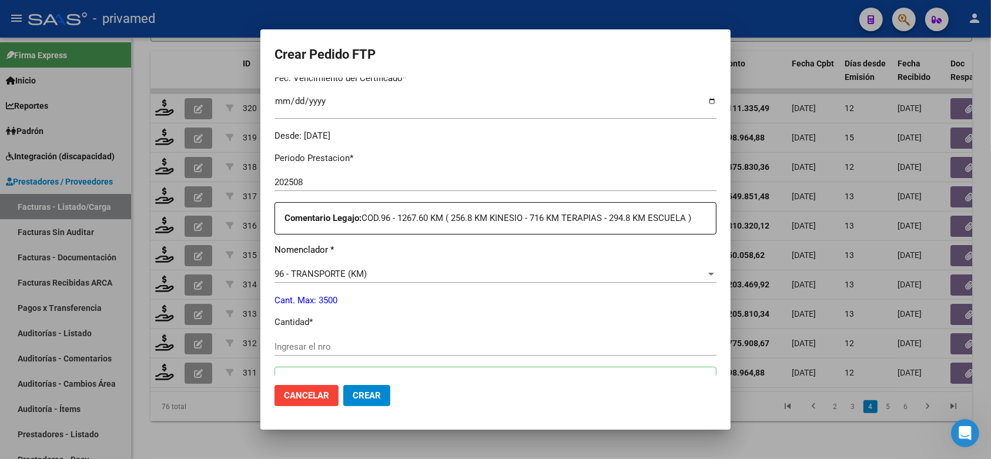
scroll to position [367, 0]
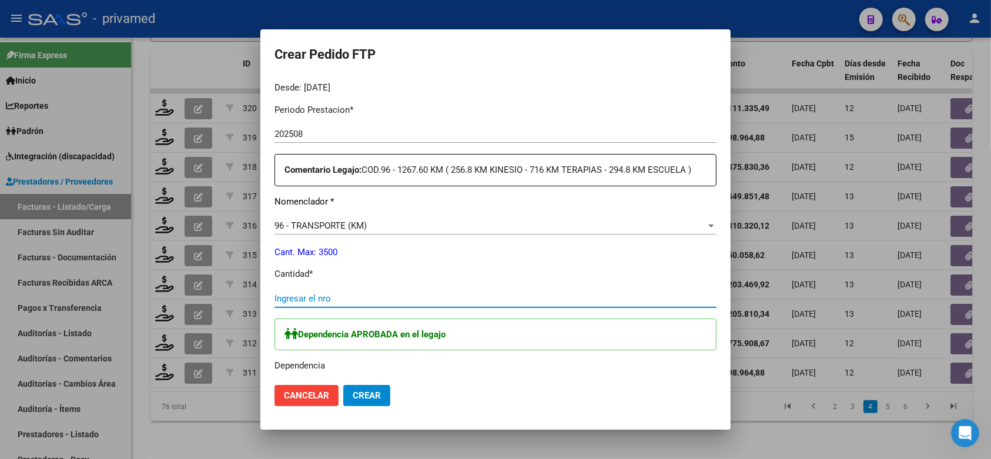
click at [348, 293] on input "Ingresar el nro" at bounding box center [495, 298] width 442 height 11
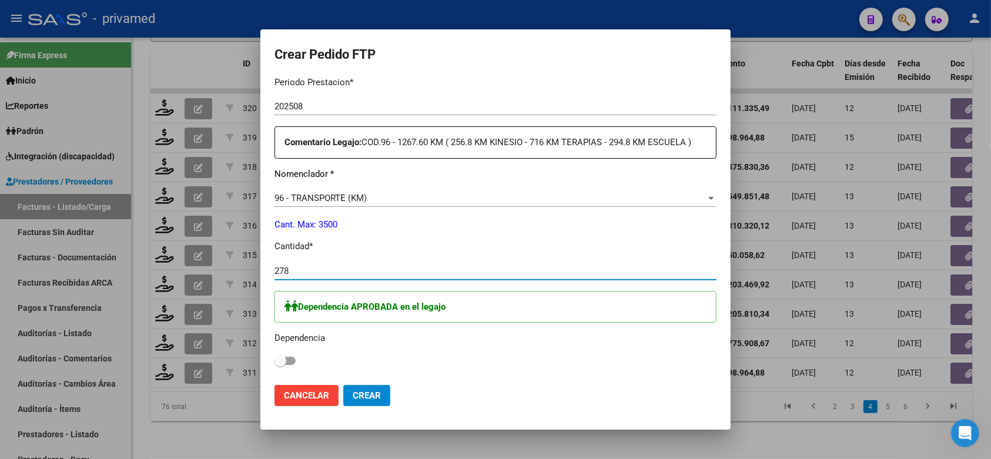
scroll to position [587, 0]
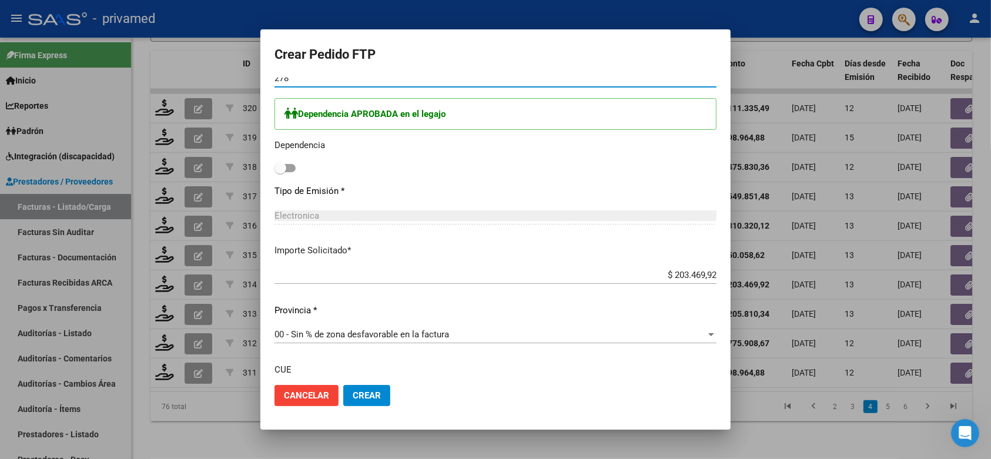
type input "278"
click at [290, 164] on span at bounding box center [284, 168] width 21 height 8
click at [280, 172] on input "checkbox" at bounding box center [280, 172] width 1 height 1
checkbox input "true"
click at [454, 146] on div "Dependencia APROBADA en el legajo Dependencia" at bounding box center [495, 137] width 442 height 78
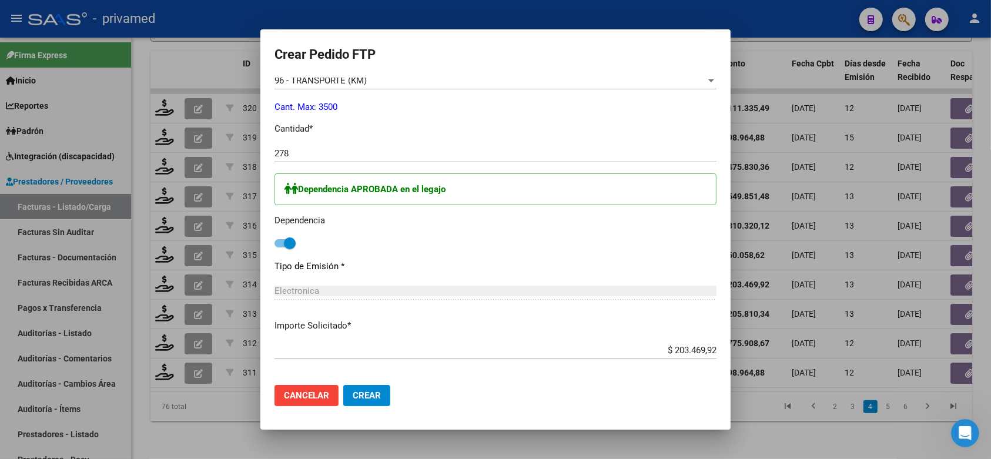
scroll to position [677, 0]
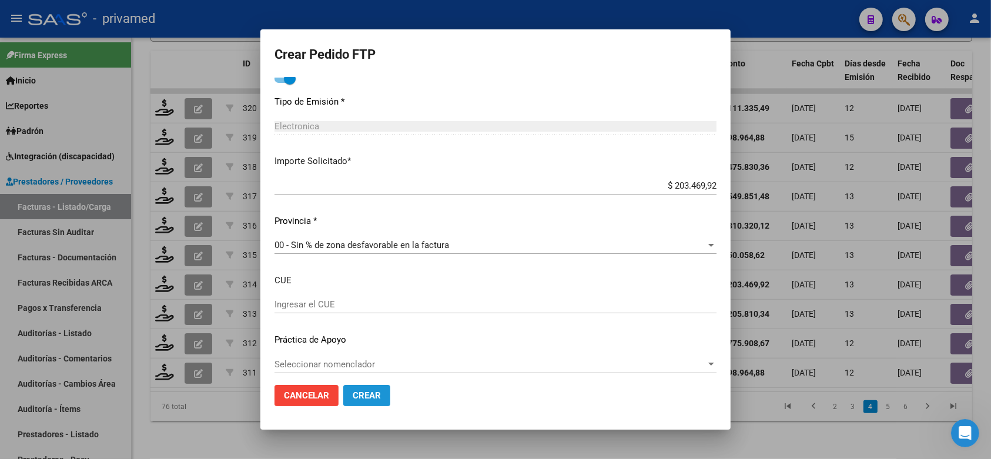
click at [369, 392] on span "Crear" at bounding box center [366, 395] width 28 height 11
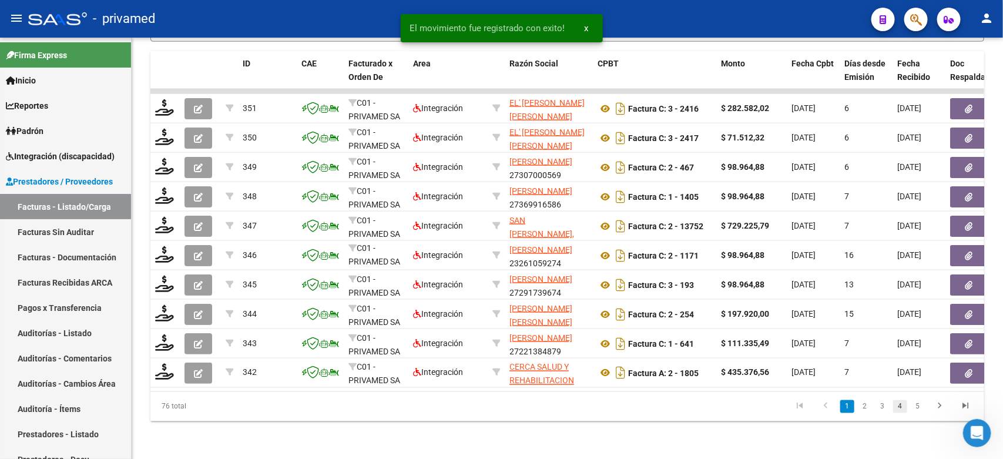
click at [899, 407] on link "4" at bounding box center [900, 406] width 14 height 13
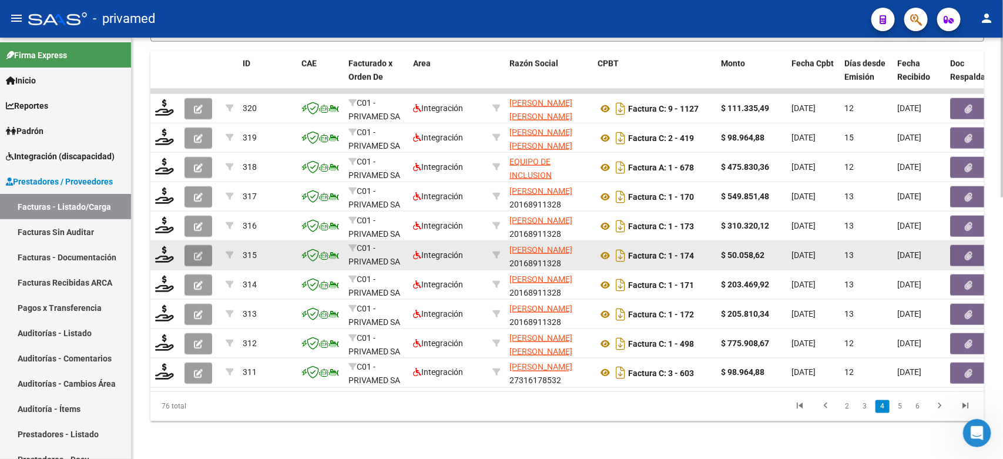
click at [206, 245] on button "button" at bounding box center [198, 255] width 28 height 21
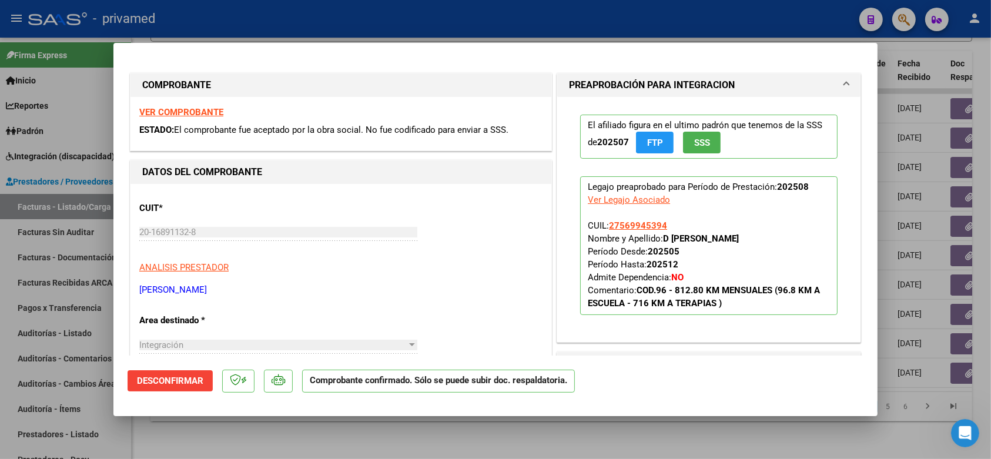
click at [410, 30] on div at bounding box center [495, 229] width 991 height 459
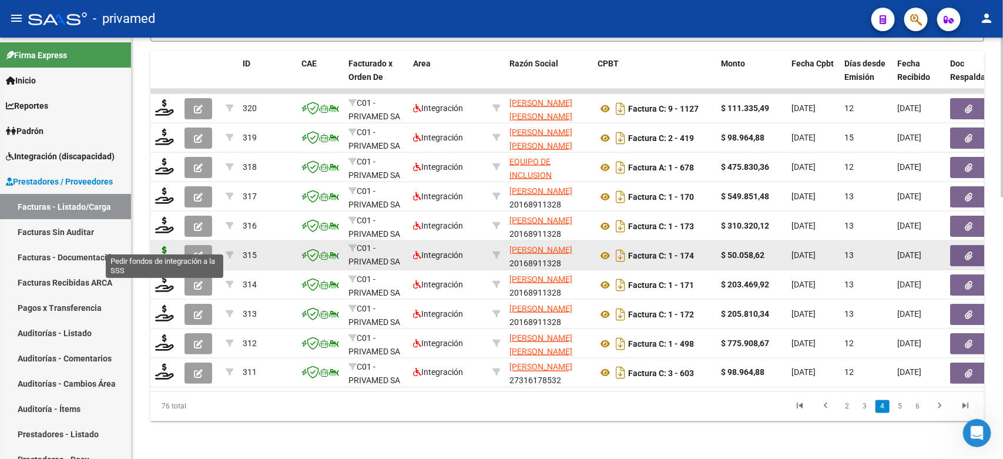
click at [159, 246] on icon at bounding box center [164, 254] width 19 height 16
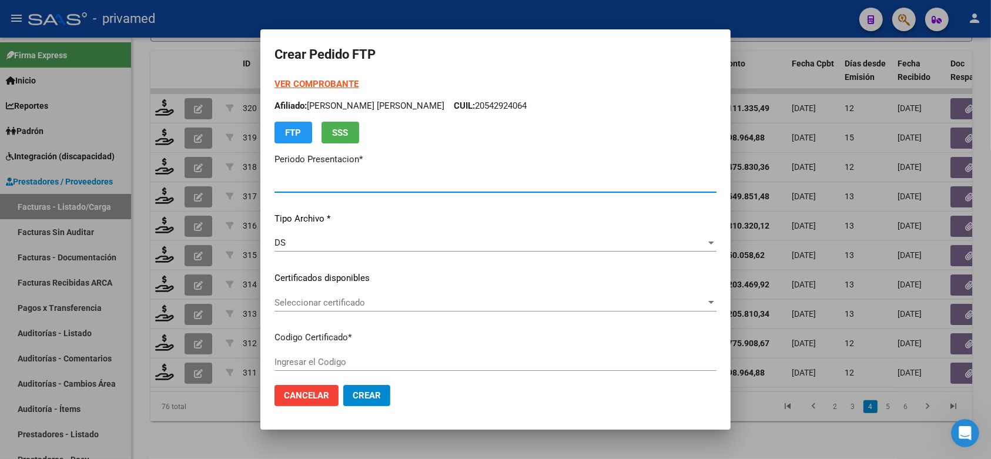
type input "202508"
type input "$ 50.058,62"
type input "ARG01000569945392025022420280224CIU13650"
type input "[DATE]"
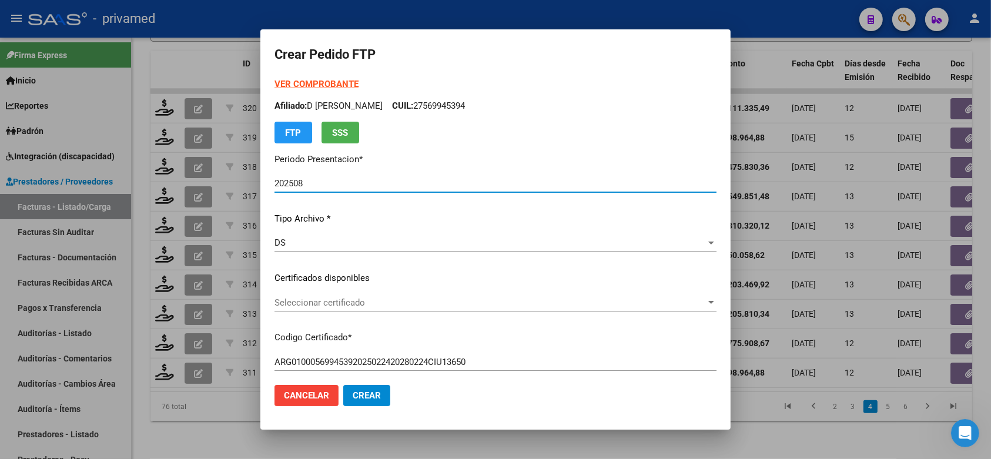
click at [444, 301] on span "Seleccionar certificado" at bounding box center [489, 302] width 431 height 11
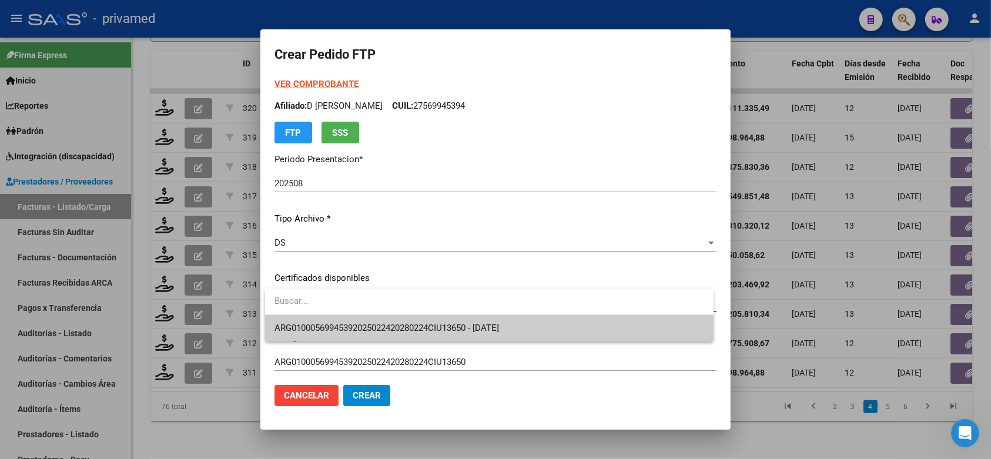
click at [451, 322] on span "ARG01000569945392025022420280224CIU13650 - [DATE]" at bounding box center [488, 328] width 429 height 26
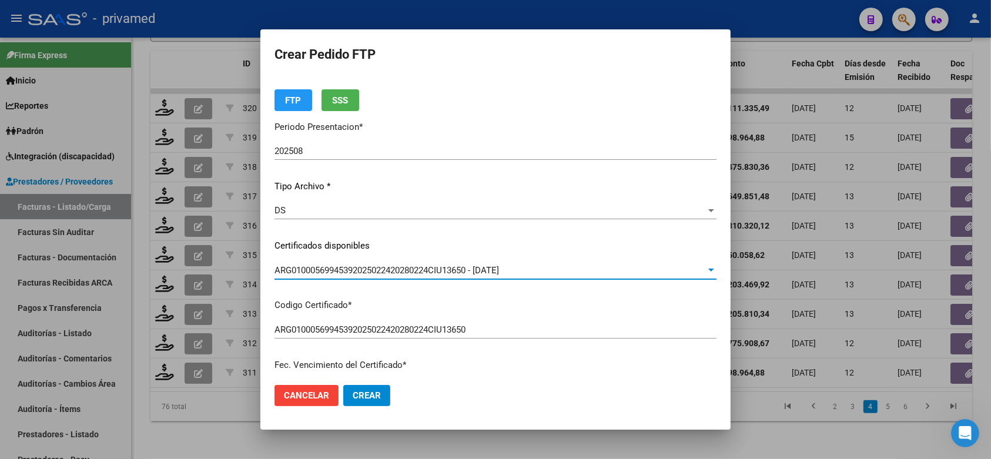
scroll to position [0, 0]
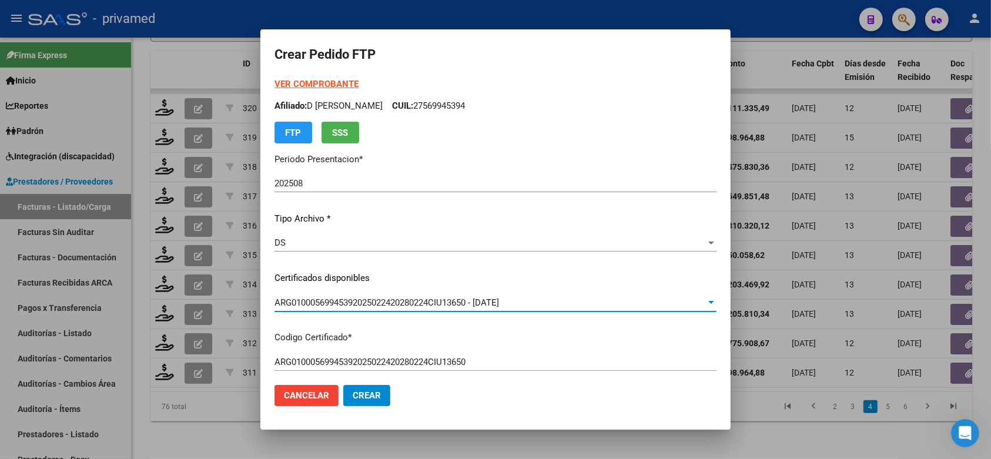
click at [307, 81] on strong "VER COMPROBANTE" at bounding box center [316, 84] width 84 height 11
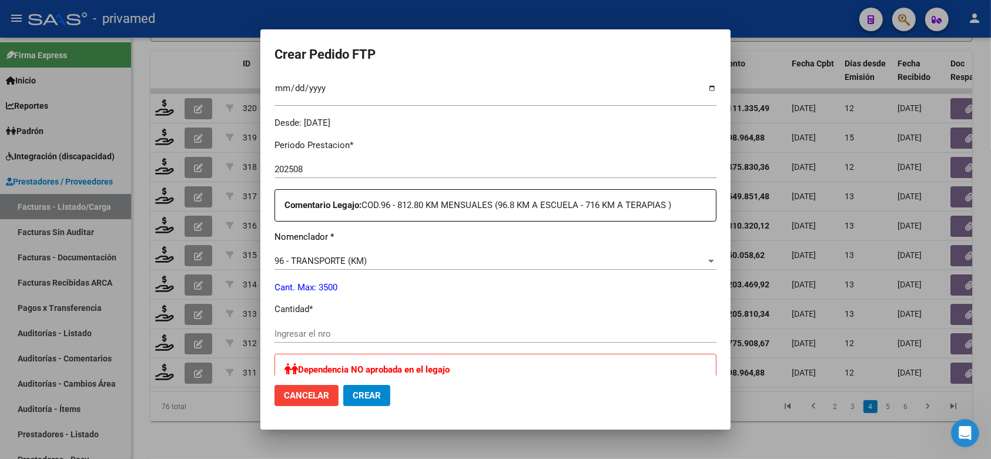
scroll to position [441, 0]
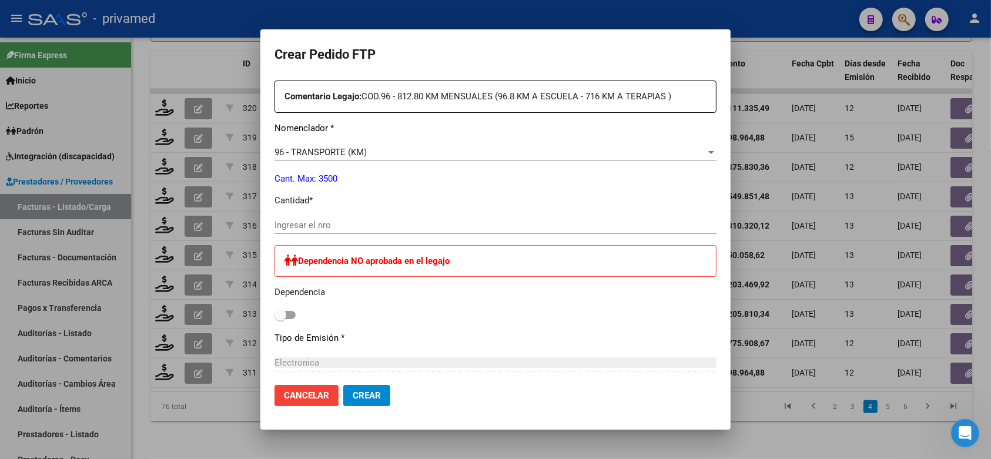
click at [335, 220] on input "Ingresar el nro" at bounding box center [495, 225] width 442 height 11
type input "92"
click at [375, 394] on span "Crear" at bounding box center [366, 395] width 28 height 11
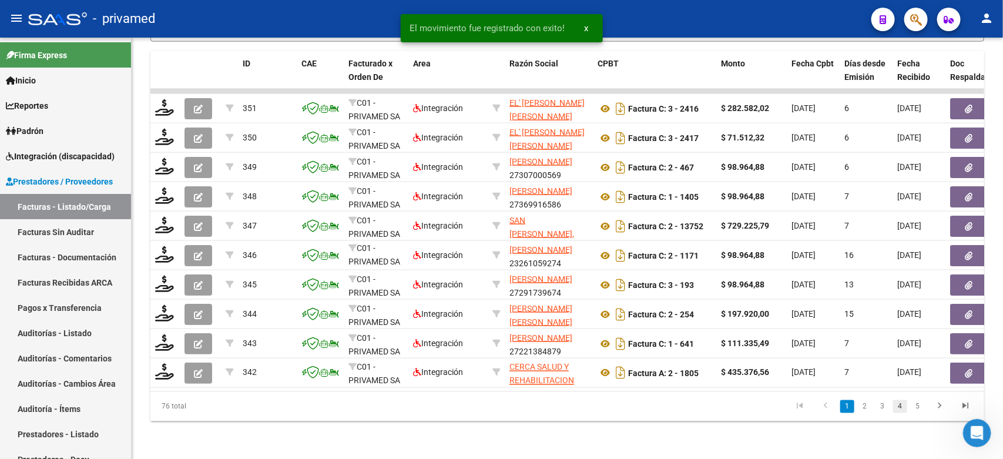
click at [899, 408] on link "4" at bounding box center [900, 406] width 14 height 13
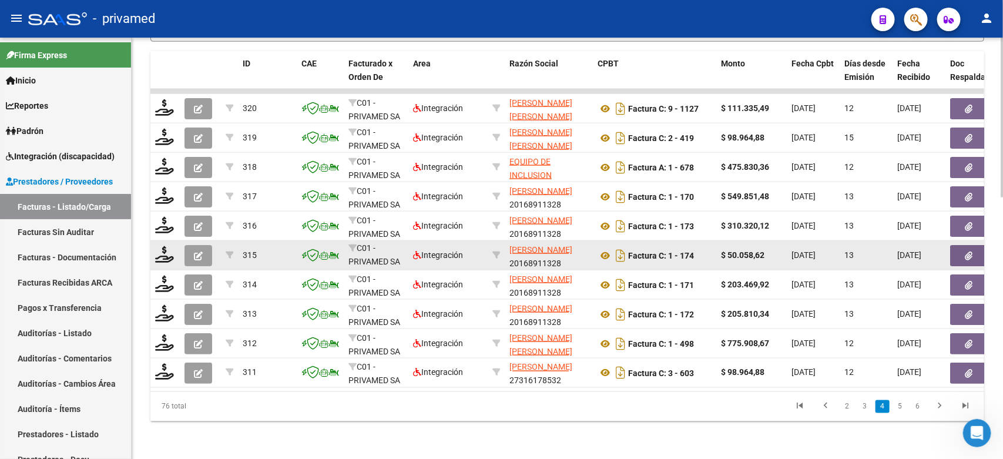
click at [197, 251] on icon "button" at bounding box center [198, 255] width 9 height 9
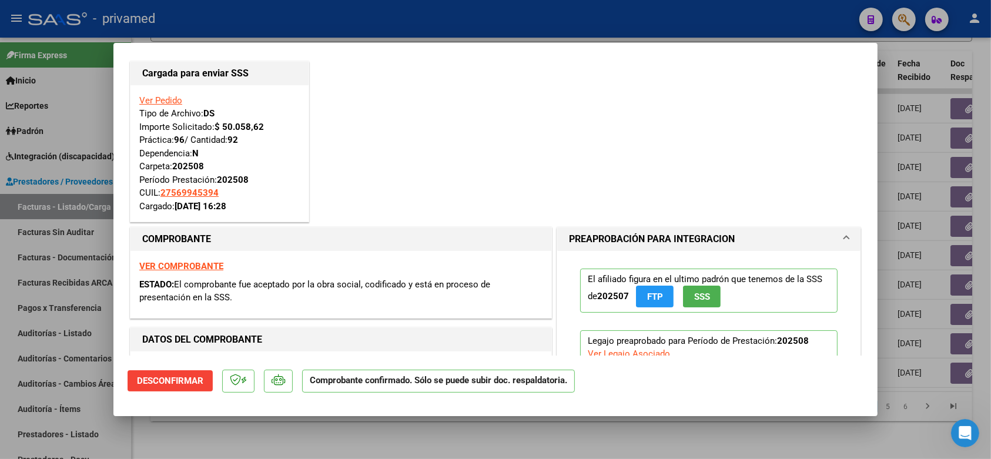
scroll to position [0, 0]
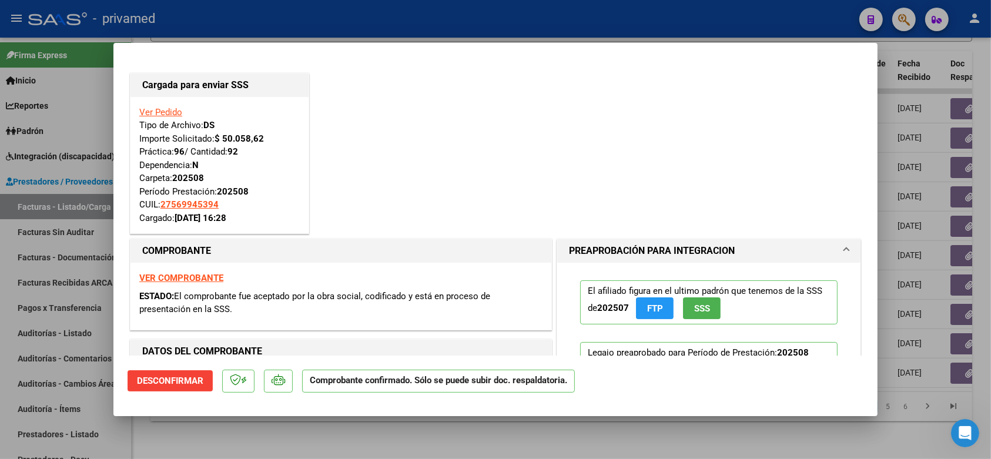
click at [300, 28] on div at bounding box center [495, 229] width 991 height 459
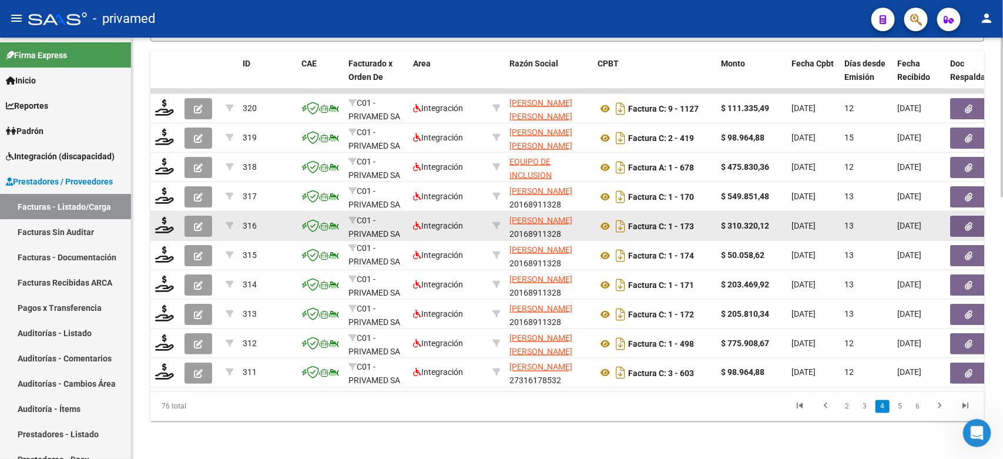
click at [200, 222] on icon "button" at bounding box center [198, 226] width 9 height 9
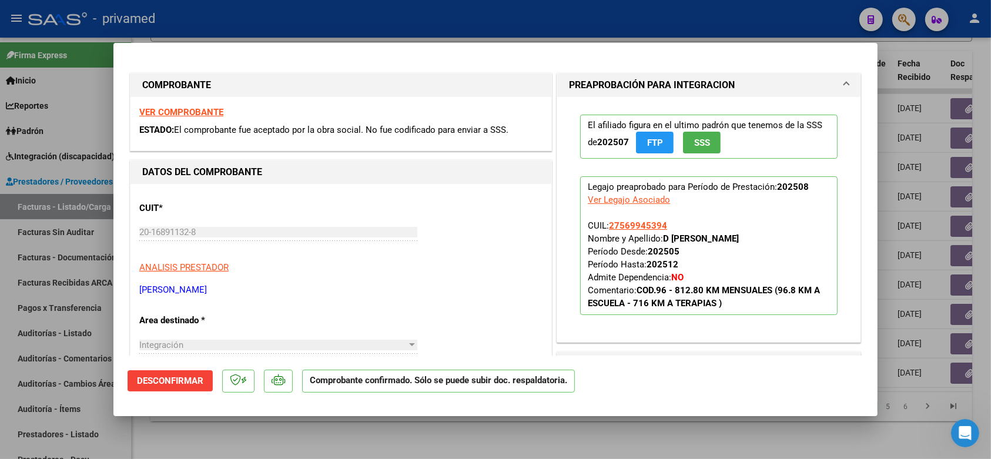
click at [388, 25] on div at bounding box center [495, 229] width 991 height 459
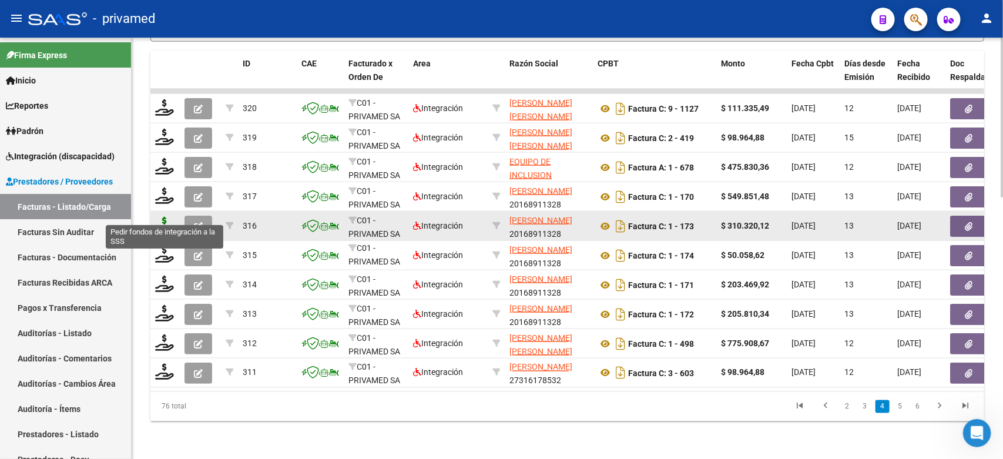
click at [162, 217] on icon at bounding box center [164, 225] width 19 height 16
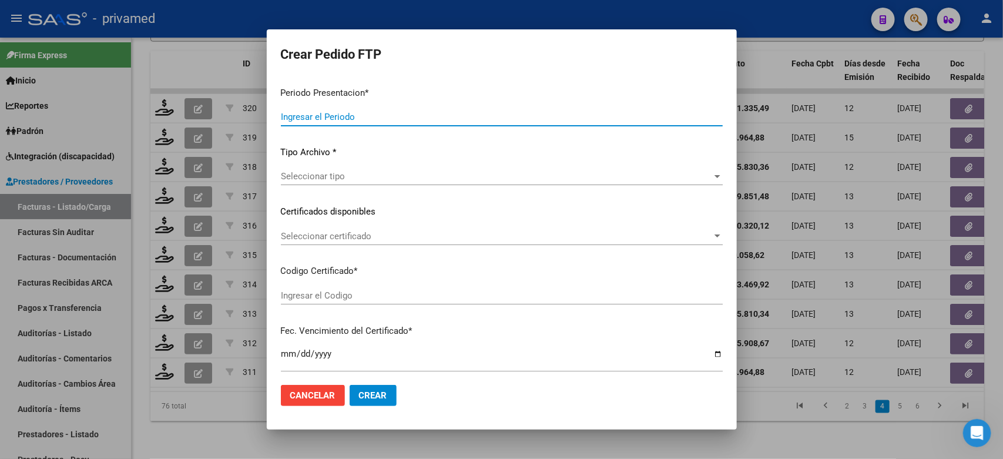
type input "202508"
type input "$ 310.320,12"
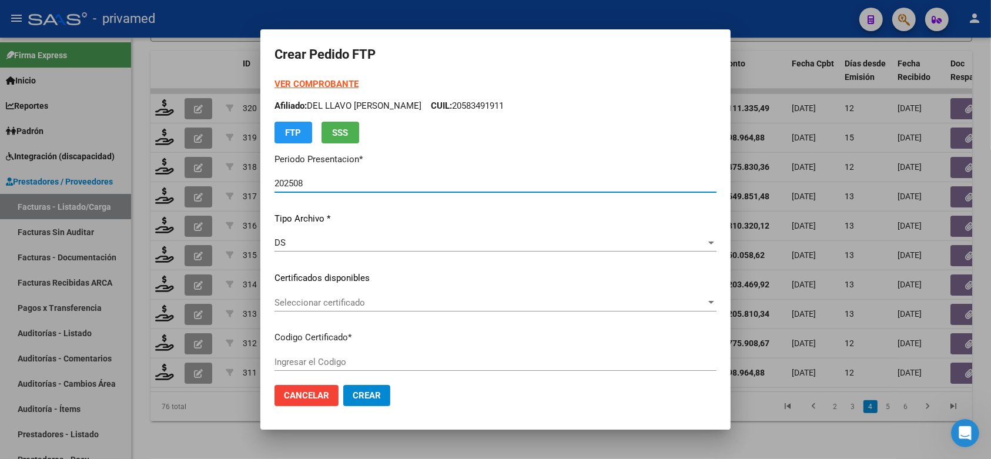
type input "ARG01000569945392025022420280224CIU13650"
type input "[DATE]"
click at [382, 308] on div "Seleccionar certificado Seleccionar certificado" at bounding box center [495, 303] width 442 height 18
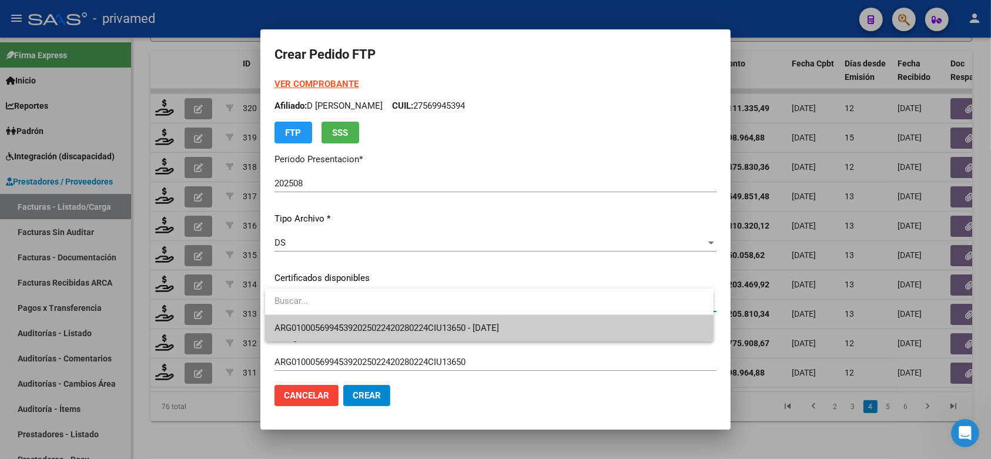
click at [389, 334] on span "ARG01000569945392025022420280224CIU13650 - [DATE]" at bounding box center [488, 328] width 429 height 26
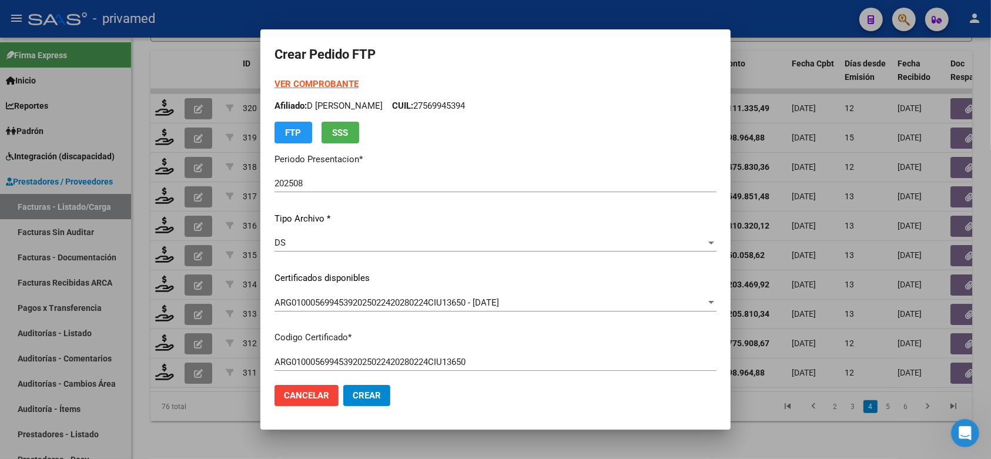
click at [291, 83] on strong "VER COMPROBANTE" at bounding box center [316, 84] width 84 height 11
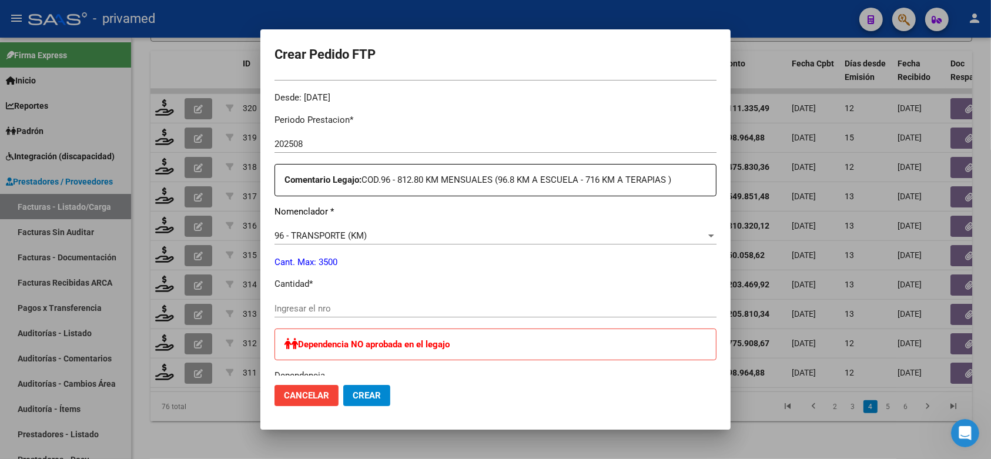
scroll to position [441, 0]
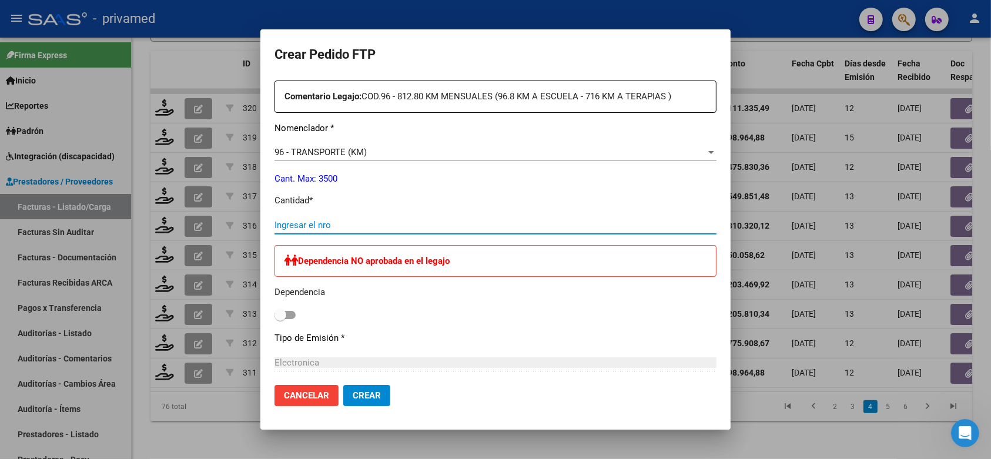
click at [386, 220] on input "Ingresar el nro" at bounding box center [495, 225] width 442 height 11
type input "572"
click at [363, 391] on span "Crear" at bounding box center [366, 395] width 28 height 11
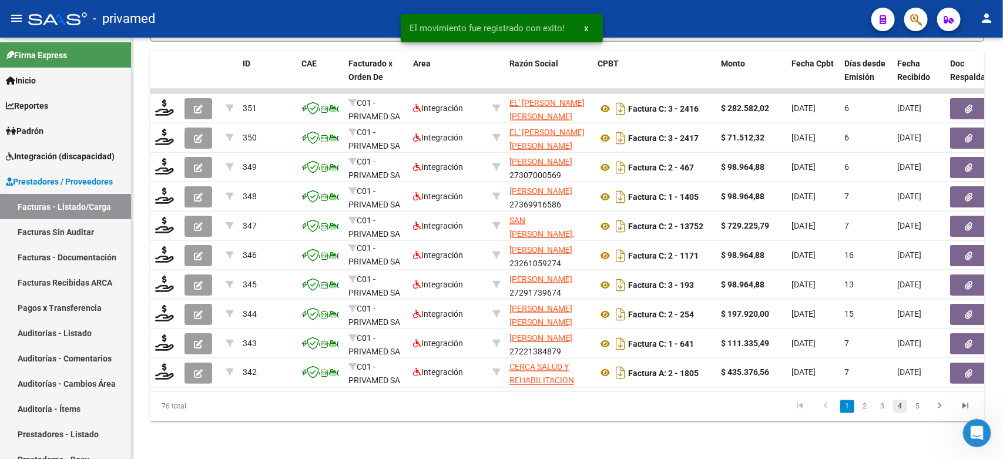
click at [898, 409] on link "4" at bounding box center [900, 406] width 14 height 13
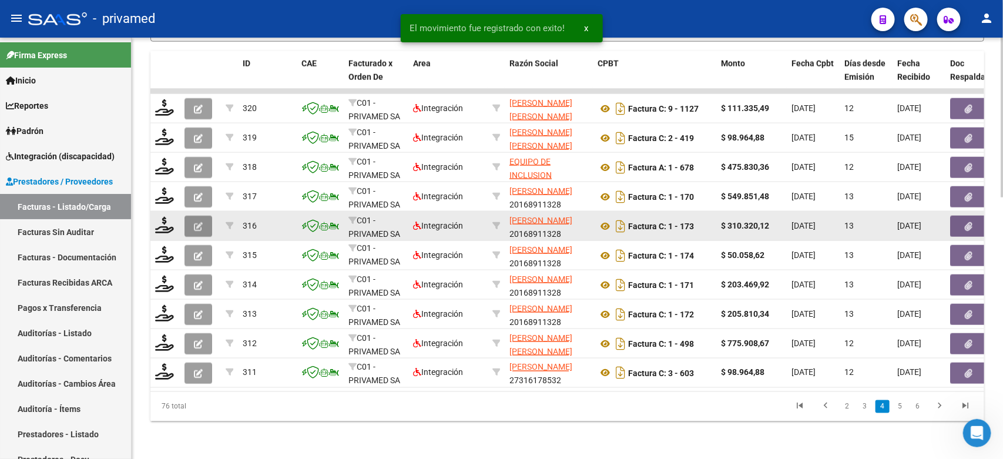
click at [199, 222] on icon "button" at bounding box center [198, 226] width 9 height 9
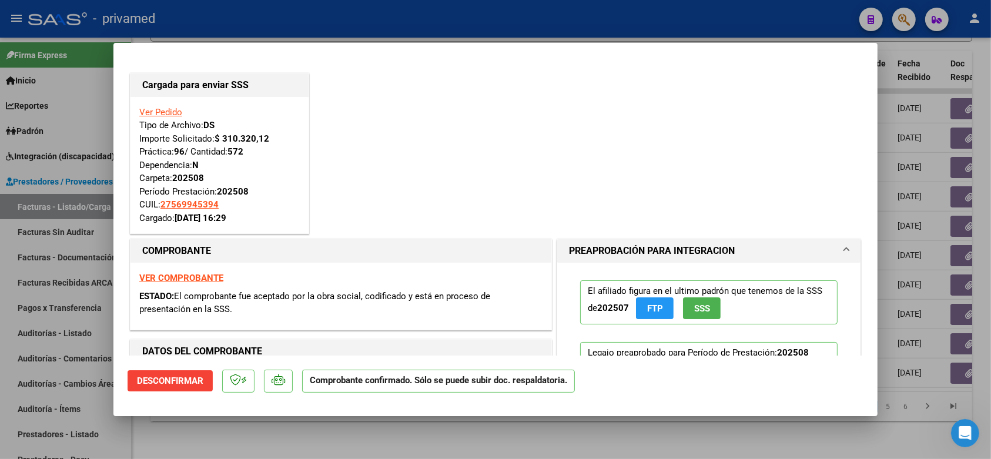
click at [361, 22] on div at bounding box center [495, 229] width 991 height 459
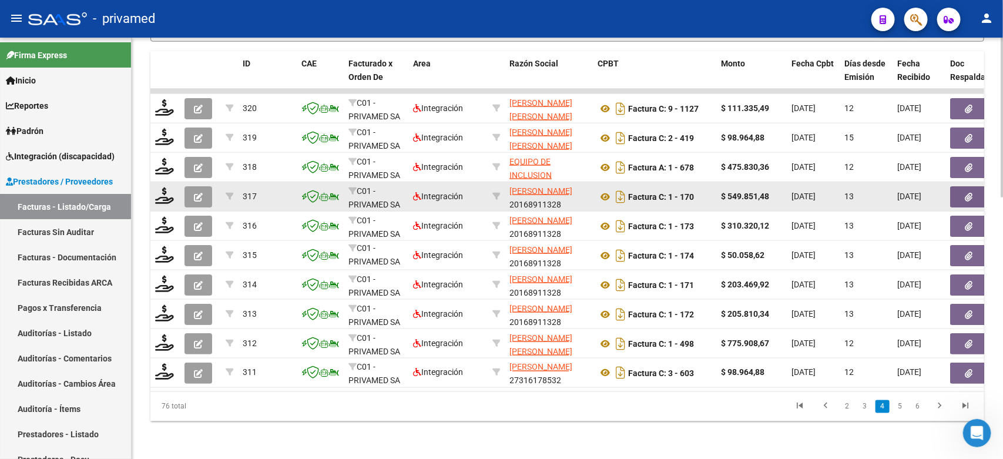
click at [200, 193] on icon "button" at bounding box center [198, 197] width 9 height 9
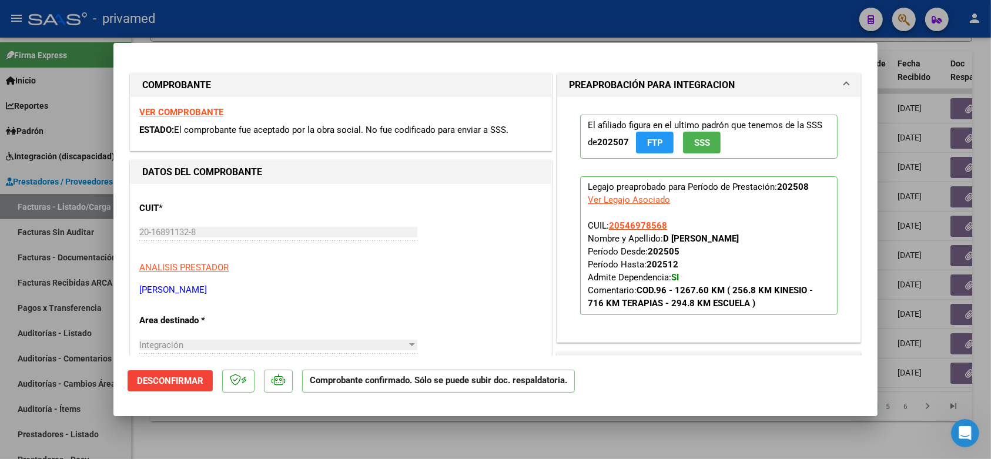
click at [805, 19] on div at bounding box center [495, 229] width 991 height 459
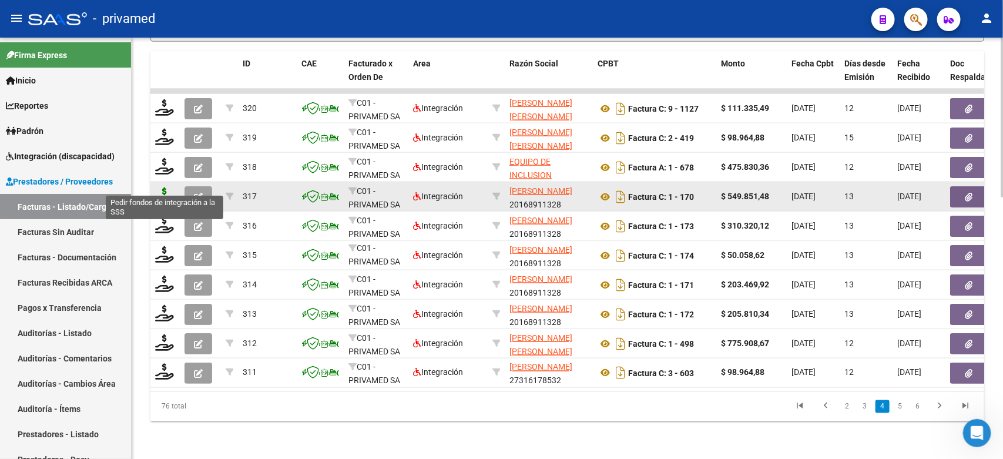
click at [164, 187] on icon at bounding box center [164, 195] width 19 height 16
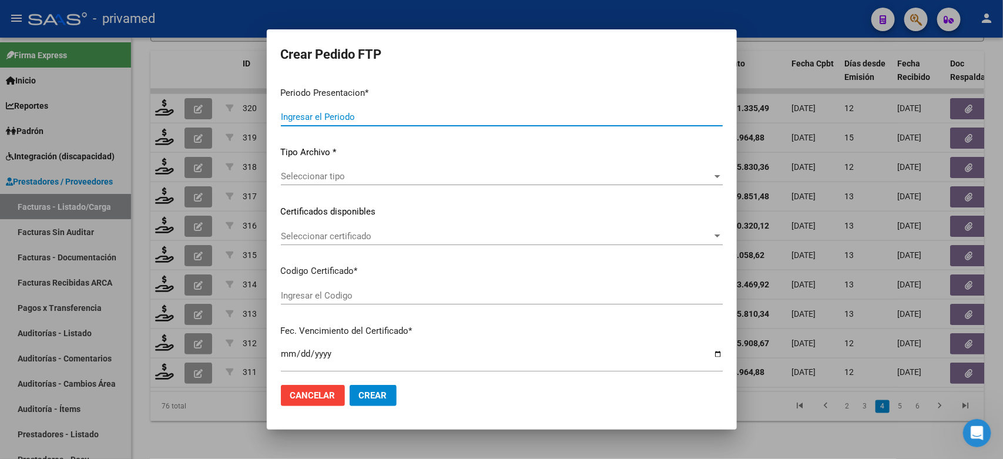
type input "202508"
type input "$ 549.851,48"
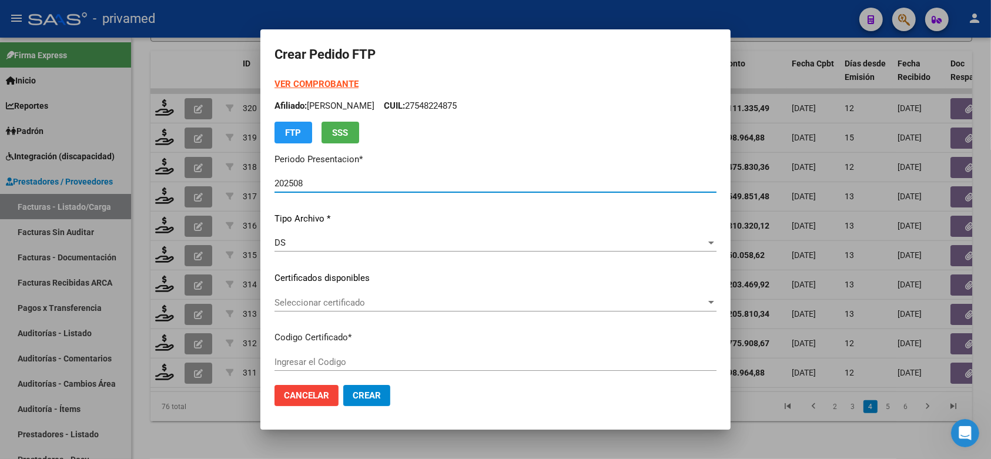
type input "ARG02000546978562019102920251029CBA536"
type input "[DATE]"
click at [412, 306] on span "Seleccionar certificado" at bounding box center [489, 302] width 431 height 11
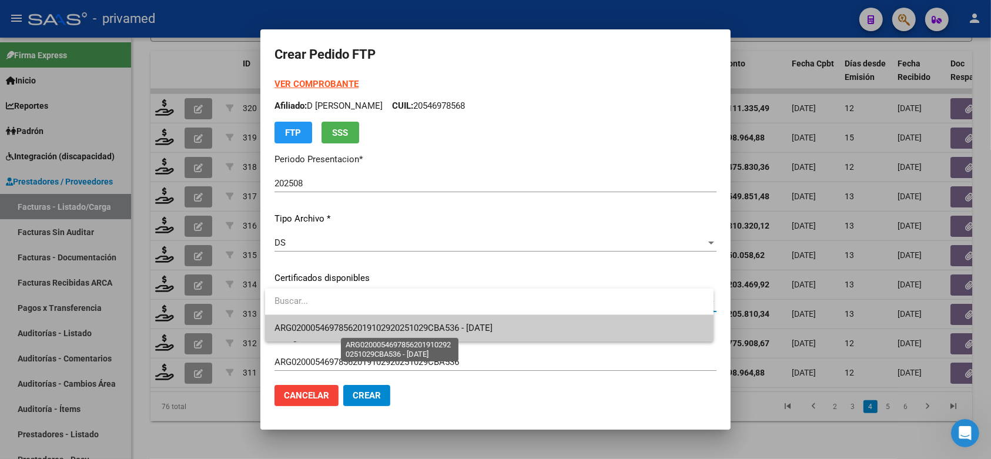
click at [451, 329] on span "ARG02000546978562019102920251029CBA536 - [DATE]" at bounding box center [383, 328] width 218 height 11
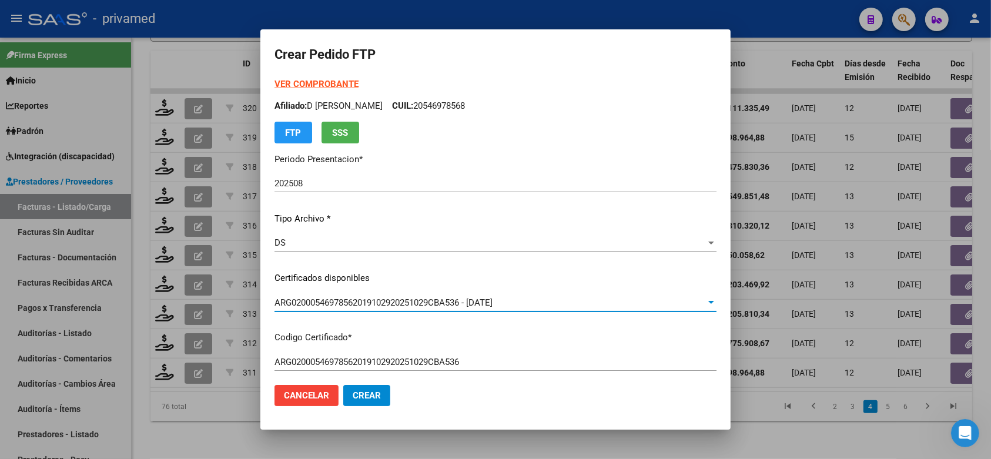
click at [702, 269] on div "VER COMPROBANTE ARCA Padrón Afiliado: D ELIA GONZALO VALENTINO CUIL: 2054697856…" at bounding box center [495, 270] width 442 height 384
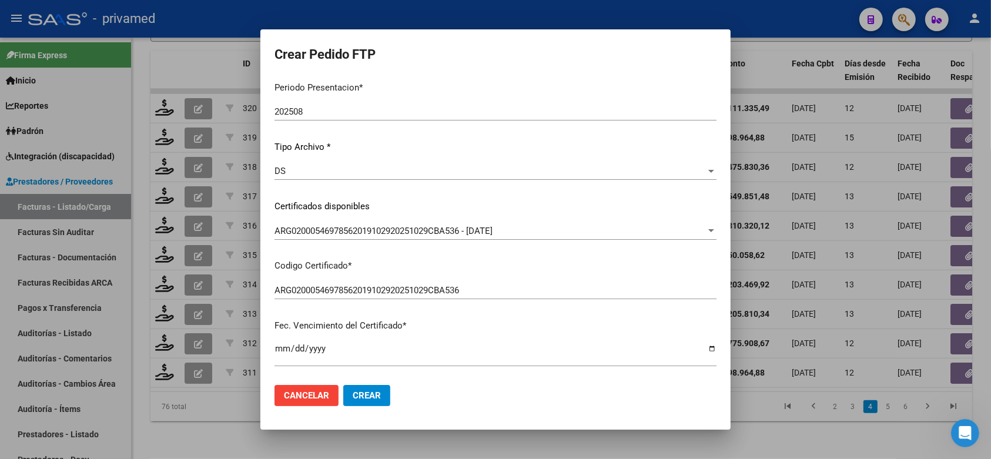
scroll to position [0, 0]
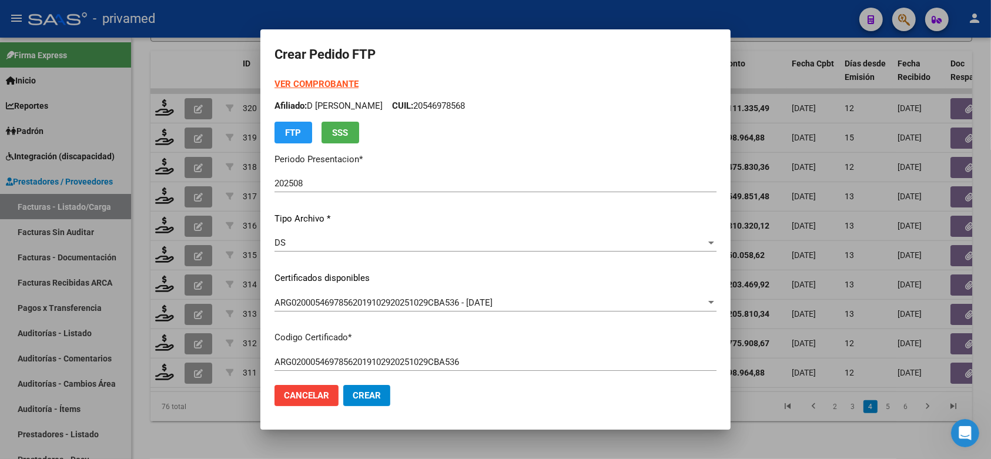
click at [296, 83] on strong "VER COMPROBANTE" at bounding box center [316, 84] width 84 height 11
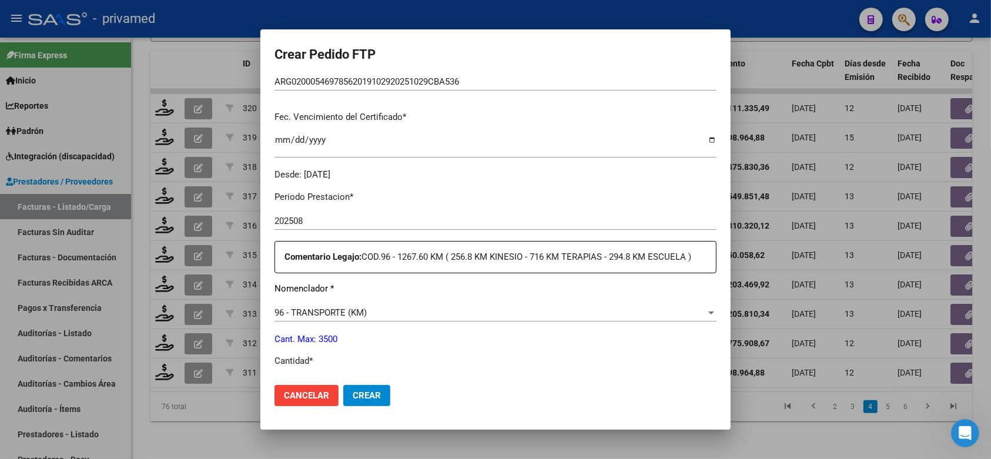
scroll to position [294, 0]
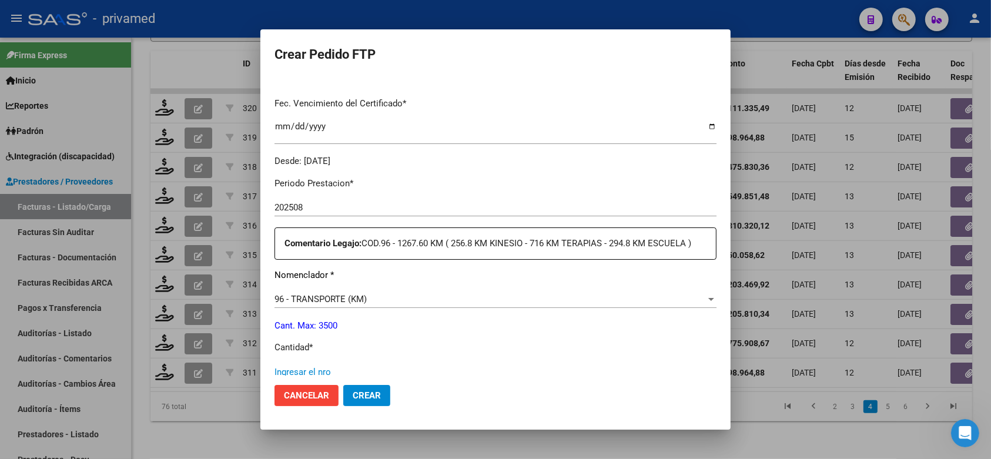
click at [324, 367] on input "Ingresar el nro" at bounding box center [495, 372] width 442 height 11
type input "751"
click at [709, 274] on mat-dialog-content "VER COMPROBANTE ARCA Padrón Afiliado: D ELIA GONZALO VALENTINO CUIL: 2054697856…" at bounding box center [495, 227] width 470 height 298
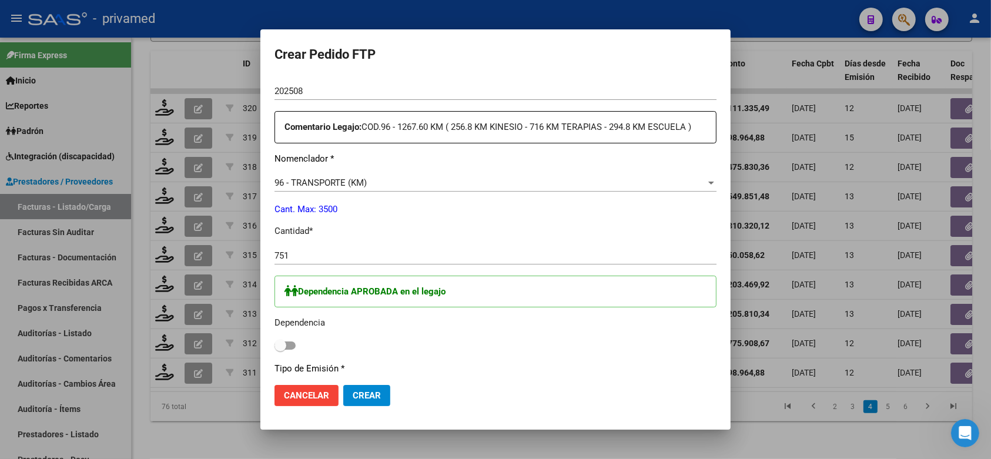
scroll to position [514, 0]
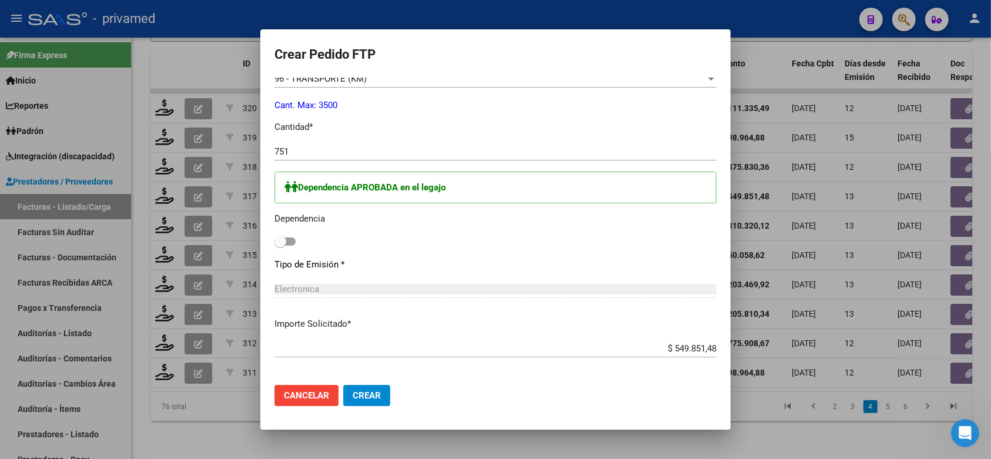
click at [293, 237] on span at bounding box center [284, 241] width 21 height 8
click at [280, 246] on input "checkbox" at bounding box center [280, 246] width 1 height 1
checkbox input "true"
click at [358, 398] on span "Crear" at bounding box center [366, 395] width 28 height 11
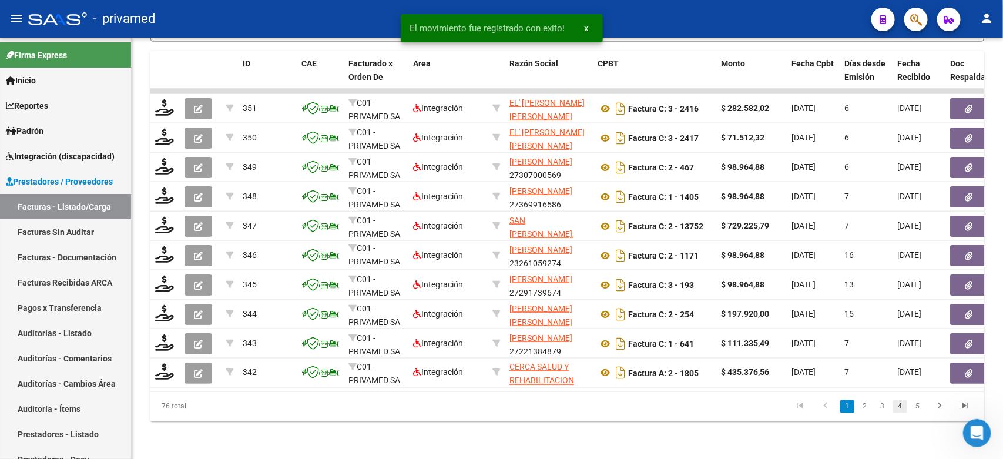
click at [900, 404] on link "4" at bounding box center [900, 406] width 14 height 13
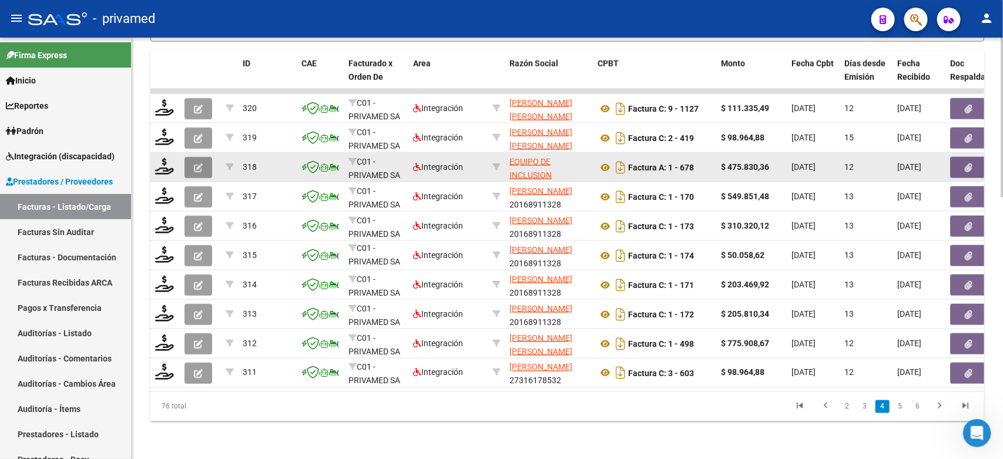
click at [192, 157] on button "button" at bounding box center [198, 167] width 28 height 21
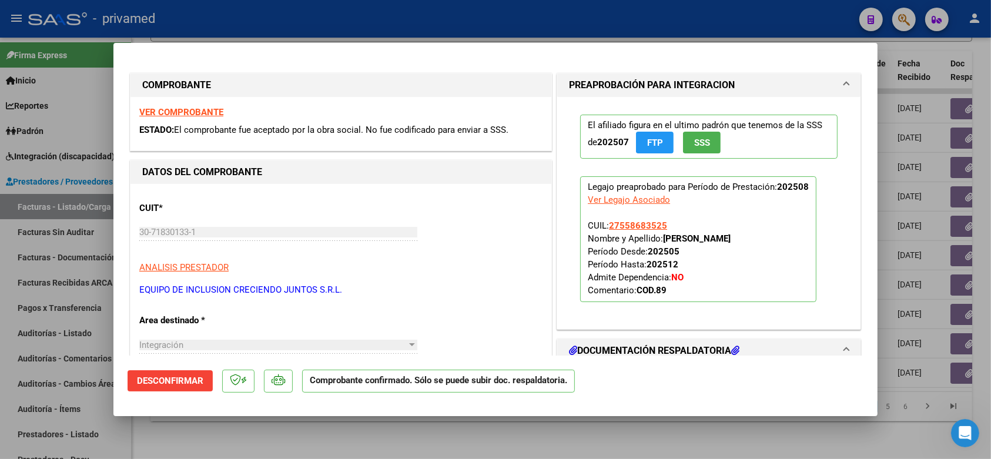
click at [824, 29] on div at bounding box center [495, 229] width 991 height 459
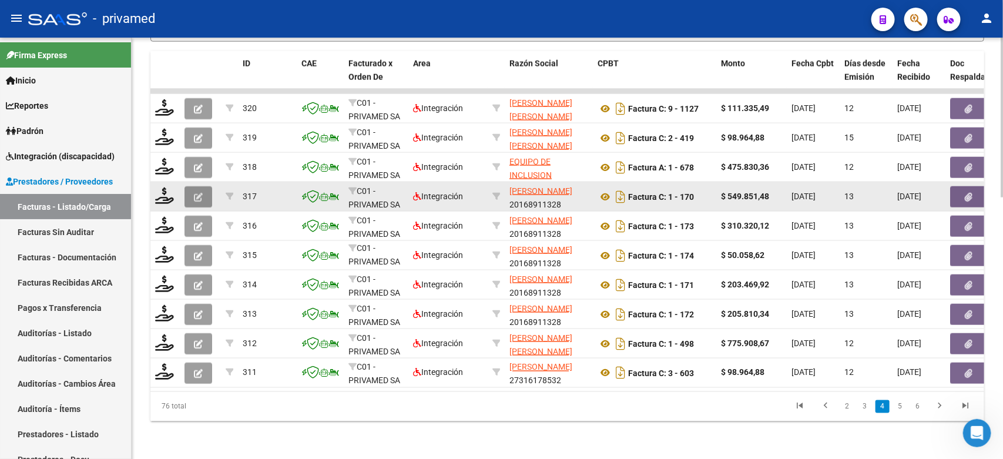
click at [197, 193] on icon "button" at bounding box center [198, 197] width 9 height 9
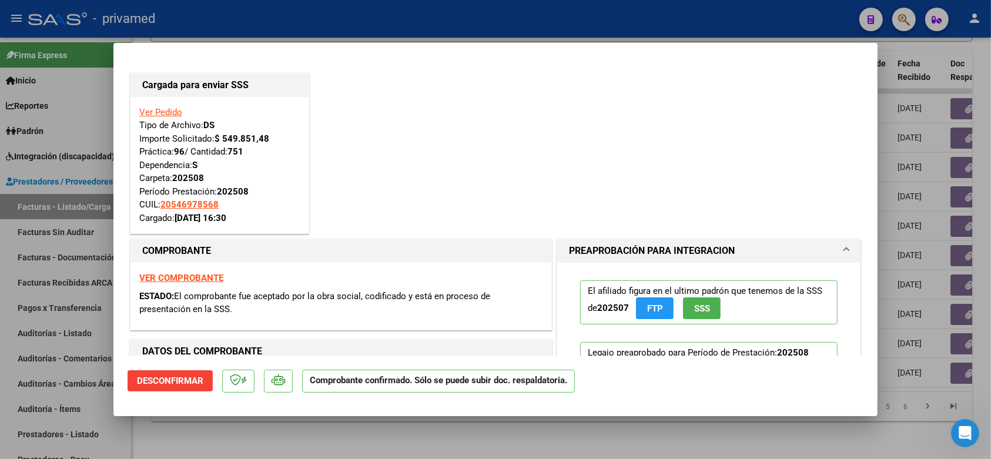
click at [348, 21] on div at bounding box center [495, 229] width 991 height 459
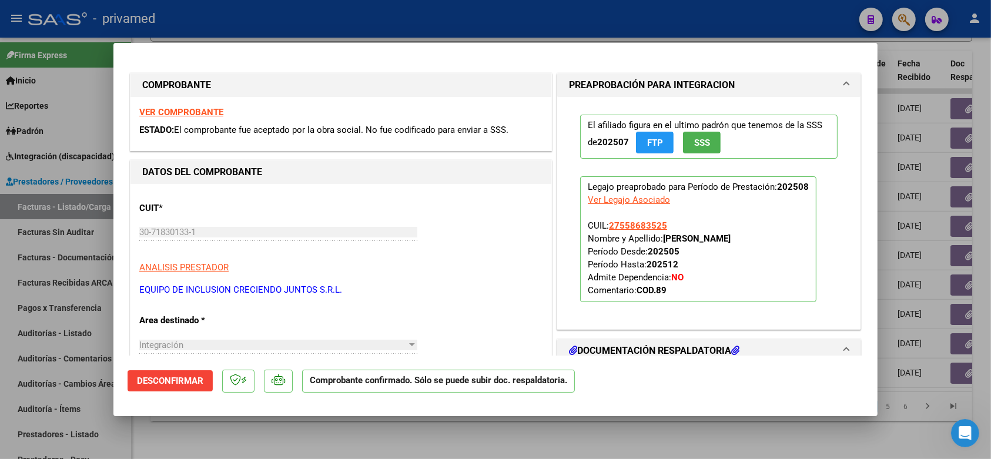
click at [354, 19] on div at bounding box center [495, 229] width 991 height 459
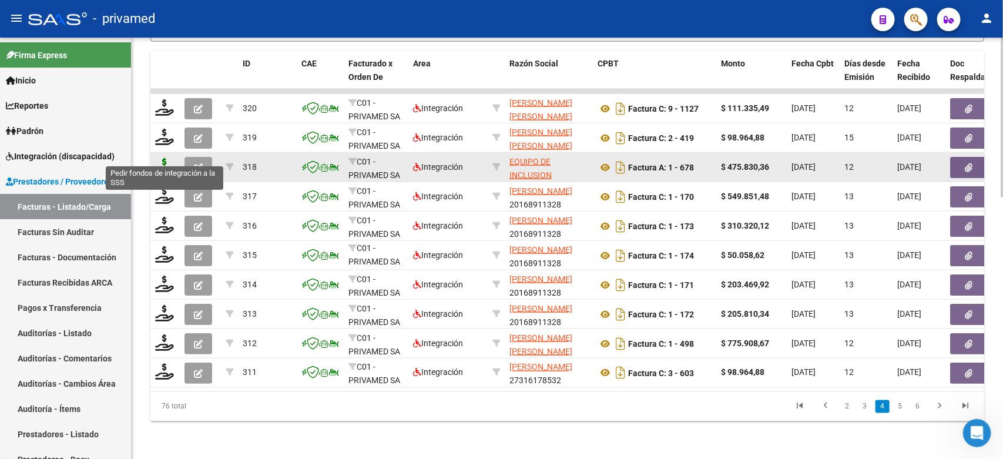
click at [159, 158] on icon at bounding box center [164, 166] width 19 height 16
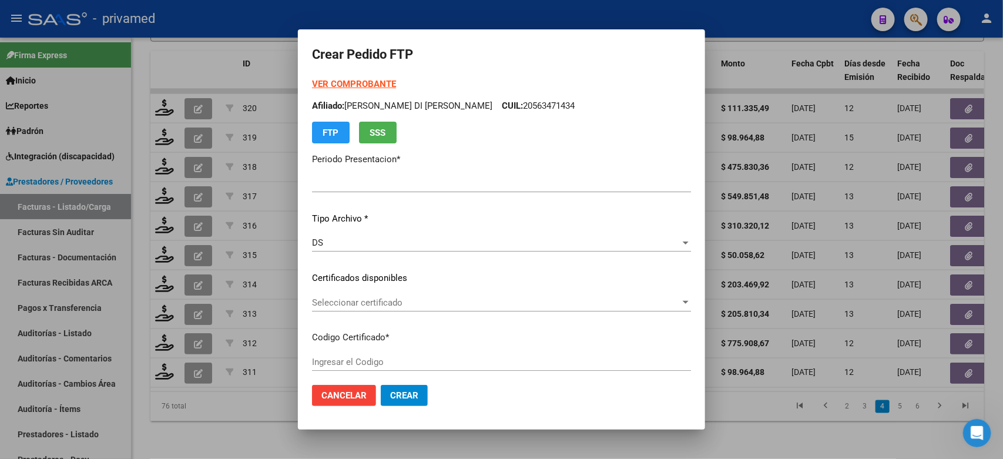
type input "202508"
type input "$ 475.830,36"
type input "ARG01000558683522019081520240815CBA536"
type input "2025-08-15"
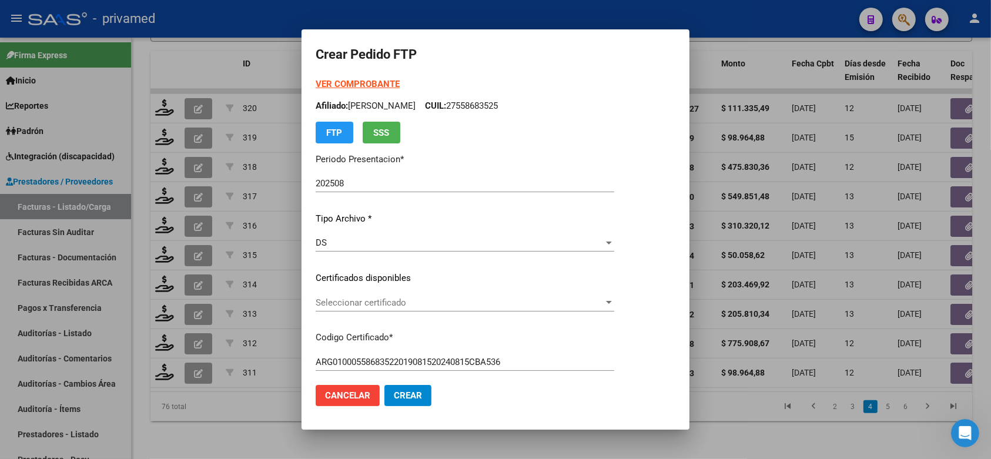
click at [424, 303] on span "Seleccionar certificado" at bounding box center [459, 302] width 288 height 11
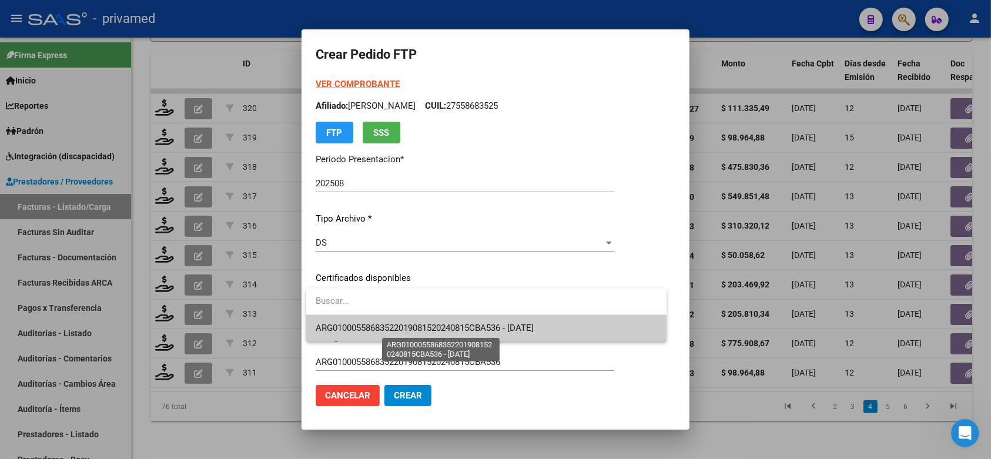
click at [438, 323] on span "ARG01000558683522019081520240815CBA536 - [DATE]" at bounding box center [424, 328] width 218 height 11
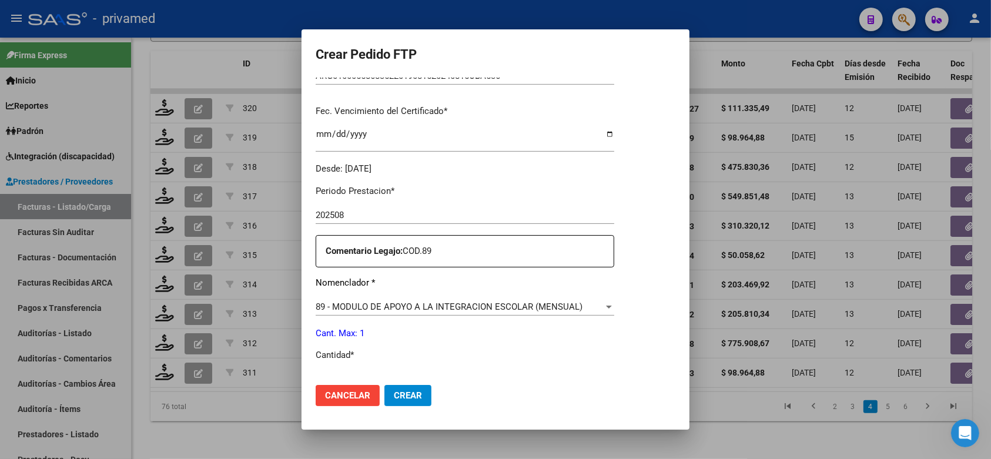
scroll to position [367, 0]
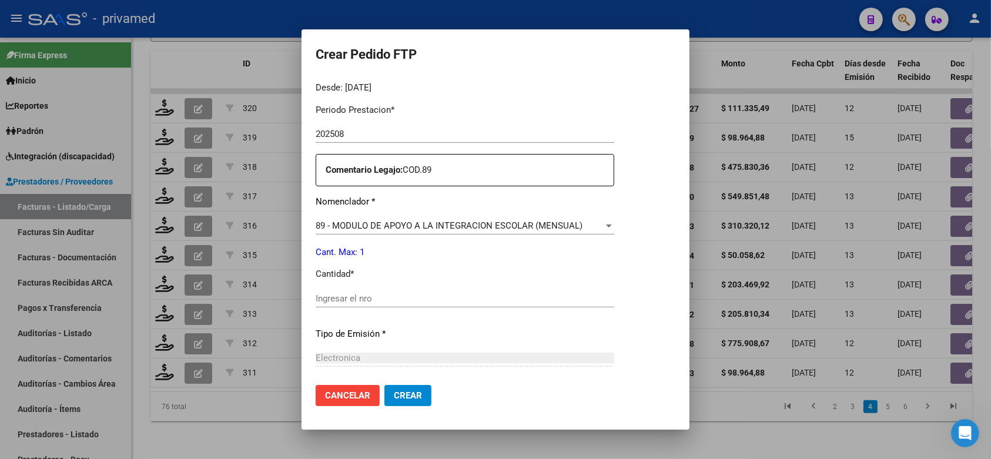
click at [578, 293] on input "Ingresar el nro" at bounding box center [464, 298] width 298 height 11
type input "1"
click at [405, 394] on span "Crear" at bounding box center [408, 395] width 28 height 11
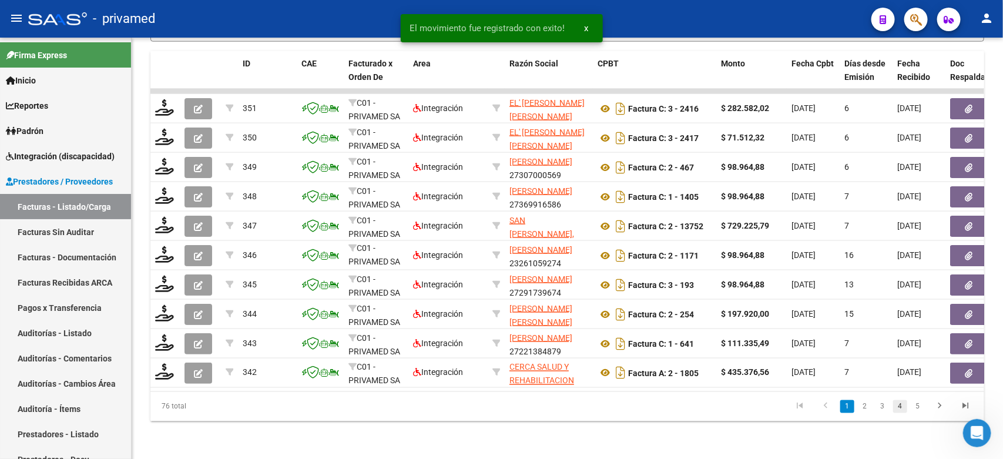
click at [902, 407] on link "4" at bounding box center [900, 406] width 14 height 13
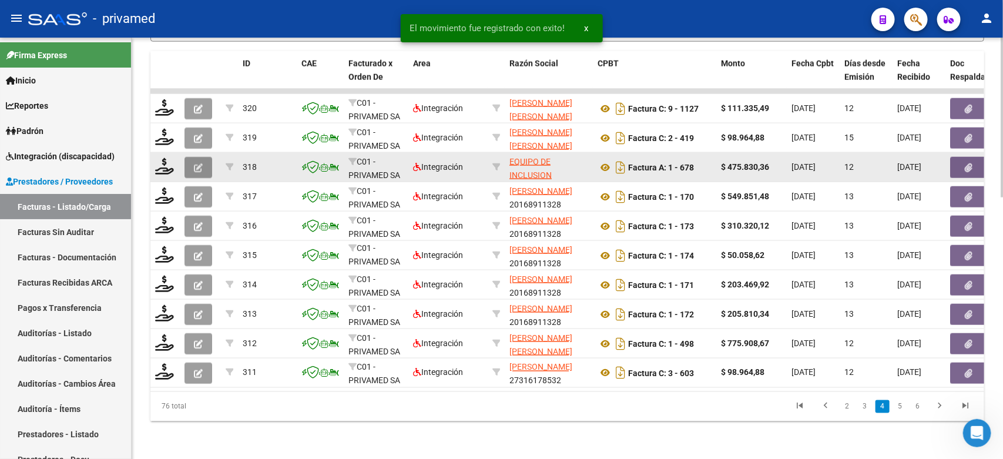
click at [196, 163] on icon "button" at bounding box center [198, 167] width 9 height 9
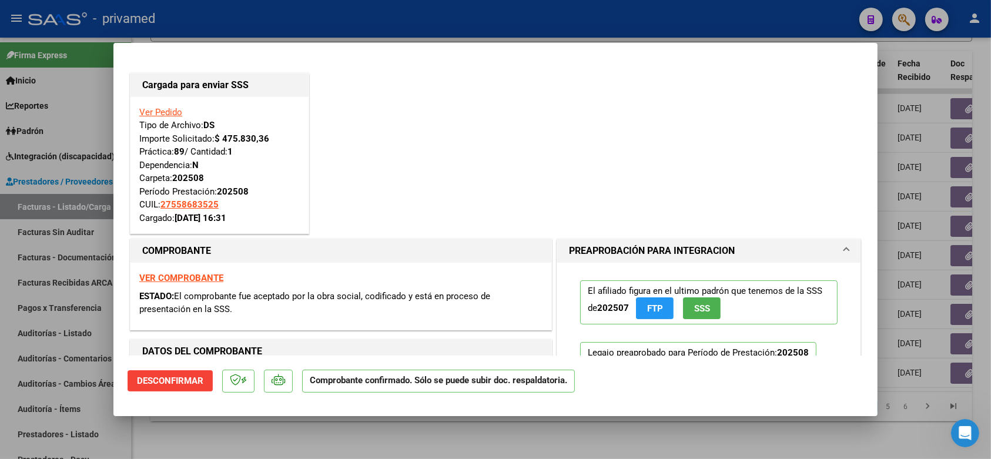
click at [659, 28] on div at bounding box center [495, 229] width 991 height 459
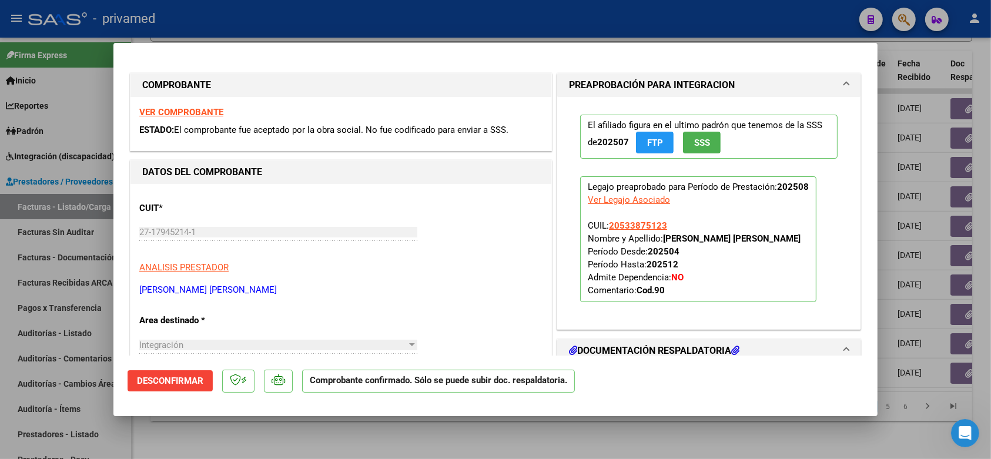
click at [530, 22] on div at bounding box center [495, 229] width 991 height 459
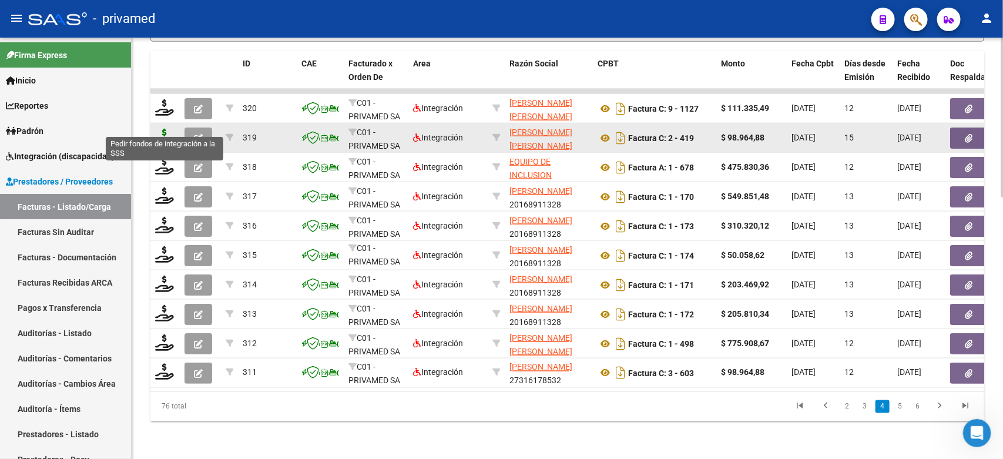
click at [160, 129] on icon at bounding box center [164, 137] width 19 height 16
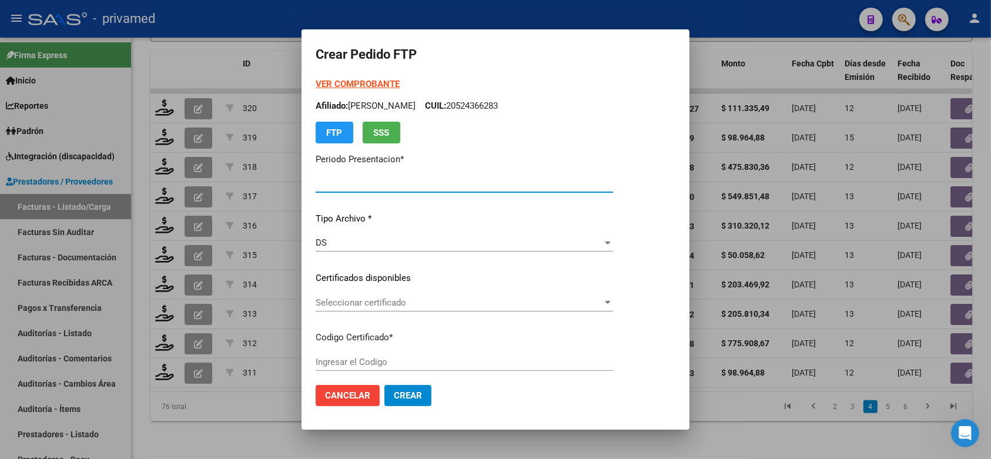
type input "202508"
type input "$ 98.964,88"
type input "ARG02000533875122022082920250829BSAS413"
type input "[DATE]"
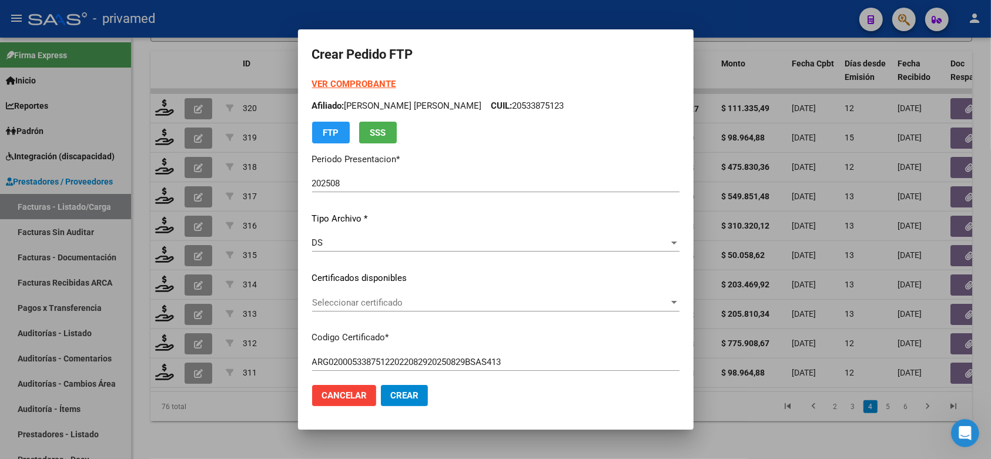
click at [498, 307] on div "Seleccionar certificado Seleccionar certificado" at bounding box center [495, 303] width 367 height 18
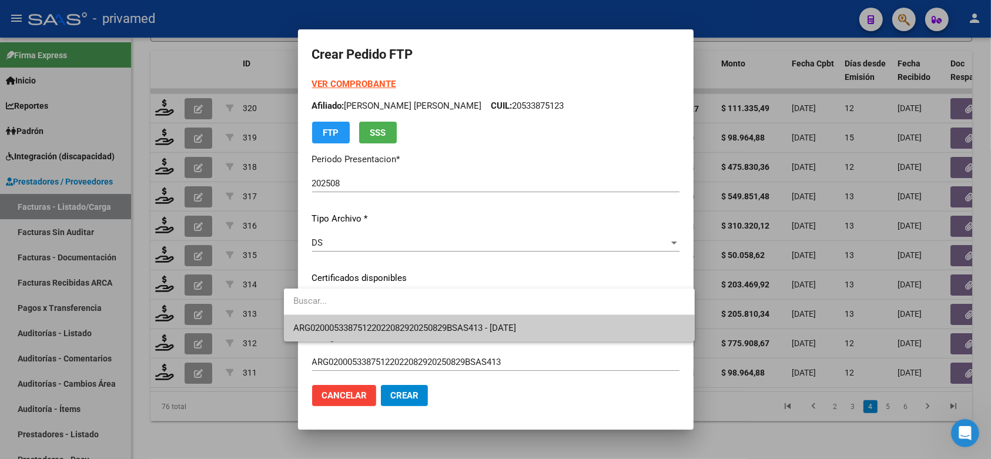
click at [508, 321] on span "ARG02000533875122022082920250829BSAS413 - [DATE]" at bounding box center [489, 328] width 392 height 26
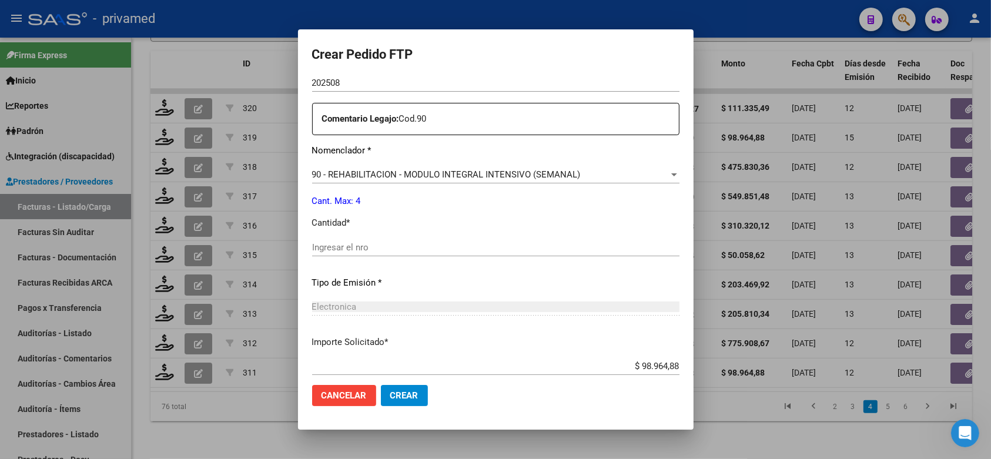
scroll to position [441, 0]
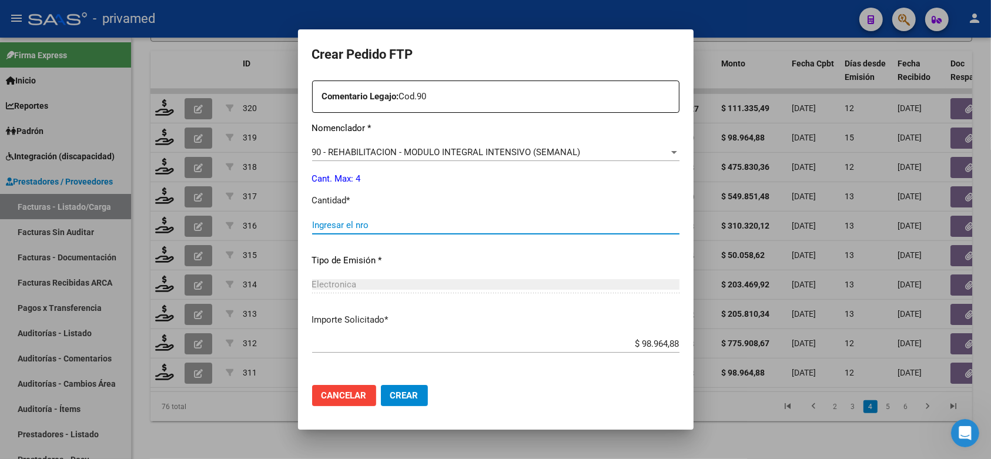
click at [444, 220] on input "Ingresar el nro" at bounding box center [495, 225] width 367 height 11
type input "4"
click at [390, 395] on span "Crear" at bounding box center [404, 395] width 28 height 11
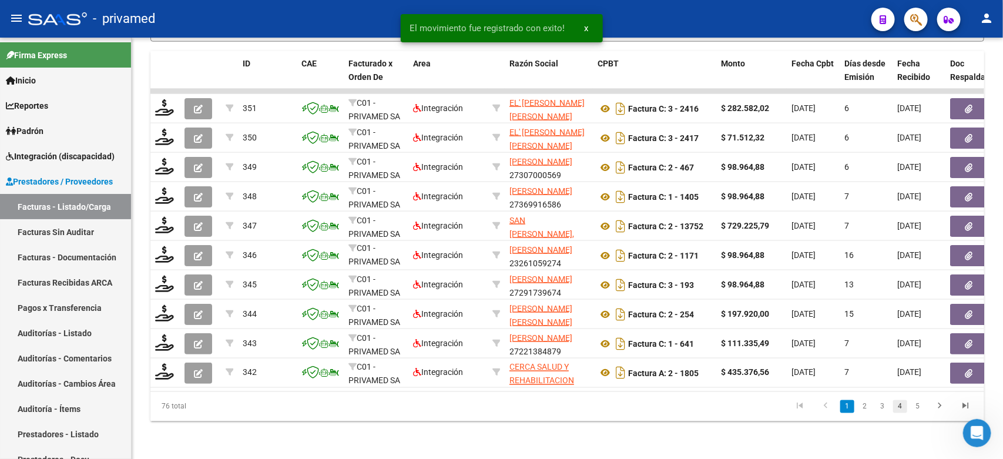
click at [903, 407] on link "4" at bounding box center [900, 406] width 14 height 13
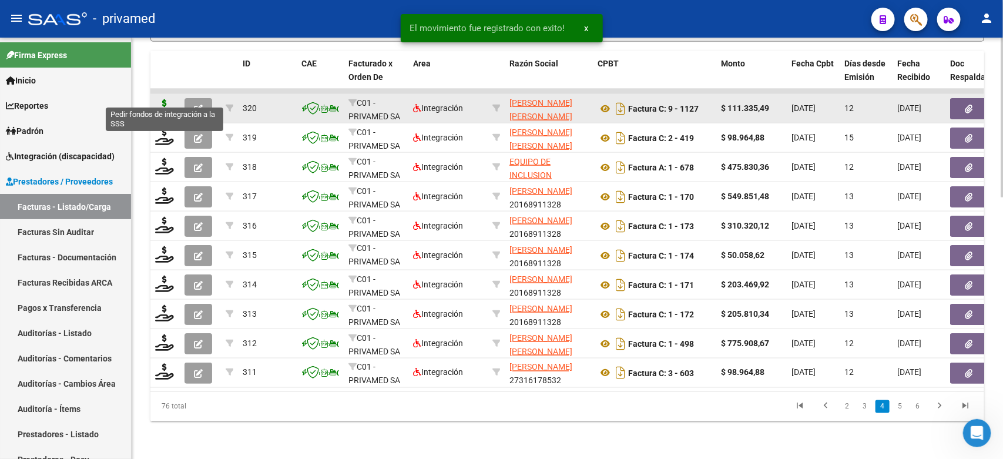
click at [169, 99] on icon at bounding box center [164, 107] width 19 height 16
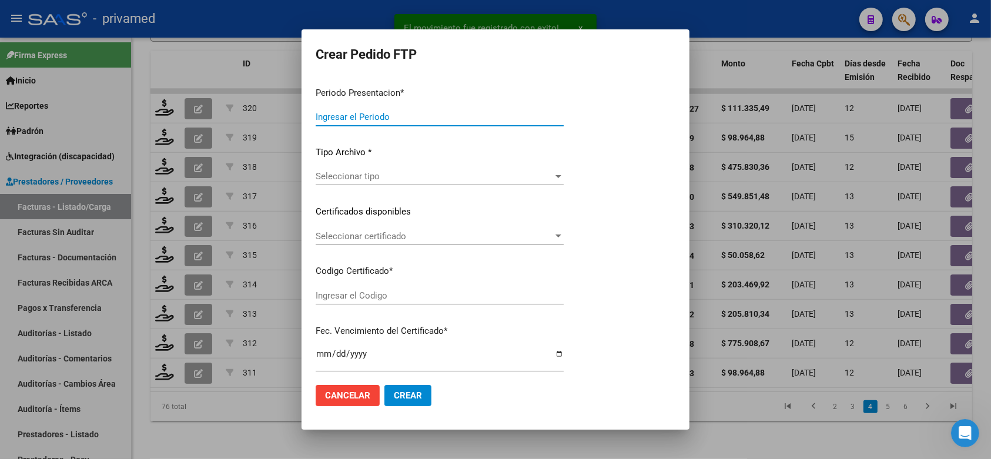
type input "202508"
type input "$ 111.335,49"
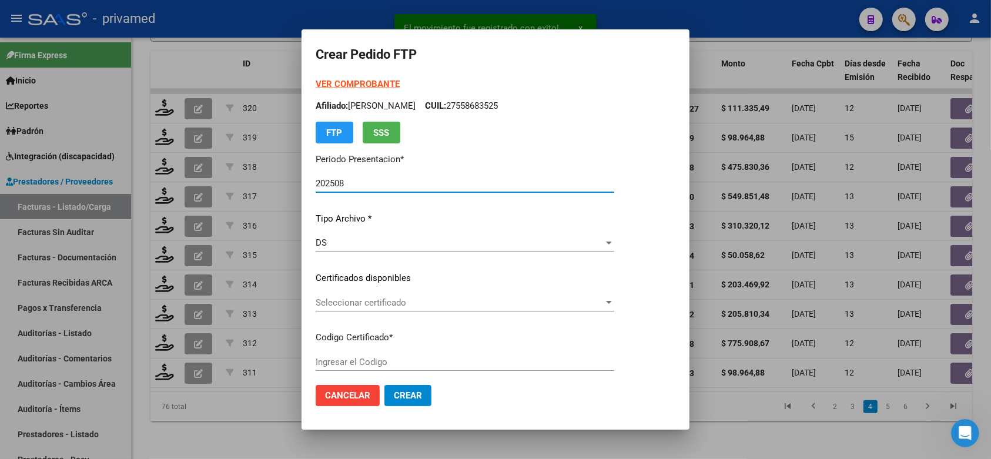
type input "ARG02000542924062022022320270223BS348"
type input "[DATE]"
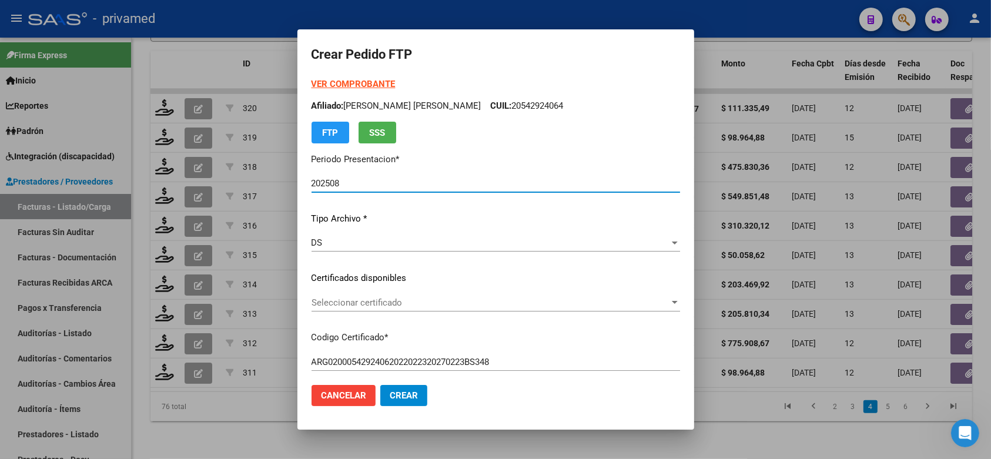
click at [488, 304] on span "Seleccionar certificado" at bounding box center [490, 302] width 358 height 11
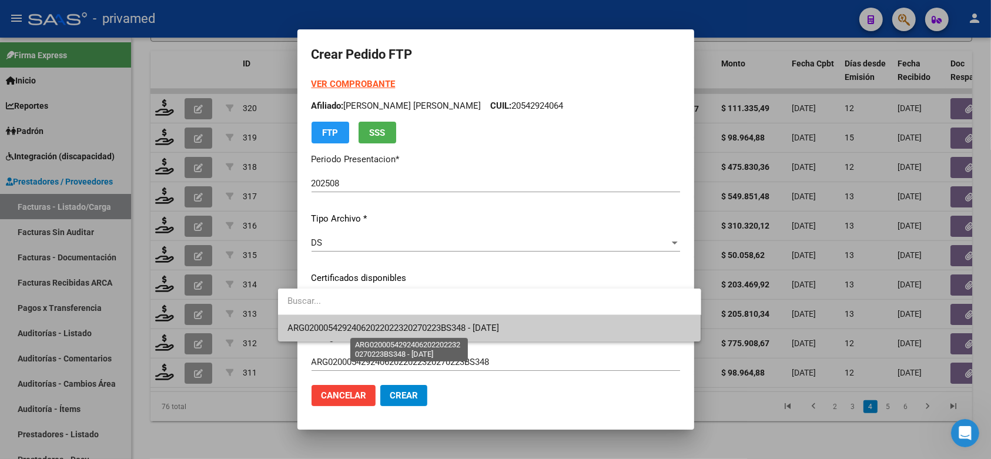
click at [494, 323] on span "ARG02000542924062022022320270223BS348 - [DATE]" at bounding box center [392, 328] width 211 height 11
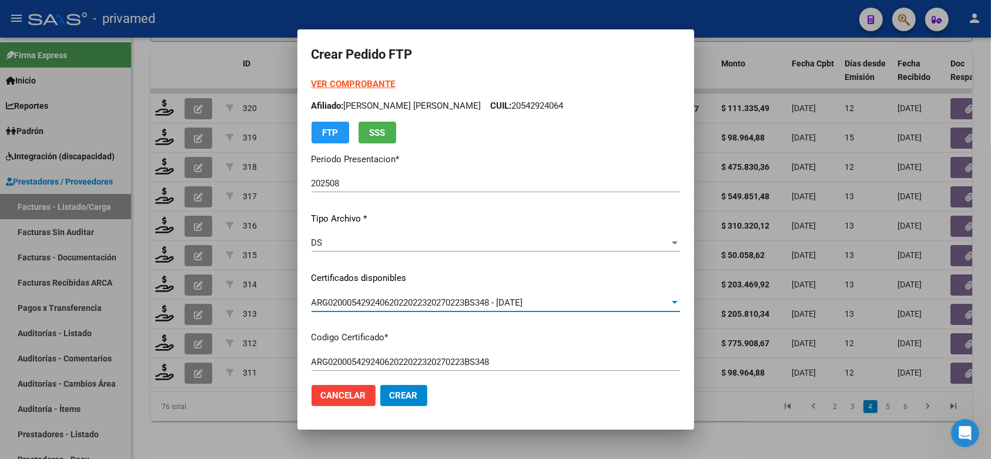
click at [694, 267] on mat-dialog-content "VER COMPROBANTE ARCA Padrón Afiliado: LUCERO PINOLA VALENTINO AGUSTIN CUIL: 205…" at bounding box center [495, 227] width 397 height 298
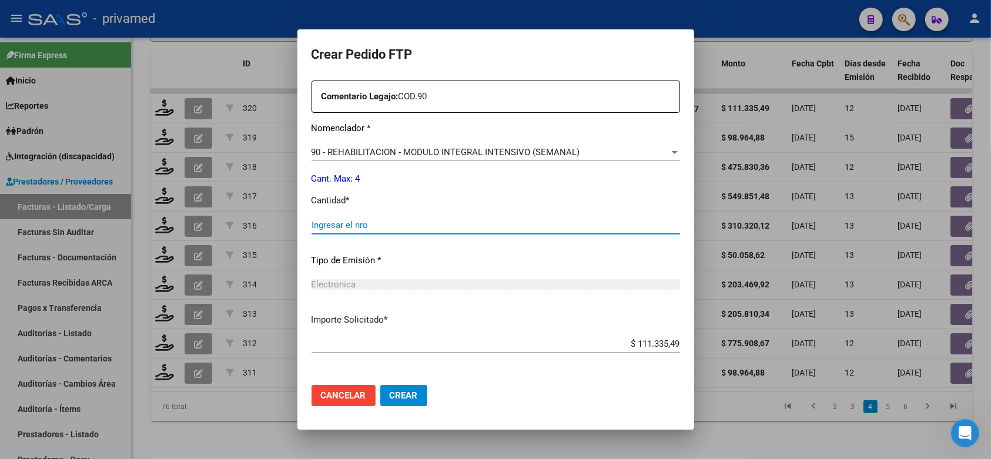
click at [446, 220] on input "Ingresar el nro" at bounding box center [495, 225] width 368 height 11
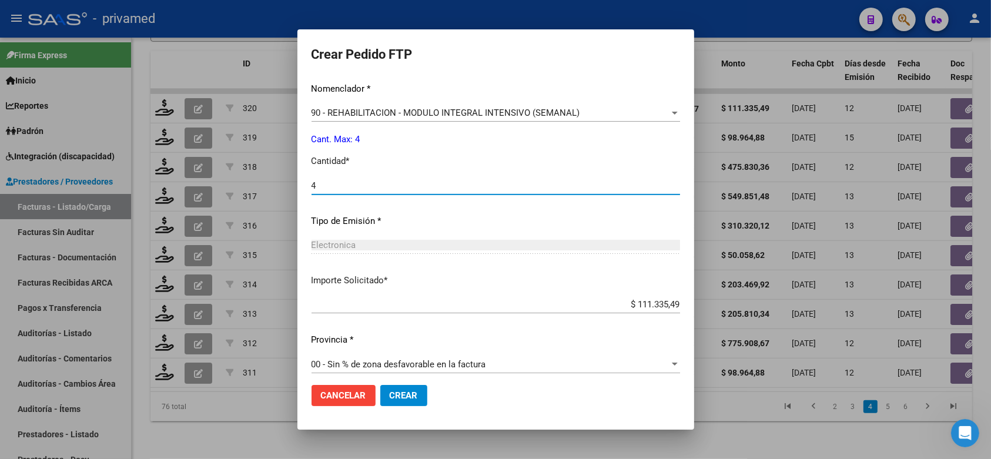
type input "4"
click at [390, 392] on span "Crear" at bounding box center [404, 395] width 28 height 11
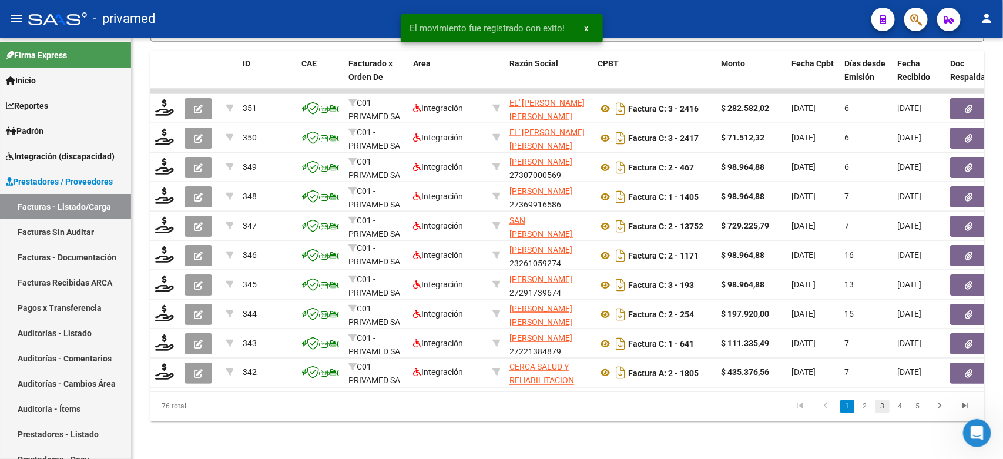
click at [885, 408] on link "3" at bounding box center [882, 406] width 14 height 13
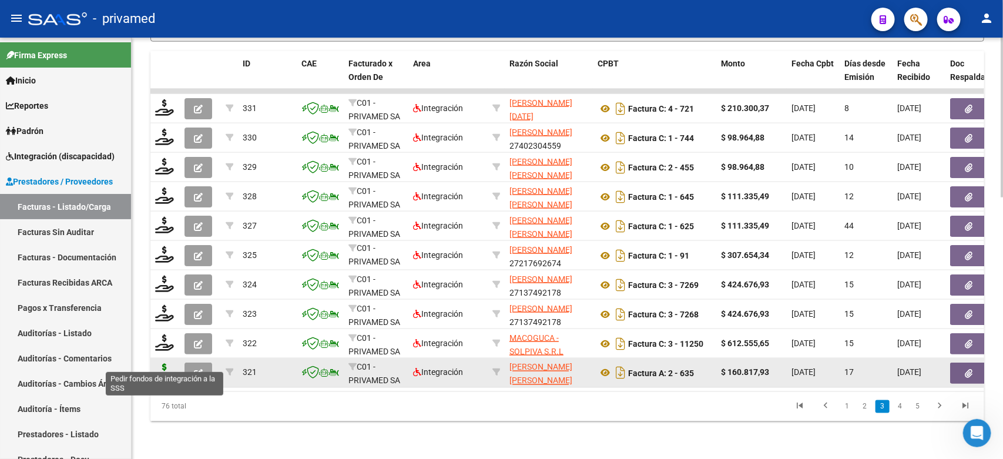
click at [164, 364] on icon at bounding box center [164, 372] width 19 height 16
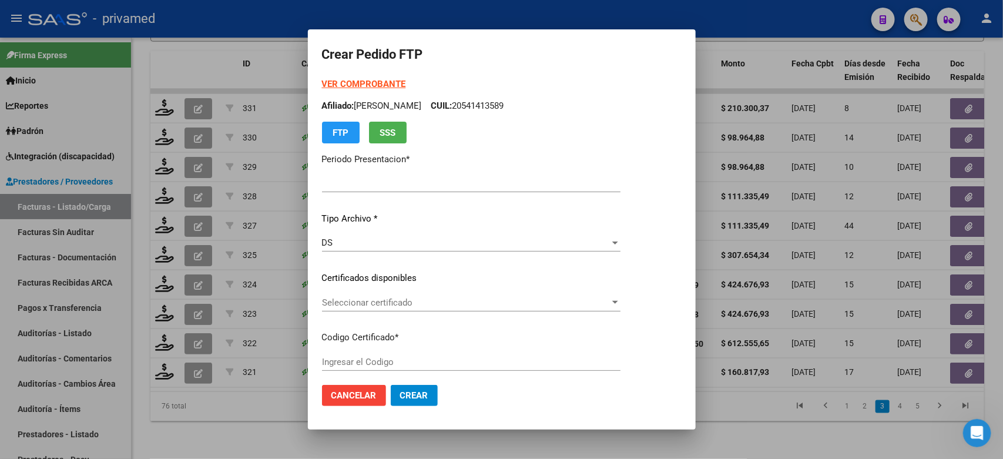
type input "202508"
type input "$ 160.817,93"
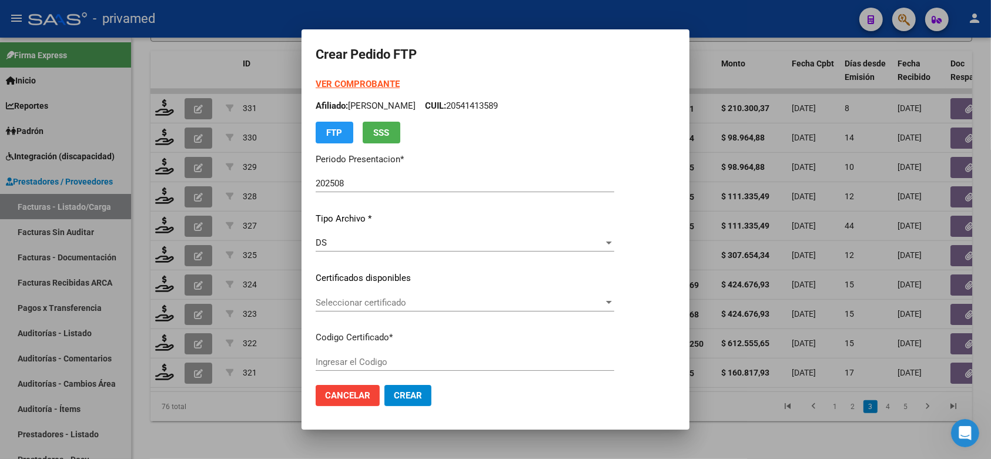
type input "ARG02000546978562019102920251029CBA536"
type input "[DATE]"
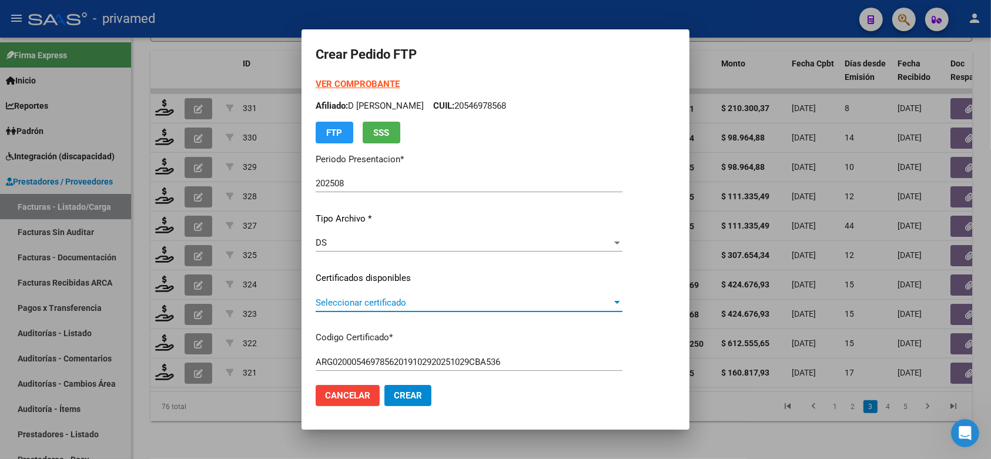
click at [429, 301] on span "Seleccionar certificado" at bounding box center [463, 302] width 296 height 11
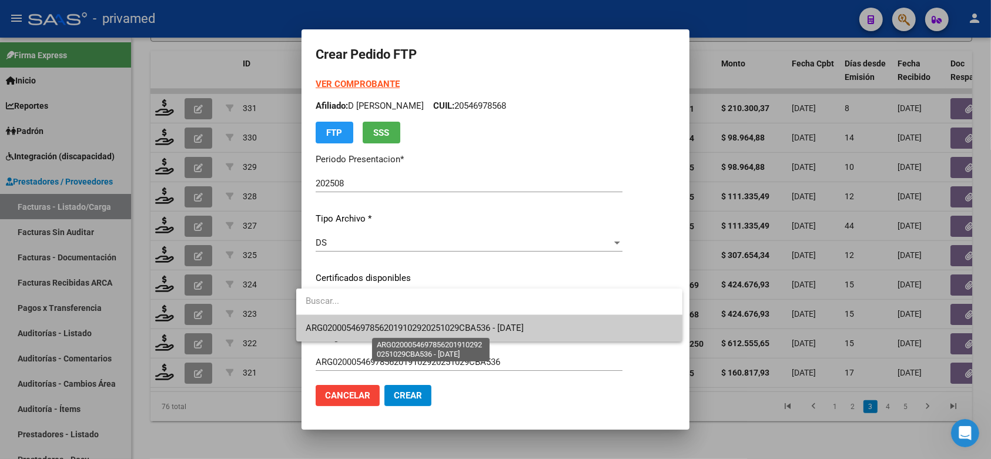
click at [444, 329] on span "ARG02000546978562019102920251029CBA536 - [DATE]" at bounding box center [414, 328] width 218 height 11
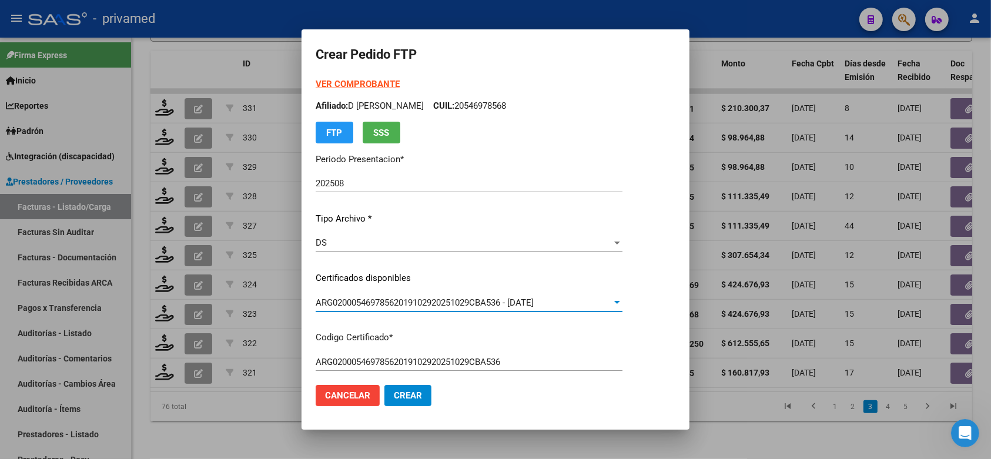
click at [610, 274] on p "Certificados disponibles" at bounding box center [468, 278] width 307 height 14
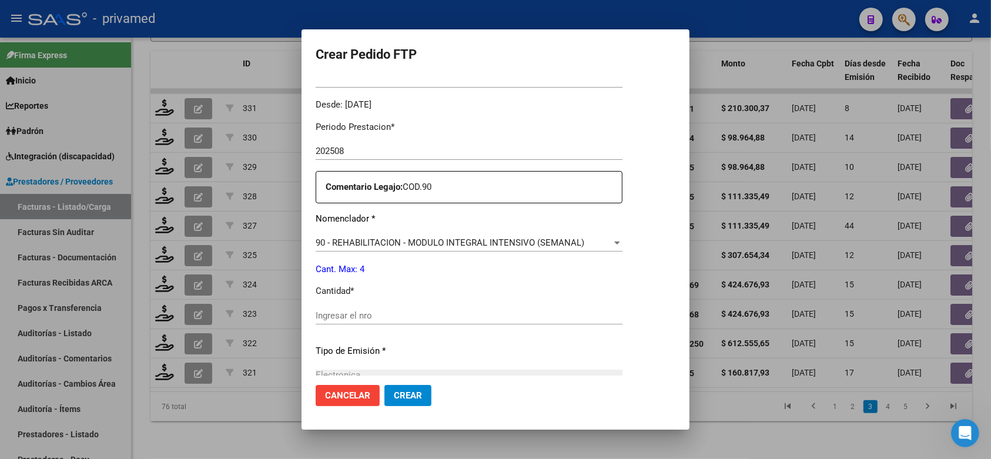
scroll to position [367, 0]
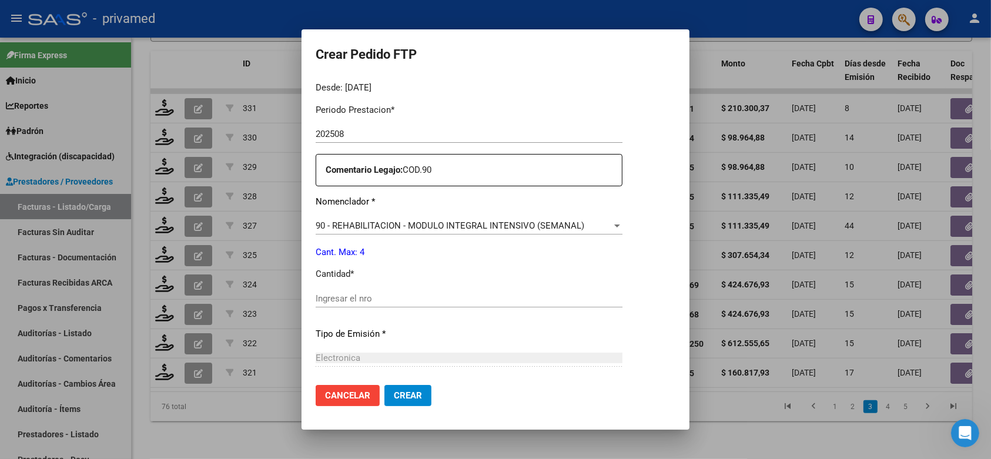
click at [417, 294] on input "Ingresar el nro" at bounding box center [468, 298] width 307 height 11
type input "4"
click at [398, 398] on span "Crear" at bounding box center [408, 395] width 28 height 11
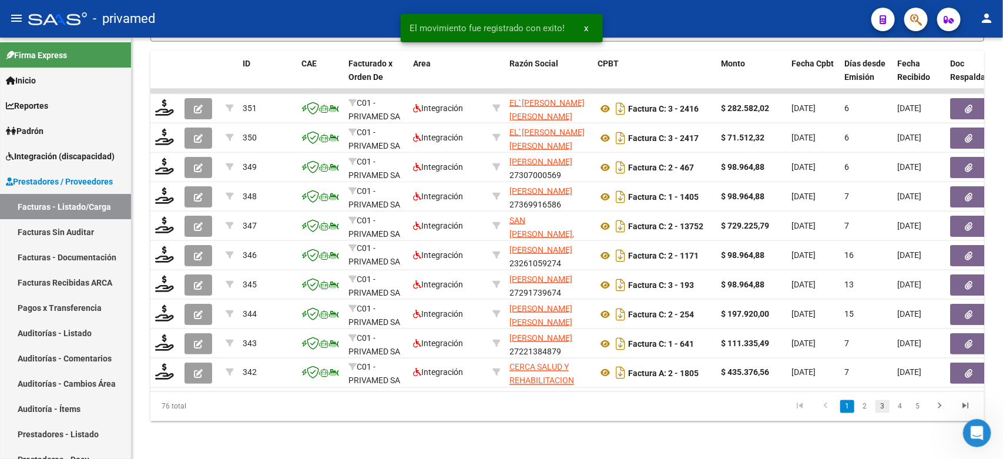
click at [884, 409] on link "3" at bounding box center [882, 406] width 14 height 13
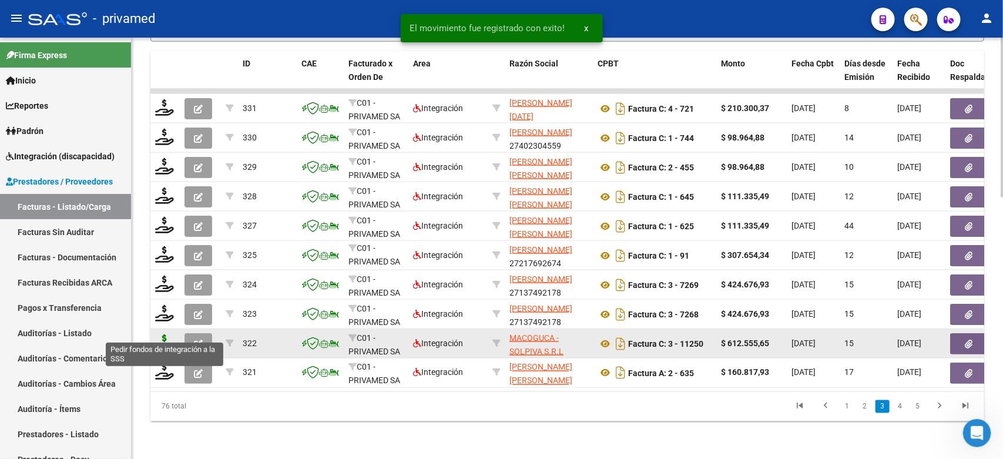
click at [167, 335] on icon at bounding box center [164, 342] width 19 height 16
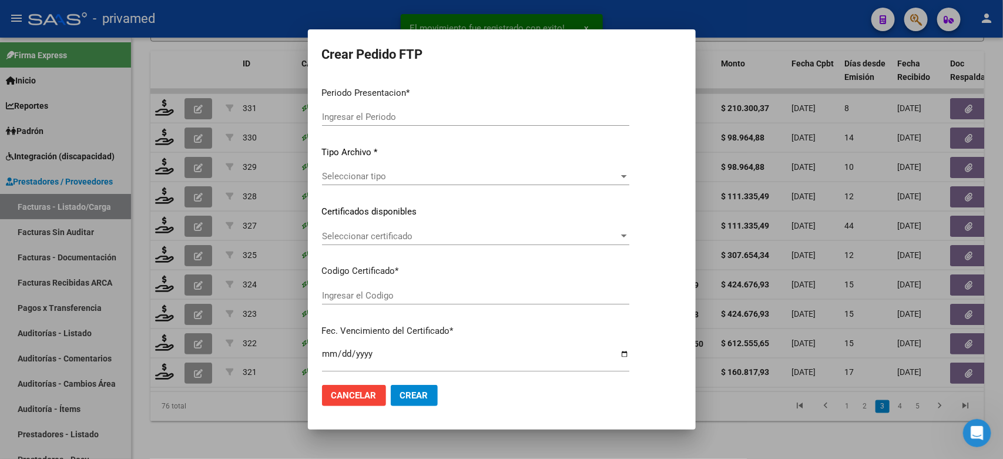
type input "202508"
type input "$ 612.555,65"
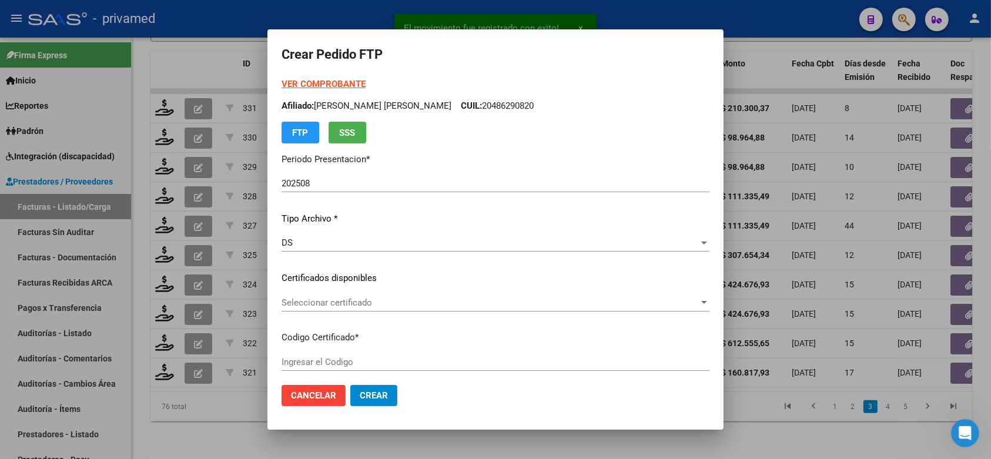
type input "ARG02000486290822018010520280105BS309"
type input "2028-01-05"
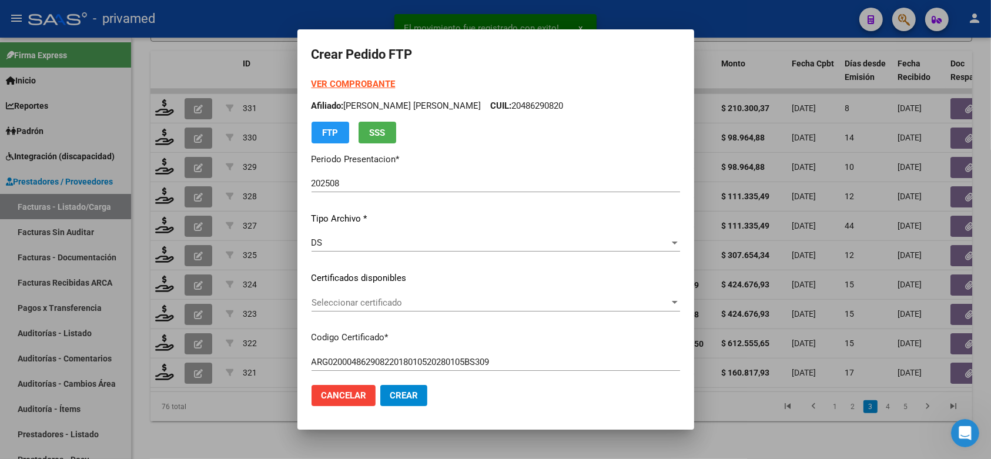
click at [435, 307] on span "Seleccionar certificado" at bounding box center [490, 302] width 358 height 11
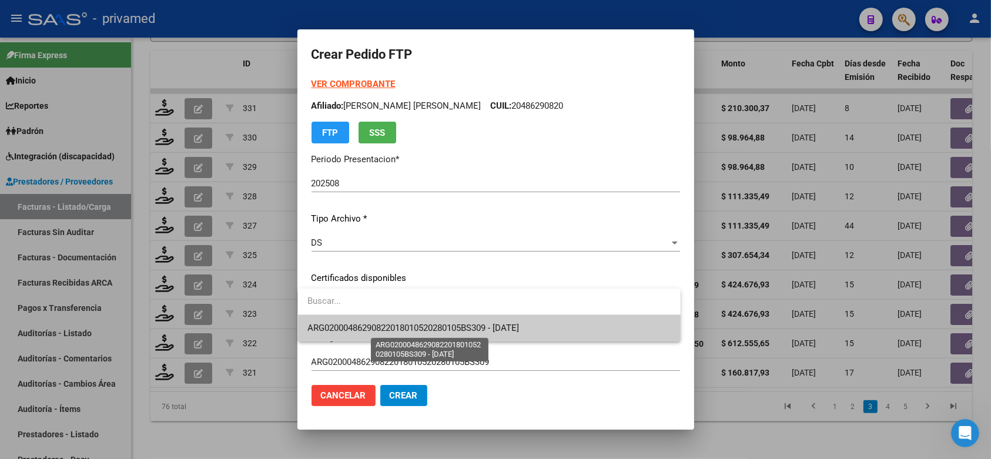
click at [472, 328] on span "ARG02000486290822018010520280105BS309 - 2028-01-05" at bounding box center [412, 328] width 211 height 11
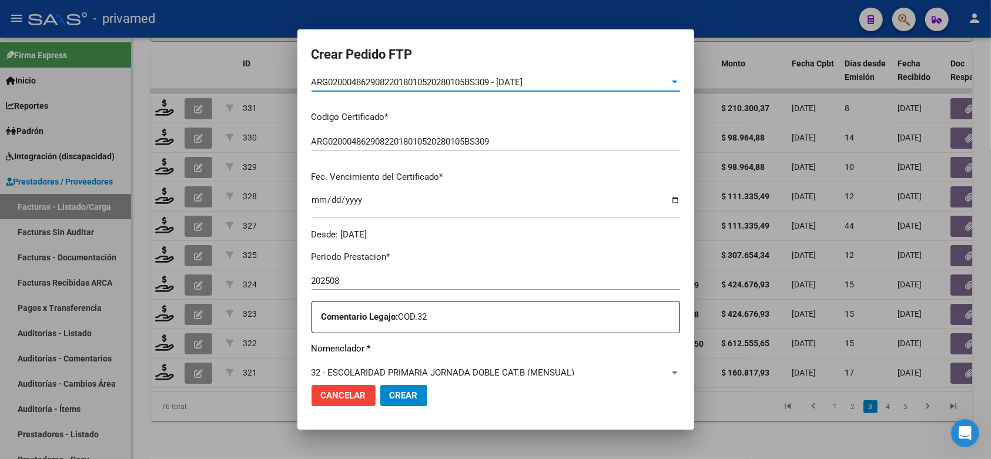
scroll to position [441, 0]
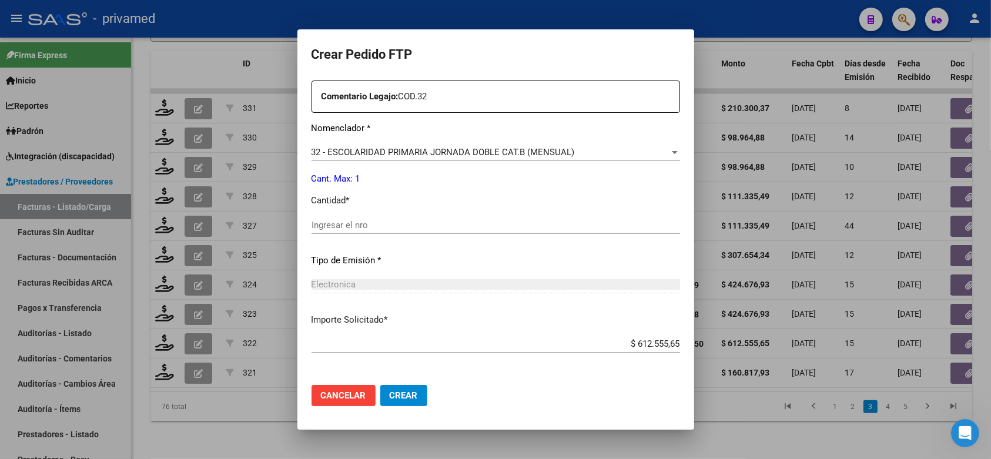
click at [413, 220] on input "Ingresar el nro" at bounding box center [495, 225] width 368 height 11
type input "1"
click at [408, 395] on span "Crear" at bounding box center [404, 395] width 28 height 11
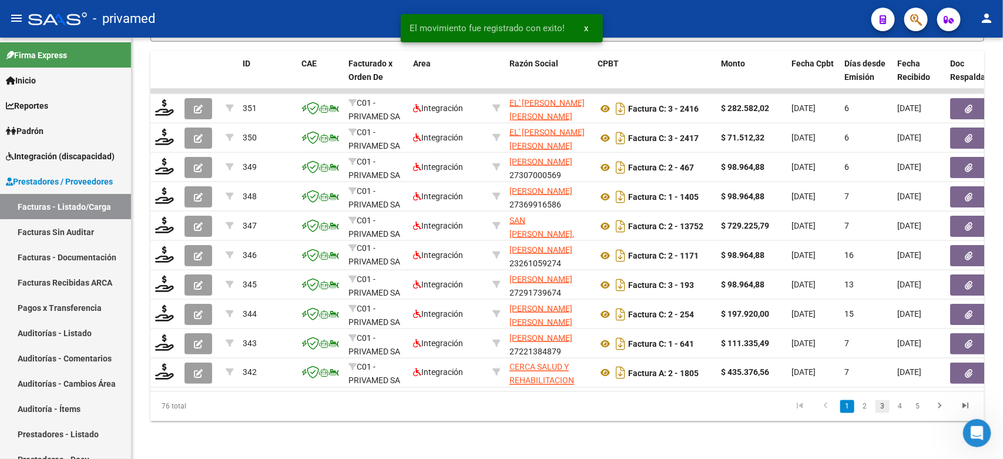
click at [885, 405] on link "3" at bounding box center [882, 406] width 14 height 13
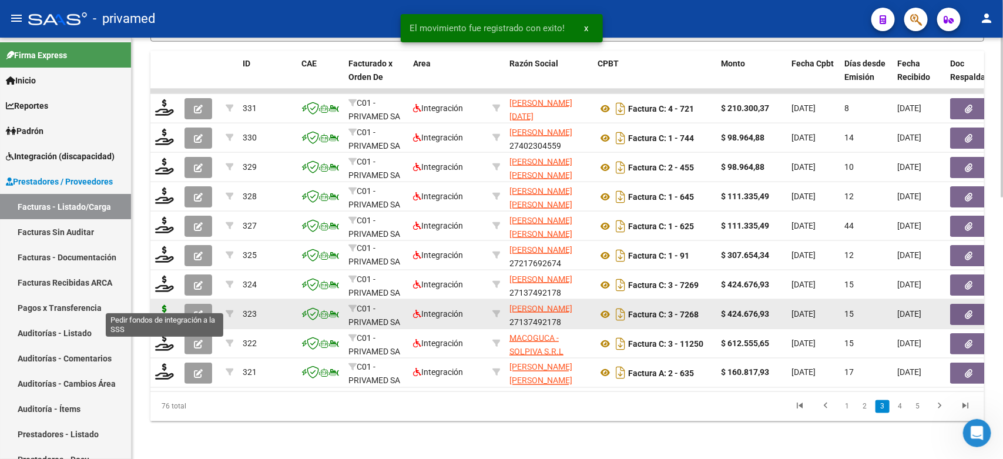
click at [169, 305] on icon at bounding box center [164, 313] width 19 height 16
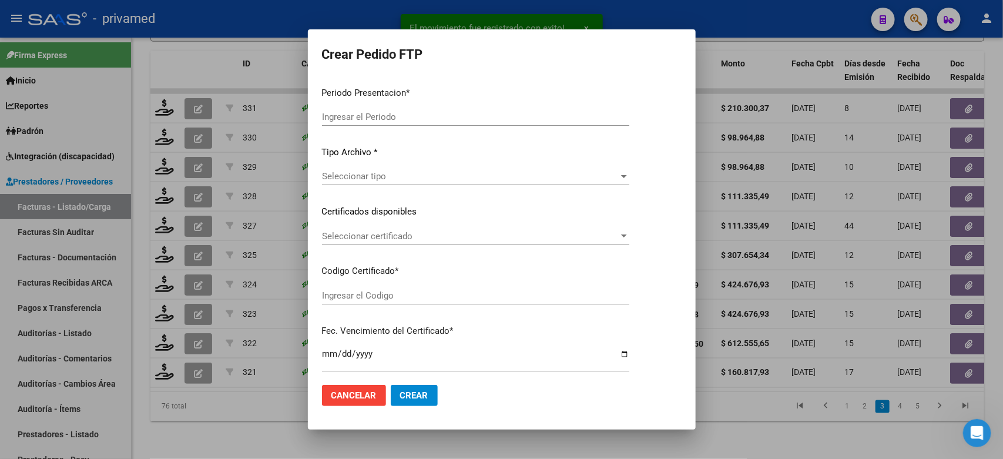
type input "202508"
type input "$ 424.676,93"
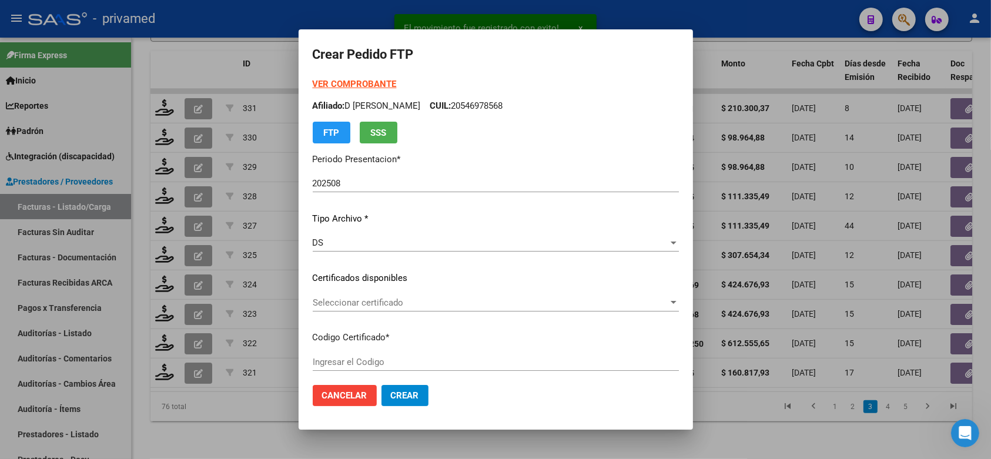
type input "ARG02000509628712025022620300226BUE348"
type input "2030-02-26"
click at [450, 306] on span "Seleccionar certificado" at bounding box center [490, 302] width 355 height 11
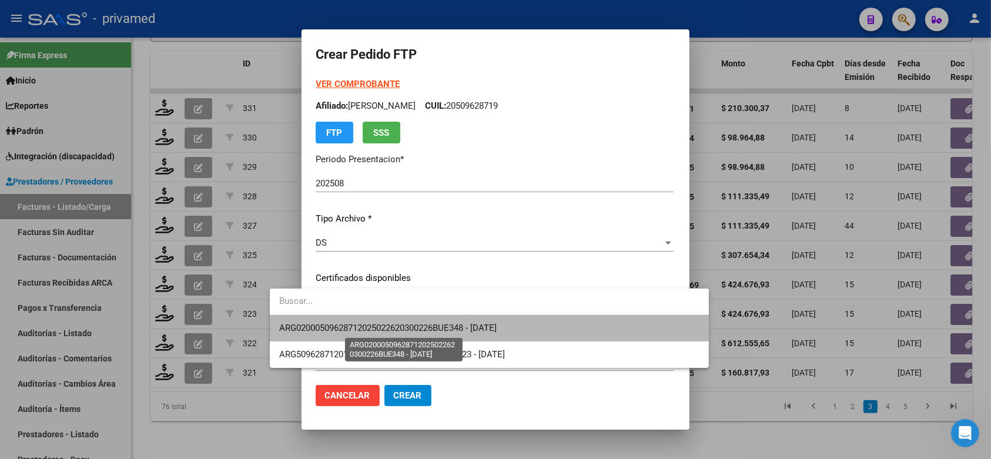
click at [482, 328] on span "ARG02000509628712025022620300226BUE348 - 2030-02-26" at bounding box center [387, 328] width 217 height 11
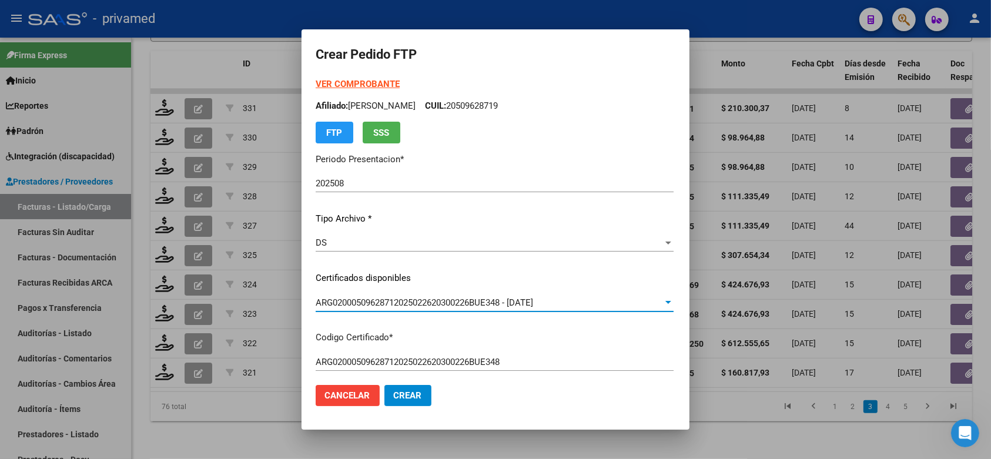
click at [653, 274] on p "Certificados disponibles" at bounding box center [494, 278] width 358 height 14
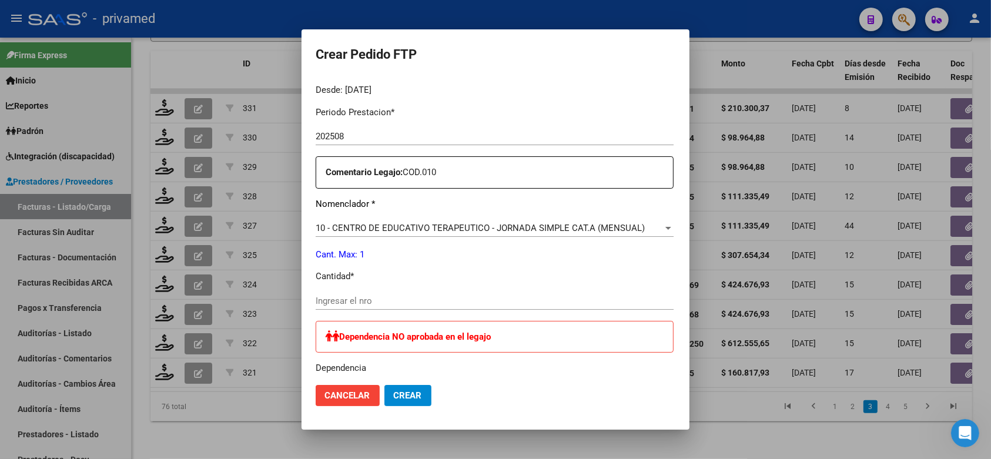
scroll to position [367, 0]
click at [417, 296] on input "Ingresar el nro" at bounding box center [494, 298] width 358 height 11
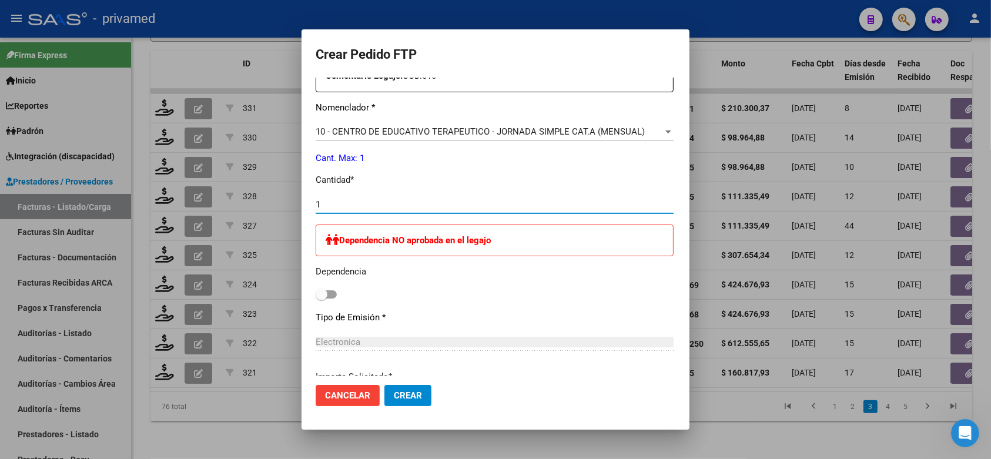
scroll to position [558, 0]
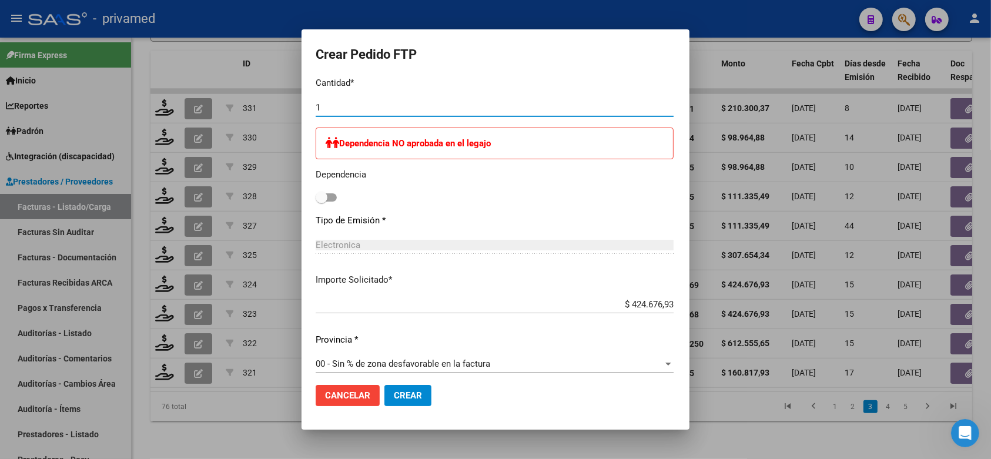
type input "1"
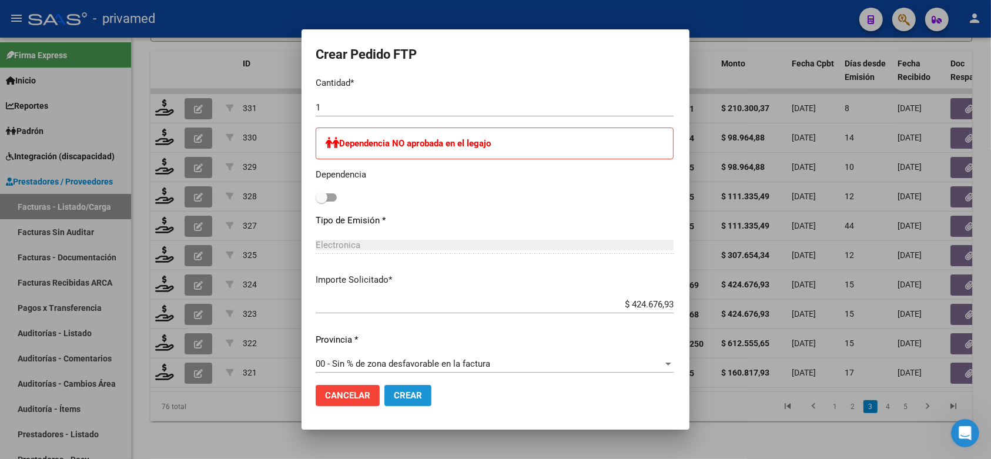
click at [394, 390] on span "Crear" at bounding box center [408, 395] width 28 height 11
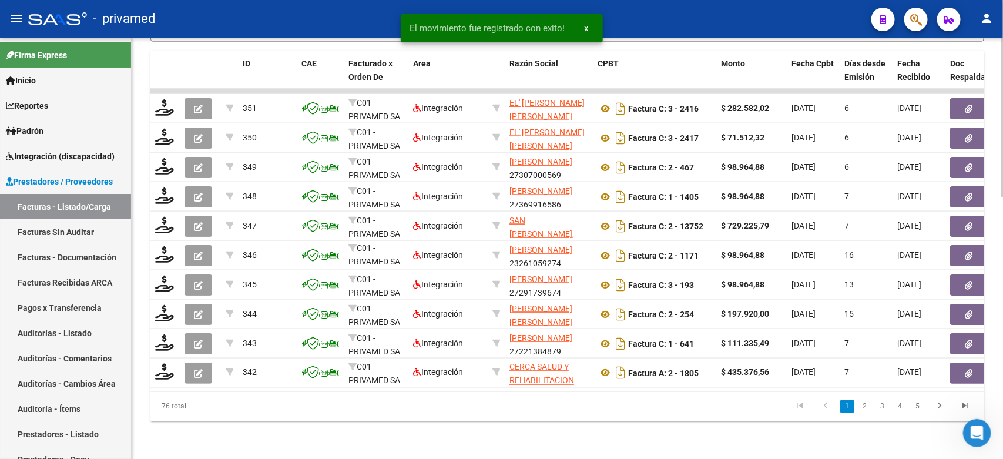
click at [879, 407] on link "3" at bounding box center [882, 406] width 14 height 13
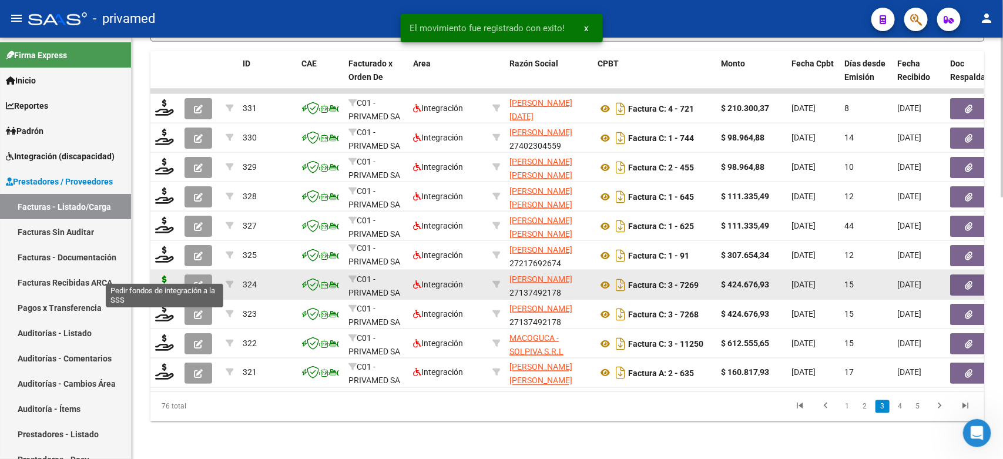
click at [163, 276] on icon at bounding box center [164, 284] width 19 height 16
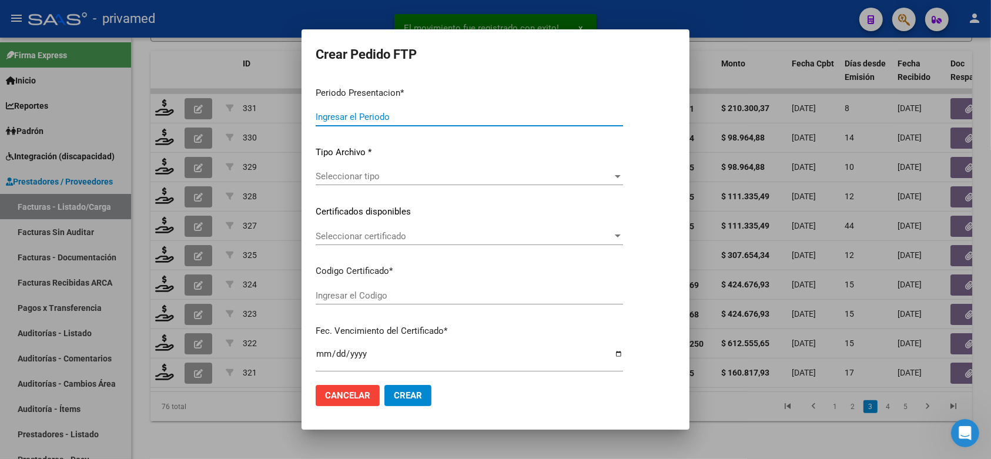
type input "202508"
type input "$ 424.676,93"
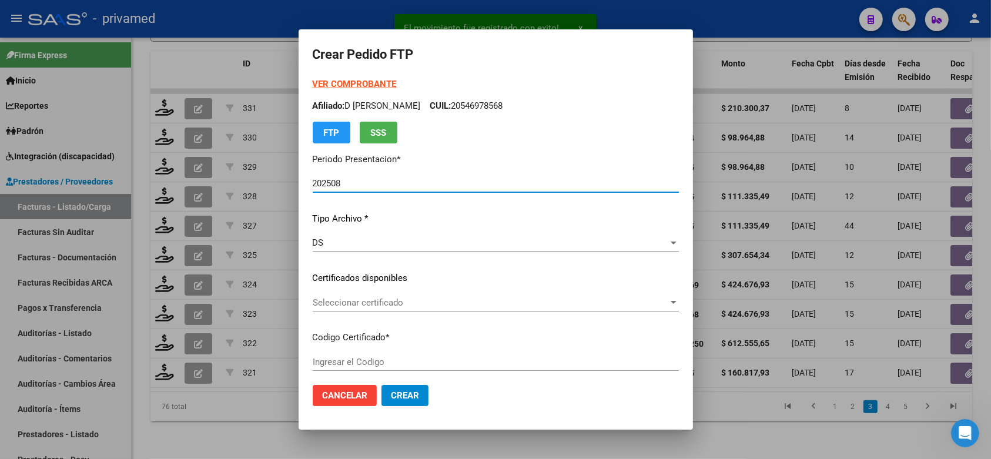
type input "ARG02000542230172022102620261026BS348"
type input "2026-10-26"
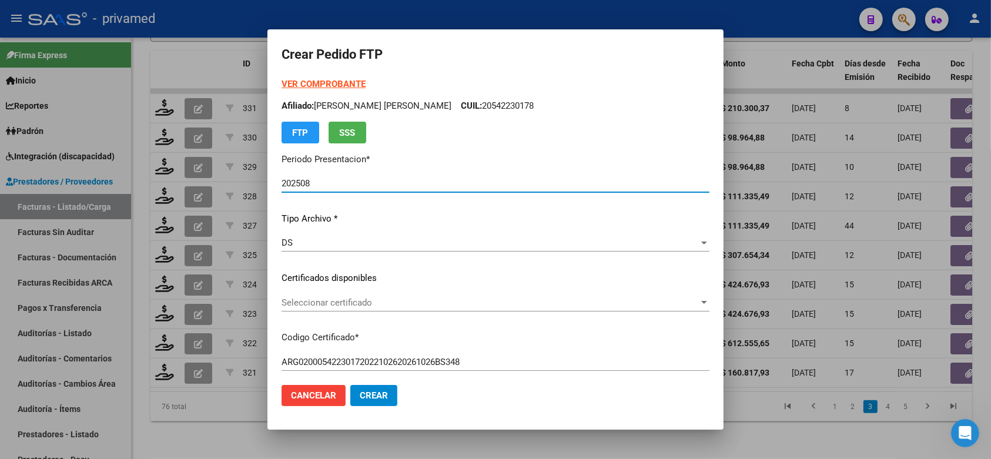
click at [509, 305] on span "Seleccionar certificado" at bounding box center [489, 302] width 417 height 11
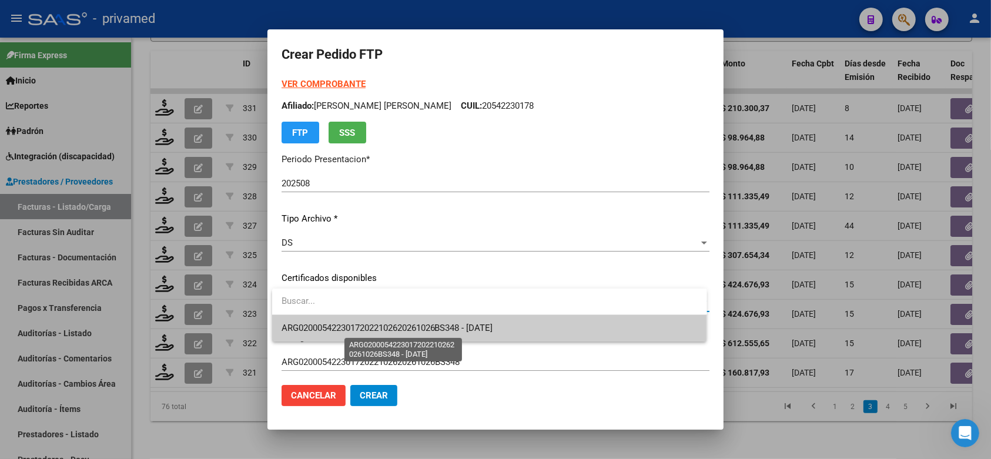
click at [493, 324] on span "ARG02000542230172022102620261026BS348 - 2026-10-26" at bounding box center [386, 328] width 211 height 11
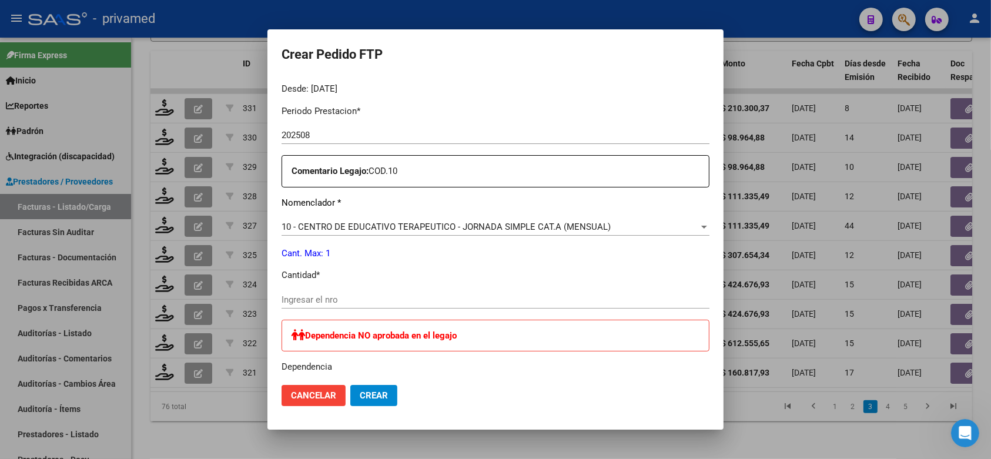
scroll to position [367, 0]
click at [392, 295] on input "Ingresar el nro" at bounding box center [495, 298] width 428 height 11
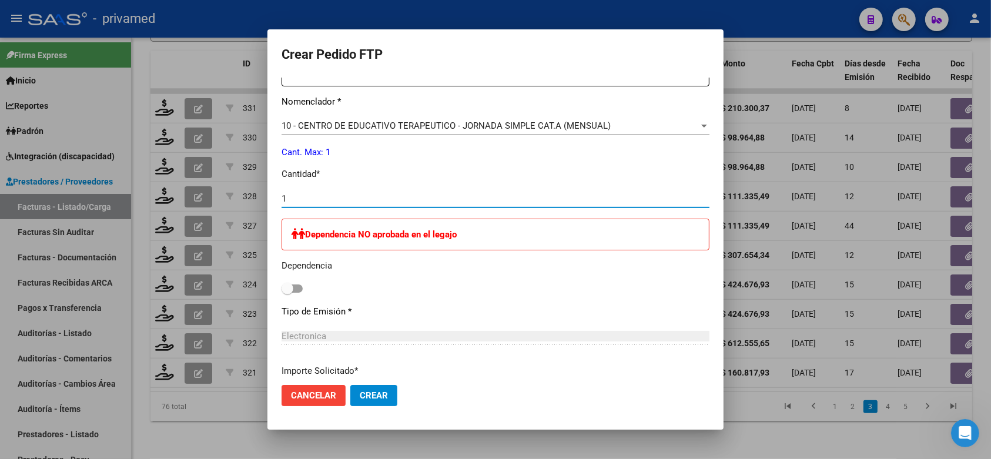
scroll to position [514, 0]
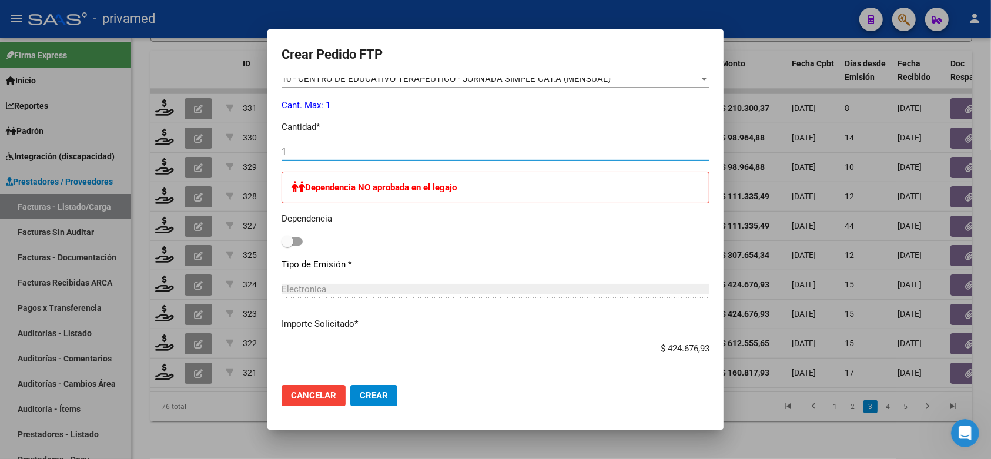
type input "1"
click at [368, 391] on span "Crear" at bounding box center [374, 395] width 28 height 11
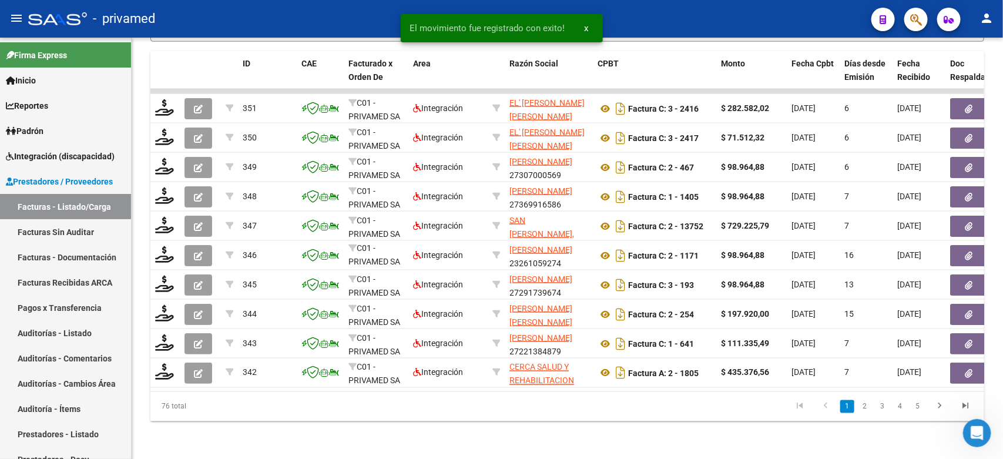
click at [874, 404] on li "3" at bounding box center [883, 407] width 18 height 20
click at [879, 404] on link "3" at bounding box center [882, 406] width 14 height 13
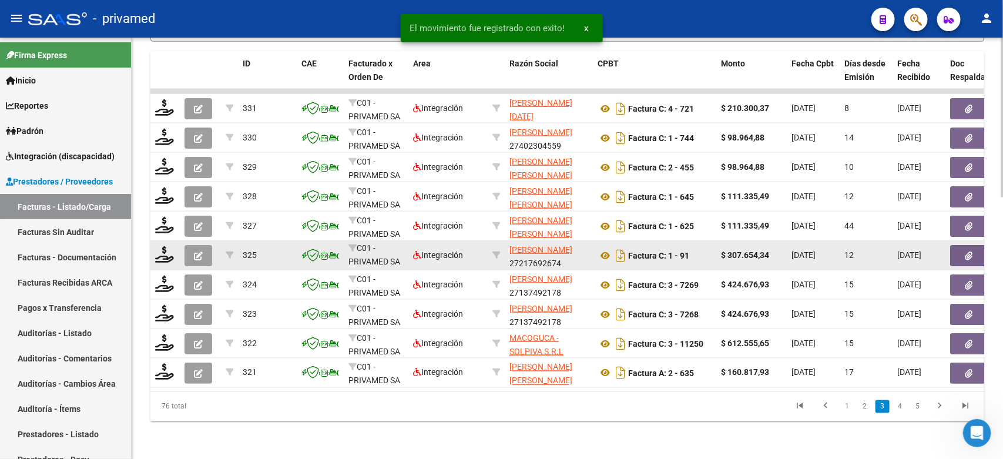
click at [200, 251] on icon "button" at bounding box center [198, 255] width 9 height 9
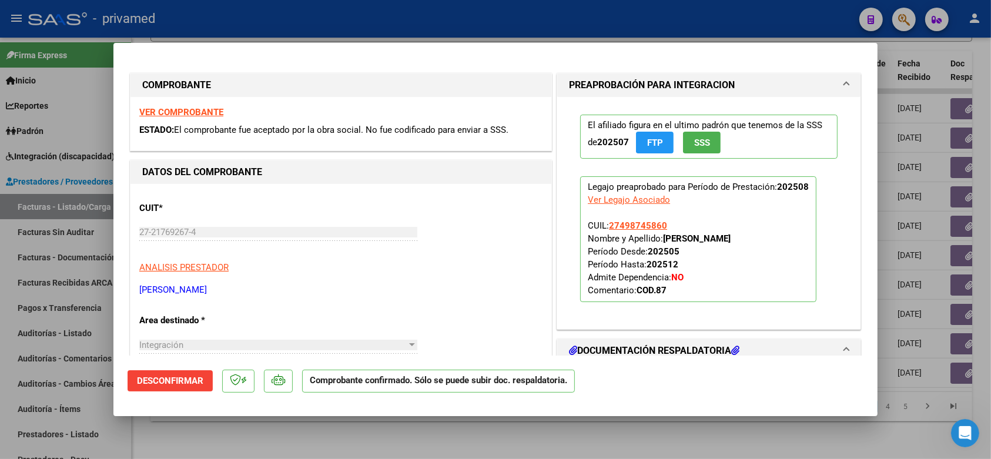
click at [409, 26] on div at bounding box center [495, 229] width 991 height 459
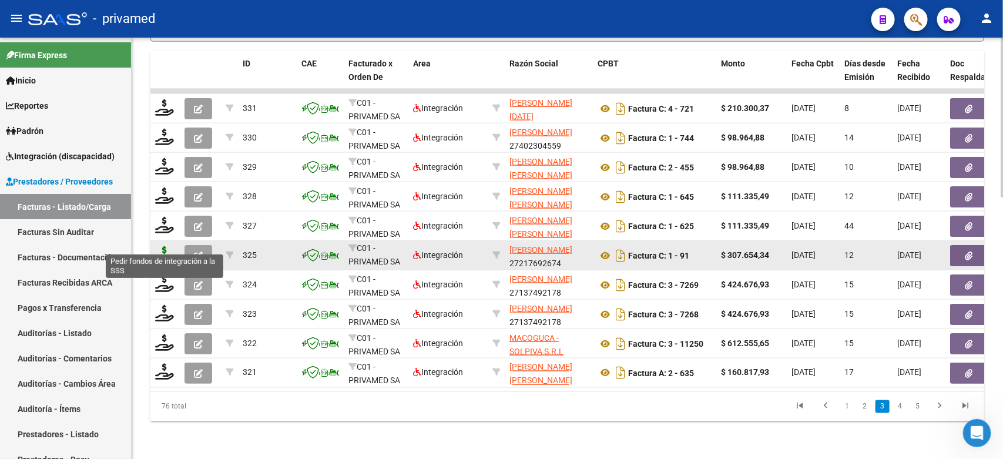
click at [164, 246] on icon at bounding box center [164, 254] width 19 height 16
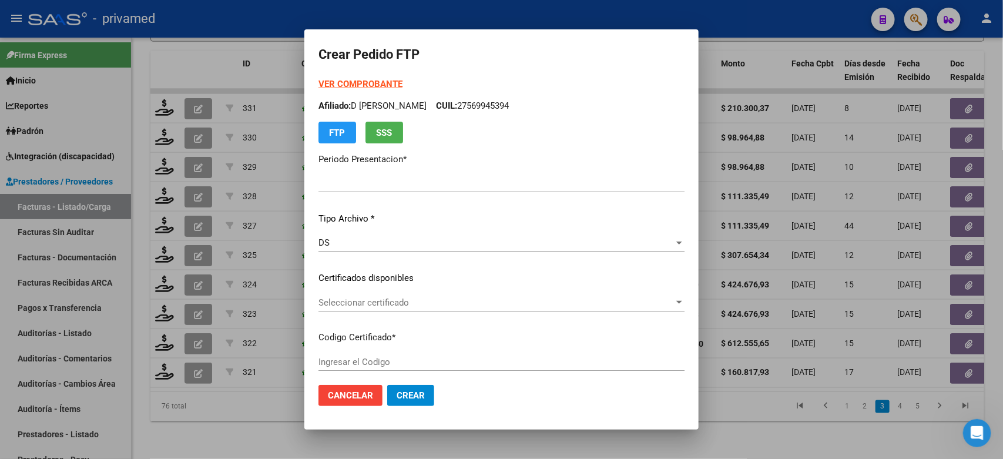
type input "202508"
type input "$ 307.654,34"
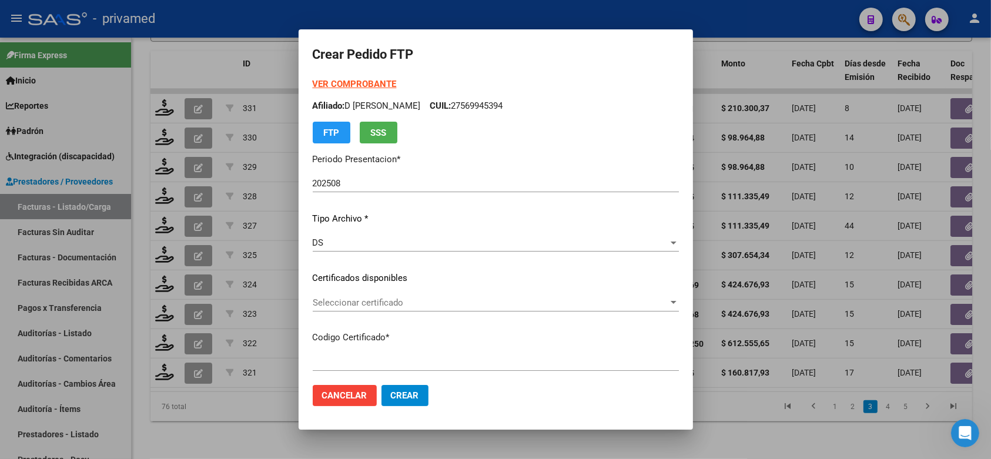
type input "ARG01000498745862023042120280421CBA536"
type input "2028-04-21"
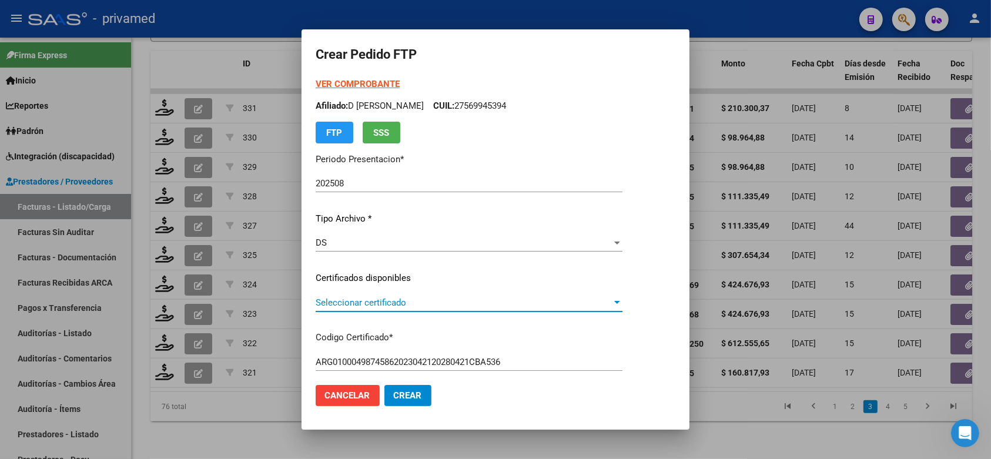
click at [404, 304] on span "Seleccionar certificado" at bounding box center [463, 302] width 296 height 11
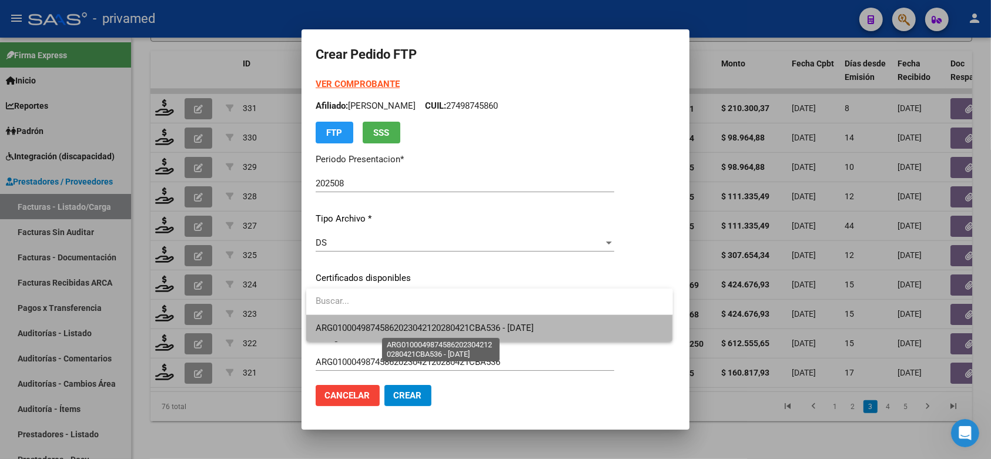
click at [424, 324] on span "ARG01000498745862023042120280421CBA536 - 2028-04-21" at bounding box center [424, 328] width 218 height 11
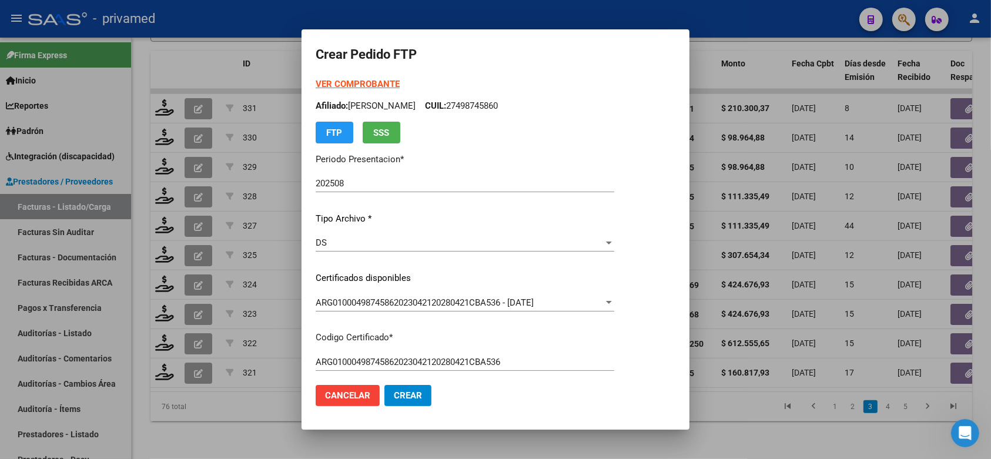
click at [676, 273] on mat-dialog-content "VER COMPROBANTE ARCA Padrón Afiliado: ACEVEDO MAITE ALEJANDRA CUIL: 27498745860…" at bounding box center [495, 227] width 388 height 298
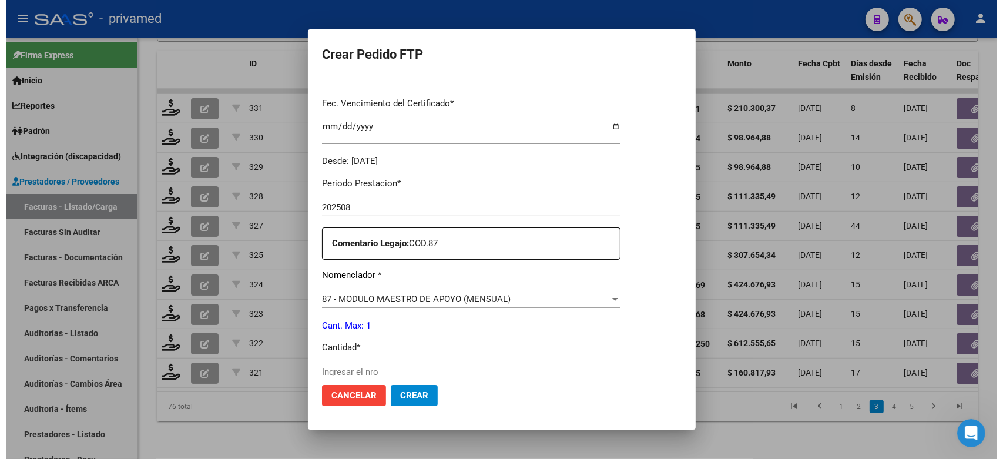
scroll to position [441, 0]
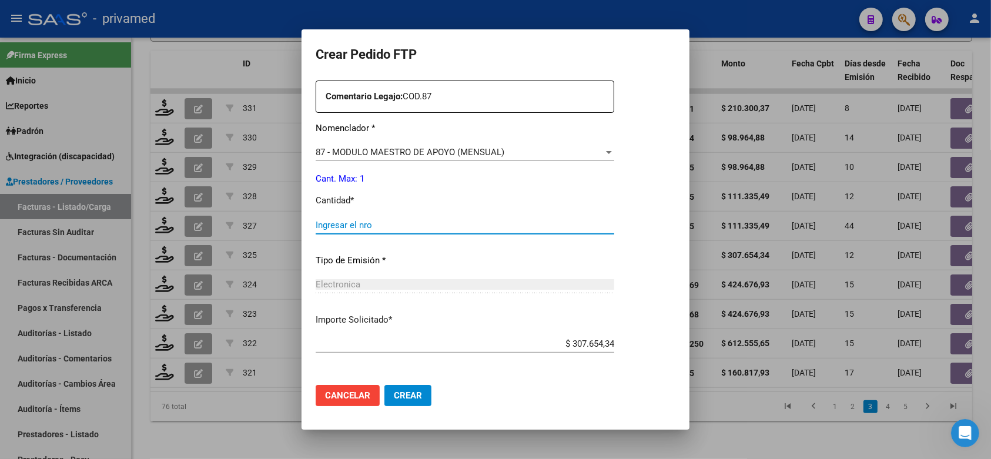
click at [426, 220] on input "Ingresar el nro" at bounding box center [464, 225] width 298 height 11
type input "1"
click at [407, 395] on span "Crear" at bounding box center [408, 395] width 28 height 11
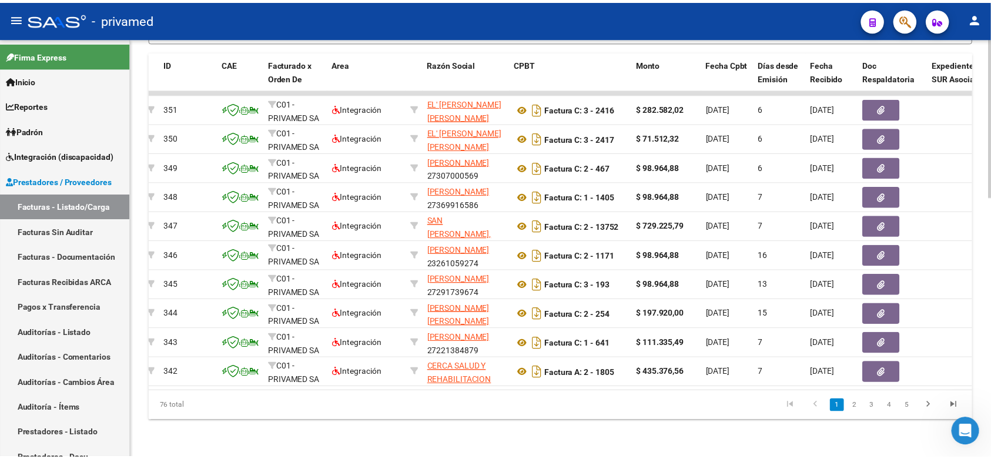
scroll to position [0, 0]
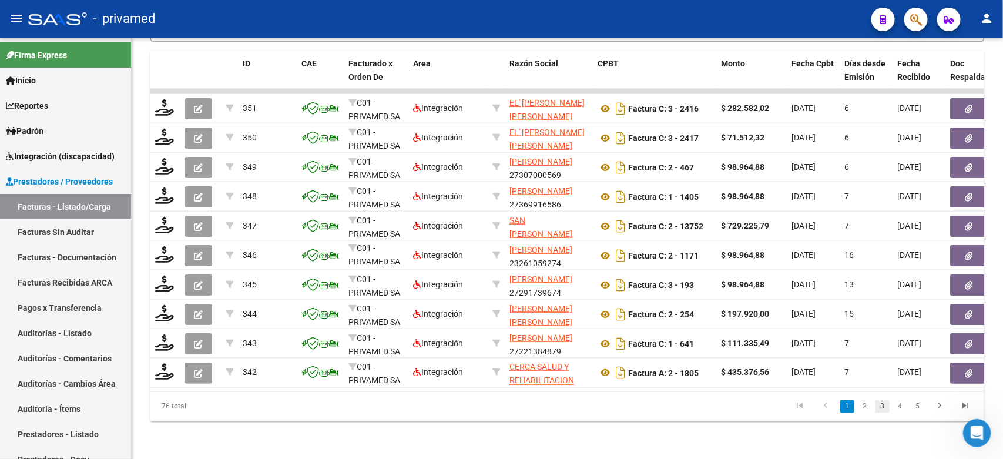
click at [883, 405] on link "3" at bounding box center [882, 406] width 14 height 13
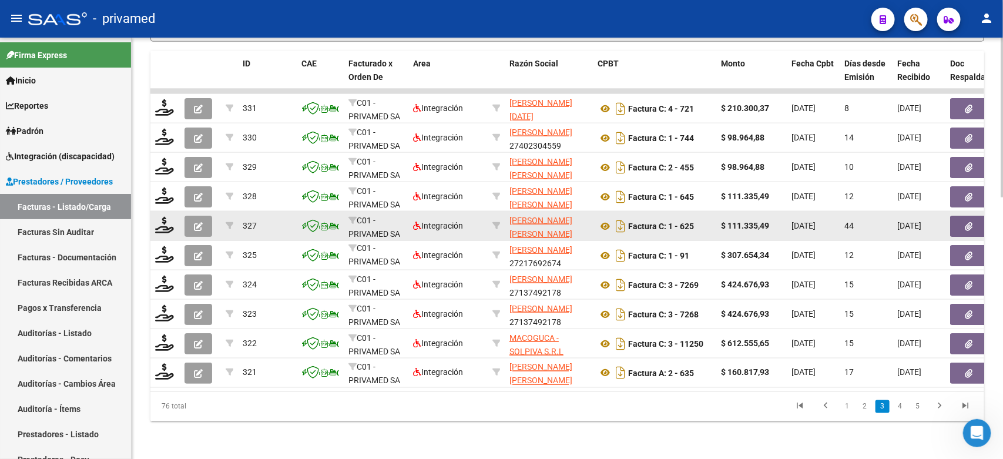
click at [199, 222] on icon "button" at bounding box center [198, 226] width 9 height 9
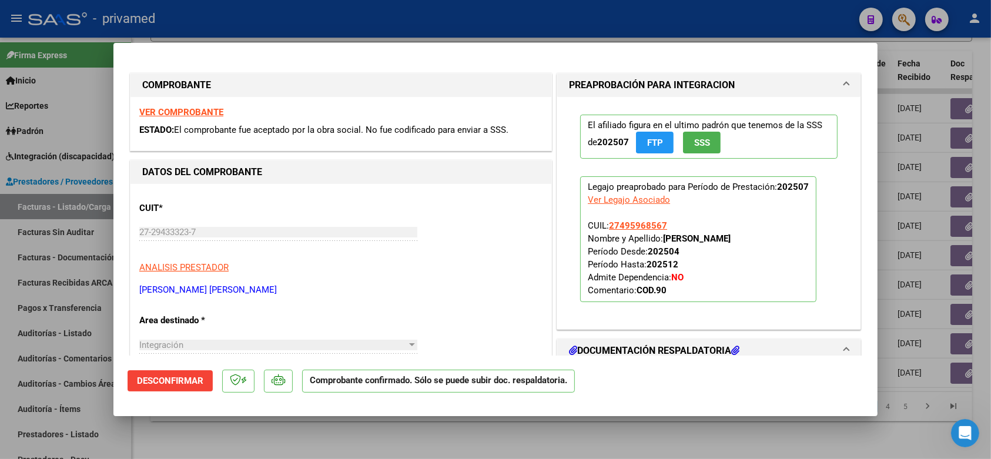
click at [324, 15] on div at bounding box center [495, 229] width 991 height 459
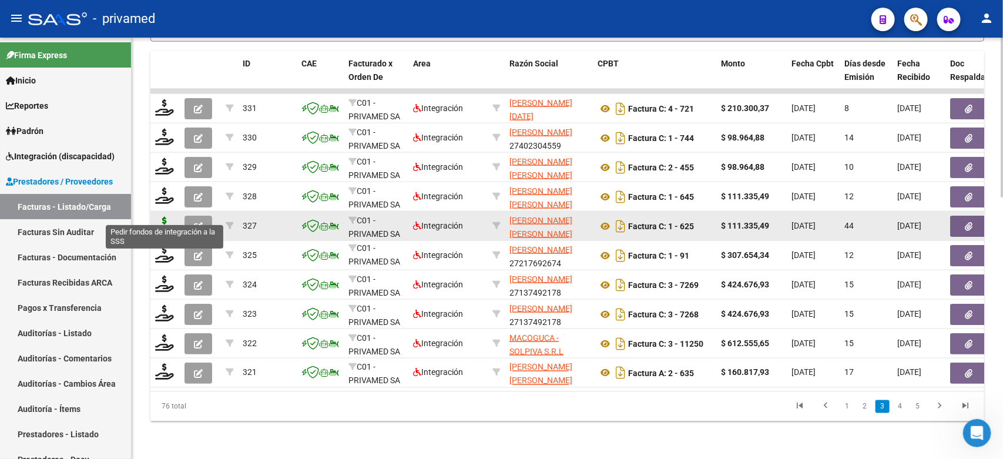
click at [160, 217] on icon at bounding box center [164, 225] width 19 height 16
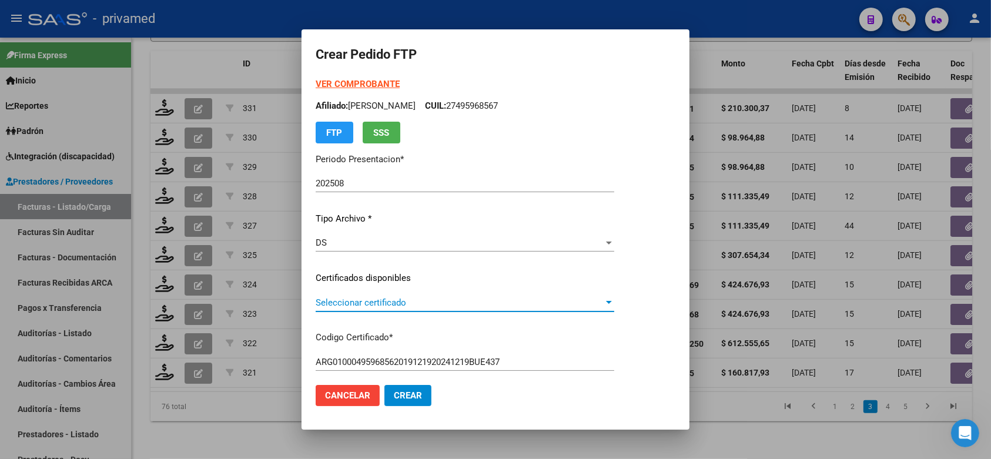
click at [451, 307] on span "Seleccionar certificado" at bounding box center [459, 302] width 288 height 11
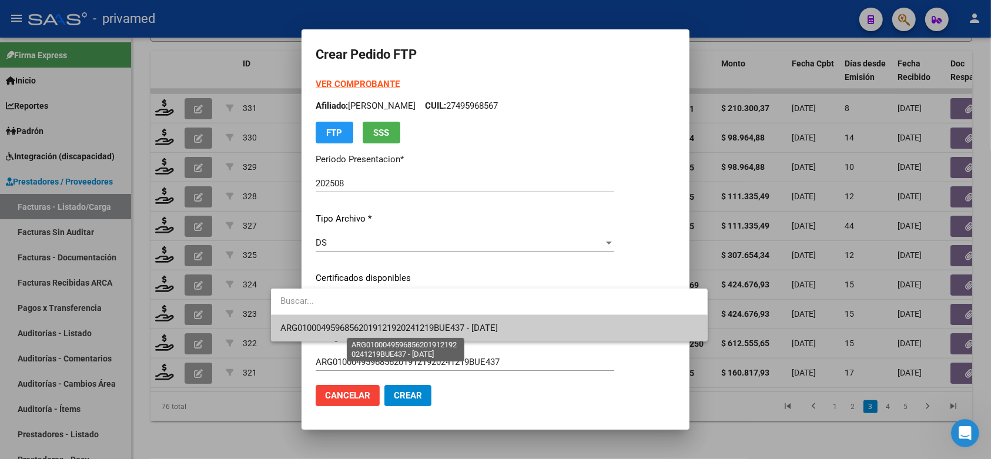
click at [462, 327] on span "ARG01000495968562019121920241219BUE437 - [DATE]" at bounding box center [388, 328] width 217 height 11
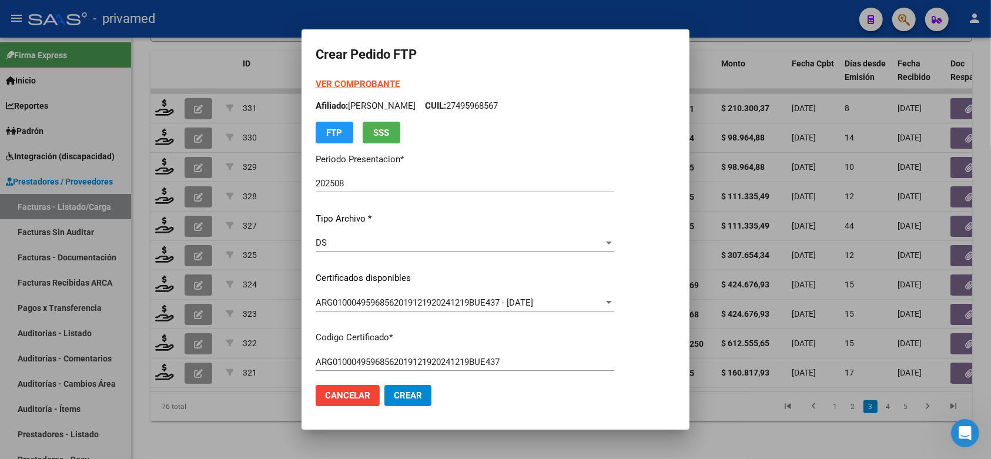
click at [689, 274] on mat-dialog-content "VER COMPROBANTE ARCA Padrón Afiliado: SALOMON VARGAS TATIANA GUADALUPE CUIL: 27…" at bounding box center [495, 227] width 388 height 298
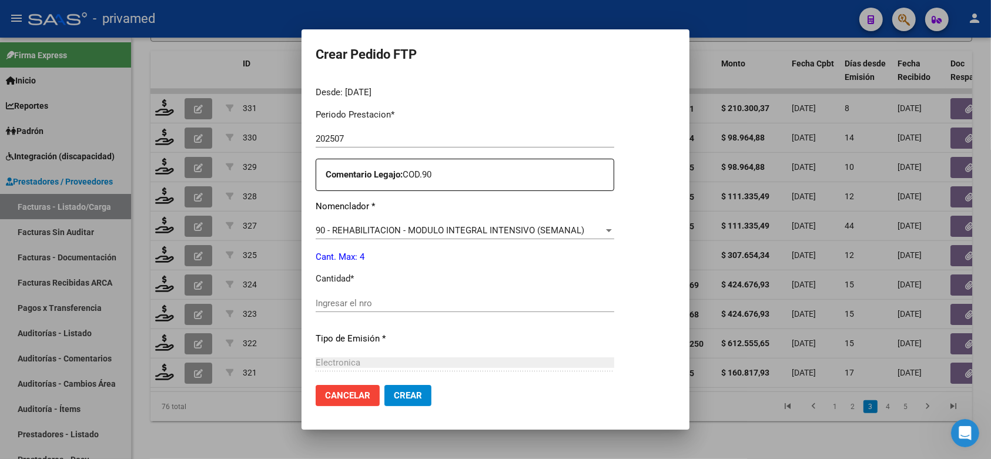
scroll to position [367, 0]
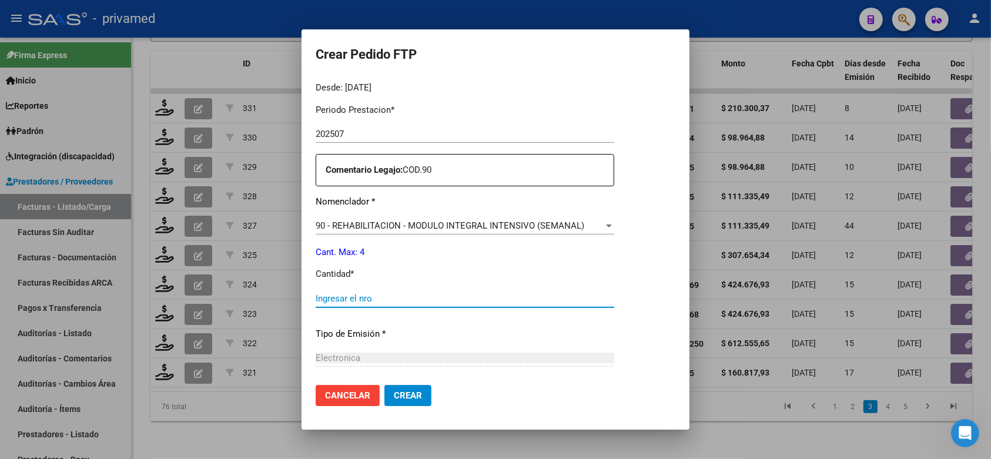
click at [370, 293] on input "Ingresar el nro" at bounding box center [464, 298] width 298 height 11
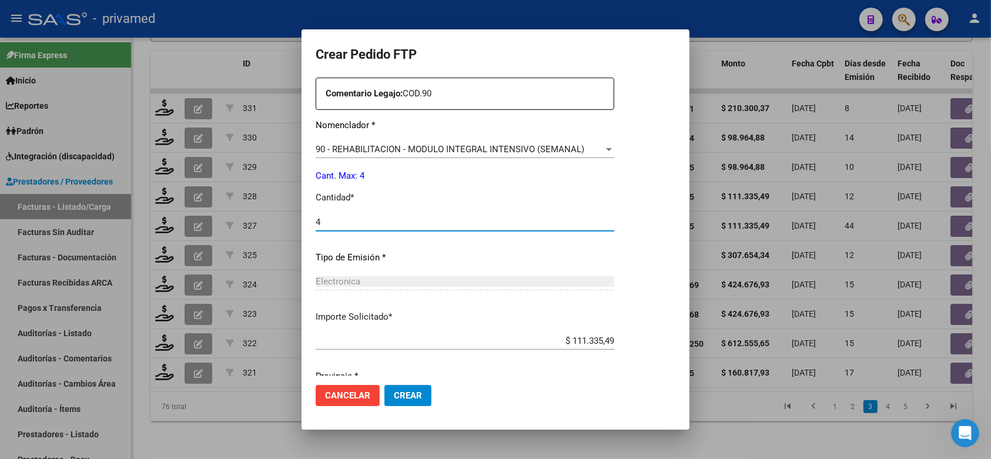
scroll to position [480, 0]
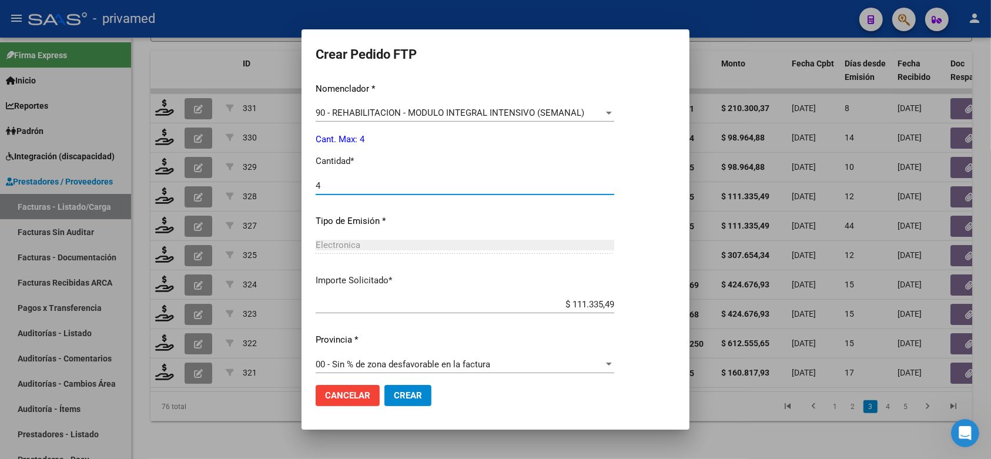
click at [394, 392] on span "Crear" at bounding box center [408, 395] width 28 height 11
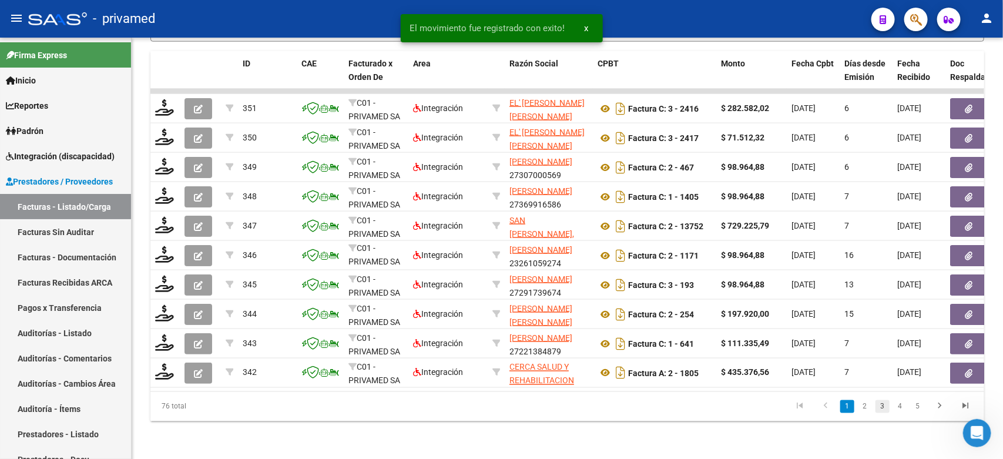
click at [885, 406] on link "3" at bounding box center [882, 406] width 14 height 13
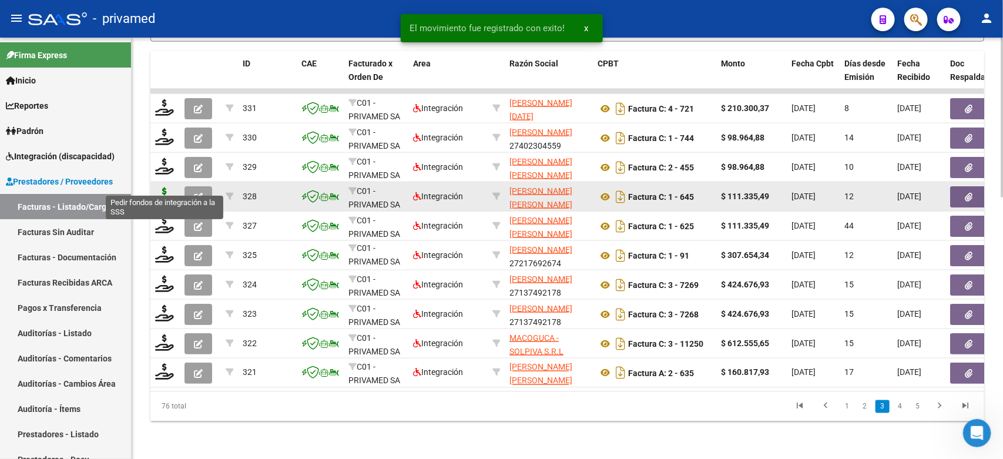
click at [157, 187] on icon at bounding box center [164, 195] width 19 height 16
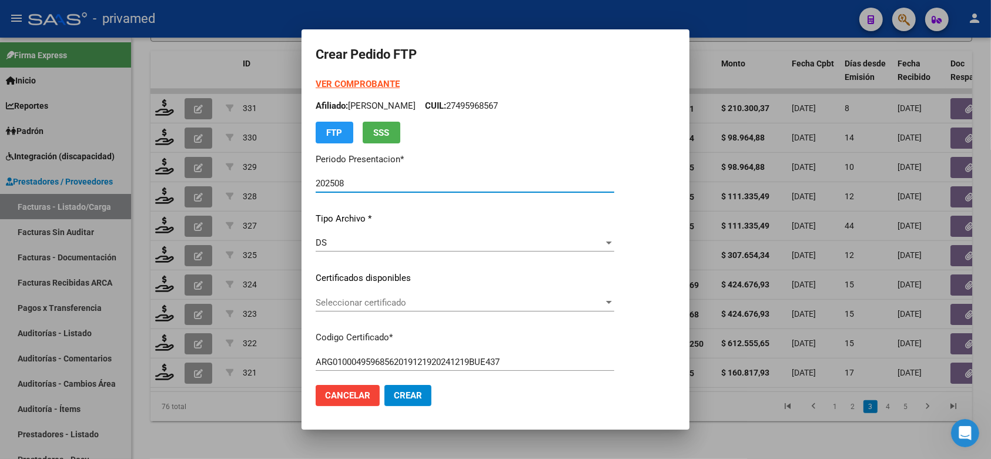
click at [467, 309] on div "Seleccionar certificado Seleccionar certificado" at bounding box center [464, 303] width 298 height 18
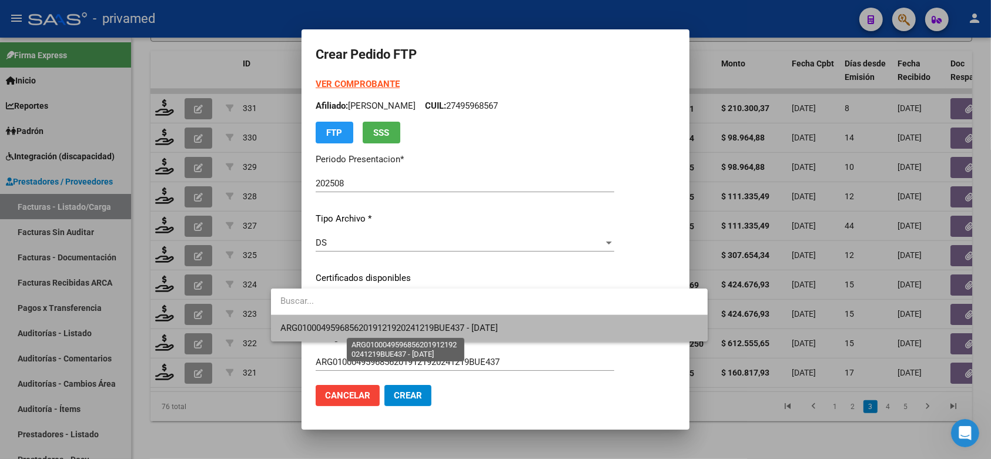
click at [472, 326] on span "ARG01000495968562019121920241219BUE437 - [DATE]" at bounding box center [388, 328] width 217 height 11
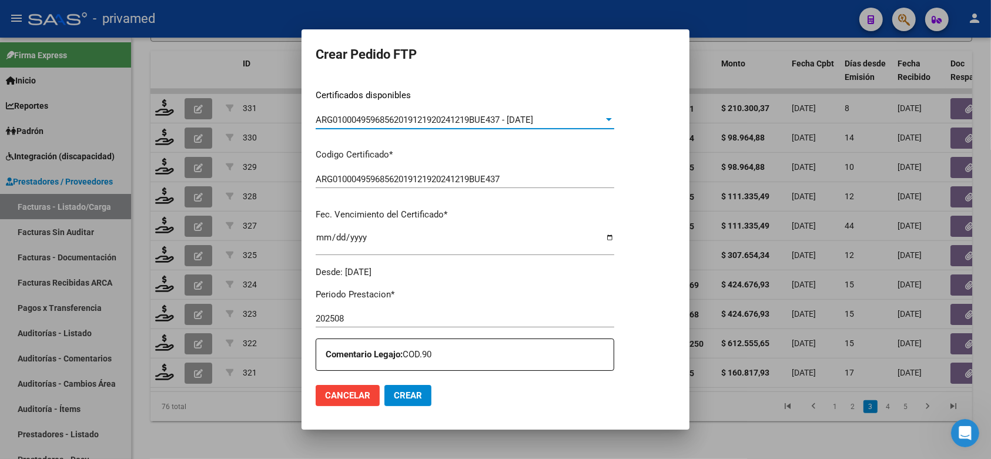
scroll to position [294, 0]
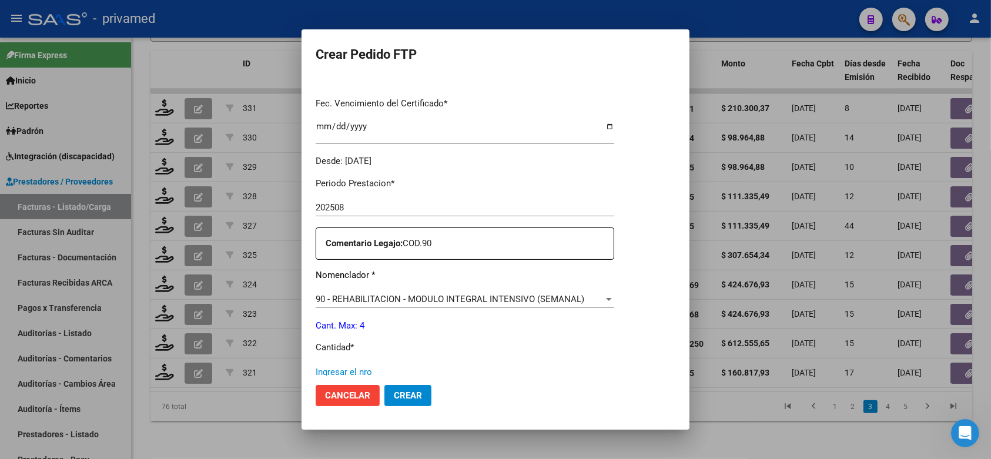
click at [348, 367] on input "Ingresar el nro" at bounding box center [464, 372] width 298 height 11
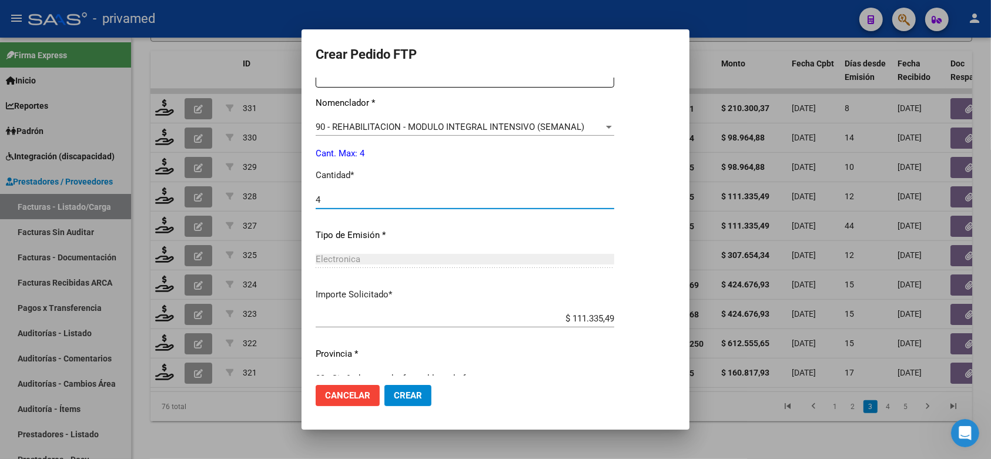
scroll to position [480, 0]
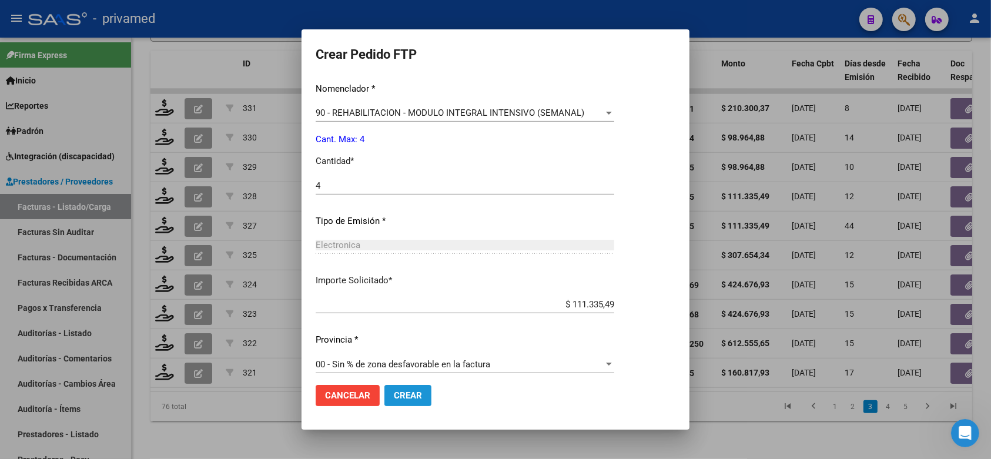
click at [394, 392] on span "Crear" at bounding box center [408, 395] width 28 height 11
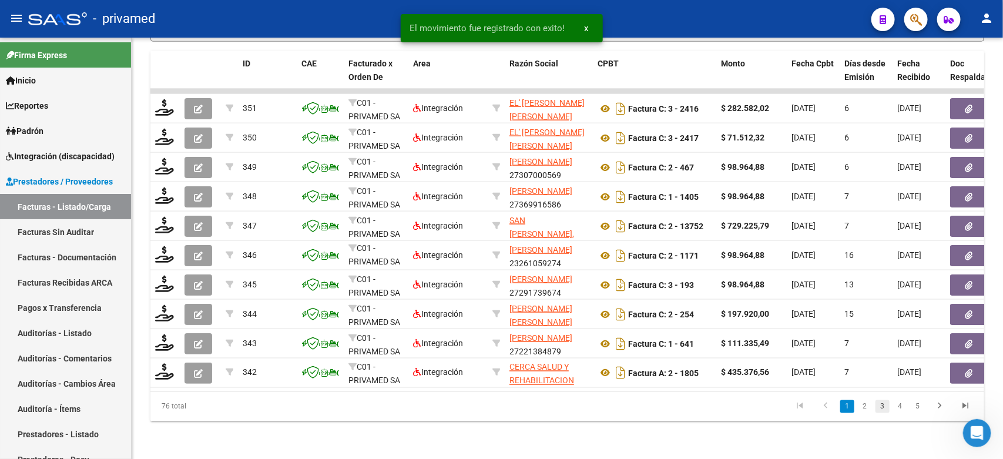
click at [878, 403] on link "3" at bounding box center [882, 406] width 14 height 13
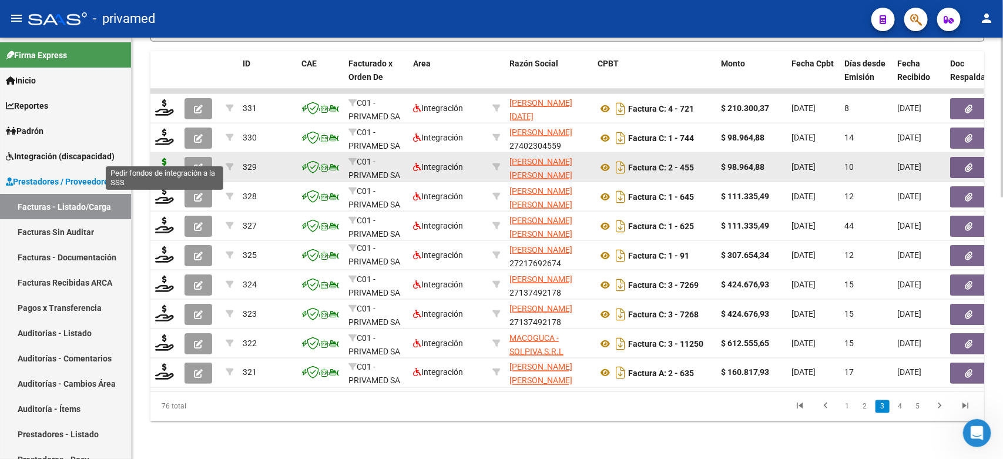
click at [170, 158] on icon at bounding box center [164, 166] width 19 height 16
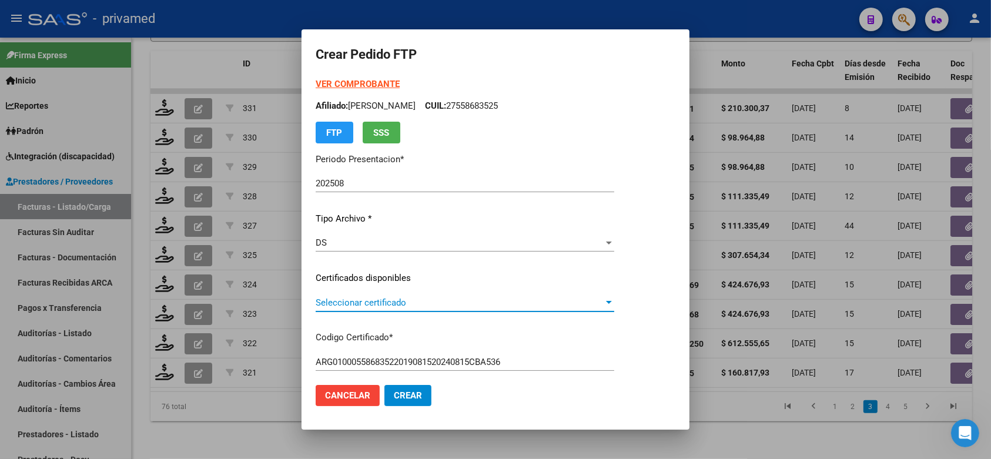
click at [432, 307] on span "Seleccionar certificado" at bounding box center [459, 302] width 288 height 11
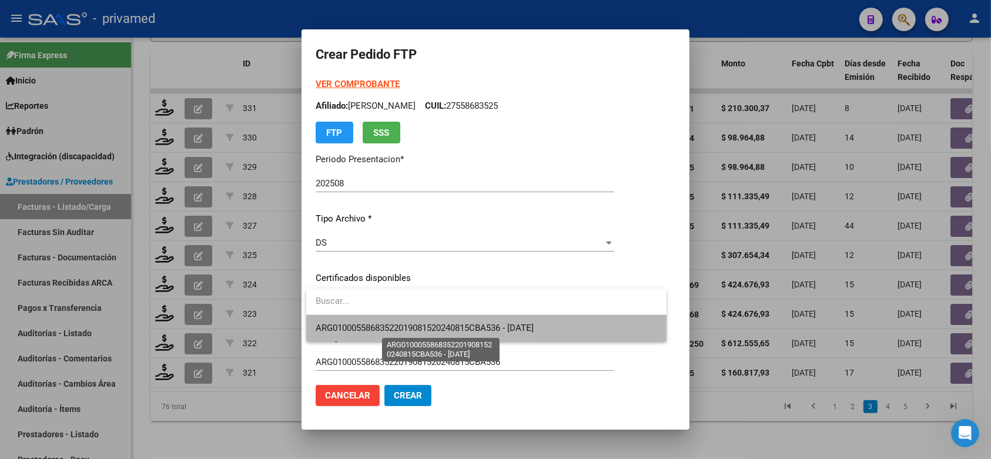
click at [451, 329] on span "ARG01000558683522019081520240815CBA536 - [DATE]" at bounding box center [424, 328] width 218 height 11
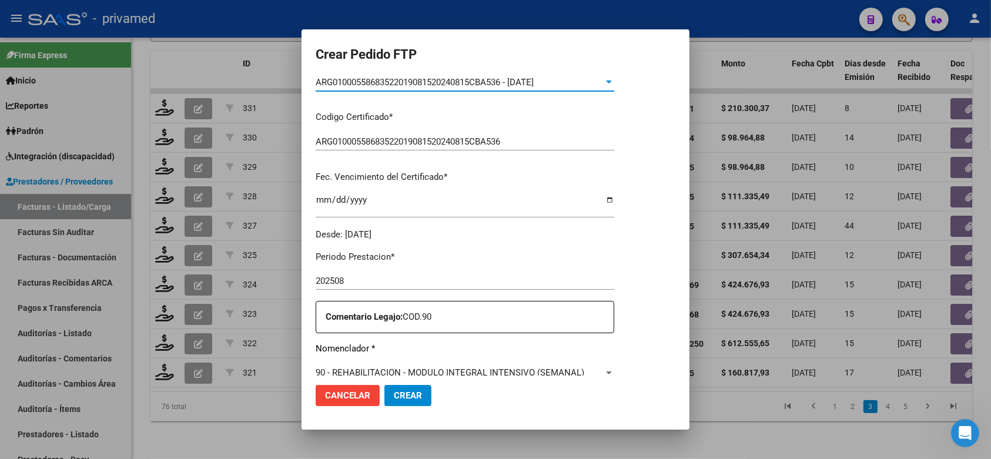
scroll to position [294, 0]
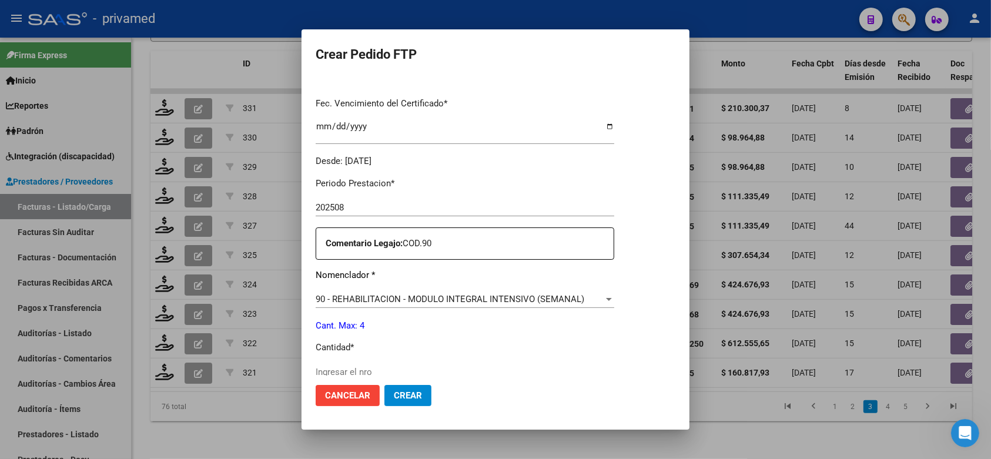
click at [384, 367] on input "Ingresar el nro" at bounding box center [464, 372] width 298 height 11
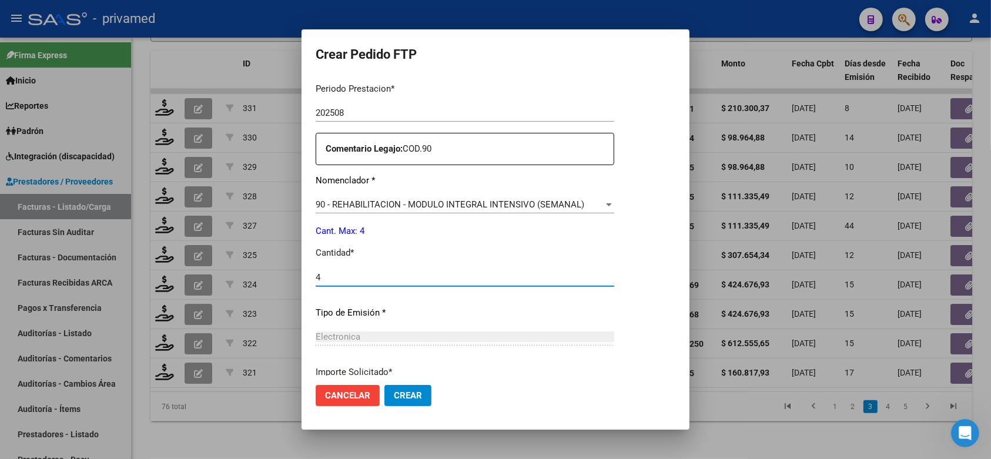
scroll to position [480, 0]
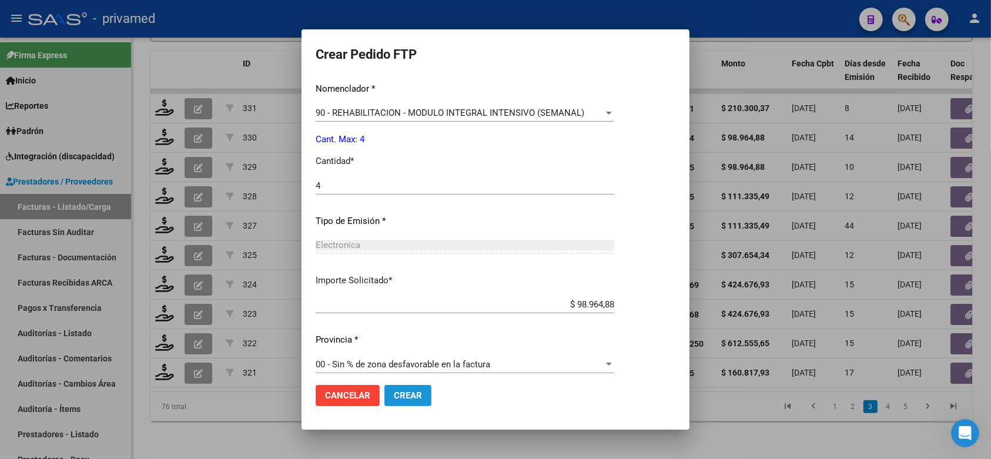
click at [404, 390] on span "Crear" at bounding box center [408, 395] width 28 height 11
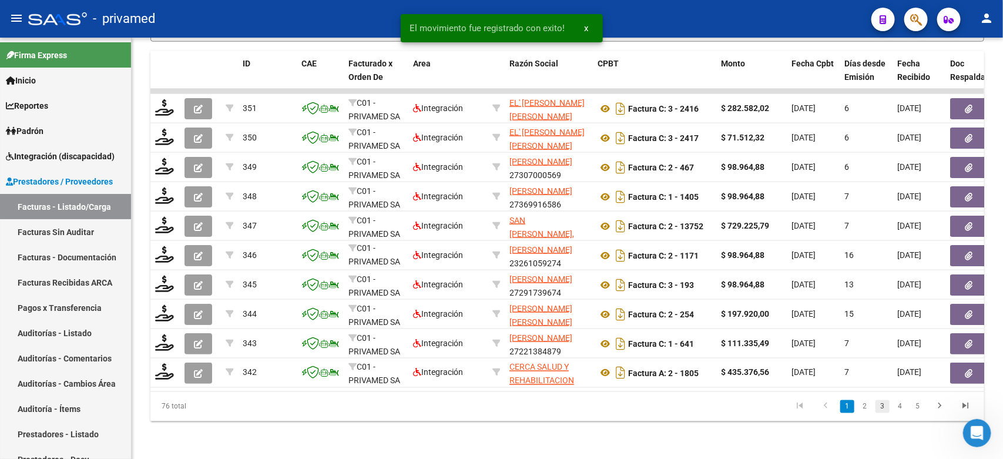
click at [879, 406] on link "3" at bounding box center [882, 406] width 14 height 13
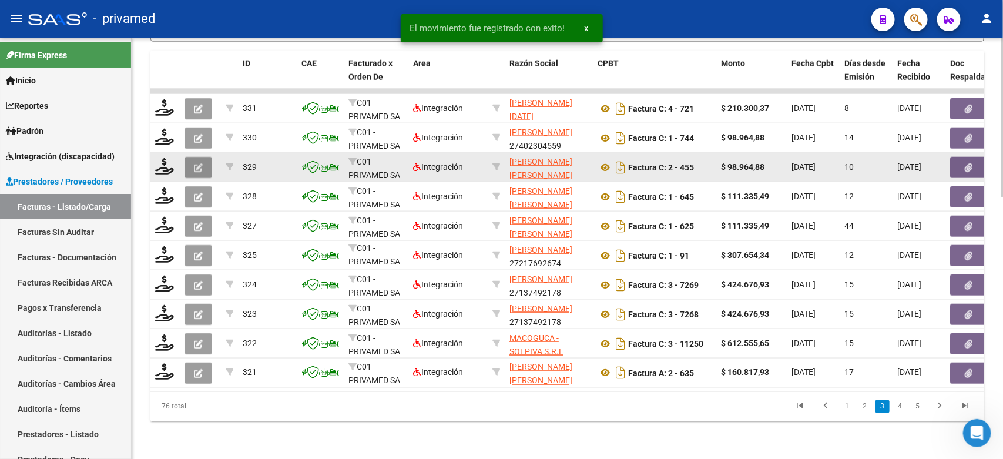
click at [195, 163] on icon "button" at bounding box center [198, 167] width 9 height 9
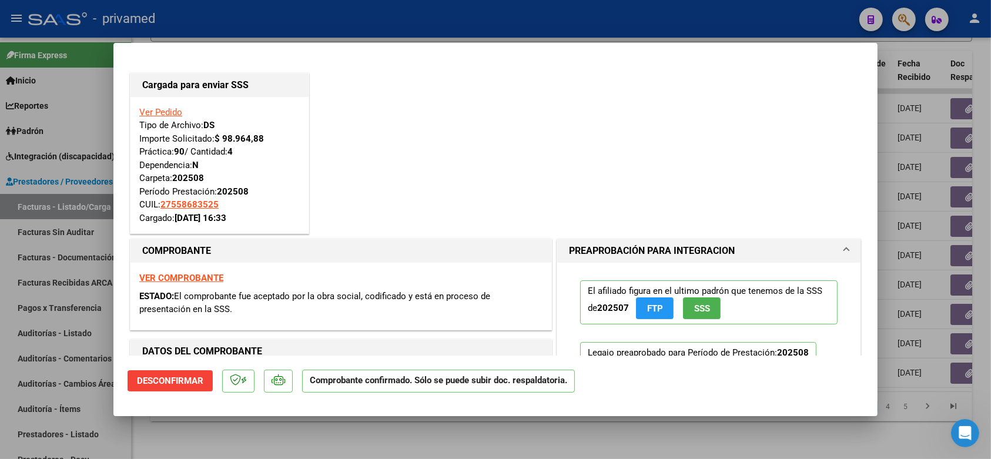
click at [294, 29] on div at bounding box center [495, 229] width 991 height 459
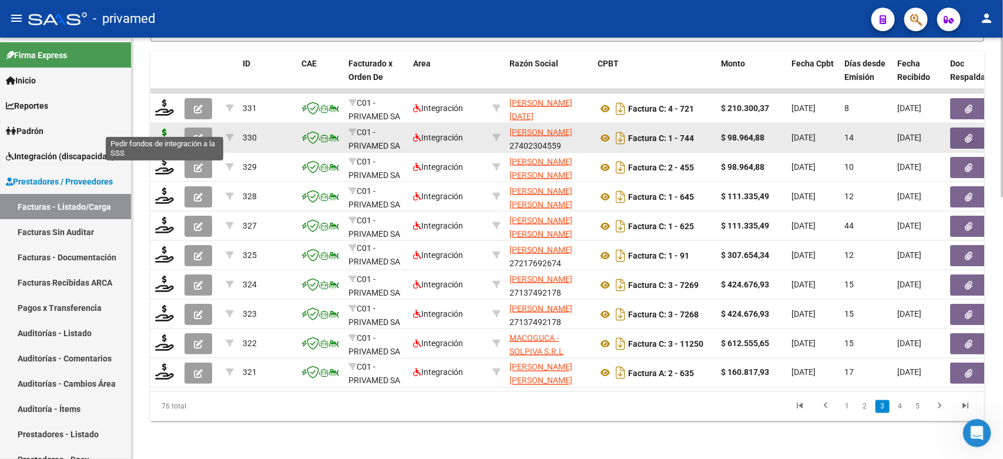
click at [160, 129] on icon at bounding box center [164, 137] width 19 height 16
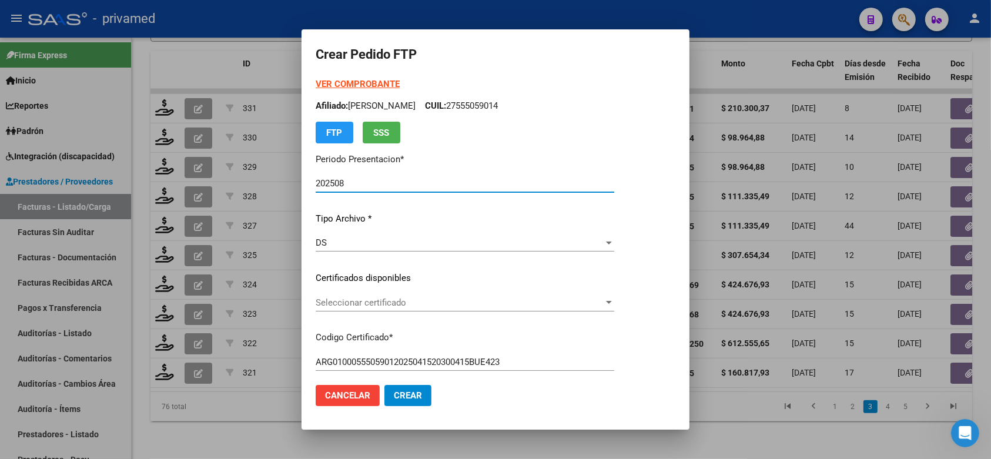
click at [465, 303] on span "Seleccionar certificado" at bounding box center [459, 302] width 288 height 11
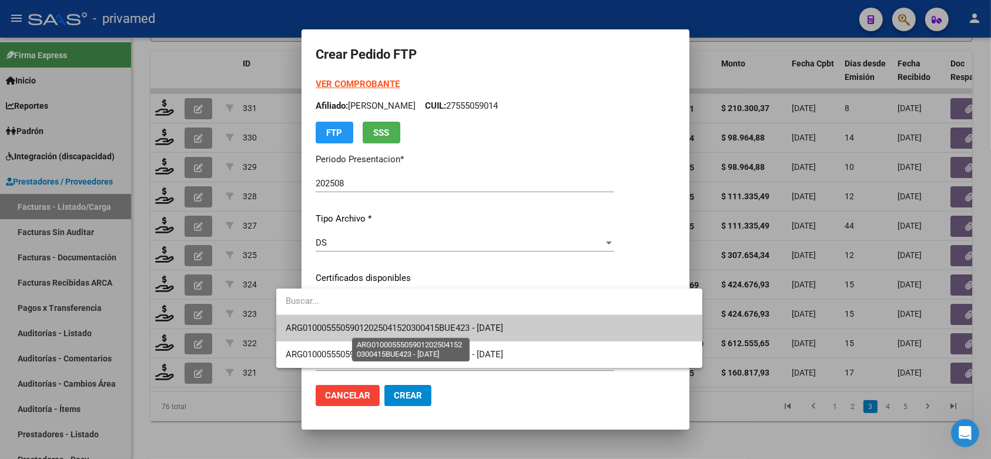
click at [465, 327] on span "ARG01000555059012025041520300415BUE423 - [DATE]" at bounding box center [394, 328] width 217 height 11
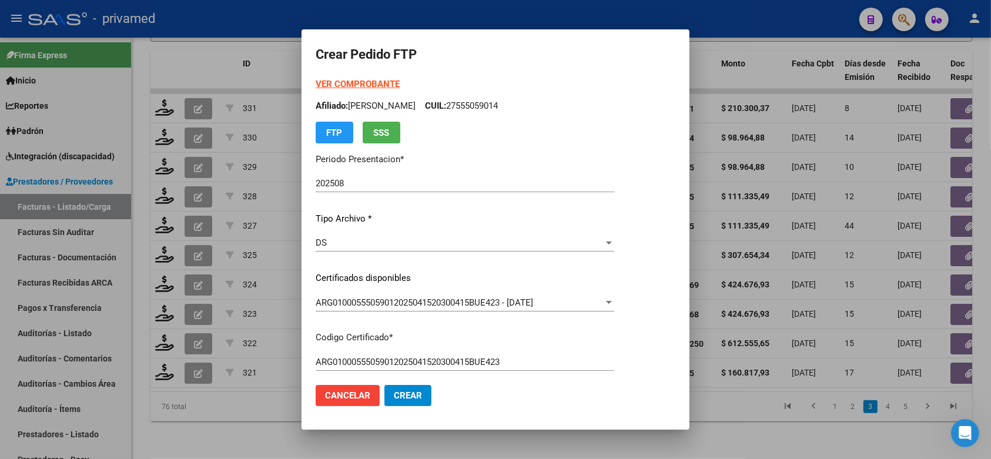
click at [614, 274] on p "Certificados disponibles" at bounding box center [464, 278] width 298 height 14
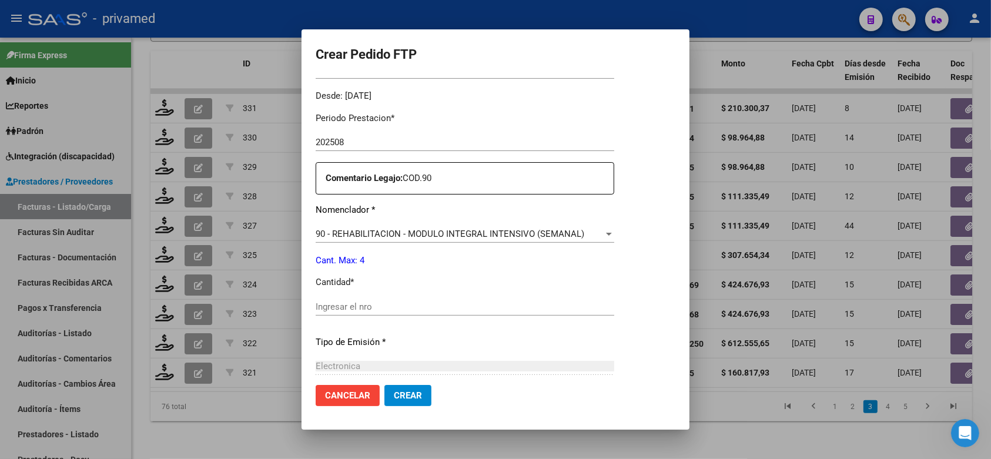
scroll to position [367, 0]
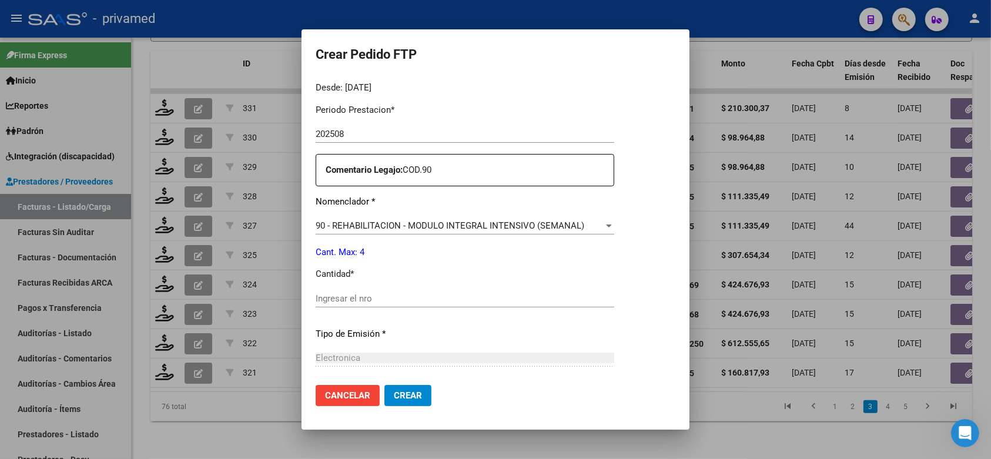
click at [397, 293] on input "Ingresar el nro" at bounding box center [464, 298] width 298 height 11
click at [394, 397] on span "Crear" at bounding box center [408, 395] width 28 height 11
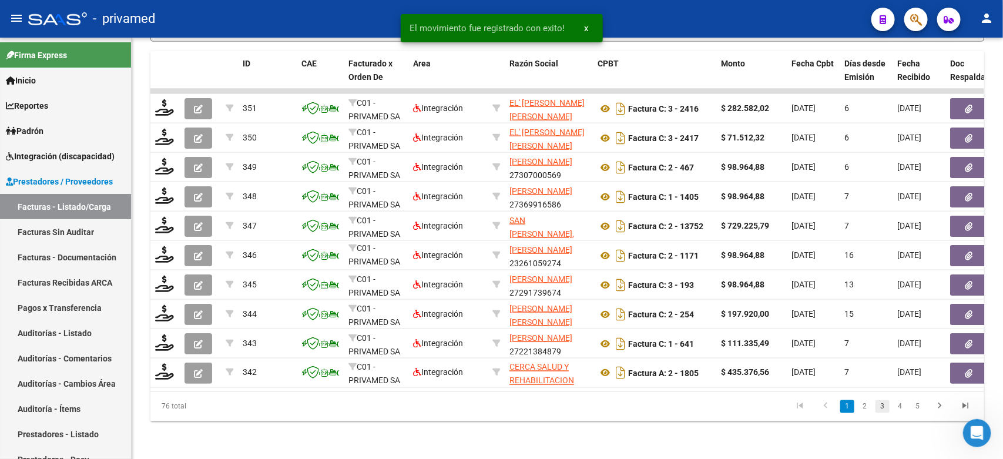
click at [880, 402] on link "3" at bounding box center [882, 406] width 14 height 13
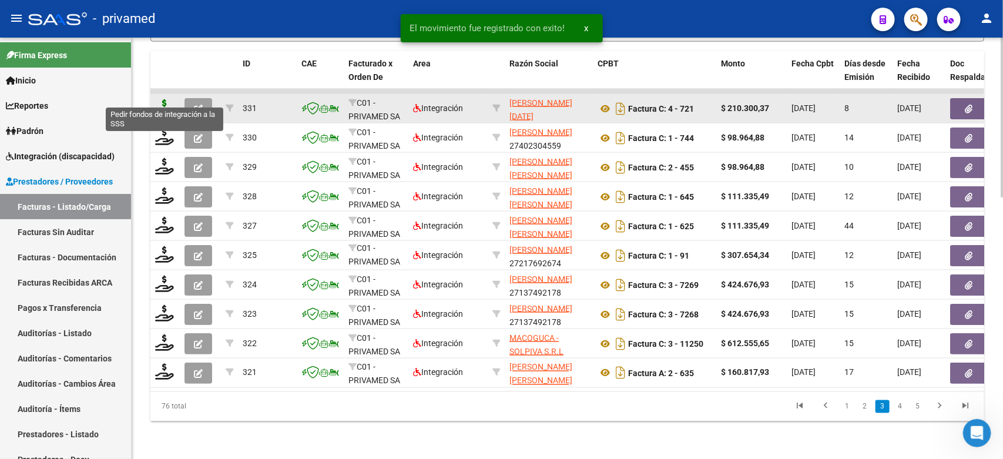
click at [163, 99] on icon at bounding box center [164, 107] width 19 height 16
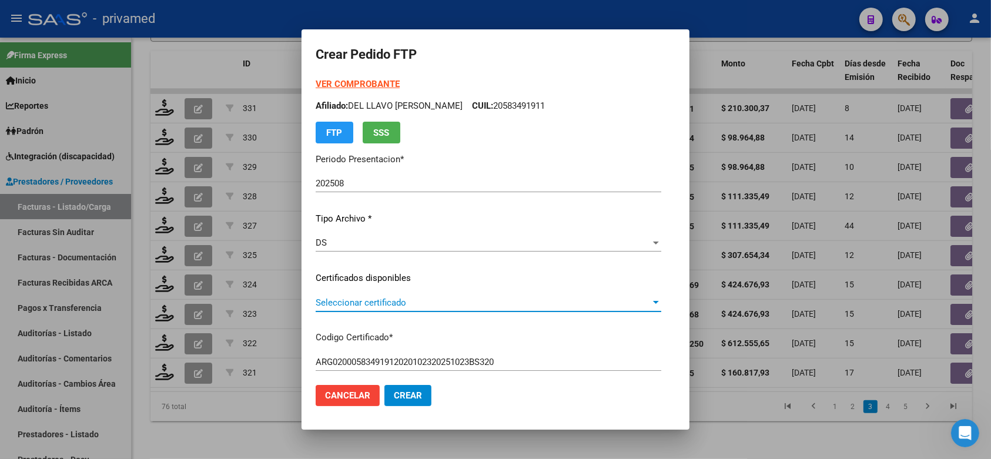
click at [416, 304] on span "Seleccionar certificado" at bounding box center [482, 302] width 335 height 11
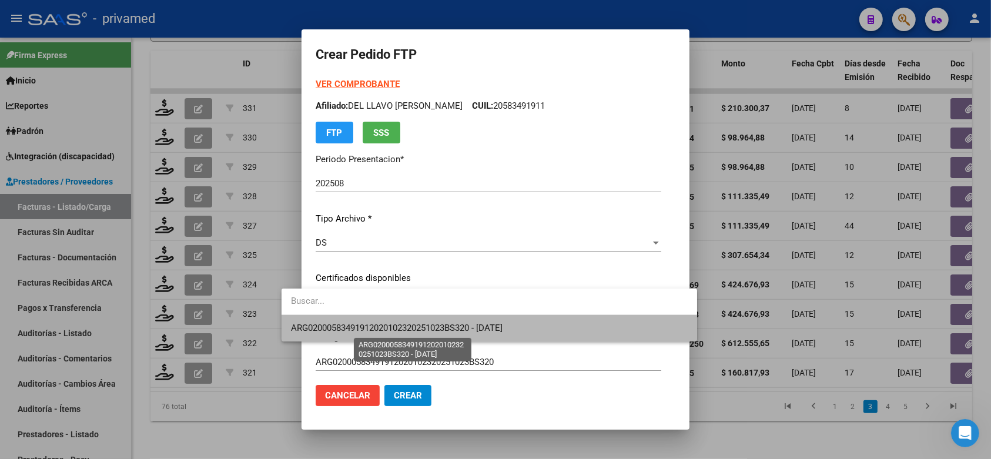
click at [441, 324] on span "ARG02000583491912020102320251023BS320 - [DATE]" at bounding box center [396, 328] width 211 height 11
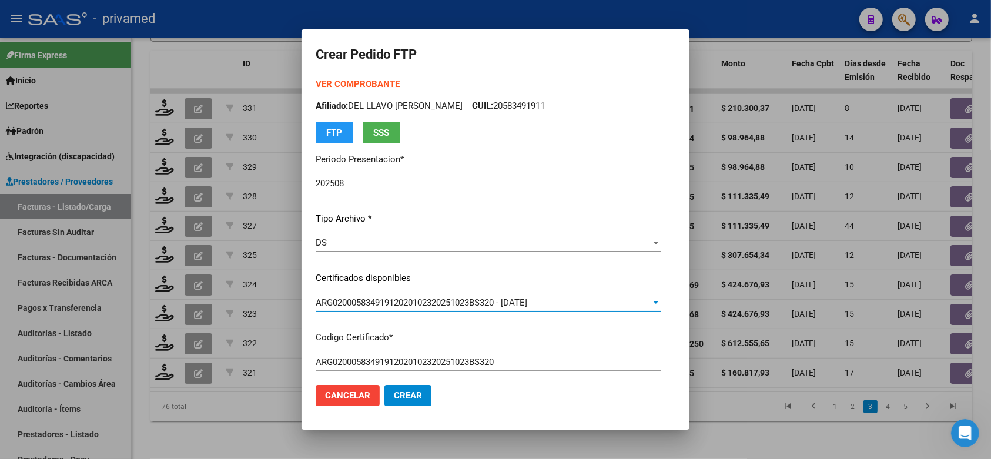
click at [553, 274] on p "Certificados disponibles" at bounding box center [487, 278] width 345 height 14
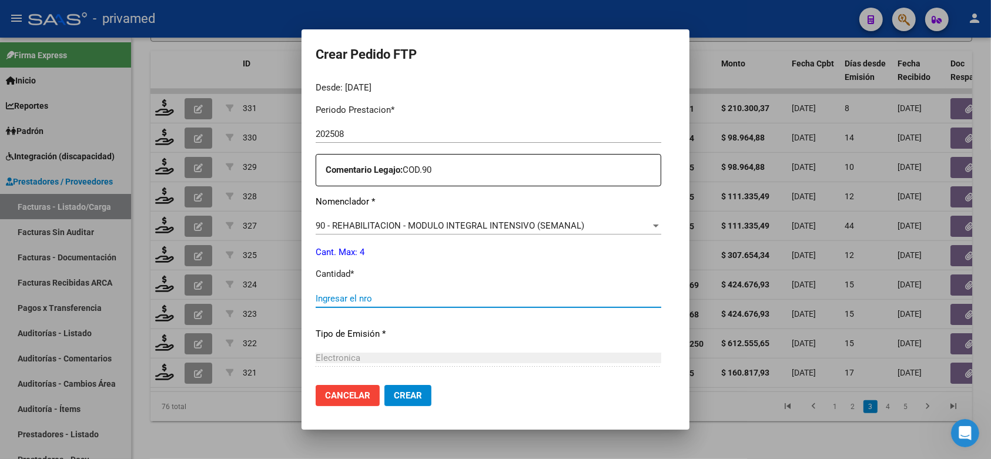
click at [422, 294] on input "Ingresar el nro" at bounding box center [487, 298] width 345 height 11
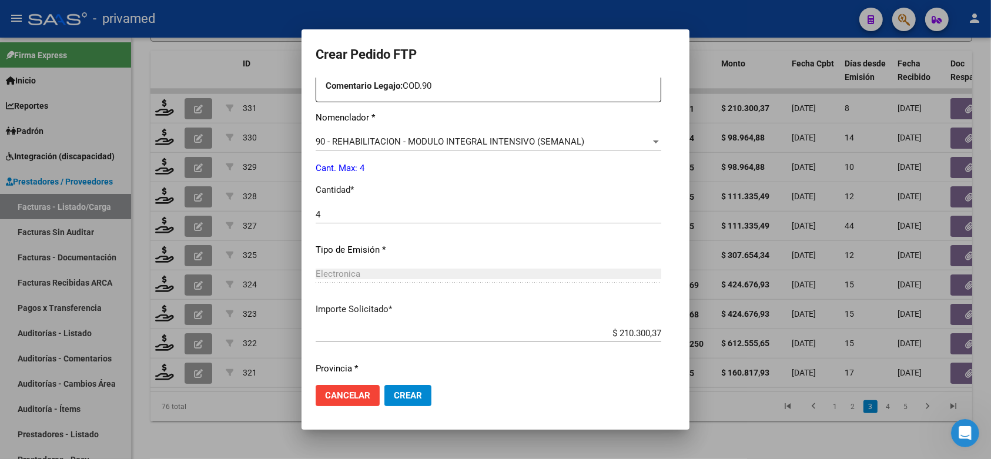
scroll to position [480, 0]
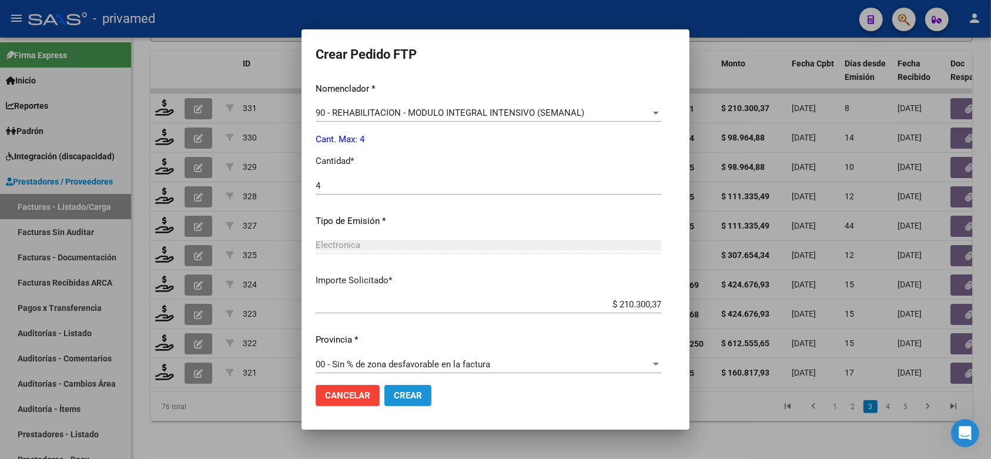
click at [394, 400] on span "Crear" at bounding box center [408, 395] width 28 height 11
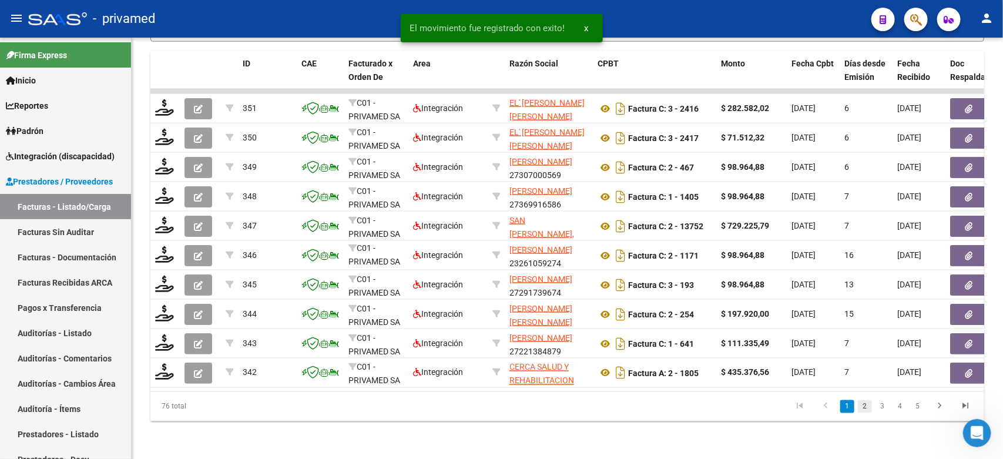
click at [865, 410] on link "2" at bounding box center [865, 406] width 14 height 13
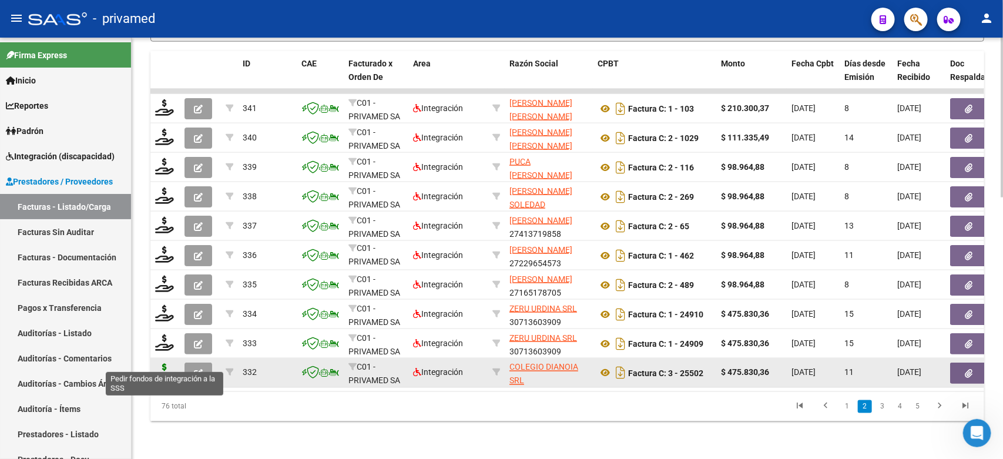
click at [166, 364] on icon at bounding box center [164, 372] width 19 height 16
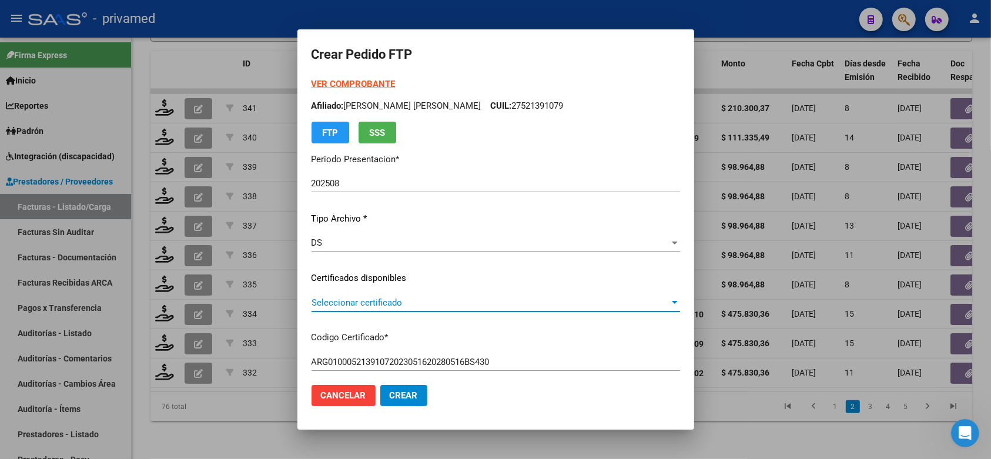
click at [400, 298] on span "Seleccionar certificado" at bounding box center [490, 302] width 358 height 11
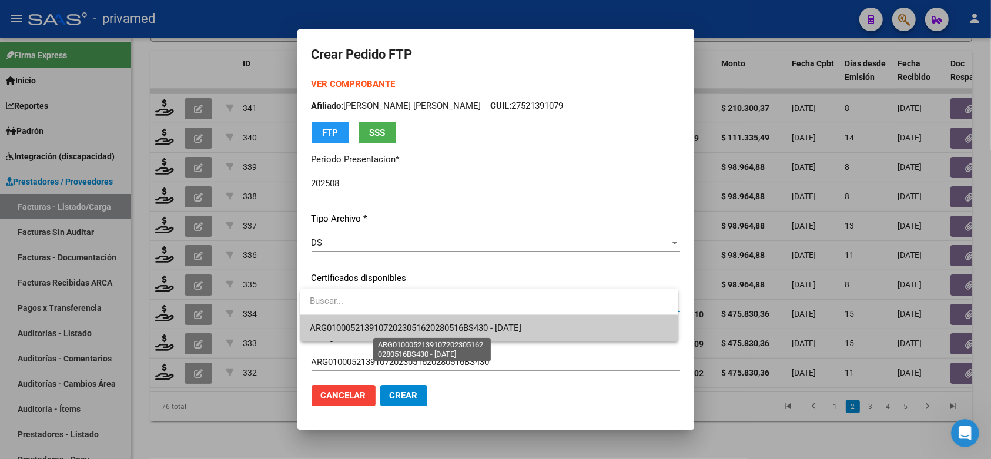
click at [418, 323] on span "ARG01000521391072023051620280516BS430 - [DATE]" at bounding box center [415, 328] width 211 height 11
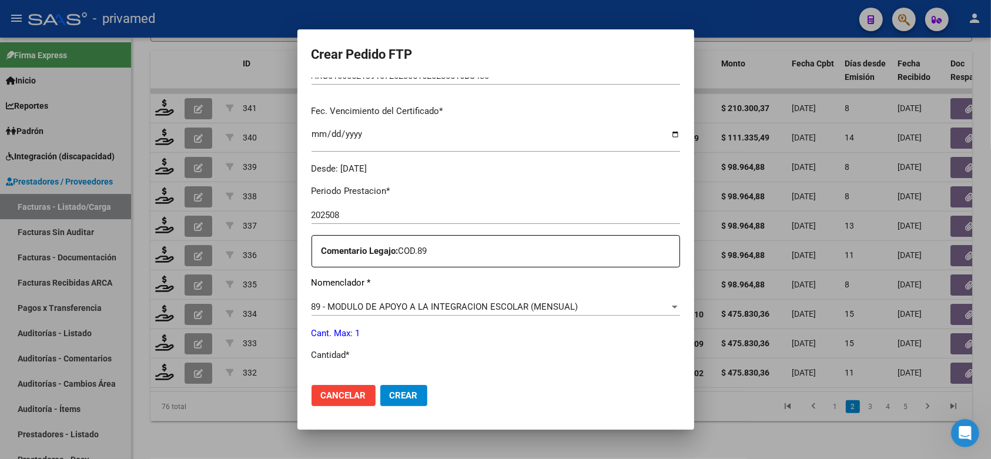
scroll to position [367, 0]
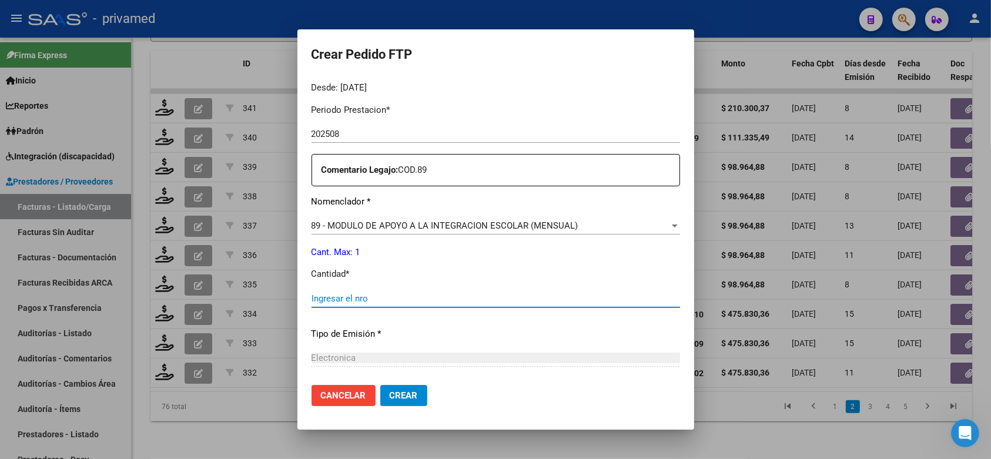
click at [382, 294] on input "Ingresar el nro" at bounding box center [495, 298] width 368 height 11
click at [412, 392] on span "Crear" at bounding box center [404, 395] width 28 height 11
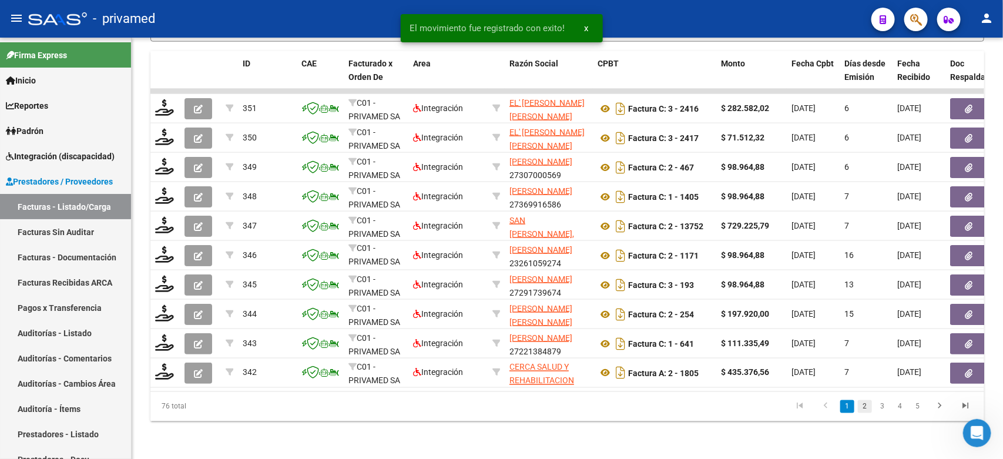
click at [864, 409] on link "2" at bounding box center [865, 406] width 14 height 13
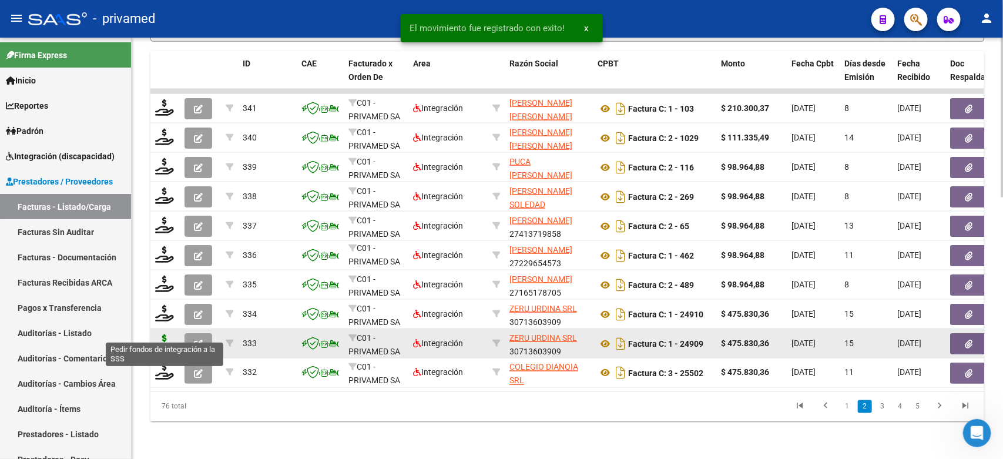
click at [166, 334] on icon at bounding box center [164, 342] width 19 height 16
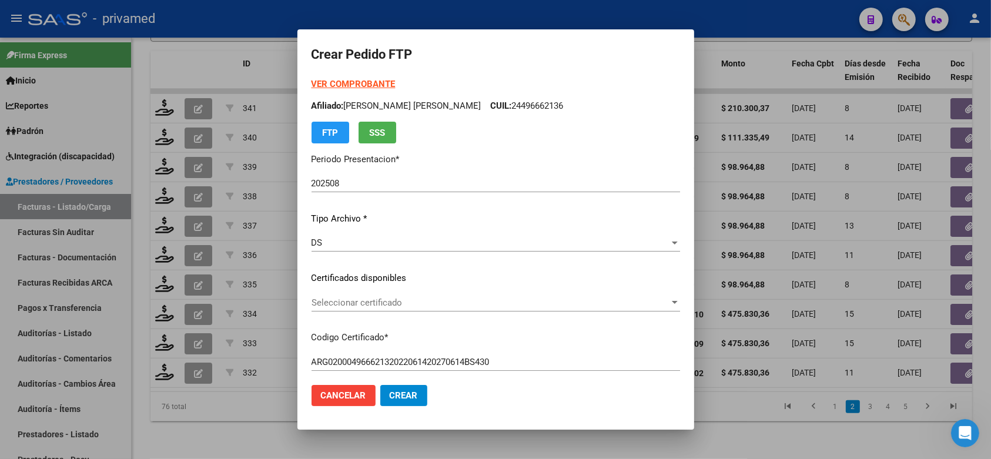
click at [395, 300] on span "Seleccionar certificado" at bounding box center [490, 302] width 358 height 11
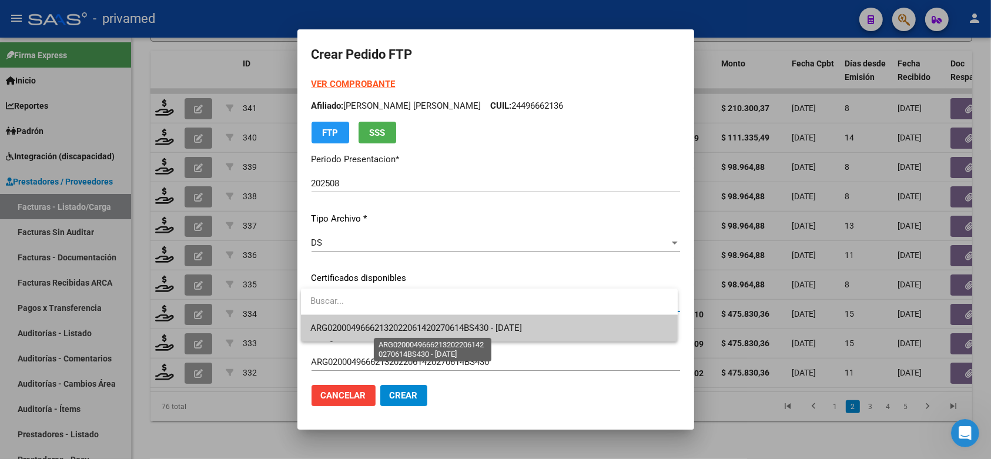
click at [421, 323] on span "ARG02000496662132022061420270614BS430 - [DATE]" at bounding box center [415, 328] width 211 height 11
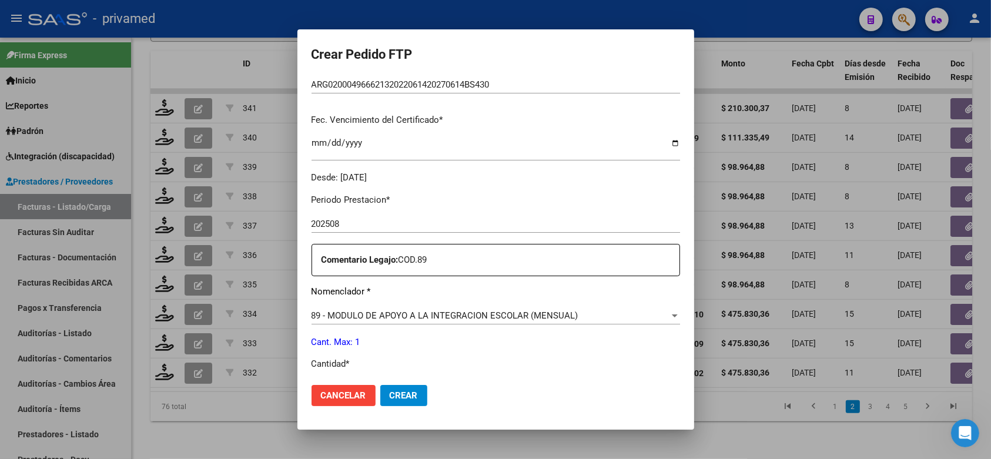
scroll to position [294, 0]
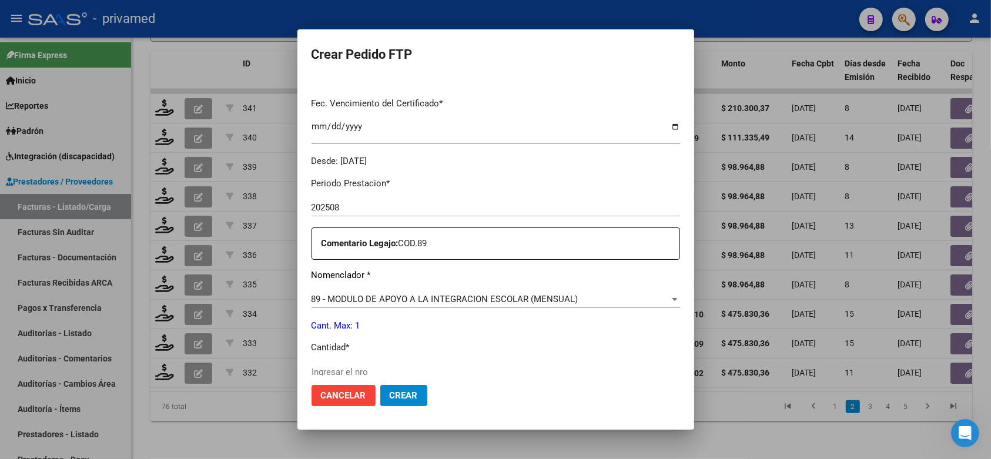
click at [363, 367] on input "Ingresar el nro" at bounding box center [495, 372] width 368 height 11
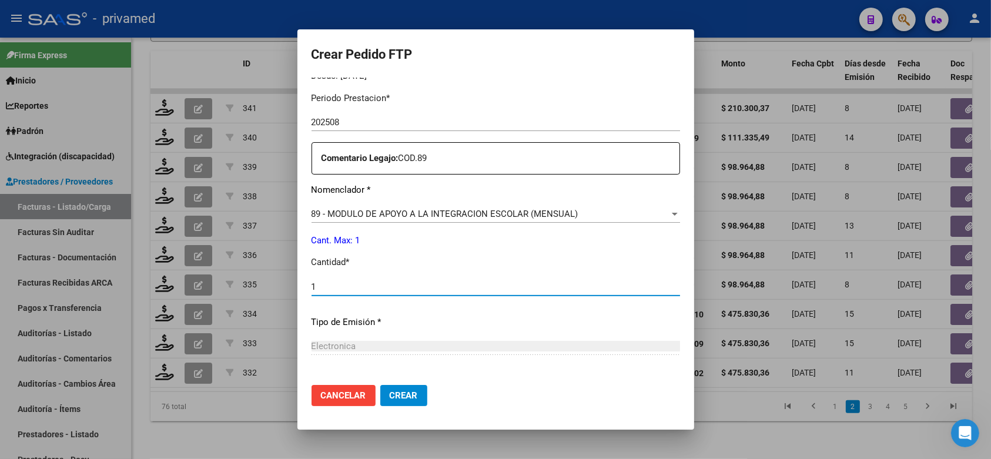
scroll to position [441, 0]
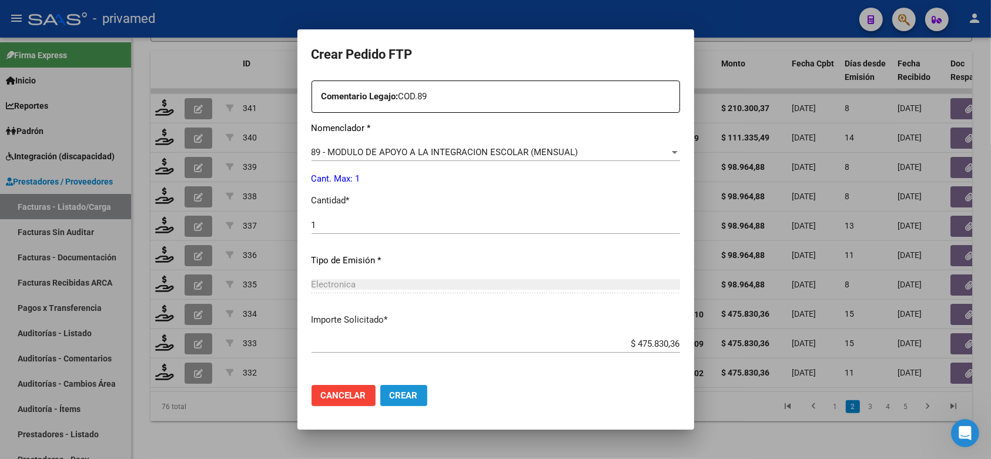
click at [403, 391] on span "Crear" at bounding box center [404, 395] width 28 height 11
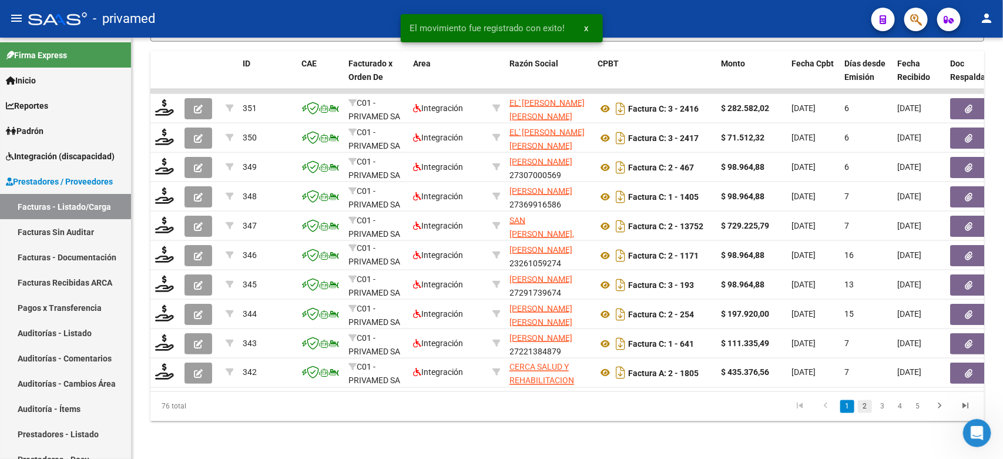
click at [864, 409] on link "2" at bounding box center [865, 406] width 14 height 13
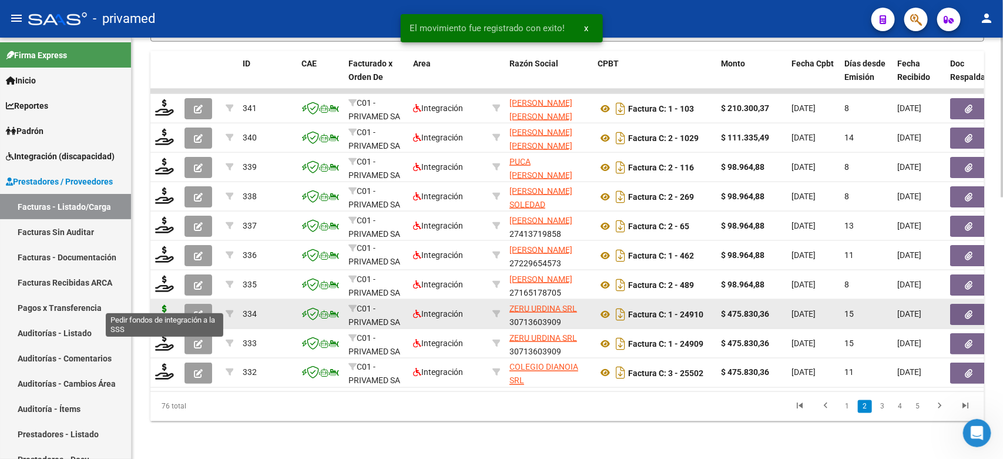
click at [162, 305] on icon at bounding box center [164, 313] width 19 height 16
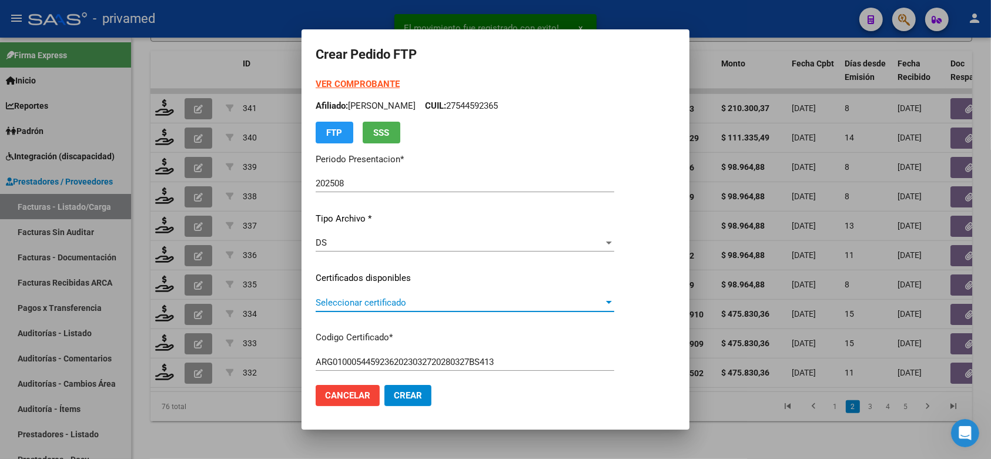
click at [459, 296] on div "Seleccionar certificado Seleccionar certificado" at bounding box center [464, 303] width 298 height 18
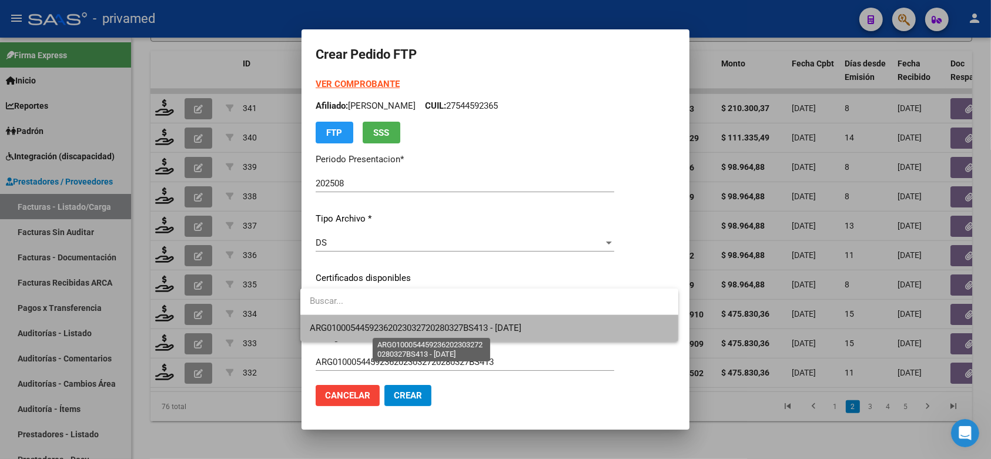
click at [481, 330] on span "ARG01000544592362023032720280327BS413 - [DATE]" at bounding box center [415, 328] width 211 height 11
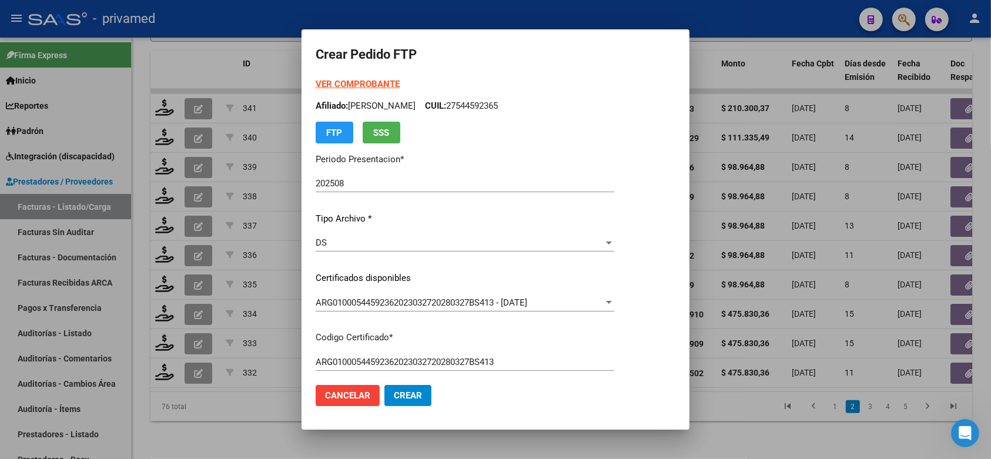
click at [536, 271] on p "Certificados disponibles" at bounding box center [464, 278] width 298 height 14
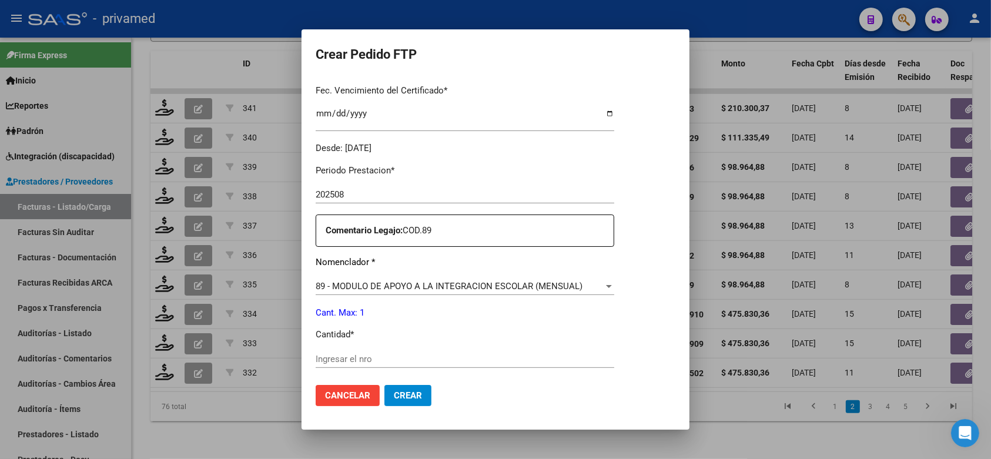
scroll to position [367, 0]
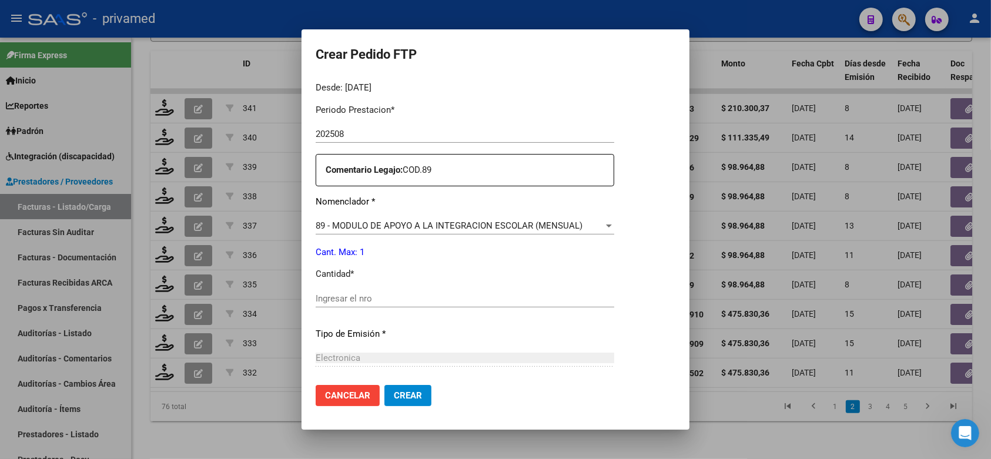
click at [407, 294] on input "Ingresar el nro" at bounding box center [464, 298] width 298 height 11
click at [402, 394] on span "Crear" at bounding box center [408, 395] width 28 height 11
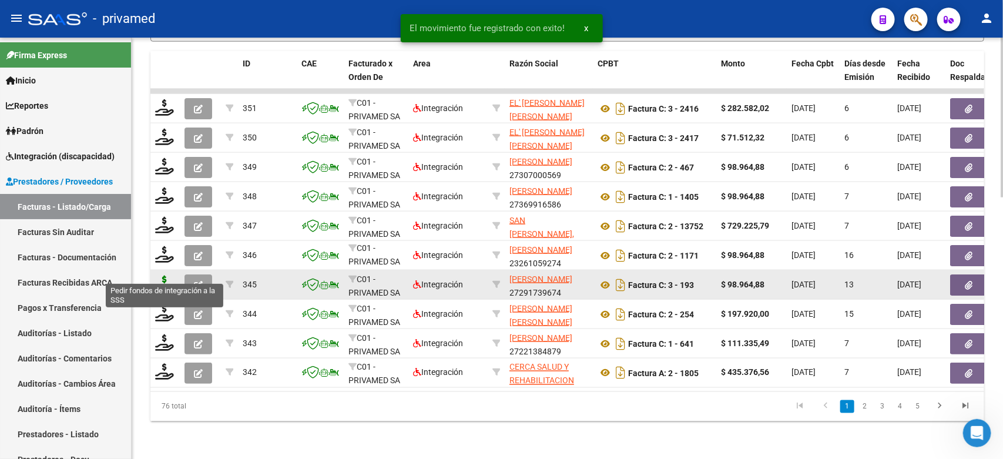
click at [163, 276] on icon at bounding box center [164, 284] width 19 height 16
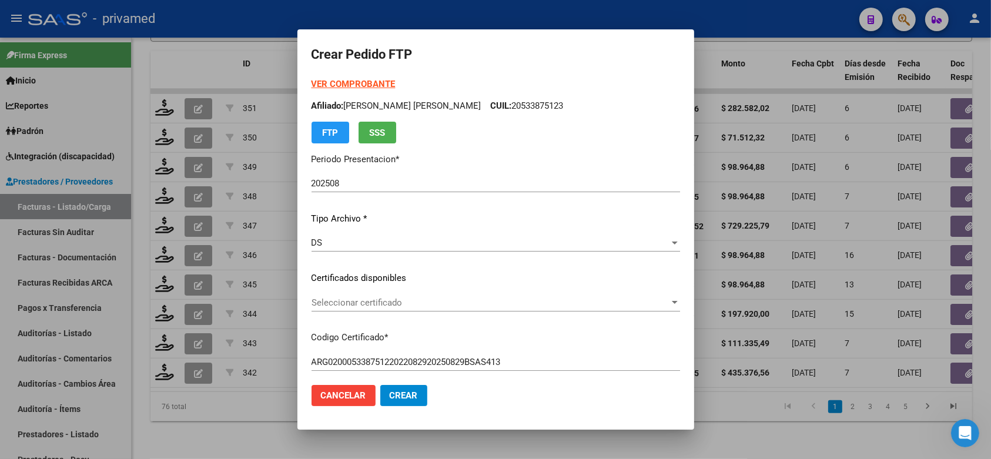
click at [771, 427] on div at bounding box center [495, 229] width 991 height 459
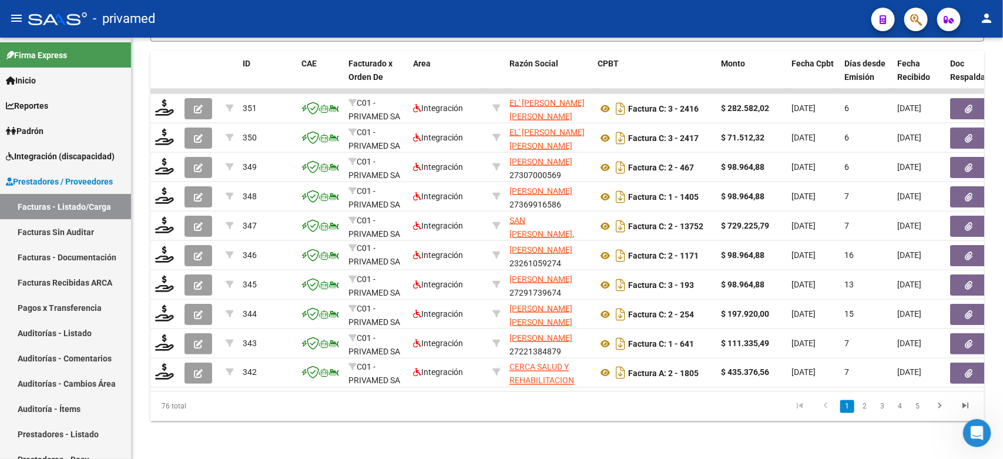
click at [856, 407] on li "2" at bounding box center [865, 407] width 18 height 20
click at [859, 408] on link "2" at bounding box center [865, 406] width 14 height 13
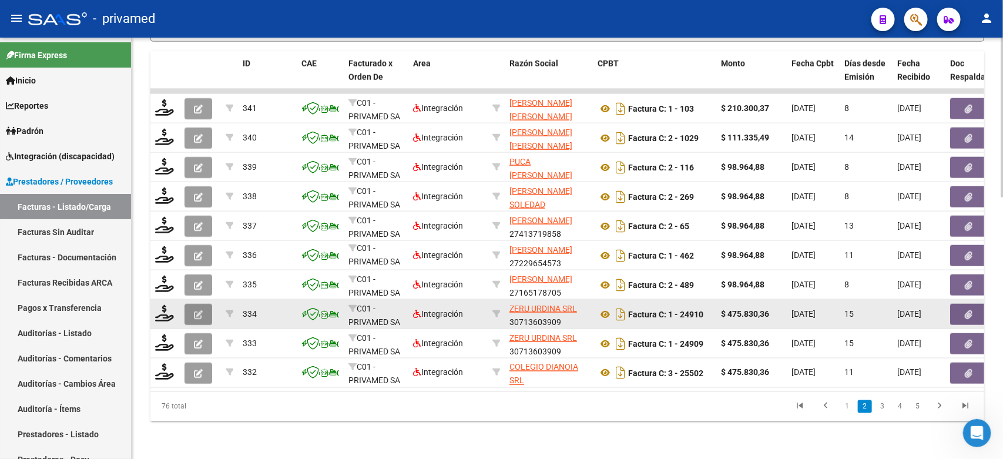
click at [198, 310] on icon "button" at bounding box center [198, 314] width 9 height 9
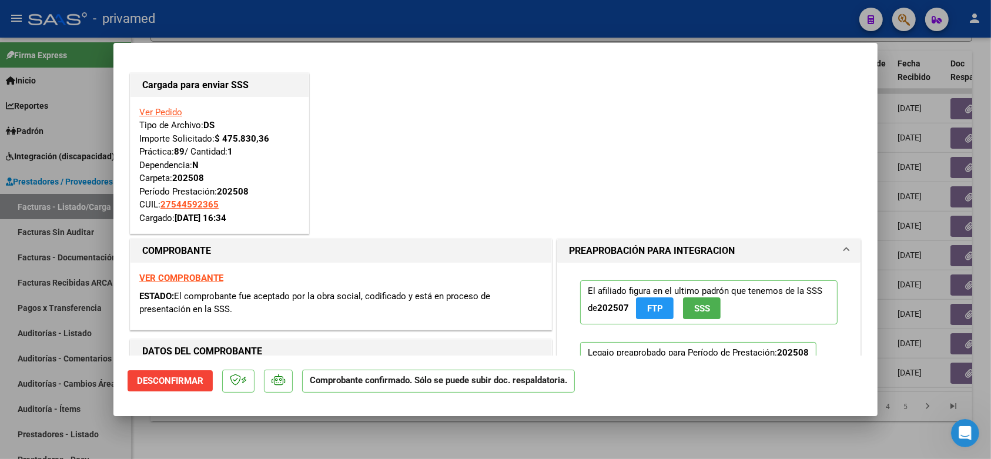
click at [216, 25] on div at bounding box center [495, 229] width 991 height 459
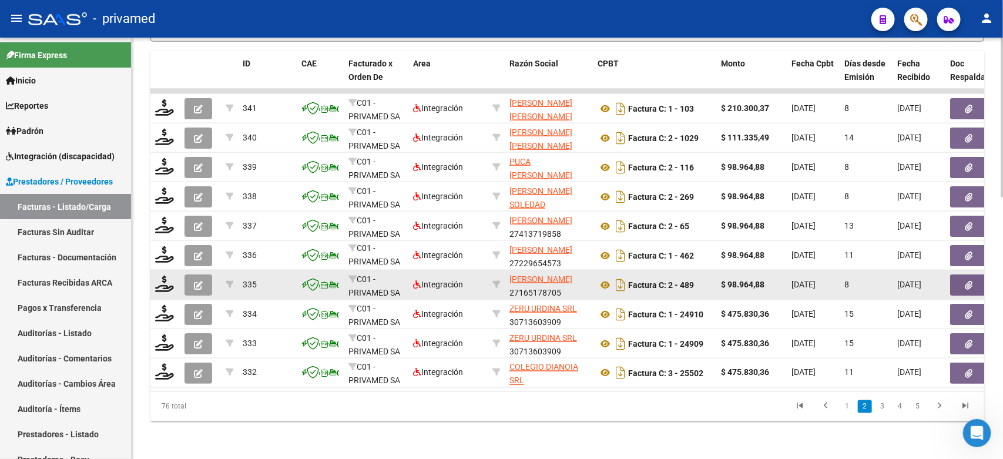
click at [196, 281] on icon "button" at bounding box center [198, 285] width 9 height 9
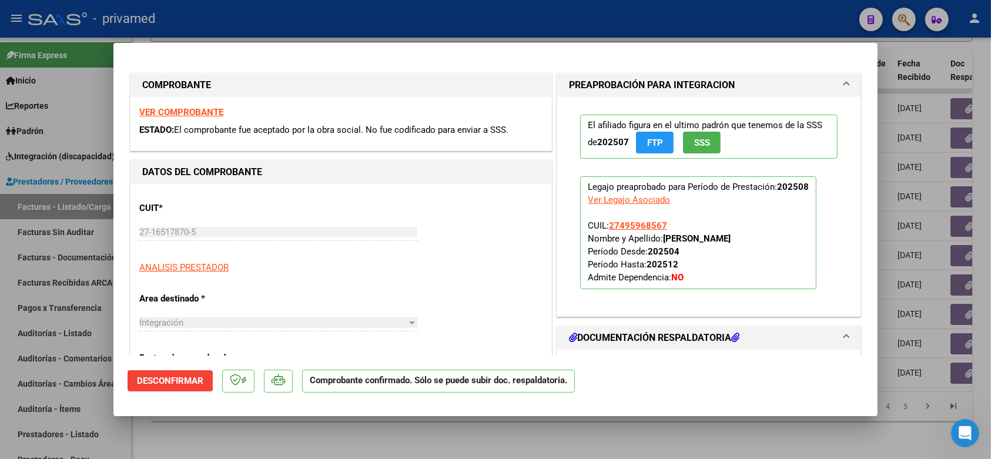
click at [236, 25] on div at bounding box center [495, 229] width 991 height 459
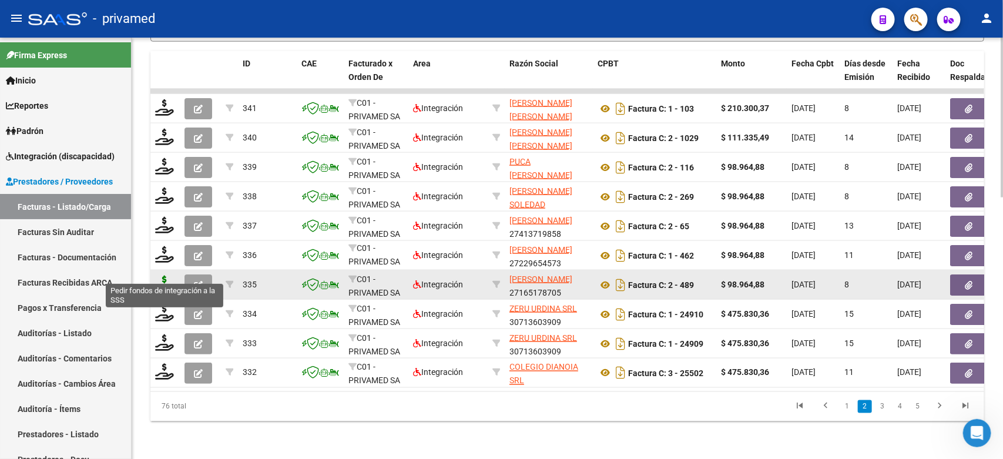
click at [167, 276] on icon at bounding box center [164, 284] width 19 height 16
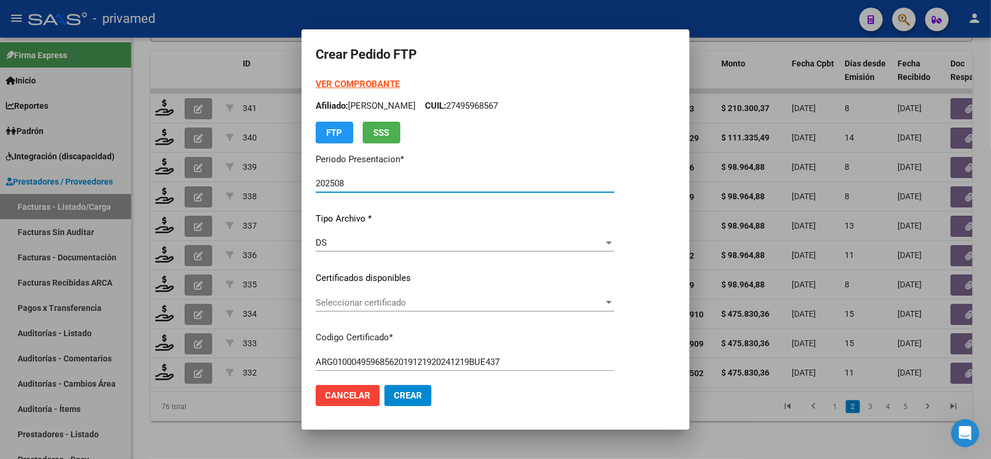
click at [355, 300] on span "Seleccionar certificado" at bounding box center [459, 302] width 288 height 11
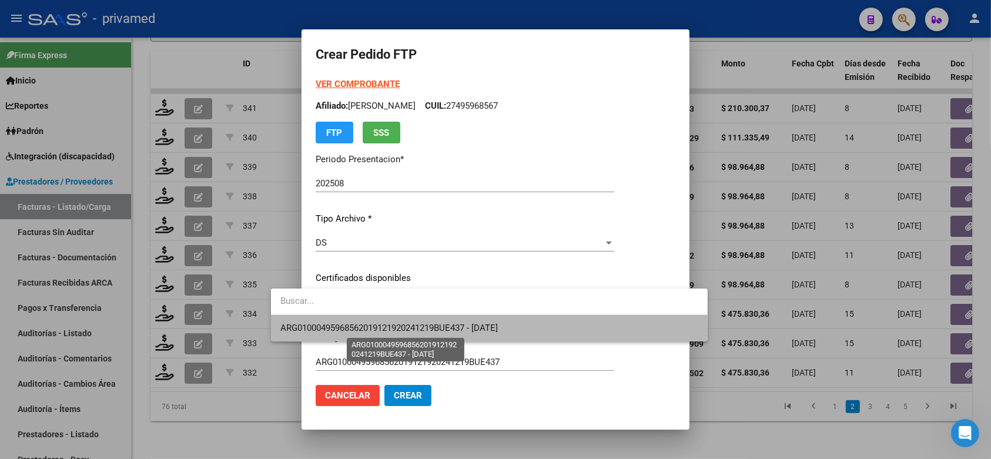
click at [377, 332] on span "ARG01000495968562019121920241219BUE437 - [DATE]" at bounding box center [388, 328] width 217 height 11
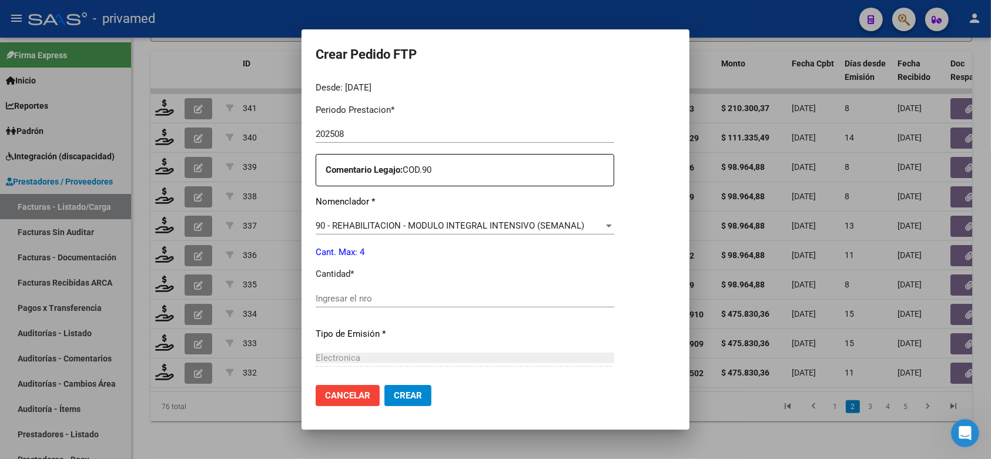
click at [376, 293] on input "Ingresar el nro" at bounding box center [464, 298] width 298 height 11
click at [394, 395] on span "Crear" at bounding box center [408, 395] width 28 height 11
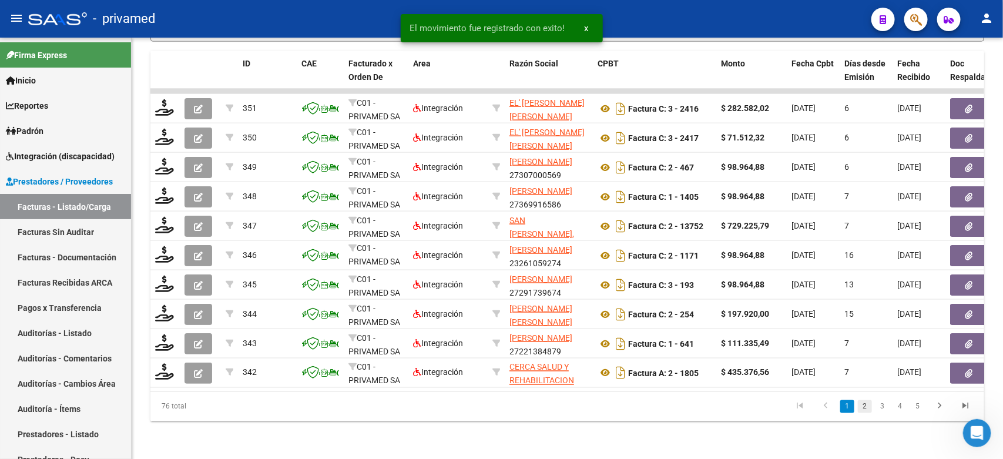
click at [868, 408] on link "2" at bounding box center [865, 406] width 14 height 13
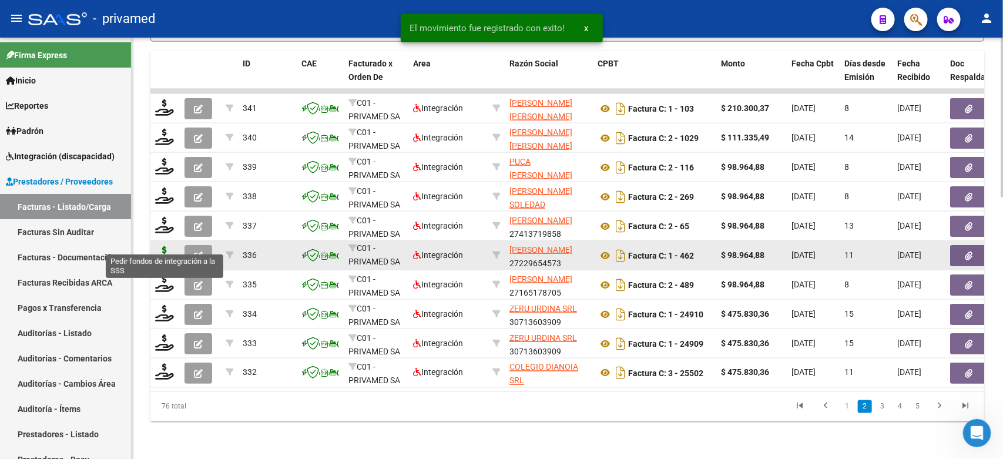
click at [160, 246] on icon at bounding box center [164, 254] width 19 height 16
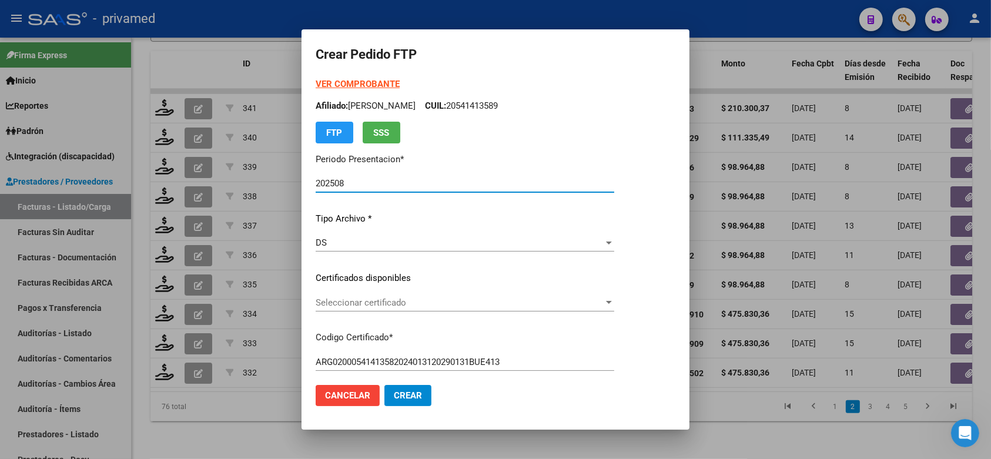
click at [517, 300] on span "Seleccionar certificado" at bounding box center [459, 302] width 288 height 11
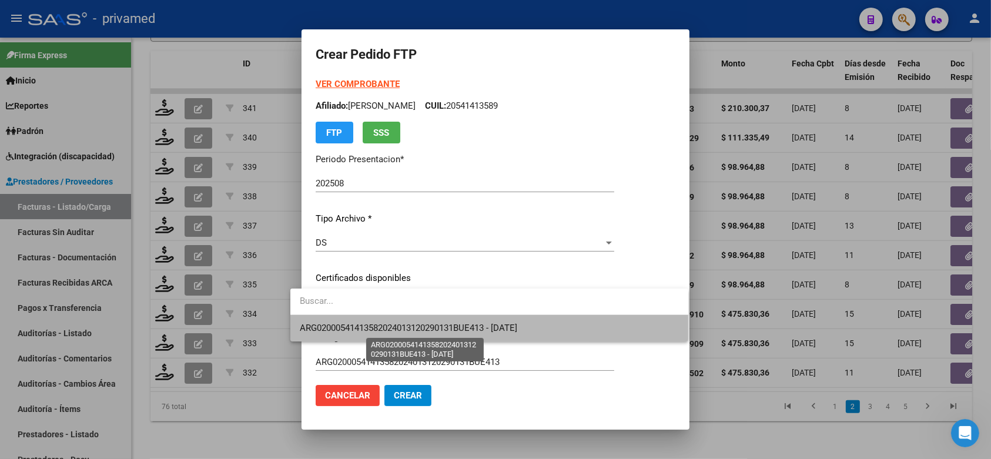
click at [517, 323] on span "ARG02000541413582024013120290131BUE413 - [DATE]" at bounding box center [408, 328] width 217 height 11
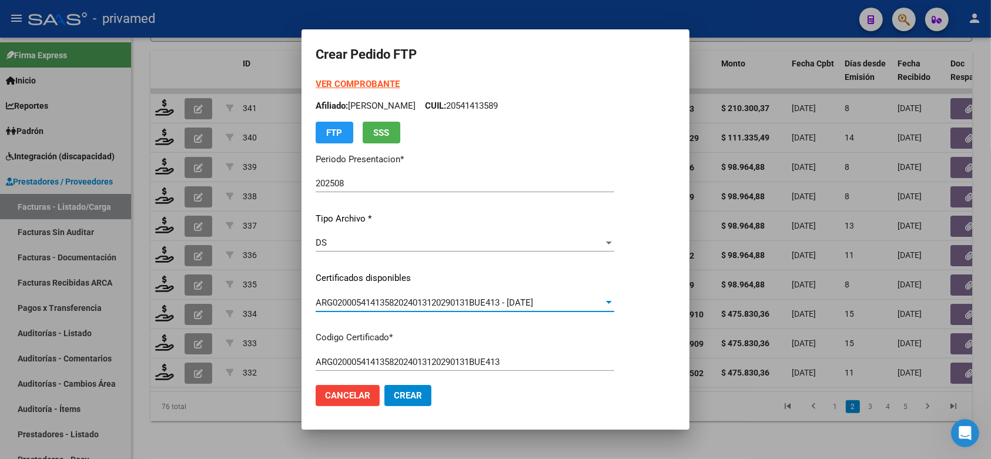
click at [614, 268] on div "VER COMPROBANTE ARCA Padrón Afiliado: CAZAJOUS THIAGO FRANCISCO CUIL: 205414135…" at bounding box center [464, 270] width 298 height 384
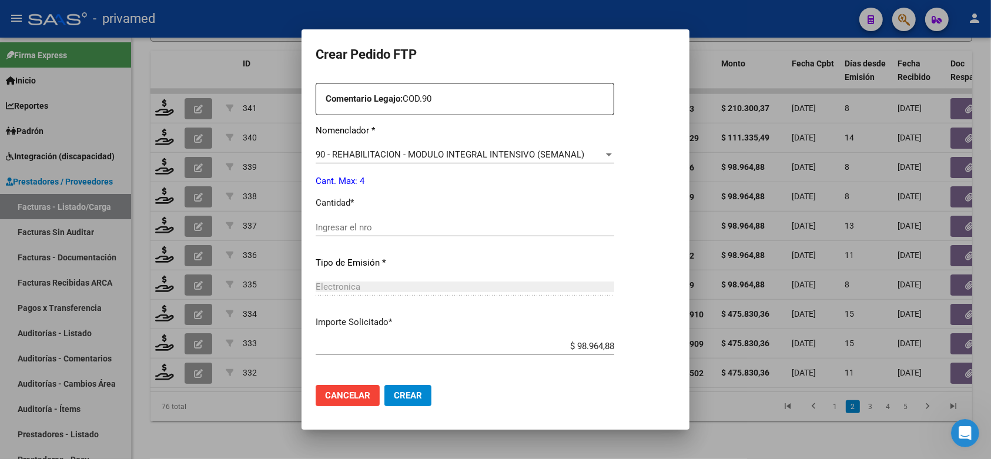
scroll to position [480, 0]
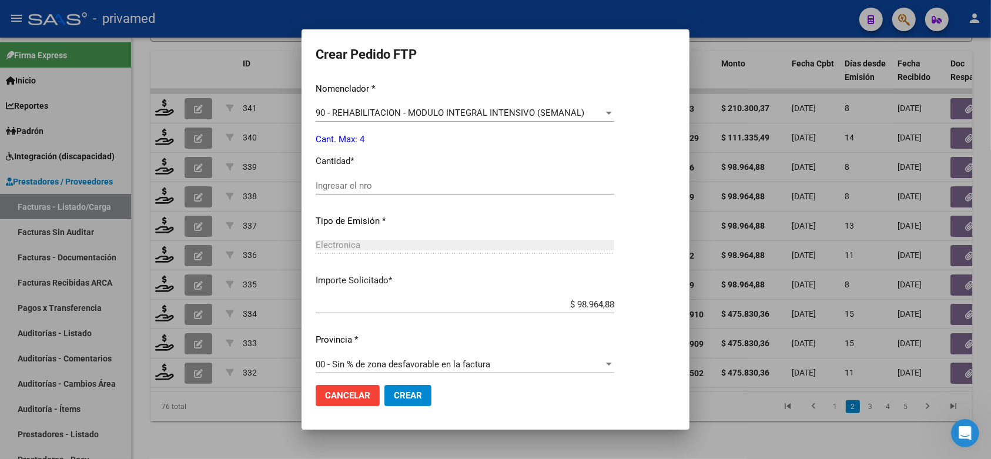
click at [454, 180] on input "Ingresar el nro" at bounding box center [464, 185] width 298 height 11
click at [403, 398] on span "Crear" at bounding box center [408, 395] width 28 height 11
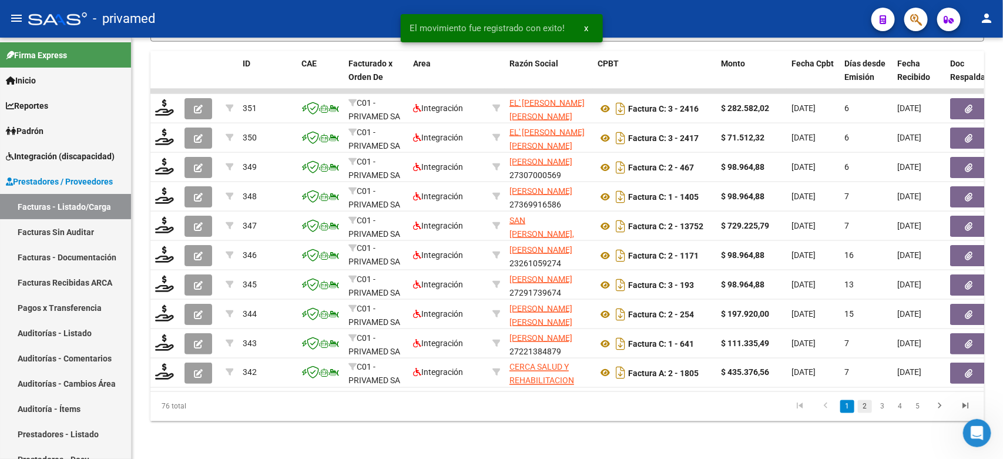
click at [864, 407] on link "2" at bounding box center [865, 406] width 14 height 13
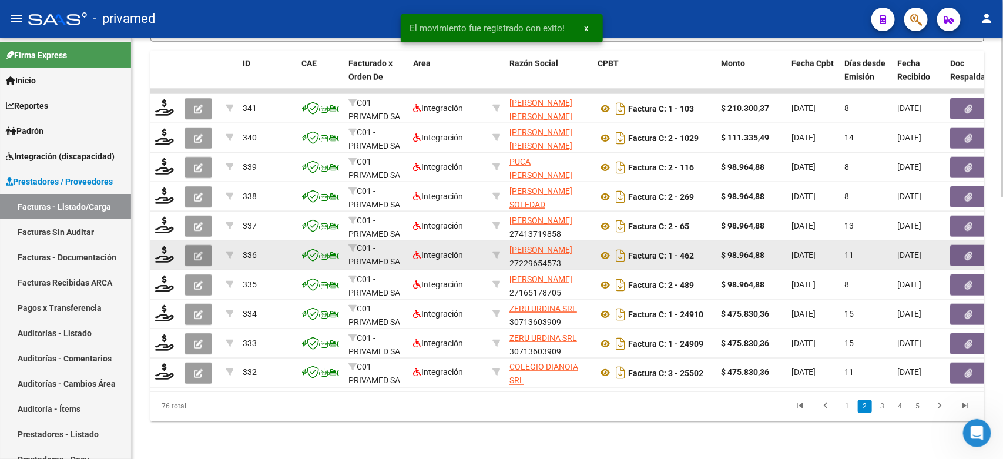
click at [203, 245] on button "button" at bounding box center [198, 255] width 28 height 21
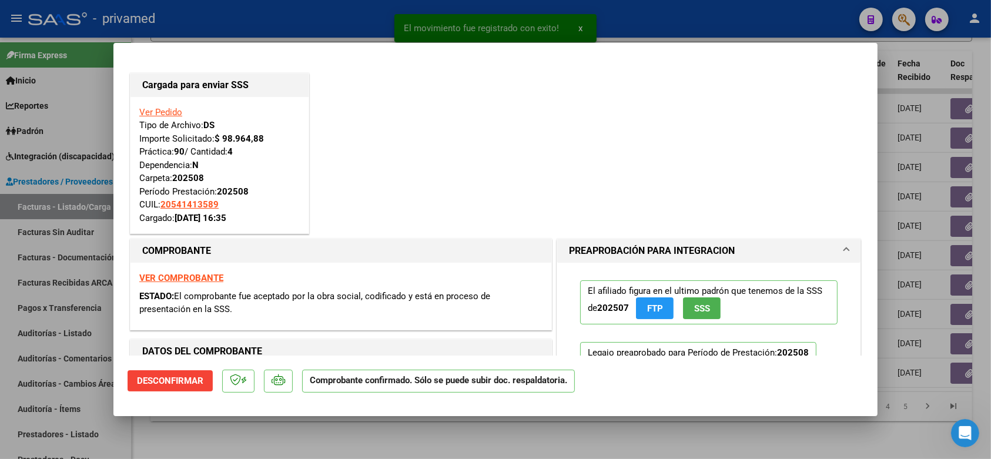
click at [266, 22] on div at bounding box center [495, 229] width 991 height 459
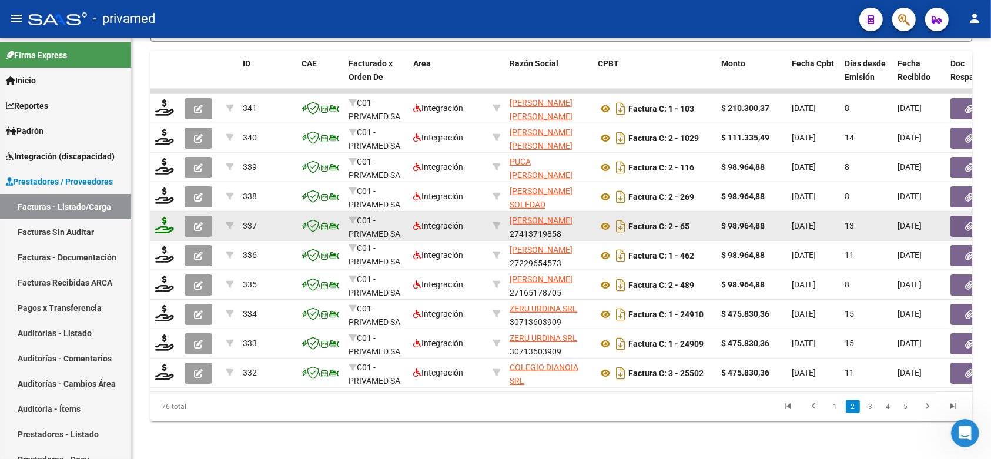
click at [167, 217] on icon at bounding box center [164, 225] width 19 height 16
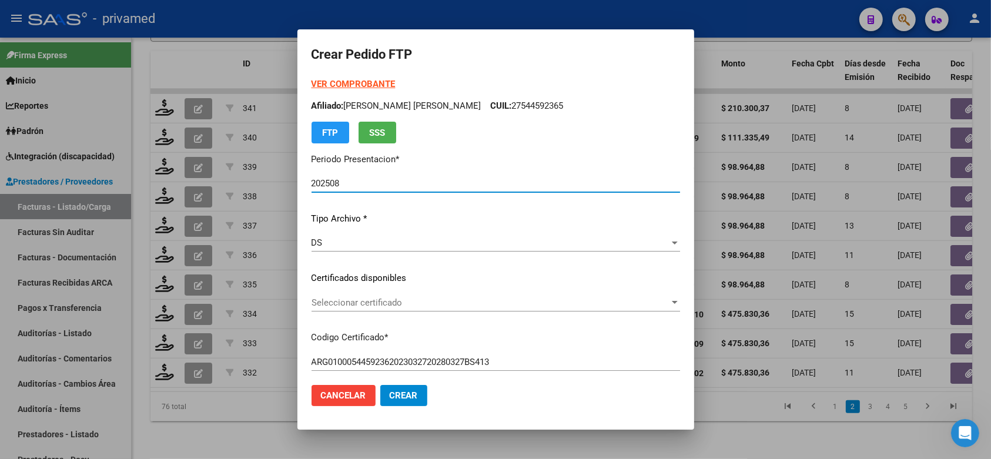
click at [415, 297] on span "Seleccionar certificado" at bounding box center [490, 302] width 358 height 11
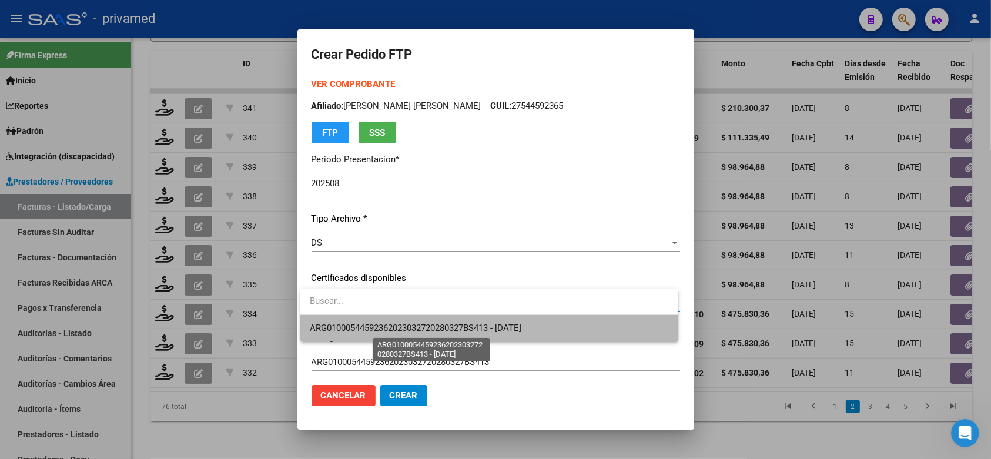
click at [435, 323] on span "ARG01000544592362023032720280327BS413 - [DATE]" at bounding box center [415, 328] width 211 height 11
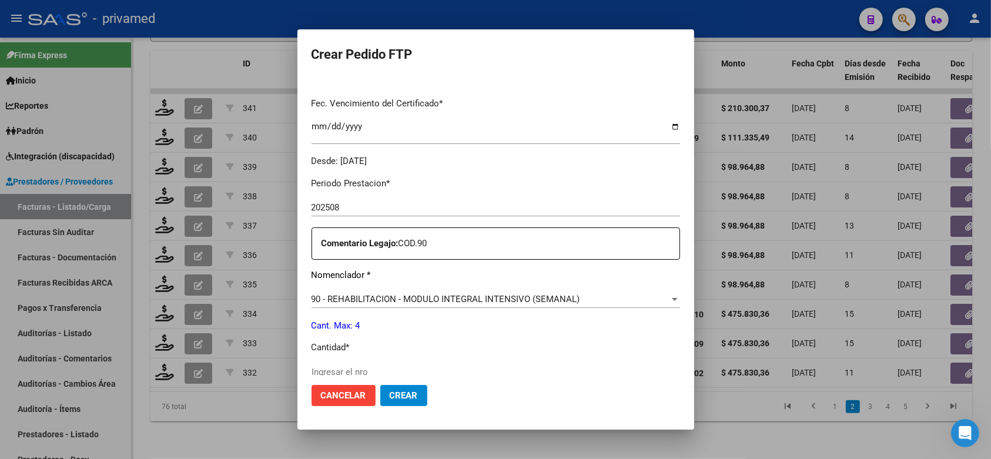
scroll to position [367, 0]
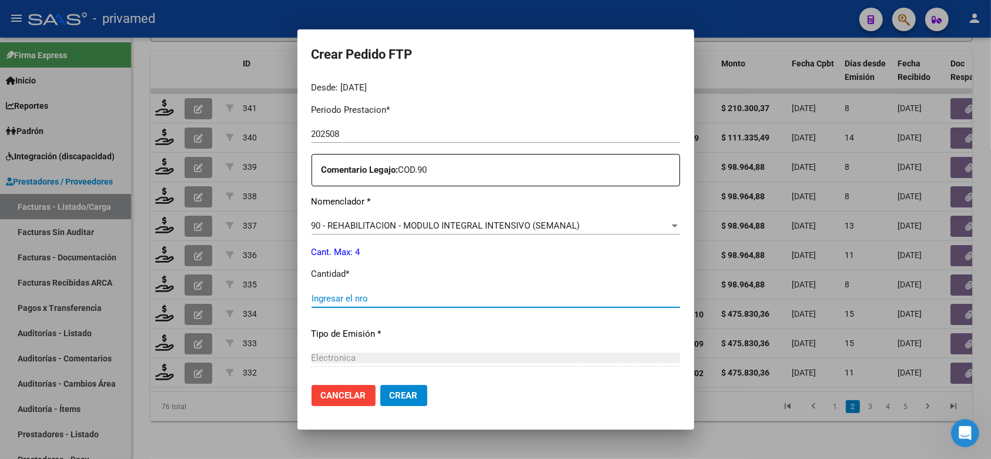
click at [432, 294] on input "Ingresar el nro" at bounding box center [495, 298] width 368 height 11
type input "4"
click at [409, 395] on span "Crear" at bounding box center [404, 395] width 28 height 11
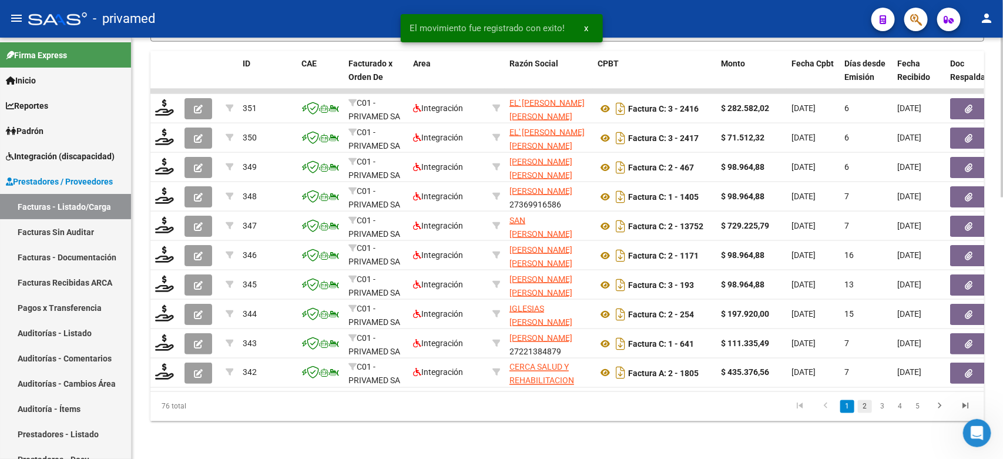
click at [864, 405] on link "2" at bounding box center [865, 406] width 14 height 13
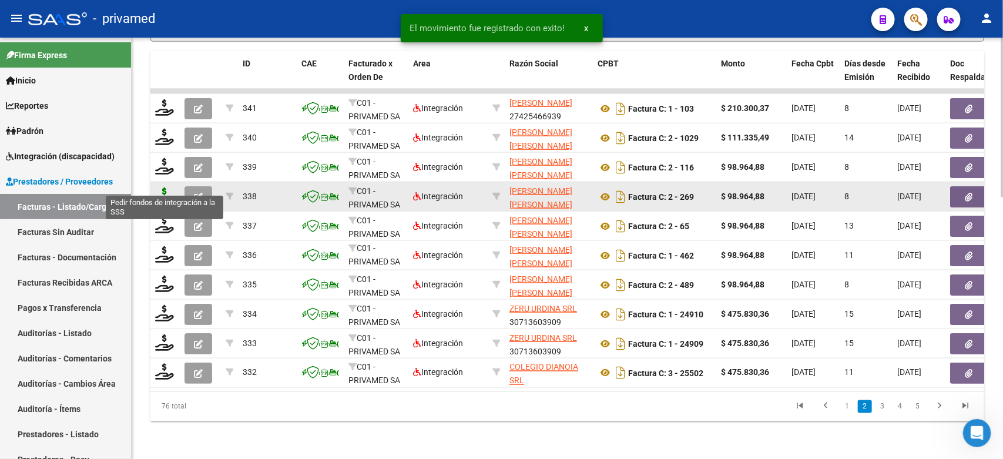
click at [162, 187] on icon at bounding box center [164, 195] width 19 height 16
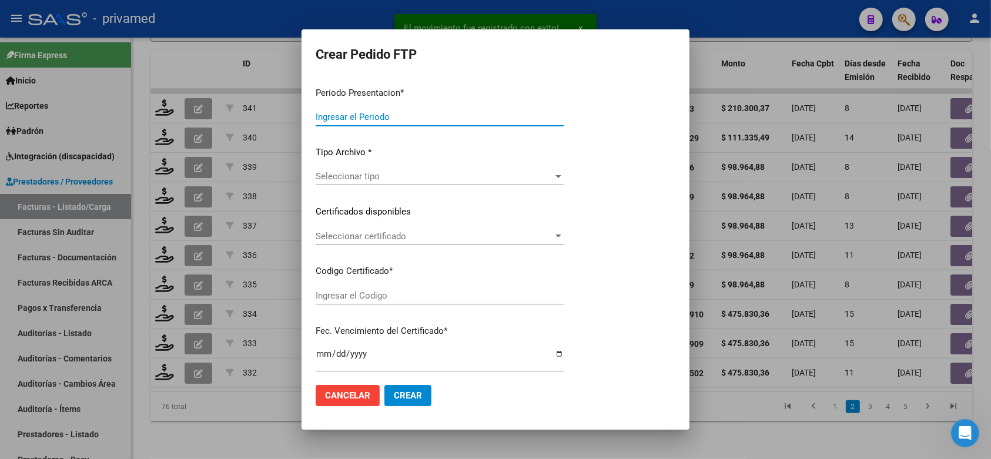
type input "202508"
type input "$ 98.964,88"
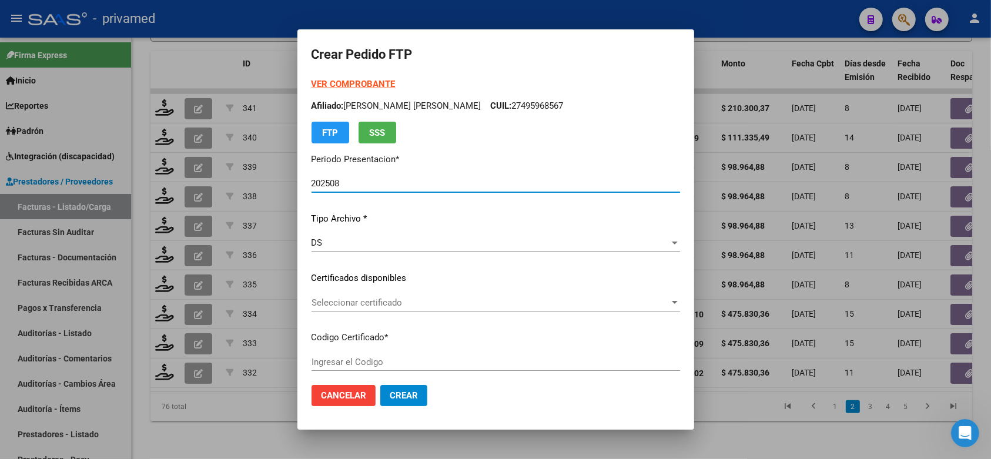
type input "ARG02000541413582024013120290131BUE413"
type input "[DATE]"
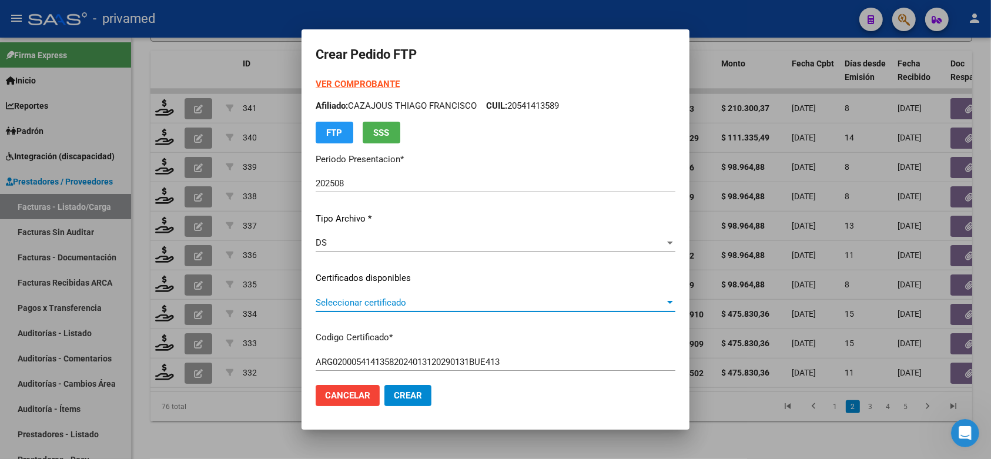
click at [431, 300] on span "Seleccionar certificado" at bounding box center [489, 302] width 349 height 11
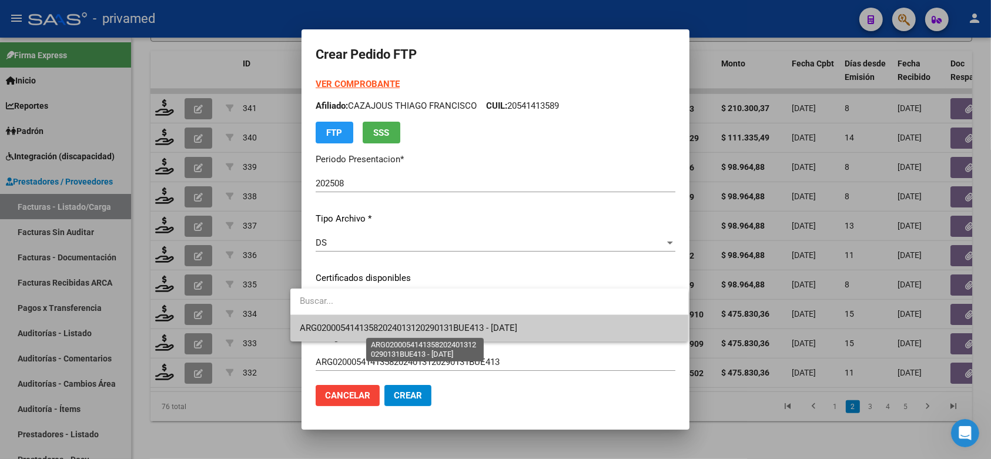
click at [456, 332] on span "ARG02000541413582024013120290131BUE413 - [DATE]" at bounding box center [408, 328] width 217 height 11
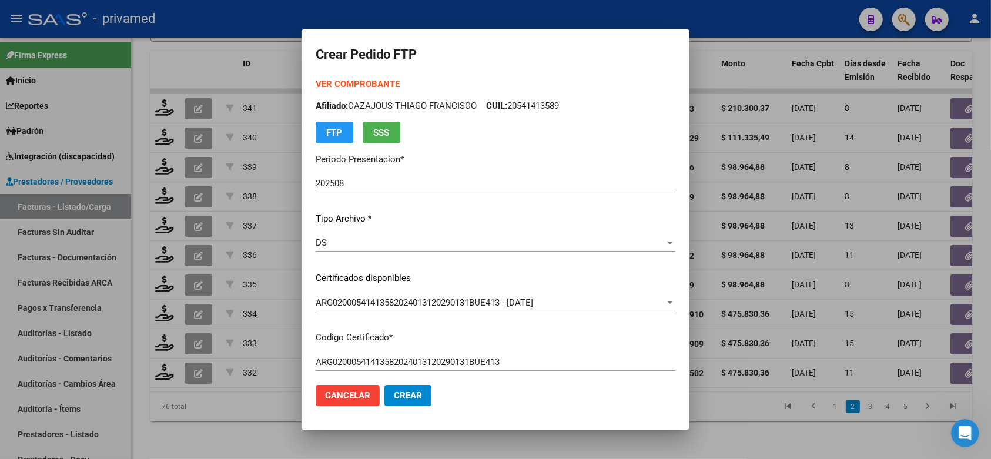
click at [682, 276] on mat-dialog-content "VER COMPROBANTE ARCA [PERSON_NAME] Afiliado: CAZAJOUS THIAGO [PERSON_NAME]: 205…" at bounding box center [495, 227] width 388 height 298
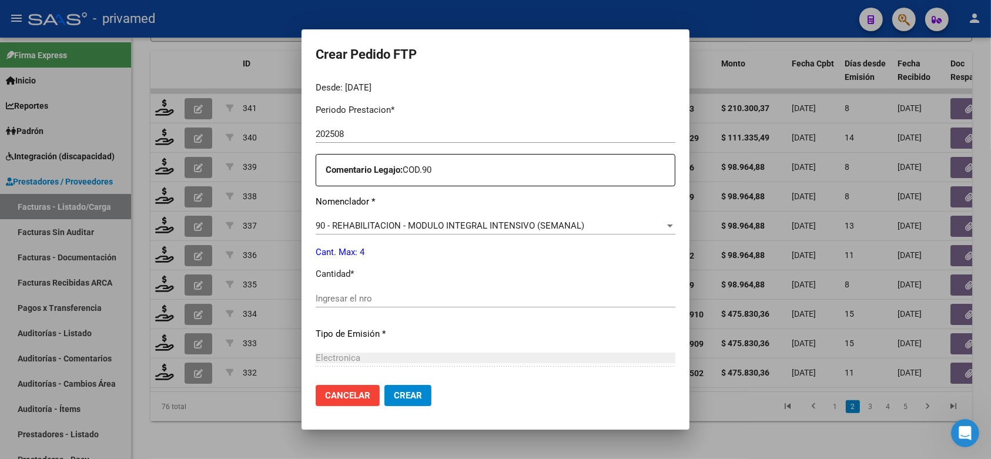
click at [518, 294] on input "Ingresar el nro" at bounding box center [495, 298] width 360 height 11
type input "4"
click at [394, 395] on span "Crear" at bounding box center [408, 395] width 28 height 11
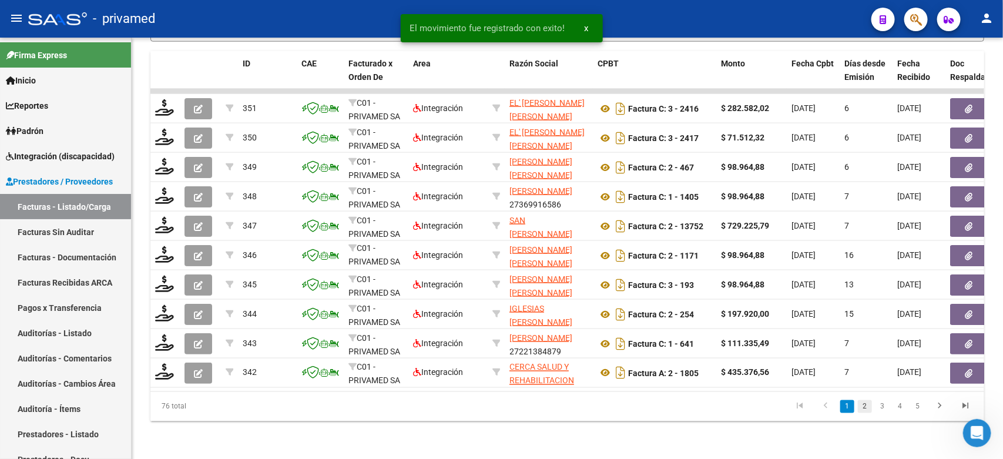
click at [868, 404] on link "2" at bounding box center [865, 406] width 14 height 13
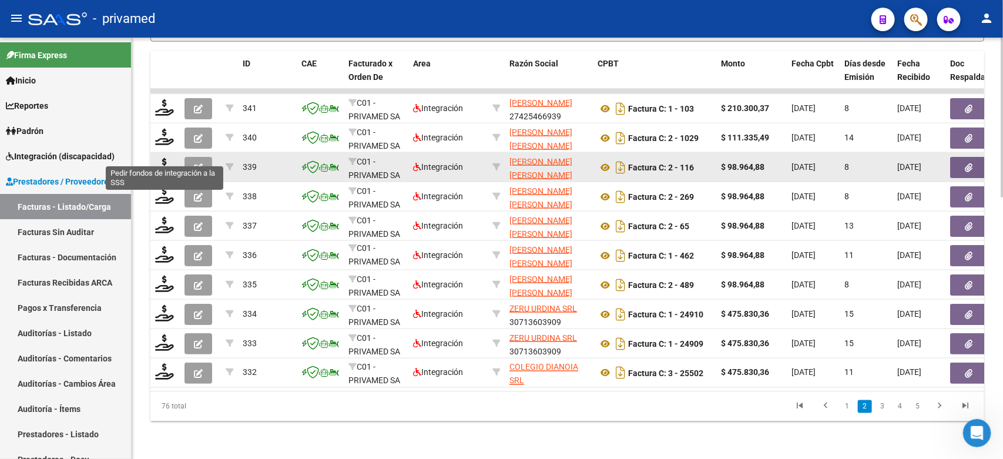
click at [198, 163] on icon "button" at bounding box center [198, 167] width 9 height 9
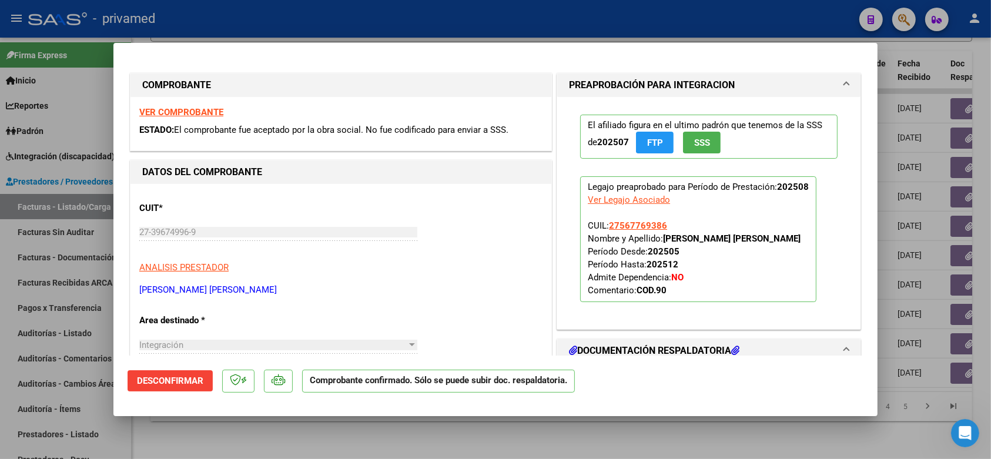
click at [253, 21] on div at bounding box center [495, 229] width 991 height 459
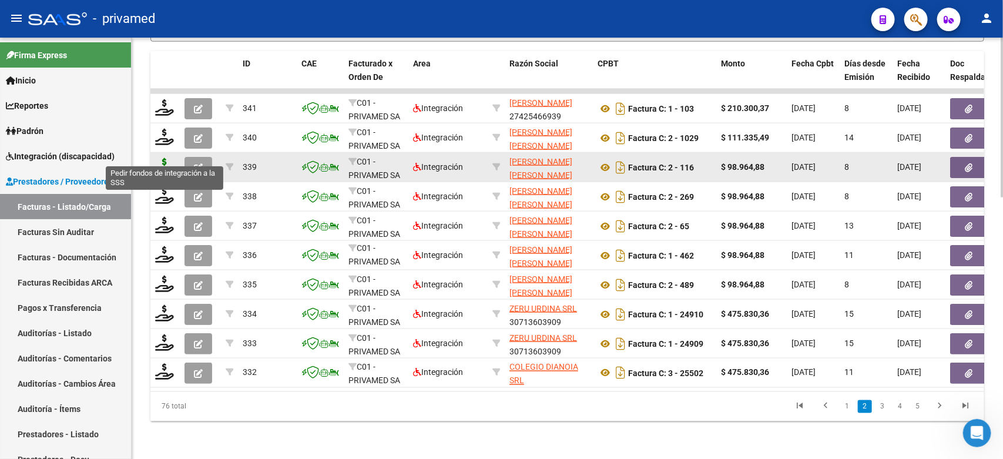
click at [167, 158] on icon at bounding box center [164, 166] width 19 height 16
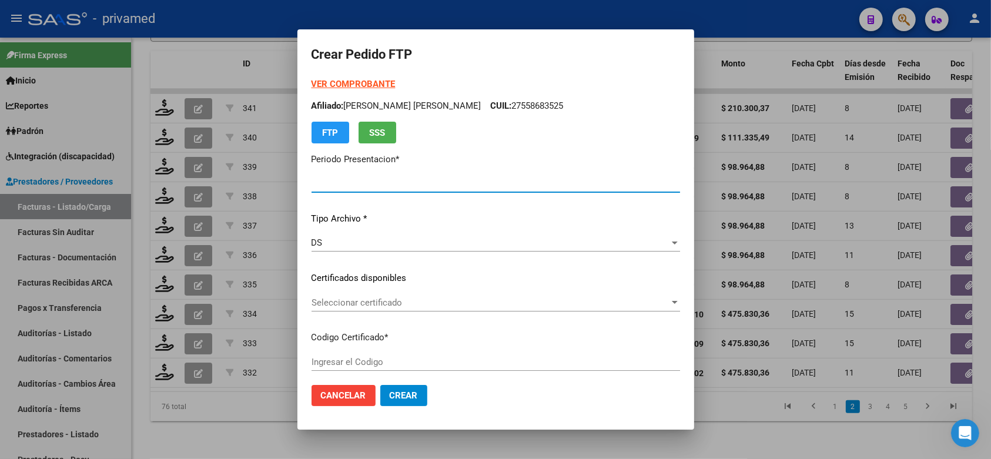
type input "202508"
type input "$ 98.964,88"
type input "ARG01000567769382023030720280307BS10725"
type input "[DATE]"
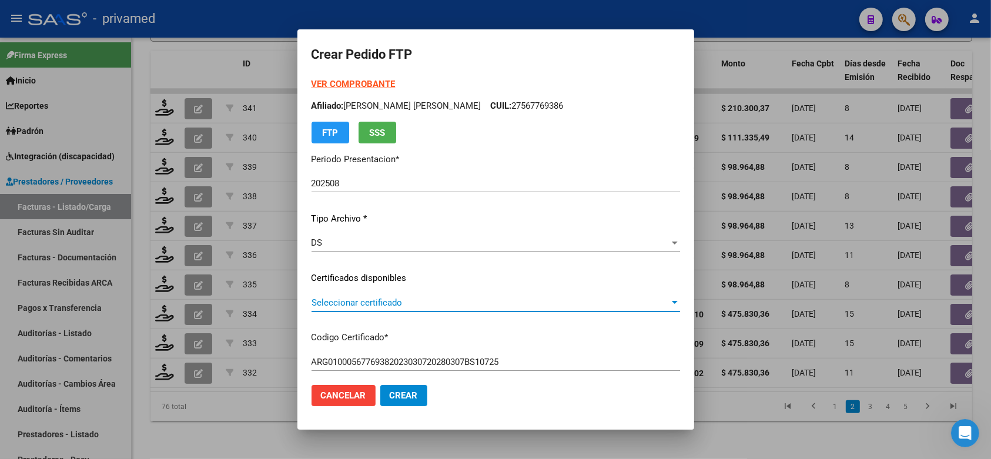
click at [363, 303] on span "Seleccionar certificado" at bounding box center [490, 302] width 358 height 11
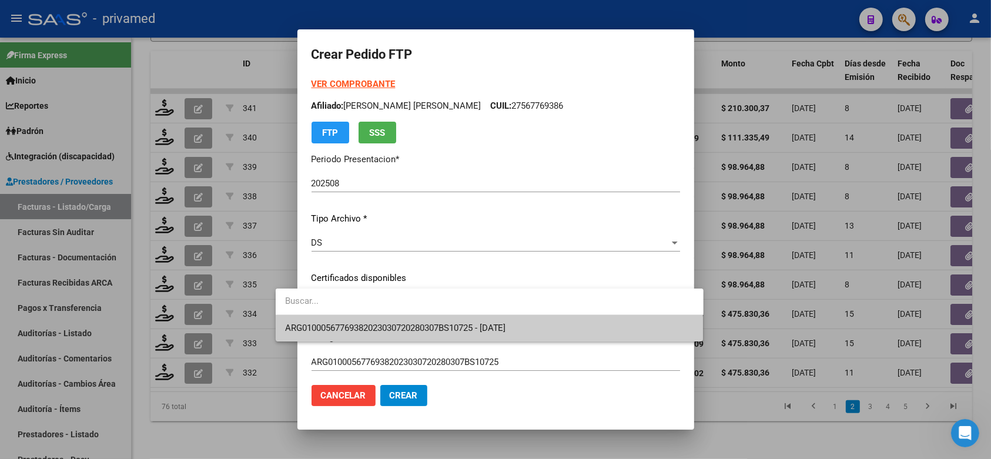
click at [373, 335] on span "ARG01000567769382023030720280307BS10725 - [DATE]" at bounding box center [489, 328] width 409 height 26
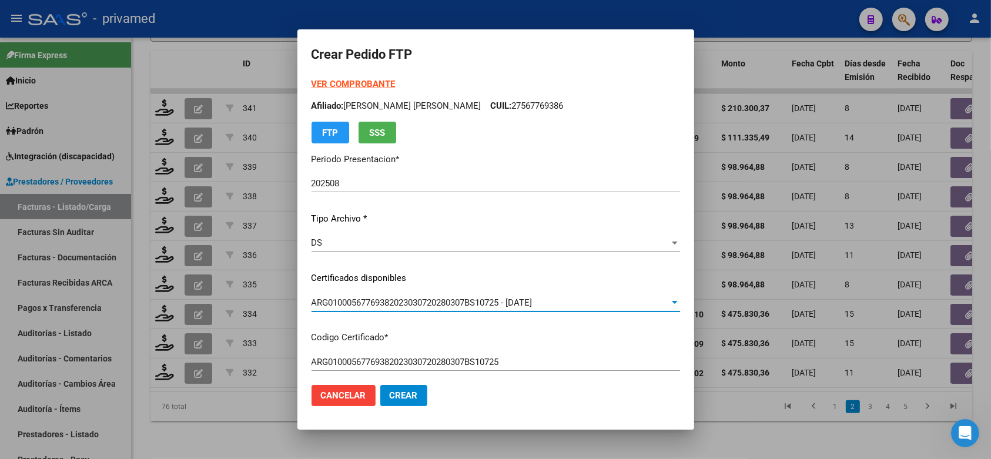
click at [390, 394] on span "Crear" at bounding box center [404, 395] width 28 height 11
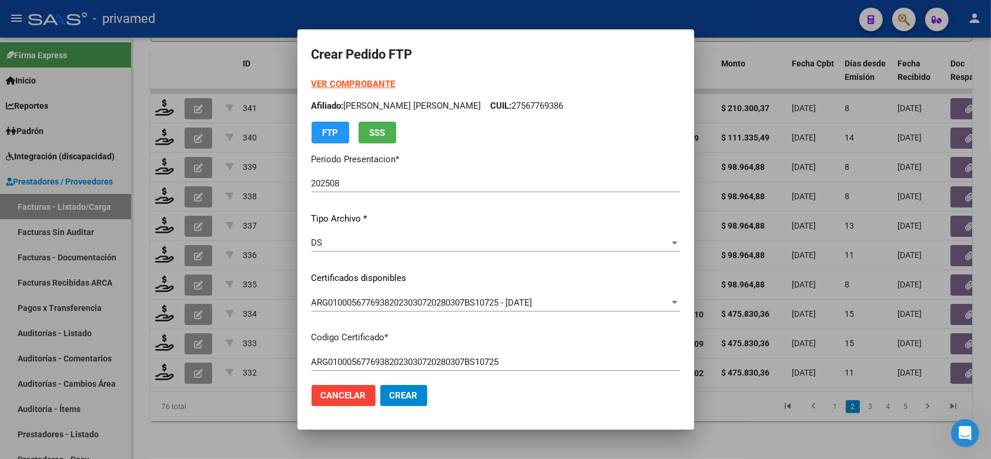
click at [390, 395] on span "Crear" at bounding box center [404, 395] width 28 height 11
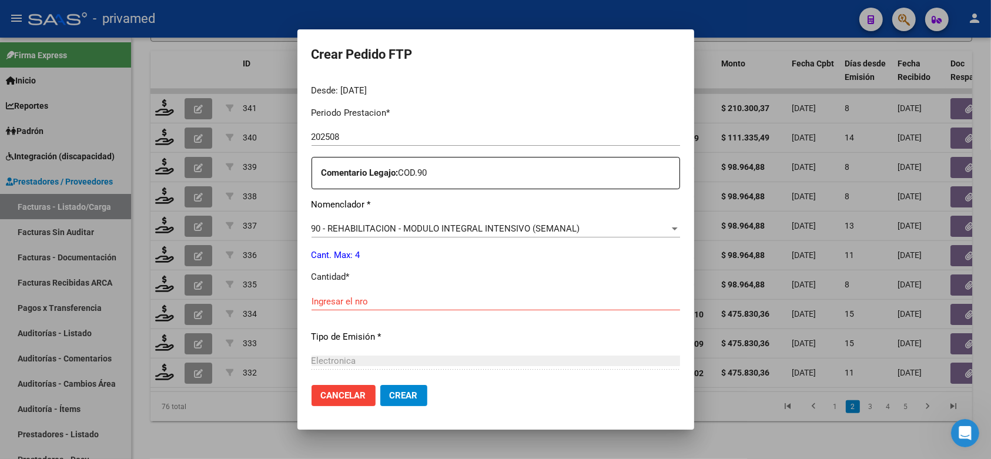
scroll to position [441, 0]
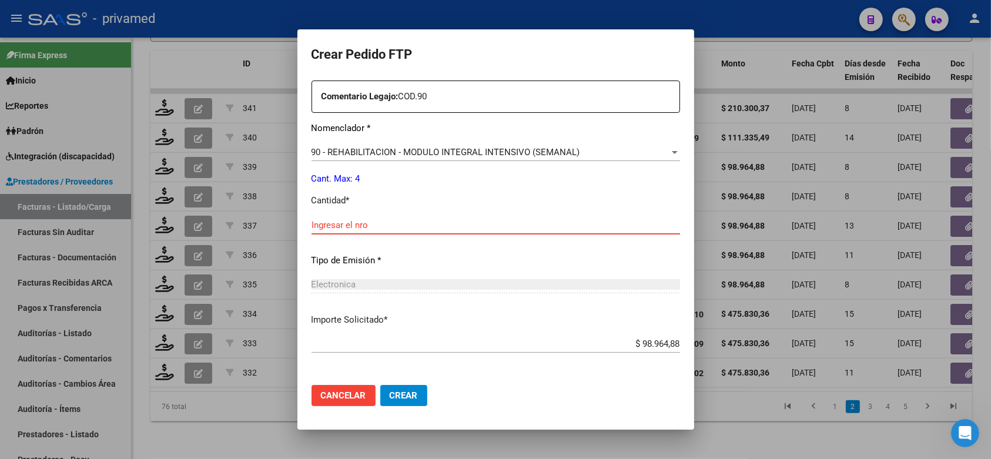
click at [408, 220] on input "Ingresar el nro" at bounding box center [495, 225] width 368 height 11
type input "4"
click at [390, 394] on span "Crear" at bounding box center [404, 395] width 28 height 11
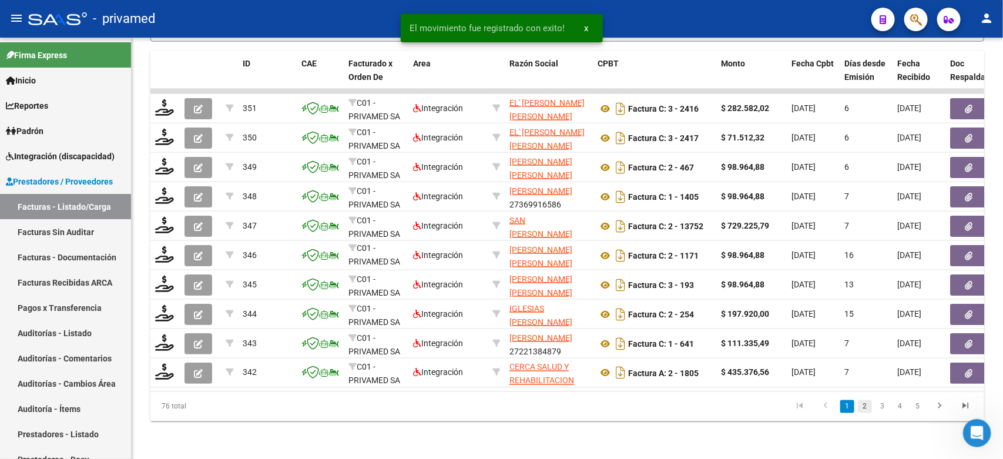
click at [865, 404] on link "2" at bounding box center [865, 406] width 14 height 13
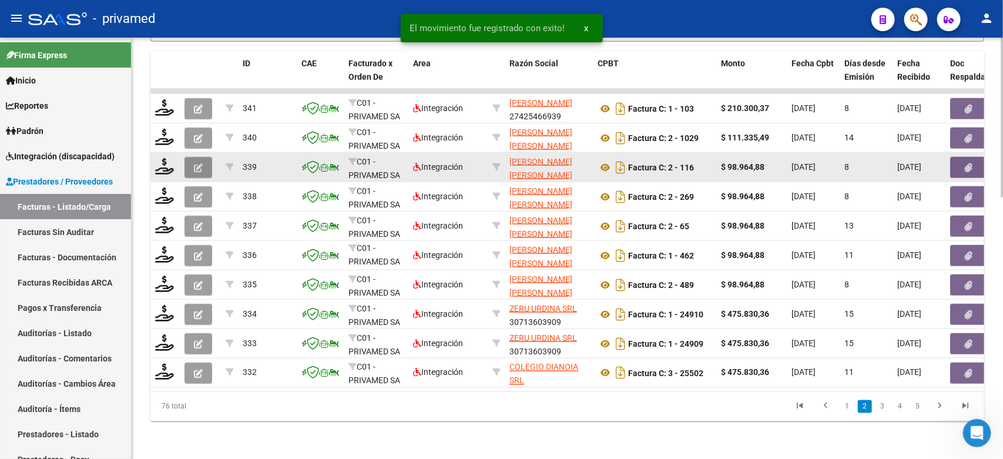
click at [200, 157] on button "button" at bounding box center [198, 167] width 28 height 21
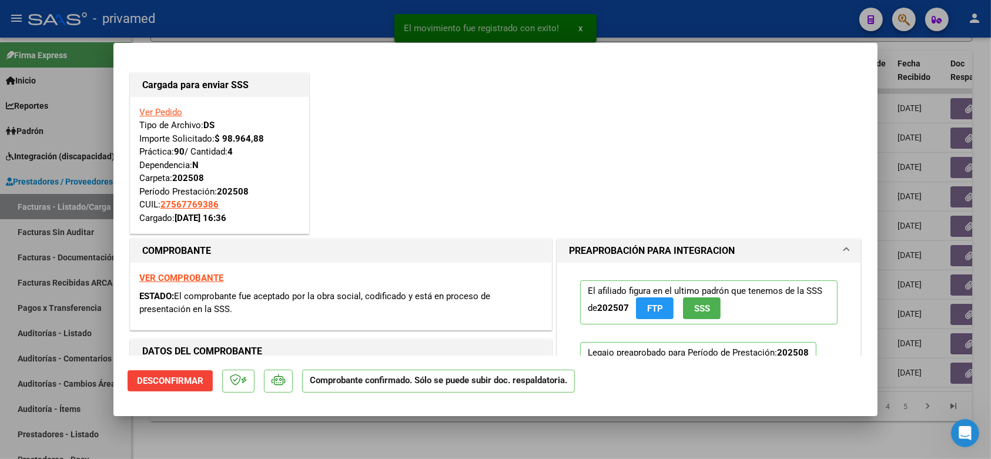
click at [251, 16] on div at bounding box center [495, 229] width 991 height 459
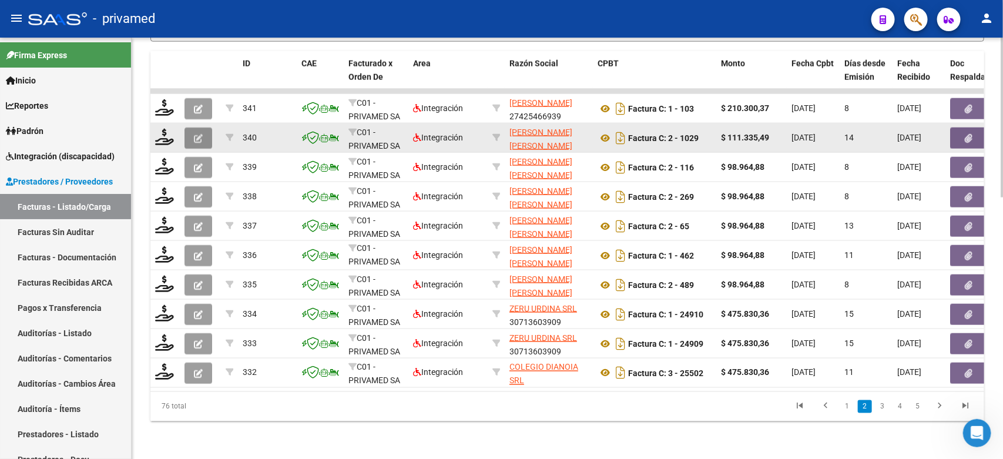
click at [190, 127] on button "button" at bounding box center [198, 137] width 28 height 21
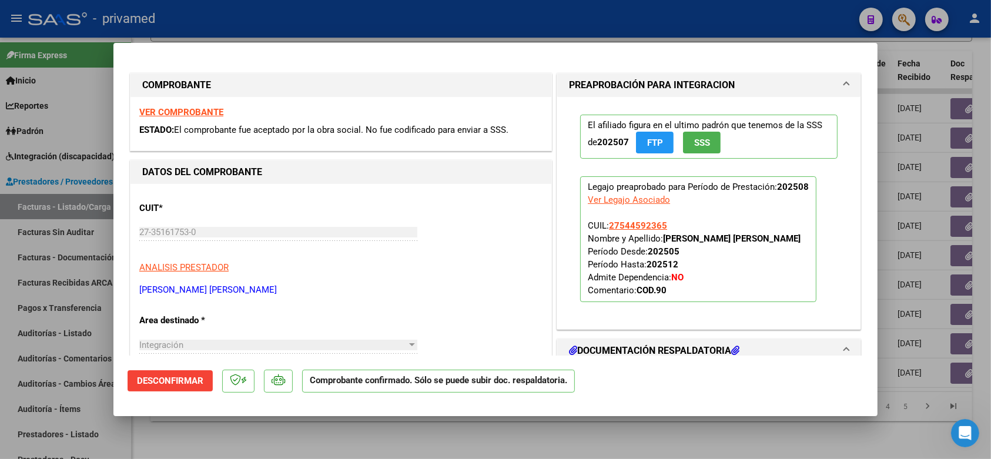
click at [257, 21] on div at bounding box center [495, 229] width 991 height 459
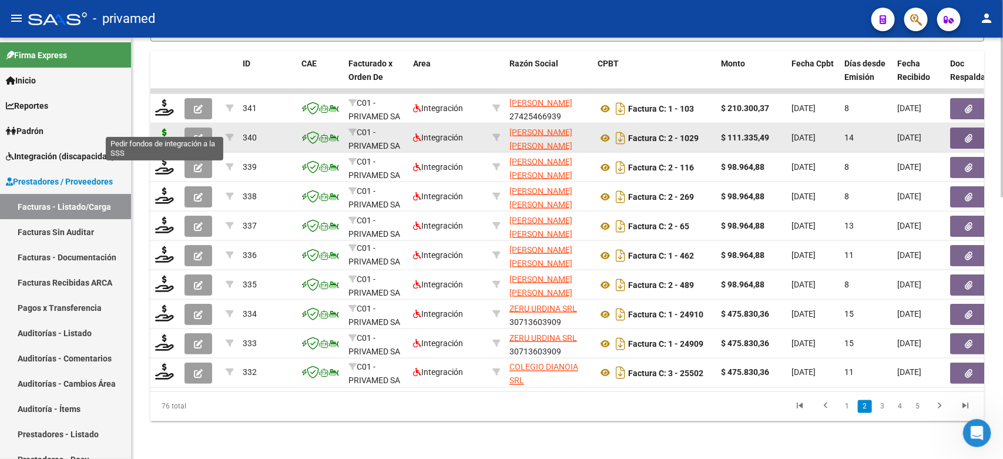
click at [166, 129] on icon at bounding box center [164, 137] width 19 height 16
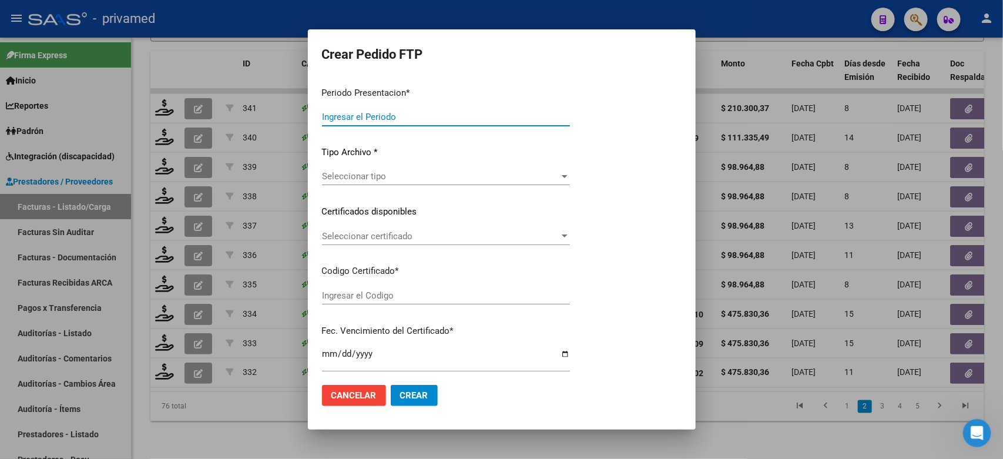
type input "202508"
type input "$ 111.335,49"
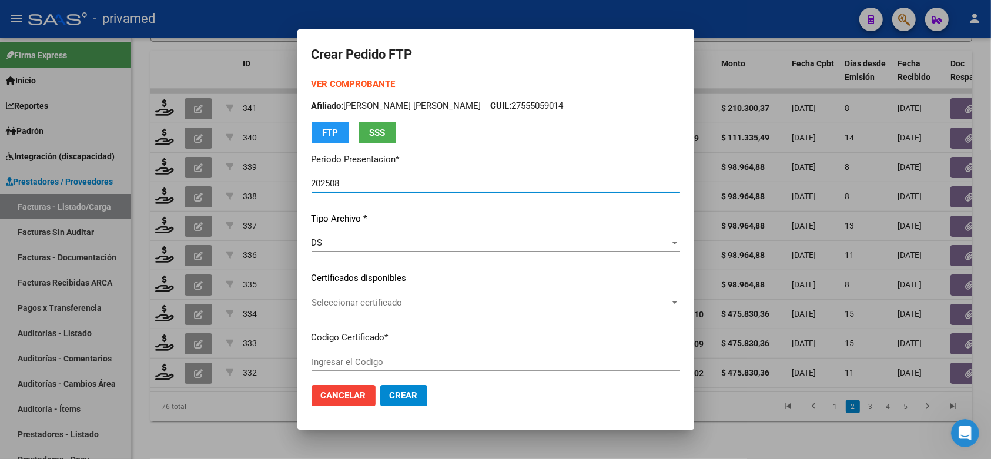
type input "ARG01000544592362023032720280327BS413"
type input "[DATE]"
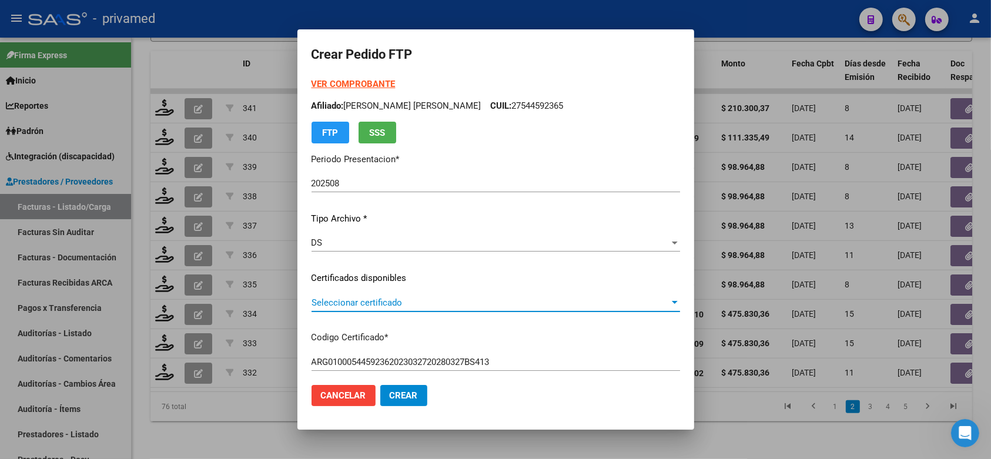
click at [415, 301] on span "Seleccionar certificado" at bounding box center [490, 302] width 358 height 11
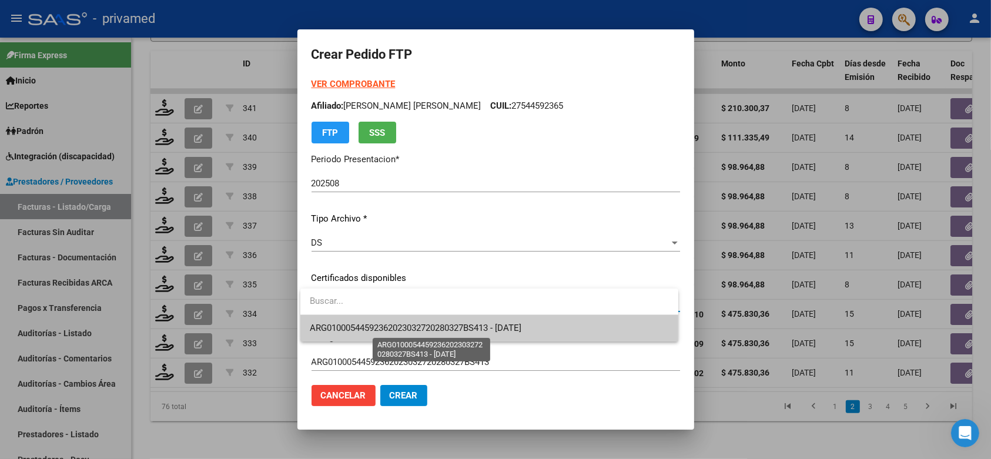
click at [425, 326] on span "ARG01000544592362023032720280327BS413 - [DATE]" at bounding box center [415, 328] width 211 height 11
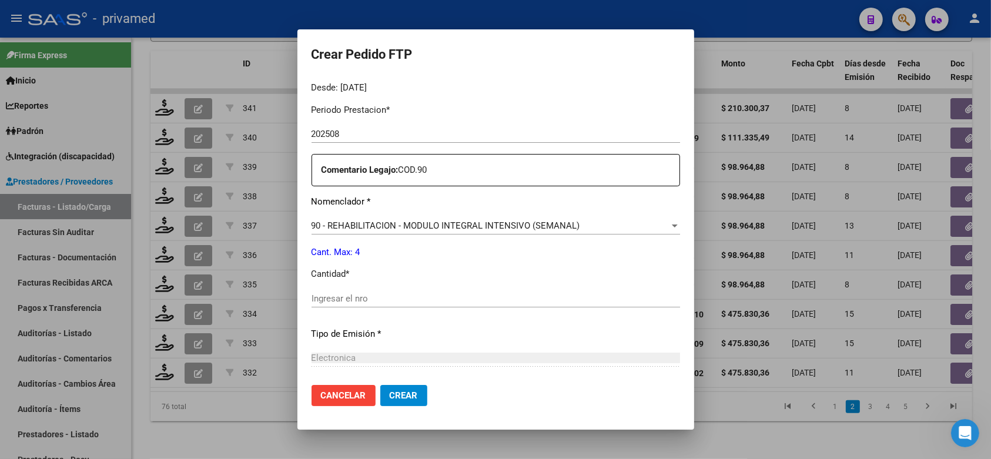
scroll to position [480, 0]
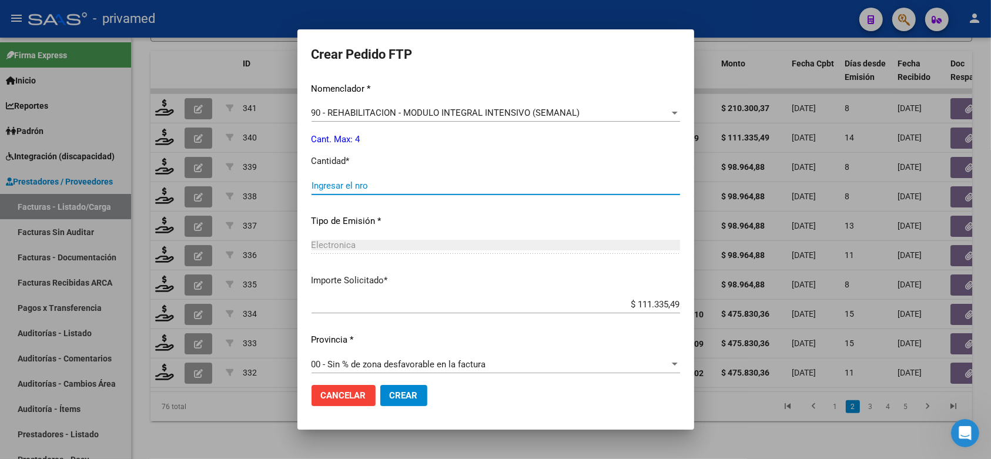
click at [388, 182] on input "Ingresar el nro" at bounding box center [495, 185] width 368 height 11
type input "4"
click at [404, 394] on span "Crear" at bounding box center [404, 395] width 28 height 11
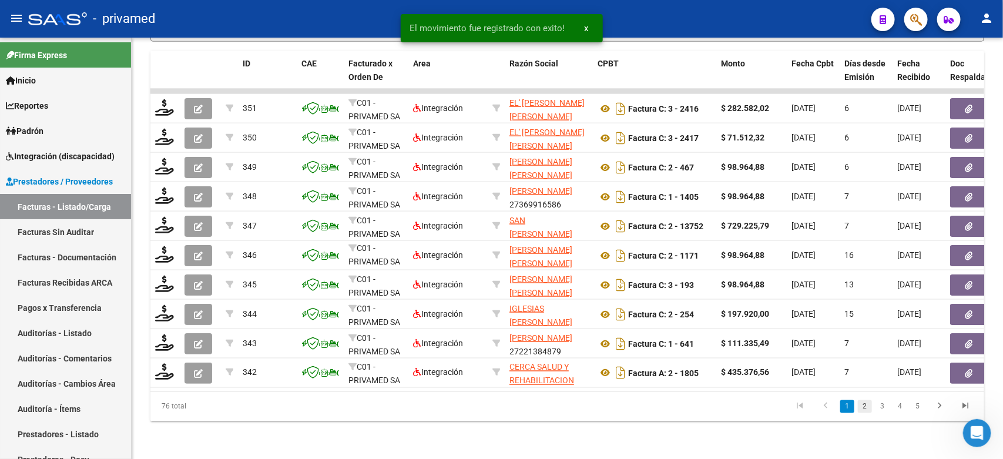
click at [864, 408] on link "2" at bounding box center [865, 406] width 14 height 13
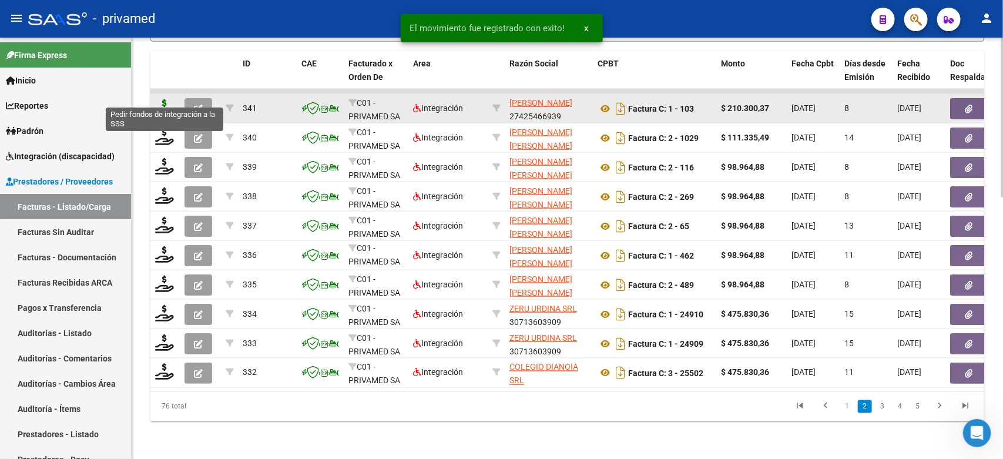
click at [164, 99] on icon at bounding box center [164, 107] width 19 height 16
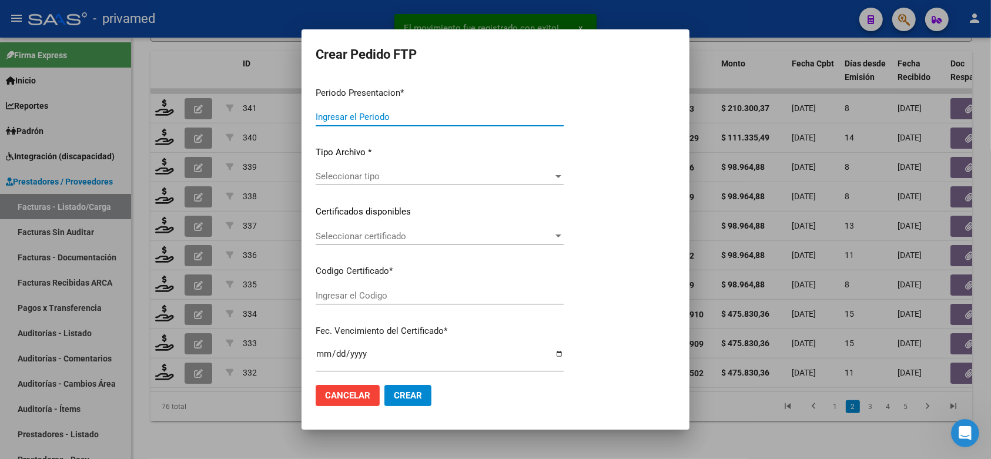
type input "202508"
type input "$ 210.300,37"
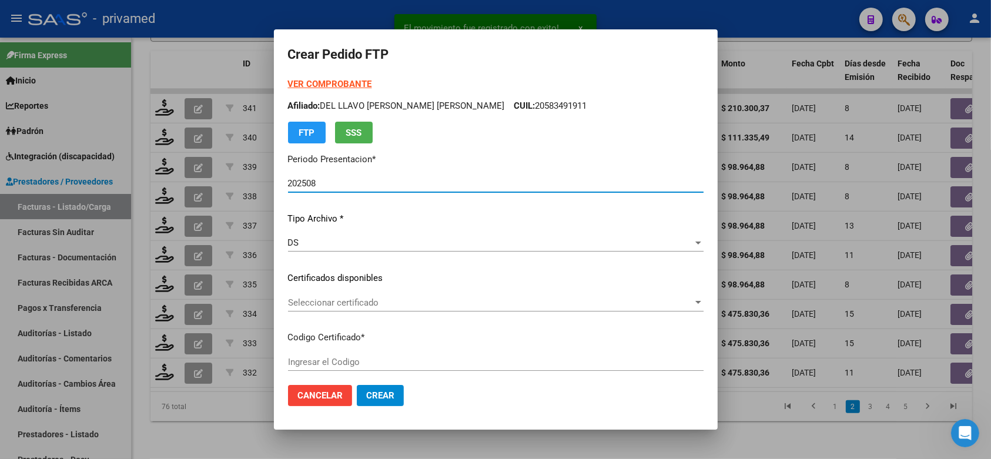
type input "ARG02000542924062022022320270223BS348"
type input "[DATE]"
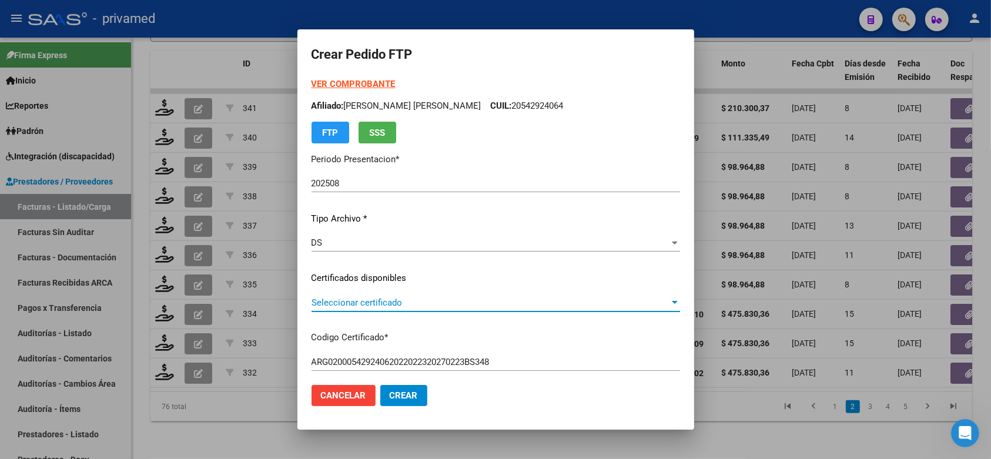
click at [324, 304] on span "Seleccionar certificado" at bounding box center [490, 302] width 358 height 11
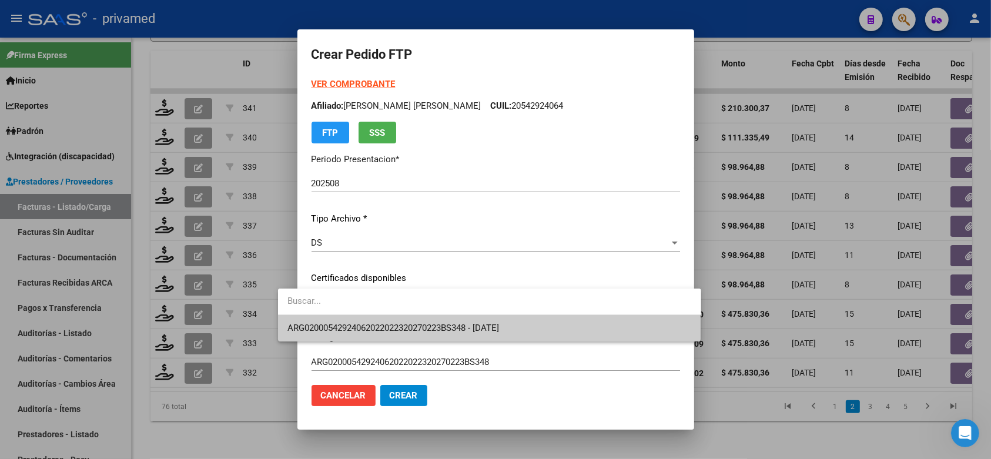
click at [363, 319] on span "ARG02000542924062022022320270223BS348 - [DATE]" at bounding box center [489, 328] width 404 height 26
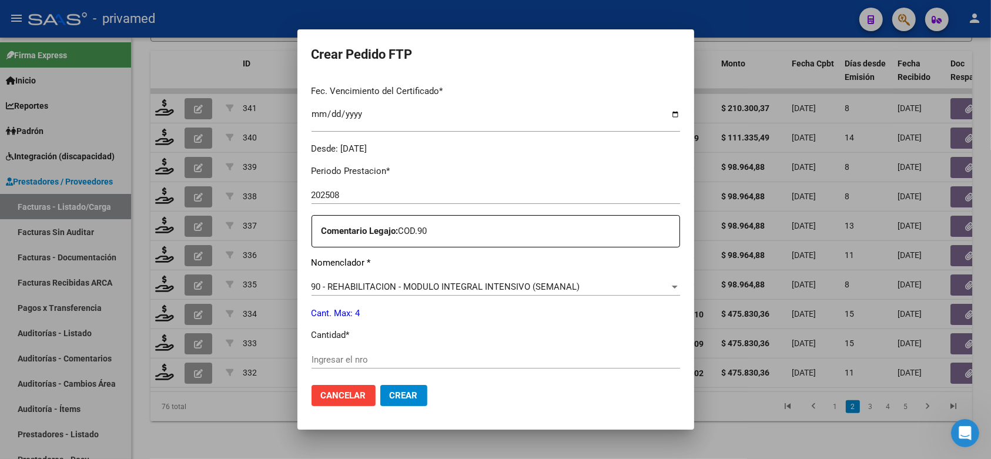
scroll to position [367, 0]
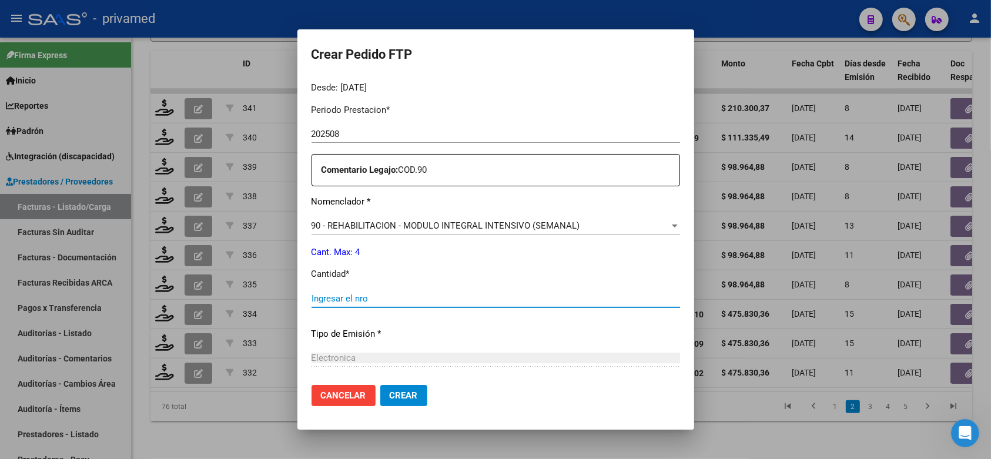
click at [394, 293] on input "Ingresar el nro" at bounding box center [495, 298] width 368 height 11
type input "4"
click at [390, 400] on span "Crear" at bounding box center [404, 395] width 28 height 11
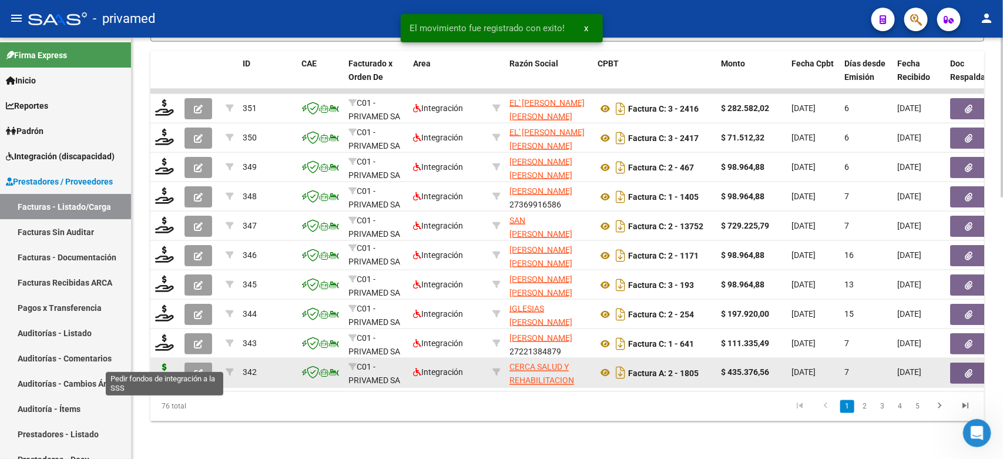
click at [160, 364] on icon at bounding box center [164, 372] width 19 height 16
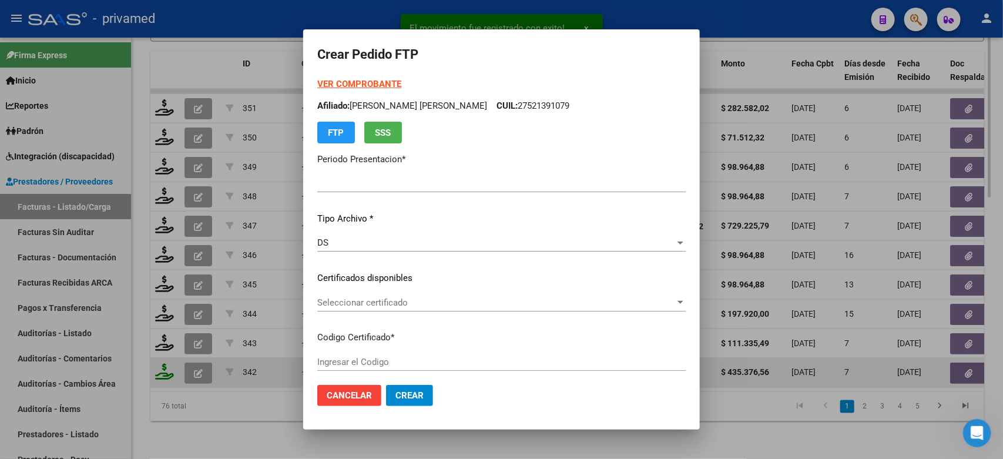
type input "202508"
type input "$ 435.376,56"
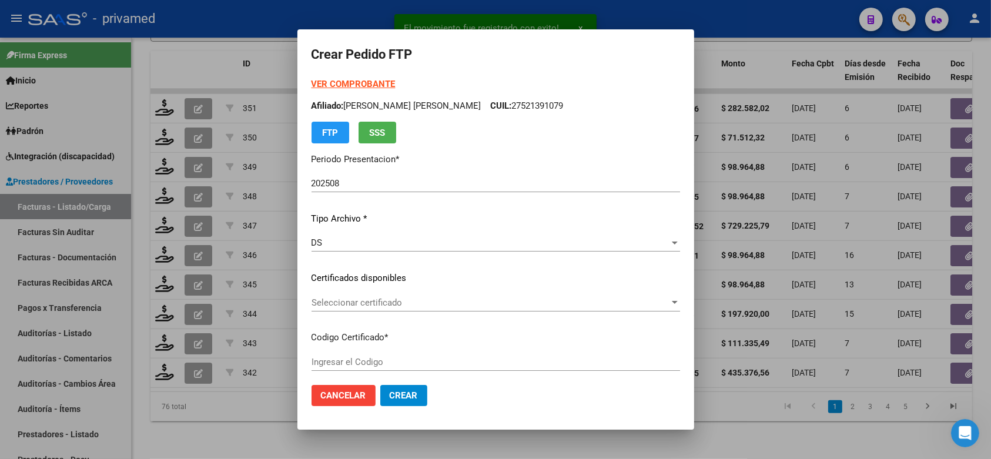
type input "ARG02000563471432020052820260528BS460"
type input "[DATE]"
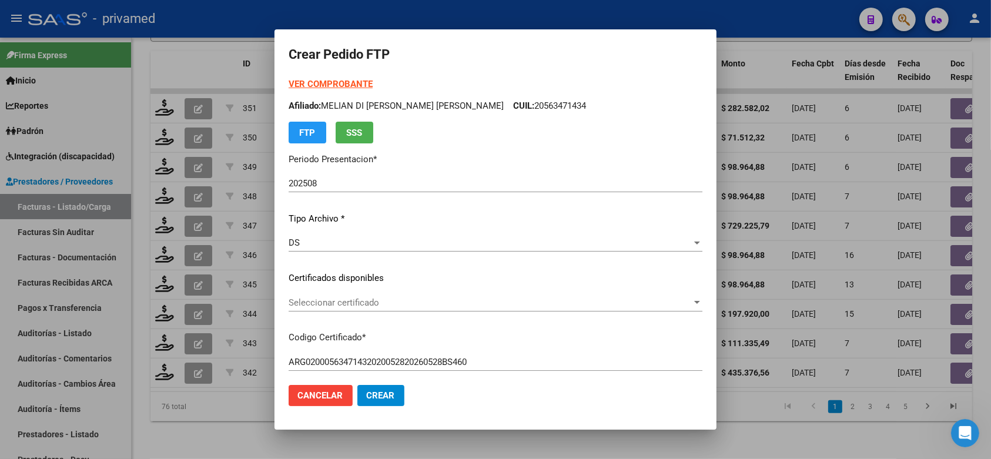
click at [365, 298] on span "Seleccionar certificado" at bounding box center [489, 302] width 403 height 11
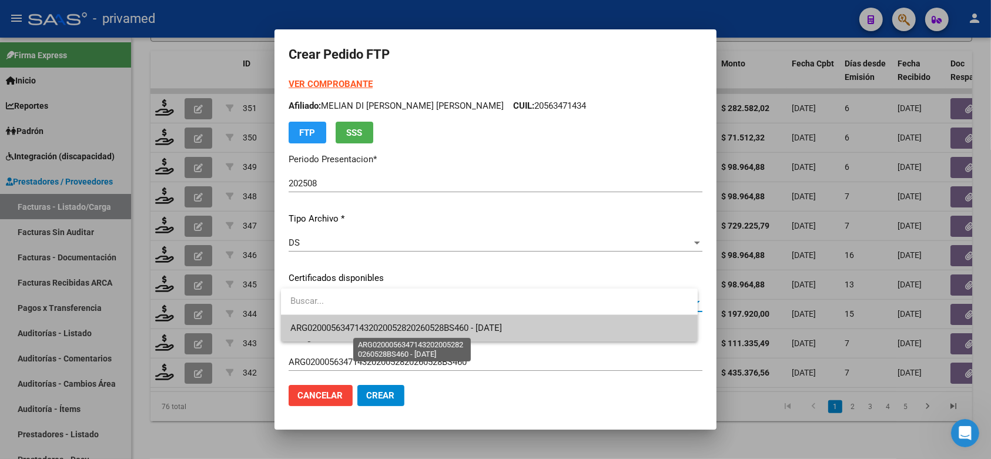
click at [382, 325] on span "ARG02000563471432020052820260528BS460 - [DATE]" at bounding box center [395, 328] width 211 height 11
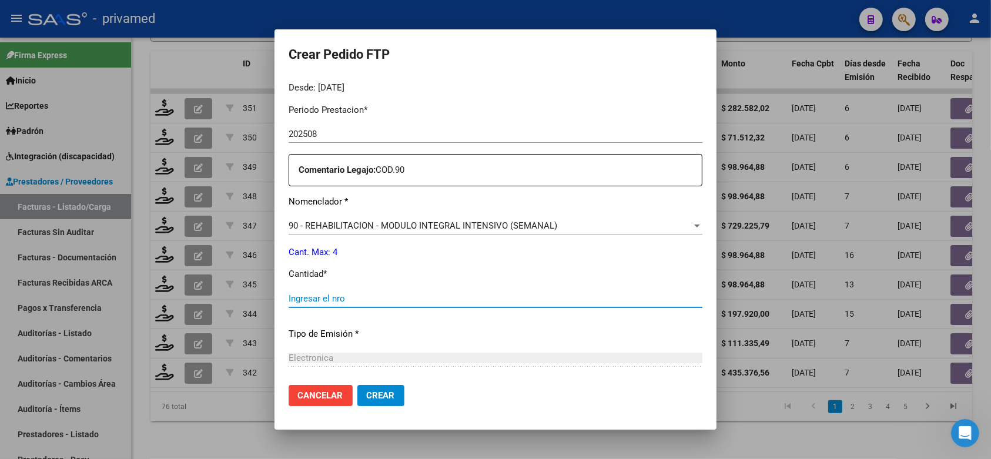
click at [403, 293] on input "Ingresar el nro" at bounding box center [495, 298] width 414 height 11
type input "4"
click at [399, 394] on button "Crear" at bounding box center [380, 395] width 47 height 21
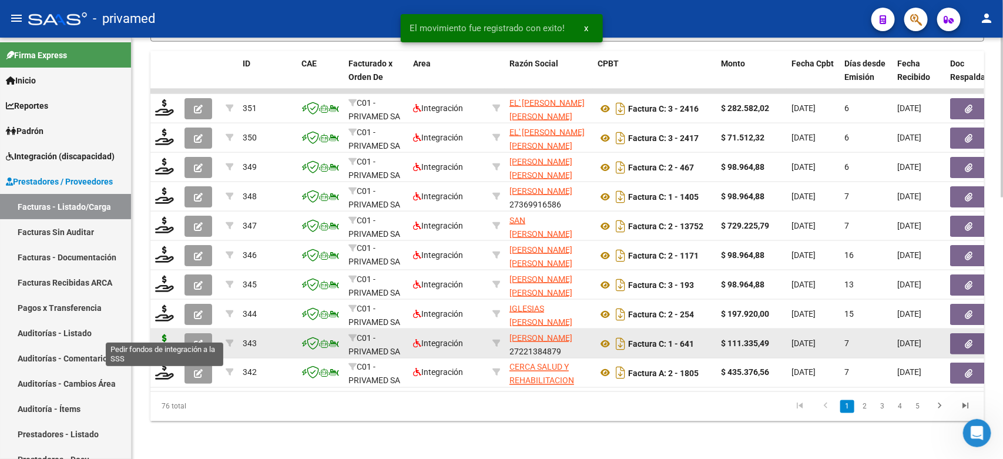
click at [163, 334] on icon at bounding box center [164, 342] width 19 height 16
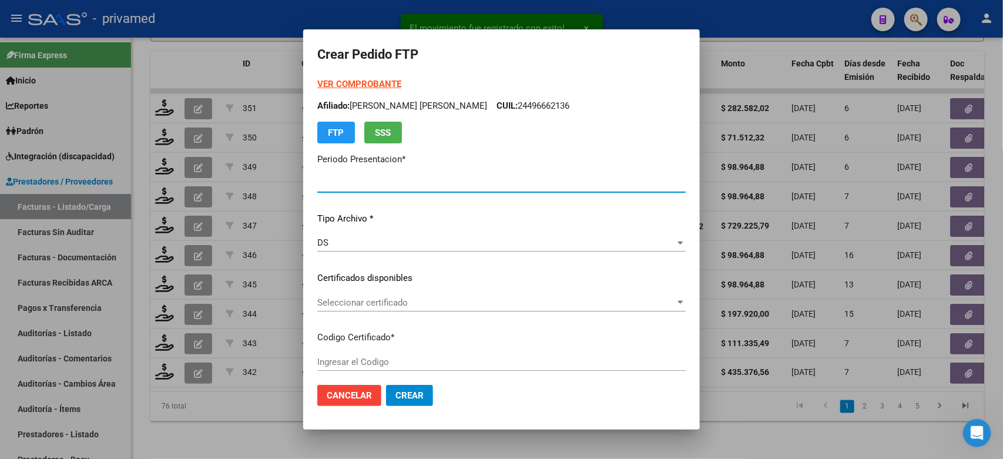
type input "202508"
type input "$ 111.335,49"
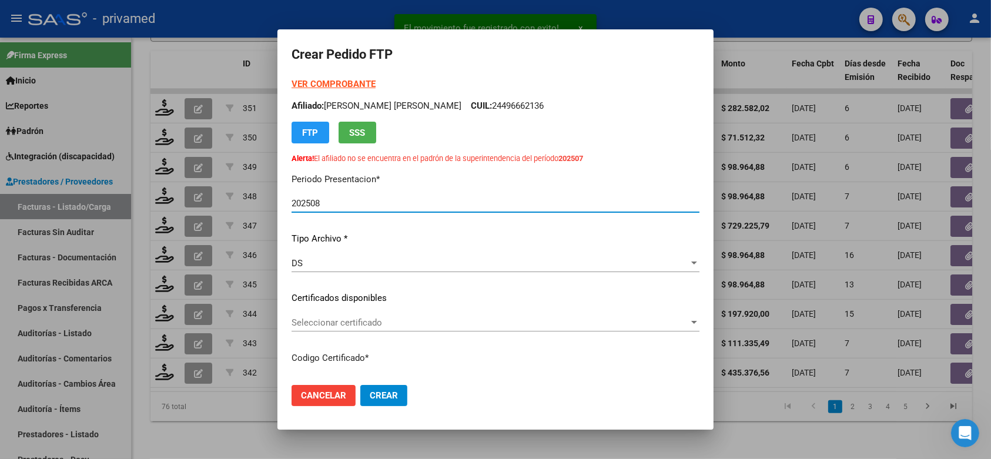
type input "ARG01000530881682023022720280227BS315"
type input "[DATE]"
click at [401, 314] on div "Seleccionar certificado Seleccionar certificado" at bounding box center [495, 323] width 408 height 18
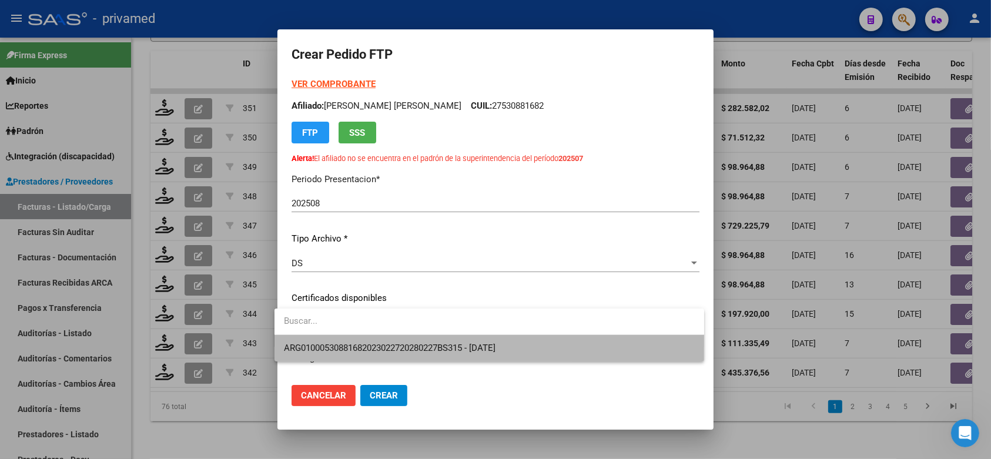
click at [414, 338] on span "ARG01000530881682023022720280227BS315 - [DATE]" at bounding box center [489, 348] width 411 height 26
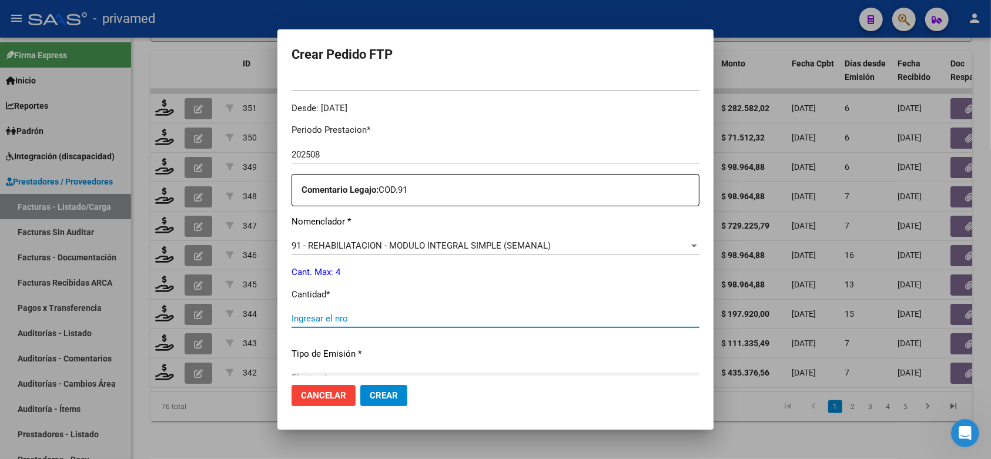
click at [330, 315] on input "Ingresar el nro" at bounding box center [495, 318] width 408 height 11
type input "4"
click at [380, 394] on span "Crear" at bounding box center [384, 395] width 28 height 11
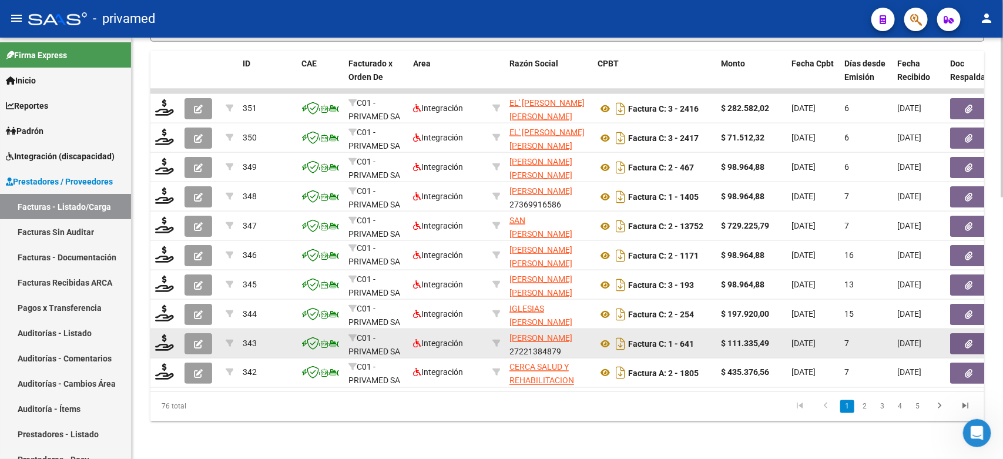
click at [194, 340] on icon "button" at bounding box center [198, 344] width 9 height 9
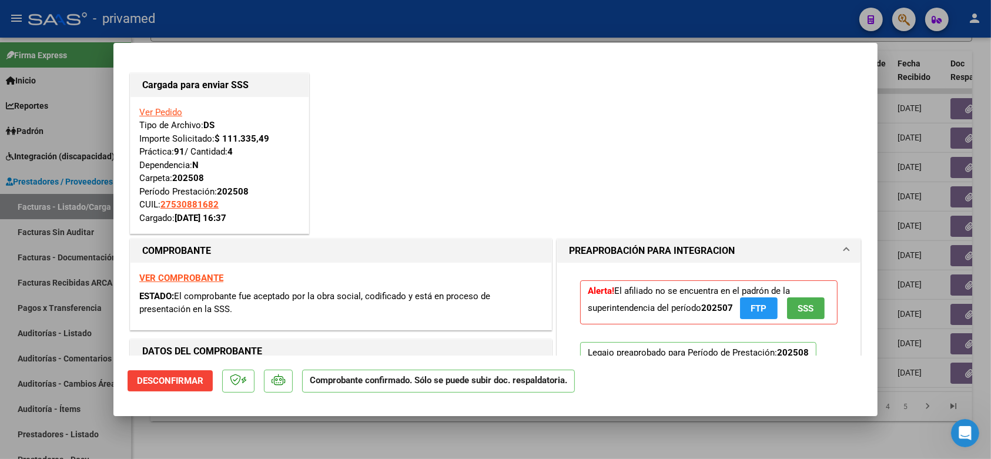
click at [310, 30] on div at bounding box center [495, 229] width 991 height 459
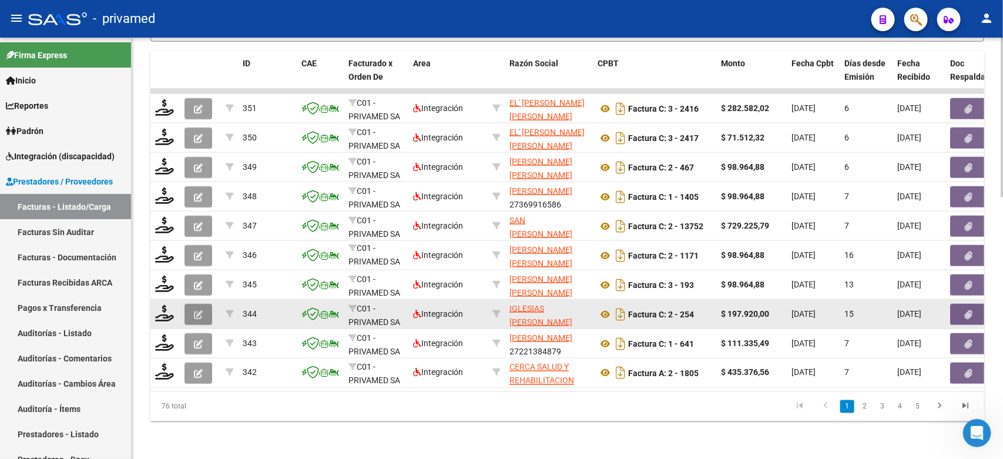
click at [190, 304] on button "button" at bounding box center [198, 314] width 28 height 21
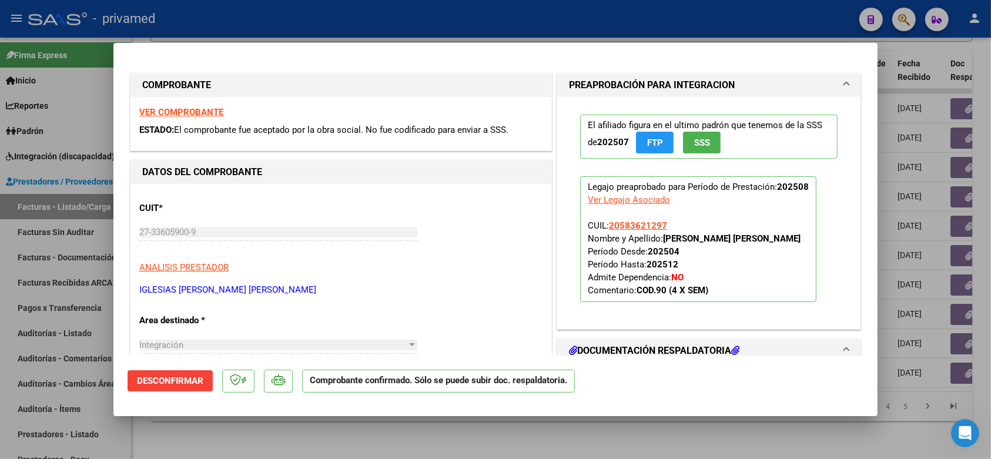
click at [291, 16] on div at bounding box center [495, 229] width 991 height 459
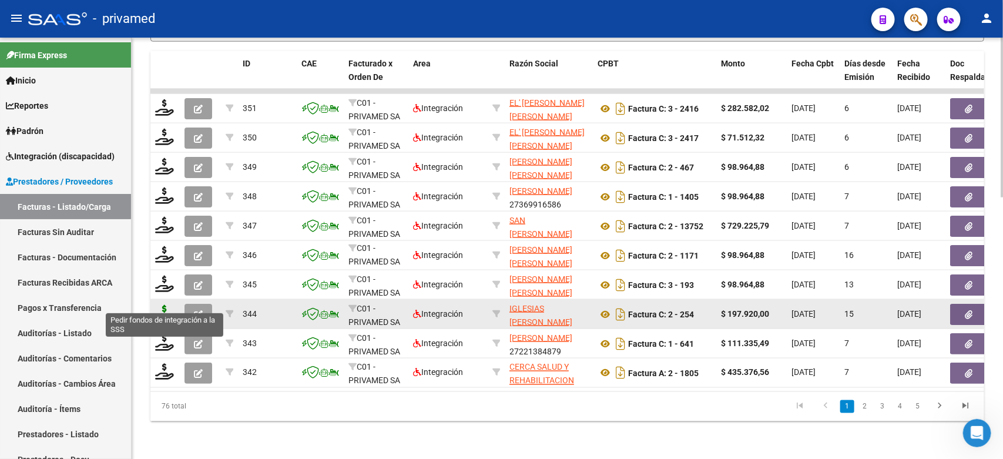
click at [163, 305] on icon at bounding box center [164, 313] width 19 height 16
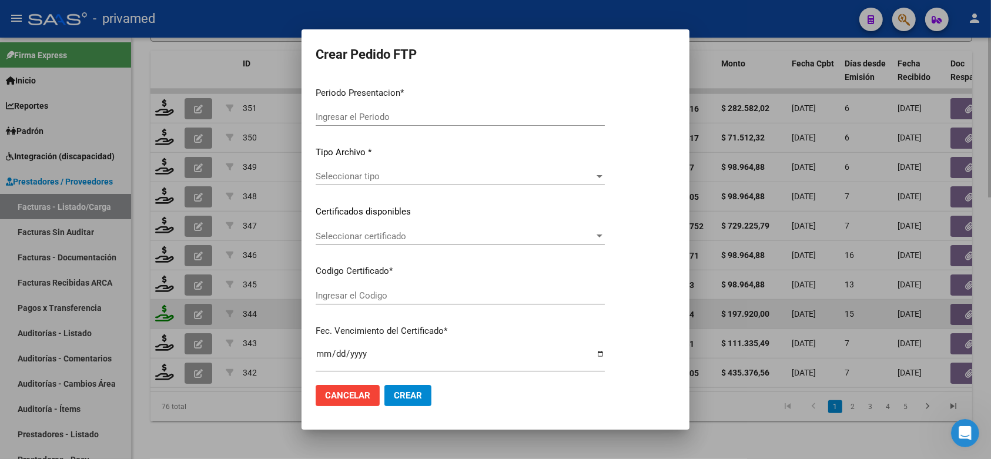
type input "202508"
type input "$ 197.920,00"
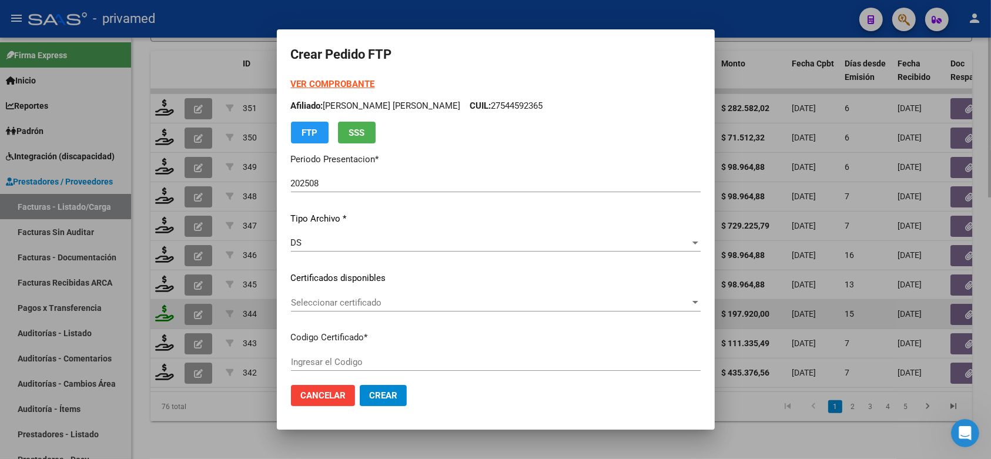
type input "ARG0200058362129202301120270111BS395"
type input "[DATE]"
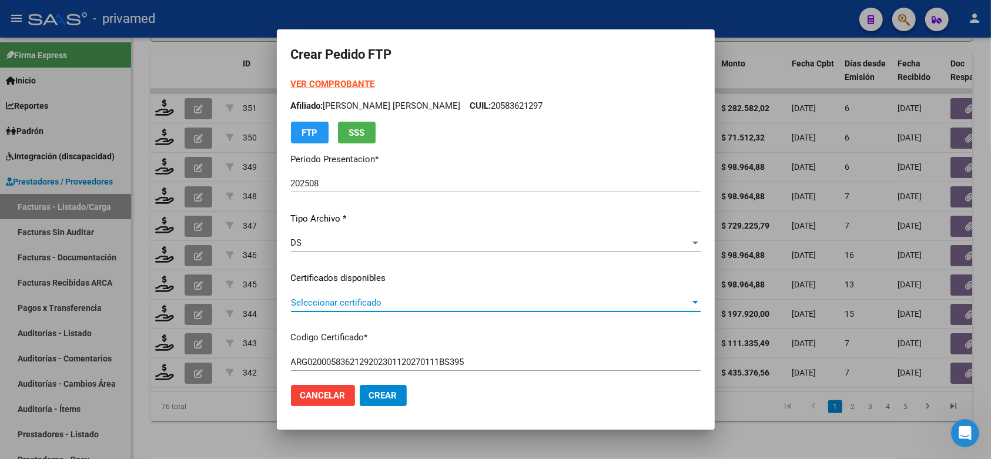
click at [359, 298] on span "Seleccionar certificado" at bounding box center [490, 302] width 399 height 11
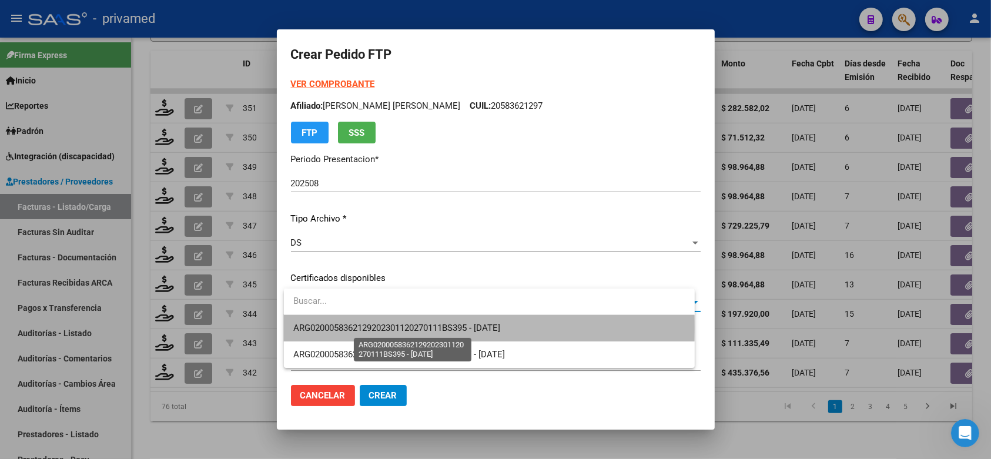
click at [374, 328] on span "ARG0200058362129202301120270111BS395 - [DATE]" at bounding box center [396, 328] width 207 height 11
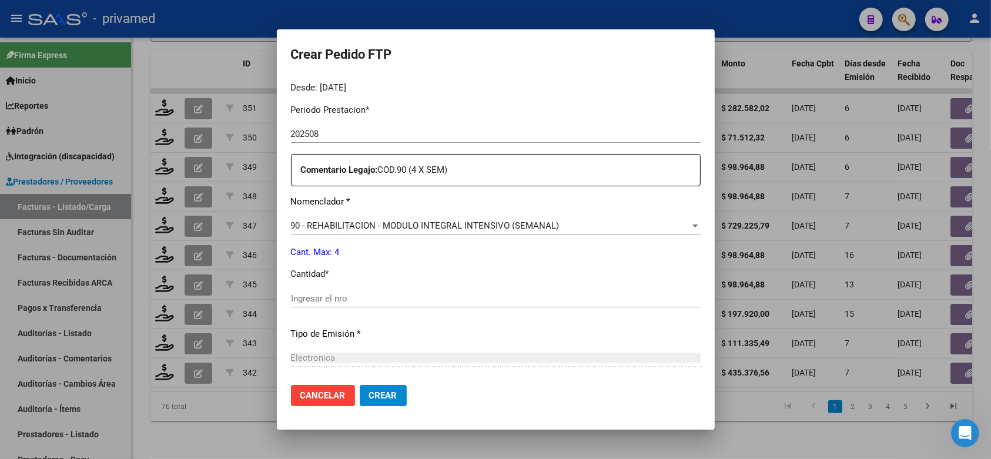
click at [384, 293] on input "Ingresar el nro" at bounding box center [495, 298] width 409 height 11
type input "4"
click at [391, 392] on span "Crear" at bounding box center [383, 395] width 28 height 11
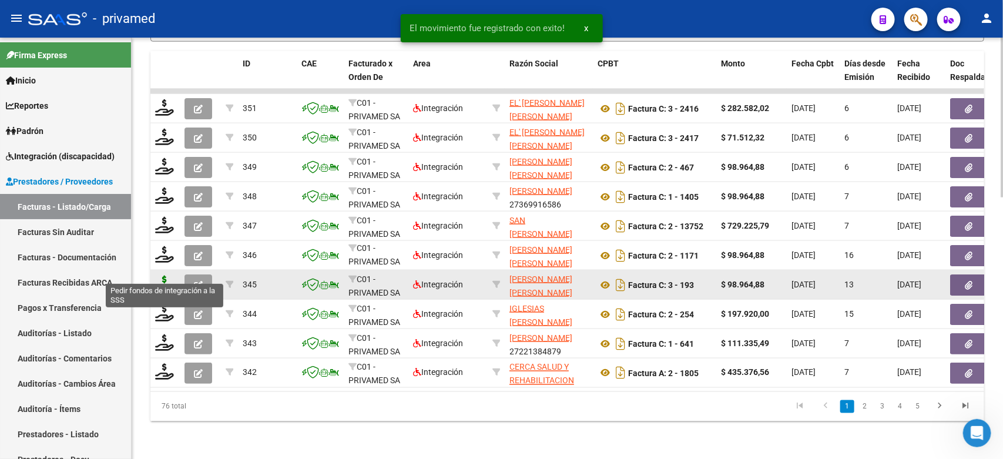
click at [166, 276] on icon at bounding box center [164, 284] width 19 height 16
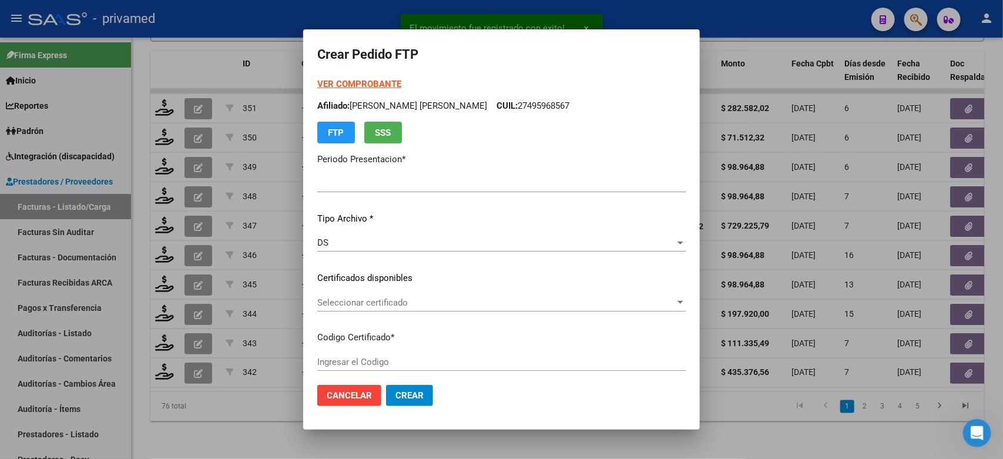
type input "202508"
type input "$ 98.964,88"
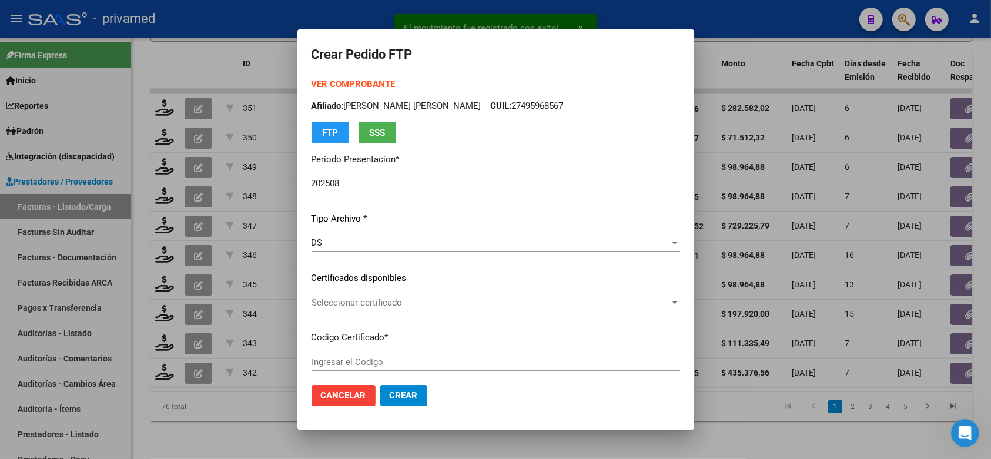
type input "ARG02000533875122022082920250829BSAS413"
type input "[DATE]"
click at [382, 304] on span "Seleccionar certificado" at bounding box center [490, 302] width 358 height 11
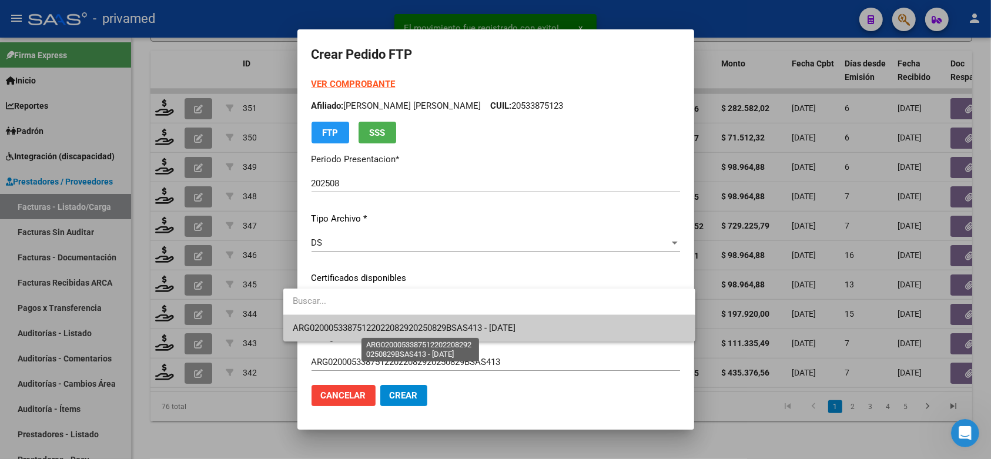
click at [388, 323] on span "ARG02000533875122022082920250829BSAS413 - [DATE]" at bounding box center [404, 328] width 223 height 11
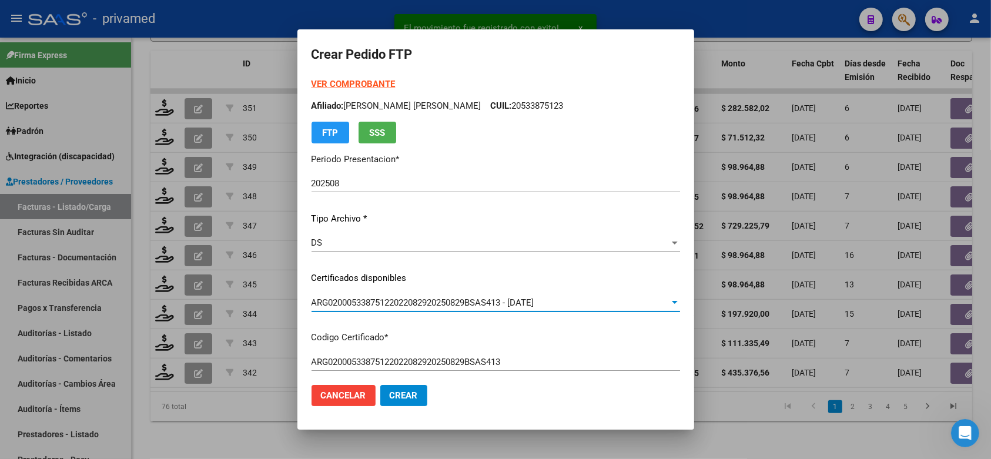
scroll to position [294, 0]
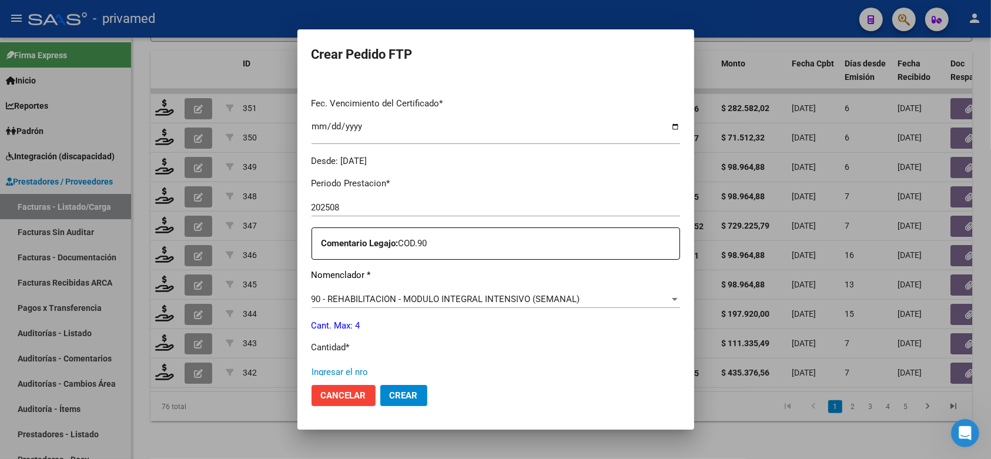
click at [354, 367] on input "Ingresar el nro" at bounding box center [495, 372] width 368 height 11
type input "4"
click at [380, 397] on button "Crear" at bounding box center [403, 395] width 47 height 21
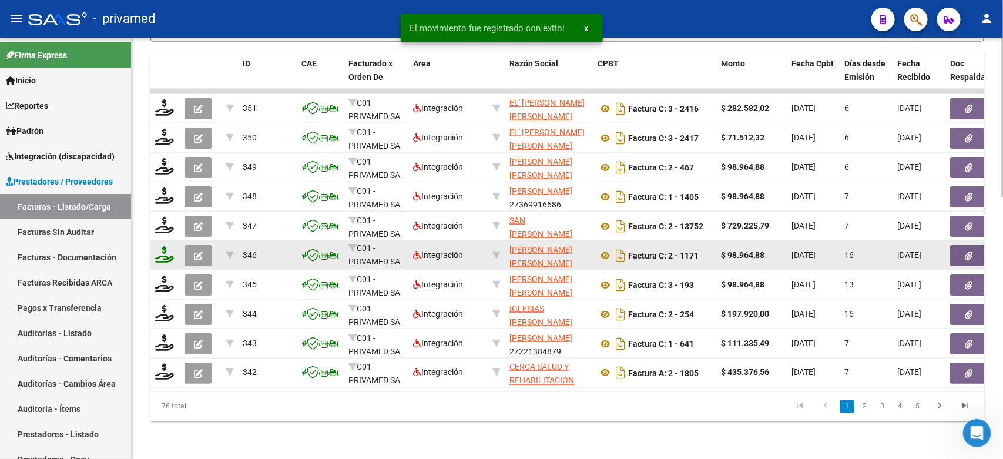
click at [160, 246] on icon at bounding box center [164, 254] width 19 height 16
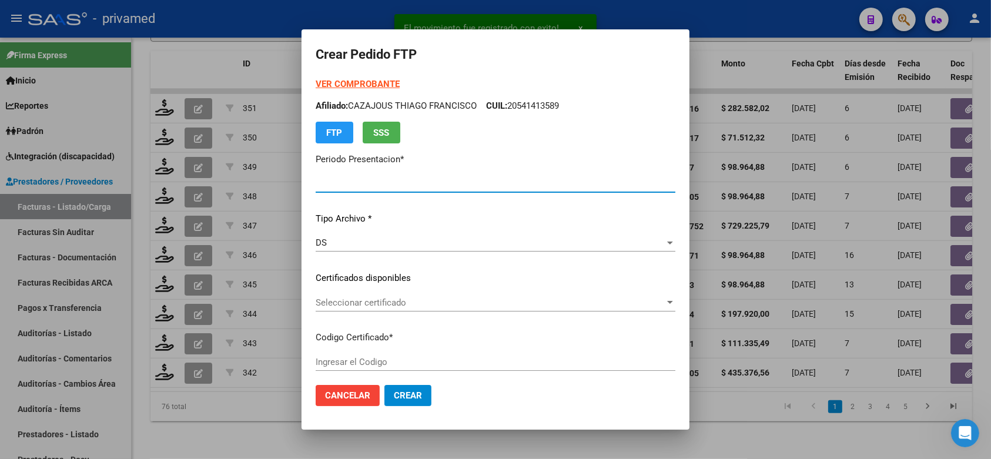
type input "202508"
type input "$ 98.964,88"
type input "ARG01000569945392025022420280224CIU13650"
type input "[DATE]"
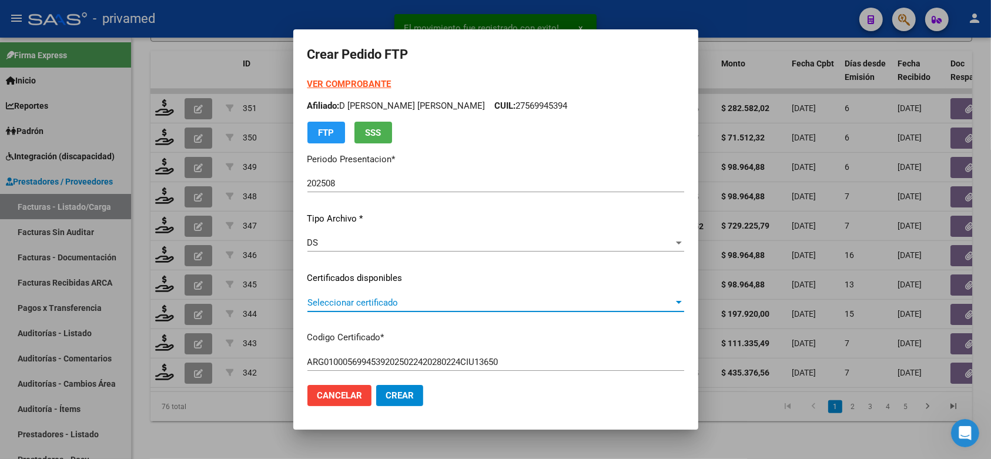
click at [418, 305] on span "Seleccionar certificado" at bounding box center [490, 302] width 366 height 11
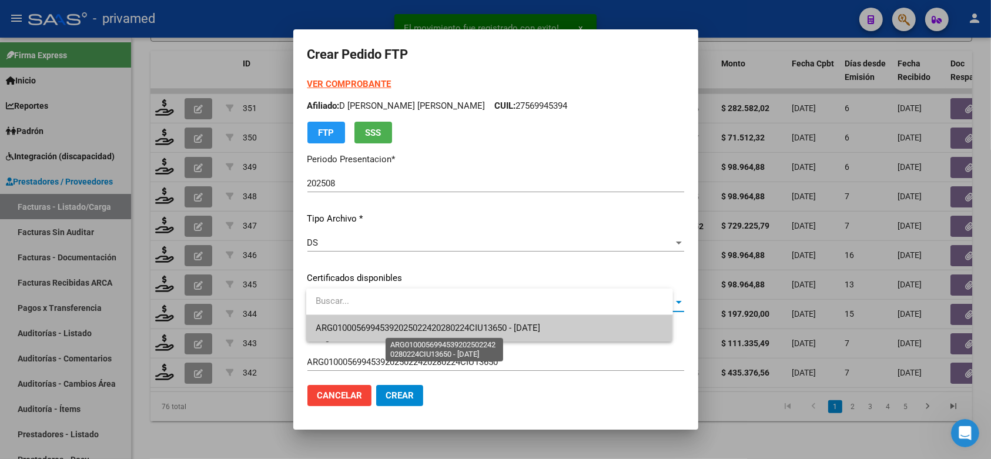
click at [437, 324] on span "ARG01000569945392025022420280224CIU13650 - [DATE]" at bounding box center [427, 328] width 224 height 11
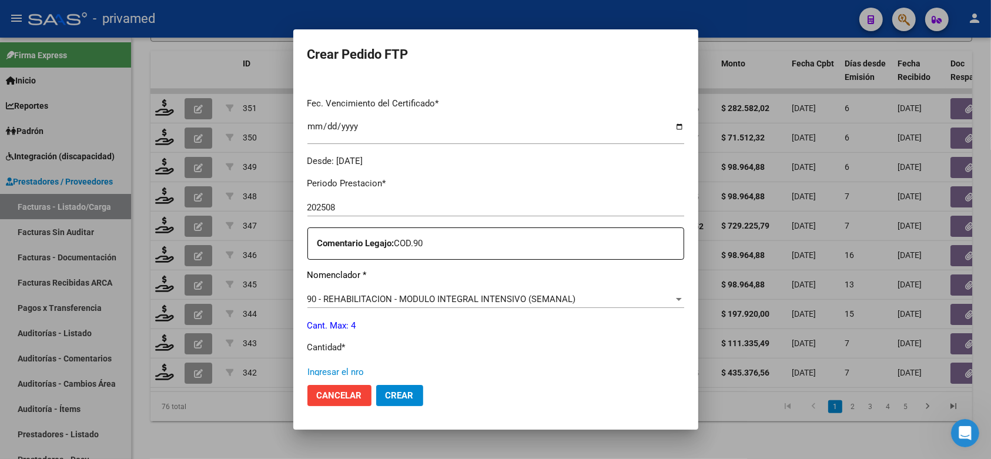
click at [355, 367] on input "Ingresar el nro" at bounding box center [495, 372] width 377 height 11
type input "4"
click at [409, 398] on span "Crear" at bounding box center [399, 395] width 28 height 11
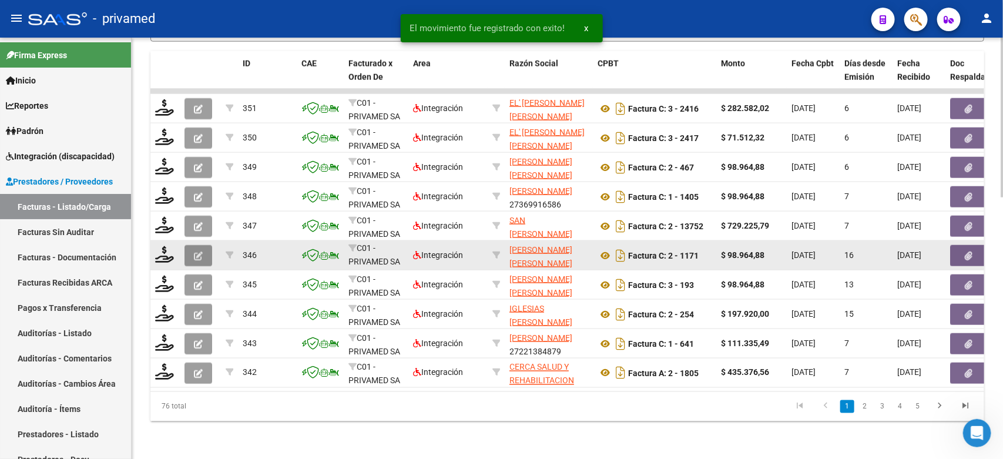
click at [194, 251] on icon "button" at bounding box center [198, 255] width 9 height 9
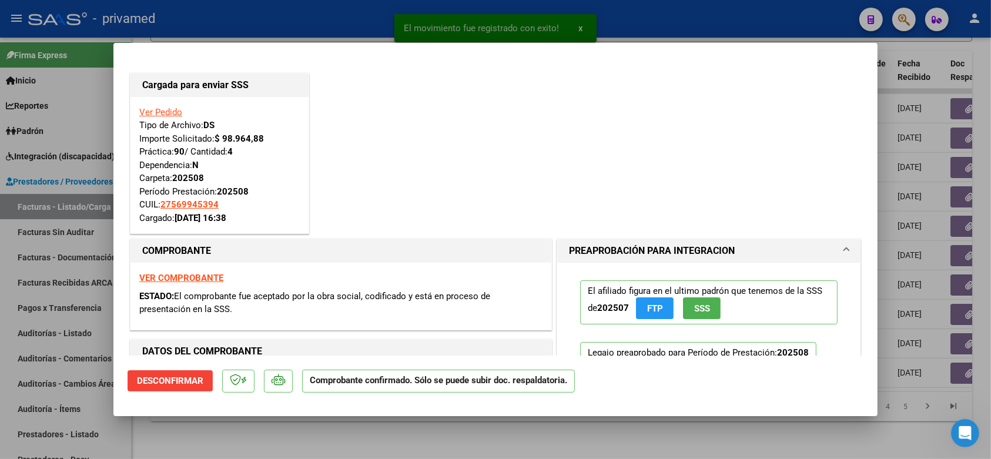
click at [234, 21] on div at bounding box center [495, 229] width 991 height 459
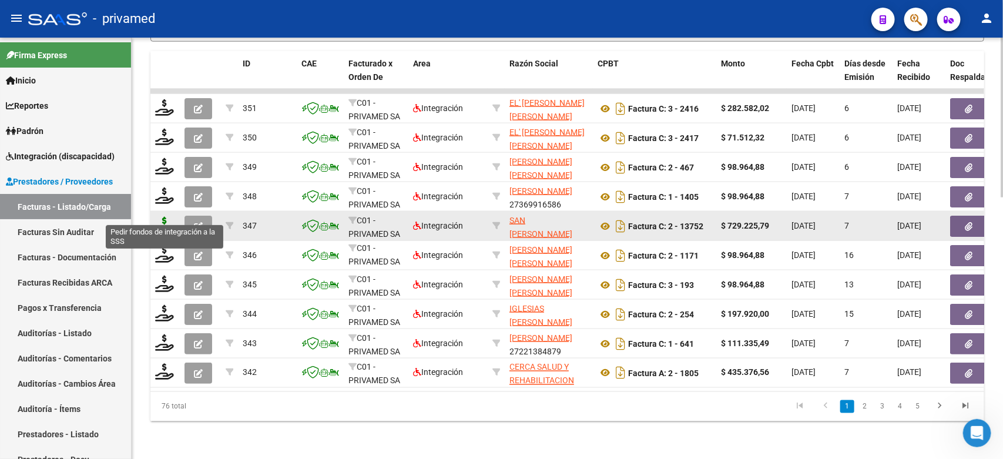
click at [163, 217] on icon at bounding box center [164, 225] width 19 height 16
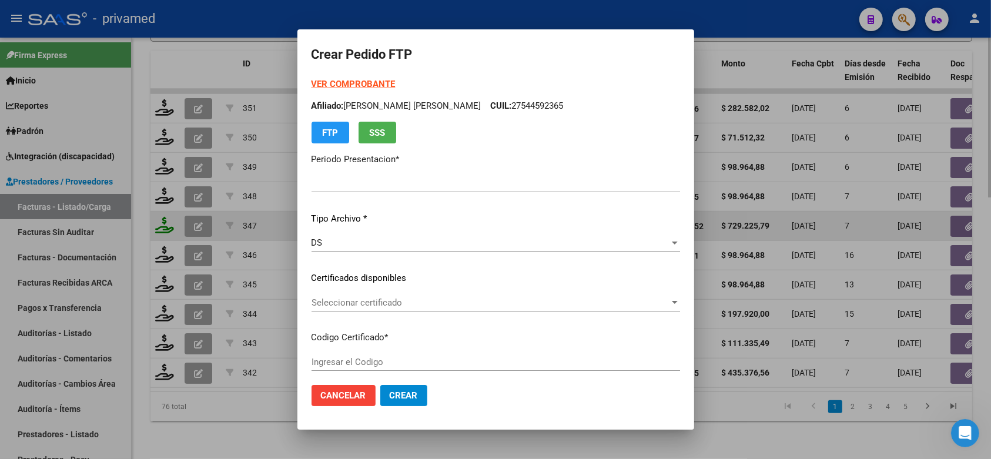
type input "202508"
type input "$ 729.225,79"
type input "ARG01000555059012025041520300415BUE423"
type input "[DATE]"
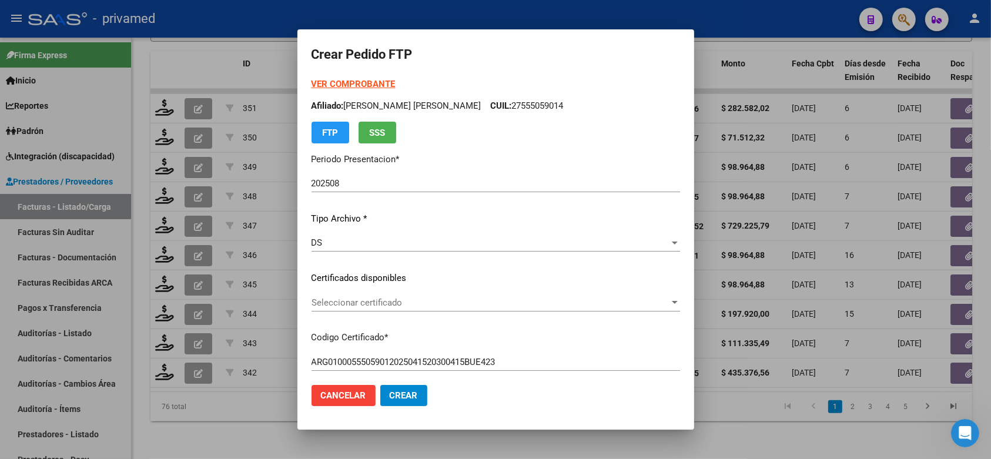
click at [323, 301] on span "Seleccionar certificado" at bounding box center [490, 302] width 358 height 11
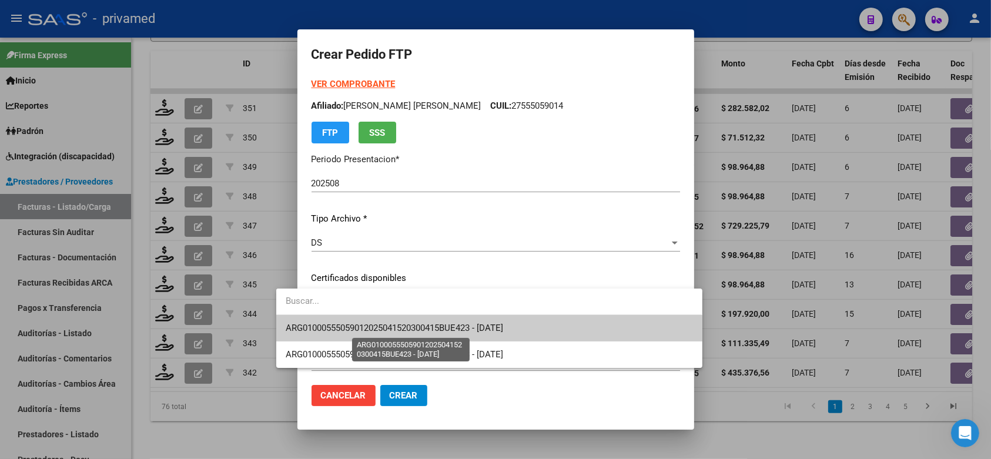
click at [337, 324] on span "ARG01000555059012025041520300415BUE423 - [DATE]" at bounding box center [394, 328] width 217 height 11
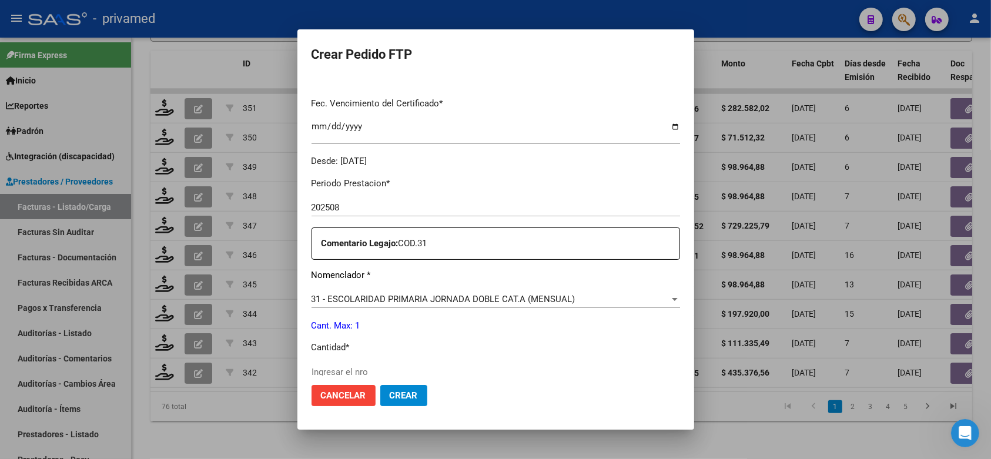
click at [351, 367] on input "Ingresar el nro" at bounding box center [495, 372] width 368 height 11
type input "1"
click at [391, 394] on span "Crear" at bounding box center [404, 395] width 28 height 11
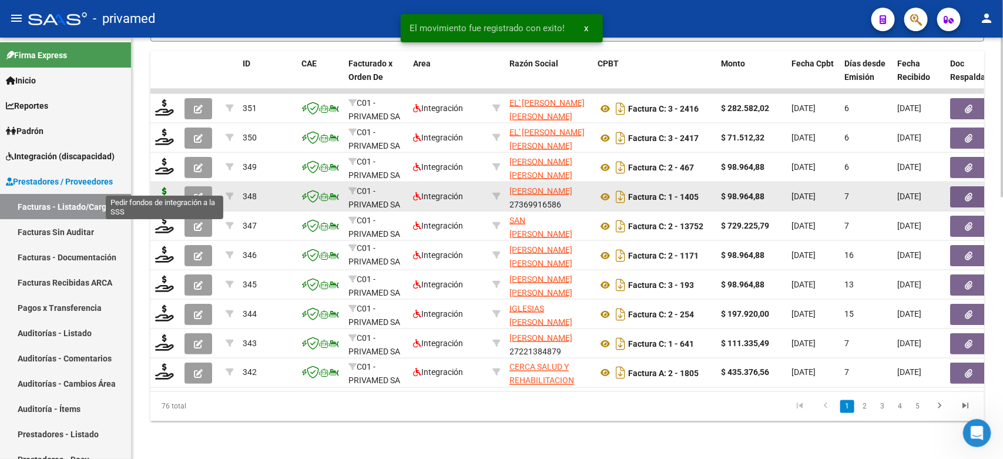
click at [160, 187] on icon at bounding box center [164, 195] width 19 height 16
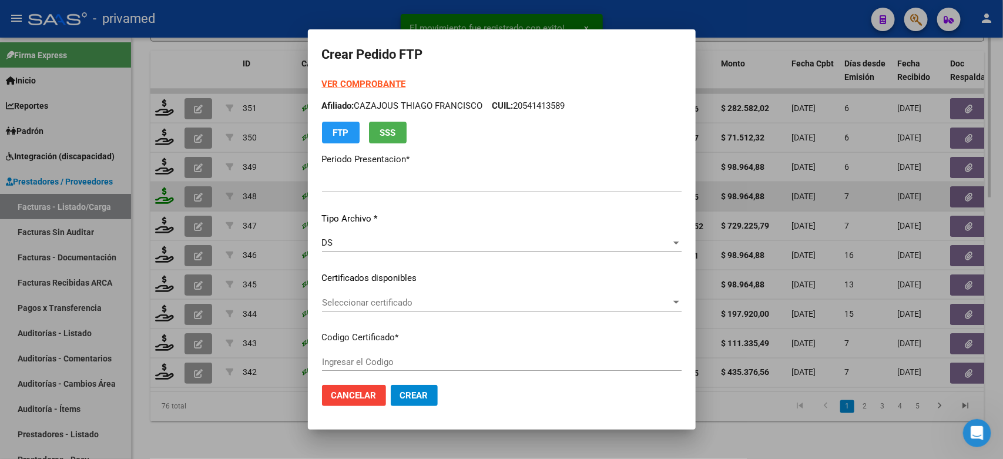
type input "202508"
type input "$ 98.964,88"
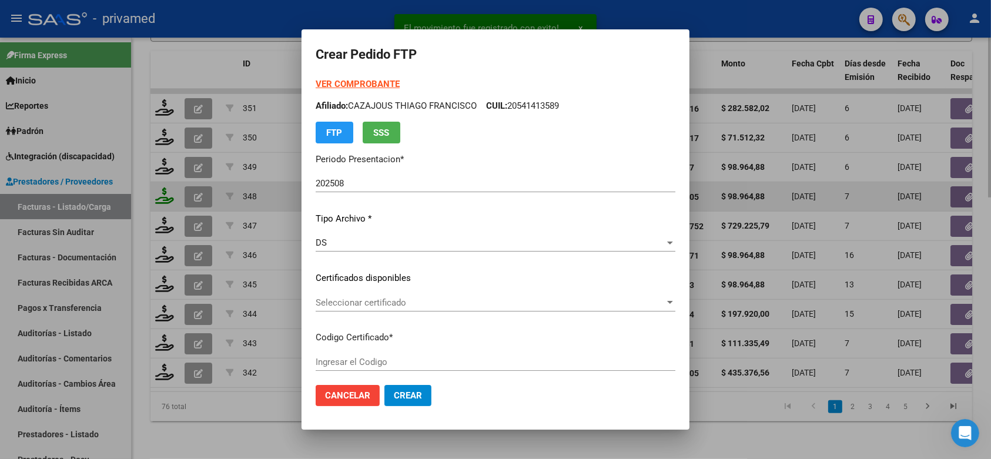
type input "ARG02000583491912020102320251023BS320"
type input "[DATE]"
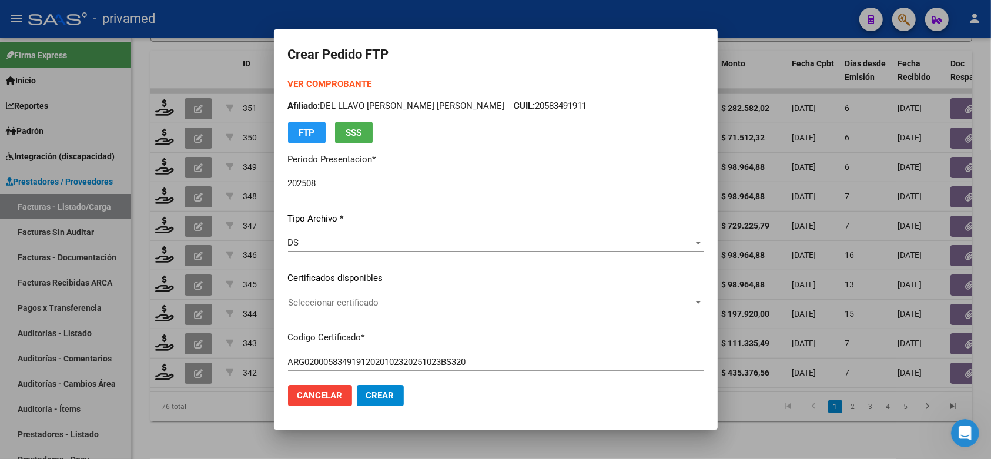
click at [313, 297] on span "Seleccionar certificado" at bounding box center [490, 302] width 405 height 11
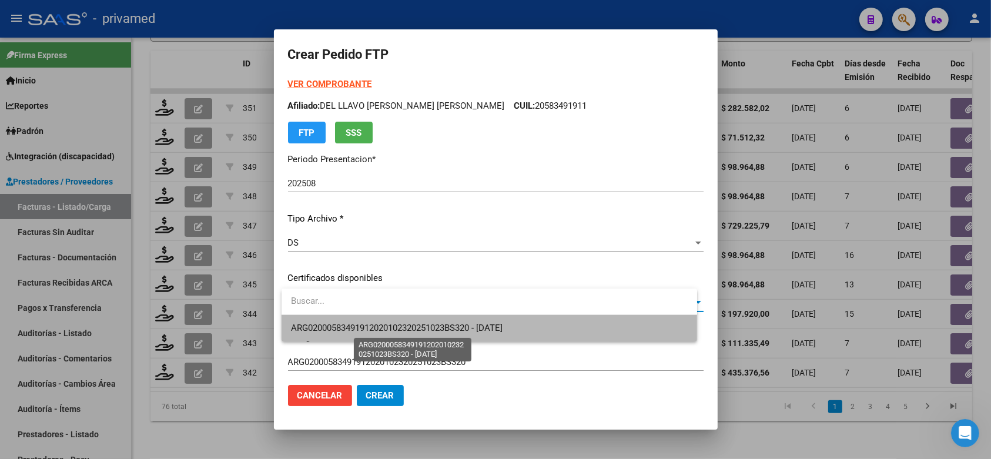
click at [354, 328] on span "ARG02000583491912020102320251023BS320 - [DATE]" at bounding box center [396, 328] width 211 height 11
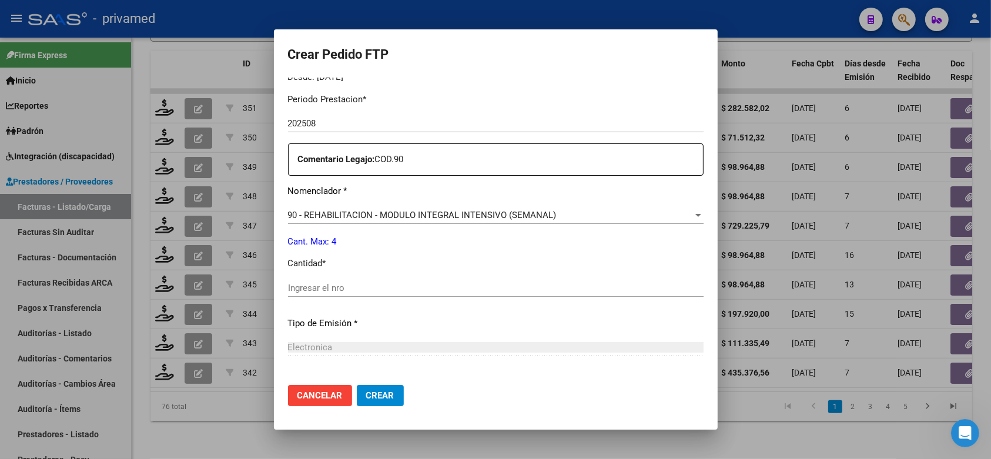
scroll to position [441, 0]
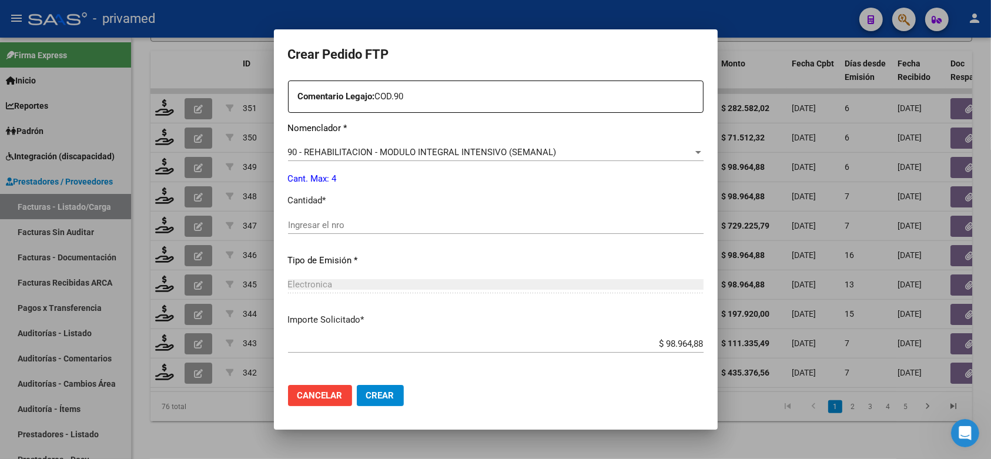
drag, startPoint x: 341, startPoint y: 219, endPoint x: 347, endPoint y: 204, distance: 15.6
click at [341, 220] on input "Ingresar el nro" at bounding box center [495, 225] width 415 height 11
type input "4"
click at [391, 392] on span "Crear" at bounding box center [380, 395] width 28 height 11
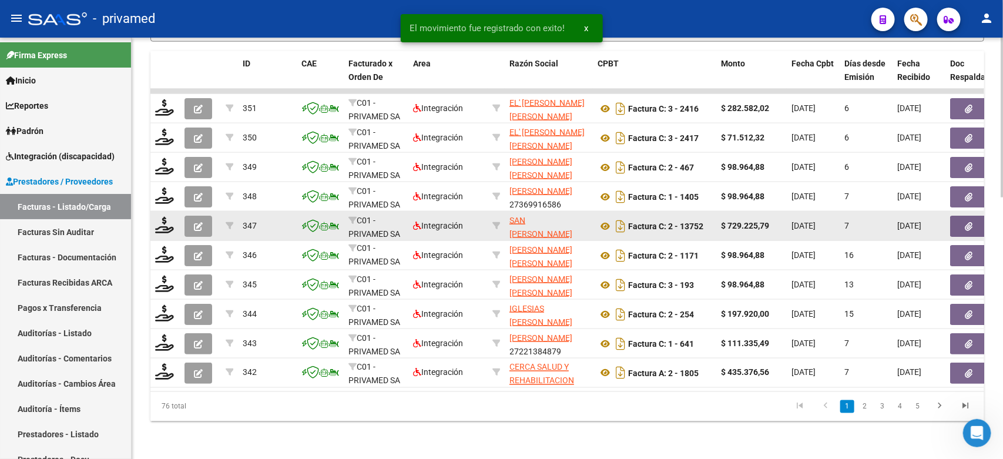
click at [201, 222] on icon "button" at bounding box center [198, 226] width 9 height 9
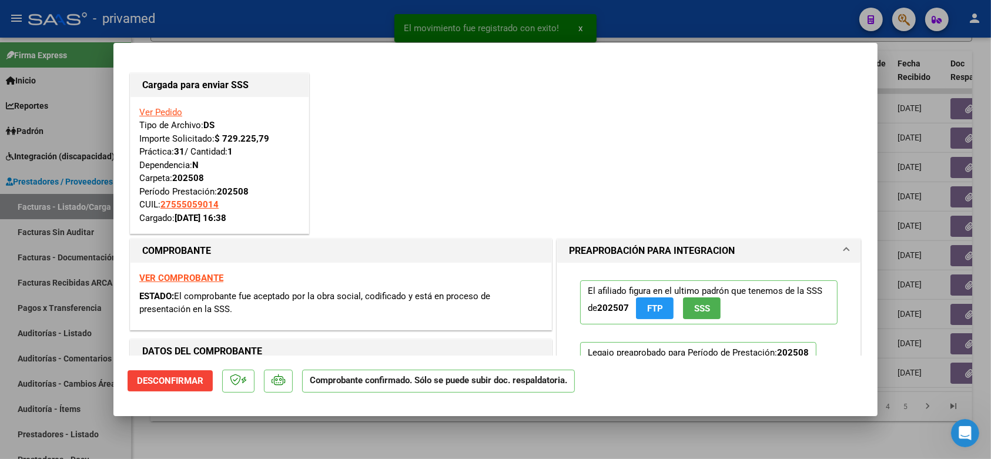
click at [260, 24] on div at bounding box center [495, 229] width 991 height 459
type input "$ 0,00"
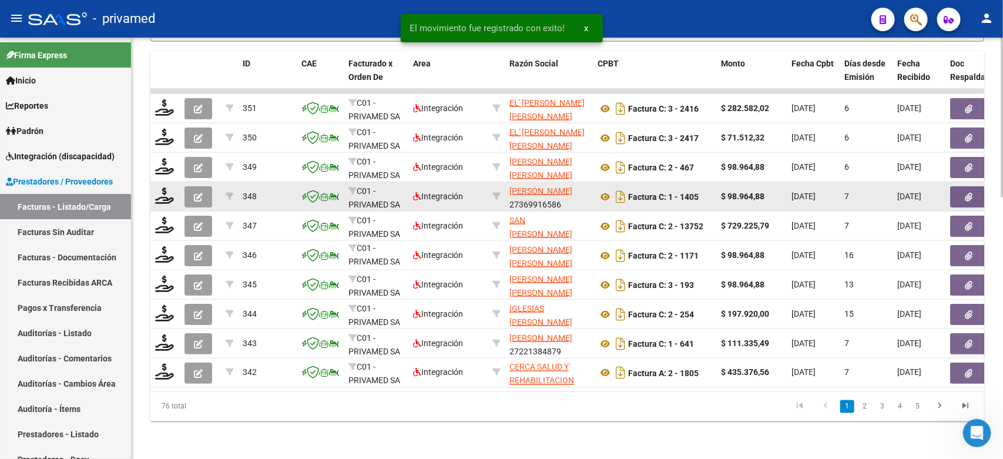
click at [198, 193] on icon "button" at bounding box center [198, 197] width 9 height 9
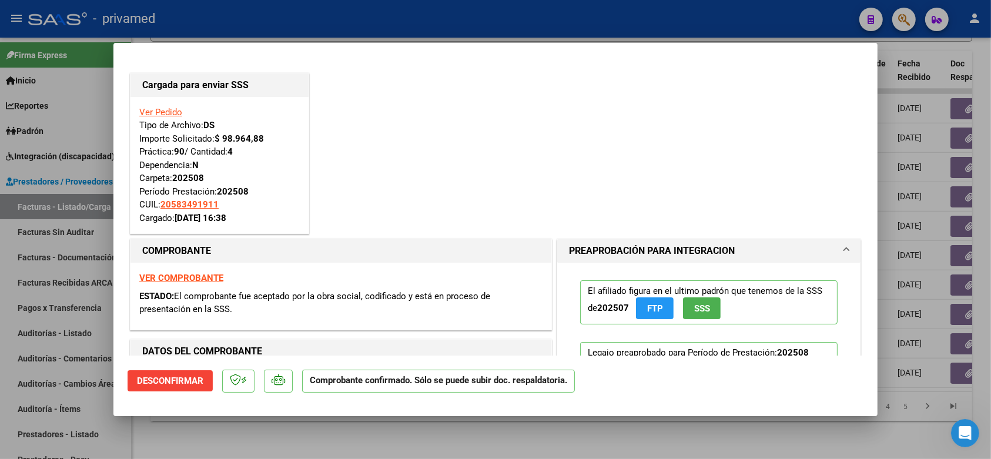
click at [264, 25] on div at bounding box center [495, 229] width 991 height 459
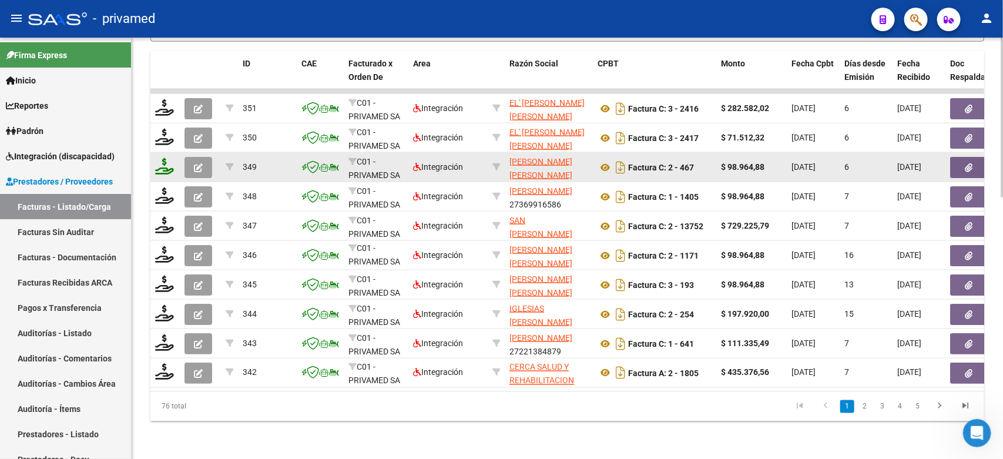
click at [166, 158] on icon at bounding box center [164, 166] width 19 height 16
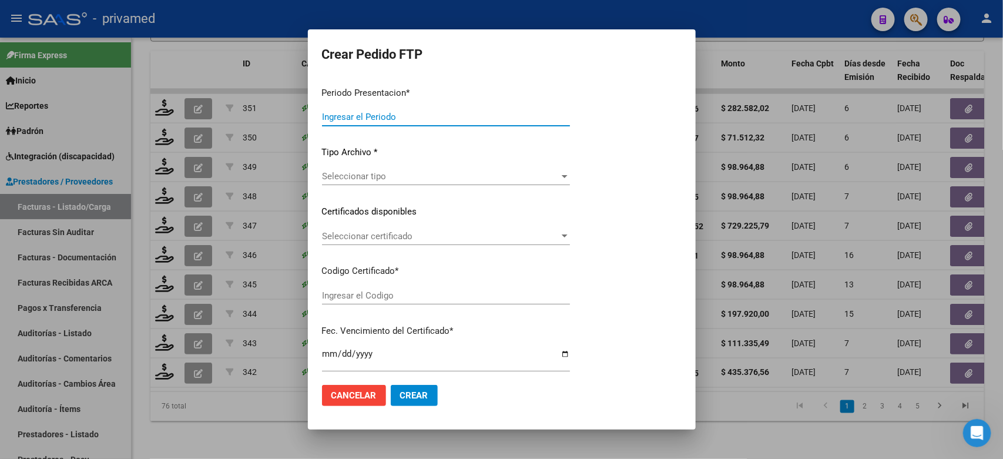
type input "202508"
type input "$ 98.964,88"
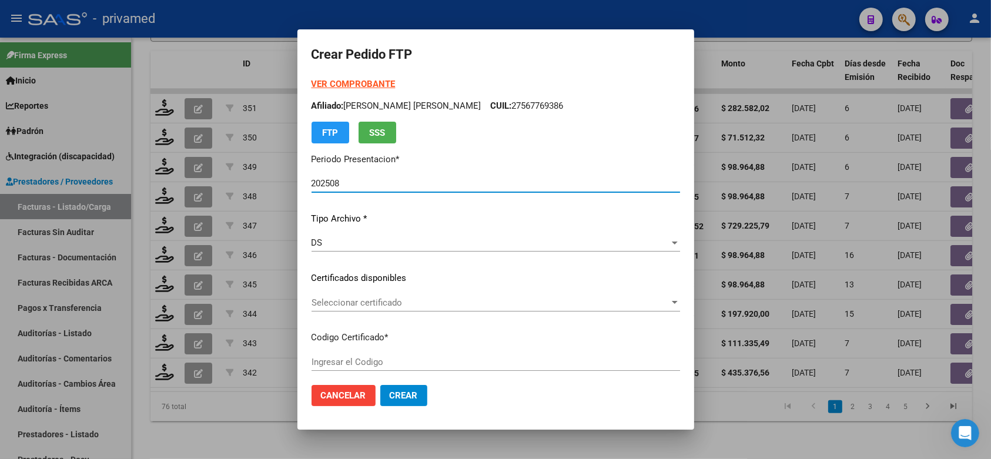
type input "ARG02000546978562019102920251029CBA536"
type input "[DATE]"
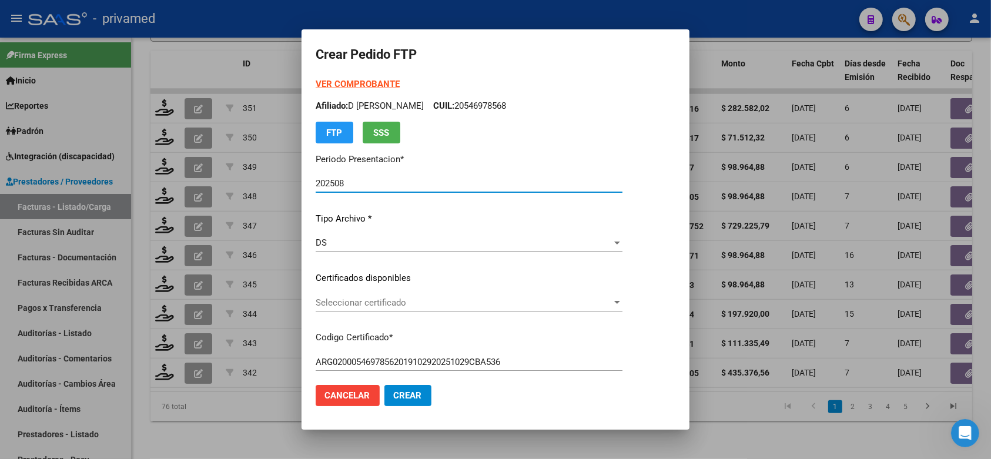
click at [438, 300] on span "Seleccionar certificado" at bounding box center [463, 302] width 296 height 11
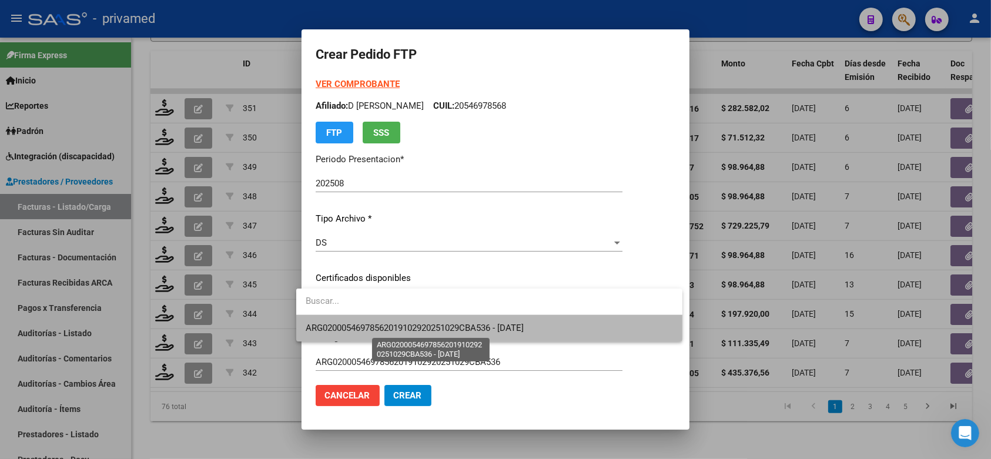
click at [442, 323] on span "ARG02000546978562019102920251029CBA536 - [DATE]" at bounding box center [414, 328] width 218 height 11
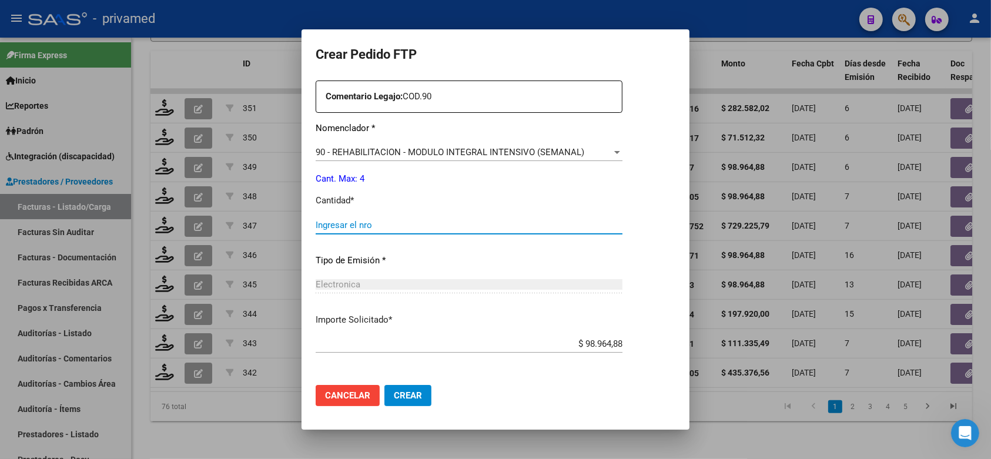
click at [395, 220] on input "Ingresar el nro" at bounding box center [468, 225] width 307 height 11
type input "4"
click at [401, 398] on span "Crear" at bounding box center [408, 395] width 28 height 11
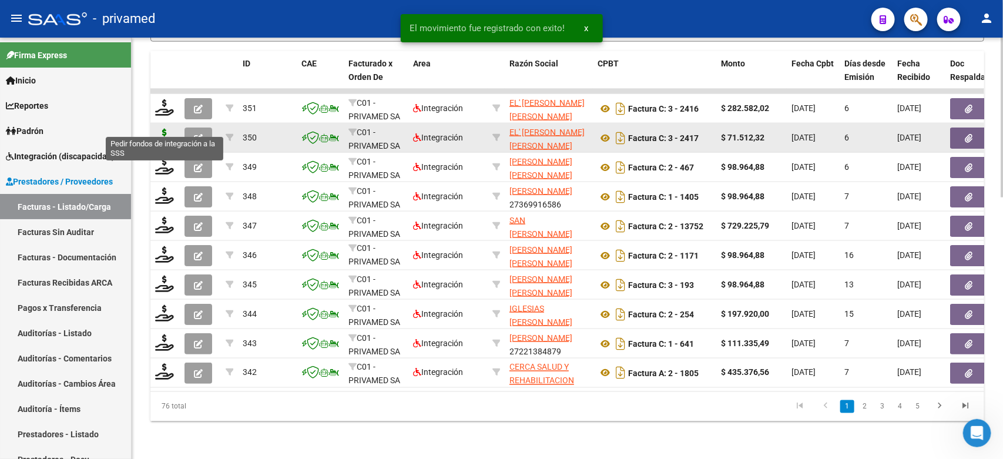
click at [164, 129] on icon at bounding box center [164, 137] width 19 height 16
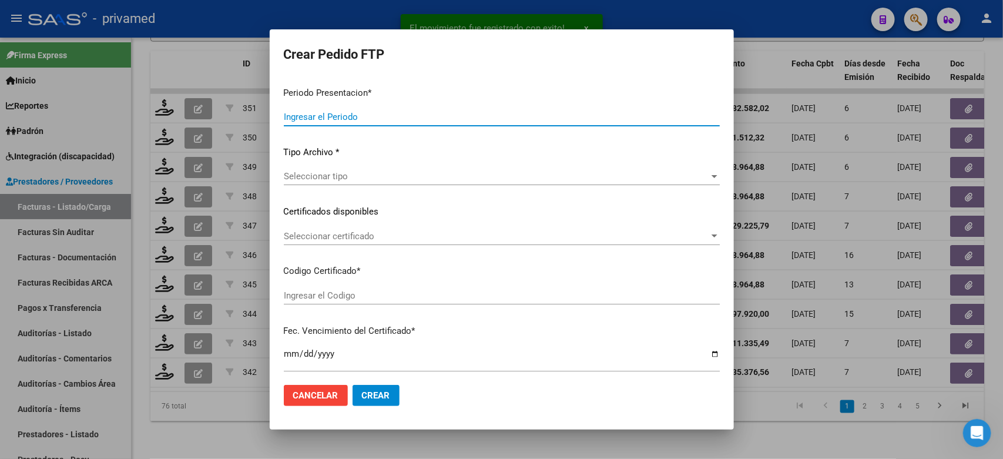
type input "202508"
type input "$ 71.512,32"
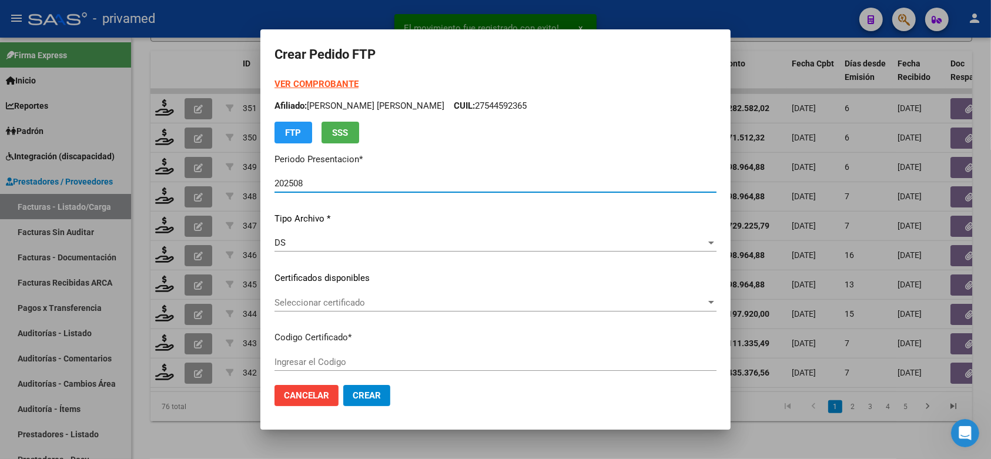
type input "ARG02000509628712025022620300226BUE348"
type input "[DATE]"
click at [407, 298] on span "Seleccionar certificado" at bounding box center [489, 302] width 431 height 11
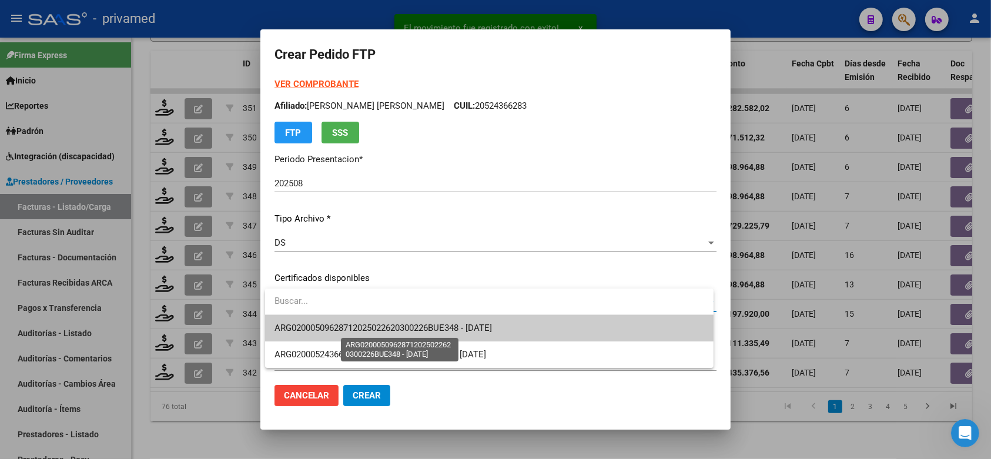
click at [403, 327] on span "ARG02000509628712025022620300226BUE348 - [DATE]" at bounding box center [382, 328] width 217 height 11
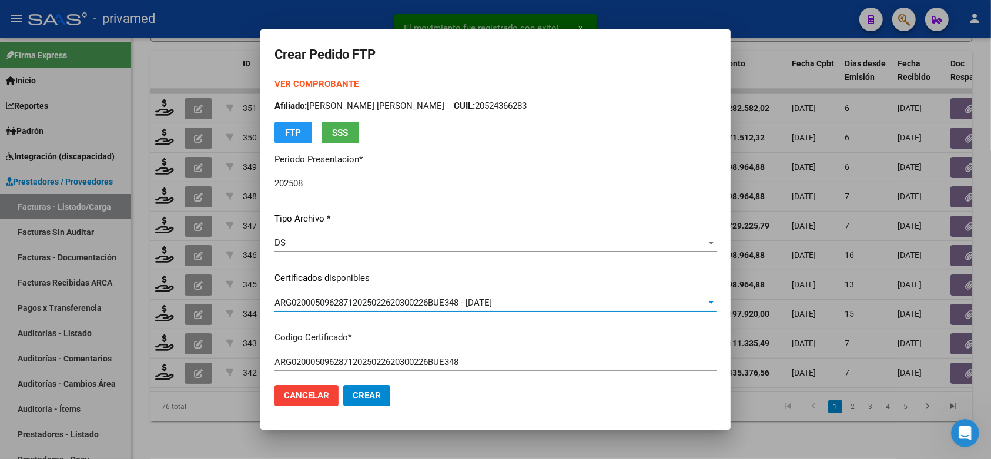
scroll to position [367, 0]
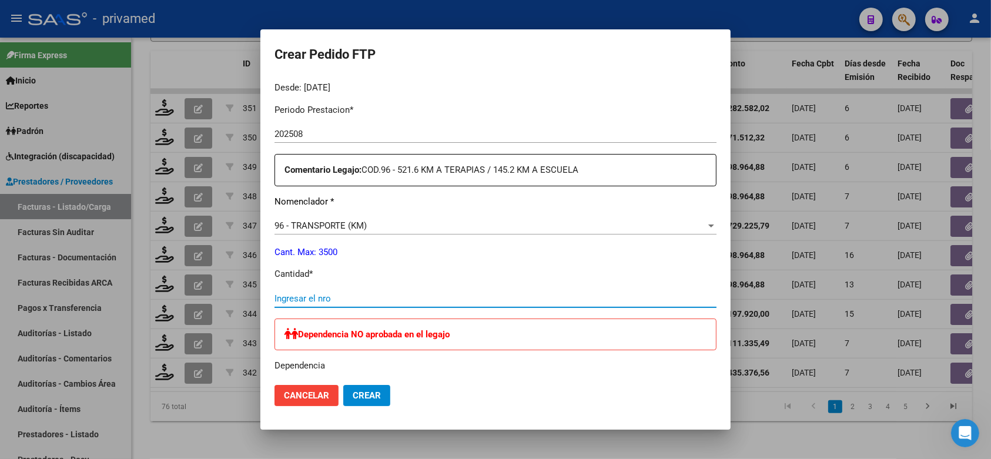
click at [380, 293] on input "Ingresar el nro" at bounding box center [495, 298] width 442 height 11
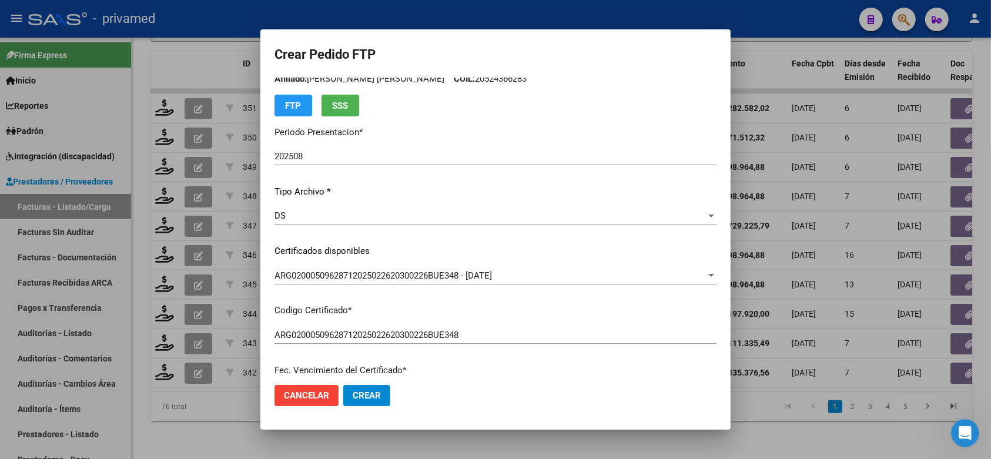
scroll to position [0, 0]
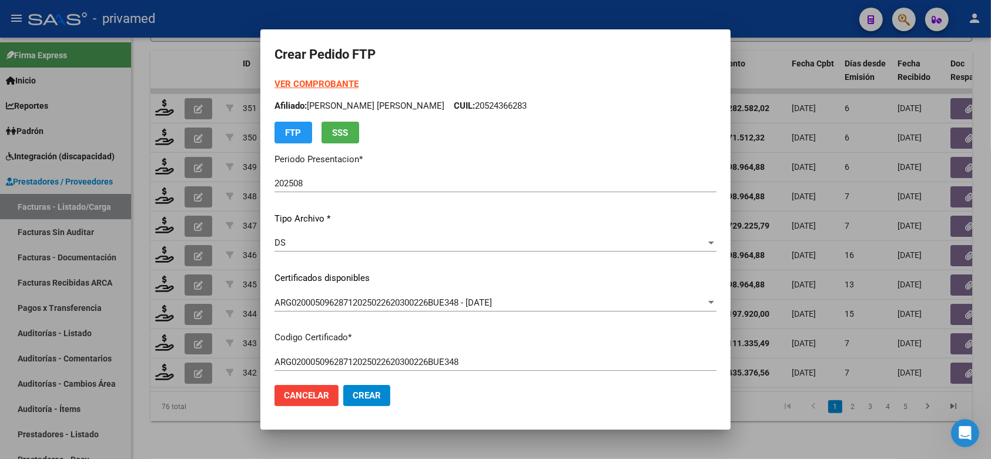
click at [313, 80] on strong "VER COMPROBANTE" at bounding box center [316, 84] width 84 height 11
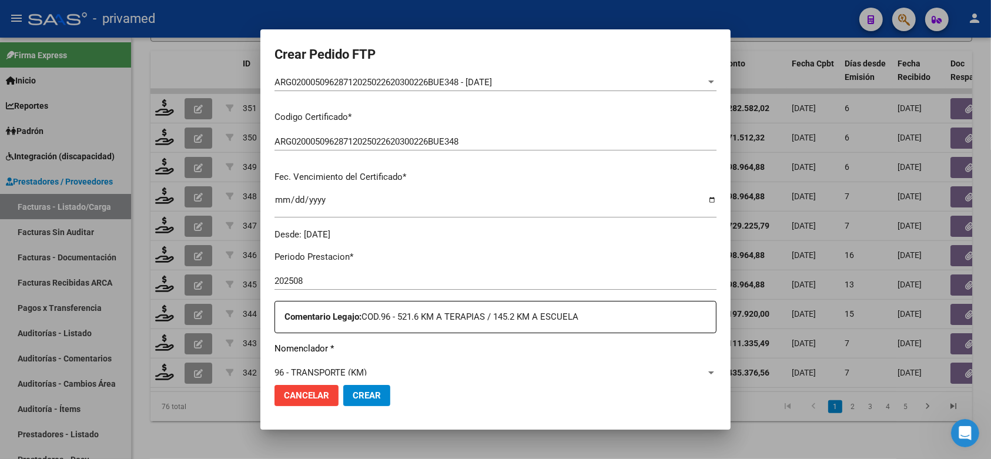
scroll to position [367, 0]
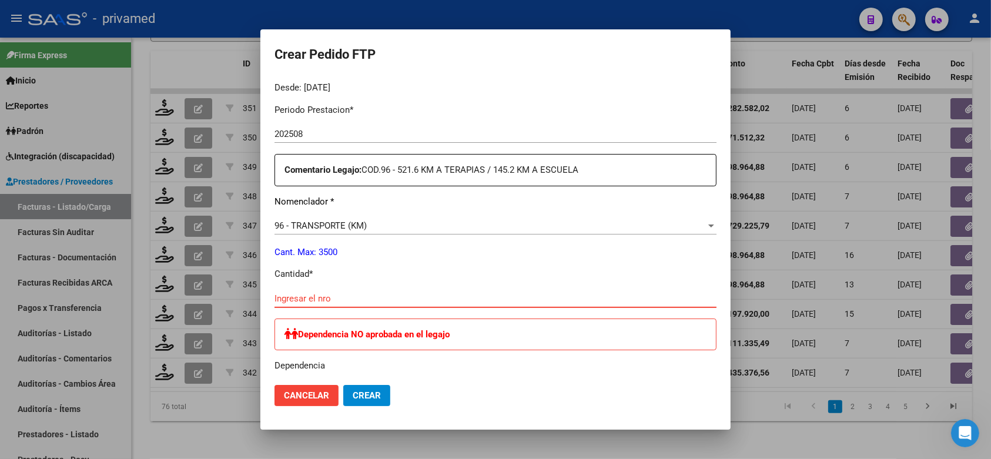
click at [354, 294] on input "Ingresar el nro" at bounding box center [495, 298] width 442 height 11
type input "132"
click at [363, 389] on button "Crear" at bounding box center [366, 395] width 47 height 21
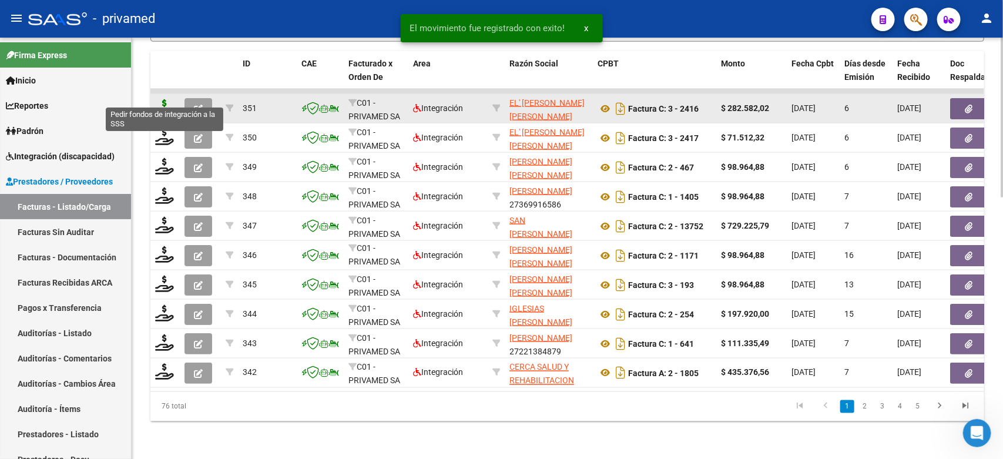
click at [162, 99] on icon at bounding box center [164, 107] width 19 height 16
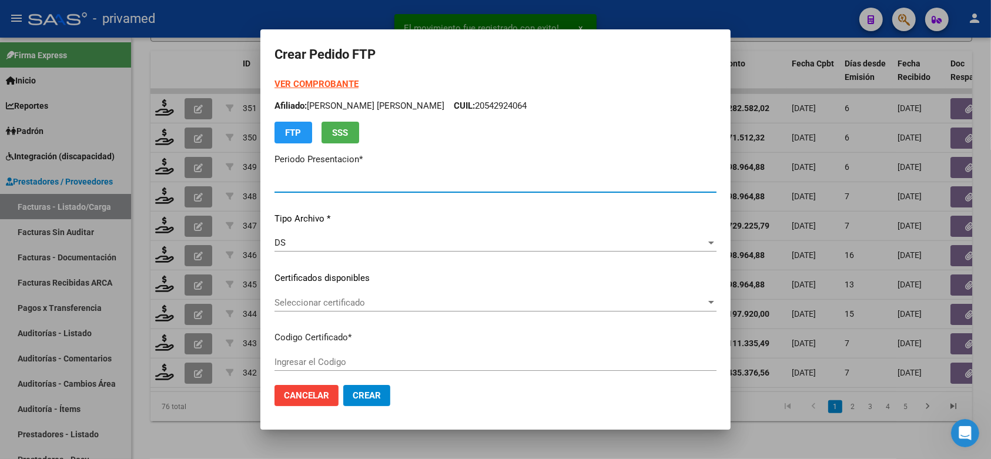
type input "202508"
type input "$ 282.582,02"
type input "ARG02000509628712025022620300226BUE348"
type input "[DATE]"
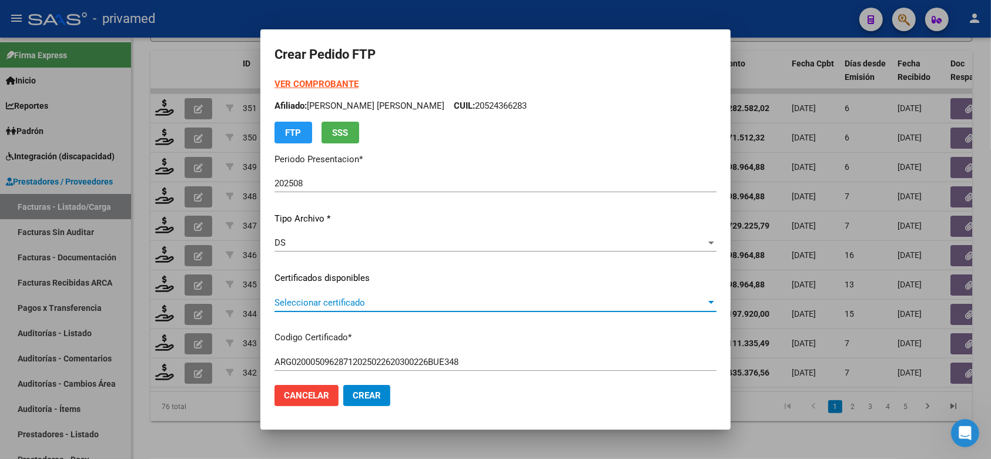
click at [409, 301] on span "Seleccionar certificado" at bounding box center [489, 302] width 431 height 11
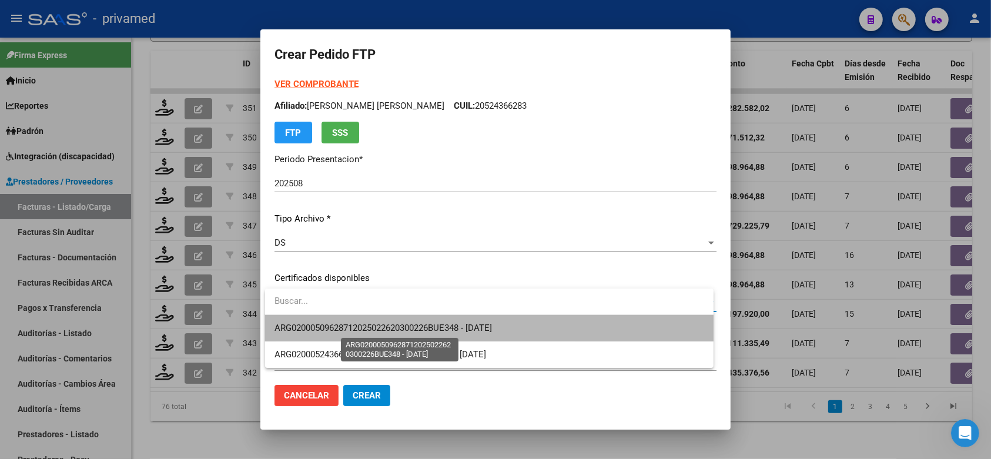
click at [420, 324] on span "ARG02000509628712025022620300226BUE348 - [DATE]" at bounding box center [382, 328] width 217 height 11
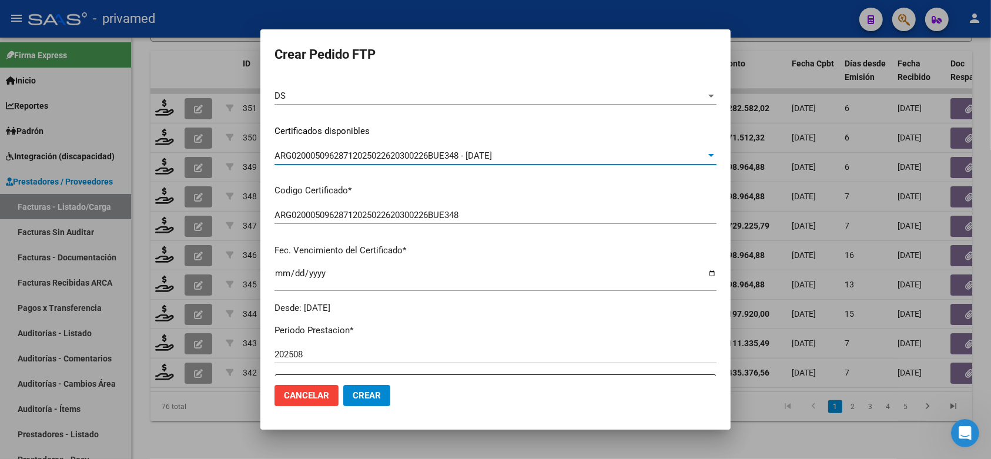
scroll to position [0, 0]
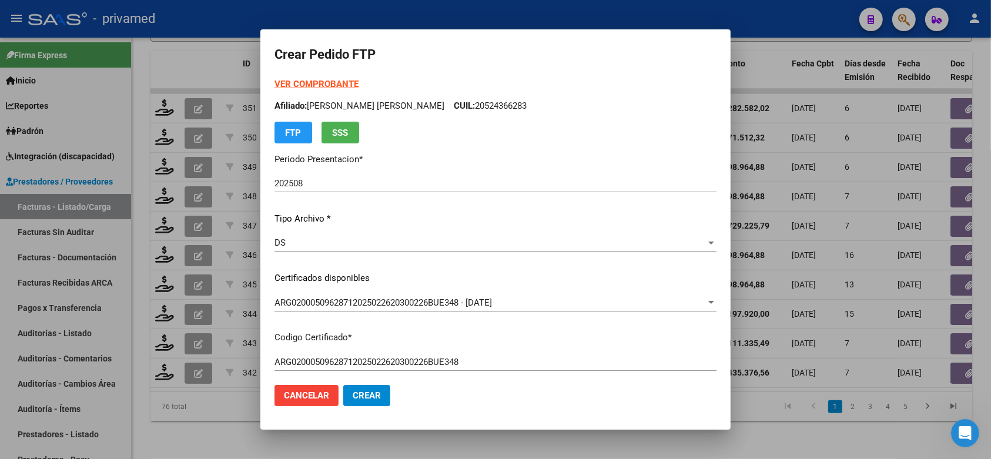
click at [323, 83] on strong "VER COMPROBANTE" at bounding box center [316, 84] width 84 height 11
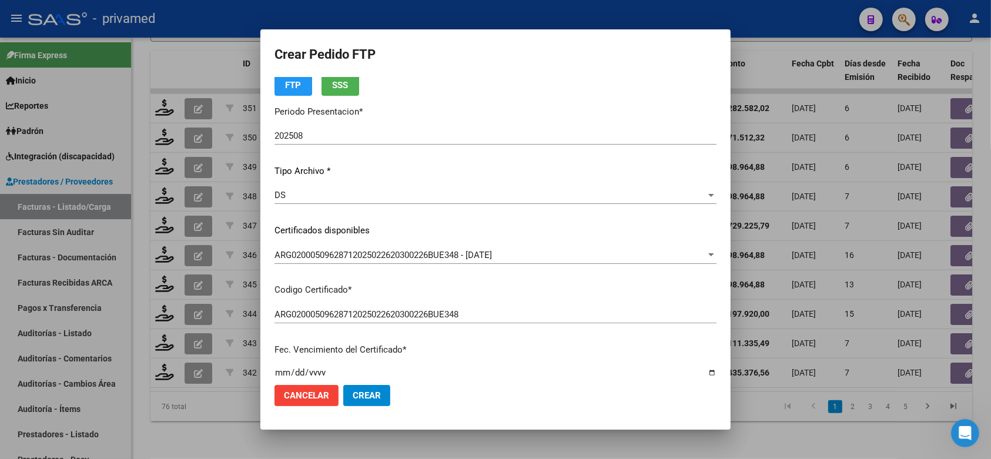
scroll to position [294, 0]
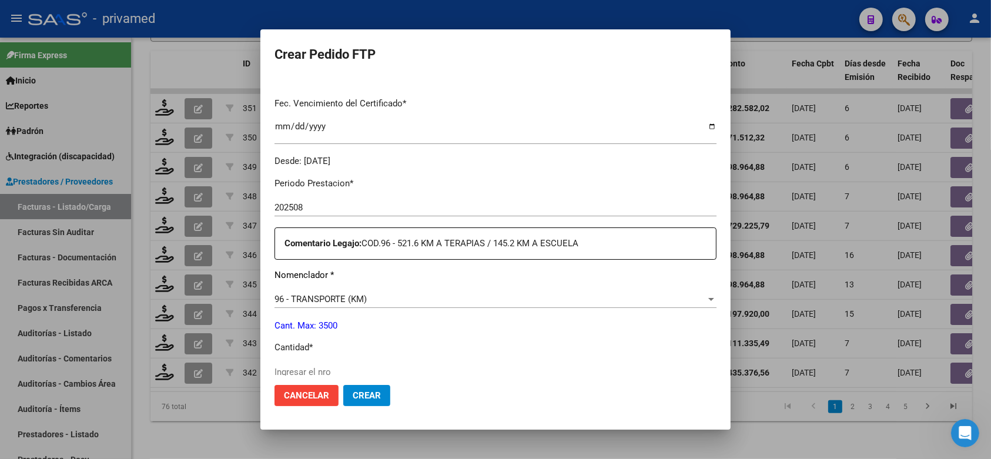
click at [332, 363] on div "Ingresar el nro" at bounding box center [495, 372] width 442 height 18
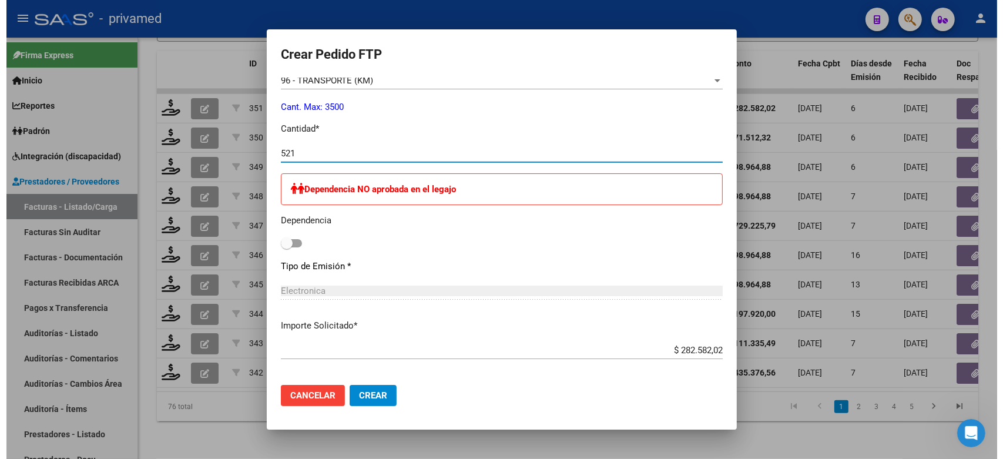
scroll to position [514, 0]
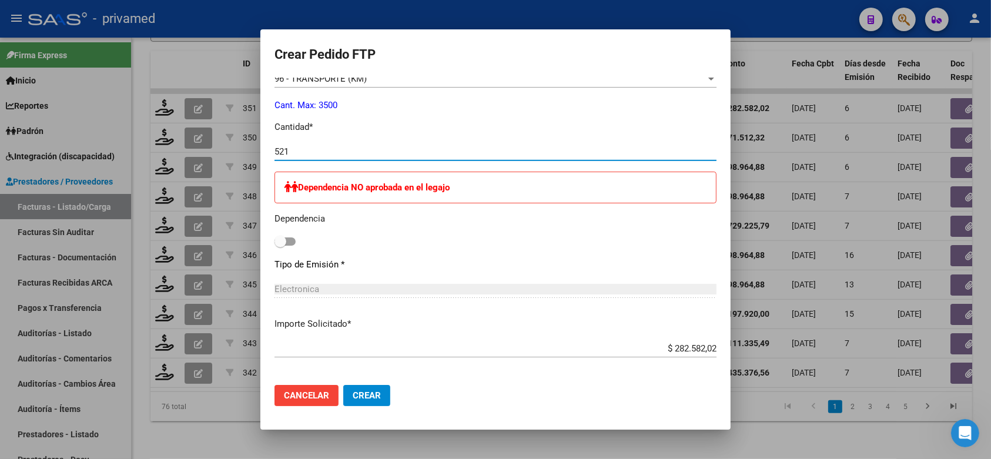
type input "521"
click at [379, 391] on span "Crear" at bounding box center [366, 395] width 28 height 11
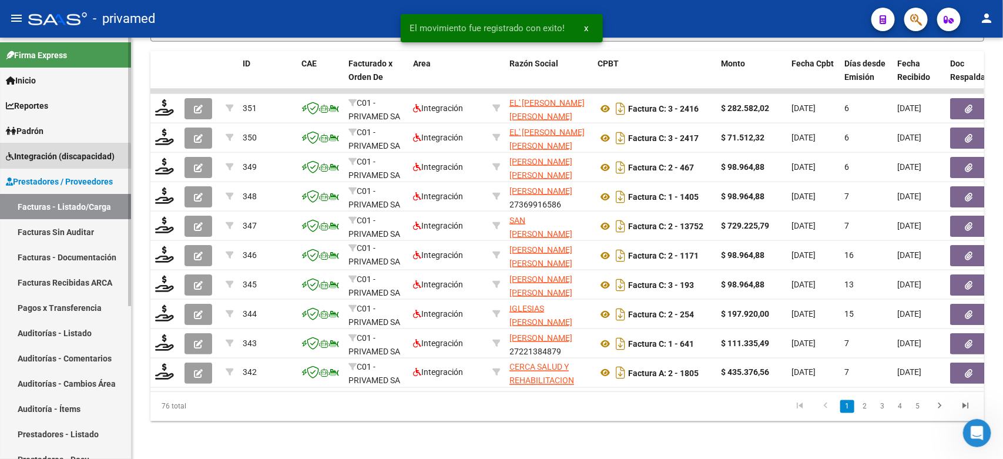
click at [59, 157] on span "Integración (discapacidad)" at bounding box center [60, 156] width 109 height 13
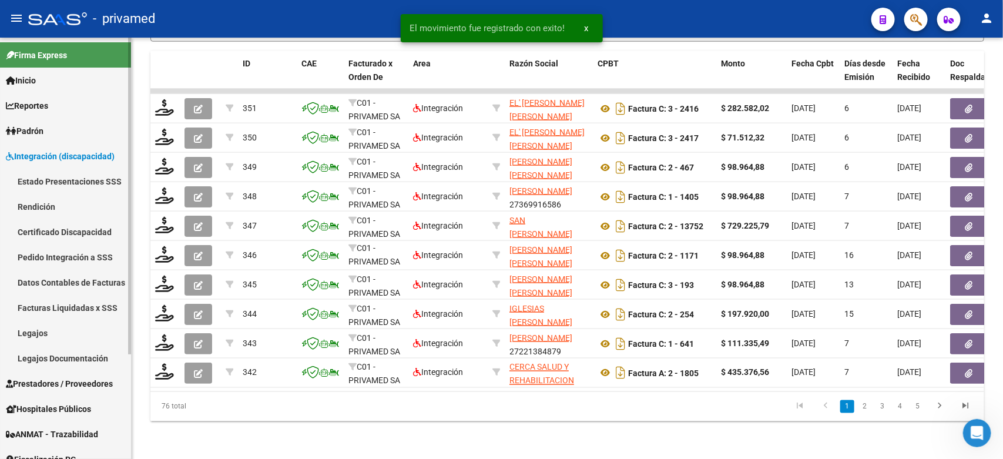
click at [32, 335] on link "Legajos" at bounding box center [65, 332] width 131 height 25
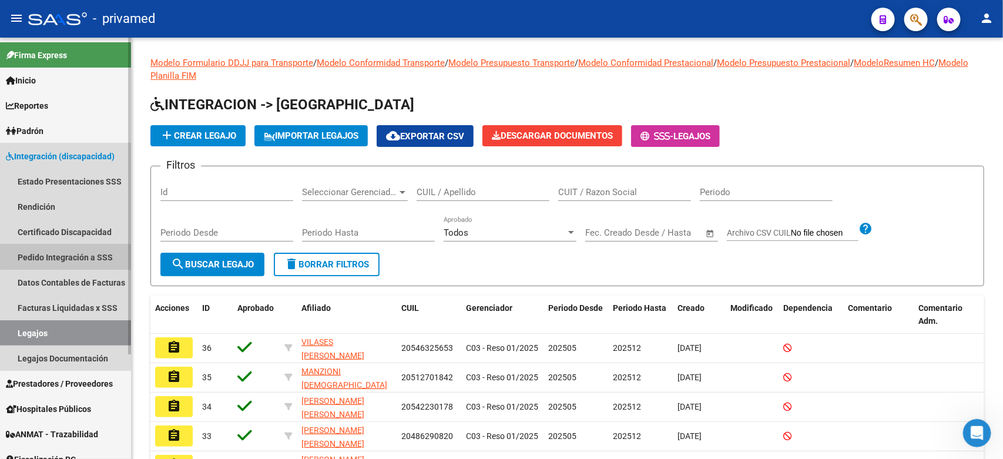
click at [69, 256] on link "Pedido Integración a SSS" at bounding box center [65, 256] width 131 height 25
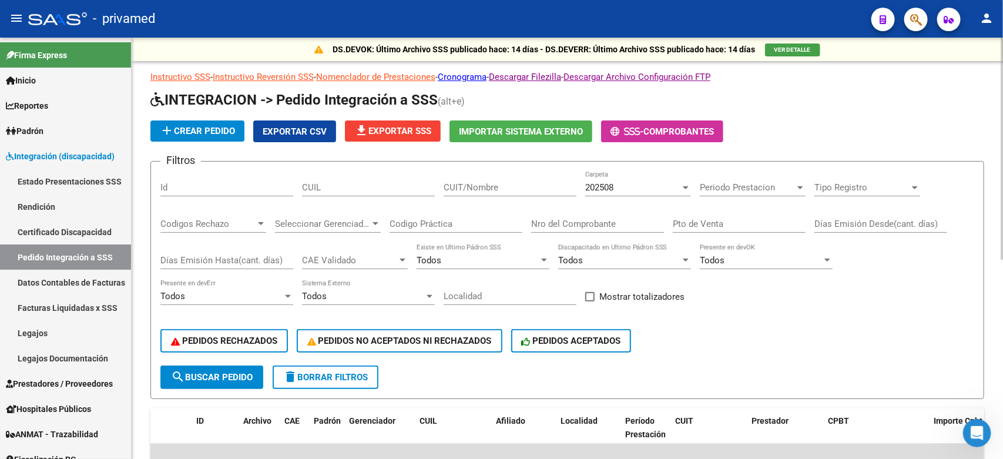
click at [724, 188] on span "Periodo Prestacion" at bounding box center [747, 187] width 95 height 11
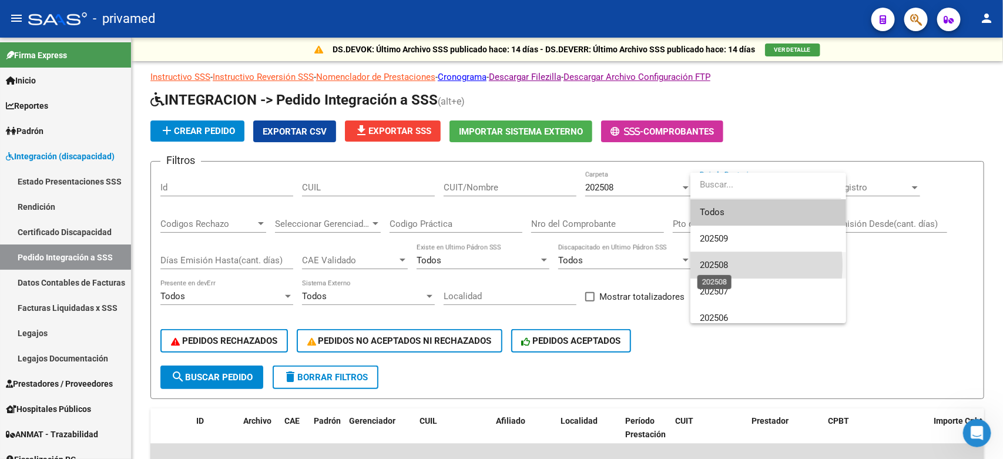
click at [727, 265] on span "202508" at bounding box center [714, 265] width 28 height 11
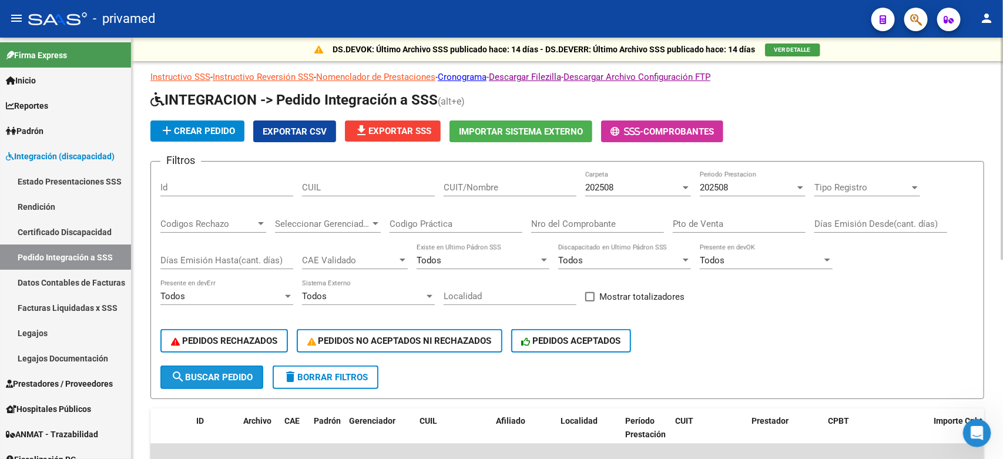
click at [221, 373] on span "search Buscar Pedido" at bounding box center [212, 377] width 82 height 11
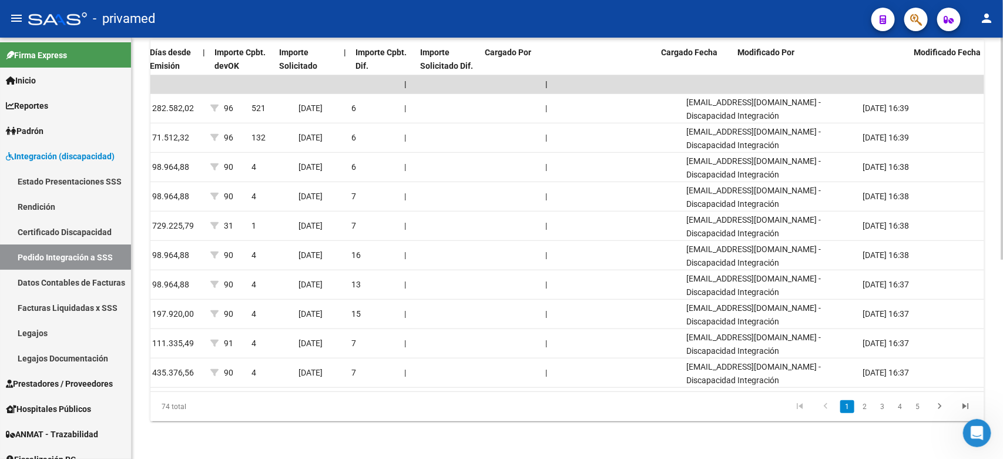
scroll to position [0, 1055]
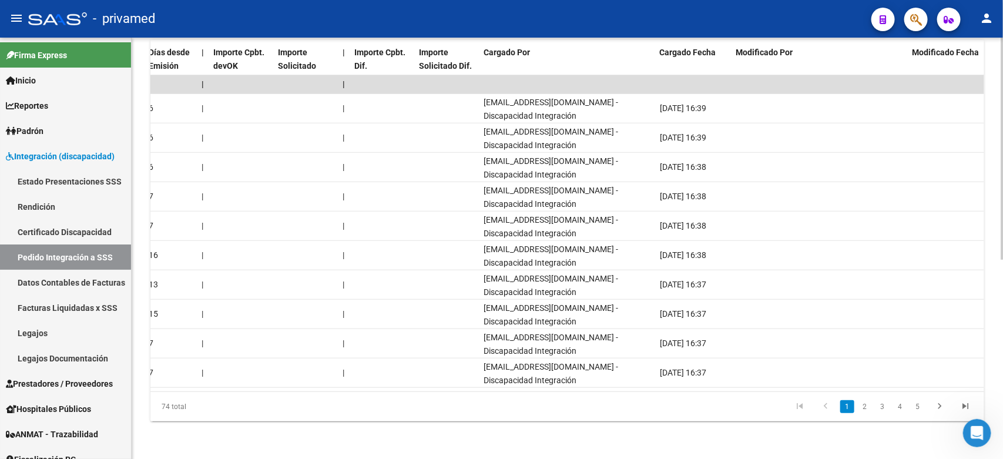
drag, startPoint x: 486, startPoint y: 382, endPoint x: 5, endPoint y: 3, distance: 612.8
click at [864, 407] on link "2" at bounding box center [865, 406] width 14 height 13
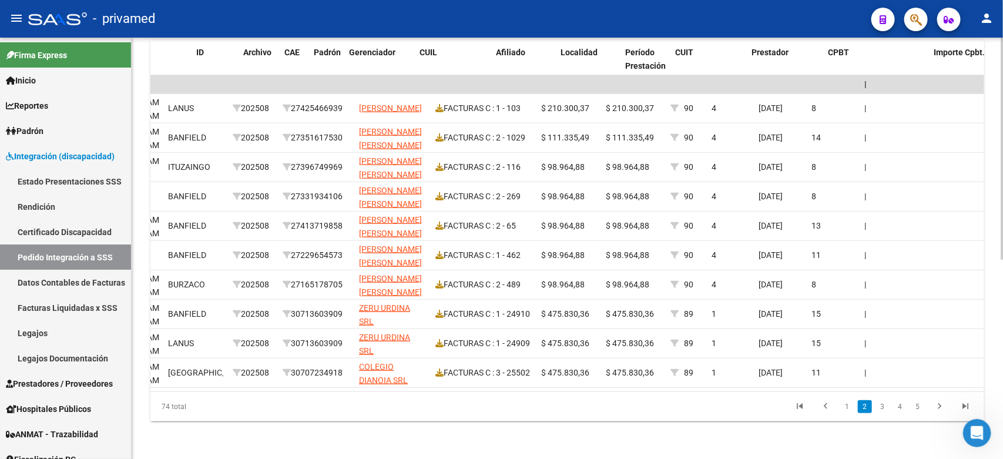
scroll to position [0, 0]
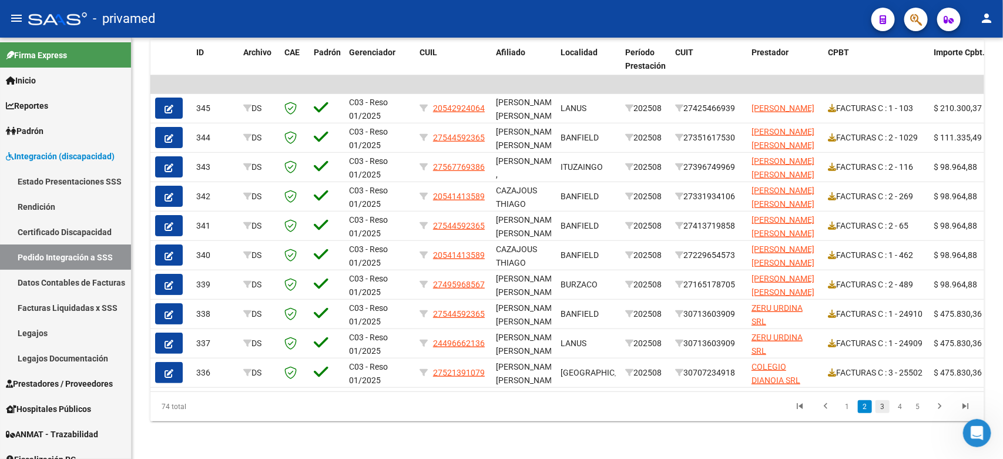
click at [884, 406] on link "3" at bounding box center [882, 406] width 14 height 13
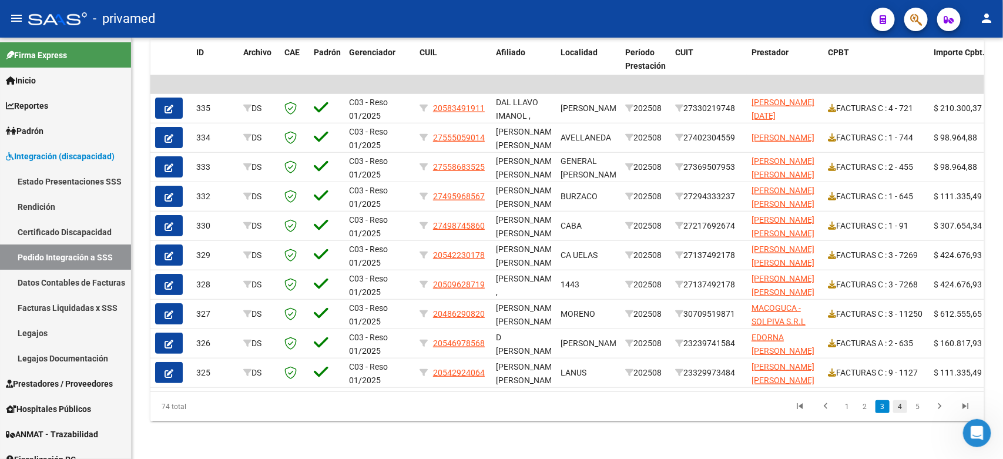
click at [899, 408] on link "4" at bounding box center [900, 406] width 14 height 13
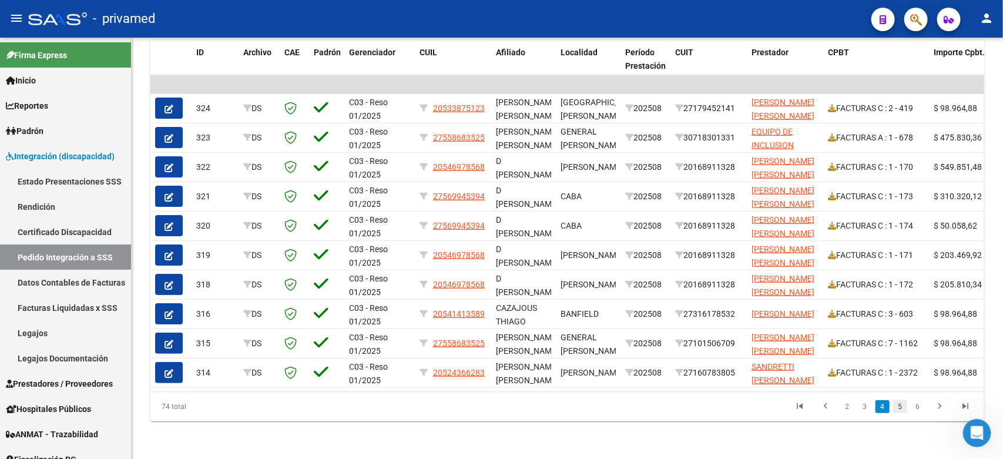
click at [903, 404] on link "5" at bounding box center [900, 406] width 14 height 13
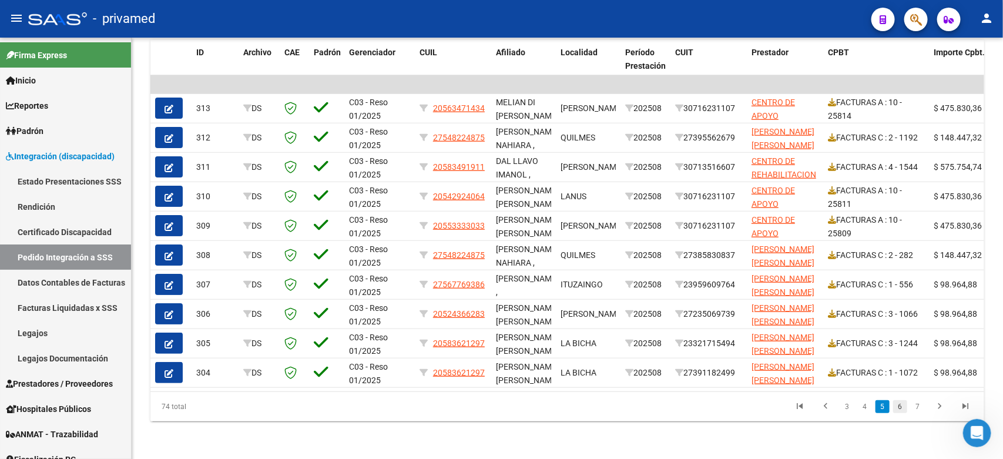
click at [903, 407] on link "6" at bounding box center [900, 406] width 14 height 13
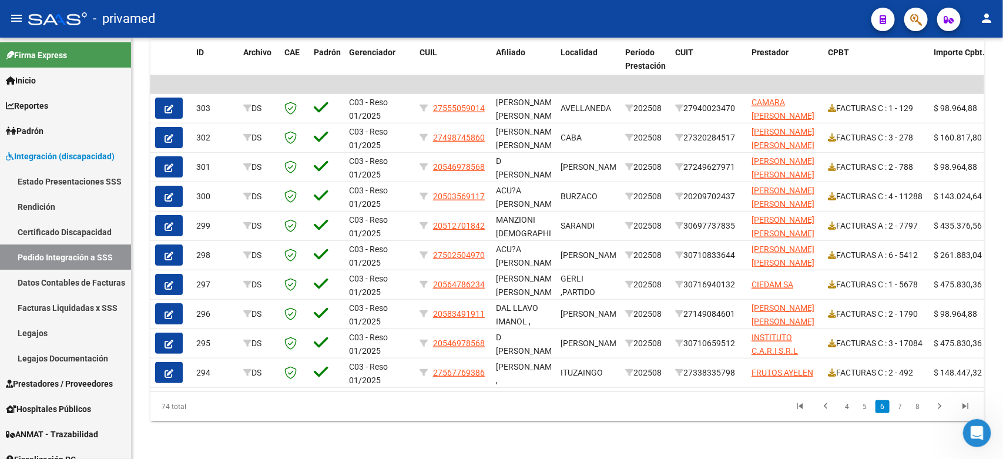
click at [903, 407] on link "7" at bounding box center [900, 406] width 14 height 13
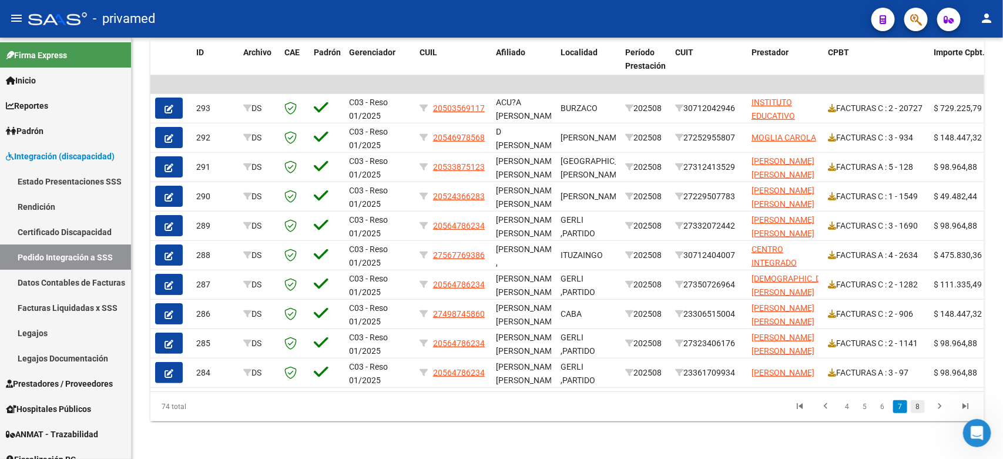
click at [917, 405] on link "8" at bounding box center [918, 406] width 14 height 13
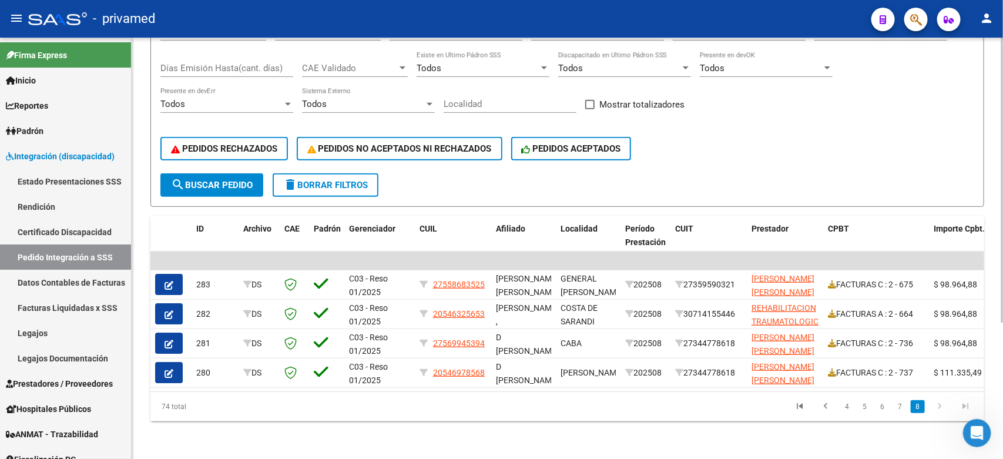
scroll to position [54, 0]
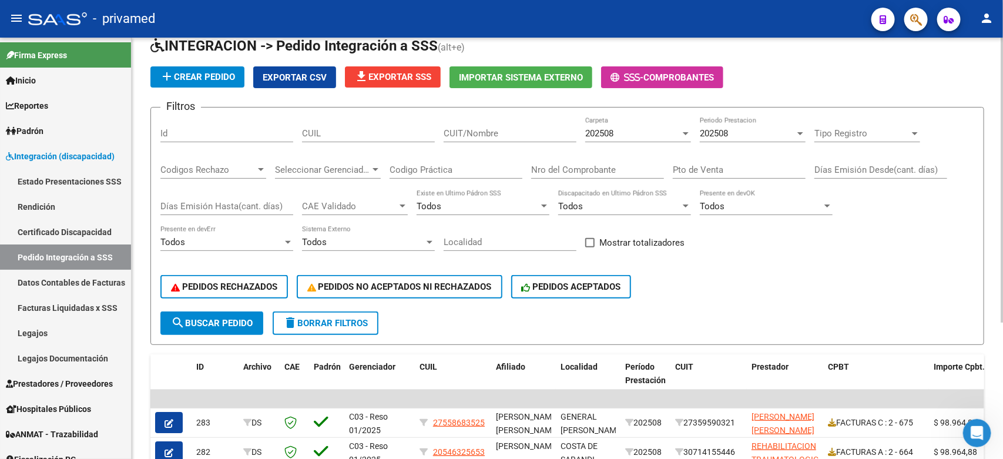
click at [751, 129] on div "202508" at bounding box center [747, 133] width 95 height 11
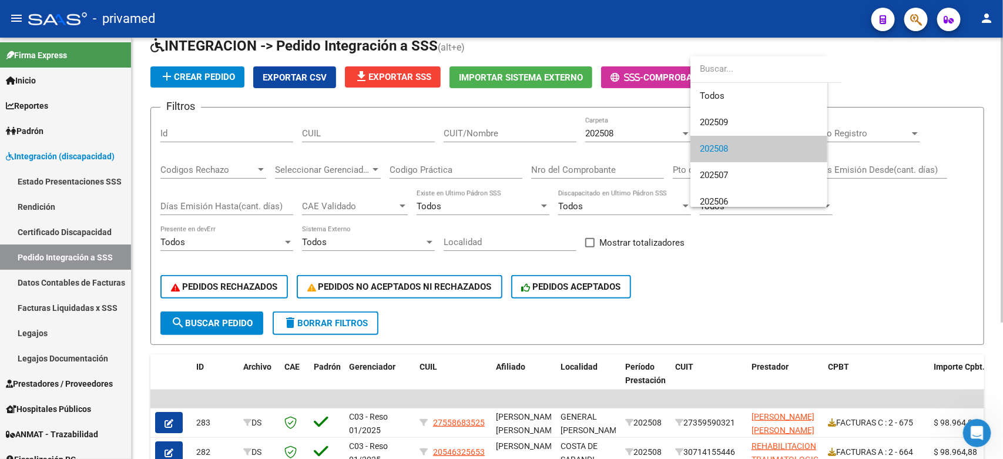
scroll to position [16, 0]
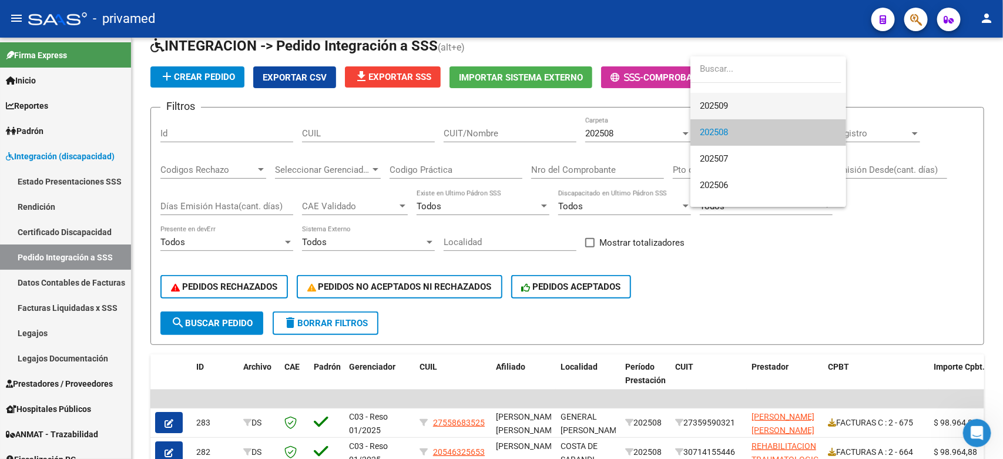
click at [730, 106] on span "202509" at bounding box center [768, 106] width 137 height 26
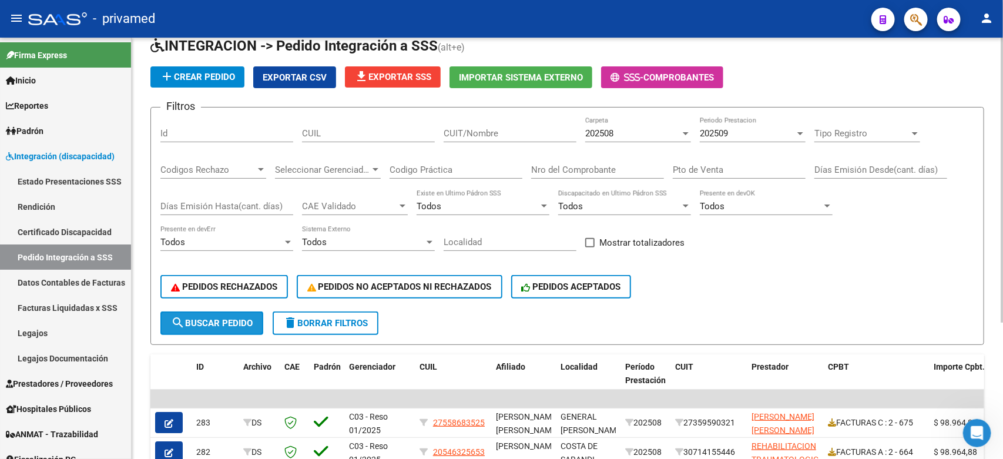
click at [236, 318] on span "search Buscar Pedido" at bounding box center [212, 323] width 82 height 11
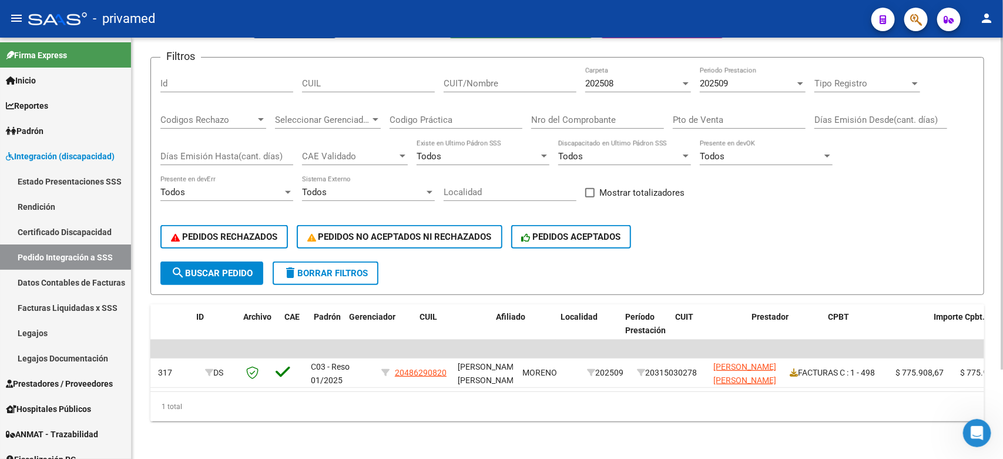
scroll to position [0, 0]
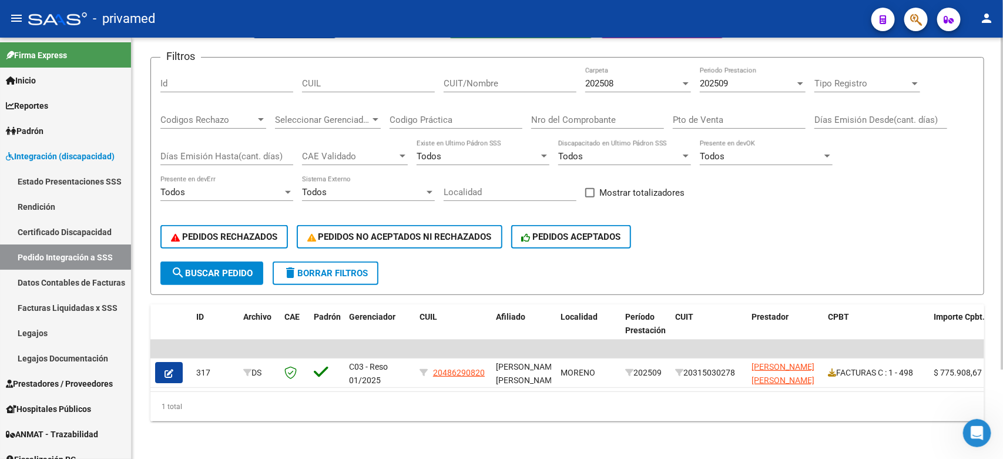
click at [755, 78] on div "202509" at bounding box center [747, 83] width 95 height 11
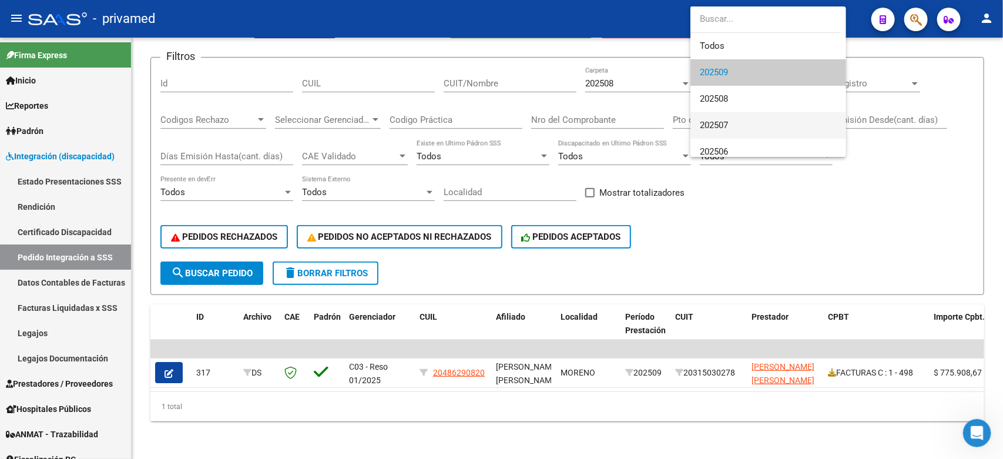
click at [734, 126] on span "202507" at bounding box center [768, 125] width 137 height 26
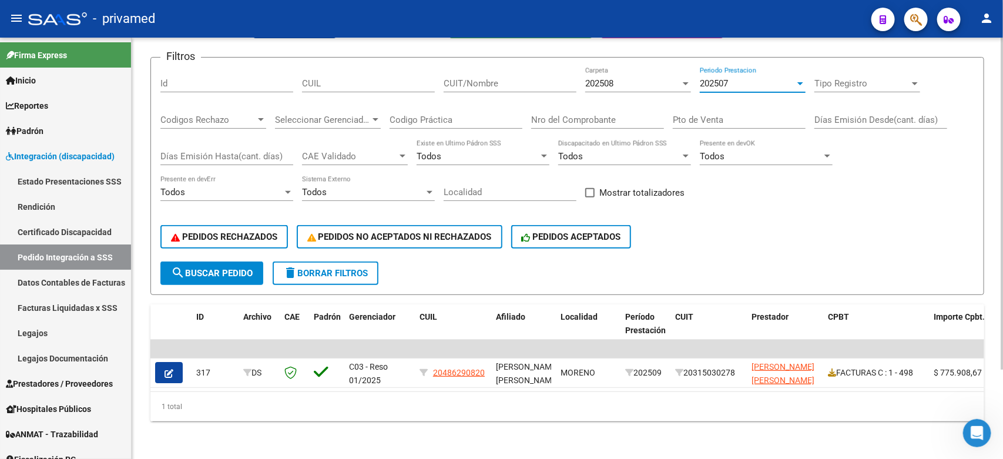
click at [190, 268] on span "search Buscar Pedido" at bounding box center [212, 273] width 82 height 11
click at [749, 78] on div "202507" at bounding box center [747, 83] width 95 height 11
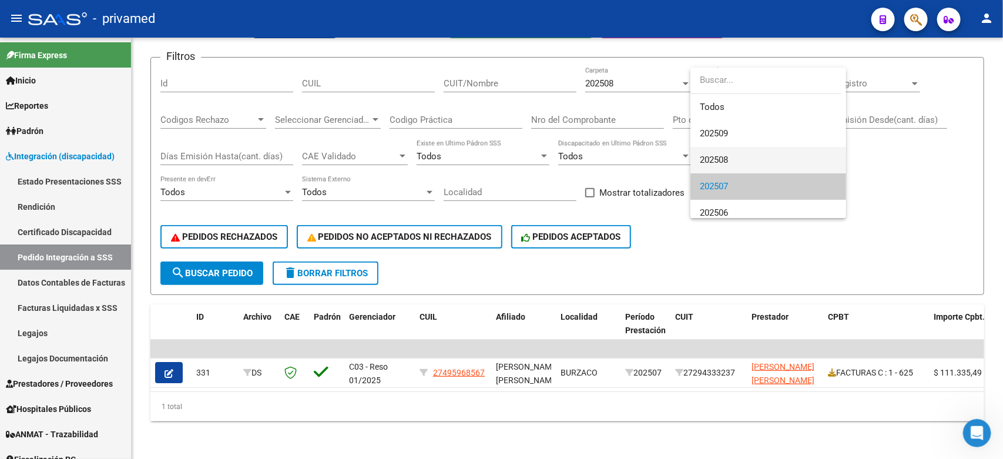
scroll to position [34, 0]
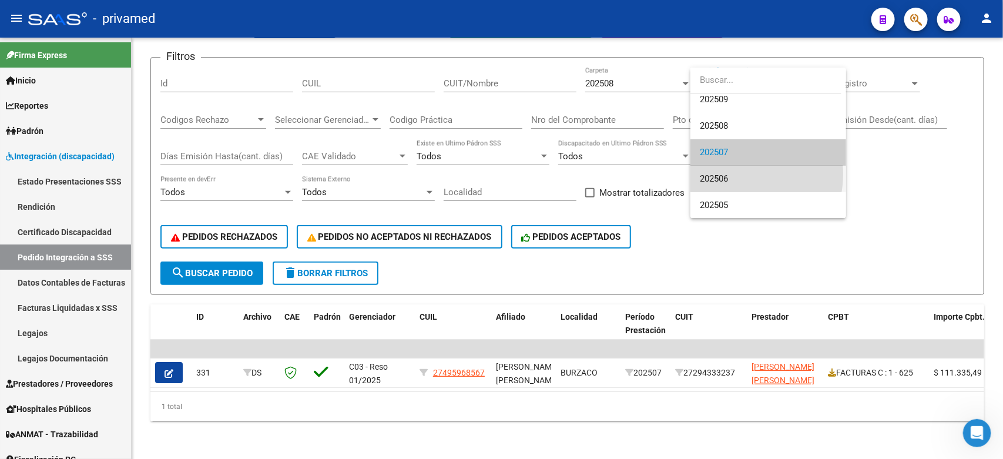
click at [732, 173] on span "202506" at bounding box center [768, 179] width 137 height 26
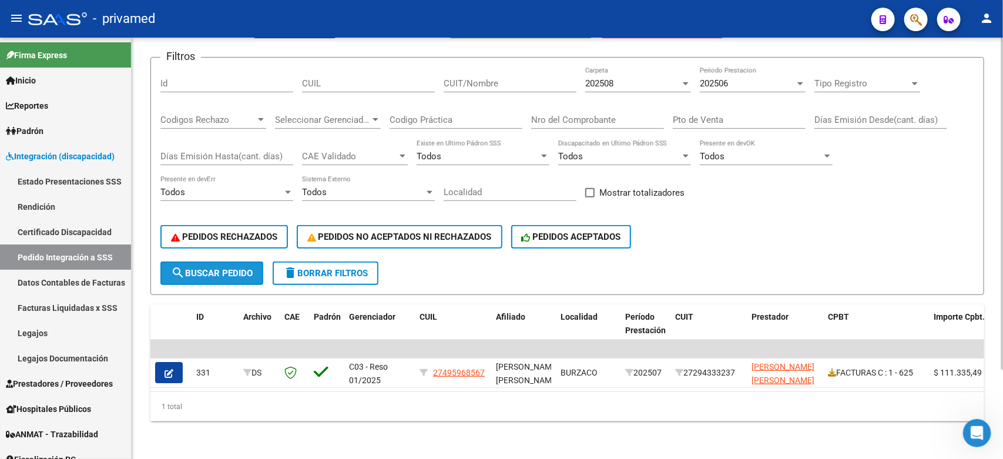
click at [212, 267] on button "search Buscar Pedido" at bounding box center [211, 272] width 103 height 23
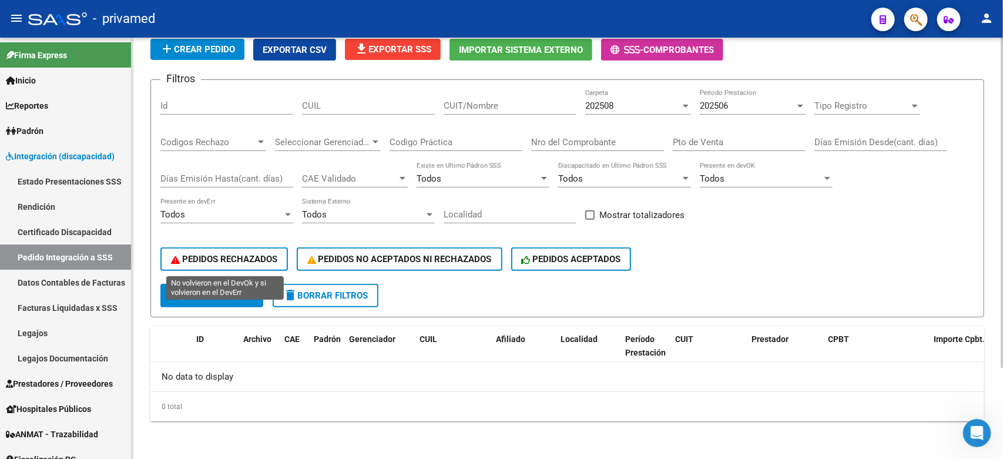
scroll to position [78, 0]
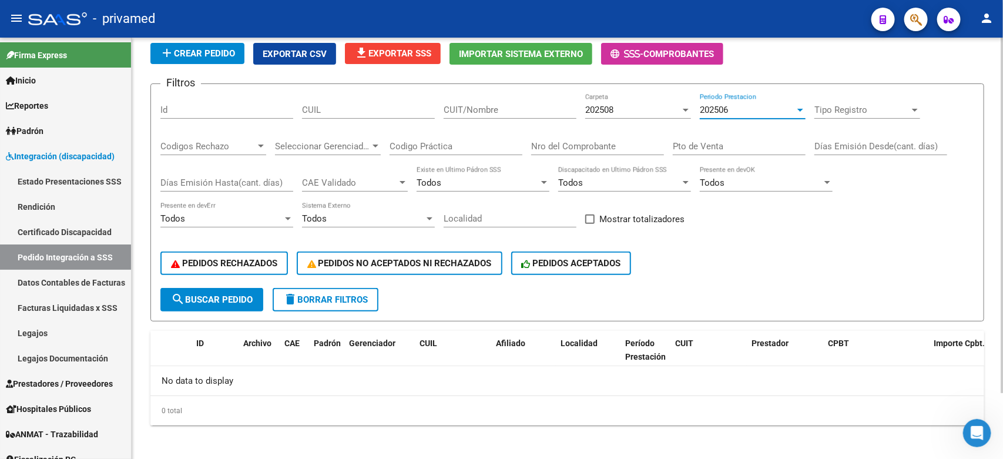
click at [743, 108] on div "202506" at bounding box center [747, 110] width 95 height 11
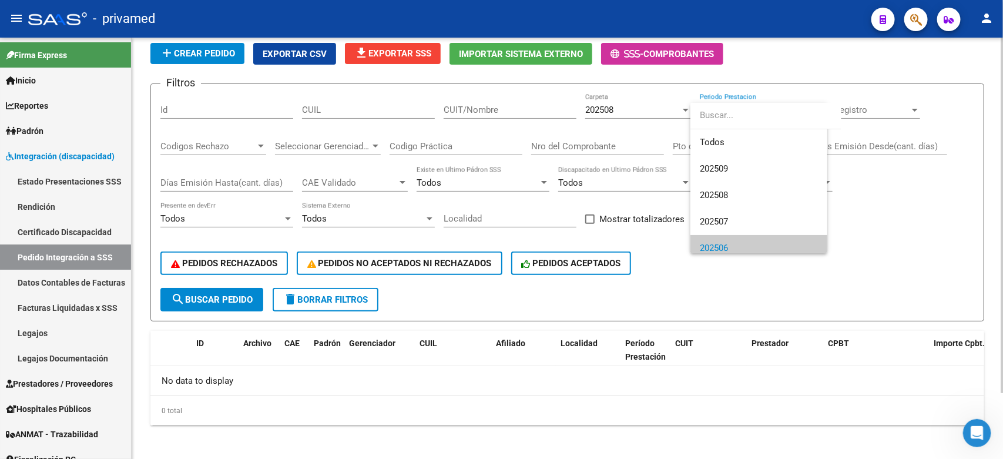
scroll to position [34, 0]
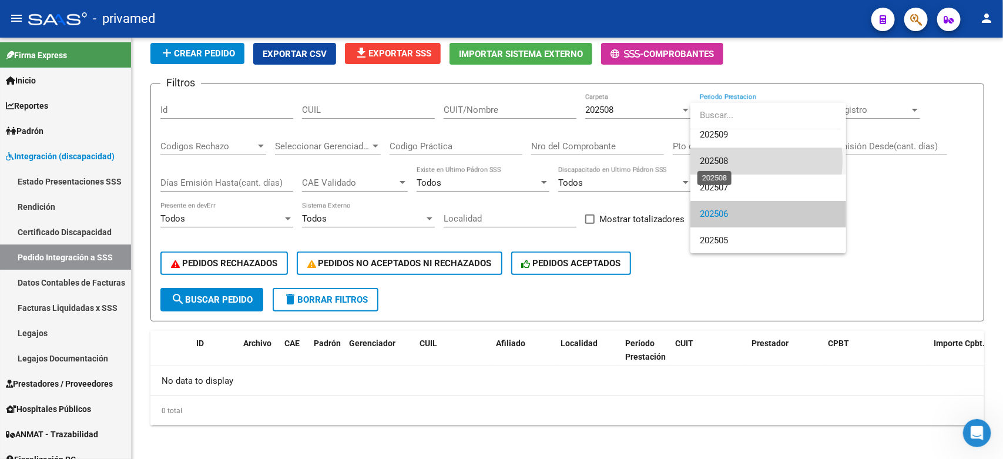
click at [728, 160] on span "202508" at bounding box center [714, 161] width 28 height 11
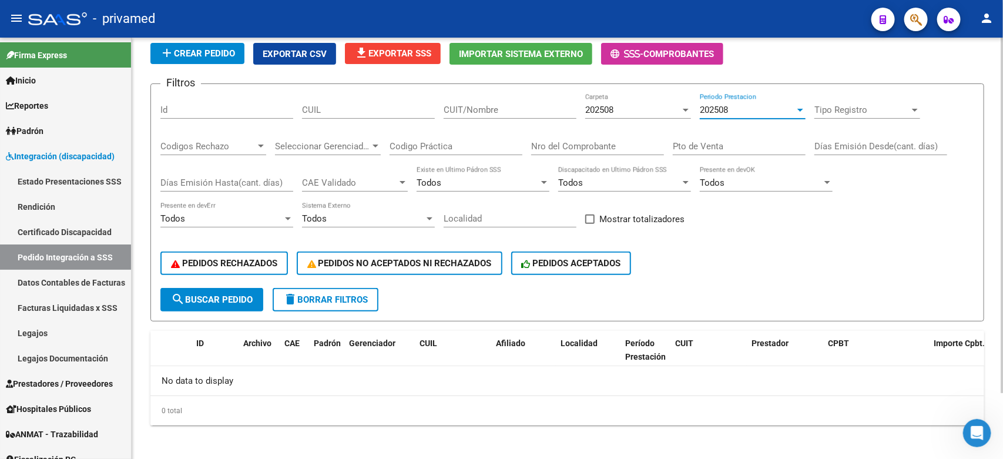
click at [220, 307] on button "search Buscar Pedido" at bounding box center [211, 299] width 103 height 23
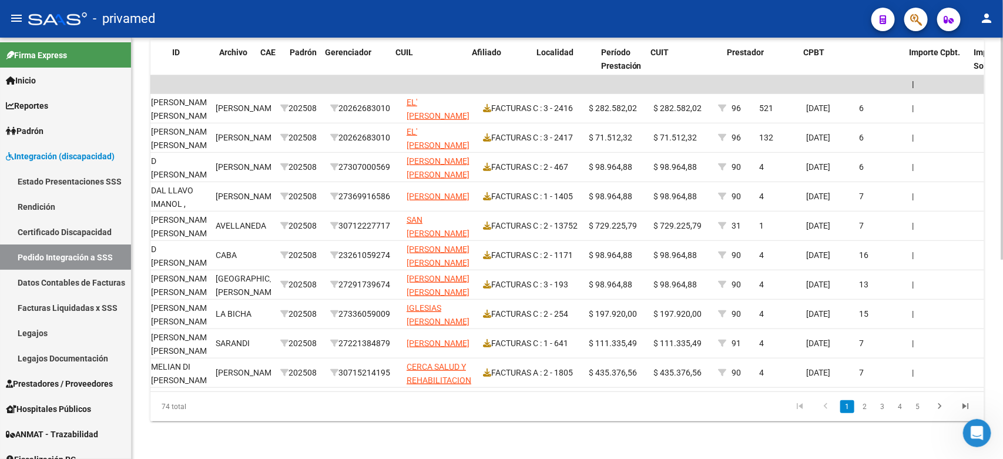
scroll to position [0, 0]
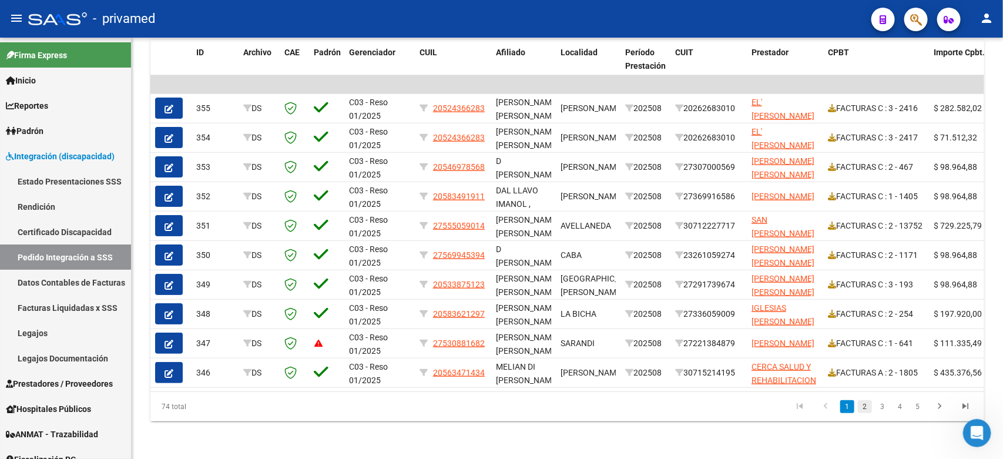
click at [865, 413] on link "2" at bounding box center [865, 406] width 14 height 13
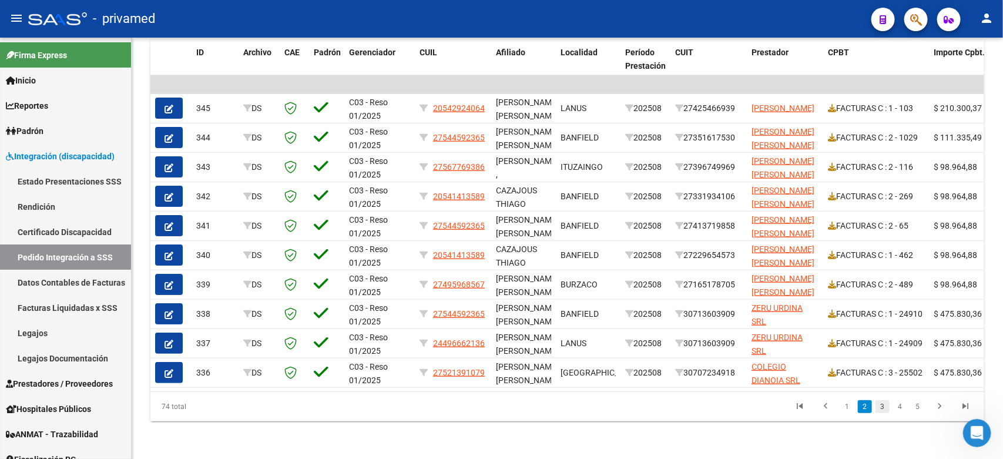
click at [887, 413] on link "3" at bounding box center [882, 406] width 14 height 13
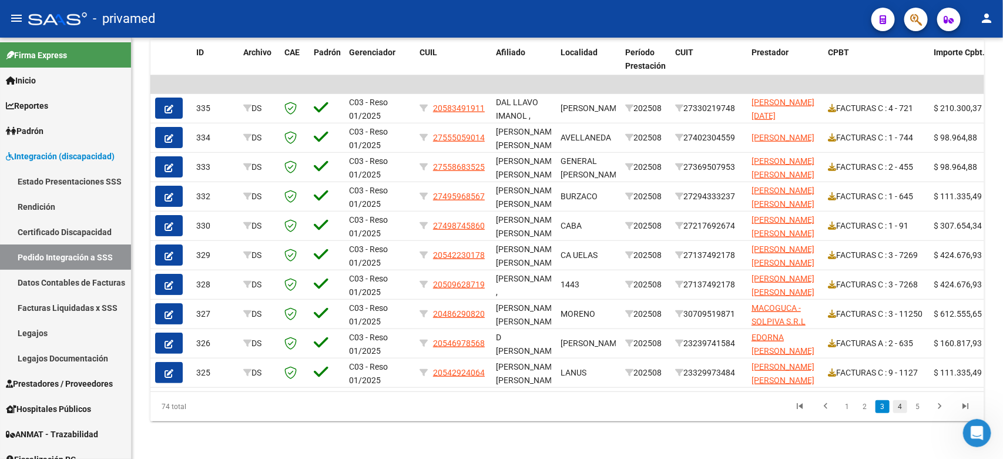
click at [902, 412] on link "4" at bounding box center [900, 406] width 14 height 13
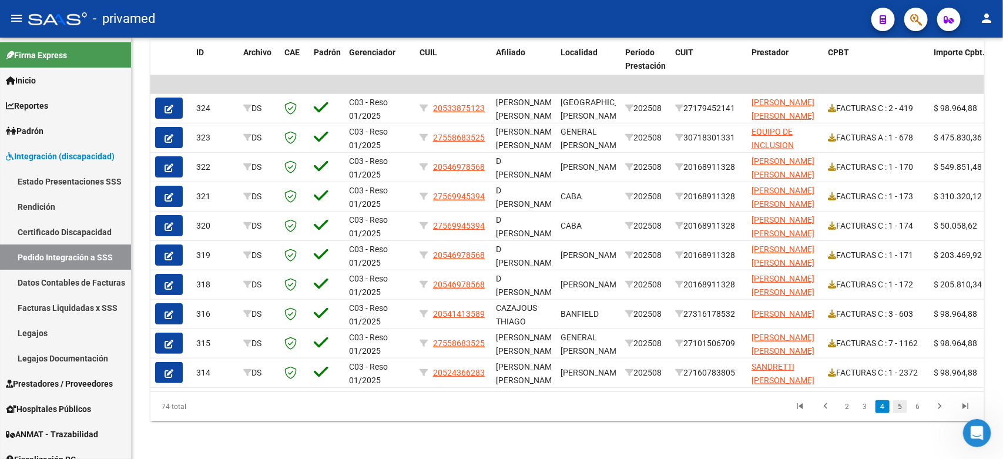
click at [903, 412] on link "5" at bounding box center [900, 406] width 14 height 13
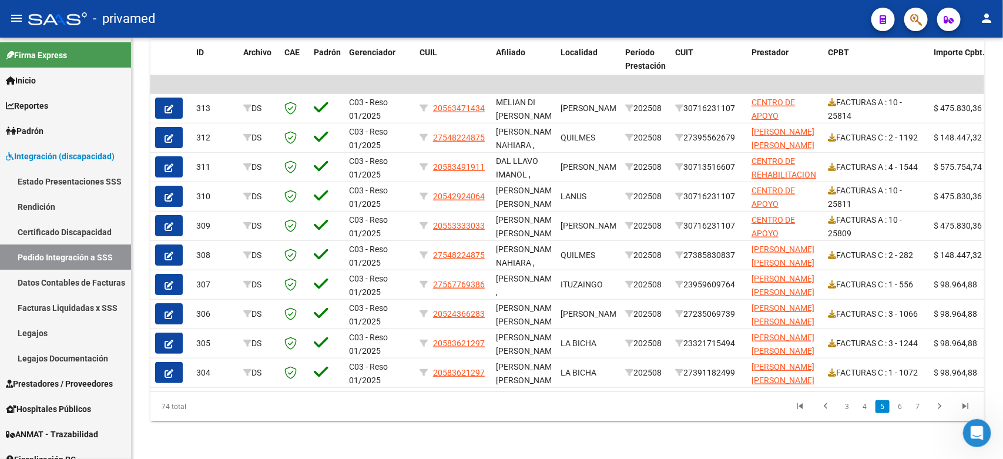
click at [903, 412] on link "6" at bounding box center [900, 406] width 14 height 13
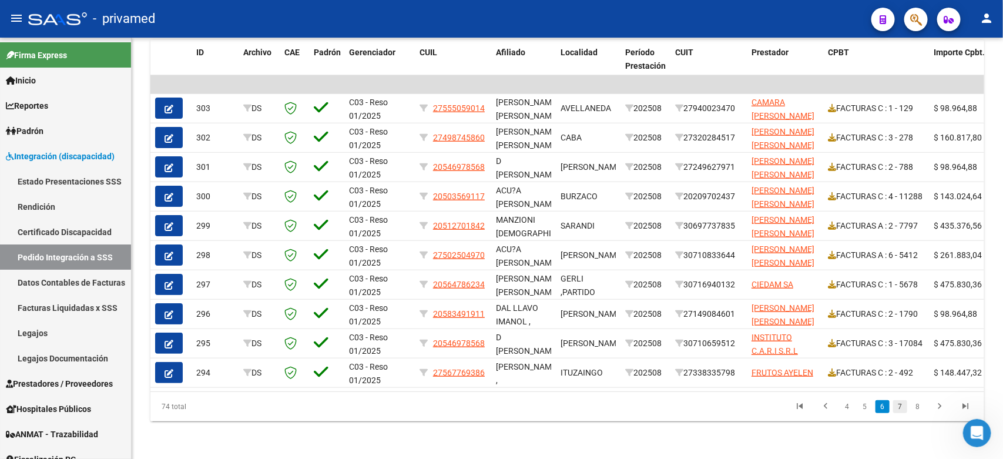
click at [902, 413] on link "7" at bounding box center [900, 406] width 14 height 13
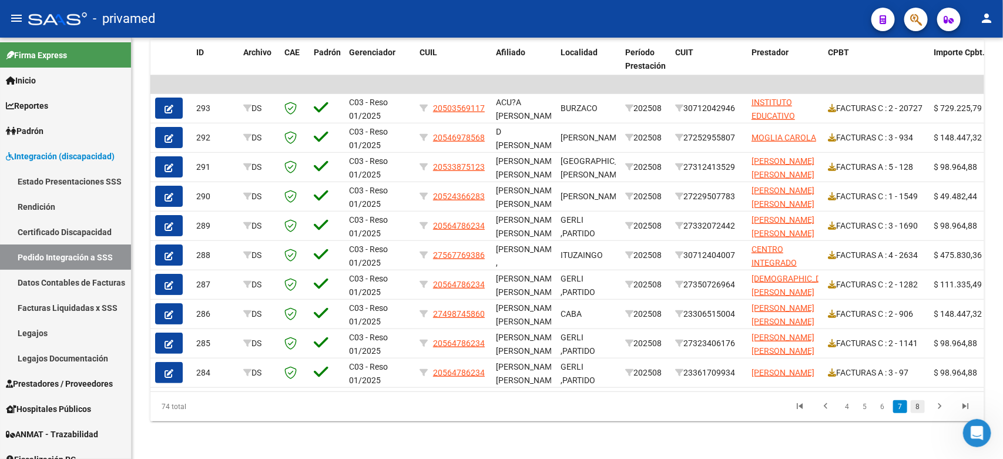
click at [919, 412] on link "8" at bounding box center [918, 406] width 14 height 13
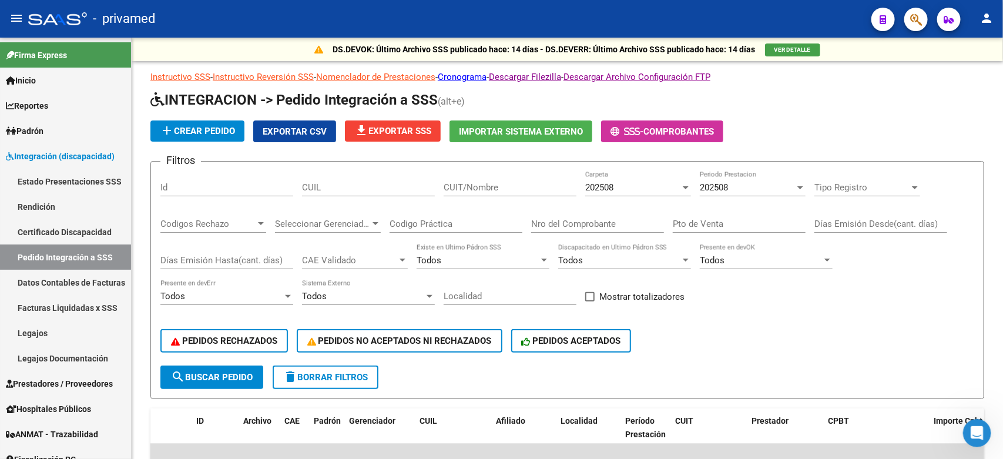
click at [734, 187] on div "202508" at bounding box center [747, 187] width 95 height 11
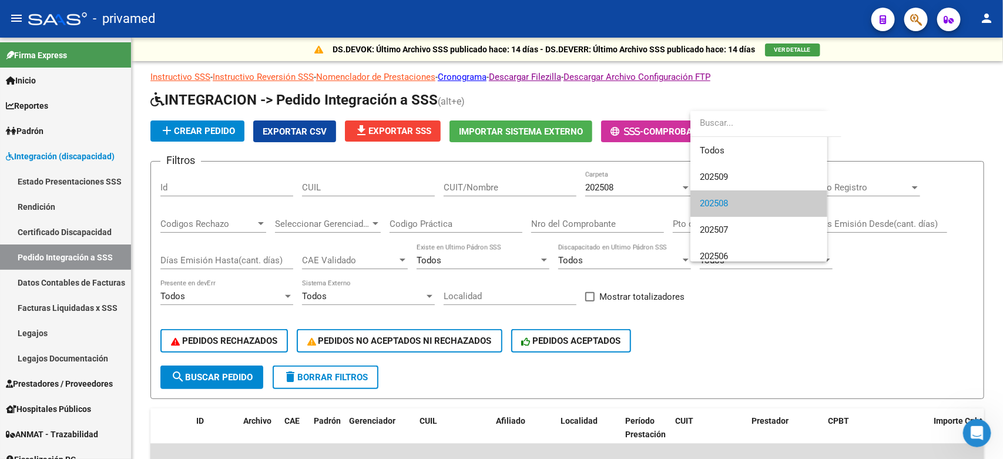
scroll to position [16, 0]
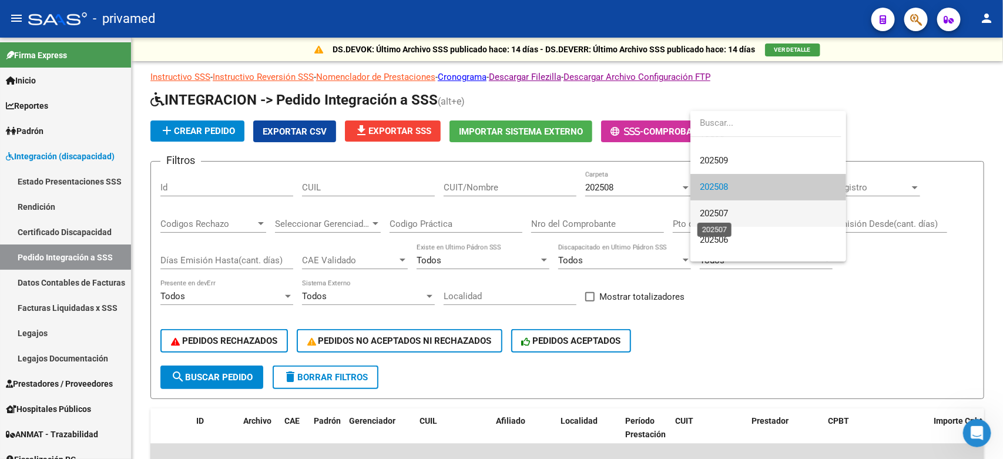
click at [726, 209] on span "202507" at bounding box center [714, 213] width 28 height 11
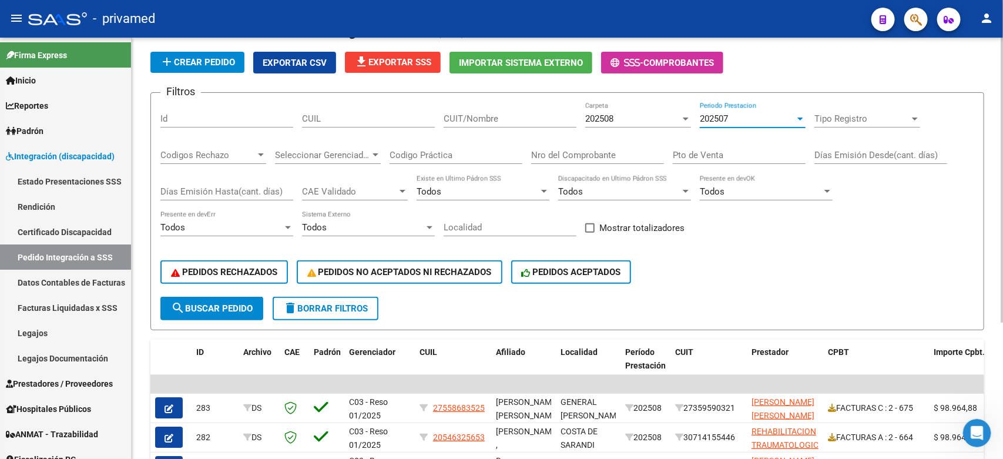
scroll to position [73, 0]
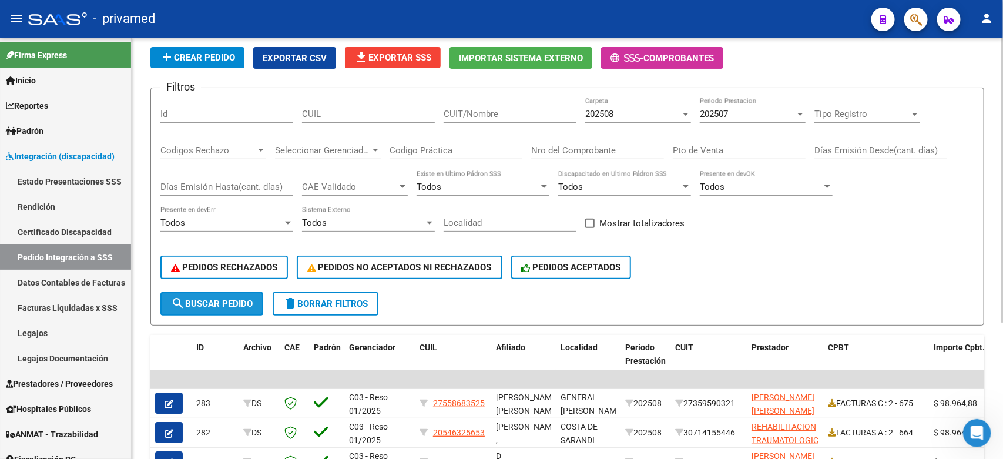
click at [211, 298] on span "search Buscar Pedido" at bounding box center [212, 303] width 82 height 11
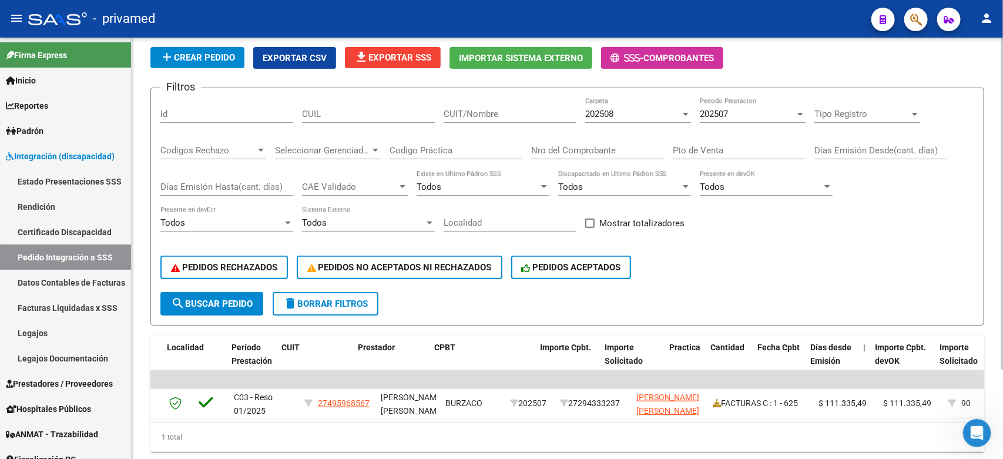
scroll to position [0, 0]
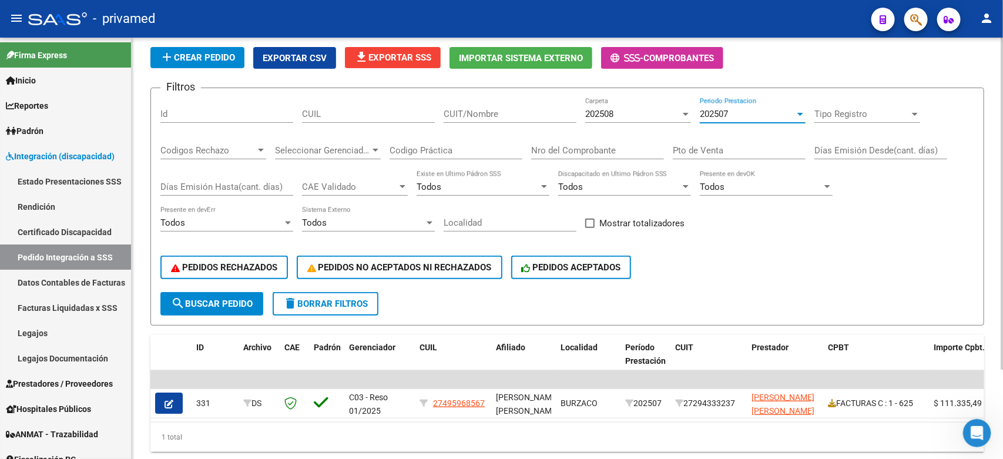
click at [762, 115] on div "202507" at bounding box center [747, 114] width 95 height 11
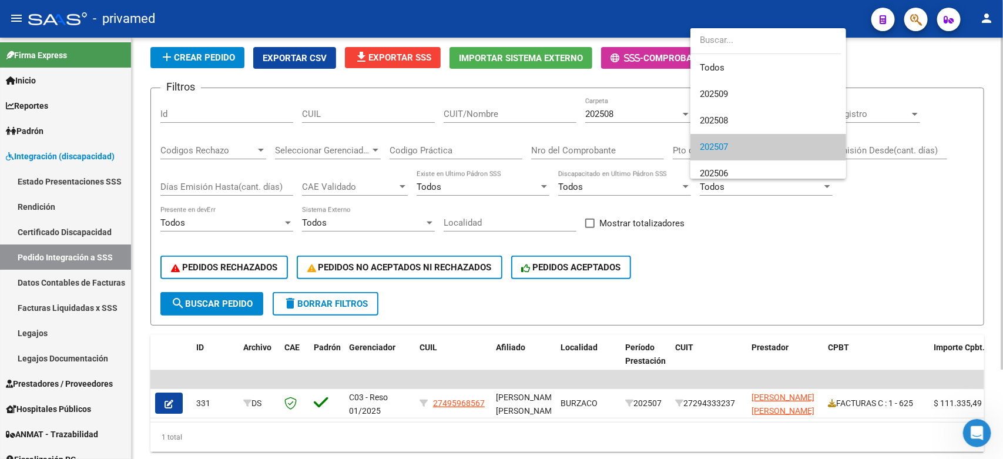
scroll to position [34, 0]
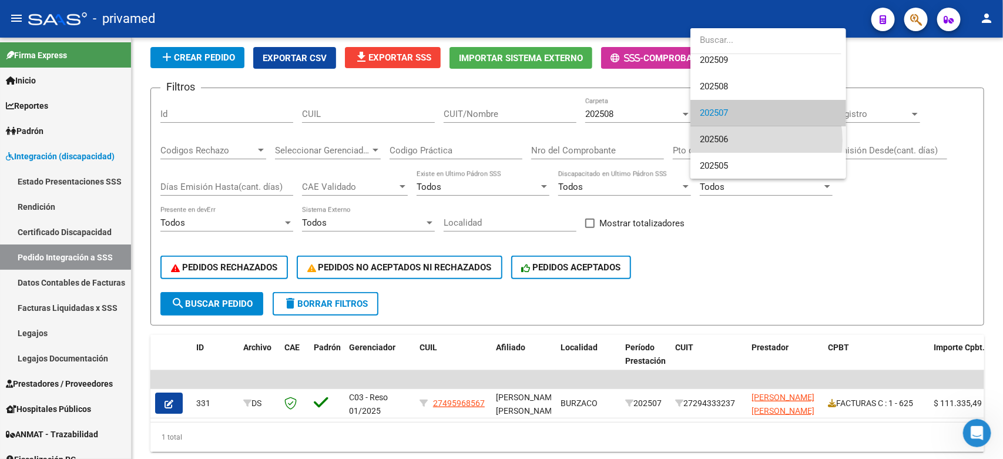
click at [744, 140] on span "202506" at bounding box center [768, 139] width 137 height 26
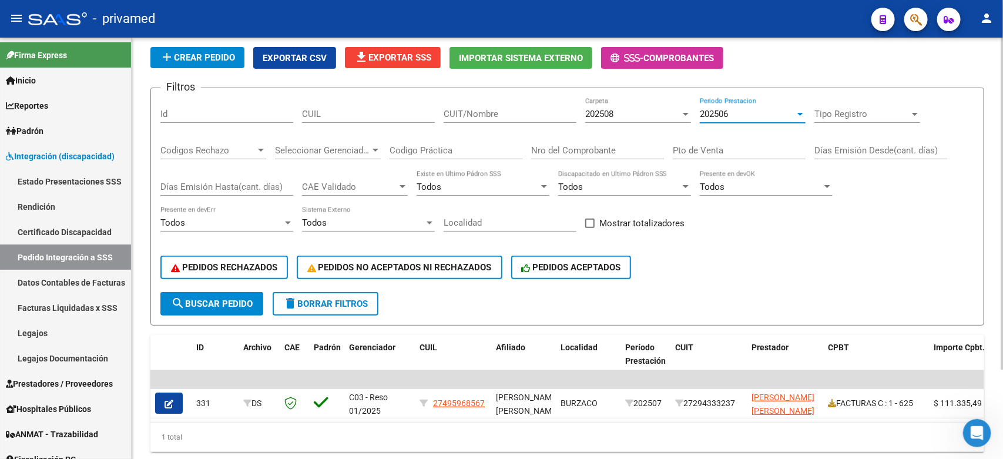
click at [236, 298] on span "search Buscar Pedido" at bounding box center [212, 303] width 82 height 11
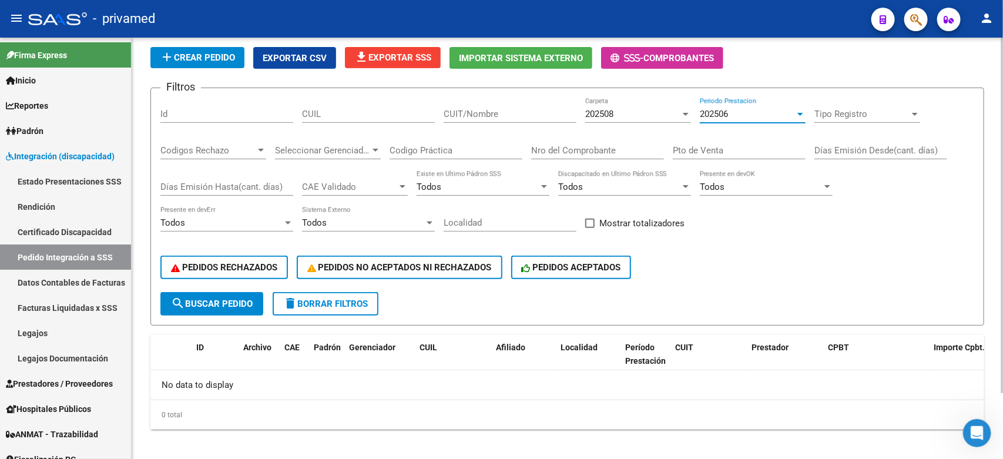
click at [755, 112] on div "202506" at bounding box center [747, 114] width 95 height 11
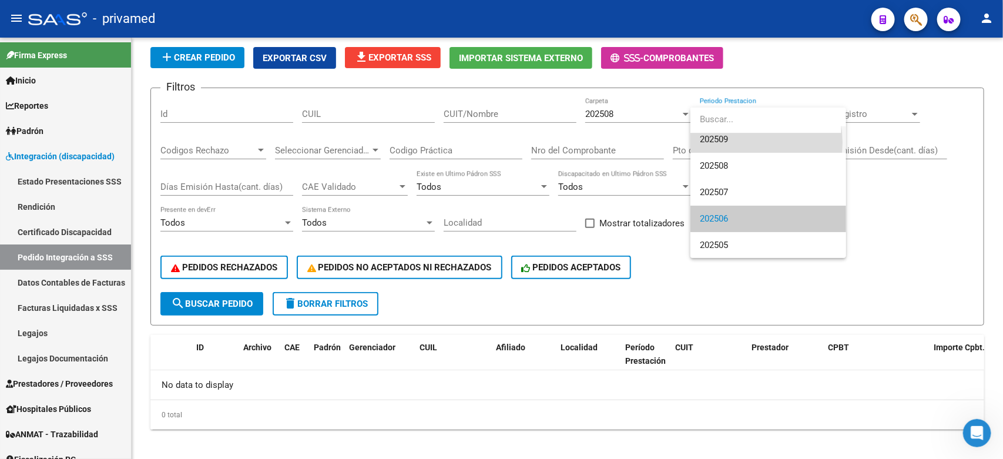
click at [735, 142] on span "202509" at bounding box center [768, 139] width 137 height 26
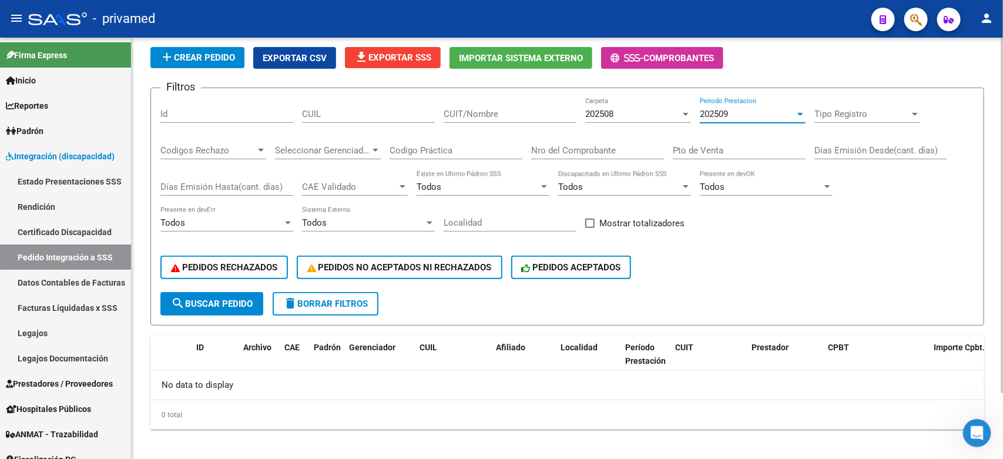
click at [217, 298] on span "search Buscar Pedido" at bounding box center [212, 303] width 82 height 11
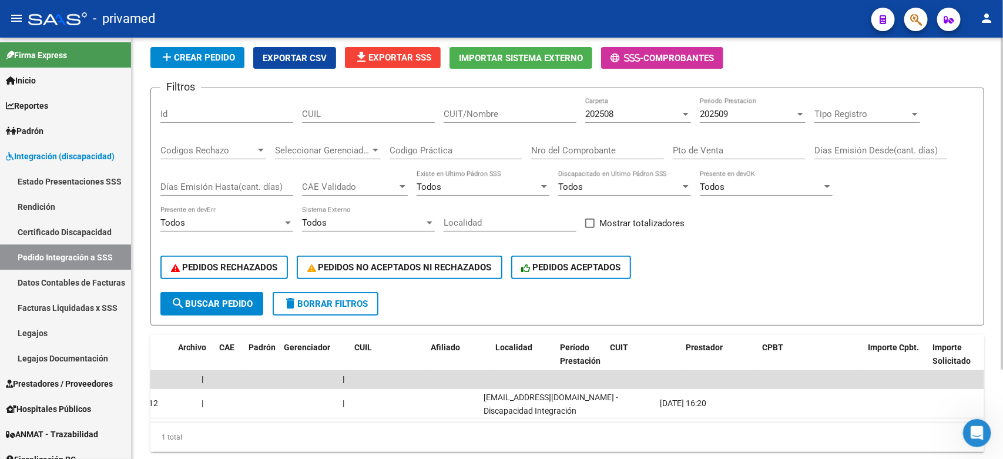
scroll to position [0, 0]
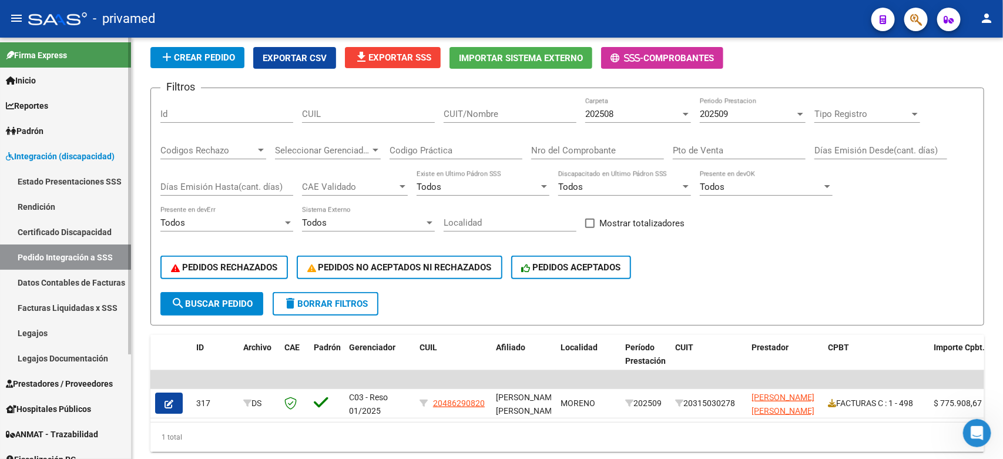
click at [51, 385] on span "Prestadores / Proveedores" at bounding box center [59, 383] width 107 height 13
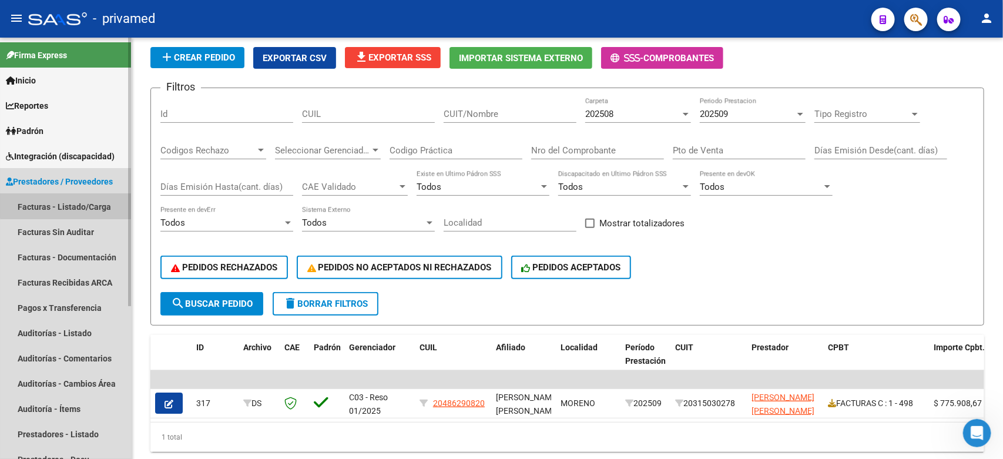
click at [68, 203] on link "Facturas - Listado/Carga" at bounding box center [65, 206] width 131 height 25
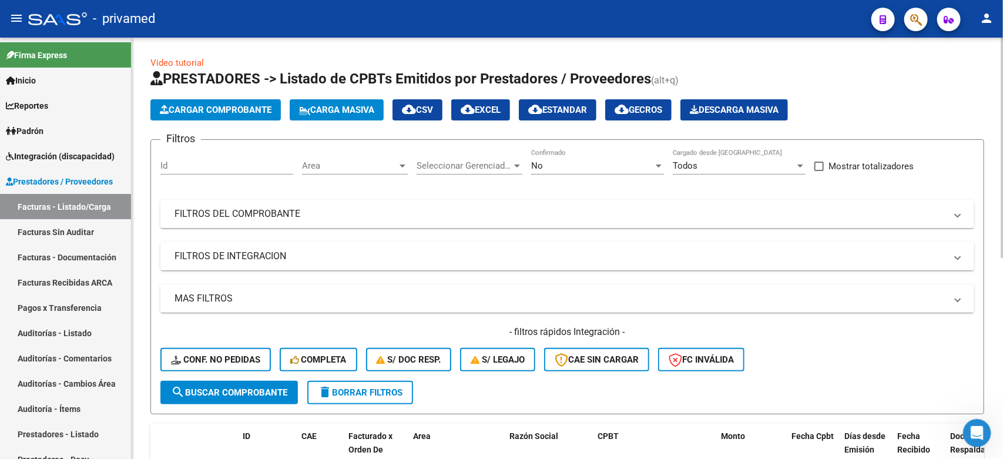
click at [585, 164] on div "No" at bounding box center [592, 165] width 122 height 11
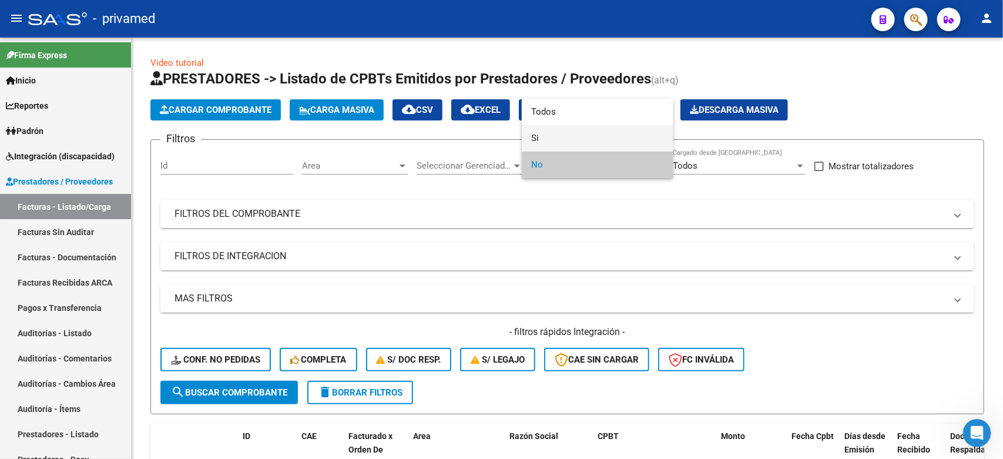
click at [576, 138] on span "Si" at bounding box center [597, 138] width 133 height 26
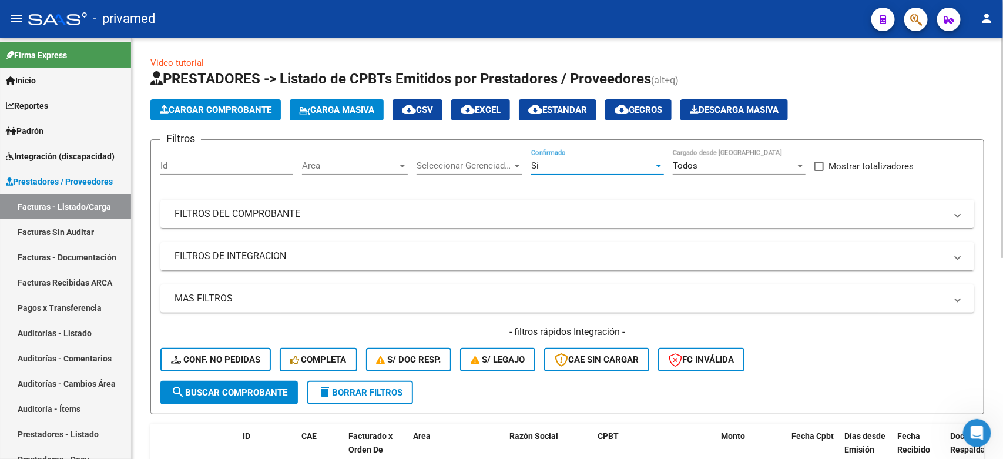
click at [491, 163] on span "Seleccionar Gerenciador" at bounding box center [464, 165] width 95 height 11
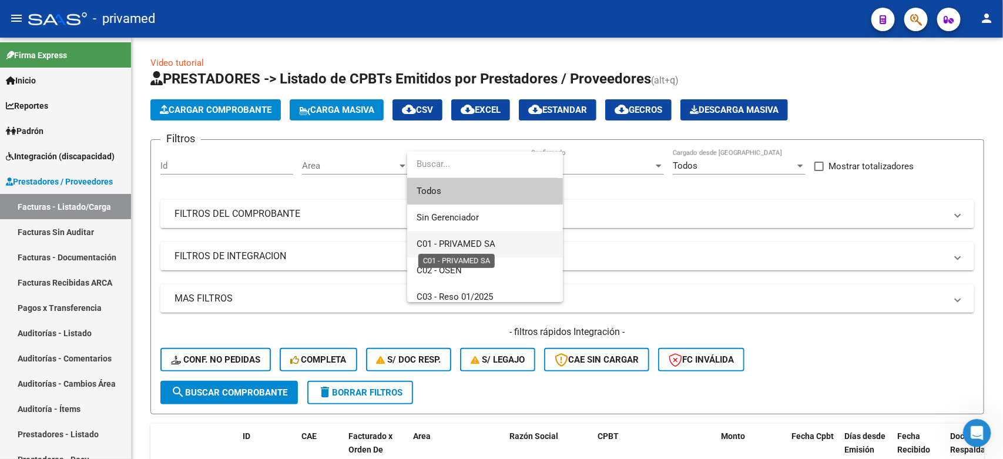
click at [474, 248] on span "C01 - PRIVAMED SA" at bounding box center [456, 244] width 79 height 11
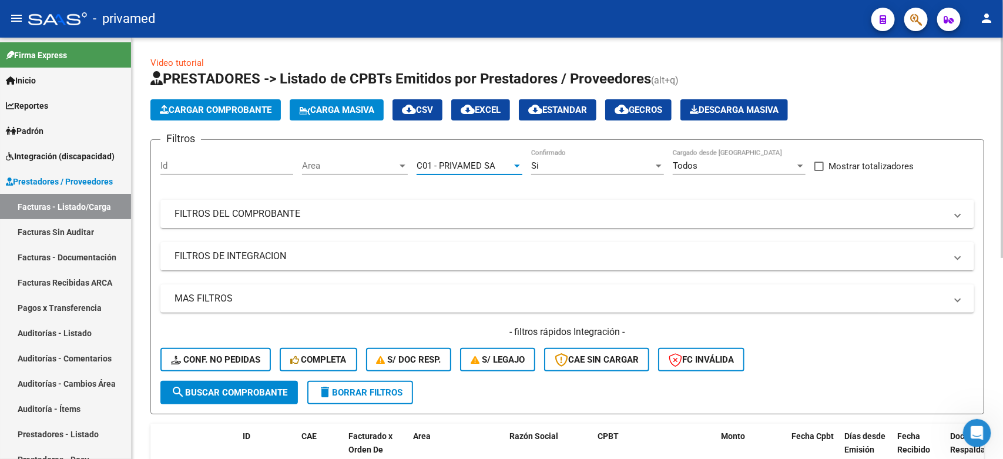
click at [361, 166] on span "Area" at bounding box center [349, 165] width 95 height 11
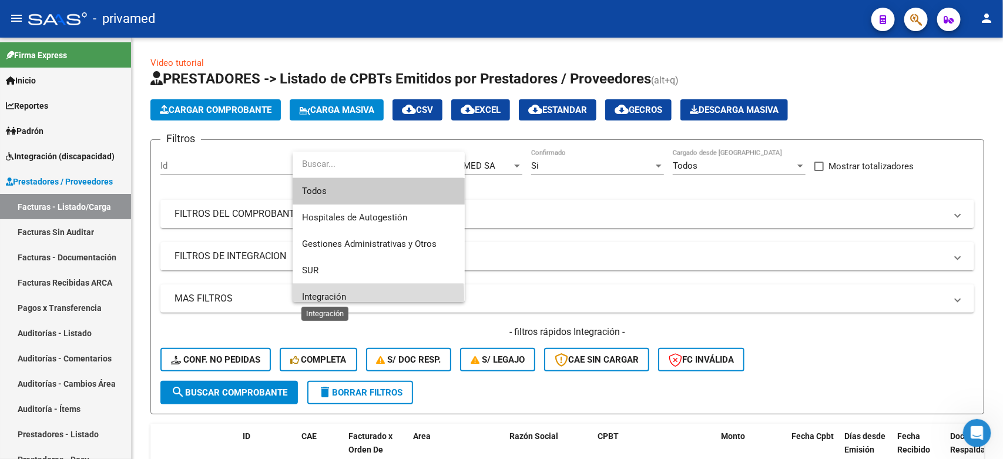
click at [315, 297] on span "Integración" at bounding box center [324, 296] width 44 height 11
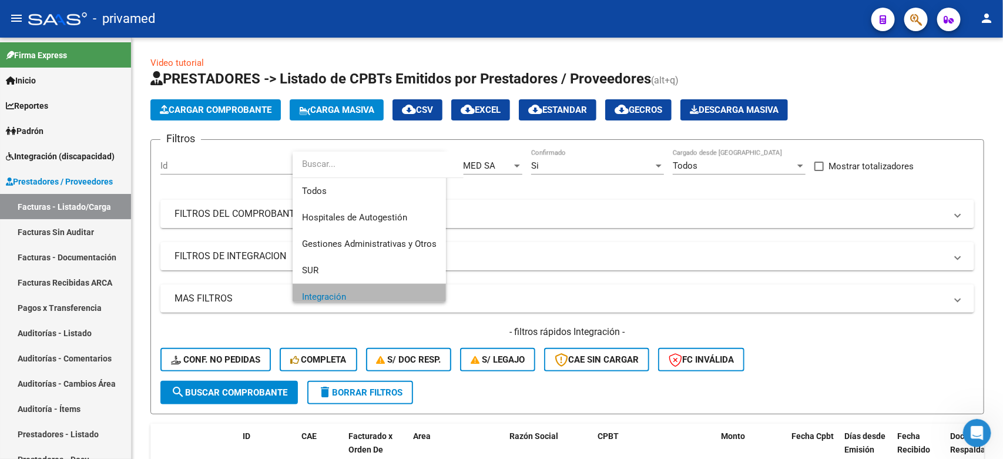
scroll to position [8, 0]
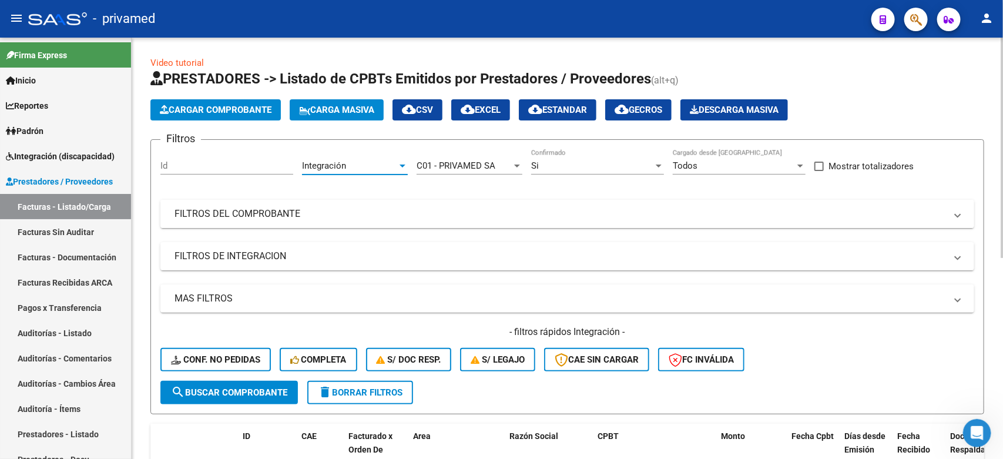
click at [491, 207] on mat-panel-title "FILTROS DEL COMPROBANTE" at bounding box center [559, 213] width 771 height 13
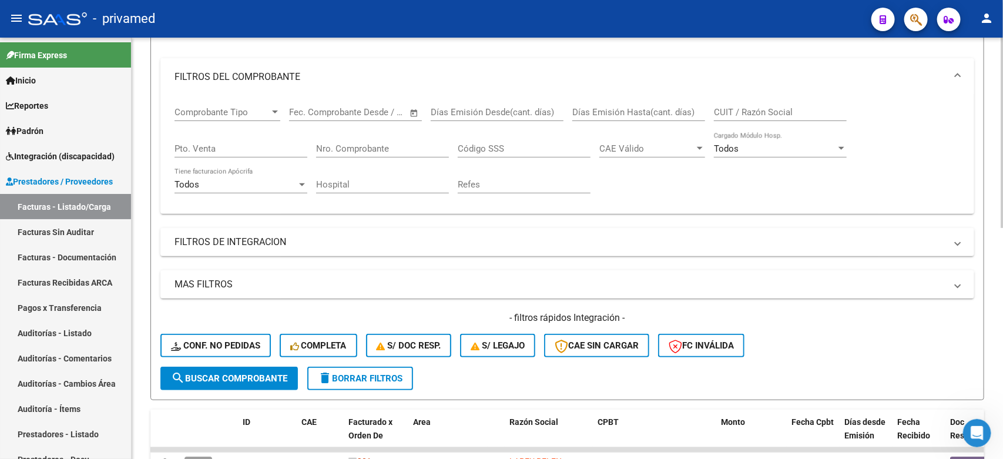
scroll to position [147, 0]
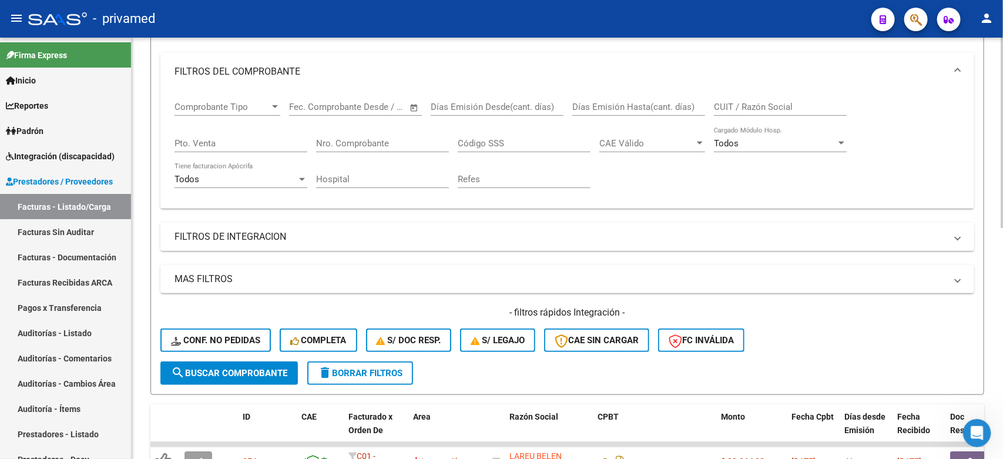
click at [304, 237] on mat-panel-title "FILTROS DE INTEGRACION" at bounding box center [559, 236] width 771 height 13
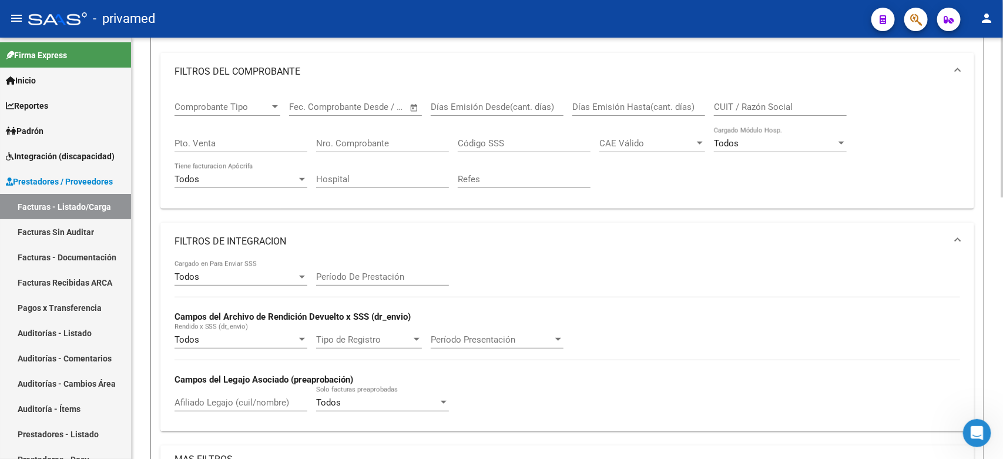
click at [216, 268] on div "Todos Cargado en Para Enviar SSS" at bounding box center [240, 272] width 133 height 25
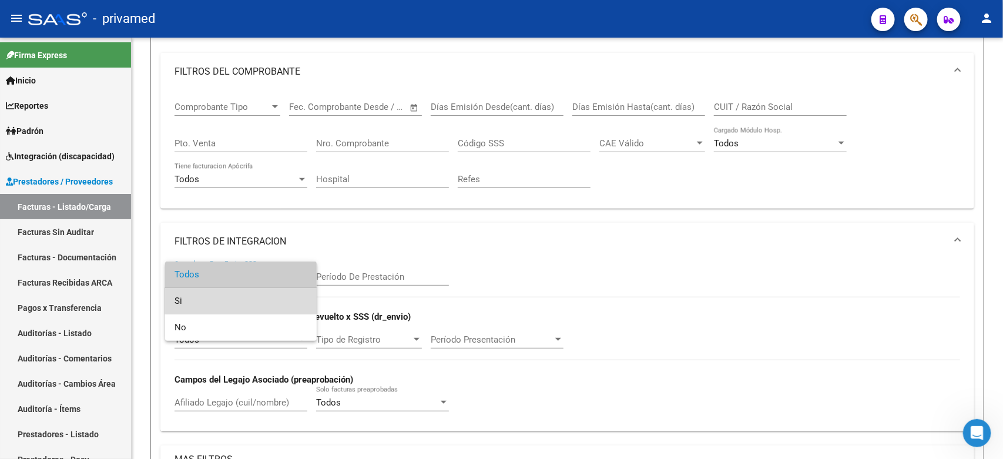
click at [200, 300] on span "Si" at bounding box center [240, 301] width 133 height 26
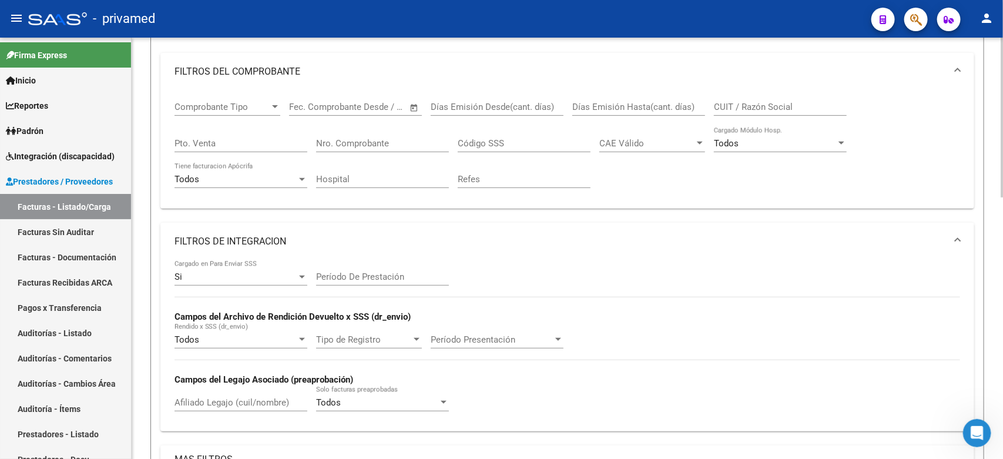
click at [618, 263] on div "Si Cargado en Para Enviar SSS Período De Prestación [PERSON_NAME] del Archivo d…" at bounding box center [566, 341] width 785 height 162
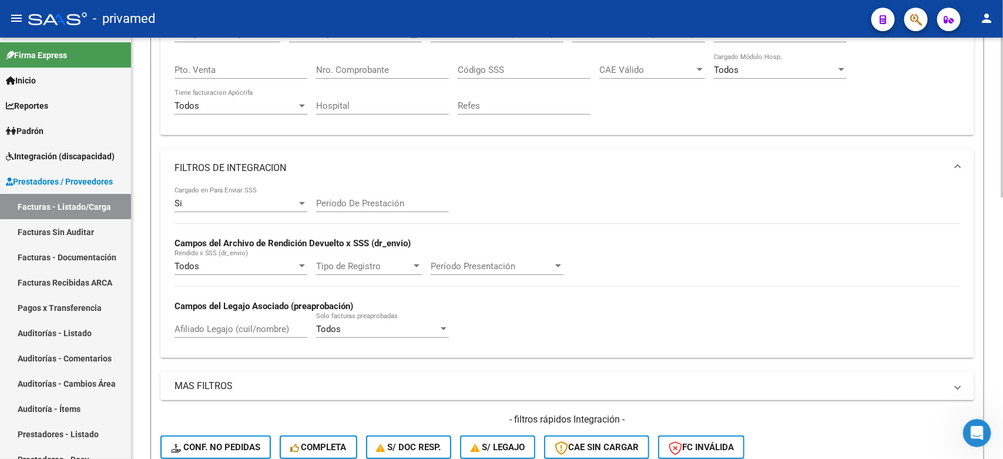
click at [368, 267] on span "Tipo de Registro" at bounding box center [363, 266] width 95 height 11
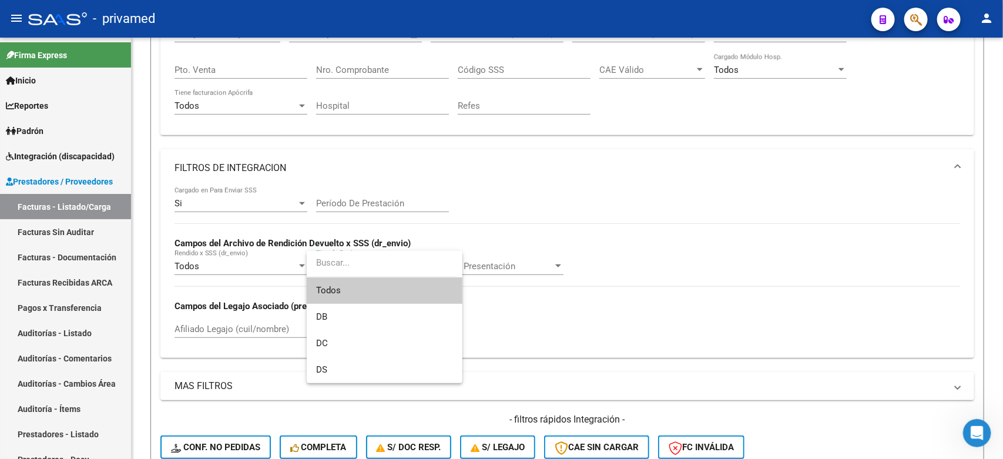
click at [527, 187] on div at bounding box center [501, 229] width 1003 height 459
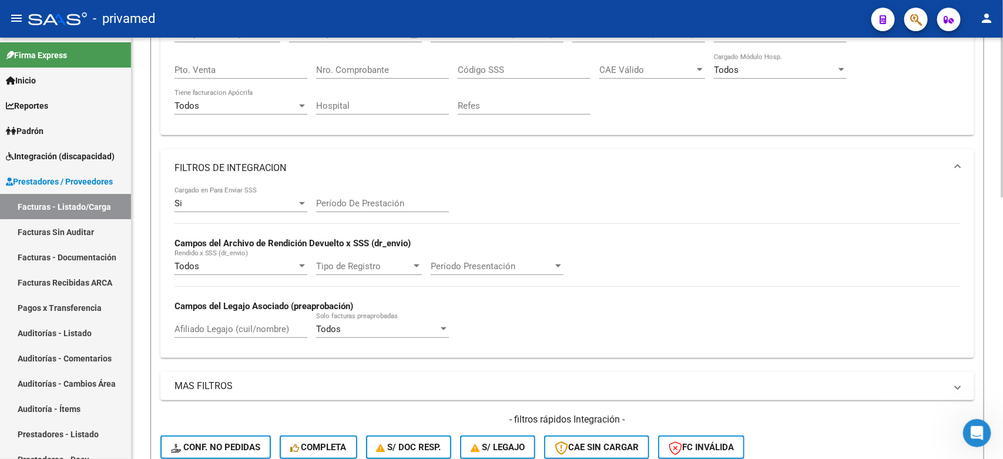
click at [505, 262] on span "Período Presentación" at bounding box center [492, 266] width 122 height 11
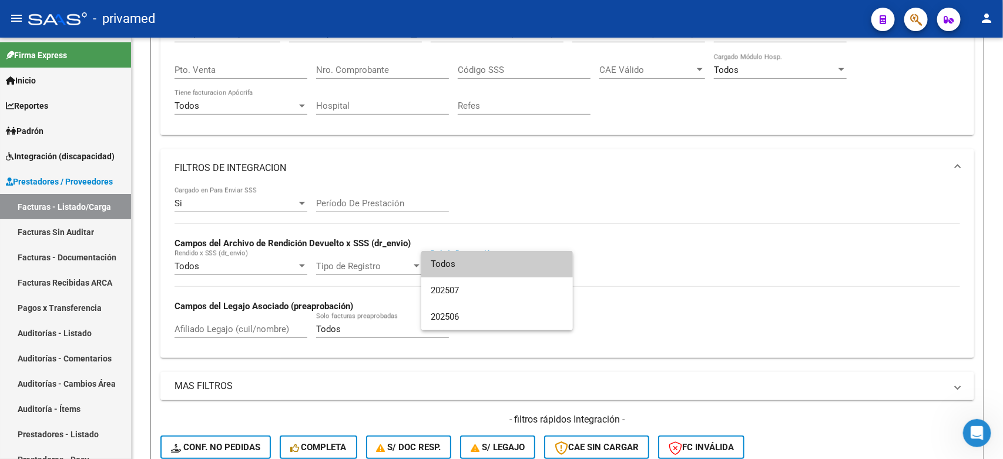
click at [621, 203] on div at bounding box center [501, 229] width 1003 height 459
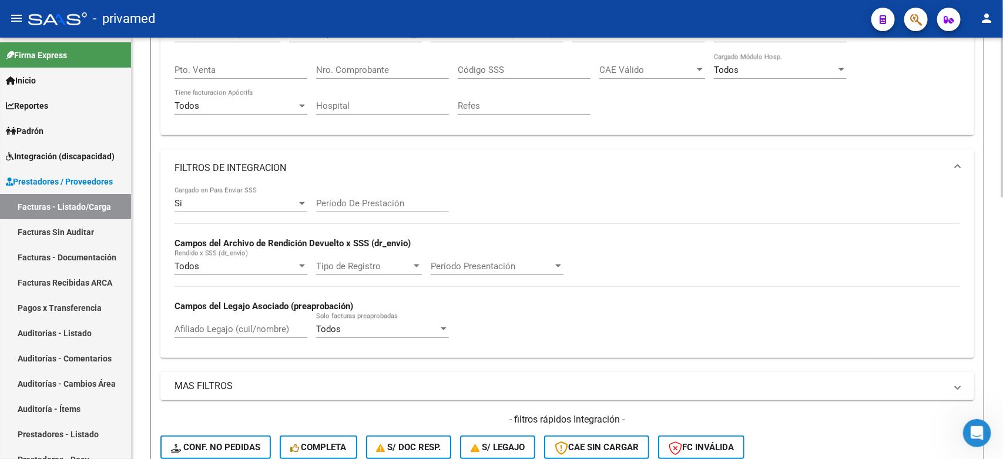
click at [236, 267] on div "Todos" at bounding box center [235, 266] width 122 height 11
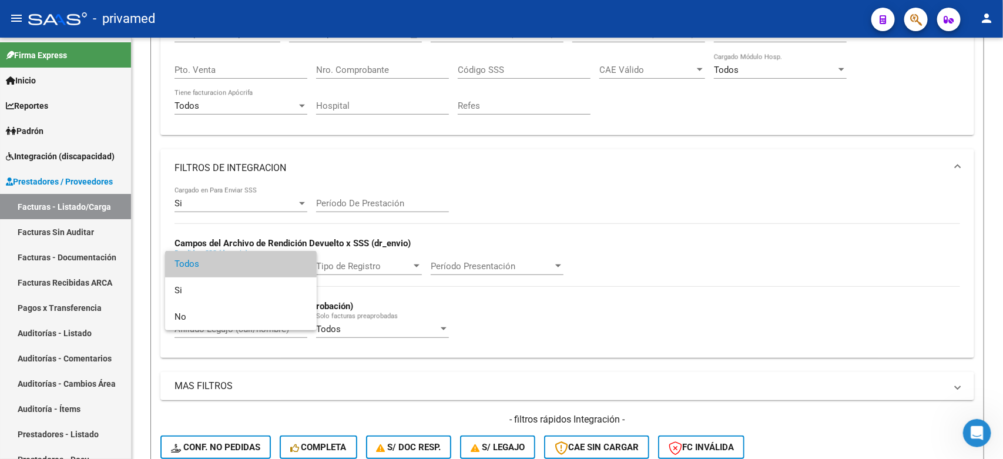
click at [698, 186] on div at bounding box center [501, 229] width 1003 height 459
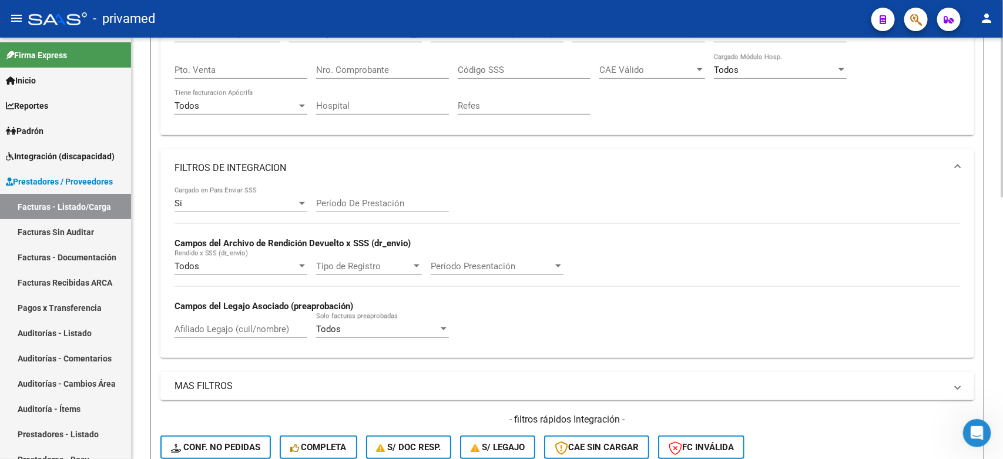
scroll to position [294, 0]
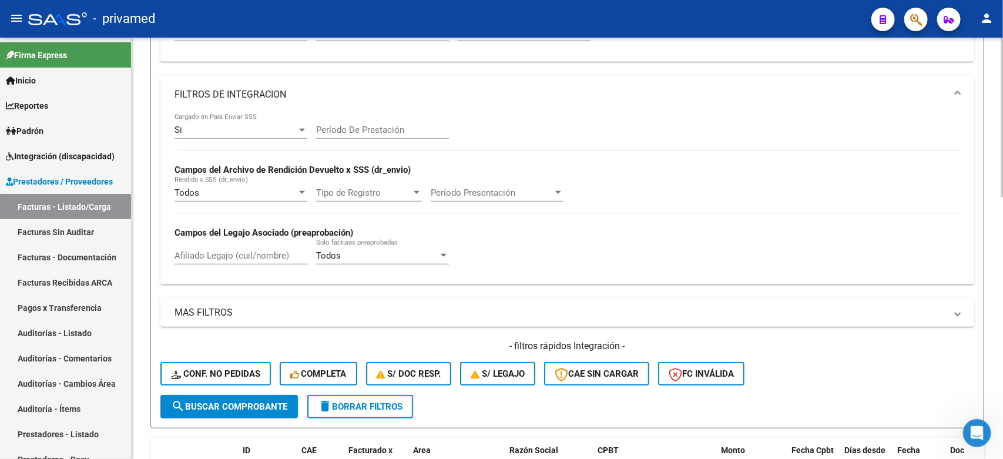
click at [397, 251] on div "Todos" at bounding box center [377, 255] width 122 height 11
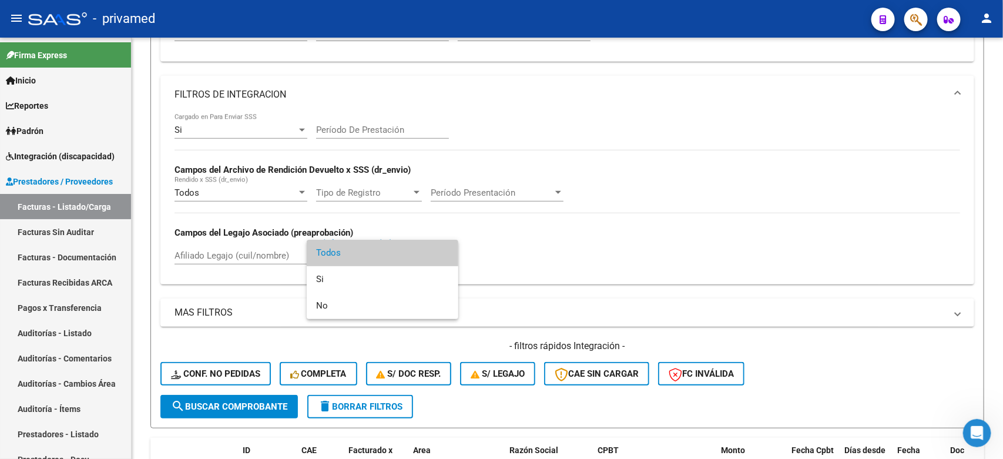
click at [758, 167] on div at bounding box center [501, 229] width 1003 height 459
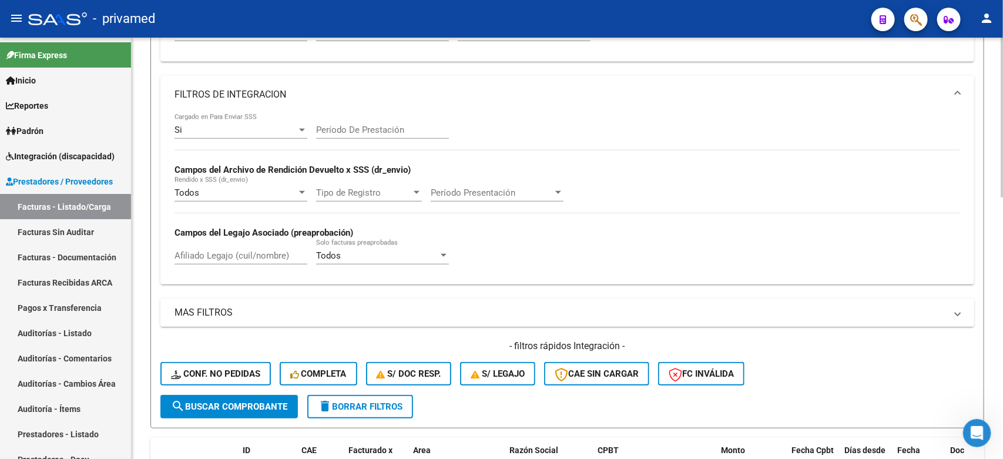
click at [391, 306] on mat-panel-title "MAS FILTROS" at bounding box center [559, 312] width 771 height 13
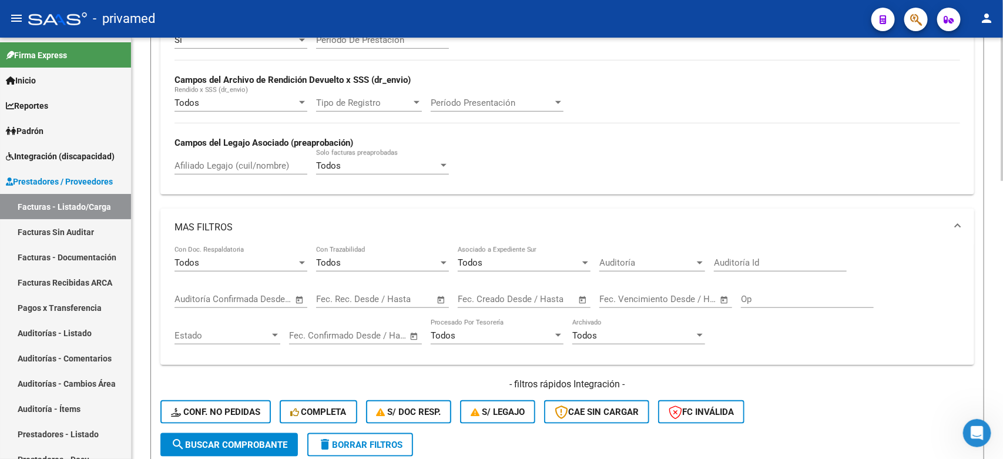
scroll to position [441, 0]
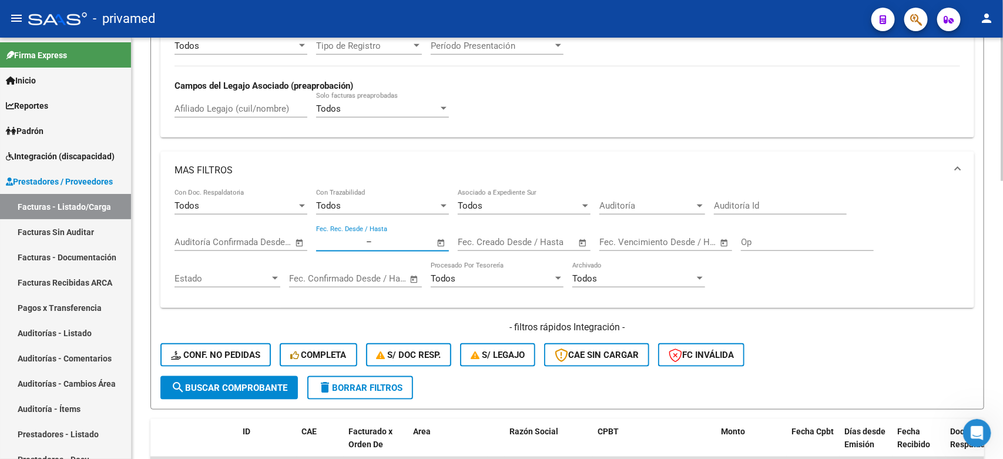
click at [382, 240] on input "text" at bounding box center [402, 242] width 57 height 11
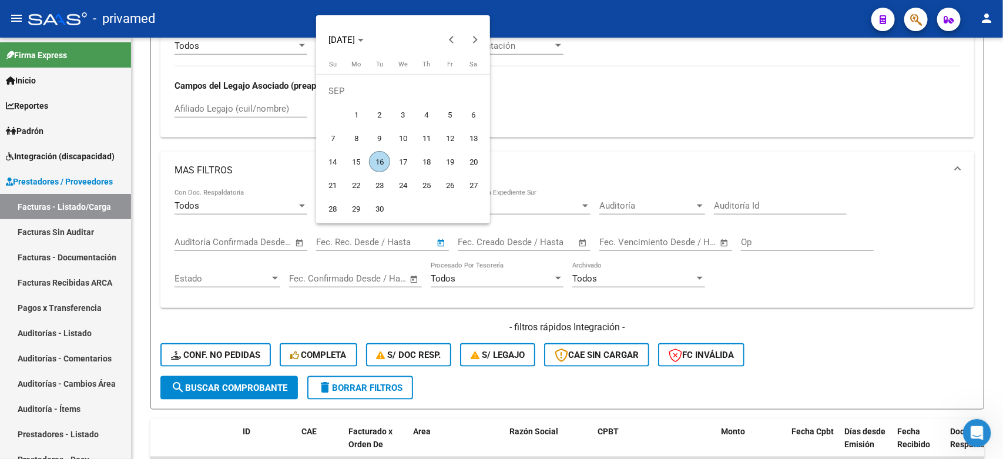
click at [512, 239] on div at bounding box center [501, 229] width 1003 height 459
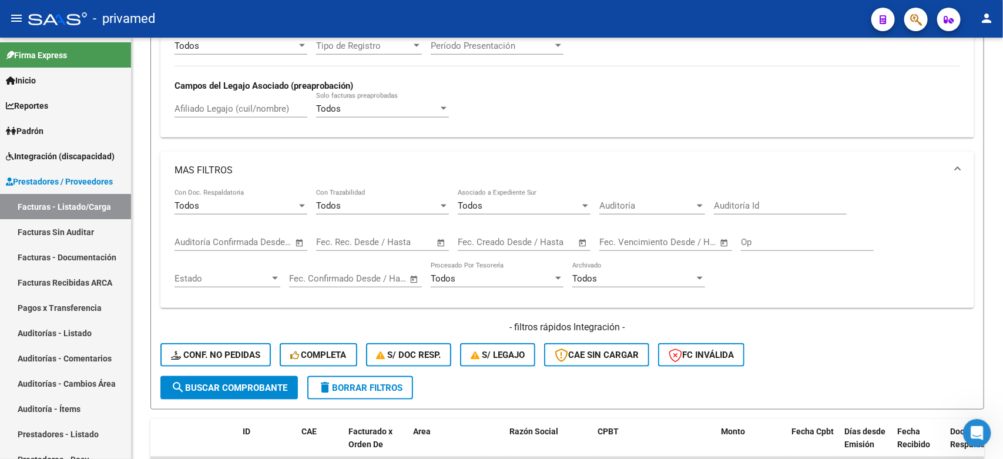
click at [512, 239] on span "–" at bounding box center [511, 242] width 6 height 11
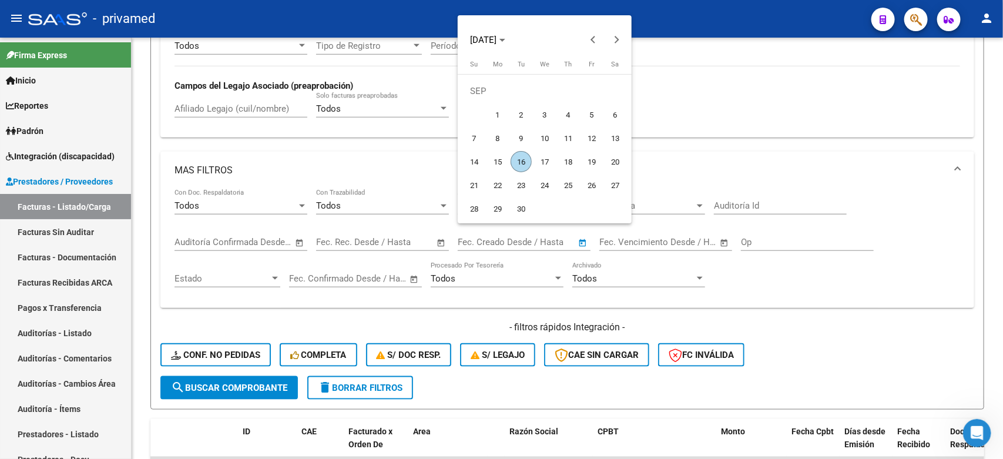
click at [517, 165] on span "16" at bounding box center [521, 161] width 21 height 21
type input "[DATE]"
click at [244, 382] on div at bounding box center [501, 229] width 1003 height 459
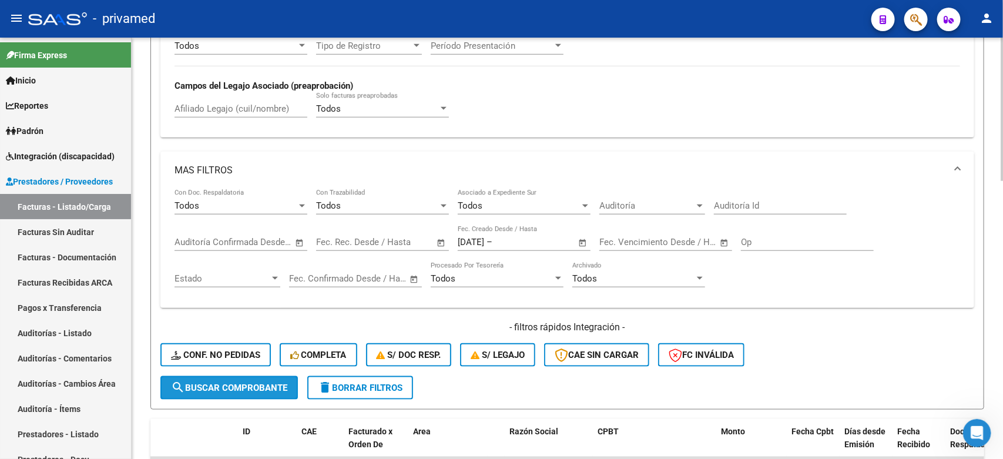
click at [210, 382] on span "search Buscar Comprobante" at bounding box center [229, 387] width 116 height 11
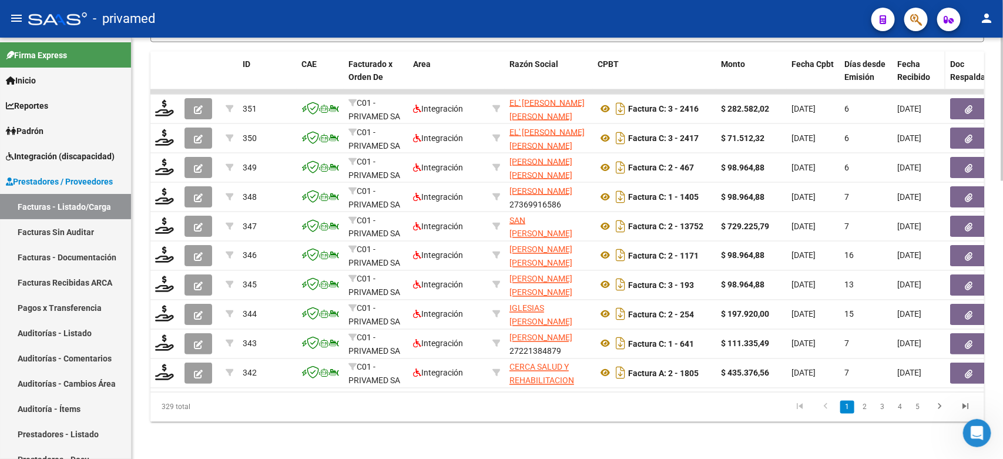
scroll to position [587, 0]
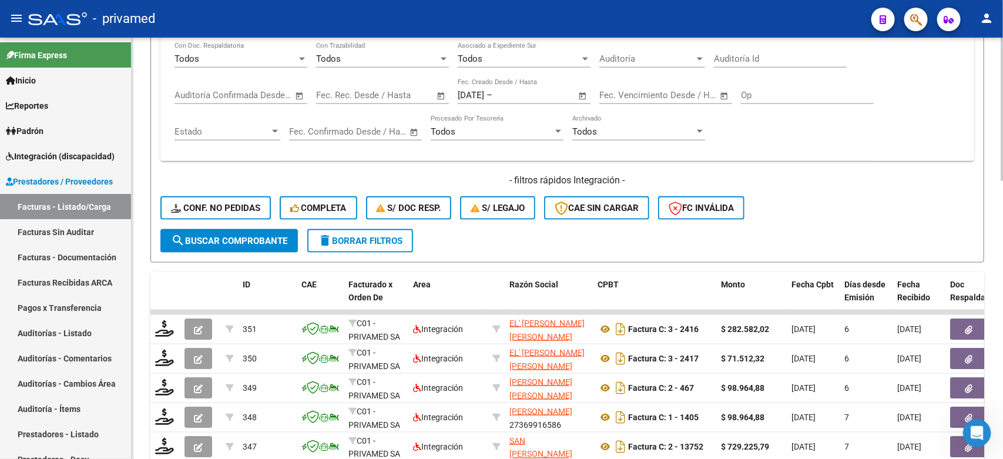
click at [377, 95] on input "text" at bounding box center [402, 95] width 57 height 11
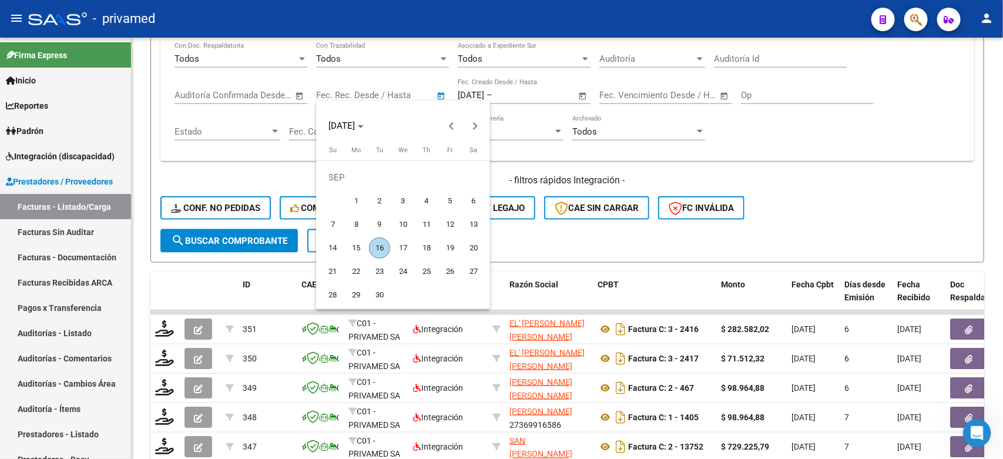
click at [379, 244] on span "16" at bounding box center [379, 247] width 21 height 21
type input "[DATE]"
click at [236, 233] on div at bounding box center [501, 229] width 1003 height 459
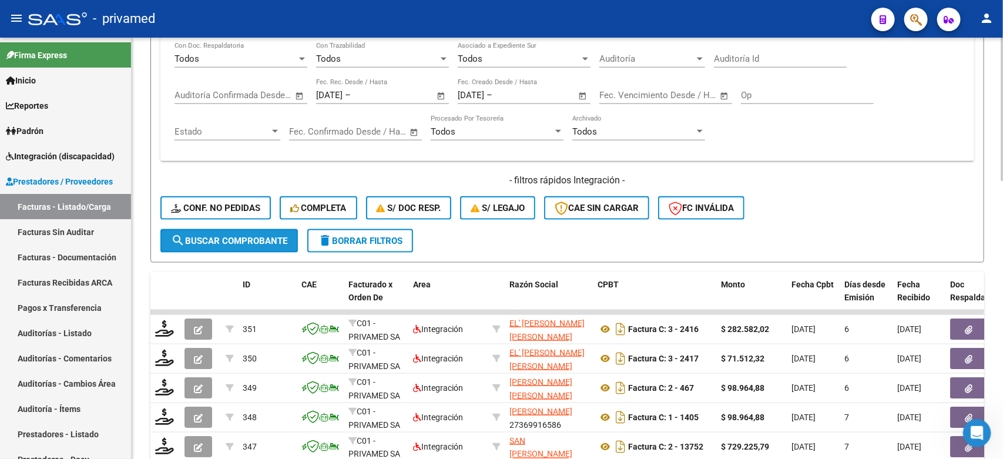
click at [219, 230] on button "search Buscar Comprobante" at bounding box center [228, 240] width 137 height 23
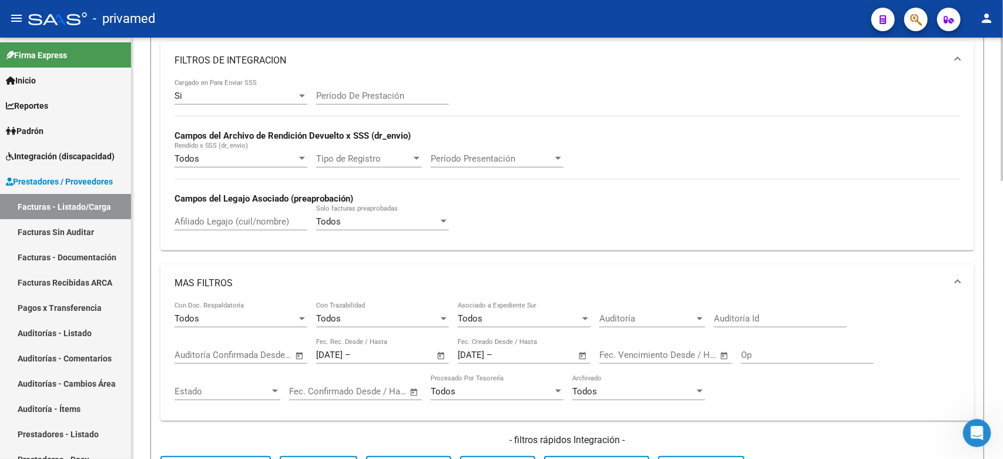
scroll to position [303, 0]
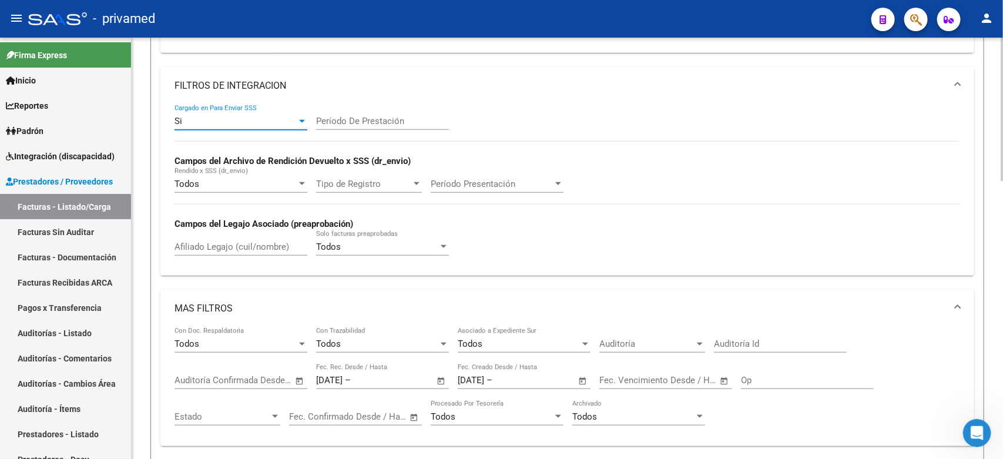
click at [271, 120] on div "Si" at bounding box center [235, 121] width 122 height 11
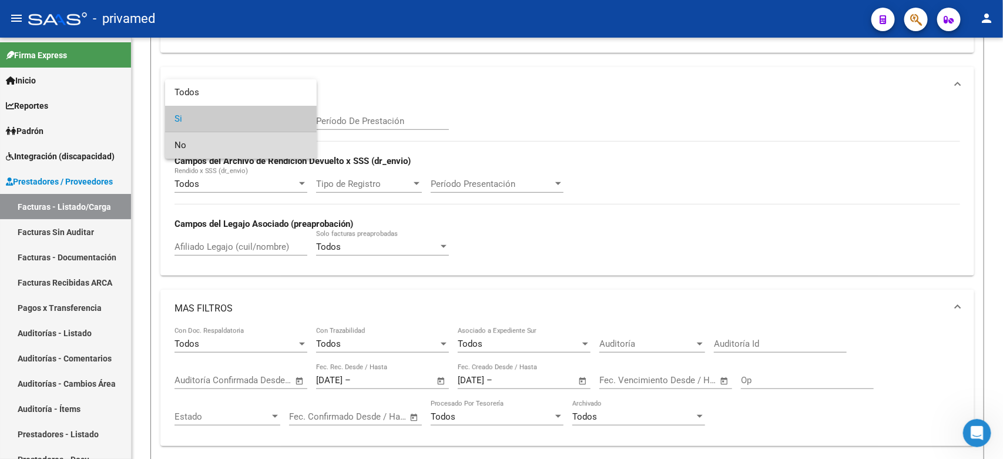
click at [232, 143] on span "No" at bounding box center [240, 145] width 133 height 26
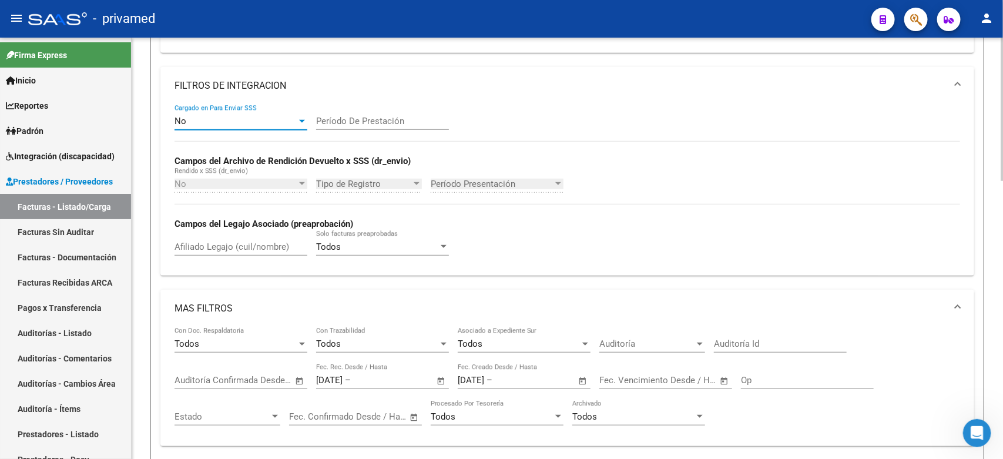
scroll to position [523, 0]
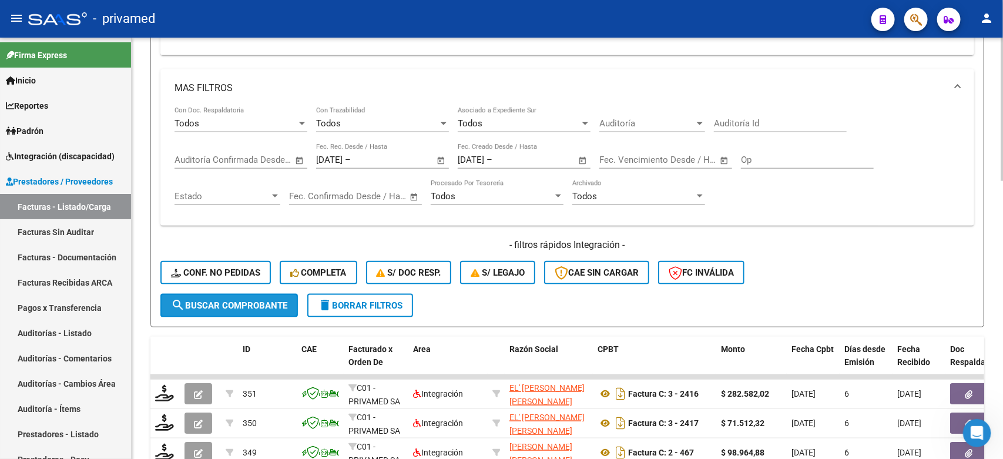
click at [206, 300] on span "search Buscar Comprobante" at bounding box center [229, 305] width 116 height 11
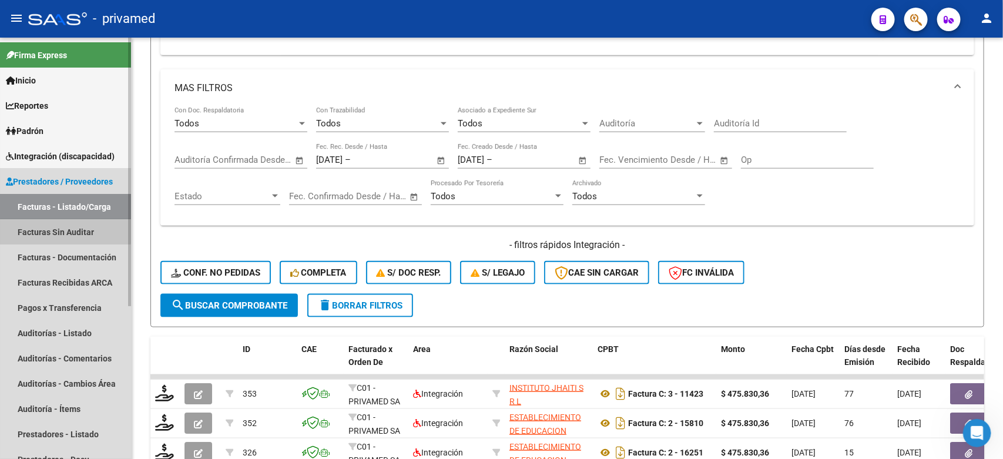
click at [51, 230] on link "Facturas Sin Auditar" at bounding box center [65, 231] width 131 height 25
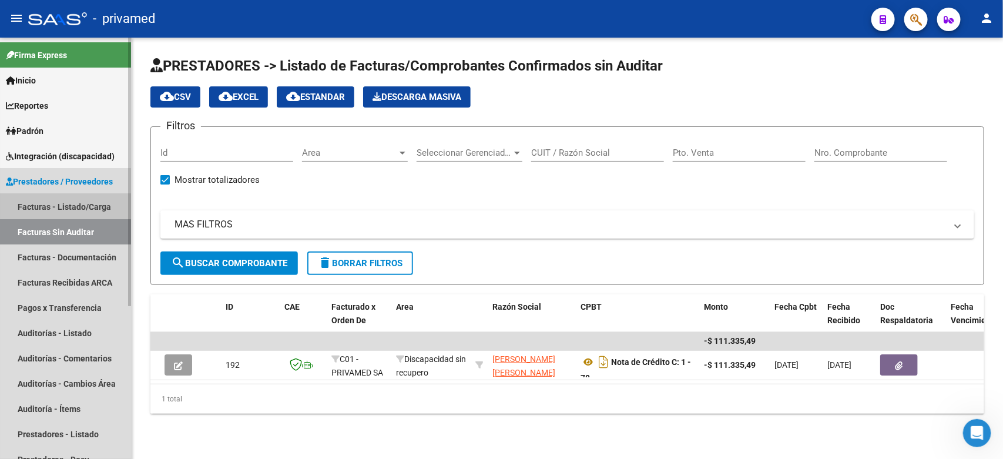
click at [62, 201] on link "Facturas - Listado/Carga" at bounding box center [65, 206] width 131 height 25
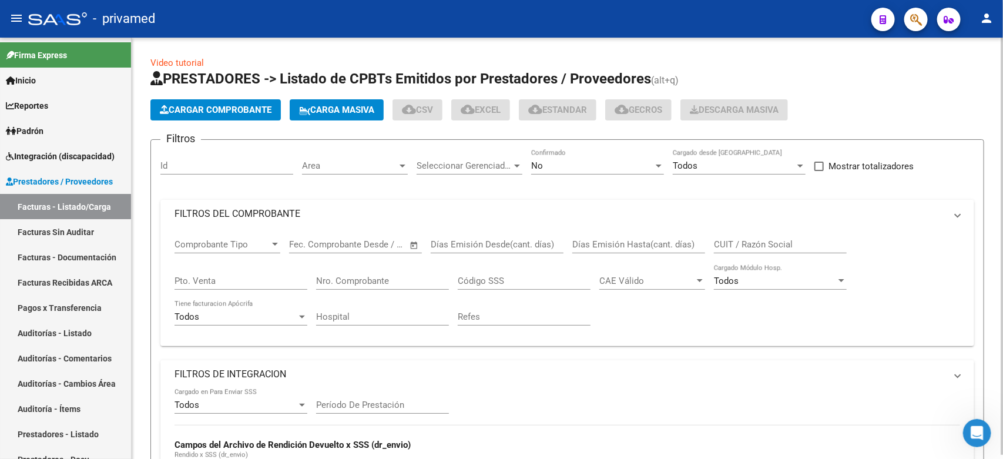
click at [357, 166] on span "Area" at bounding box center [349, 165] width 95 height 11
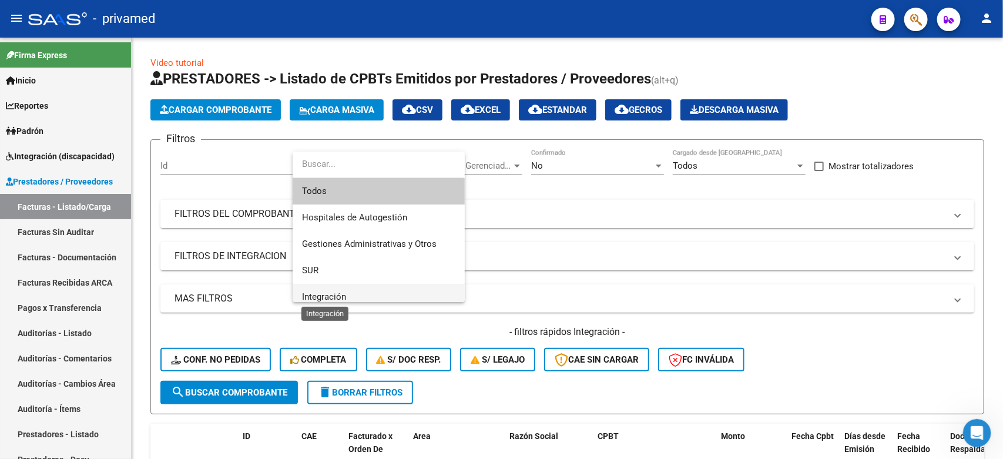
click at [343, 292] on span "Integración" at bounding box center [324, 296] width 44 height 11
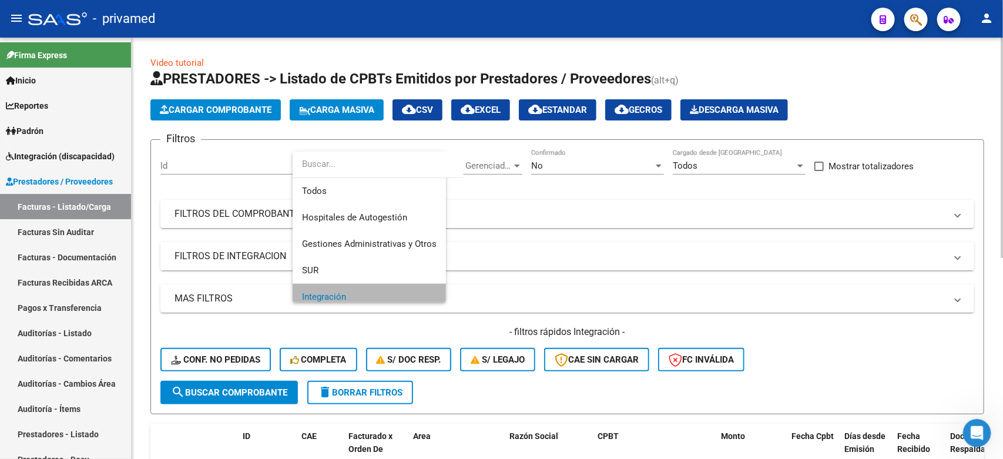
scroll to position [8, 0]
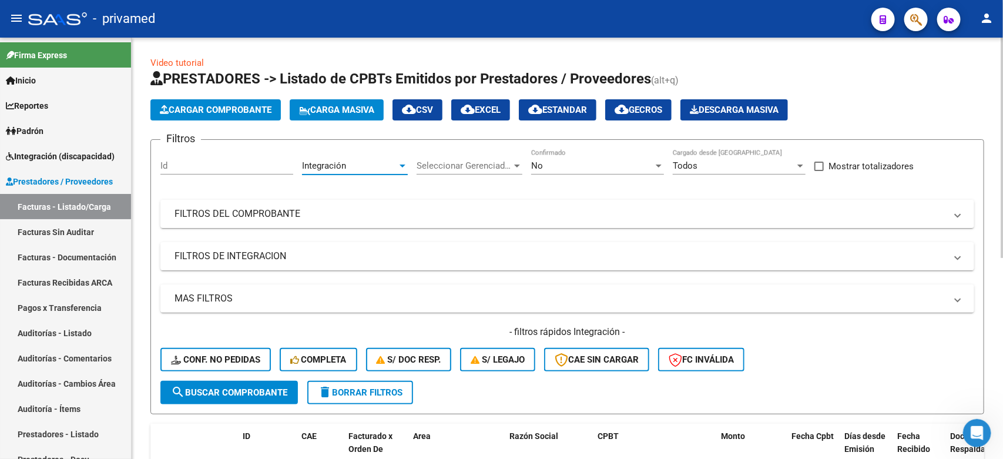
click at [479, 162] on span "Seleccionar Gerenciador" at bounding box center [464, 165] width 95 height 11
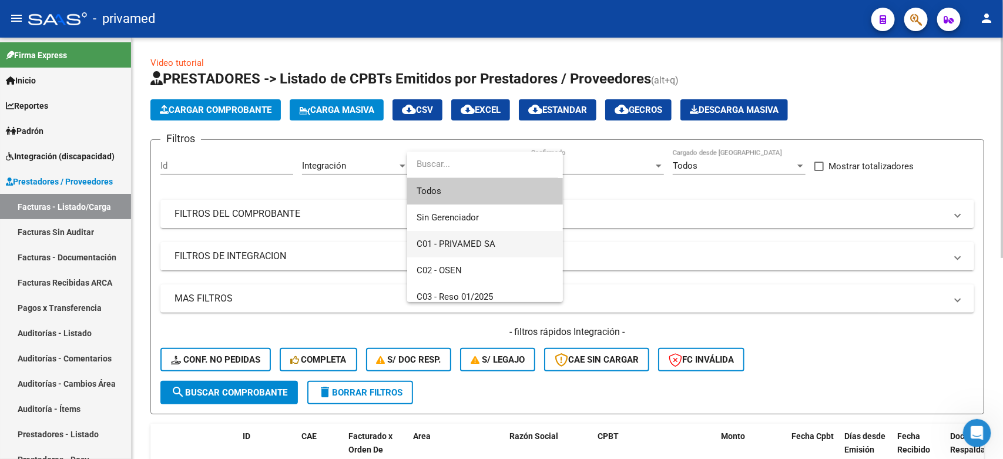
click at [460, 250] on span "C01 - PRIVAMED SA" at bounding box center [485, 244] width 137 height 26
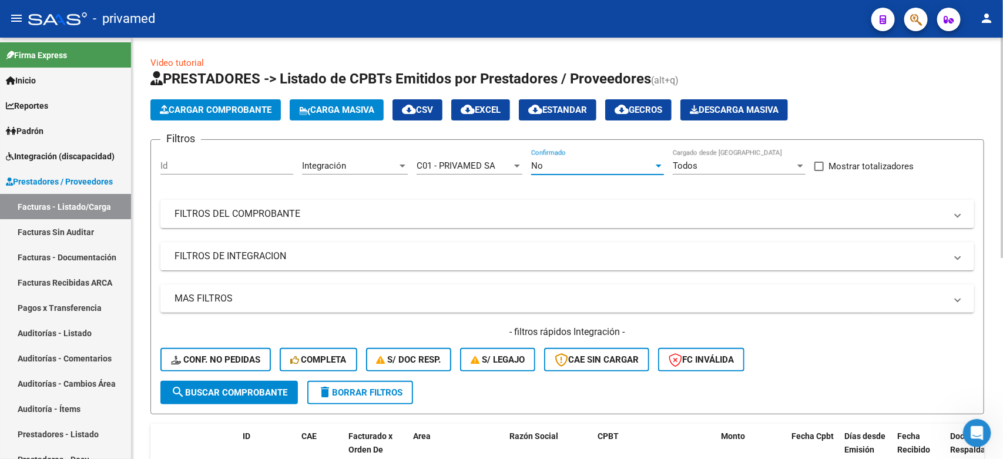
click at [591, 162] on div "No" at bounding box center [592, 165] width 122 height 11
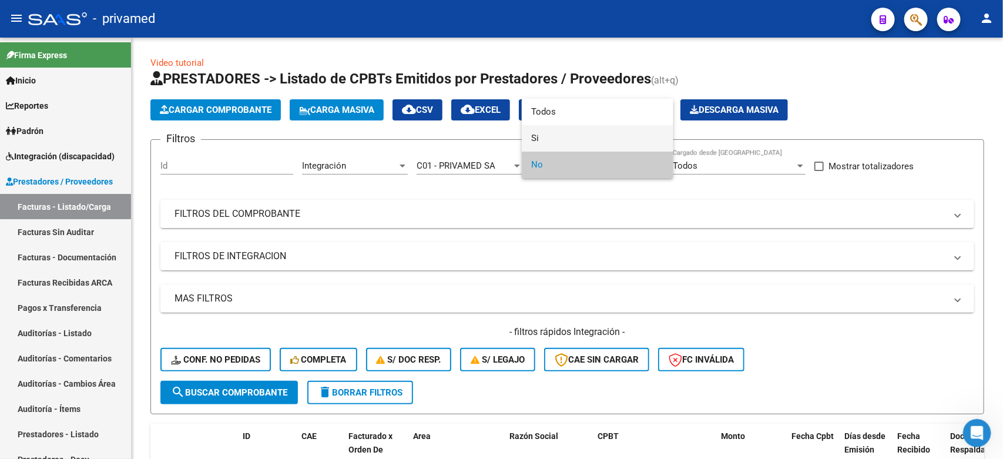
click at [579, 138] on span "Si" at bounding box center [597, 138] width 133 height 26
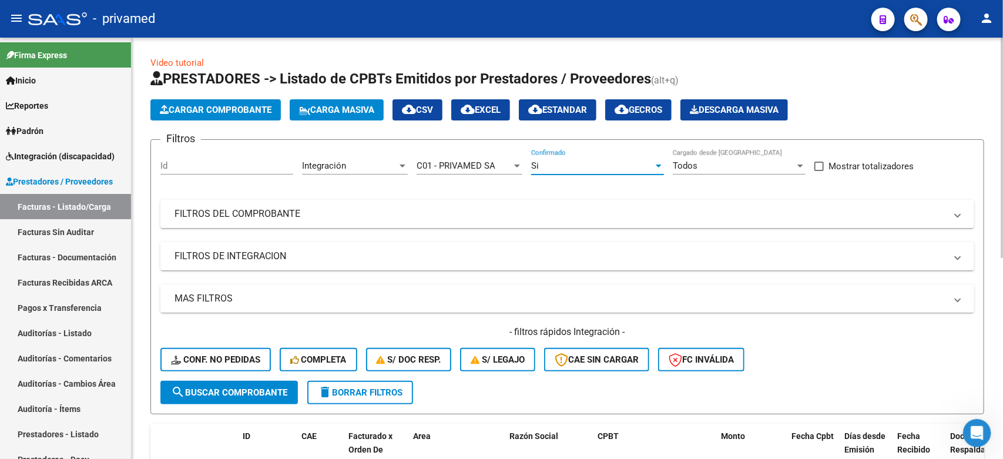
click at [246, 297] on mat-panel-title "MAS FILTROS" at bounding box center [559, 298] width 771 height 13
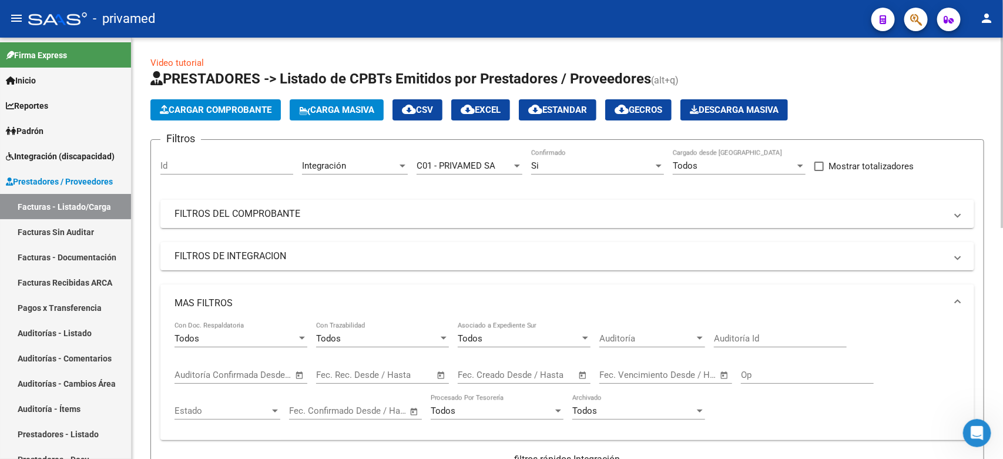
click at [379, 381] on div "Fecha inicio – Fecha fin Fec. Rec. Desde / Hasta" at bounding box center [375, 370] width 119 height 25
click at [374, 372] on input "text" at bounding box center [402, 375] width 57 height 11
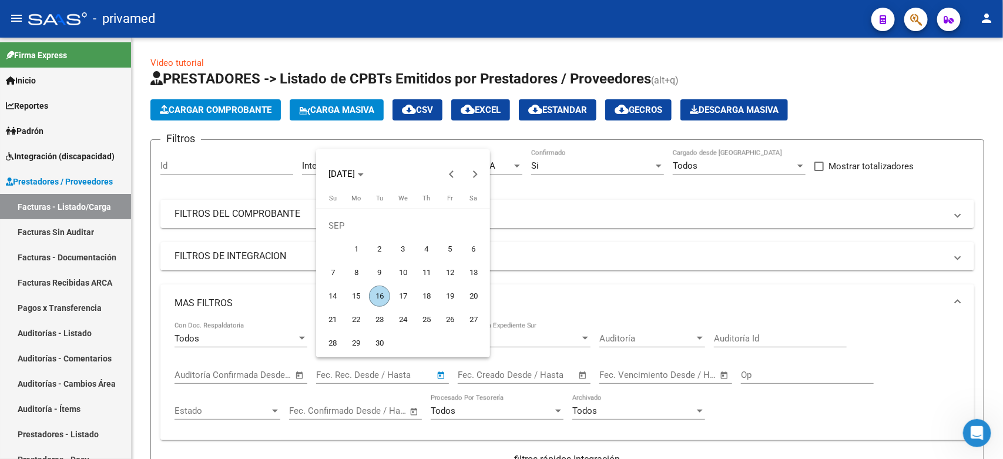
click at [374, 296] on span "16" at bounding box center [379, 296] width 21 height 21
type input "[DATE]"
click at [492, 374] on div at bounding box center [501, 229] width 1003 height 459
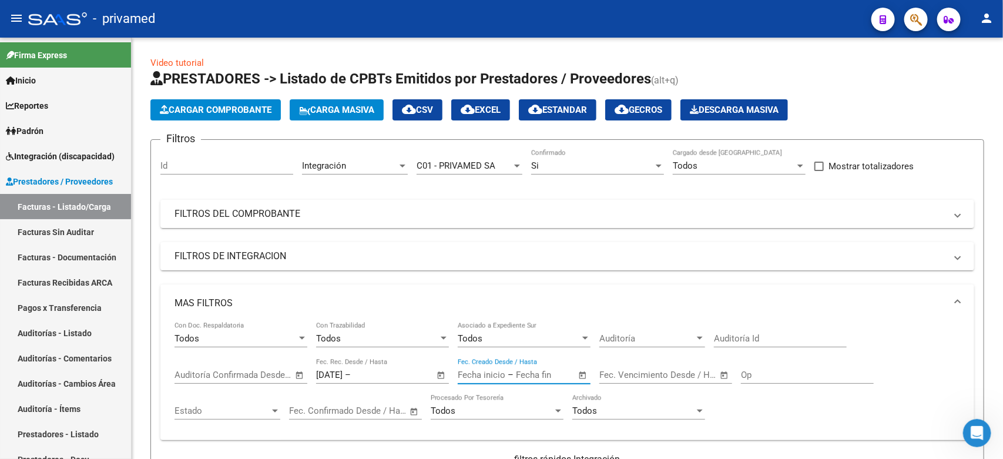
click at [492, 374] on input "text" at bounding box center [482, 375] width 48 height 11
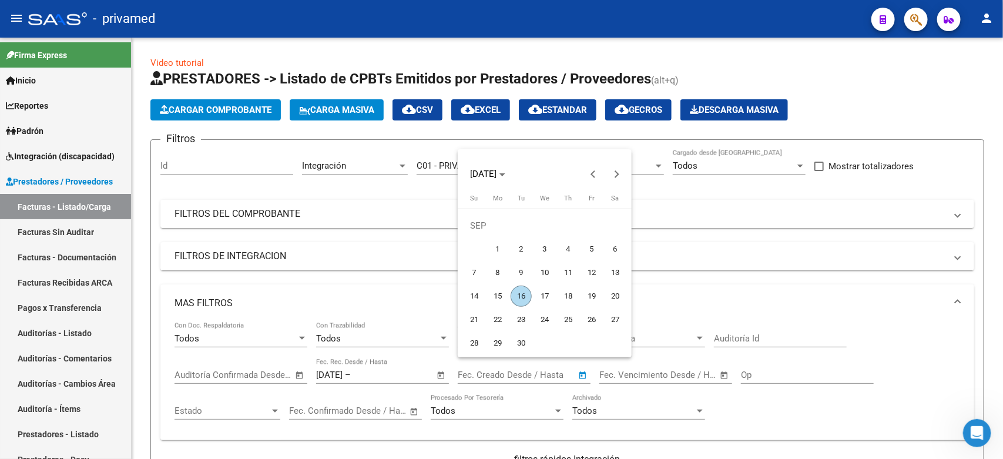
click at [518, 294] on span "16" at bounding box center [521, 296] width 21 height 21
type input "[DATE]"
click at [988, 313] on div at bounding box center [501, 229] width 1003 height 459
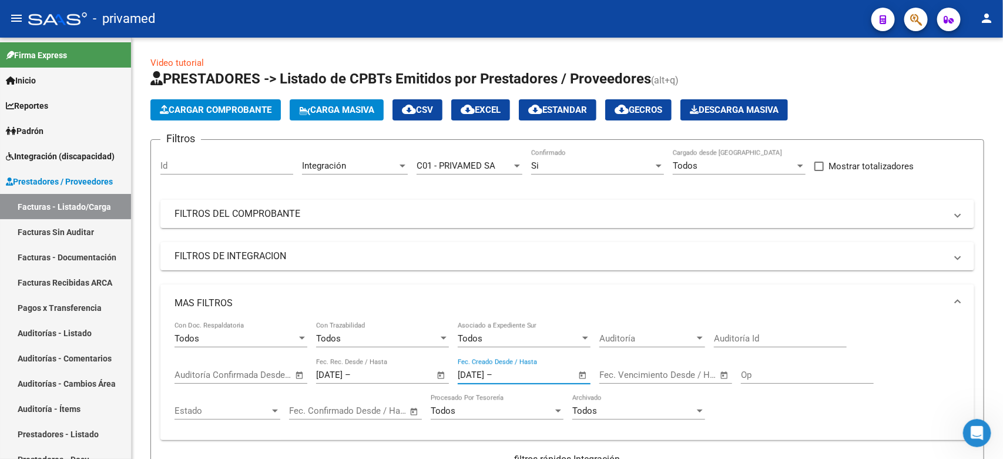
scroll to position [147, 0]
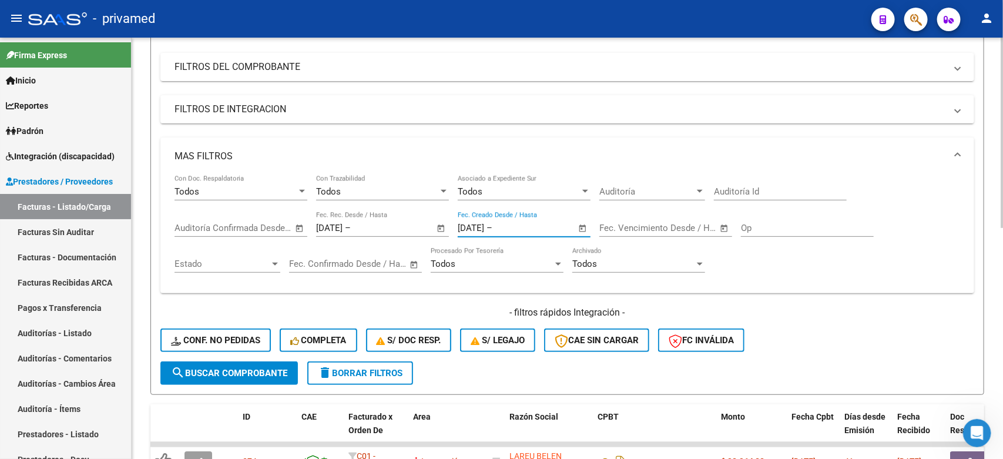
click at [226, 368] on span "search Buscar Comprobante" at bounding box center [229, 373] width 116 height 11
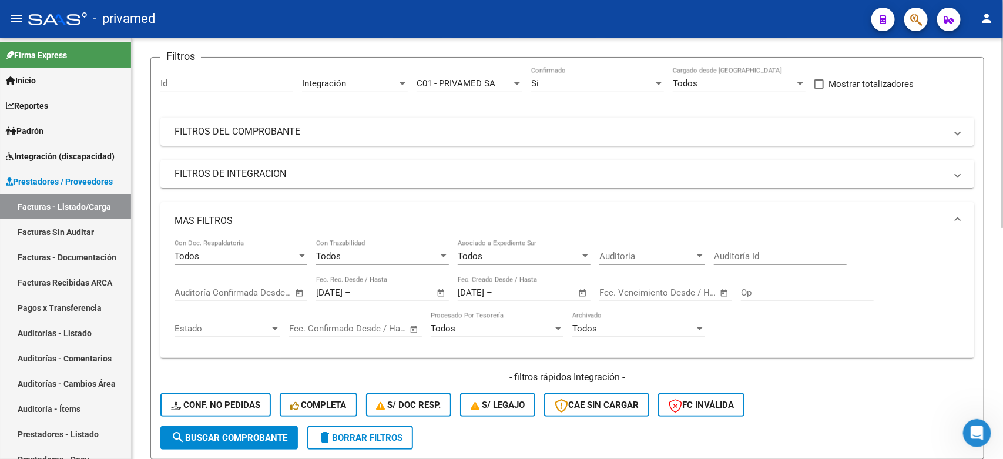
scroll to position [69, 0]
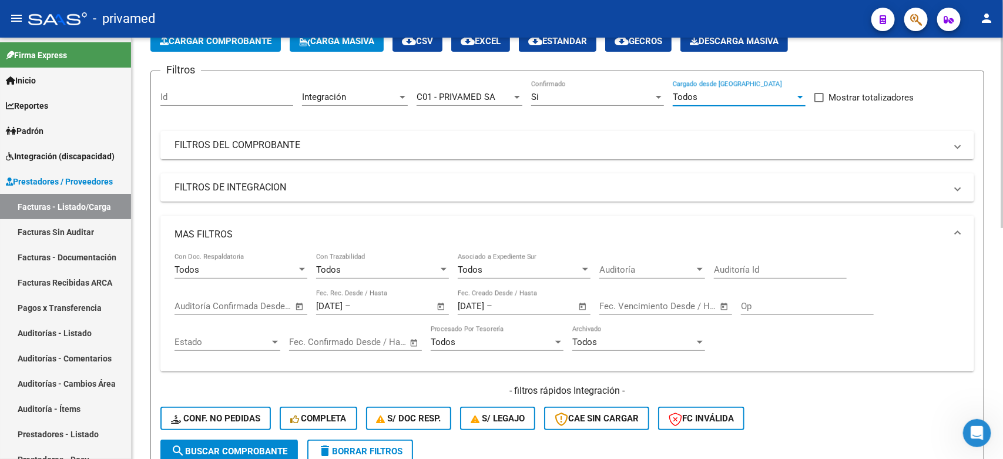
click at [701, 98] on div "Todos" at bounding box center [734, 97] width 122 height 11
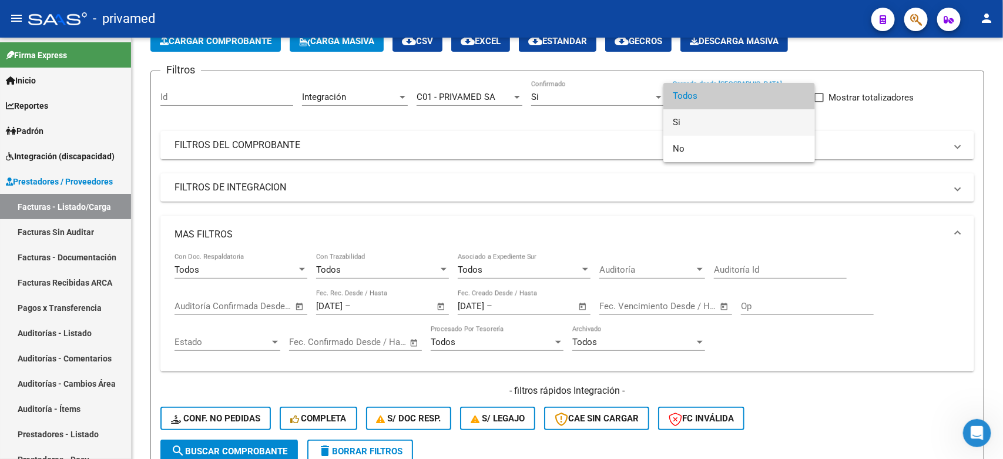
click at [696, 121] on span "Si" at bounding box center [739, 122] width 133 height 26
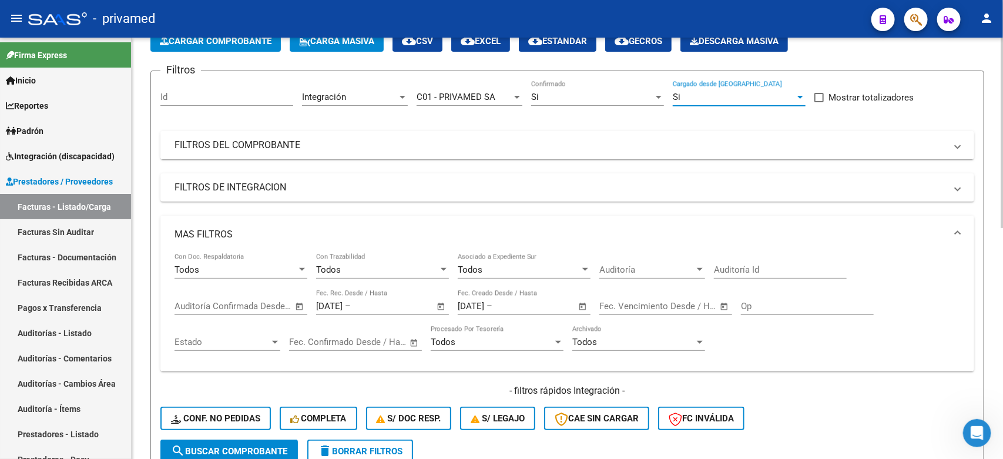
click at [274, 142] on mat-panel-title "FILTROS DEL COMPROBANTE" at bounding box center [559, 145] width 771 height 13
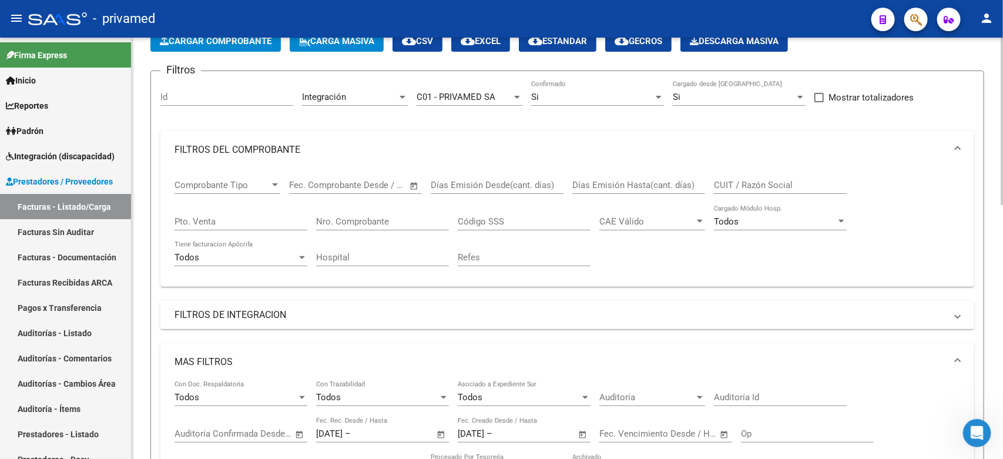
click at [259, 315] on mat-panel-title "FILTROS DE INTEGRACION" at bounding box center [559, 314] width 771 height 13
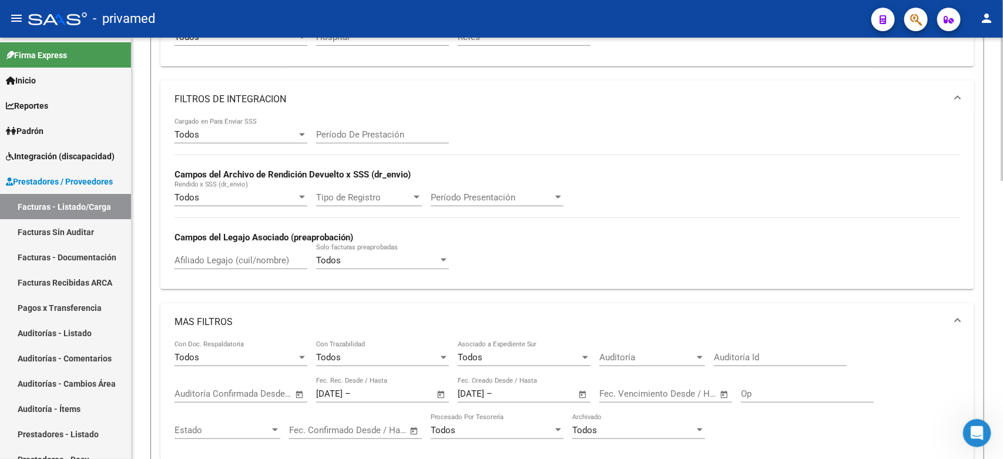
scroll to position [362, 0]
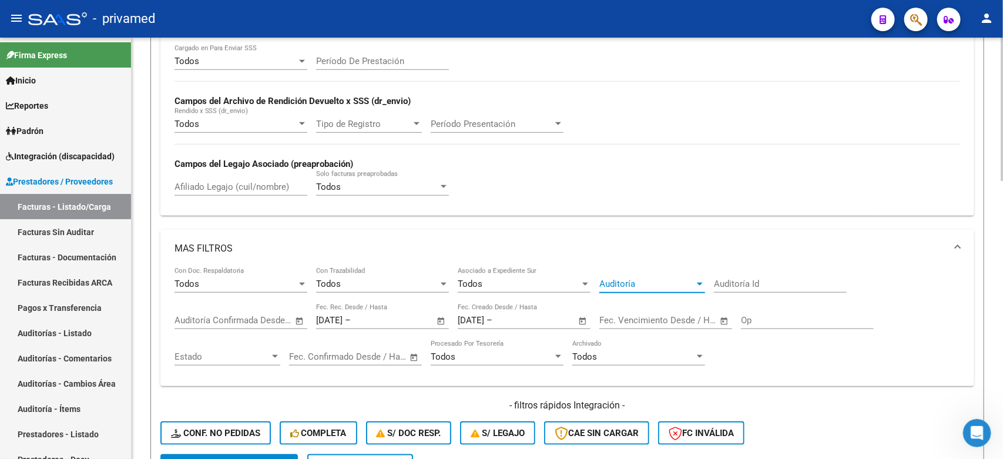
click at [644, 279] on span "Auditoría" at bounding box center [646, 283] width 95 height 11
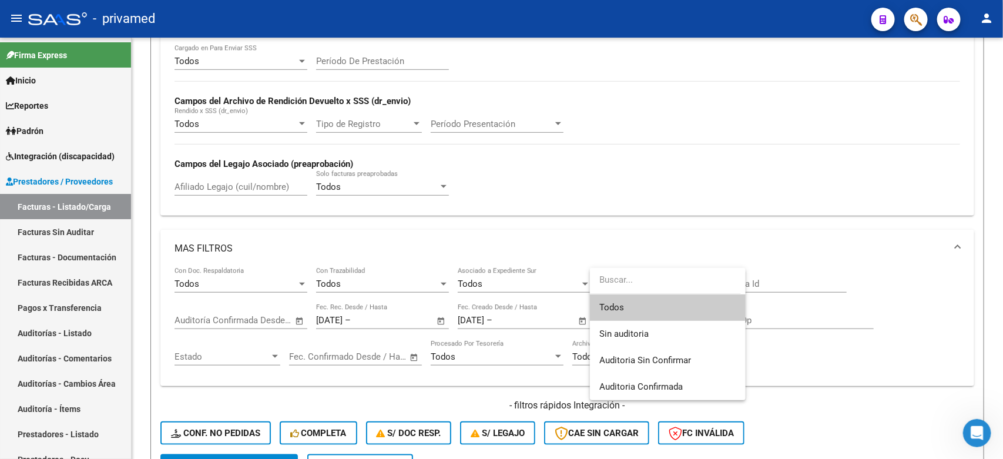
click at [703, 224] on div at bounding box center [501, 229] width 1003 height 459
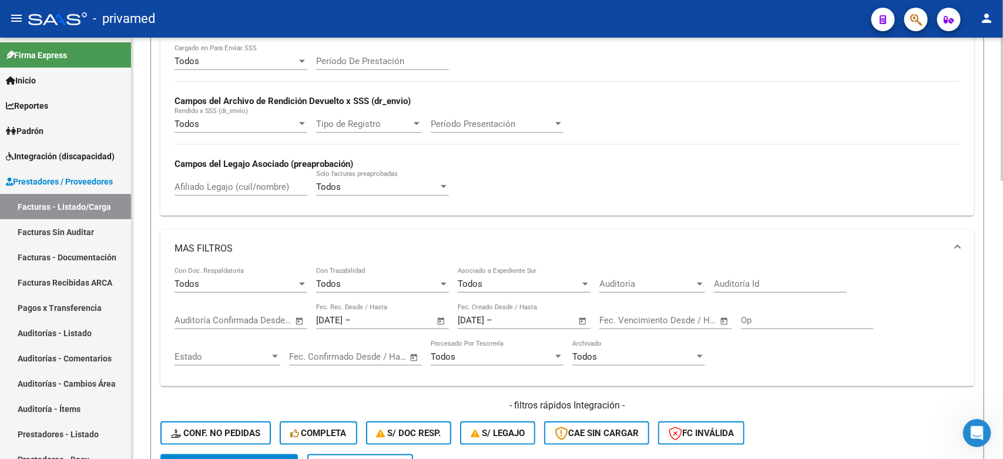
click at [282, 288] on div "Todos Con Doc. Respaldatoria" at bounding box center [240, 279] width 133 height 25
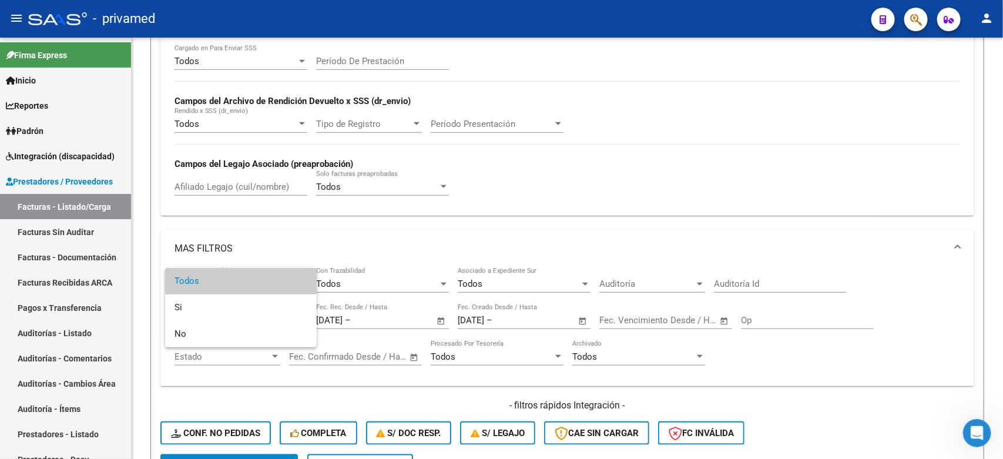
click at [412, 219] on div at bounding box center [501, 229] width 1003 height 459
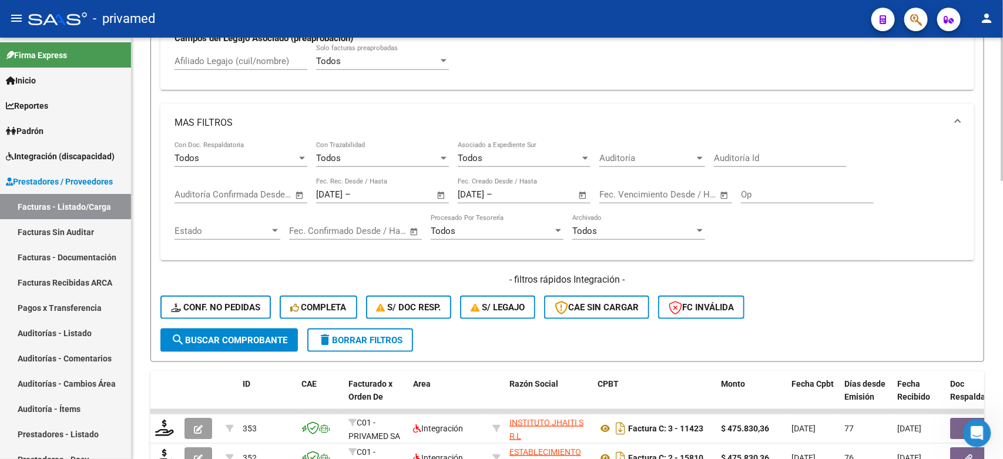
scroll to position [509, 0]
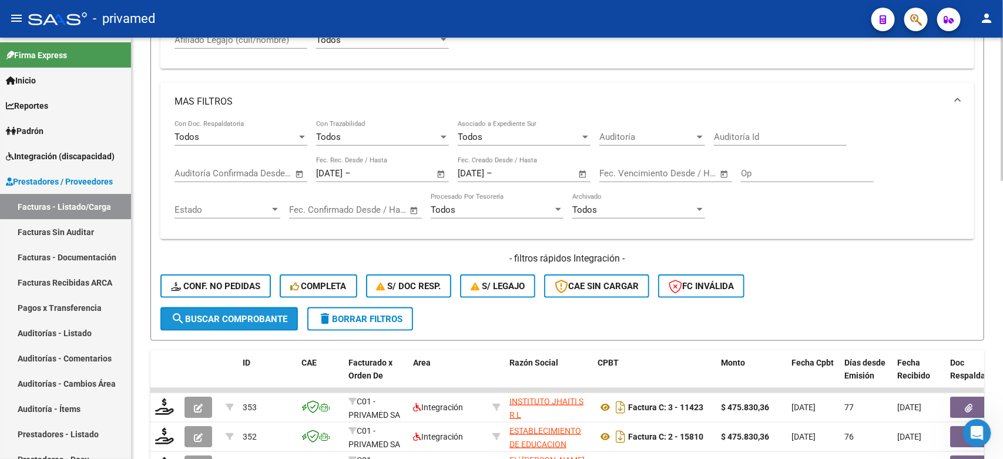
click at [231, 314] on span "search Buscar Comprobante" at bounding box center [229, 319] width 116 height 11
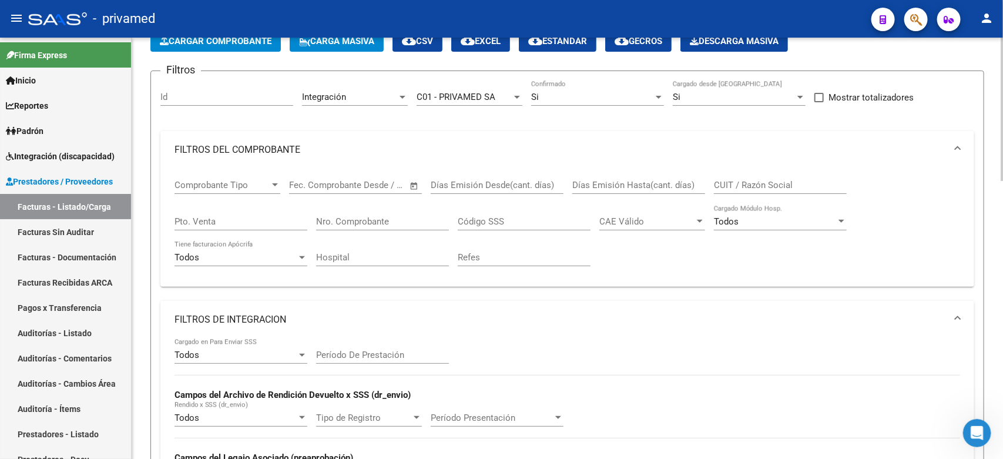
scroll to position [0, 0]
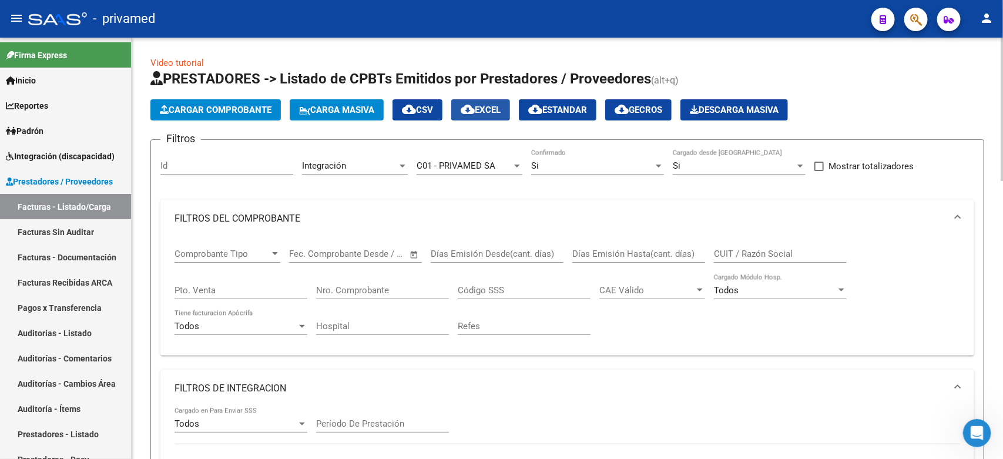
click at [495, 110] on span "cloud_download EXCEL" at bounding box center [481, 110] width 40 height 11
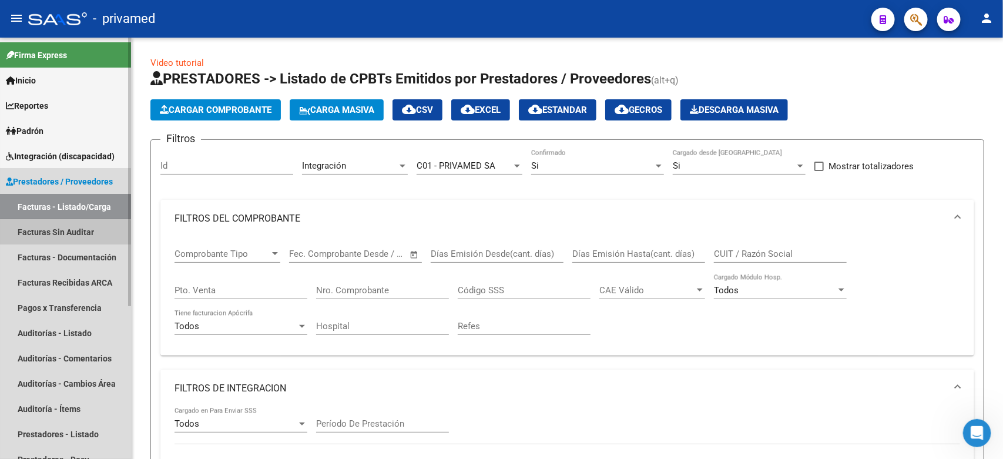
click at [56, 234] on link "Facturas Sin Auditar" at bounding box center [65, 231] width 131 height 25
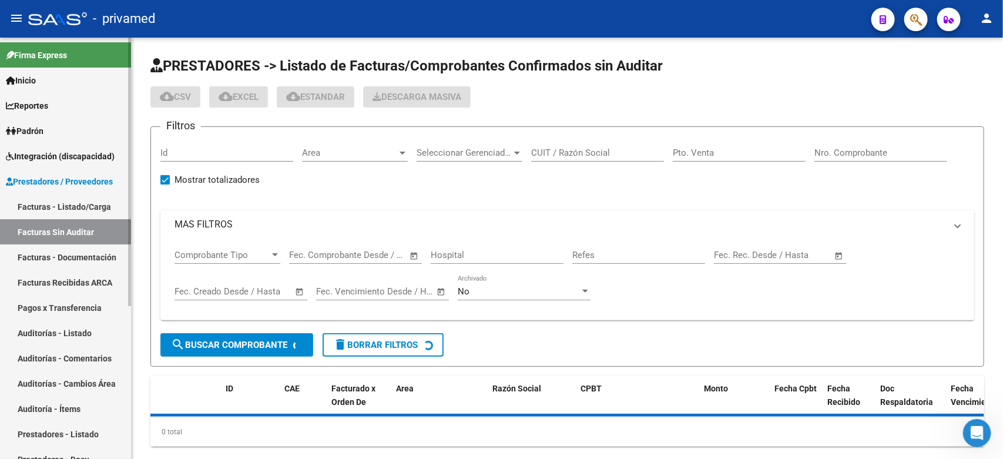
click at [62, 202] on link "Facturas - Listado/Carga" at bounding box center [65, 206] width 131 height 25
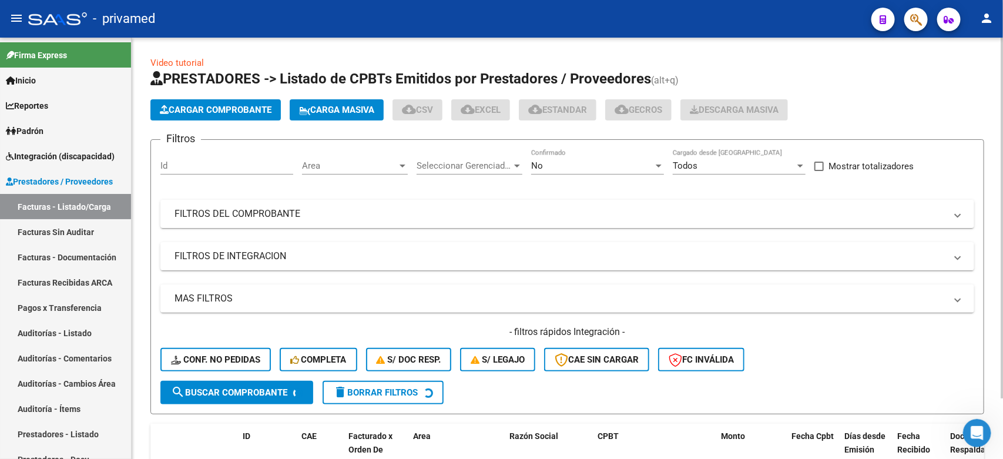
click at [567, 169] on div "No" at bounding box center [592, 165] width 122 height 11
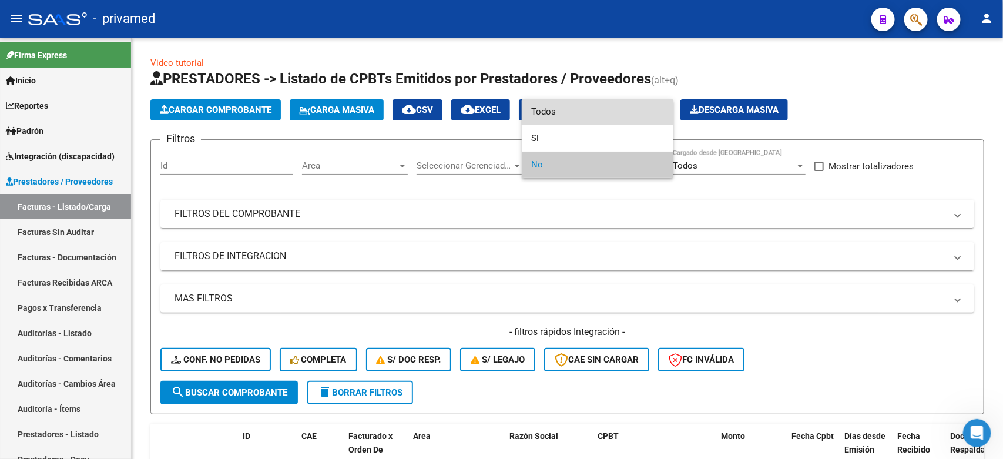
click at [565, 116] on span "Todos" at bounding box center [597, 112] width 133 height 26
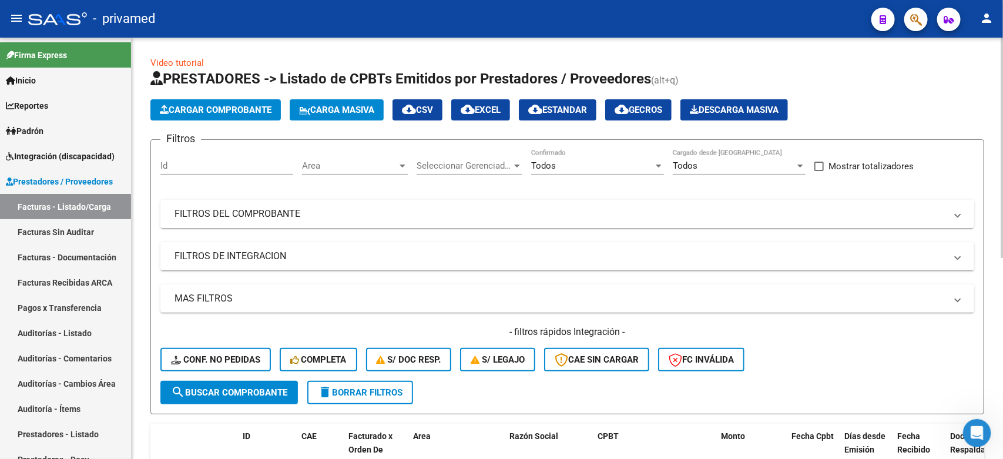
click at [341, 216] on mat-panel-title "FILTROS DEL COMPROBANTE" at bounding box center [559, 213] width 771 height 13
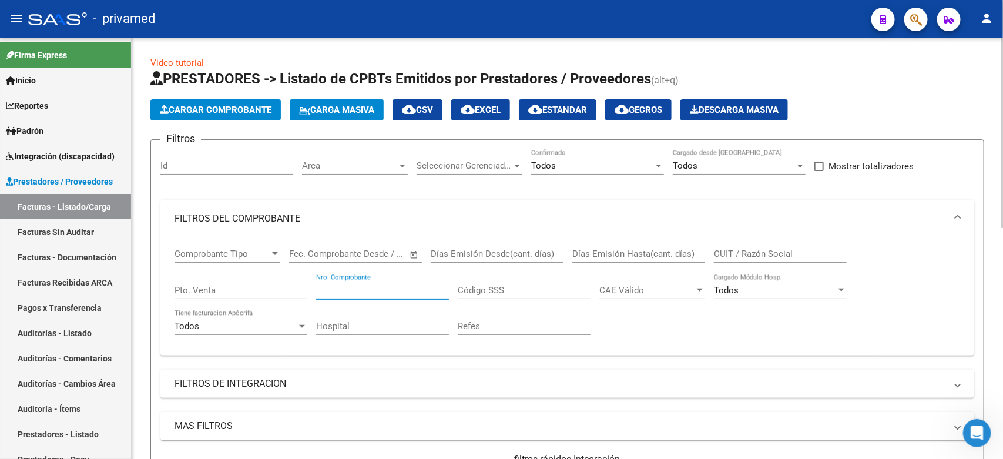
click at [391, 293] on input "Nro. Comprobante" at bounding box center [382, 290] width 133 height 11
type input "295"
